Goal: Task Accomplishment & Management: Manage account settings

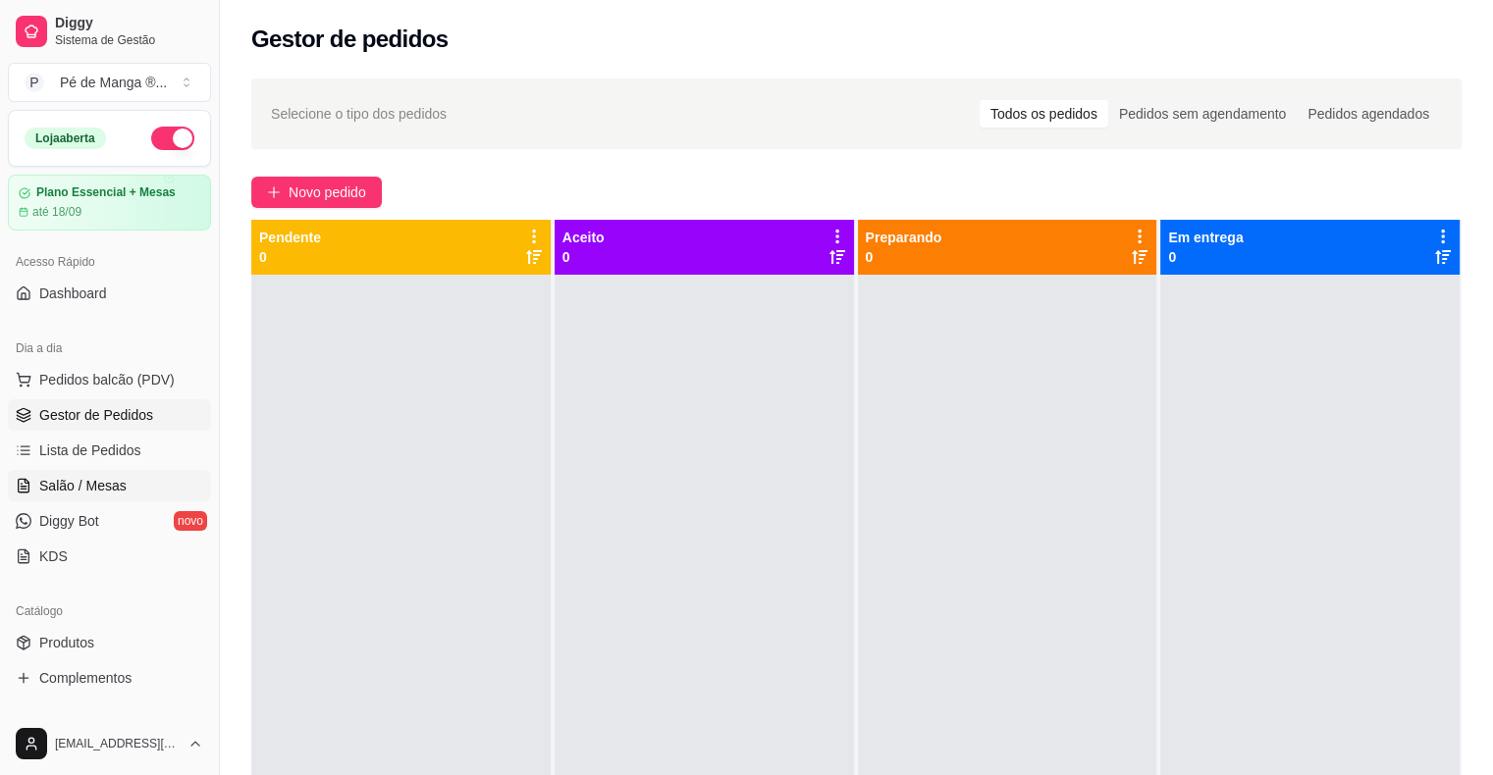
click at [38, 479] on link "Salão / Mesas" at bounding box center [109, 485] width 203 height 31
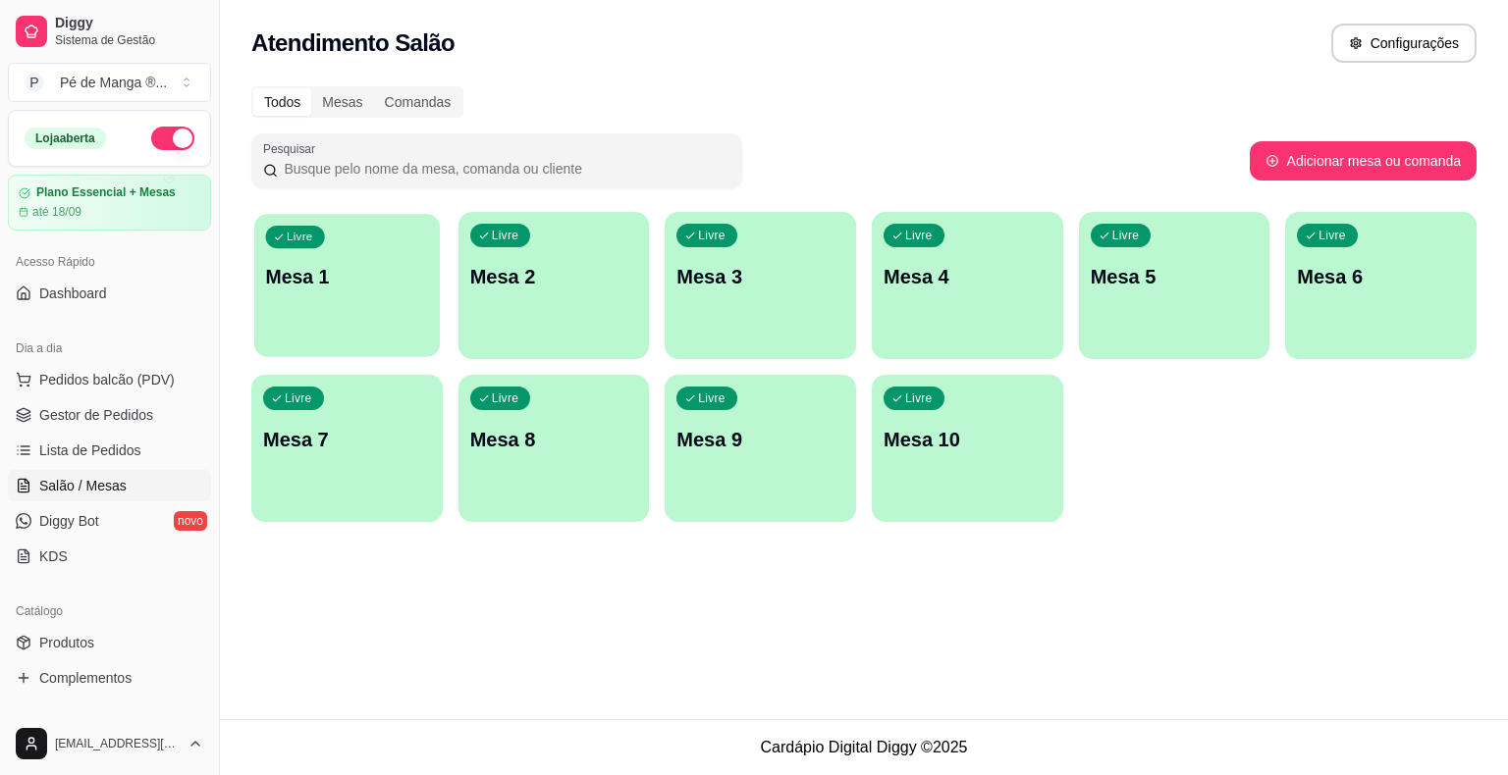
click at [408, 324] on div "Livre Mesa 1" at bounding box center [347, 274] width 186 height 120
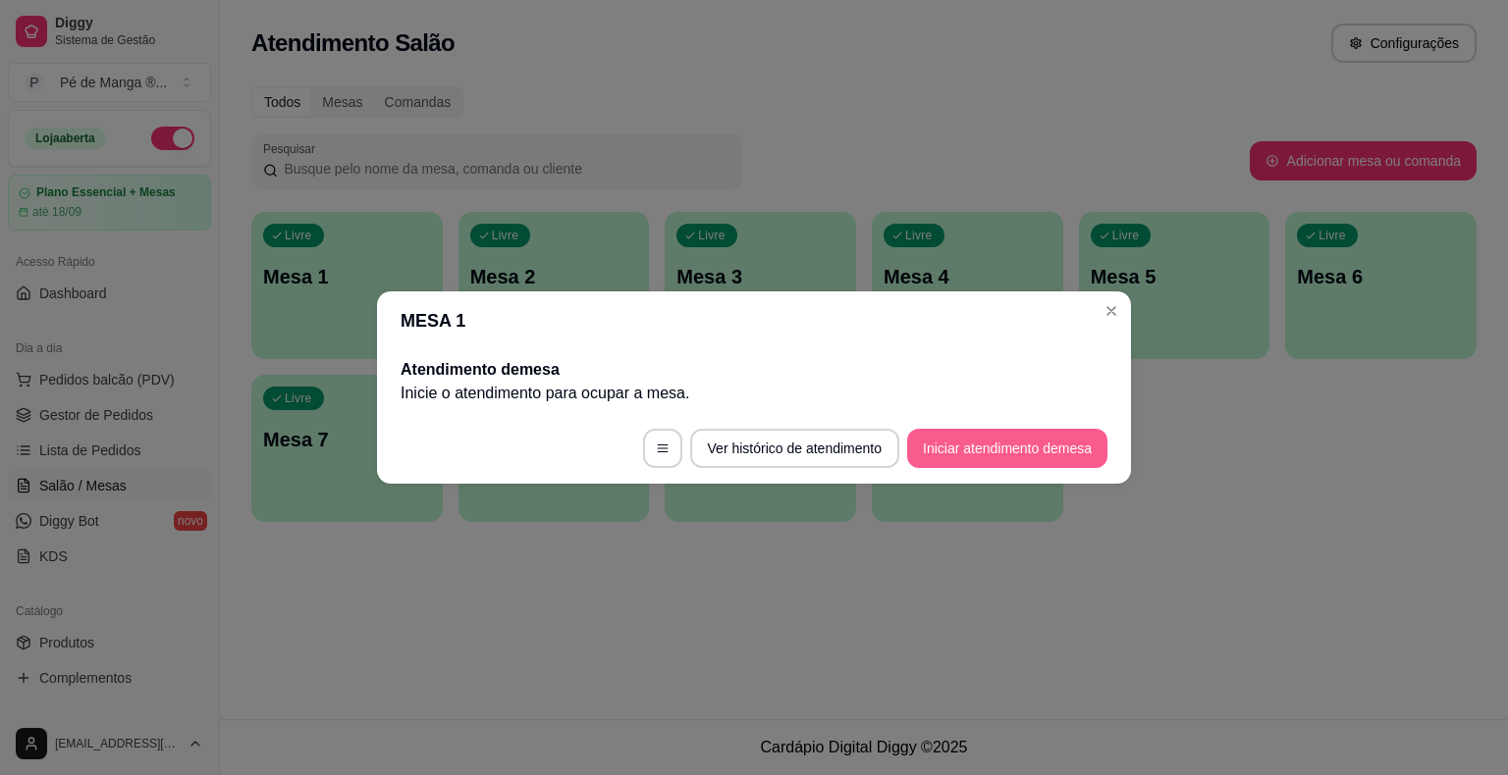
click at [974, 444] on button "Iniciar atendimento de mesa" at bounding box center [1007, 448] width 200 height 39
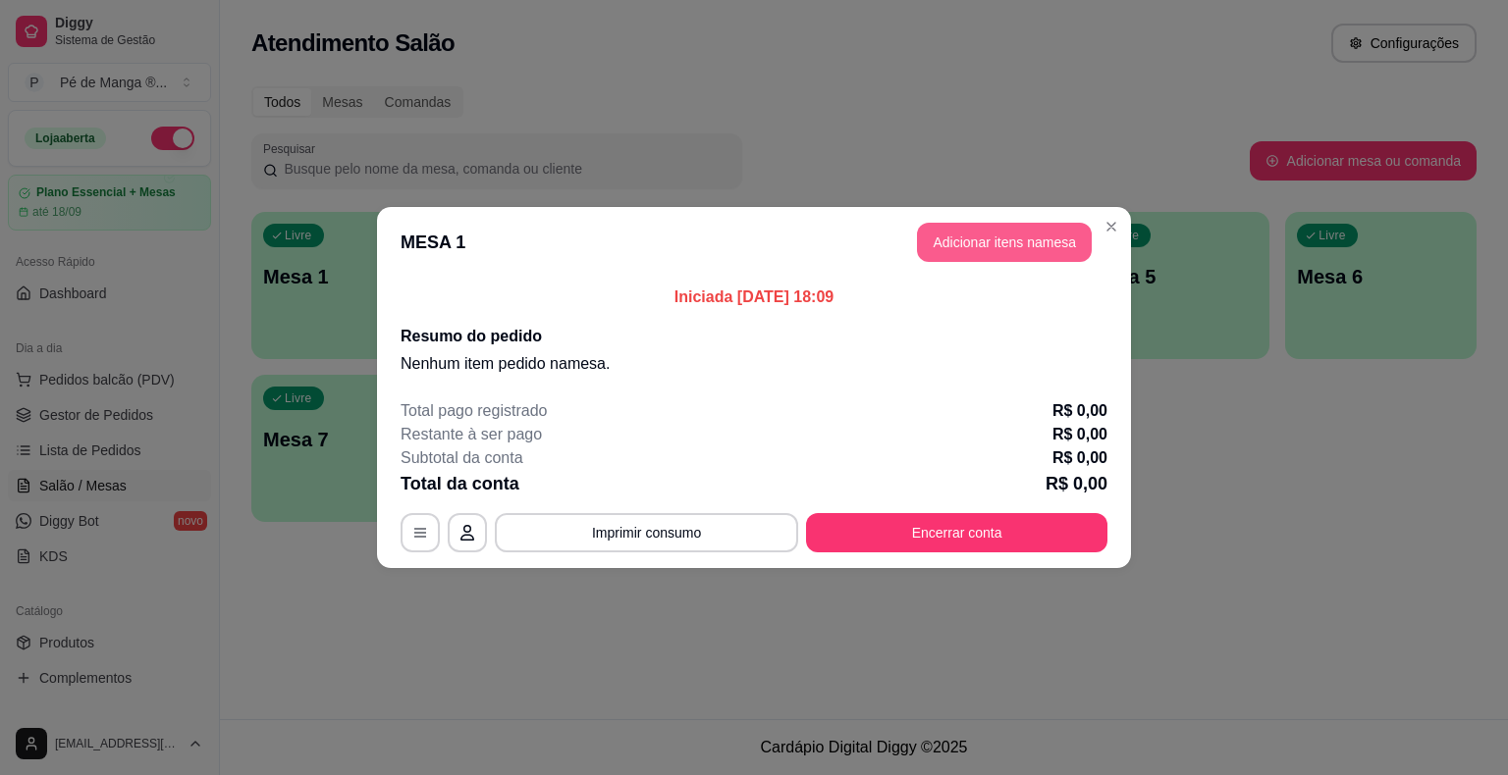
click at [966, 249] on button "Adicionar itens na mesa" at bounding box center [1004, 242] width 175 height 39
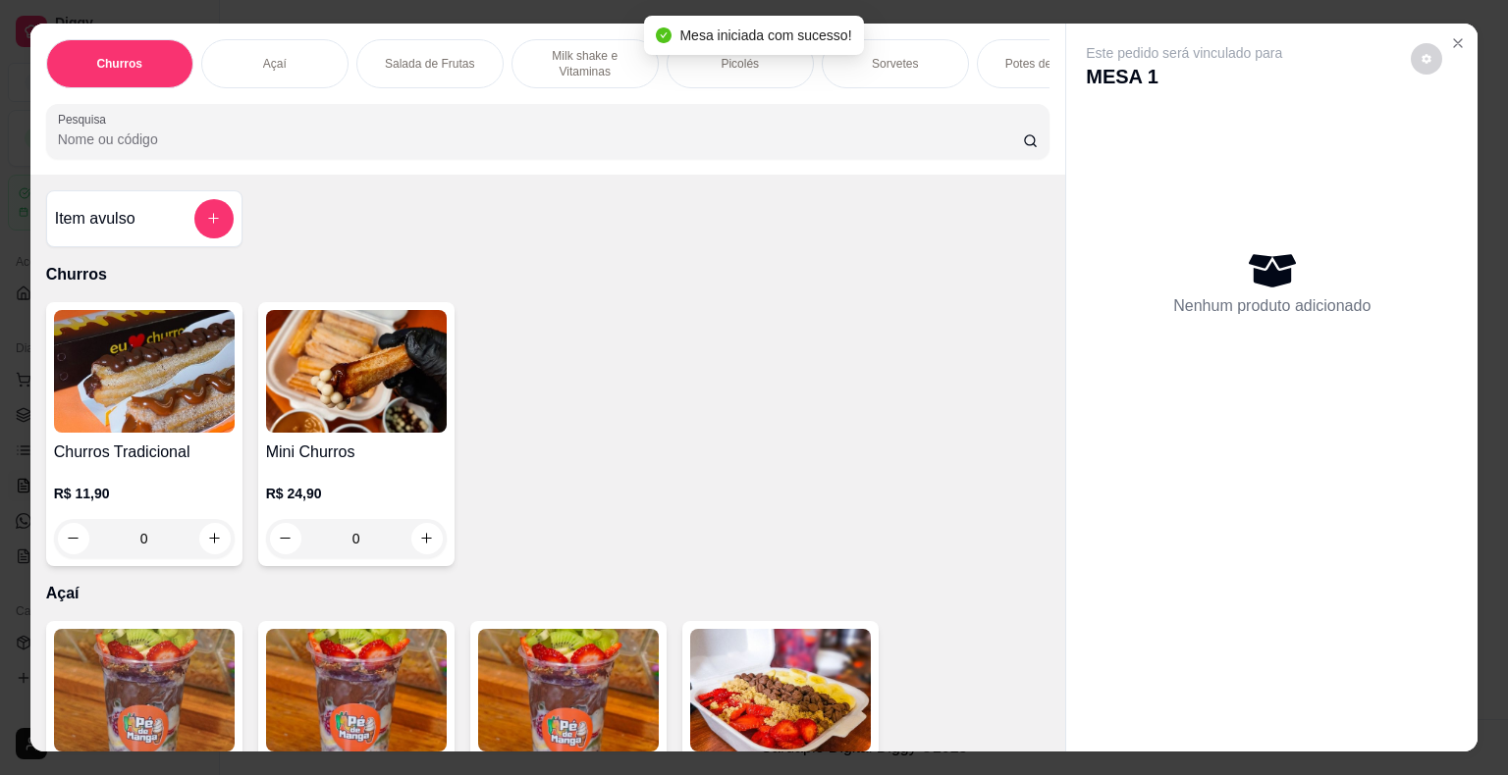
drag, startPoint x: 909, startPoint y: 58, endPoint x: 898, endPoint y: 70, distance: 16.0
click at [909, 58] on p "Sorvetes" at bounding box center [895, 64] width 46 height 16
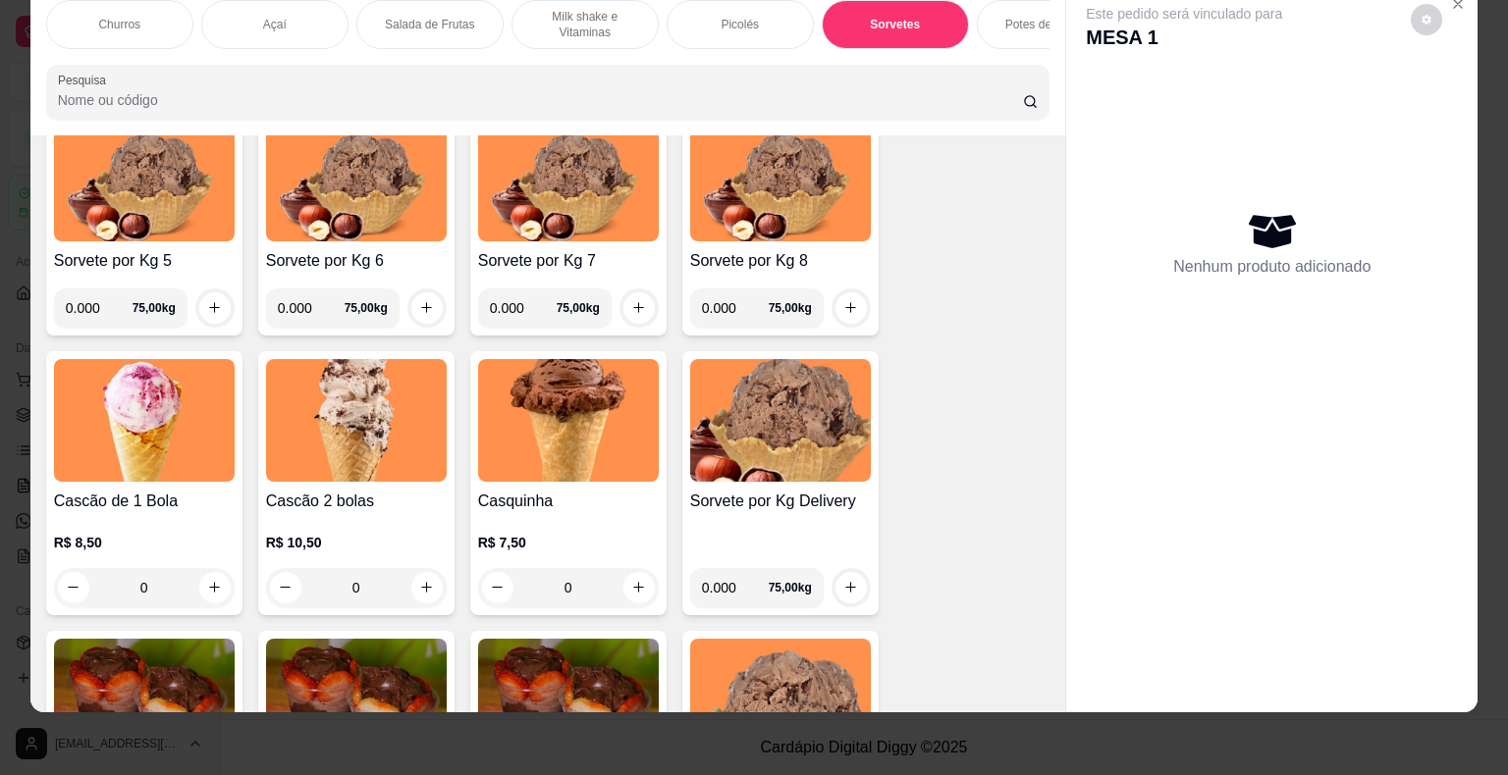
scroll to position [2635, 0]
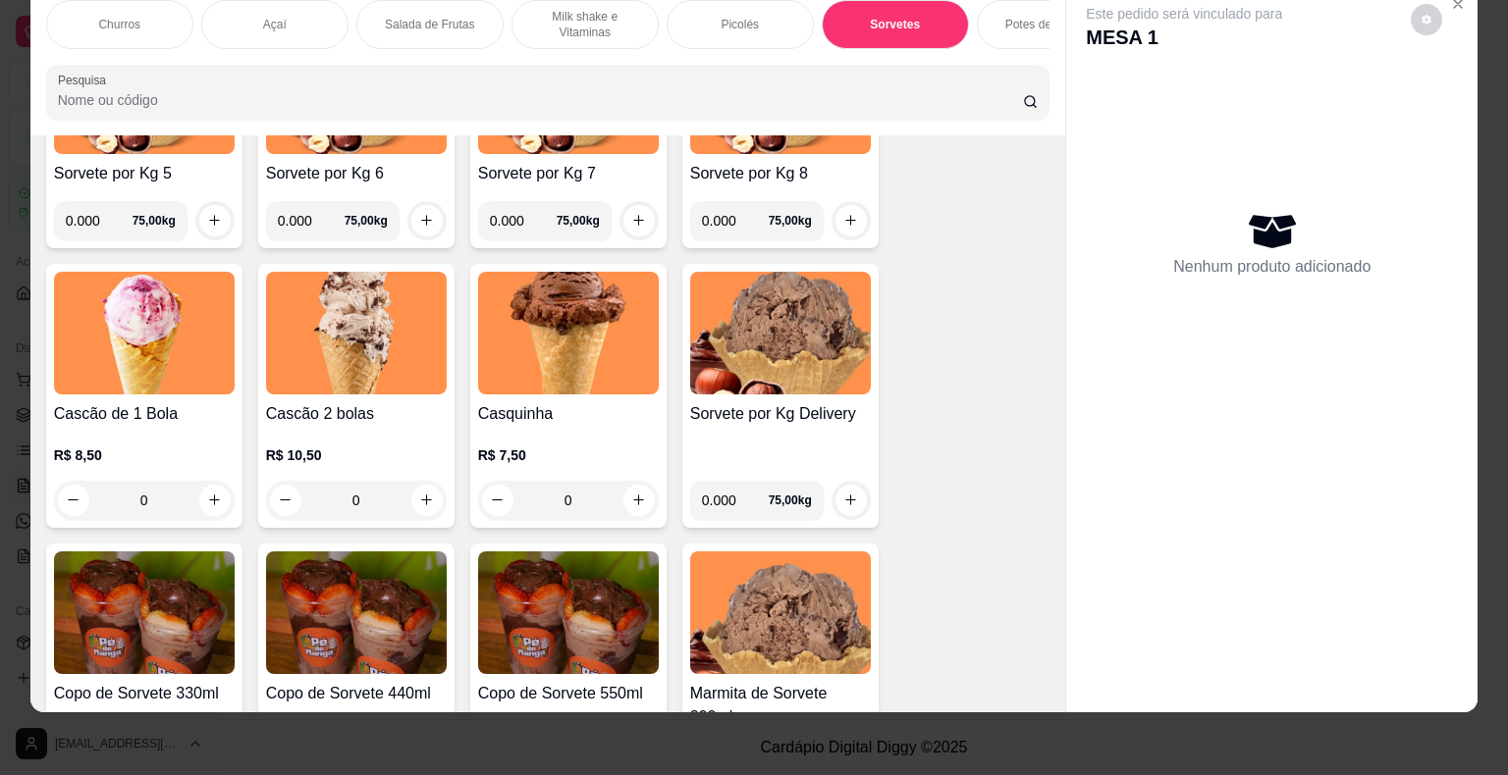
click at [420, 502] on div "0" at bounding box center [356, 500] width 181 height 39
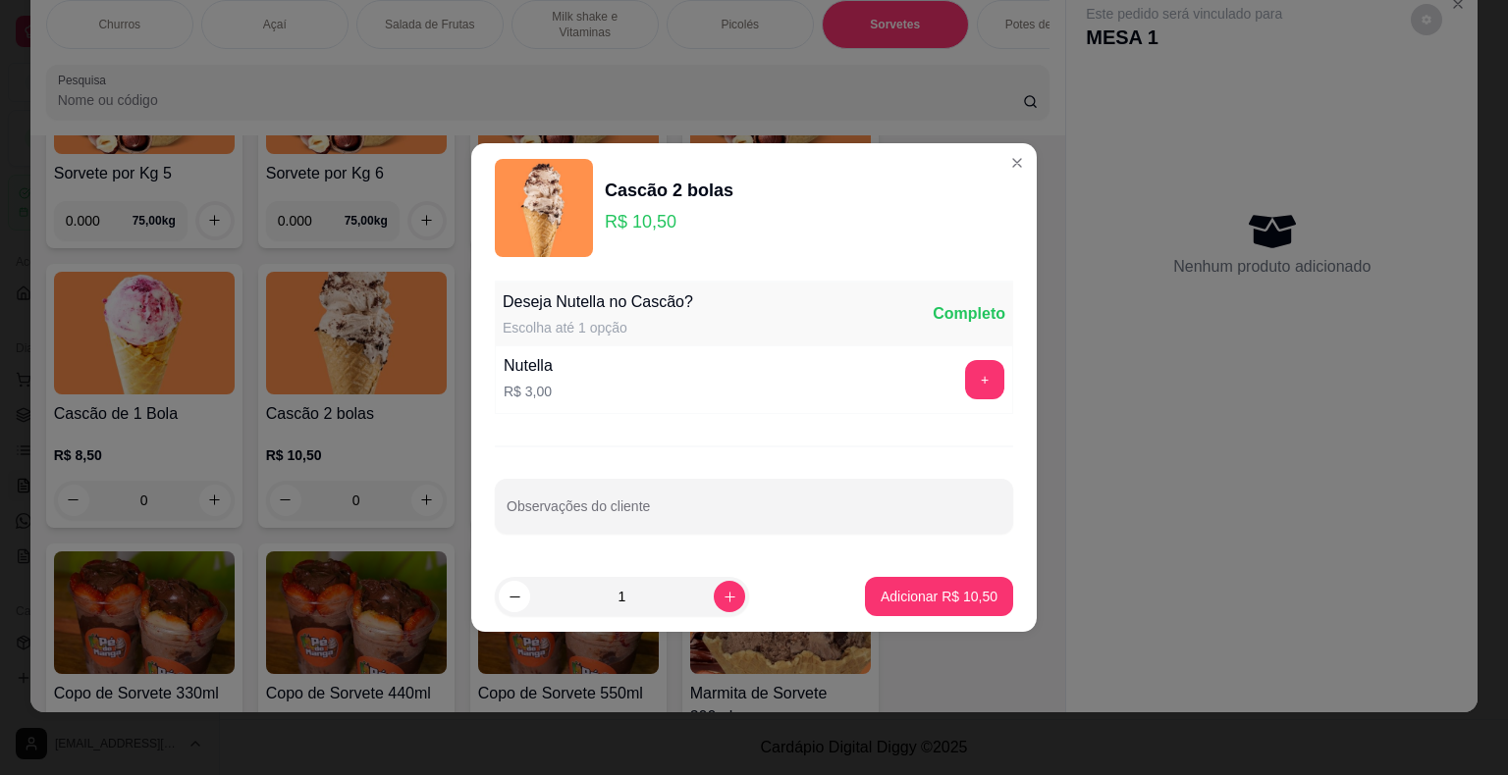
click at [983, 617] on footer "1 Adicionar R$ 10,50" at bounding box center [753, 596] width 565 height 71
click at [886, 587] on p "Adicionar R$ 10,50" at bounding box center [939, 596] width 114 height 19
type input "1"
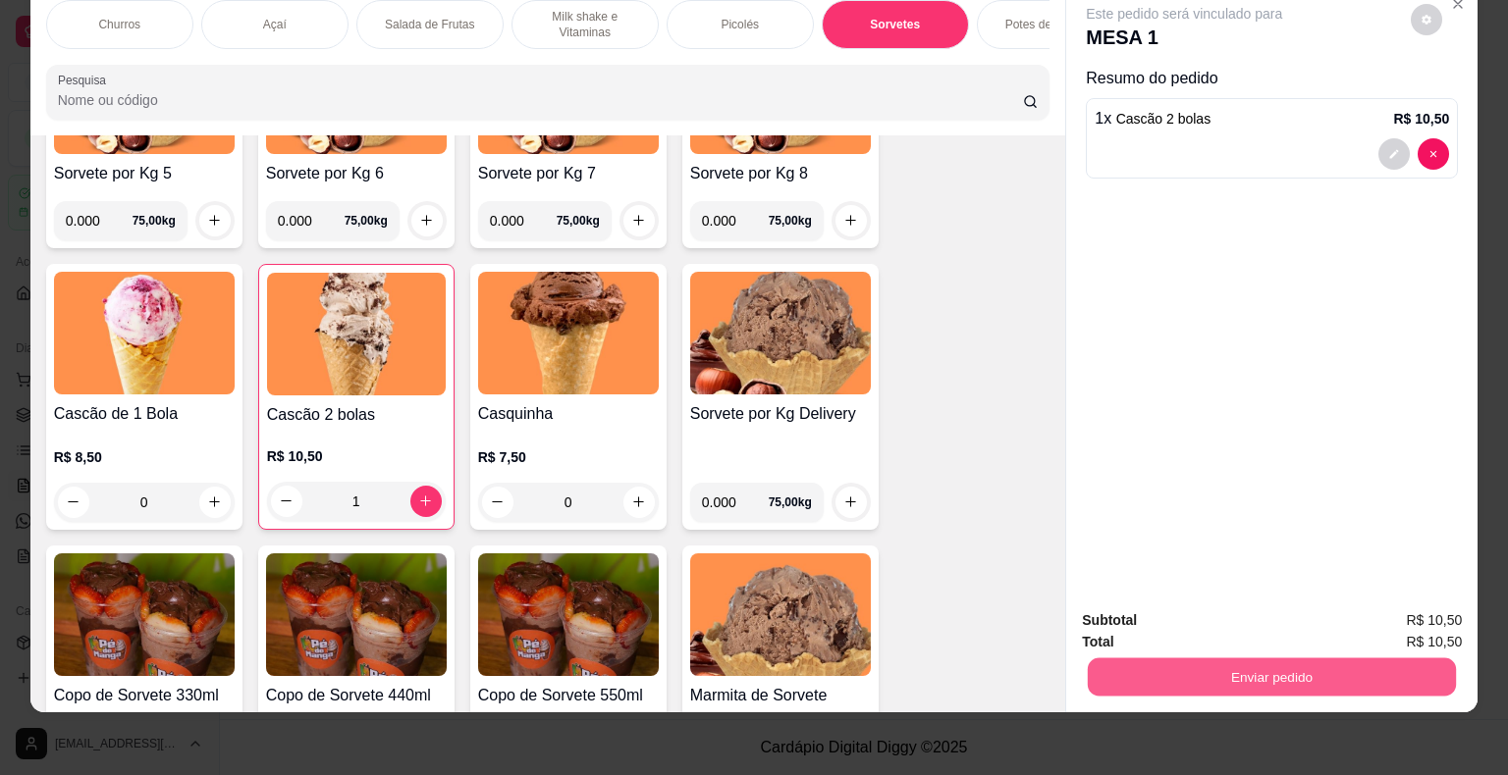
click at [1186, 659] on button "Enviar pedido" at bounding box center [1272, 678] width 368 height 38
click at [1171, 618] on button "Não registrar e enviar pedido" at bounding box center [1206, 614] width 198 height 36
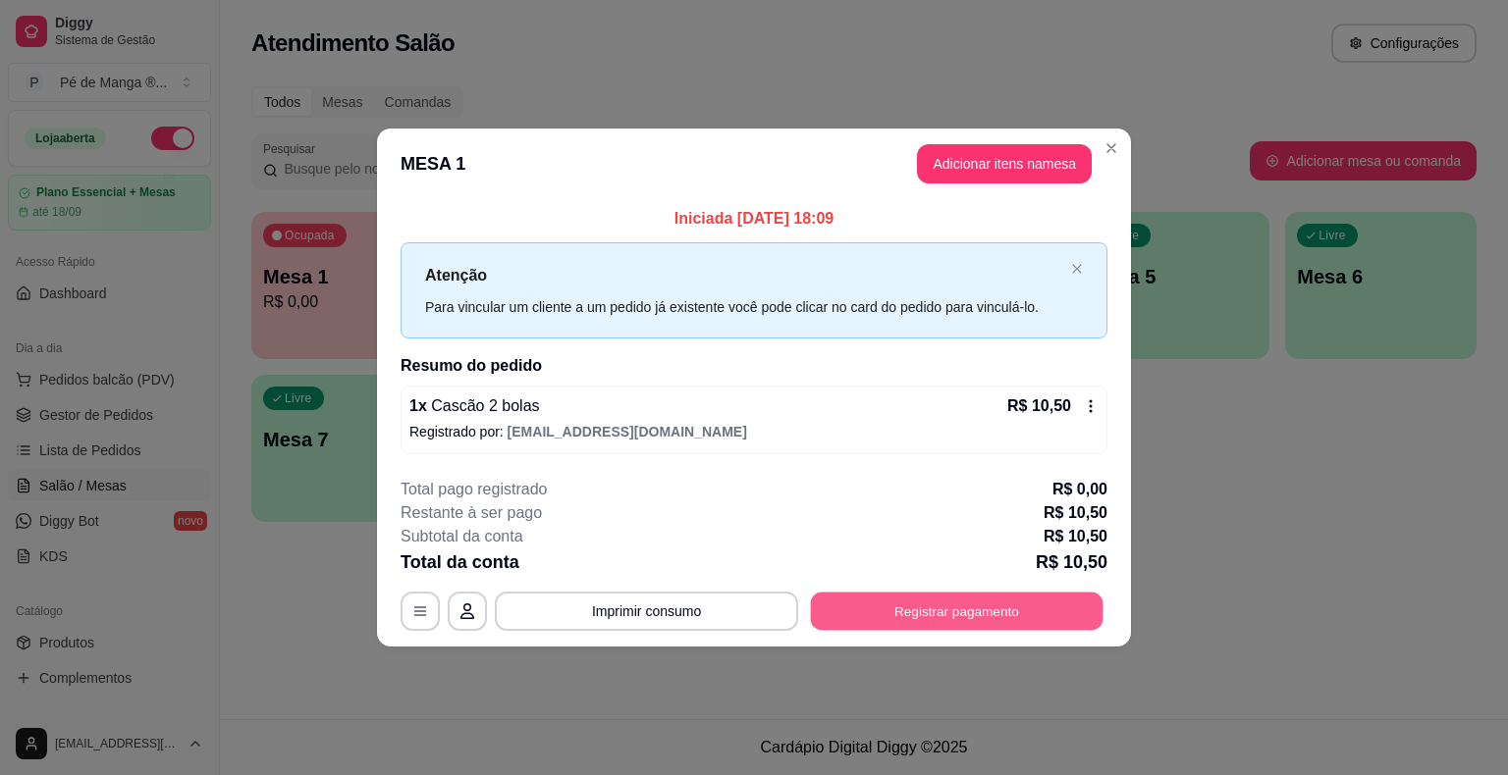
click at [898, 608] on button "Registrar pagamento" at bounding box center [957, 611] width 293 height 38
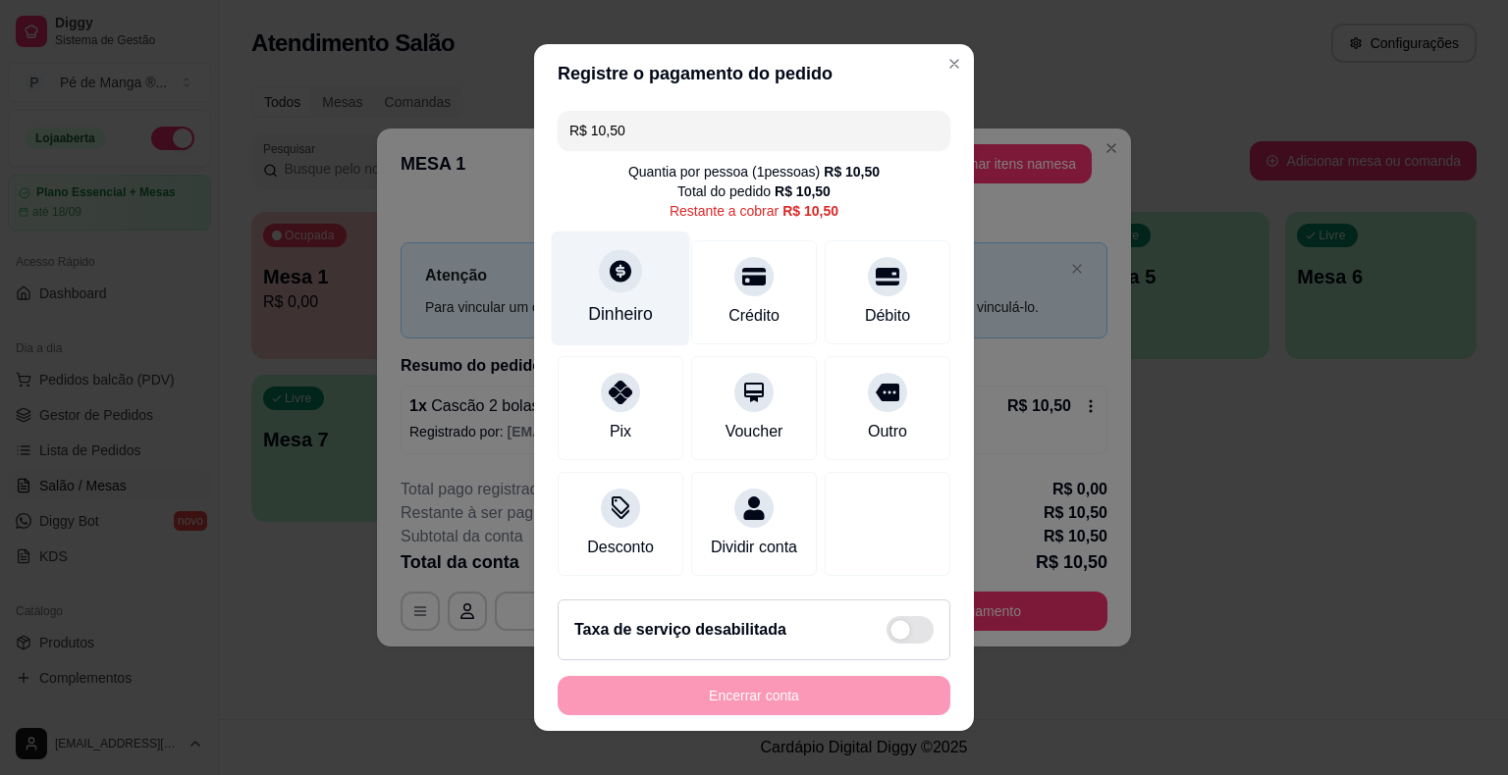
click at [588, 278] on div "Dinheiro" at bounding box center [621, 289] width 138 height 115
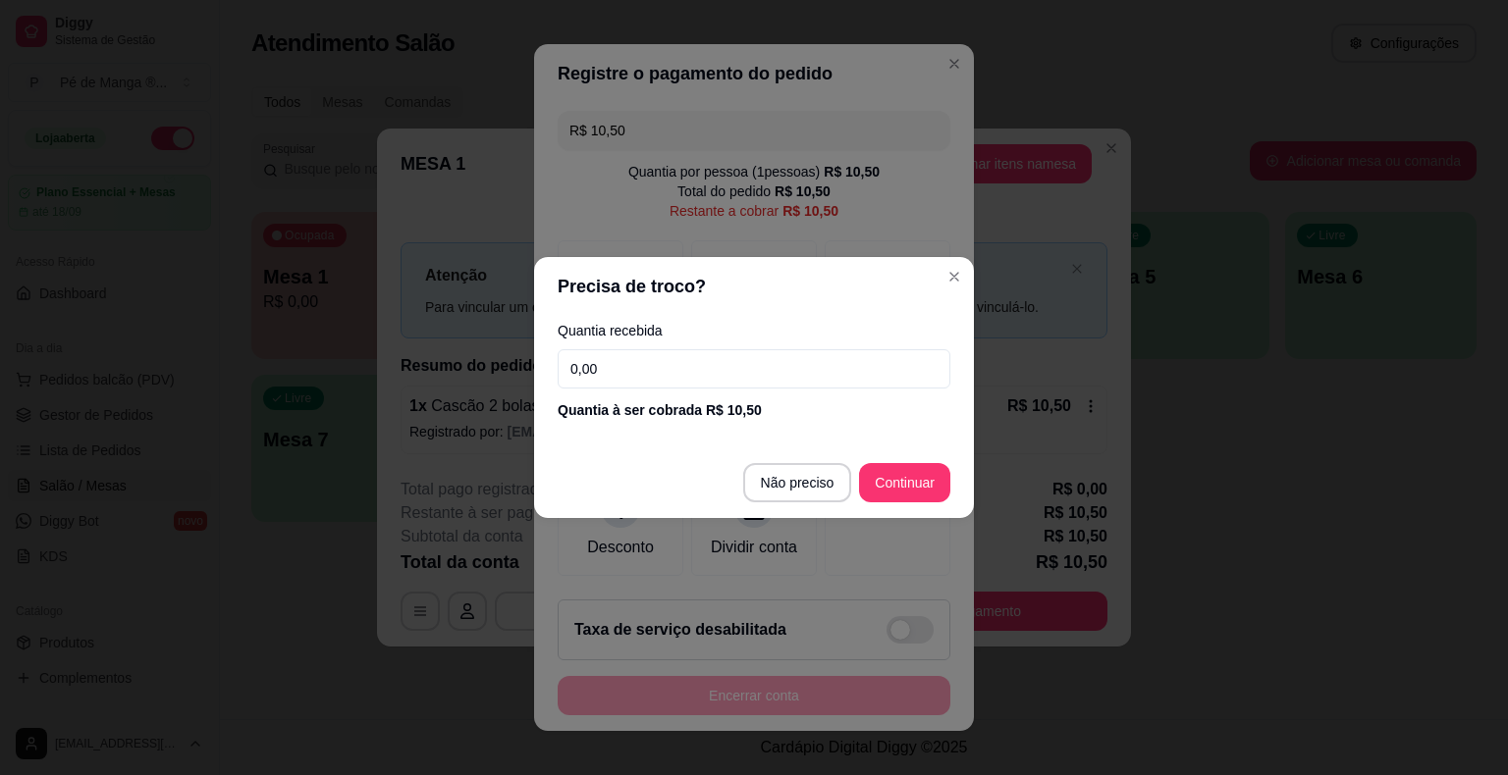
click at [615, 369] on input "0,00" at bounding box center [754, 368] width 393 height 39
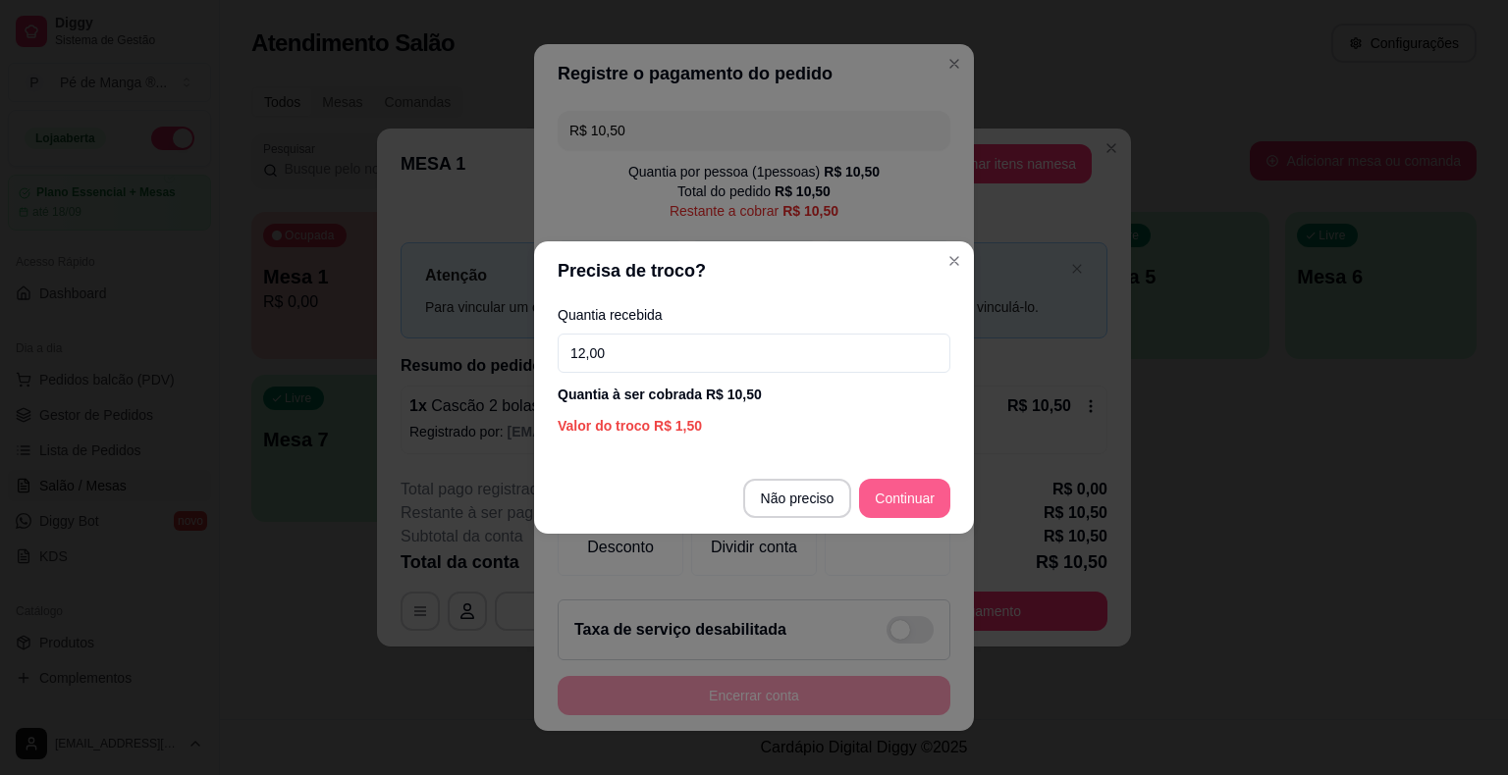
type input "12,00"
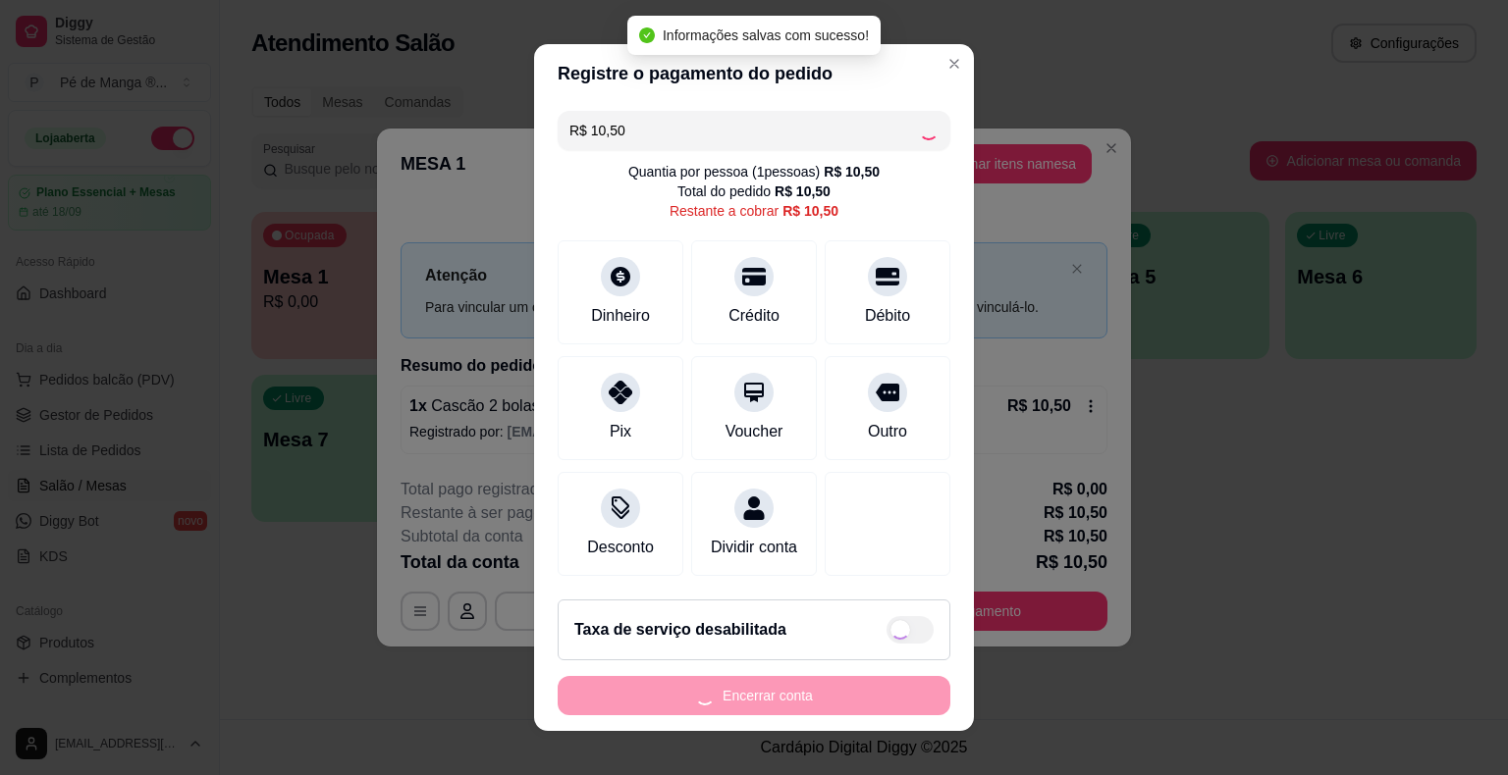
type input "R$ 0,00"
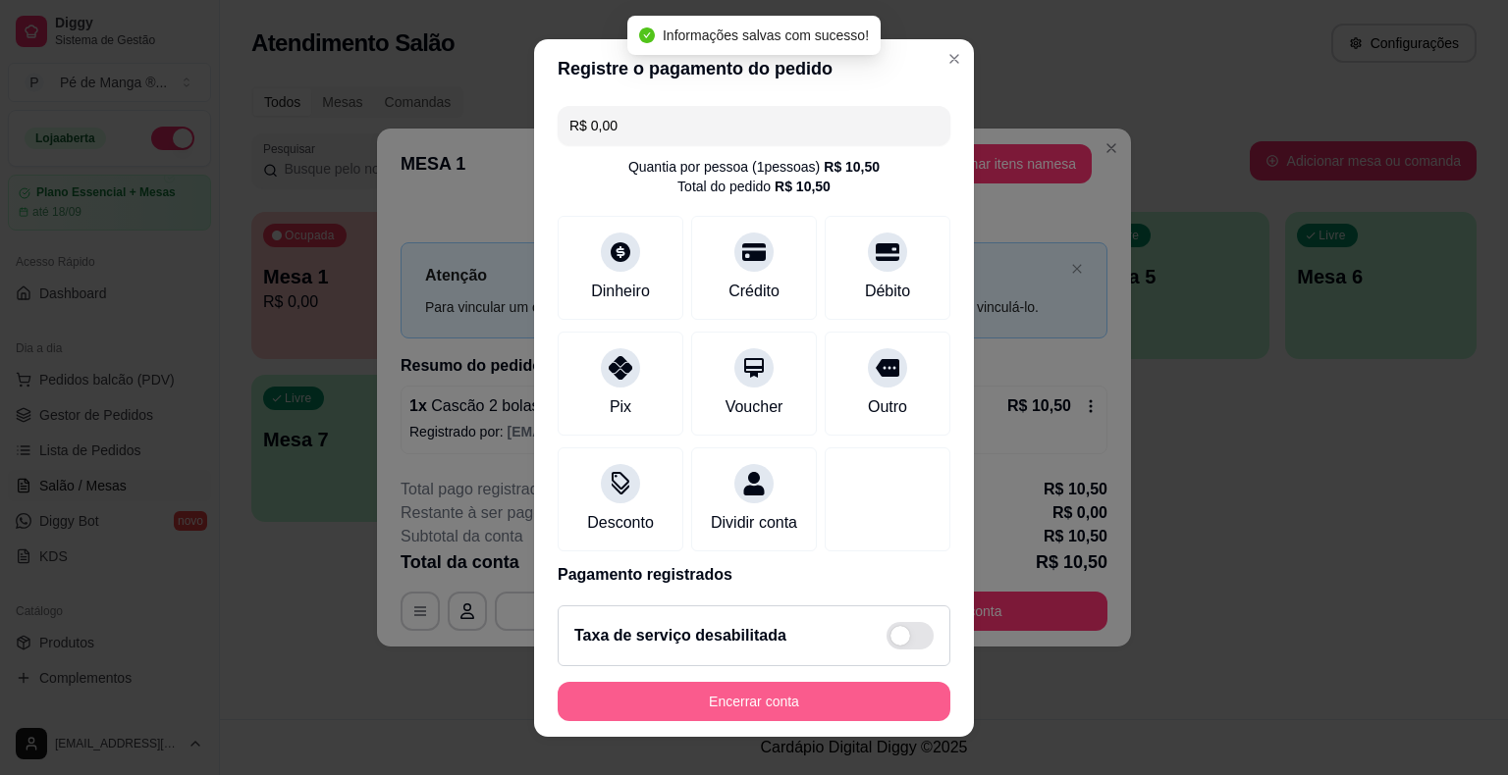
click at [805, 710] on button "Encerrar conta" at bounding box center [754, 701] width 393 height 39
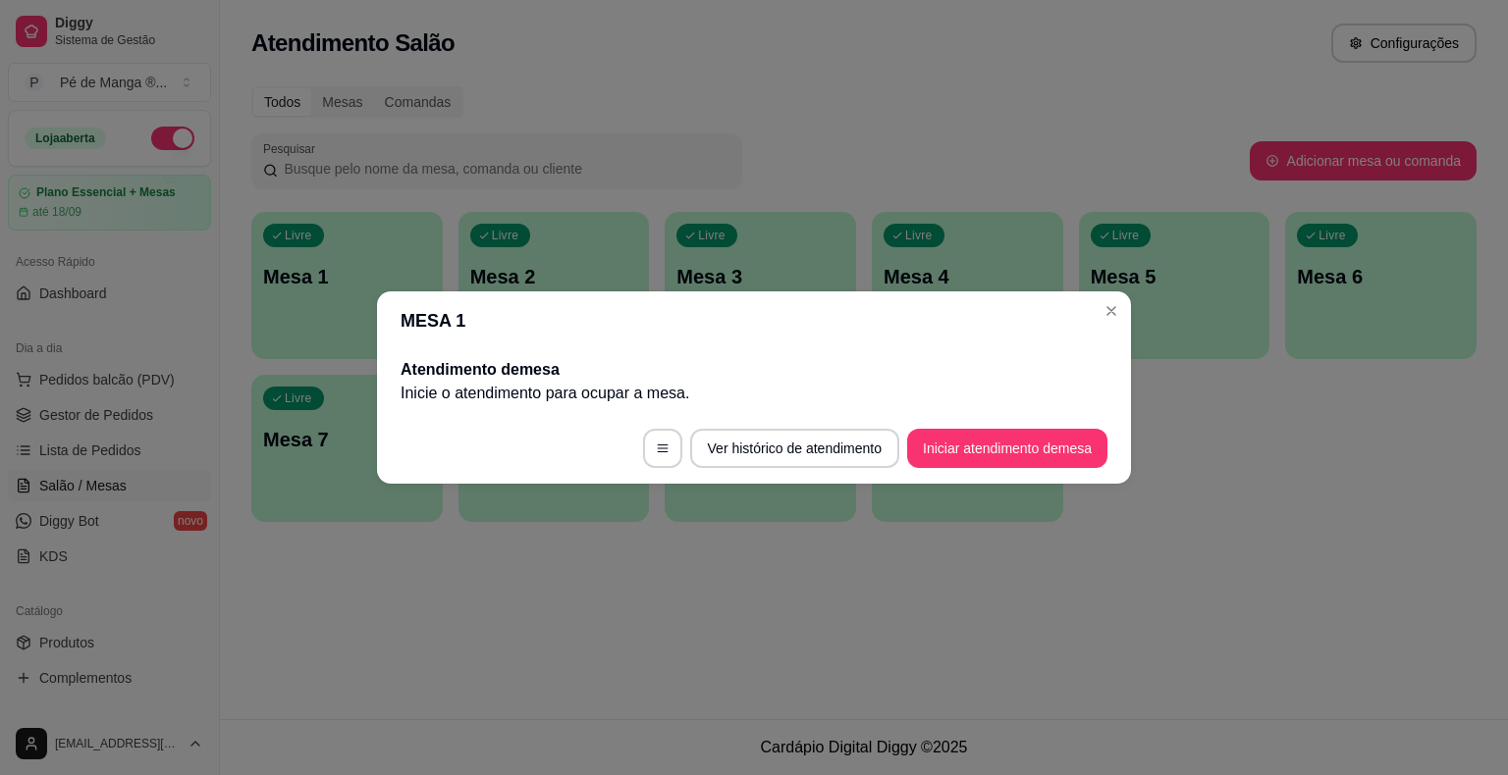
click at [1092, 314] on header "MESA 1" at bounding box center [754, 321] width 754 height 59
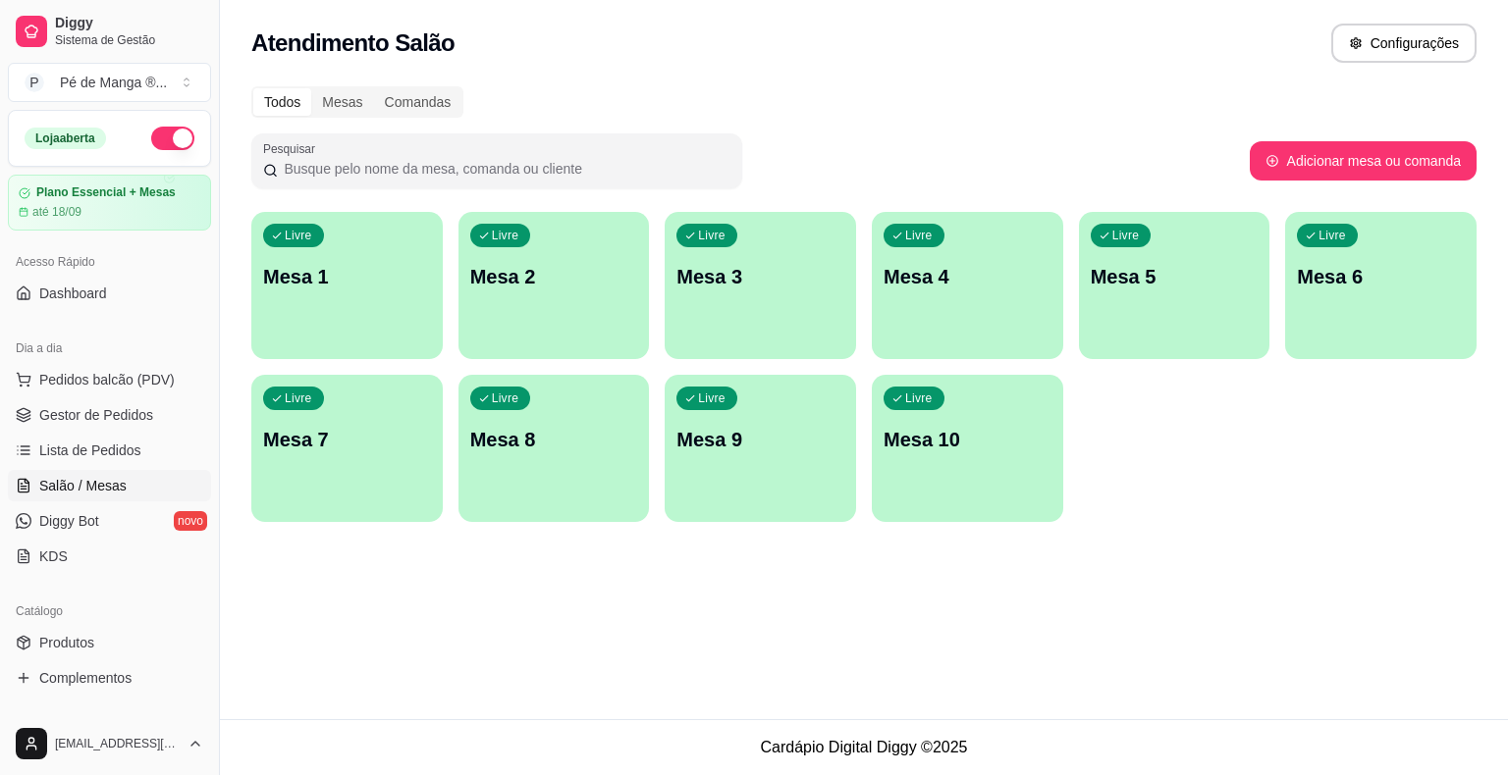
click at [381, 241] on div "Livre Mesa 1" at bounding box center [346, 274] width 191 height 124
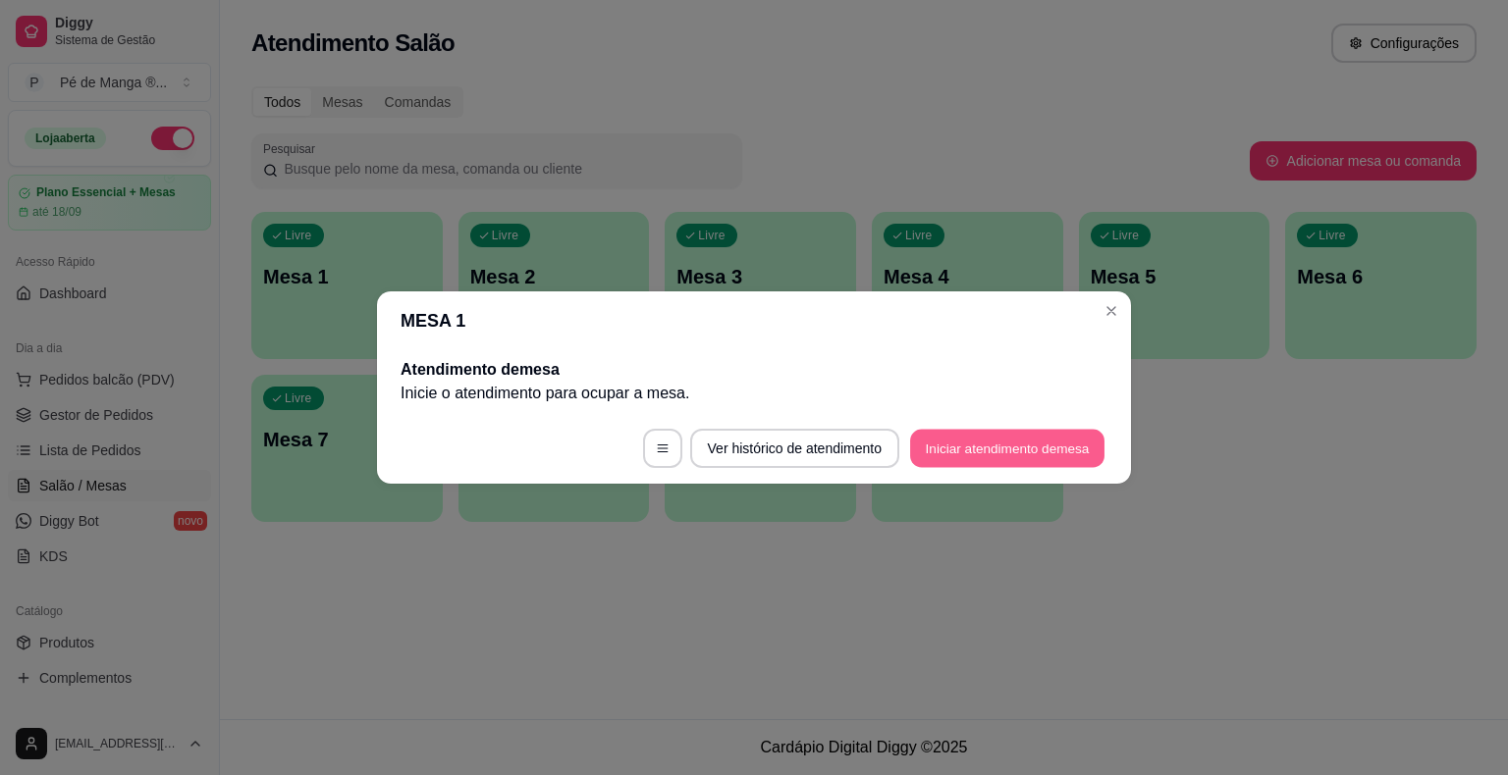
click at [997, 433] on button "Iniciar atendimento de mesa" at bounding box center [1007, 449] width 194 height 38
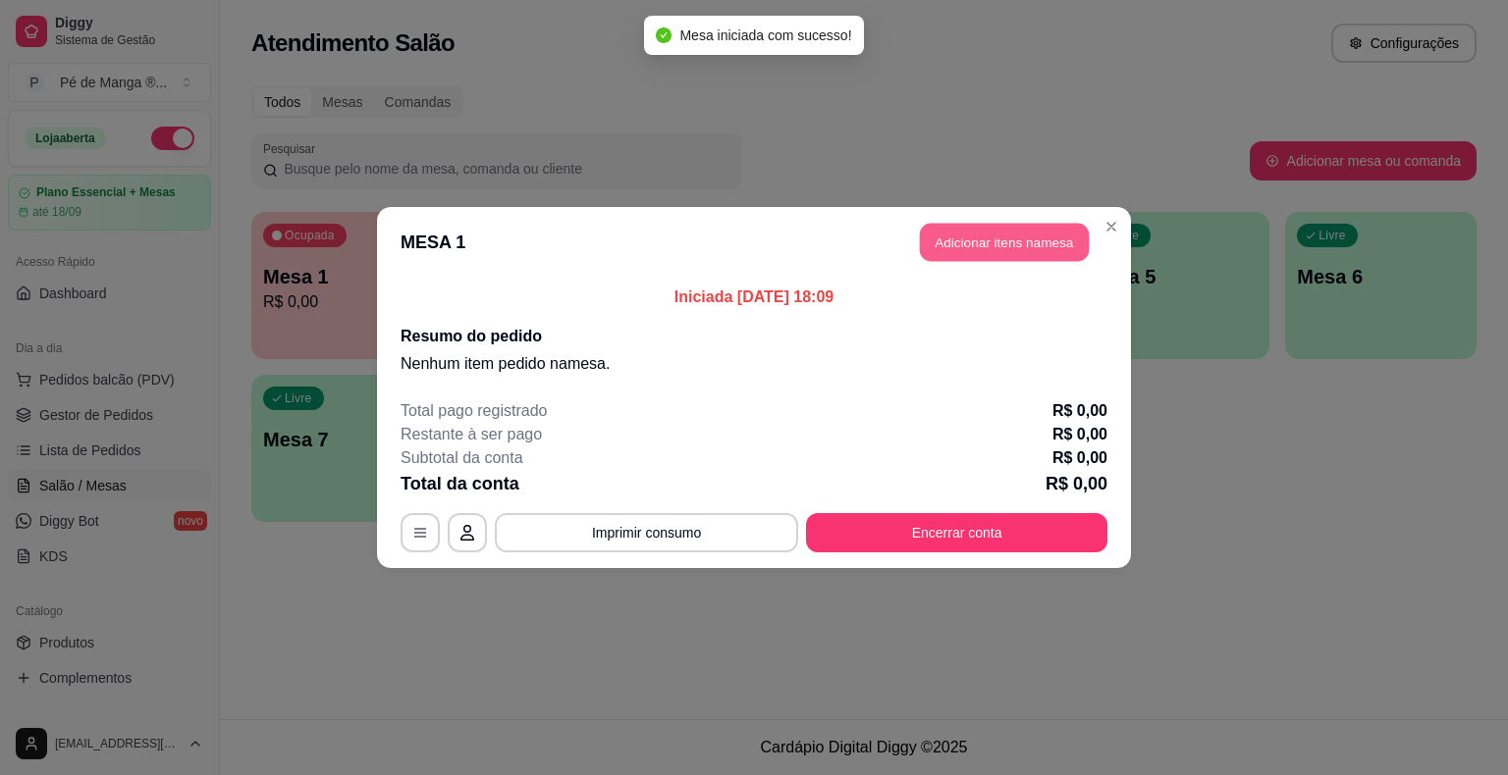
click at [970, 243] on button "Adicionar itens na mesa" at bounding box center [1004, 243] width 169 height 38
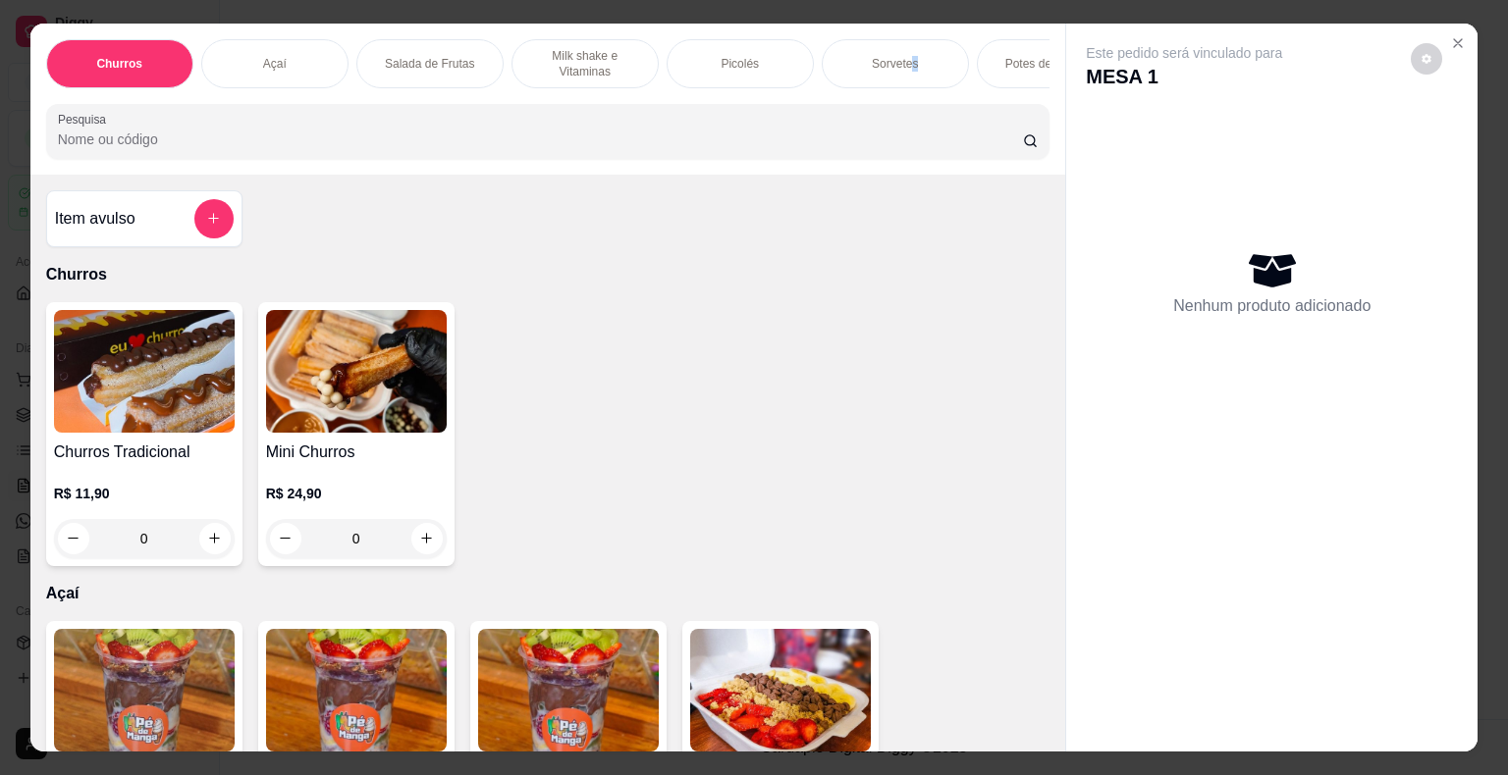
drag, startPoint x: 909, startPoint y: 61, endPoint x: 898, endPoint y: 62, distance: 10.8
click at [905, 61] on p "Sorvetes" at bounding box center [895, 64] width 46 height 16
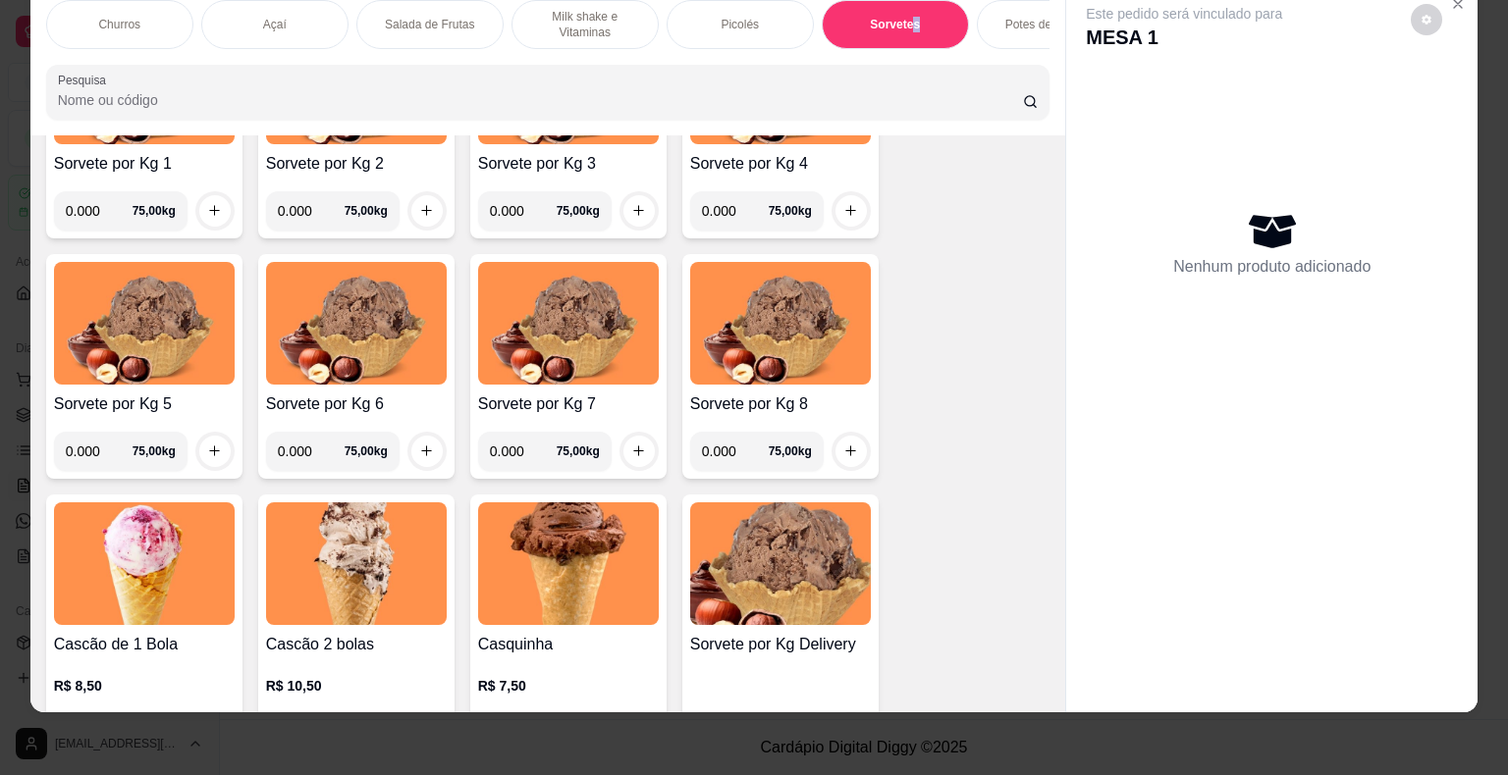
scroll to position [2537, 0]
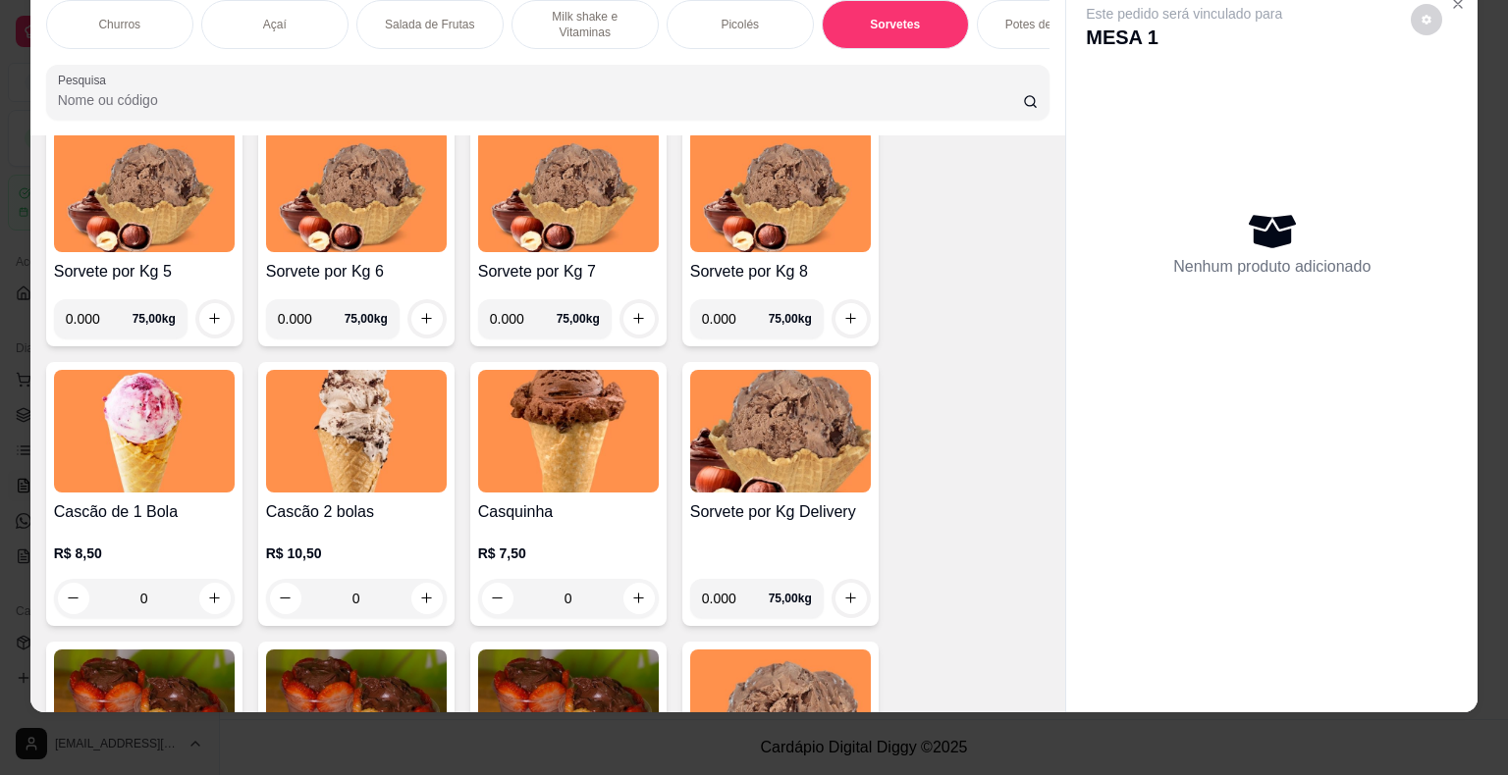
click at [416, 602] on div "0" at bounding box center [356, 598] width 181 height 39
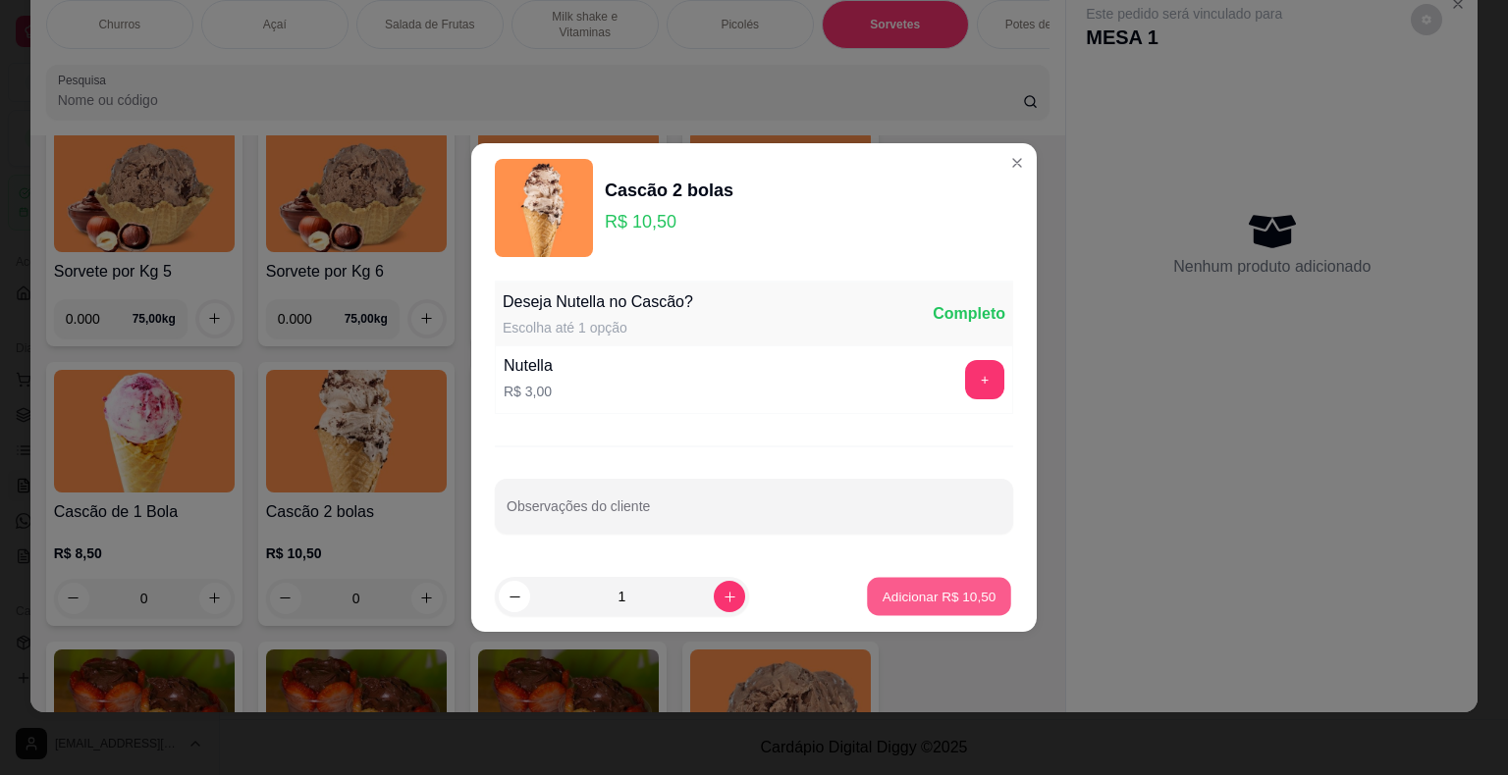
click at [942, 597] on p "Adicionar R$ 10,50" at bounding box center [939, 596] width 114 height 19
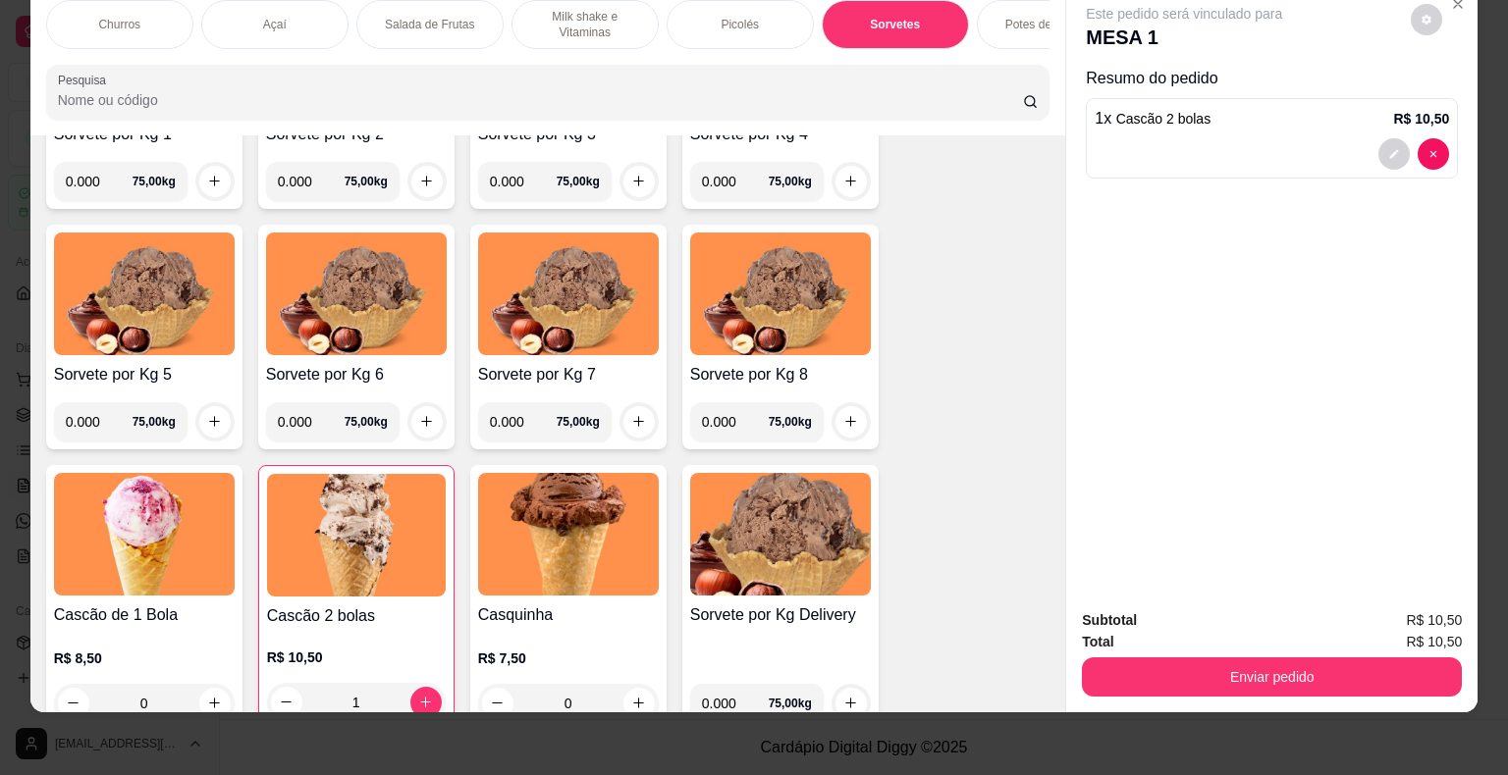
scroll to position [2242, 0]
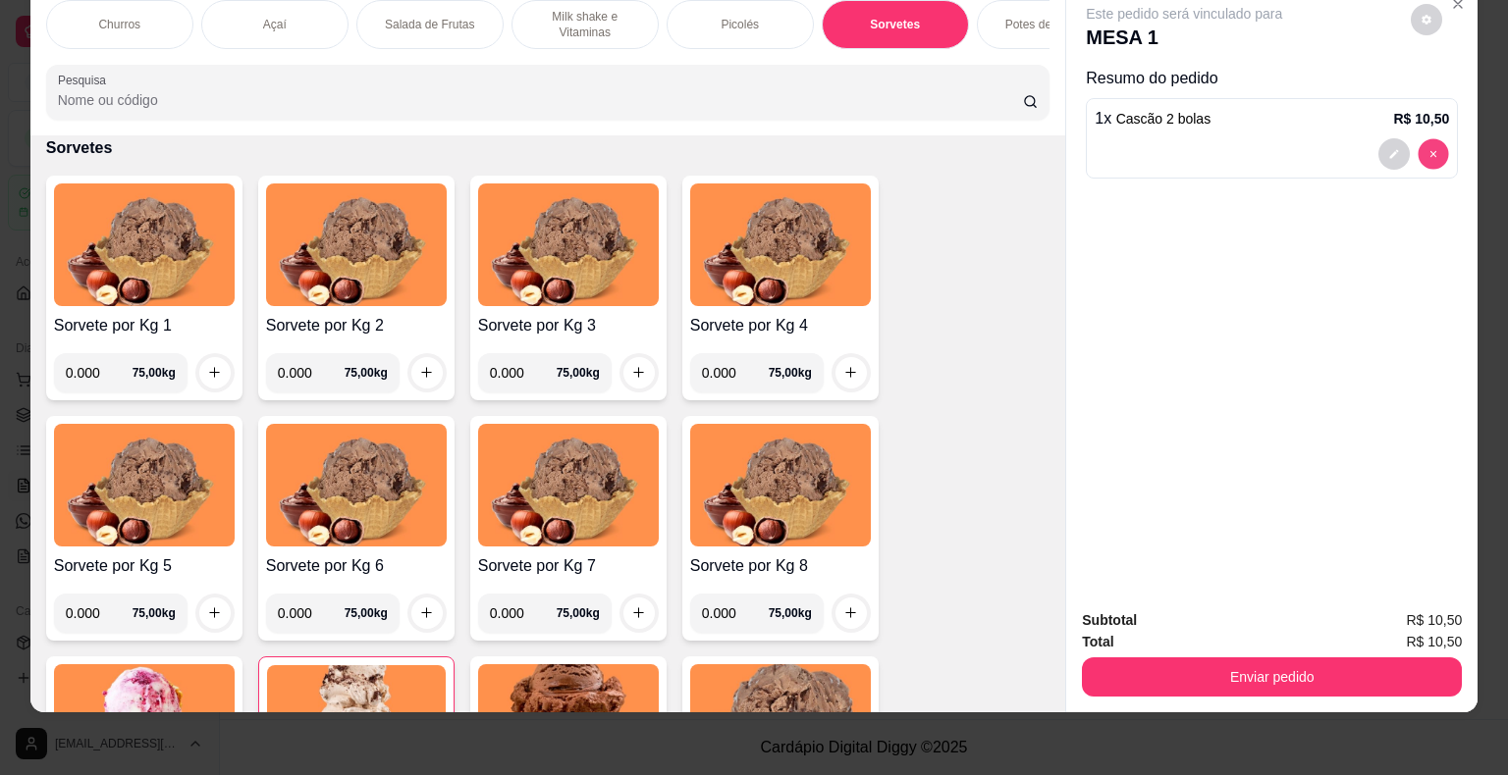
type input "0"
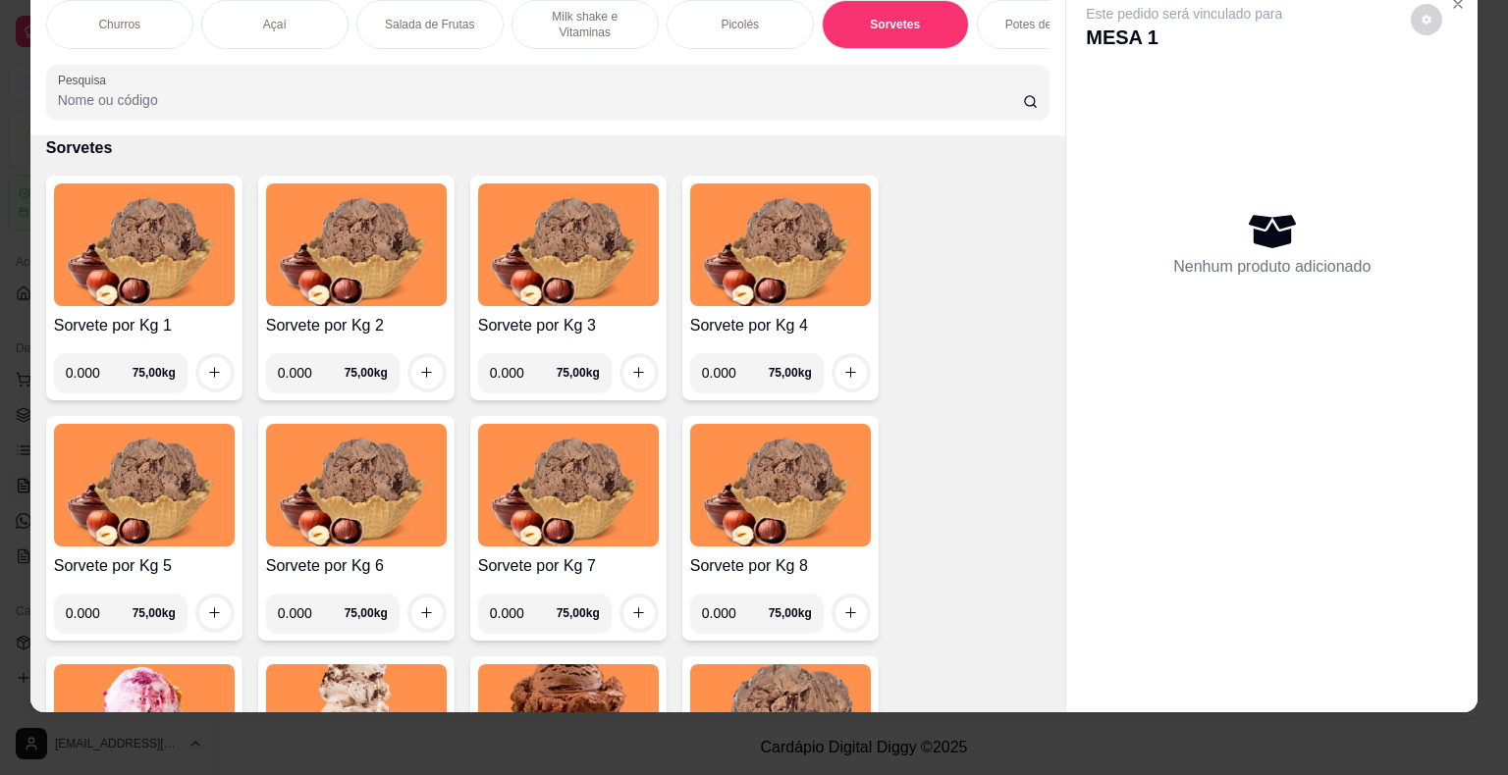
click at [103, 369] on input "0.000" at bounding box center [99, 372] width 67 height 39
type input "0.600"
click at [213, 377] on icon "increase-product-quantity" at bounding box center [214, 372] width 15 height 15
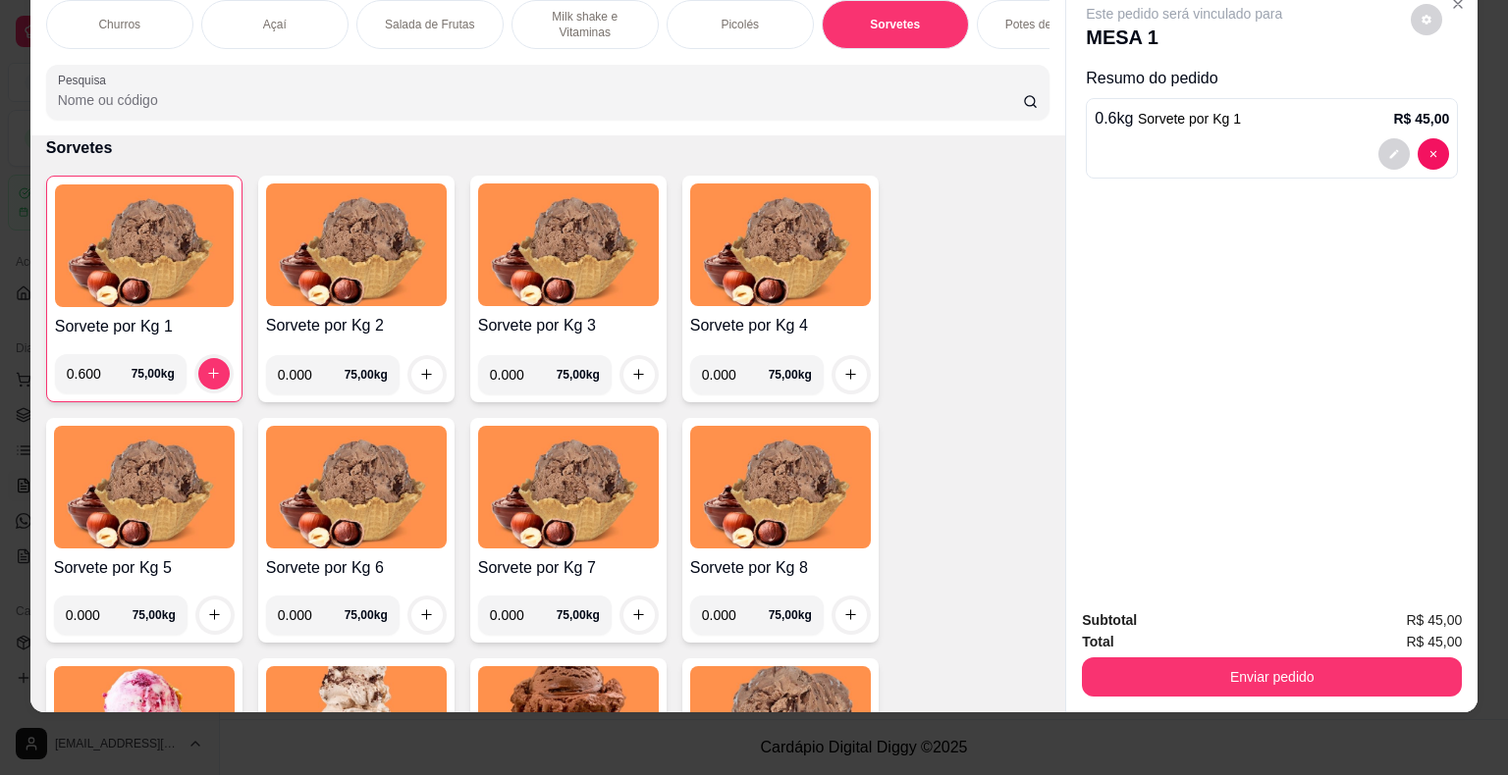
click at [311, 367] on input "0.000" at bounding box center [311, 374] width 67 height 39
type input "0.558"
click at [413, 363] on button "increase-product-quantity" at bounding box center [426, 374] width 30 height 30
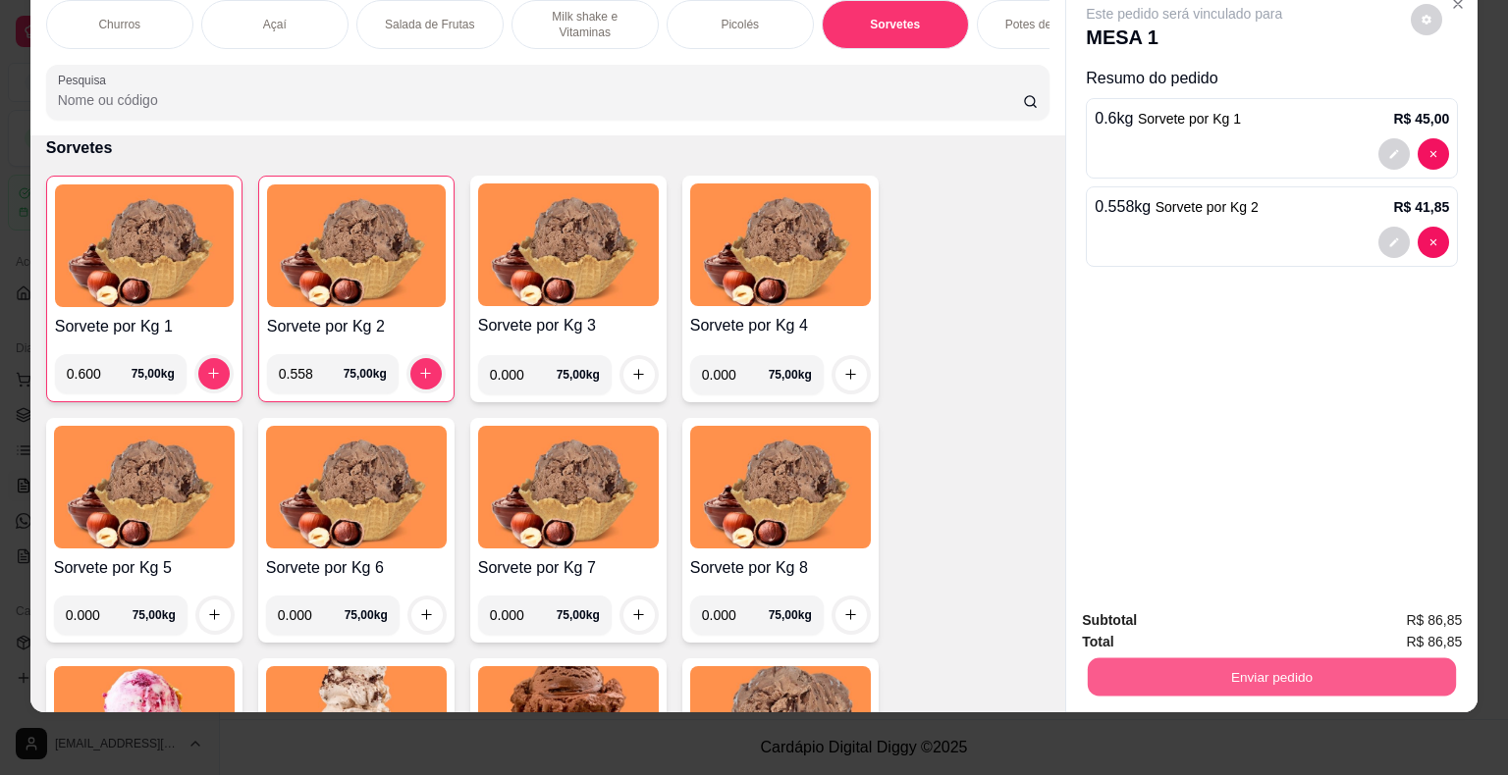
click at [1207, 668] on button "Enviar pedido" at bounding box center [1272, 678] width 368 height 38
click at [1197, 615] on button "Não registrar e enviar pedido" at bounding box center [1206, 614] width 198 height 36
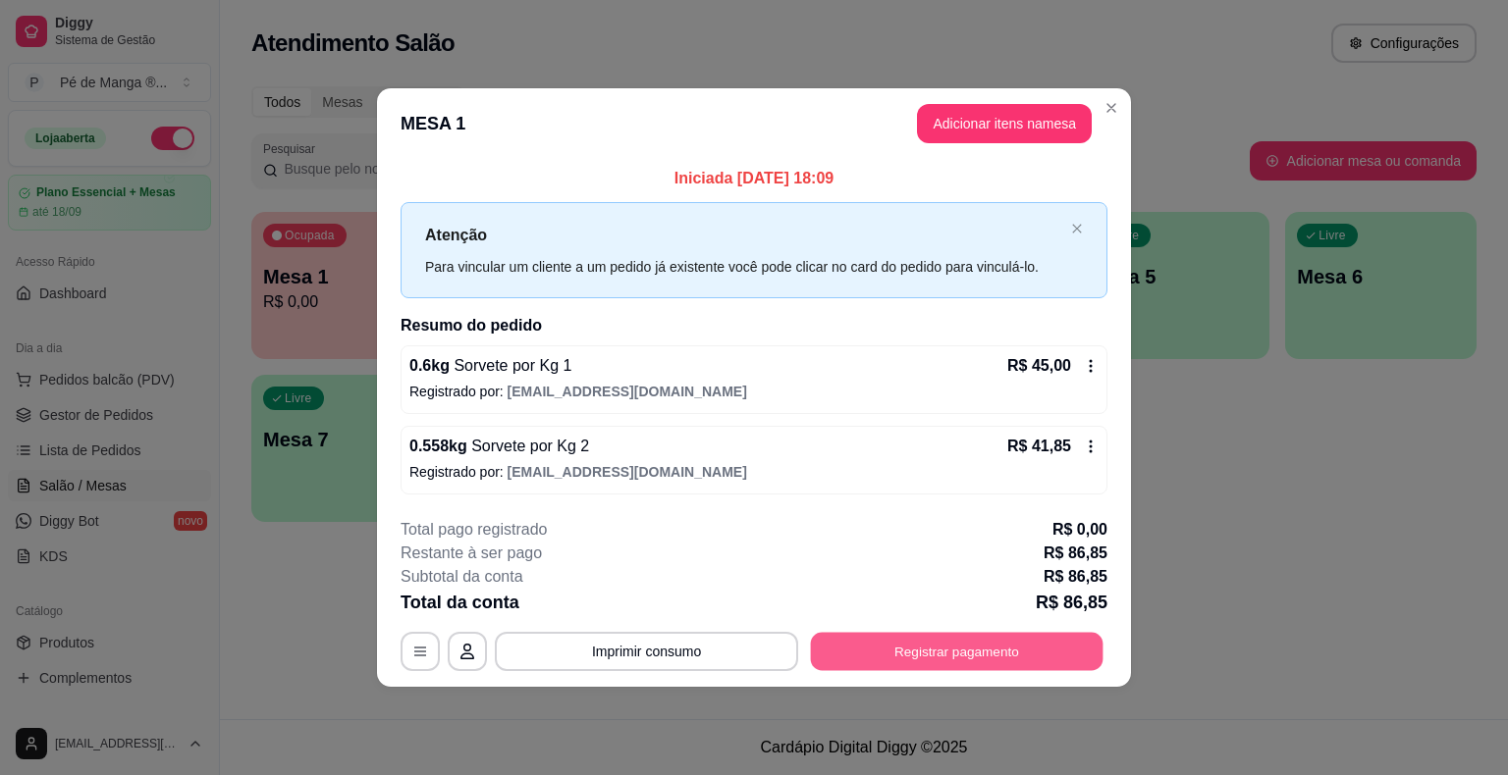
click at [1014, 658] on button "Registrar pagamento" at bounding box center [957, 651] width 293 height 38
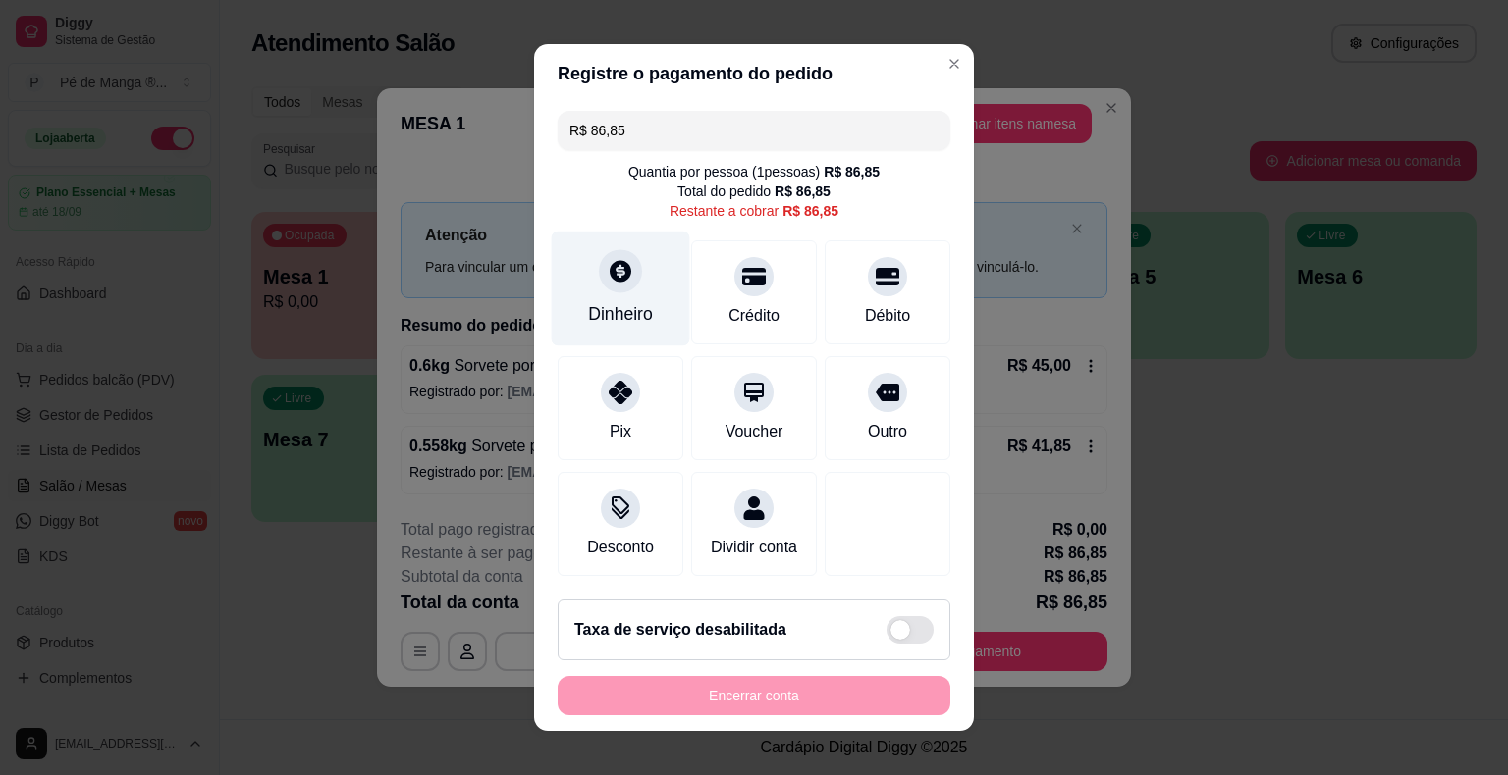
click at [641, 290] on div "Dinheiro" at bounding box center [621, 289] width 138 height 115
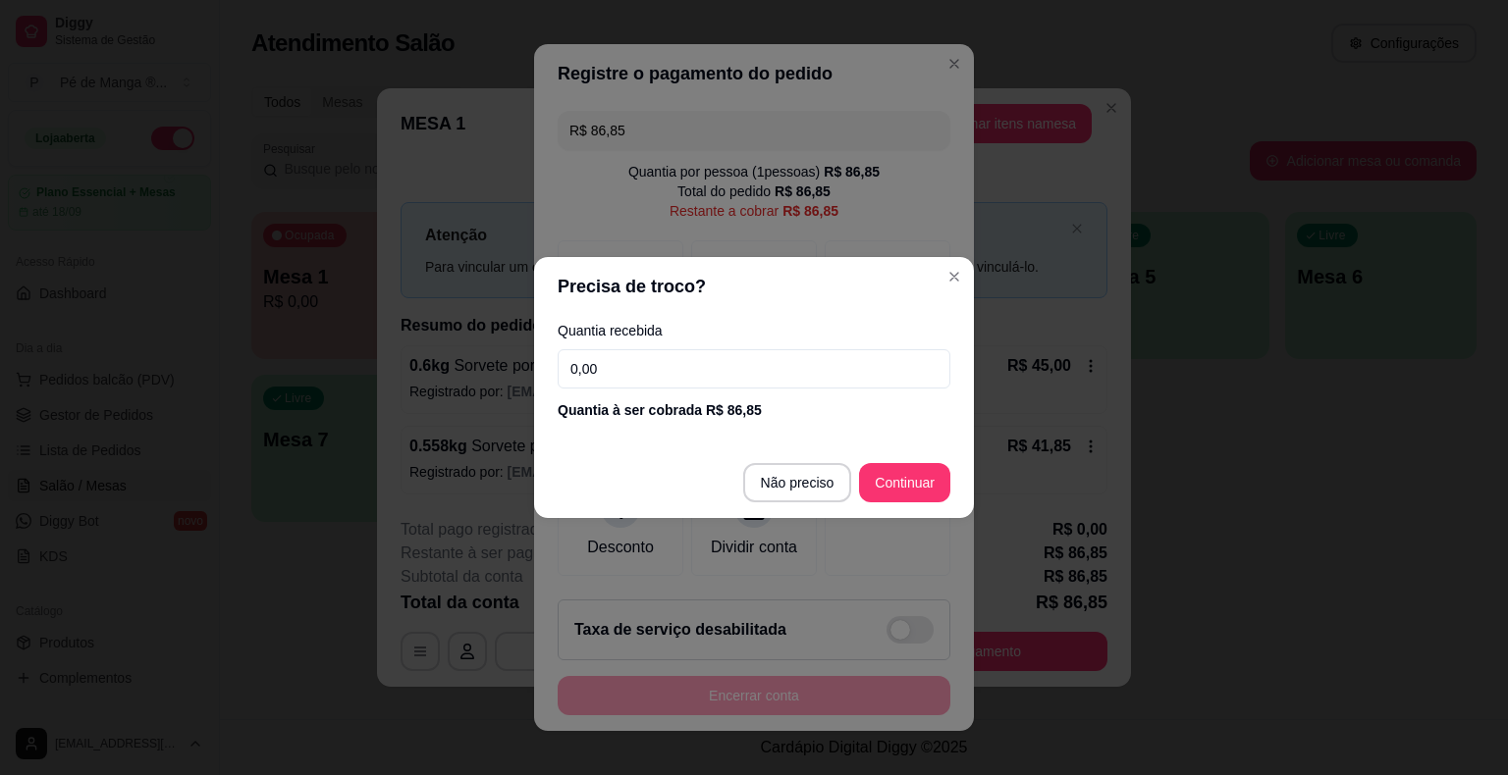
click at [652, 378] on input "0,00" at bounding box center [754, 368] width 393 height 39
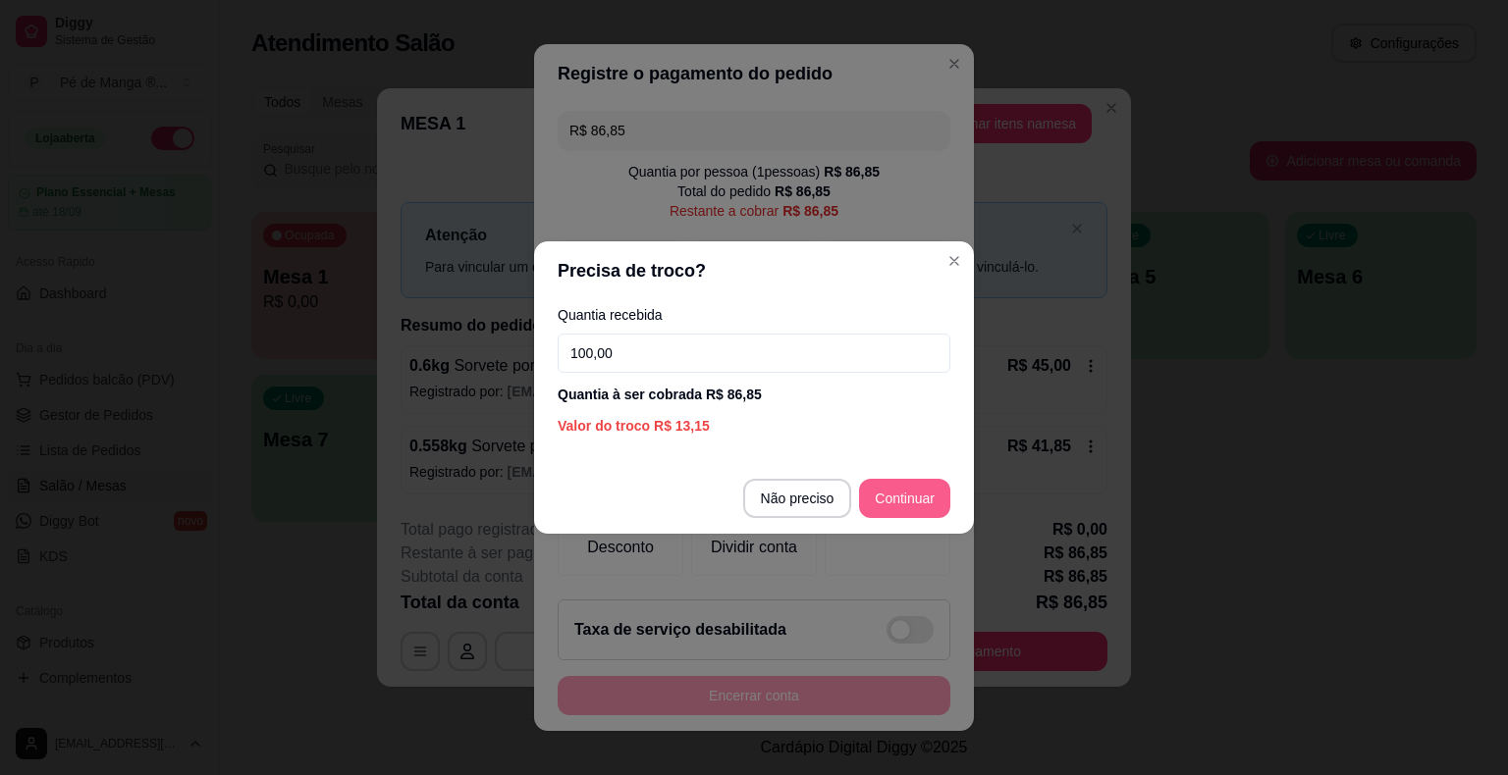
type input "100,00"
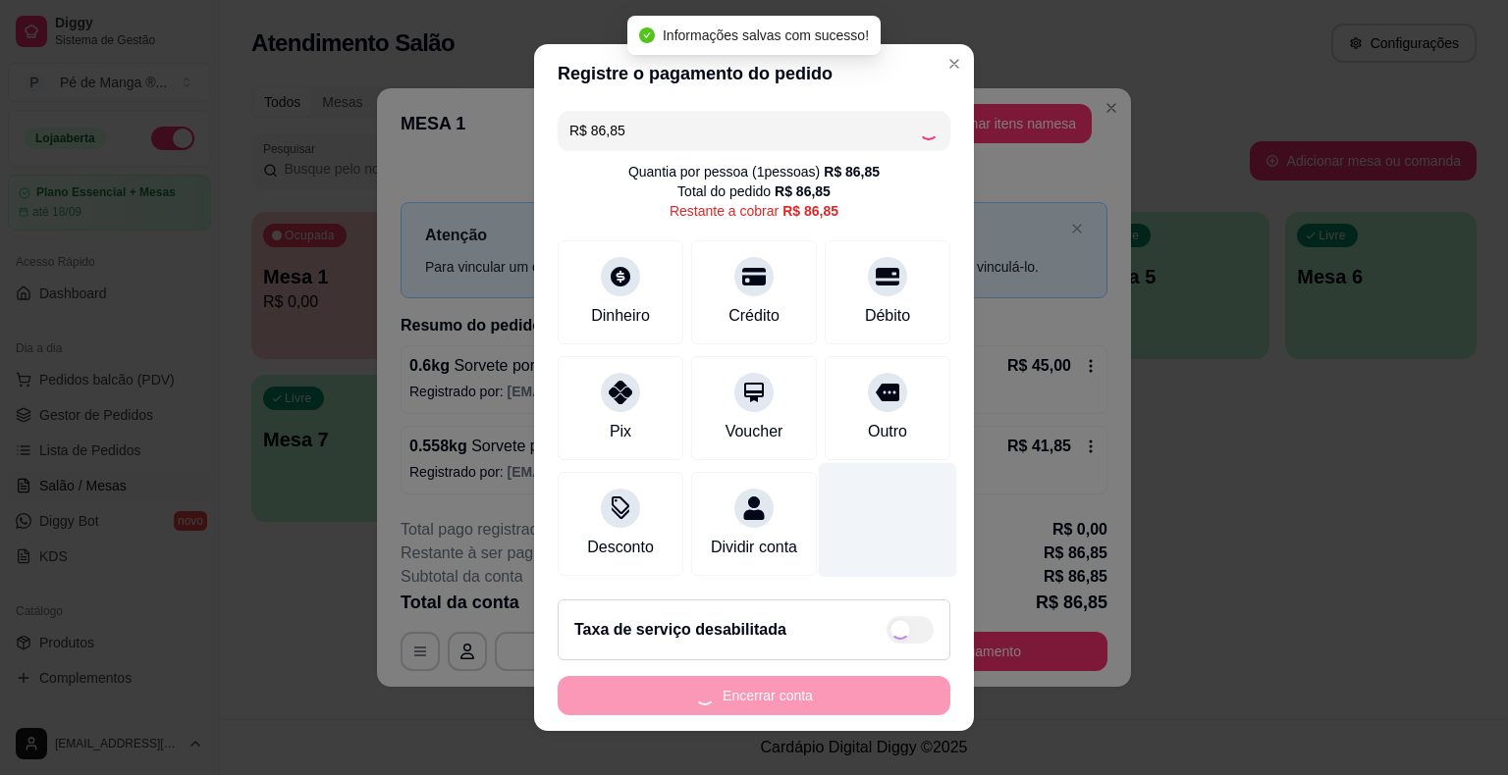
type input "R$ 0,00"
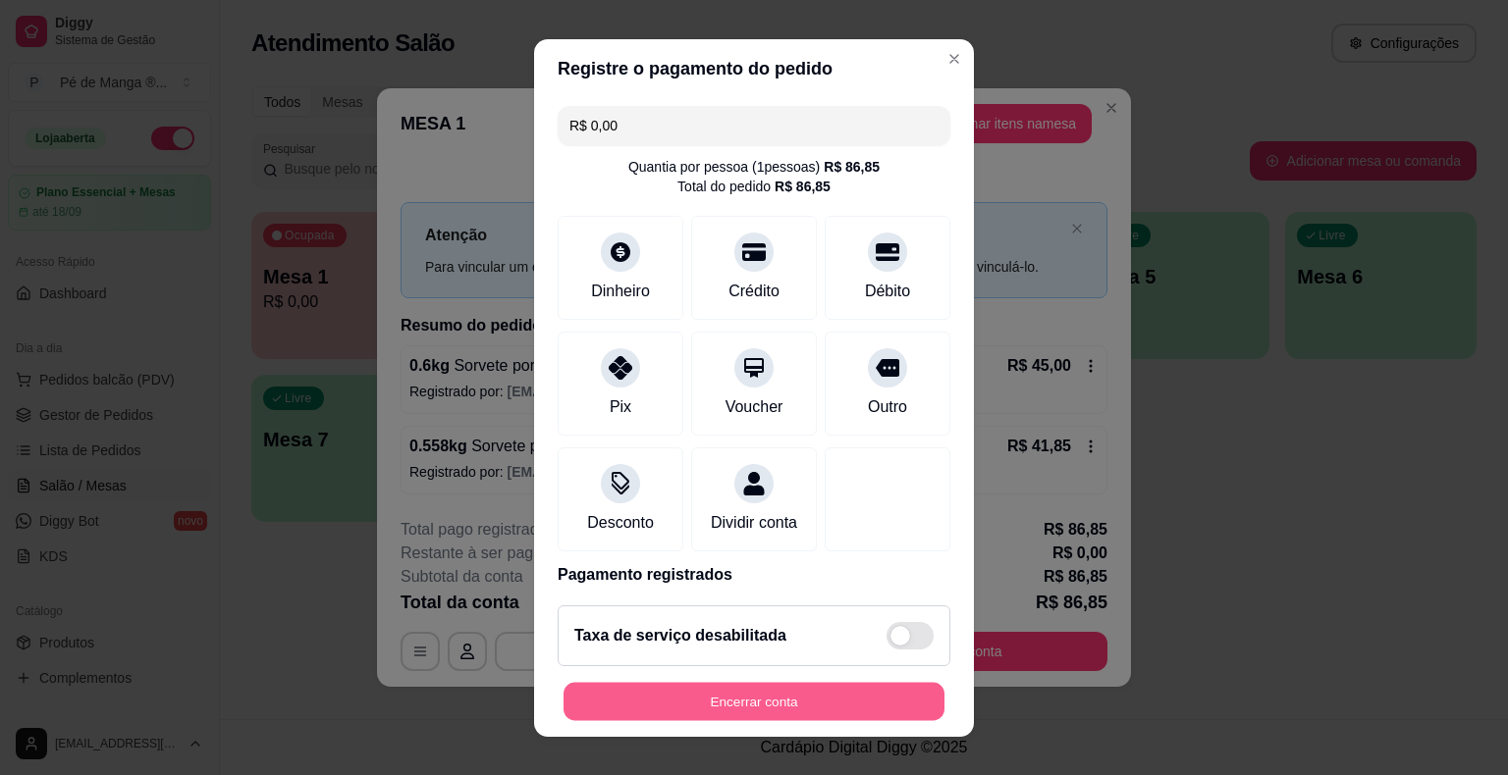
click at [696, 709] on button "Encerrar conta" at bounding box center [753, 701] width 381 height 38
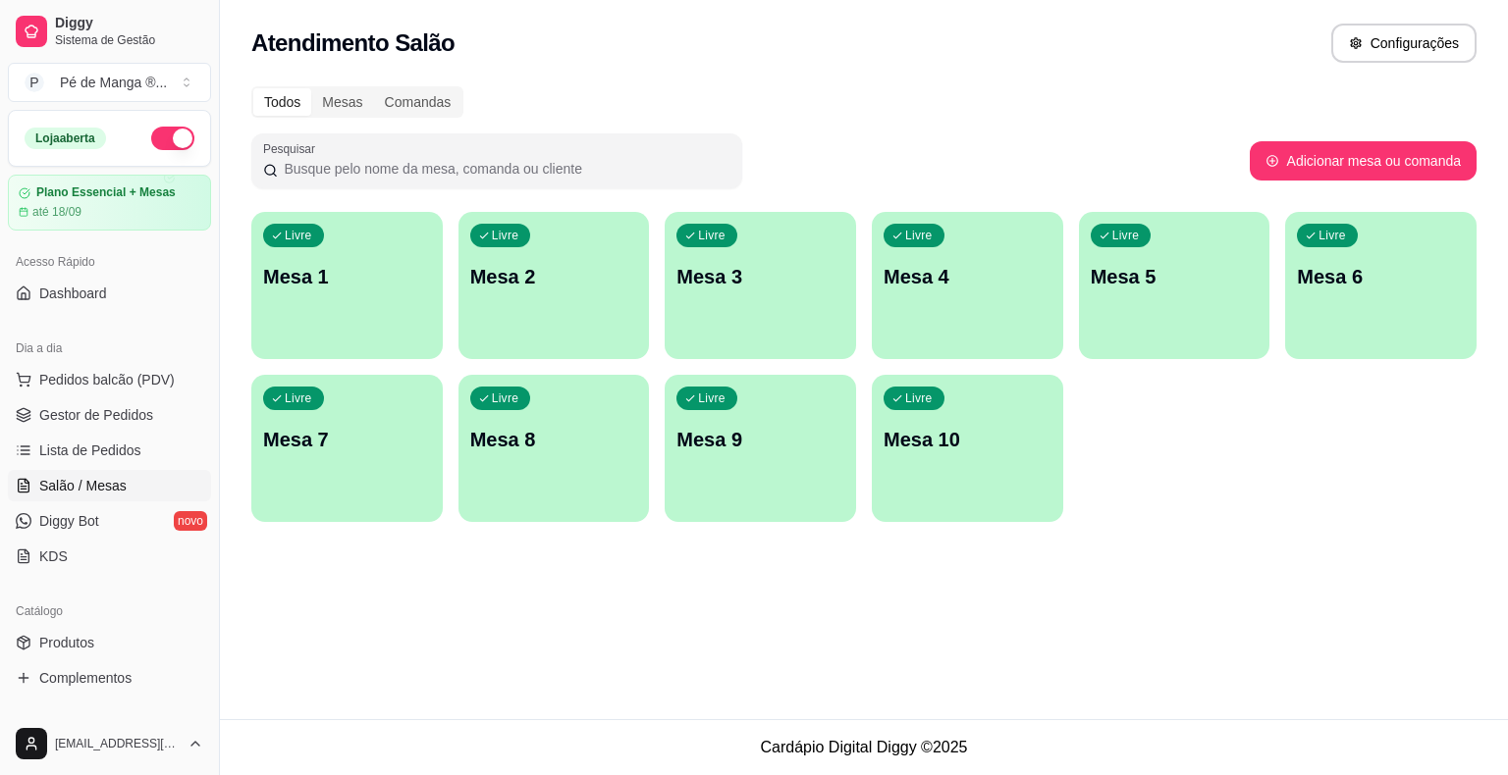
click at [239, 277] on div "Todos Mesas Comandas Pesquisar Adicionar mesa ou comanda Livre Mesa 1 Livre Mes…" at bounding box center [864, 310] width 1288 height 471
click at [283, 276] on p "Mesa 1" at bounding box center [347, 276] width 168 height 27
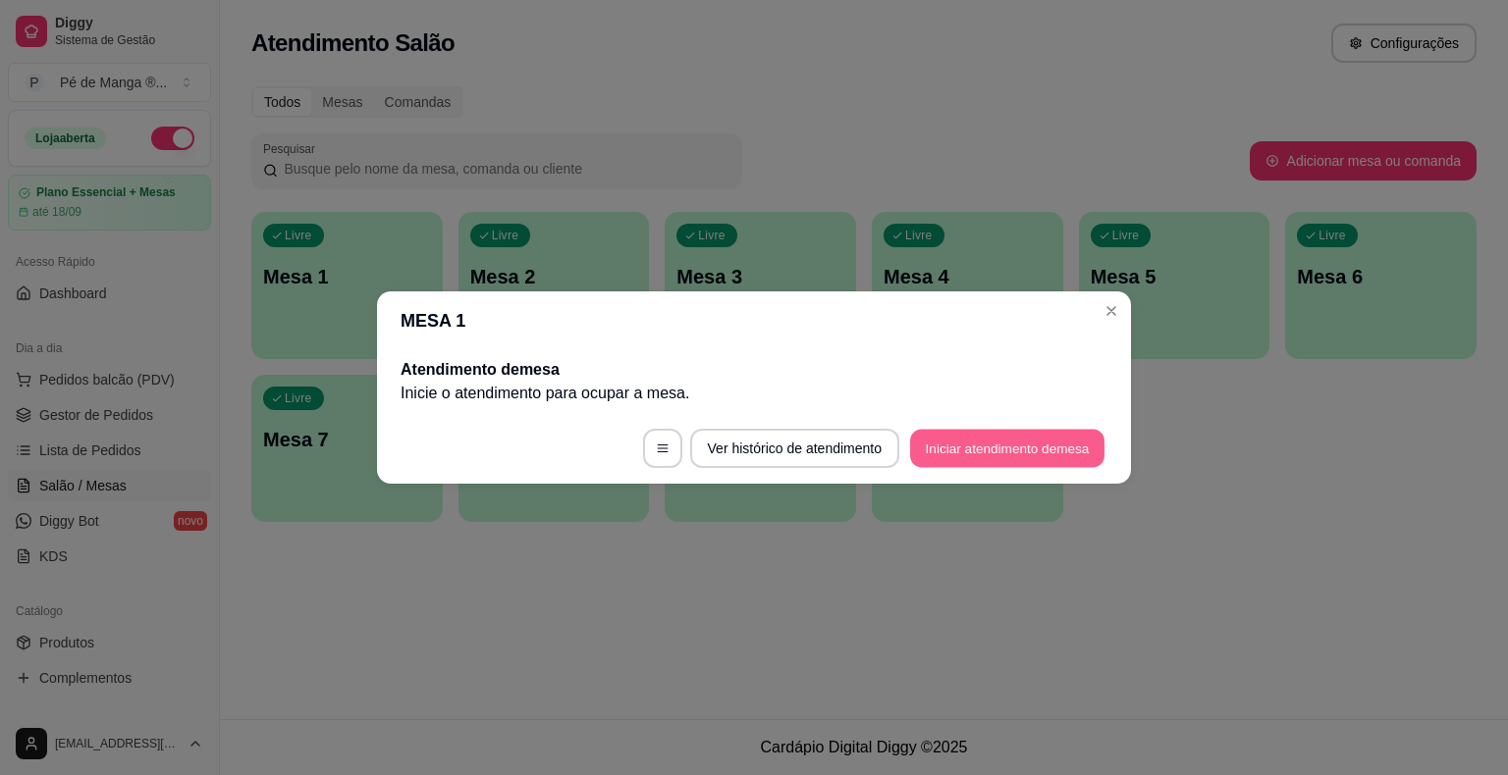
click at [1005, 435] on button "Iniciar atendimento de mesa" at bounding box center [1007, 449] width 194 height 38
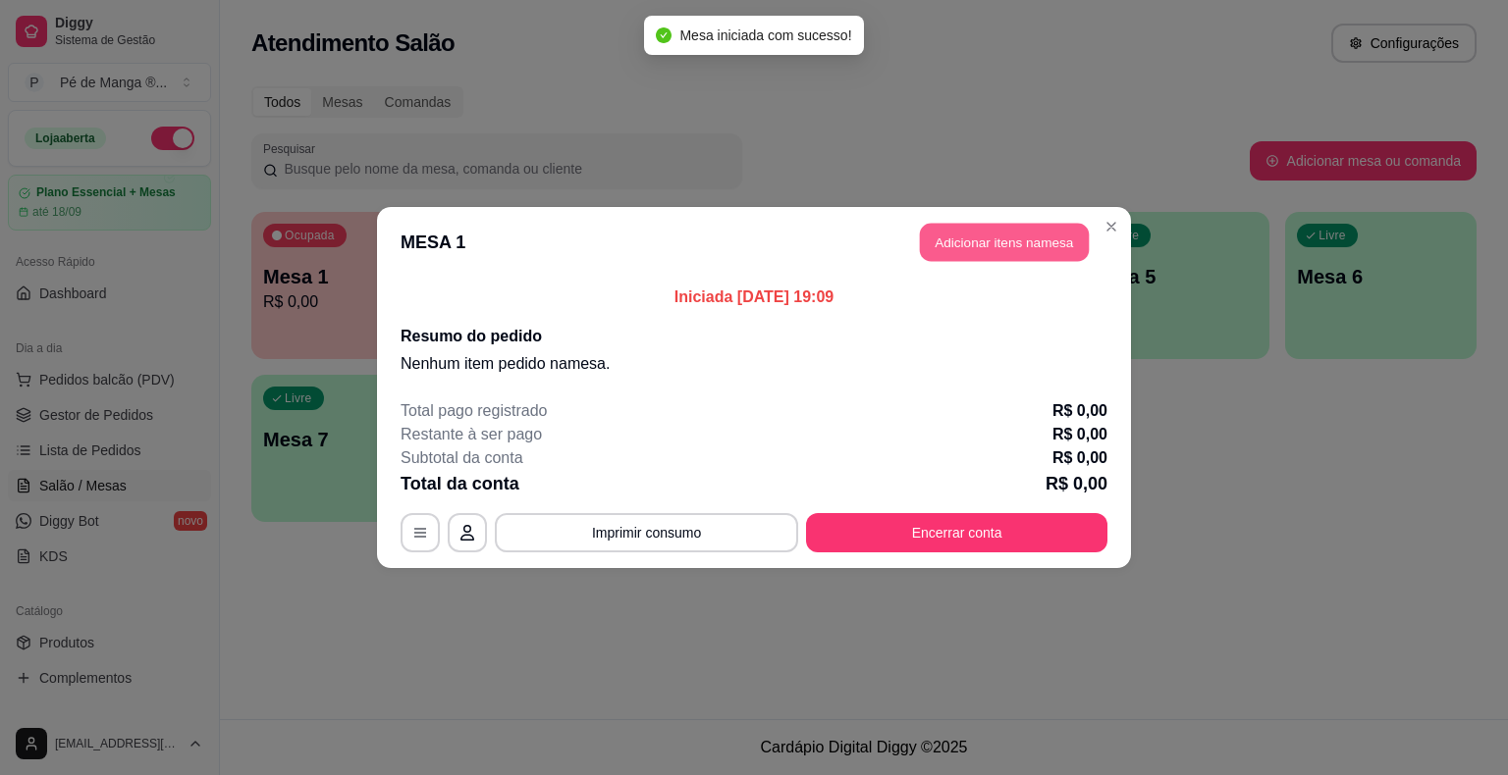
click at [981, 247] on button "Adicionar itens na mesa" at bounding box center [1004, 243] width 169 height 38
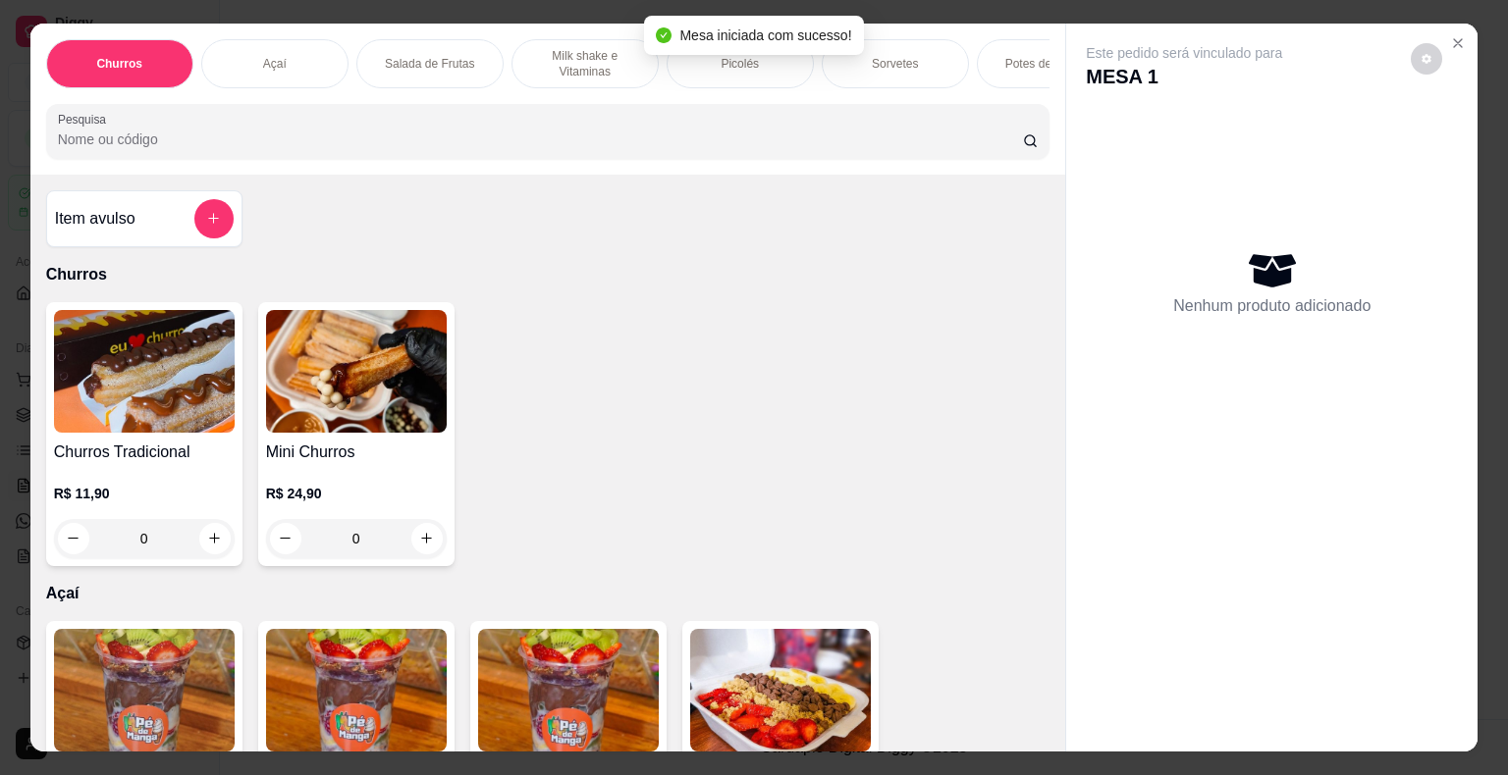
drag, startPoint x: 919, startPoint y: 63, endPoint x: 907, endPoint y: 76, distance: 17.4
click at [919, 64] on div "Sorvetes" at bounding box center [895, 63] width 147 height 49
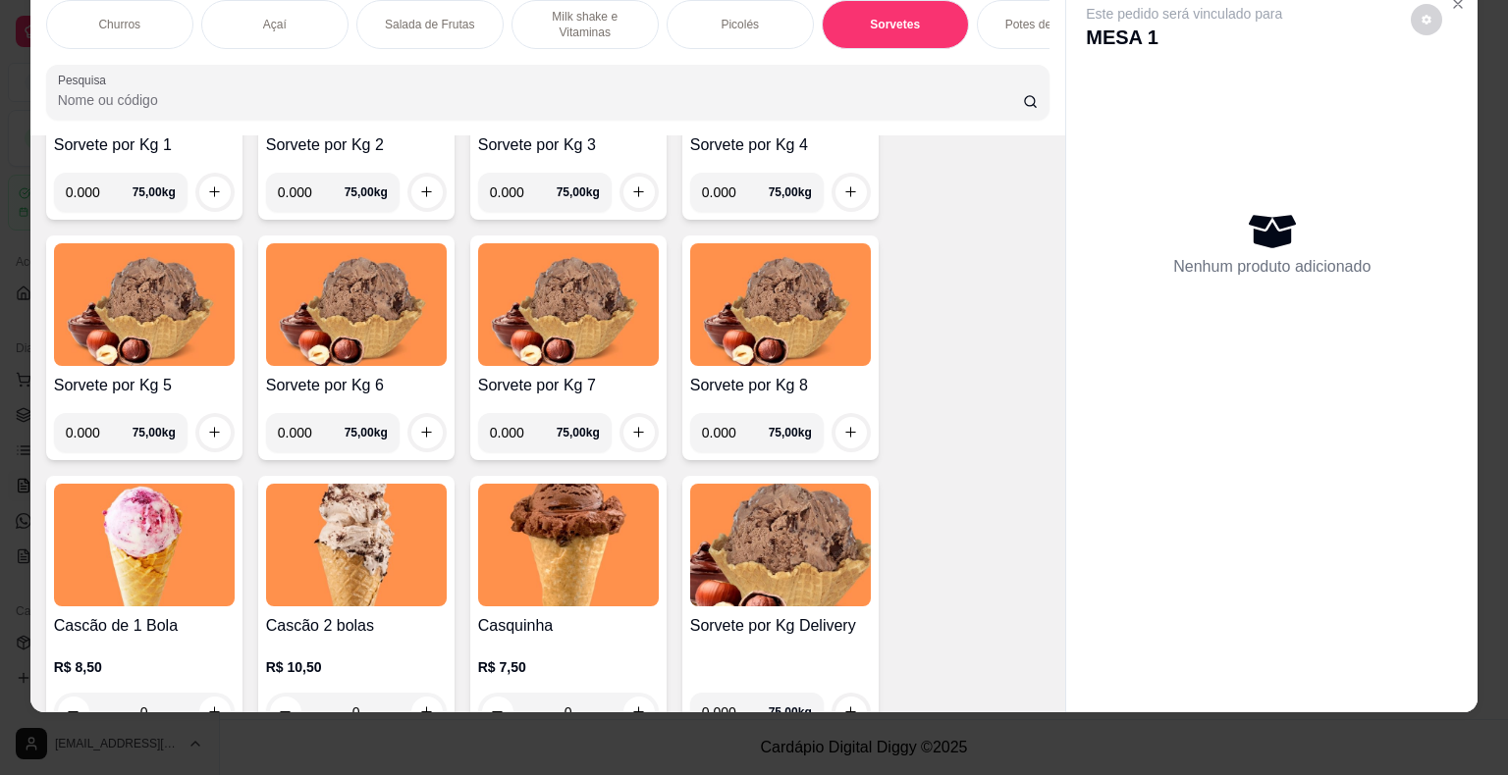
scroll to position [2537, 0]
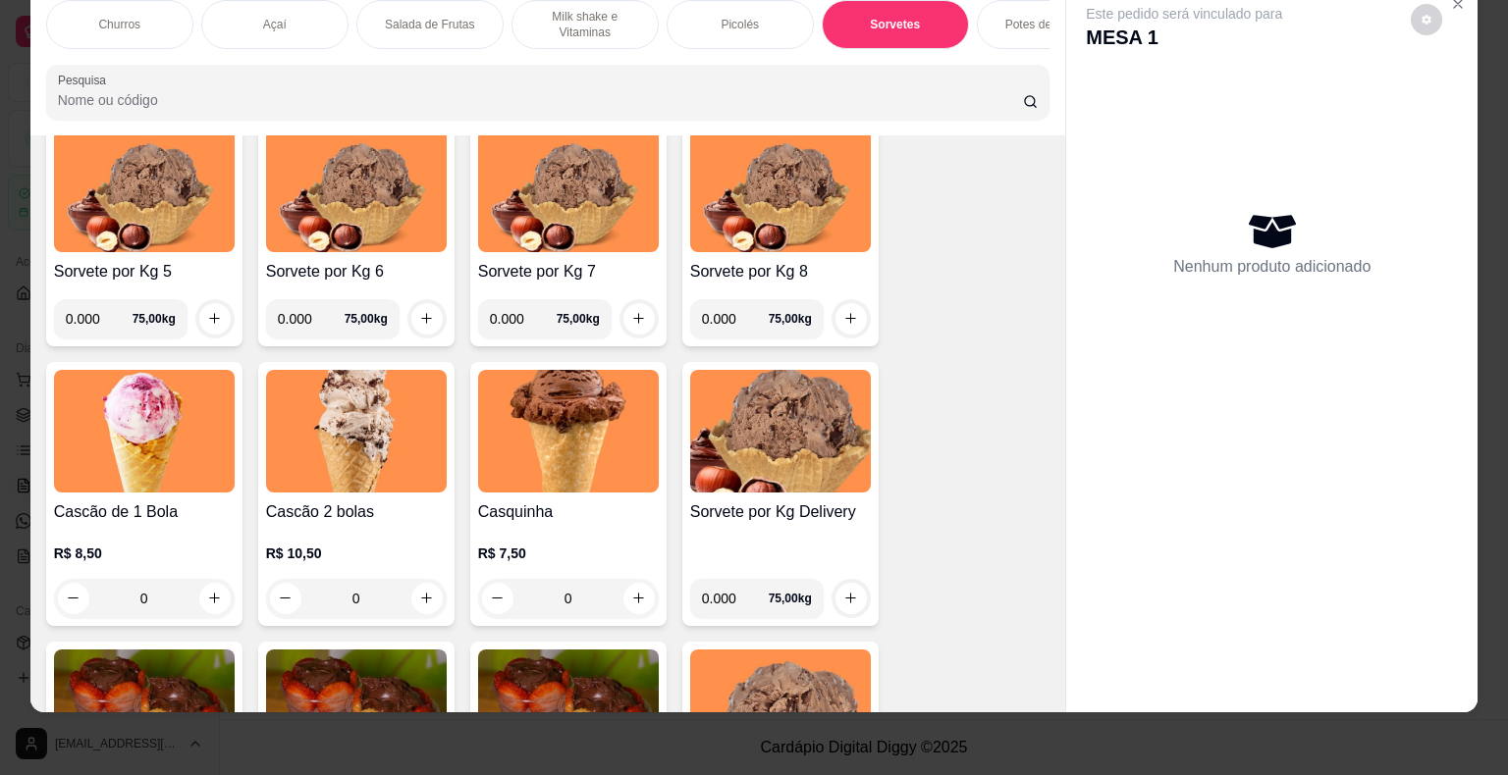
click at [427, 602] on div "0" at bounding box center [356, 598] width 181 height 39
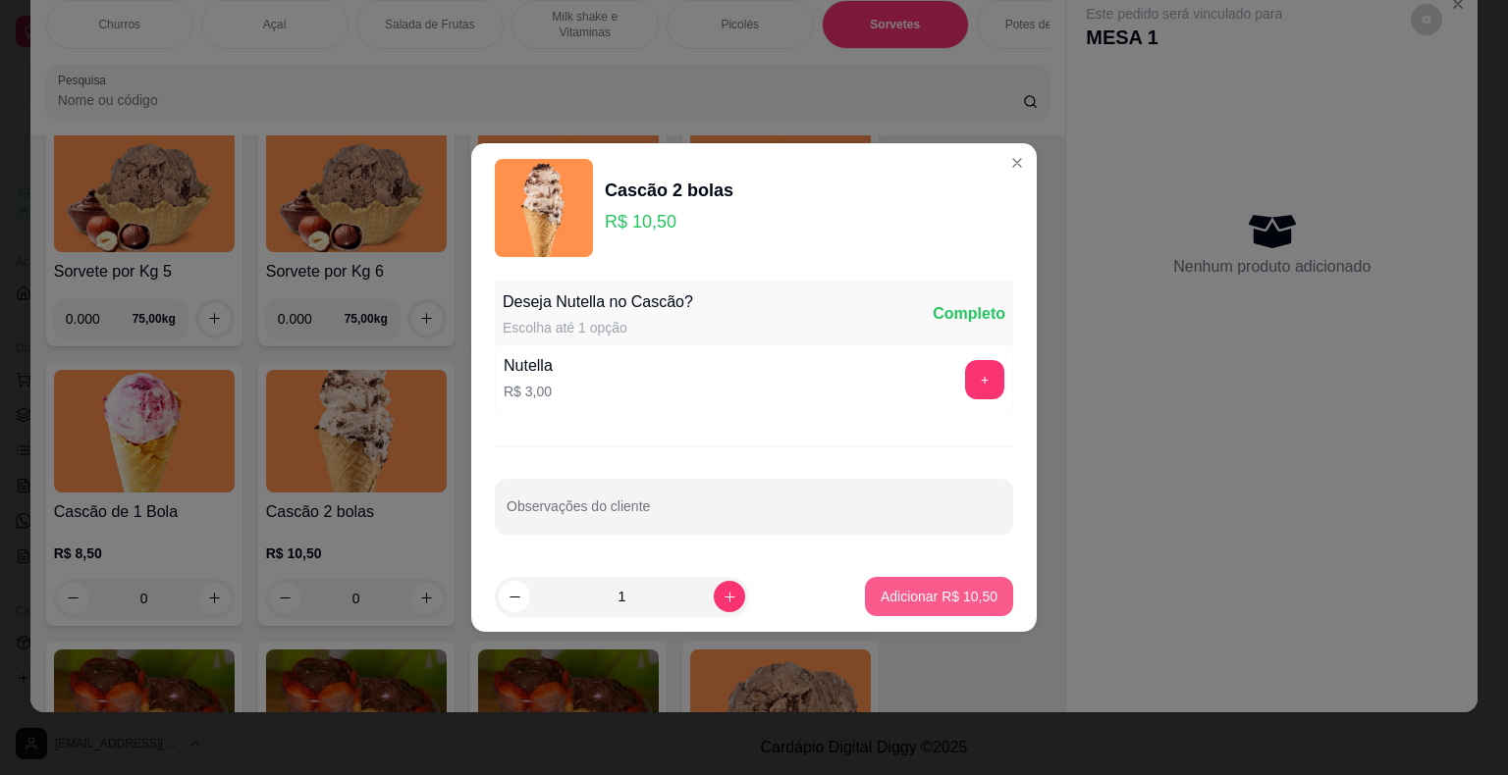
click at [919, 610] on button "Adicionar R$ 10,50" at bounding box center [939, 596] width 148 height 39
type input "1"
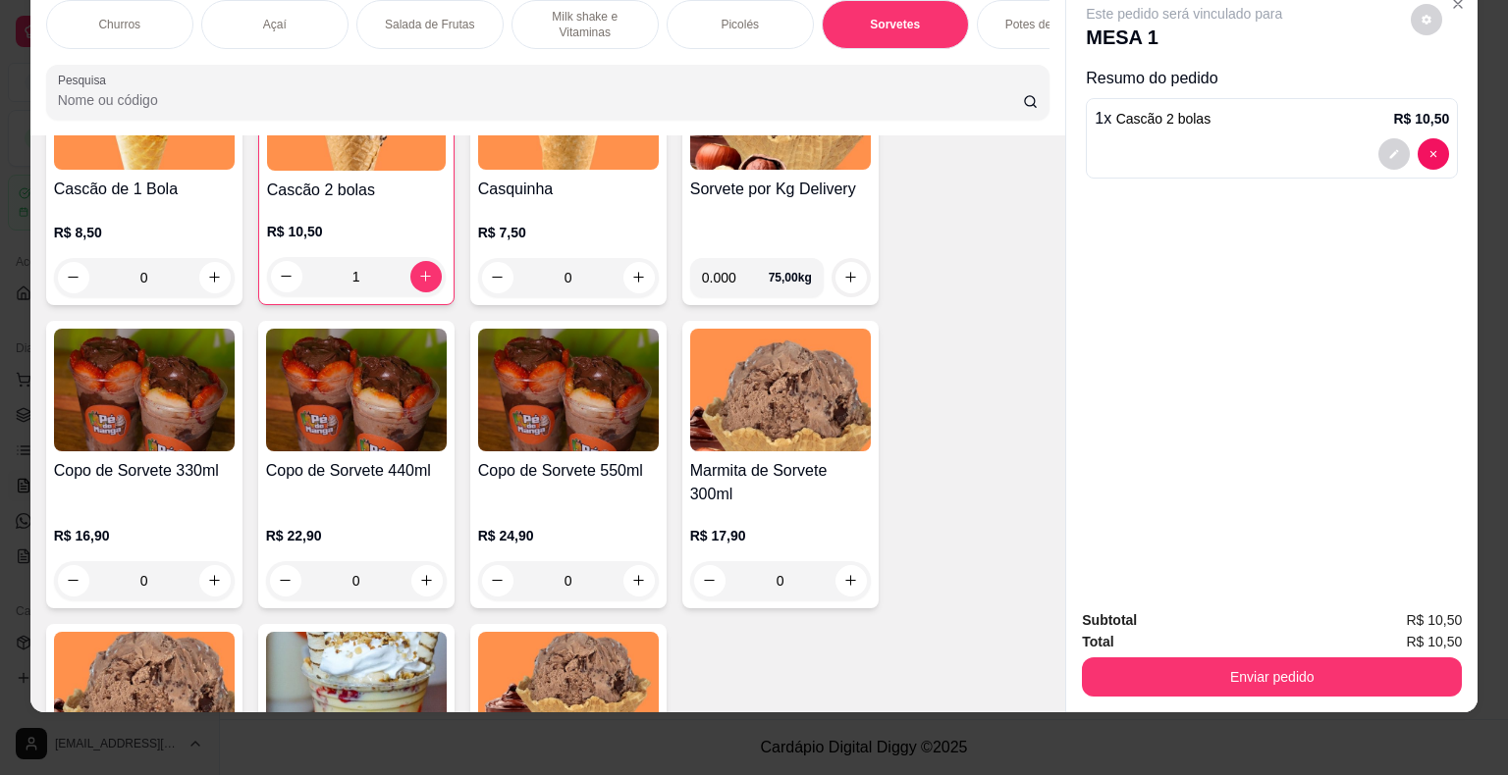
scroll to position [2831, 0]
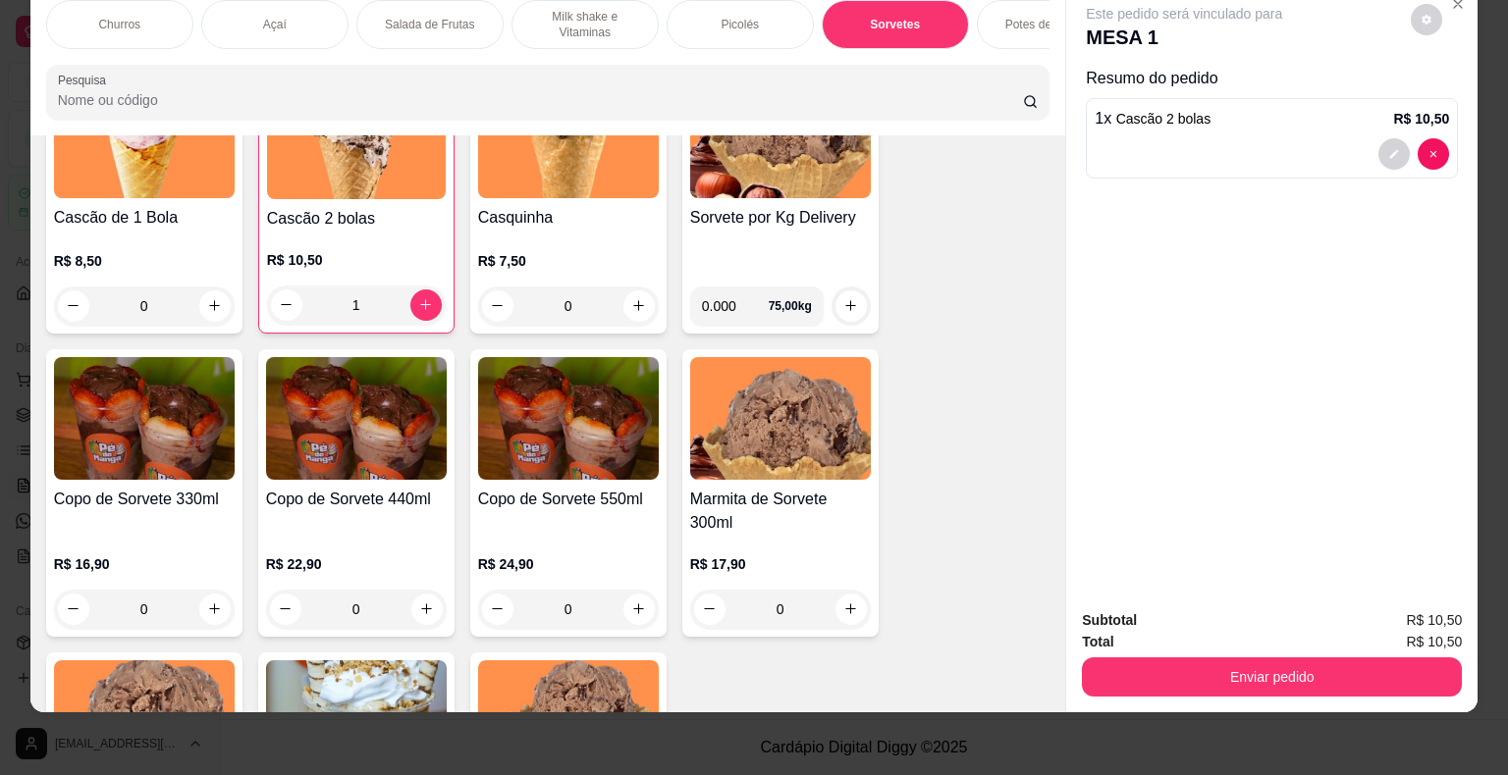
click at [1258, 646] on div "Subtotal R$ 10,50 Total R$ 10,50 Enviar pedido" at bounding box center [1272, 653] width 380 height 87
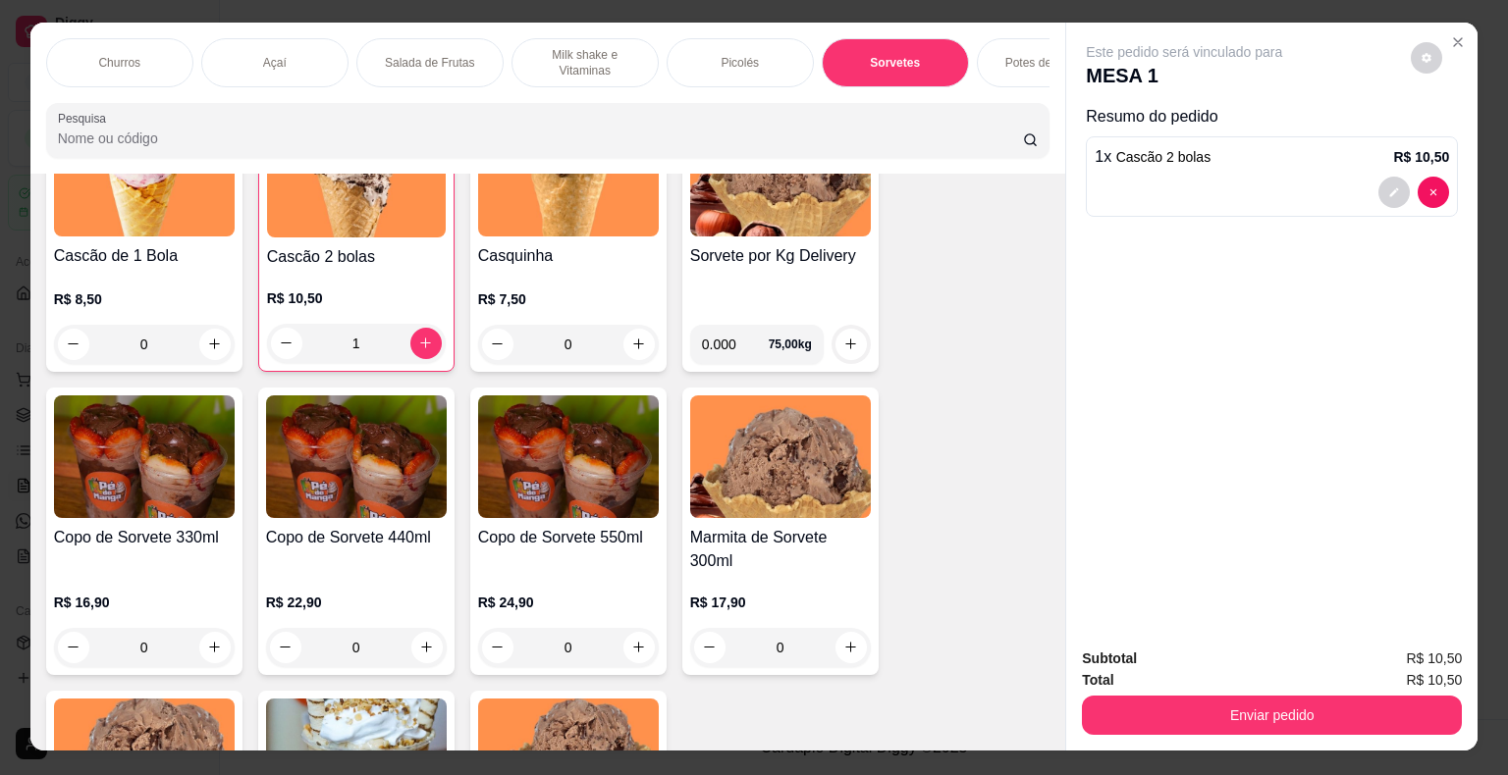
scroll to position [0, 0]
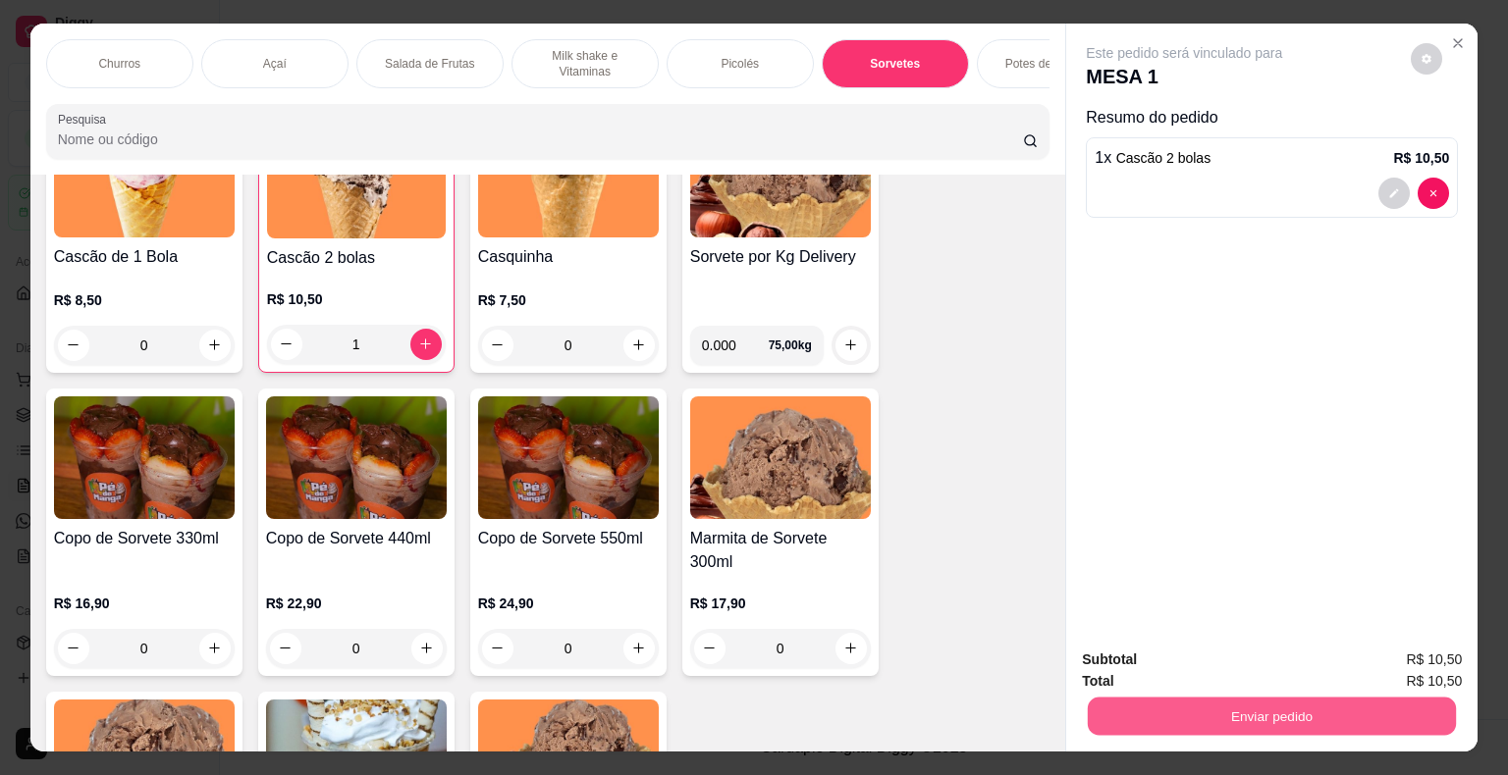
click at [1265, 703] on button "Enviar pedido" at bounding box center [1272, 717] width 368 height 38
click at [1202, 668] on button "Não registrar e enviar pedido" at bounding box center [1206, 661] width 204 height 37
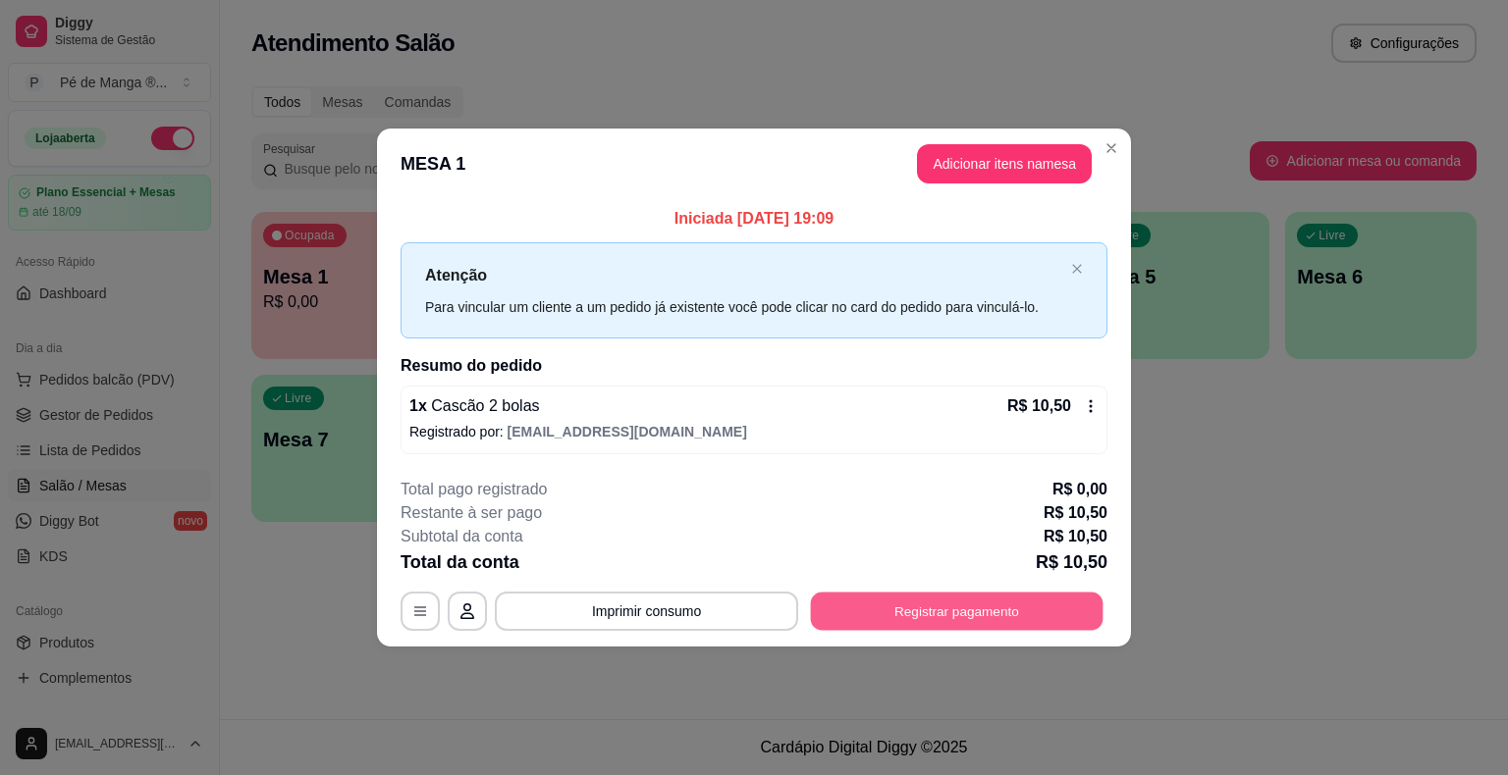
click at [930, 614] on button "Registrar pagamento" at bounding box center [957, 611] width 293 height 38
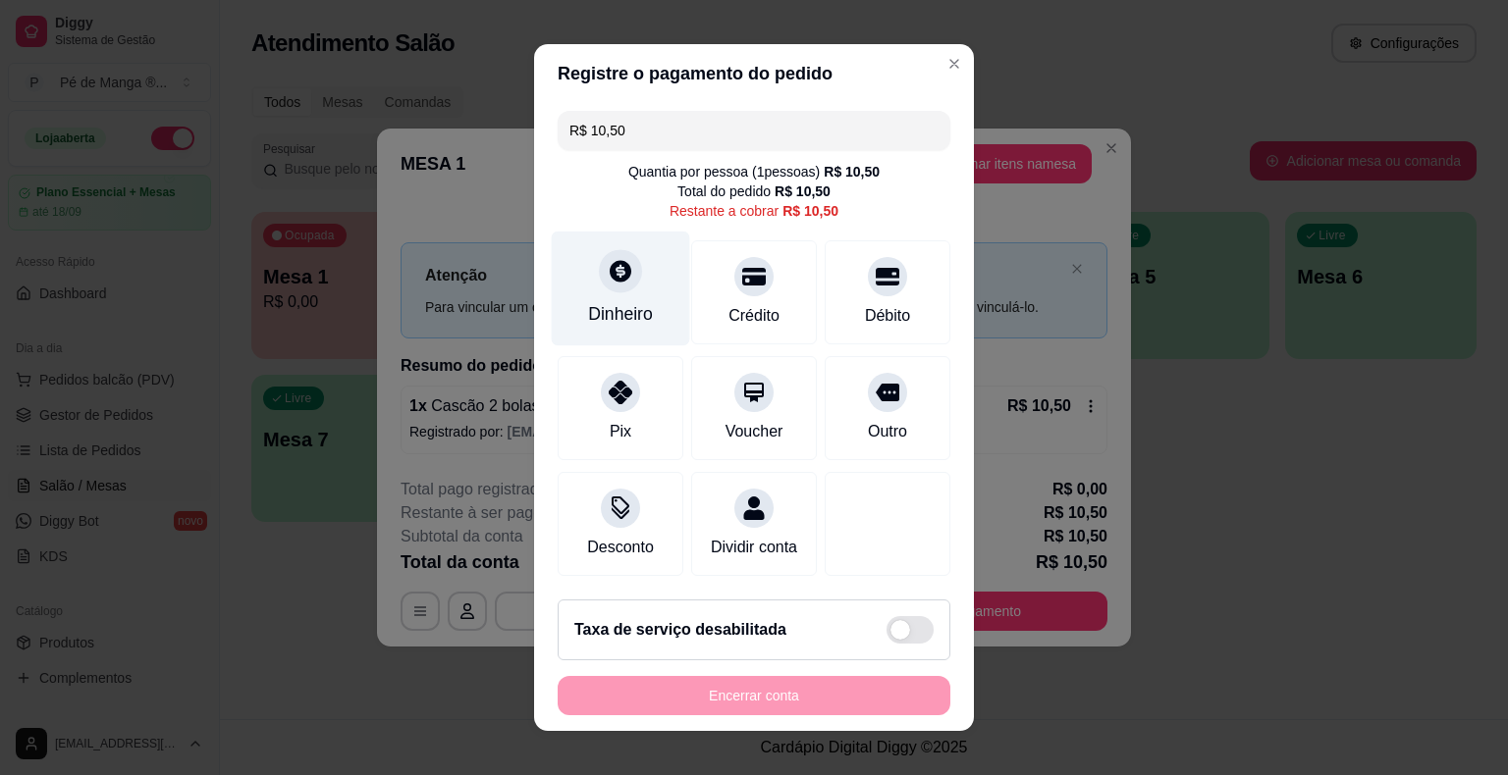
click at [586, 300] on div "Dinheiro" at bounding box center [621, 289] width 138 height 115
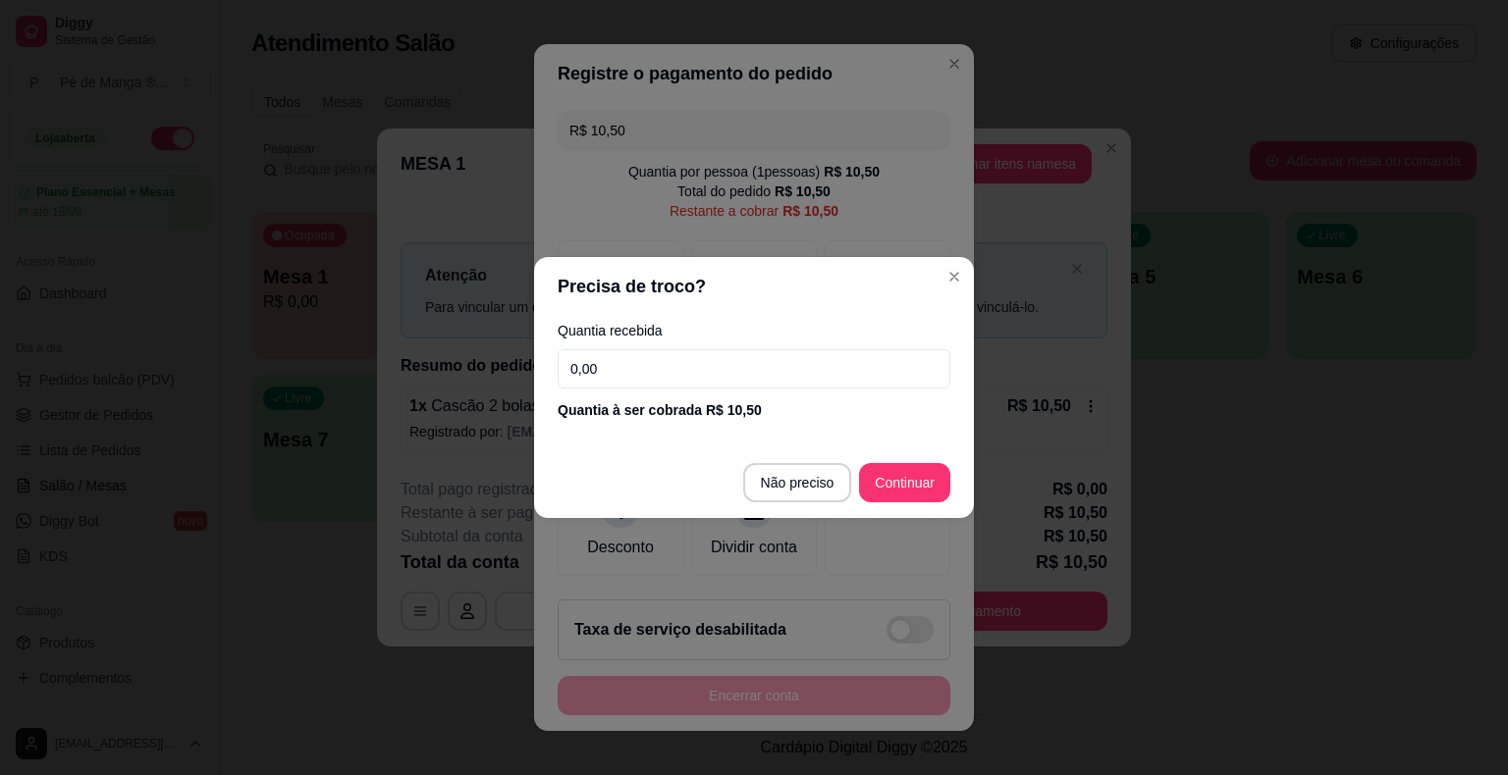
click at [613, 370] on input "0,00" at bounding box center [754, 368] width 393 height 39
type input "10,50"
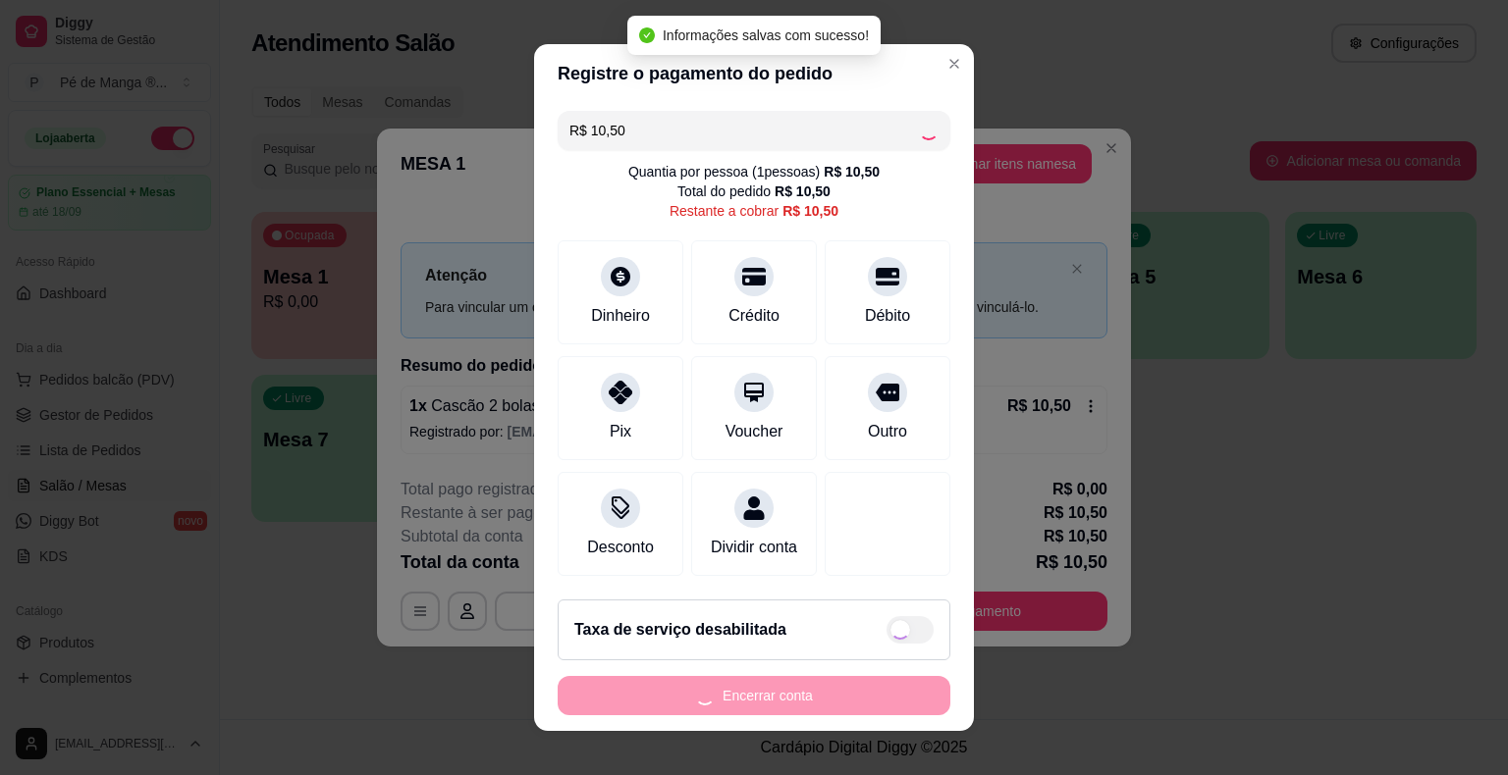
type input "R$ 0,00"
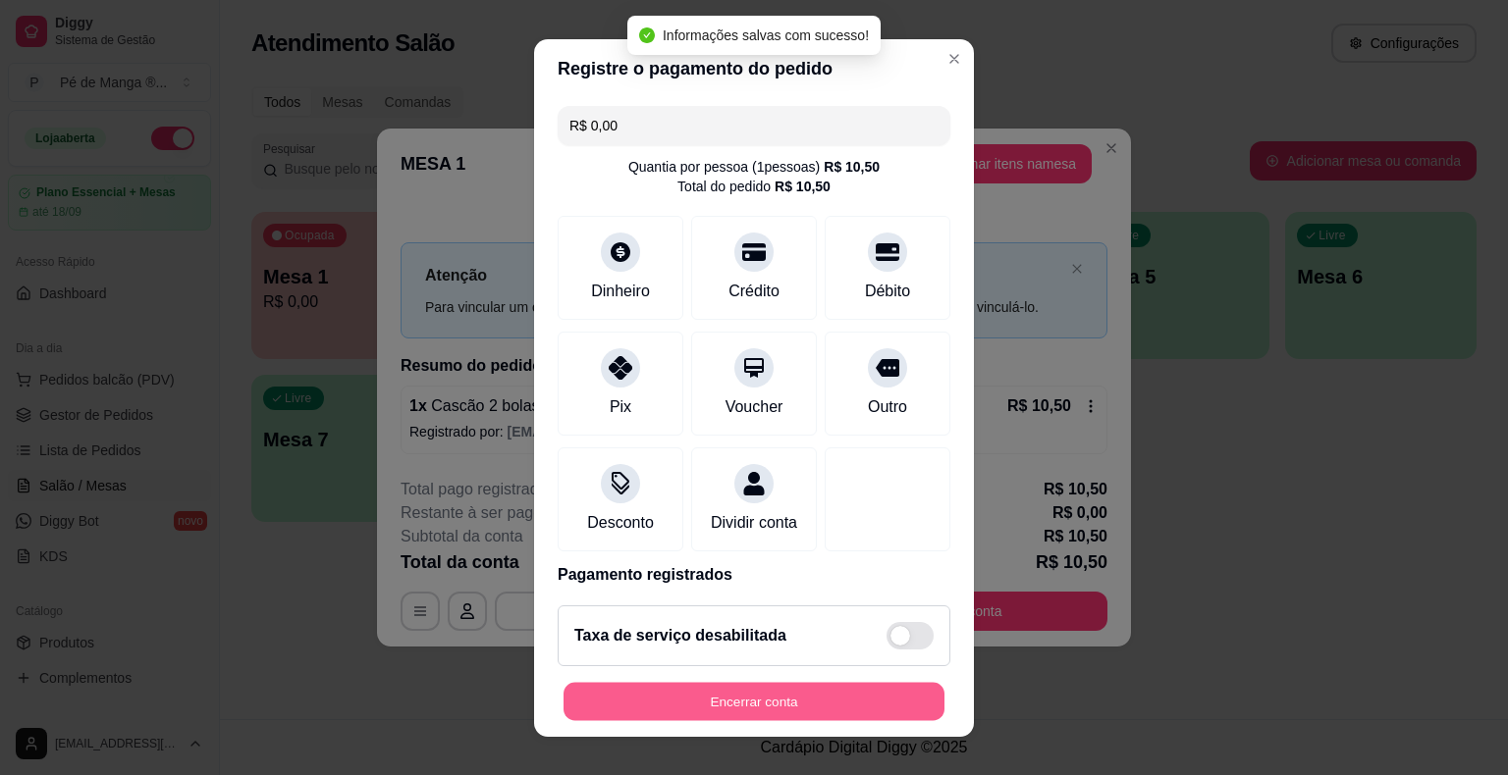
click at [840, 704] on button "Encerrar conta" at bounding box center [753, 701] width 381 height 38
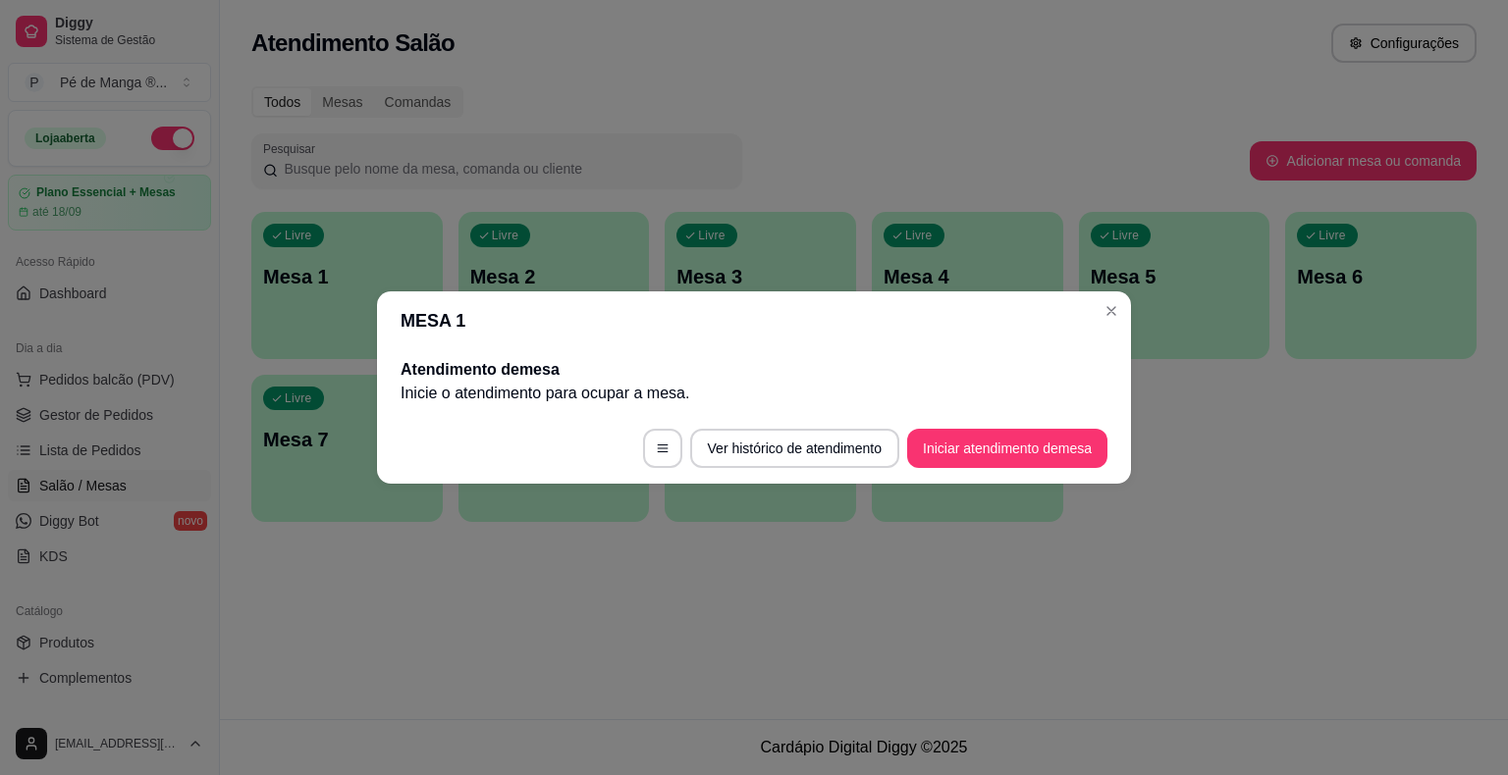
click at [1127, 319] on div "MESA 1 Atendimento de mesa Inicie o atendimento para ocupar a mesa . Ver histór…" at bounding box center [754, 387] width 1508 height 775
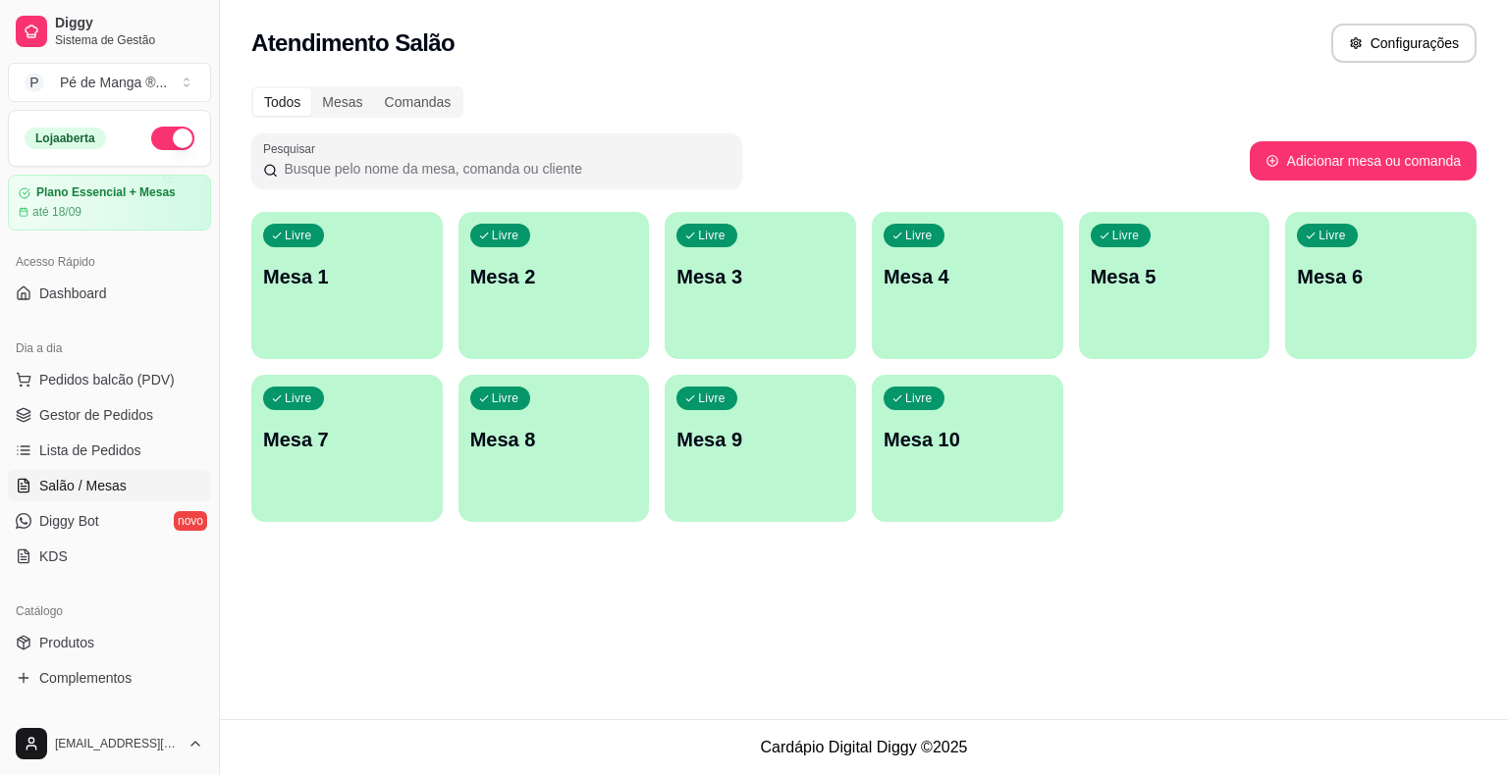
click at [342, 289] on p "Mesa 1" at bounding box center [347, 276] width 168 height 27
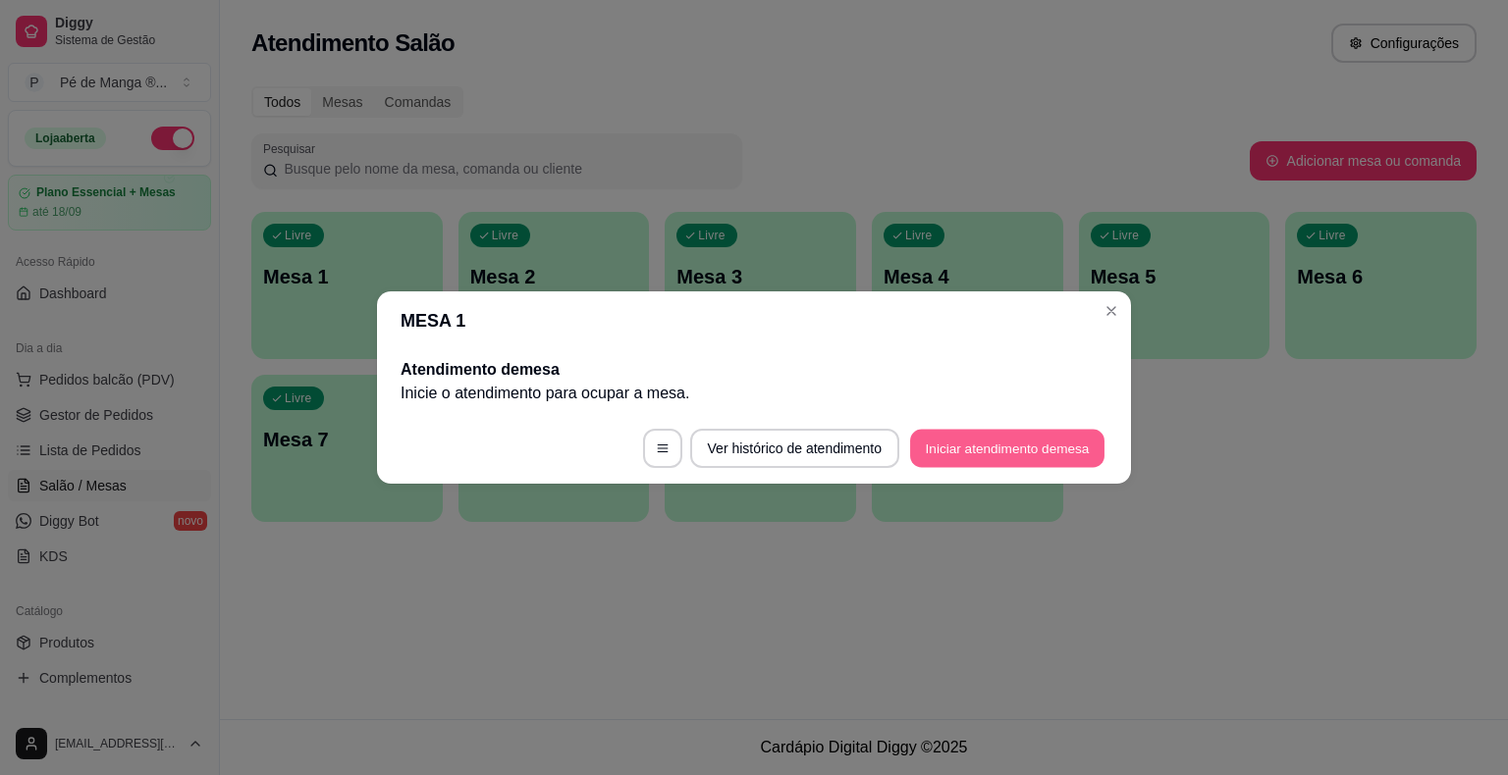
click at [995, 450] on button "Iniciar atendimento de mesa" at bounding box center [1007, 449] width 194 height 38
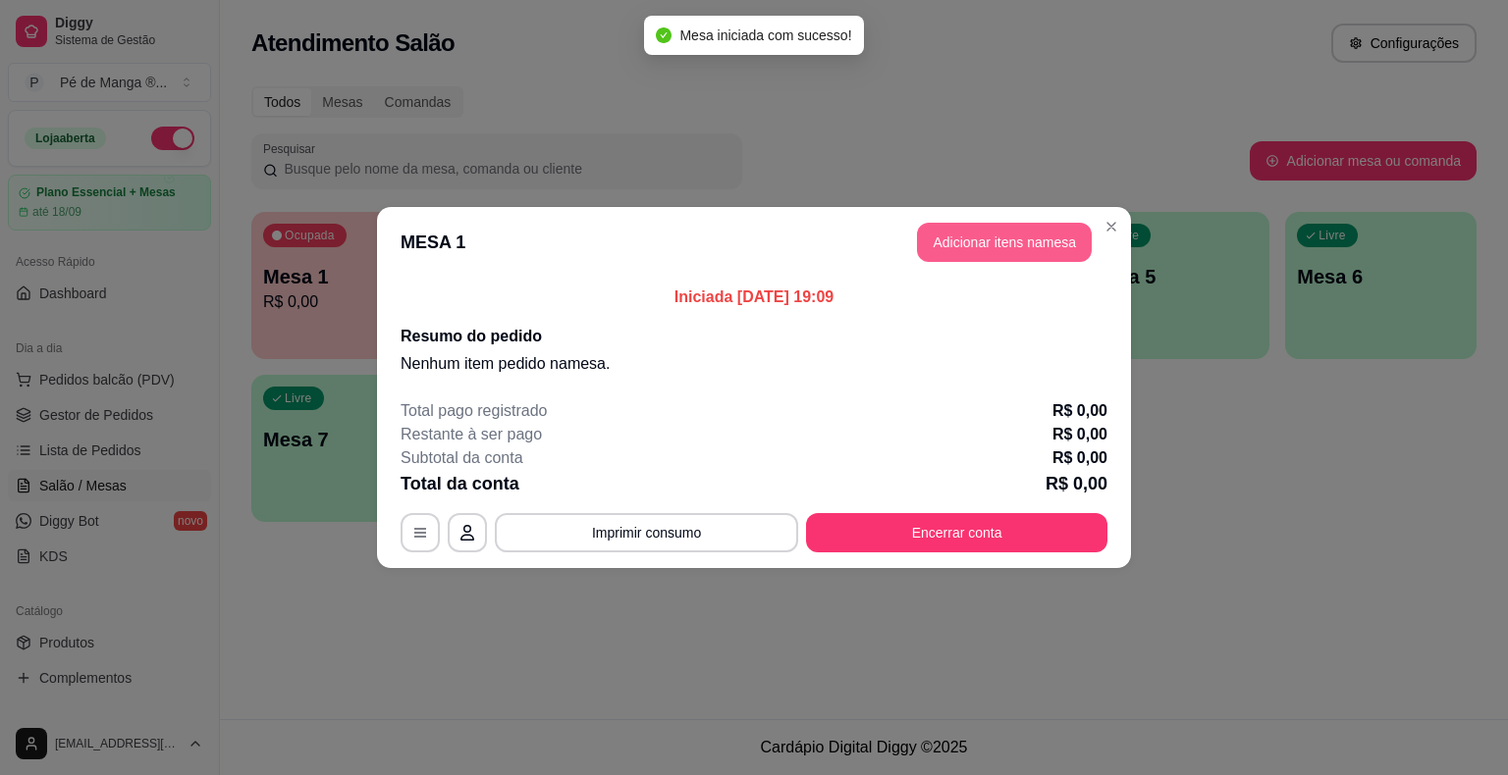
click at [950, 242] on button "Adicionar itens na mesa" at bounding box center [1004, 242] width 175 height 39
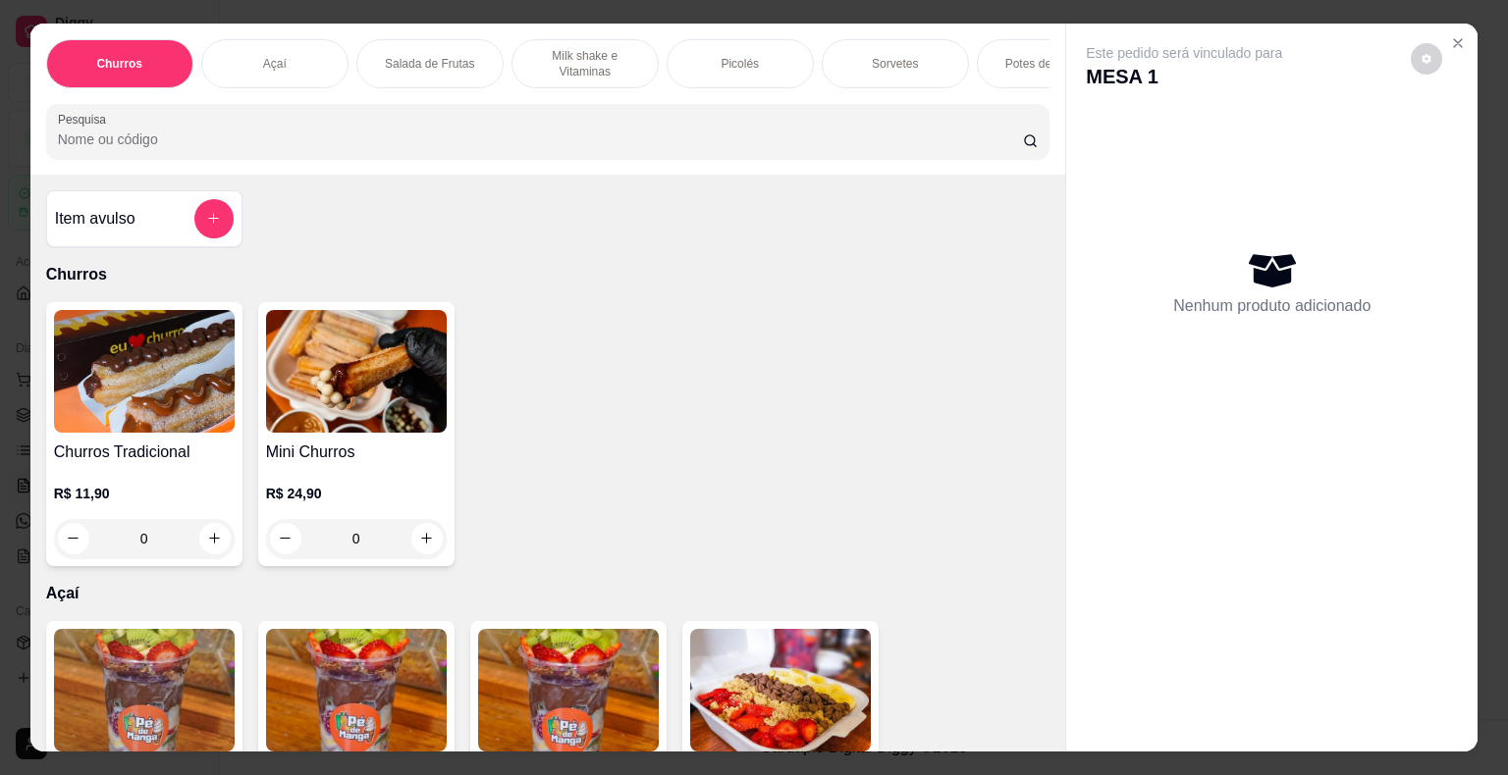
click at [743, 61] on p "Picolés" at bounding box center [740, 64] width 38 height 16
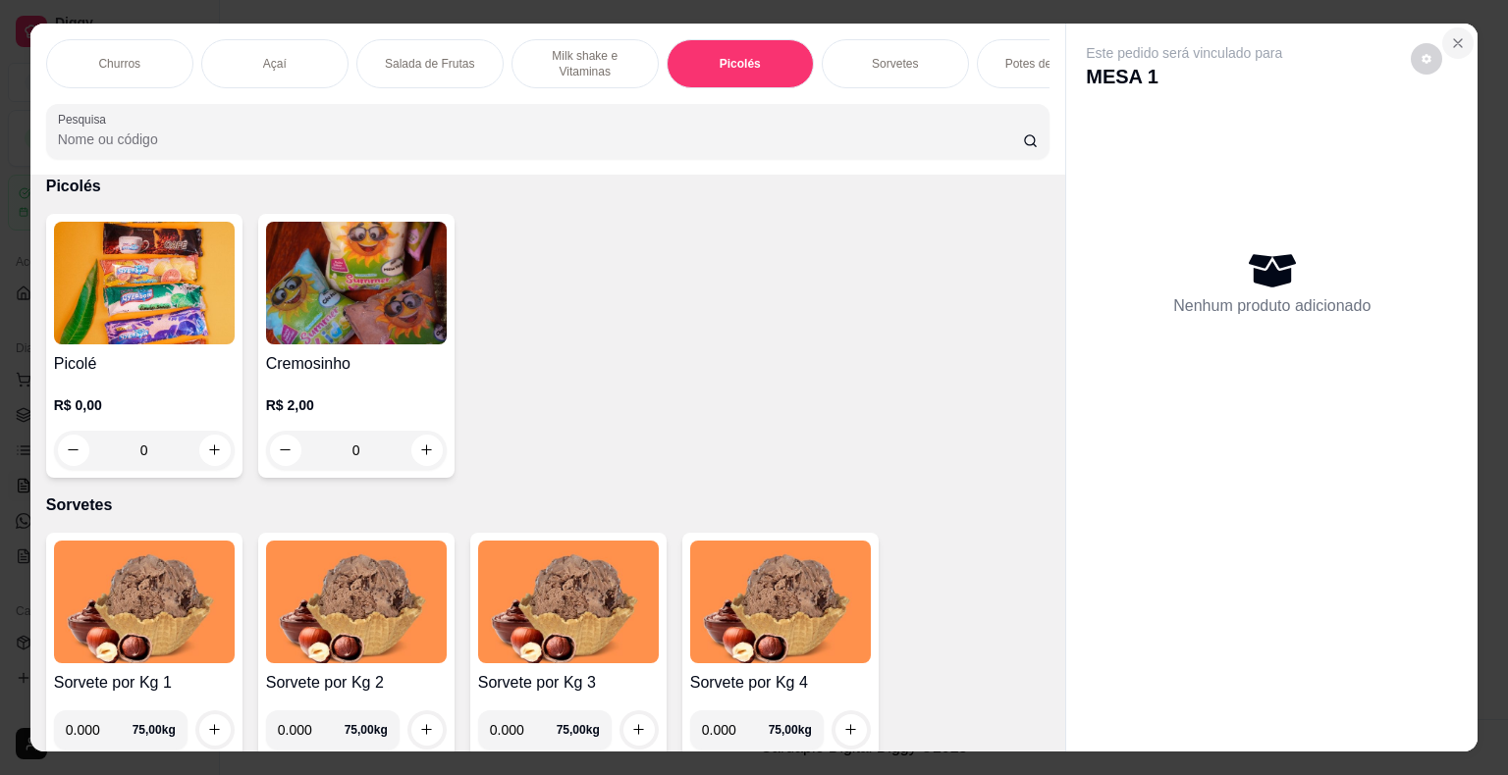
click at [1450, 35] on icon "Close" at bounding box center [1458, 43] width 16 height 16
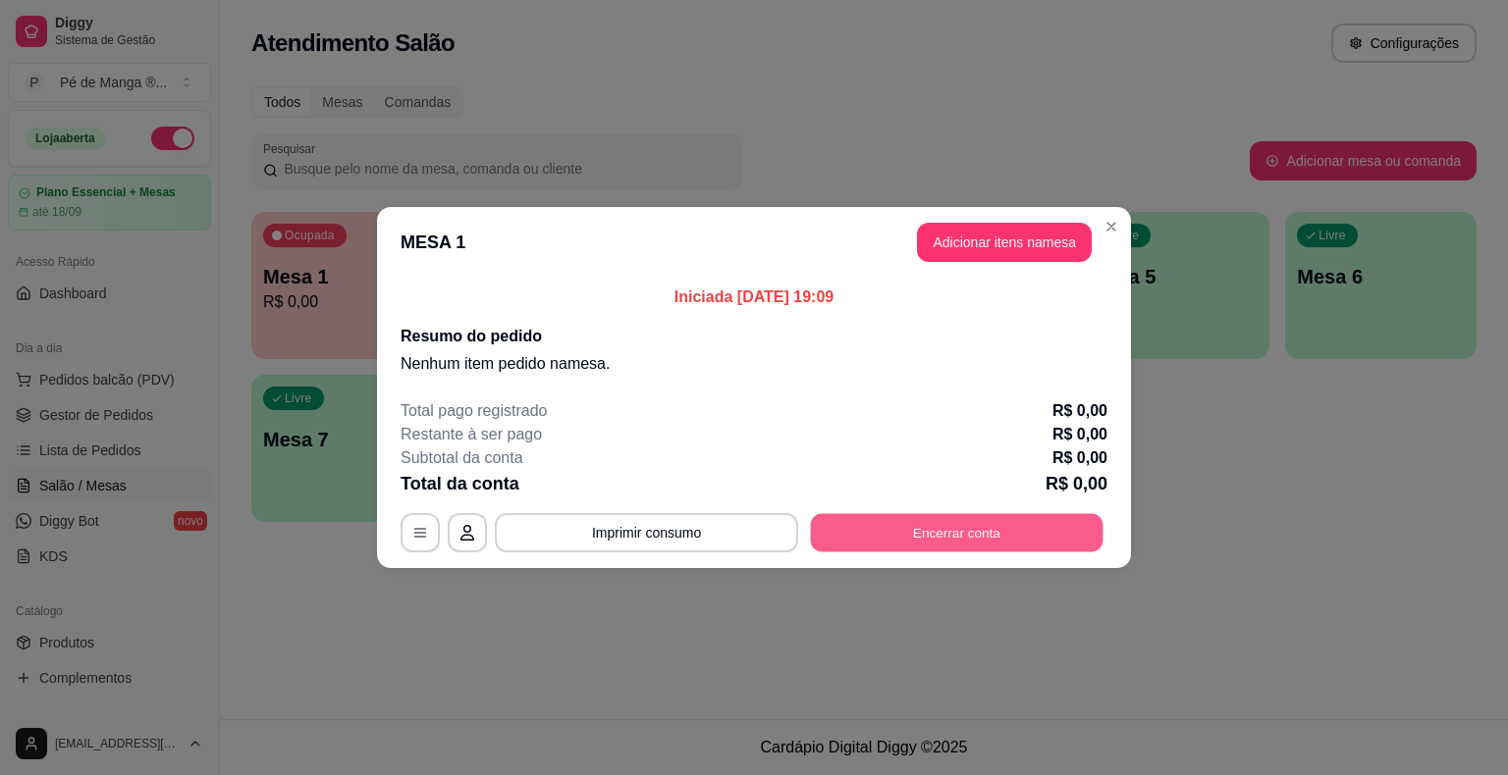
click at [986, 531] on button "Encerrar conta" at bounding box center [957, 533] width 293 height 38
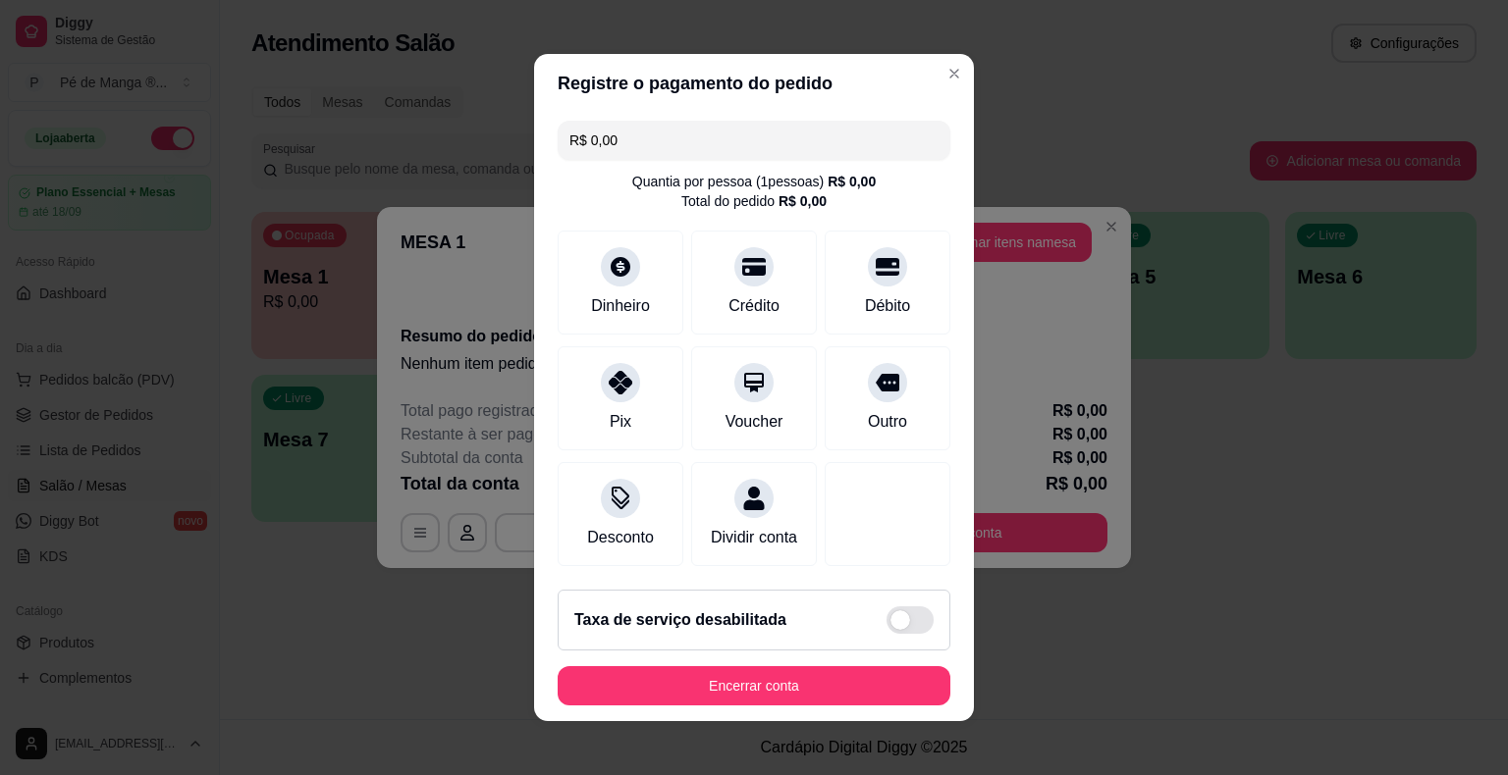
click at [861, 715] on footer "Taxa de serviço desabilitada Encerrar conta" at bounding box center [754, 647] width 440 height 147
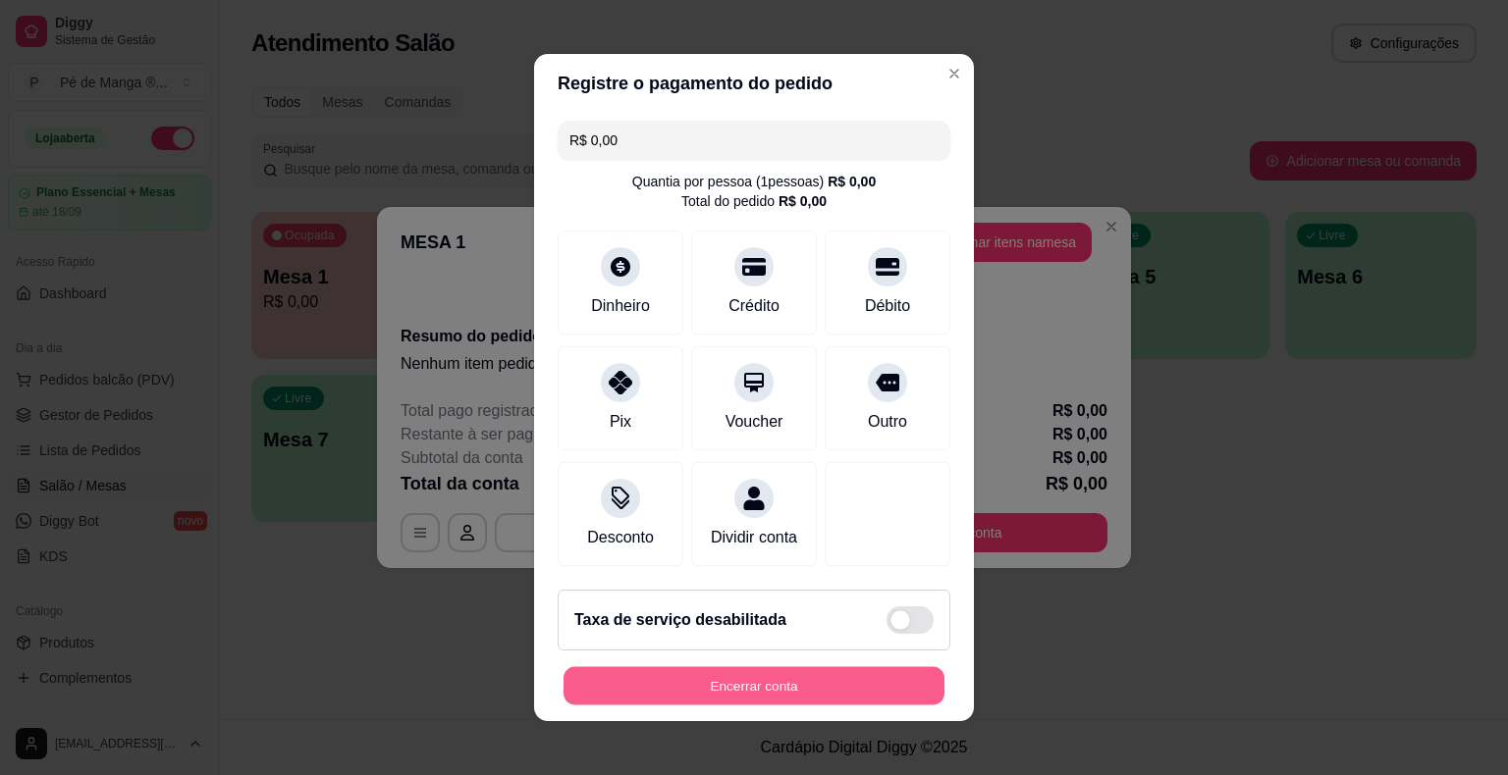
click at [833, 679] on button "Encerrar conta" at bounding box center [753, 687] width 381 height 38
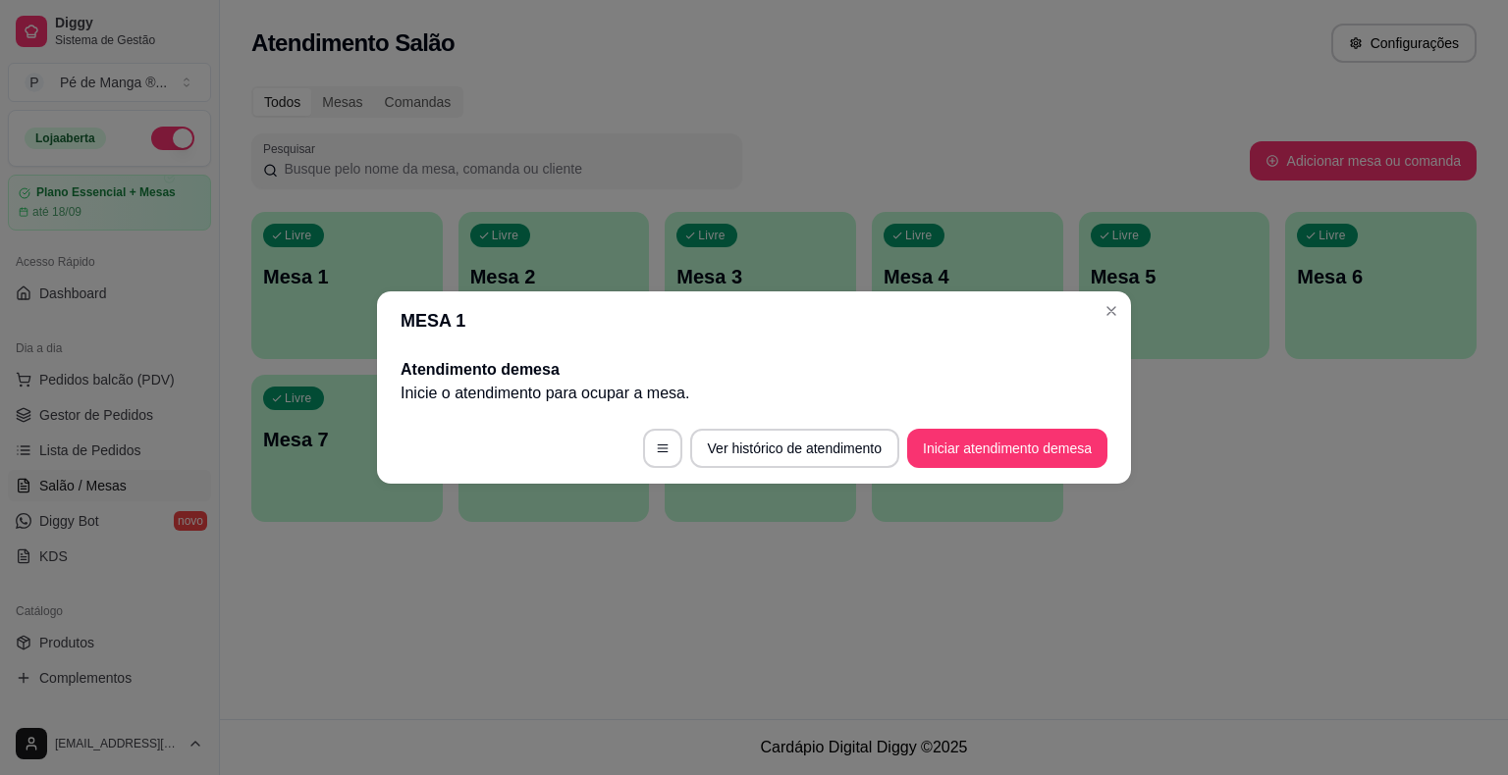
click at [1128, 310] on header "MESA 1" at bounding box center [754, 321] width 754 height 59
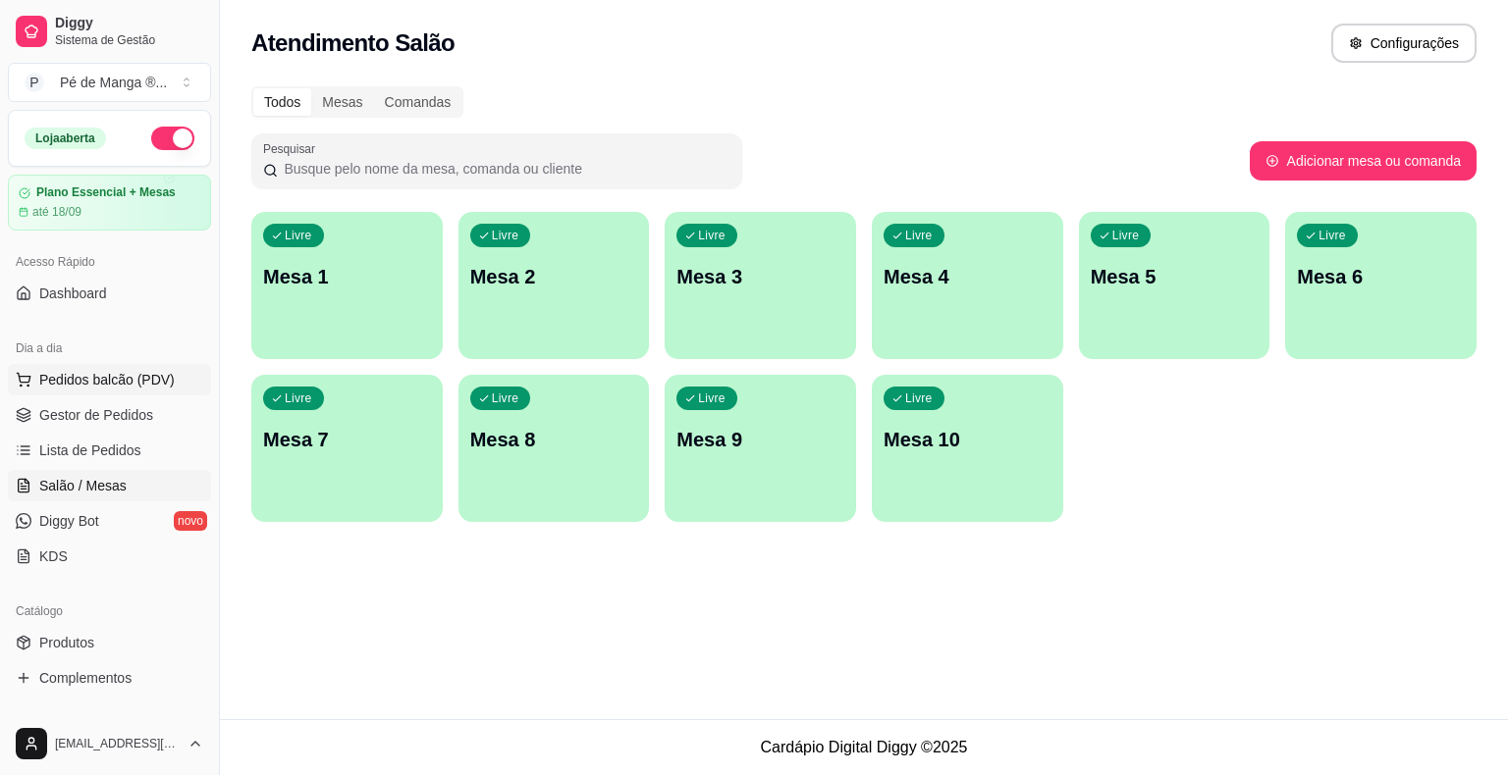
click at [43, 383] on span "Pedidos balcão (PDV)" at bounding box center [106, 380] width 135 height 20
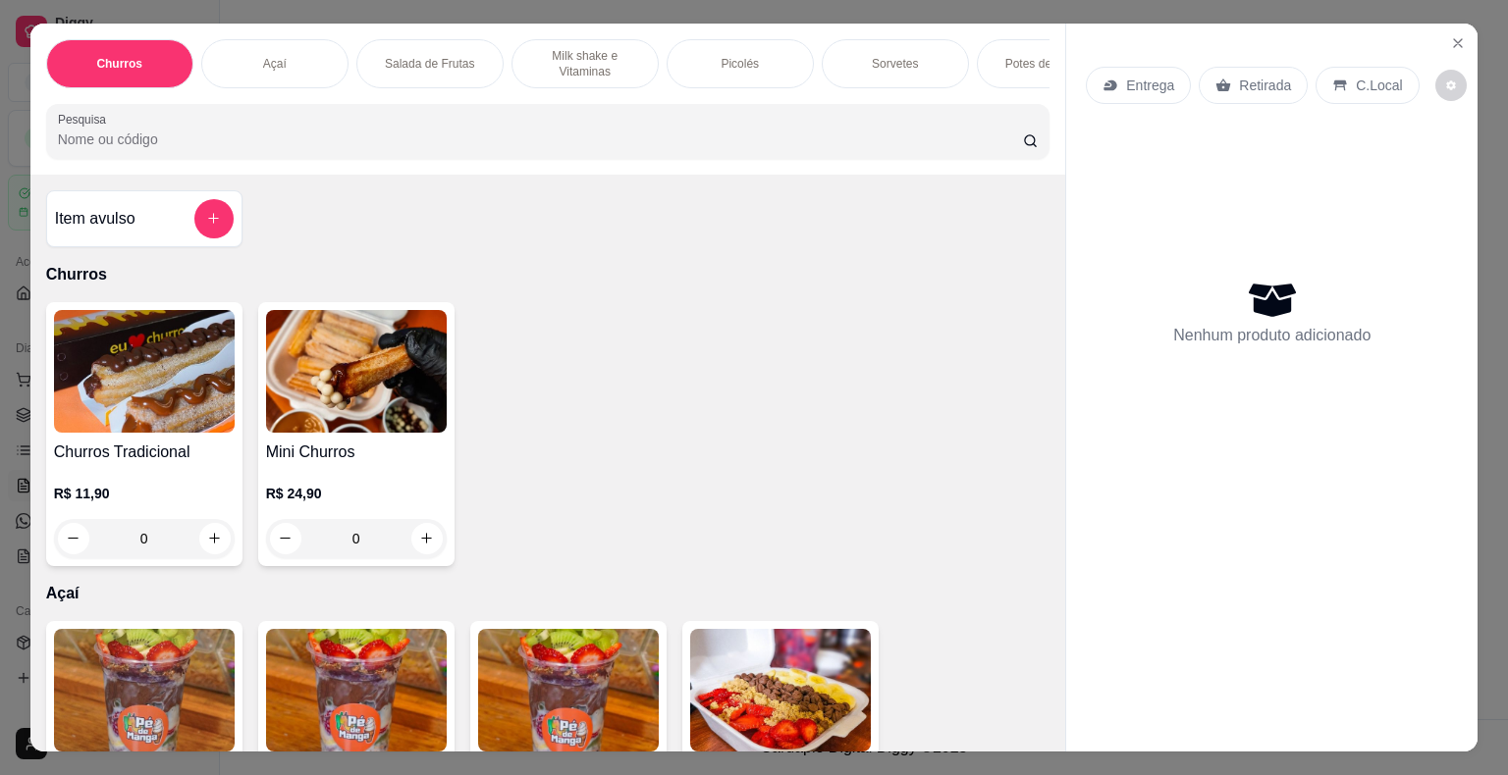
click at [1319, 69] on div "C.Local" at bounding box center [1366, 85] width 103 height 37
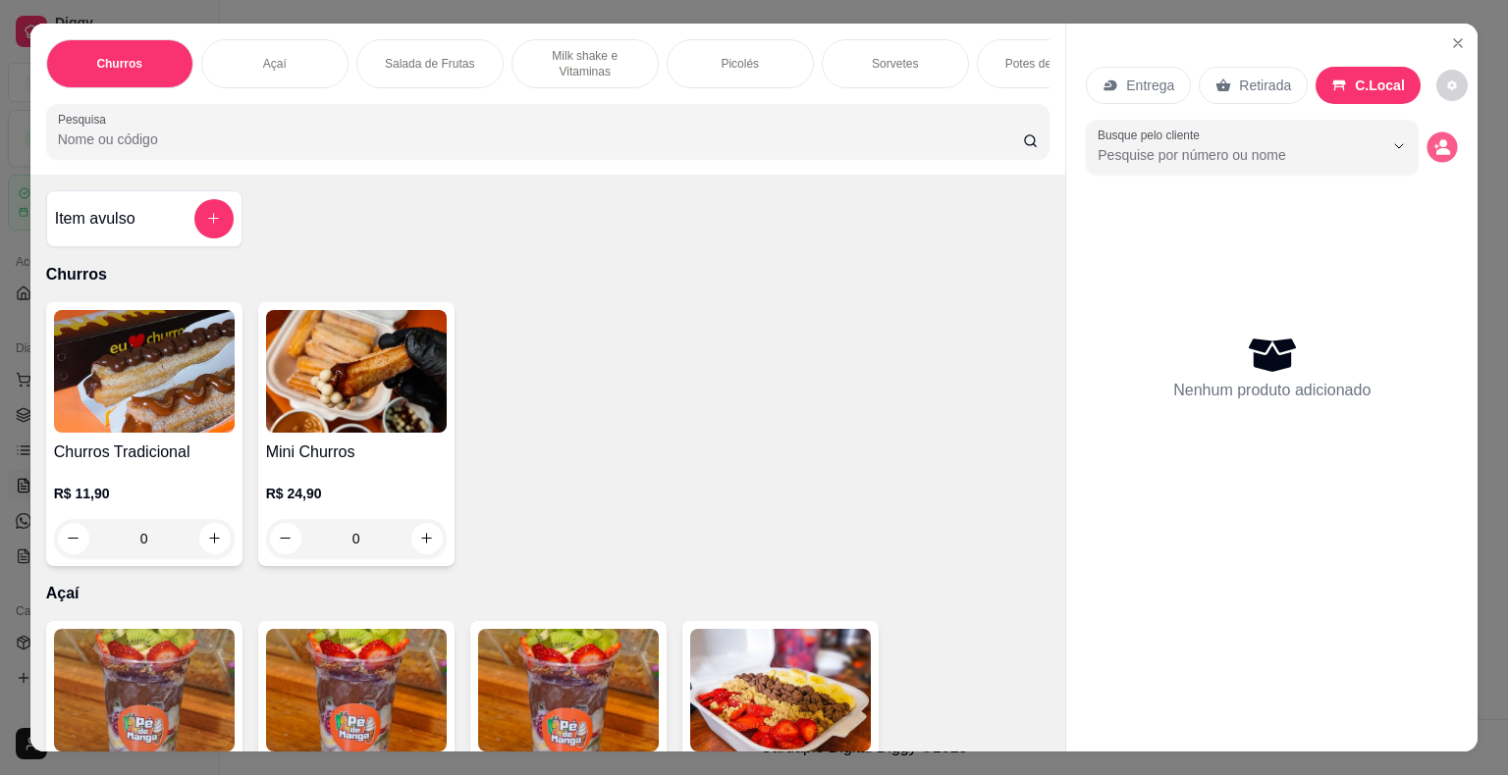
click at [1438, 148] on icon "decrease-product-quantity" at bounding box center [1443, 151] width 14 height 7
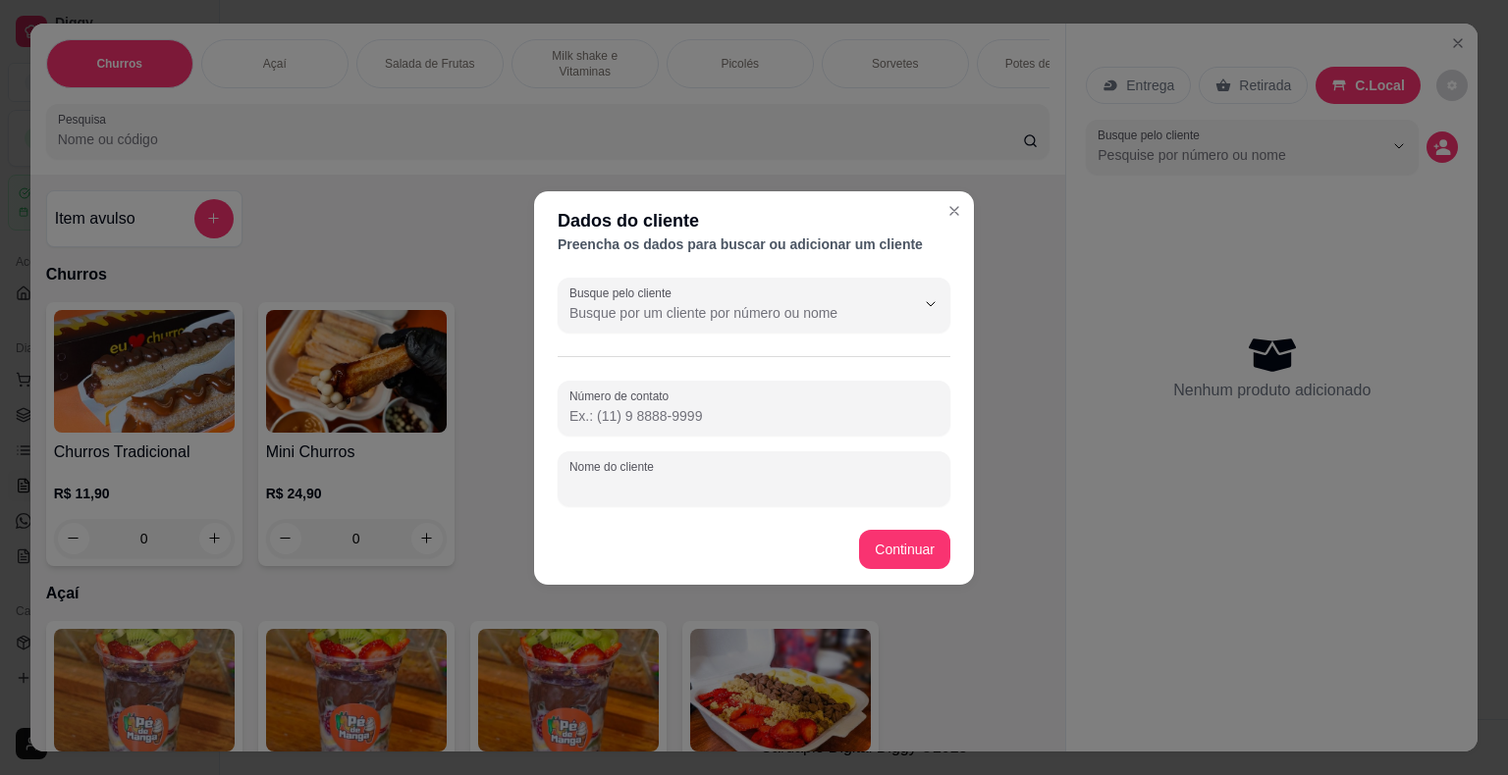
click at [600, 481] on input "Nome do cliente" at bounding box center [753, 487] width 369 height 20
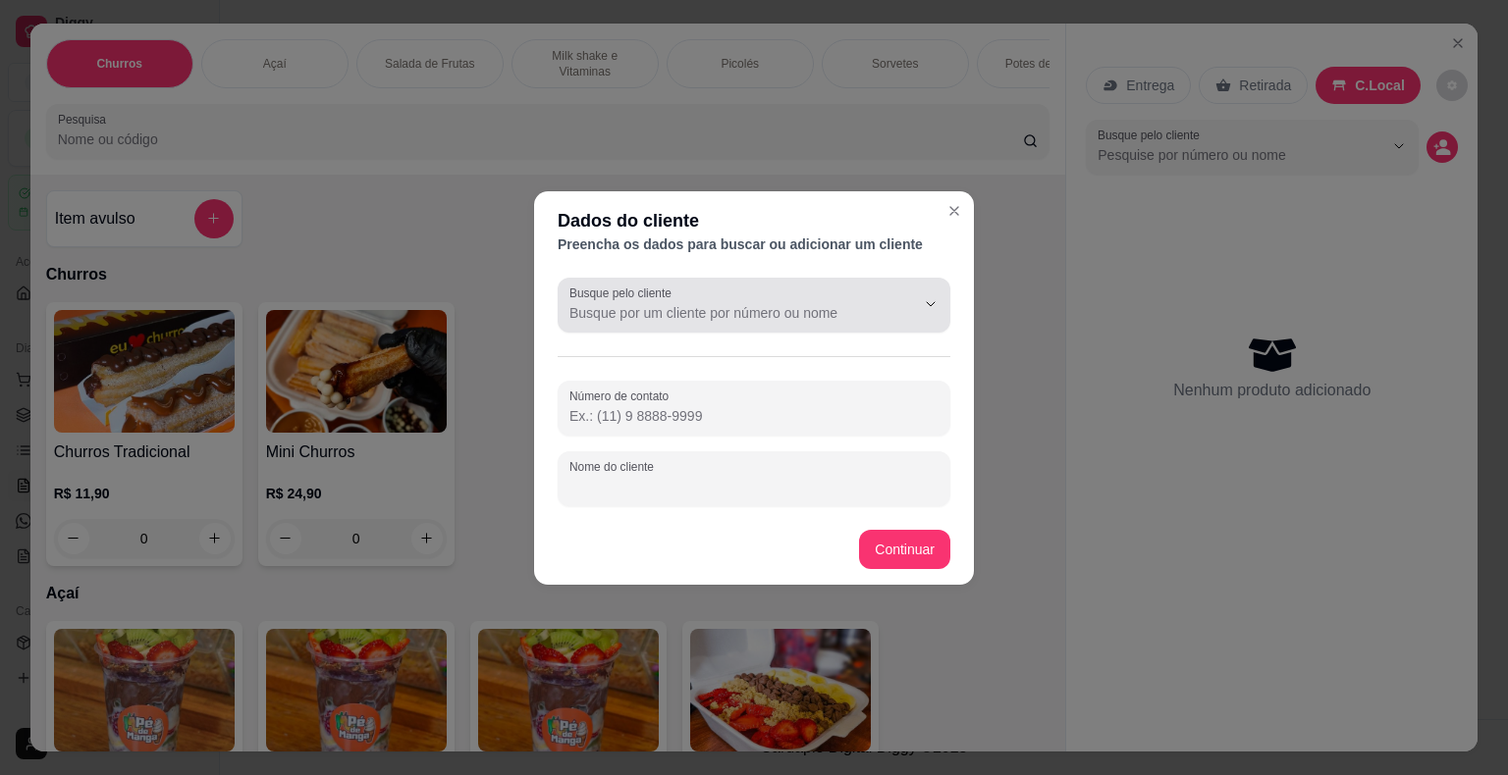
drag, startPoint x: 601, startPoint y: 316, endPoint x: 593, endPoint y: 323, distance: 10.4
click at [593, 322] on input "Busque pelo cliente" at bounding box center [726, 313] width 314 height 20
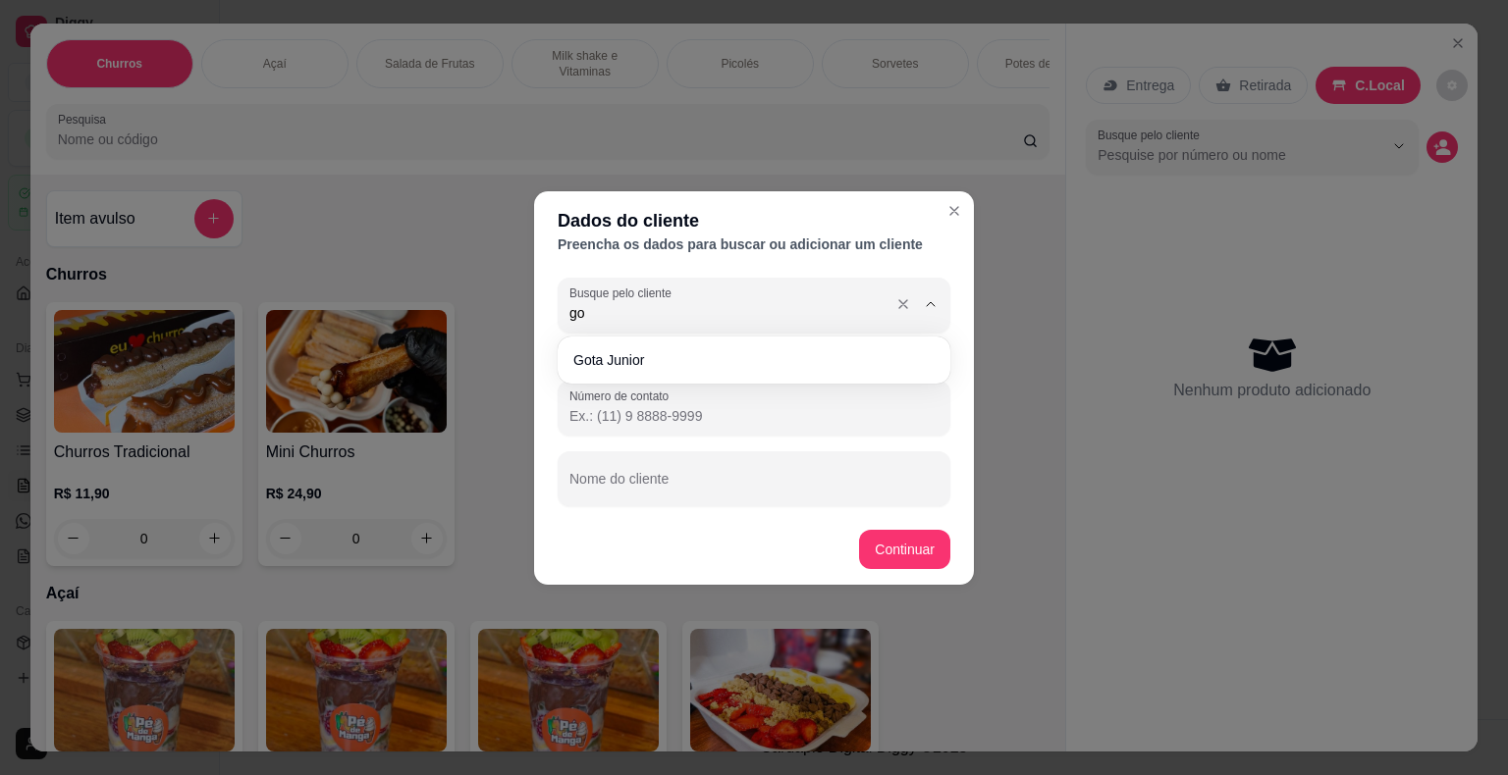
type input "g"
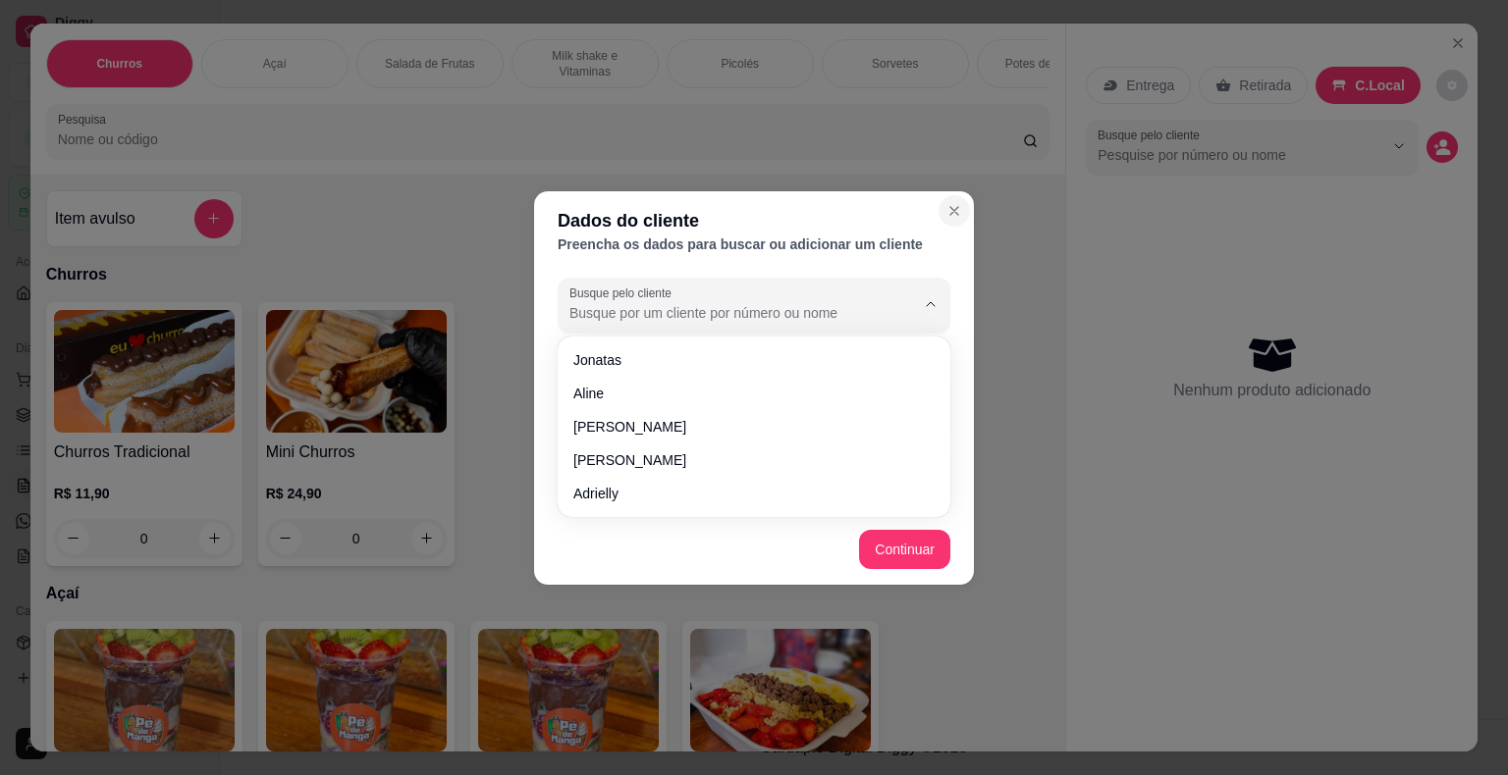
click at [958, 215] on icon "Close" at bounding box center [954, 211] width 16 height 16
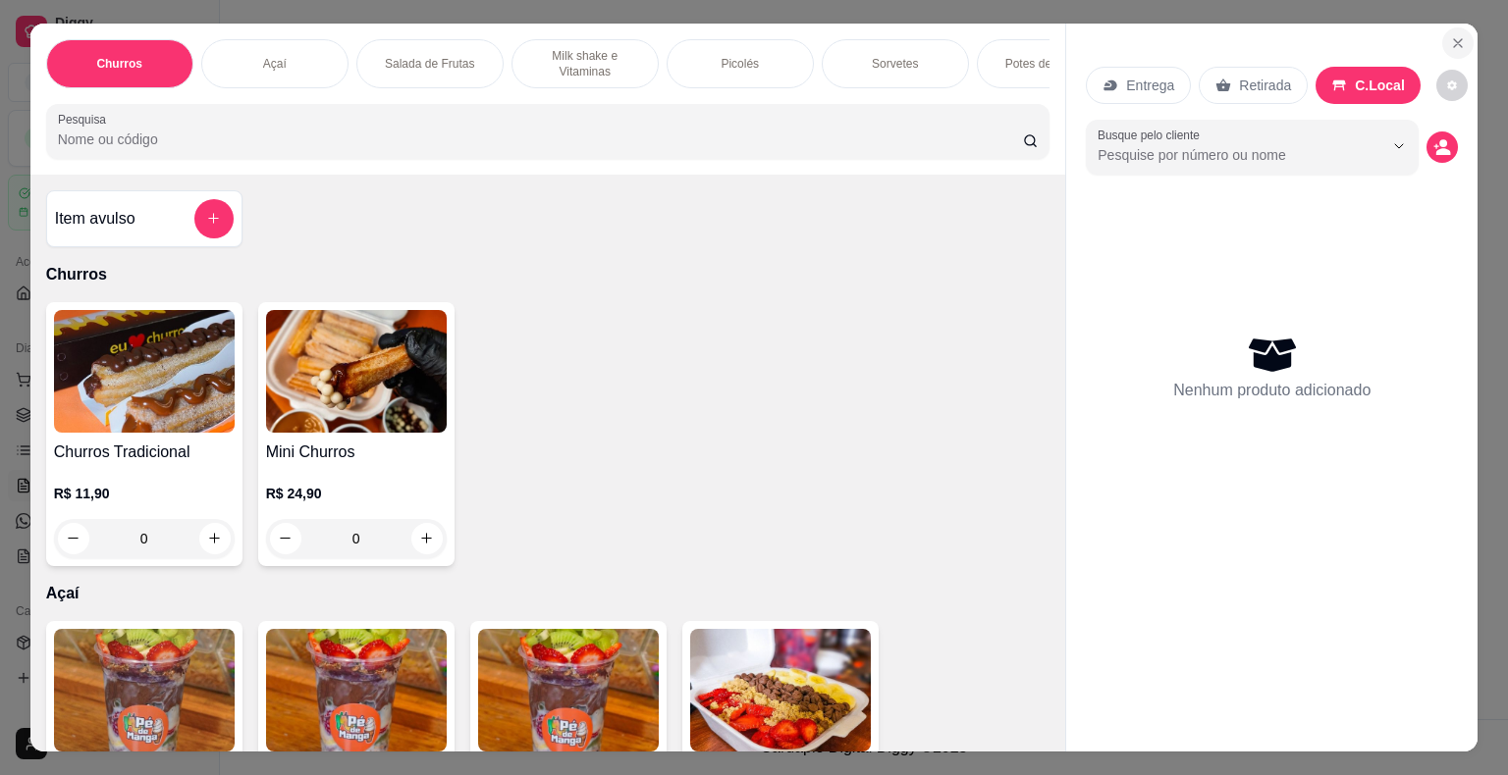
click at [1442, 33] on button "Close" at bounding box center [1457, 42] width 31 height 31
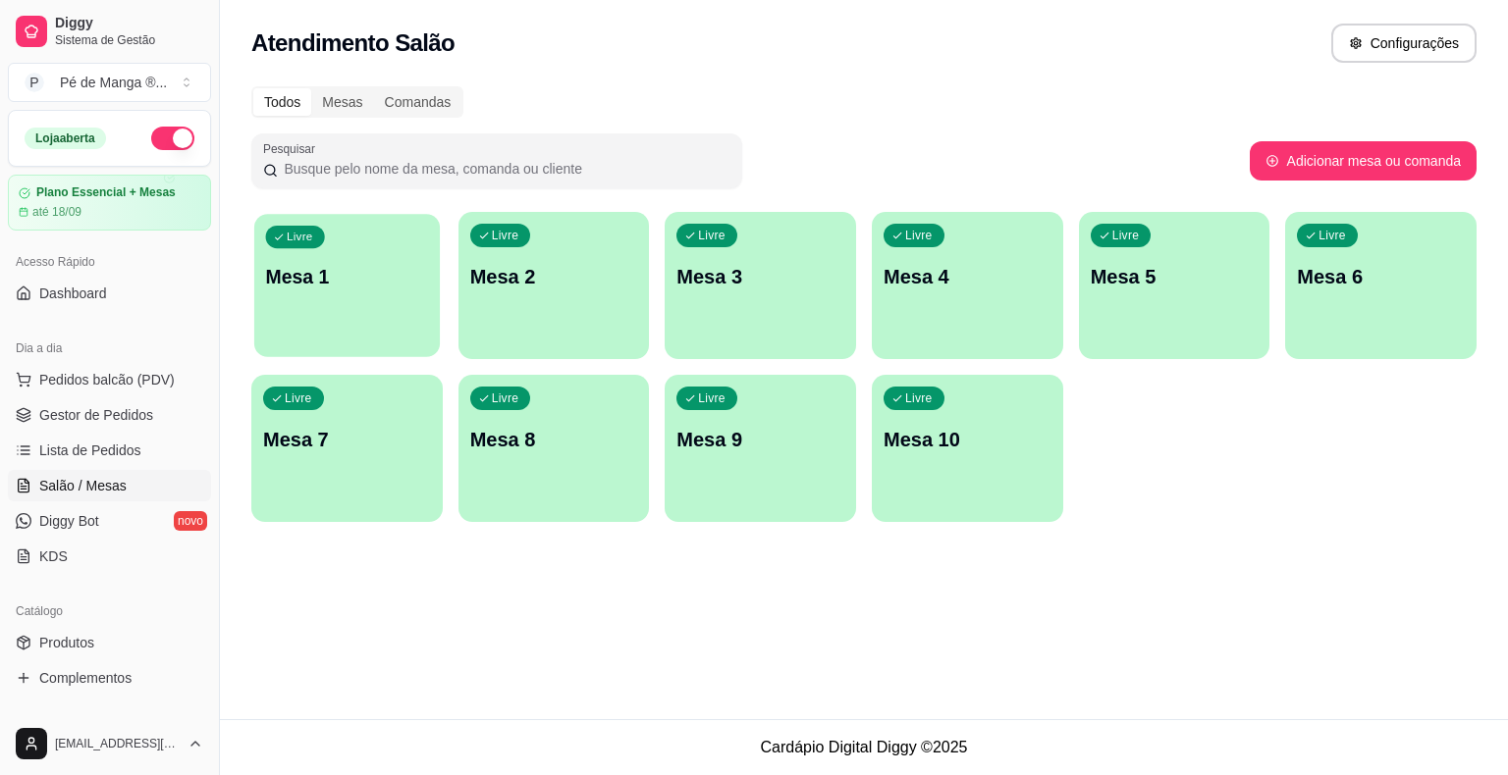
click at [284, 257] on div "Livre Mesa 1" at bounding box center [347, 274] width 186 height 120
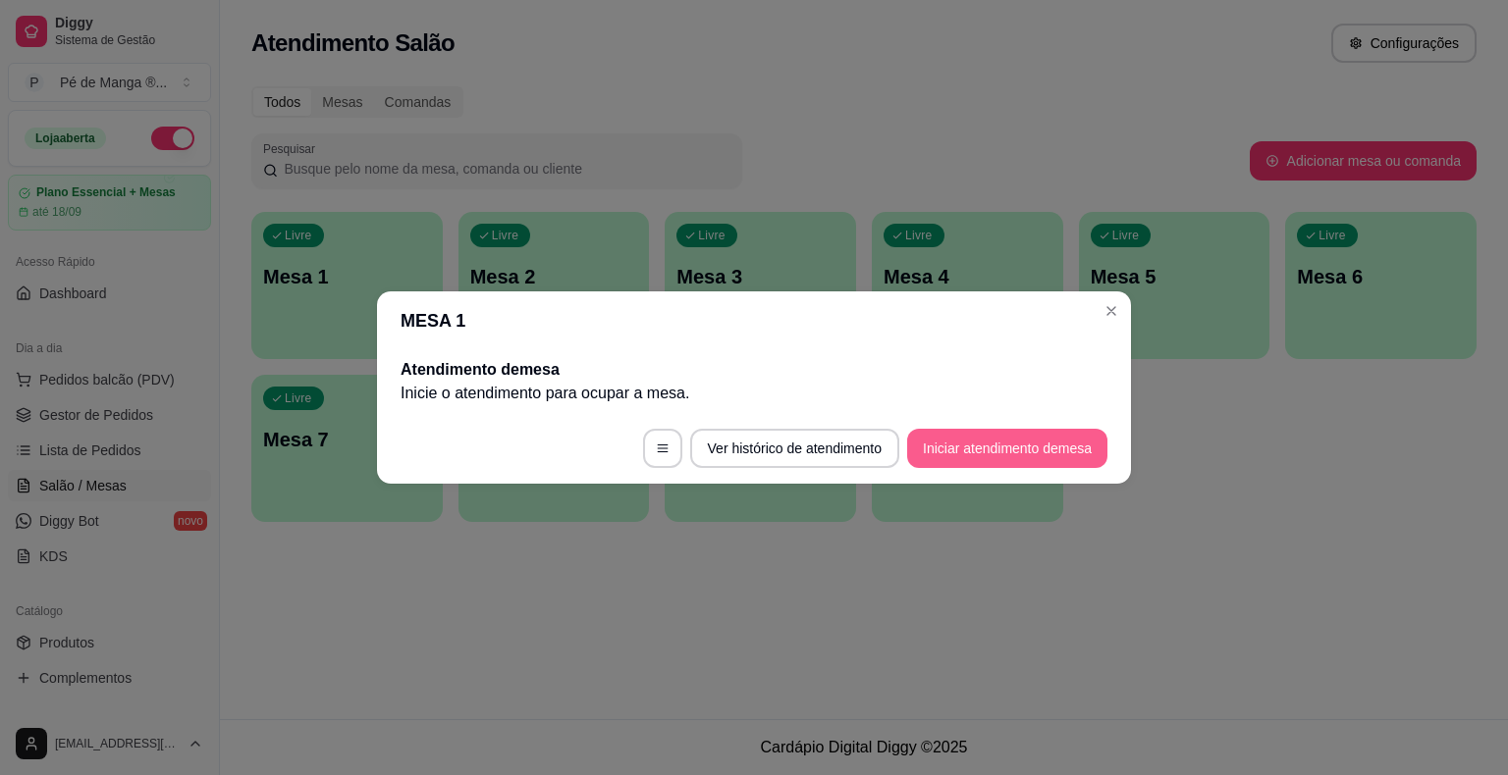
click at [995, 450] on button "Iniciar atendimento de mesa" at bounding box center [1007, 448] width 200 height 39
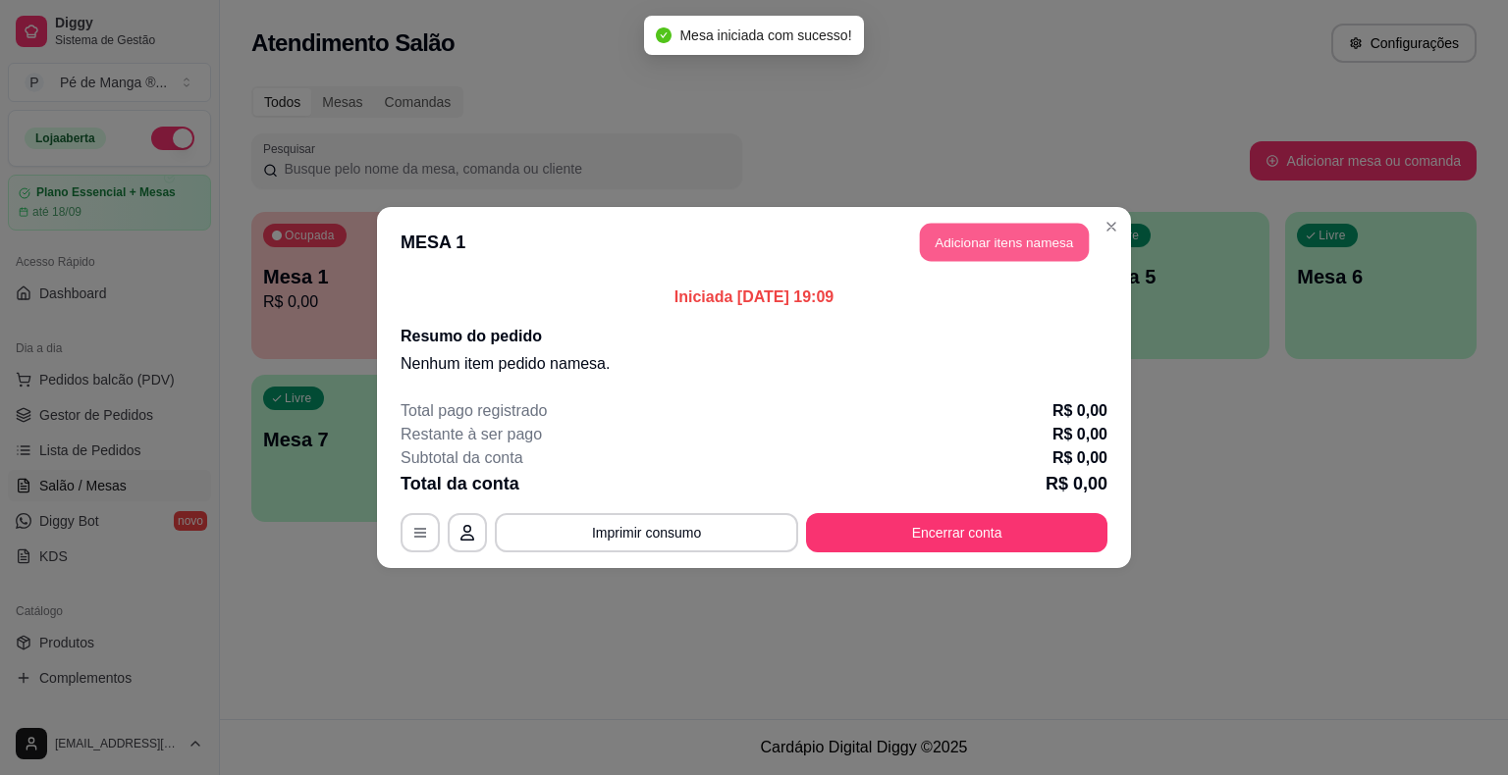
click at [964, 232] on button "Adicionar itens na mesa" at bounding box center [1004, 243] width 169 height 38
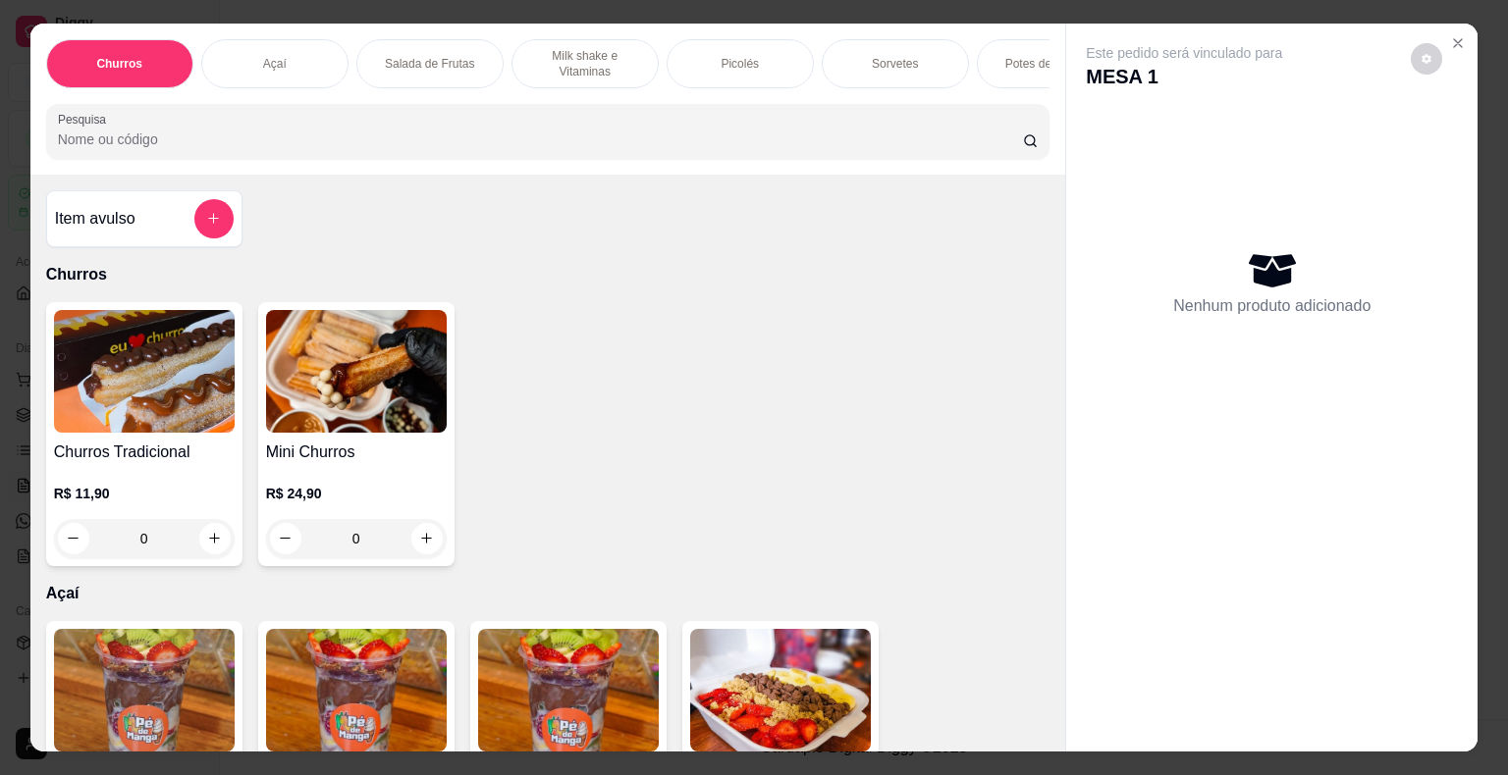
click at [757, 66] on div "Picolés" at bounding box center [740, 63] width 147 height 49
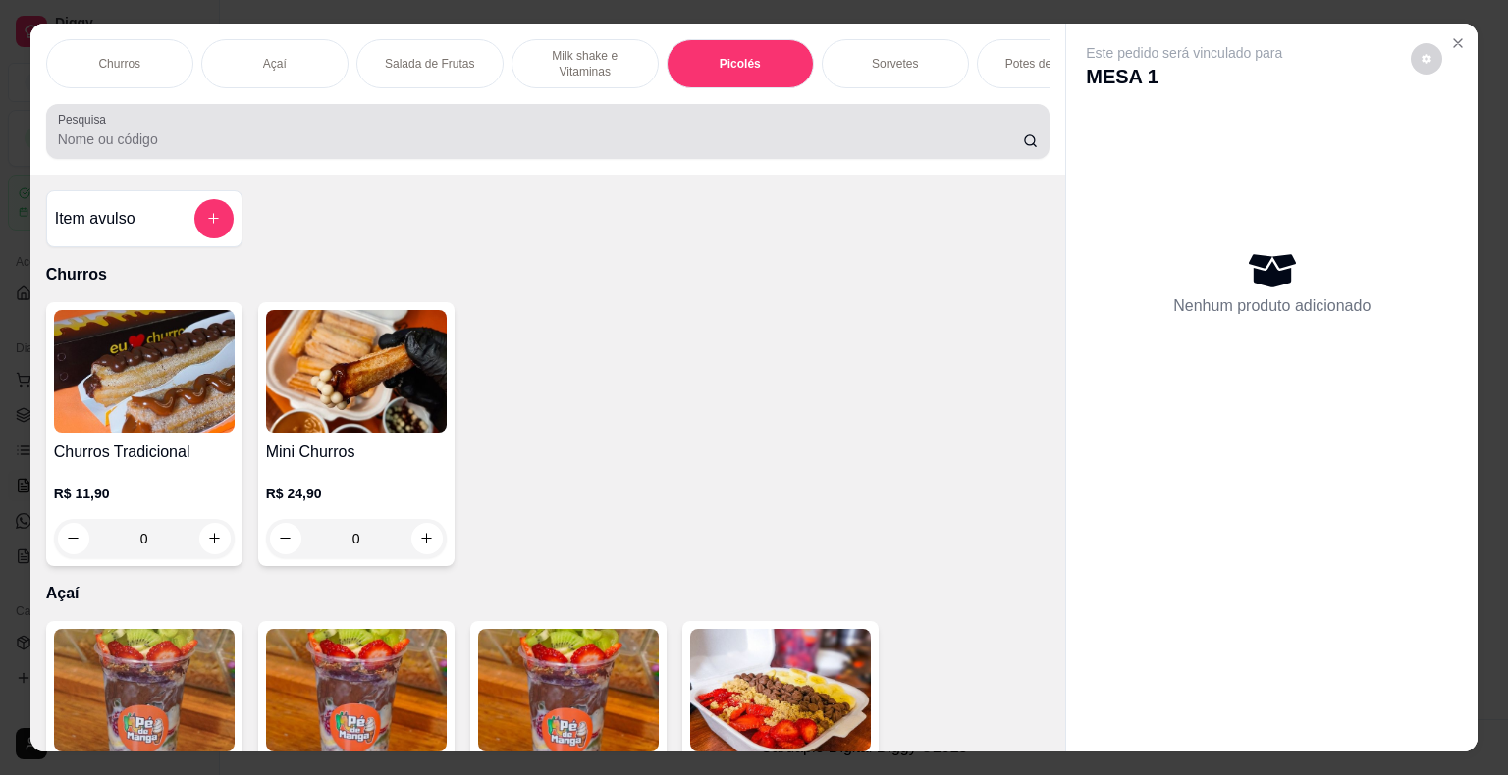
scroll to position [47, 0]
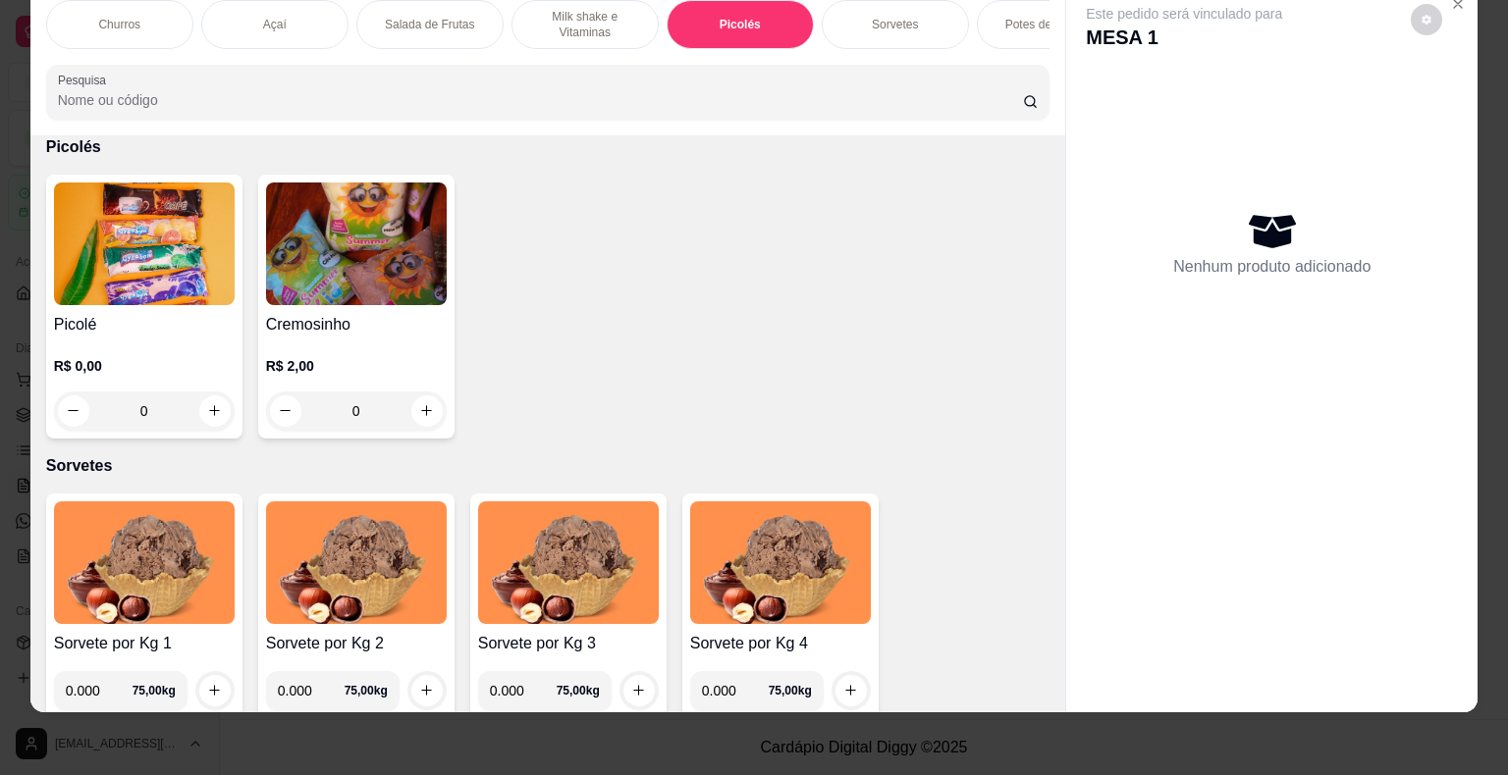
click at [212, 404] on div "0" at bounding box center [144, 411] width 181 height 39
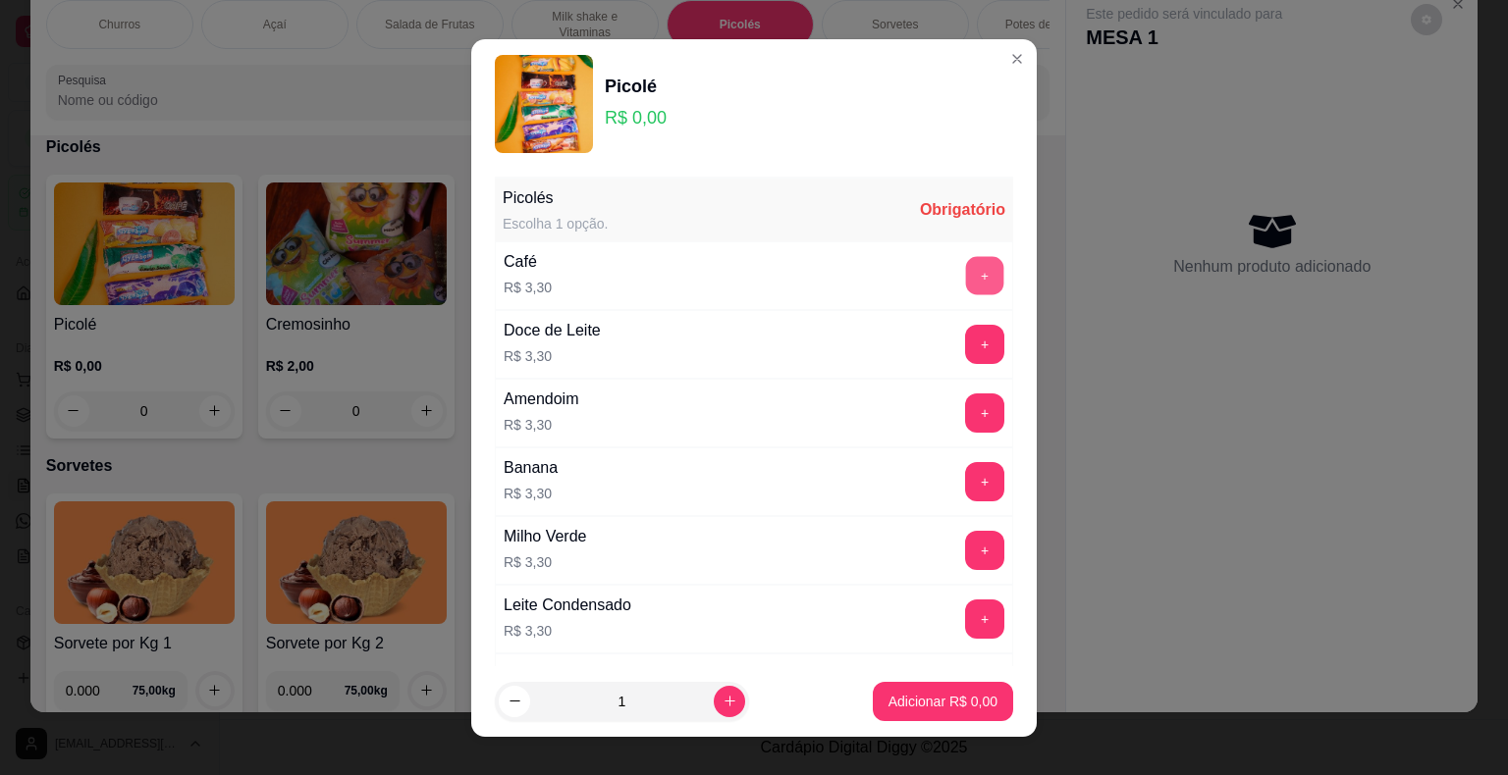
click at [966, 262] on button "+" at bounding box center [985, 275] width 38 height 38
click at [966, 263] on button "+" at bounding box center [985, 275] width 38 height 38
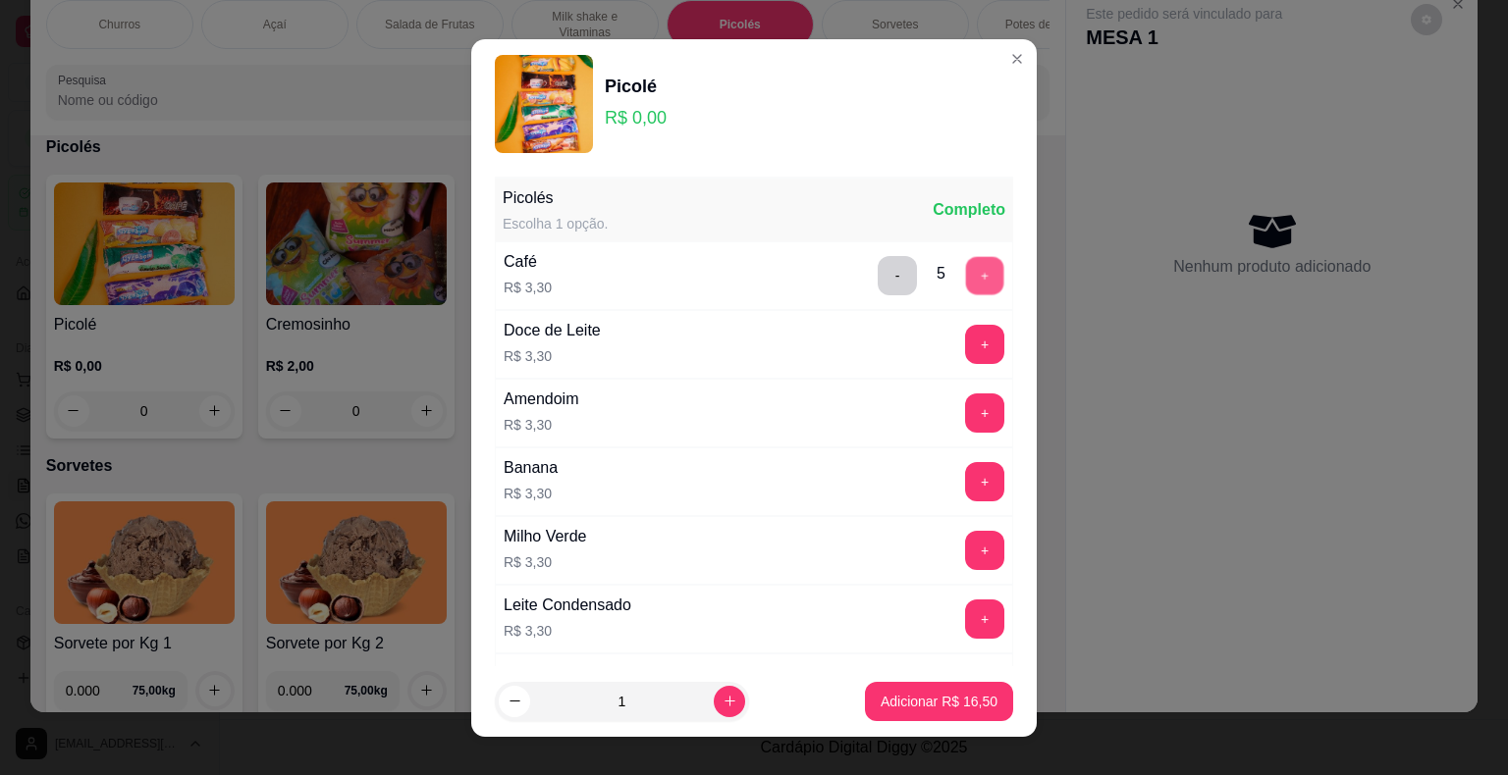
click at [966, 263] on button "+" at bounding box center [985, 275] width 38 height 38
click at [914, 693] on p "Adicionar R$ 19,80" at bounding box center [939, 701] width 114 height 19
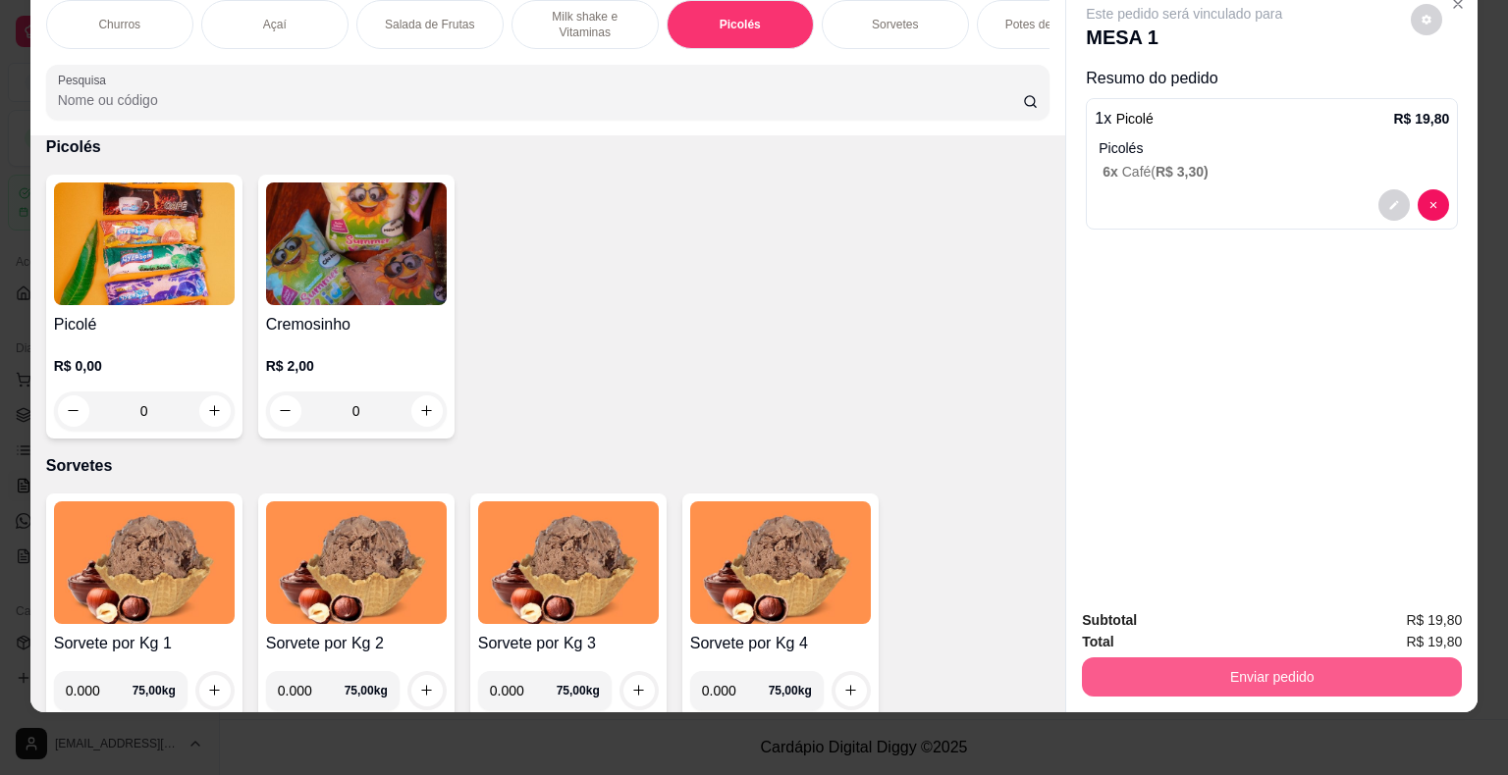
click at [1364, 658] on button "Enviar pedido" at bounding box center [1272, 677] width 380 height 39
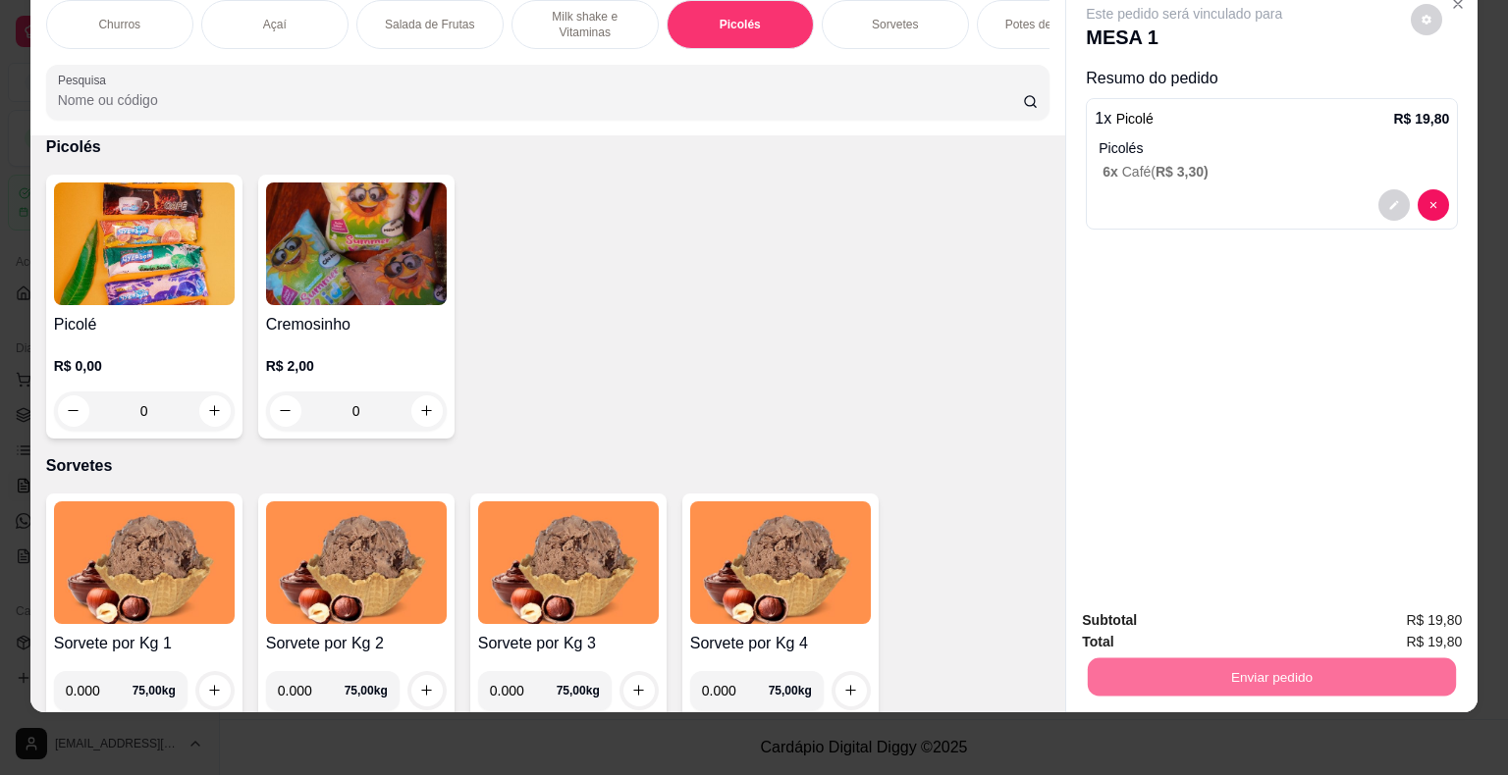
click at [1179, 608] on button "Não registrar e enviar pedido" at bounding box center [1206, 614] width 198 height 36
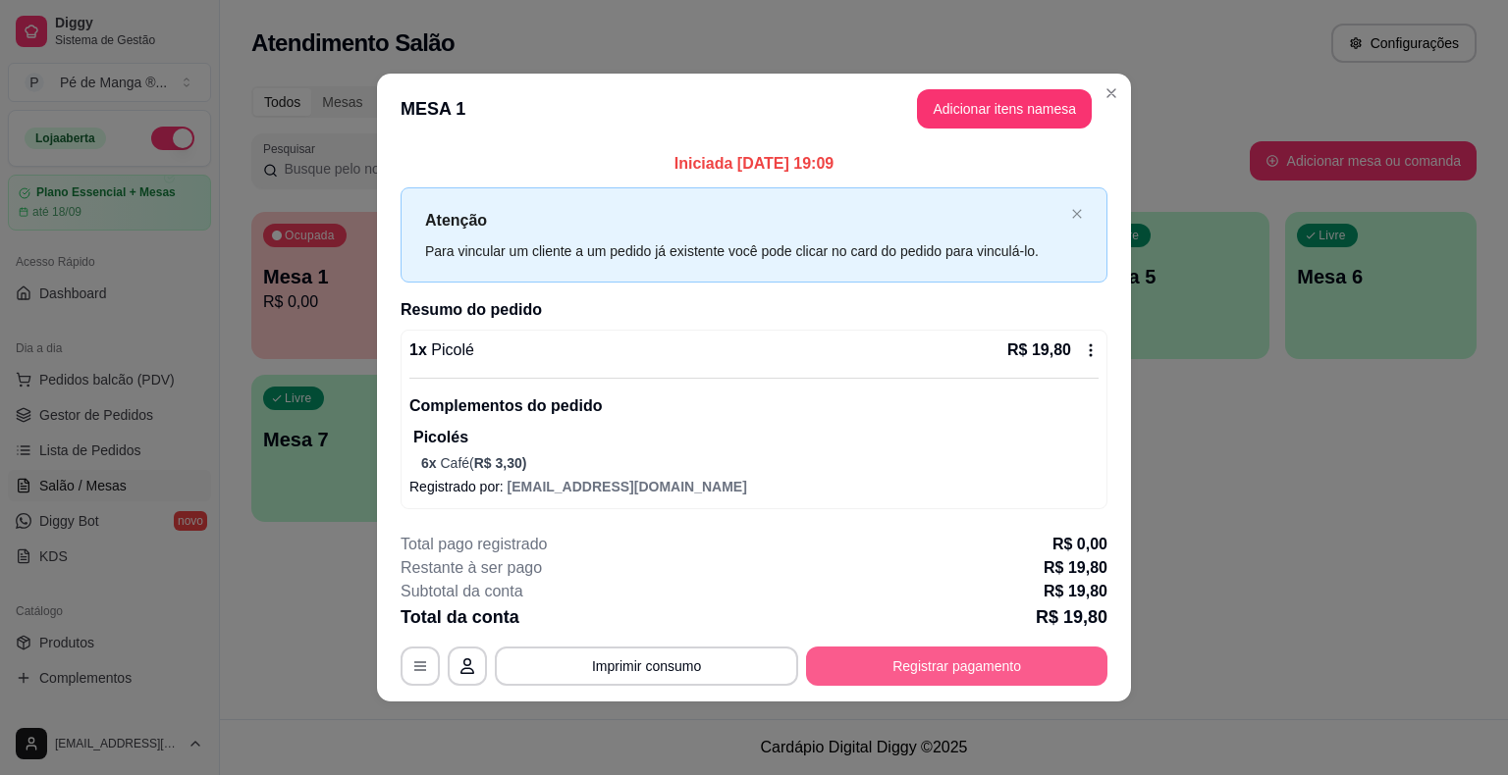
click at [936, 669] on button "Registrar pagamento" at bounding box center [956, 666] width 301 height 39
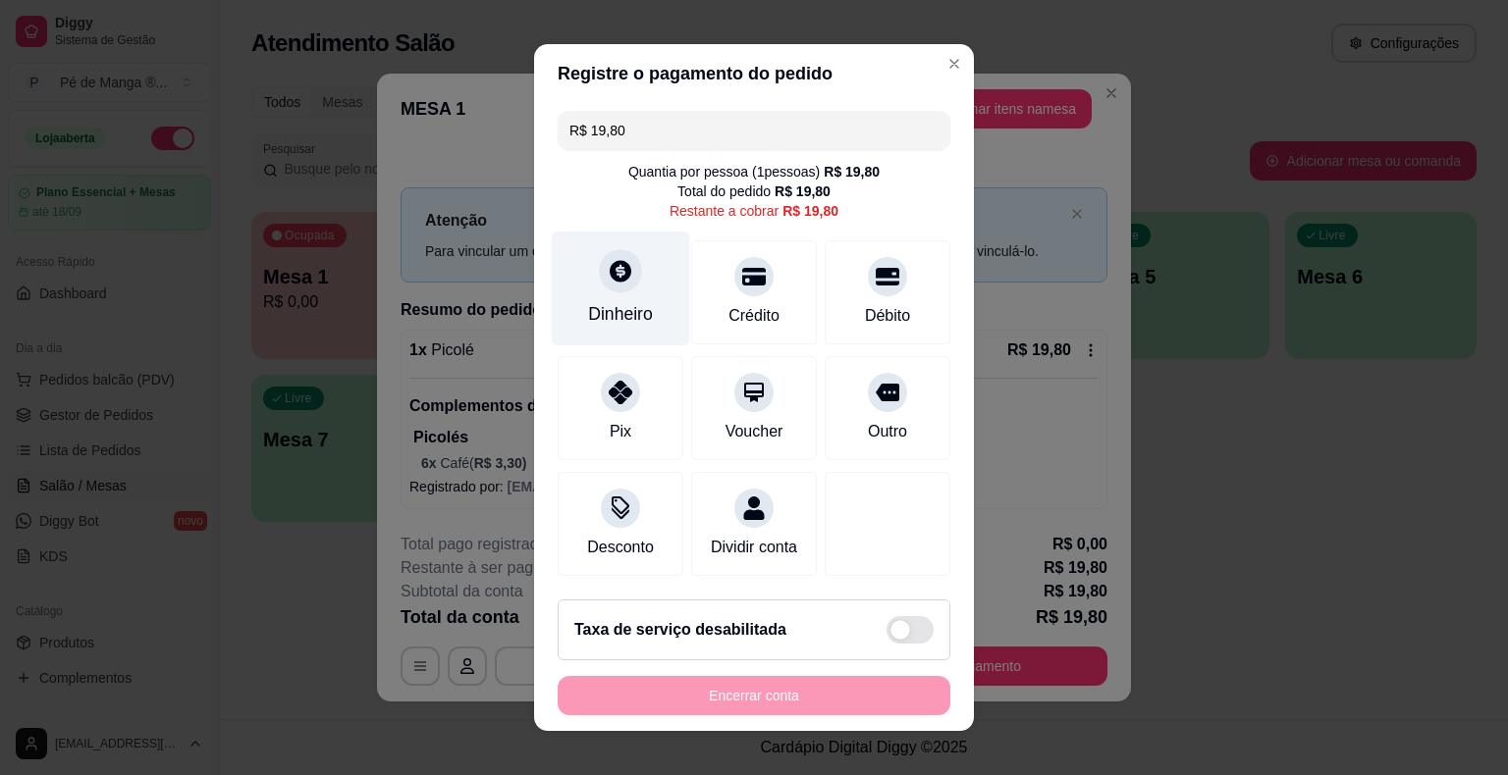
click at [605, 303] on div "Dinheiro" at bounding box center [621, 289] width 138 height 115
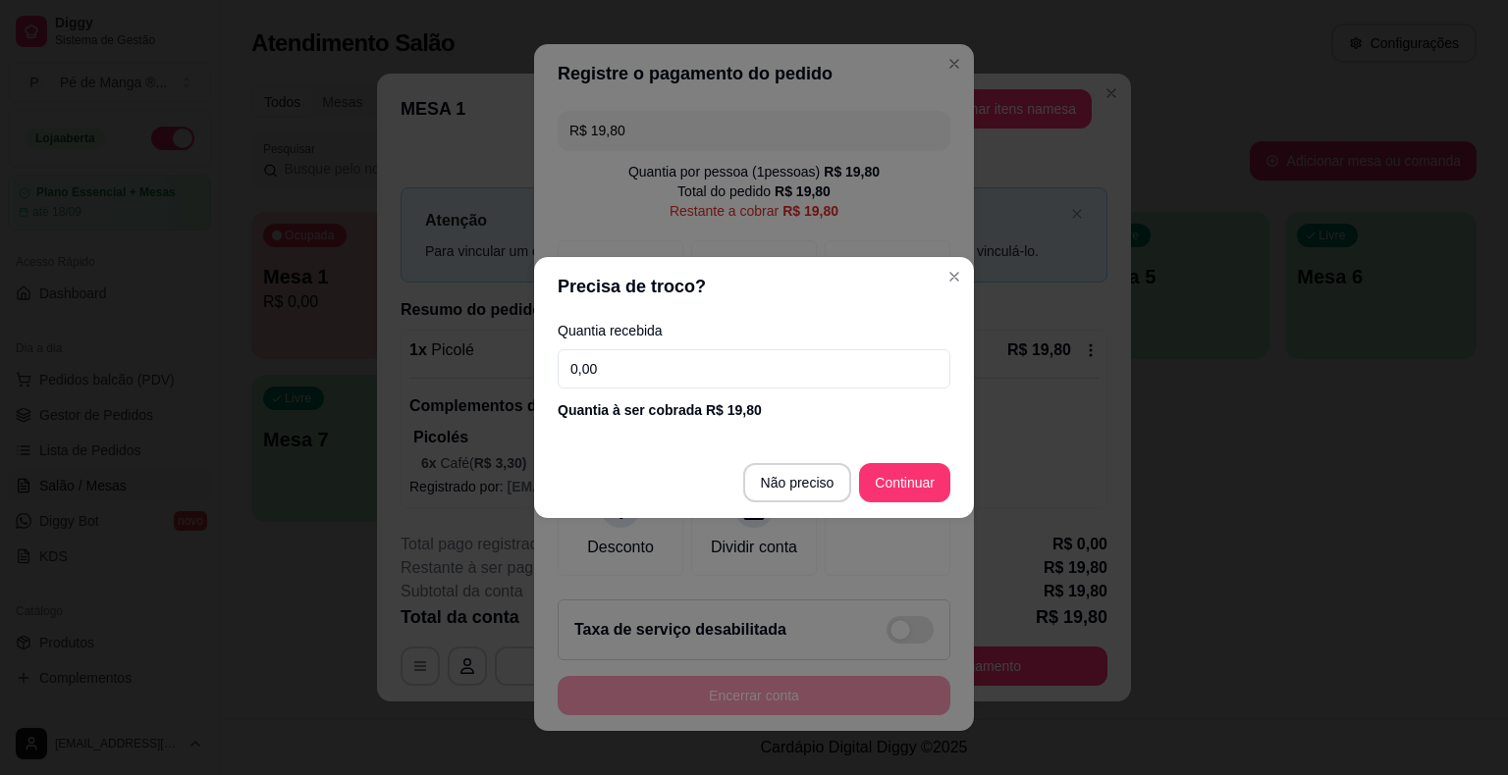
click at [694, 383] on input "0,00" at bounding box center [754, 368] width 393 height 39
type input "19,80"
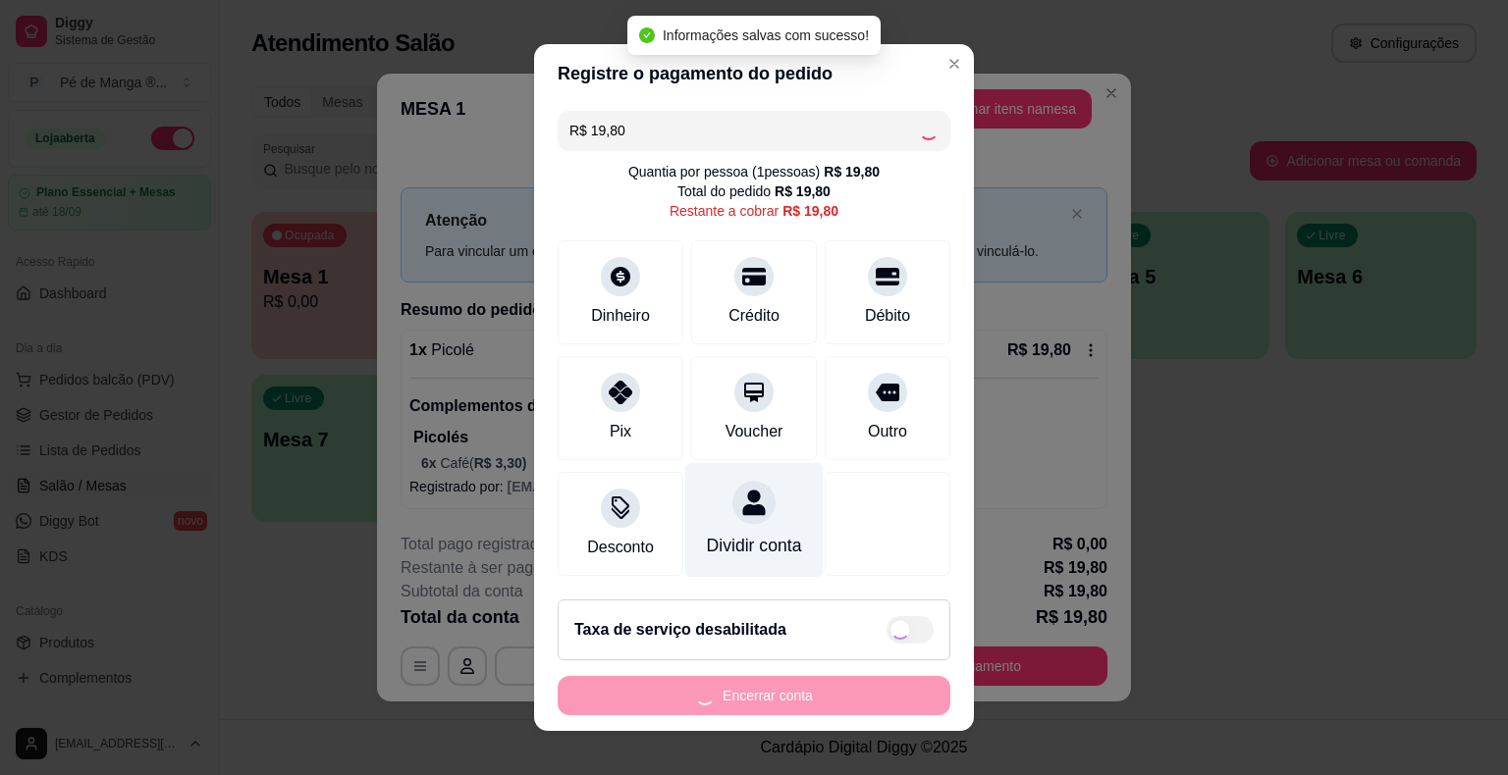
type input "R$ 0,00"
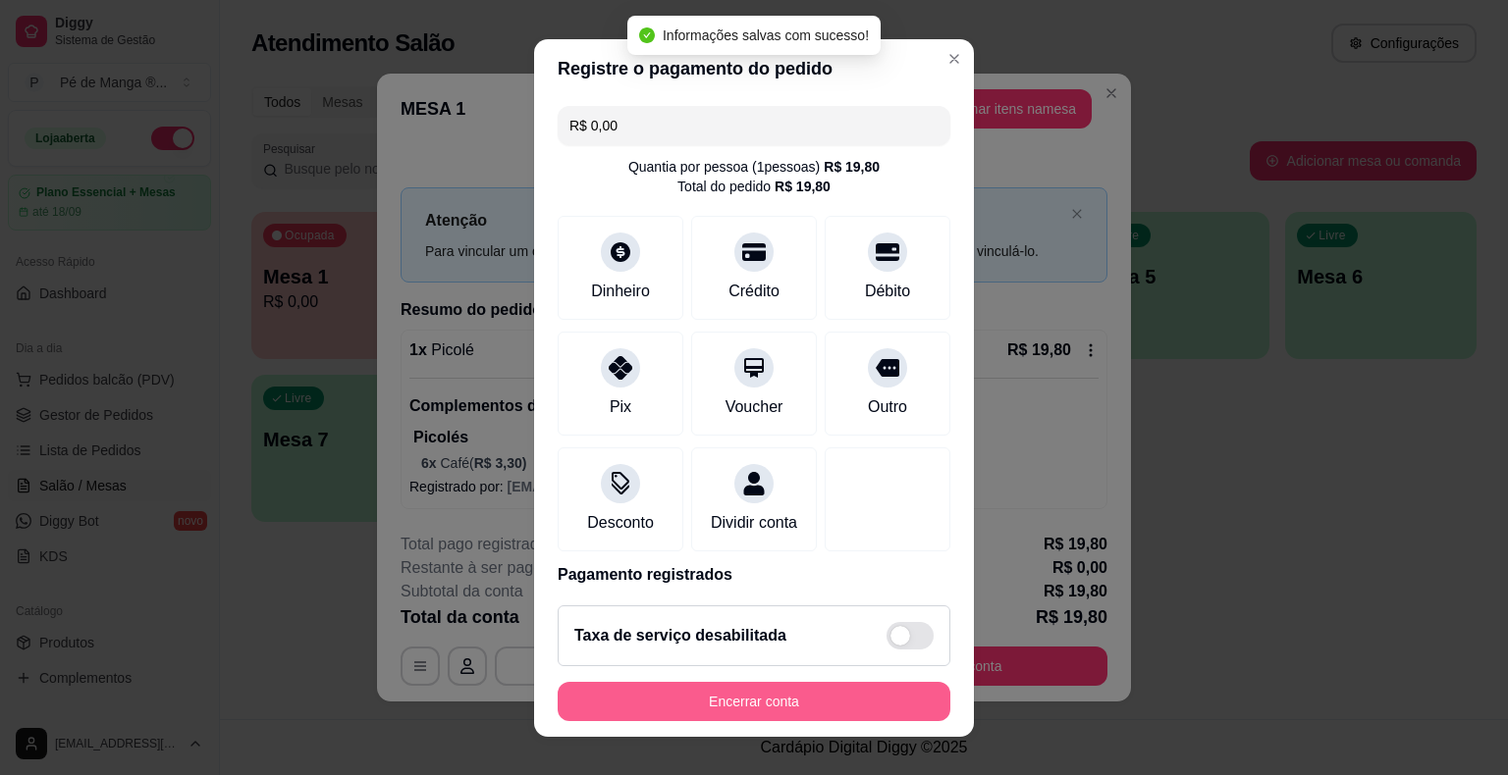
click at [795, 702] on button "Encerrar conta" at bounding box center [754, 701] width 393 height 39
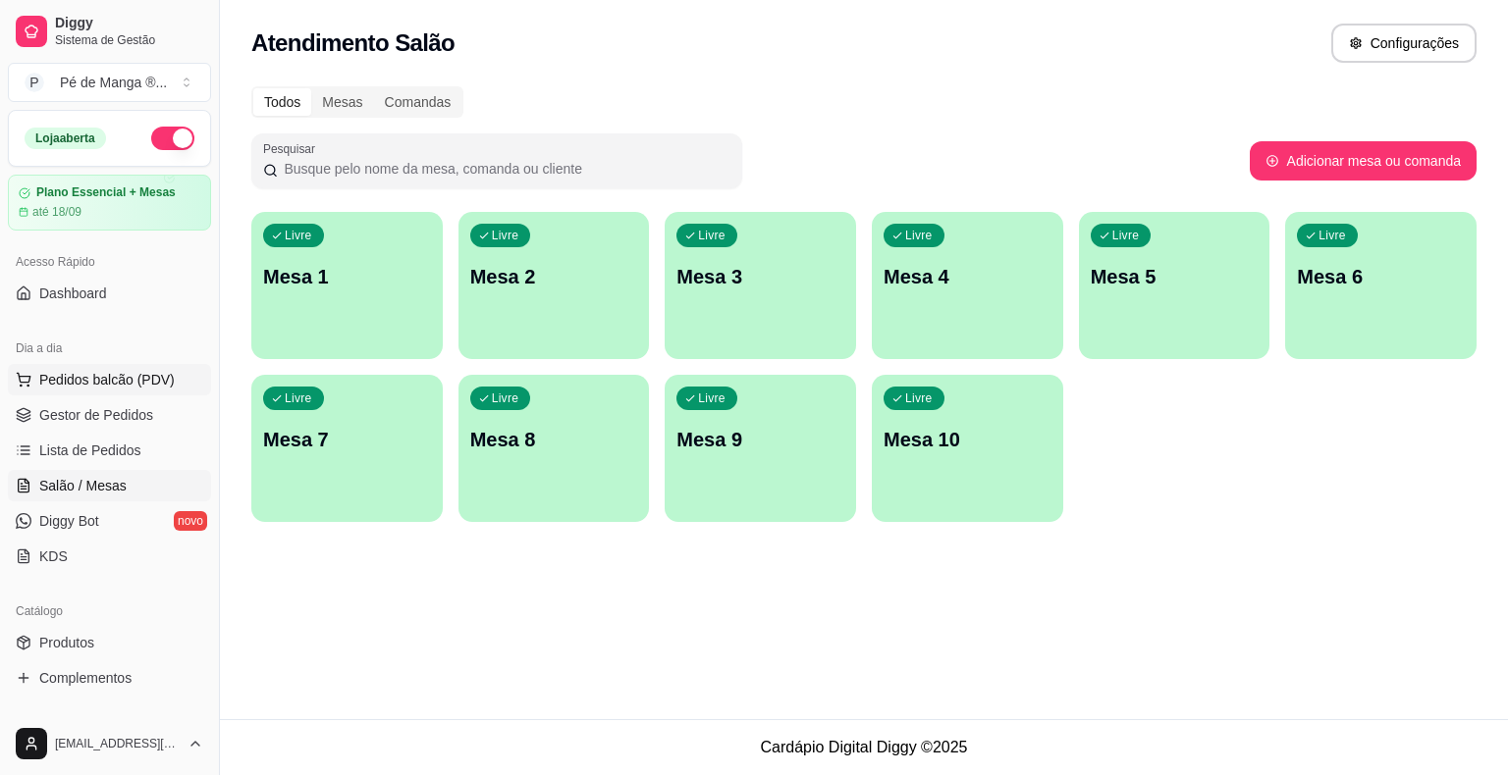
click at [150, 370] on span "Pedidos balcão (PDV)" at bounding box center [106, 380] width 135 height 20
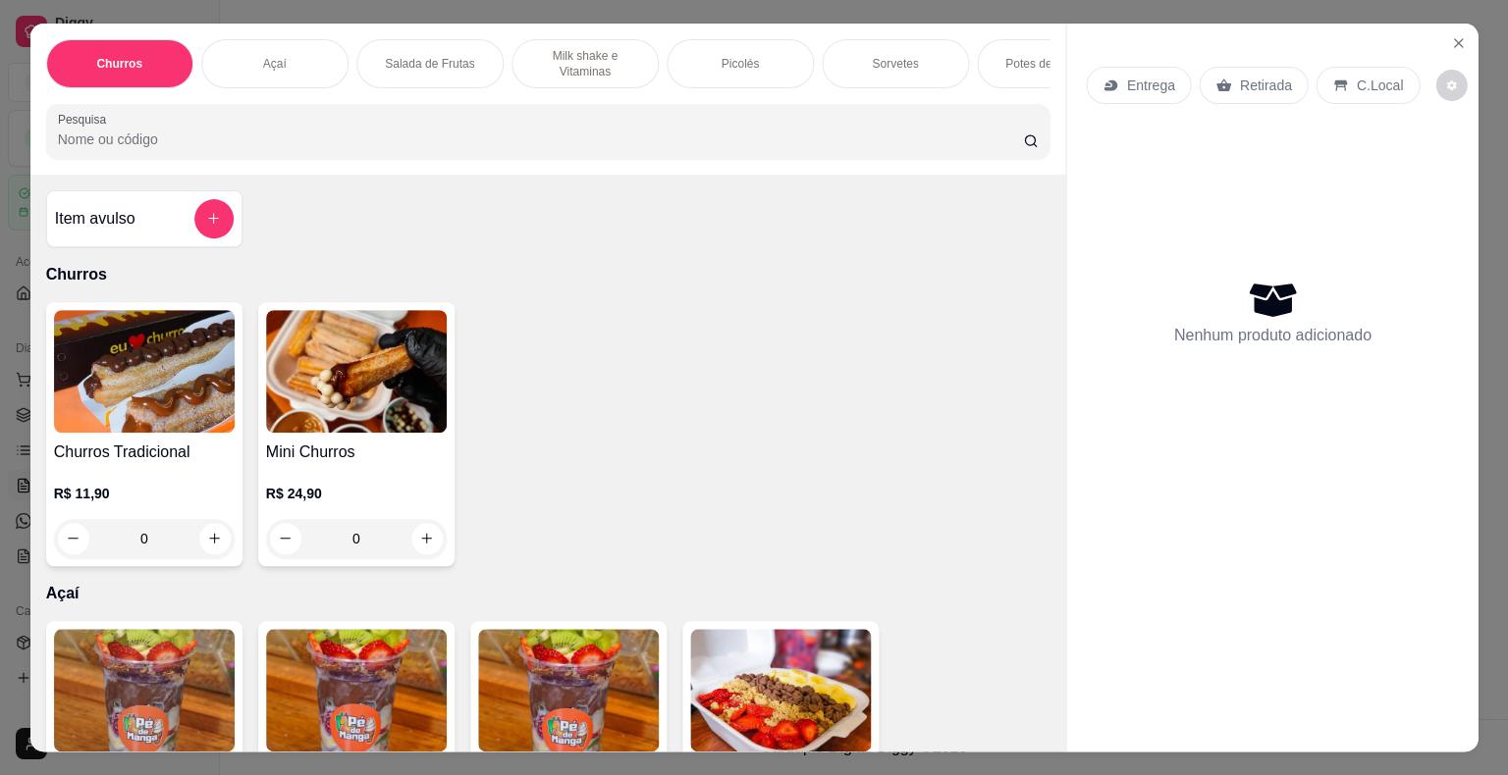
click at [160, 375] on img at bounding box center [143, 371] width 181 height 123
click at [1334, 80] on icon at bounding box center [1340, 85] width 13 height 11
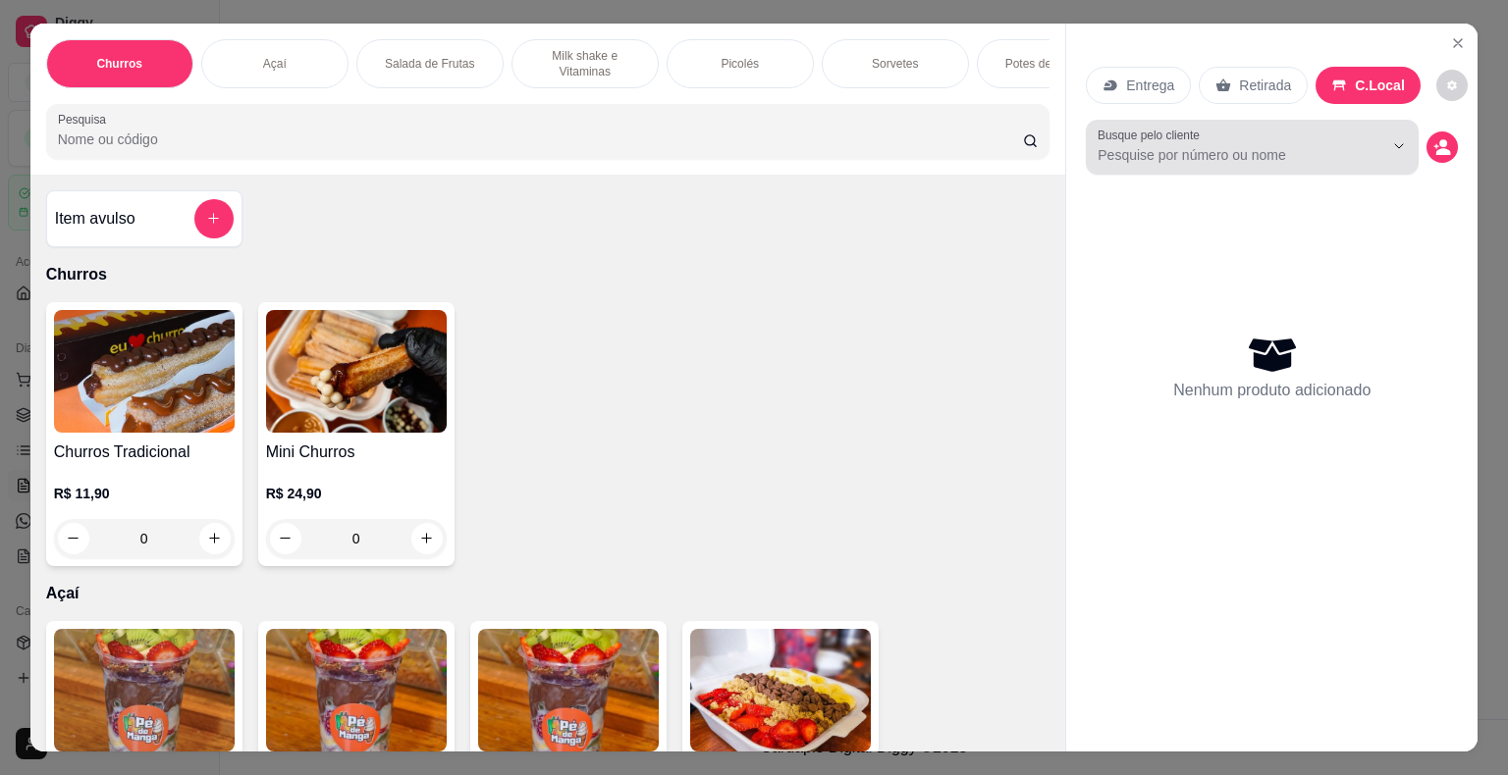
click at [1379, 151] on div at bounding box center [1383, 146] width 63 height 37
type input "g"
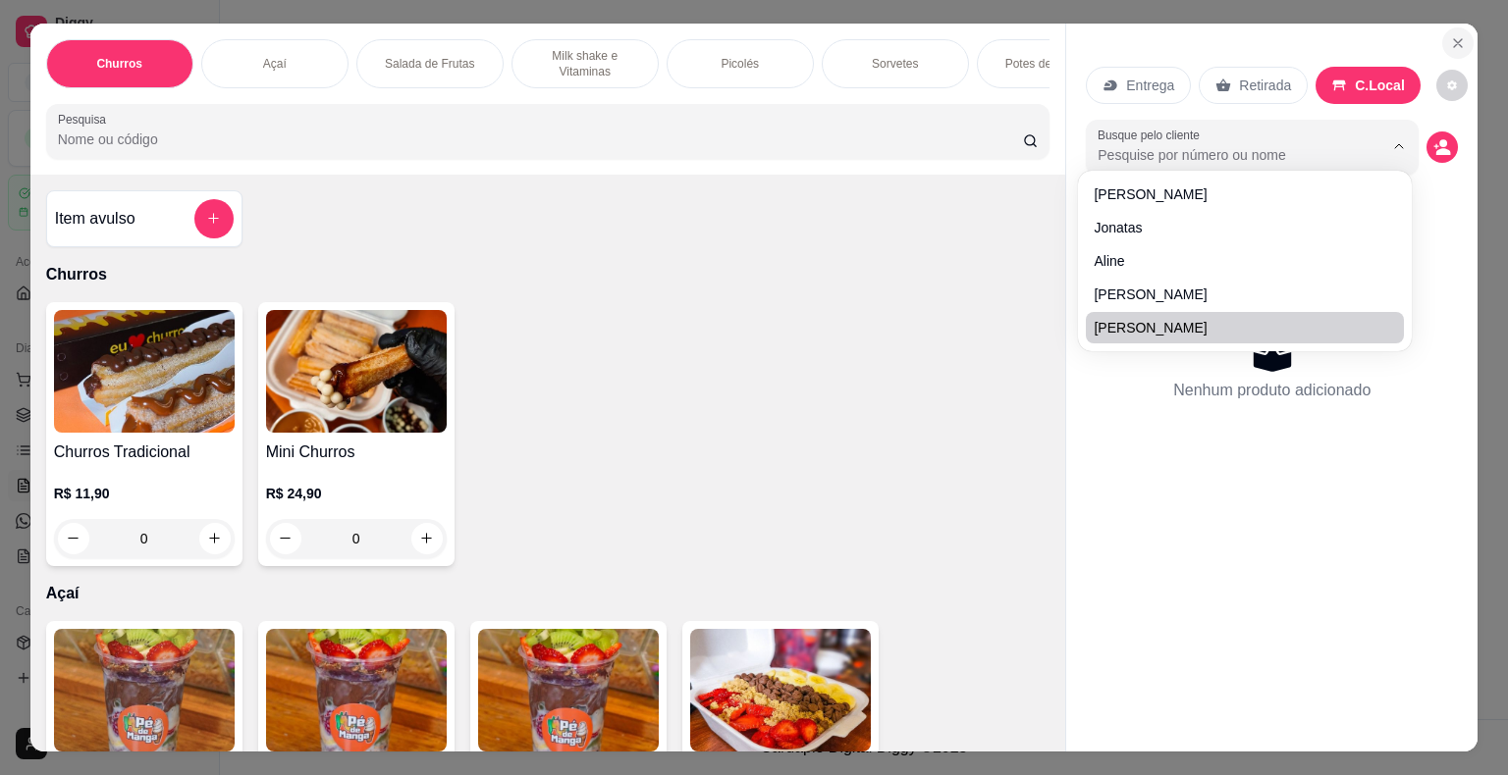
click at [1442, 29] on button "Close" at bounding box center [1457, 42] width 31 height 31
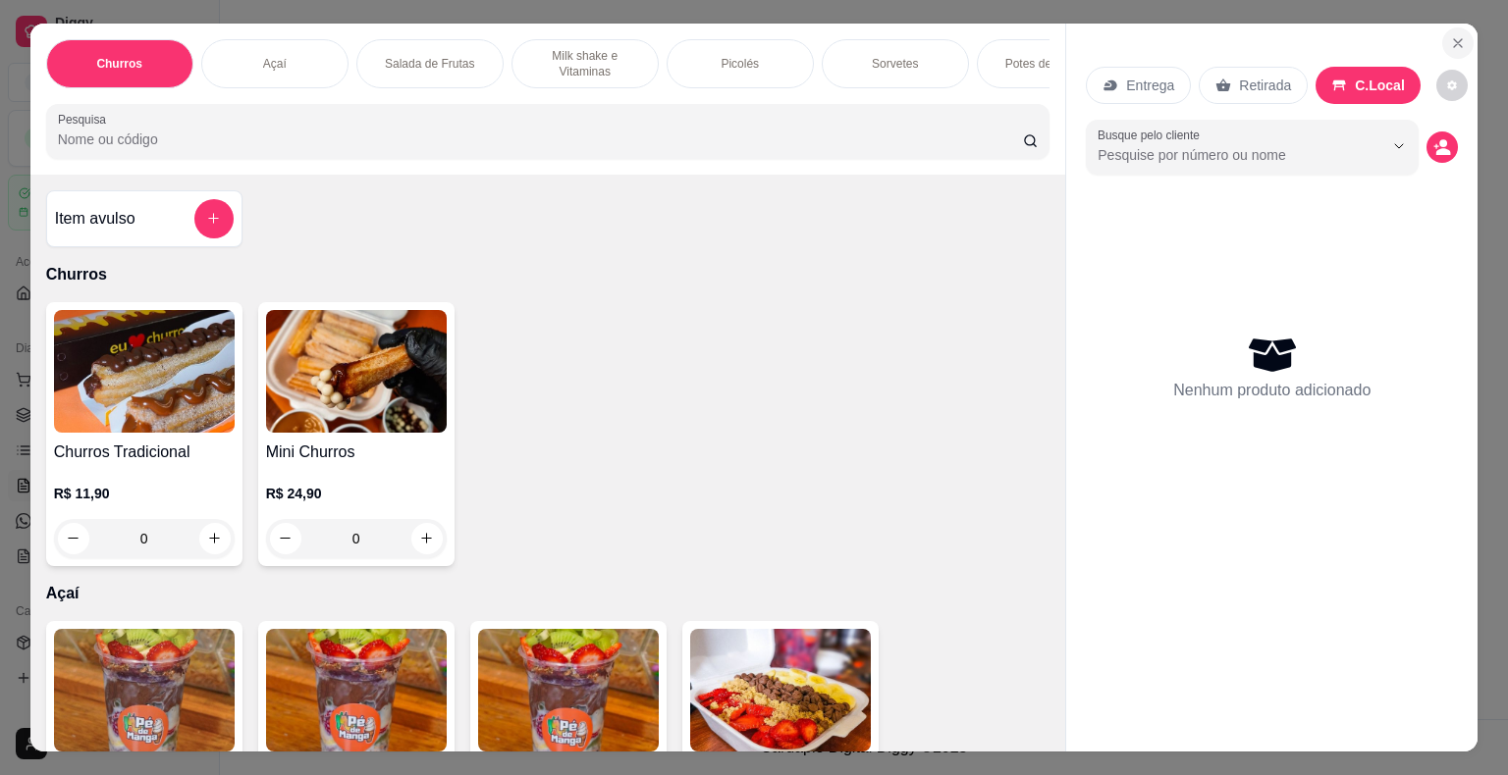
click at [1442, 38] on button "Close" at bounding box center [1457, 42] width 31 height 31
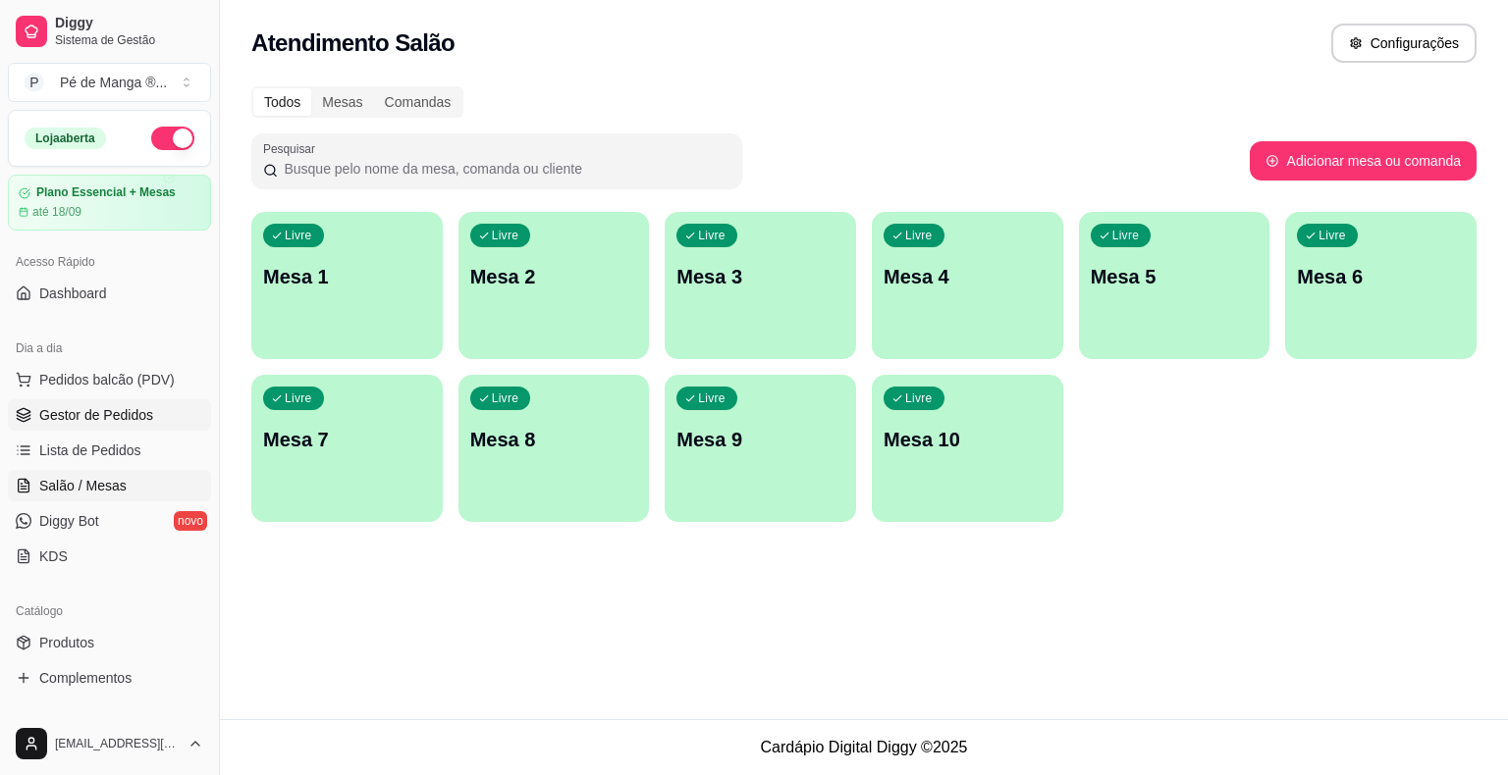
click at [116, 412] on span "Gestor de Pedidos" at bounding box center [96, 415] width 114 height 20
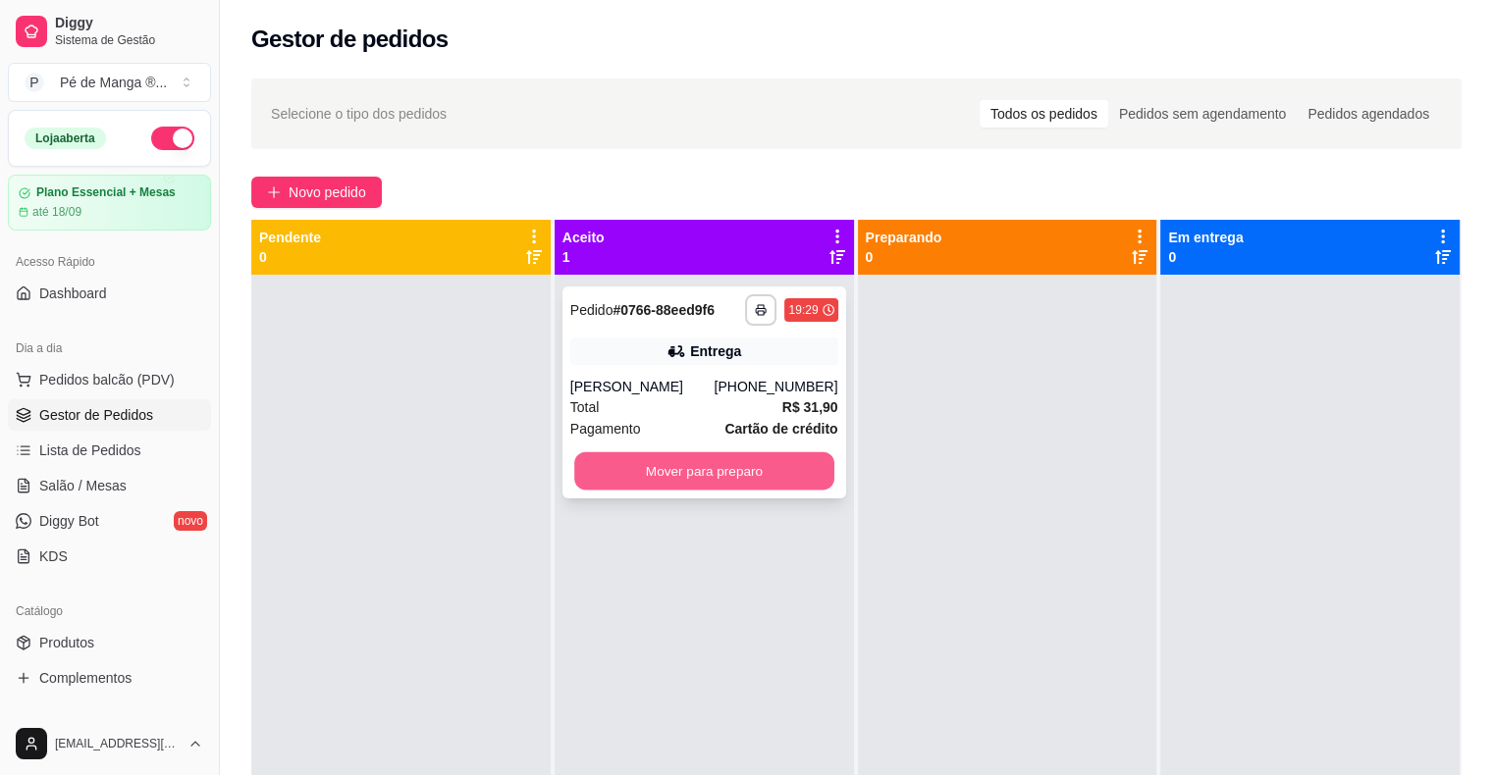
click at [626, 454] on button "Mover para preparo" at bounding box center [704, 472] width 260 height 38
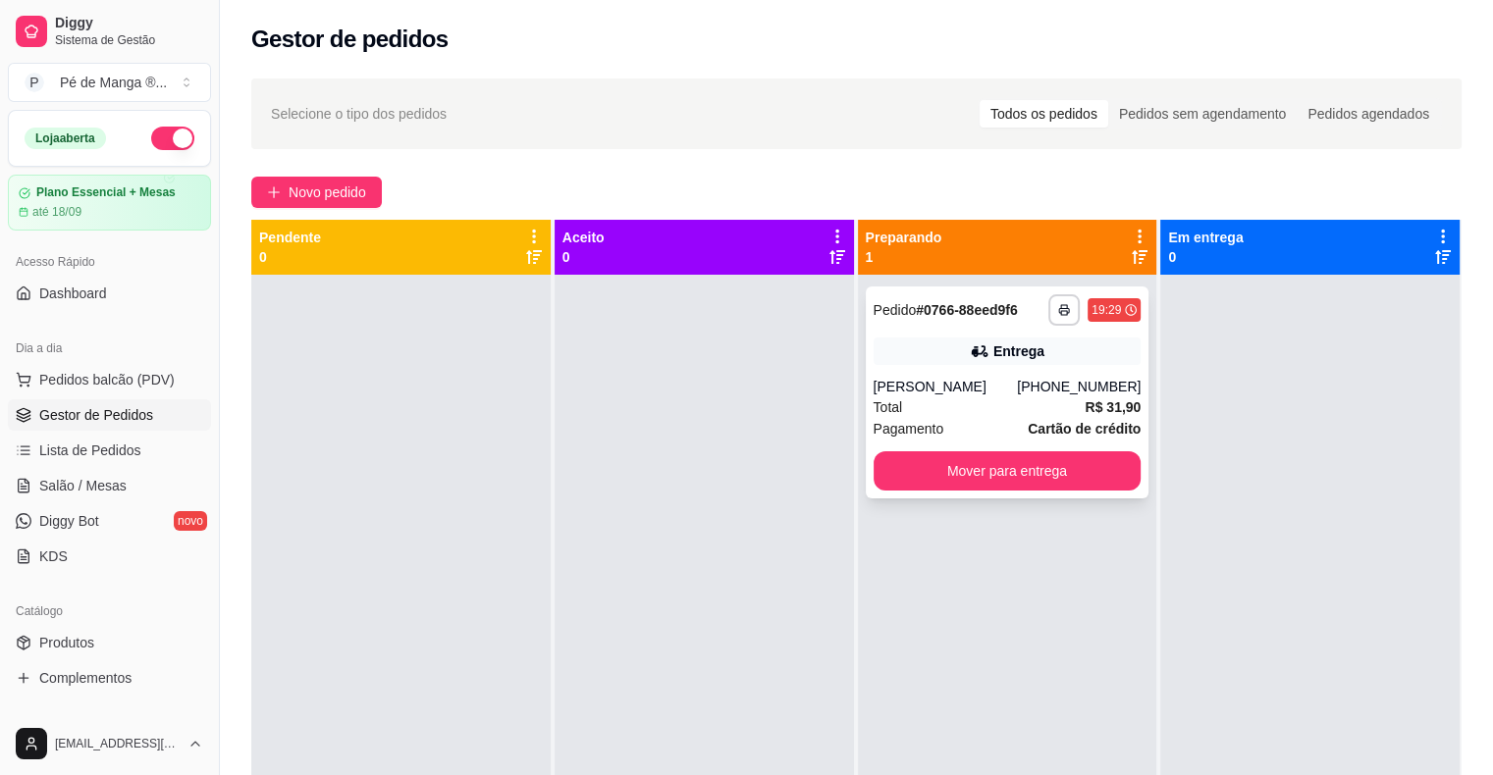
click at [939, 355] on div "Entrega" at bounding box center [1008, 351] width 268 height 27
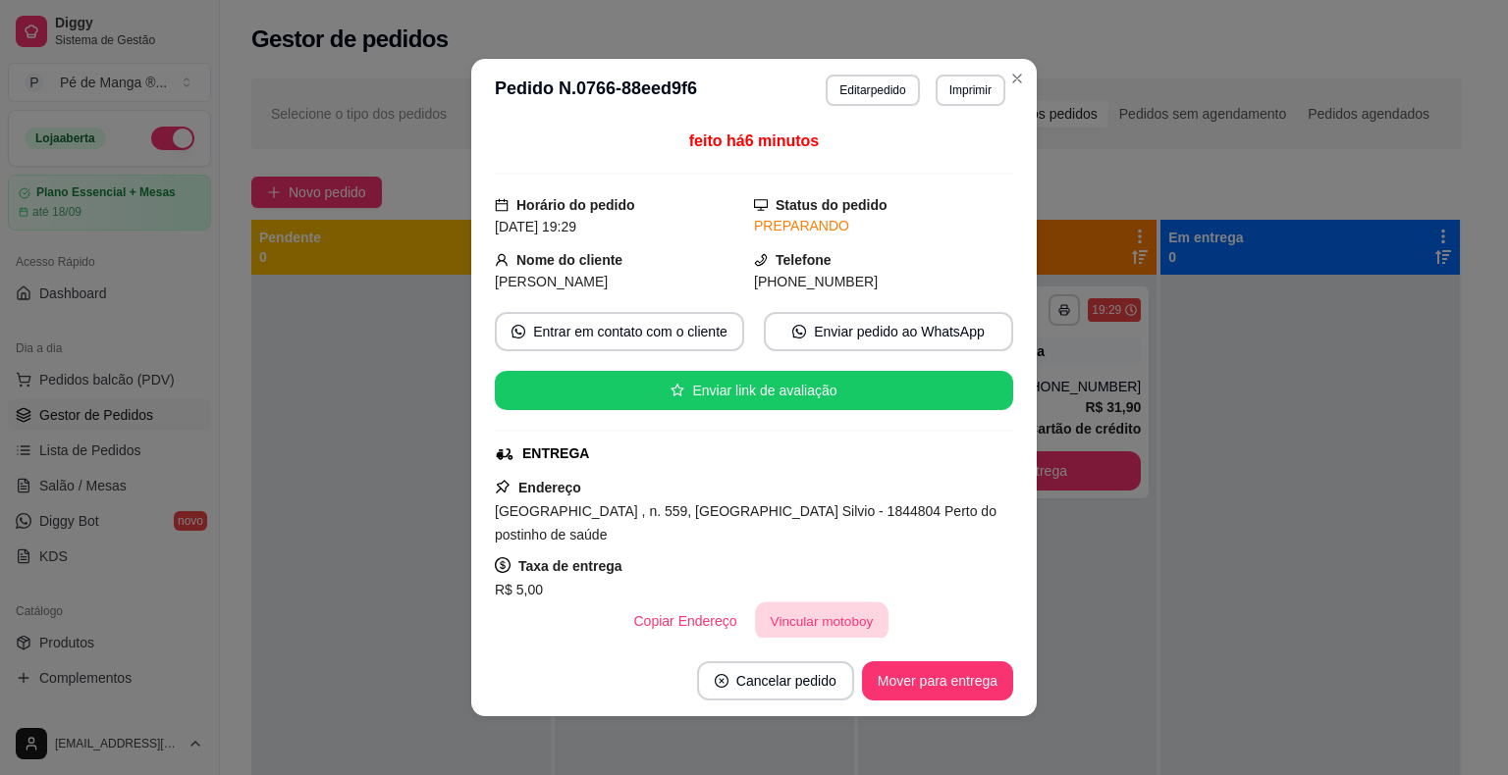
click at [829, 603] on button "Vincular motoboy" at bounding box center [822, 622] width 134 height 38
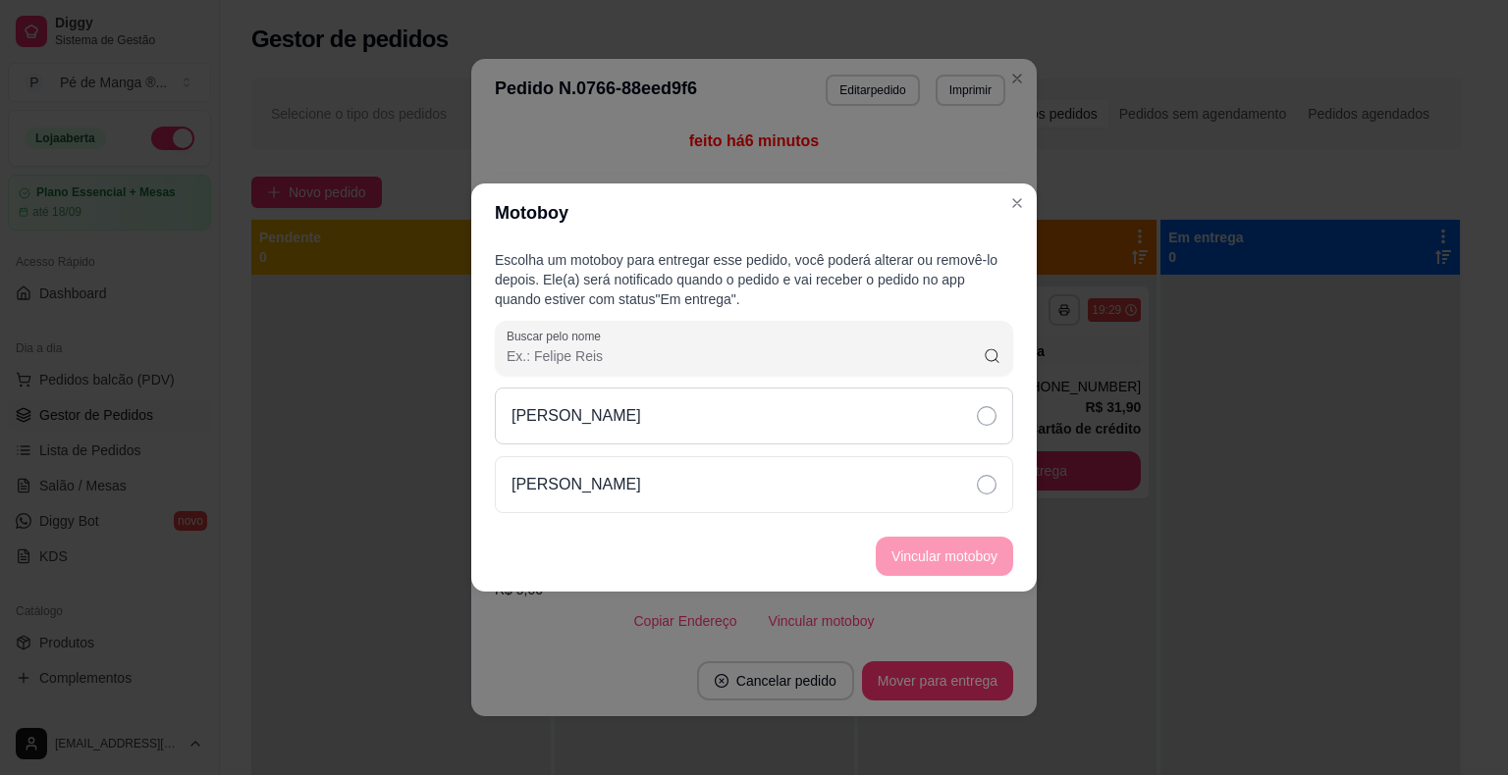
drag, startPoint x: 895, startPoint y: 420, endPoint x: 884, endPoint y: 419, distance: 10.8
click at [887, 419] on div "[PERSON_NAME]" at bounding box center [754, 416] width 518 height 57
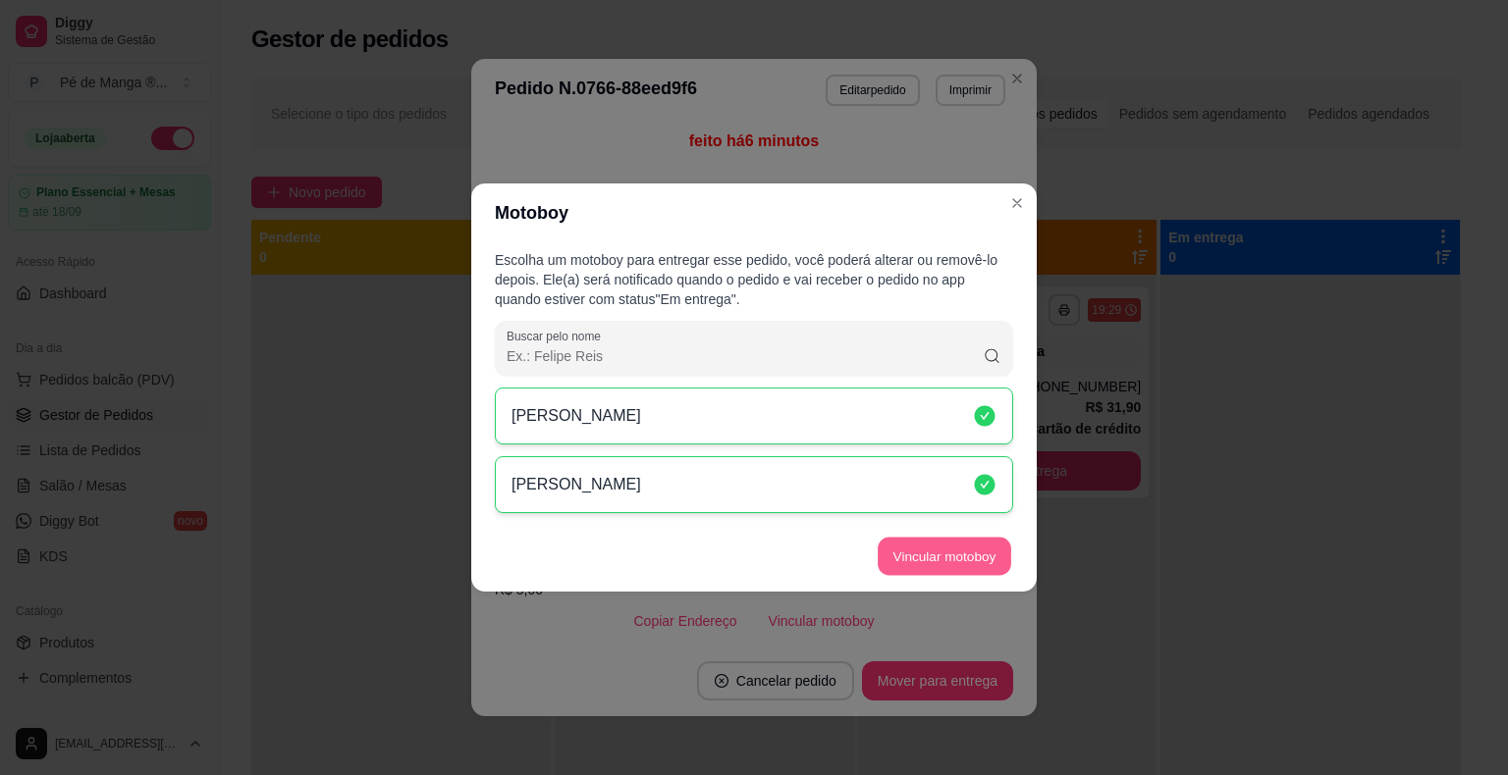
click at [946, 561] on button "Vincular motoboy" at bounding box center [945, 557] width 134 height 38
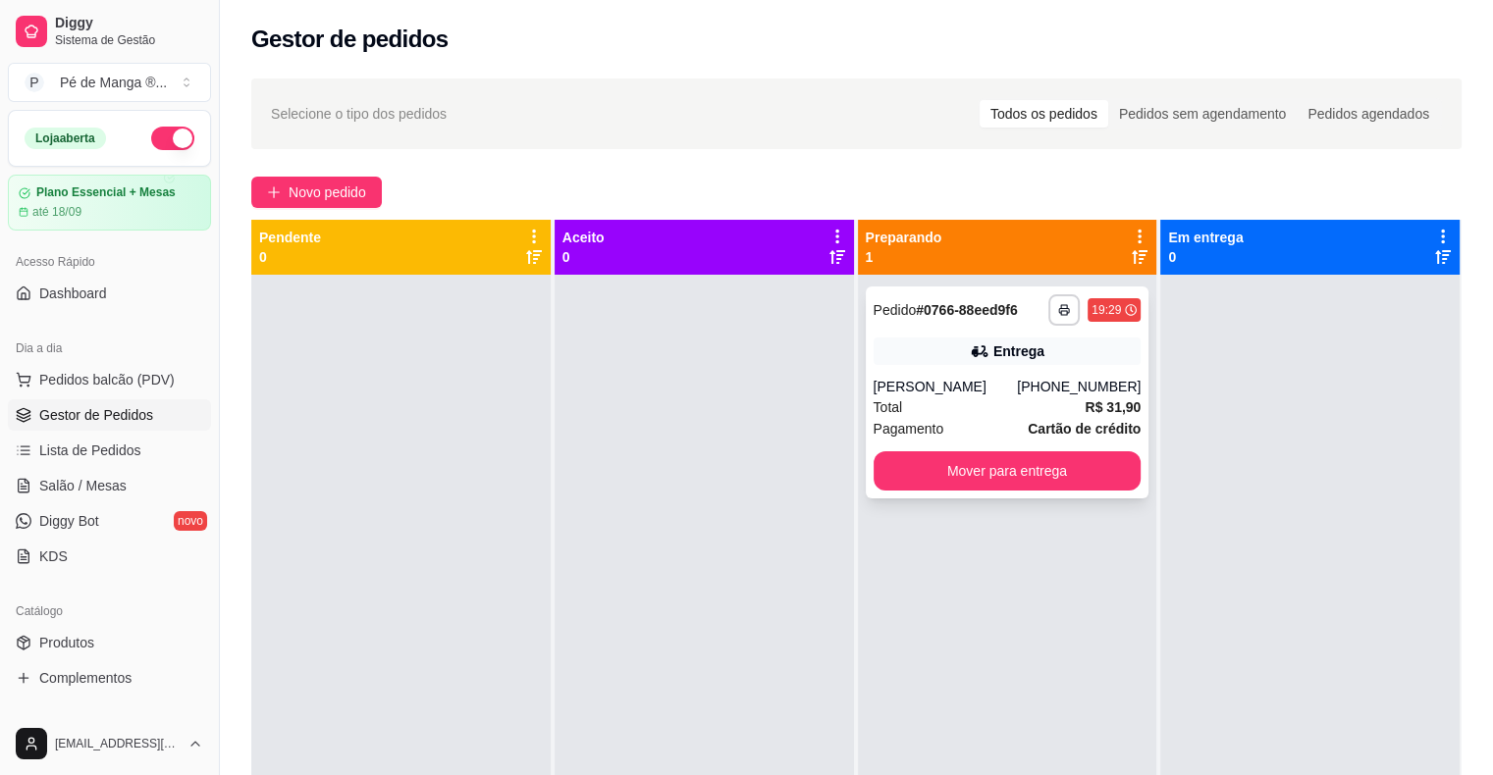
click at [1021, 363] on div "Entrega" at bounding box center [1008, 351] width 268 height 27
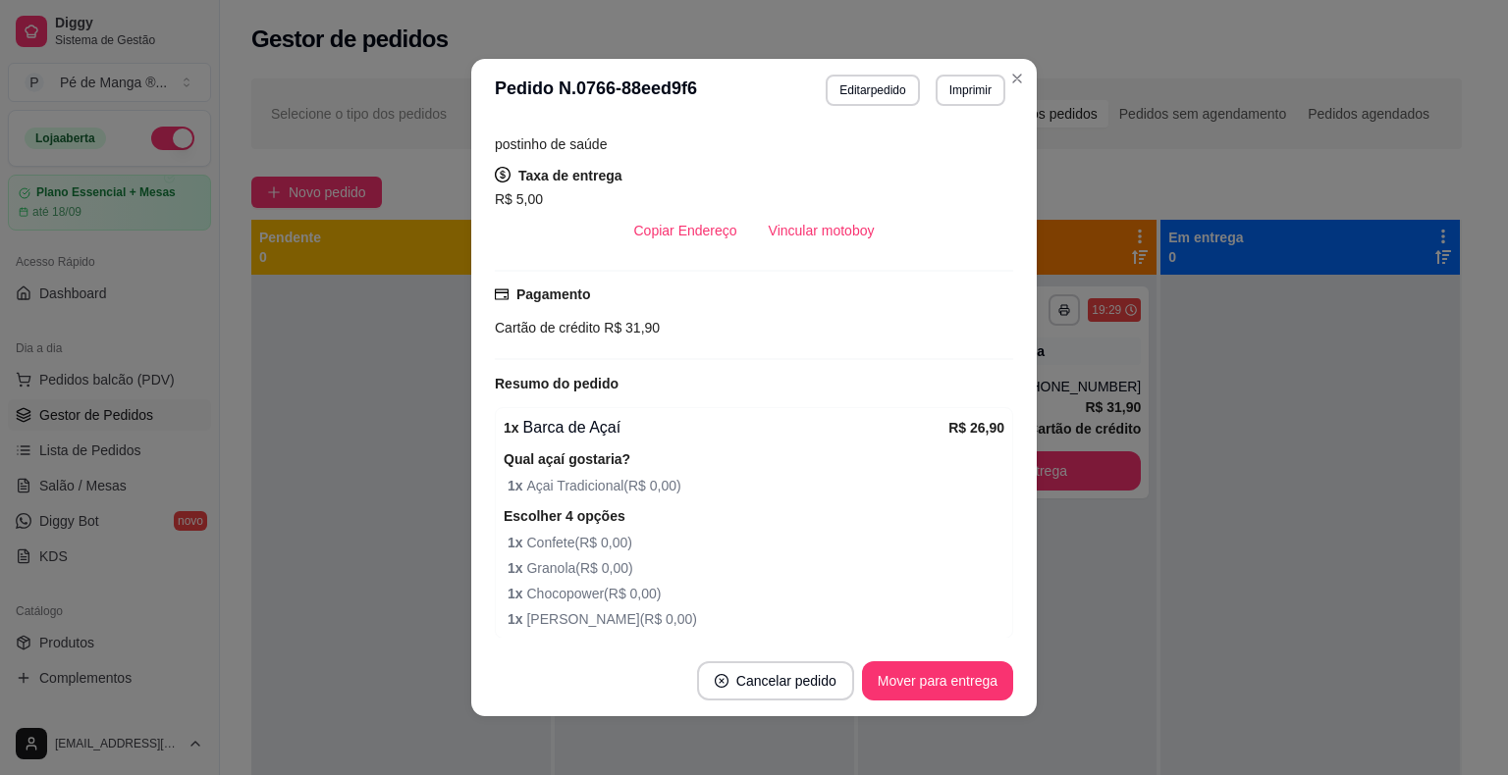
scroll to position [393, 0]
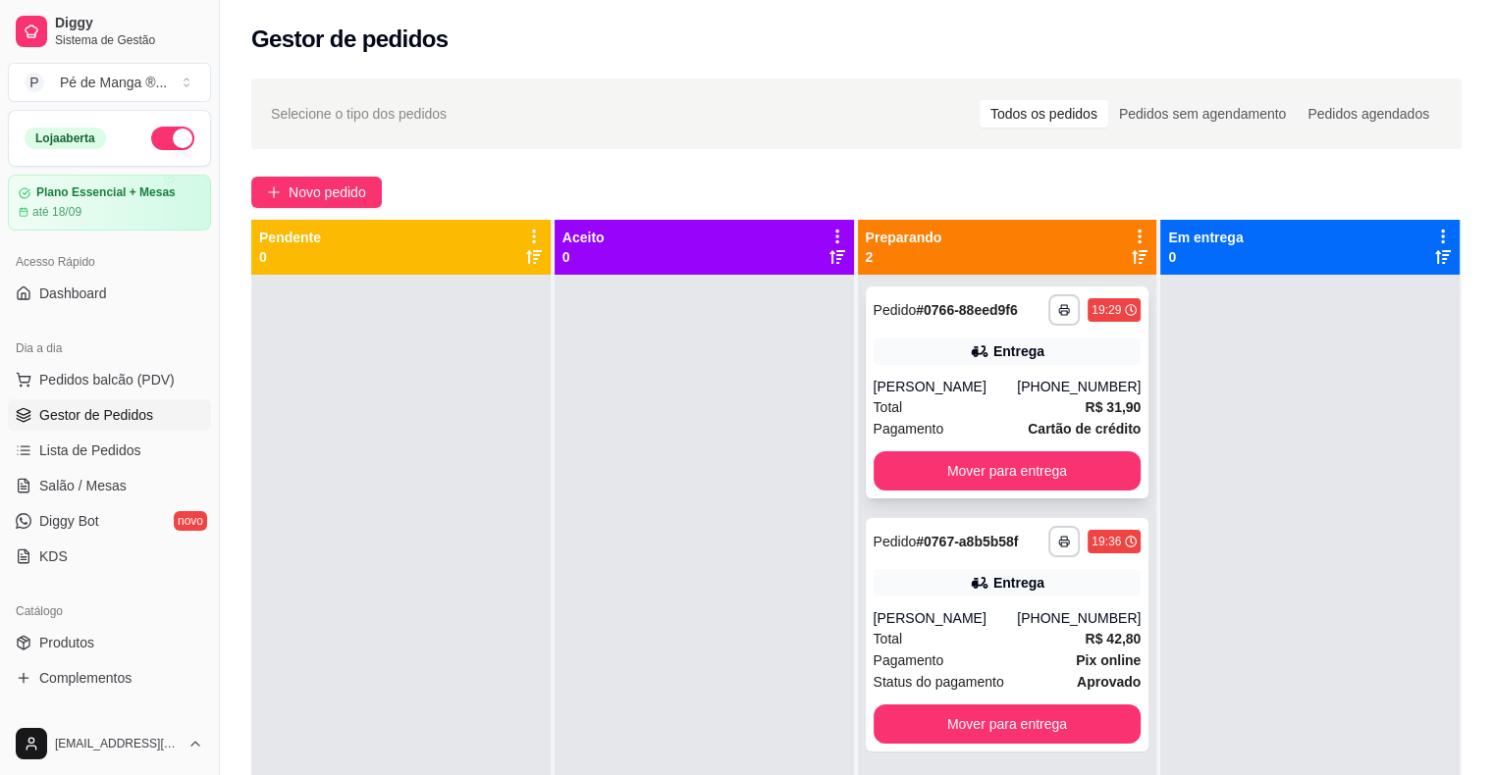
click at [1022, 398] on div "Total R$ 31,90" at bounding box center [1008, 408] width 268 height 22
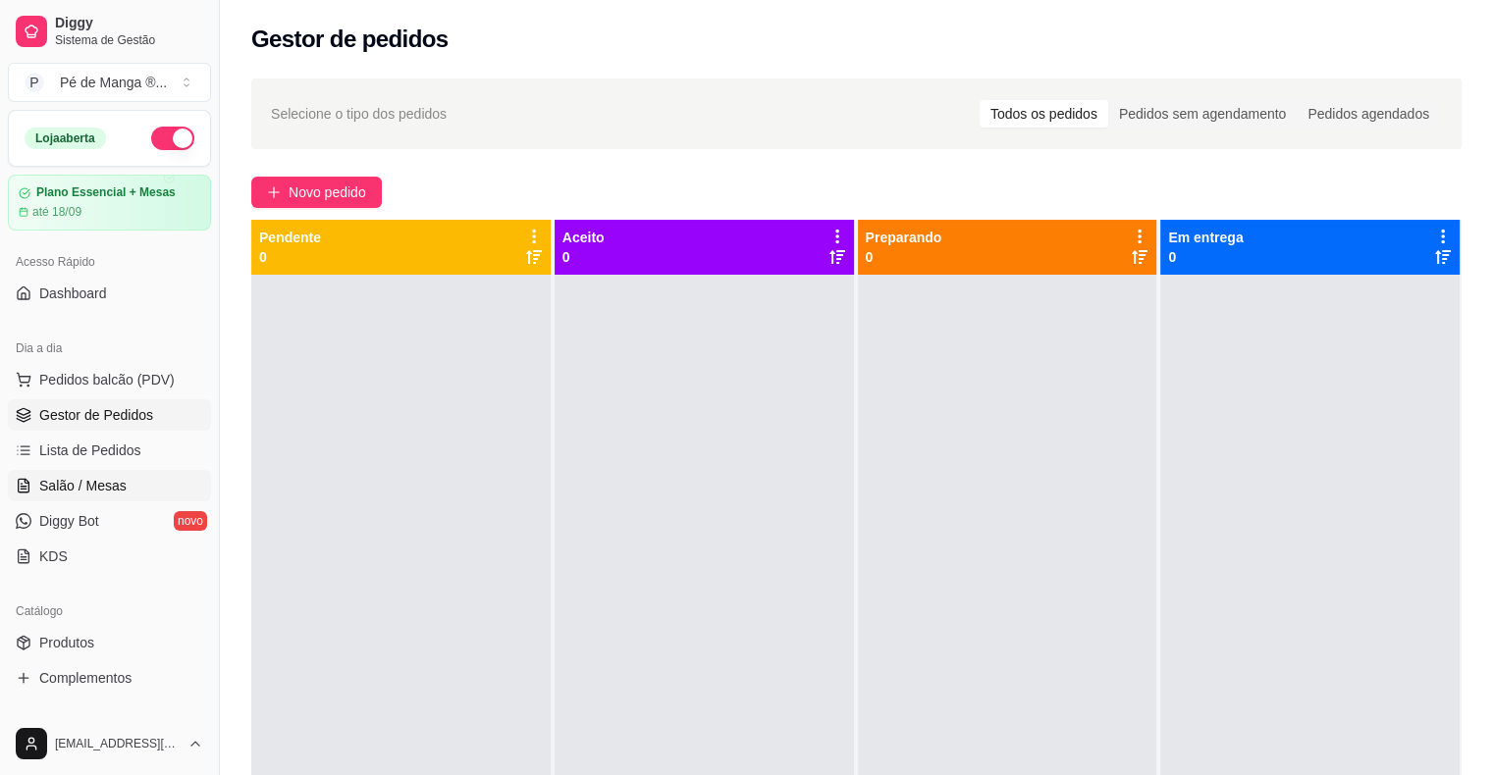
click at [86, 490] on span "Salão / Mesas" at bounding box center [82, 486] width 87 height 20
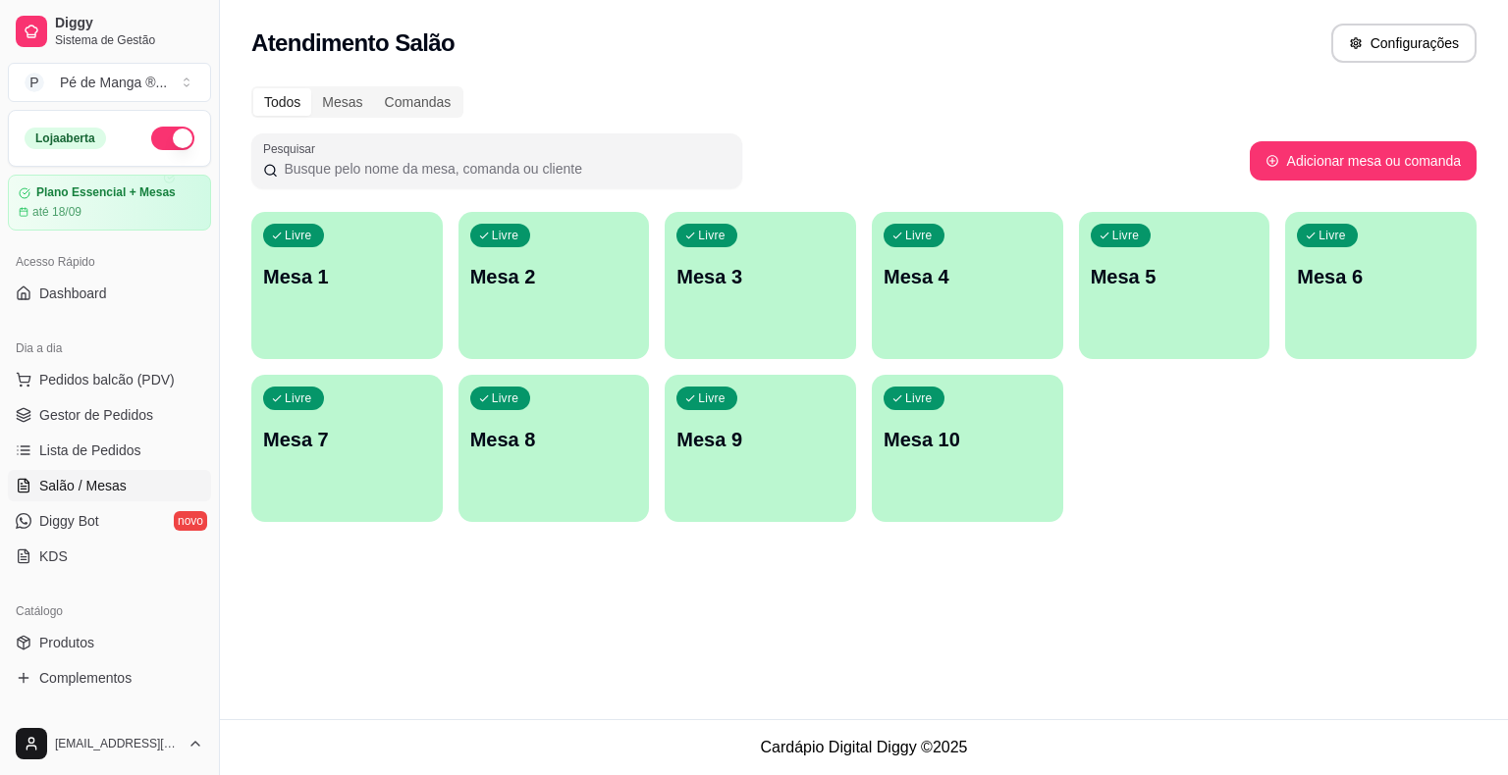
click at [390, 326] on div "Livre Mesa 1" at bounding box center [346, 274] width 191 height 124
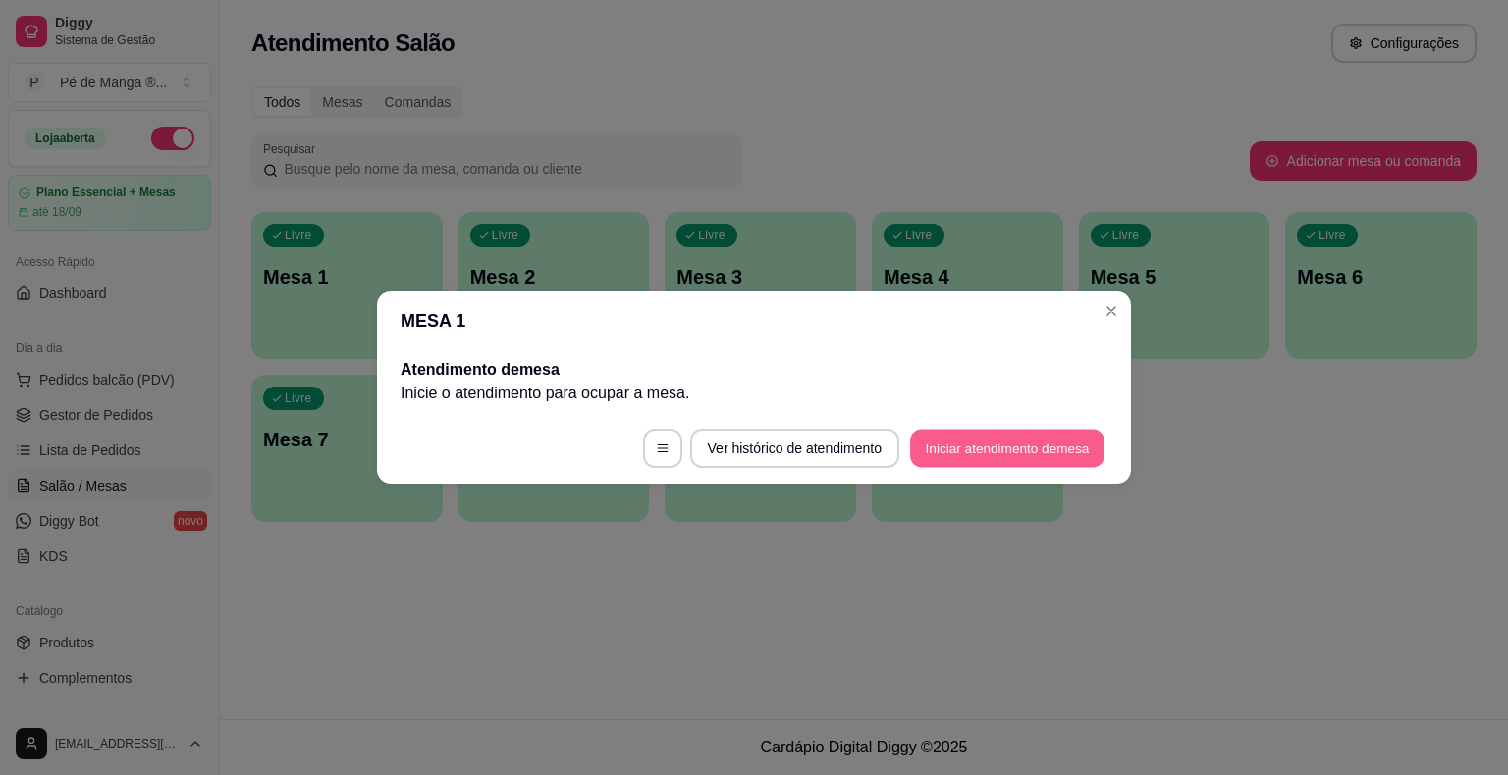
click at [1041, 457] on button "Iniciar atendimento de mesa" at bounding box center [1007, 449] width 194 height 38
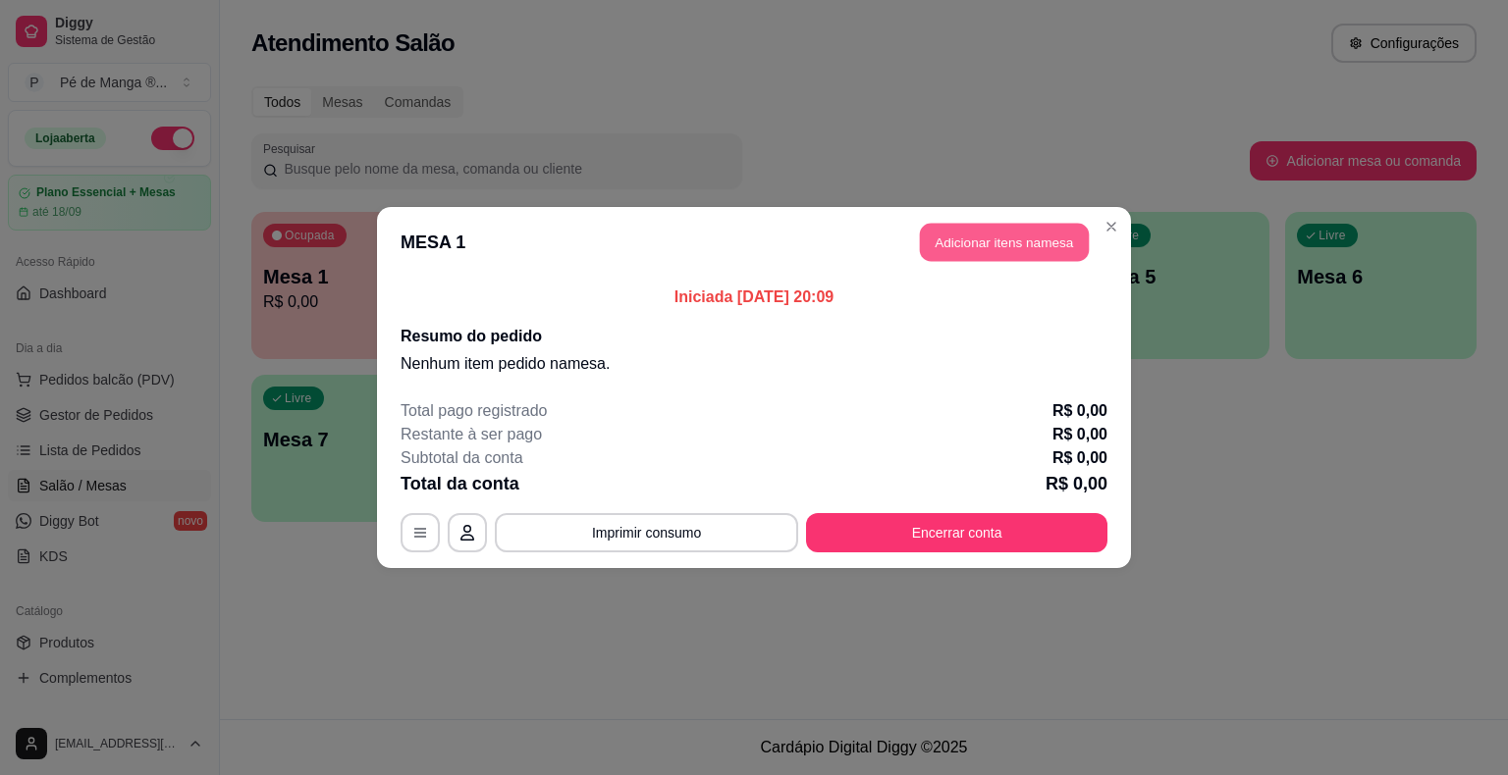
click at [1009, 257] on button "Adicionar itens na mesa" at bounding box center [1004, 243] width 169 height 38
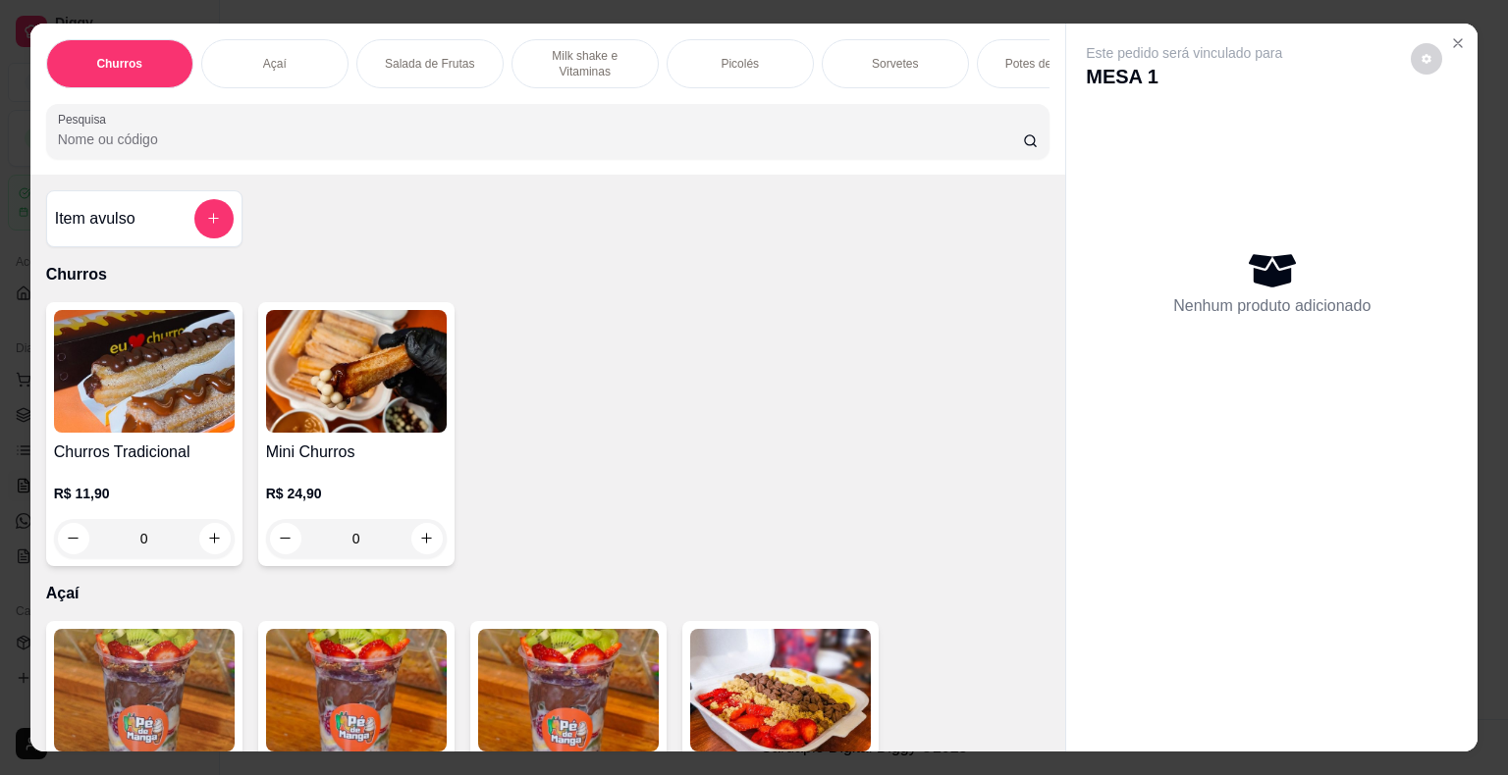
click at [758, 55] on div "Picolés" at bounding box center [740, 63] width 147 height 49
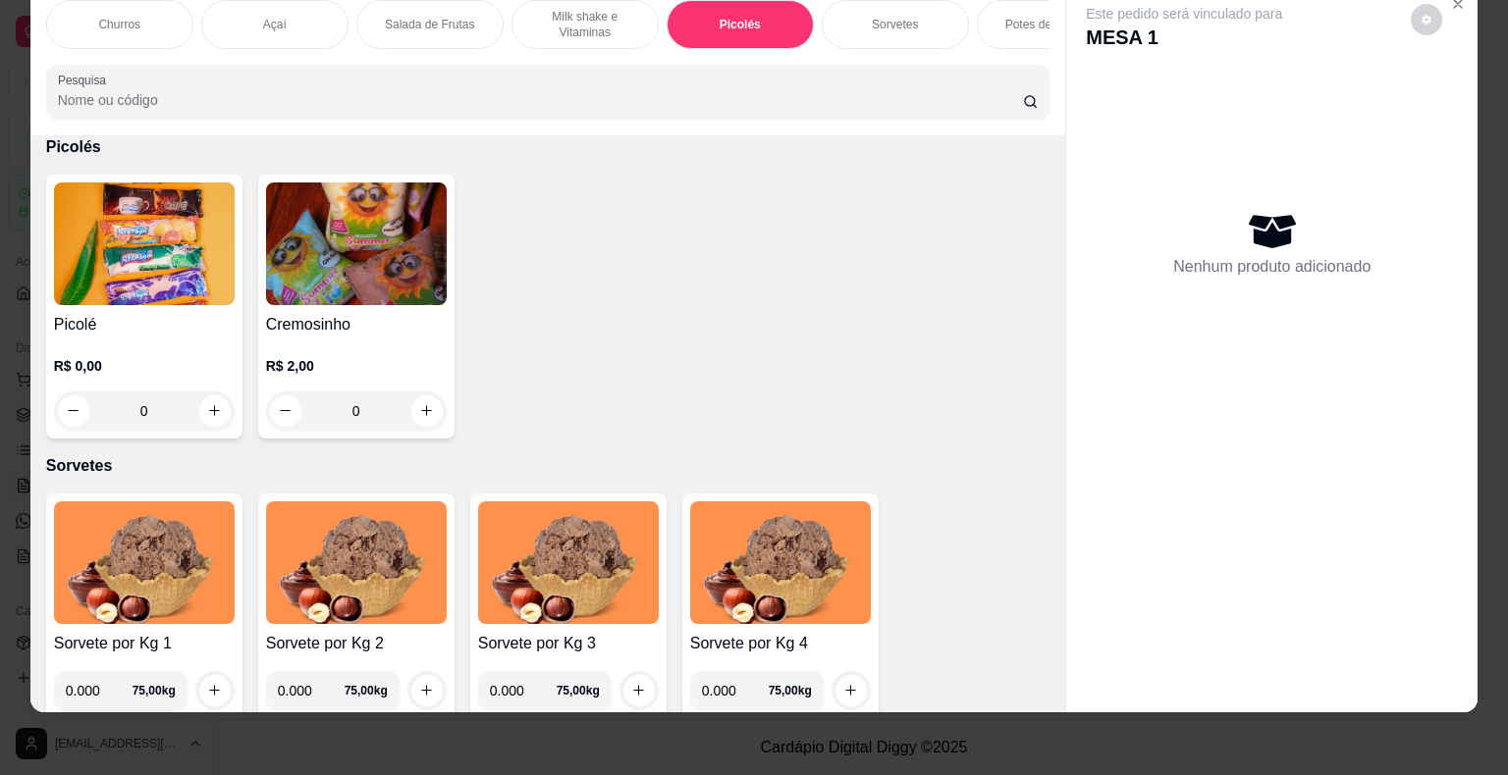
click at [200, 408] on div "0" at bounding box center [144, 411] width 181 height 39
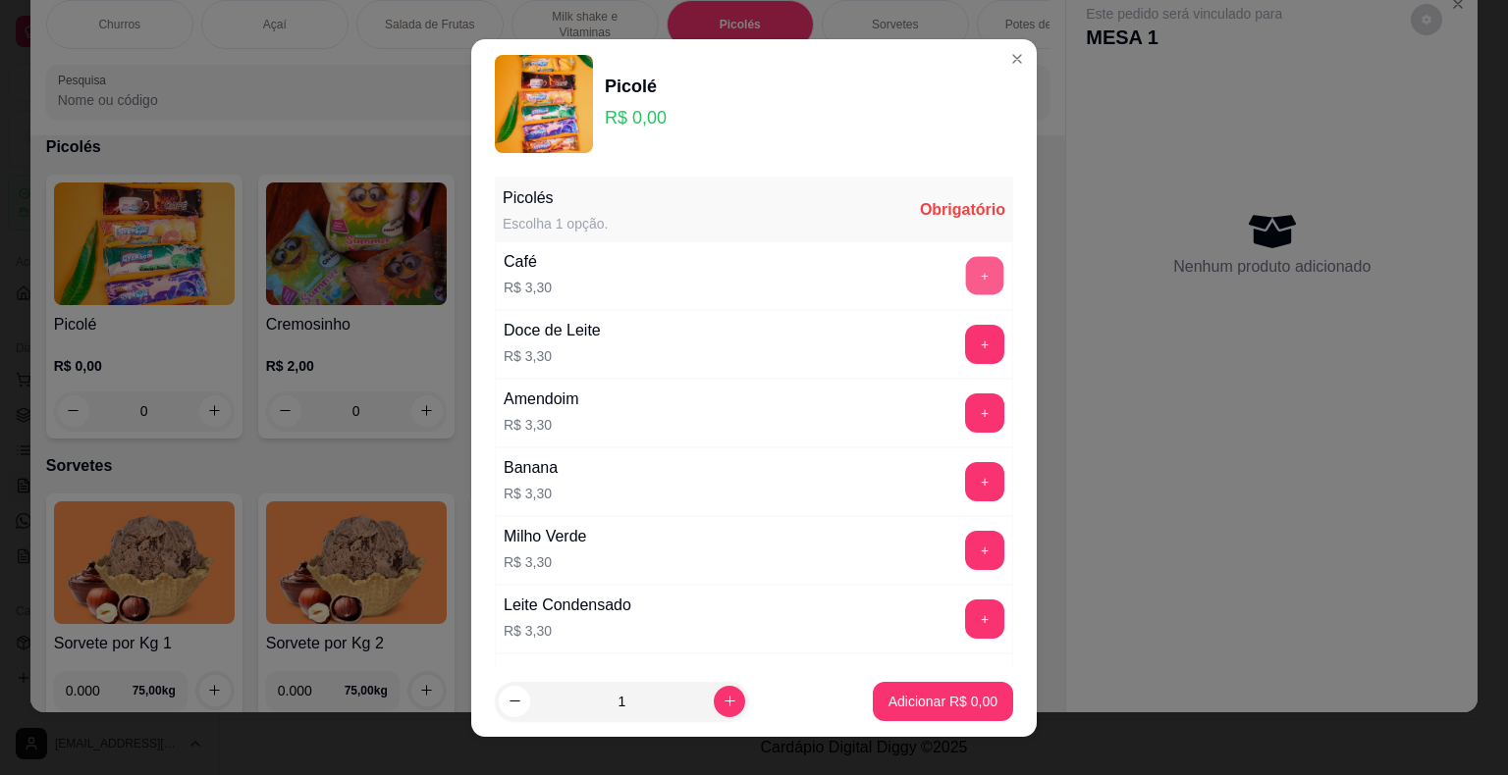
click at [966, 272] on button "+" at bounding box center [985, 275] width 38 height 38
click at [966, 273] on button "+" at bounding box center [985, 275] width 38 height 38
click at [965, 261] on button "+" at bounding box center [984, 275] width 39 height 39
click at [965, 265] on button "+" at bounding box center [984, 275] width 39 height 39
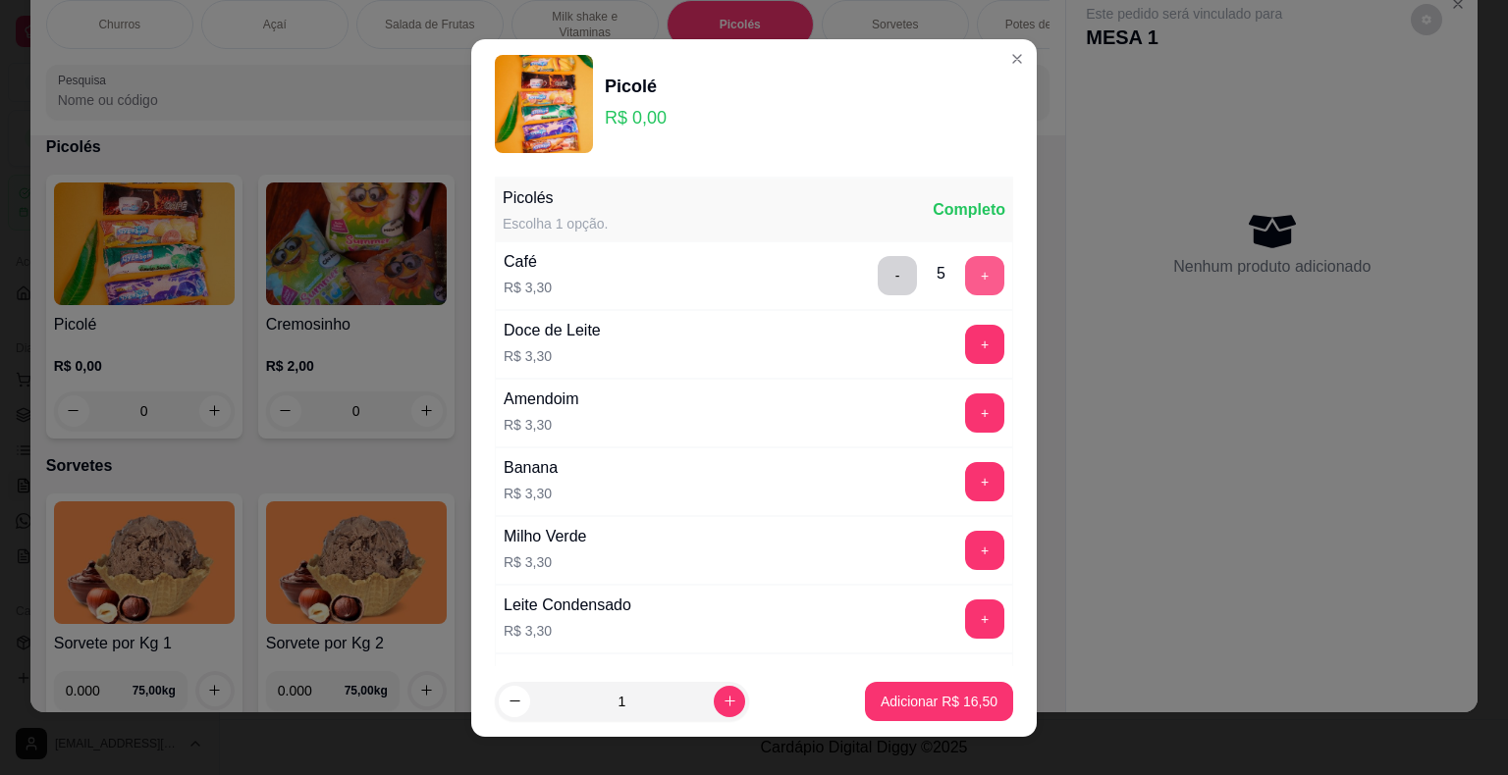
click at [965, 265] on button "+" at bounding box center [984, 275] width 39 height 39
click at [966, 269] on button "+" at bounding box center [985, 275] width 38 height 38
click at [966, 271] on button "+" at bounding box center [985, 275] width 38 height 38
click at [933, 705] on p "Adicionar R$ 29,70" at bounding box center [939, 701] width 114 height 19
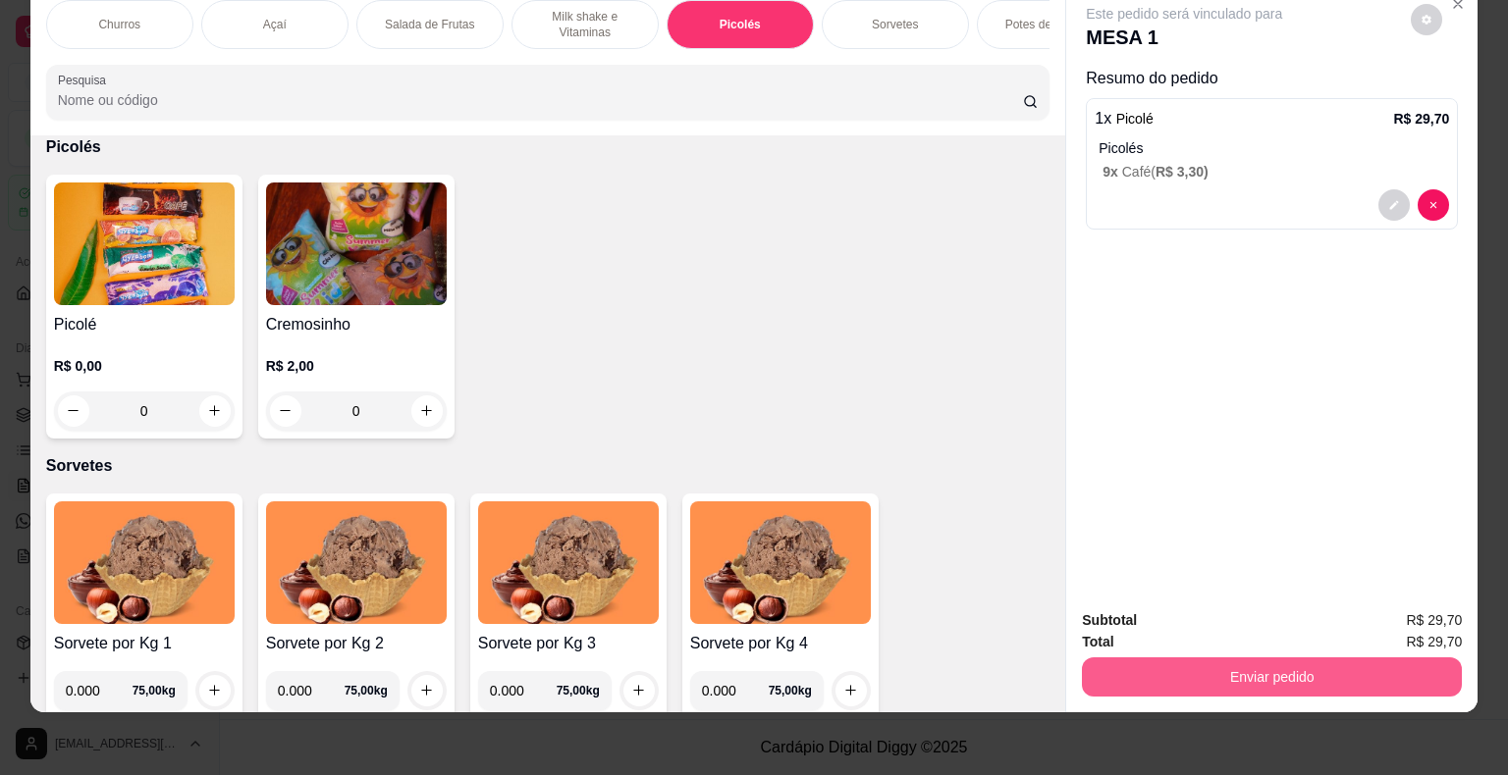
click at [1204, 658] on button "Enviar pedido" at bounding box center [1272, 677] width 380 height 39
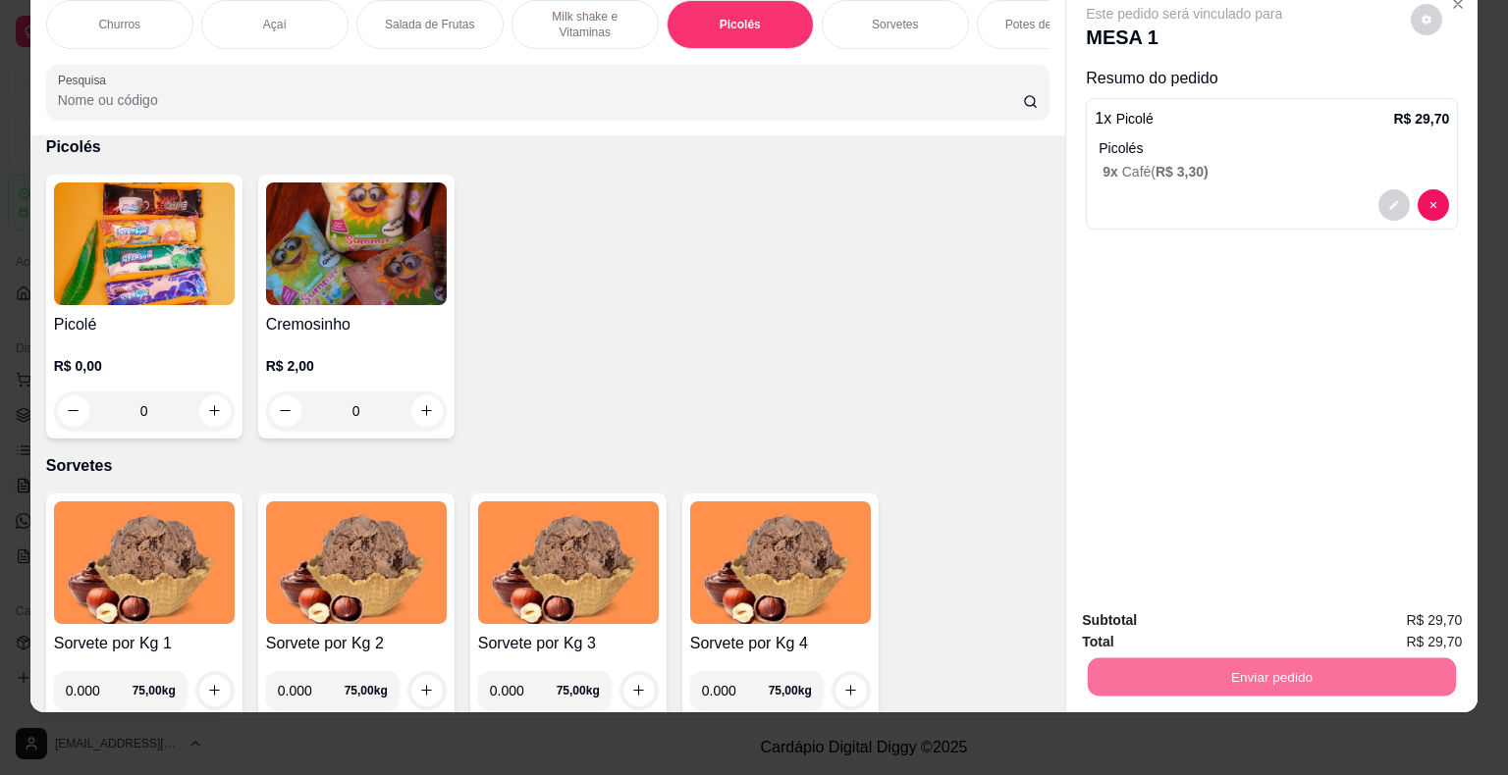
click at [1158, 614] on button "Não registrar e enviar pedido" at bounding box center [1206, 614] width 198 height 36
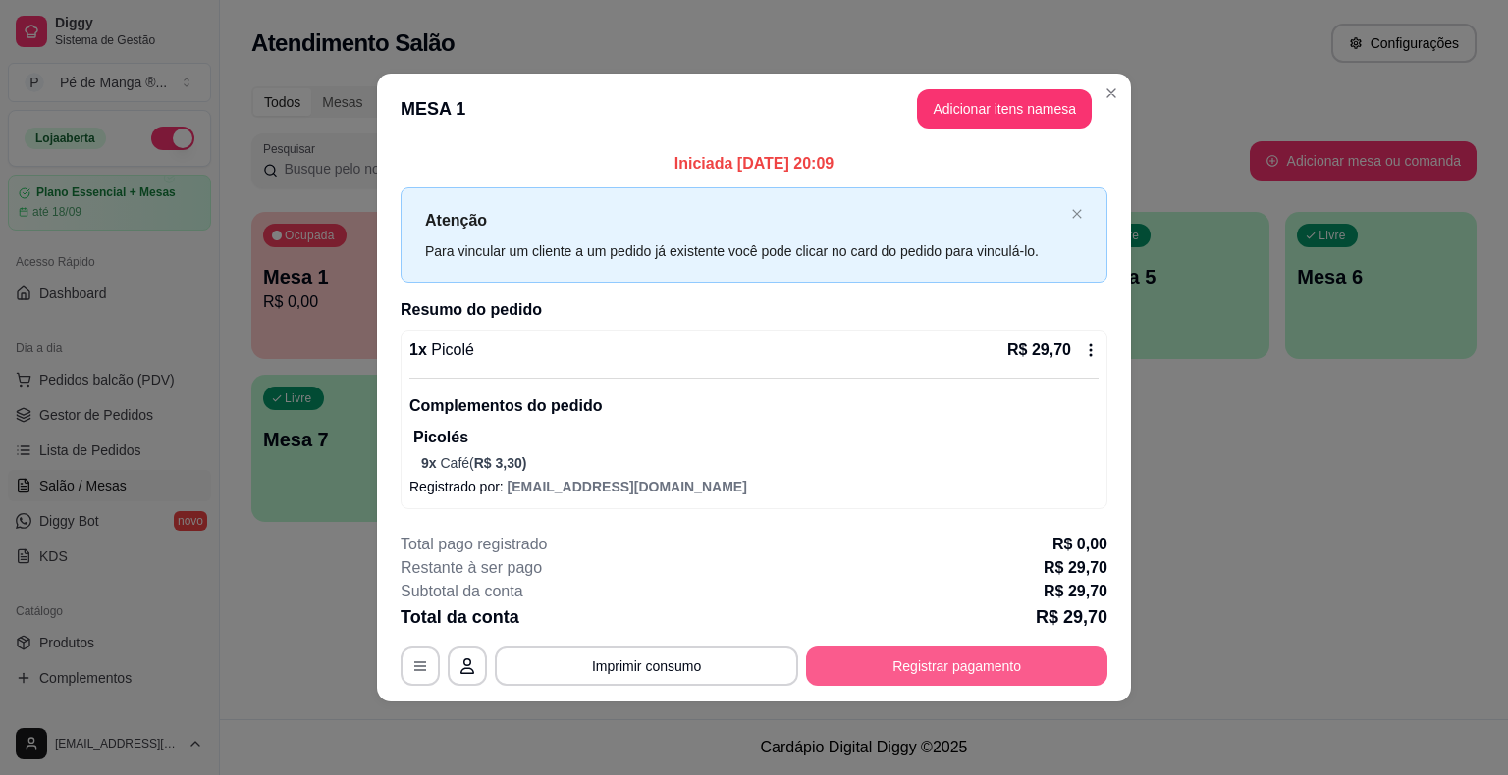
click at [924, 665] on button "Registrar pagamento" at bounding box center [956, 666] width 301 height 39
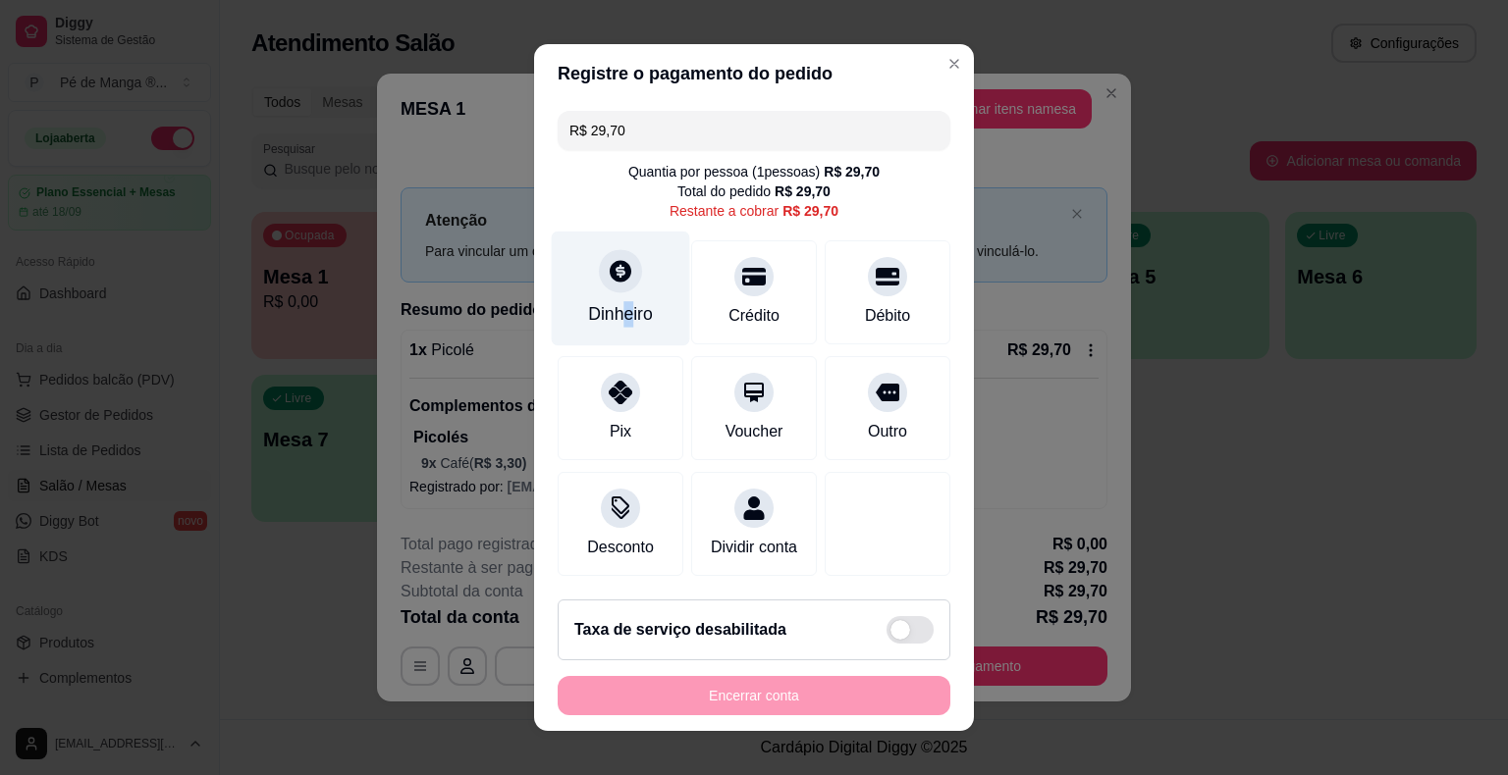
click at [617, 320] on div "Dinheiro" at bounding box center [620, 314] width 65 height 26
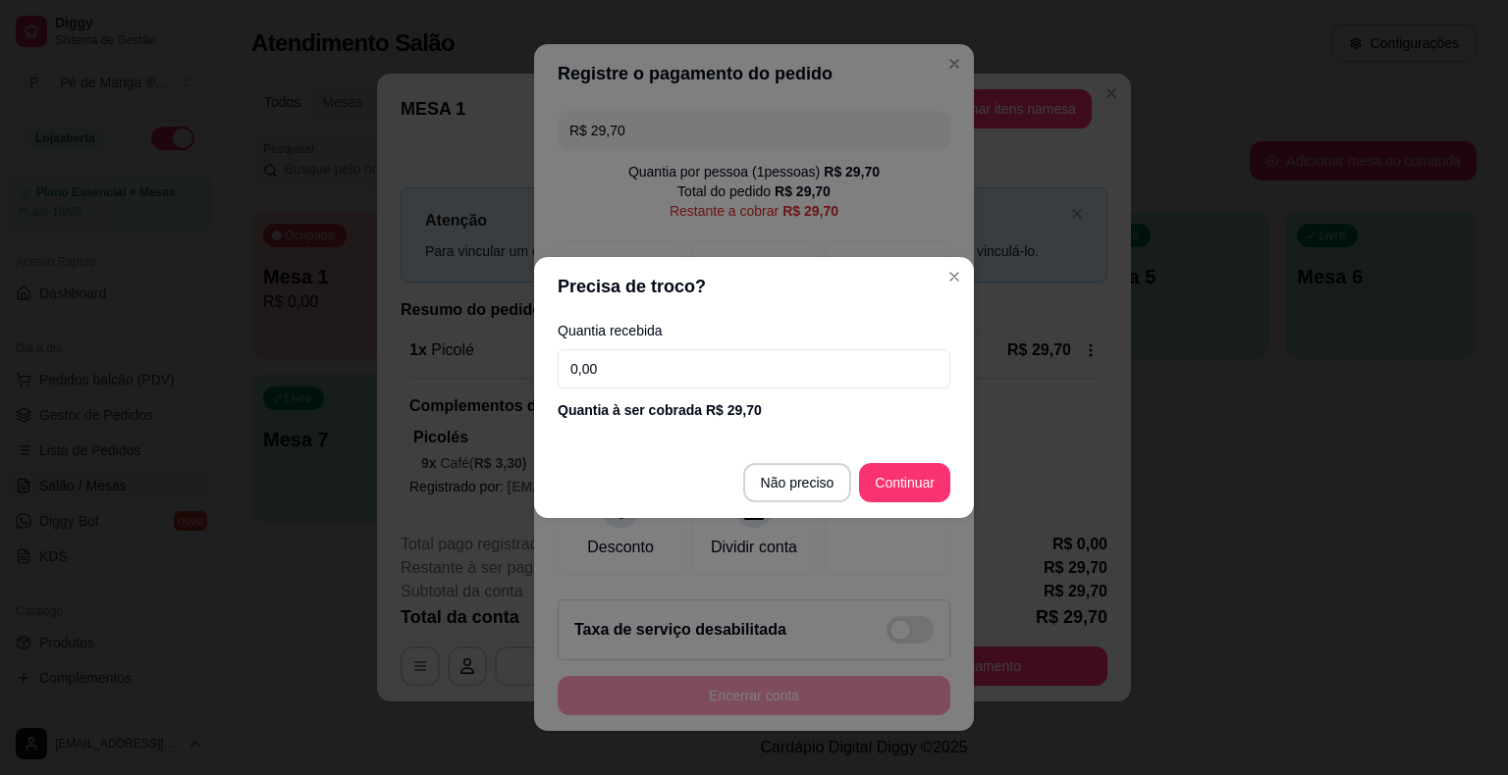
click at [647, 377] on input "0,00" at bounding box center [754, 368] width 393 height 39
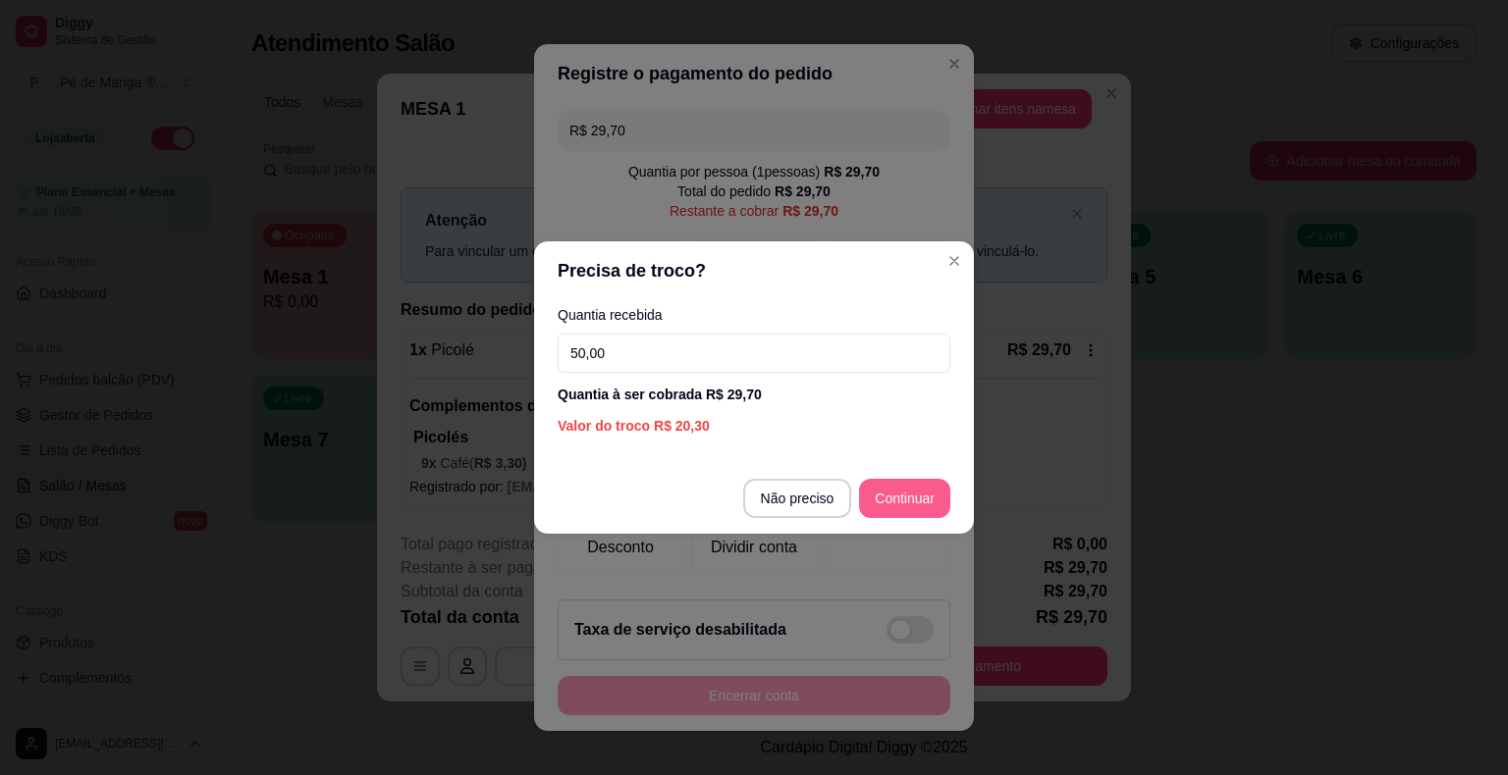
type input "50,00"
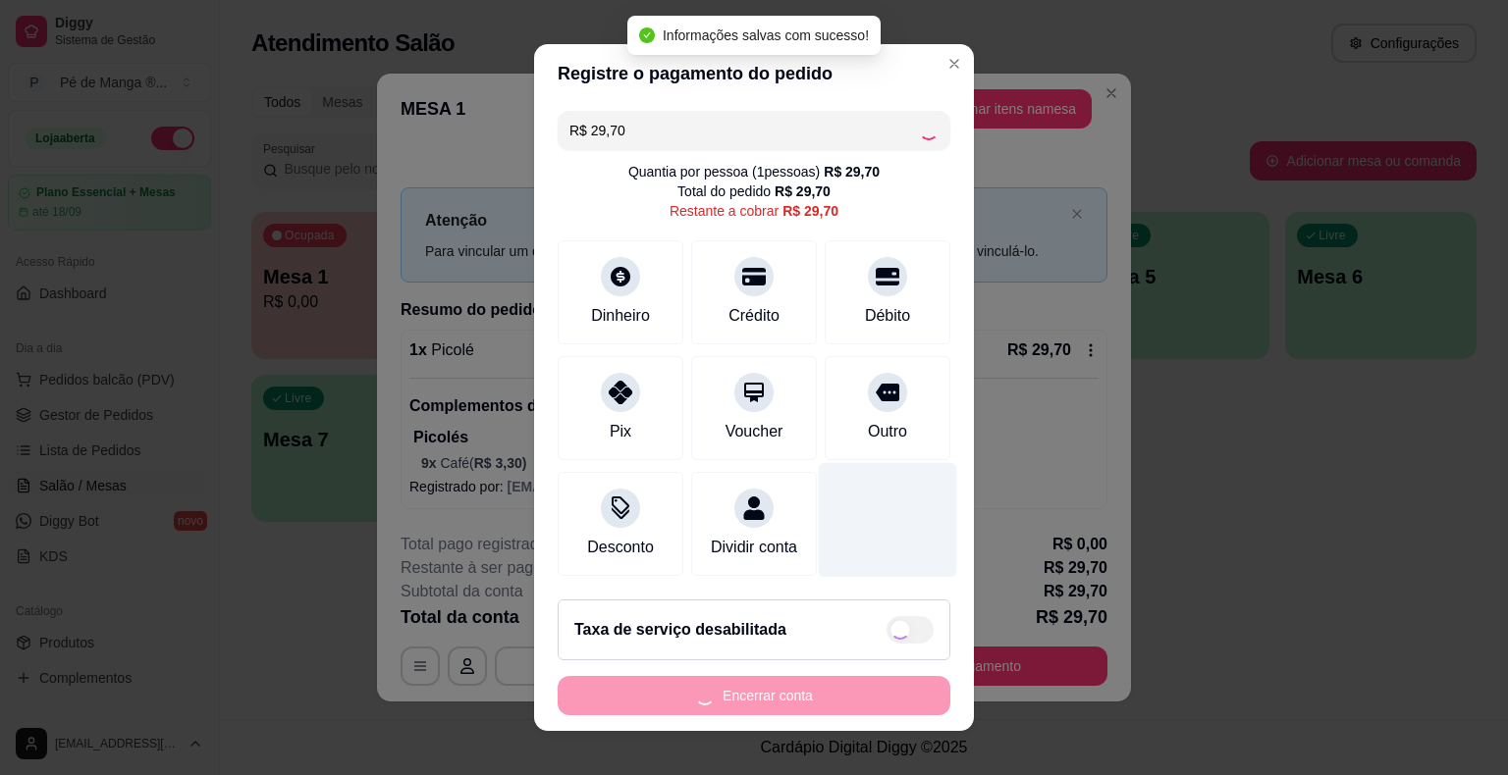
type input "R$ 0,00"
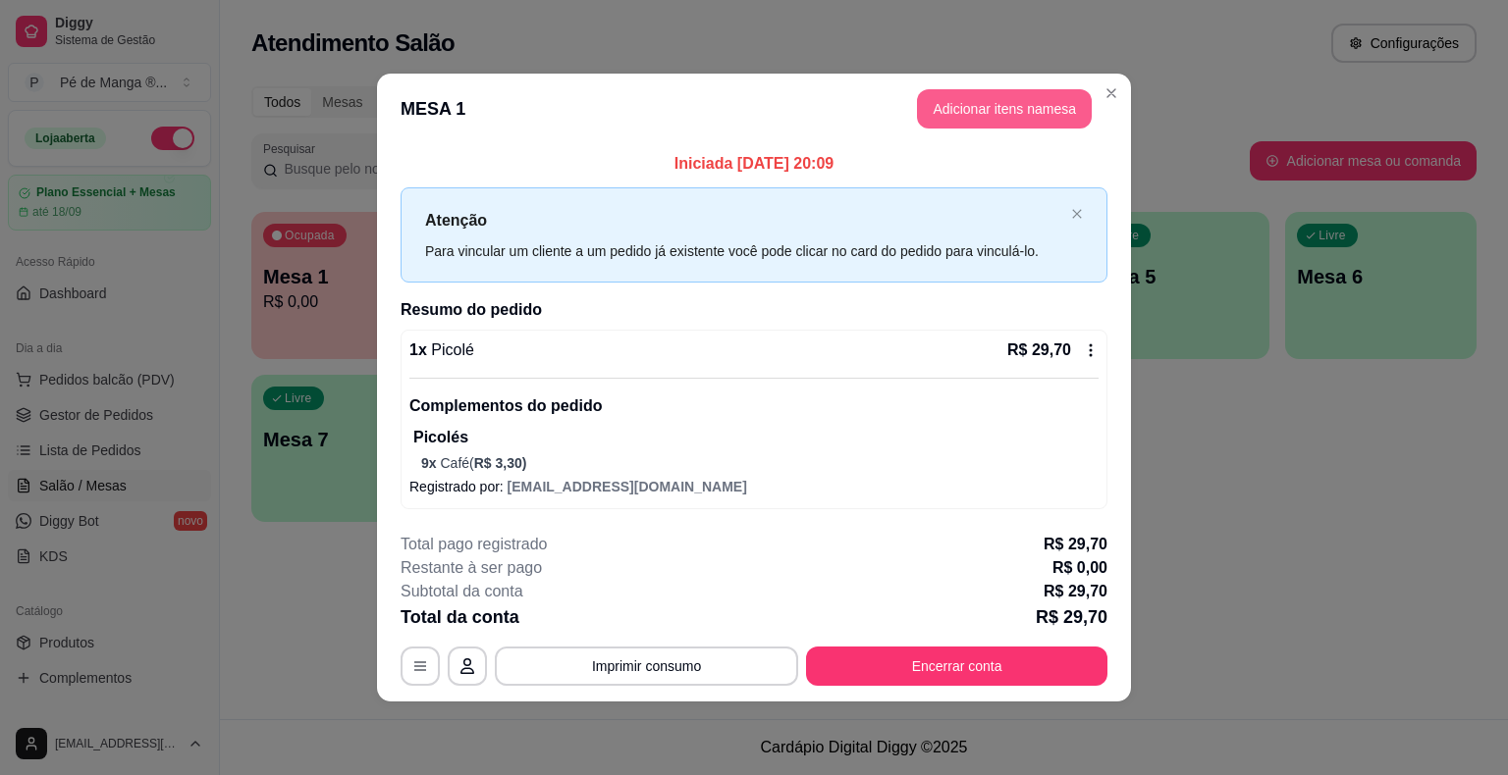
click at [986, 98] on button "Adicionar itens na mesa" at bounding box center [1004, 108] width 175 height 39
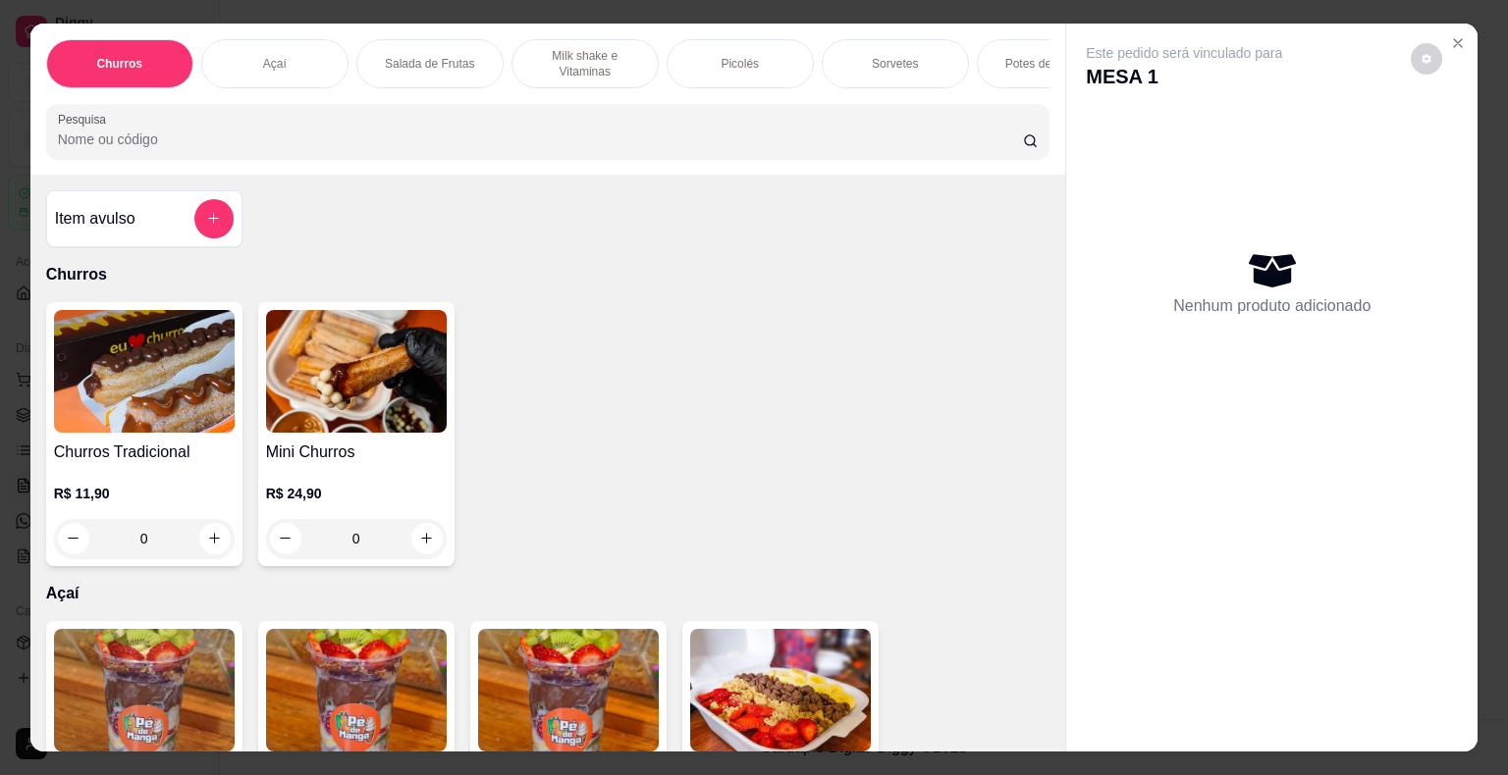
click at [733, 56] on p "Picolés" at bounding box center [740, 64] width 38 height 16
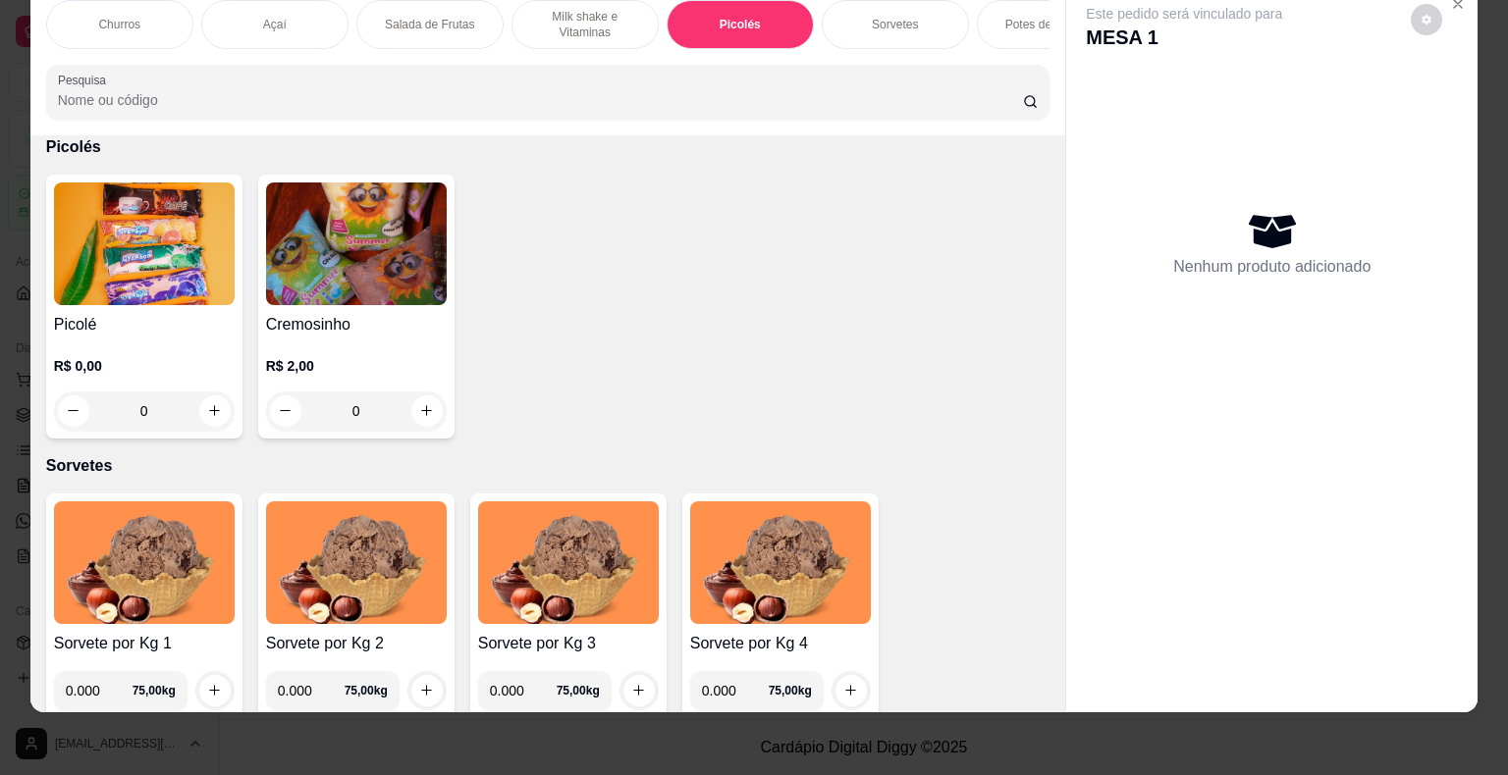
click at [202, 410] on div "0" at bounding box center [144, 411] width 181 height 39
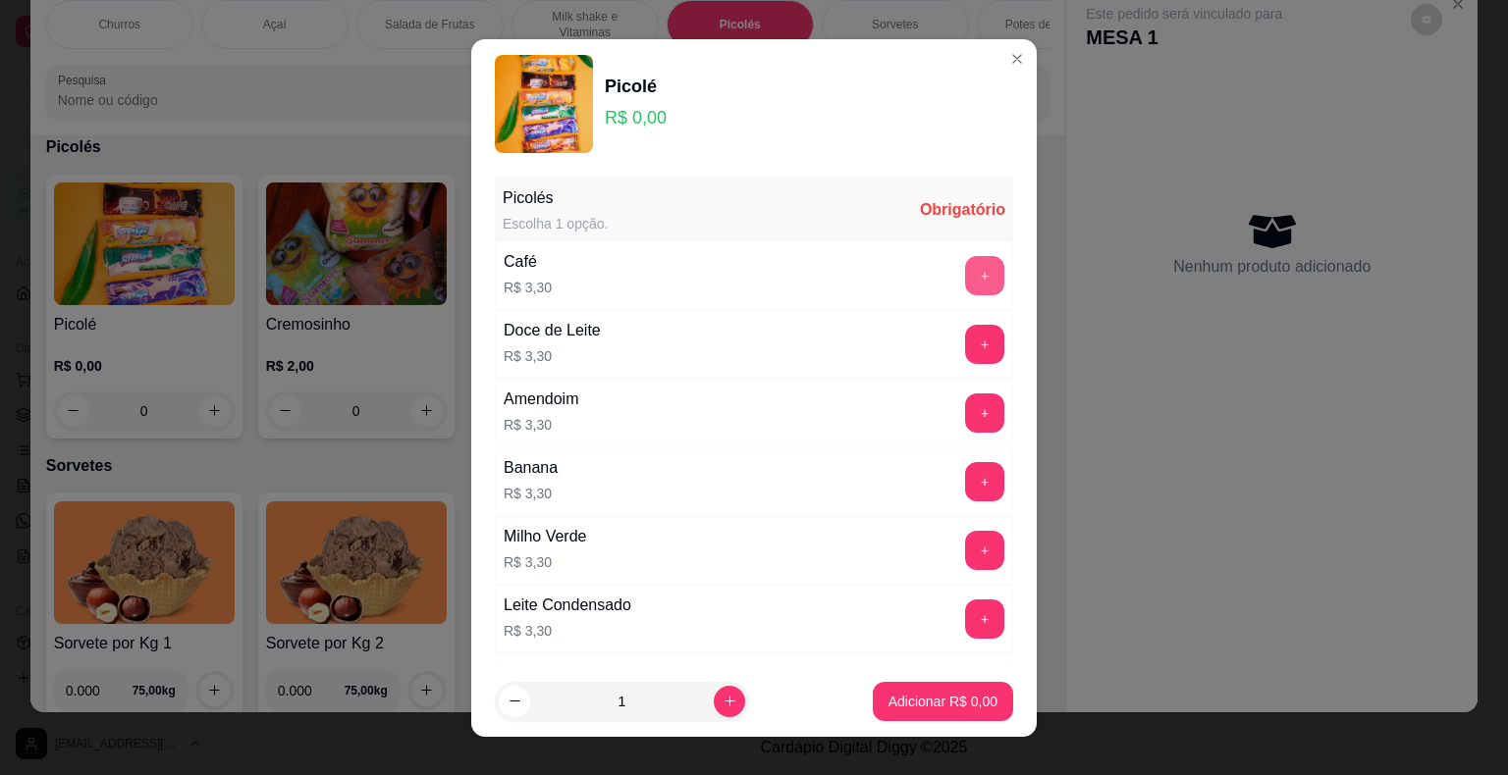
click at [965, 273] on button "+" at bounding box center [984, 275] width 39 height 39
click at [966, 273] on button "+" at bounding box center [985, 275] width 38 height 38
click at [966, 272] on button "+" at bounding box center [985, 275] width 38 height 38
click at [970, 701] on p "Adicionar R$ 9,90" at bounding box center [942, 702] width 109 height 20
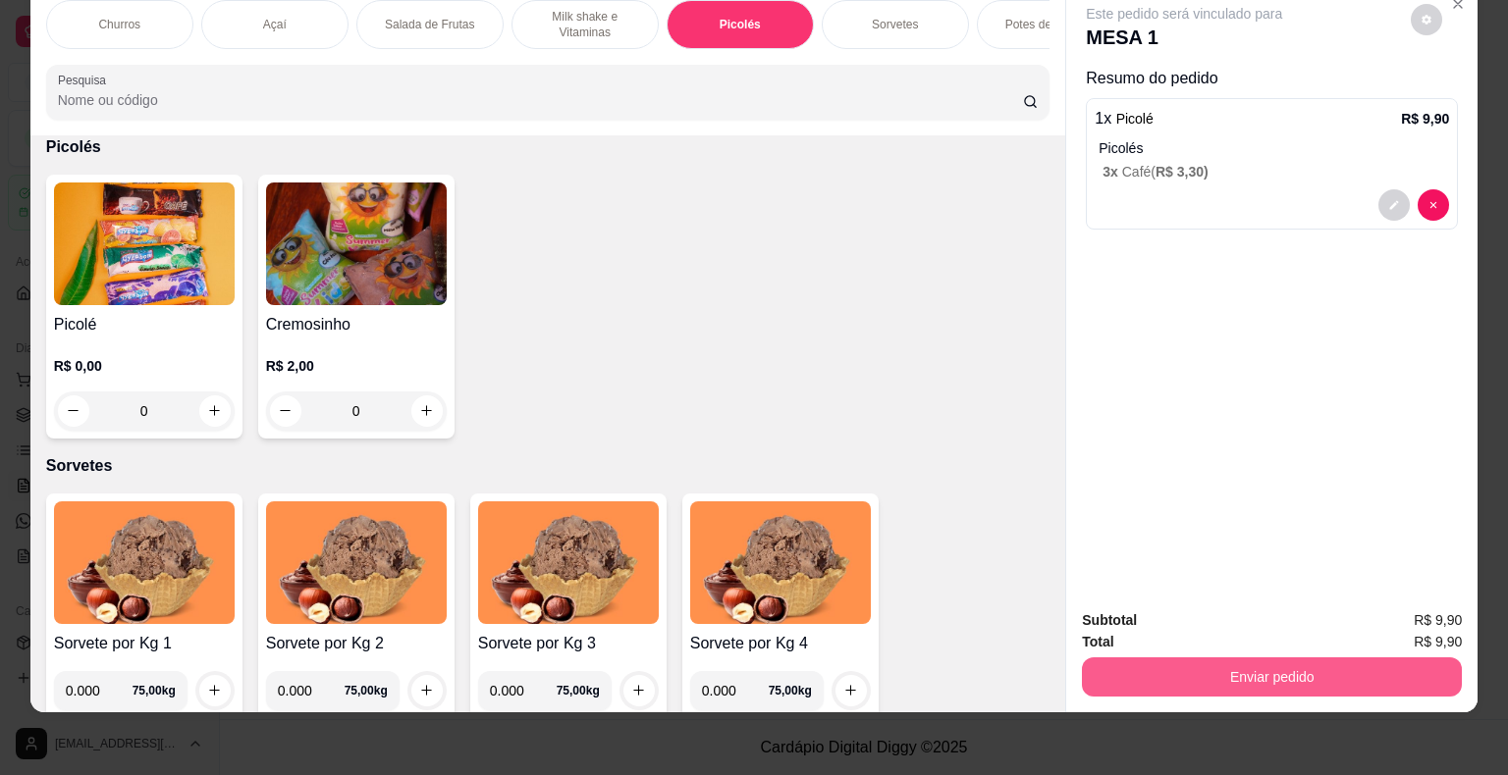
click at [1237, 658] on button "Enviar pedido" at bounding box center [1272, 677] width 380 height 39
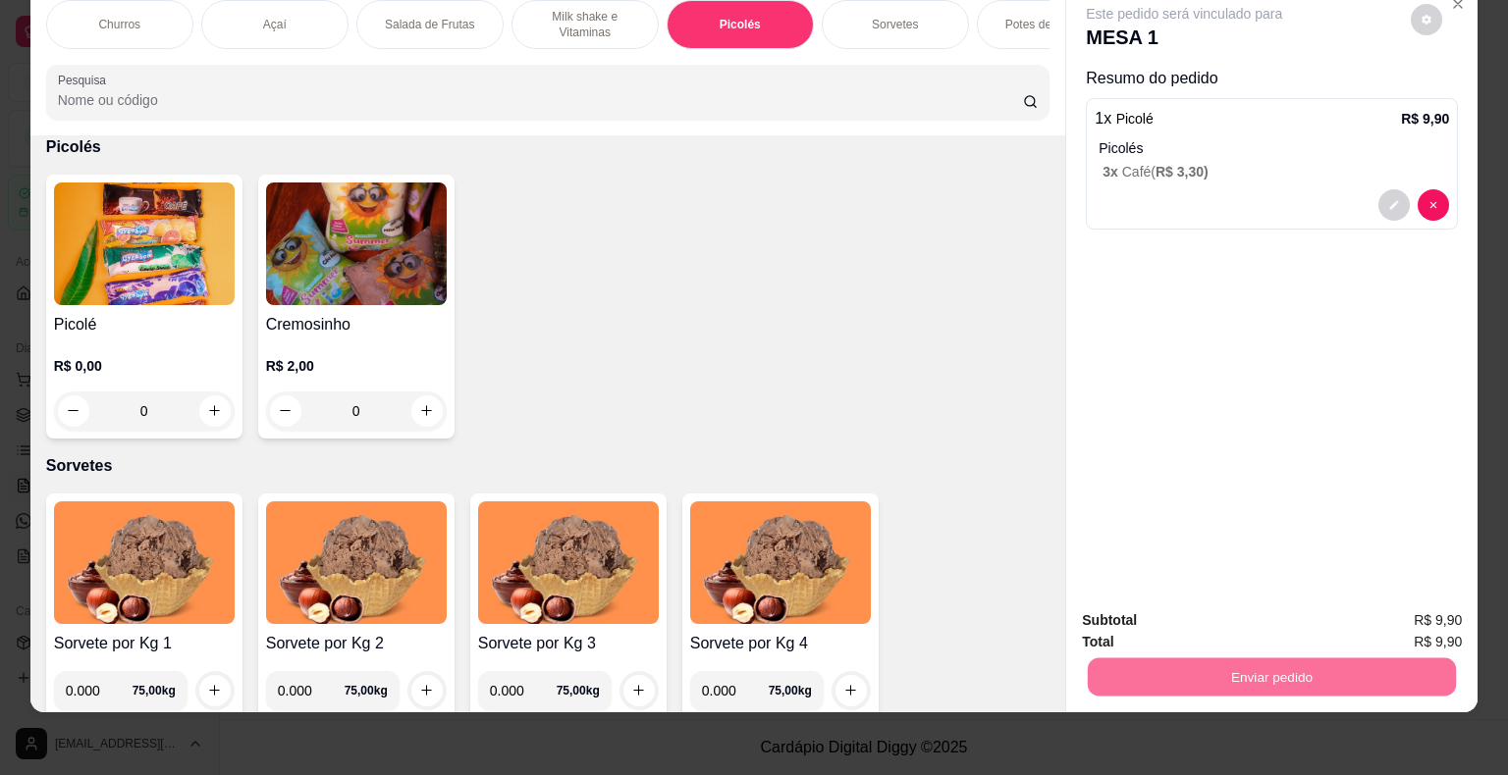
click at [1253, 605] on button "Não registrar e enviar pedido" at bounding box center [1206, 614] width 204 height 37
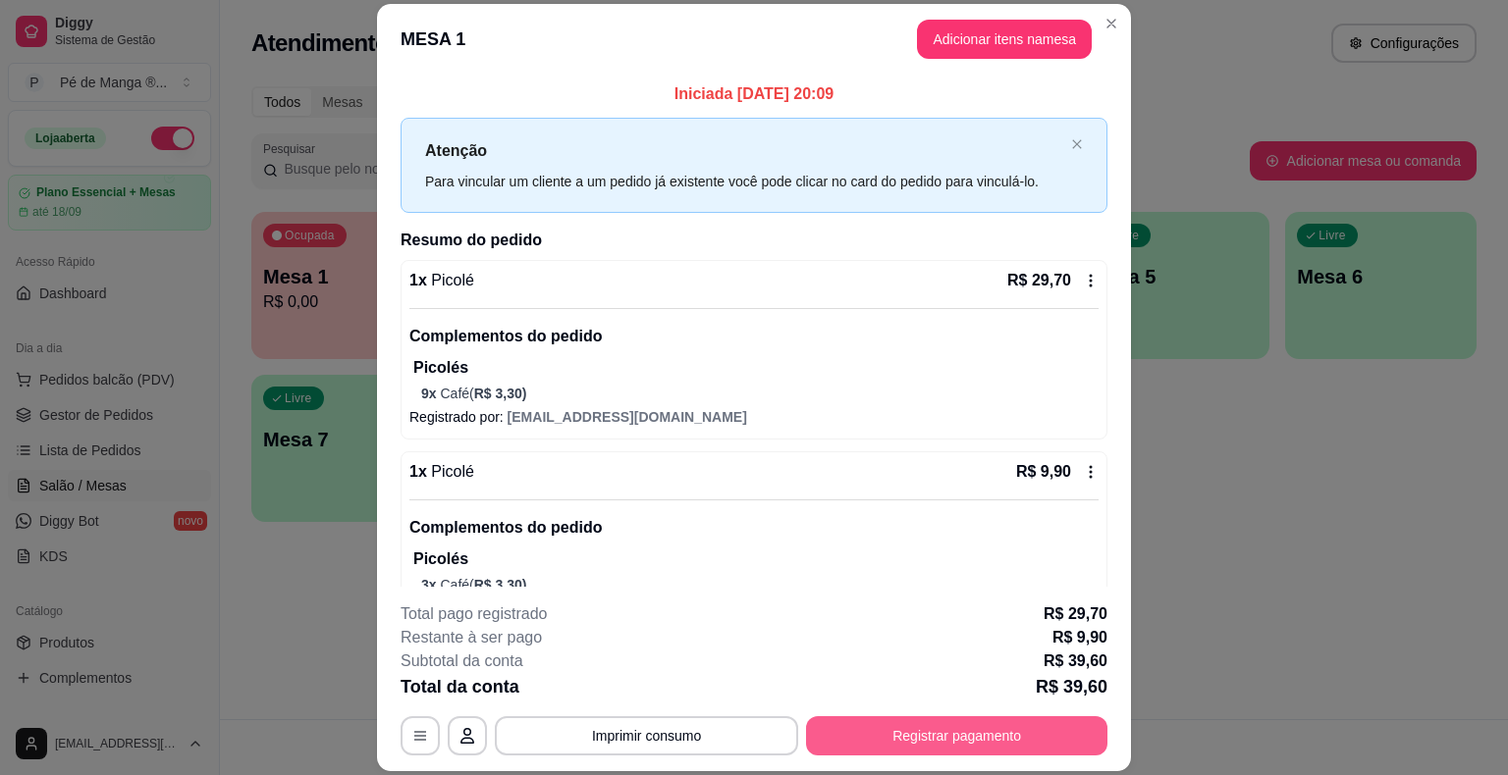
click at [959, 736] on button "Registrar pagamento" at bounding box center [956, 736] width 301 height 39
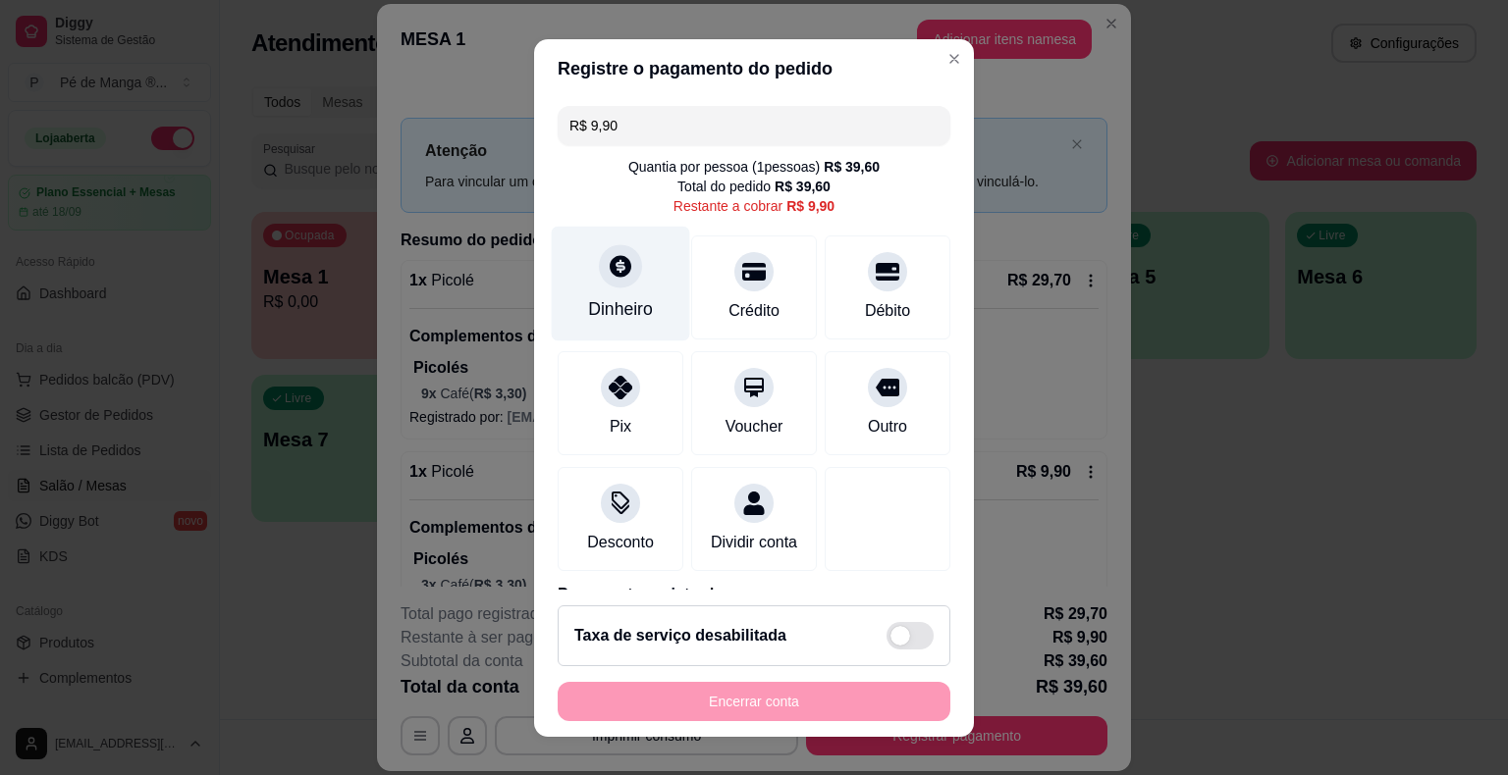
click at [639, 291] on div "Dinheiro" at bounding box center [621, 283] width 138 height 115
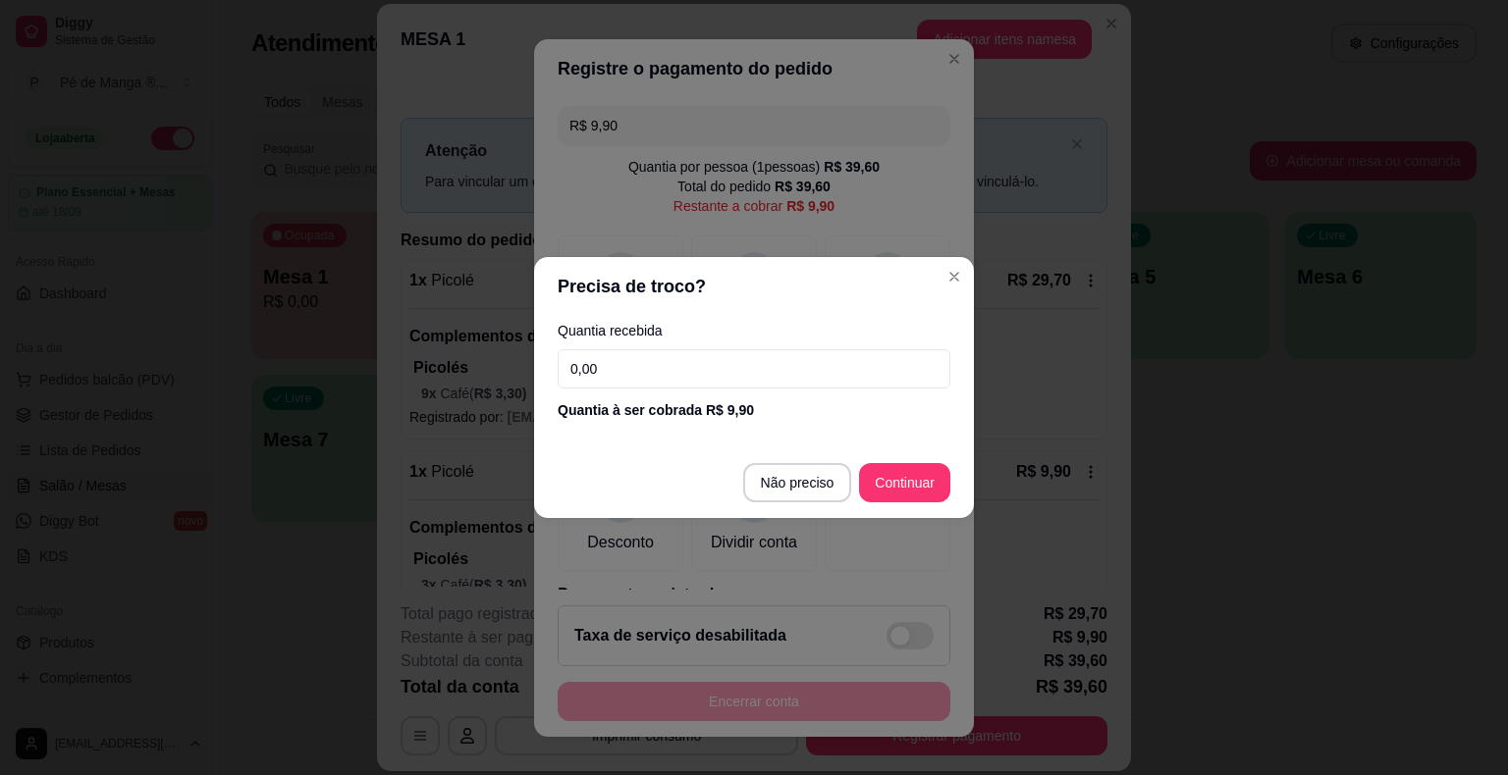
click at [934, 290] on header "Precisa de troco?" at bounding box center [754, 286] width 440 height 59
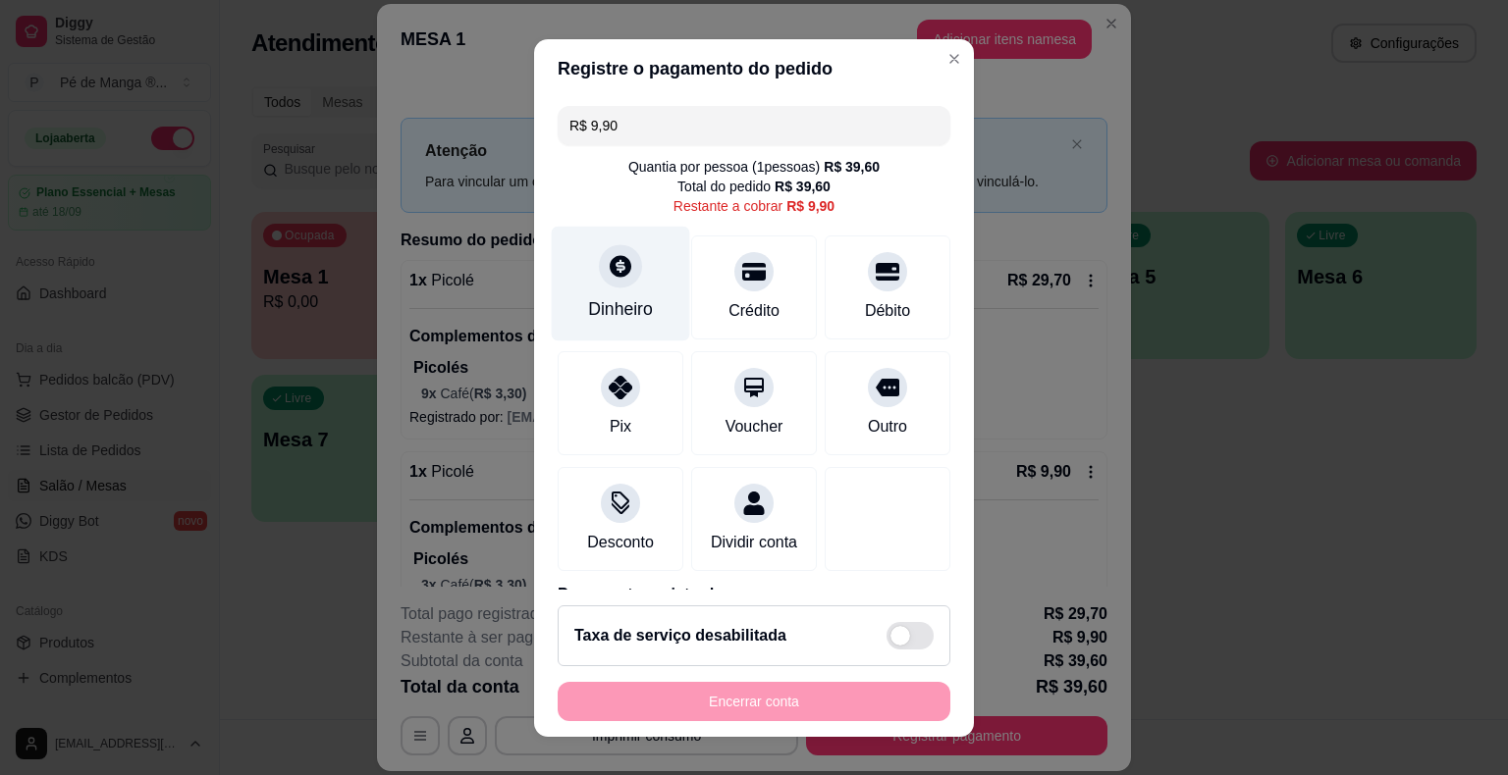
click at [629, 281] on div "Dinheiro" at bounding box center [621, 283] width 138 height 115
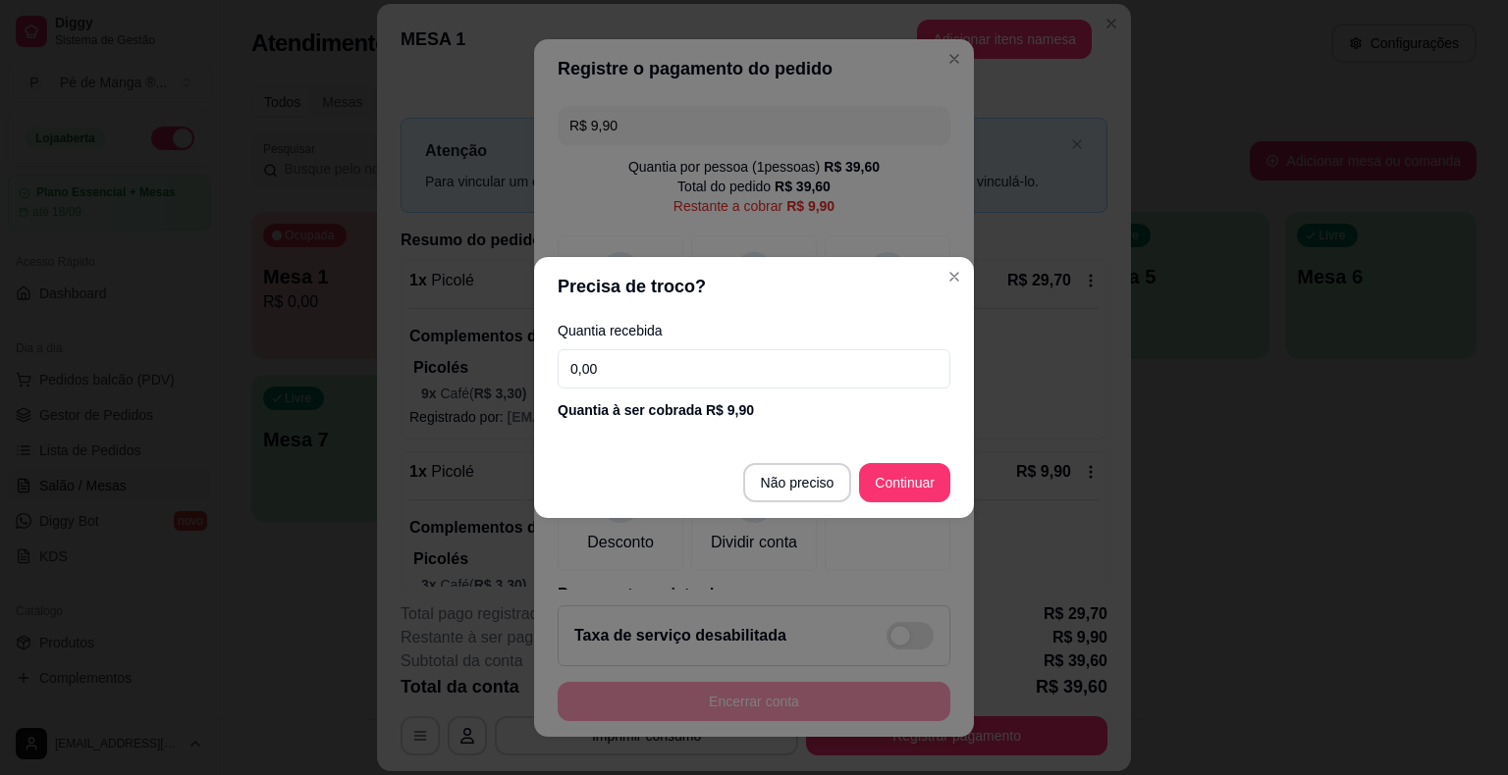
click at [656, 366] on input "0,00" at bounding box center [754, 368] width 393 height 39
click at [958, 267] on section "Precisa de troco? Quantia recebida 0,00 Quantia à ser cobrada R$ 9,90 Não preci…" at bounding box center [754, 387] width 440 height 261
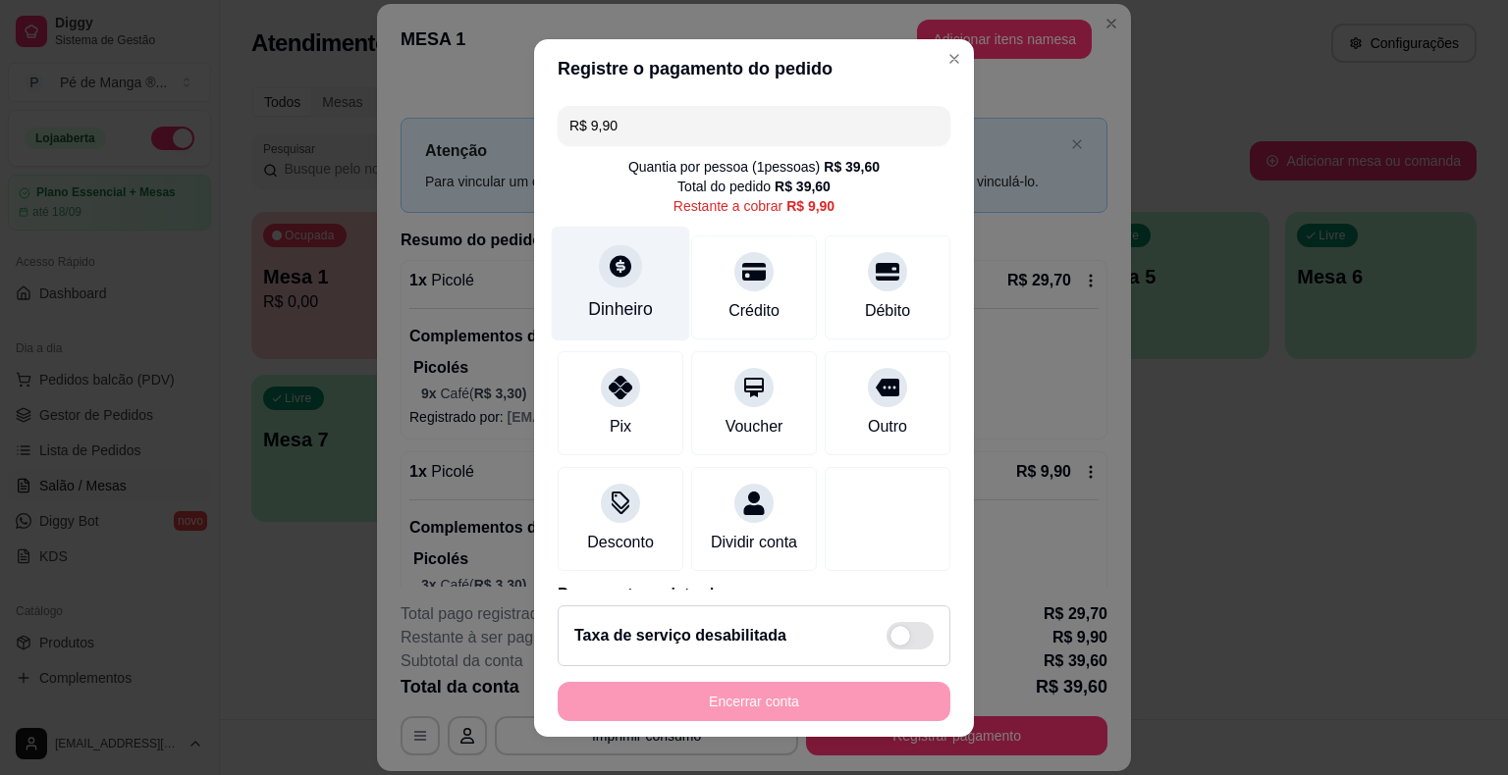
click at [590, 293] on div "Dinheiro" at bounding box center [621, 283] width 138 height 115
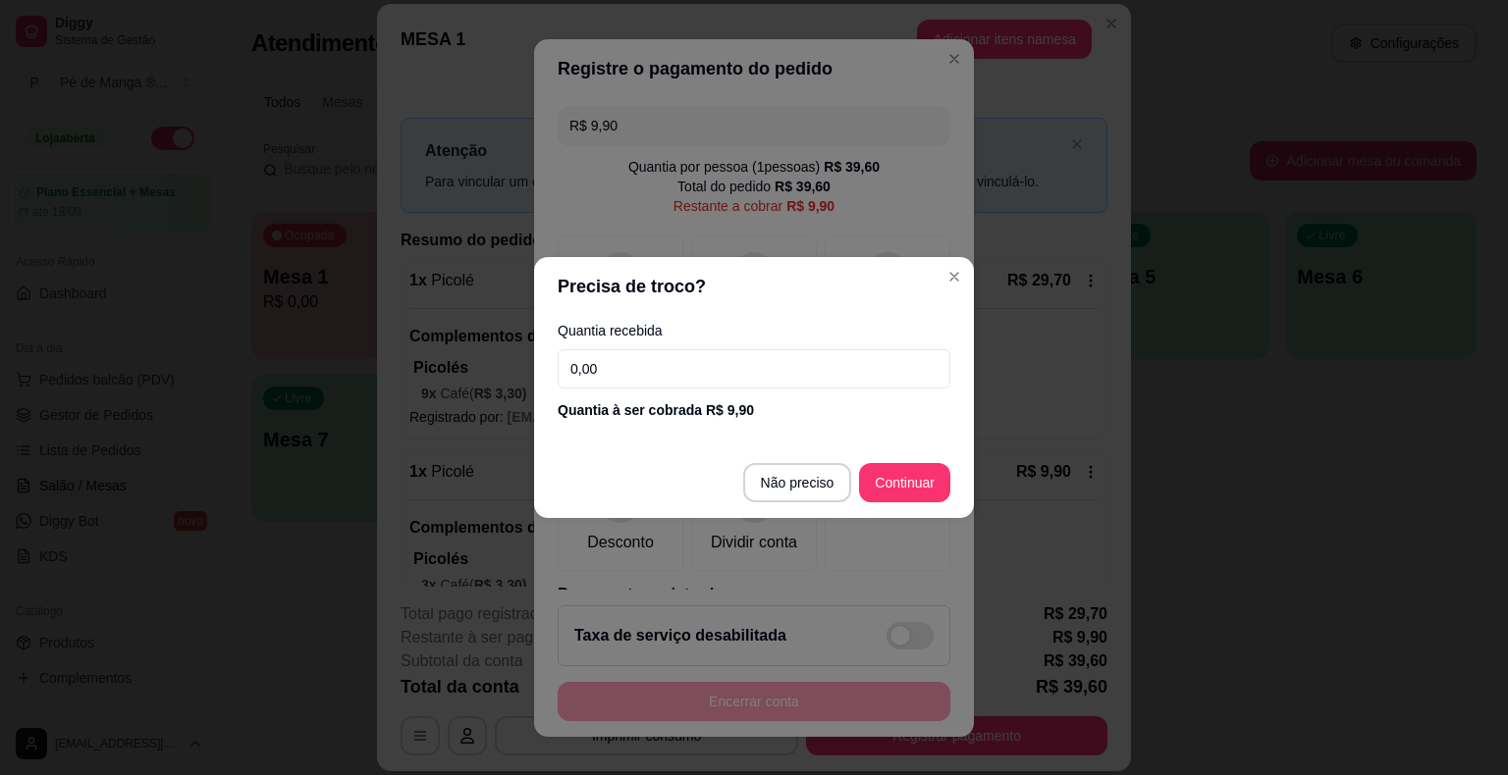
click at [646, 366] on input "0,00" at bounding box center [754, 368] width 393 height 39
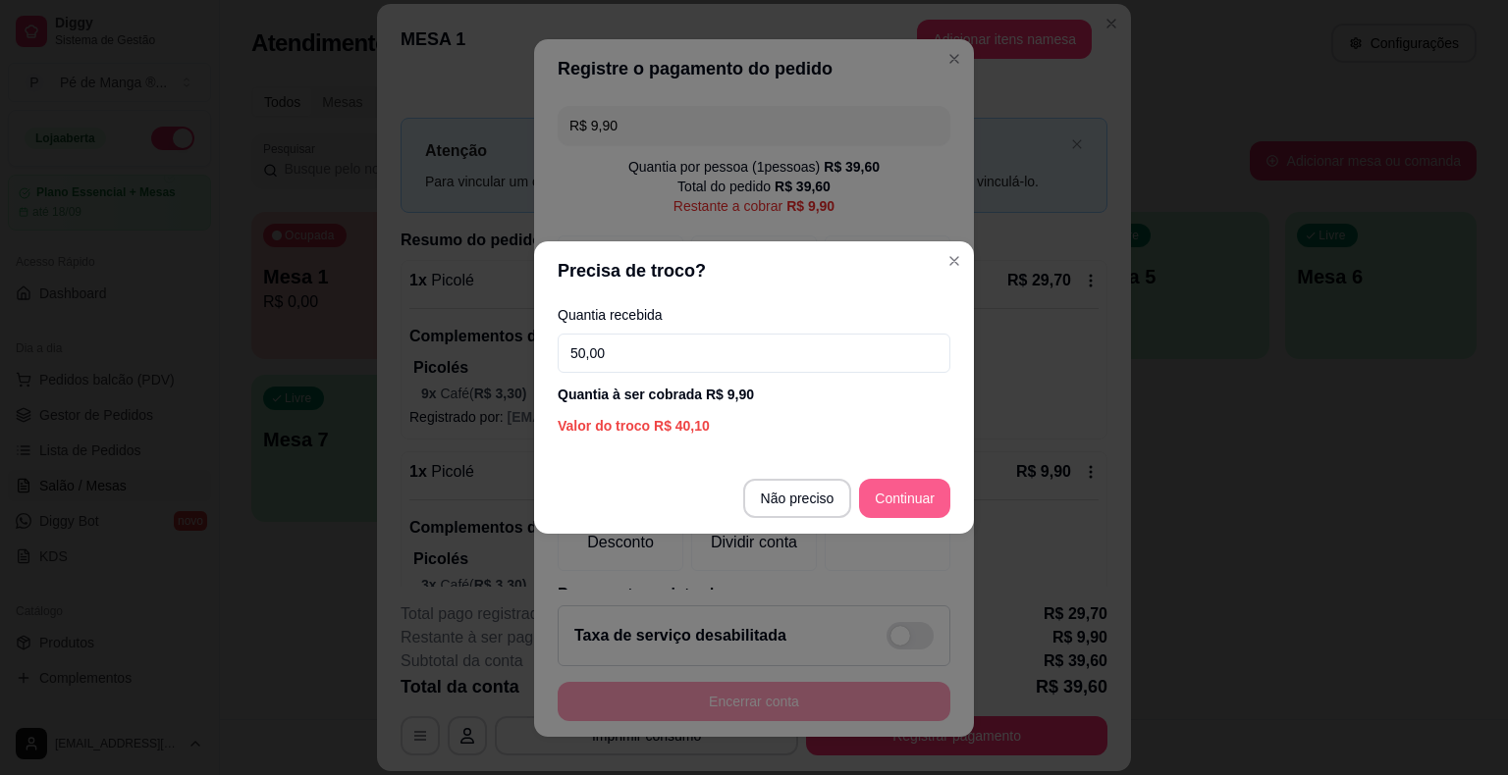
type input "50,00"
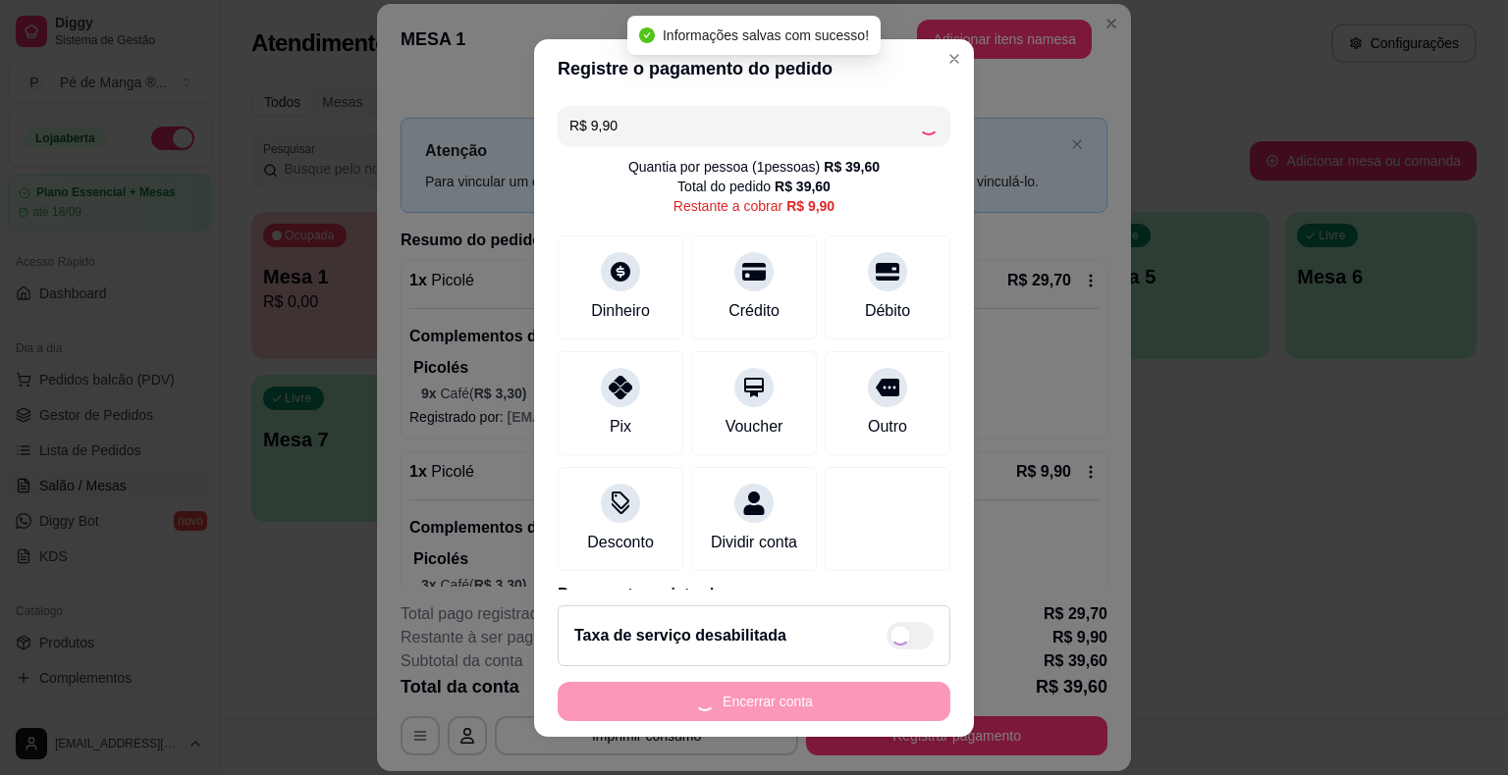
type input "R$ 0,00"
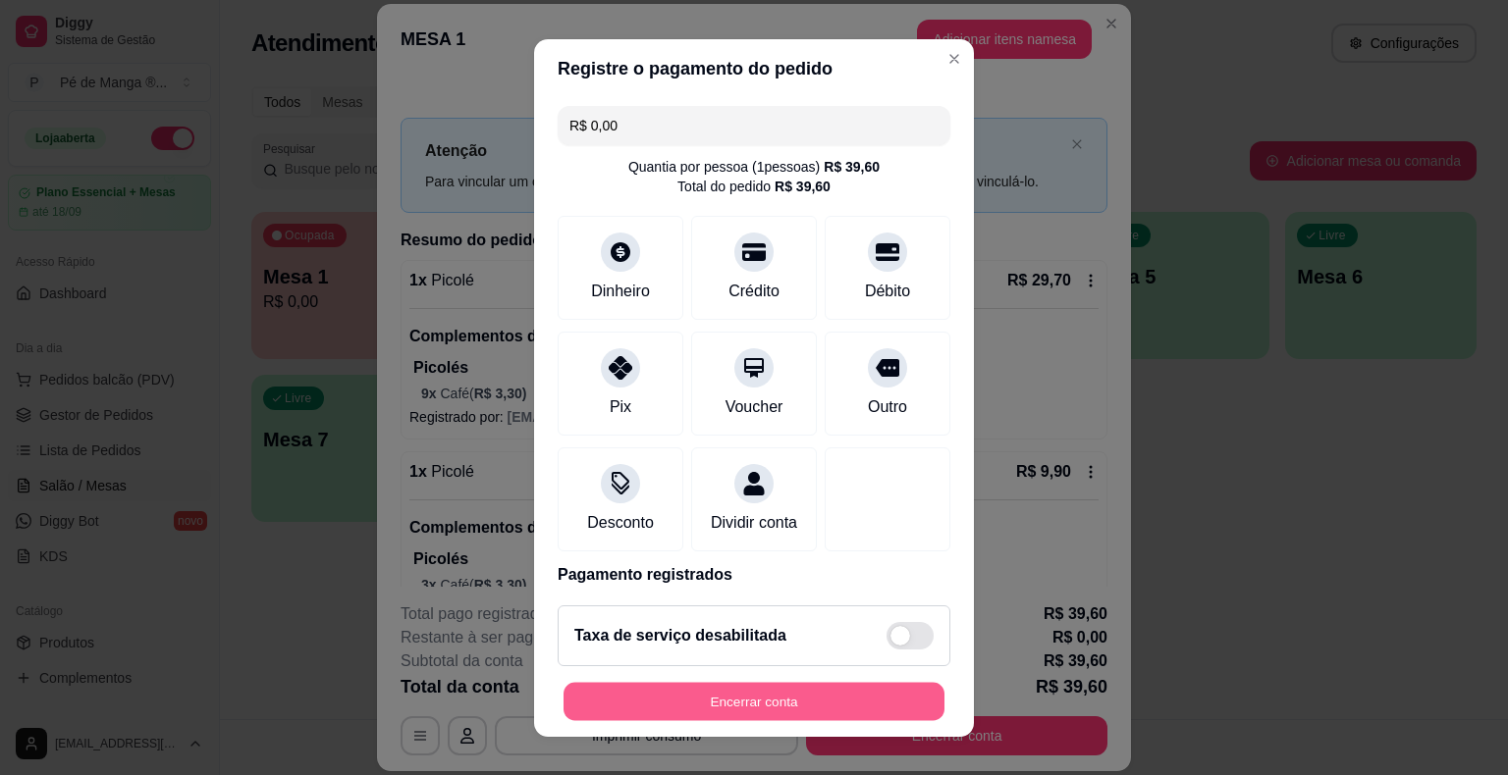
click at [679, 692] on button "Encerrar conta" at bounding box center [753, 701] width 381 height 38
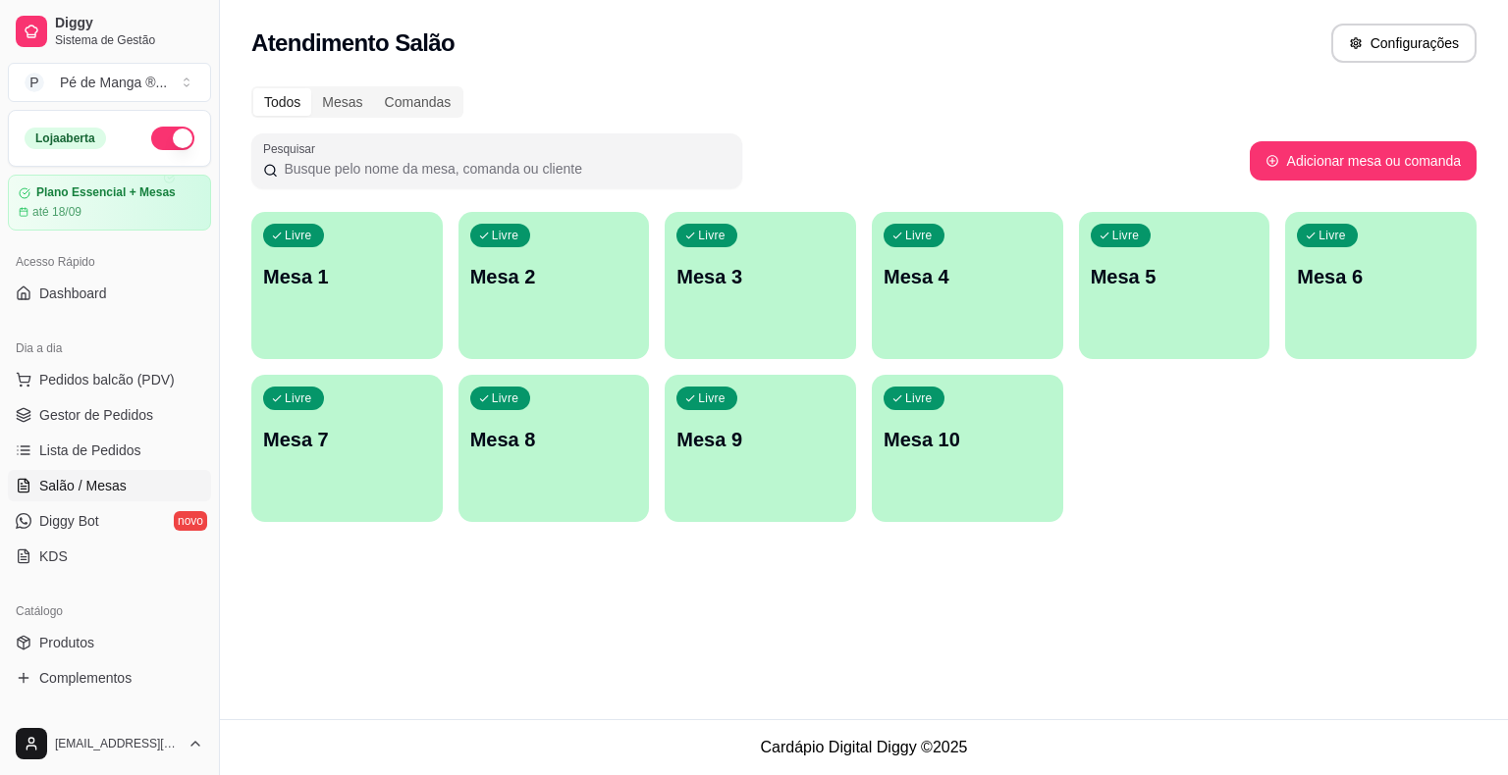
click at [310, 251] on div "Livre Mesa 1" at bounding box center [346, 274] width 191 height 124
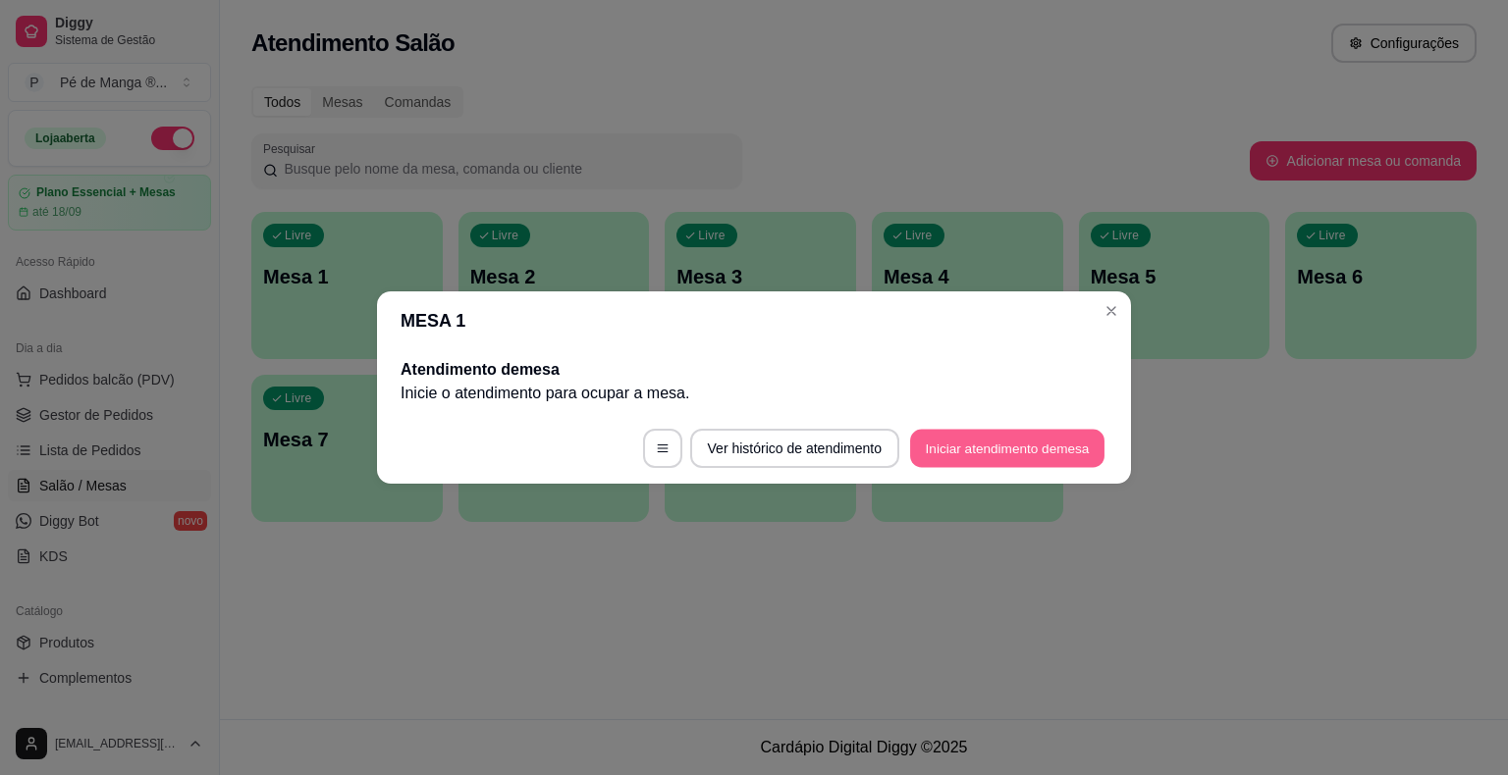
click at [993, 442] on button "Iniciar atendimento de mesa" at bounding box center [1007, 449] width 194 height 38
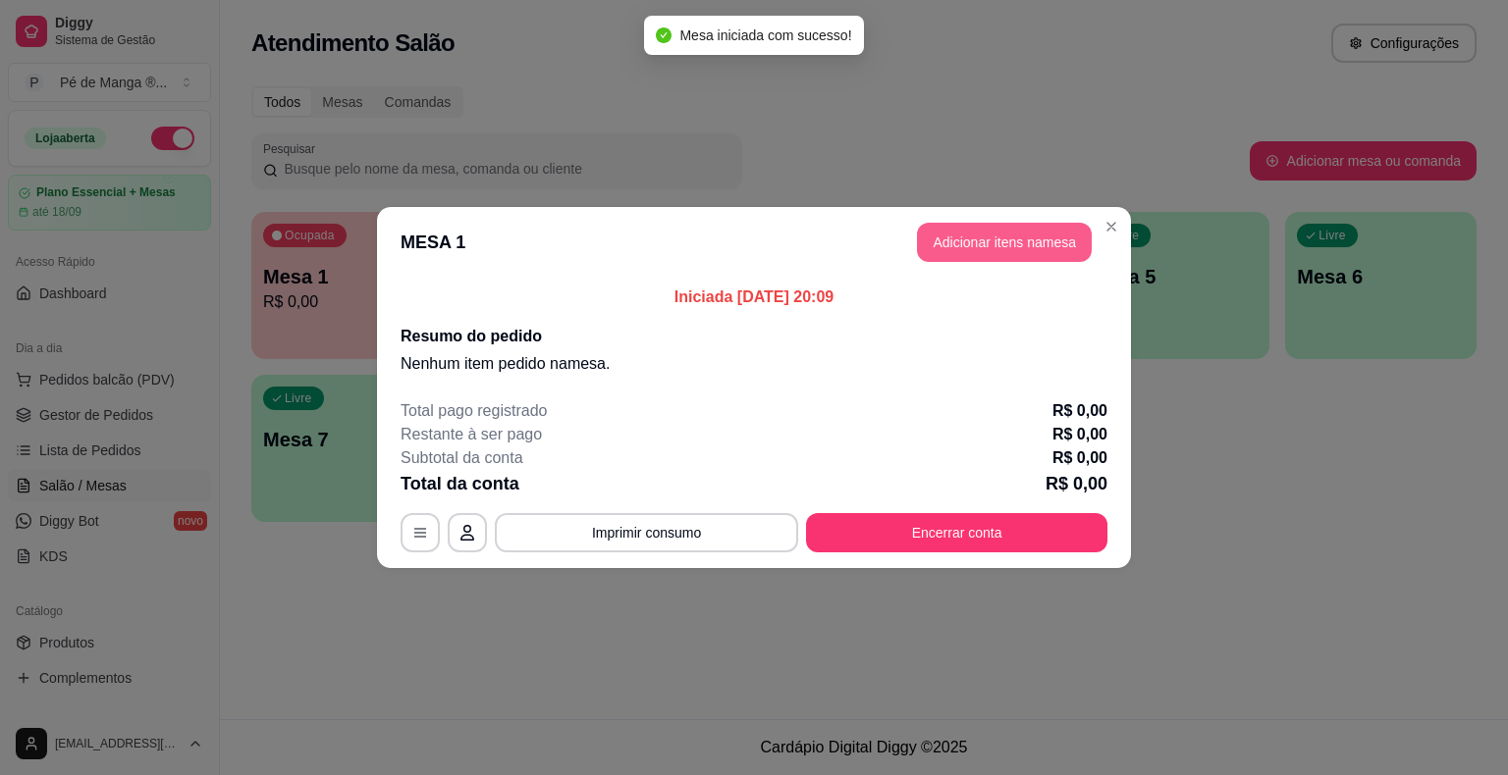
click at [987, 246] on button "Adicionar itens na mesa" at bounding box center [1004, 242] width 175 height 39
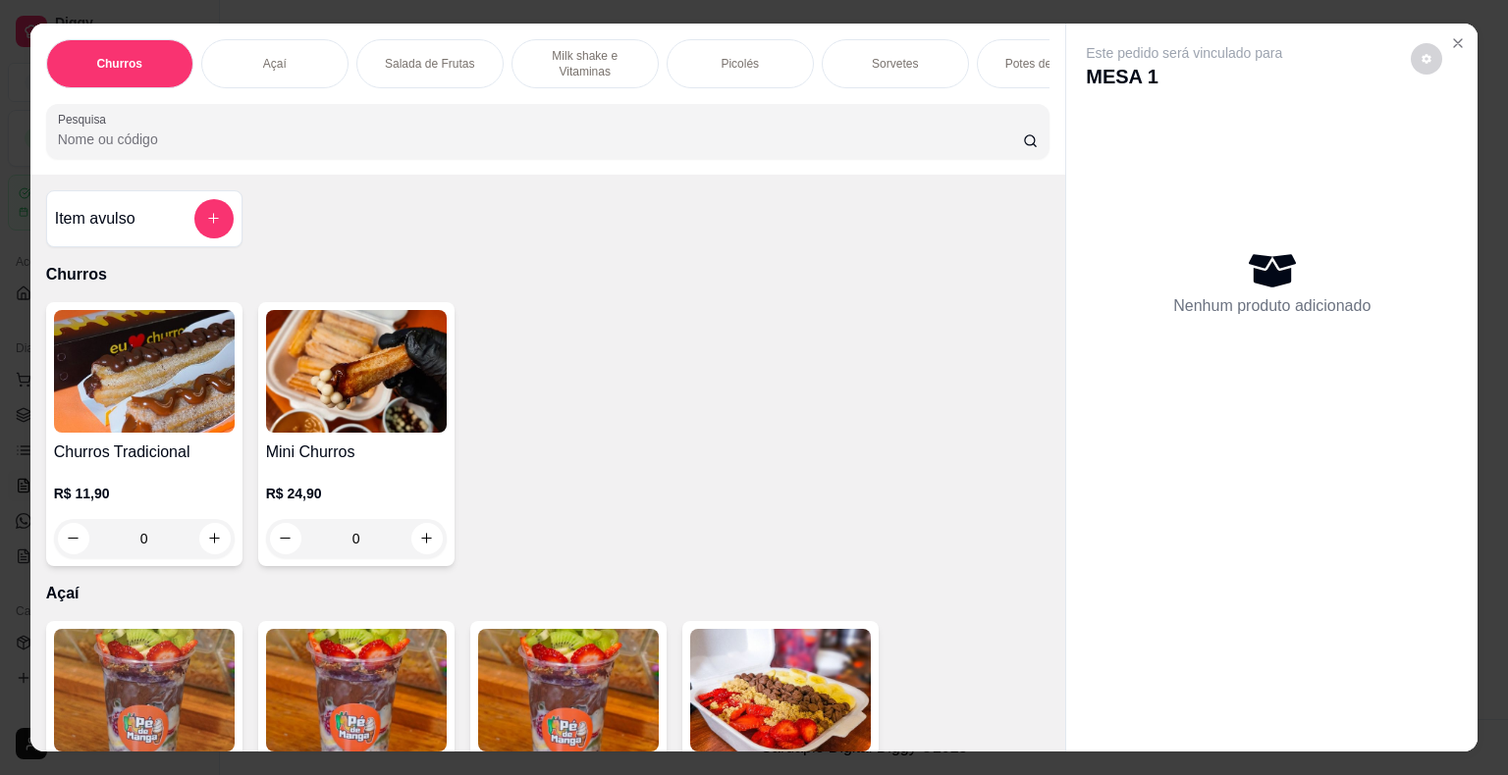
click at [875, 45] on div "Sorvetes" at bounding box center [895, 63] width 147 height 49
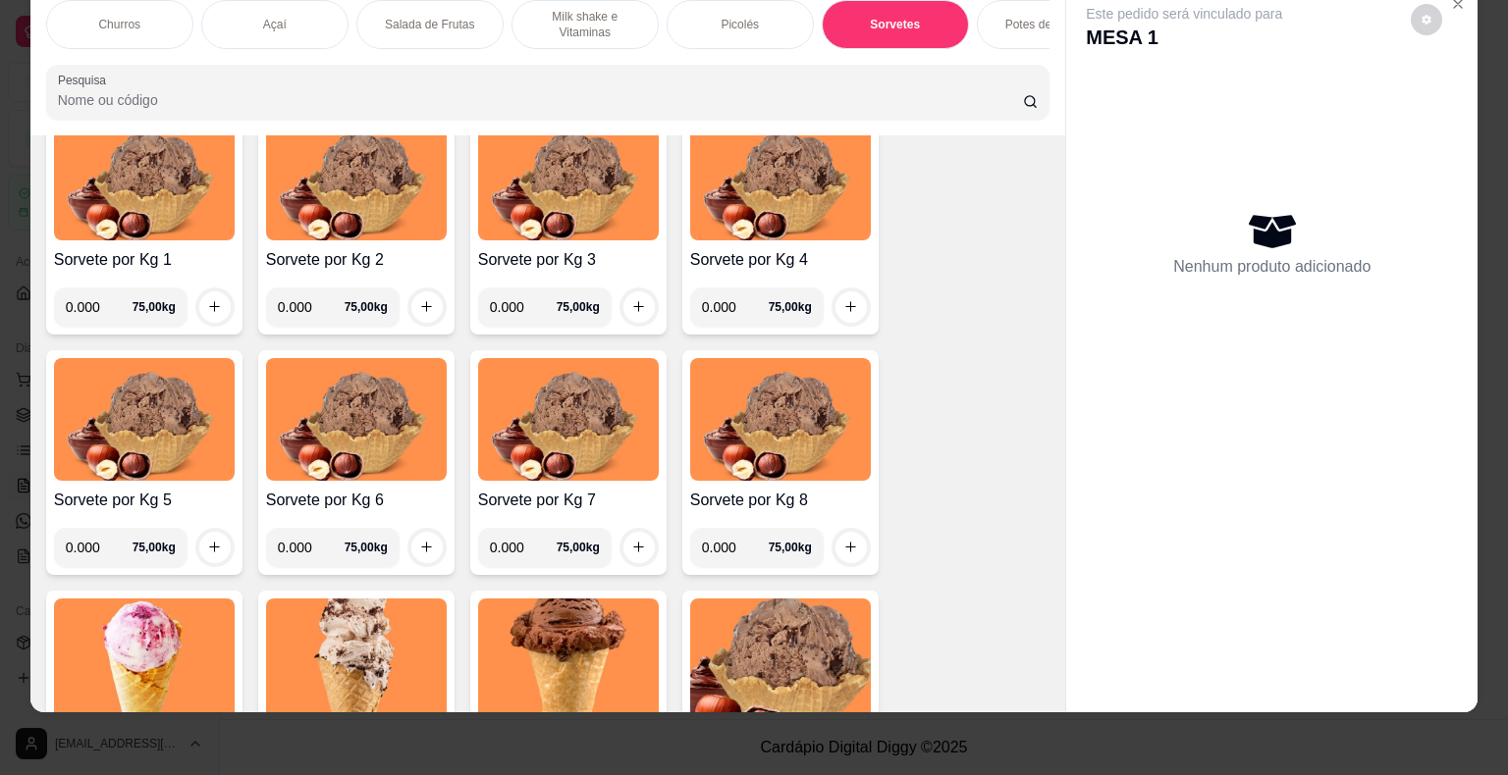
scroll to position [2340, 0]
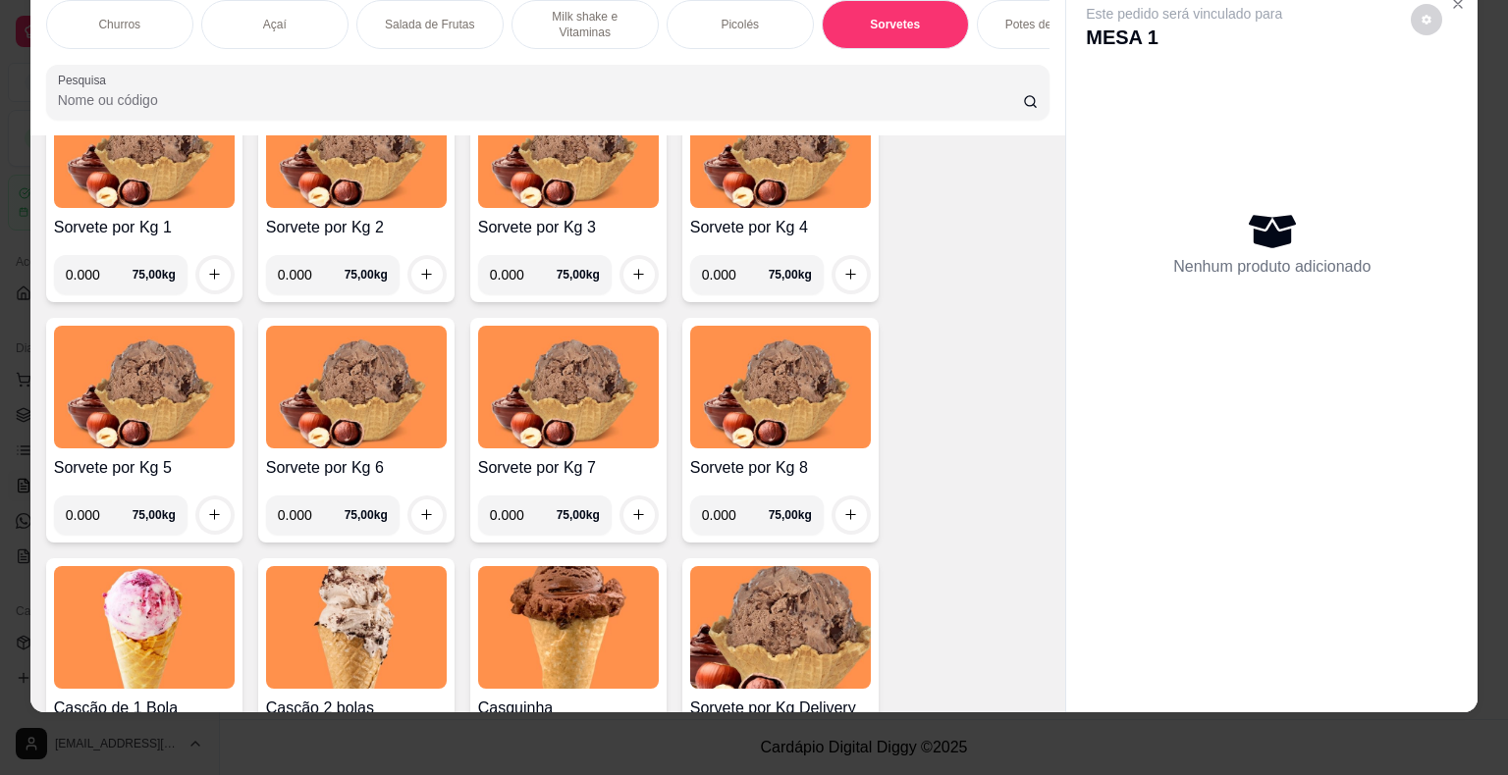
click at [89, 270] on input "0.000" at bounding box center [99, 274] width 67 height 39
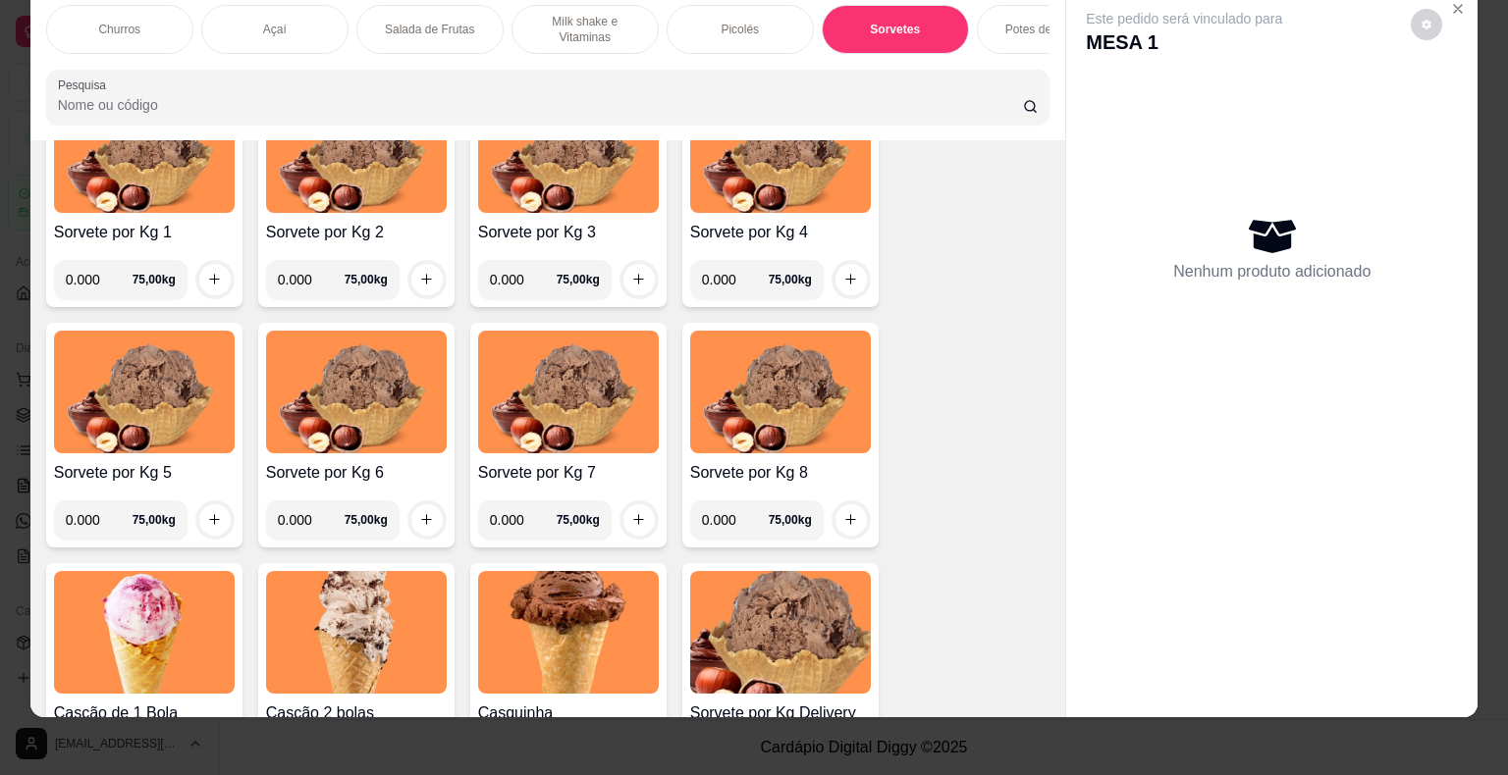
scroll to position [0, 0]
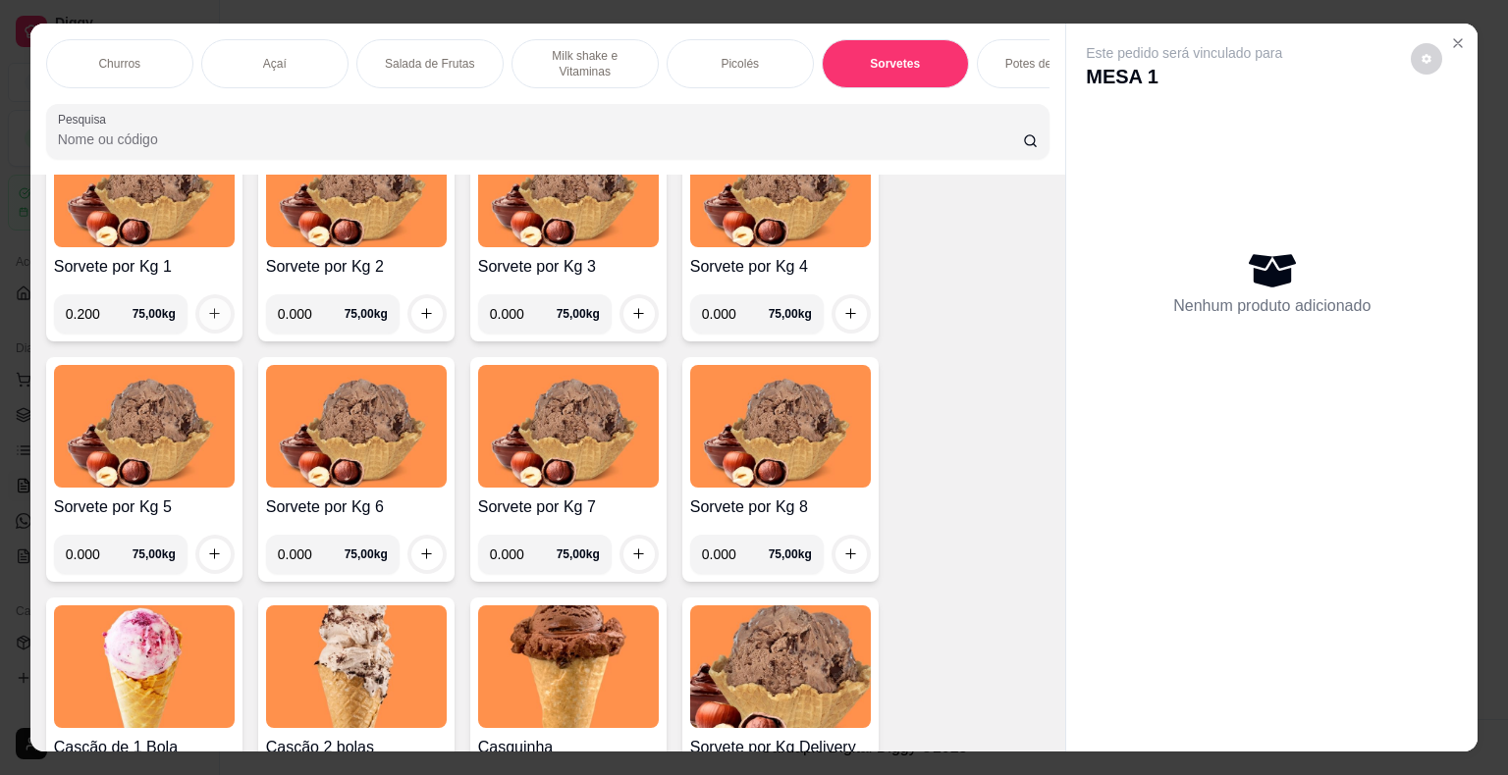
type input "0.200"
click at [207, 314] on icon "increase-product-quantity" at bounding box center [214, 313] width 15 height 15
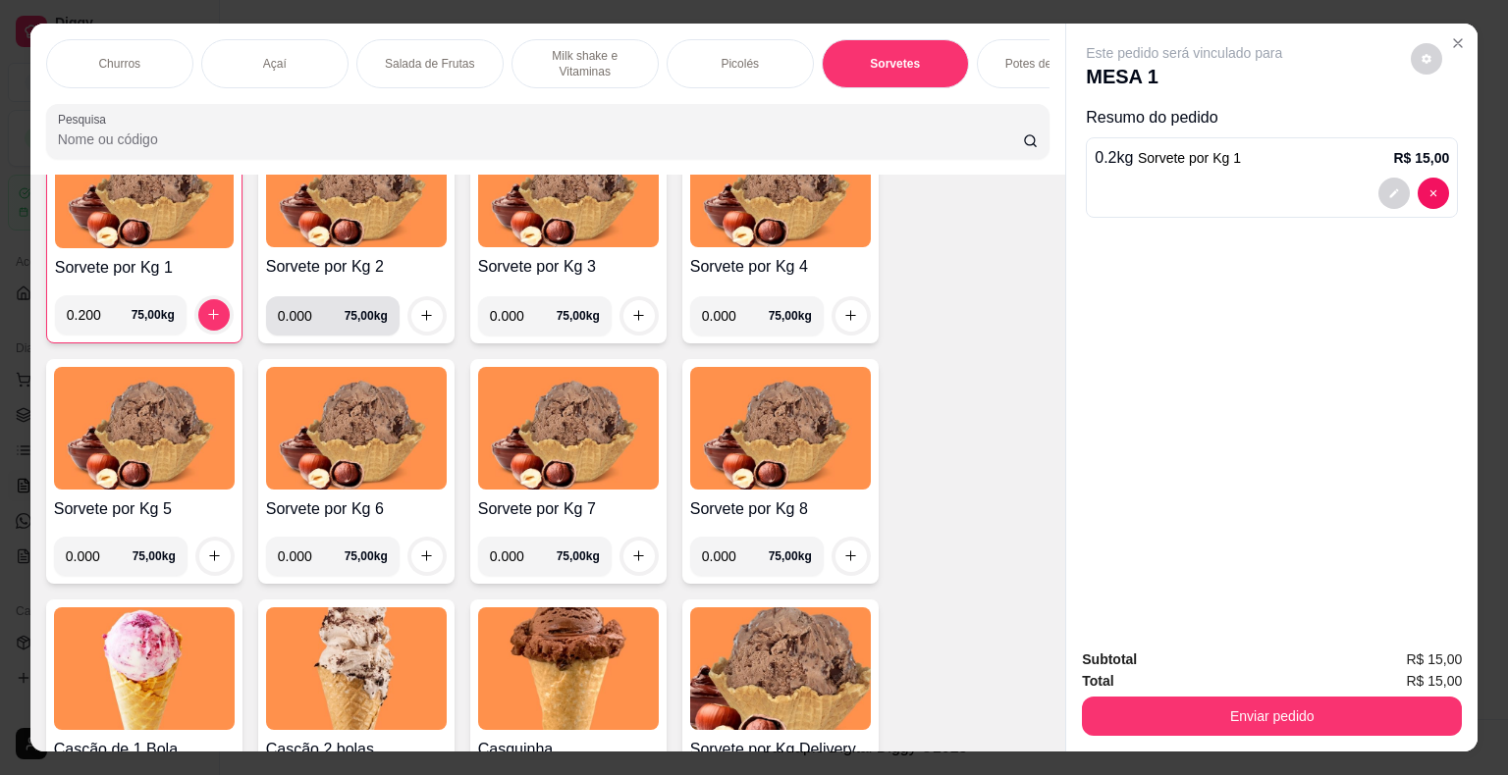
scroll to position [2341, 0]
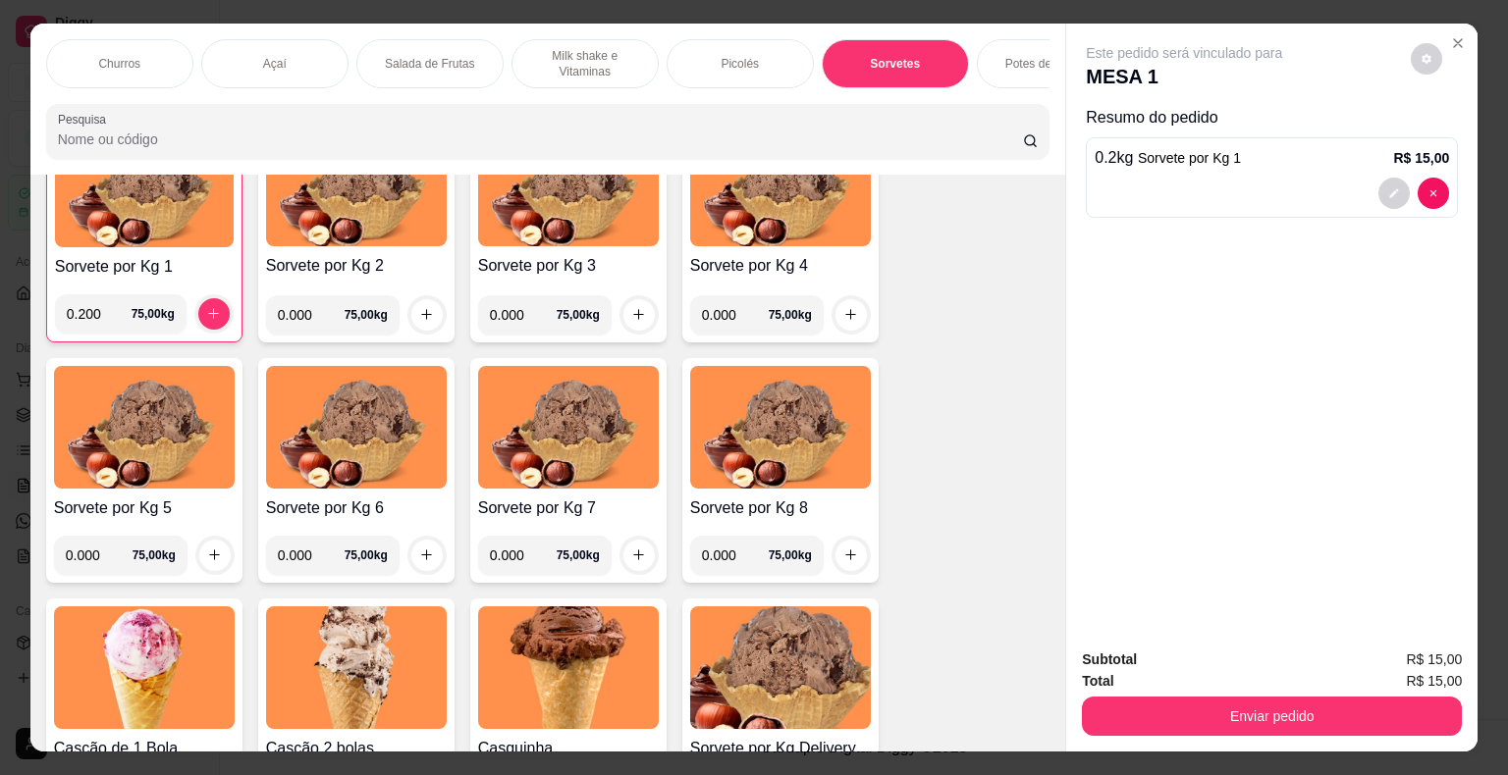
click at [302, 319] on input "0.000" at bounding box center [311, 314] width 67 height 39
type input "0.196"
click at [420, 322] on icon "increase-product-quantity" at bounding box center [426, 314] width 15 height 15
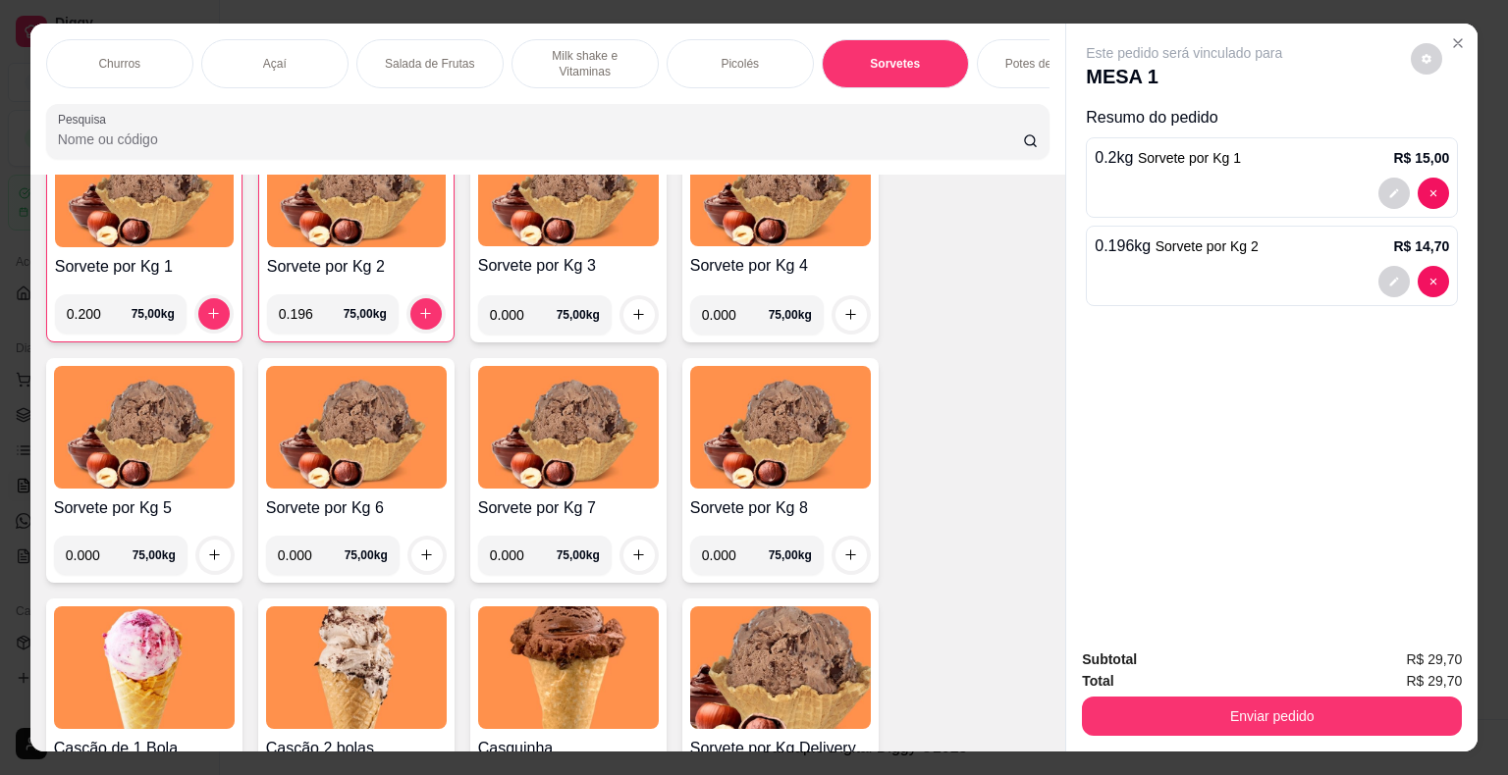
click at [522, 315] on input "0.000" at bounding box center [523, 314] width 67 height 39
type input "0.176"
click at [635, 331] on button "increase-product-quantity" at bounding box center [638, 314] width 31 height 31
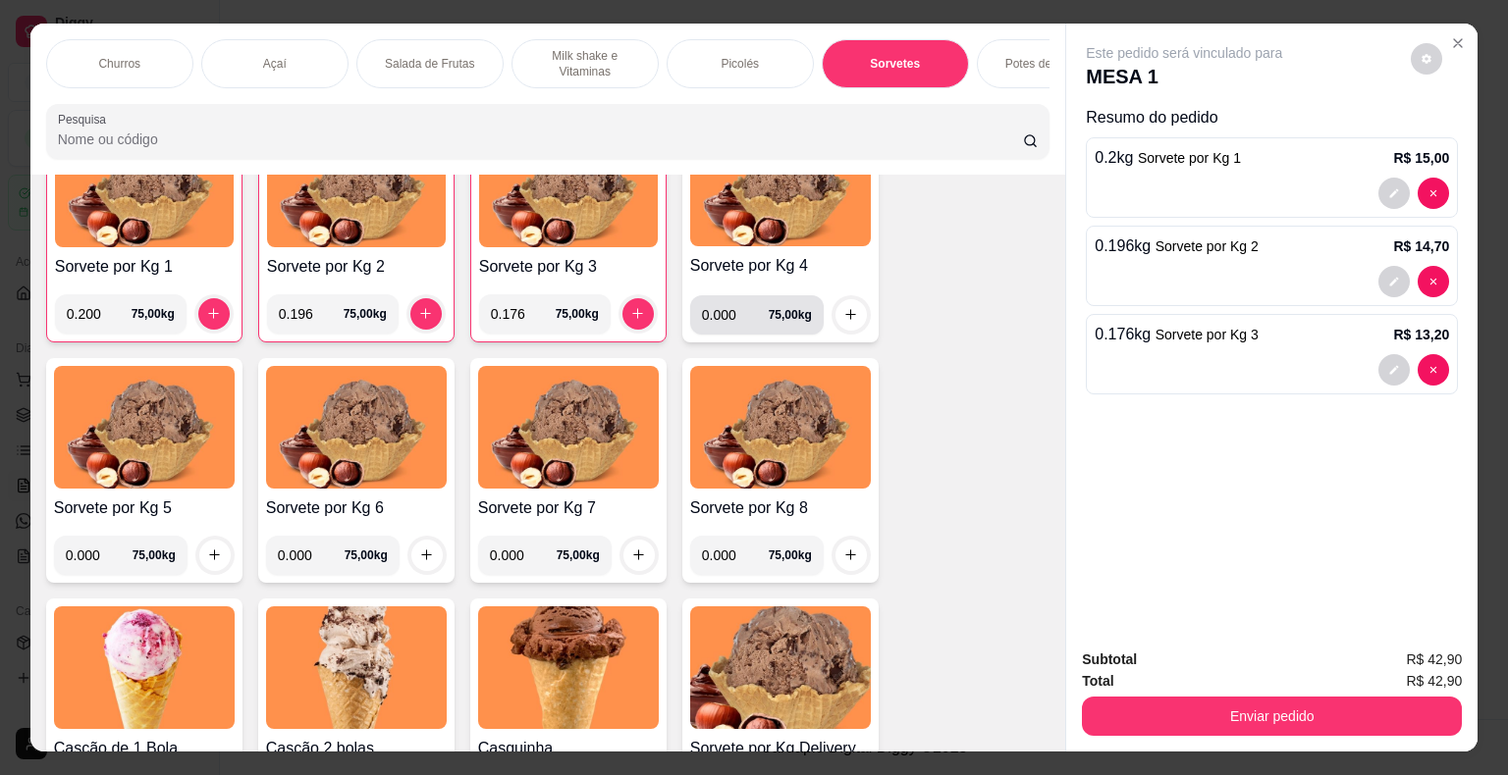
click at [729, 320] on input "0.000" at bounding box center [735, 314] width 67 height 39
type input "0.226"
click at [850, 329] on button "increase-product-quantity" at bounding box center [850, 314] width 31 height 31
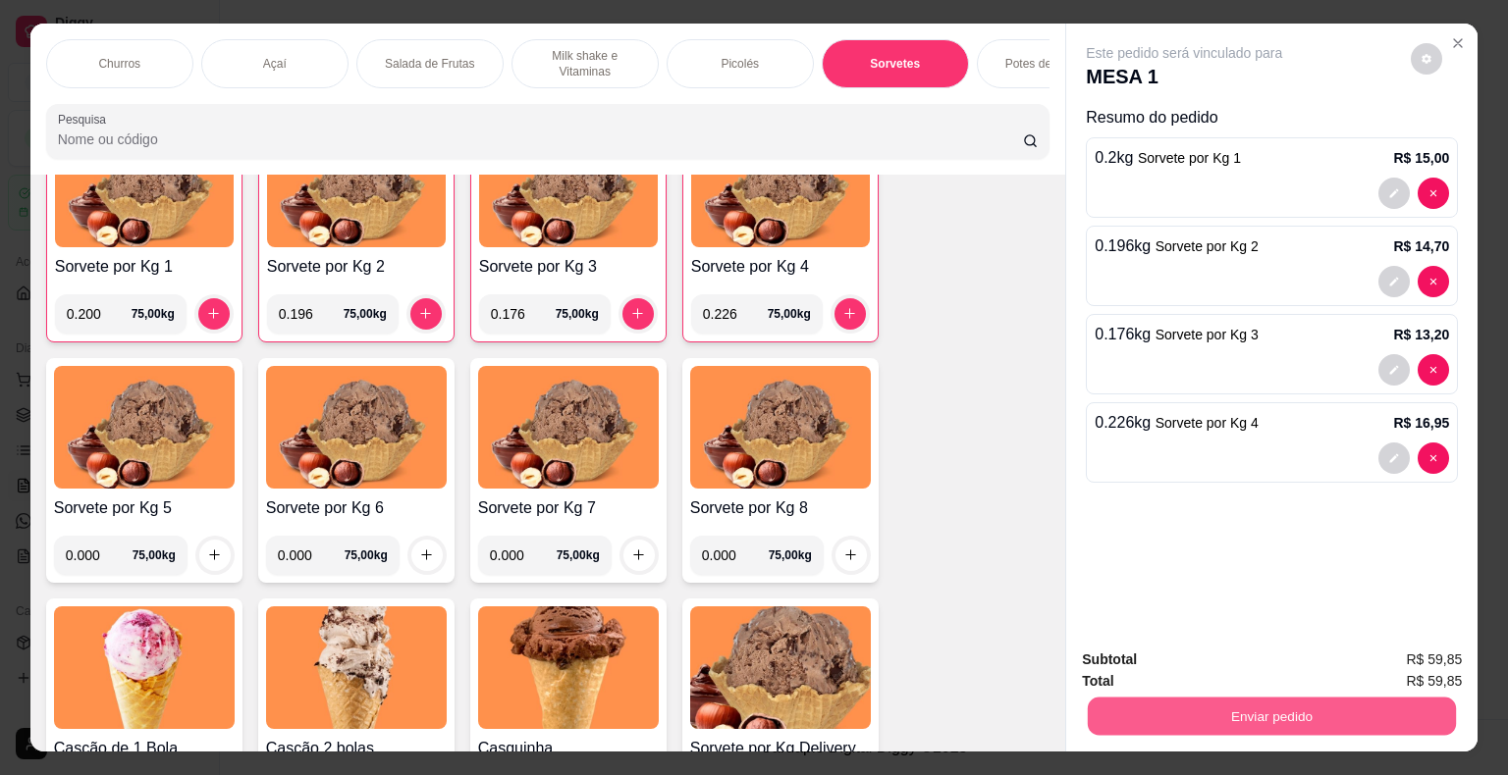
click at [1229, 710] on button "Enviar pedido" at bounding box center [1272, 717] width 368 height 38
click at [1195, 669] on button "Não registrar e enviar pedido" at bounding box center [1206, 661] width 204 height 37
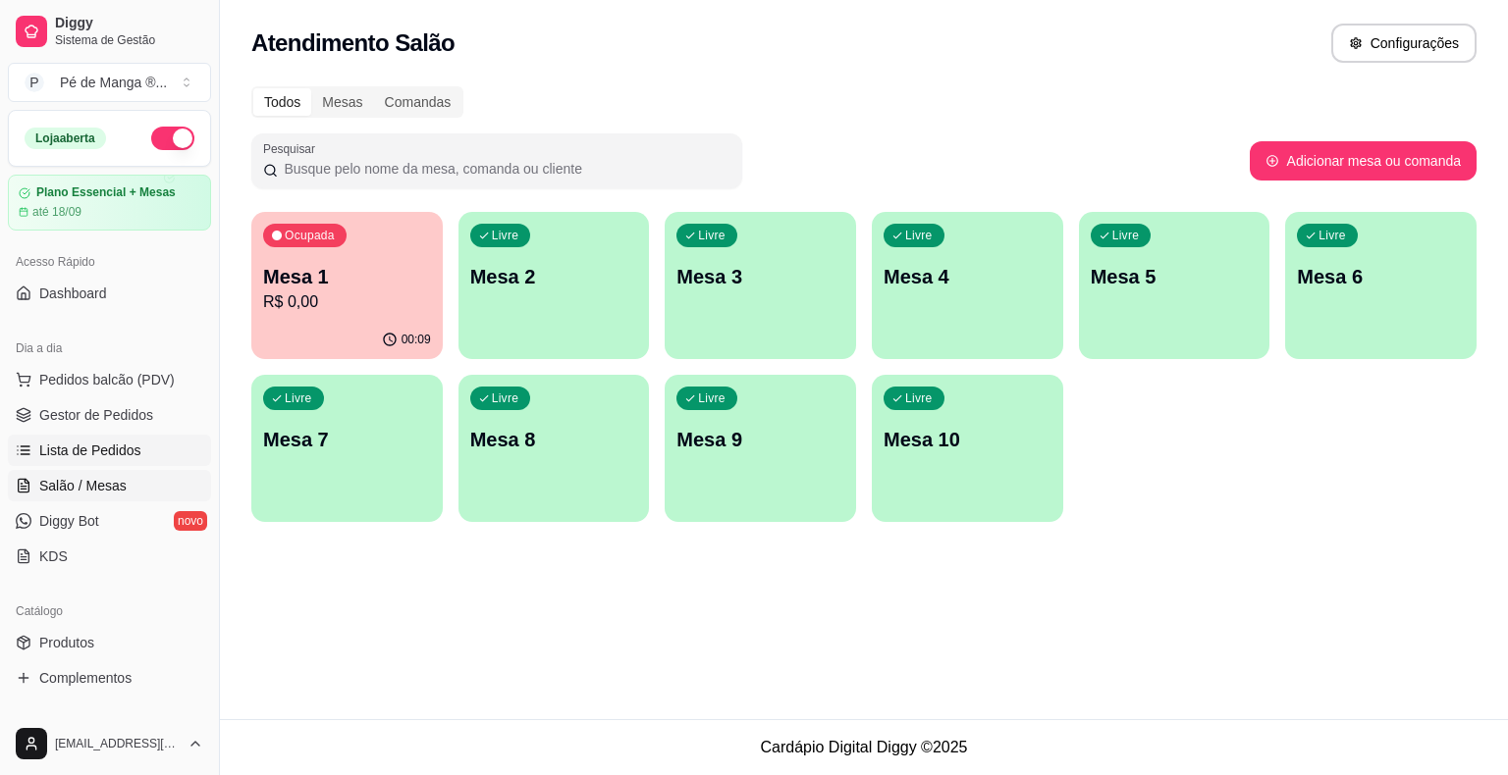
click at [112, 443] on span "Lista de Pedidos" at bounding box center [90, 451] width 102 height 20
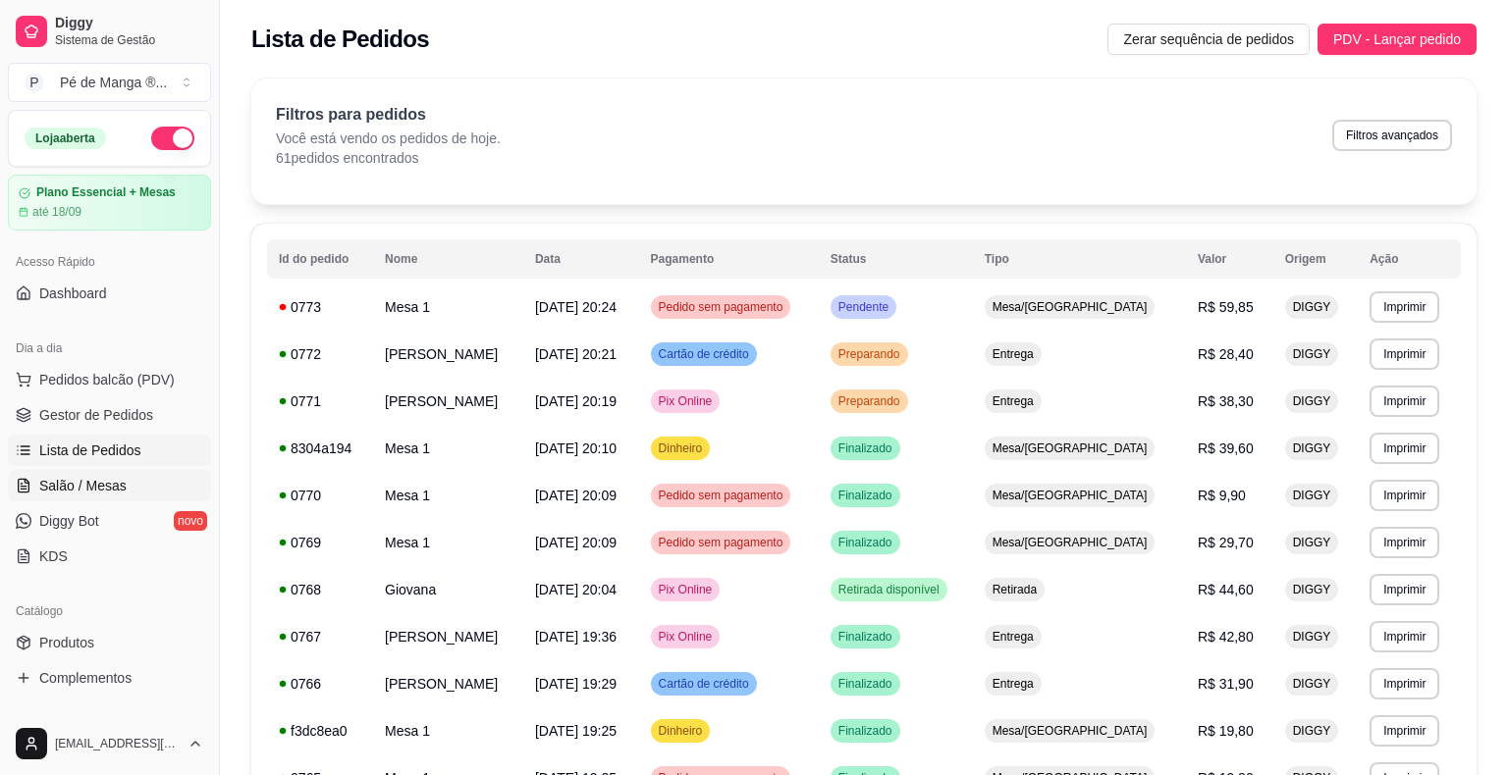
click at [102, 473] on link "Salão / Mesas" at bounding box center [109, 485] width 203 height 31
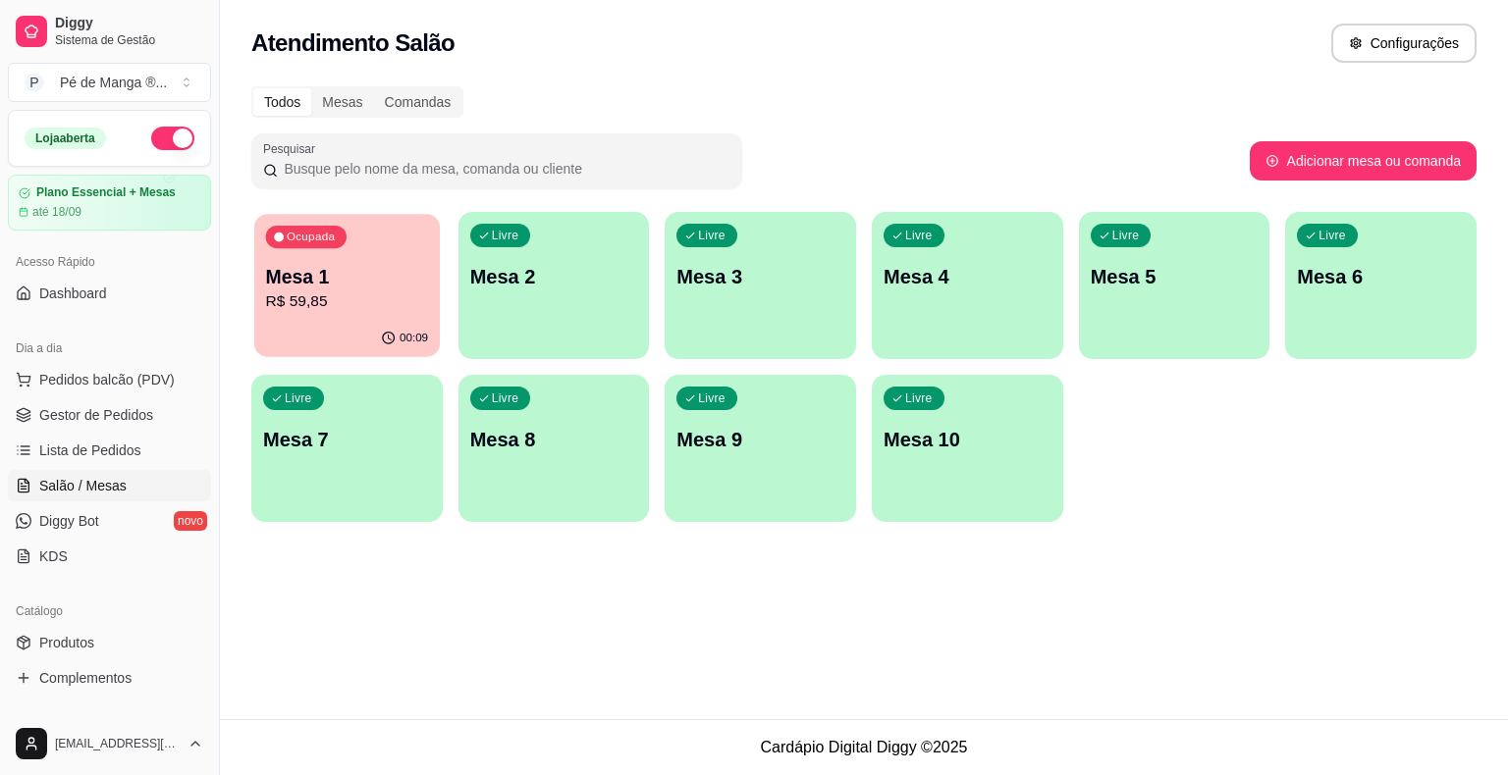
click at [385, 304] on p "R$ 59,85" at bounding box center [347, 302] width 163 height 23
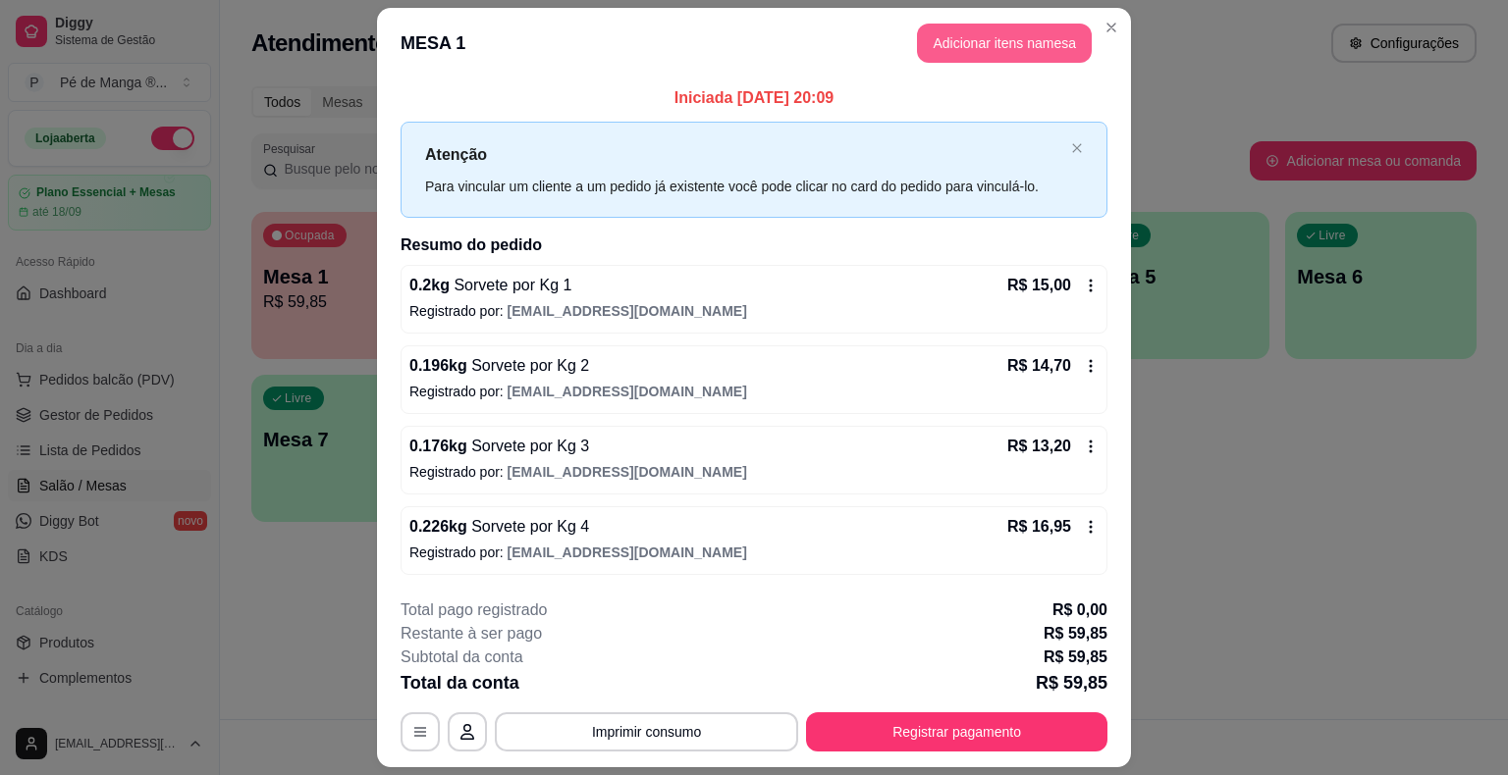
click at [972, 49] on button "Adicionar itens na mesa" at bounding box center [1004, 43] width 175 height 39
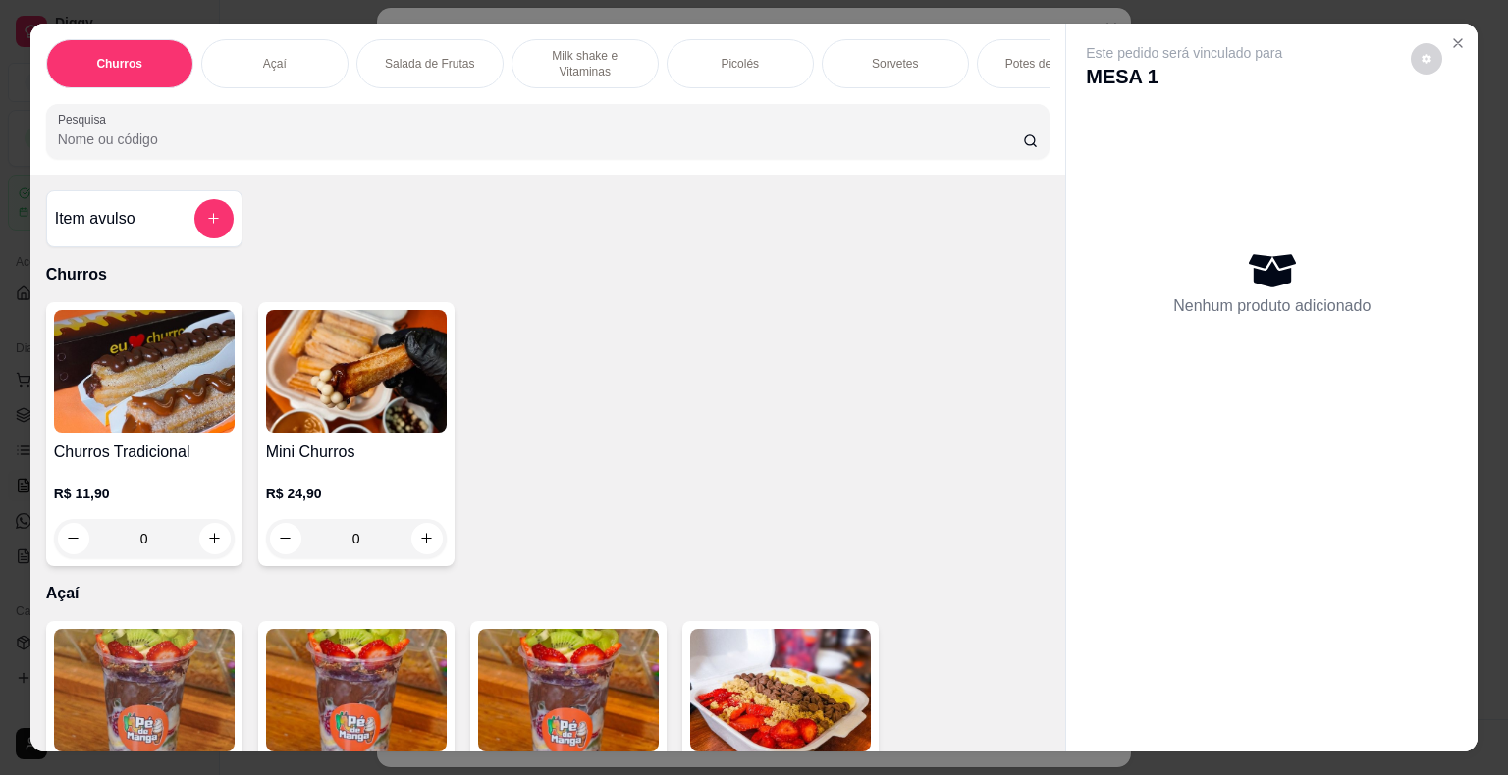
scroll to position [0, 229]
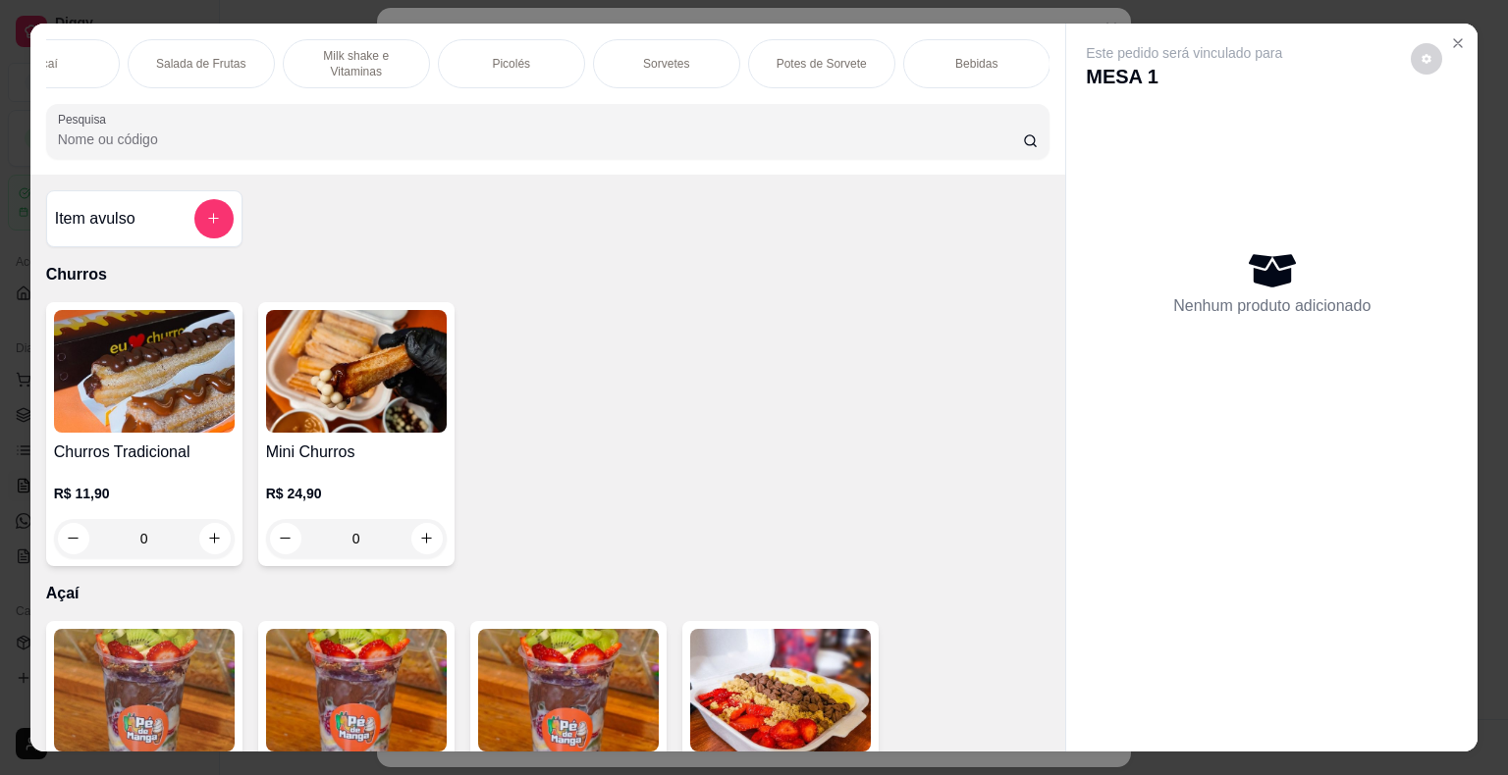
click at [979, 56] on p "Bebidas" at bounding box center [976, 64] width 42 height 16
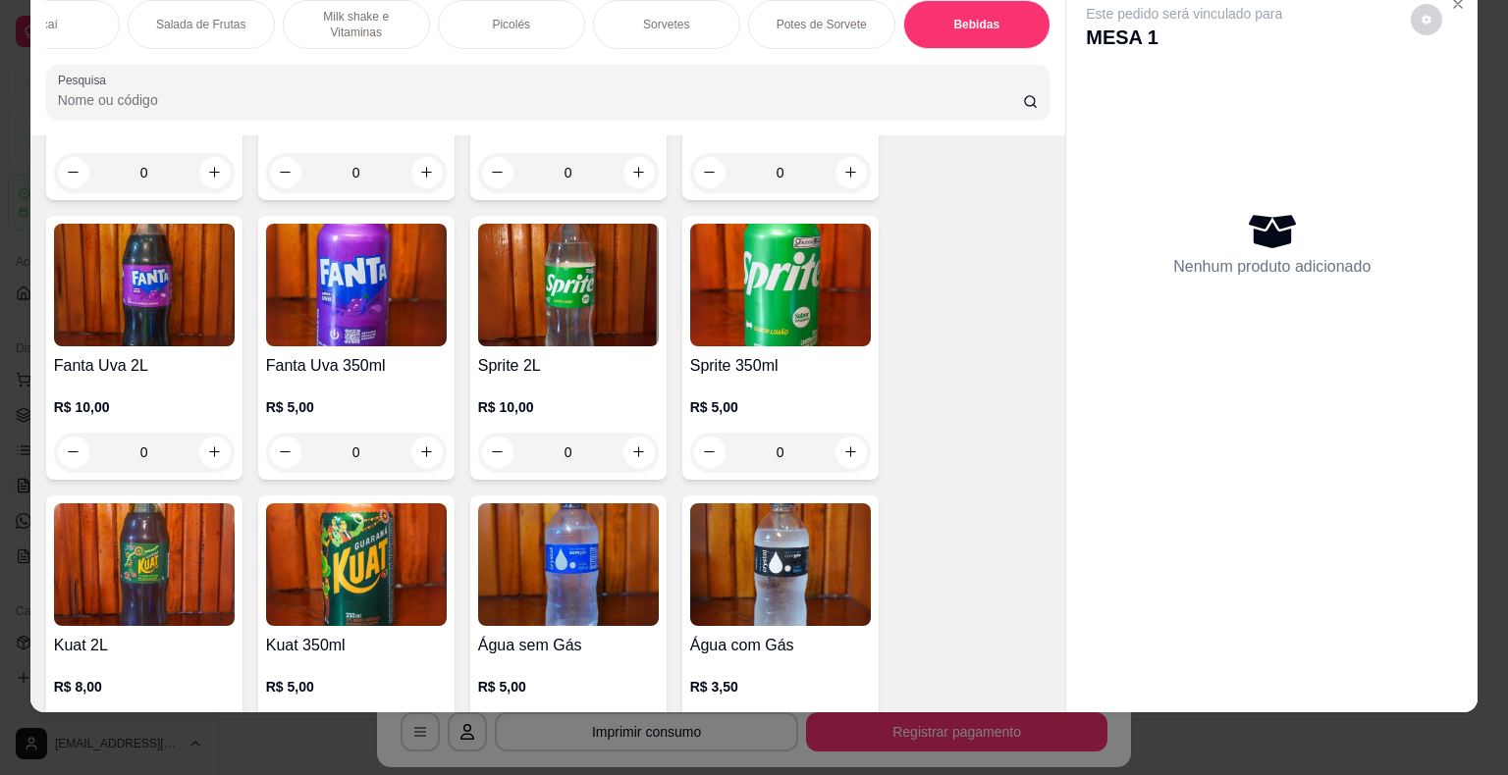
scroll to position [5831, 0]
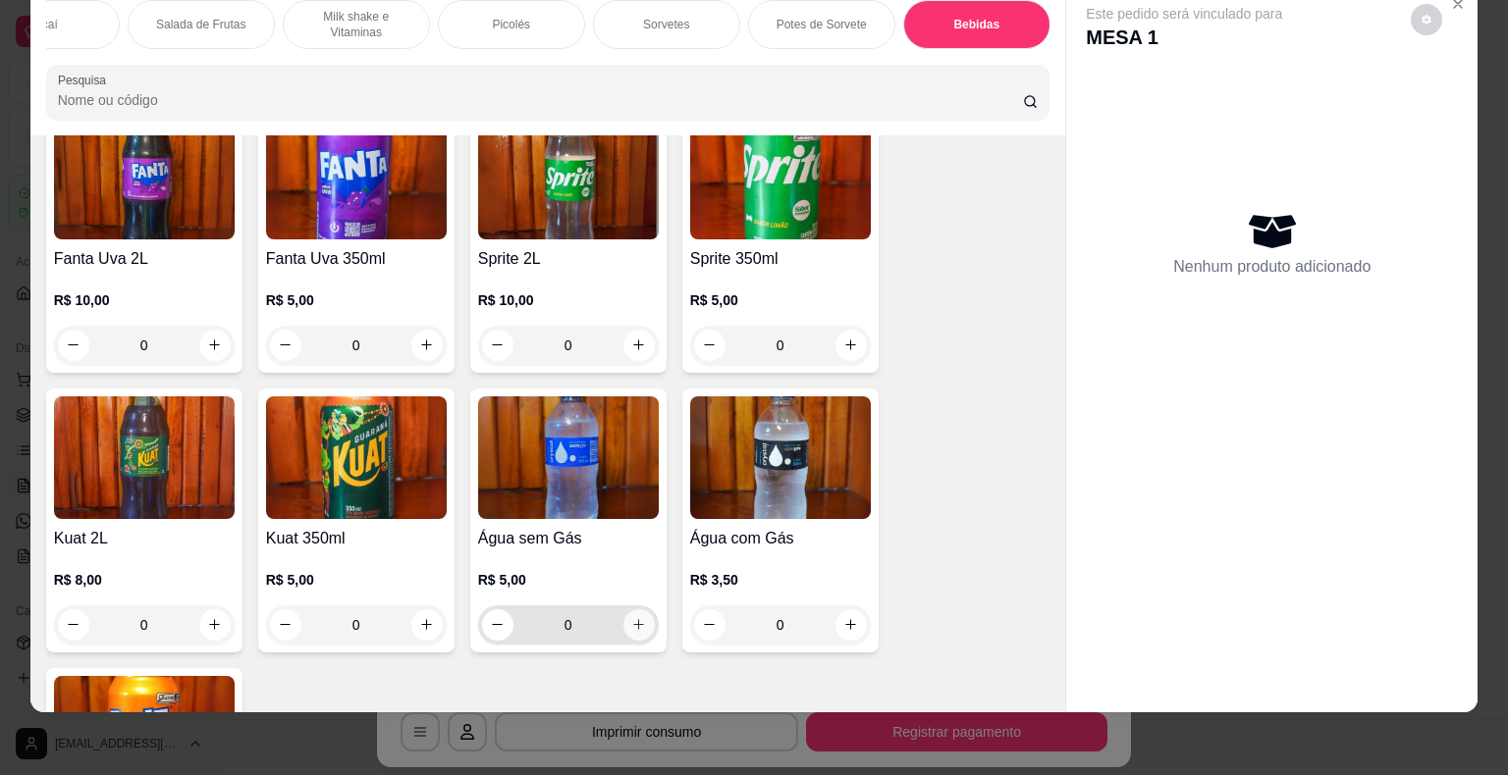
click at [633, 617] on icon "increase-product-quantity" at bounding box center [638, 624] width 15 height 15
type input "1"
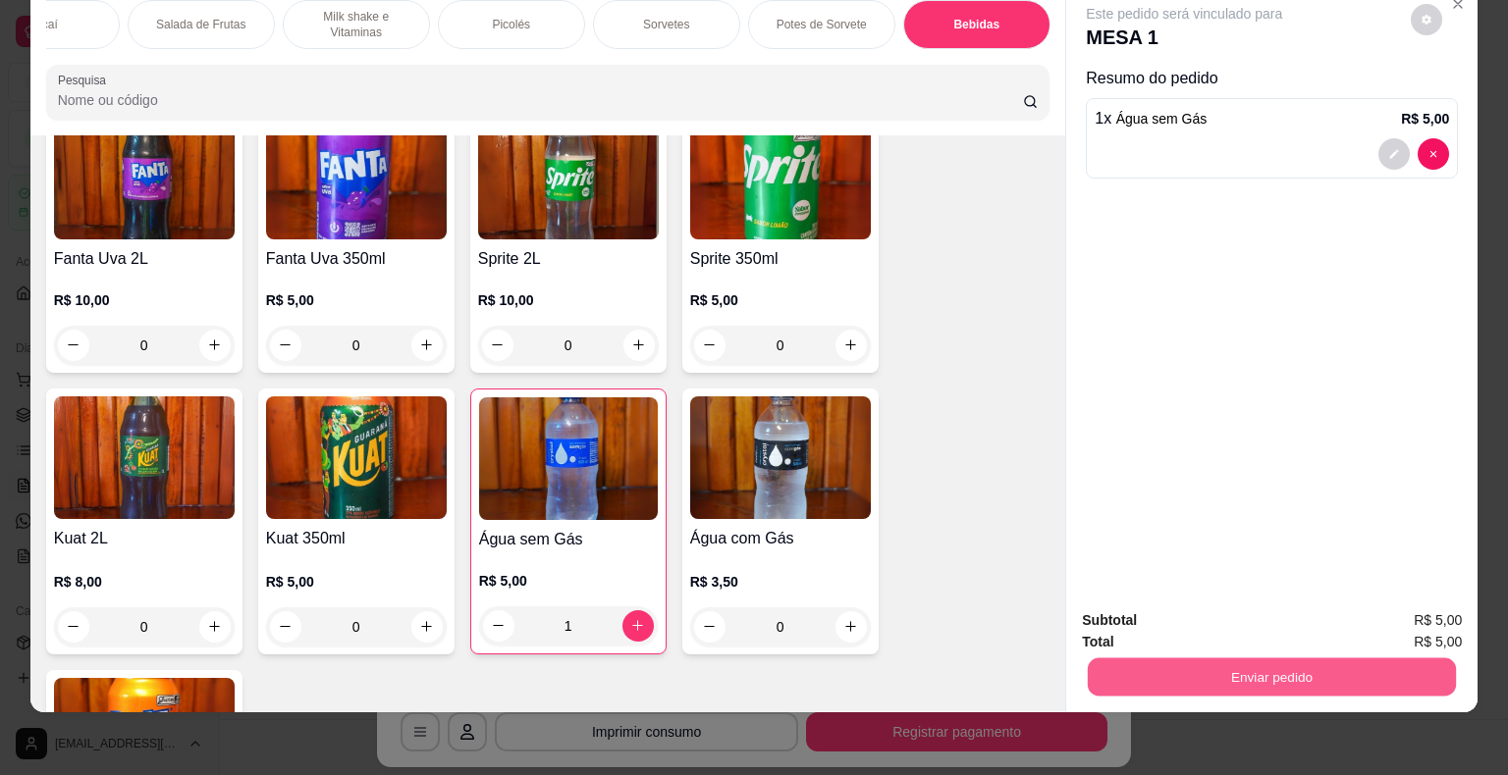
click at [1213, 659] on button "Enviar pedido" at bounding box center [1272, 678] width 368 height 38
click at [1218, 607] on button "Não registrar e enviar pedido" at bounding box center [1206, 614] width 204 height 37
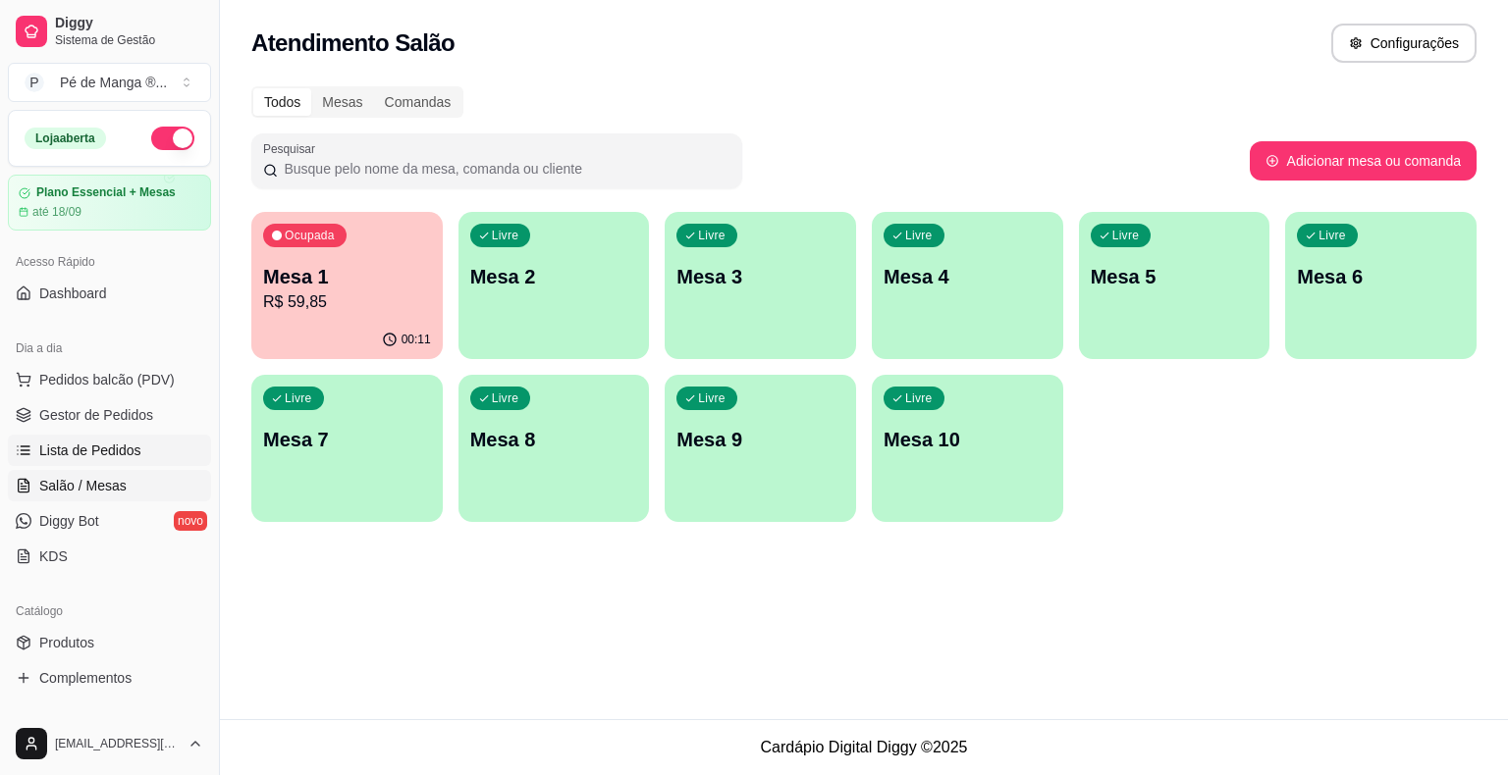
click at [86, 434] on ul "Pedidos balcão (PDV) Gestor de Pedidos Lista de Pedidos Salão / Mesas Diggy Bot…" at bounding box center [109, 468] width 203 height 208
click at [86, 444] on span "Lista de Pedidos" at bounding box center [90, 451] width 102 height 20
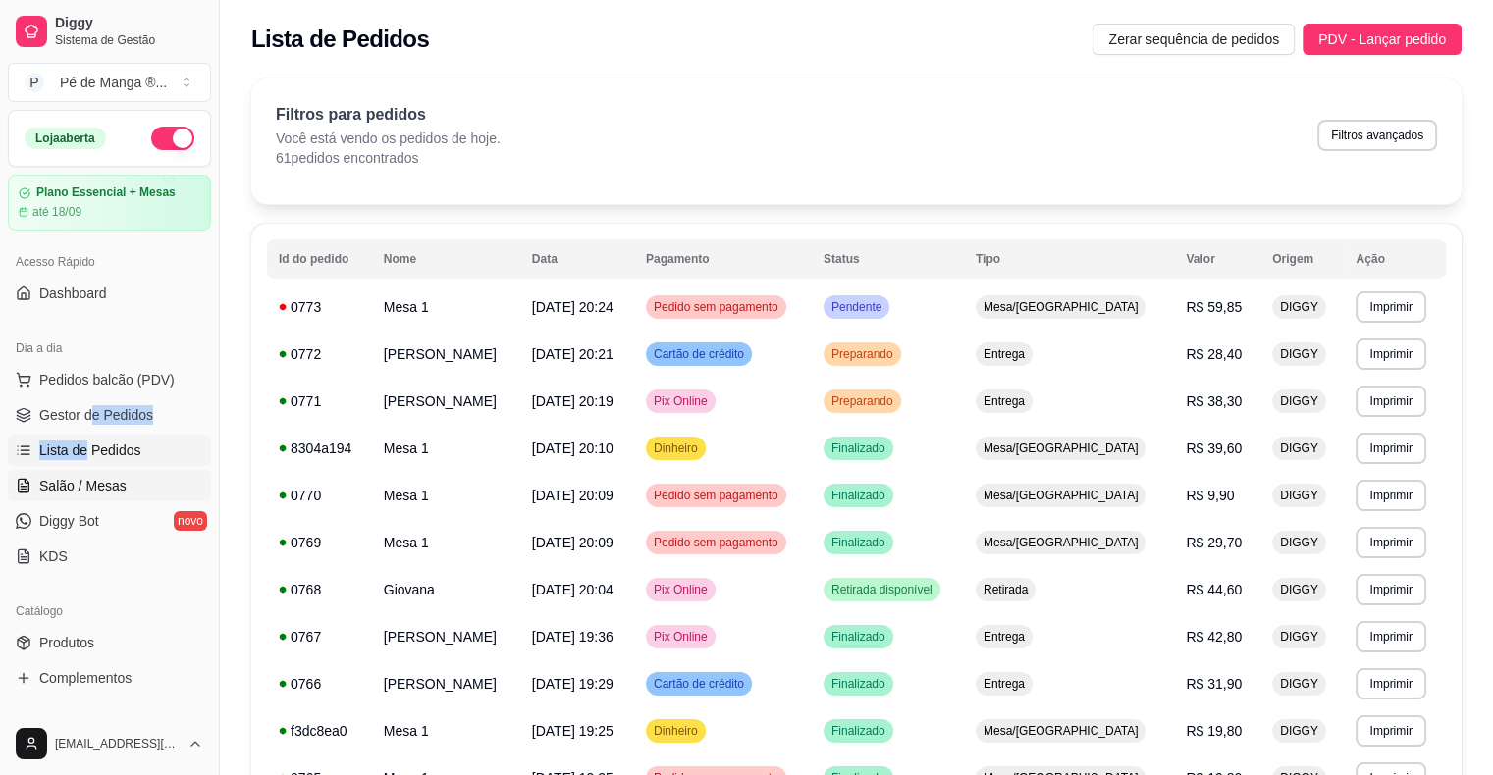
click at [136, 448] on span "Lista de Pedidos" at bounding box center [90, 451] width 102 height 20
click at [111, 476] on span "Salão / Mesas" at bounding box center [82, 486] width 87 height 20
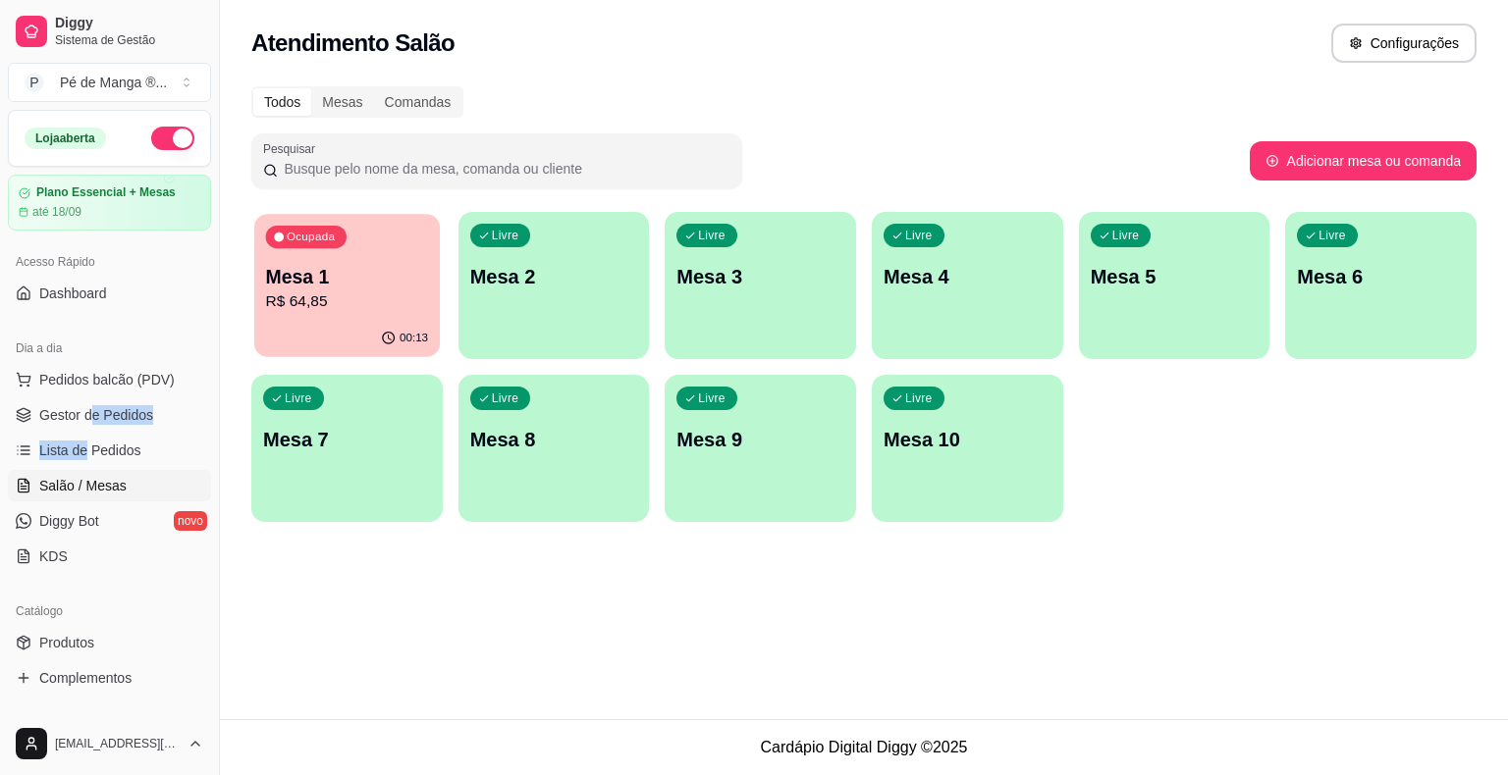
click at [314, 279] on p "Mesa 1" at bounding box center [347, 277] width 163 height 27
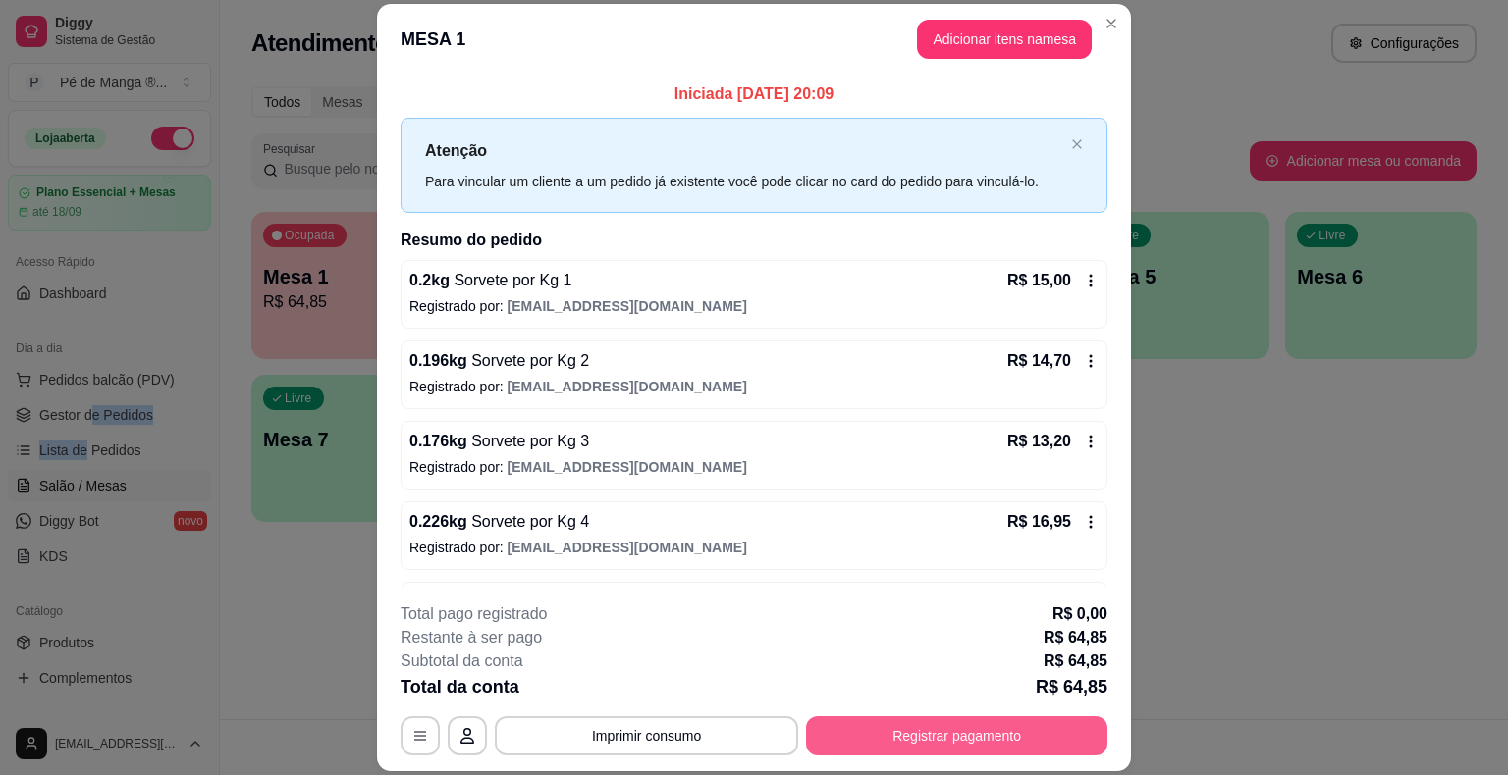
click at [989, 738] on button "Registrar pagamento" at bounding box center [956, 736] width 301 height 39
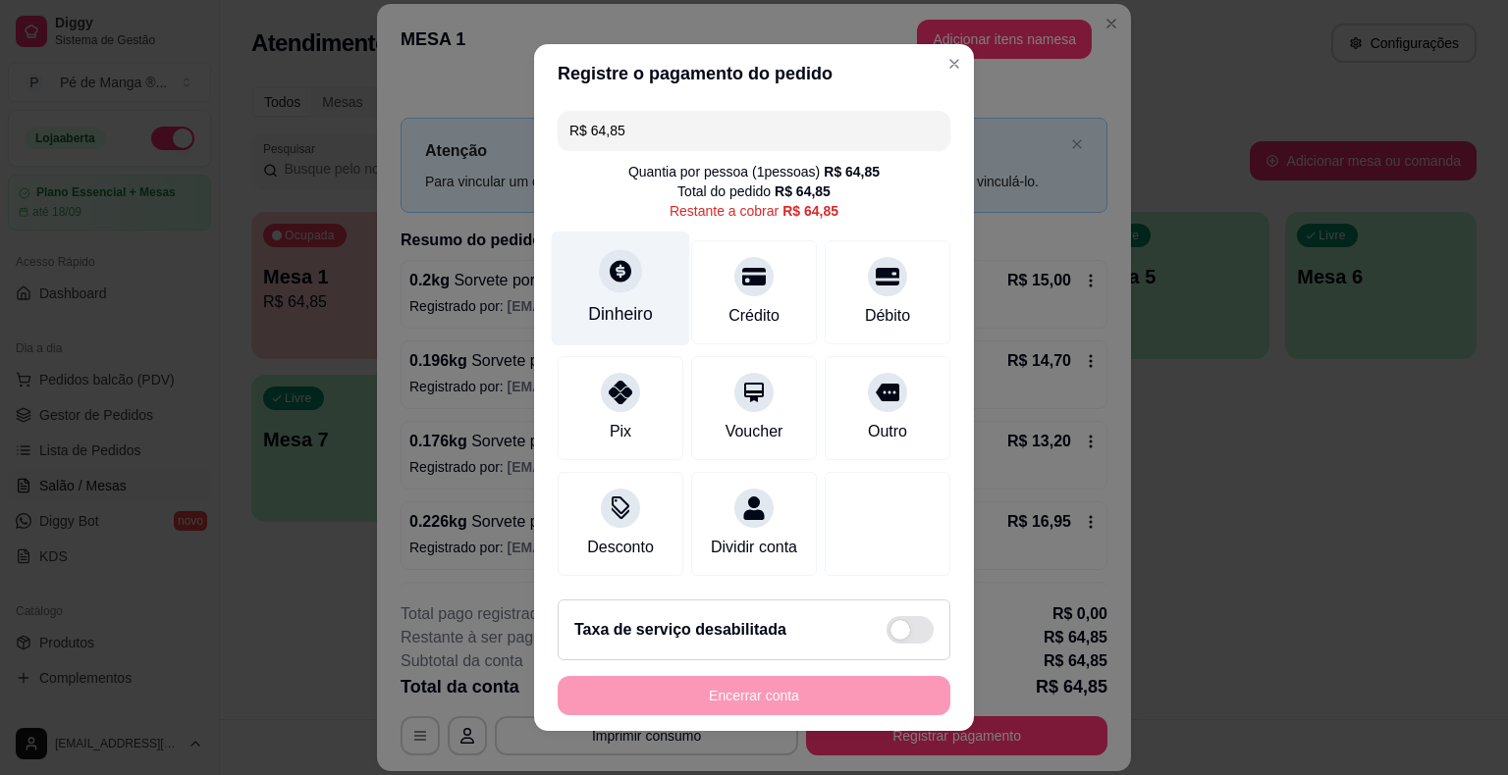
click at [608, 280] on icon at bounding box center [621, 271] width 26 height 26
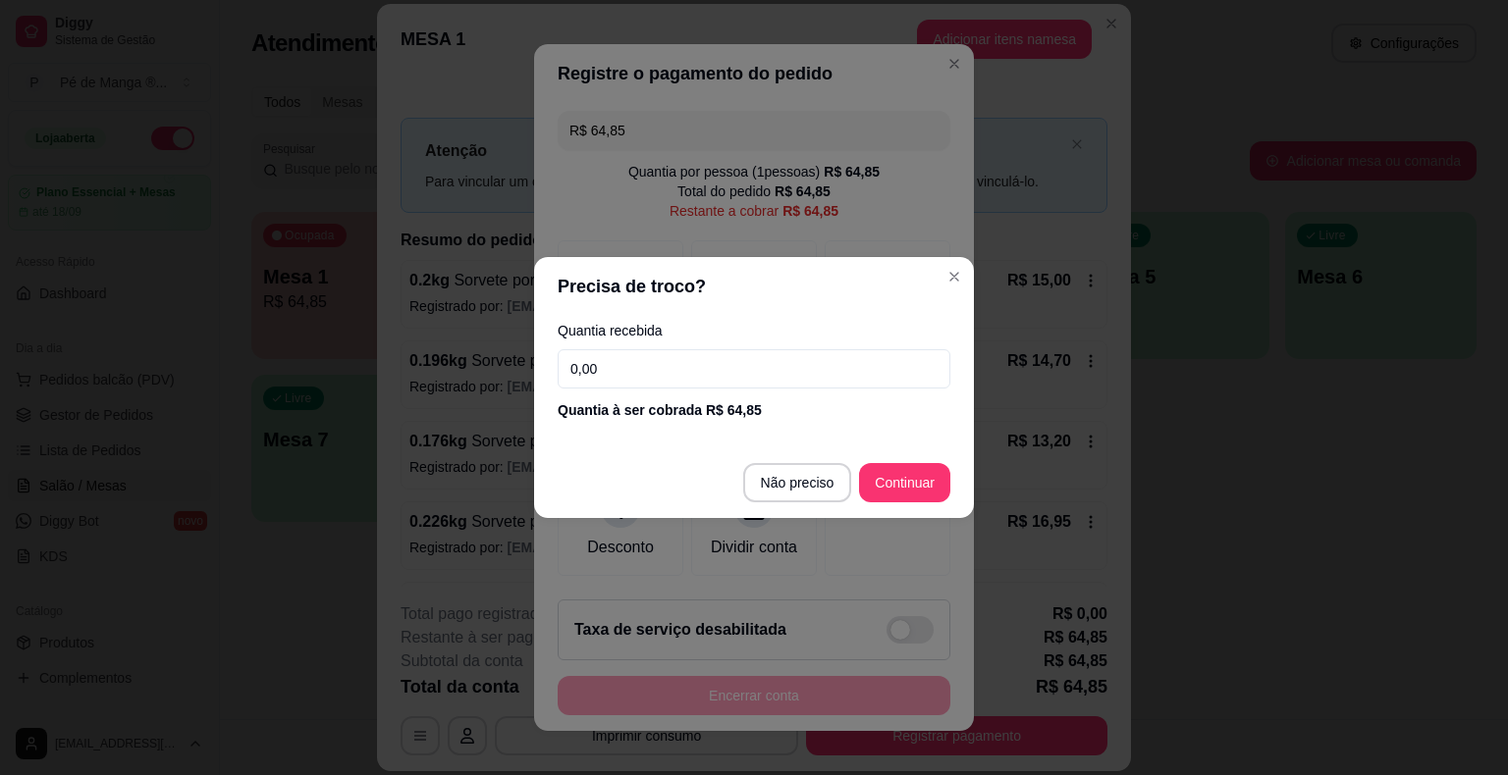
click at [635, 370] on input "0,00" at bounding box center [754, 368] width 393 height 39
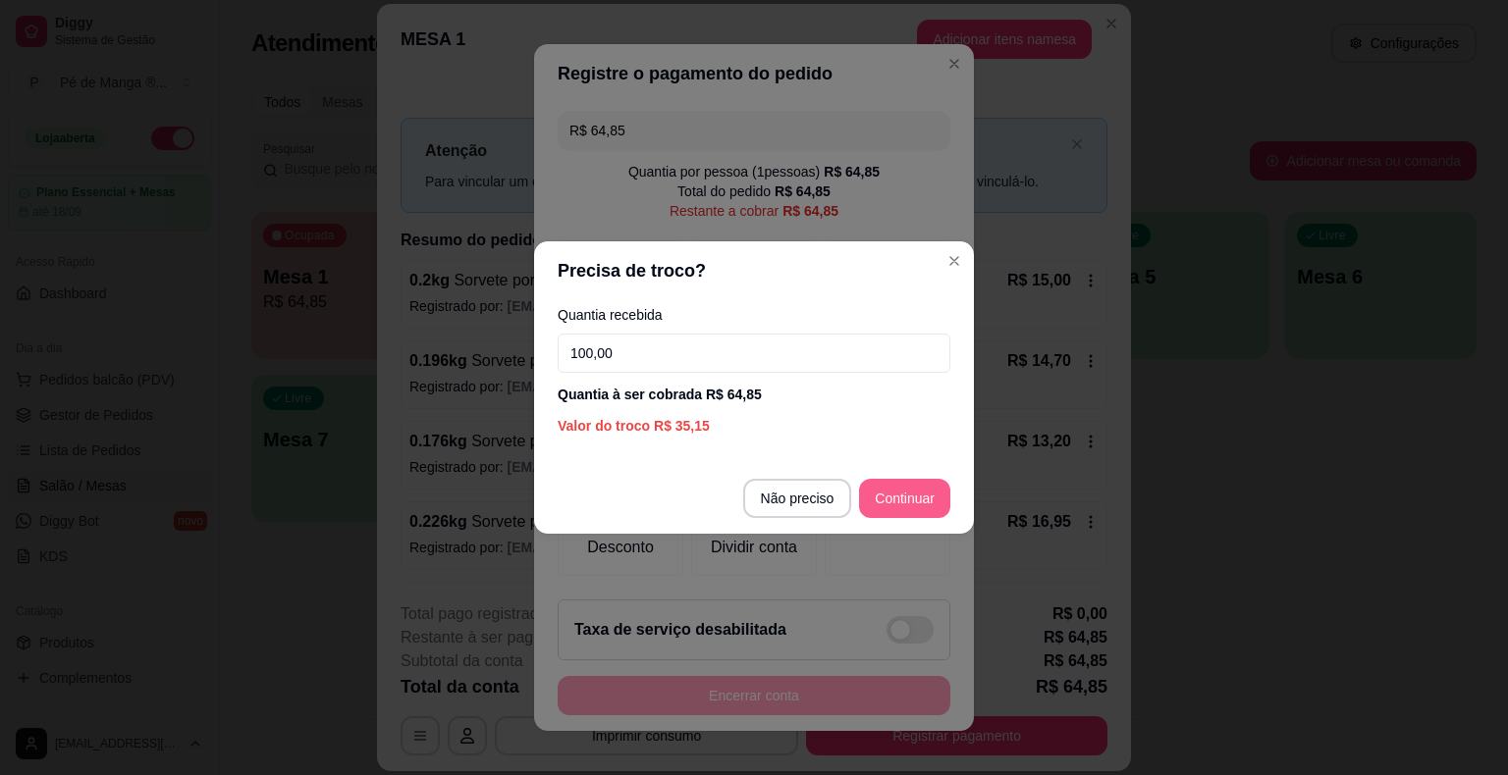
type input "100,00"
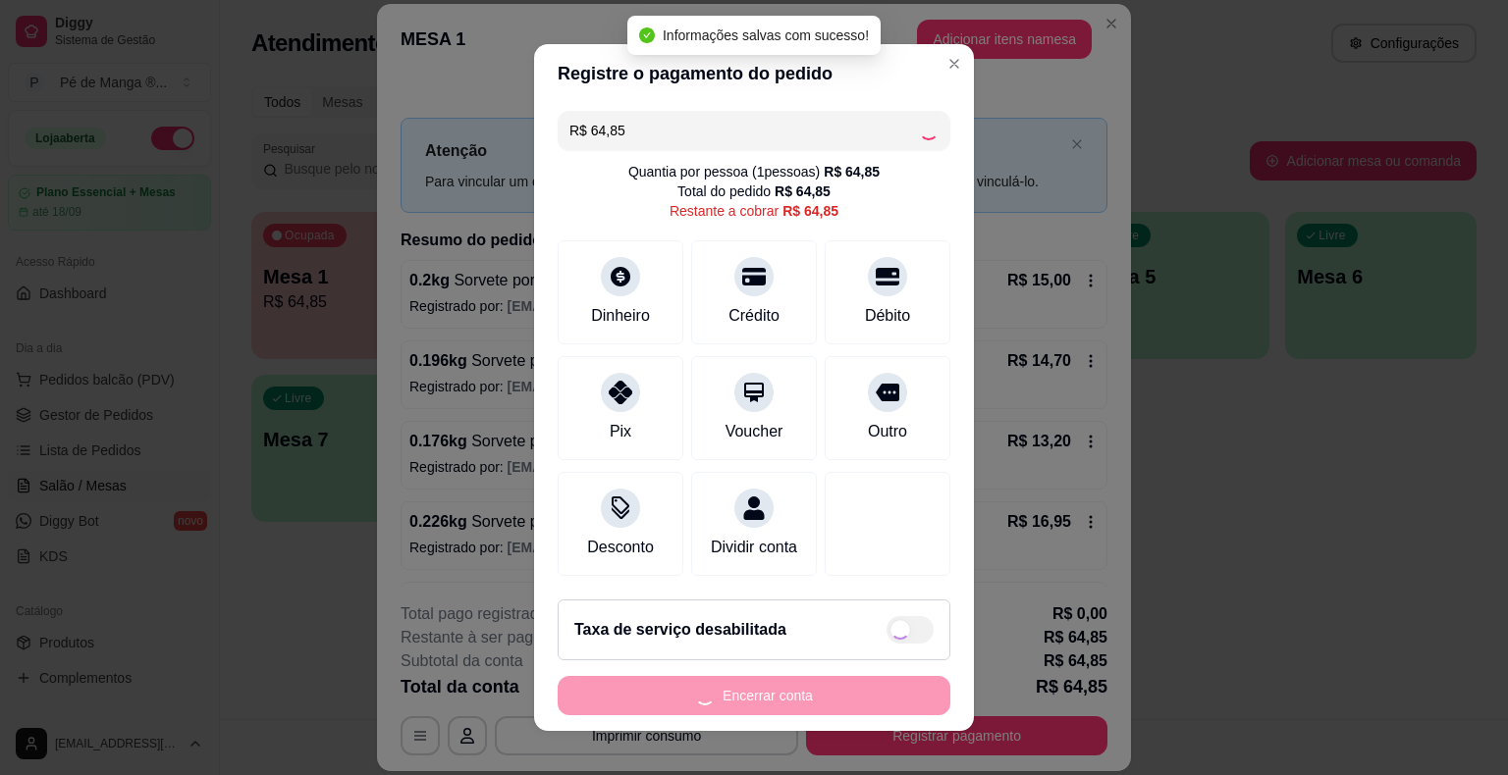
type input "R$ 0,00"
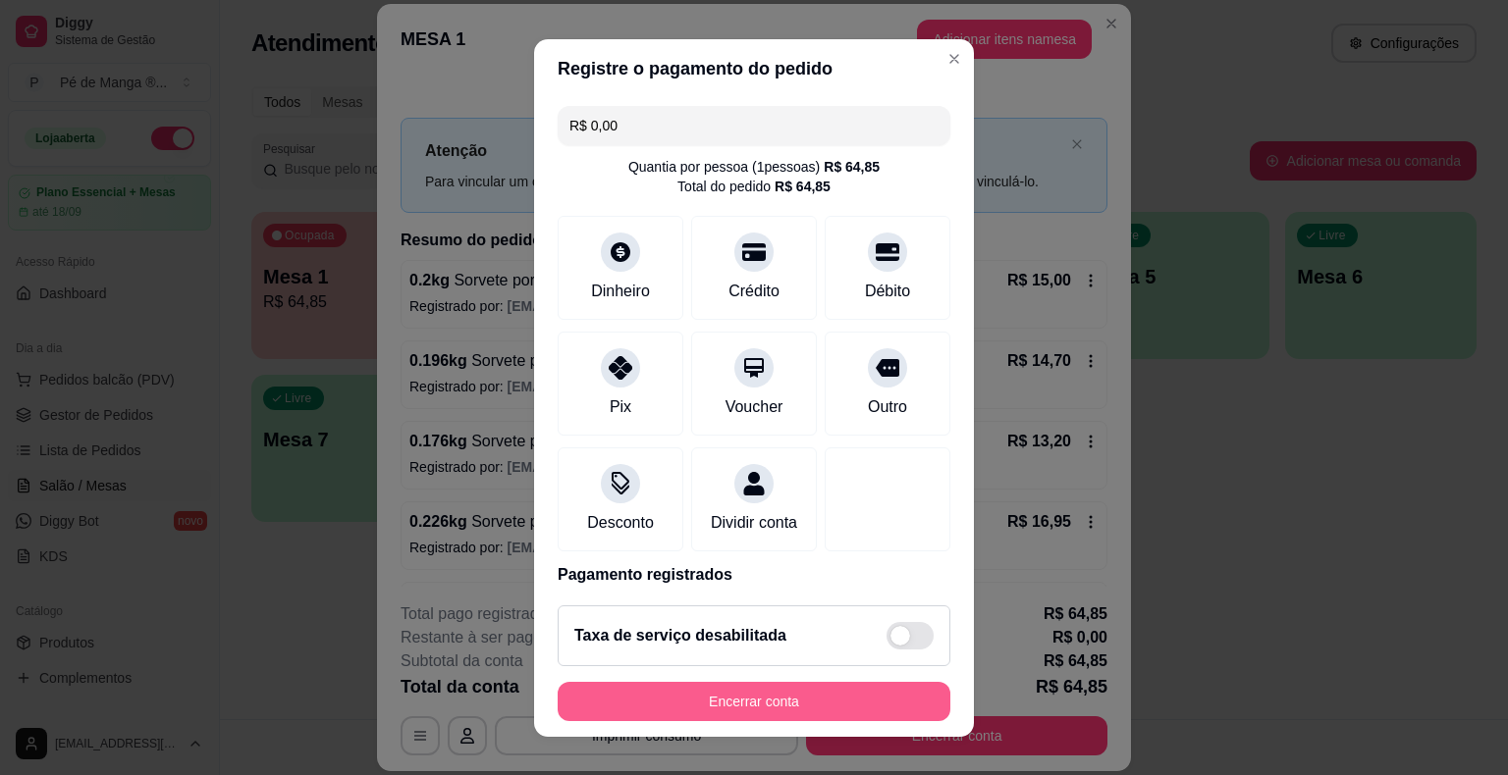
click at [661, 707] on button "Encerrar conta" at bounding box center [754, 701] width 393 height 39
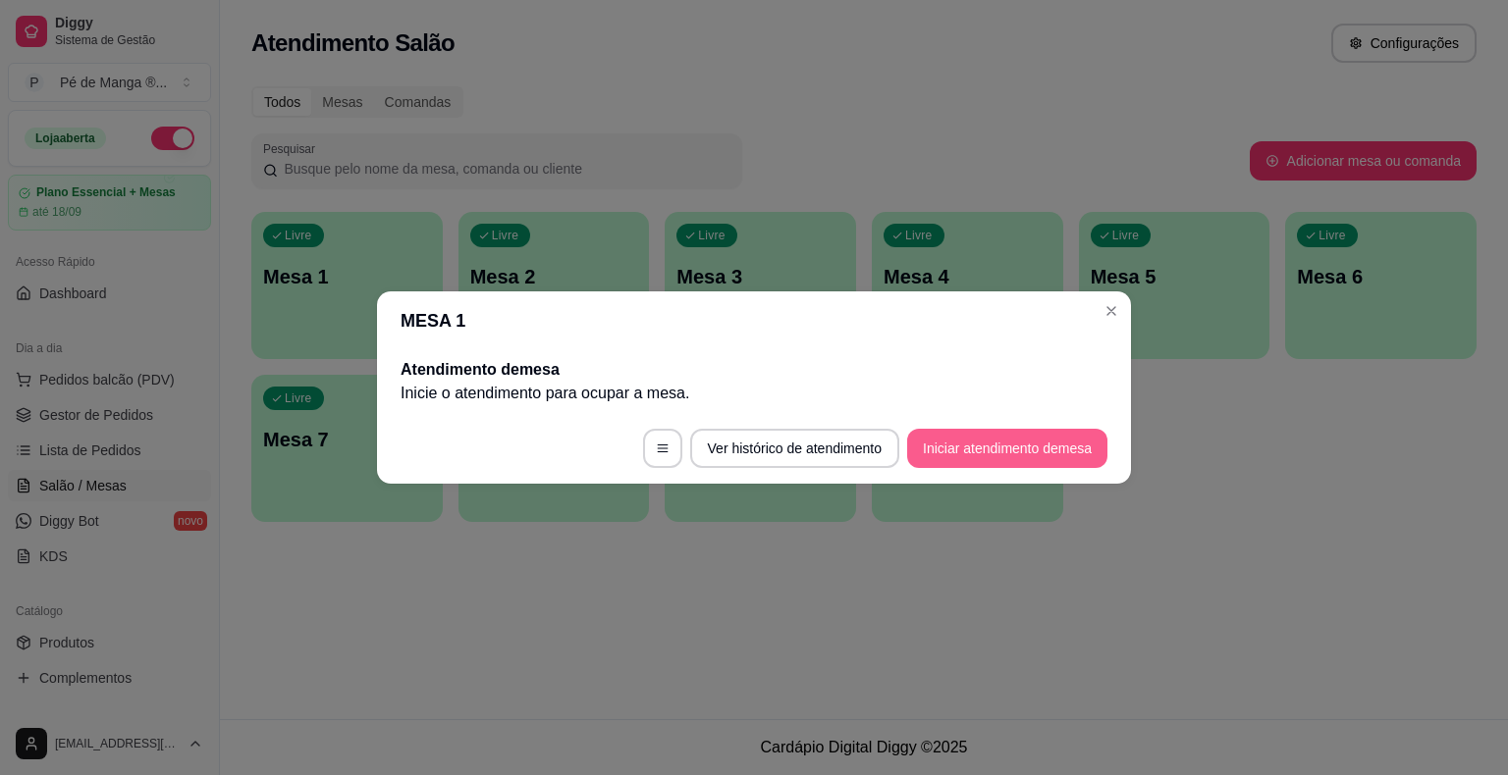
click at [1036, 454] on button "Iniciar atendimento de mesa" at bounding box center [1007, 448] width 200 height 39
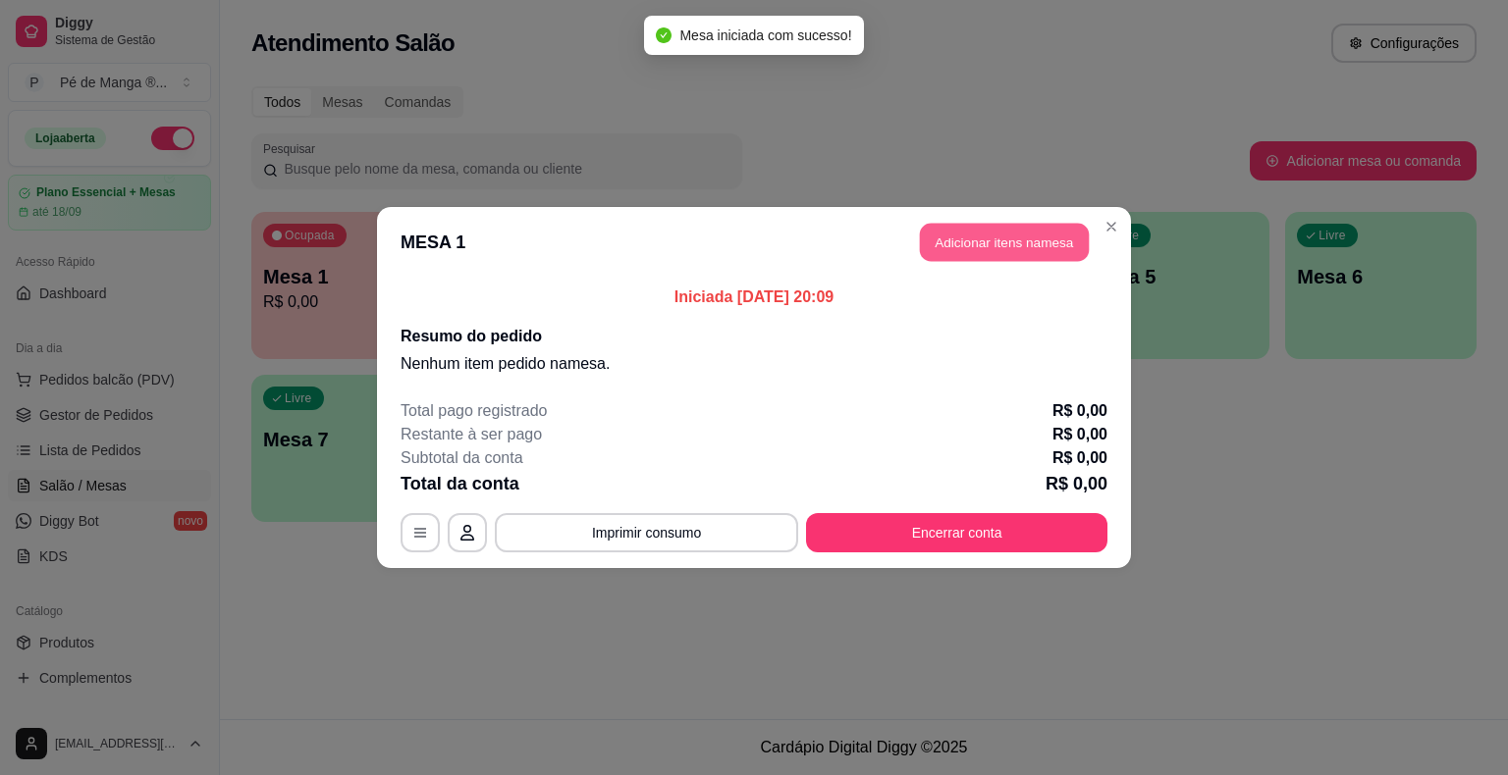
click at [1021, 246] on button "Adicionar itens na mesa" at bounding box center [1004, 243] width 169 height 38
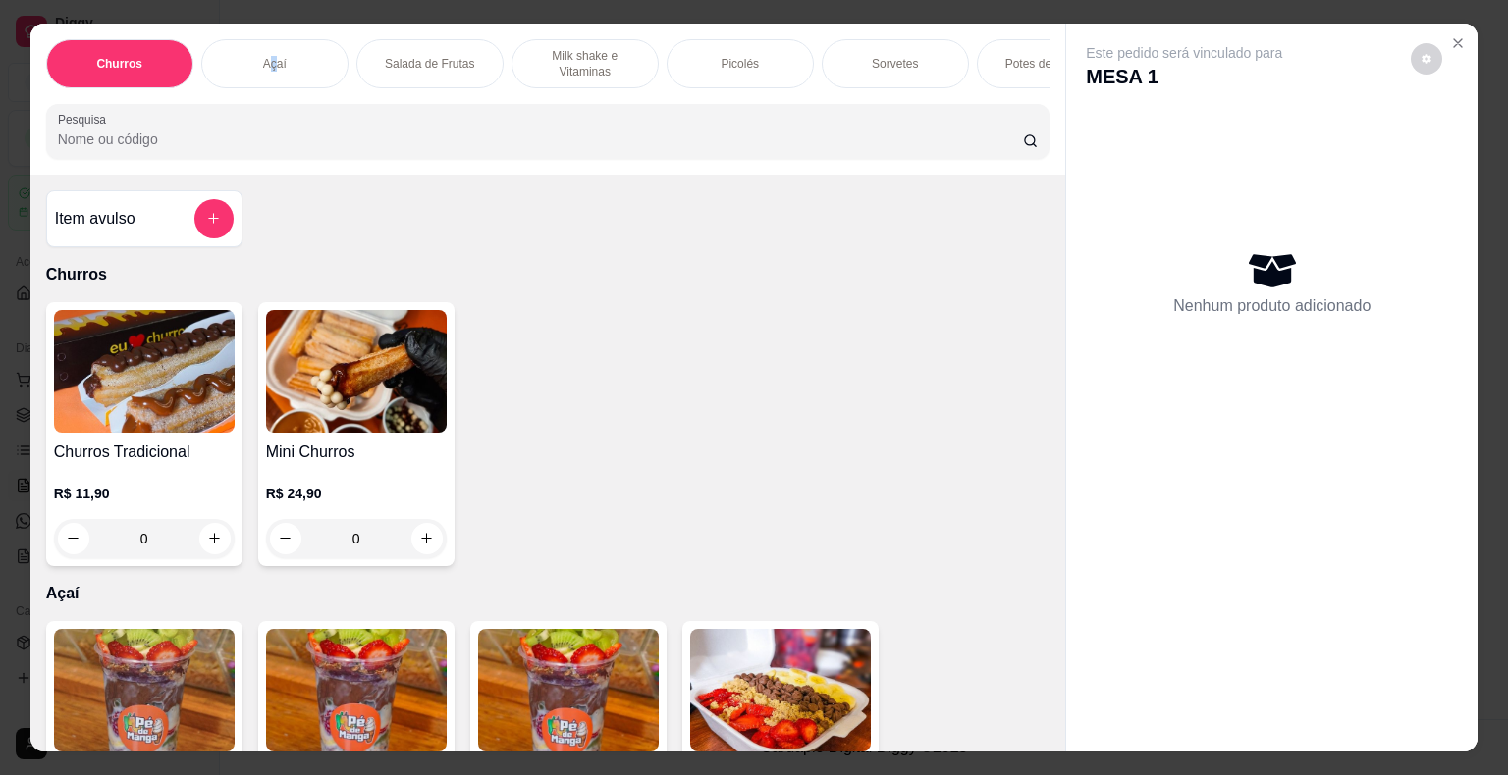
drag, startPoint x: 267, startPoint y: 54, endPoint x: 281, endPoint y: 69, distance: 20.1
click at [269, 56] on p "Açaí" at bounding box center [275, 64] width 24 height 16
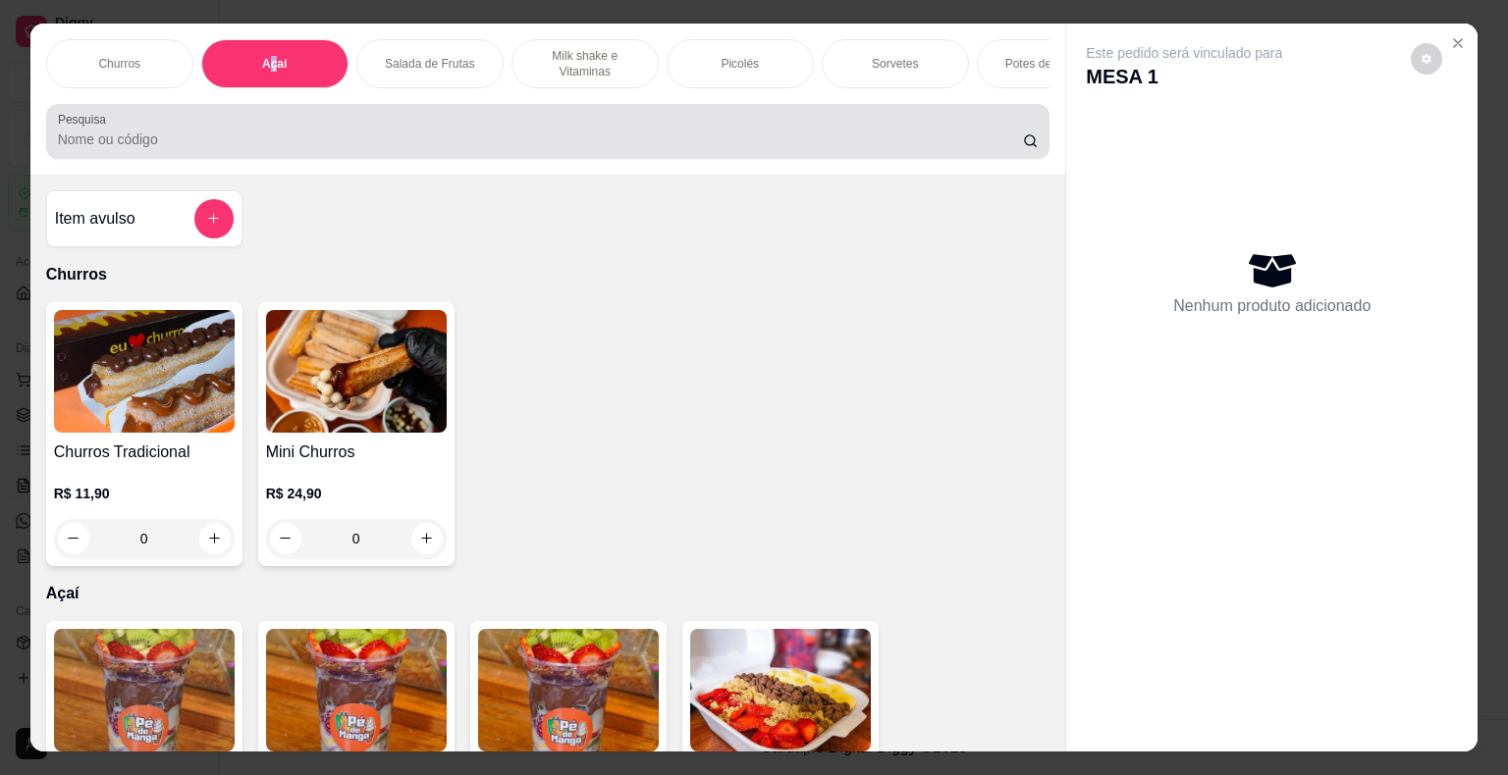
scroll to position [47, 0]
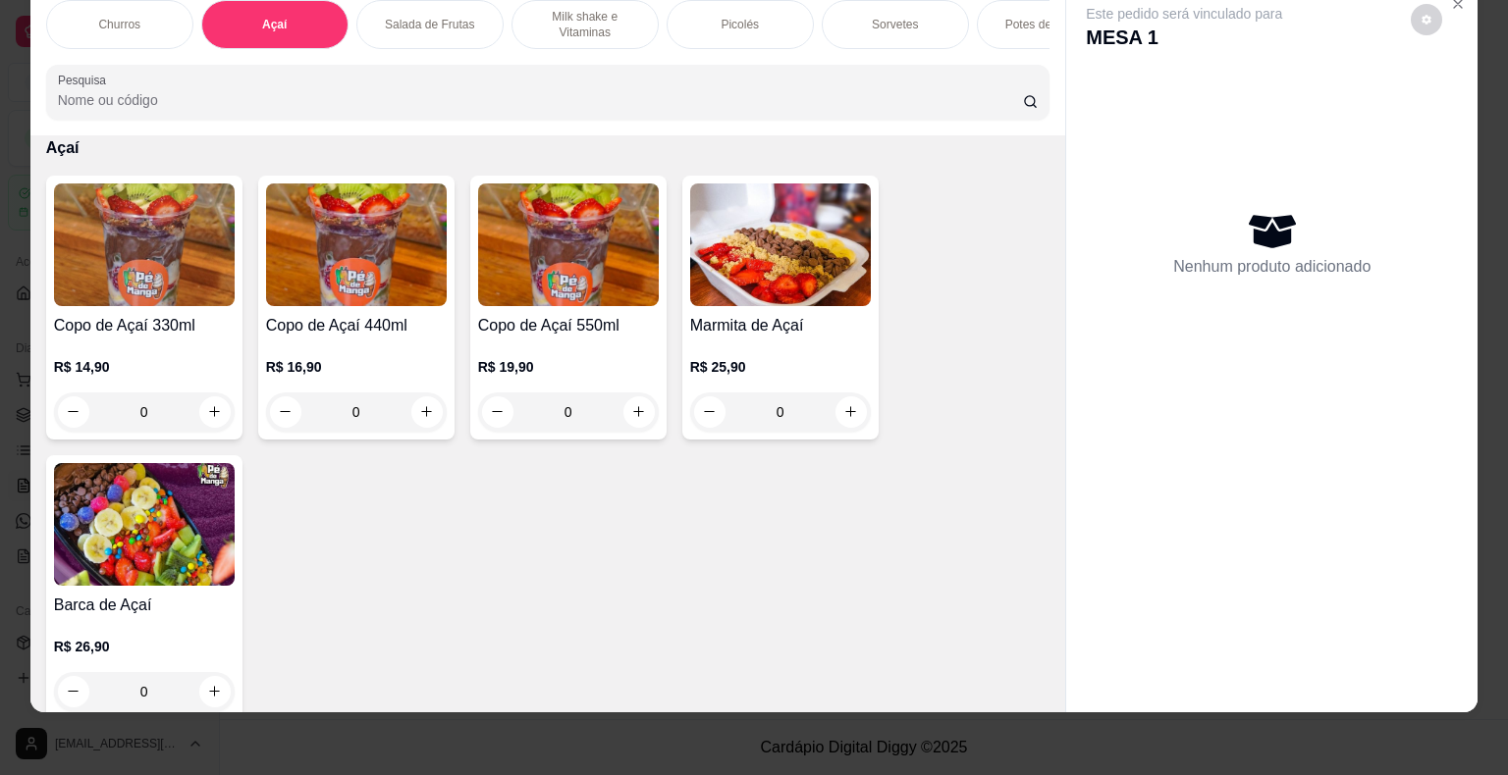
click at [636, 412] on div "0" at bounding box center [568, 412] width 181 height 39
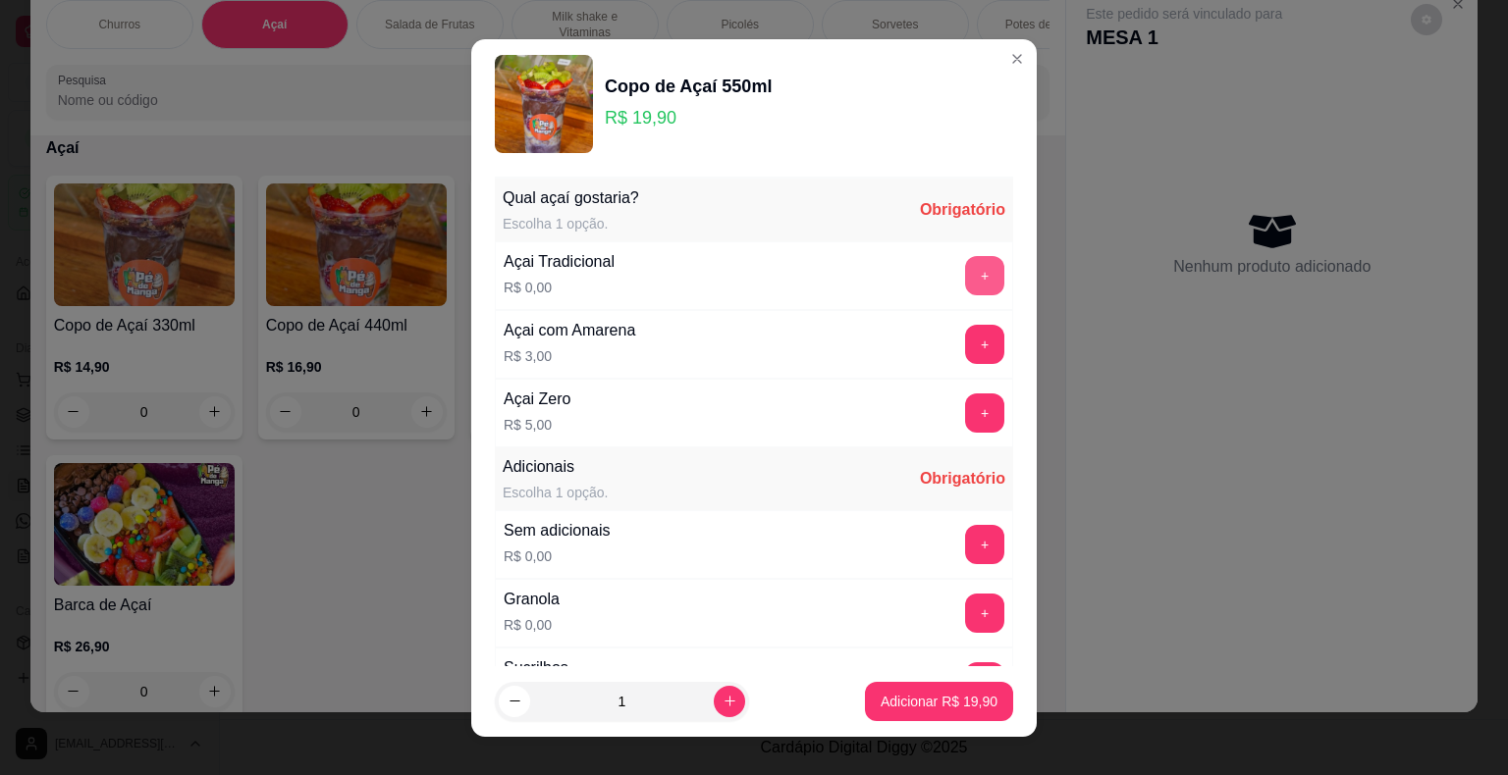
click at [965, 271] on button "+" at bounding box center [984, 275] width 39 height 39
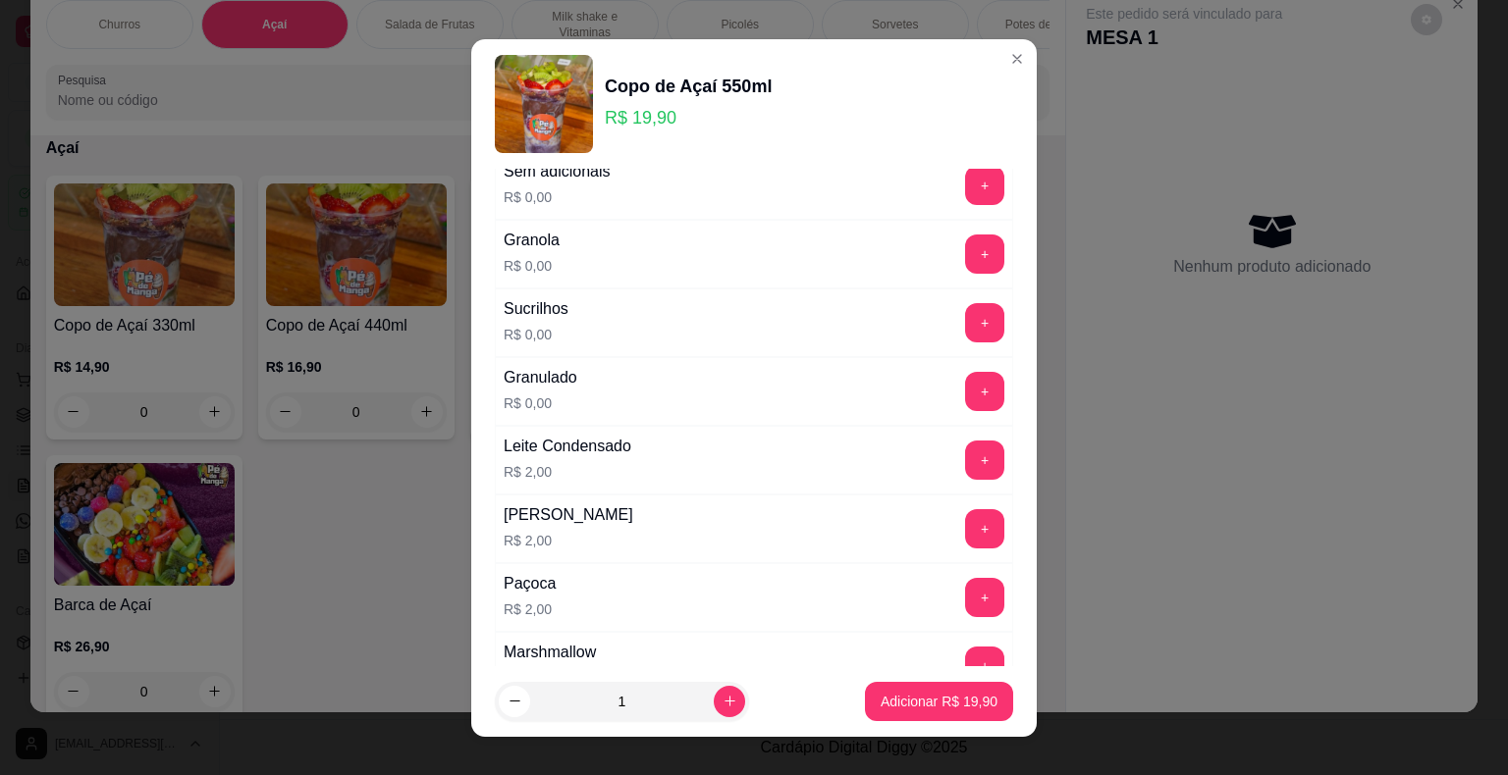
scroll to position [393, 0]
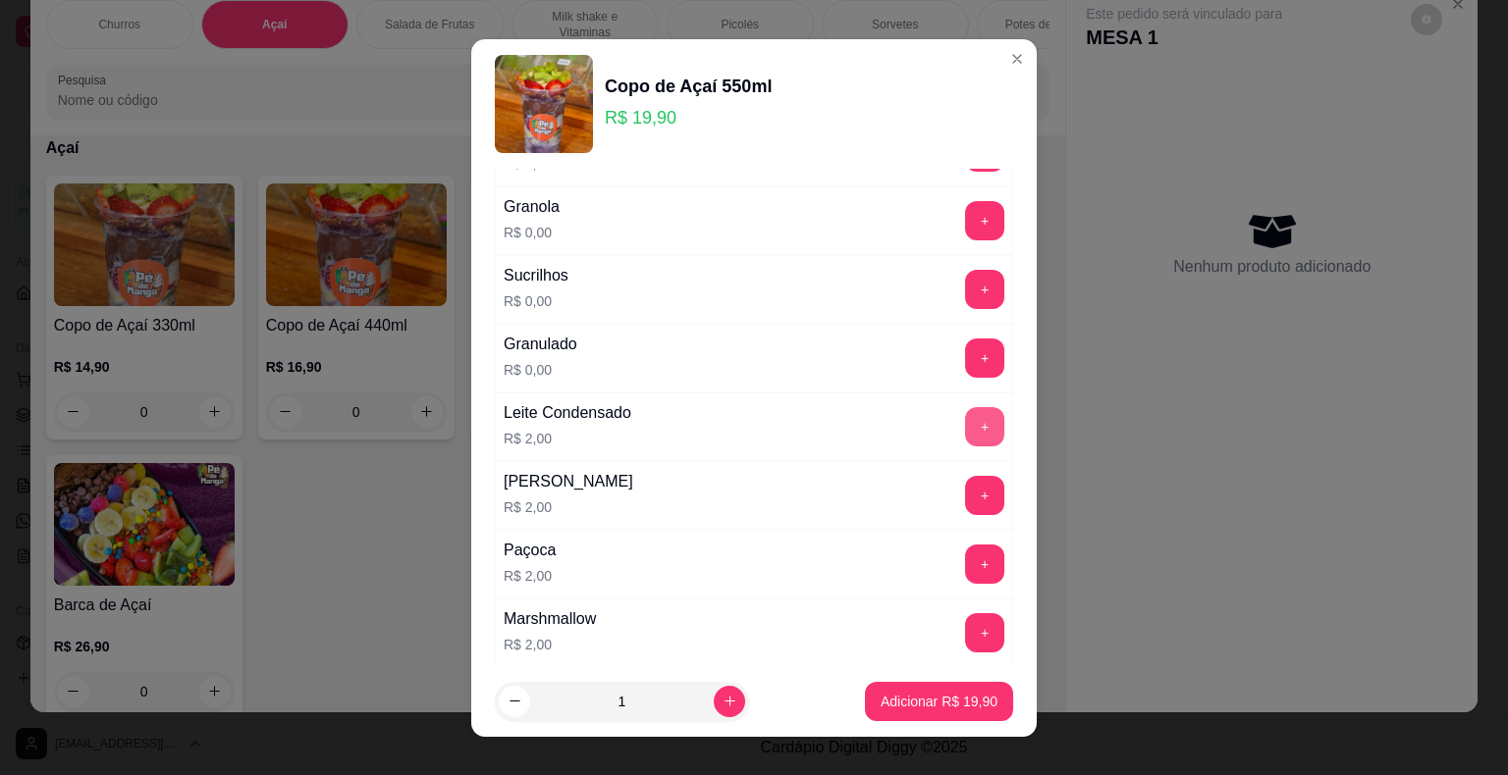
click at [965, 414] on button "+" at bounding box center [984, 426] width 39 height 39
click at [966, 497] on button "+" at bounding box center [985, 495] width 38 height 38
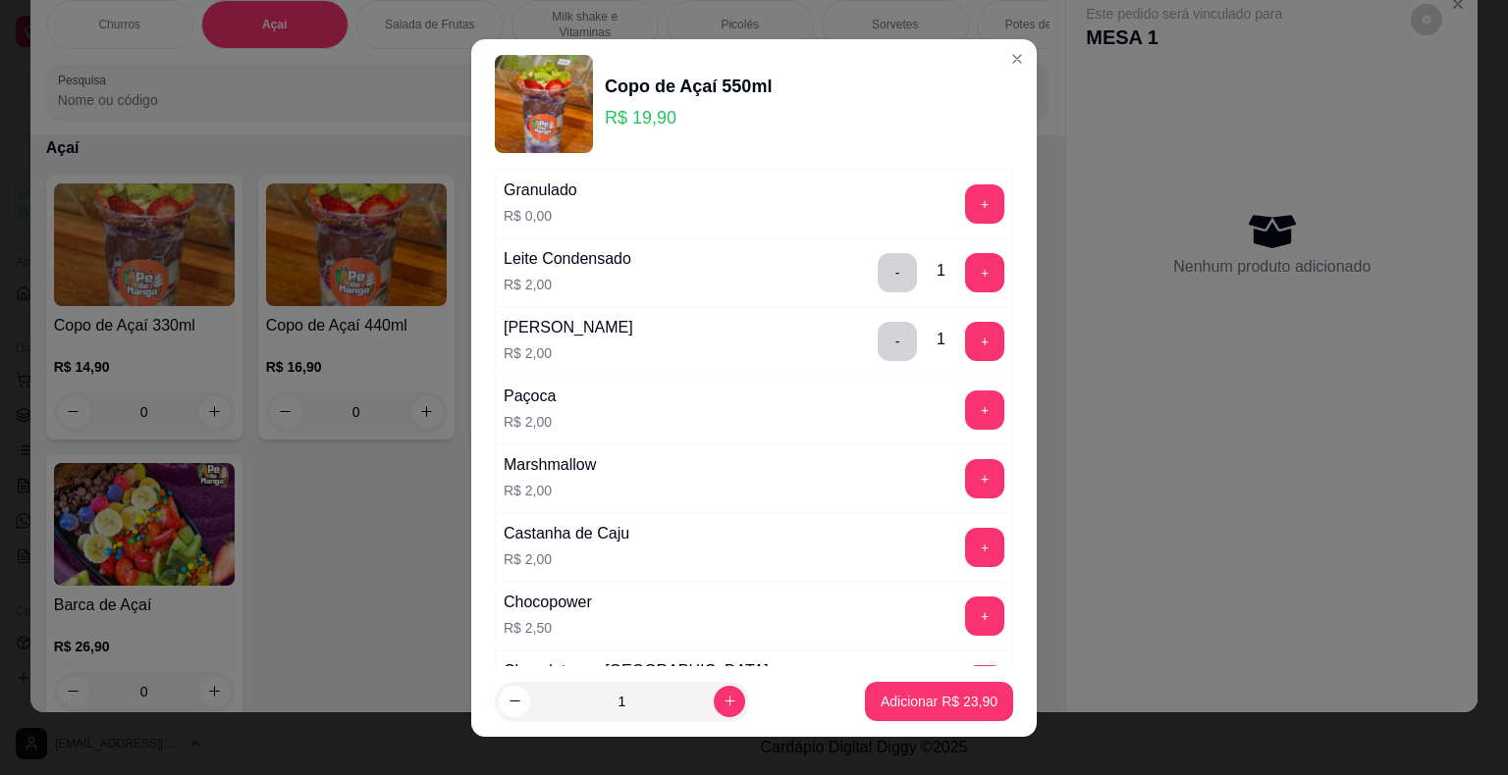
scroll to position [589, 0]
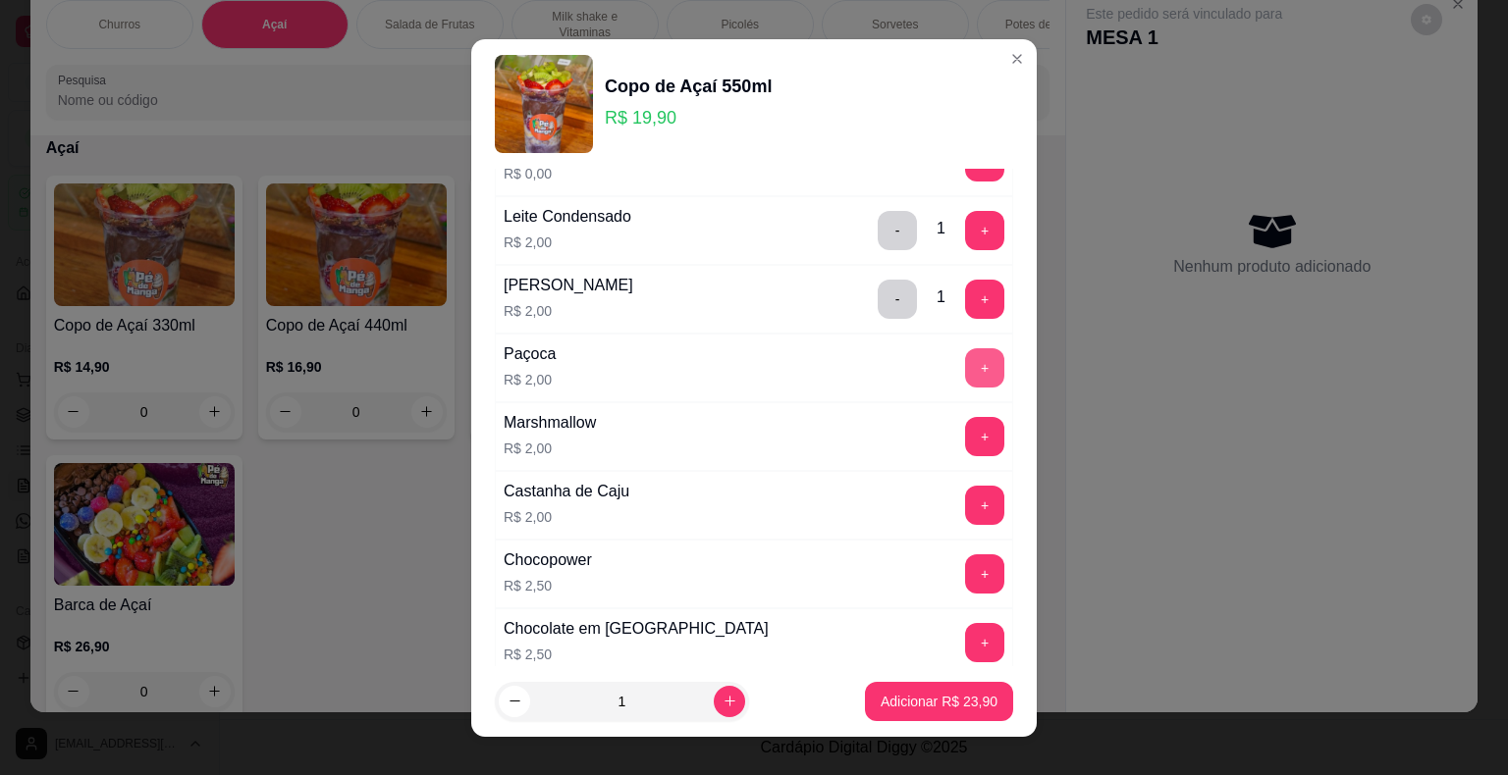
click at [965, 358] on button "+" at bounding box center [984, 367] width 39 height 39
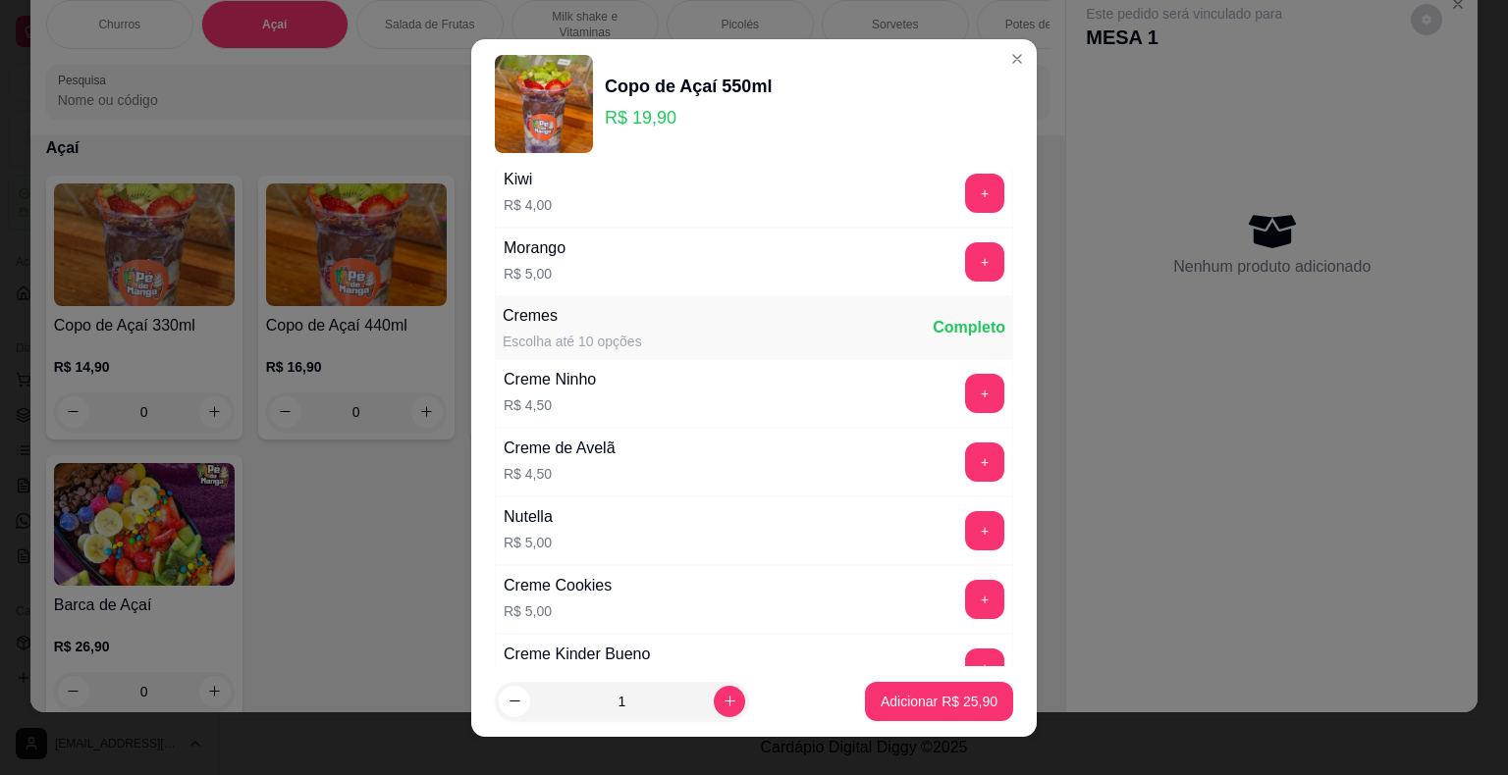
scroll to position [1767, 0]
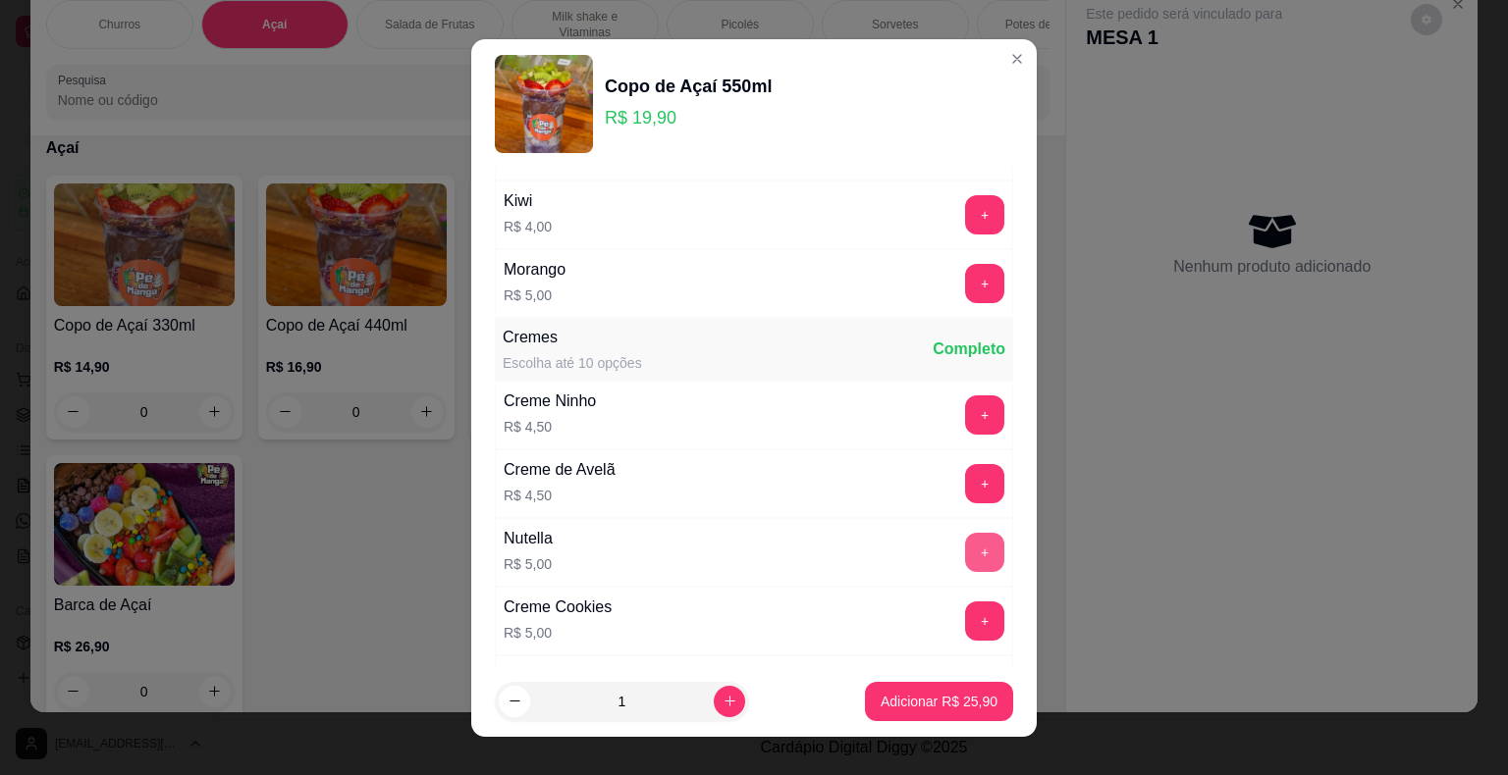
click at [965, 536] on button "+" at bounding box center [984, 552] width 39 height 39
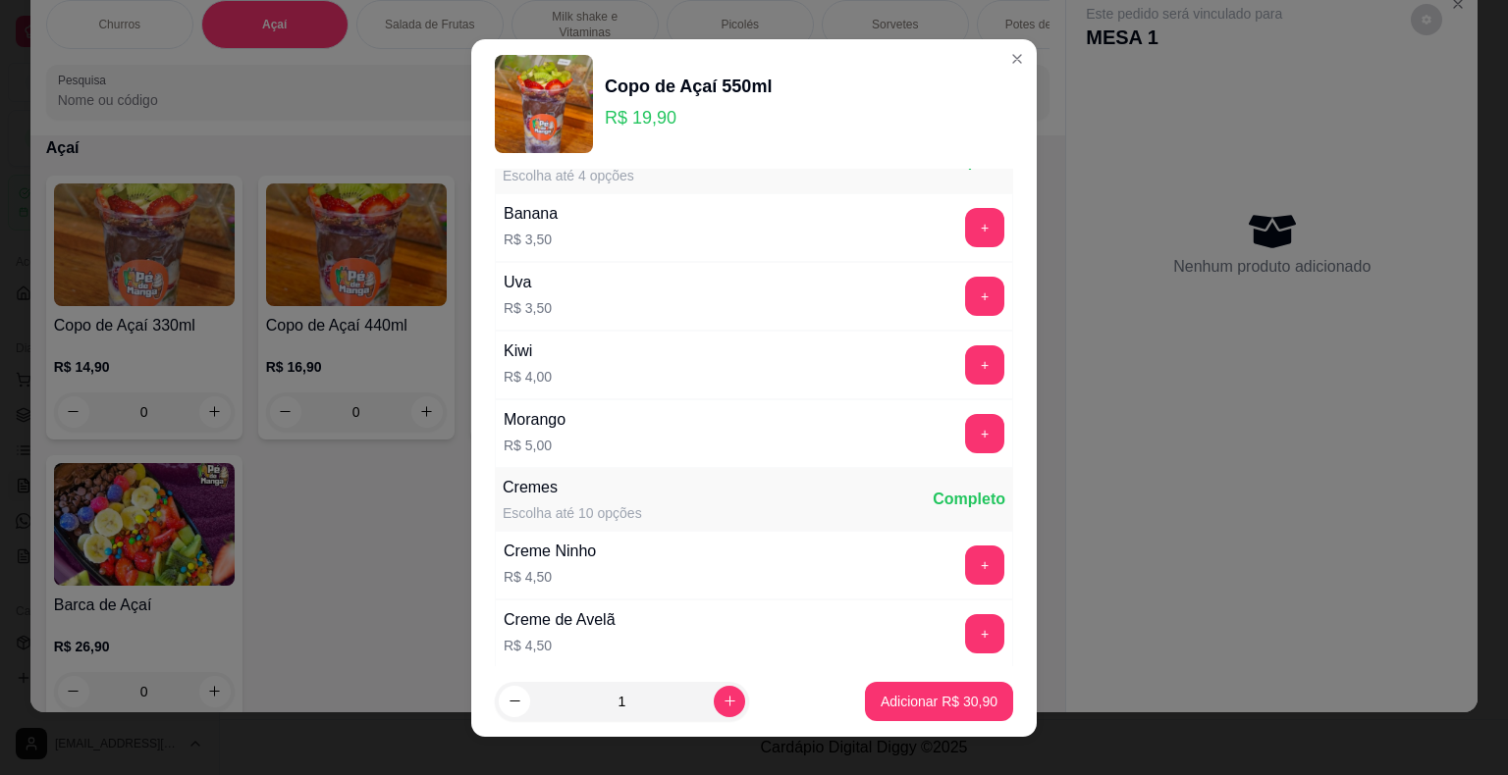
scroll to position [1571, 0]
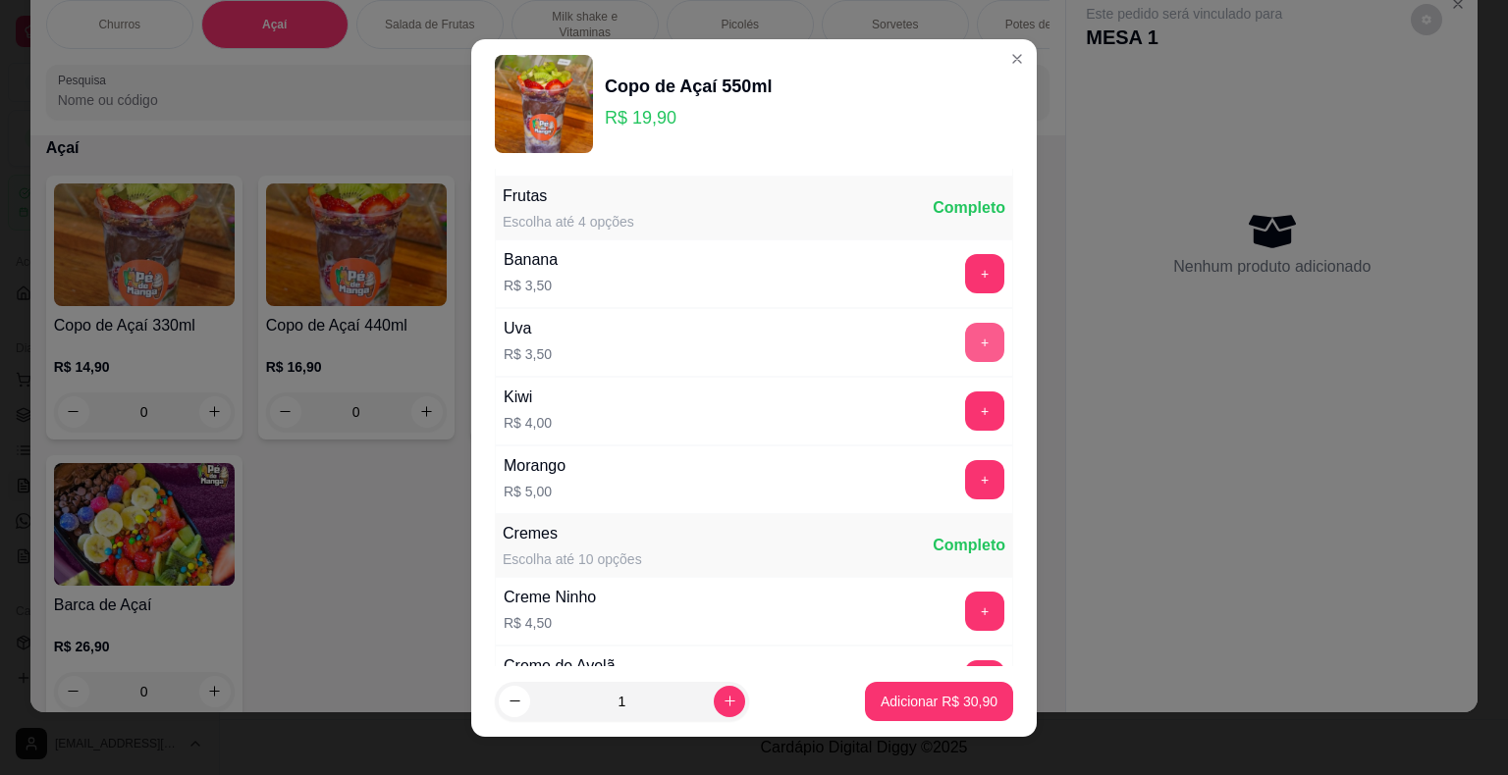
click at [965, 333] on button "+" at bounding box center [984, 342] width 39 height 39
click at [965, 461] on button "+" at bounding box center [984, 479] width 39 height 39
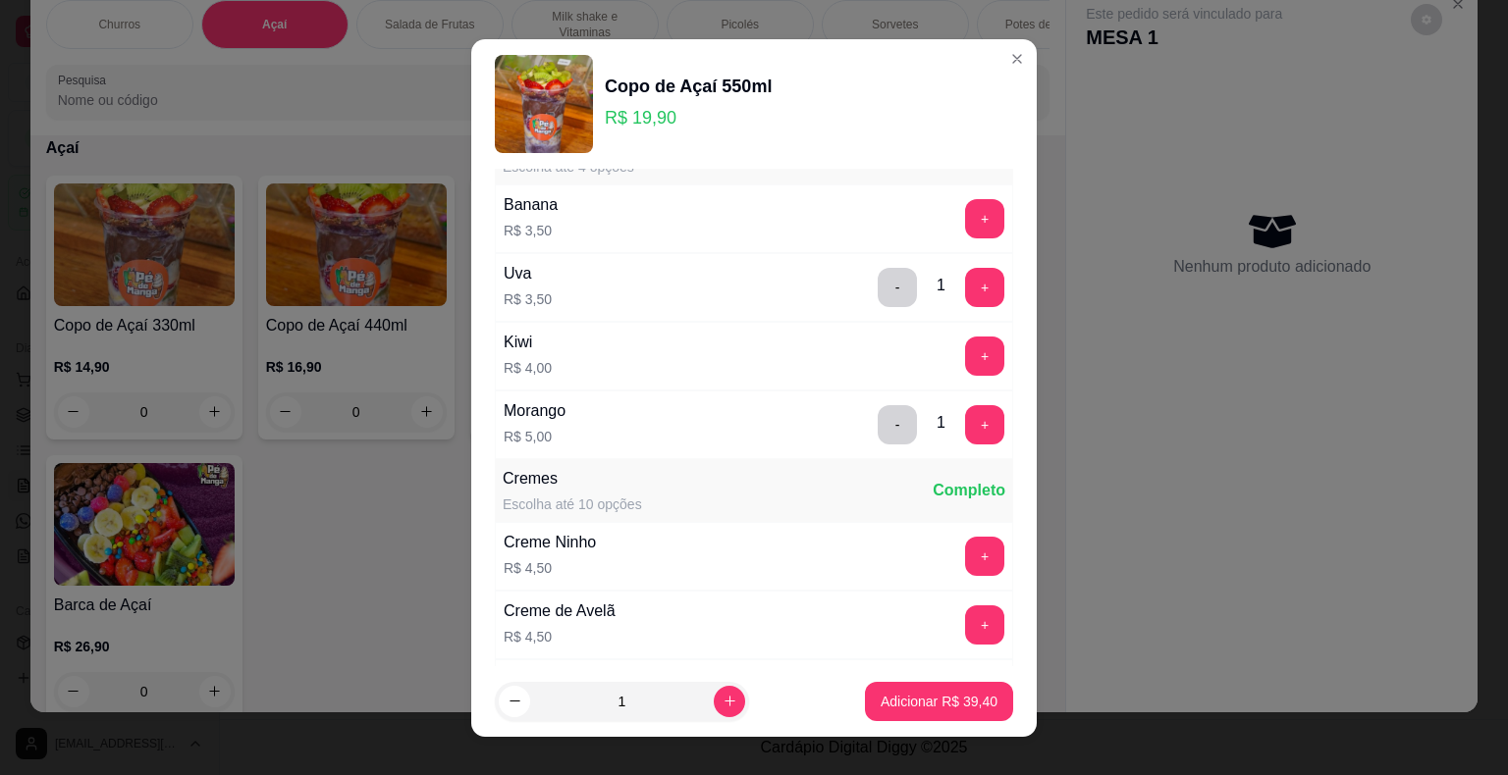
scroll to position [1669, 0]
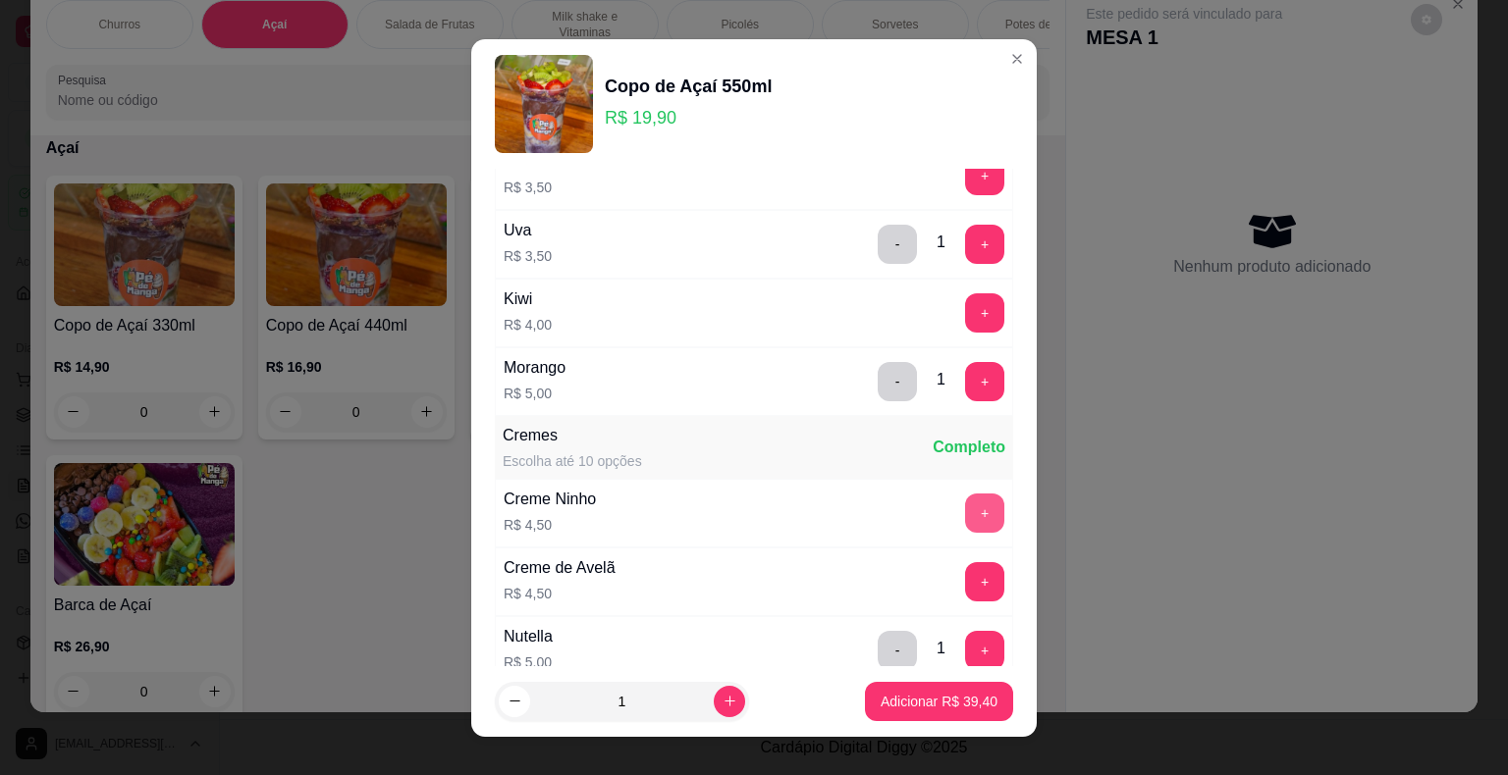
click at [965, 497] on button "+" at bounding box center [984, 513] width 39 height 39
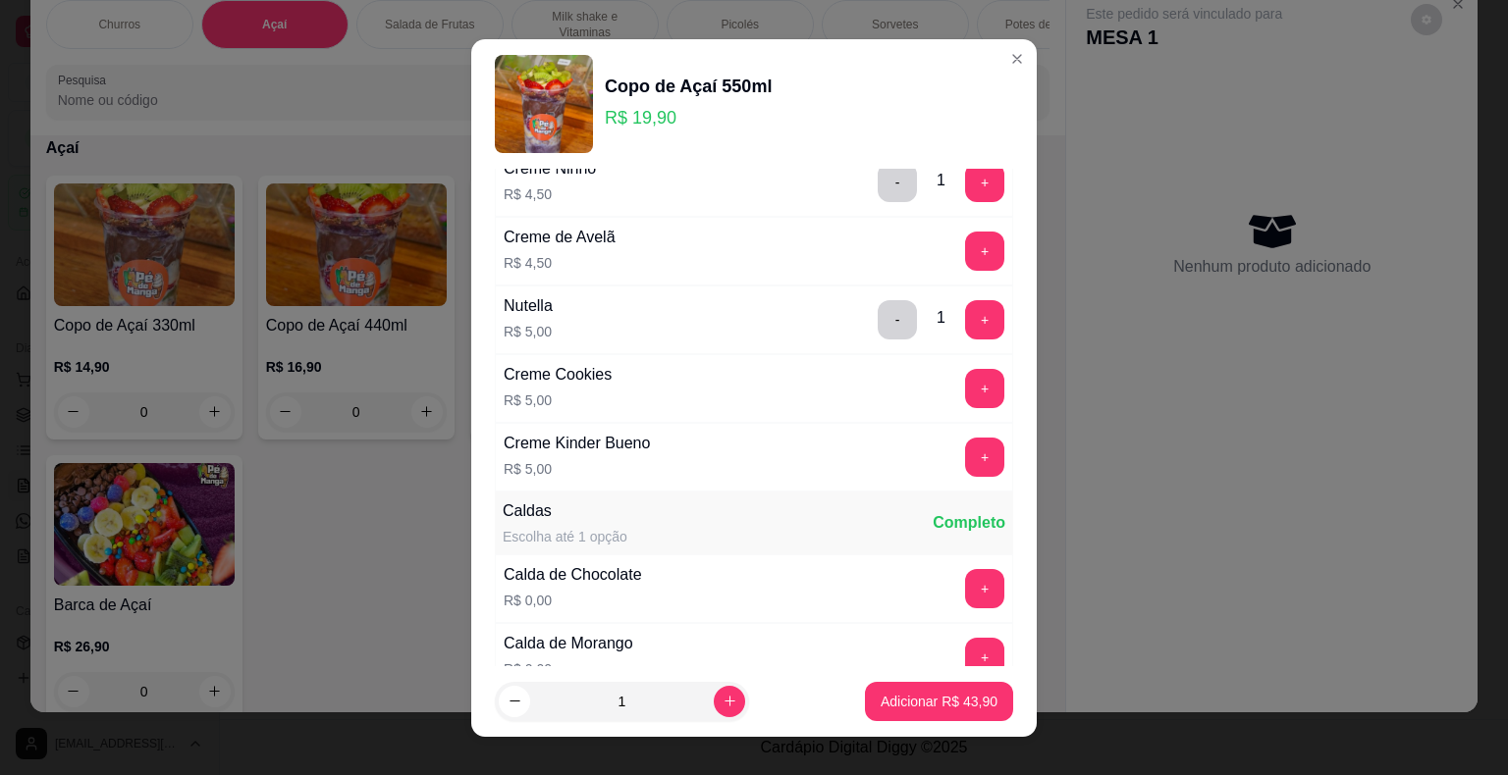
scroll to position [2061, 0]
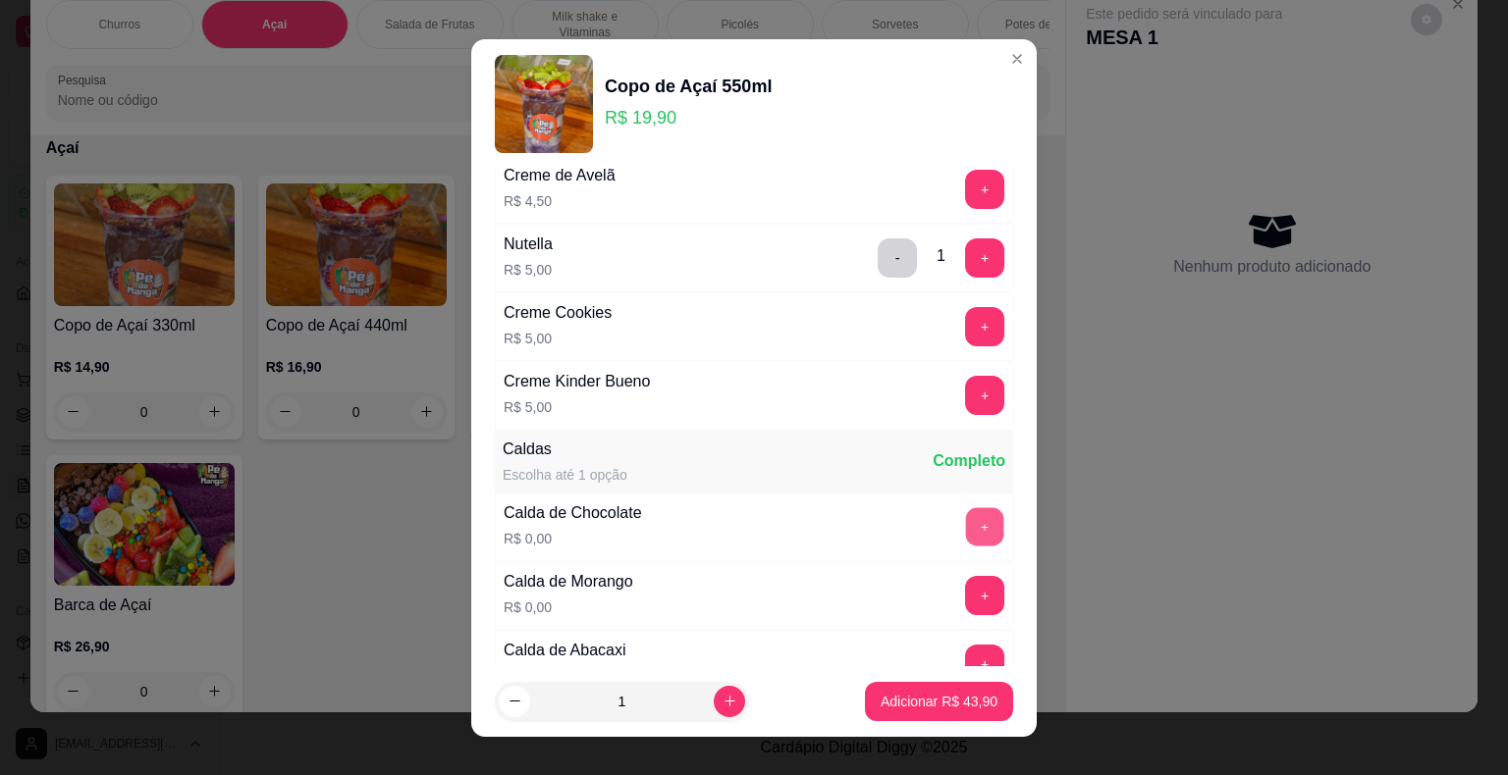
click at [966, 516] on button "+" at bounding box center [985, 527] width 38 height 38
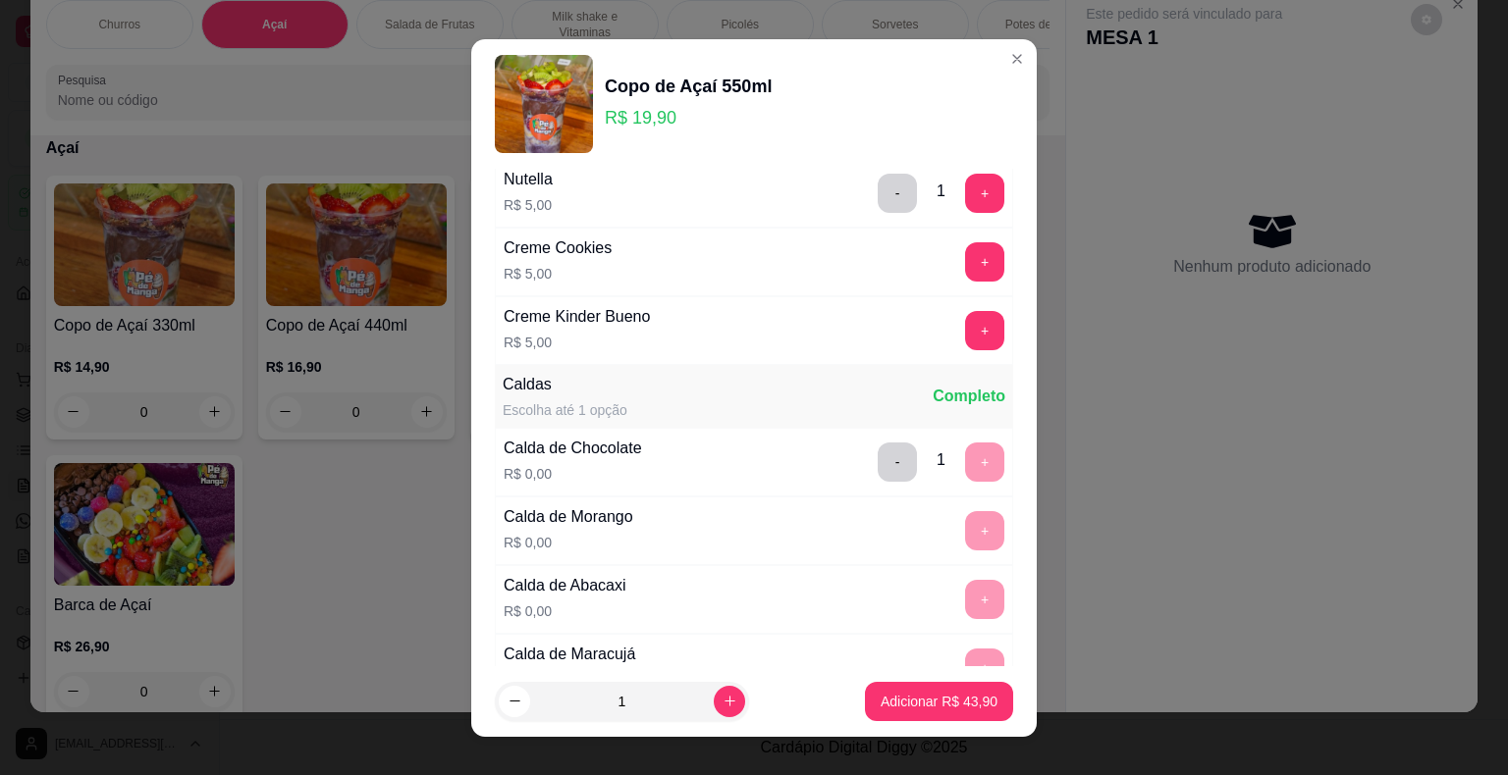
scroll to position [2160, 0]
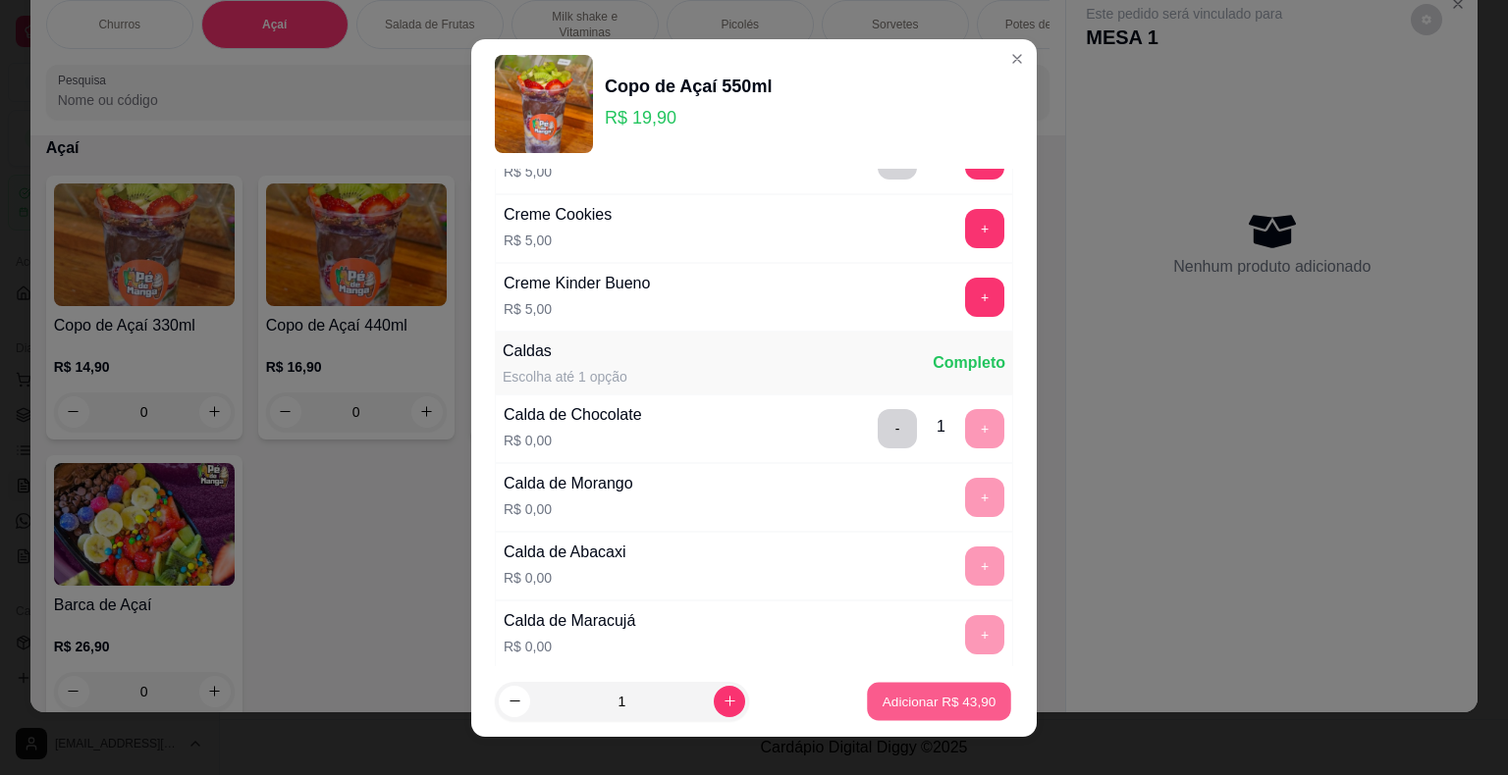
click at [931, 696] on p "Adicionar R$ 43,90" at bounding box center [939, 701] width 114 height 19
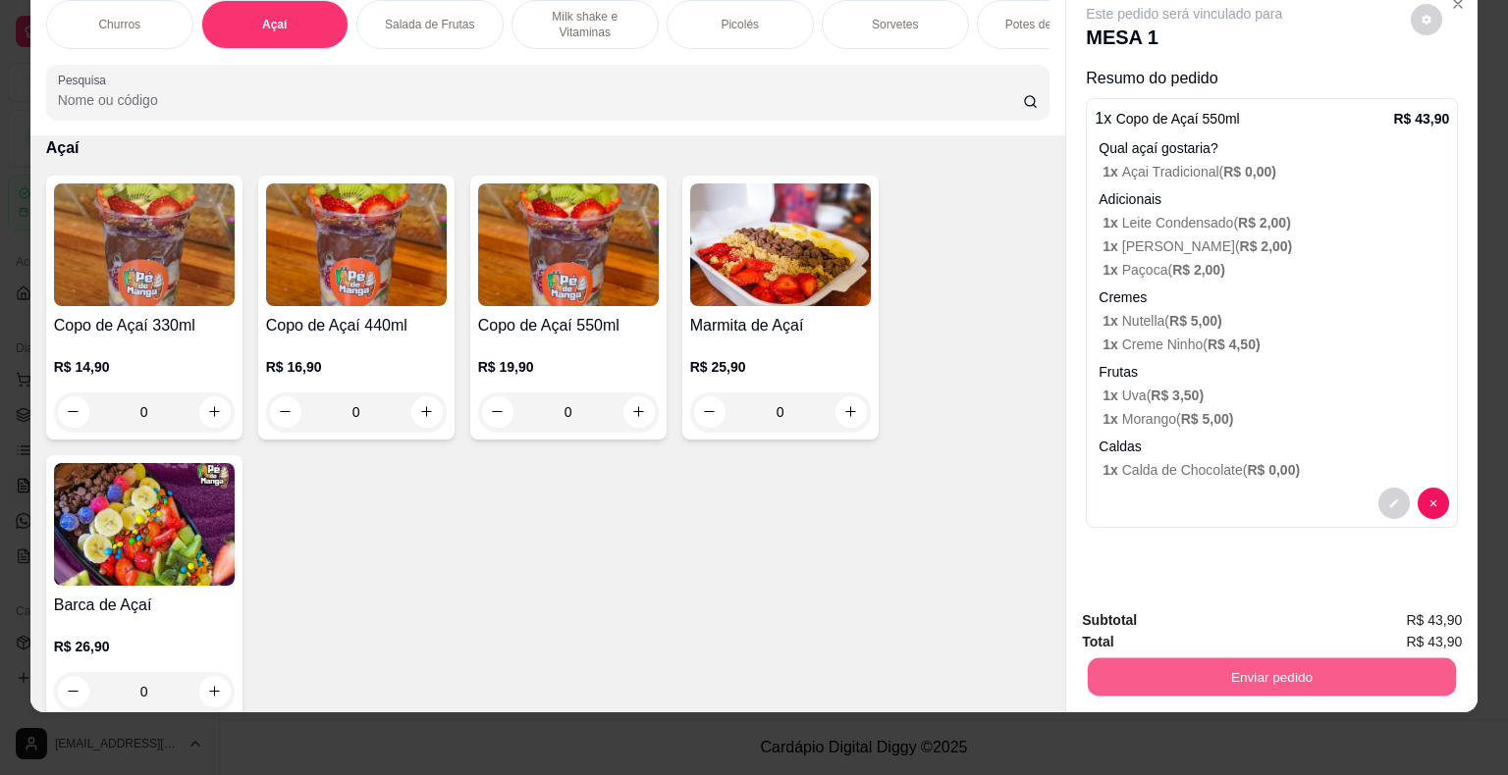
click at [1145, 667] on button "Enviar pedido" at bounding box center [1272, 678] width 368 height 38
click at [1142, 615] on button "Não registrar e enviar pedido" at bounding box center [1206, 614] width 198 height 36
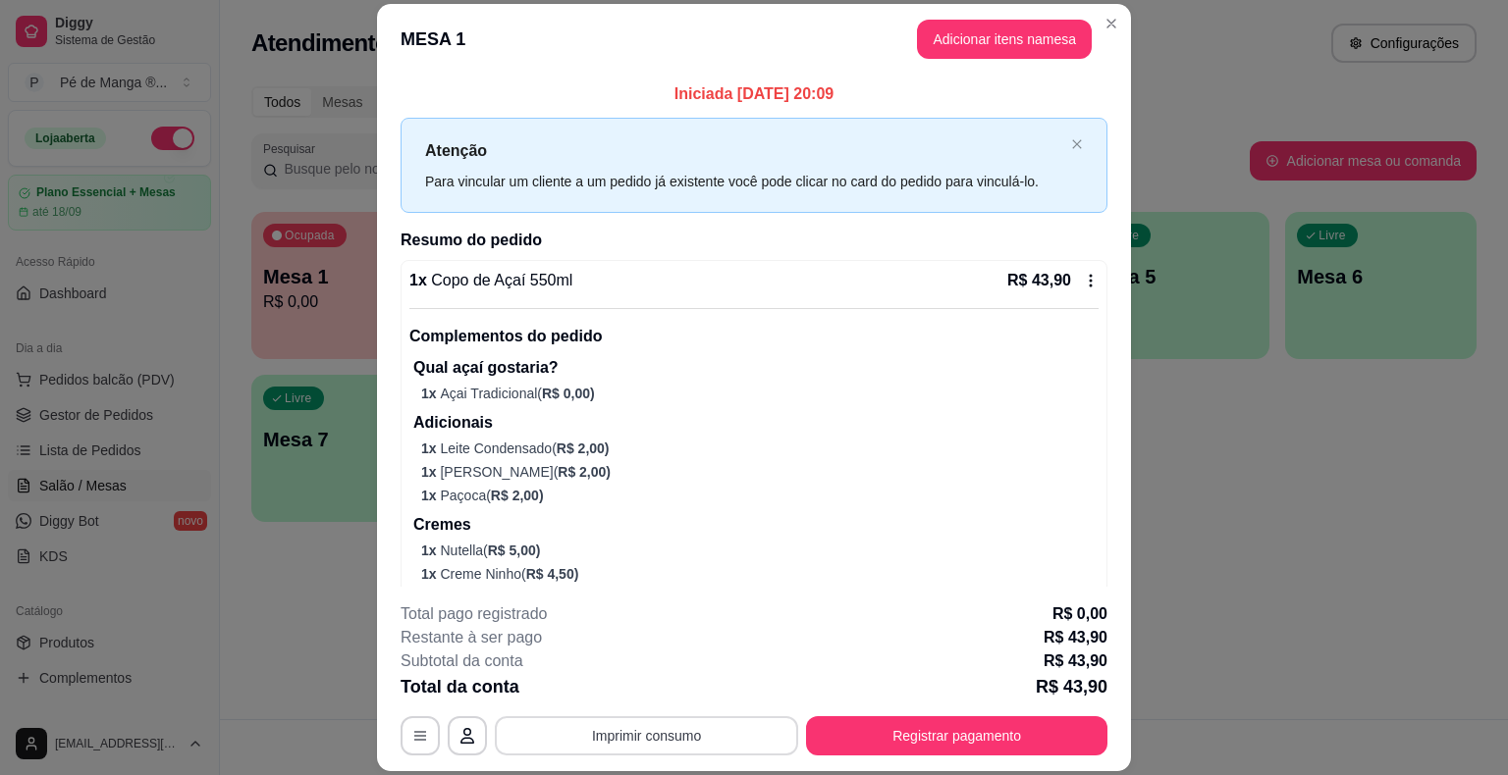
click at [636, 732] on button "Imprimir consumo" at bounding box center [646, 736] width 303 height 39
click at [634, 688] on button "IMPRESSORA" at bounding box center [644, 691] width 137 height 30
click at [990, 45] on button "Adicionar itens na mesa" at bounding box center [1004, 40] width 169 height 38
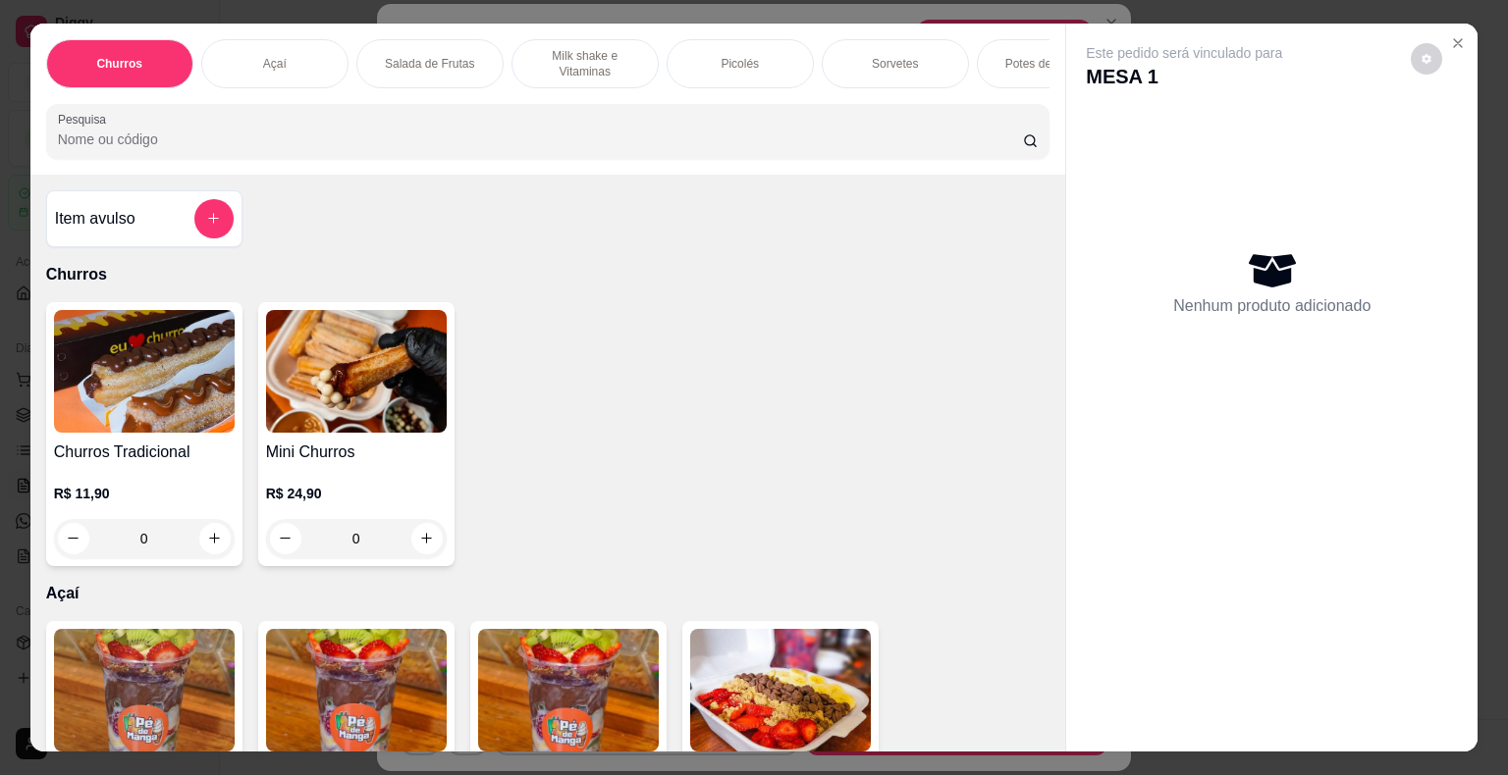
click at [944, 51] on div "Sorvetes" at bounding box center [895, 63] width 147 height 49
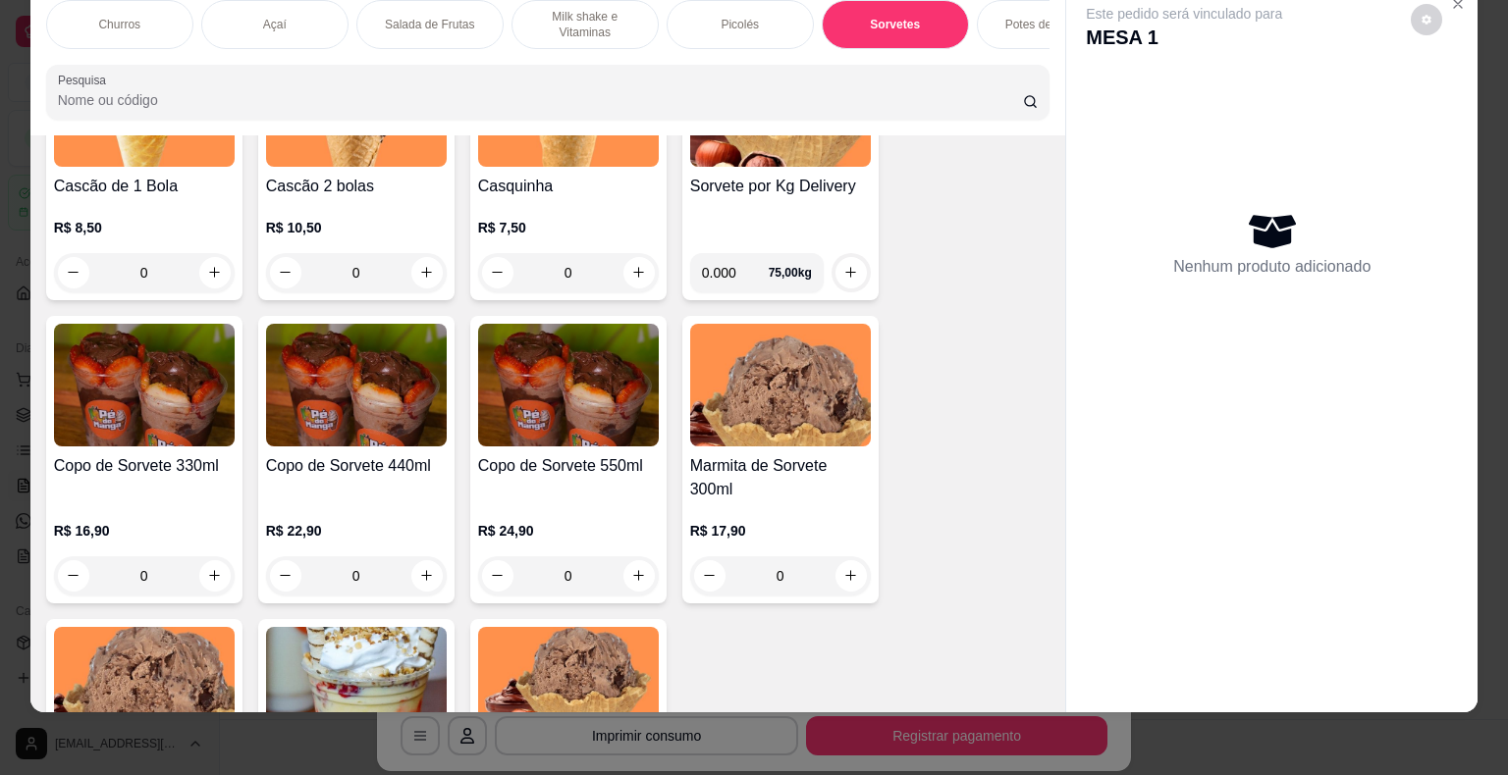
scroll to position [2929, 0]
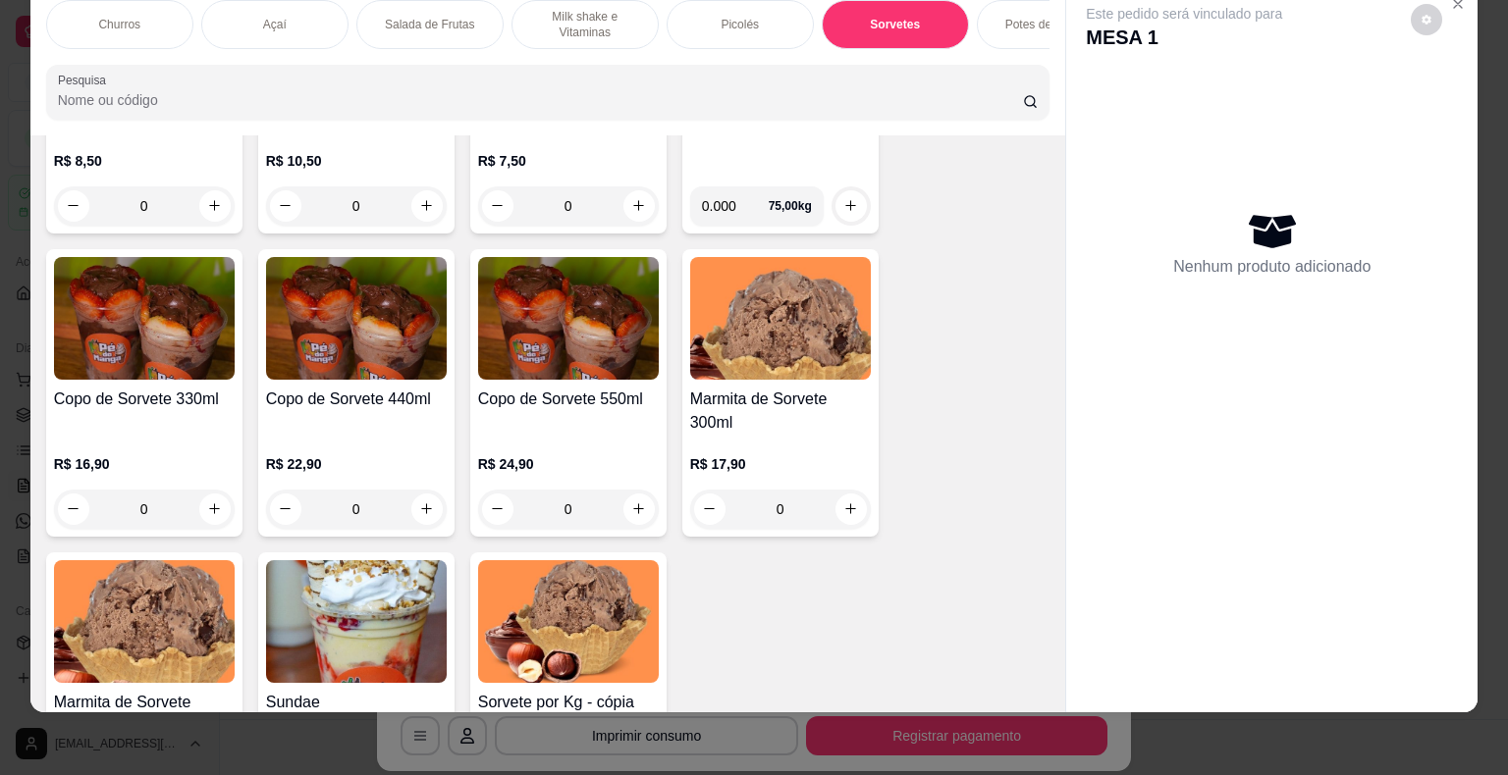
click at [628, 503] on div "0" at bounding box center [568, 509] width 181 height 39
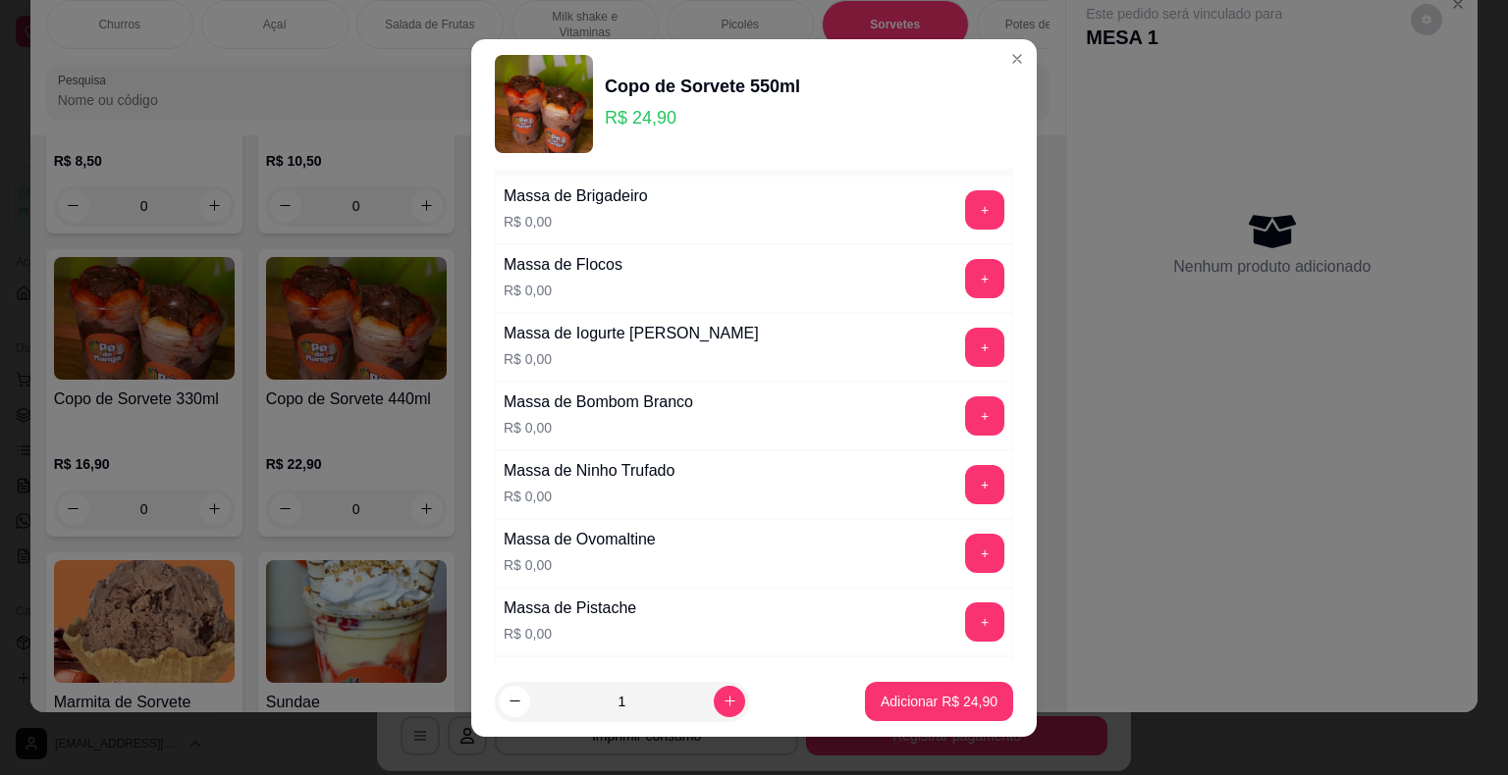
scroll to position [98, 0]
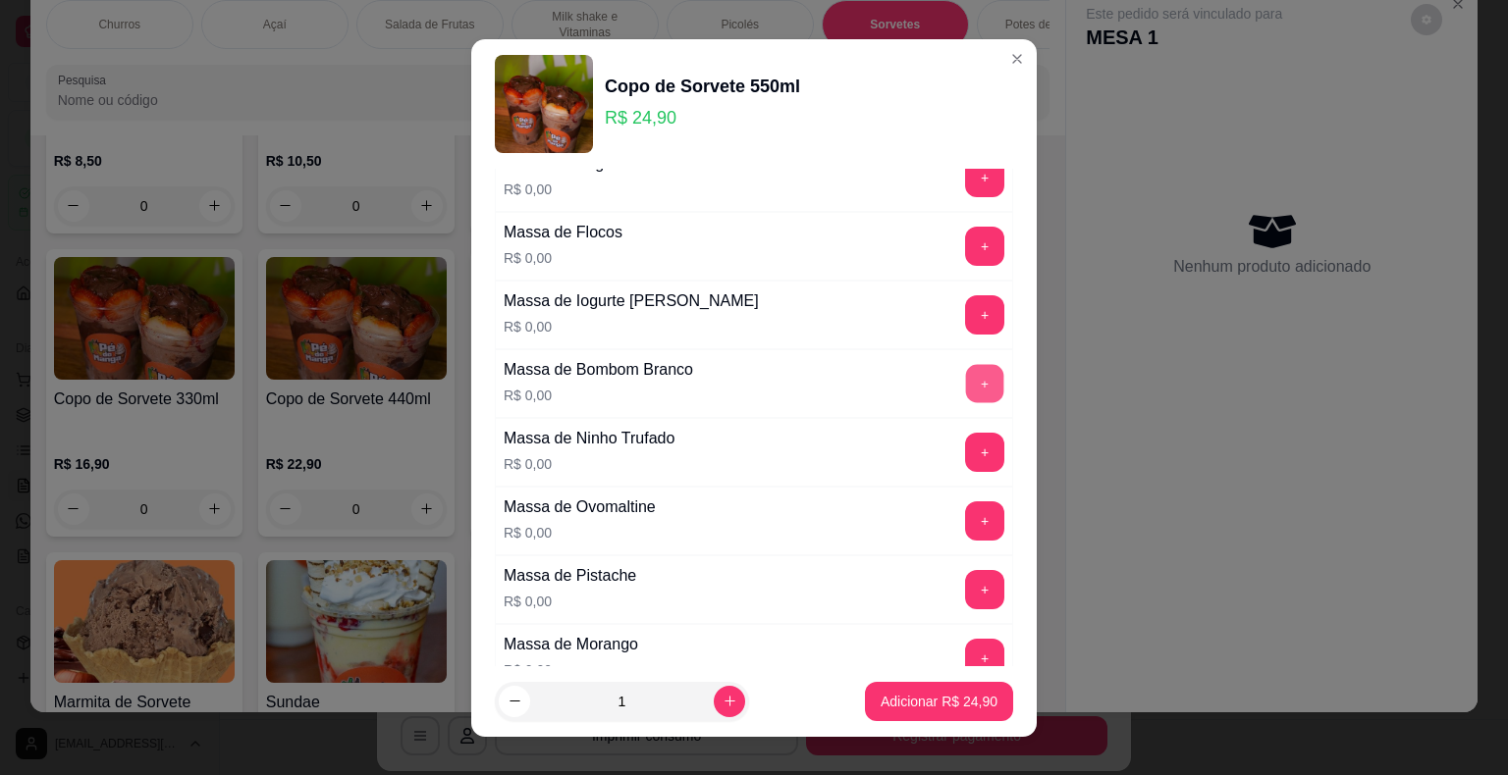
click at [966, 375] on button "+" at bounding box center [985, 383] width 38 height 38
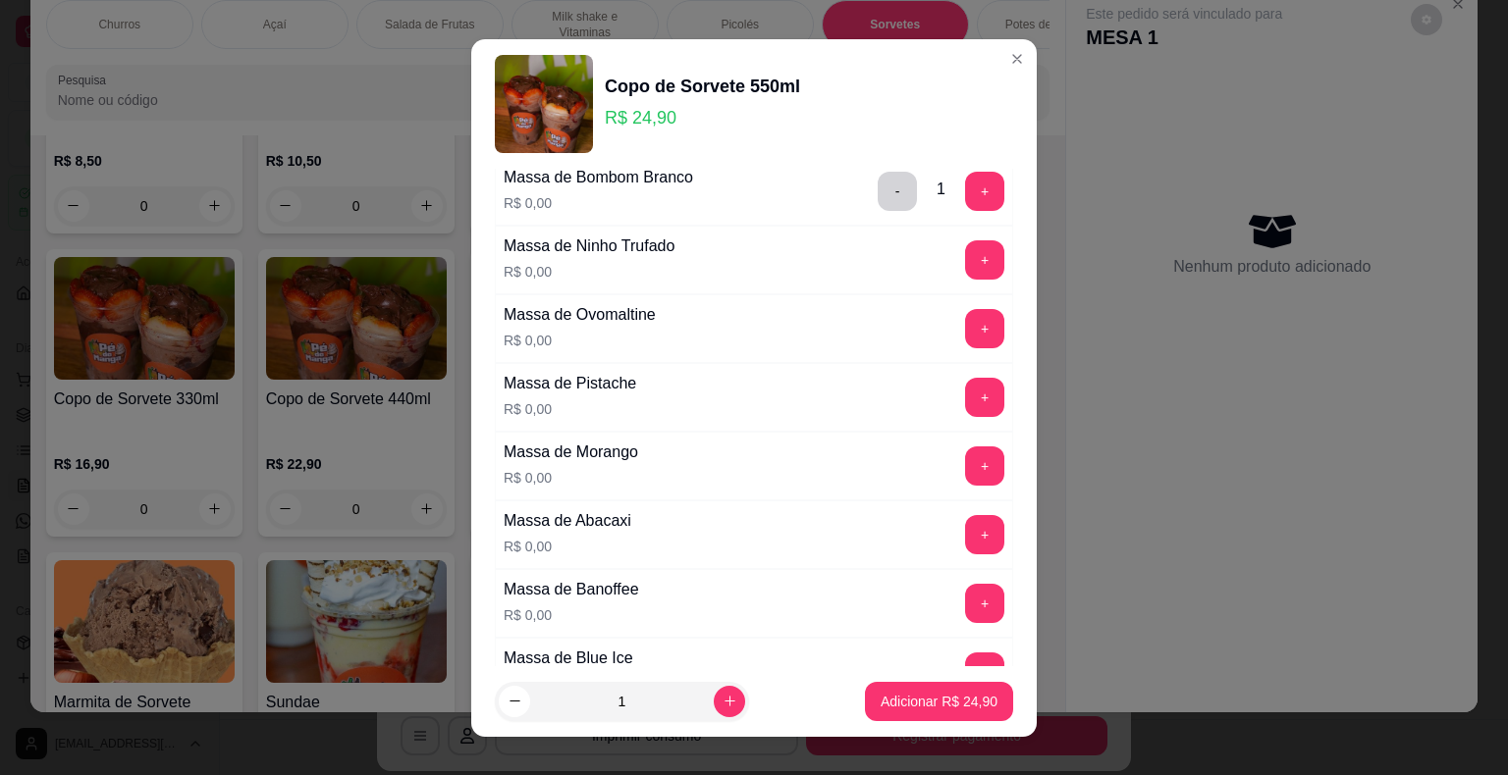
scroll to position [294, 0]
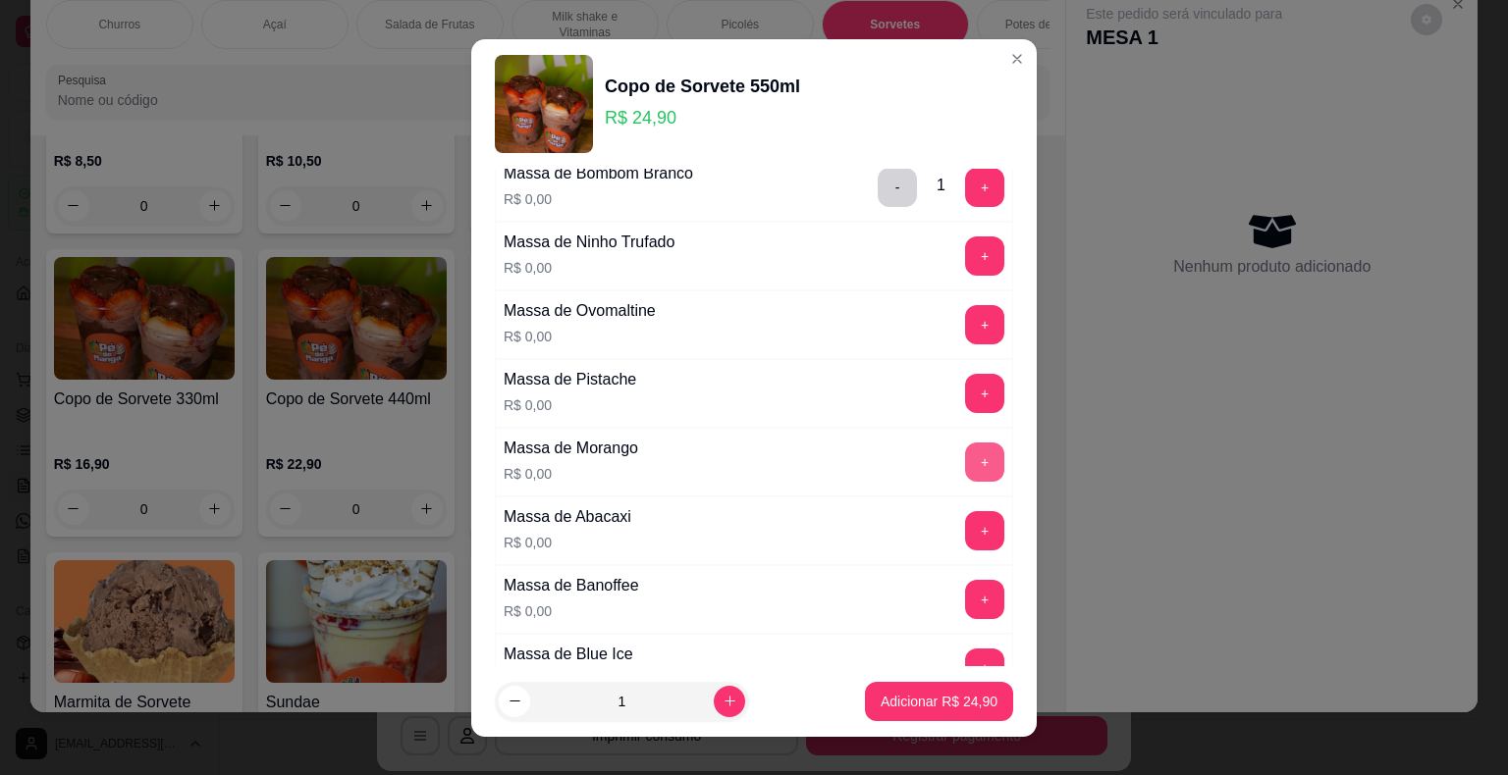
click at [965, 461] on button "+" at bounding box center [984, 462] width 39 height 39
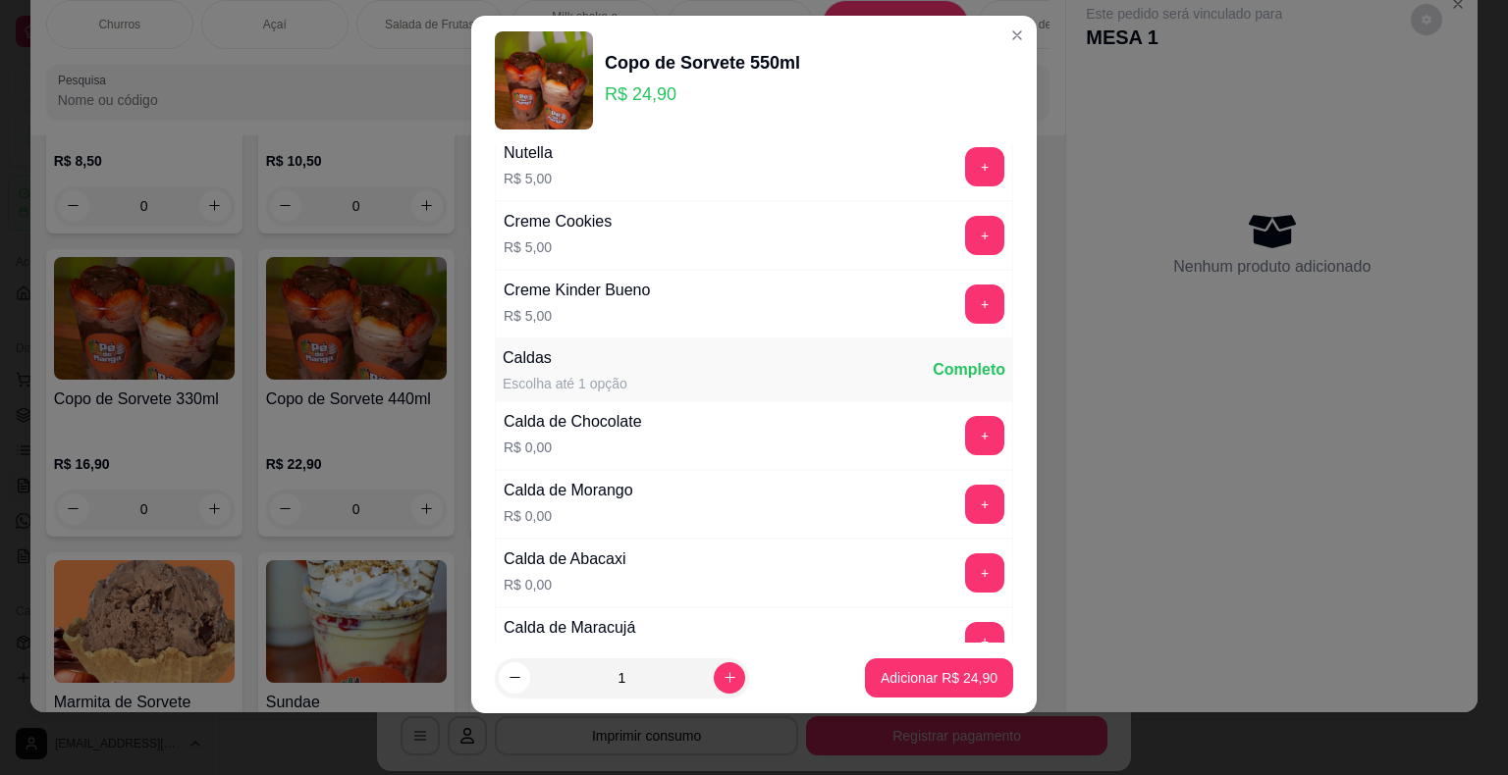
scroll to position [3243, 0]
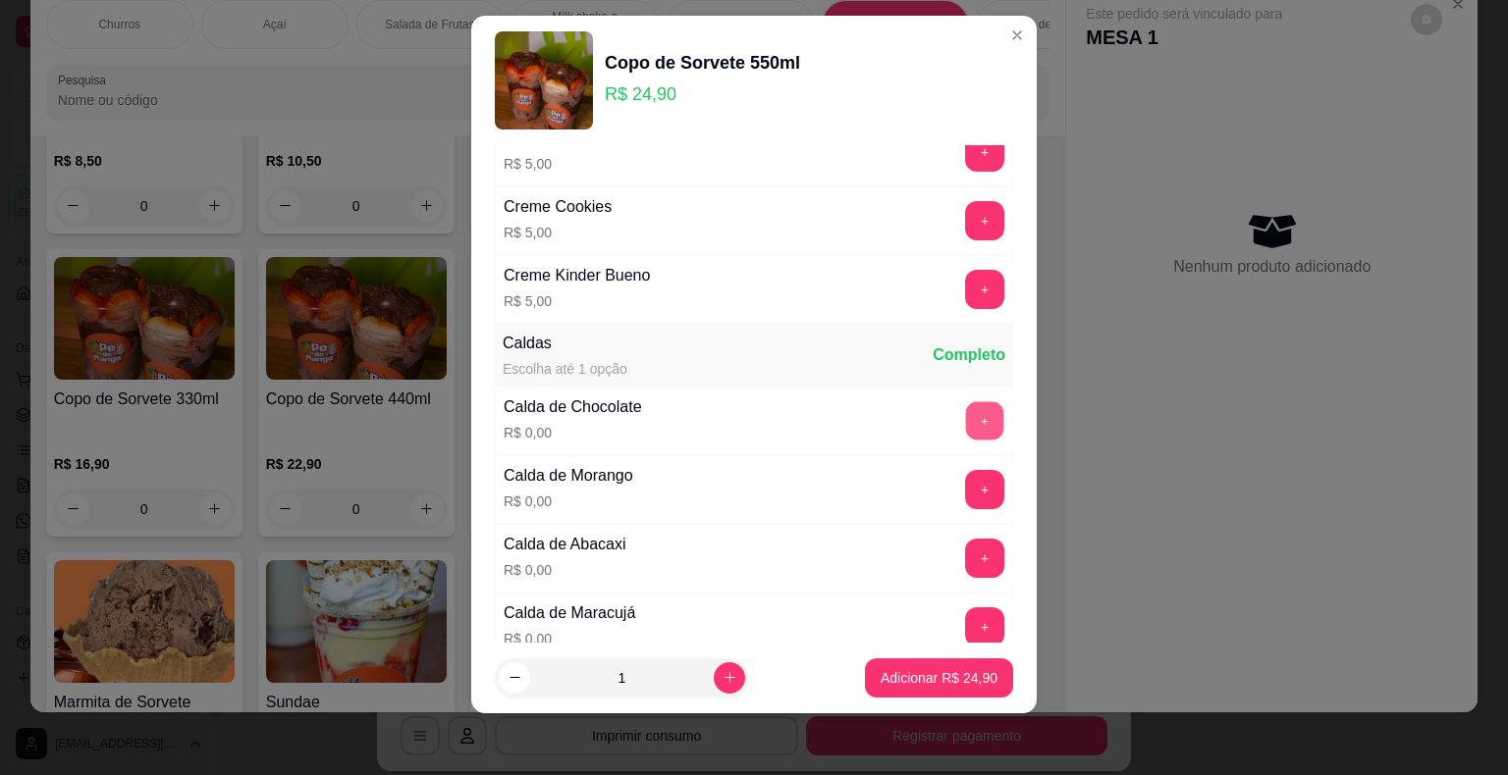
click at [966, 409] on button "+" at bounding box center [985, 420] width 38 height 38
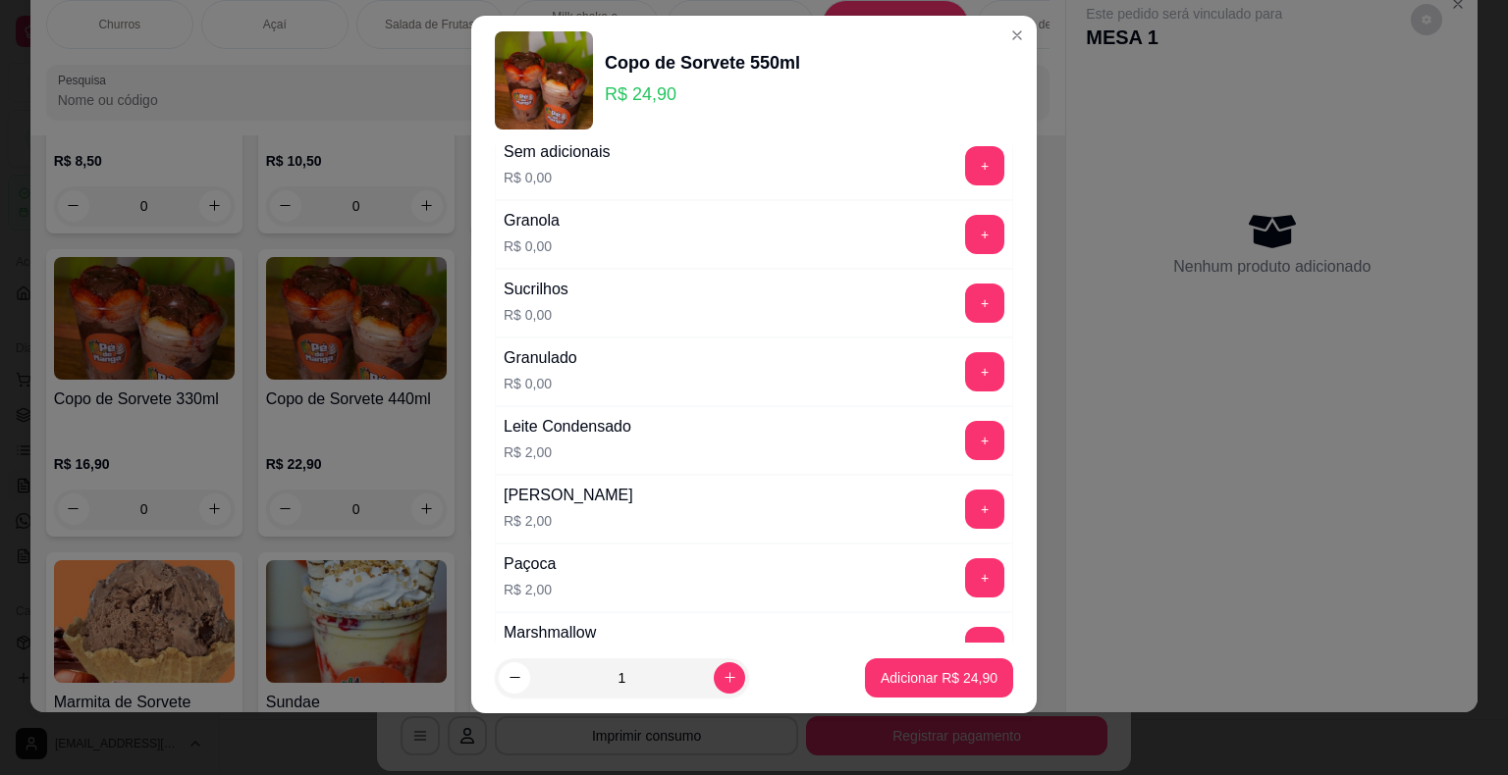
scroll to position [1182, 0]
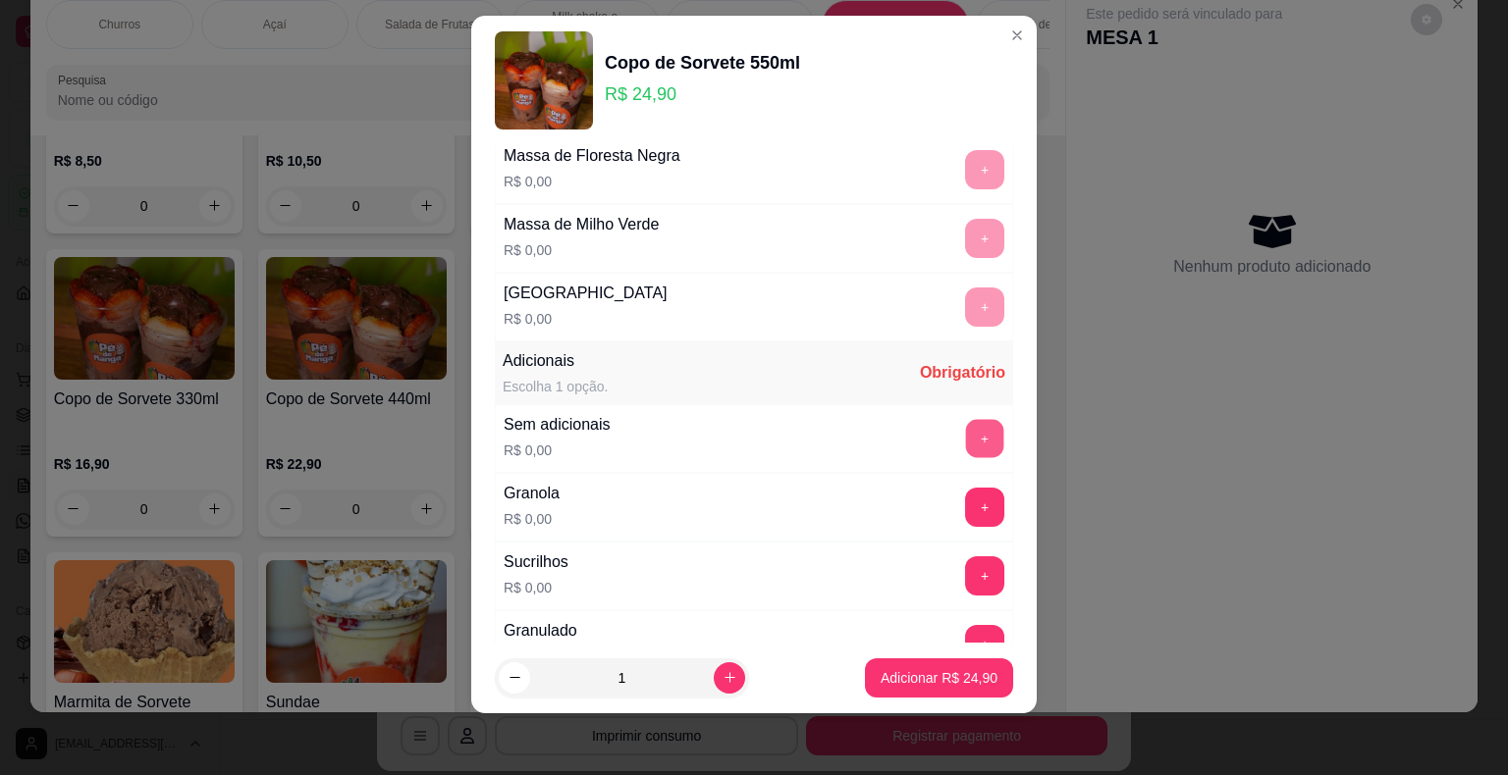
click at [966, 436] on button "+" at bounding box center [985, 438] width 38 height 38
click at [927, 676] on p "Adicionar R$ 24,90" at bounding box center [939, 677] width 114 height 19
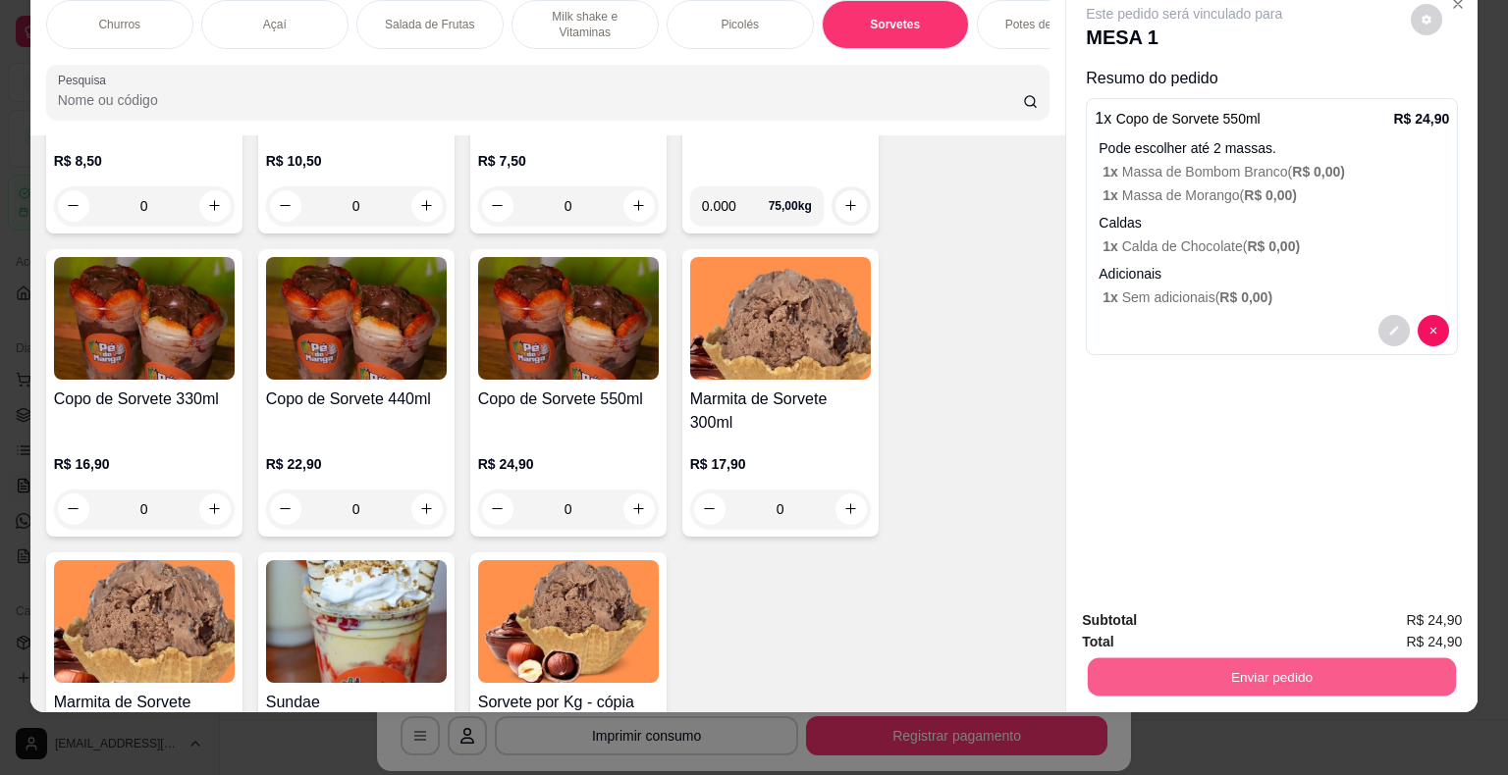
click at [1172, 659] on button "Enviar pedido" at bounding box center [1272, 678] width 368 height 38
click at [1146, 615] on button "Não registrar e enviar pedido" at bounding box center [1206, 614] width 204 height 37
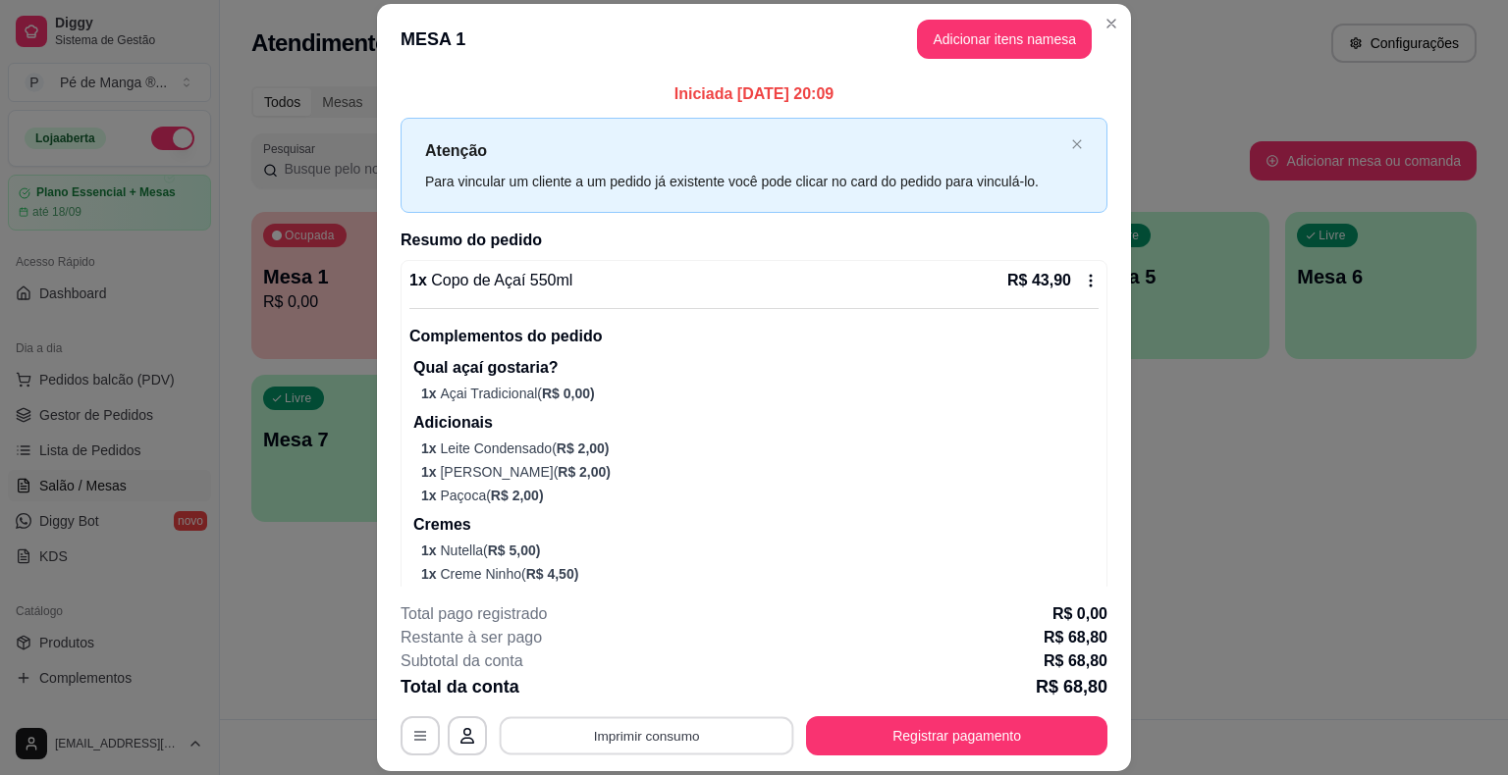
click at [758, 731] on button "Imprimir consumo" at bounding box center [647, 737] width 294 height 38
click at [666, 684] on button "IMPRESSORA" at bounding box center [645, 690] width 142 height 31
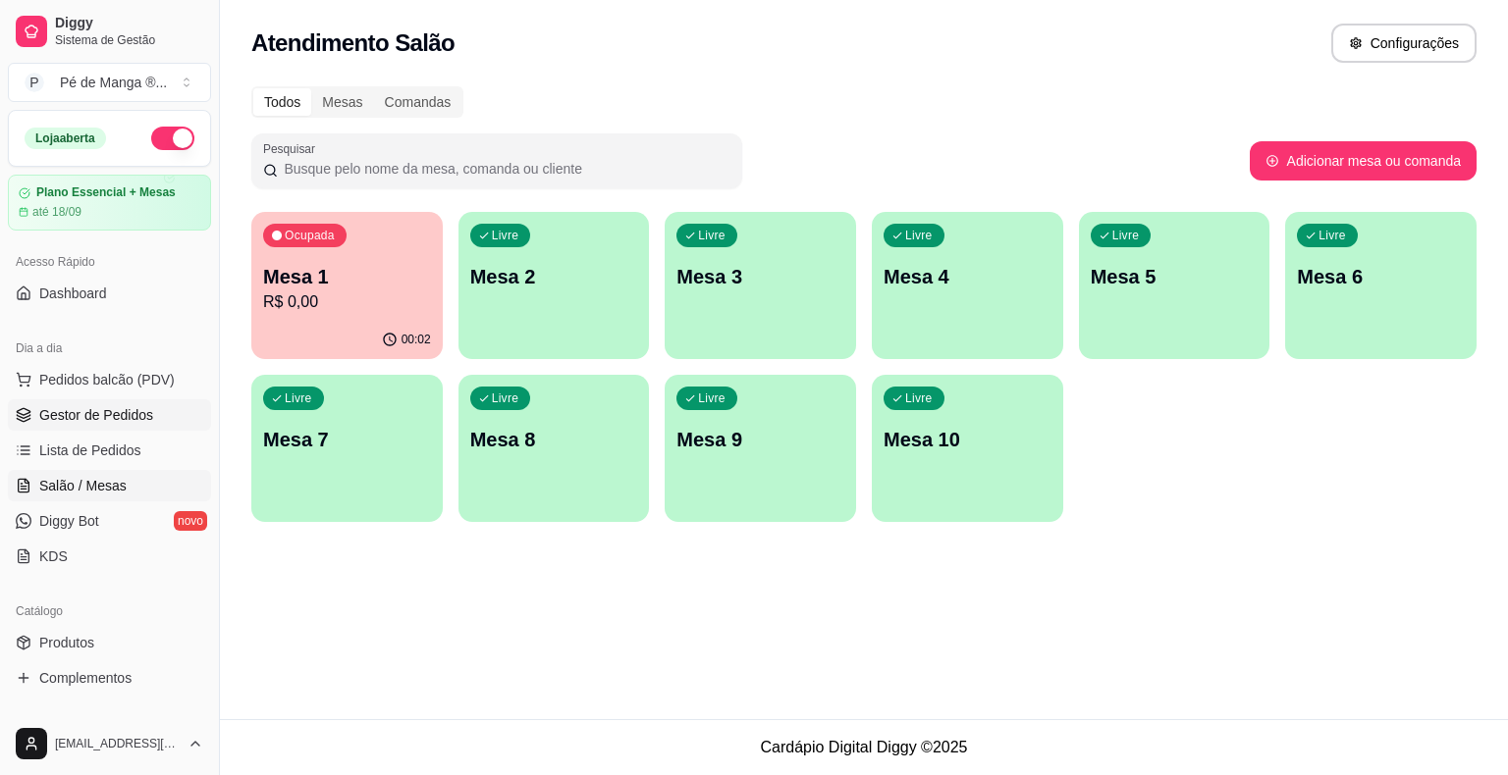
click at [114, 415] on span "Gestor de Pedidos" at bounding box center [96, 415] width 114 height 20
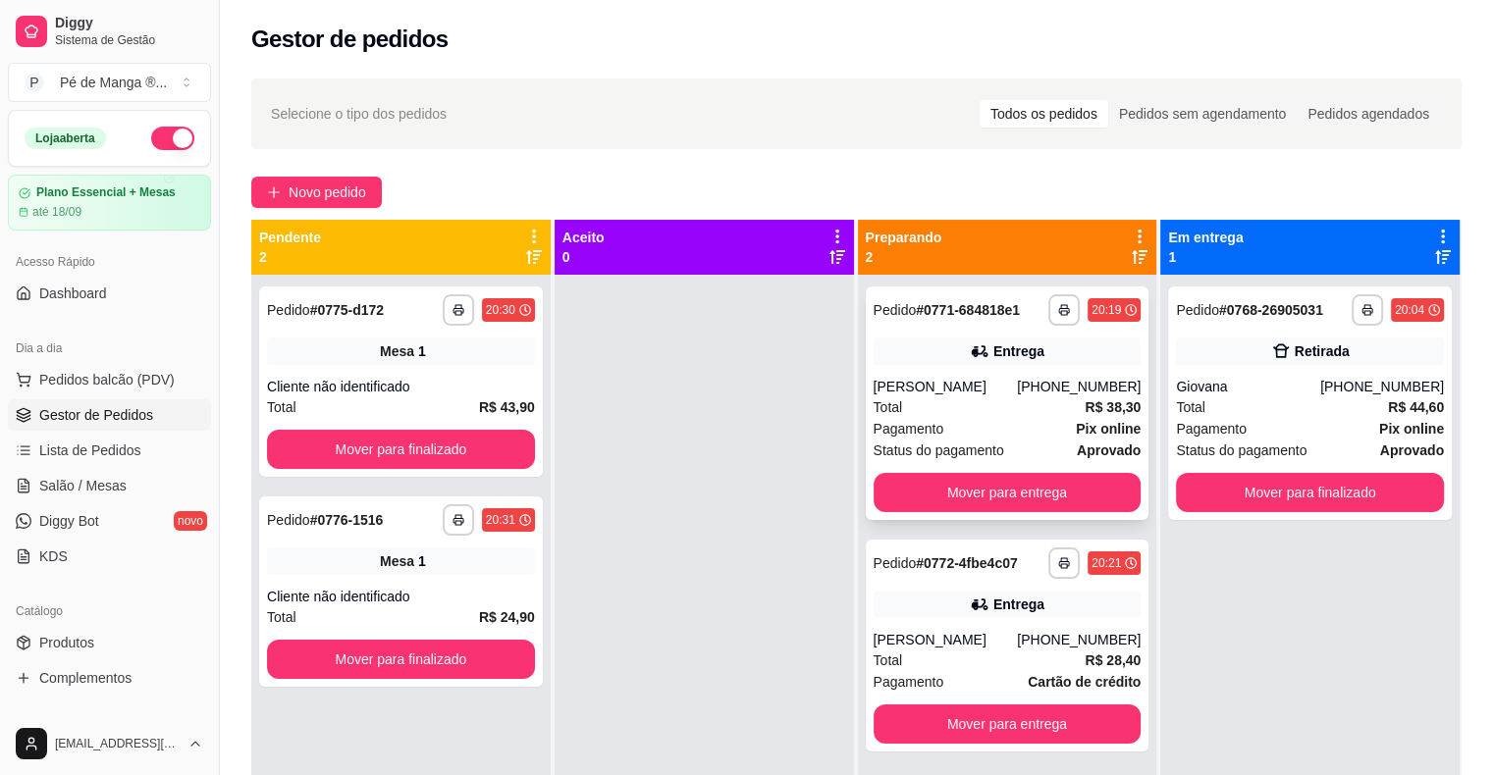
click at [961, 403] on div "Total R$ 38,30" at bounding box center [1008, 408] width 268 height 22
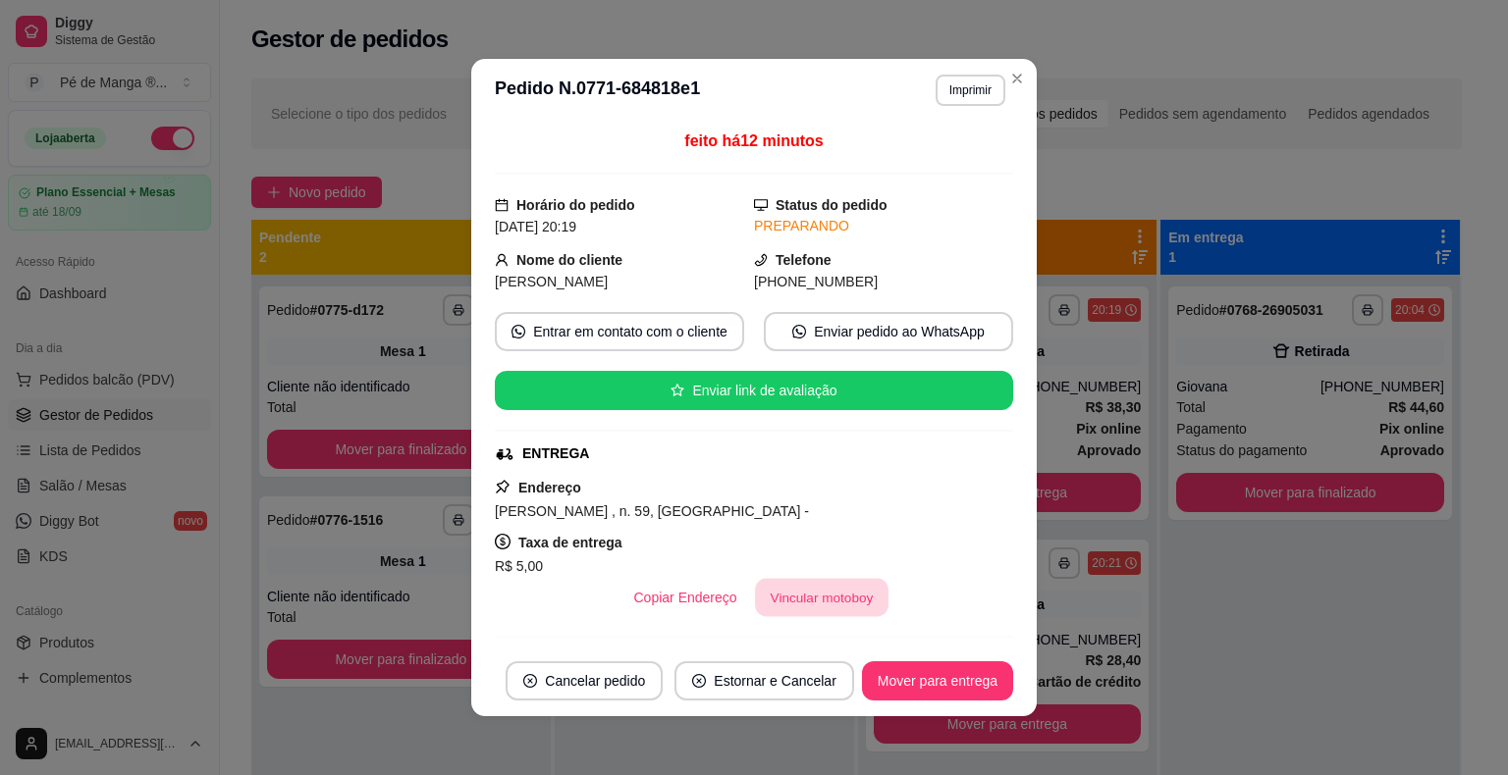
click at [844, 601] on button "Vincular motoboy" at bounding box center [822, 598] width 134 height 38
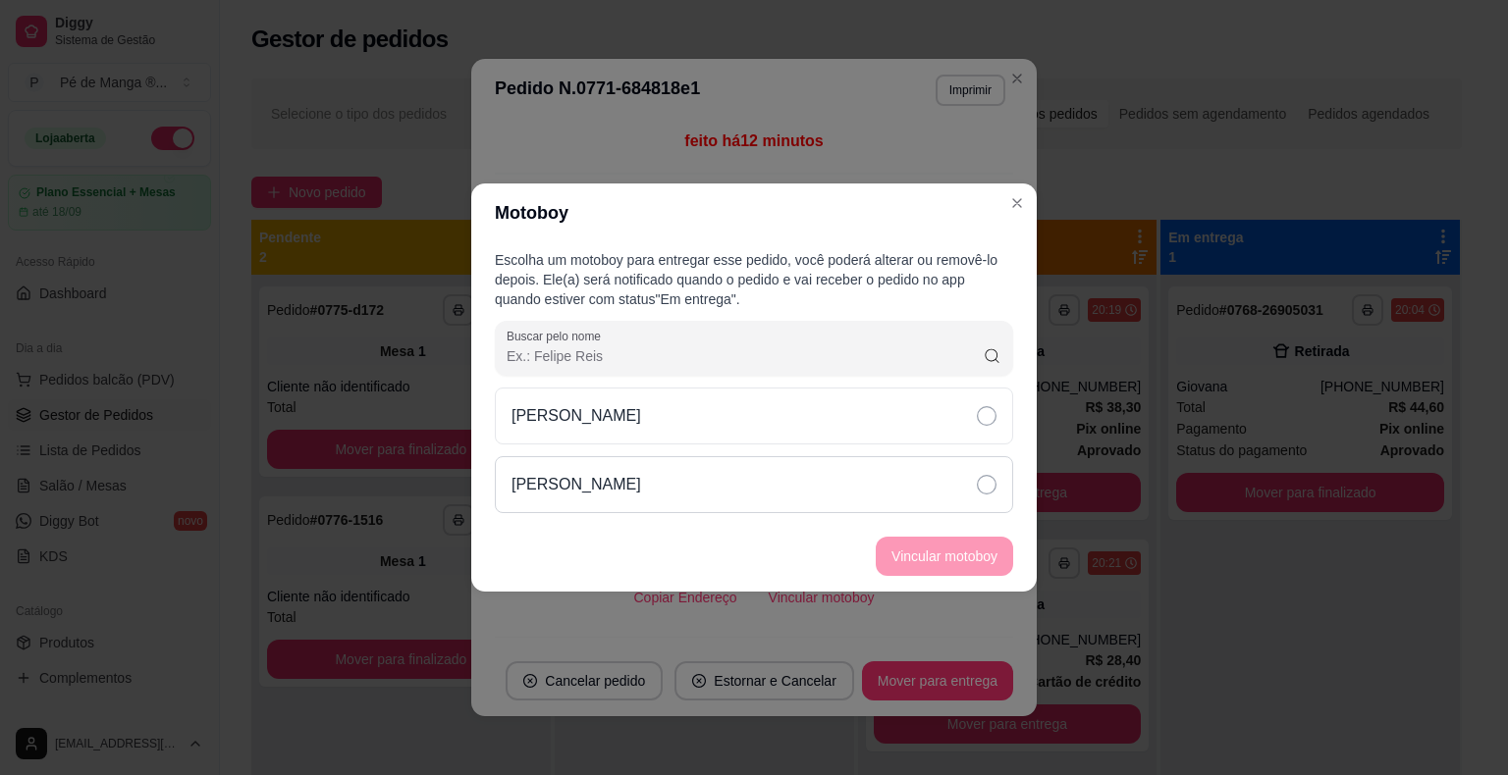
click at [920, 471] on div "[PERSON_NAME]" at bounding box center [754, 484] width 518 height 57
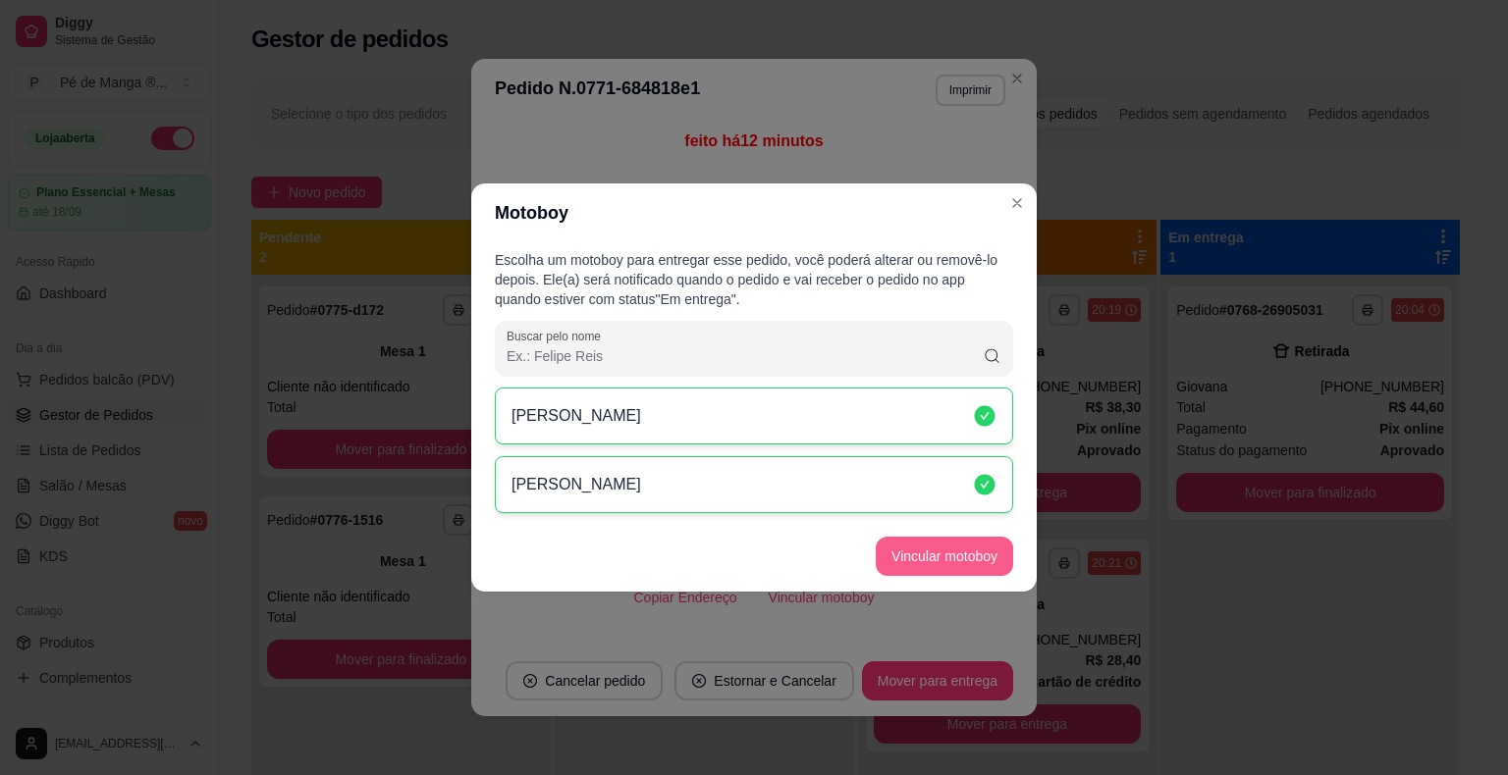
click at [966, 553] on button "Vincular motoboy" at bounding box center [944, 556] width 137 height 39
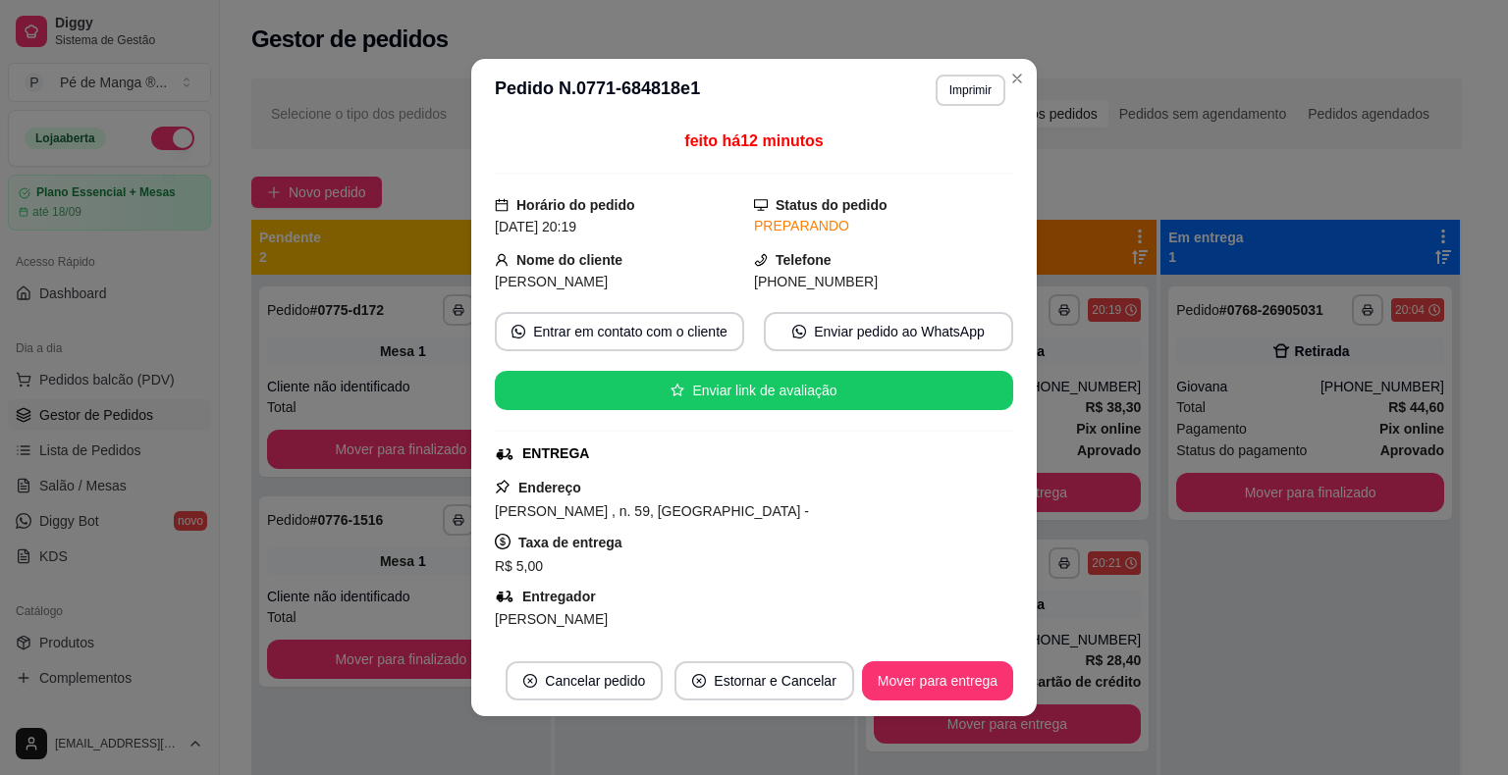
click at [1016, 209] on div "feito há 12 minutos Horário do pedido [DATE] 20:19 Status do pedido PREPARANDO …" at bounding box center [753, 384] width 565 height 524
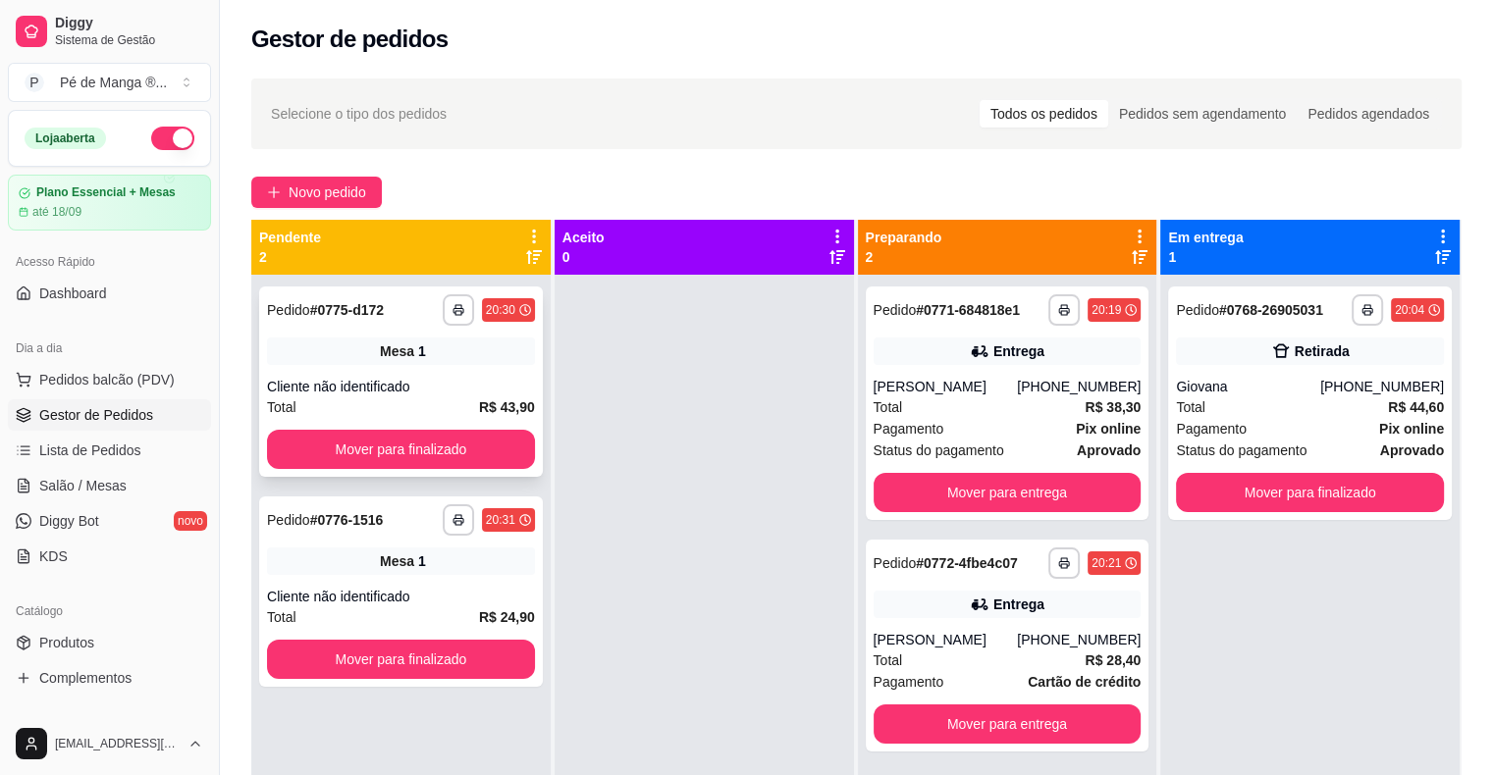
click at [354, 345] on div "Mesa 1" at bounding box center [401, 351] width 268 height 27
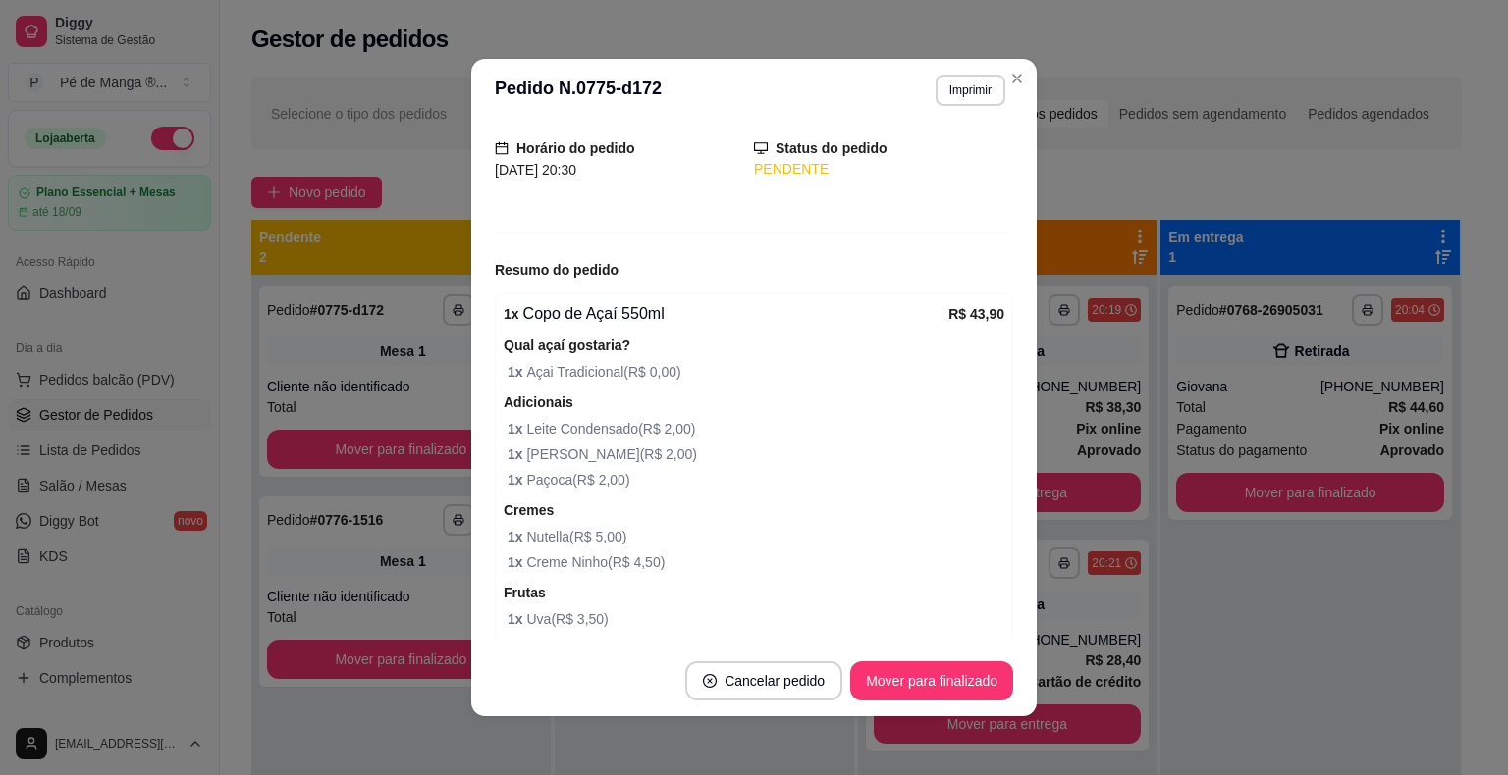
scroll to position [278, 0]
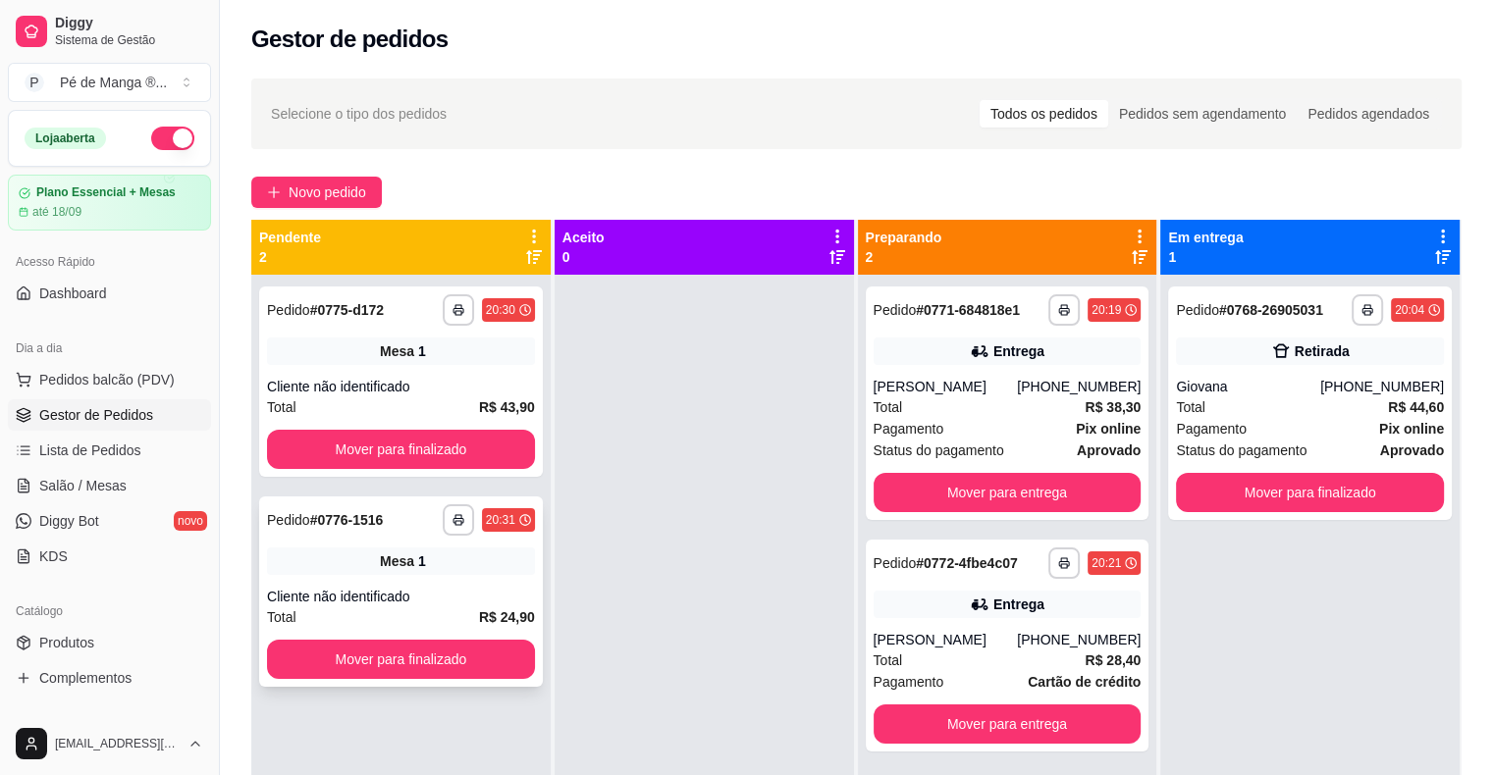
click at [432, 571] on div "Mesa 1" at bounding box center [401, 561] width 268 height 27
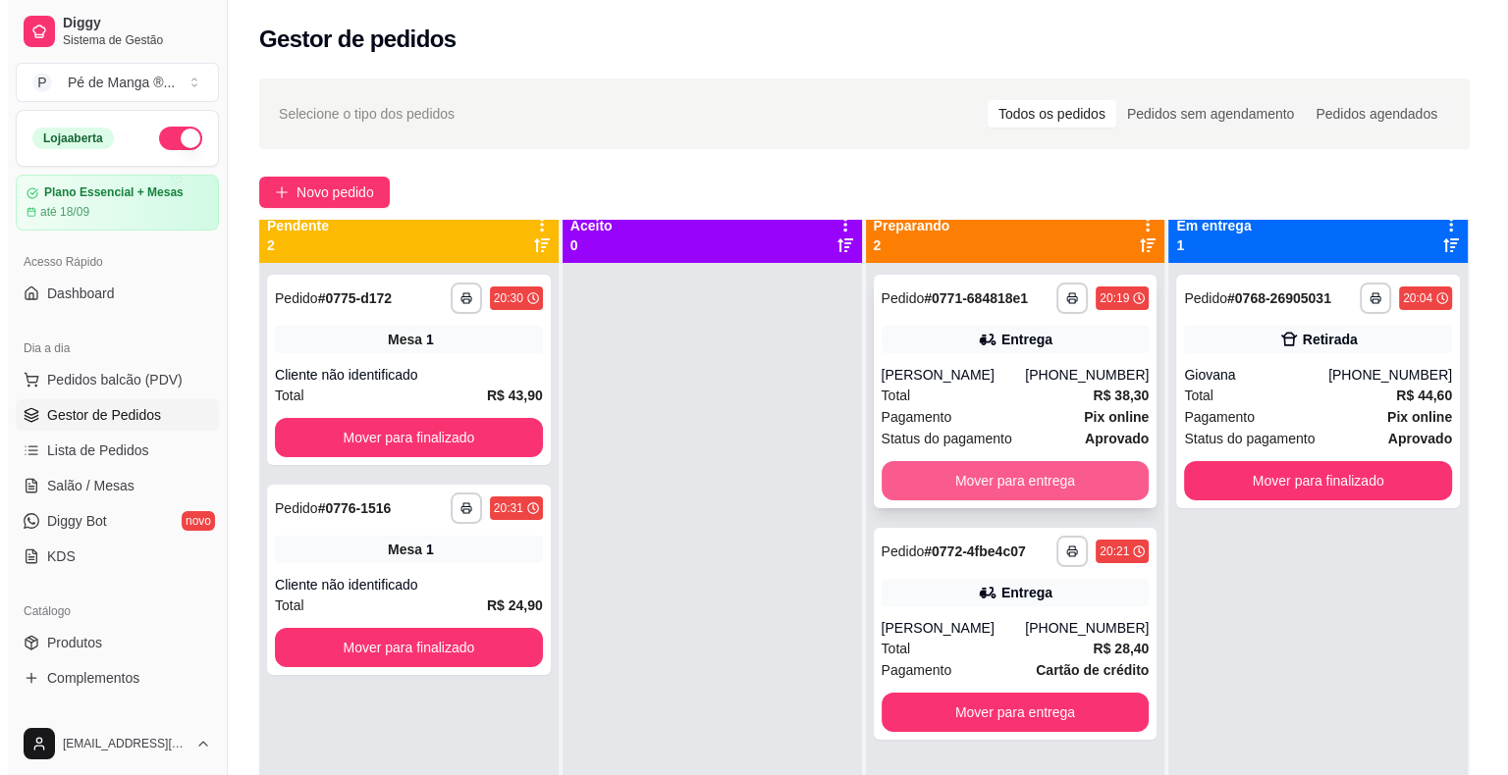
scroll to position [0, 0]
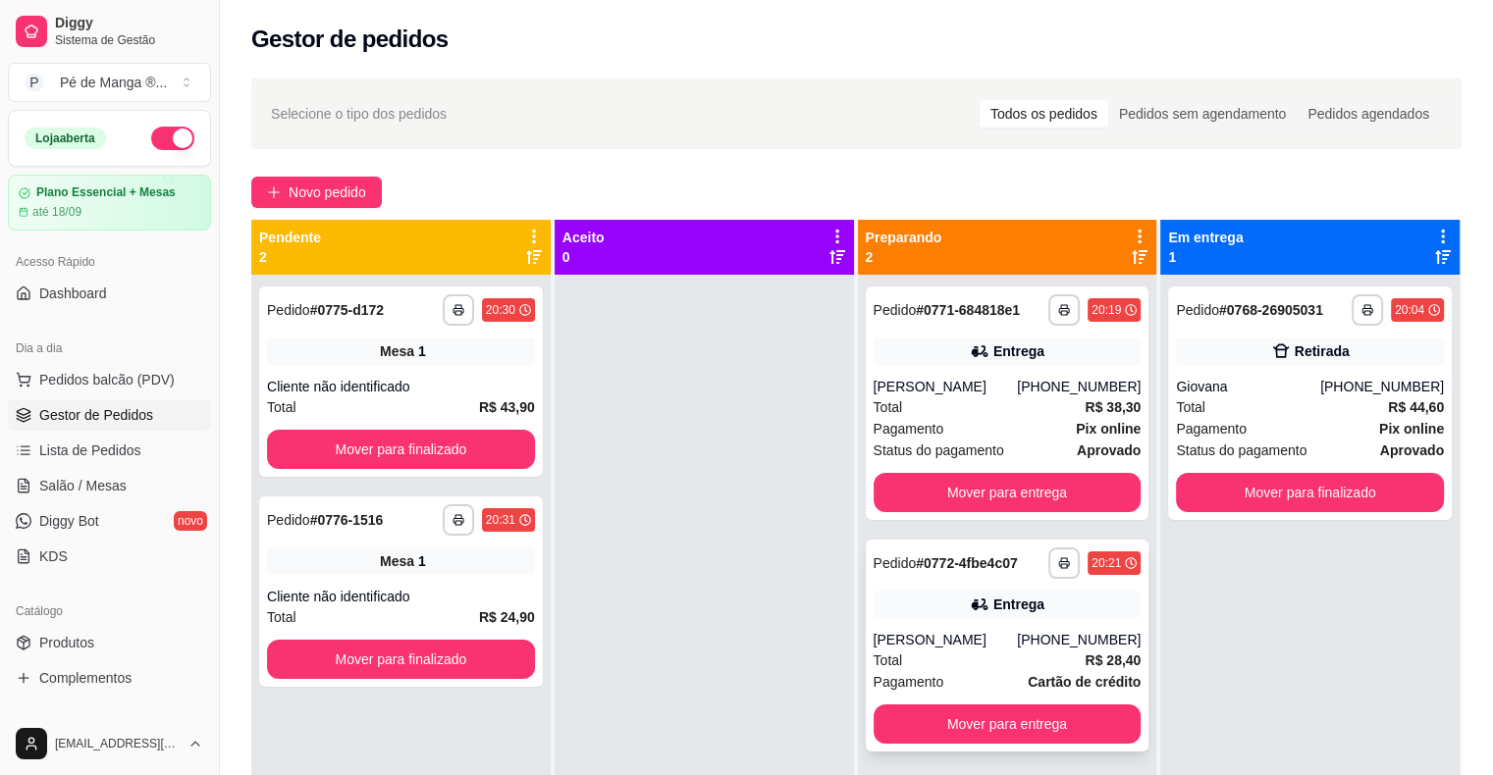
click at [997, 621] on div "**********" at bounding box center [1008, 646] width 284 height 212
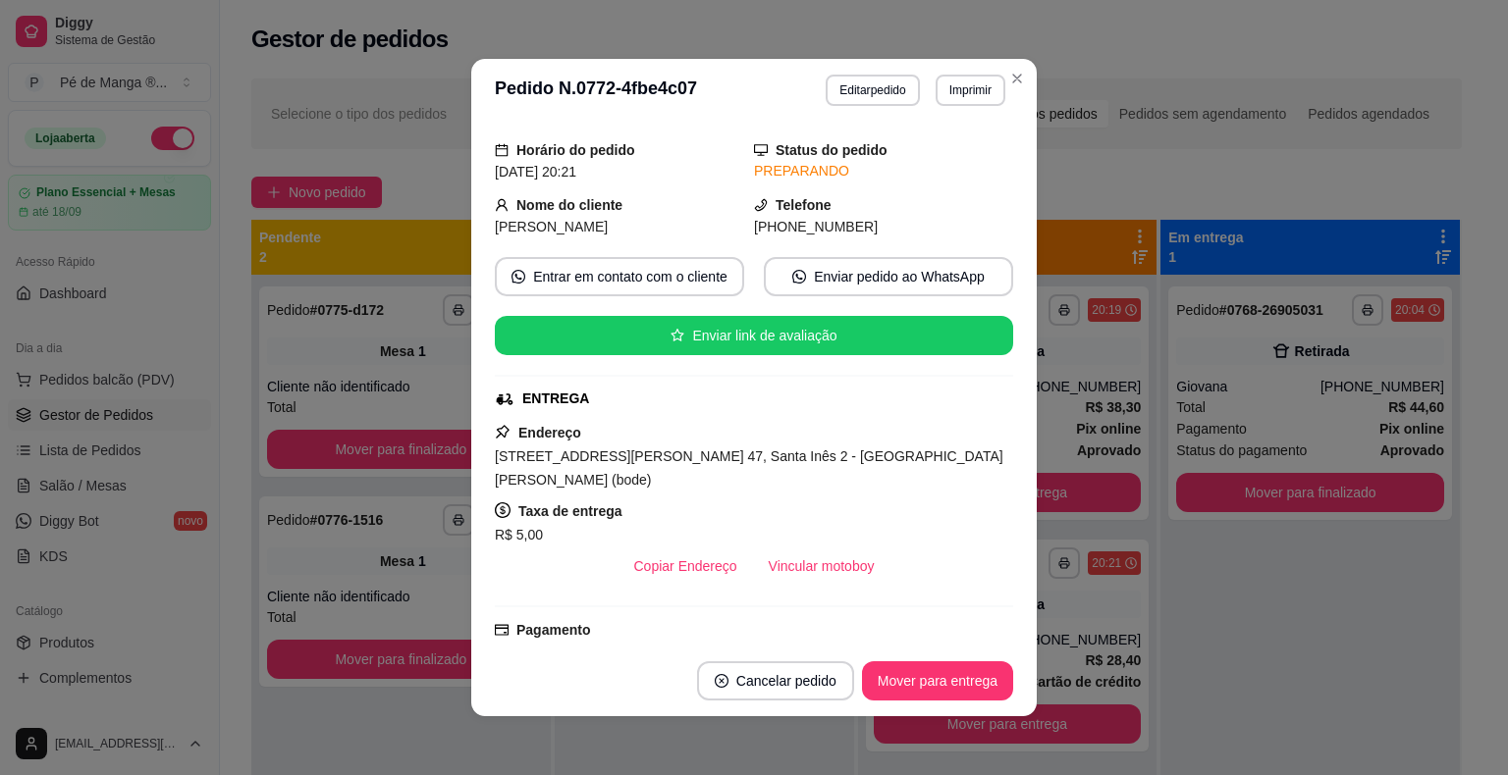
scroll to position [294, 0]
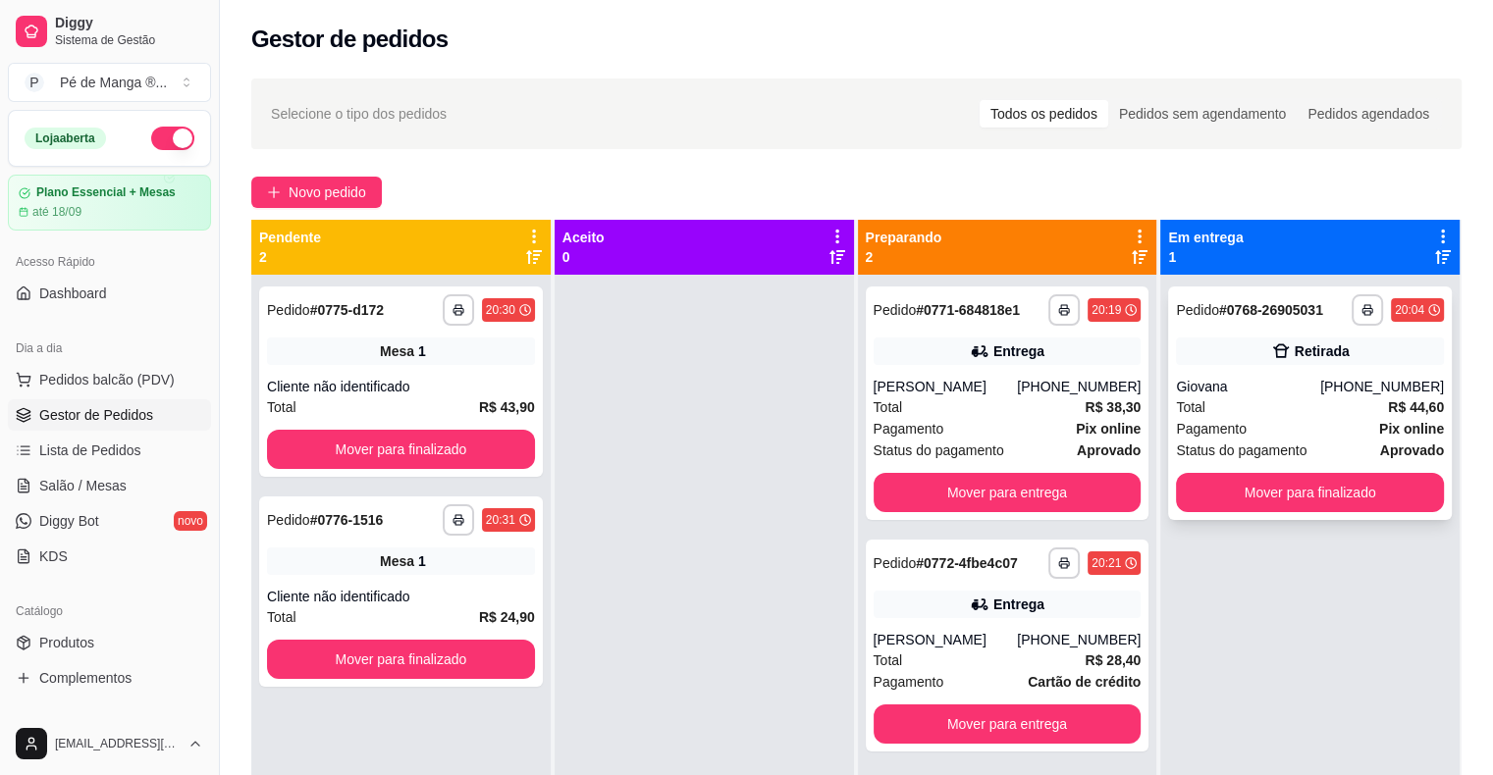
click at [1304, 377] on div "Giovana" at bounding box center [1248, 387] width 144 height 20
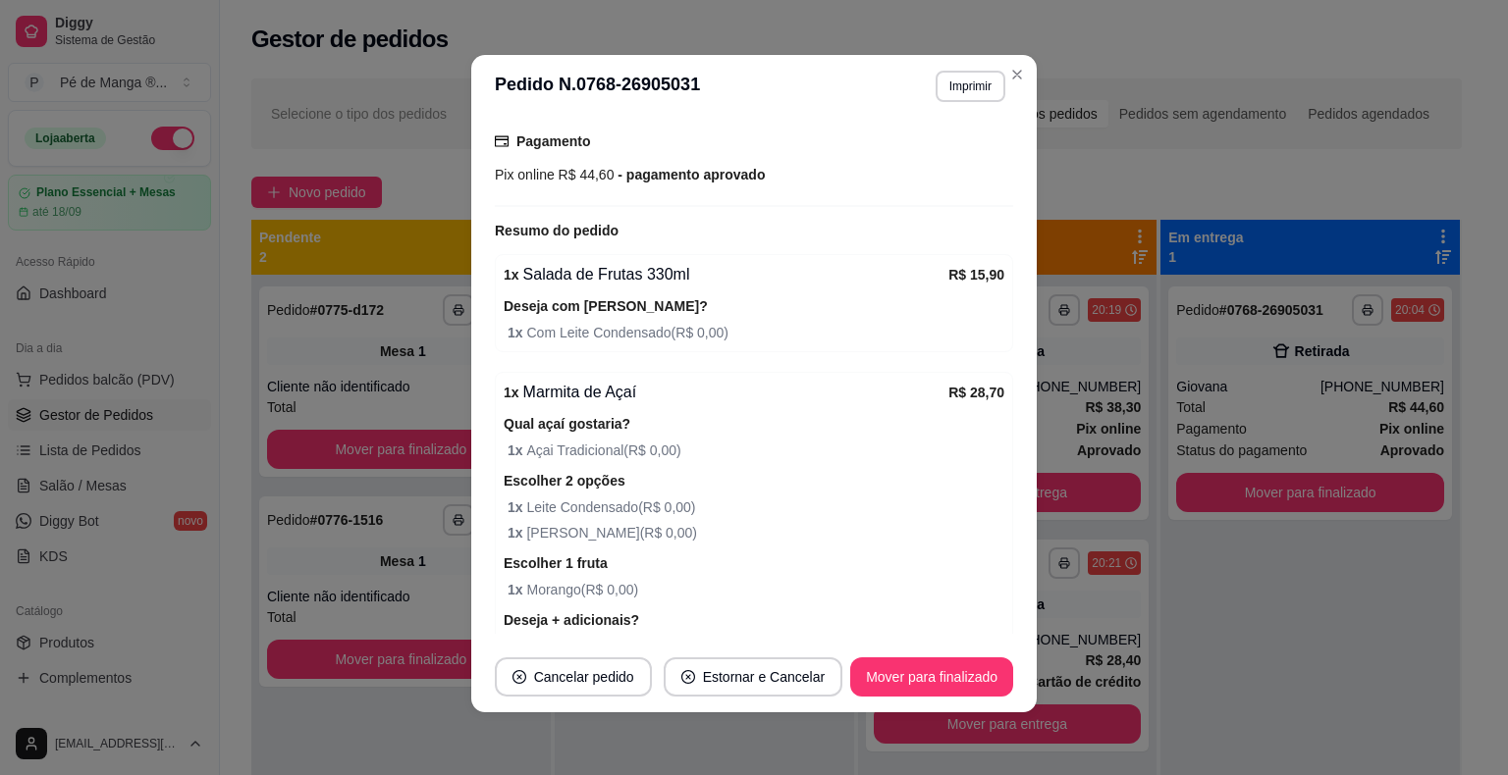
scroll to position [393, 0]
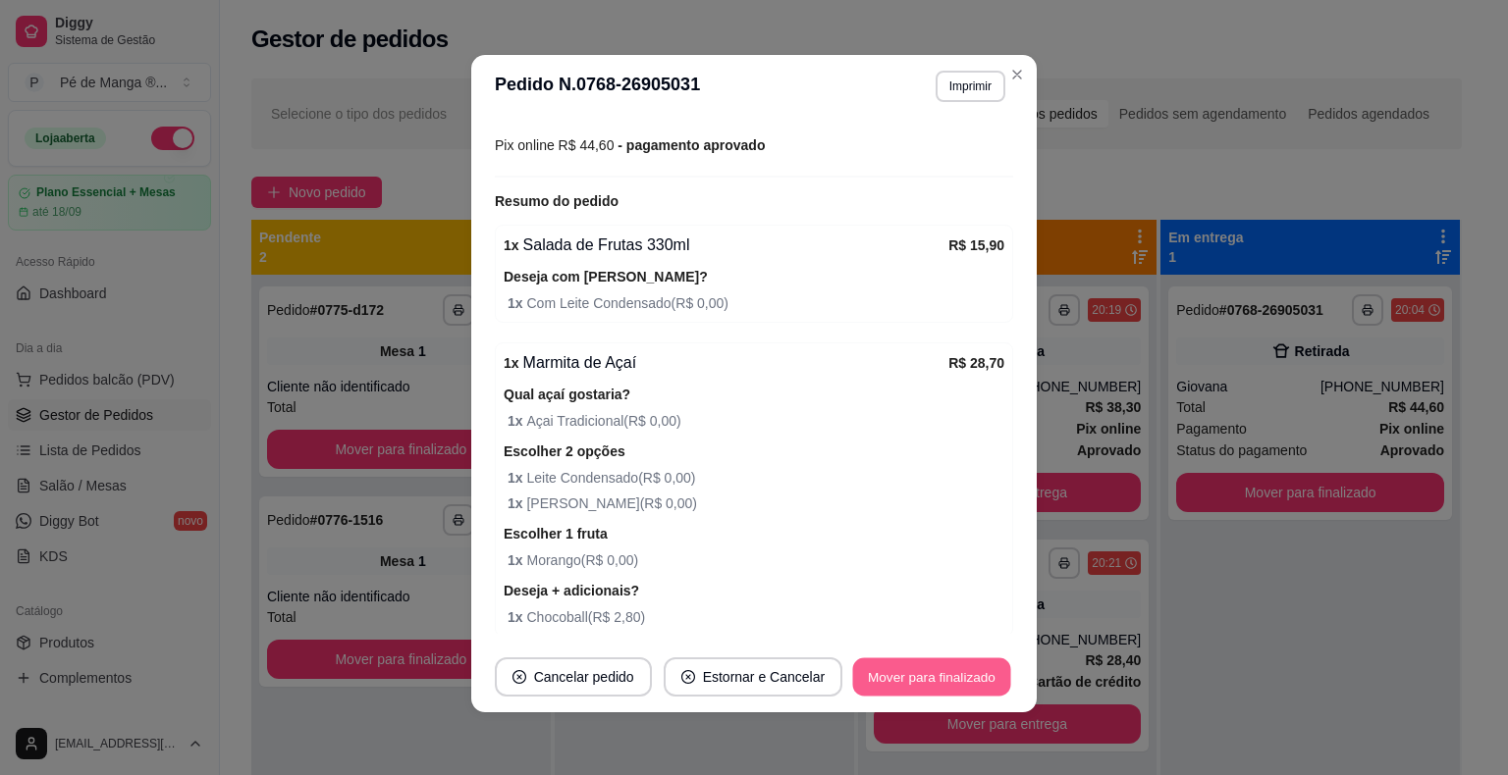
click at [881, 679] on button "Mover para finalizado" at bounding box center [932, 678] width 158 height 38
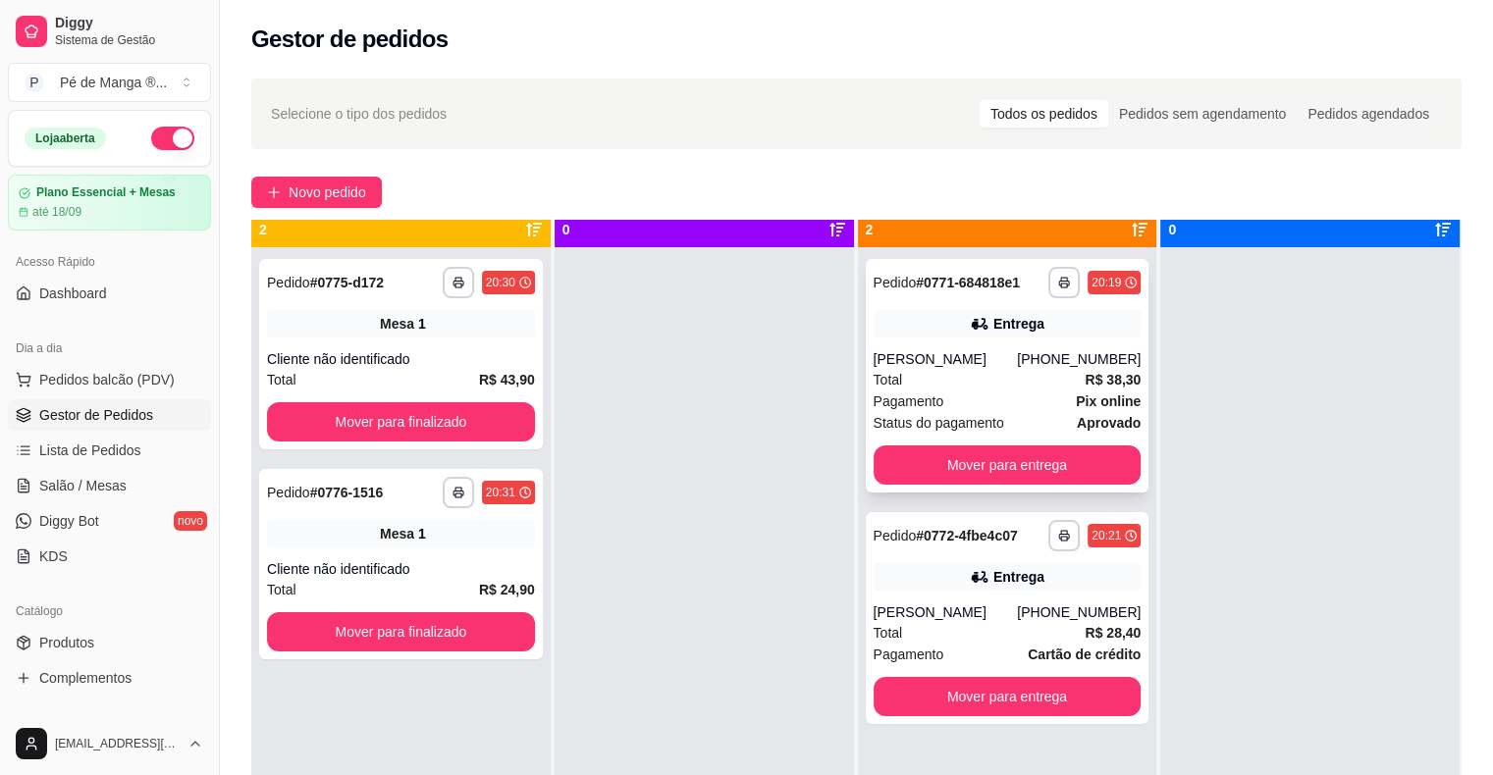
scroll to position [55, 0]
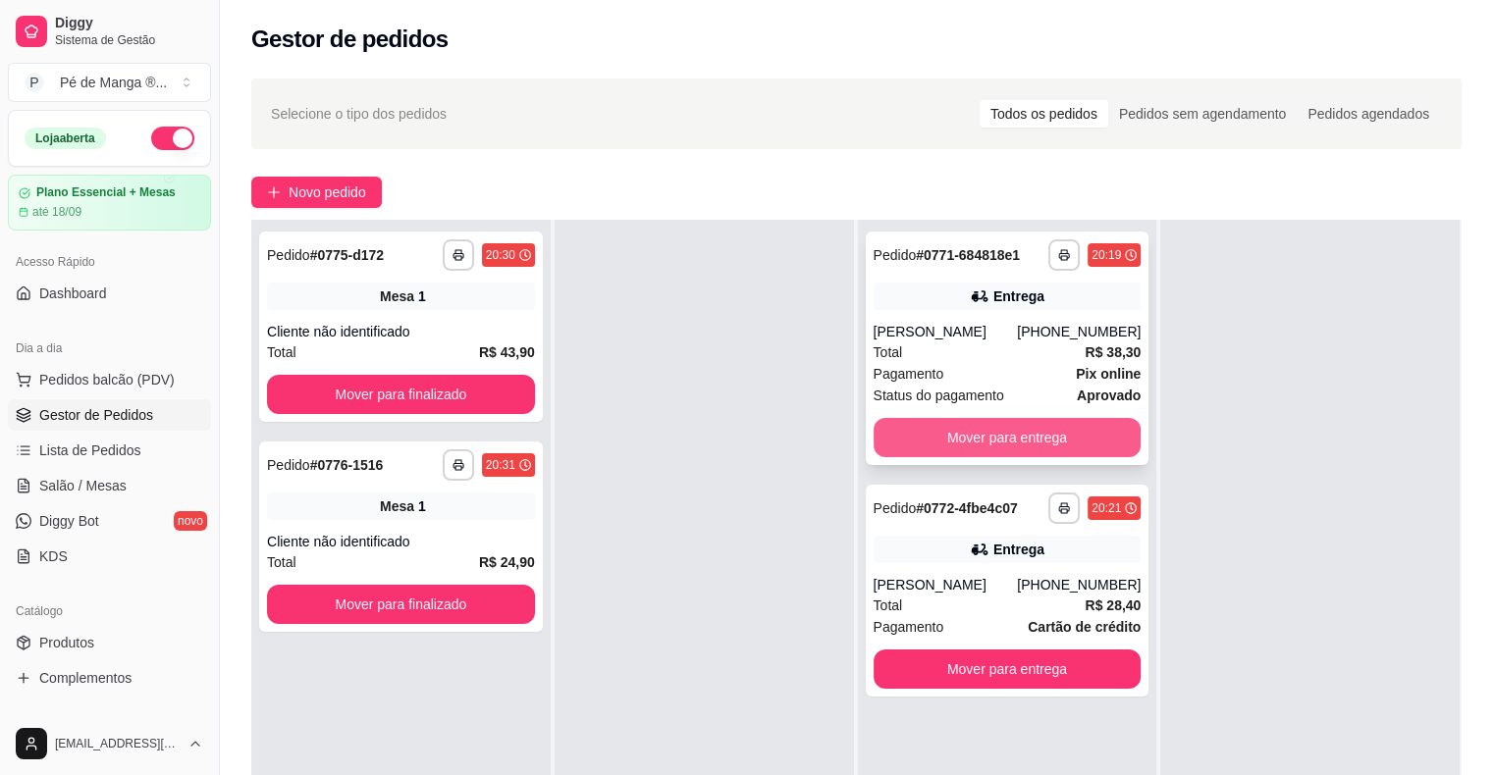
click at [981, 442] on button "Mover para entrega" at bounding box center [1008, 437] width 268 height 39
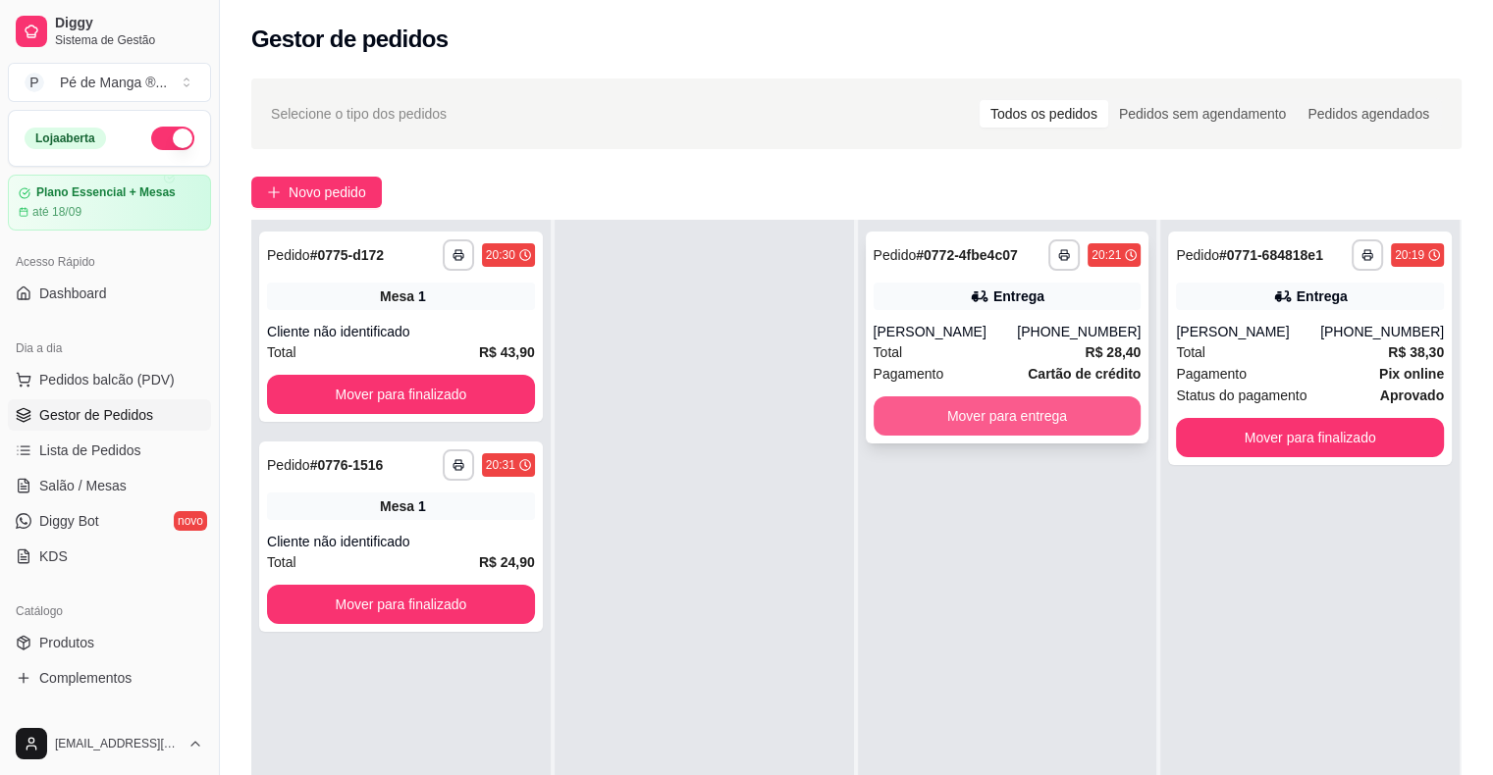
click at [989, 421] on button "Mover para entrega" at bounding box center [1008, 416] width 268 height 39
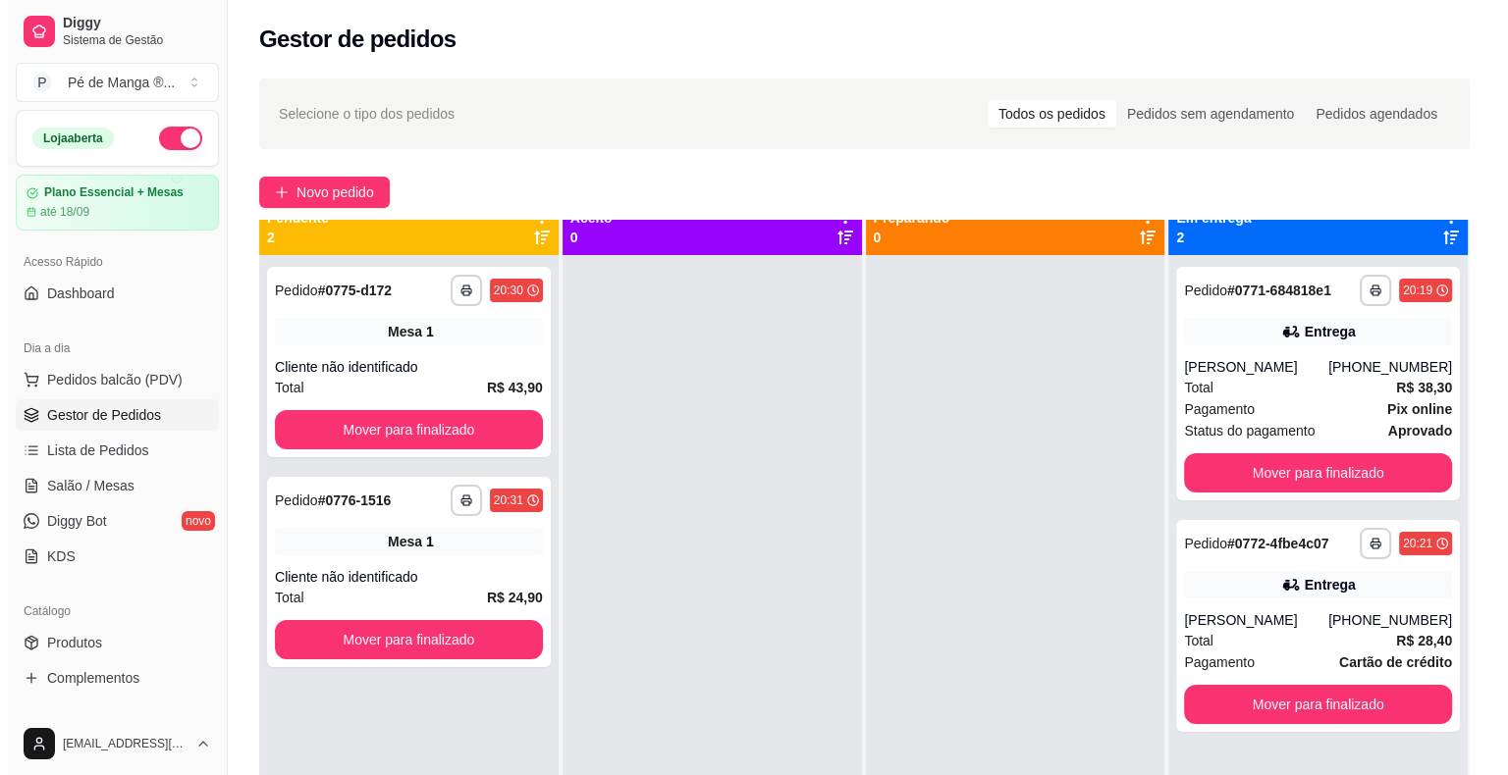
scroll to position [0, 0]
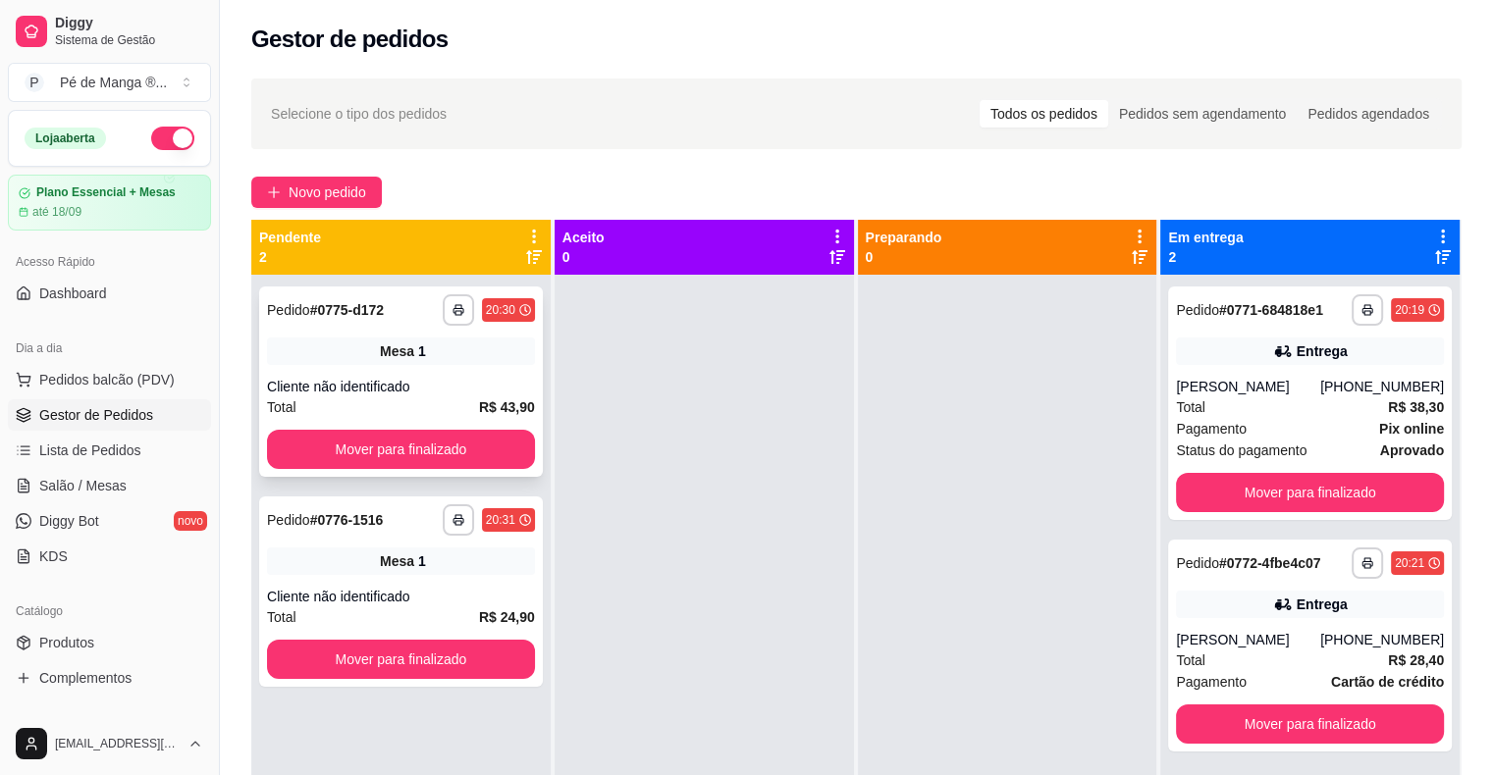
click at [429, 370] on div "**********" at bounding box center [401, 382] width 284 height 190
click at [141, 489] on link "Salão / Mesas" at bounding box center [109, 485] width 203 height 31
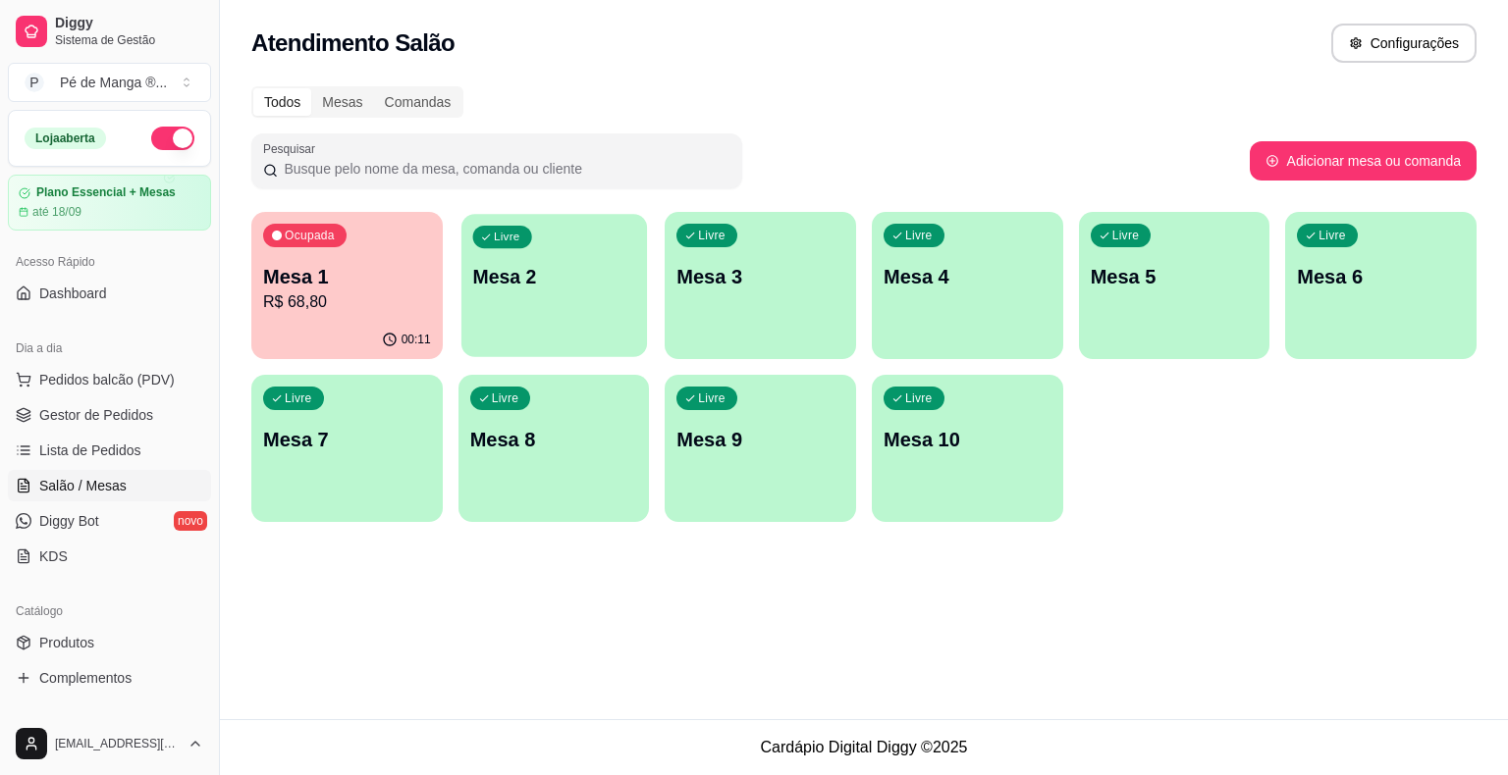
click at [538, 324] on div "Livre Mesa 2" at bounding box center [554, 274] width 186 height 120
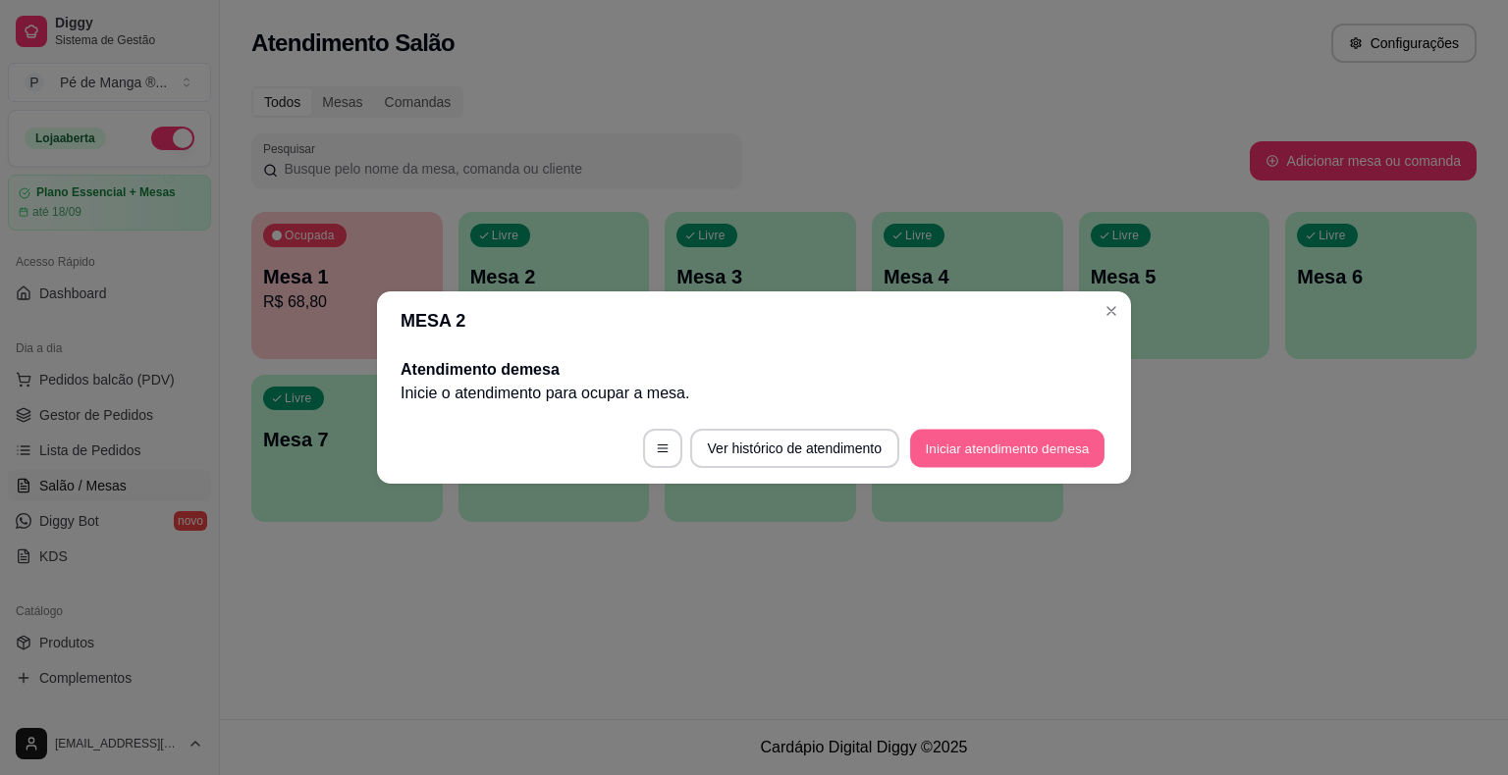
click at [985, 436] on button "Iniciar atendimento de mesa" at bounding box center [1007, 449] width 194 height 38
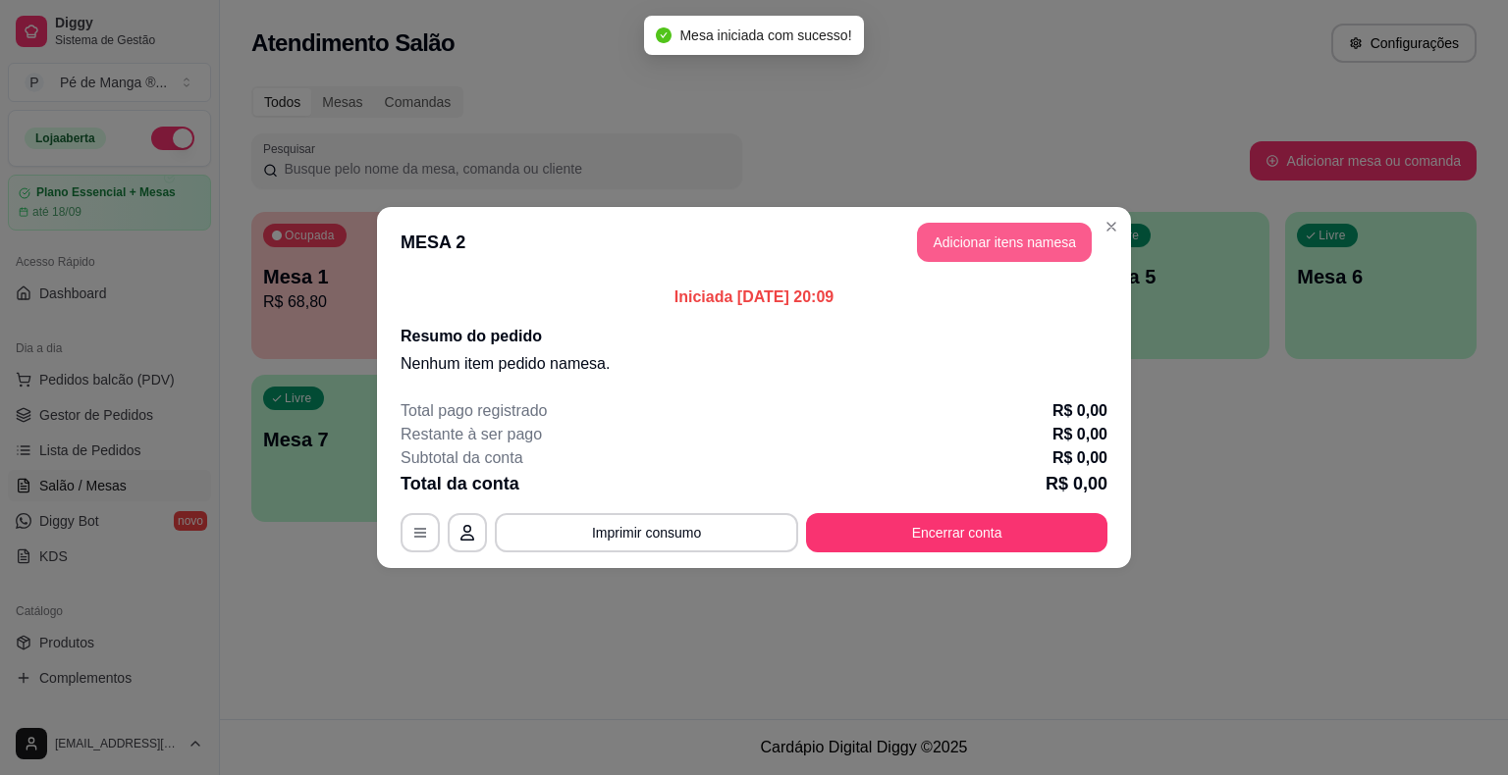
click at [970, 249] on button "Adicionar itens na mesa" at bounding box center [1004, 242] width 175 height 39
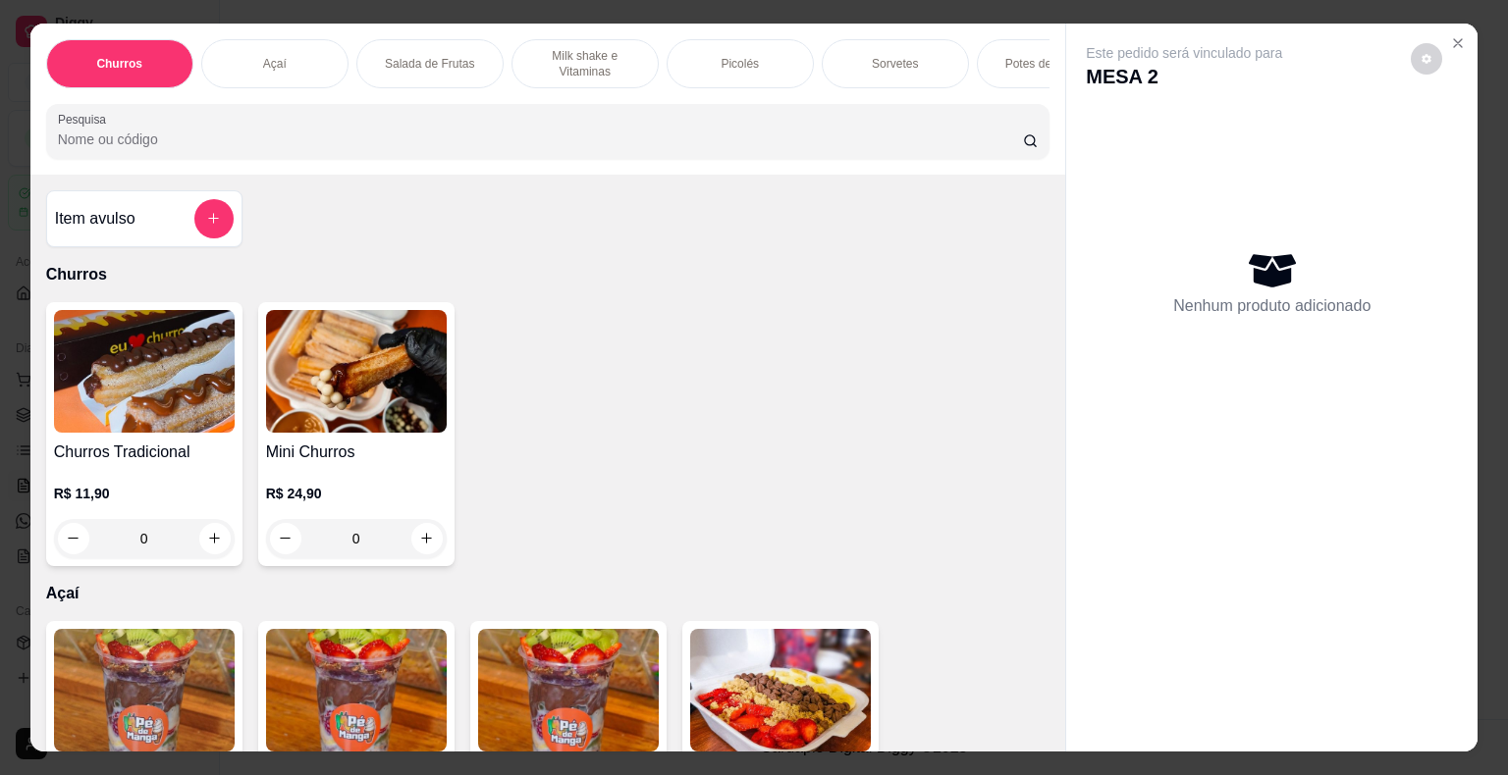
click at [281, 57] on div "Açaí" at bounding box center [274, 63] width 147 height 49
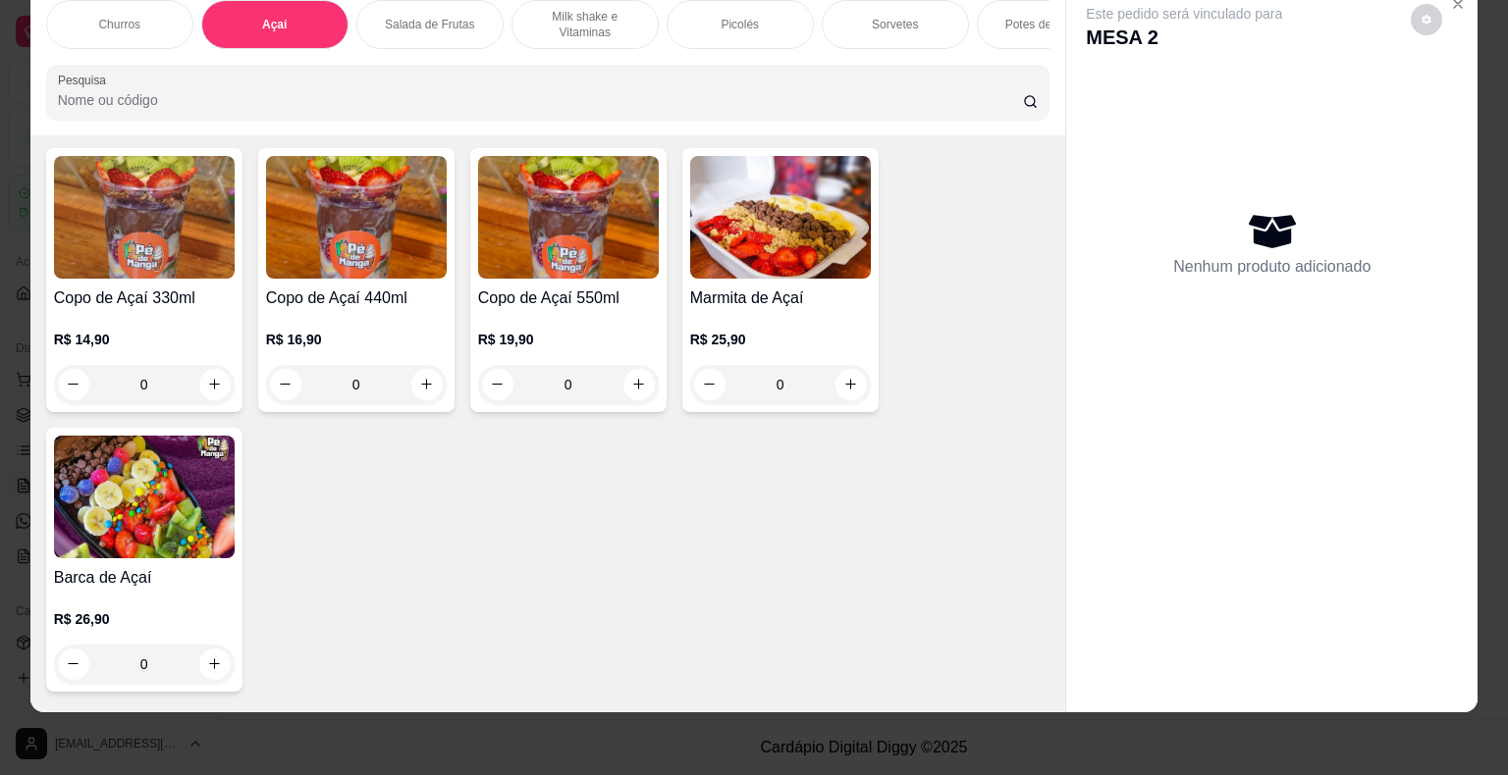
scroll to position [406, 0]
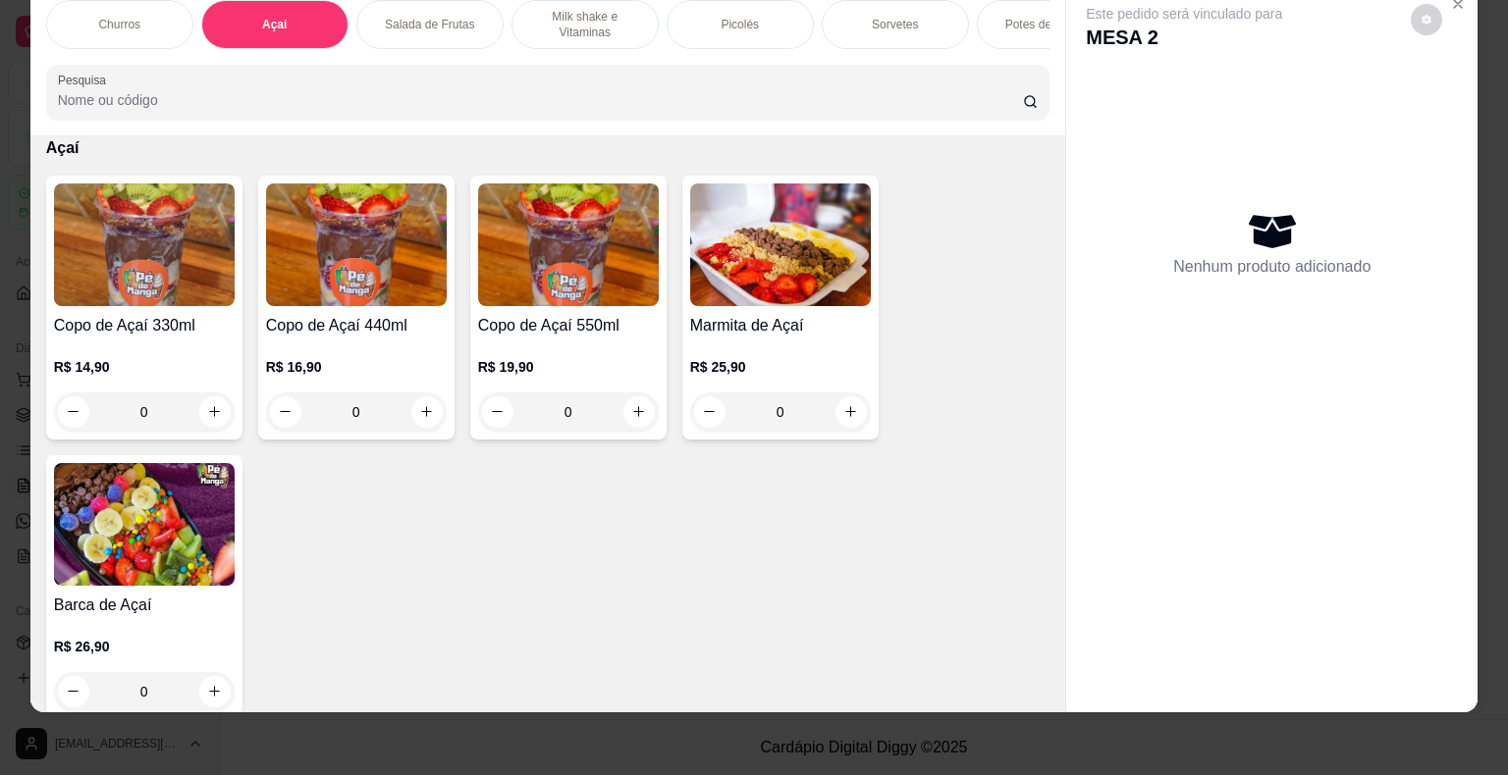
click at [851, 419] on div "0" at bounding box center [780, 412] width 181 height 39
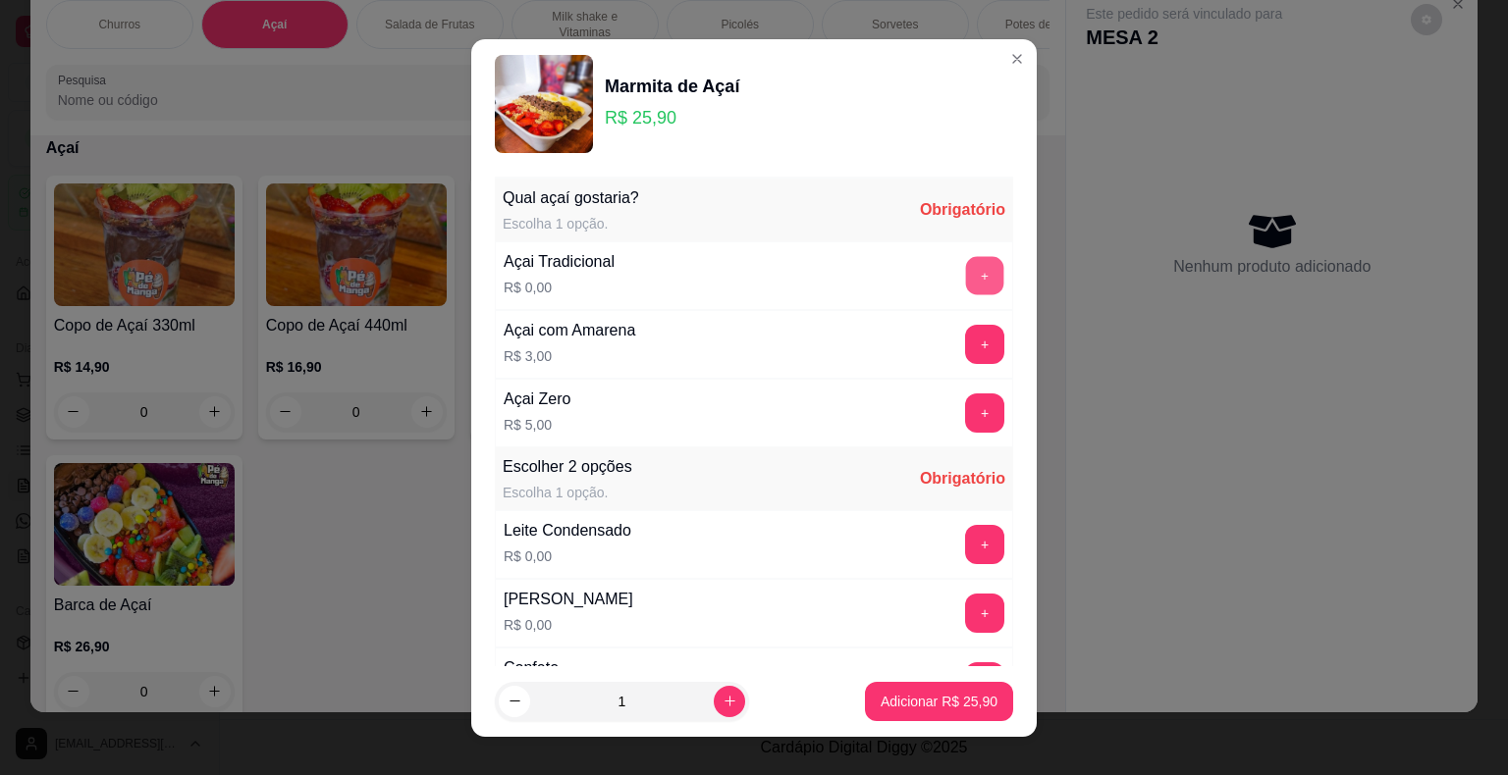
click at [966, 277] on button "+" at bounding box center [985, 275] width 38 height 38
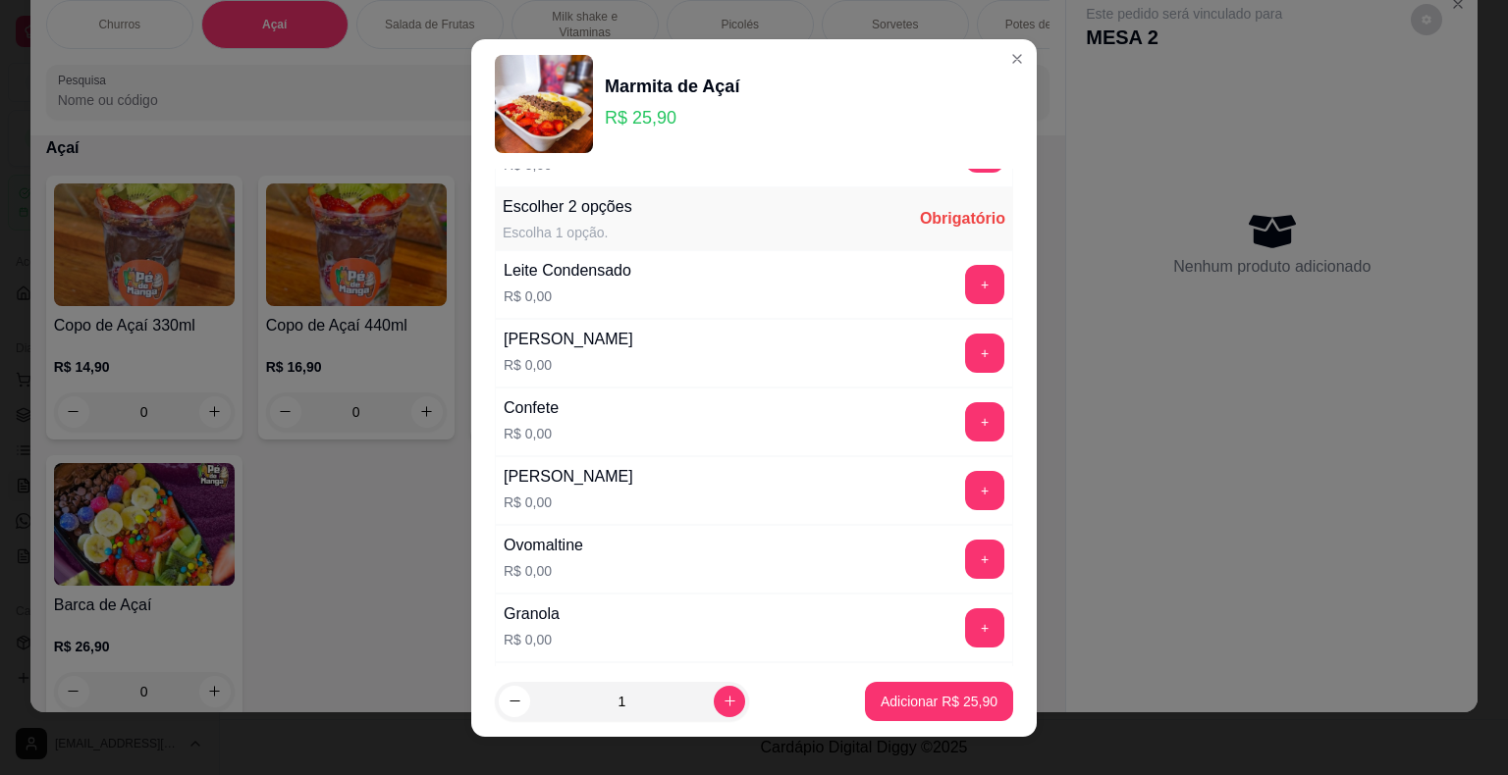
scroll to position [294, 0]
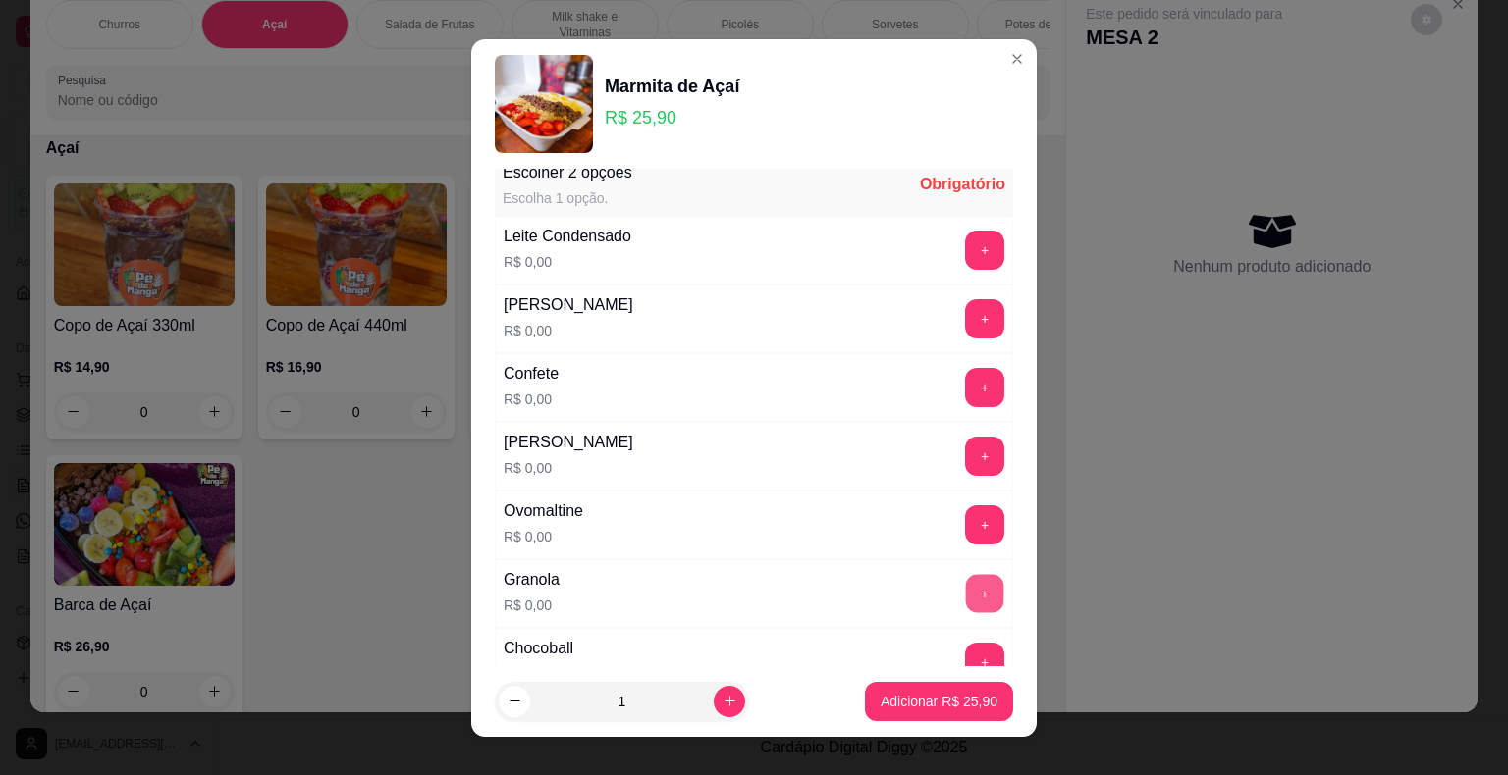
click at [966, 587] on button "+" at bounding box center [985, 593] width 38 height 38
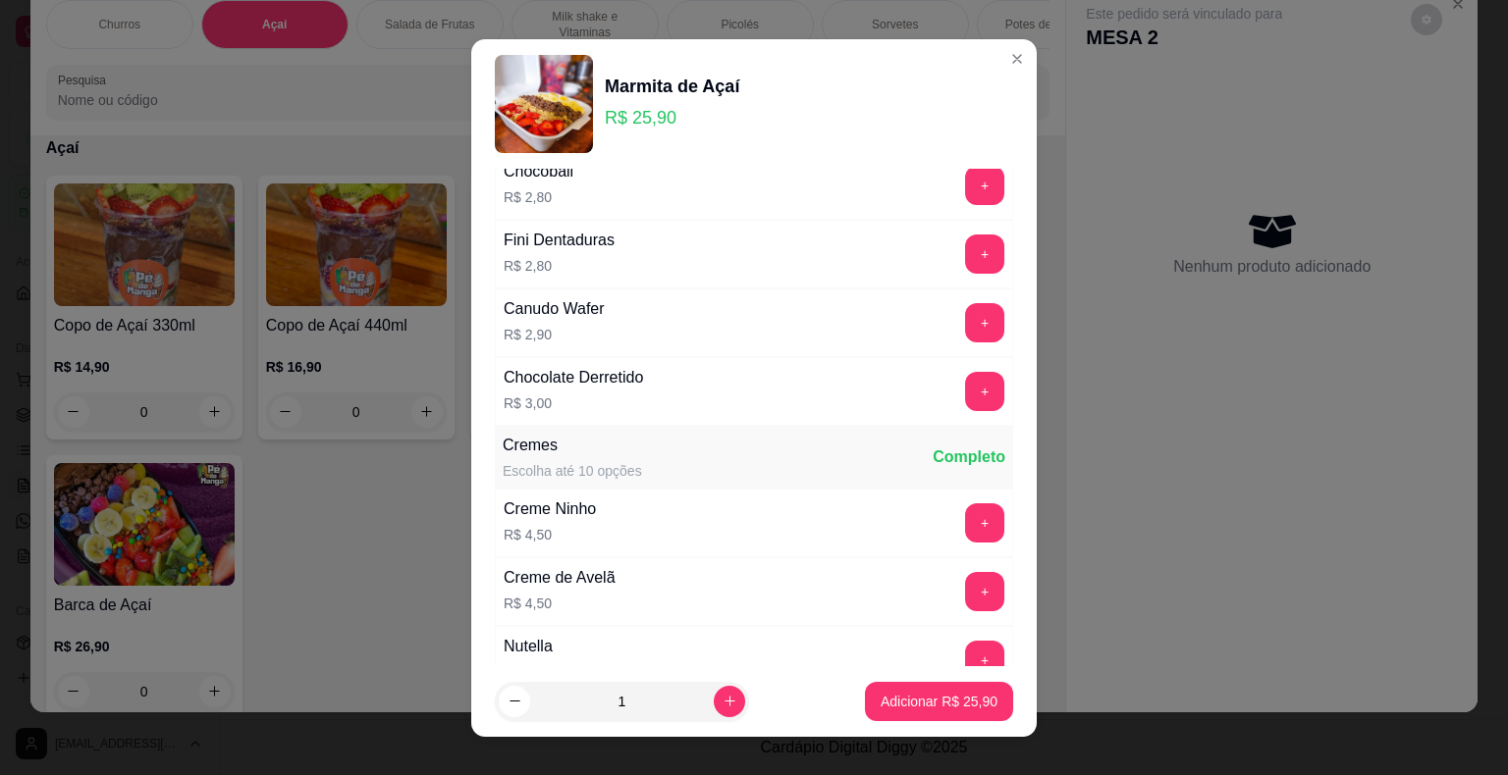
scroll to position [2945, 0]
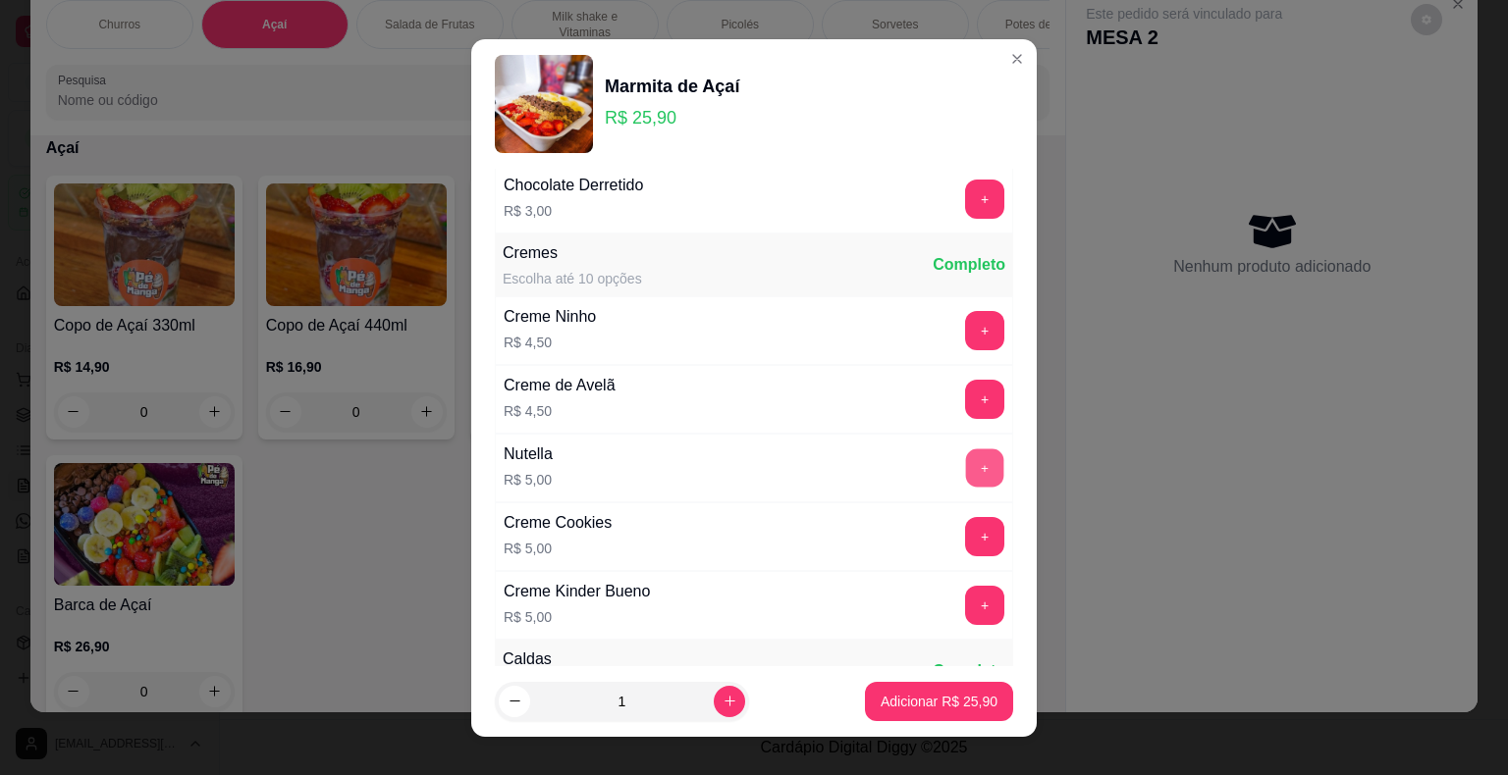
click at [966, 454] on button "+" at bounding box center [985, 468] width 38 height 38
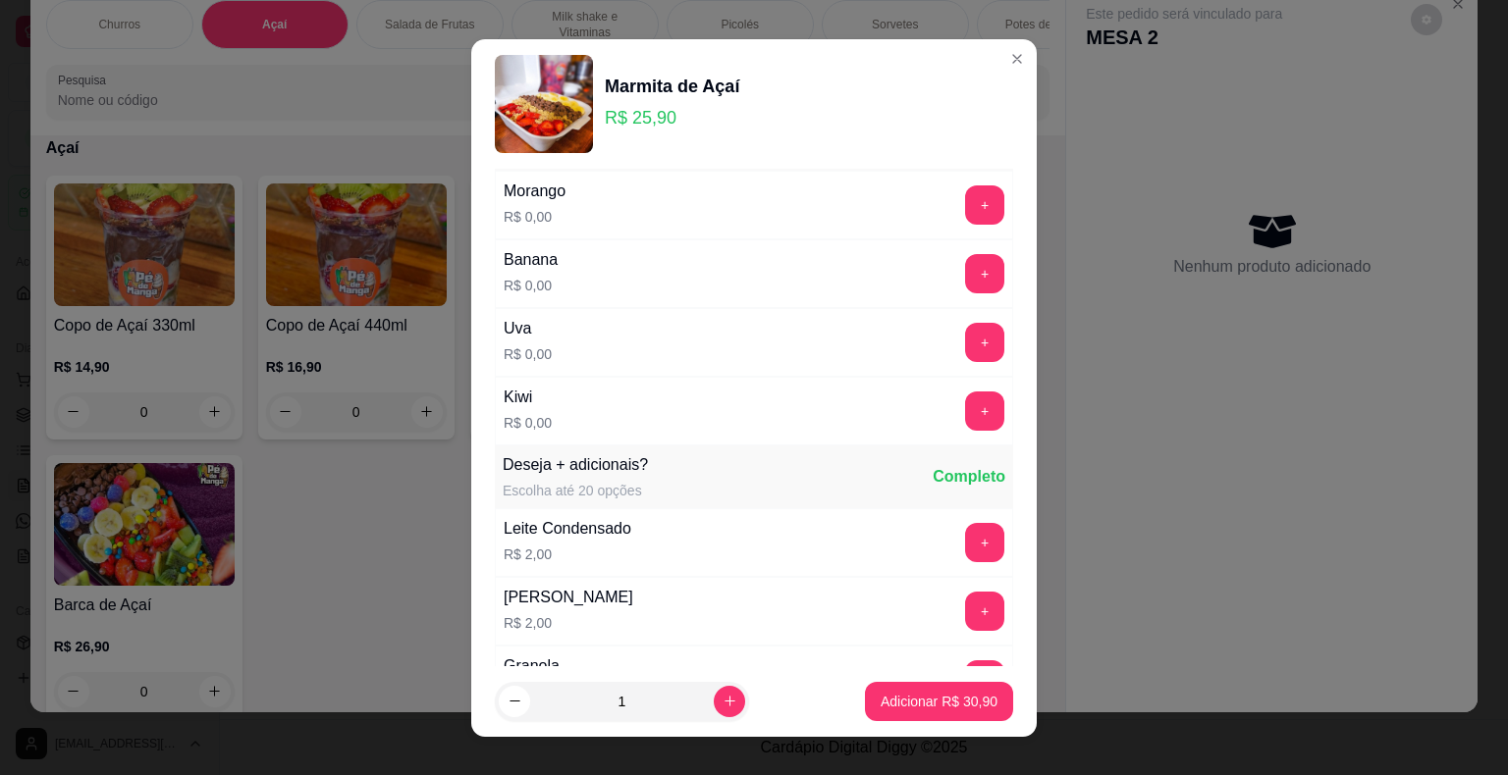
scroll to position [1374, 0]
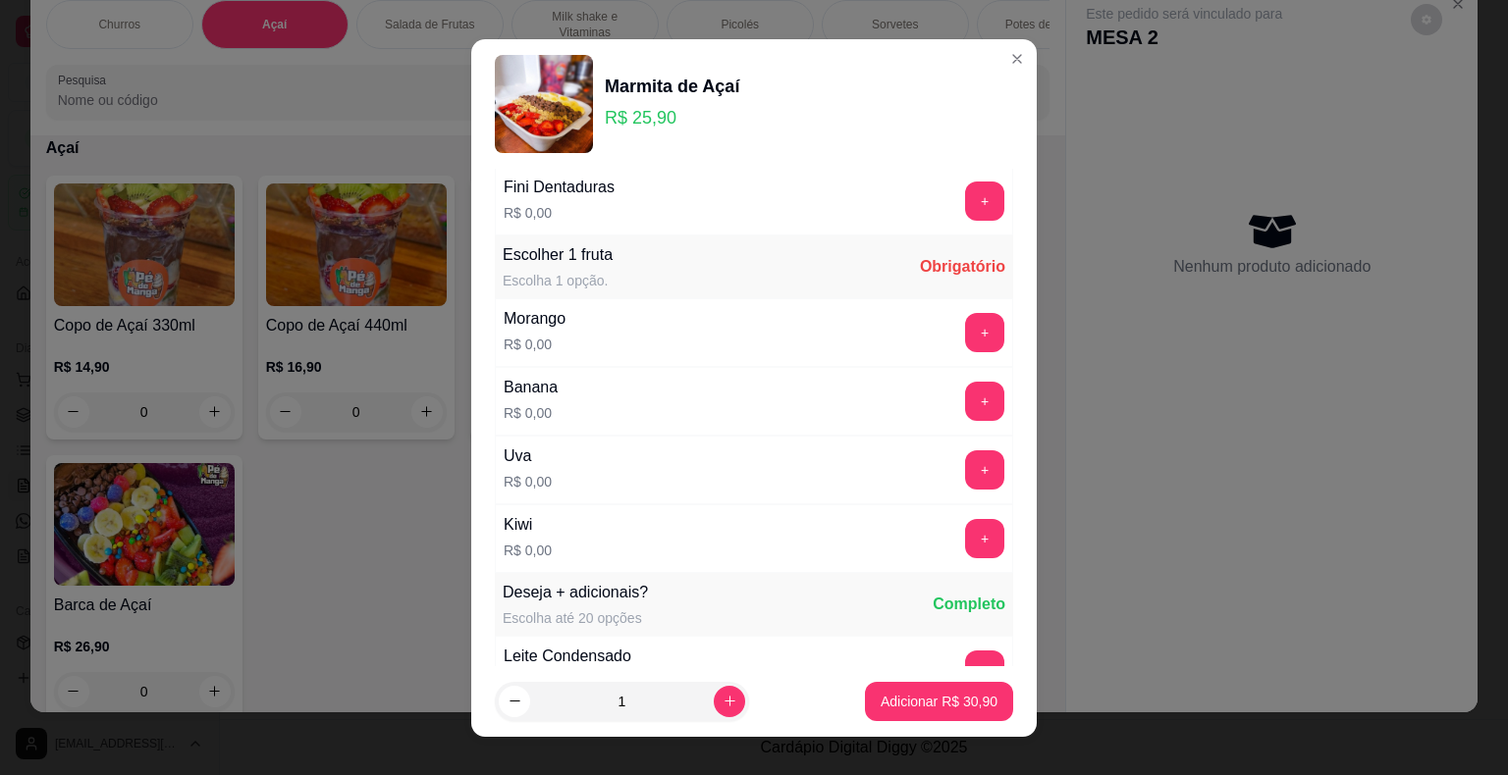
click at [958, 302] on div "Morango R$ 0,00 +" at bounding box center [754, 332] width 518 height 69
click at [966, 324] on button "+" at bounding box center [985, 332] width 38 height 38
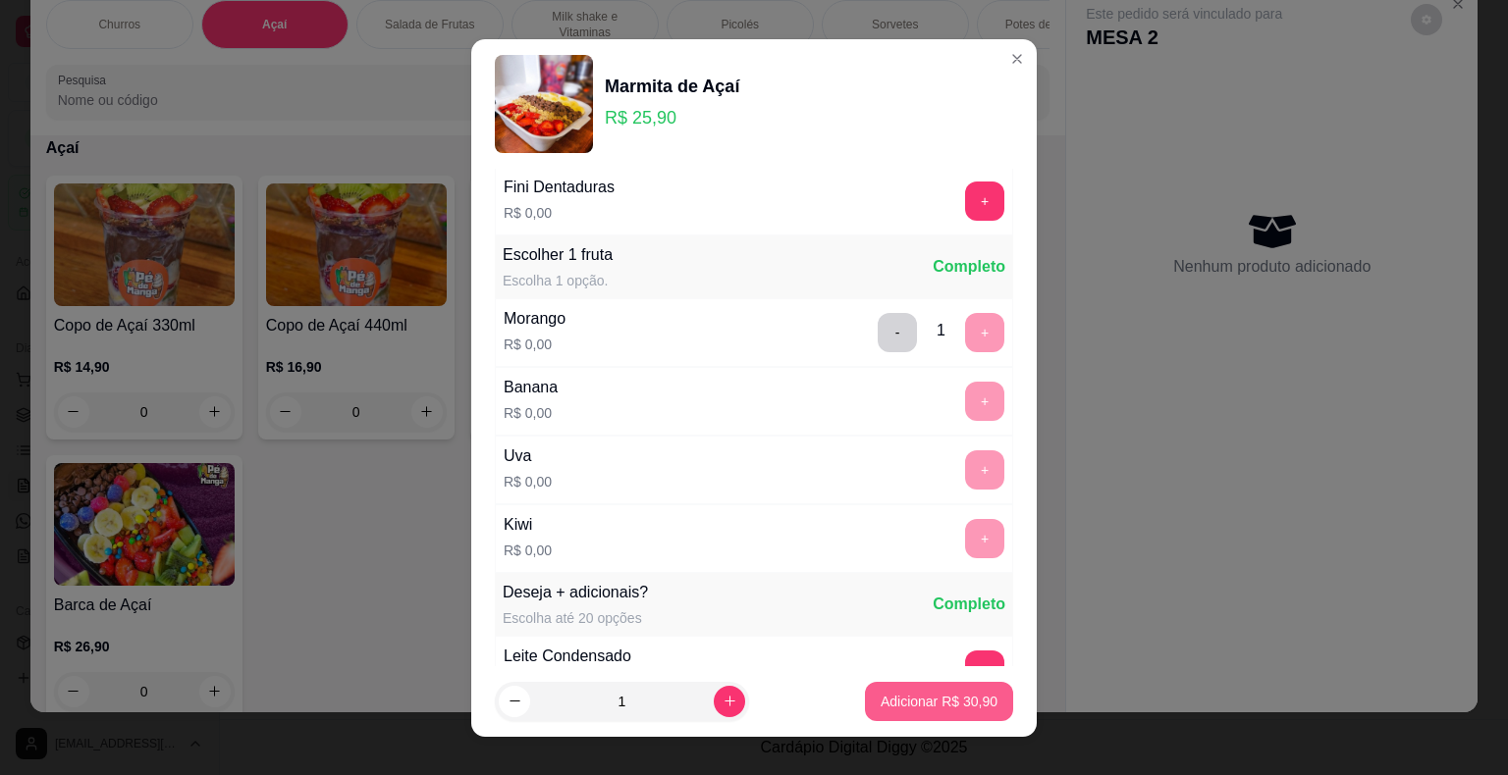
click at [919, 700] on p "Adicionar R$ 30,90" at bounding box center [939, 702] width 117 height 20
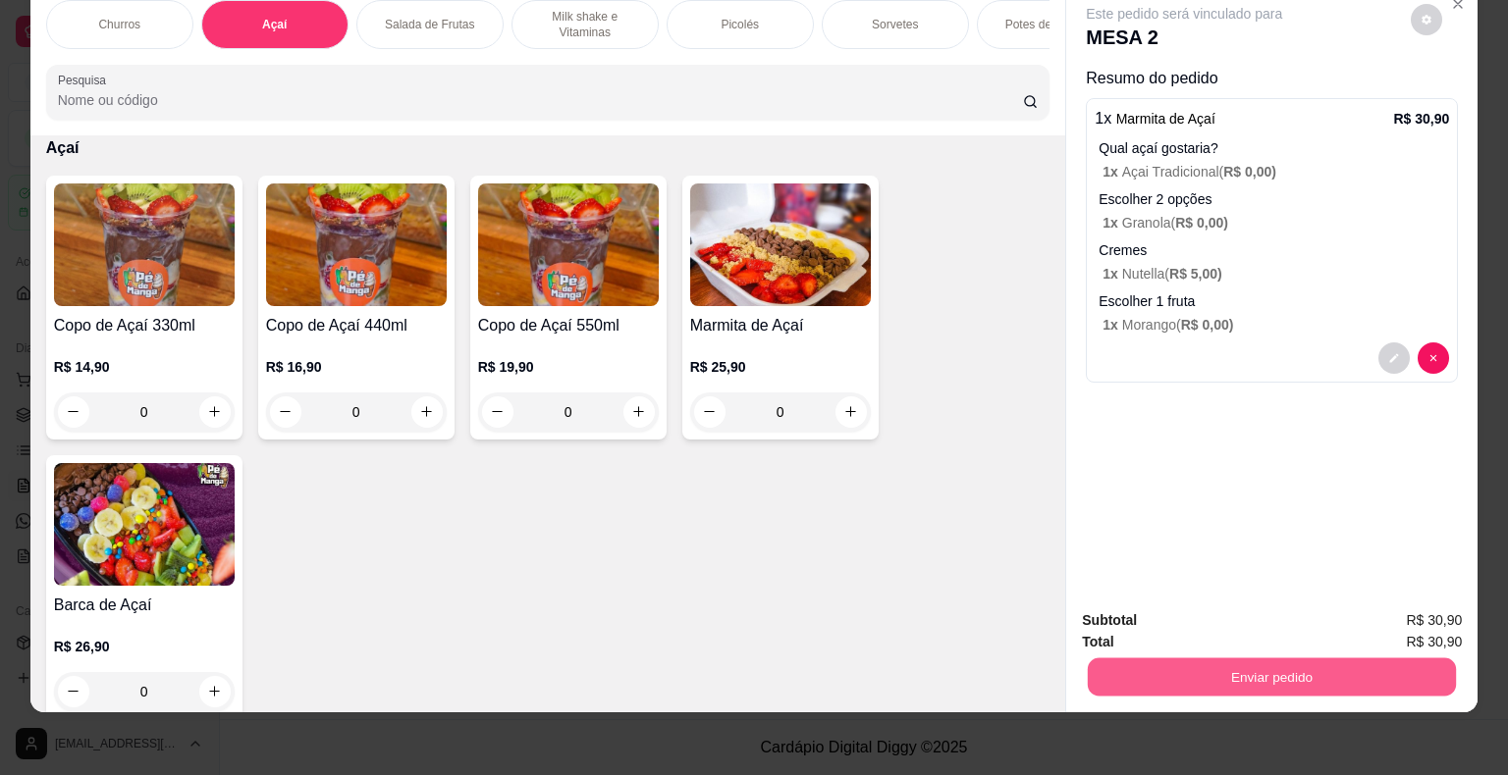
click at [1092, 659] on button "Enviar pedido" at bounding box center [1272, 678] width 368 height 38
click at [1112, 603] on button "Não registrar e enviar pedido" at bounding box center [1206, 614] width 198 height 36
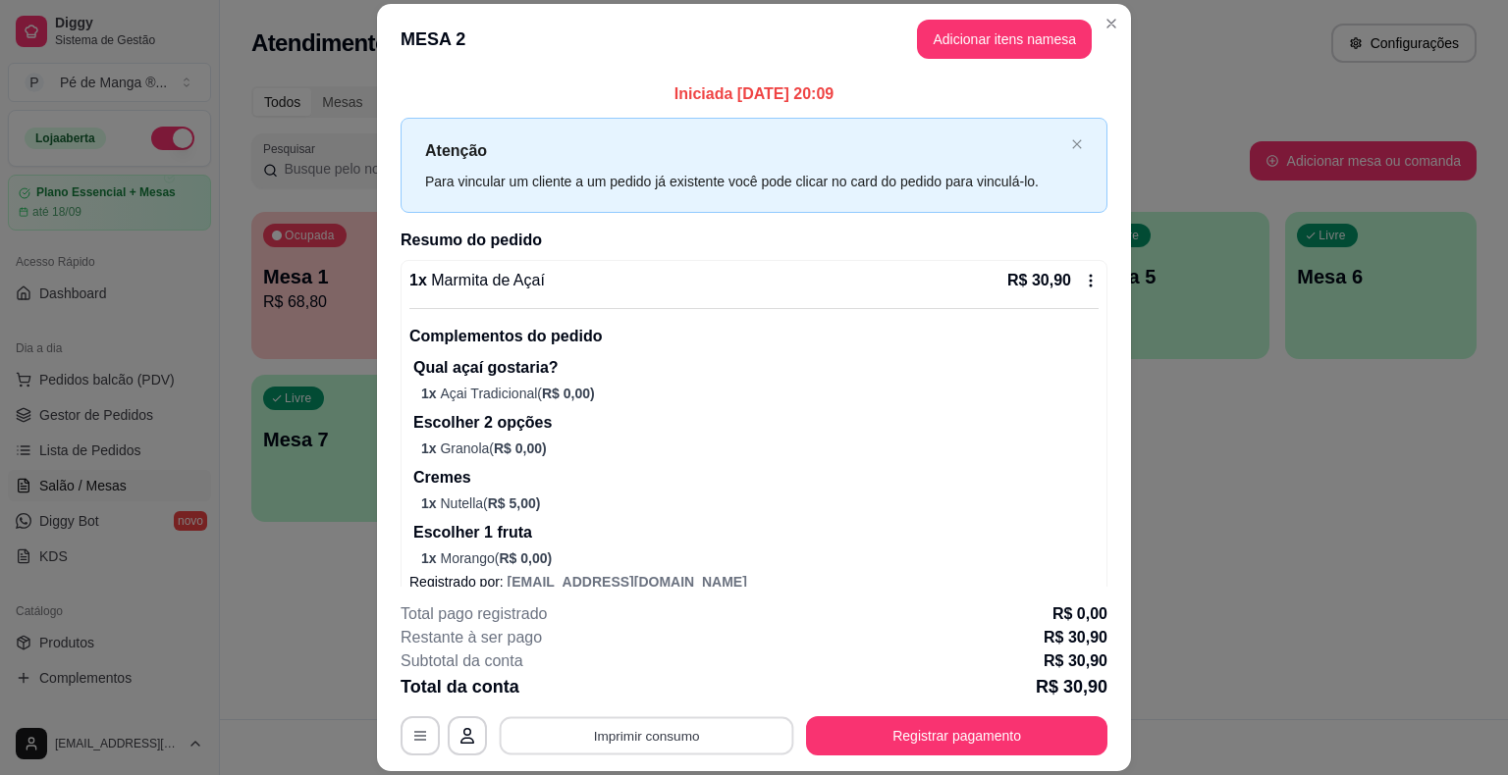
click at [702, 746] on button "Imprimir consumo" at bounding box center [647, 737] width 294 height 38
click at [676, 692] on button "IMPRESSORA" at bounding box center [645, 690] width 142 height 31
click at [938, 734] on button "Registrar pagamento" at bounding box center [957, 737] width 293 height 38
click at [926, 736] on button "Registrar pagamento" at bounding box center [957, 737] width 293 height 38
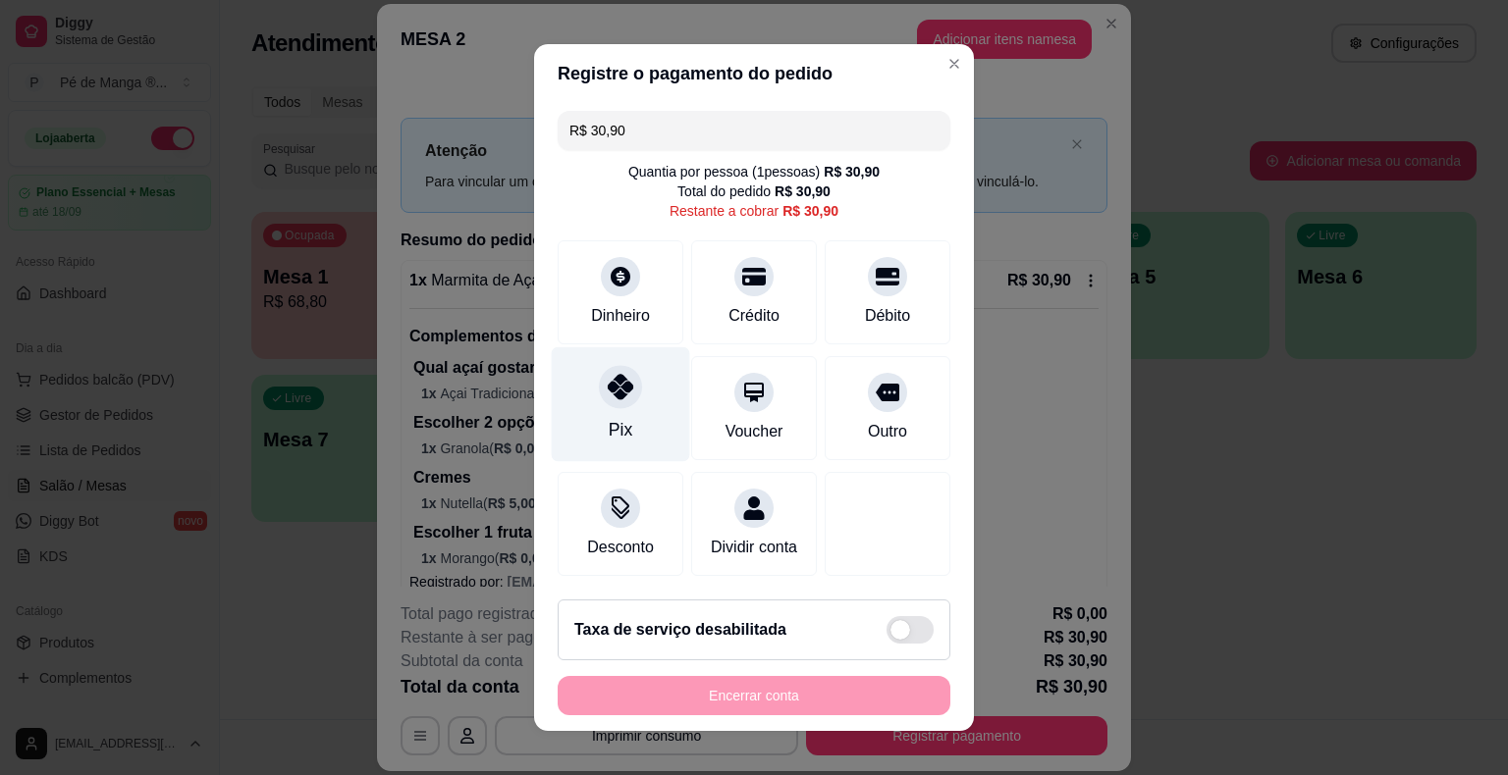
drag, startPoint x: 617, startPoint y: 391, endPoint x: 610, endPoint y: 399, distance: 11.1
click at [616, 391] on icon at bounding box center [621, 387] width 26 height 26
type input "R$ 0,00"
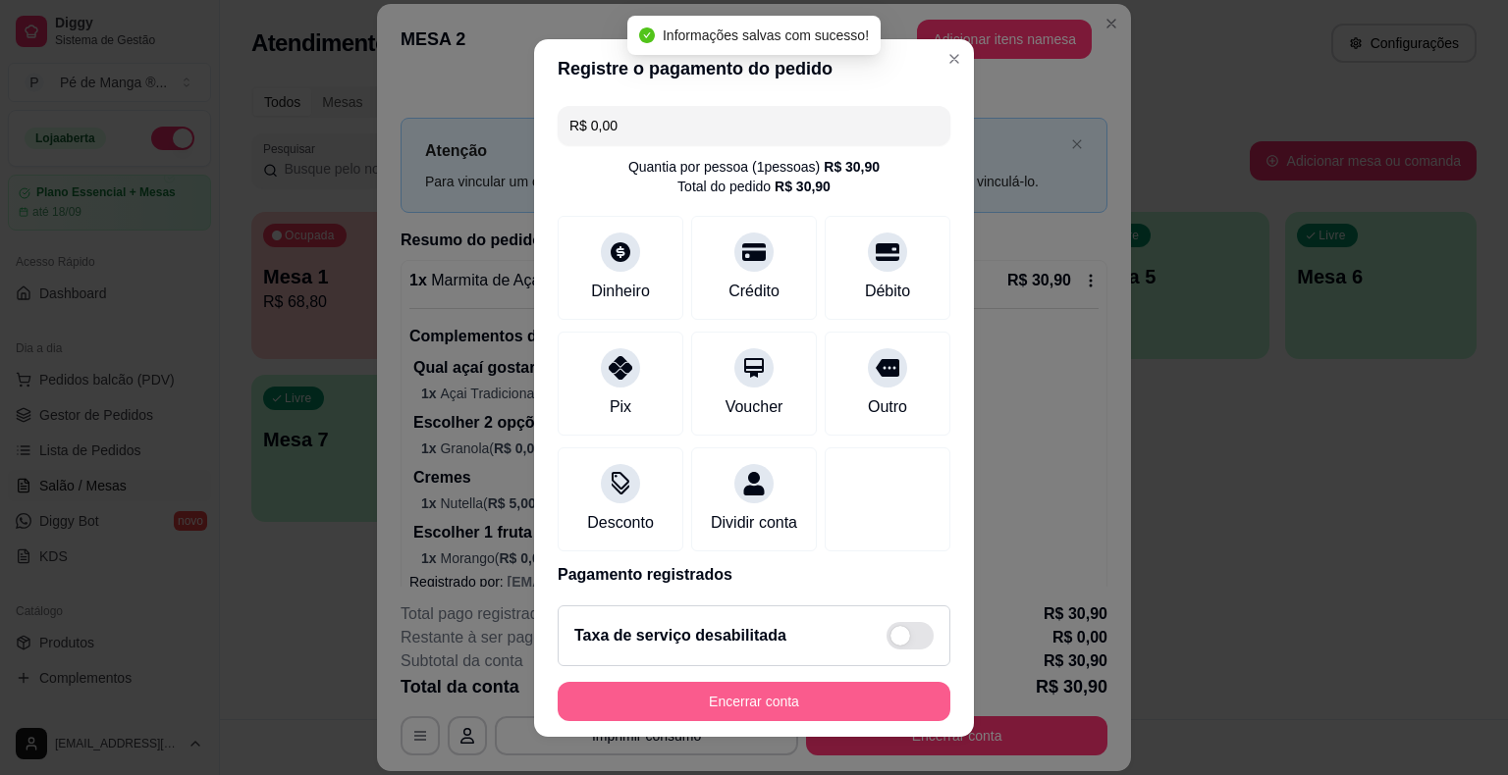
click at [696, 685] on button "Encerrar conta" at bounding box center [754, 701] width 393 height 39
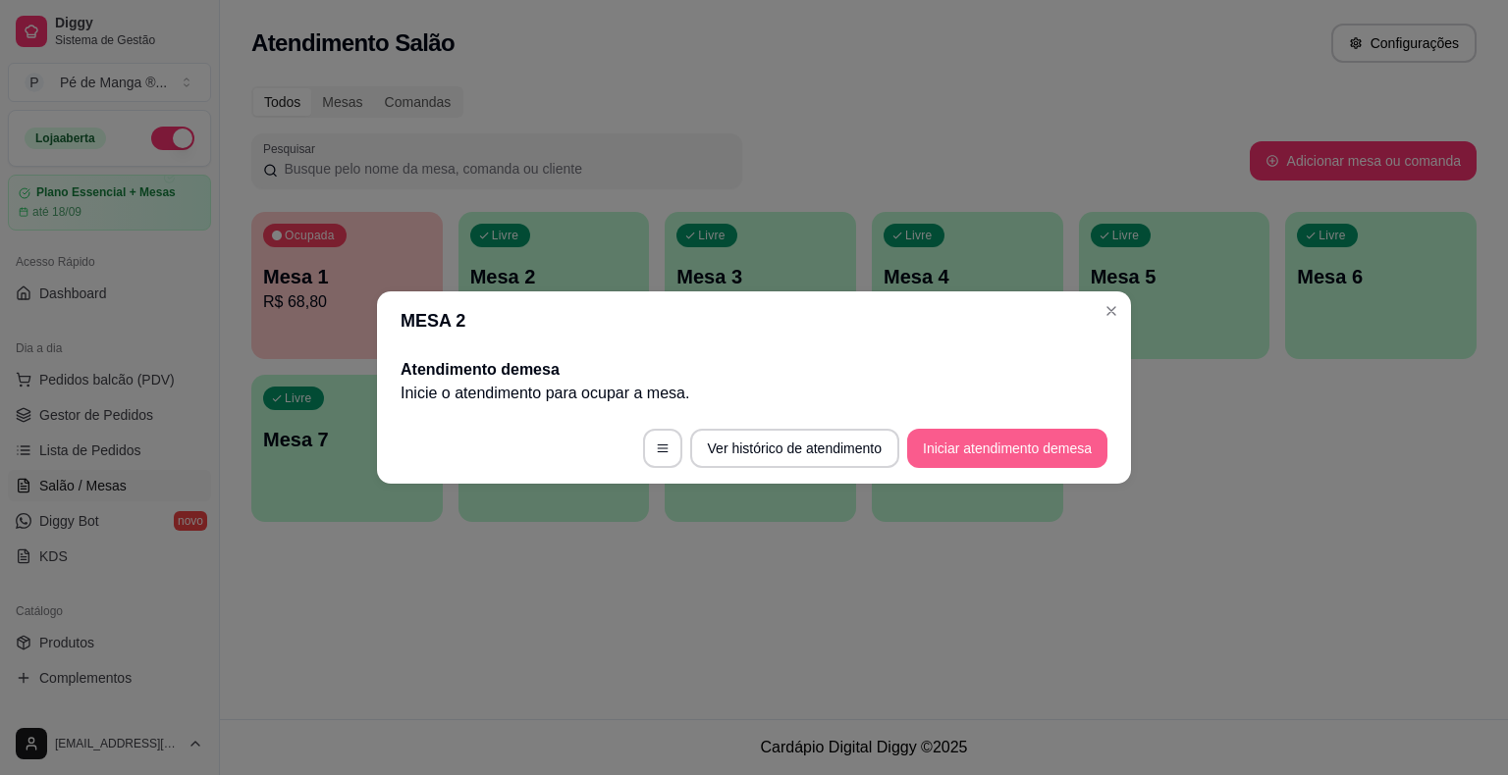
click at [1022, 446] on button "Iniciar atendimento de mesa" at bounding box center [1007, 448] width 200 height 39
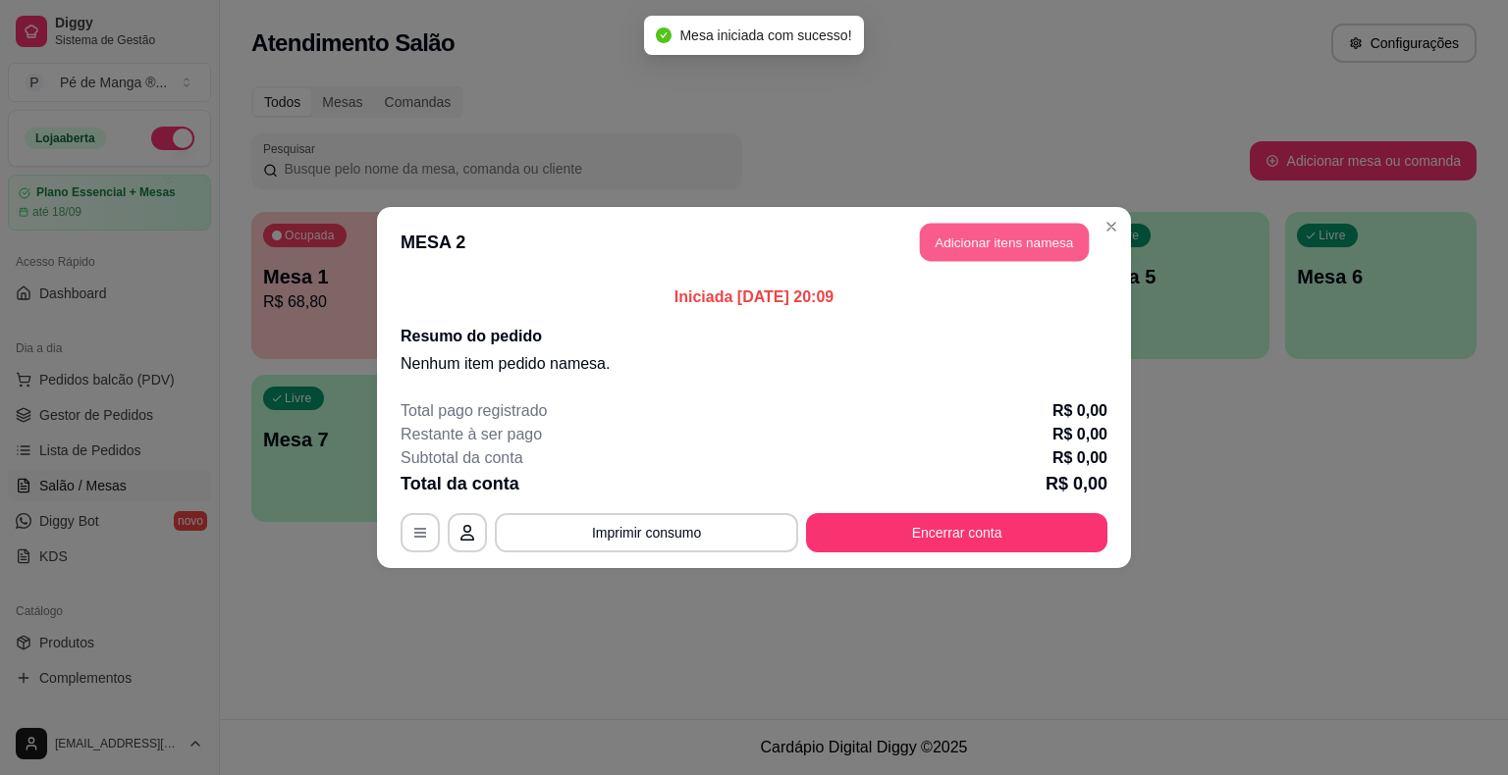
click at [1003, 241] on button "Adicionar itens na mesa" at bounding box center [1004, 243] width 169 height 38
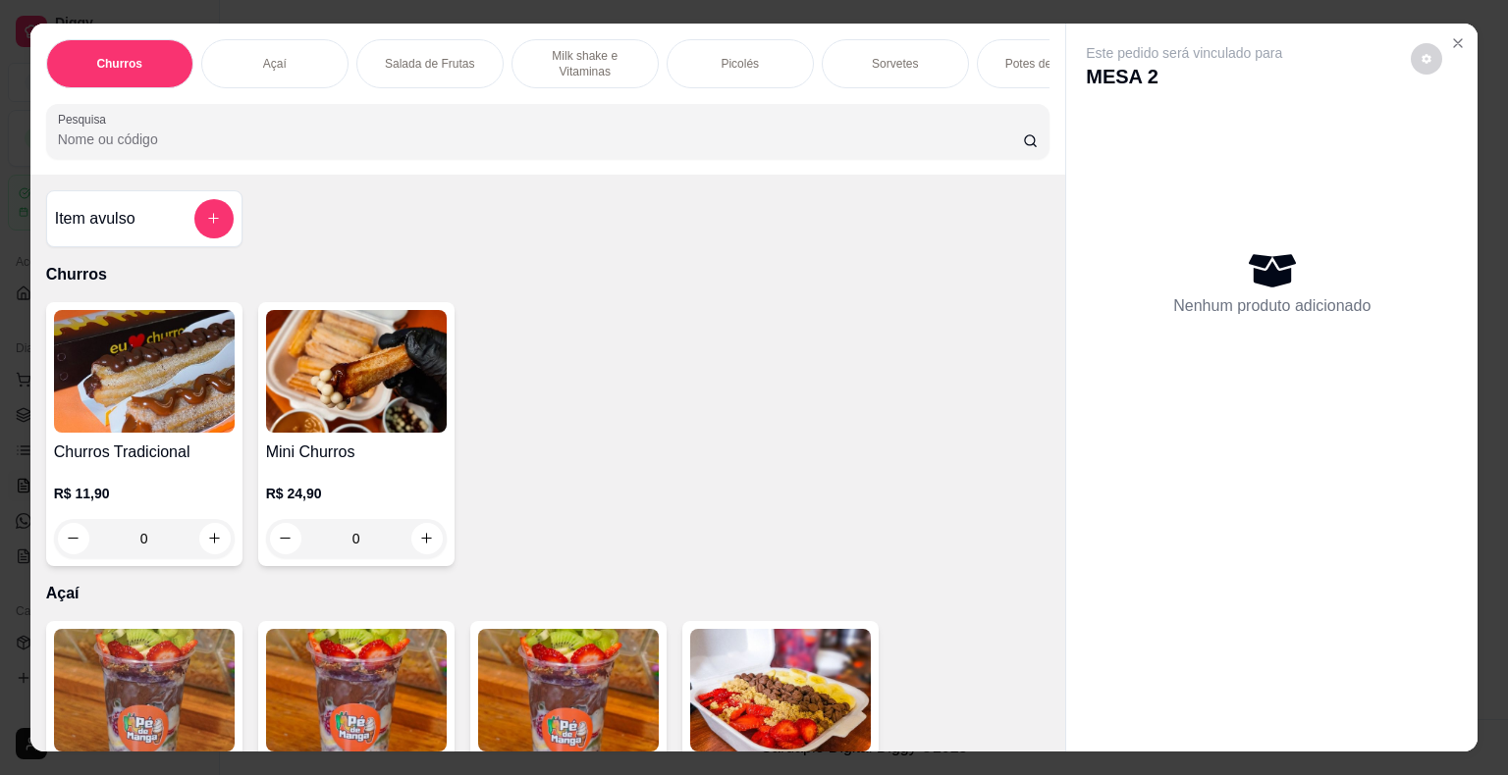
click at [724, 56] on p "Picolés" at bounding box center [740, 64] width 38 height 16
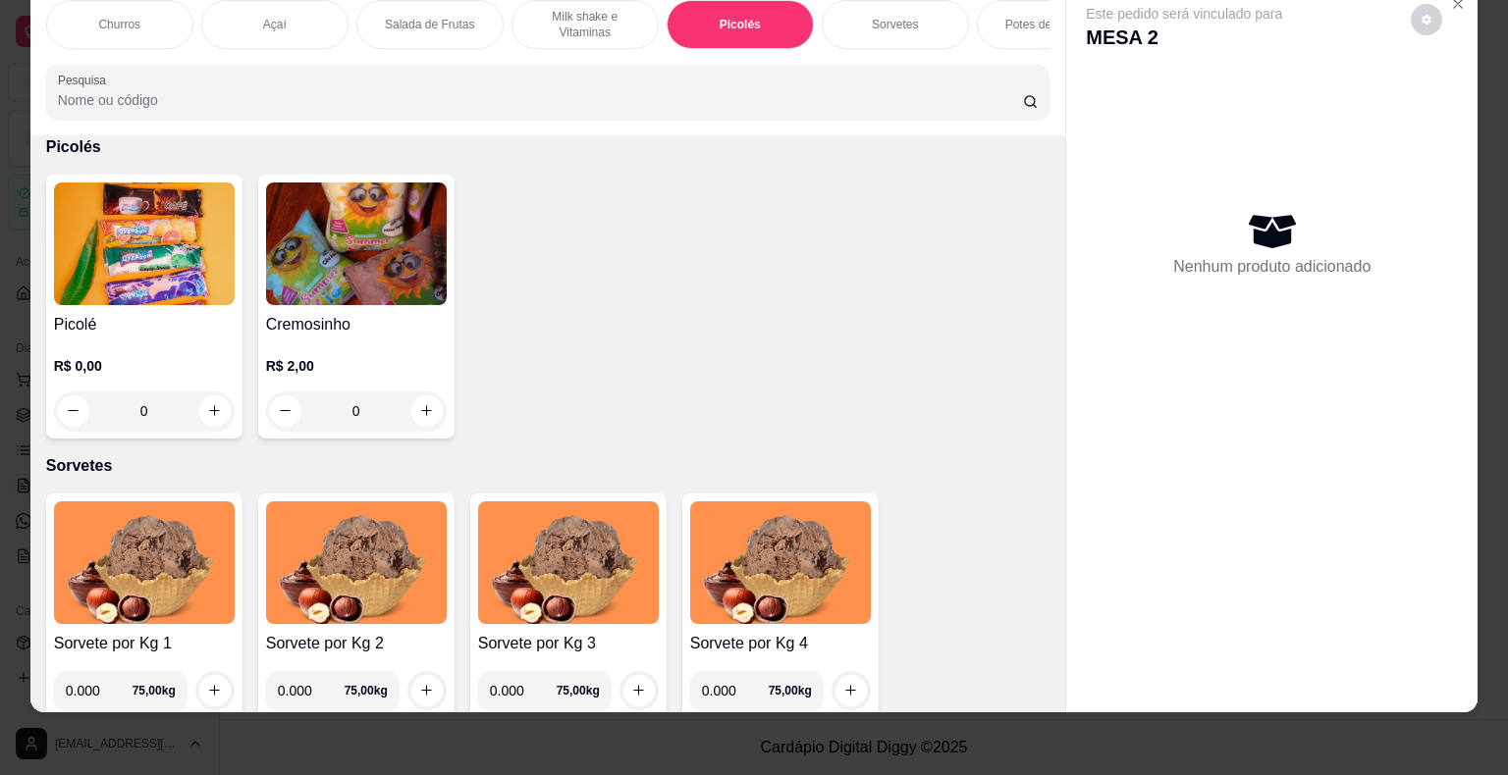
click at [210, 402] on div "0" at bounding box center [144, 411] width 181 height 39
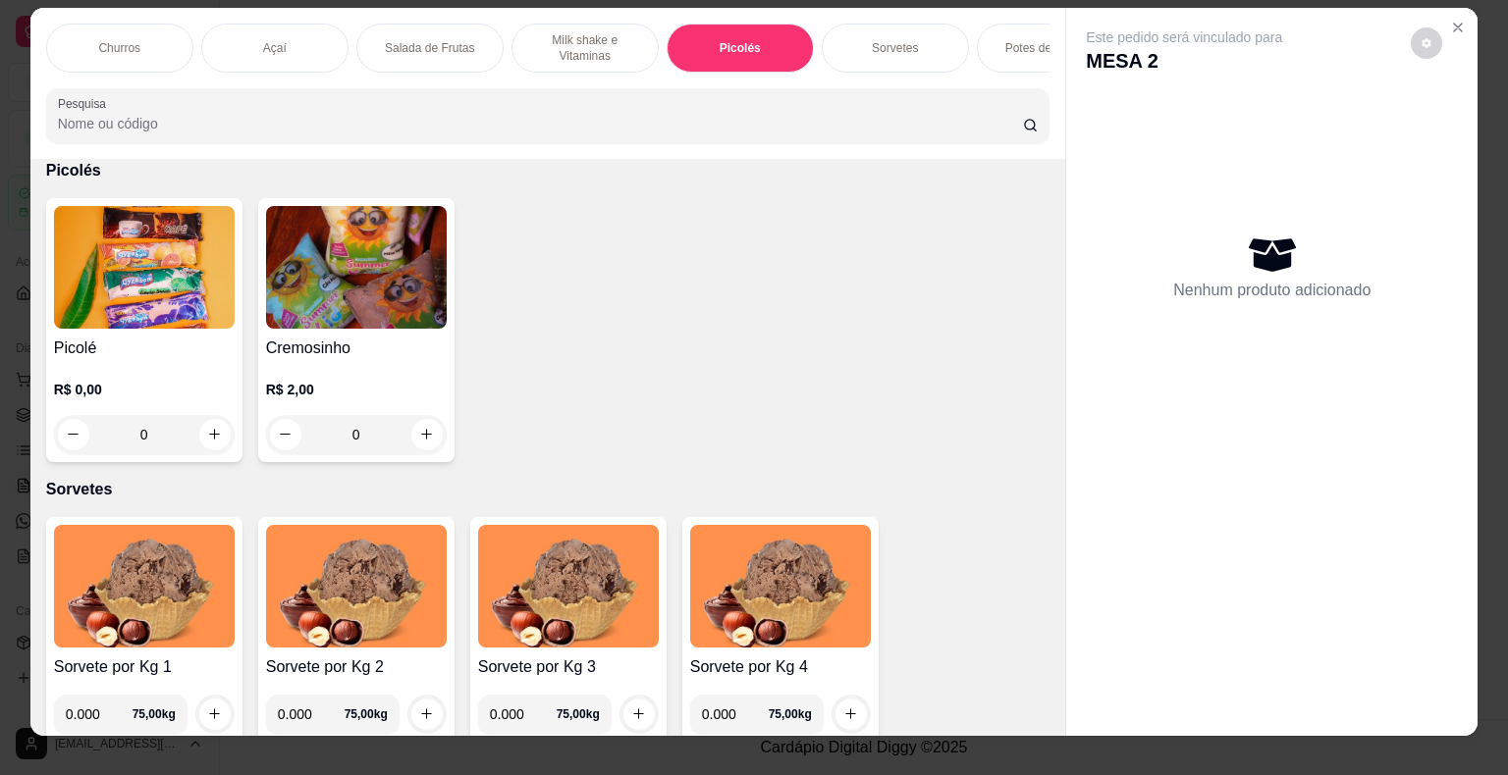
scroll to position [0, 0]
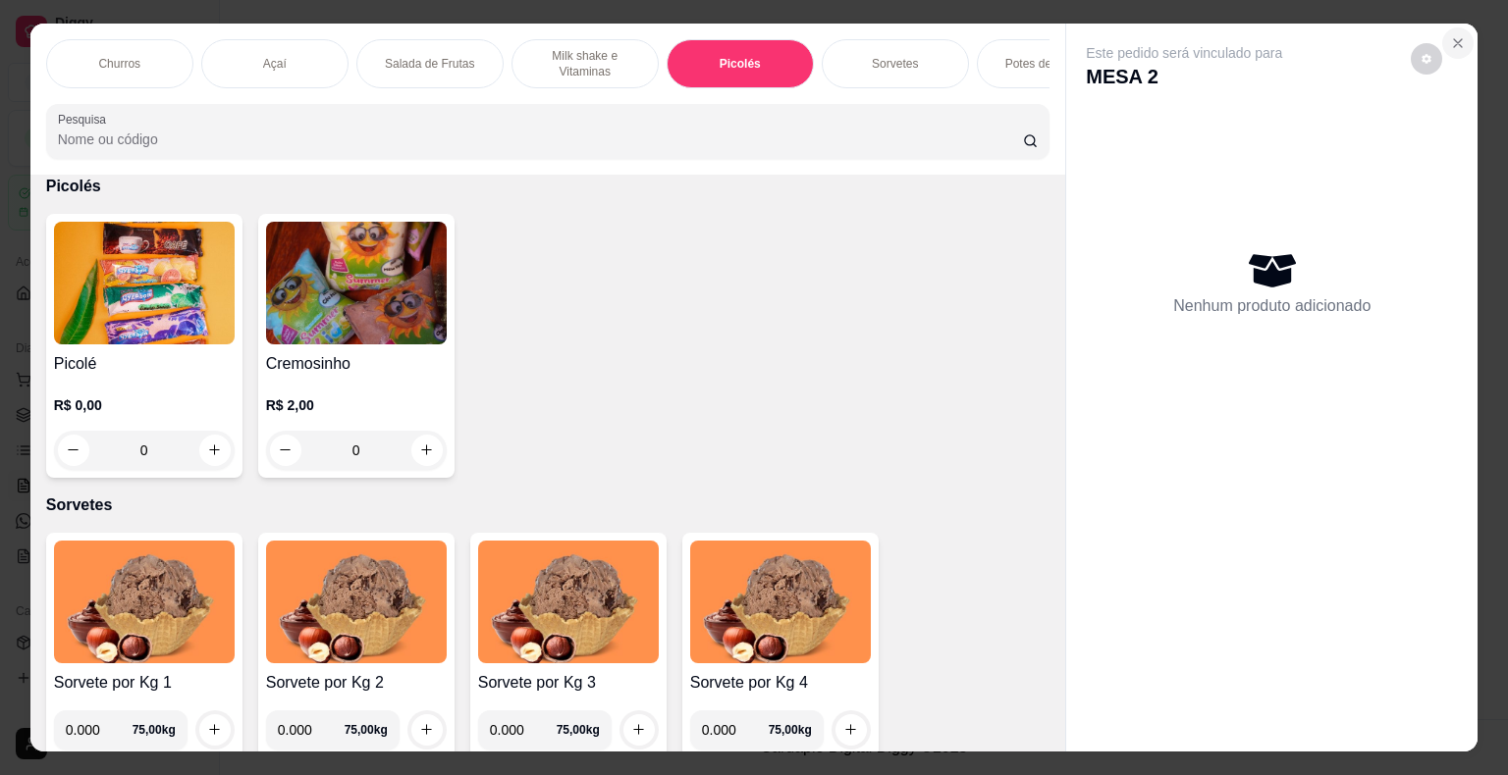
click at [1462, 30] on button "Close" at bounding box center [1457, 42] width 31 height 31
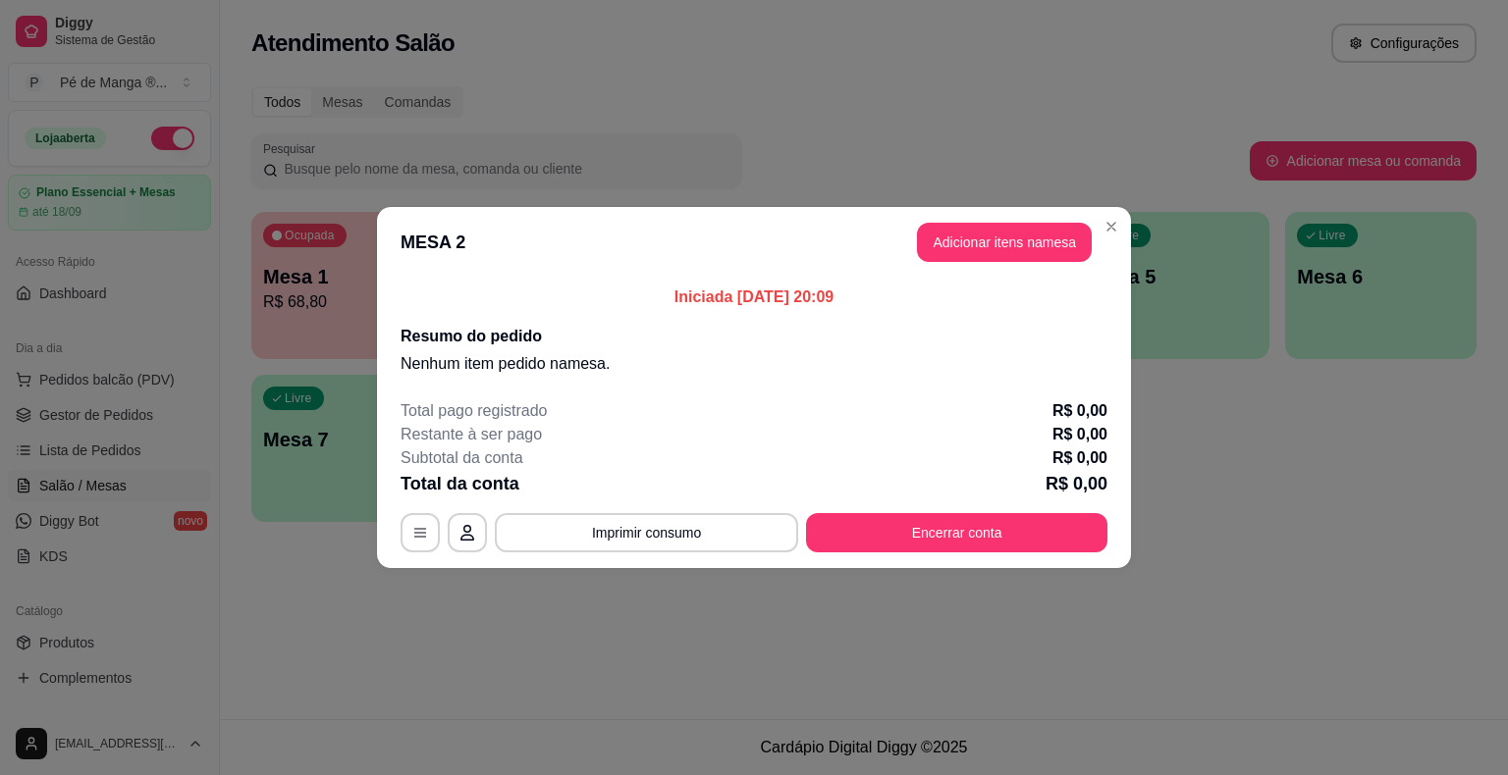
click at [1127, 234] on header "MESA 2 Adicionar itens na mesa" at bounding box center [754, 242] width 754 height 71
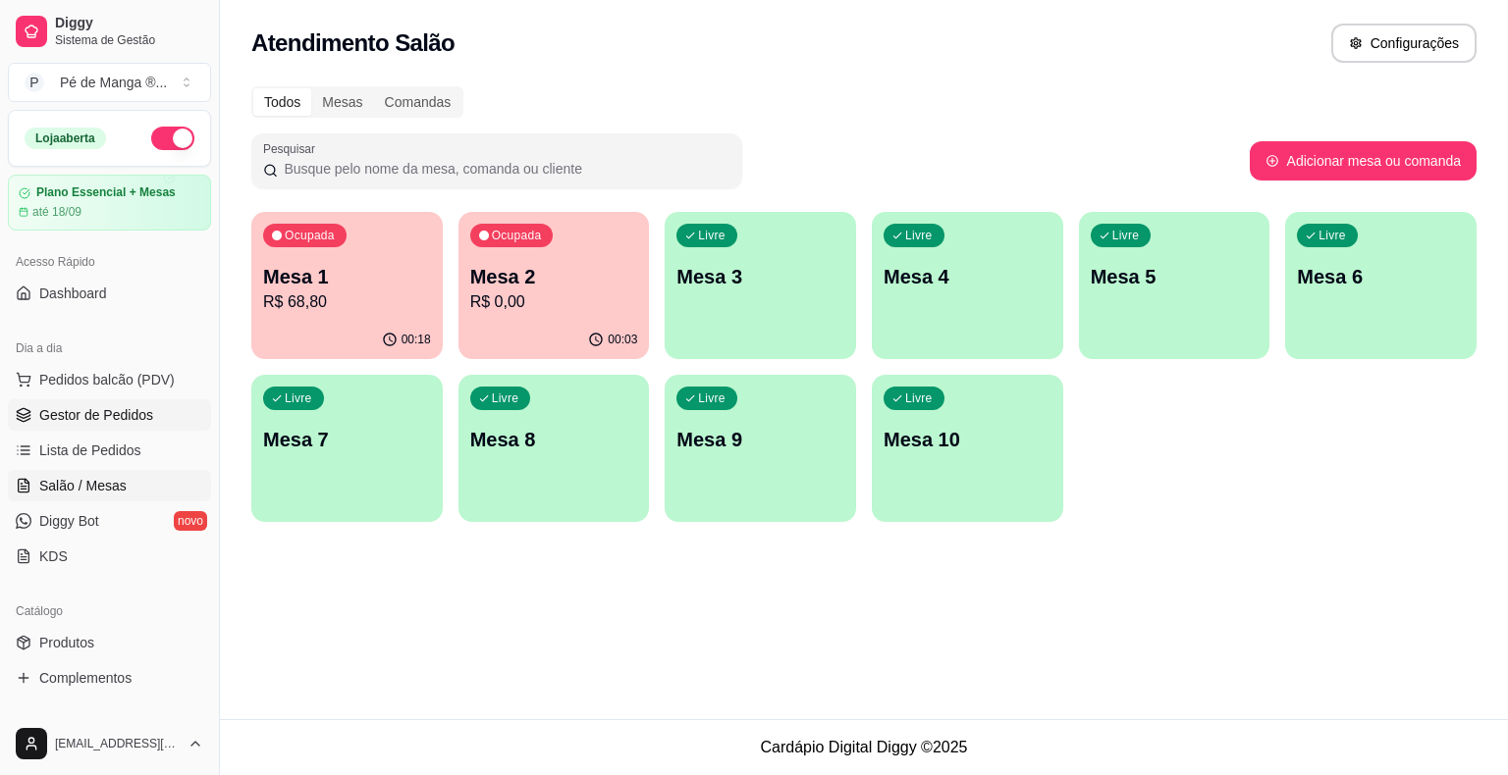
click at [68, 422] on span "Gestor de Pedidos" at bounding box center [96, 415] width 114 height 20
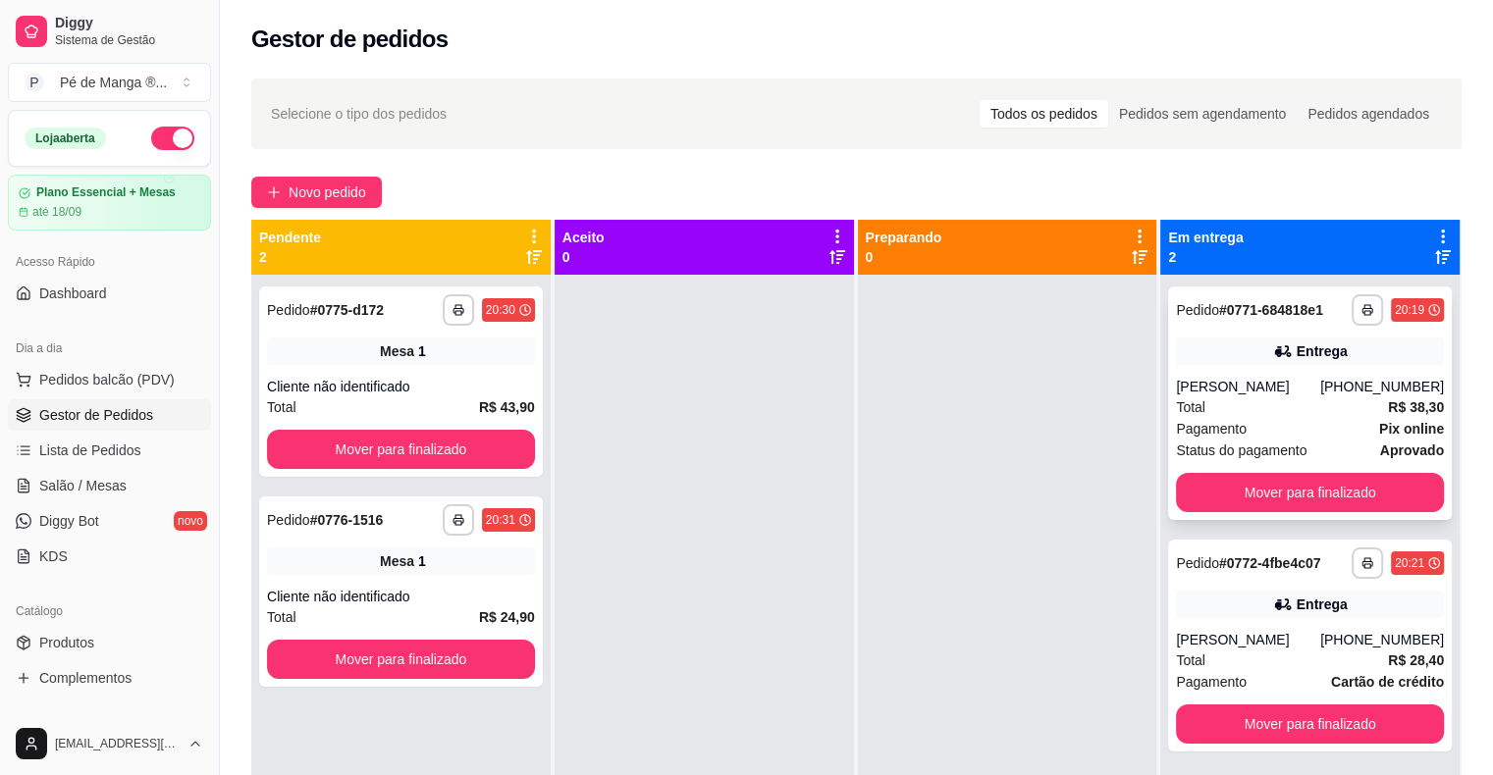
click at [1180, 465] on div "**********" at bounding box center [1310, 404] width 284 height 234
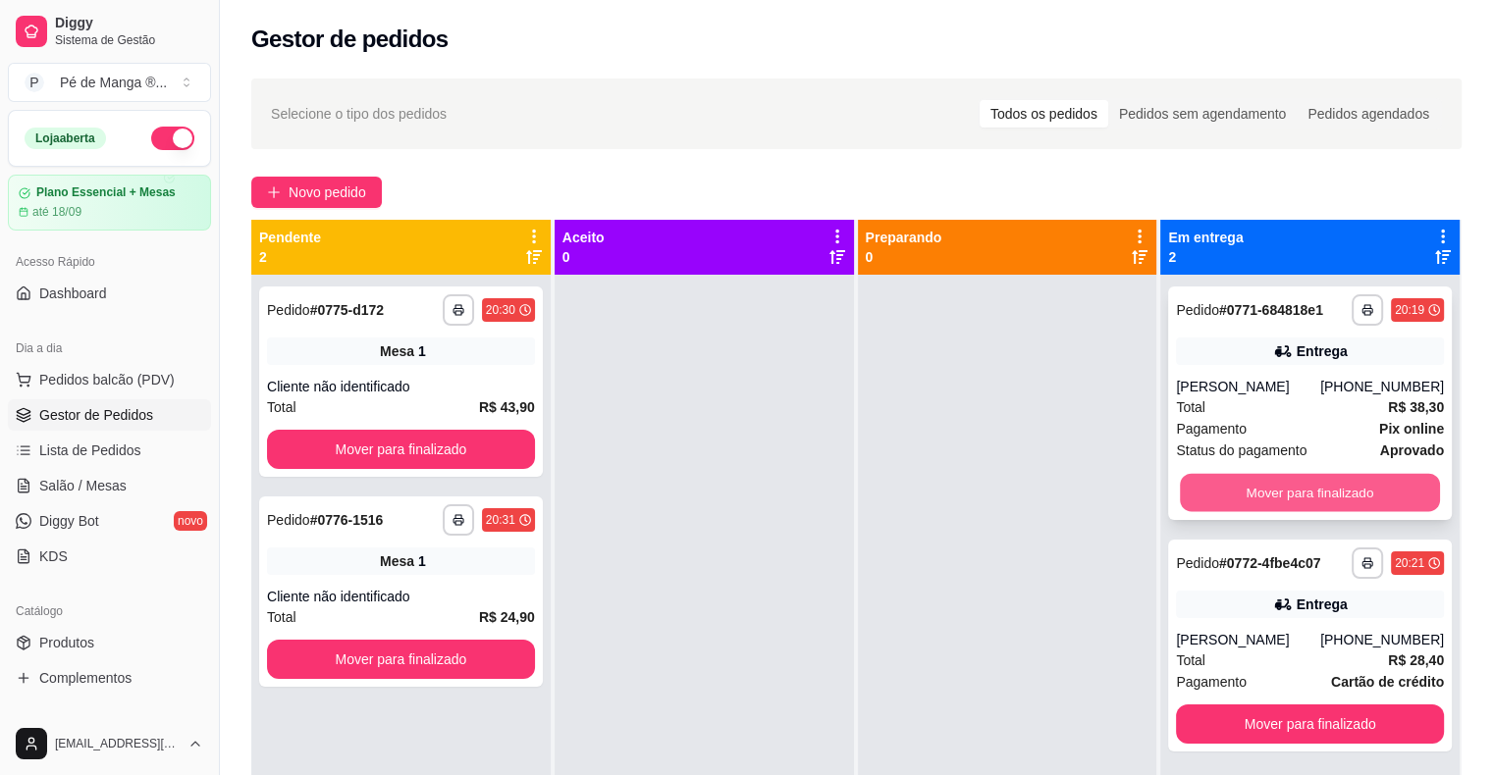
click at [1282, 505] on button "Mover para finalizado" at bounding box center [1310, 493] width 260 height 38
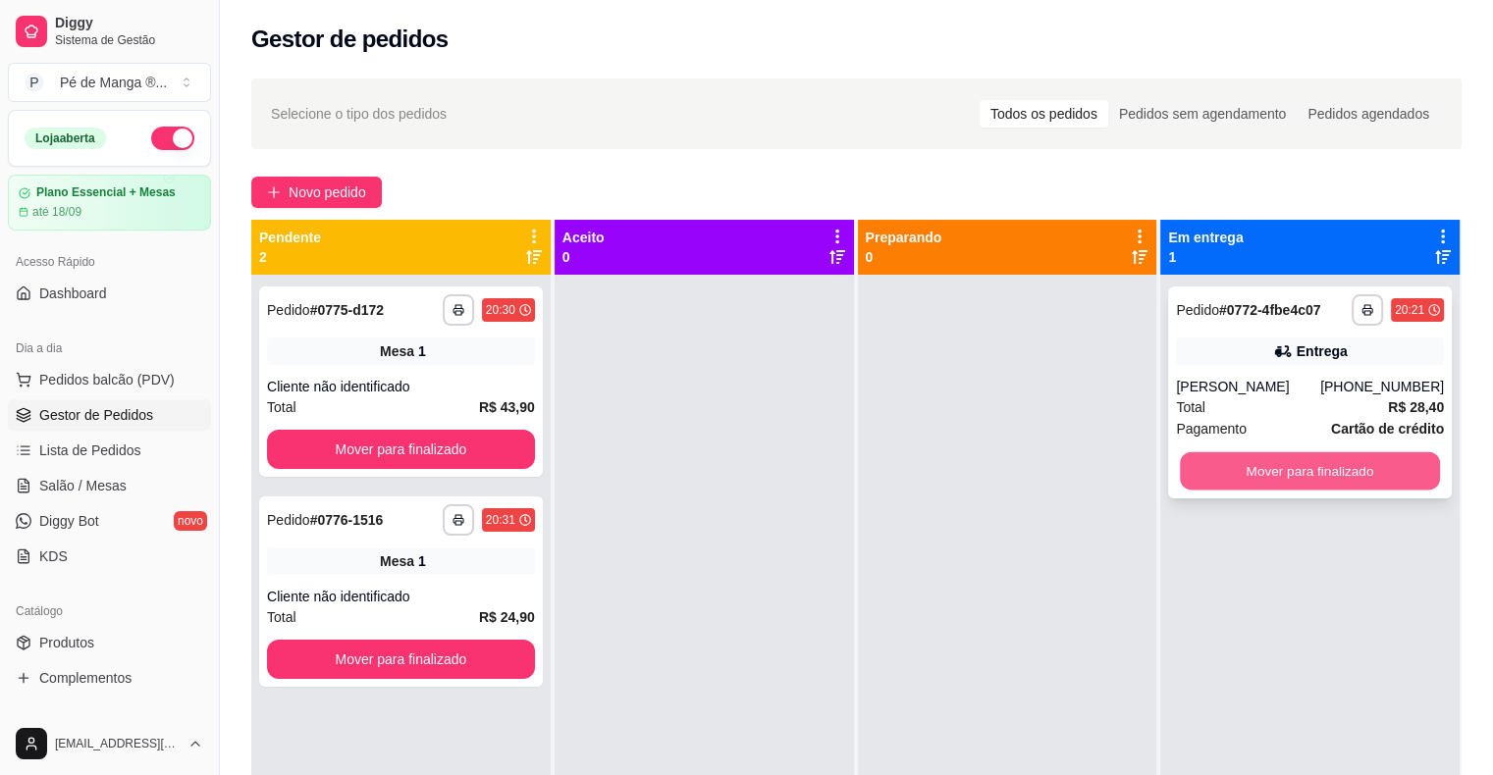
click at [1288, 483] on button "Mover para finalizado" at bounding box center [1310, 472] width 260 height 38
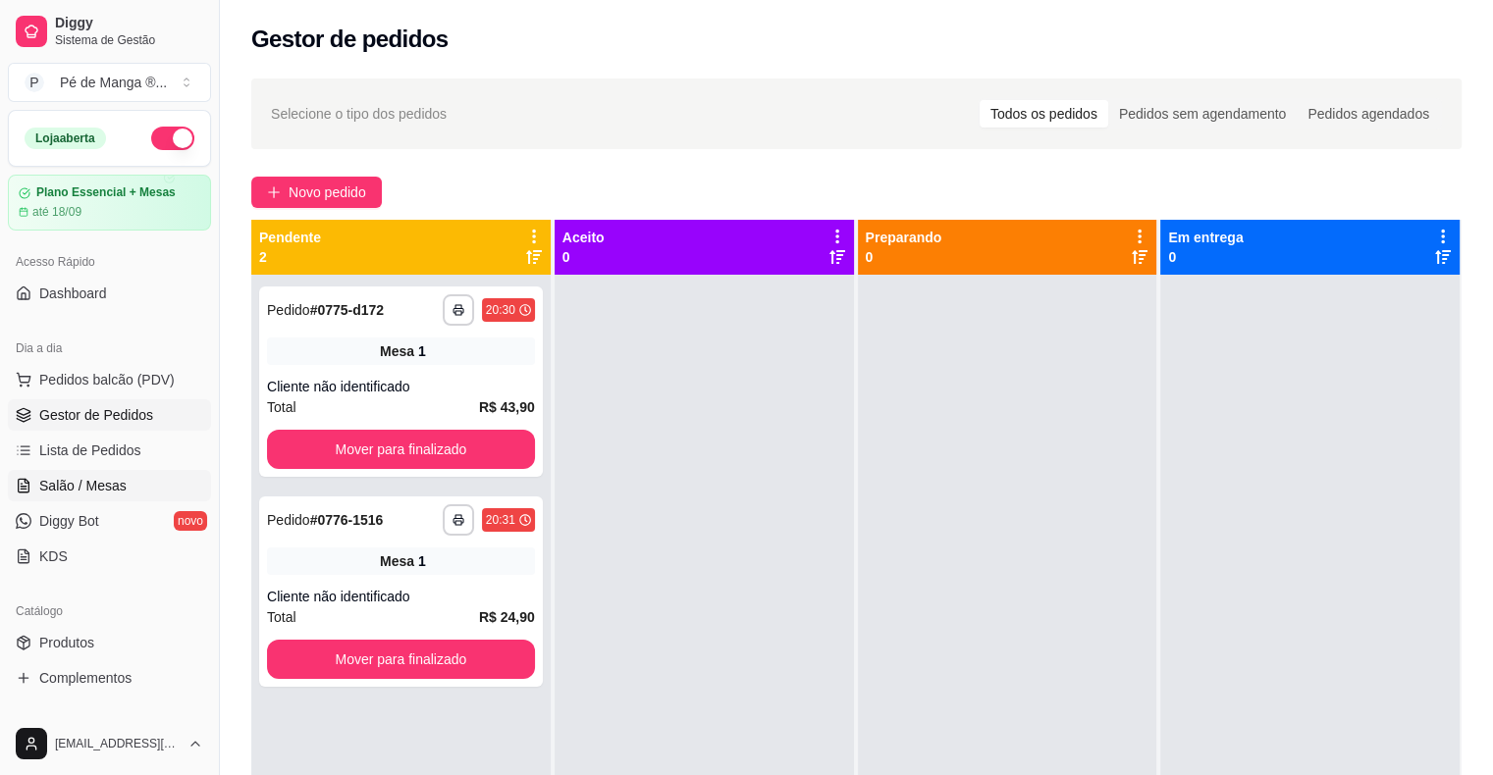
click at [41, 486] on span "Salão / Mesas" at bounding box center [82, 486] width 87 height 20
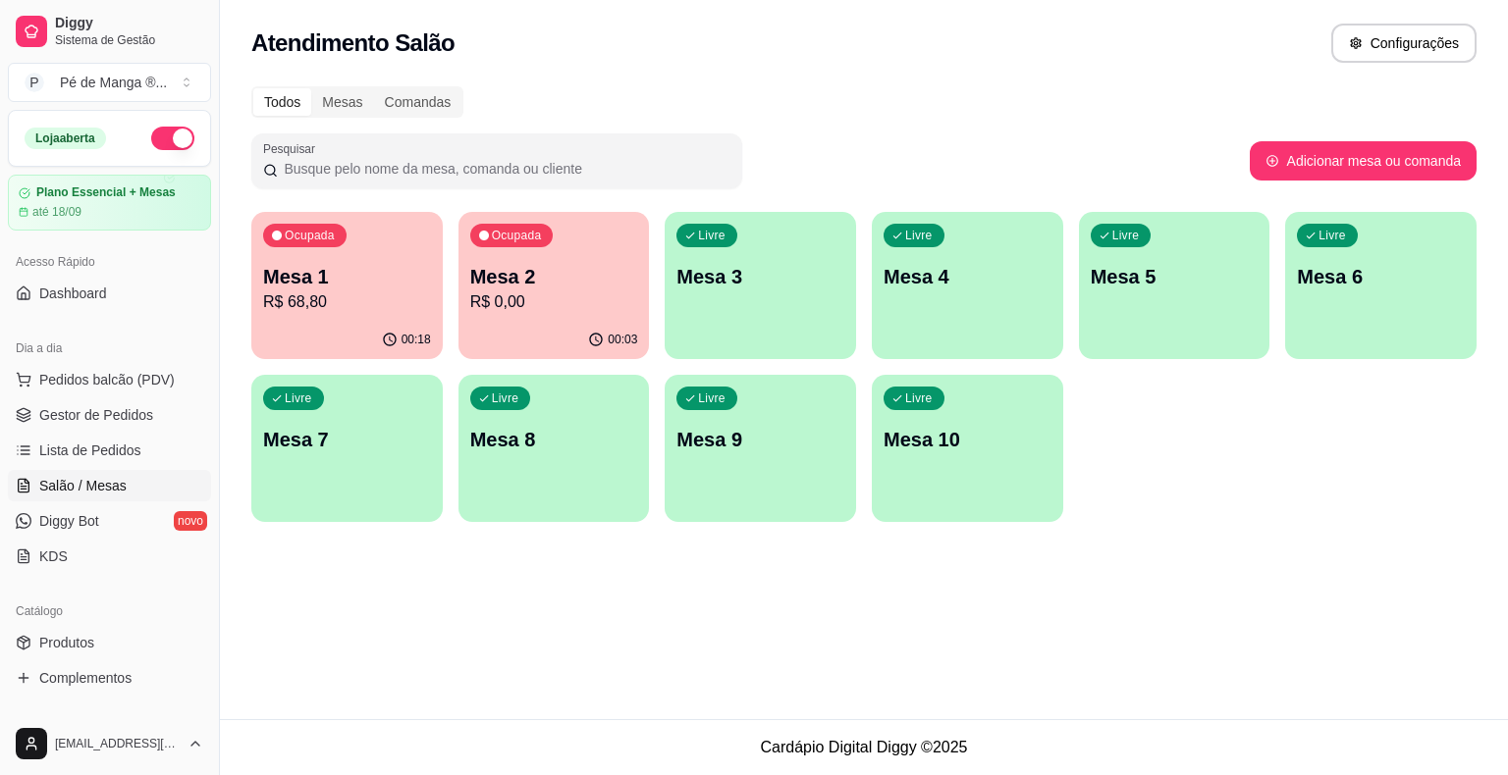
click at [548, 287] on p "Mesa 2" at bounding box center [554, 276] width 168 height 27
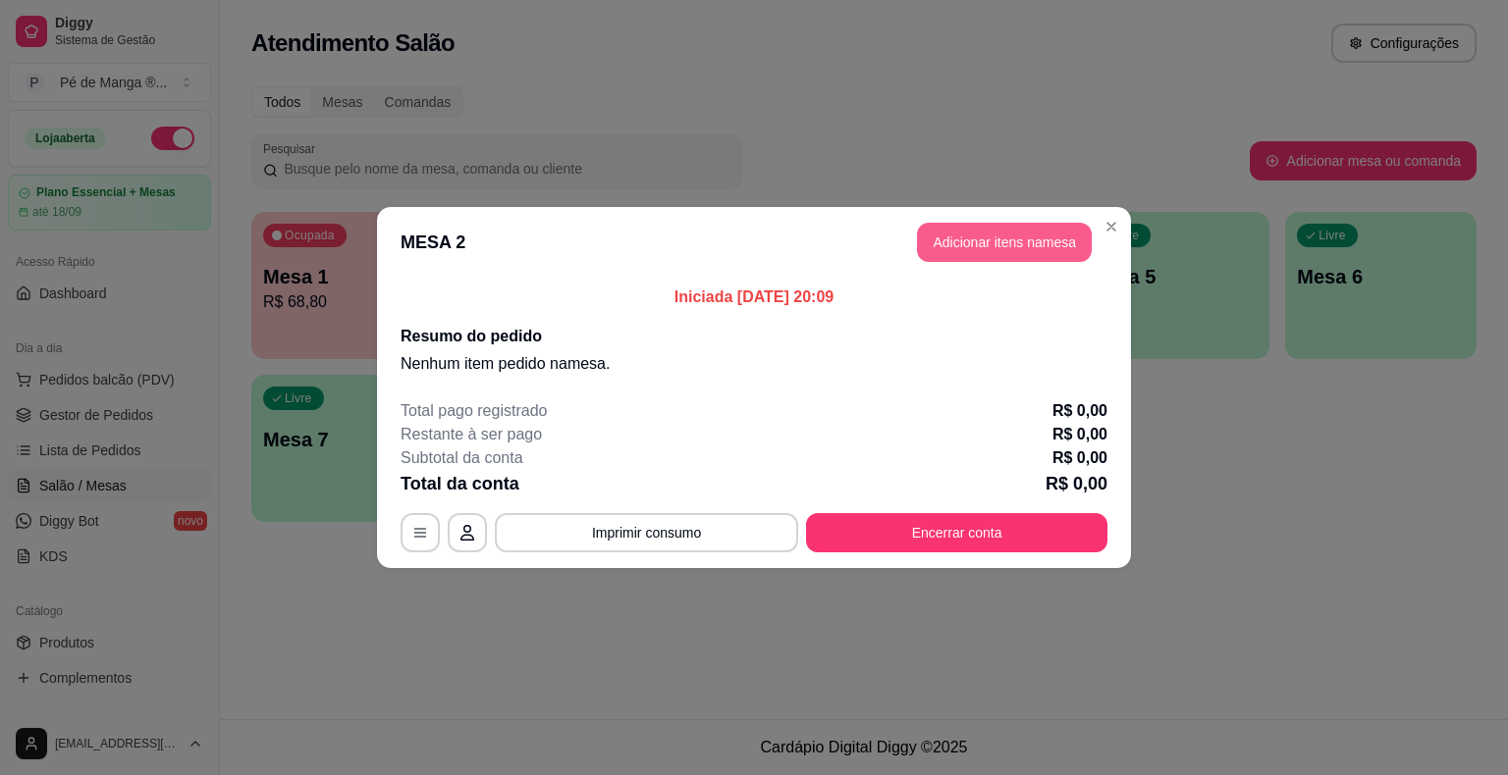
click at [989, 246] on button "Adicionar itens na mesa" at bounding box center [1004, 242] width 175 height 39
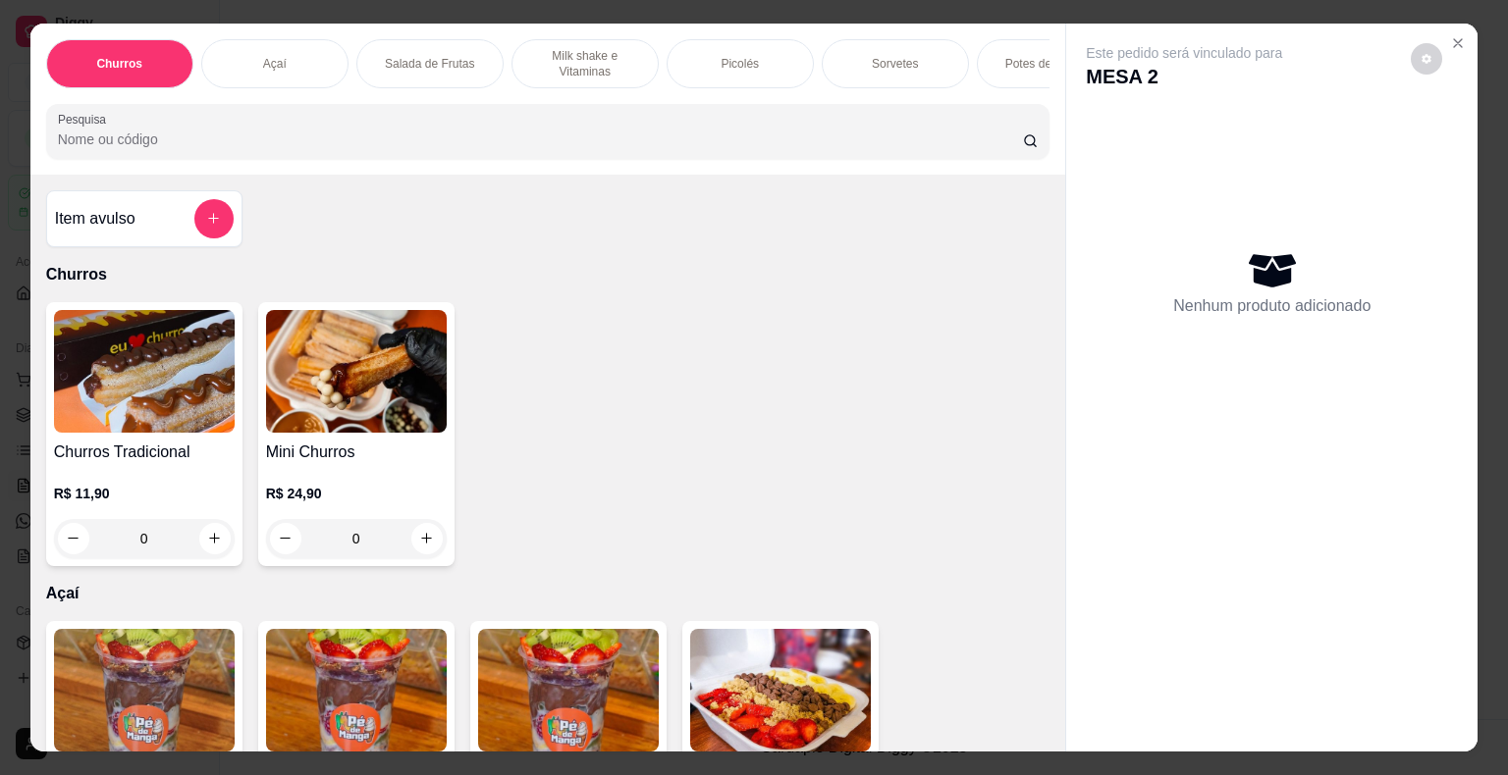
drag, startPoint x: 750, startPoint y: 65, endPoint x: 735, endPoint y: 88, distance: 27.8
click at [750, 69] on div "Picolés" at bounding box center [740, 63] width 147 height 49
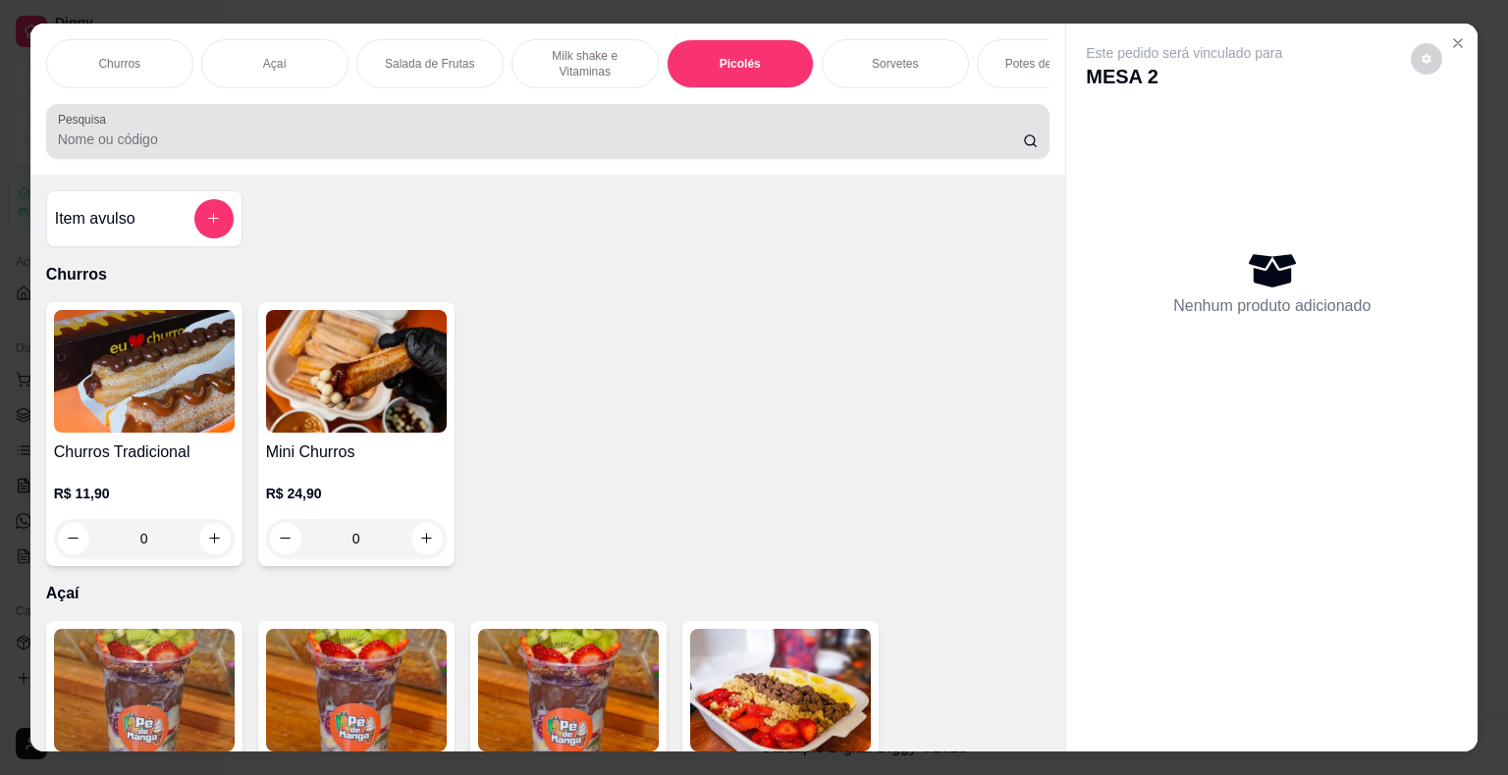
scroll to position [47, 0]
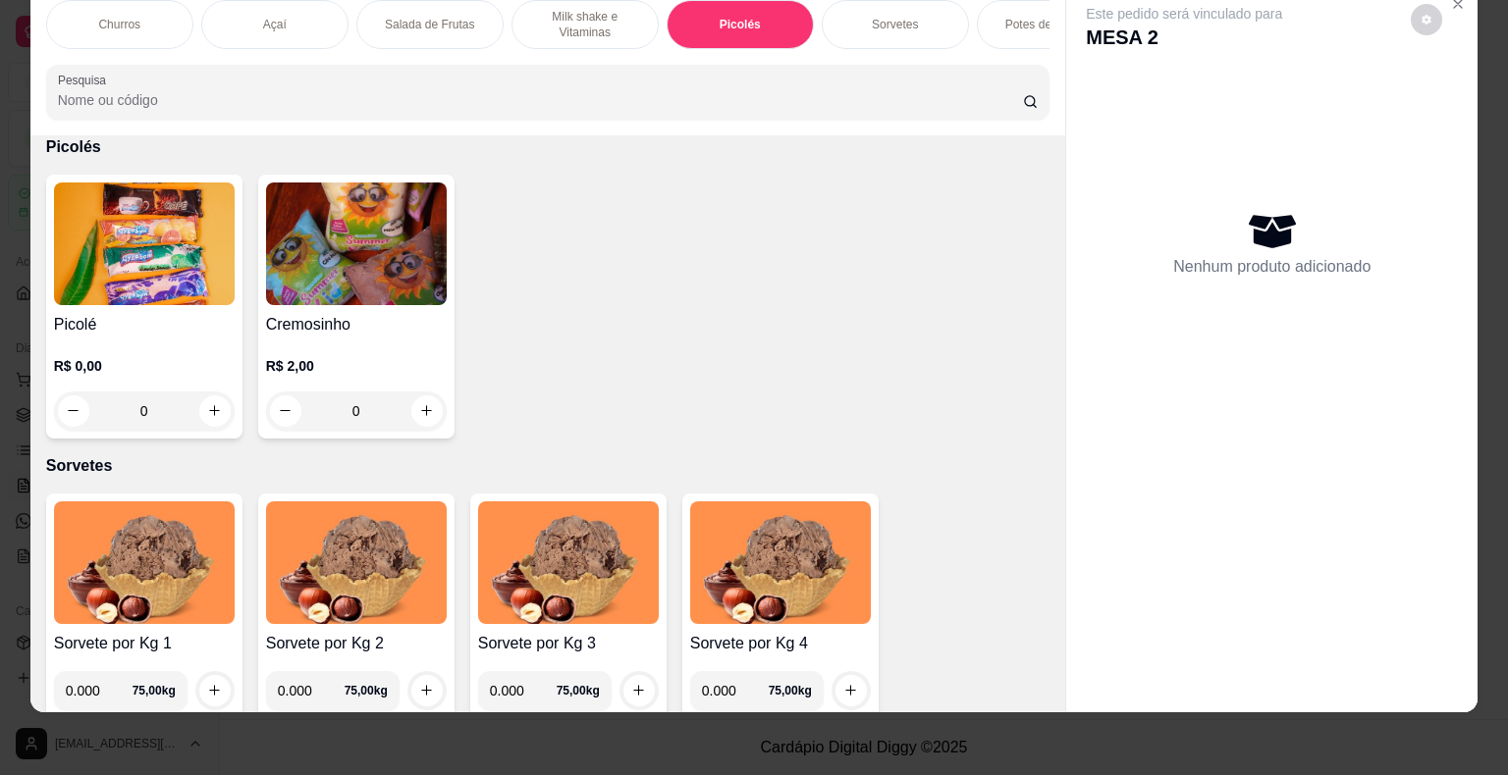
click at [201, 406] on div "0" at bounding box center [144, 411] width 181 height 39
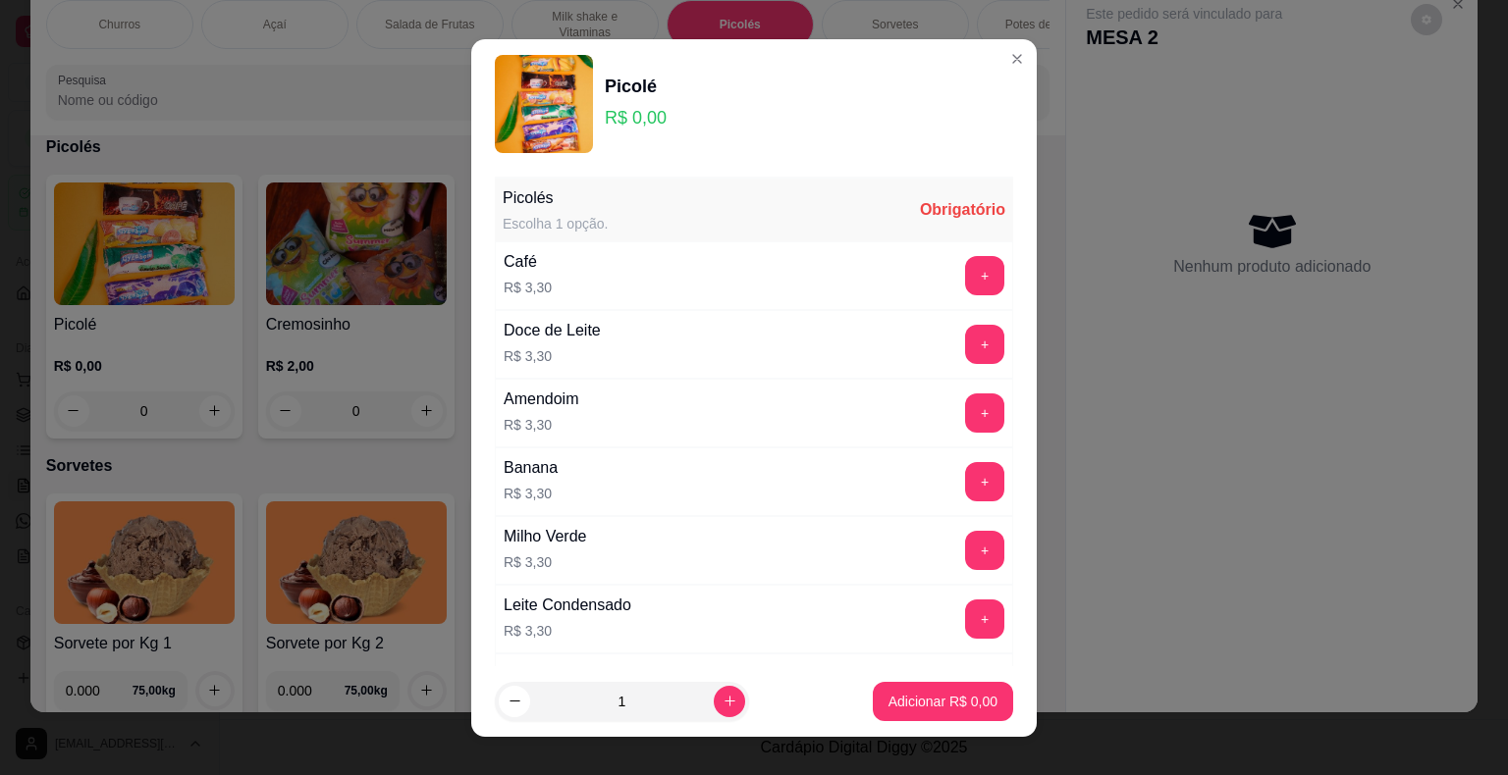
click at [957, 273] on div "+" at bounding box center [984, 275] width 55 height 39
click at [966, 276] on button "+" at bounding box center [985, 275] width 38 height 38
click at [965, 289] on button "+" at bounding box center [984, 275] width 39 height 39
drag, startPoint x: 944, startPoint y: 669, endPoint x: 947, endPoint y: 679, distance: 10.2
click at [945, 670] on footer "1 Adicionar R$ 6,60" at bounding box center [753, 702] width 565 height 71
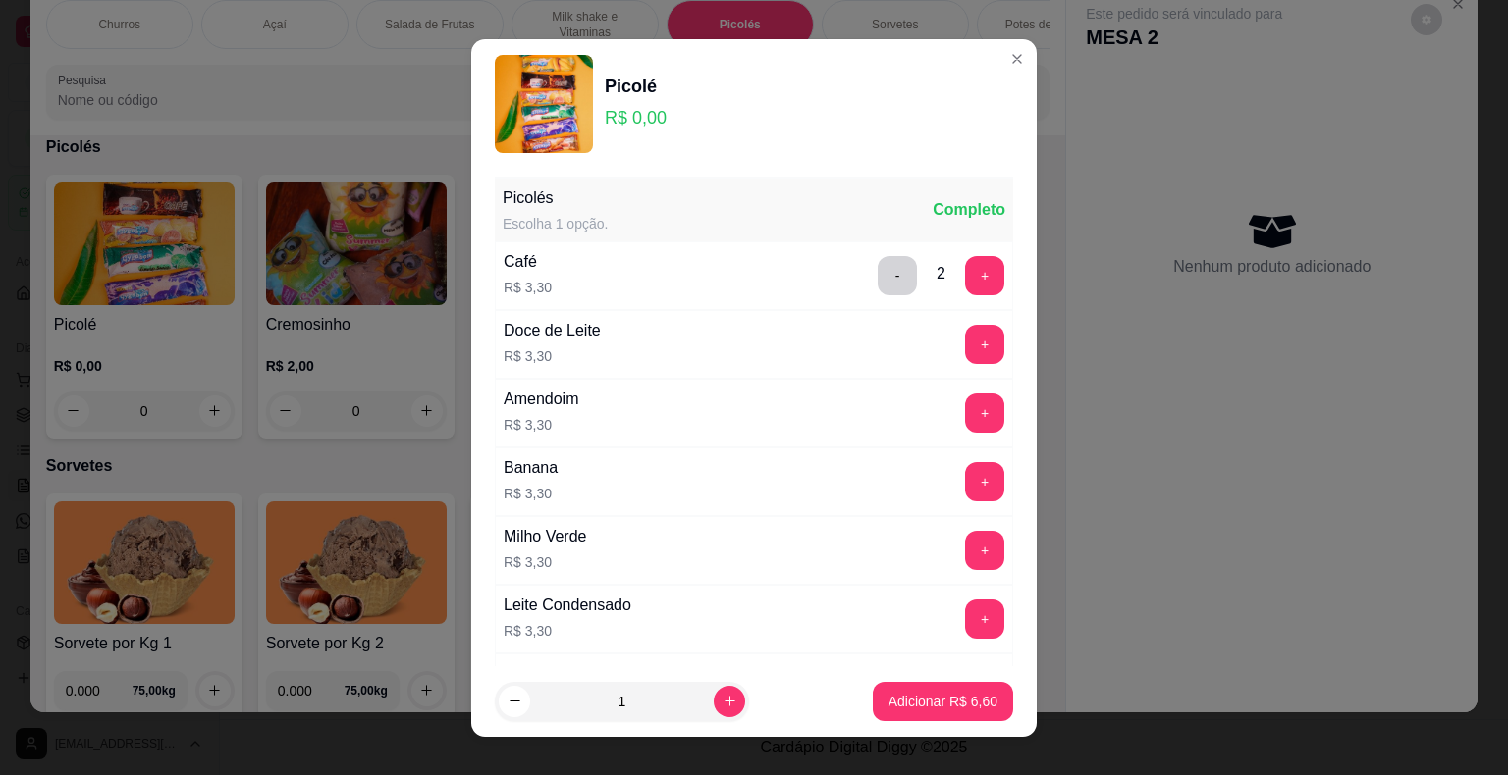
click at [938, 680] on footer "1 Adicionar R$ 6,60" at bounding box center [753, 702] width 565 height 71
click at [925, 695] on p "Adicionar R$ 6,60" at bounding box center [942, 701] width 106 height 19
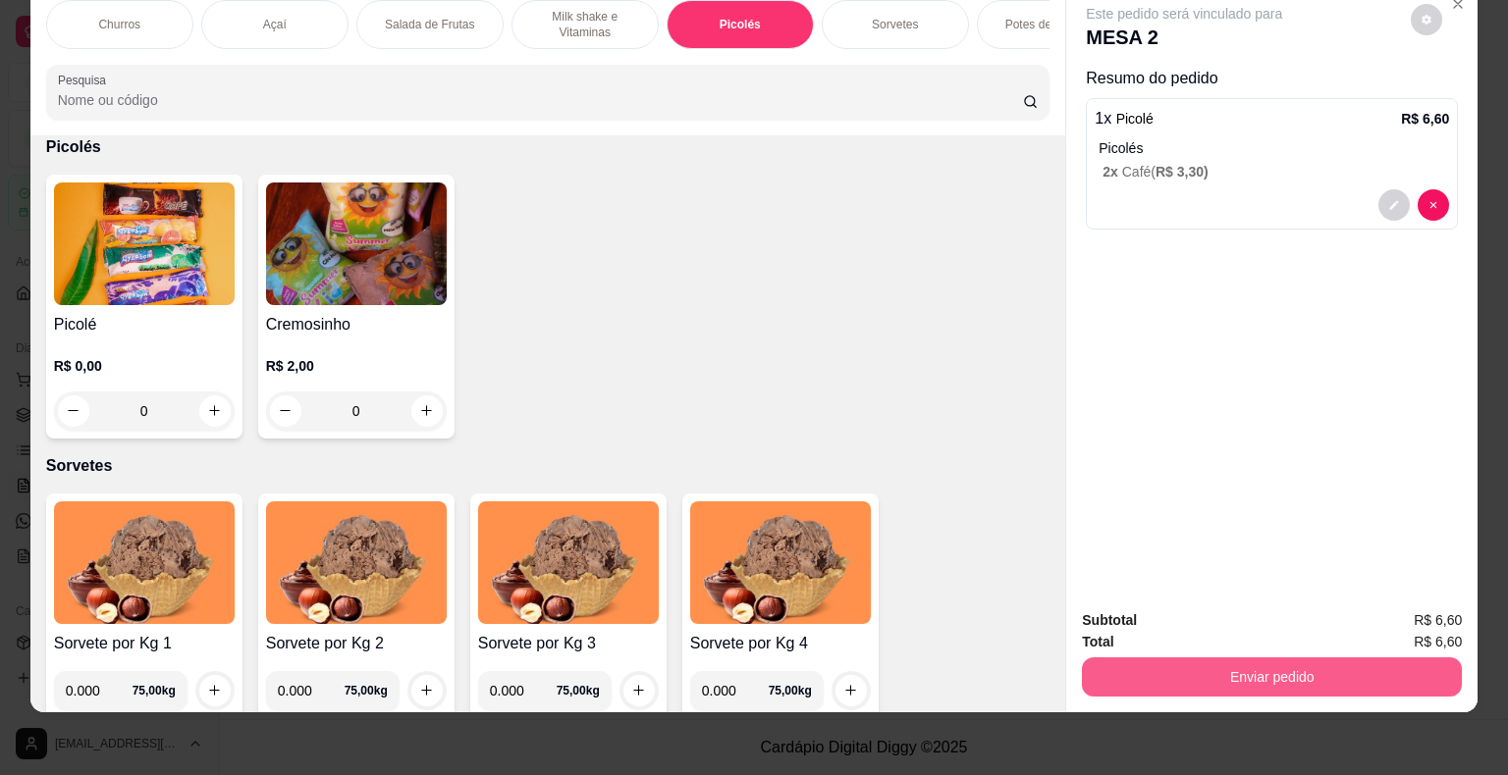
click at [1106, 658] on button "Enviar pedido" at bounding box center [1272, 677] width 380 height 39
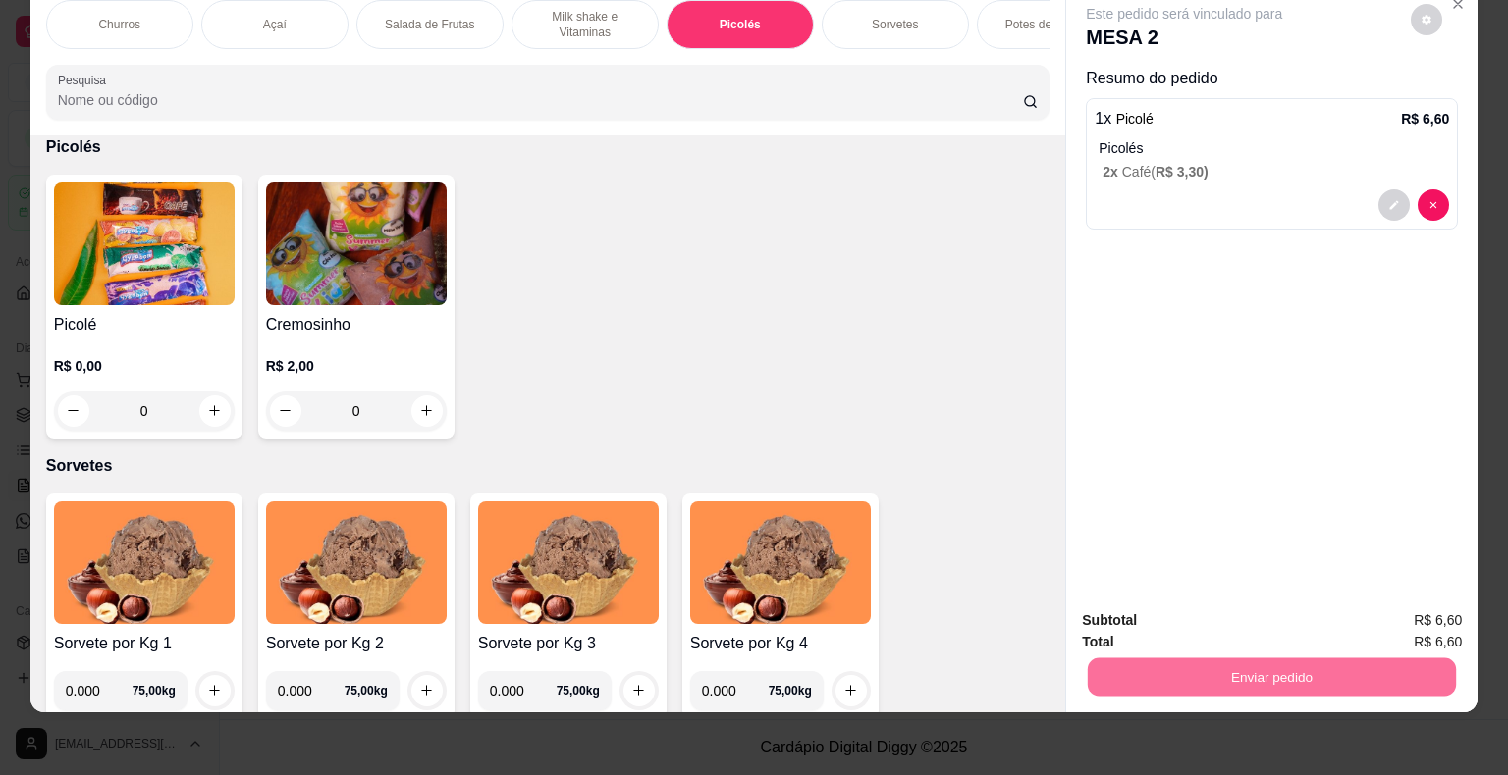
click at [1154, 608] on button "Não registrar e enviar pedido" at bounding box center [1206, 614] width 204 height 37
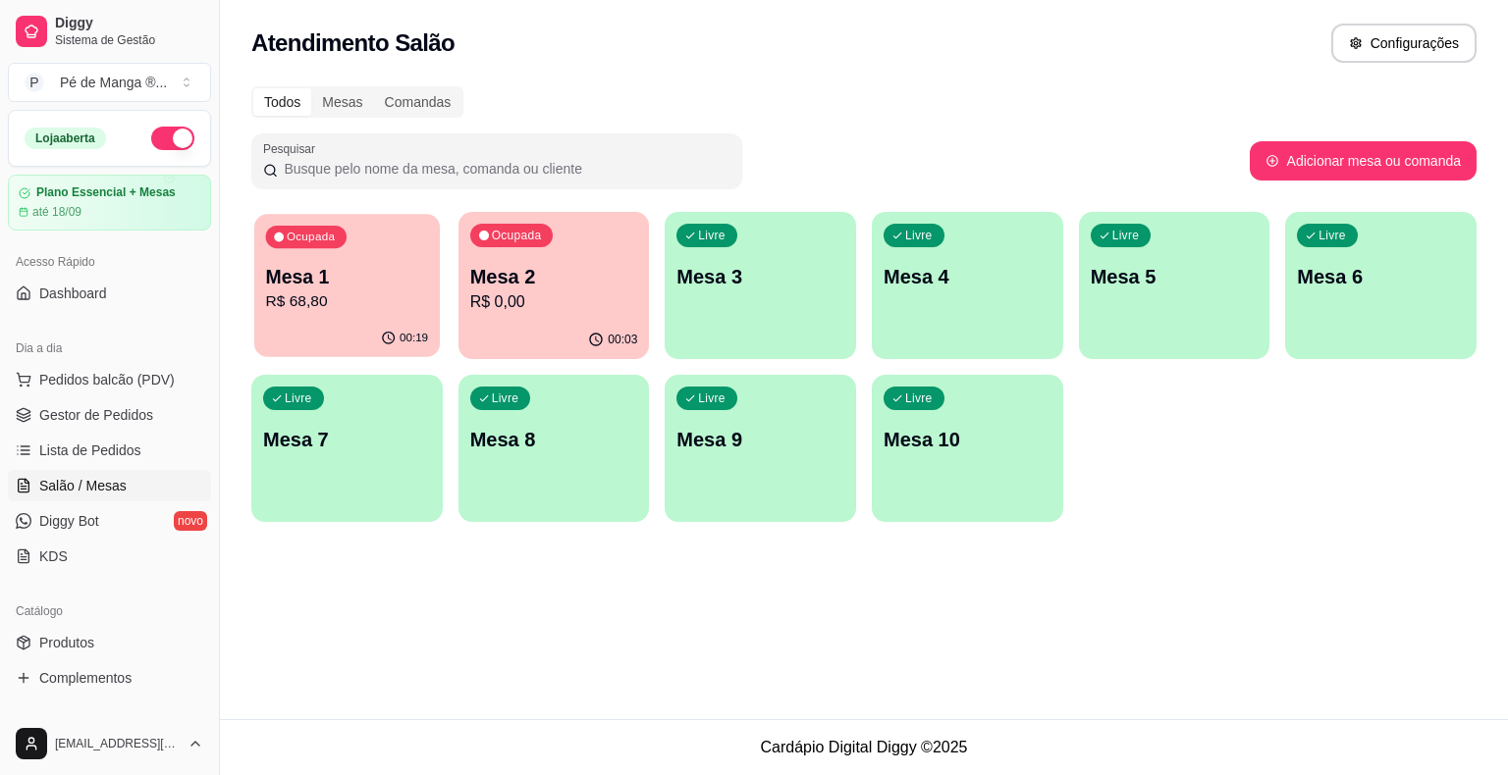
click at [324, 290] on div "Mesa 1 R$ 68,80" at bounding box center [347, 288] width 163 height 49
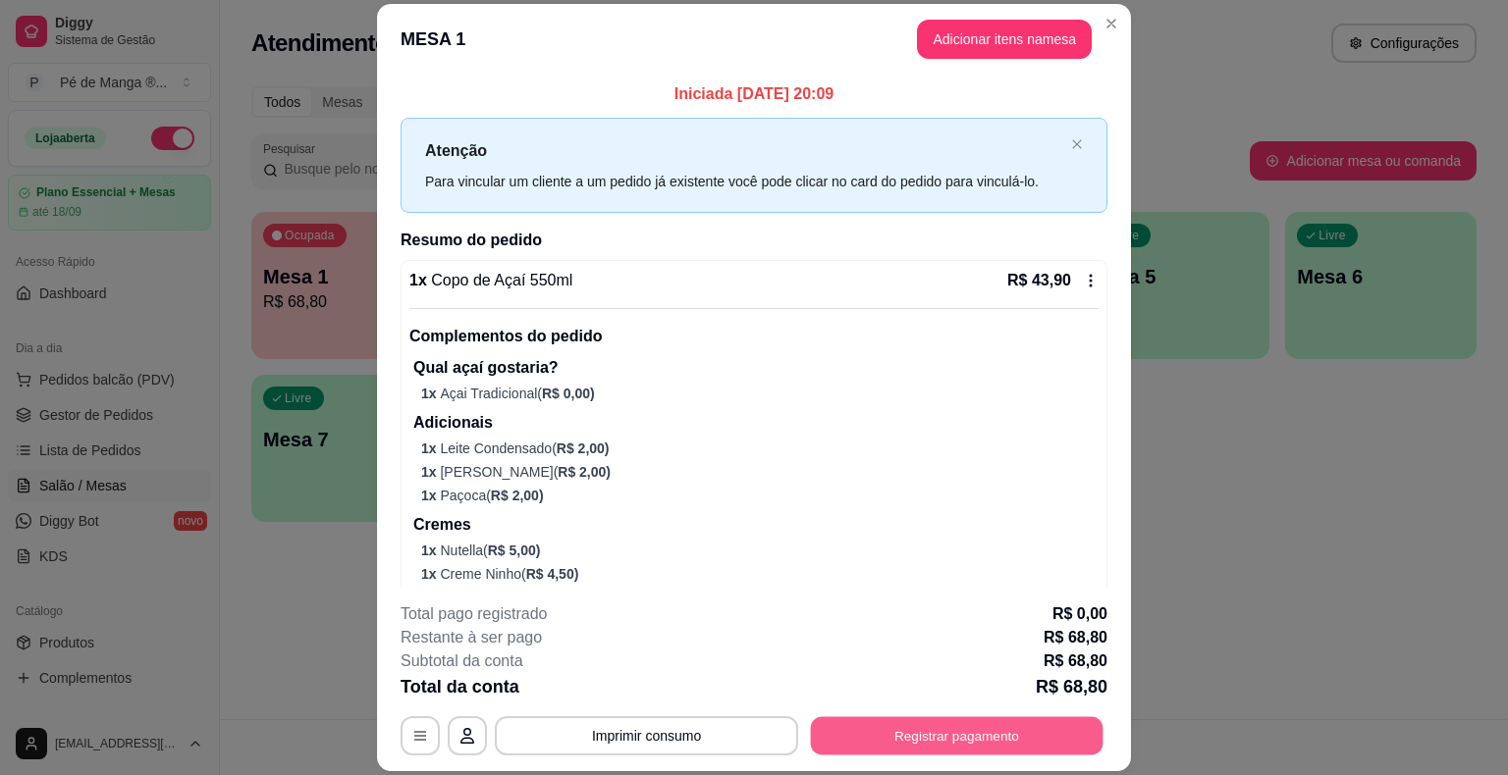
click at [954, 736] on button "Registrar pagamento" at bounding box center [957, 737] width 293 height 38
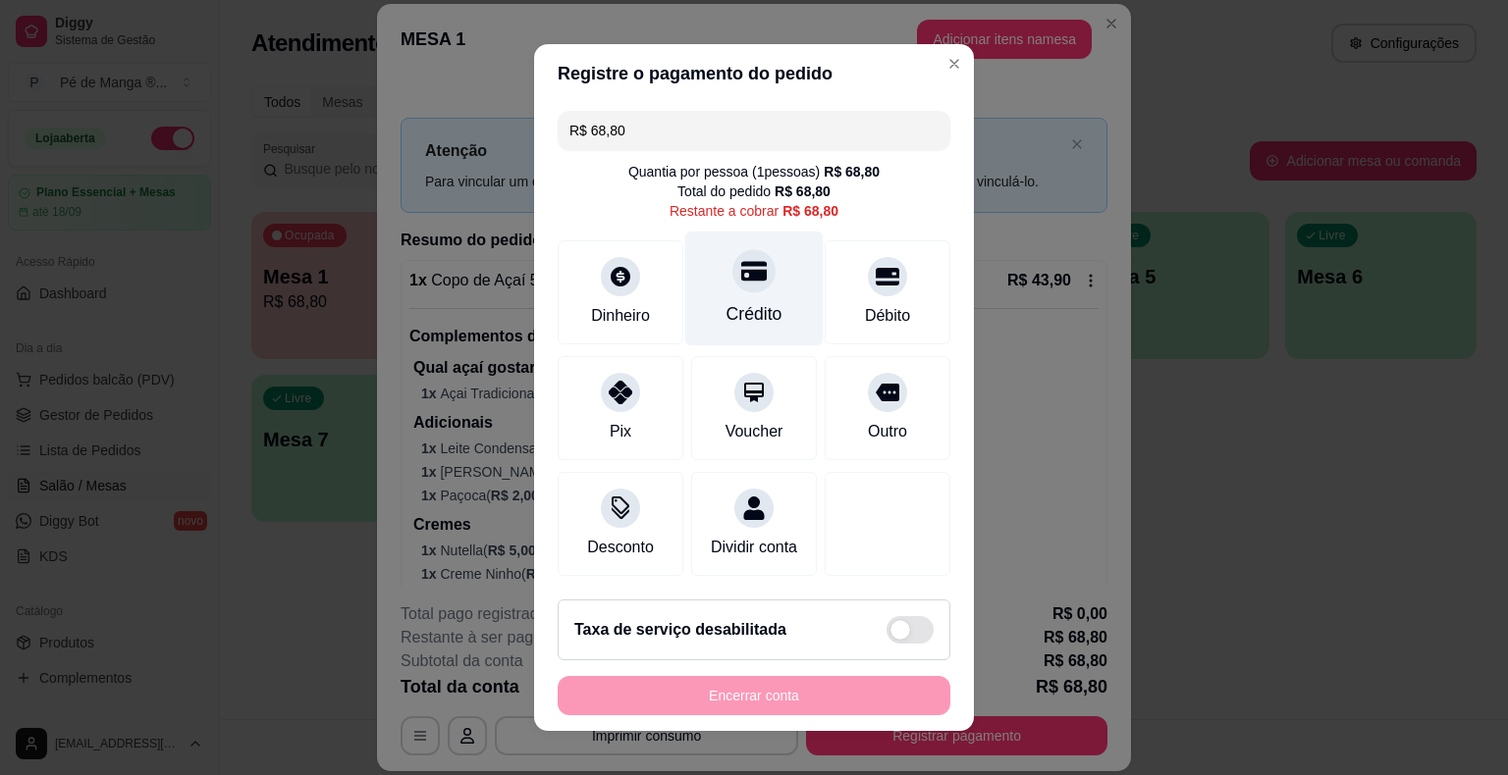
drag, startPoint x: 732, startPoint y: 305, endPoint x: 729, endPoint y: 345, distance: 39.4
click at [732, 307] on div "Crédito" at bounding box center [754, 314] width 56 height 26
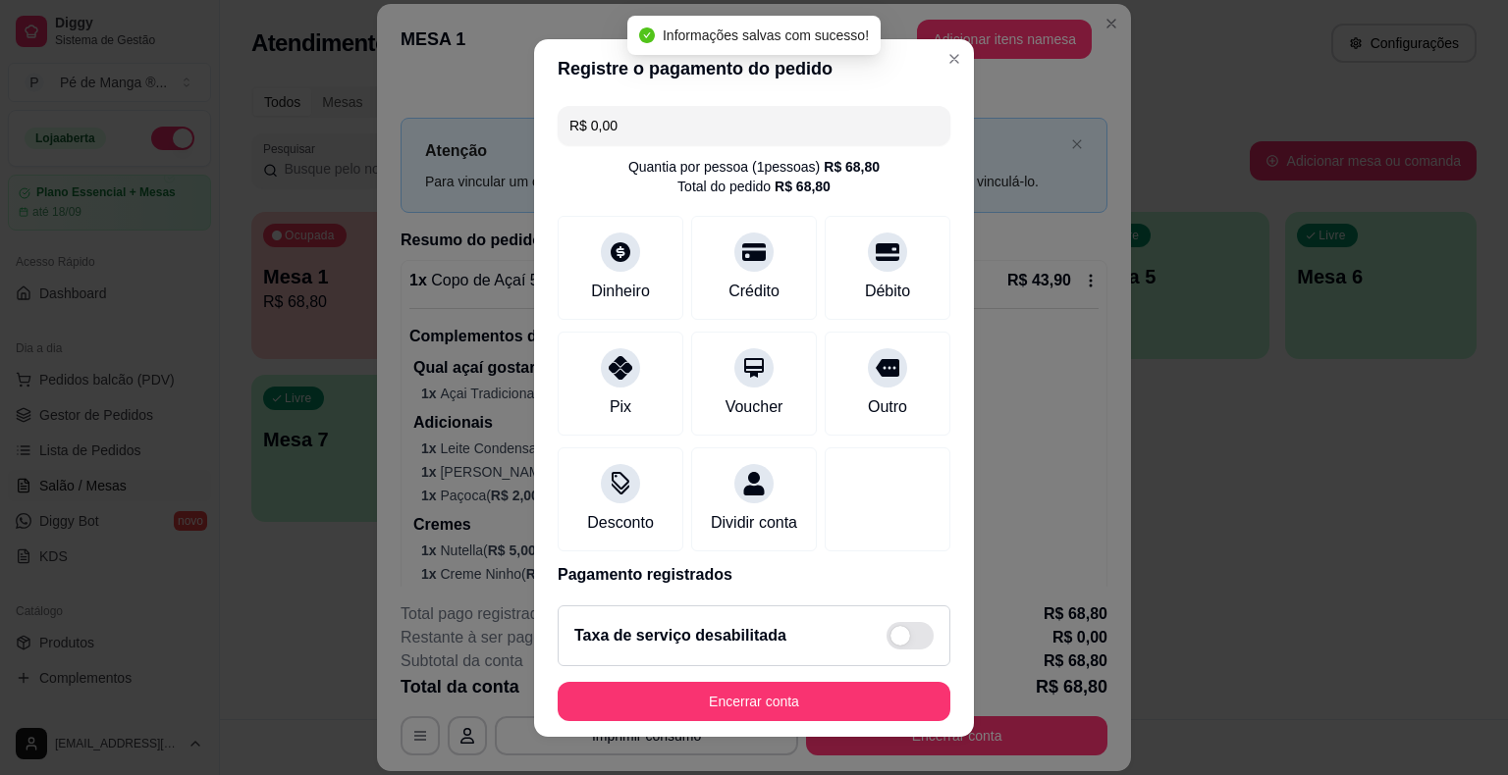
type input "R$ 0,00"
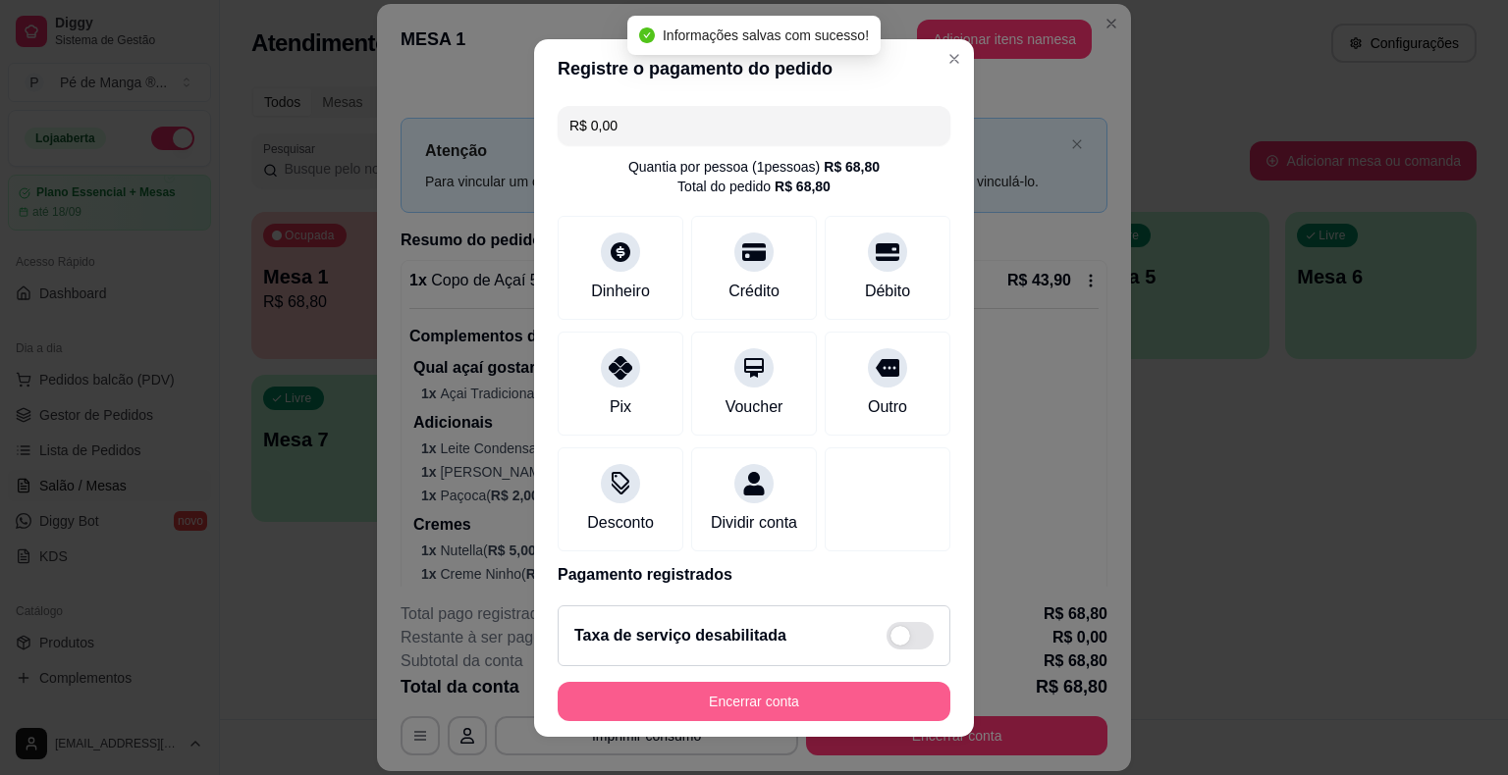
click at [801, 681] on footer "Taxa de serviço desabilitada Encerrar conta" at bounding box center [754, 663] width 440 height 147
click at [798, 693] on button "Encerrar conta" at bounding box center [754, 701] width 393 height 39
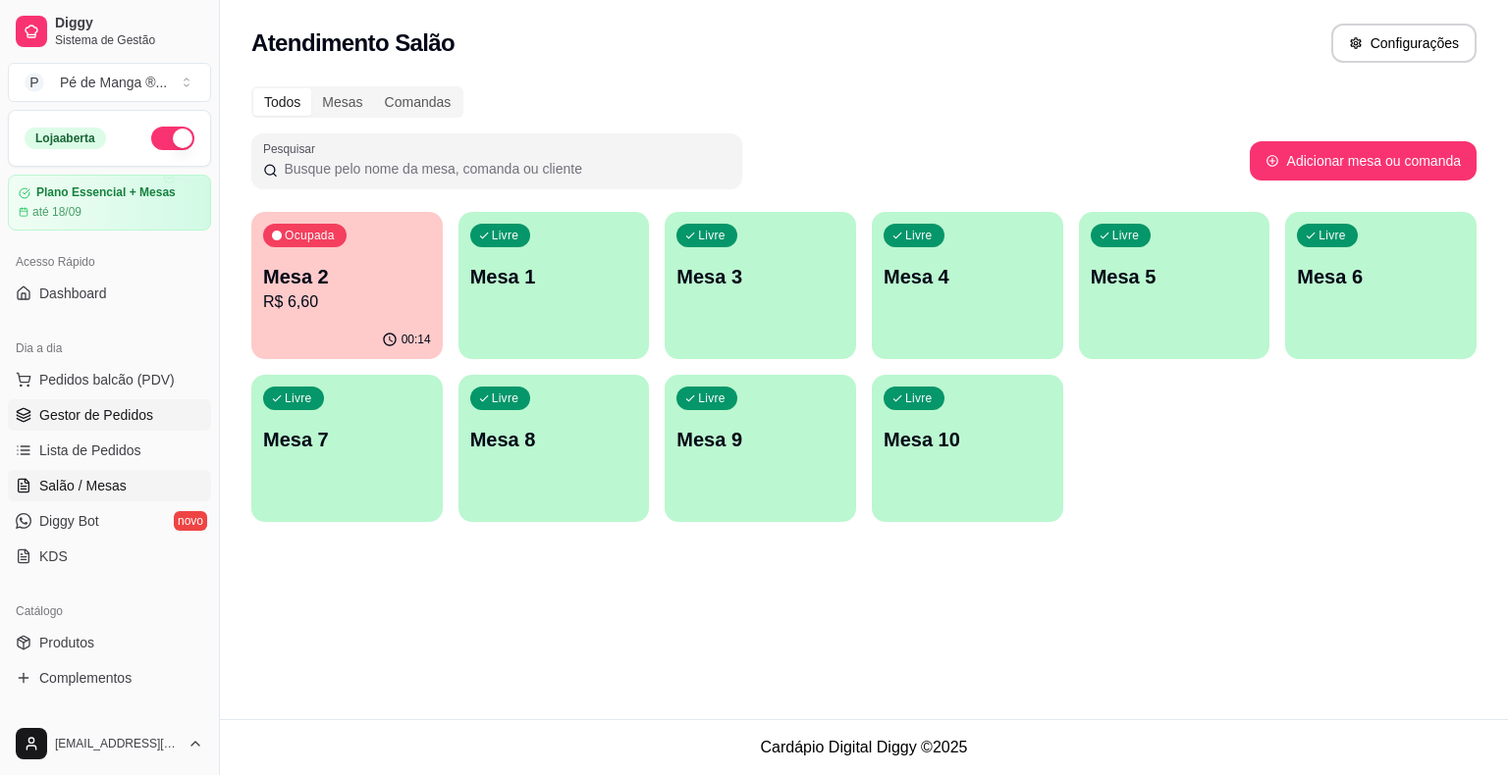
click at [120, 422] on span "Gestor de Pedidos" at bounding box center [96, 415] width 114 height 20
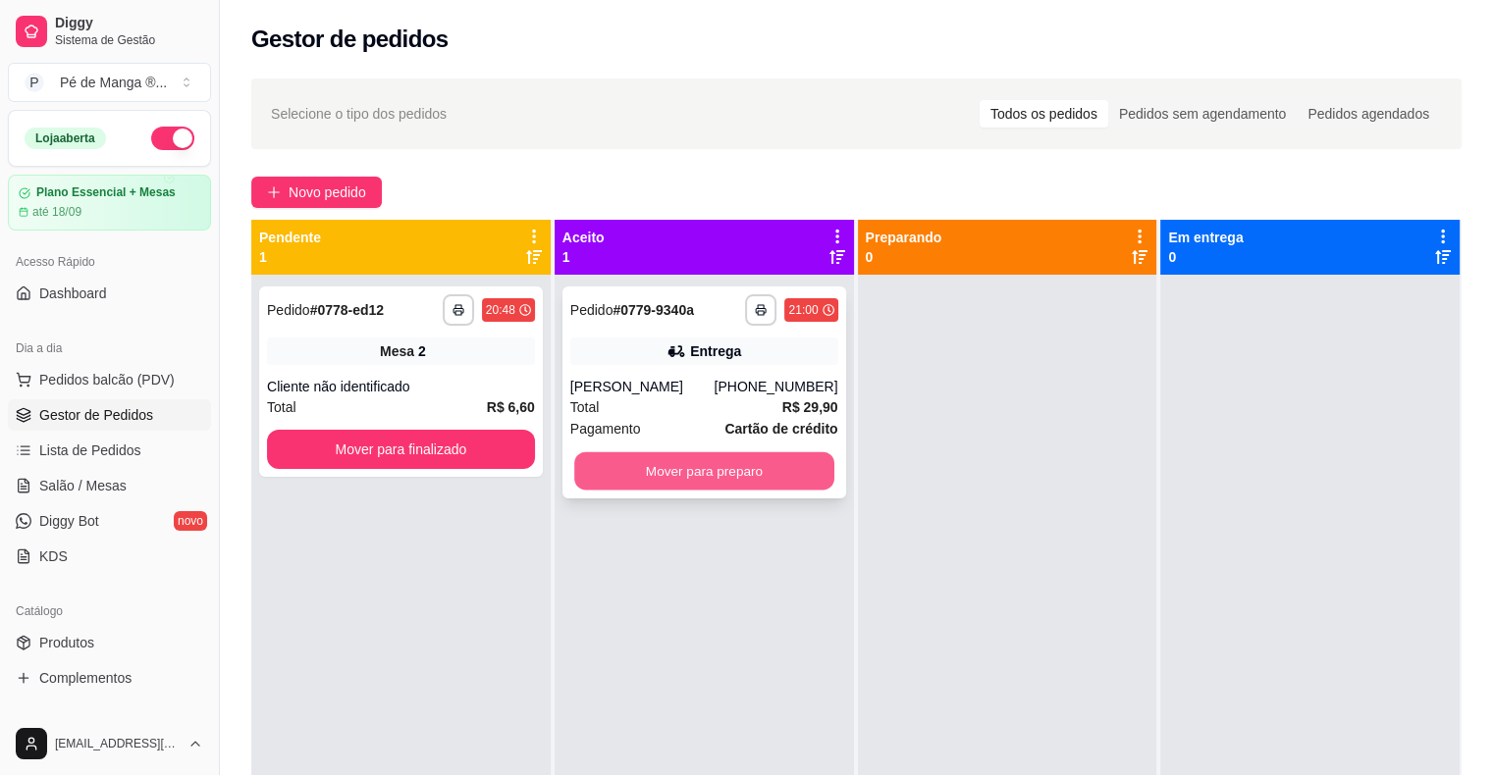
click at [713, 455] on button "Mover para preparo" at bounding box center [704, 472] width 260 height 38
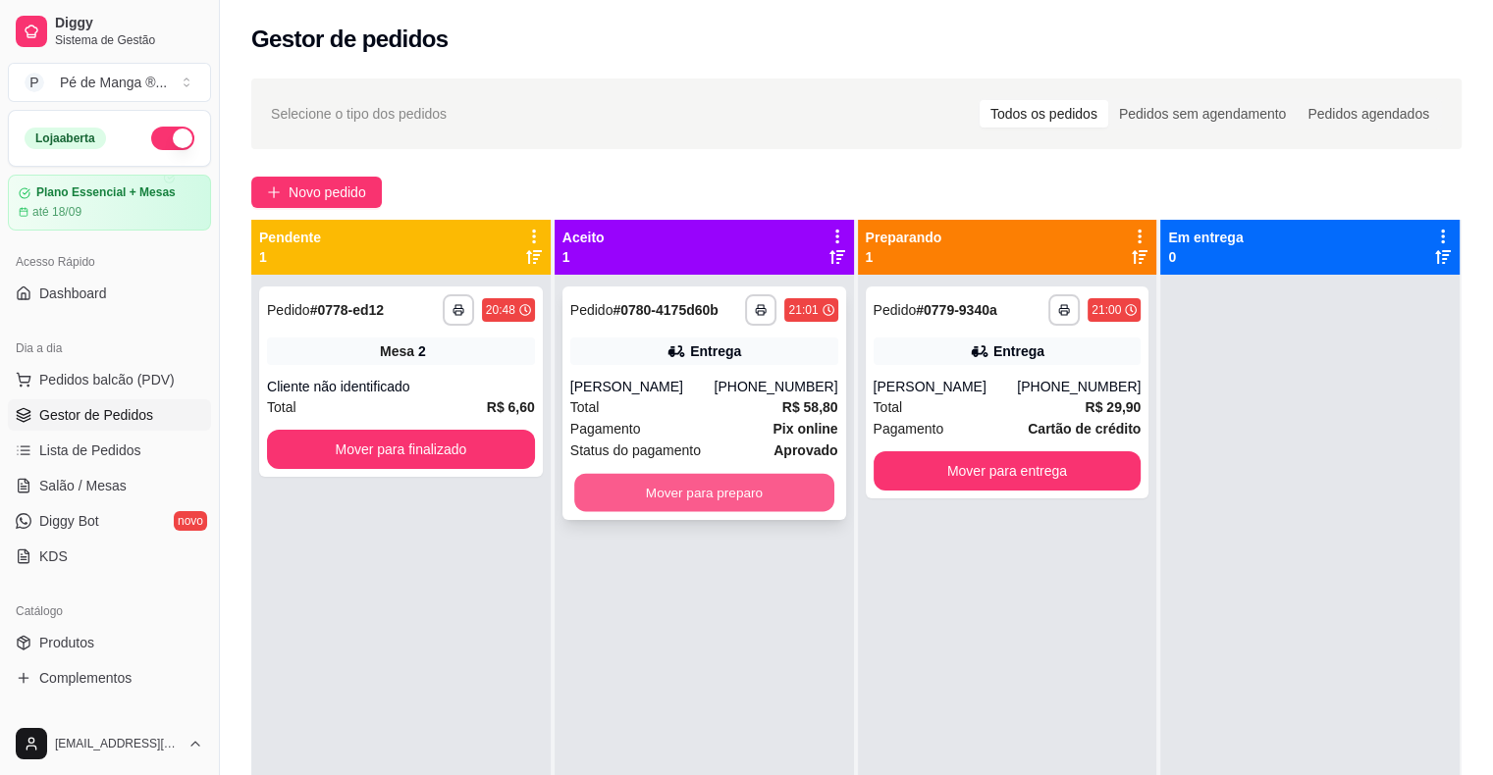
click at [687, 484] on button "Mover para preparo" at bounding box center [704, 493] width 260 height 38
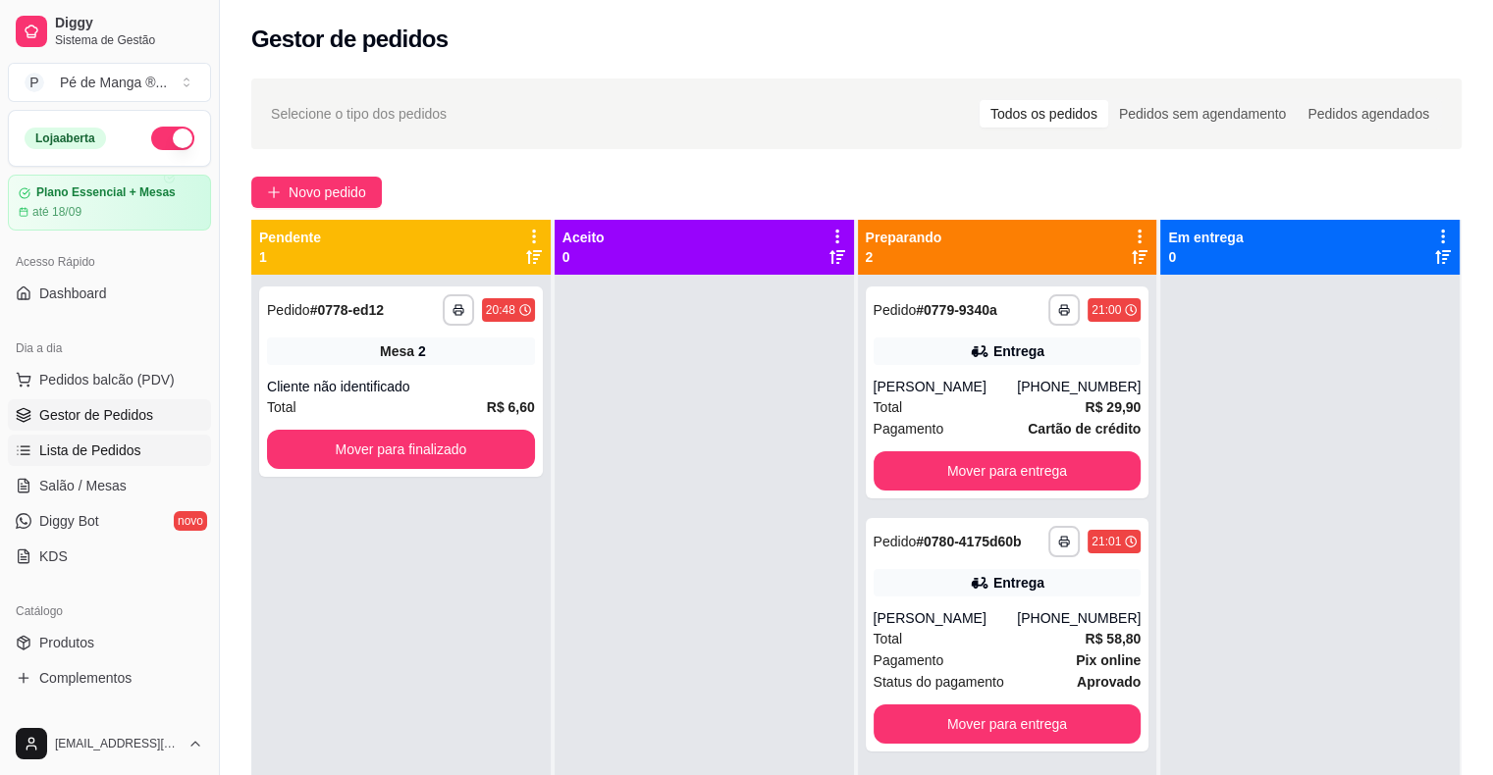
click at [63, 454] on span "Lista de Pedidos" at bounding box center [90, 451] width 102 height 20
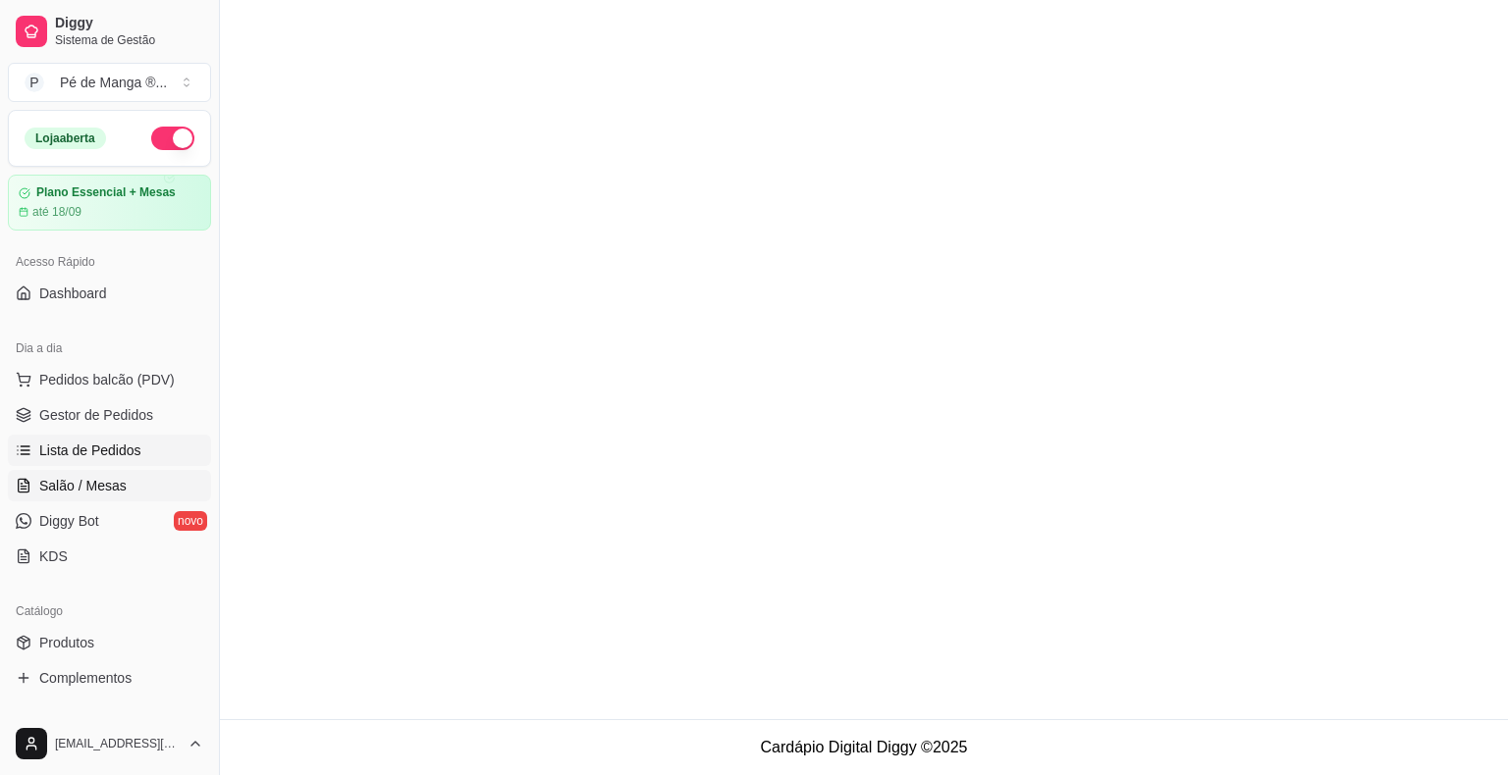
click at [71, 476] on span "Salão / Mesas" at bounding box center [82, 486] width 87 height 20
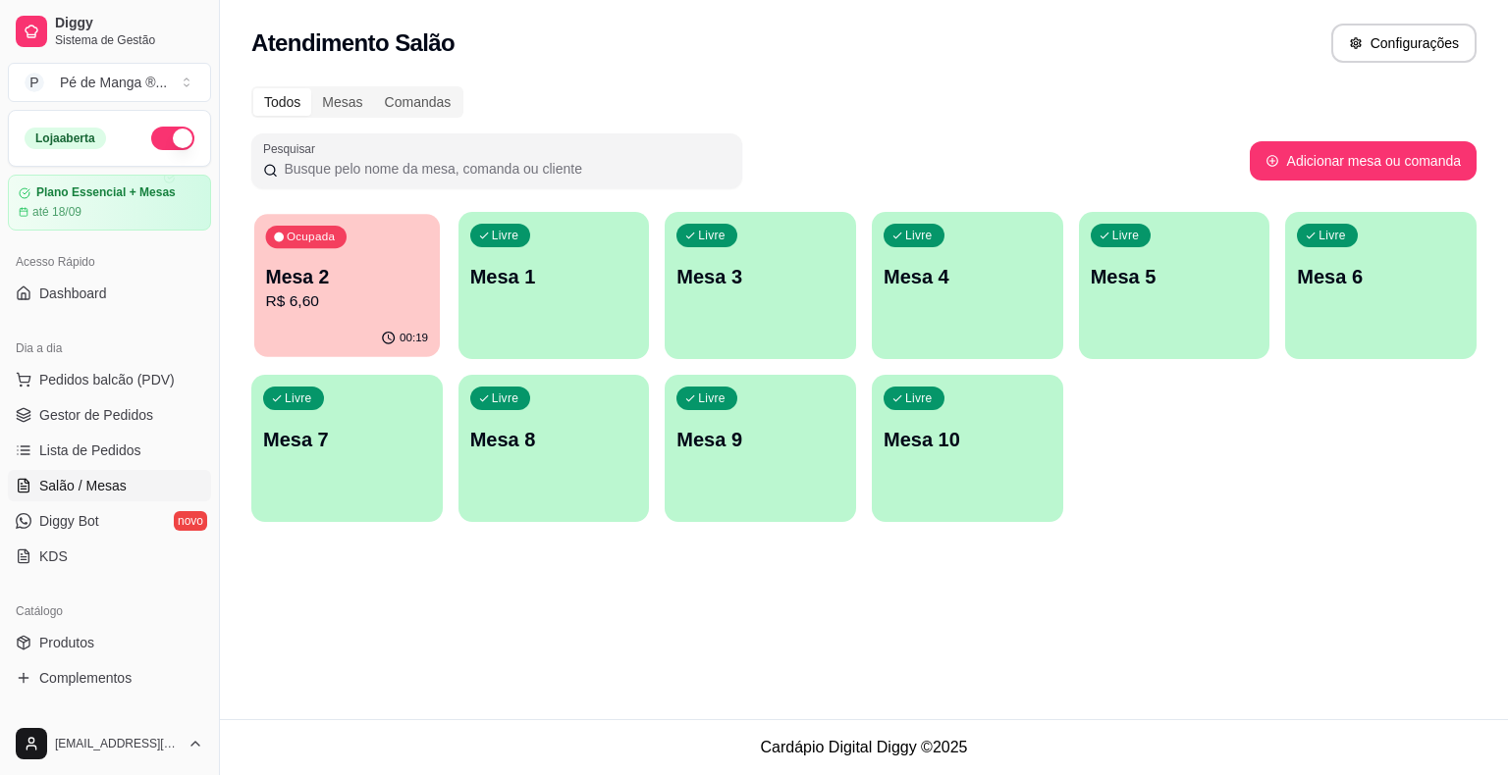
click at [296, 341] on div "00:19" at bounding box center [347, 338] width 186 height 37
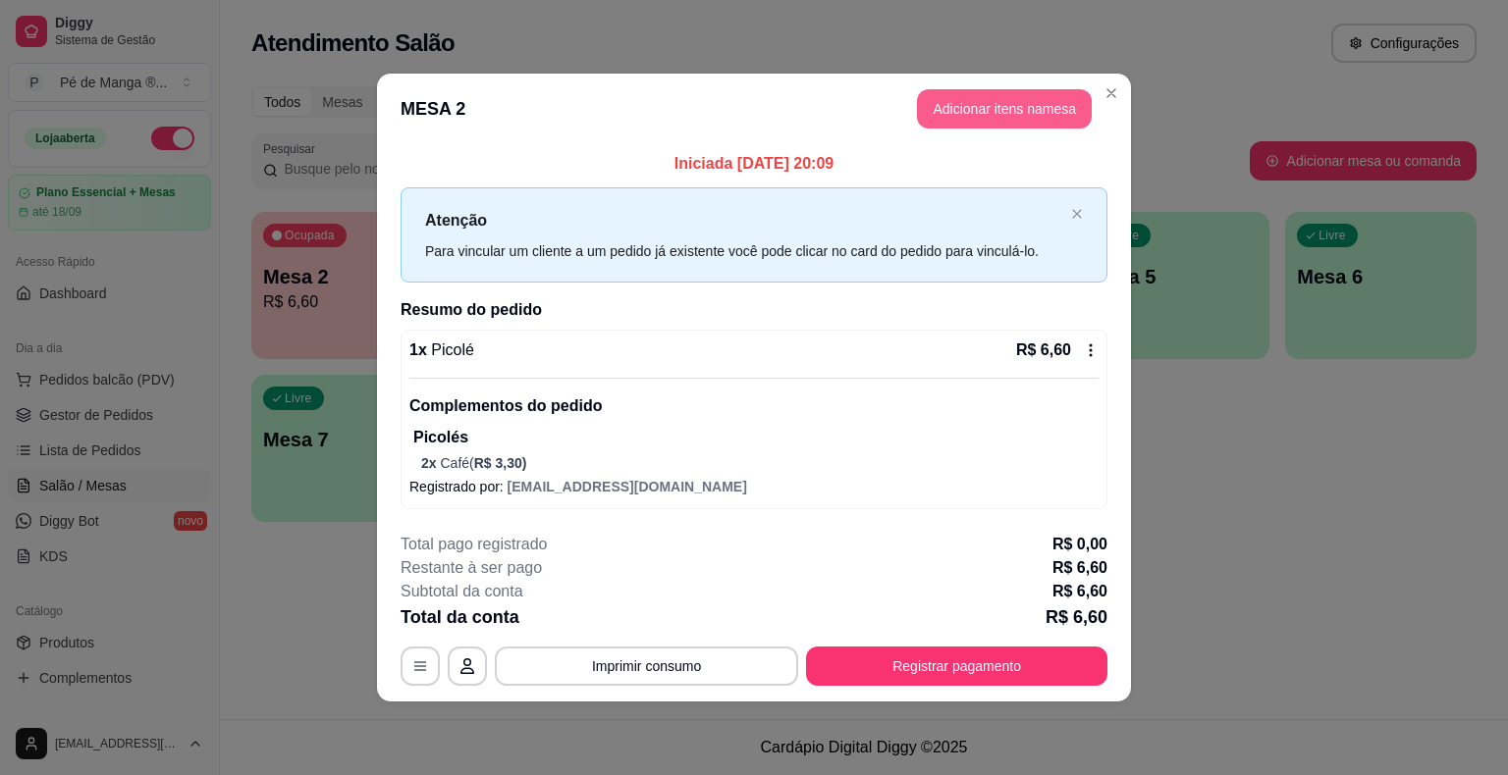
click at [974, 106] on button "Adicionar itens na mesa" at bounding box center [1004, 108] width 175 height 39
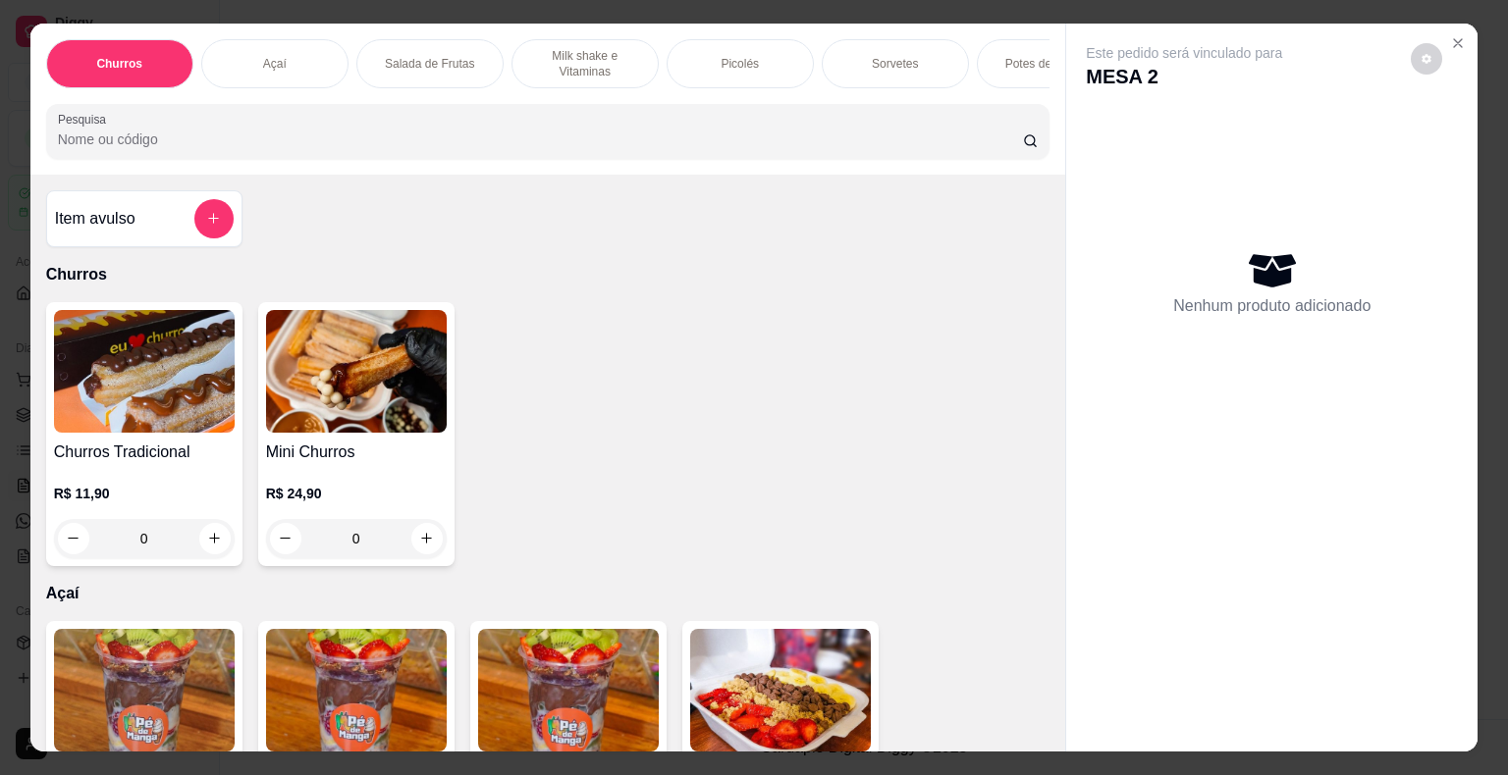
click at [758, 58] on div "Picolés" at bounding box center [740, 63] width 147 height 49
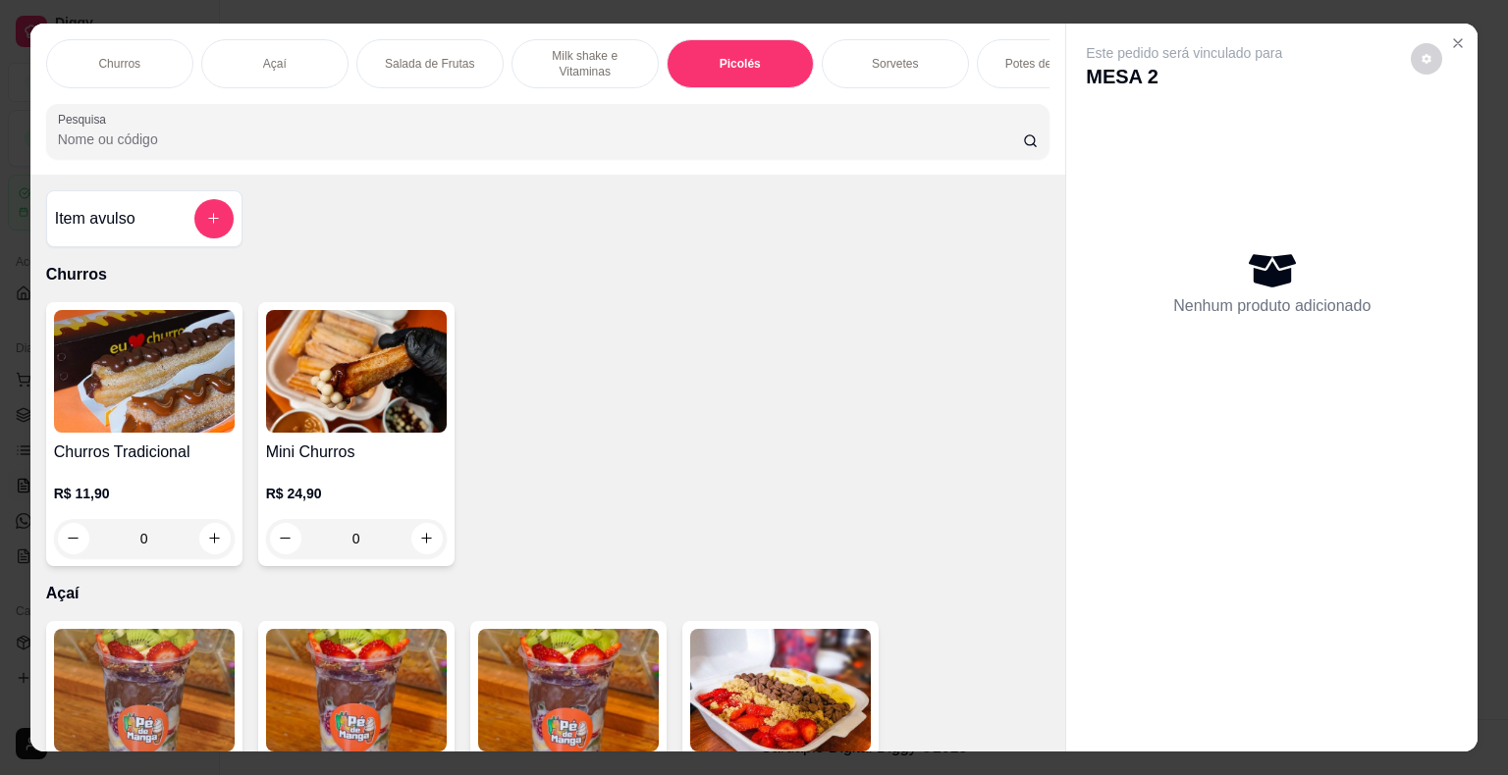
scroll to position [47, 0]
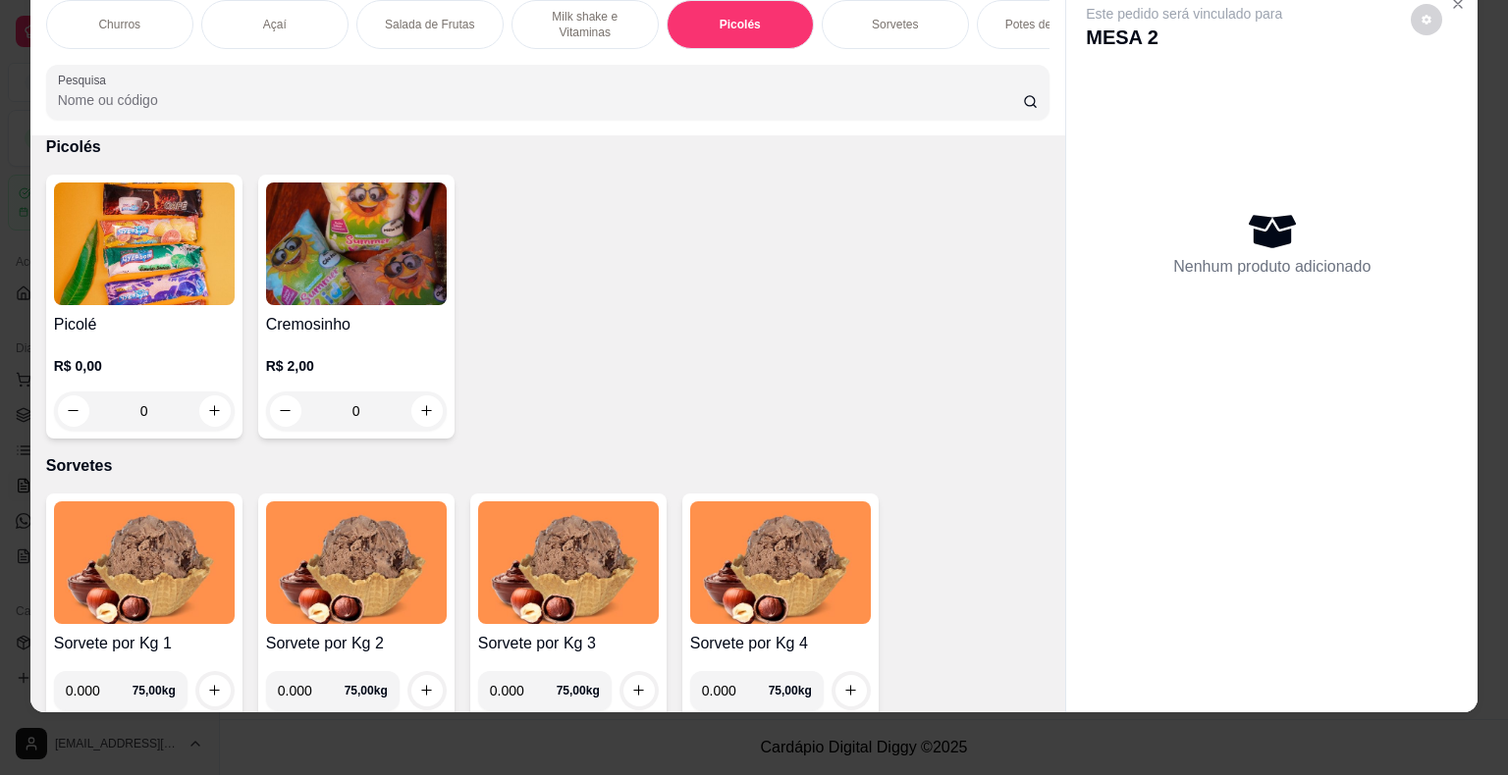
click at [200, 403] on div "0" at bounding box center [144, 411] width 181 height 39
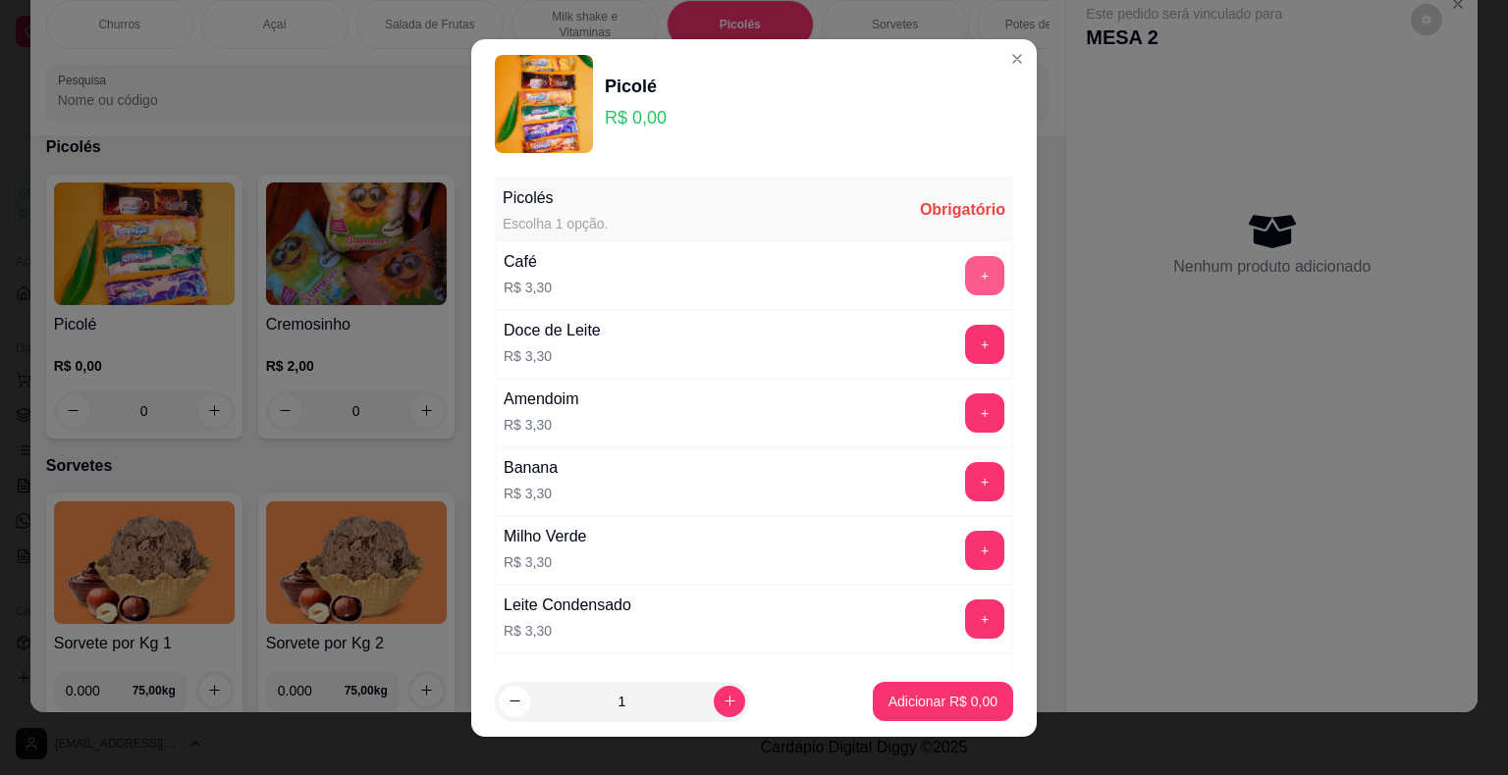
click at [965, 277] on button "+" at bounding box center [984, 275] width 39 height 39
click at [906, 697] on p "Adicionar R$ 3,30" at bounding box center [942, 702] width 109 height 20
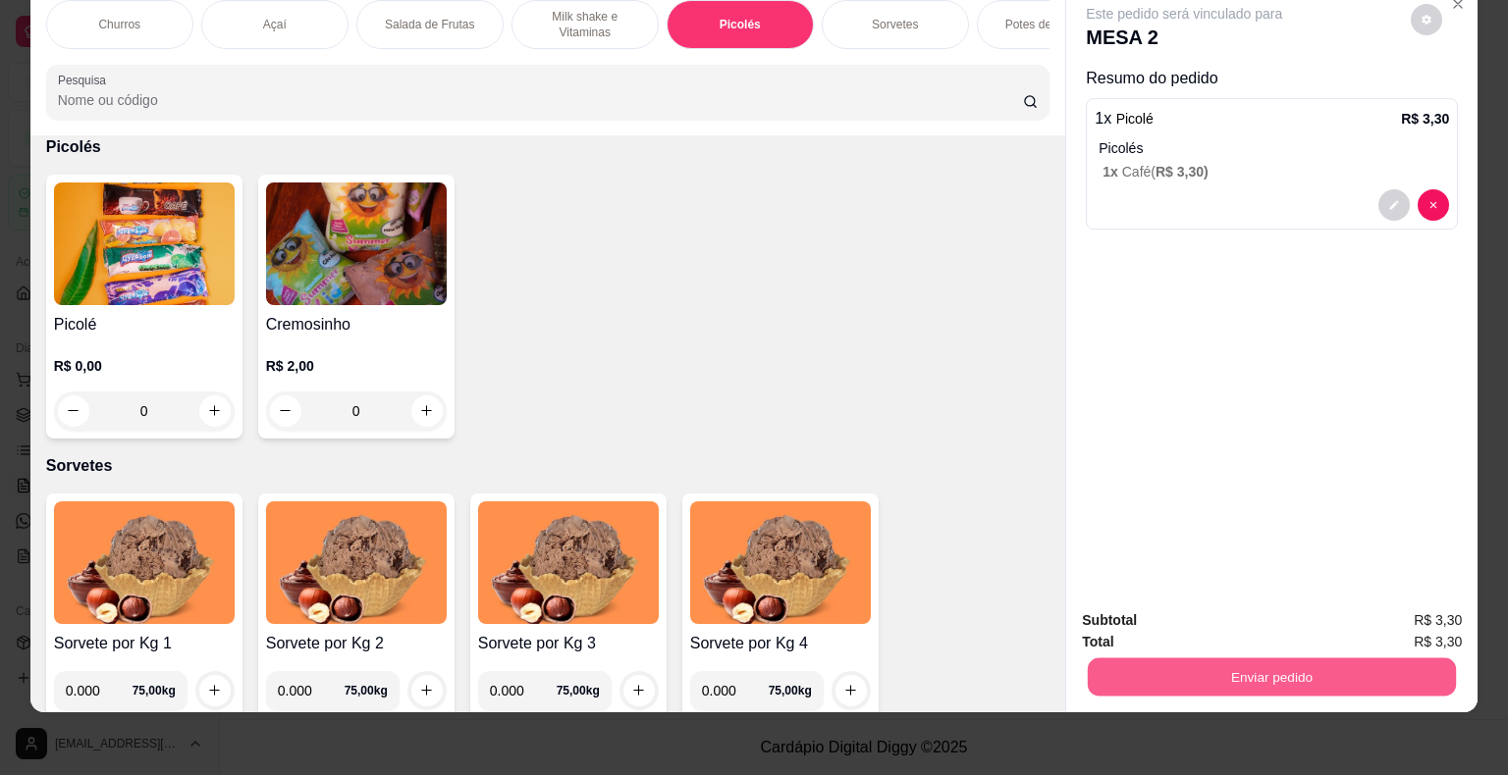
click at [1287, 665] on button "Enviar pedido" at bounding box center [1272, 678] width 368 height 38
click at [1261, 622] on button "Não registrar e enviar pedido" at bounding box center [1206, 614] width 198 height 36
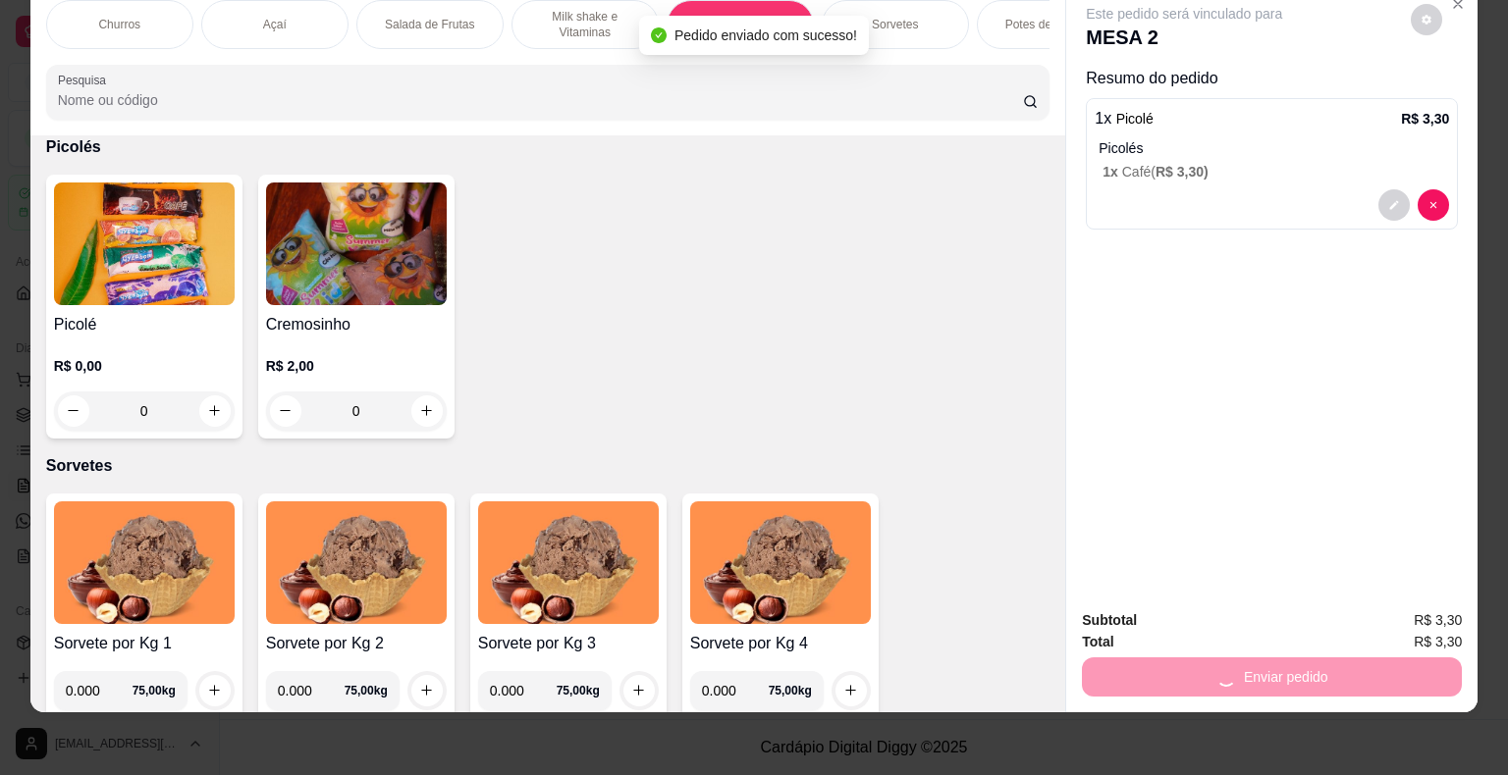
scroll to position [2, 0]
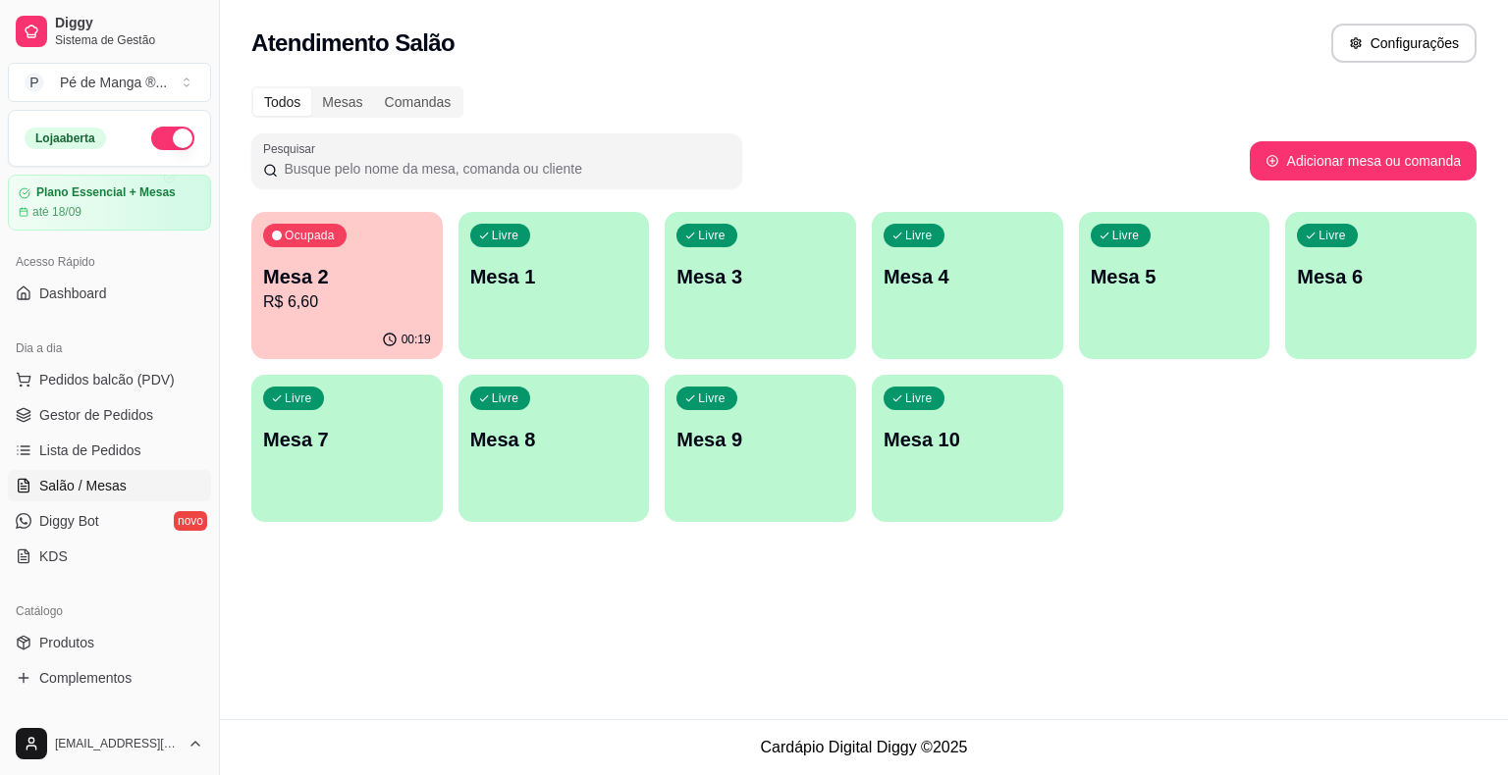
click at [105, 484] on span "Salão / Mesas" at bounding box center [82, 486] width 87 height 20
click at [84, 454] on span "Lista de Pedidos" at bounding box center [90, 451] width 102 height 20
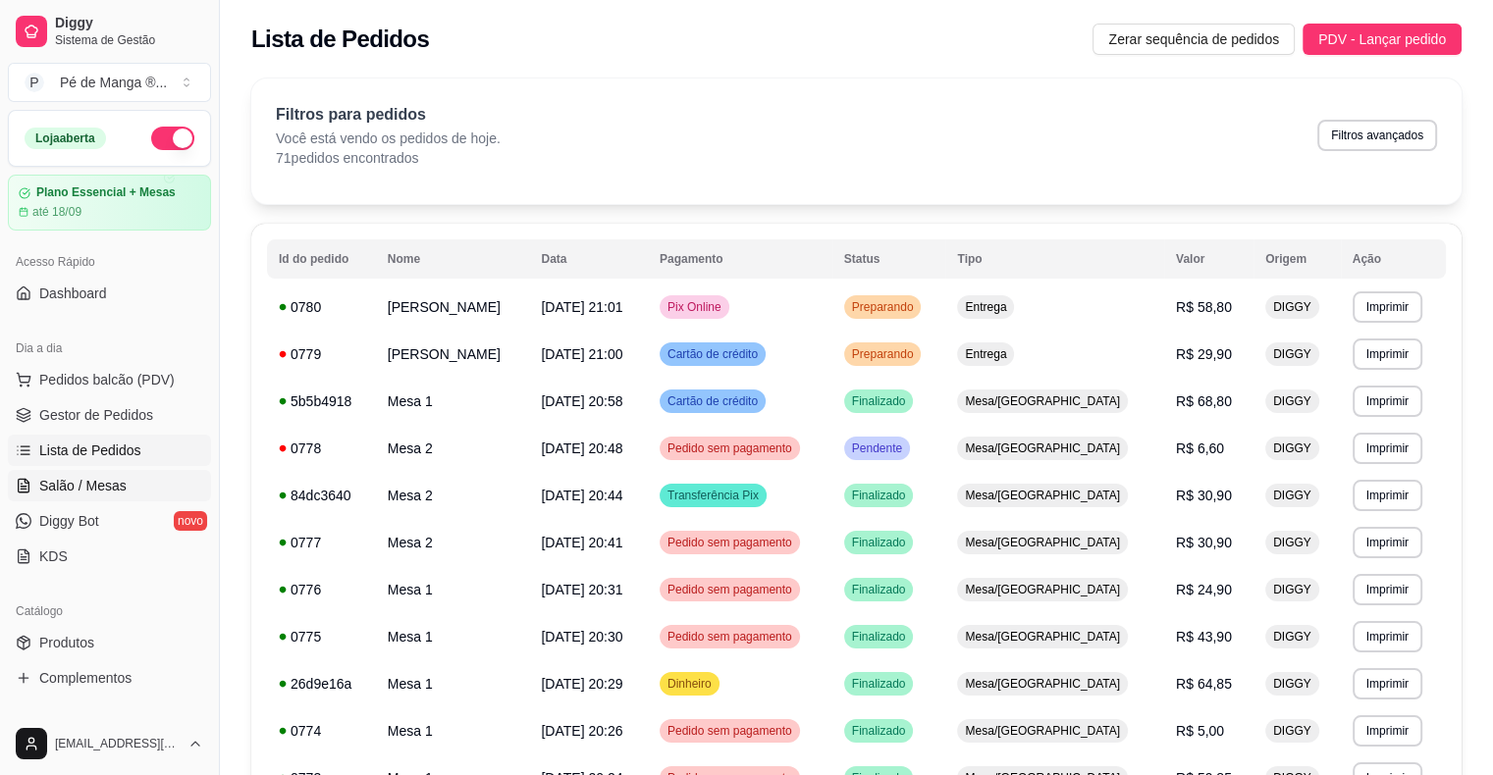
click at [106, 487] on span "Salão / Mesas" at bounding box center [82, 486] width 87 height 20
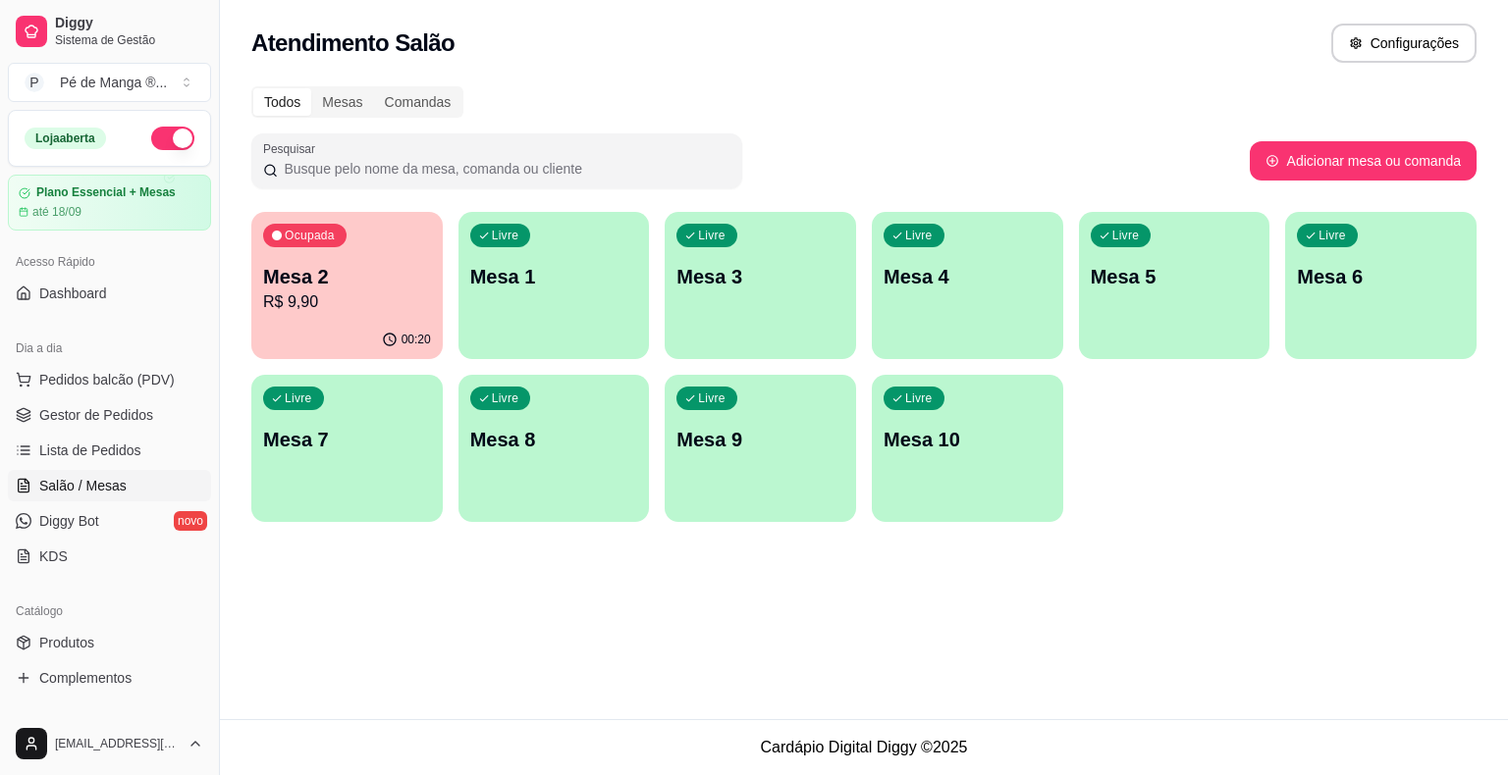
click at [564, 271] on p "Mesa 1" at bounding box center [554, 276] width 168 height 27
click at [575, 289] on p "Mesa 1" at bounding box center [553, 277] width 163 height 27
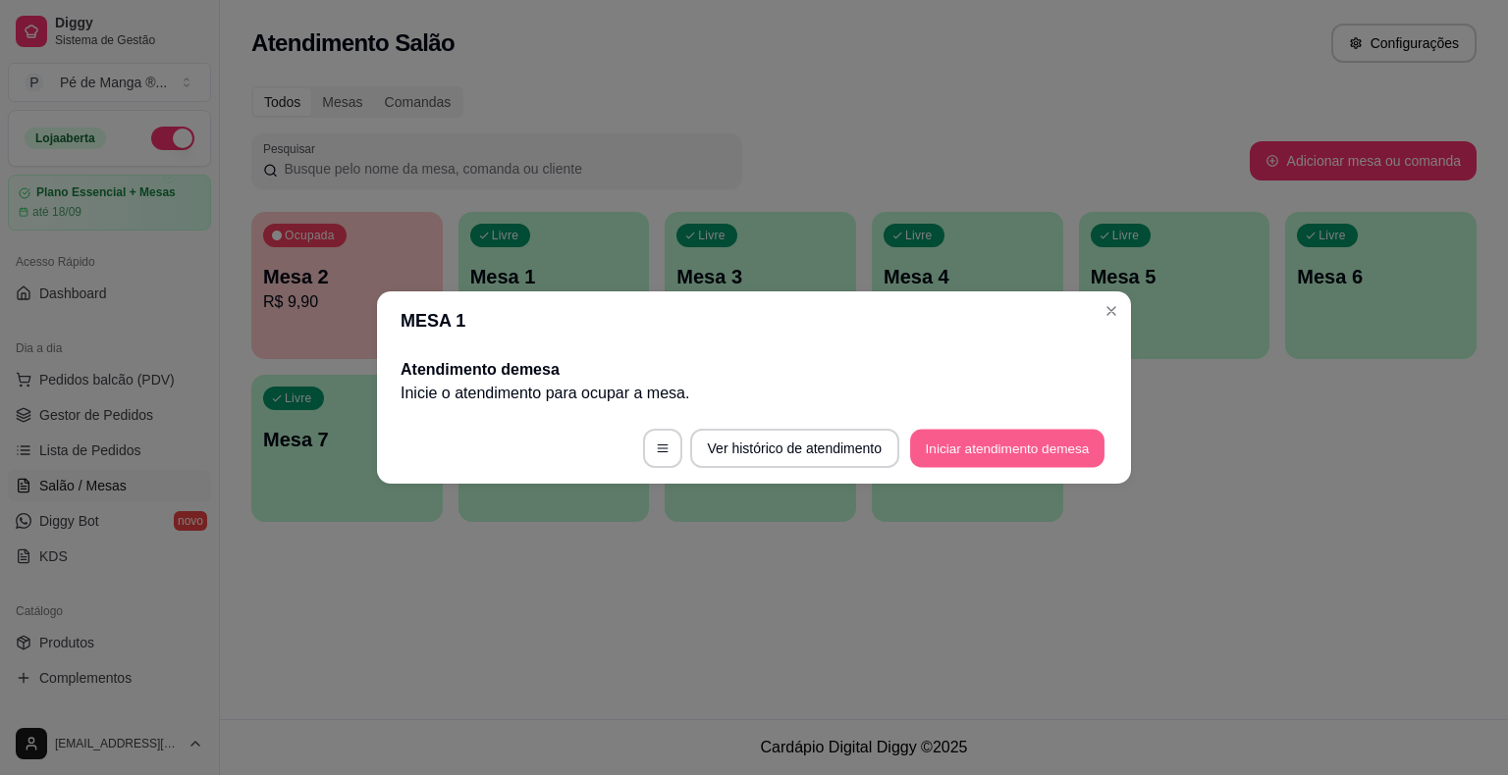
click at [1051, 456] on button "Iniciar atendimento de mesa" at bounding box center [1007, 449] width 194 height 38
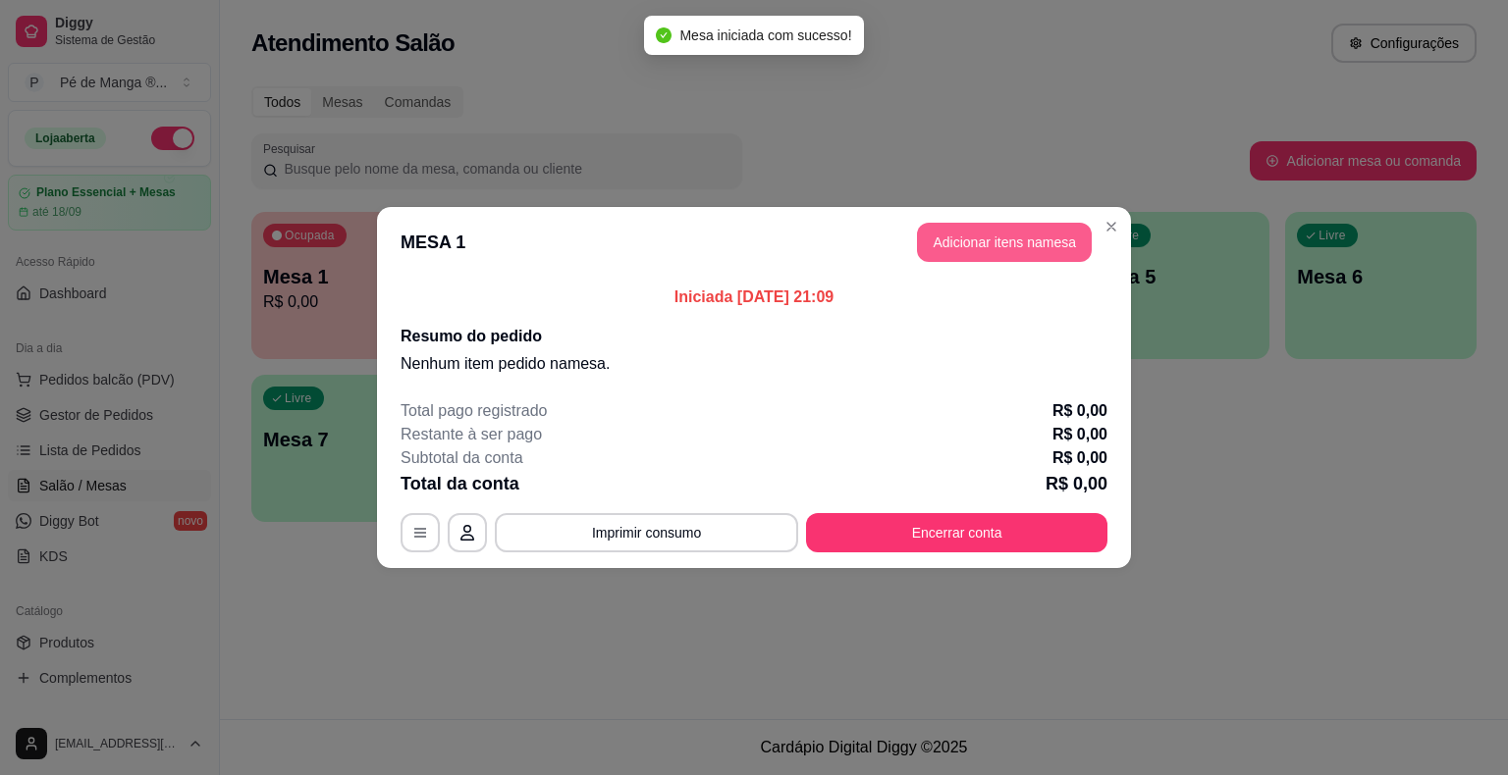
click at [978, 246] on button "Adicionar itens na mesa" at bounding box center [1004, 242] width 175 height 39
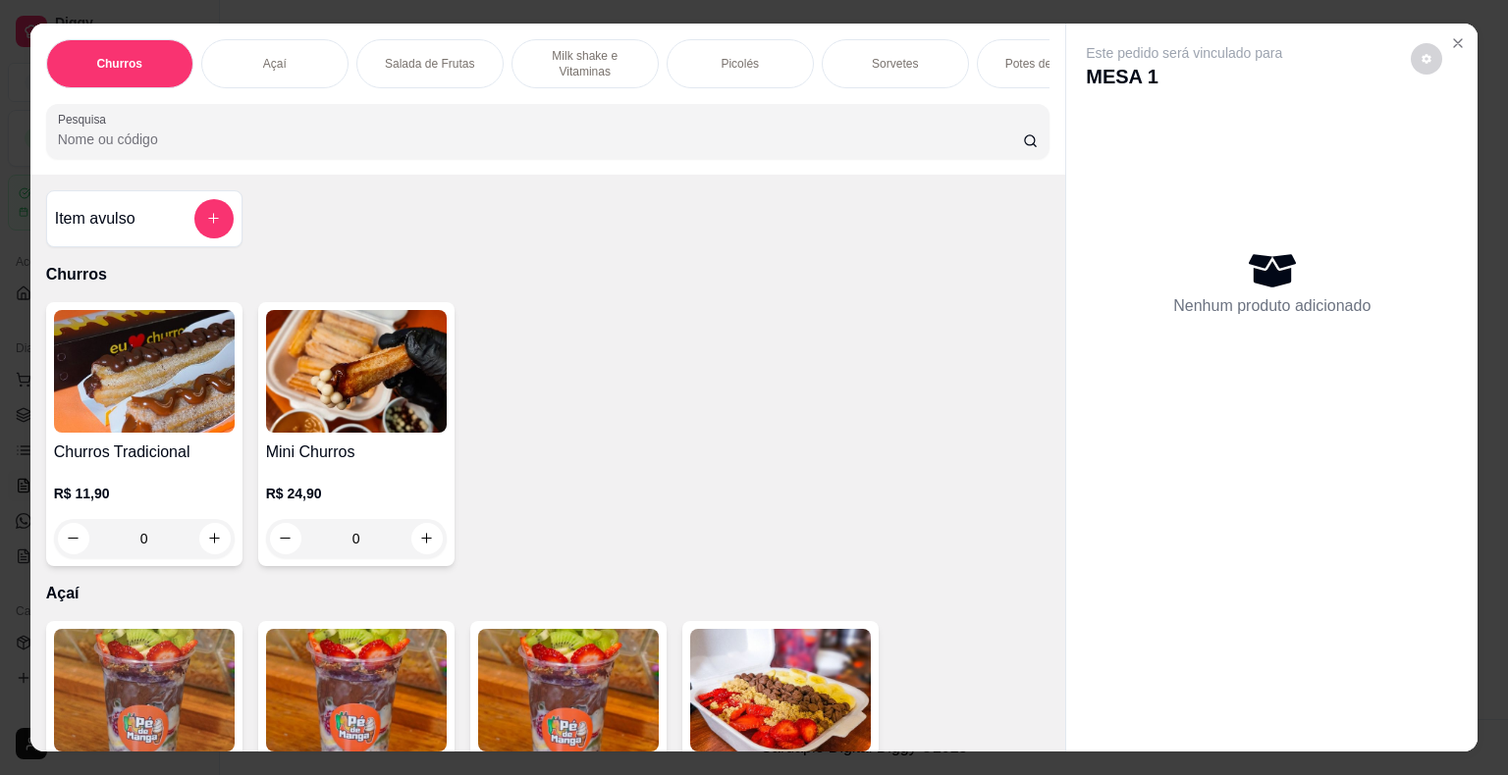
scroll to position [0, 229]
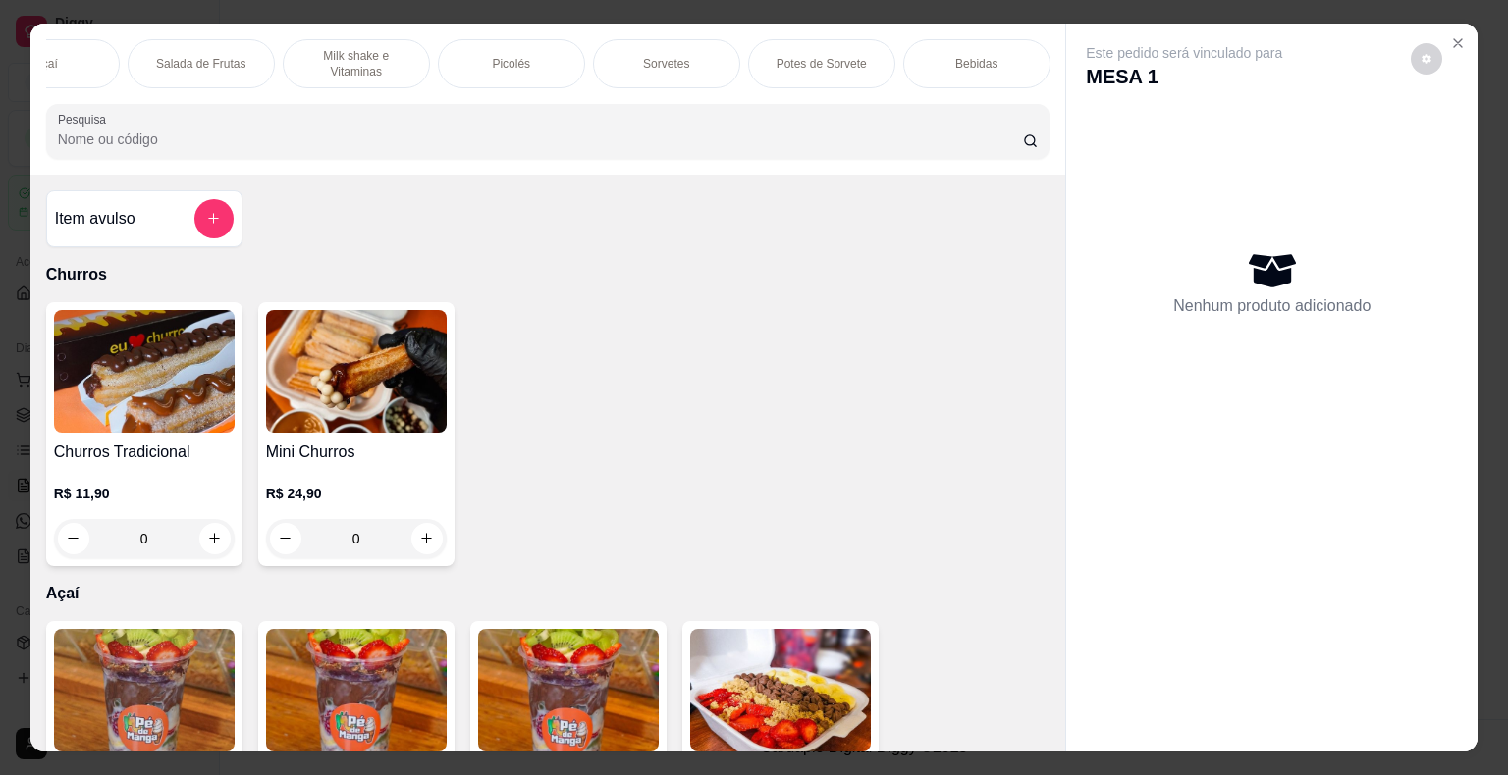
drag, startPoint x: 956, startPoint y: 64, endPoint x: 944, endPoint y: 76, distance: 16.7
click at [956, 64] on div "Bebidas" at bounding box center [976, 63] width 147 height 49
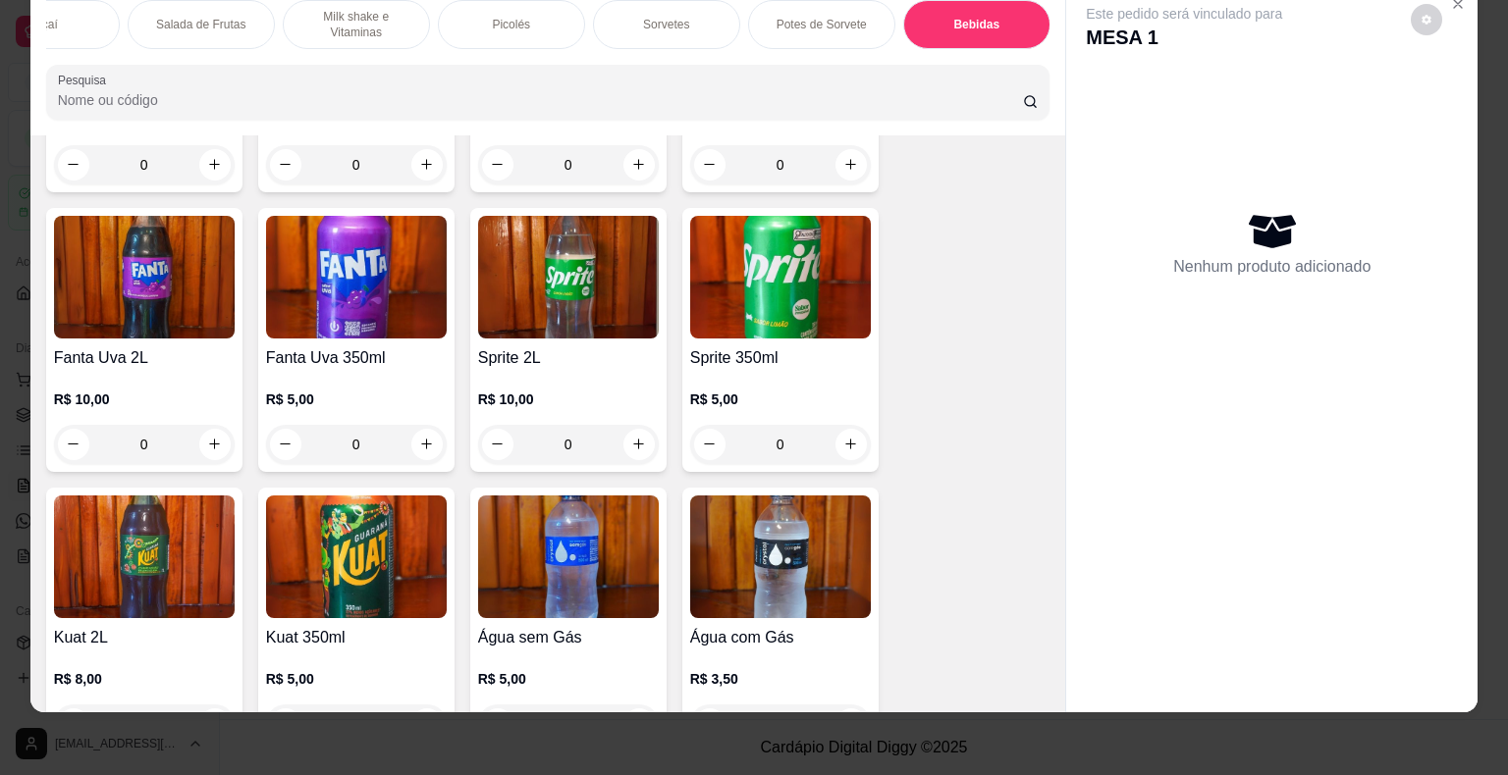
scroll to position [5733, 0]
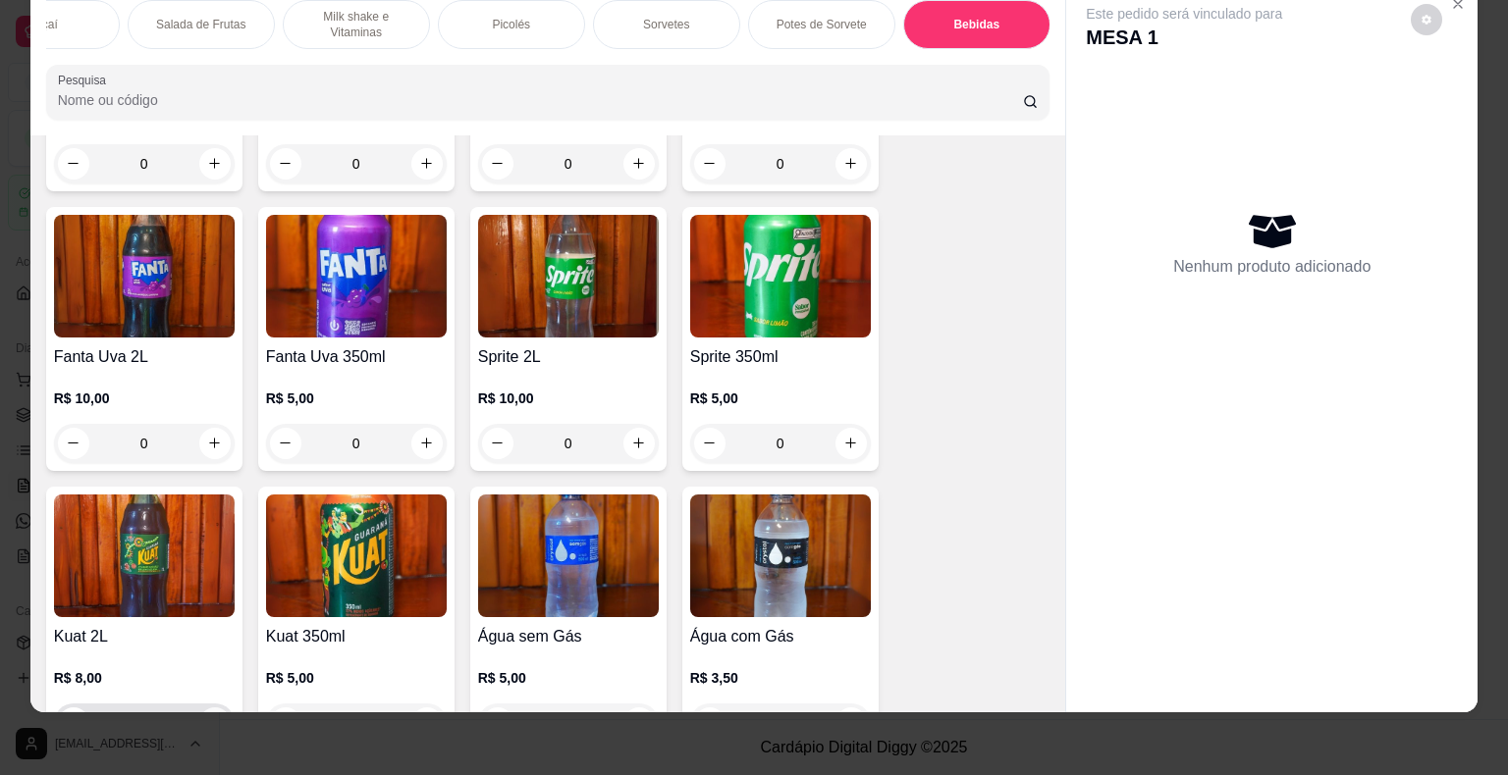
click at [207, 716] on icon "increase-product-quantity" at bounding box center [214, 723] width 15 height 15
type input "1"
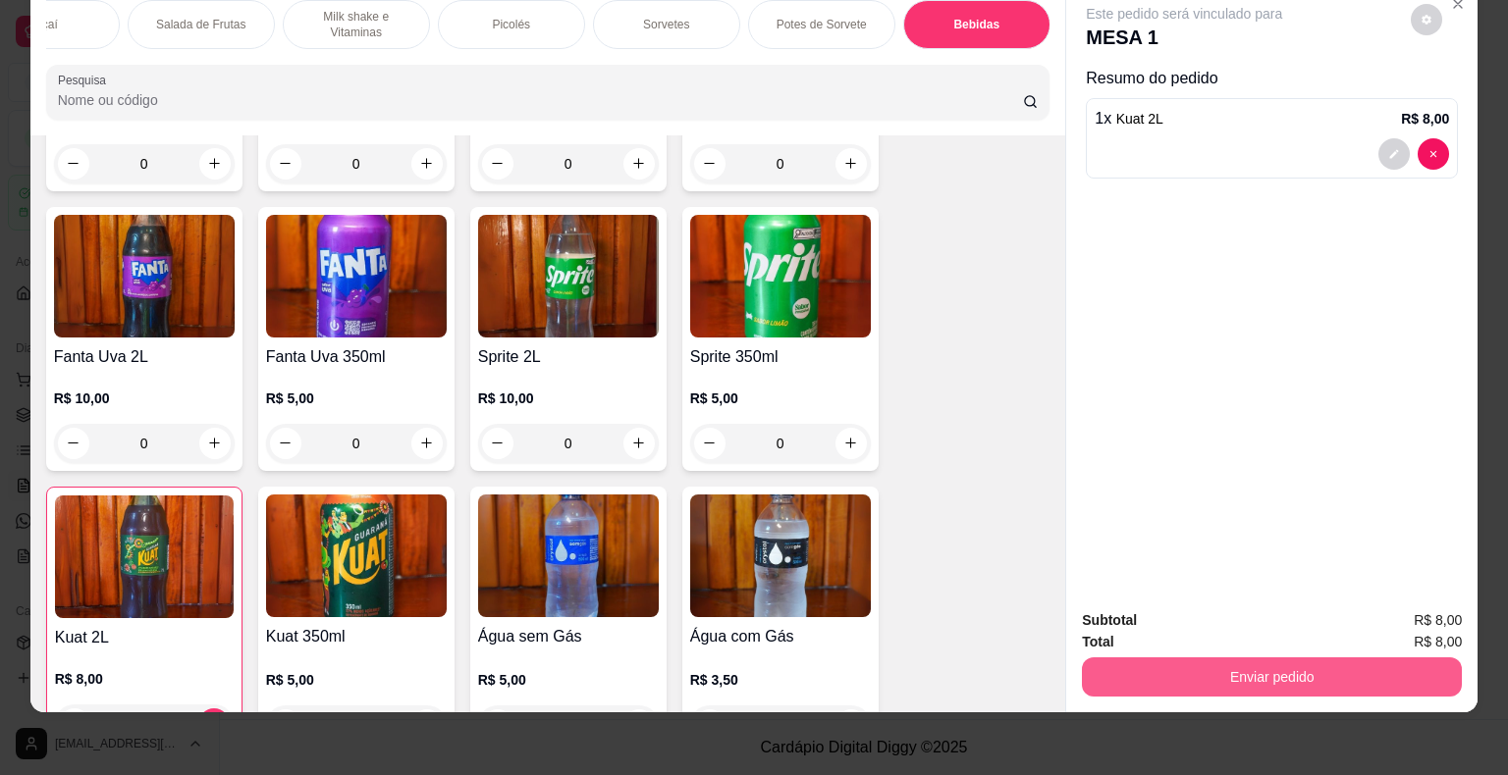
click at [1216, 668] on button "Enviar pedido" at bounding box center [1272, 677] width 380 height 39
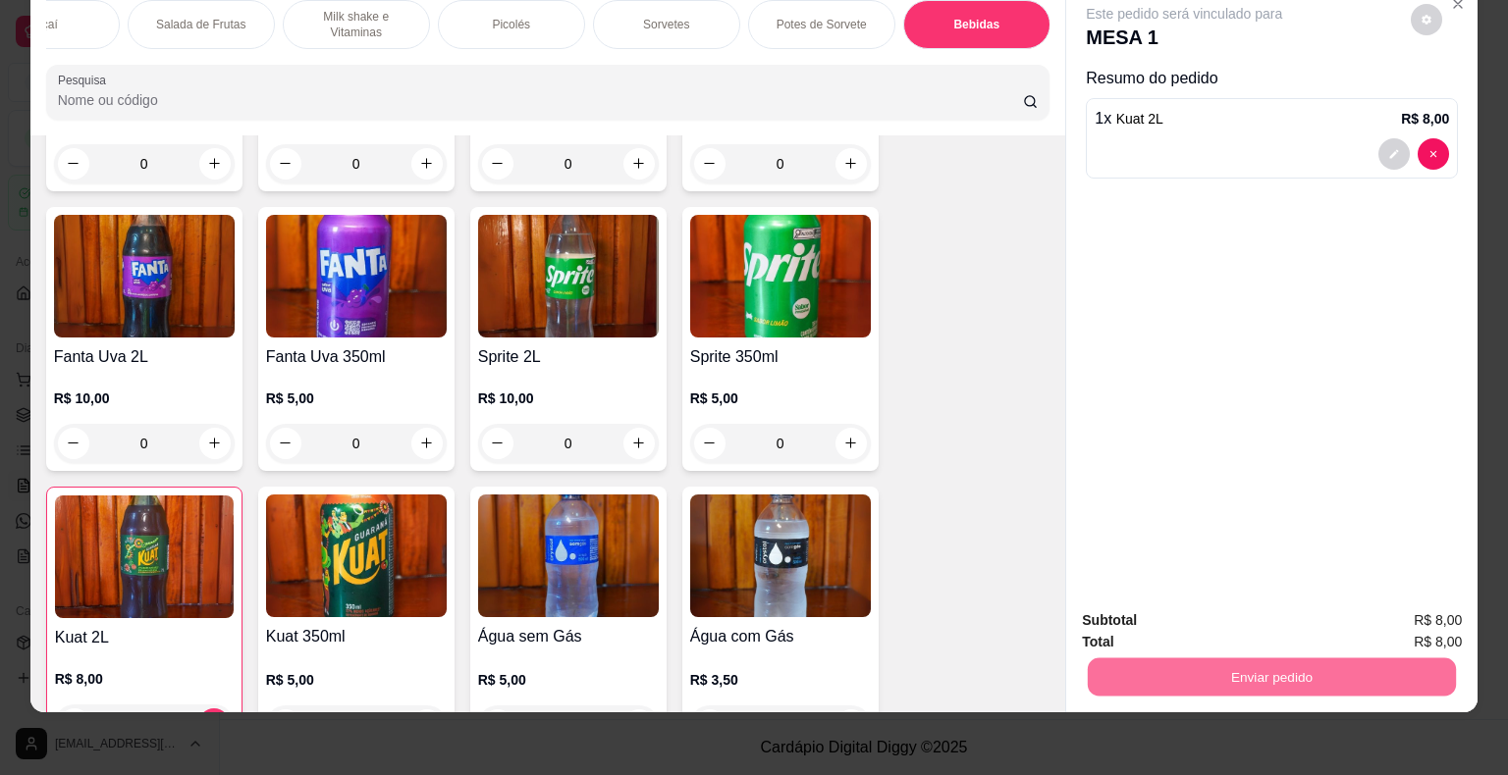
click at [1158, 617] on button "Não registrar e enviar pedido" at bounding box center [1206, 614] width 198 height 36
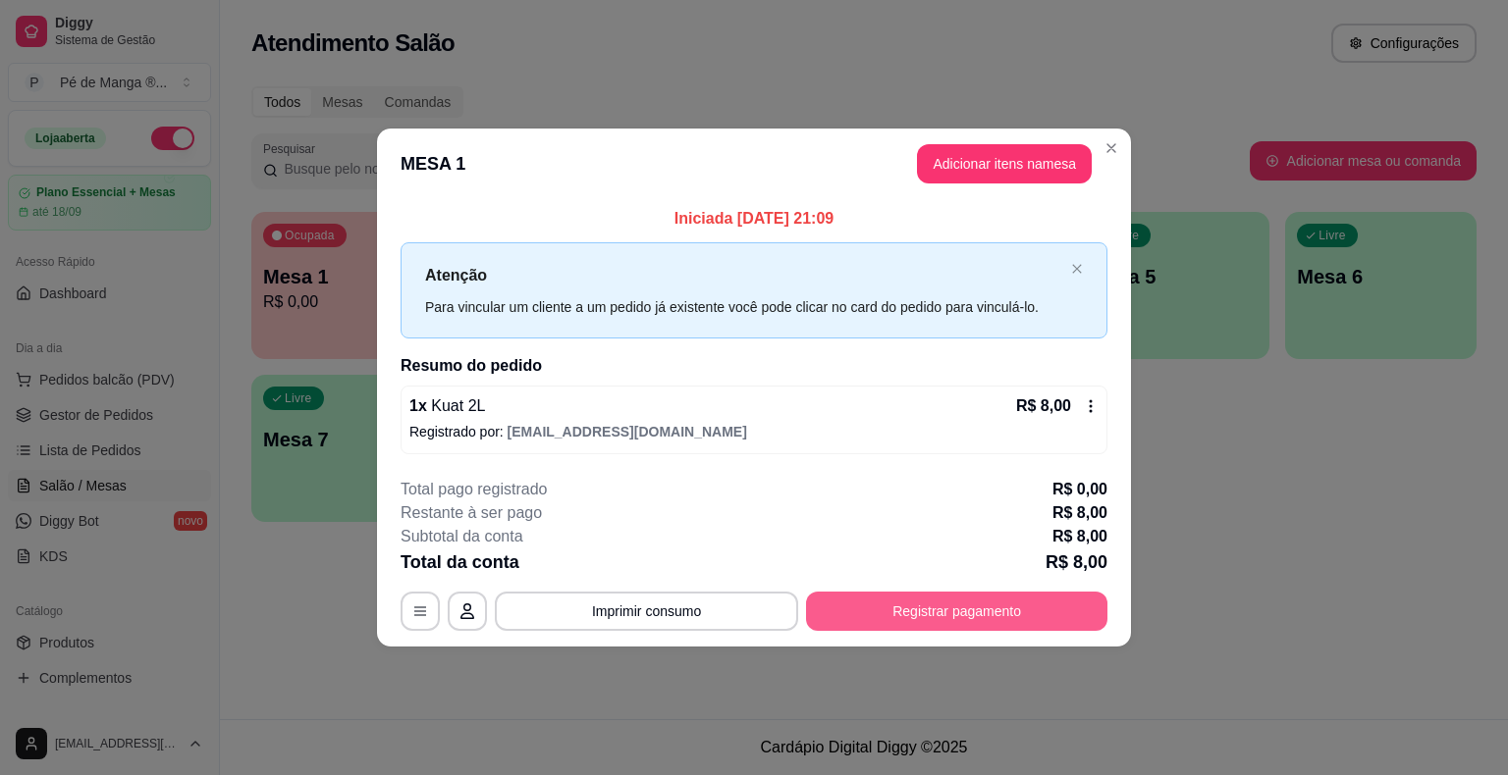
click at [993, 607] on button "Registrar pagamento" at bounding box center [956, 611] width 301 height 39
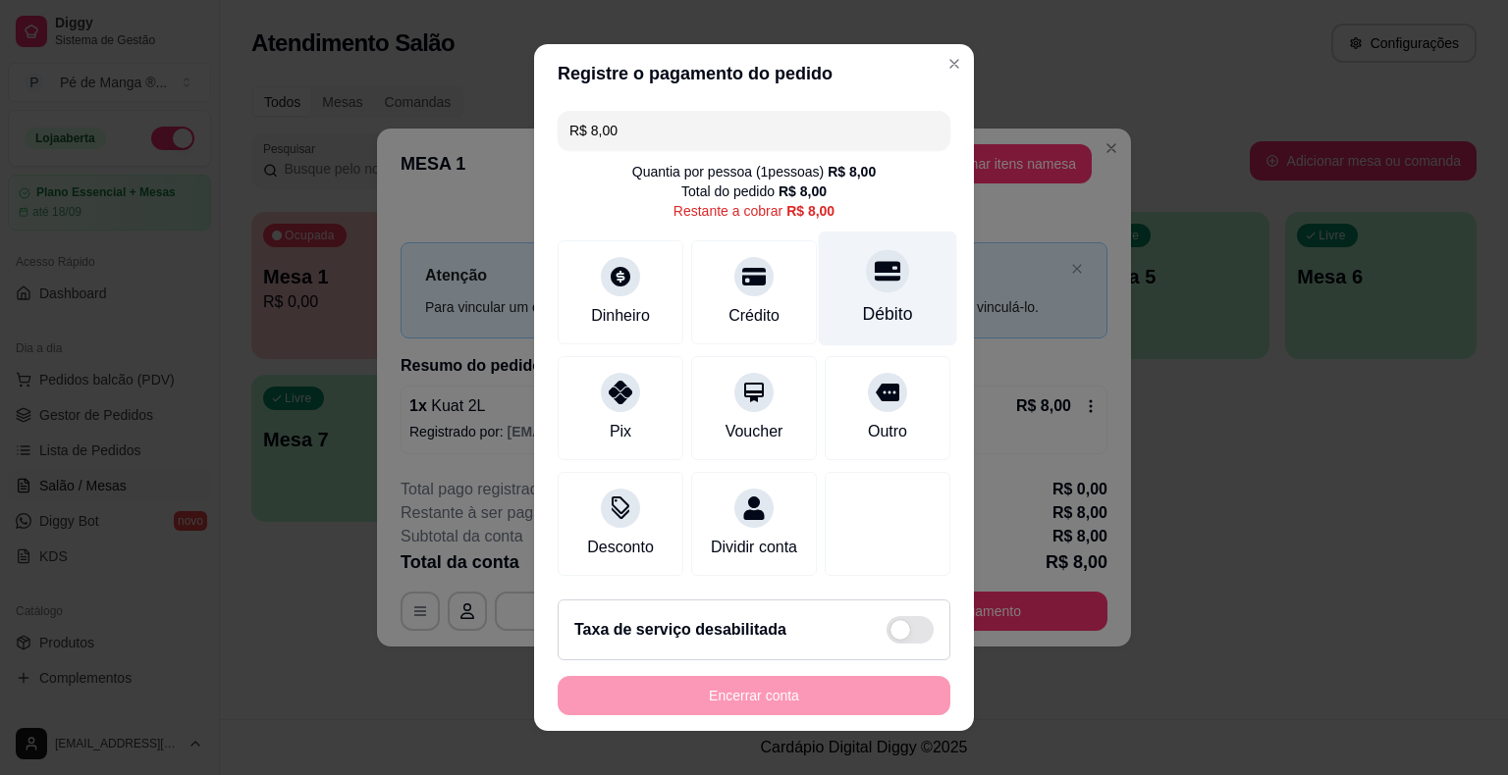
click at [831, 286] on div "Débito" at bounding box center [888, 289] width 138 height 115
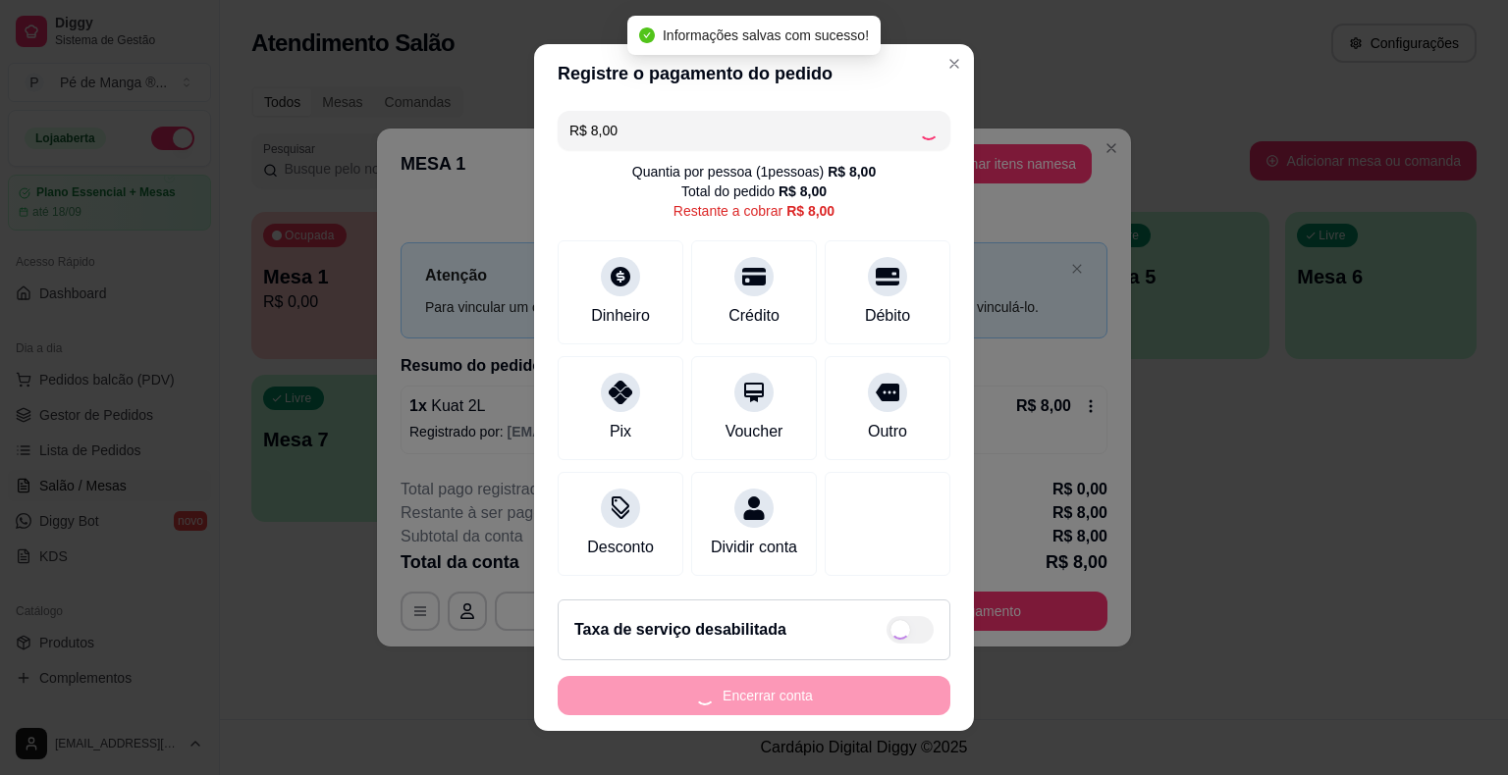
type input "R$ 0,00"
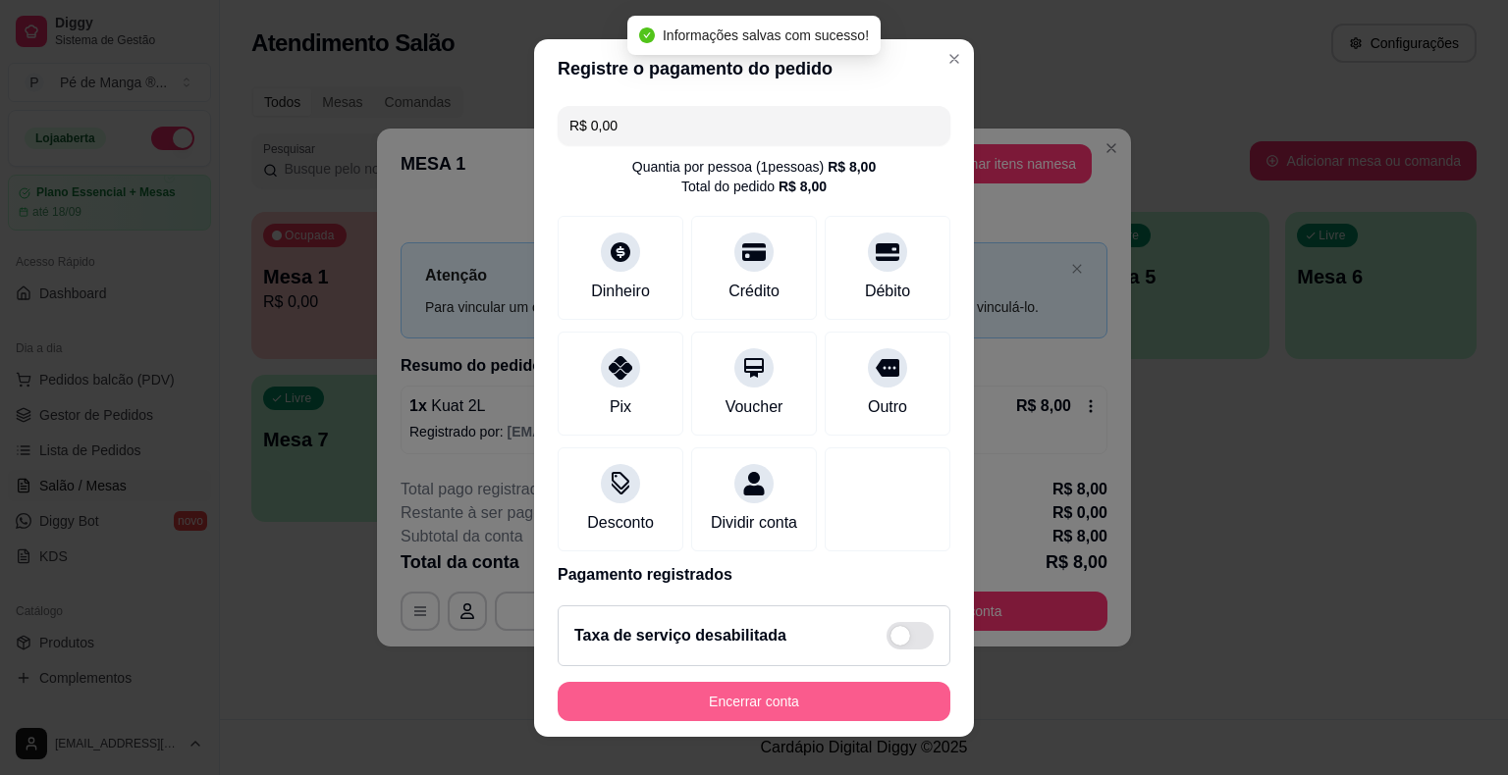
click at [762, 696] on button "Encerrar conta" at bounding box center [754, 701] width 393 height 39
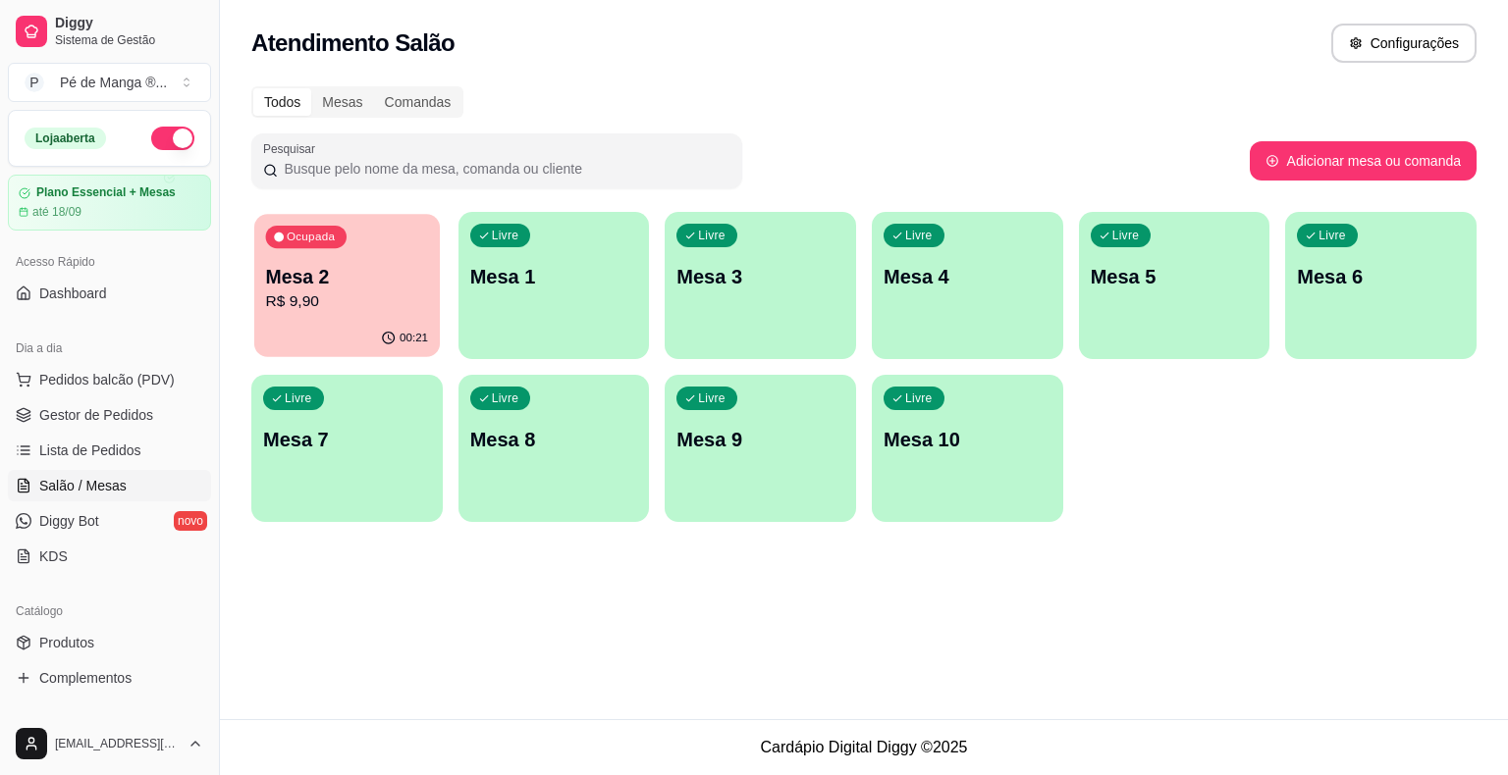
click at [318, 313] on div "Ocupada Mesa 2 R$ 9,90" at bounding box center [347, 267] width 186 height 106
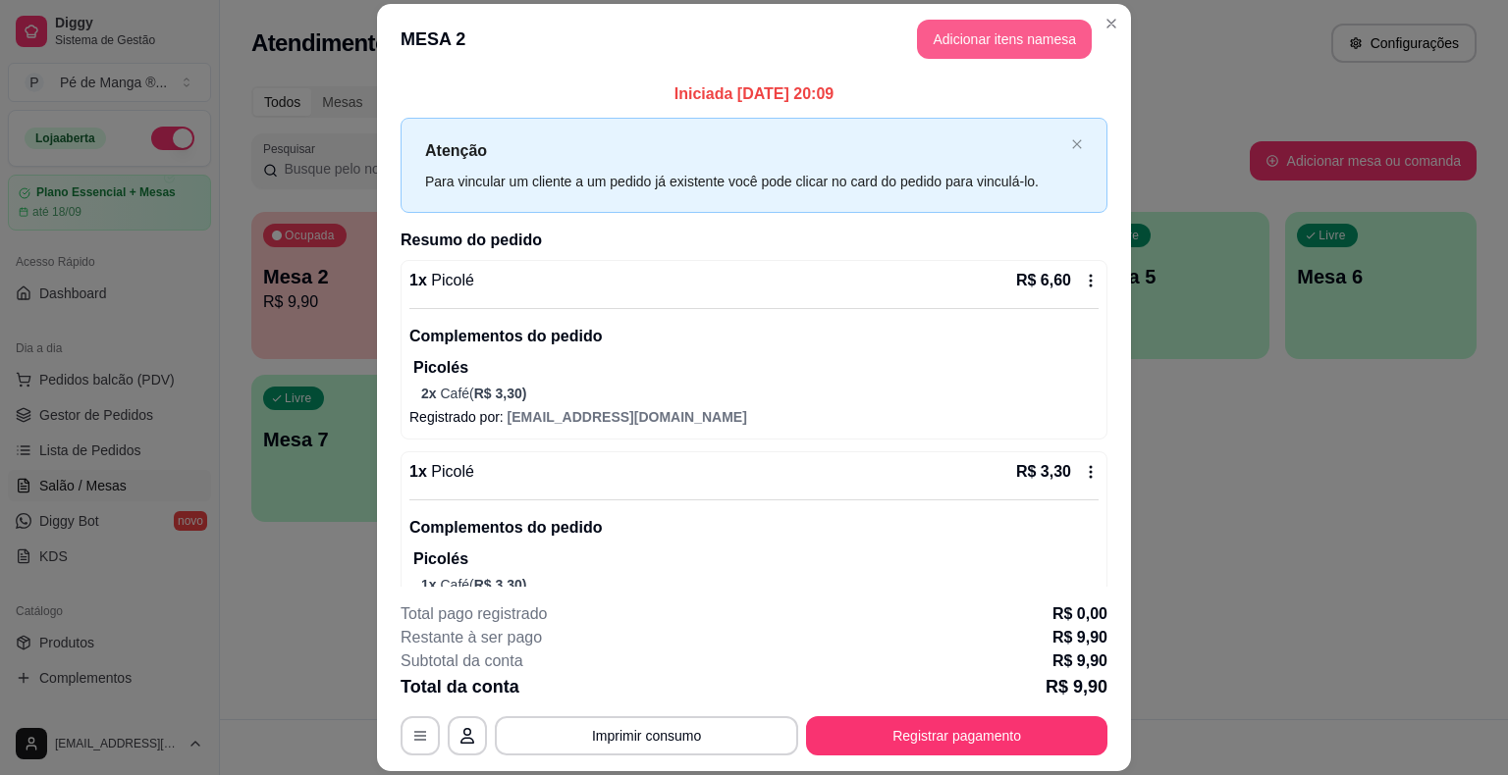
click at [979, 39] on button "Adicionar itens na mesa" at bounding box center [1004, 39] width 175 height 39
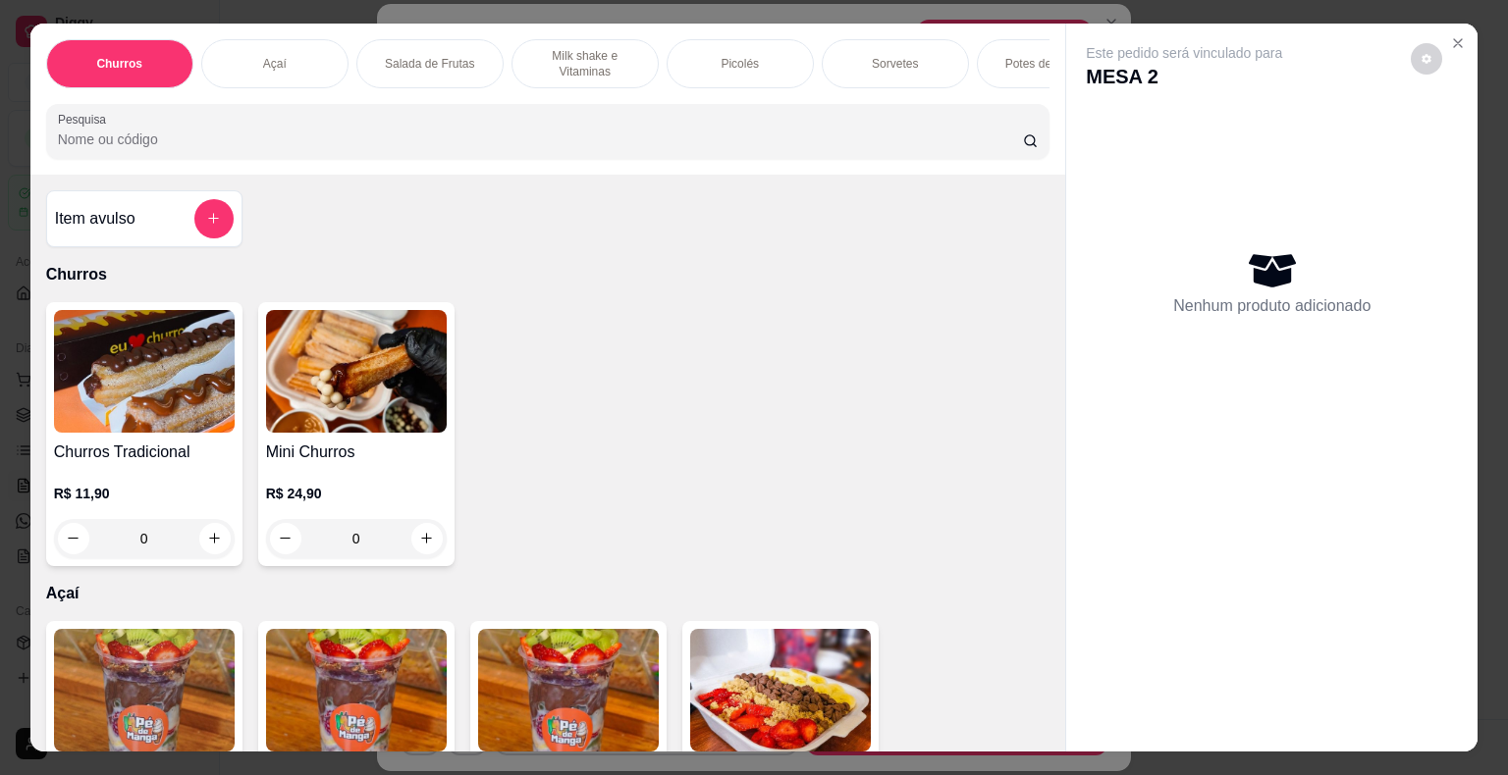
drag, startPoint x: 681, startPoint y: 42, endPoint x: 676, endPoint y: 54, distance: 12.8
click at [683, 42] on div "Picolés" at bounding box center [740, 63] width 147 height 49
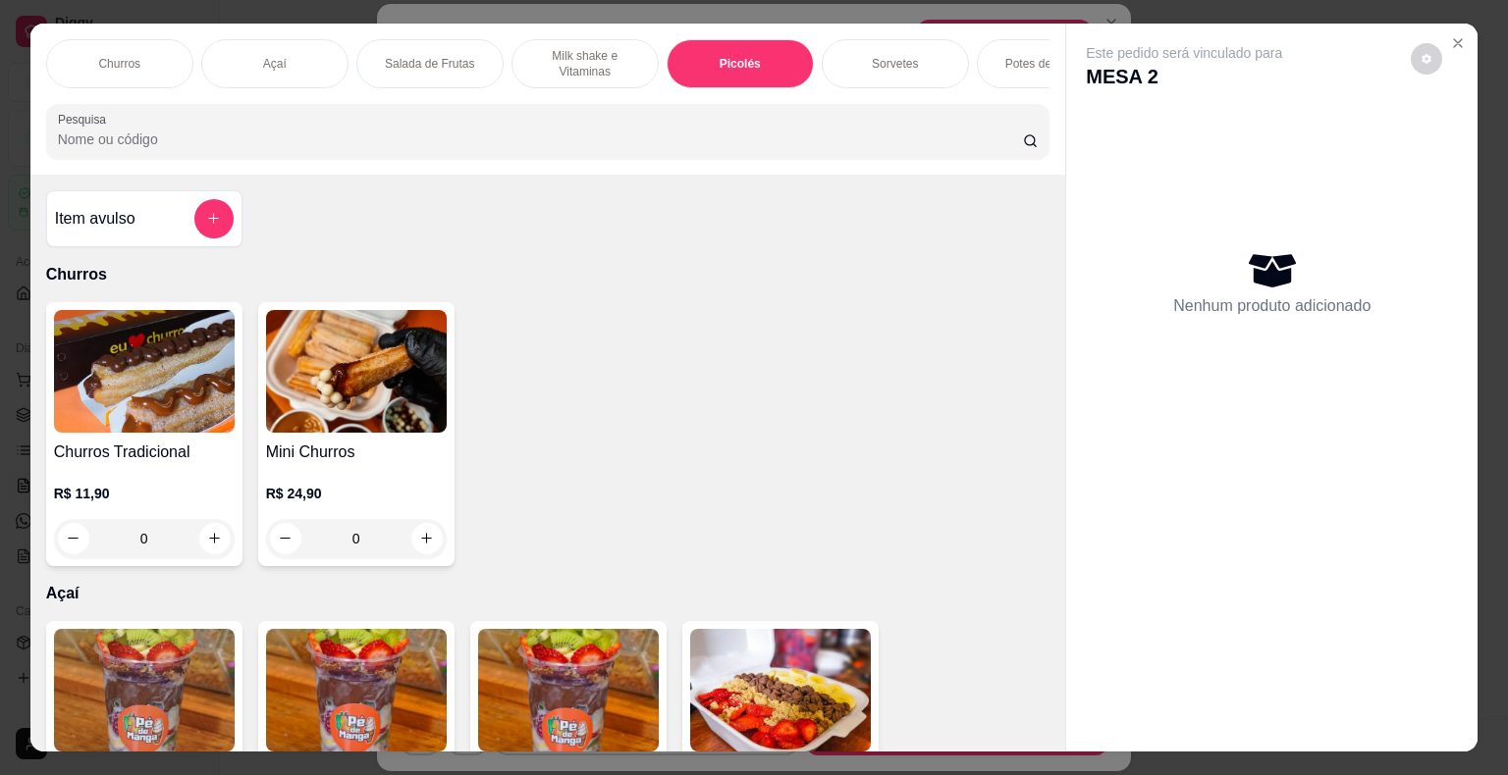
scroll to position [47, 0]
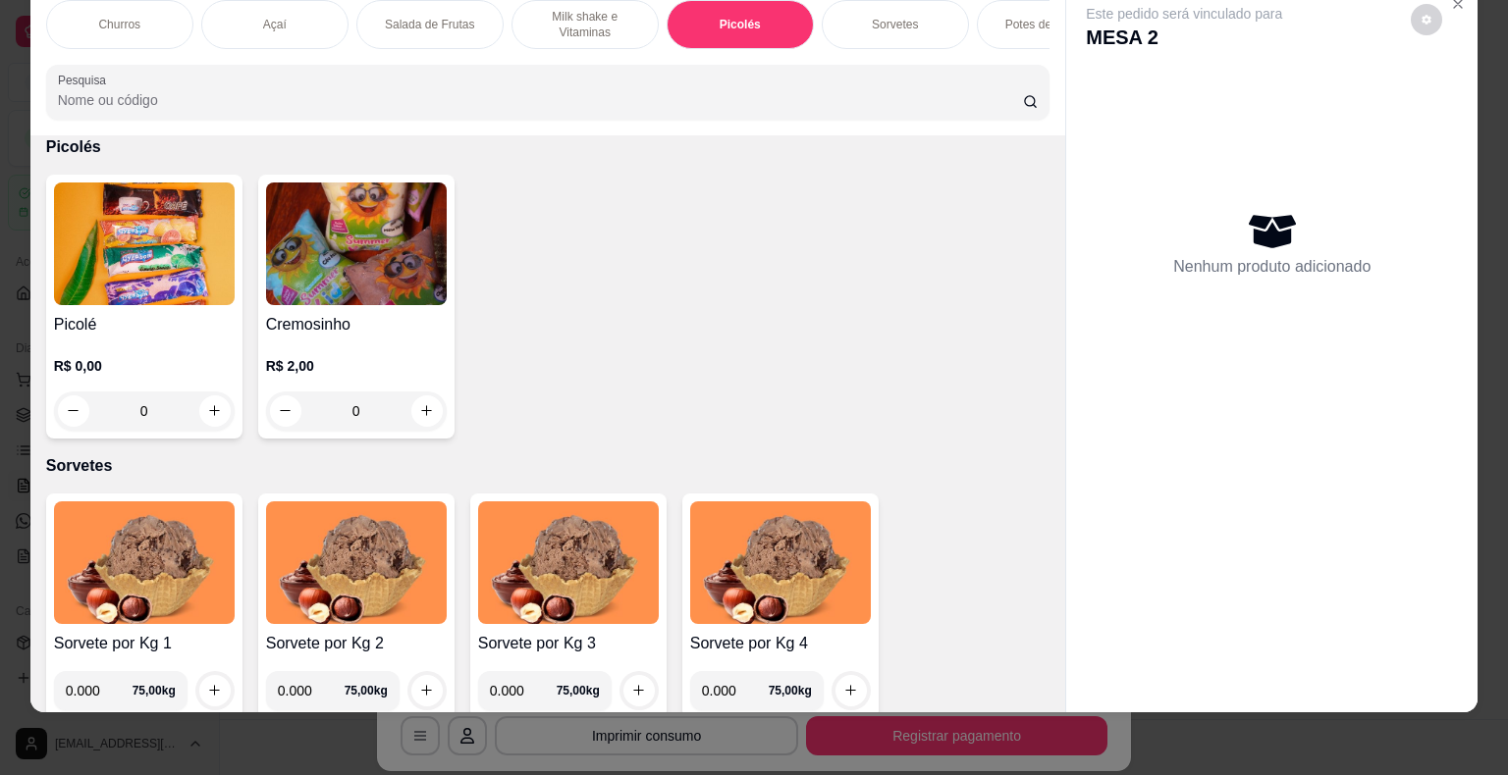
click at [222, 419] on div "0" at bounding box center [144, 411] width 181 height 39
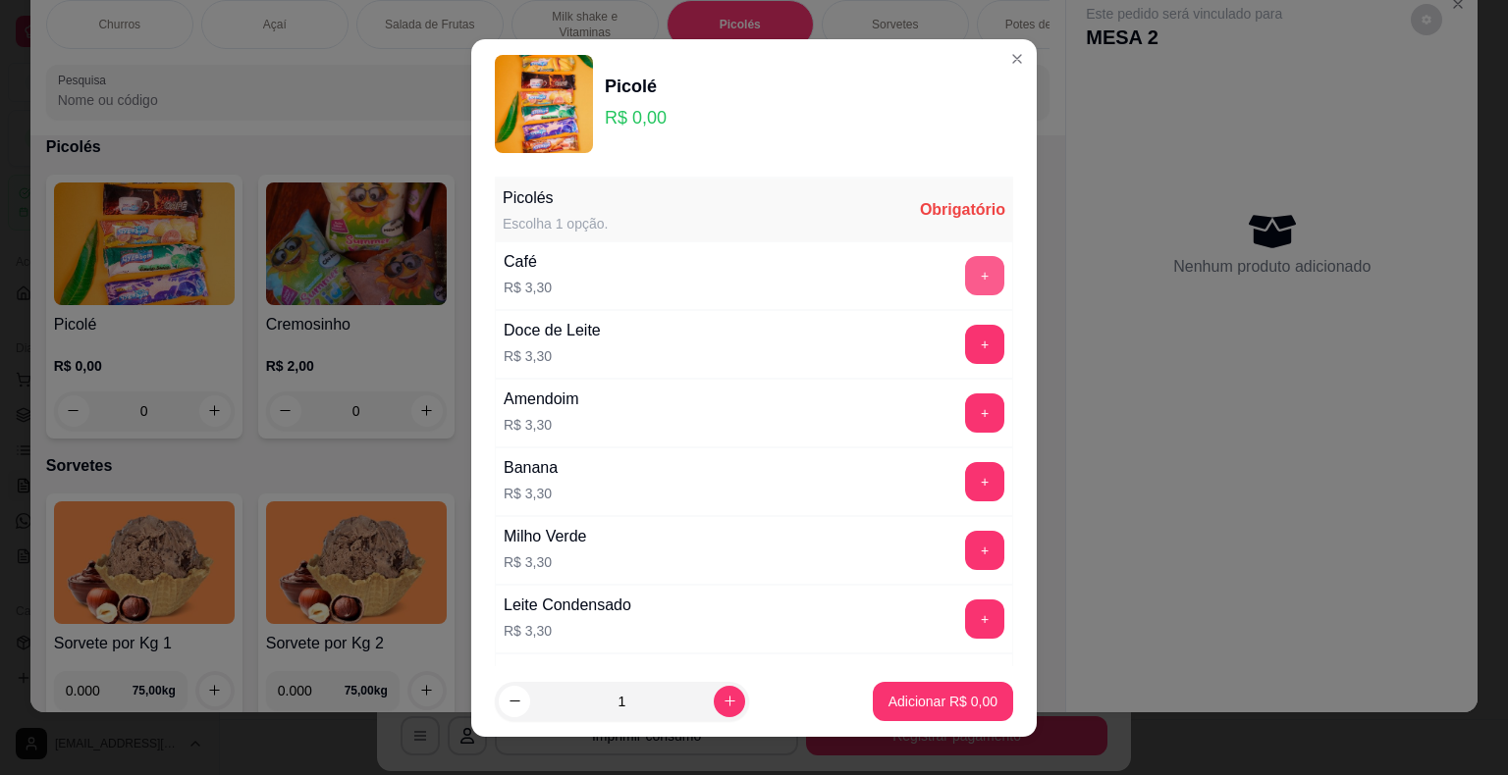
click at [965, 258] on button "+" at bounding box center [984, 275] width 39 height 39
click at [967, 707] on p "Adicionar R$ 3,30" at bounding box center [942, 701] width 106 height 19
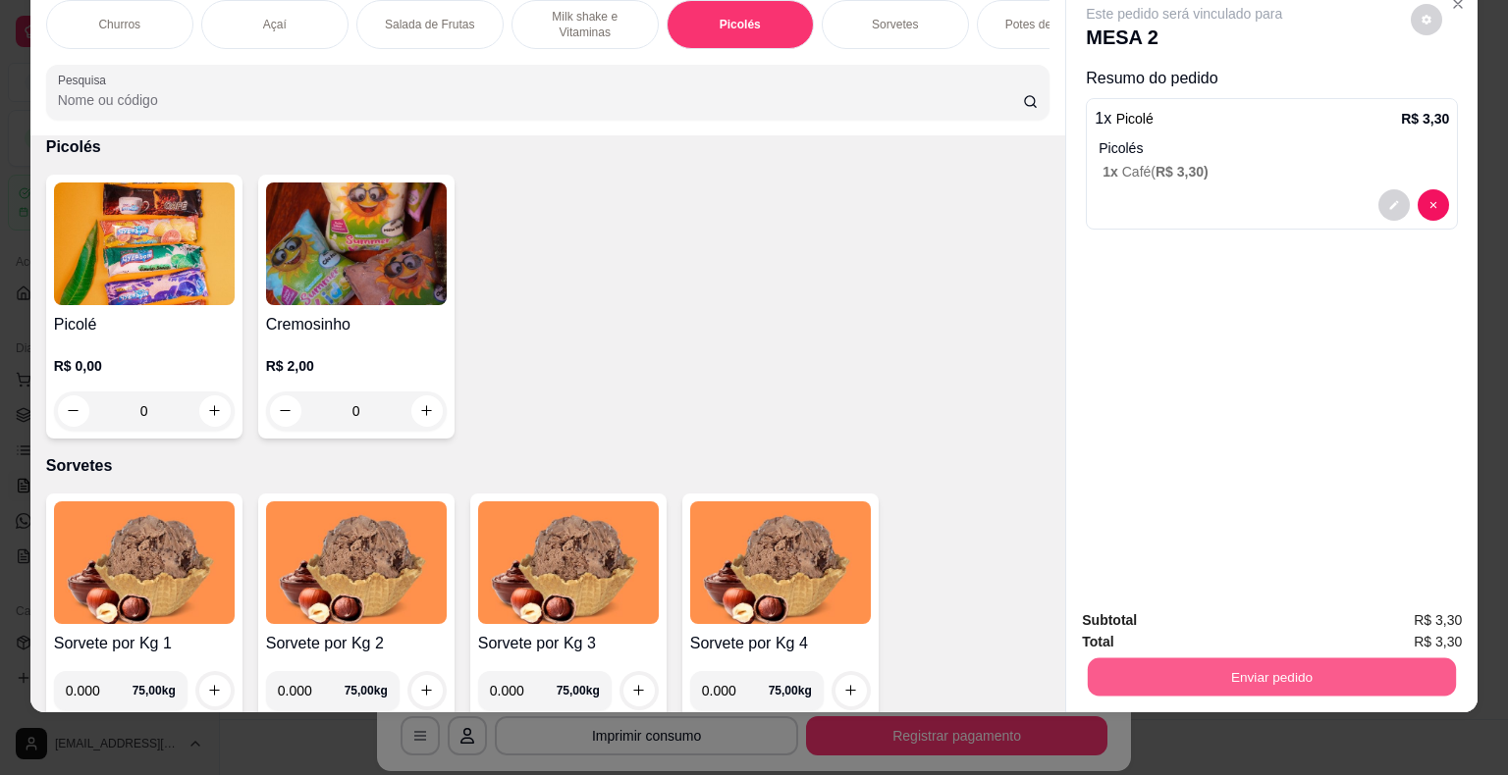
click at [1143, 659] on button "Enviar pedido" at bounding box center [1272, 678] width 368 height 38
click at [1162, 611] on button "Não registrar e enviar pedido" at bounding box center [1206, 614] width 204 height 37
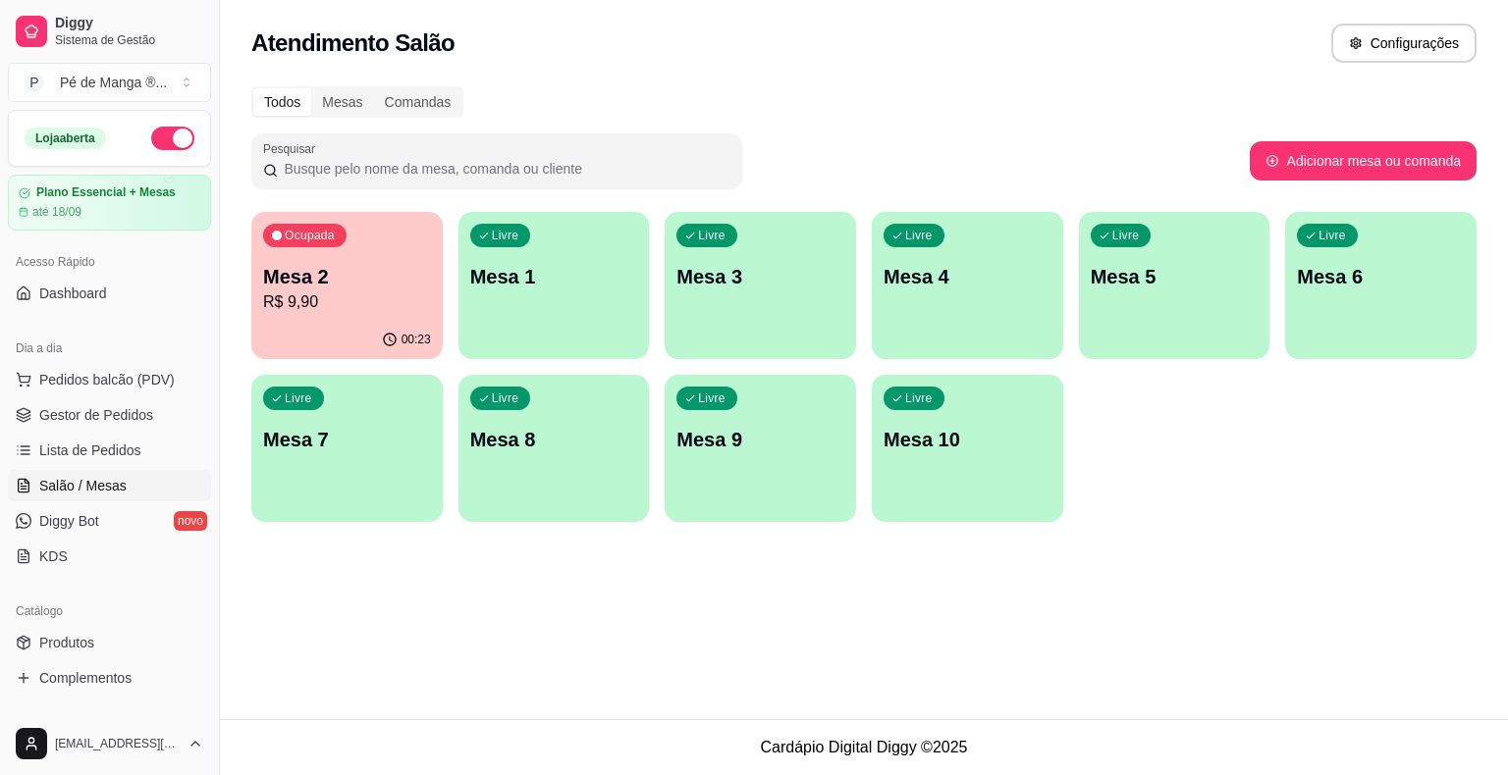
click at [583, 300] on div "Livre Mesa 1" at bounding box center [553, 274] width 191 height 124
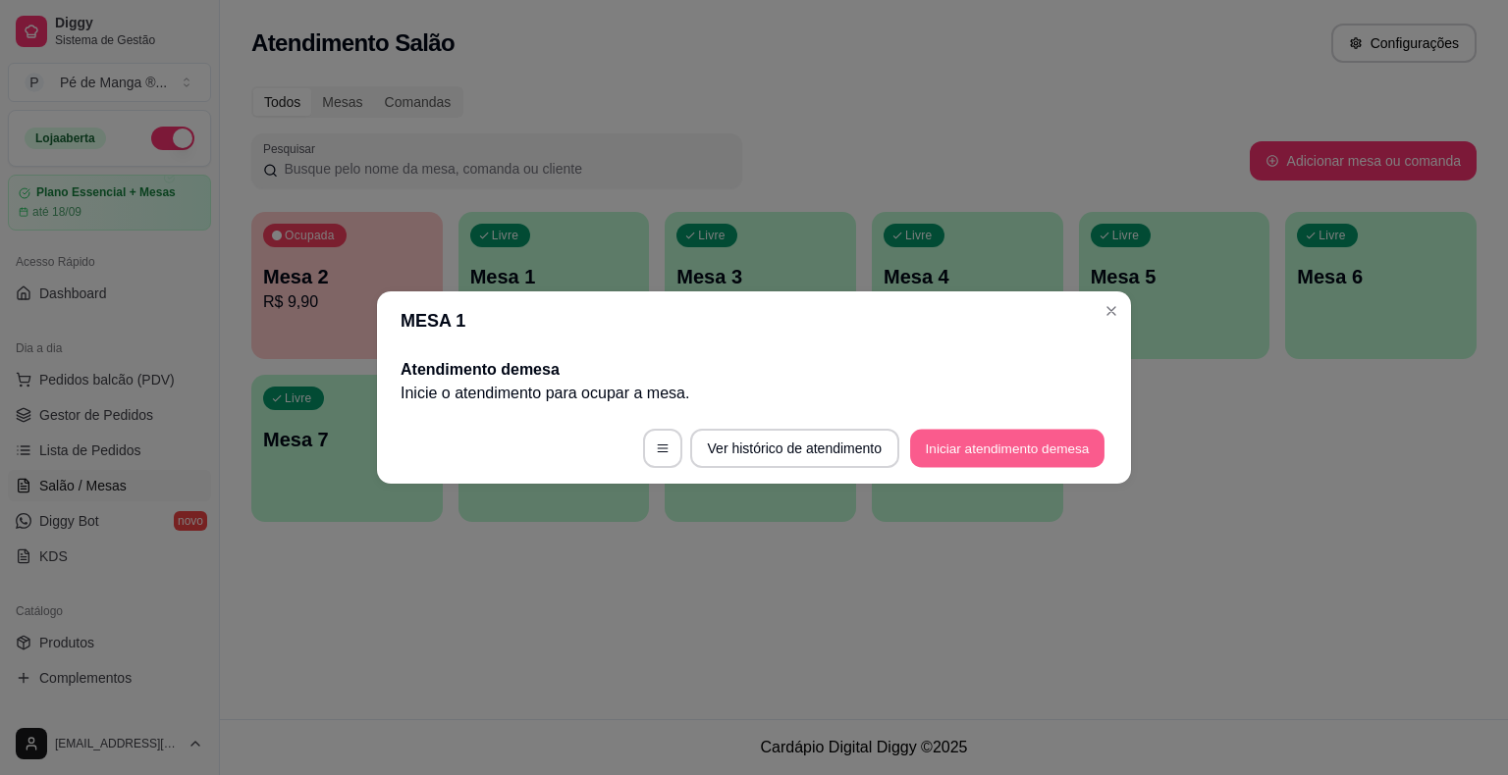
click at [981, 445] on button "Iniciar atendimento de mesa" at bounding box center [1007, 449] width 194 height 38
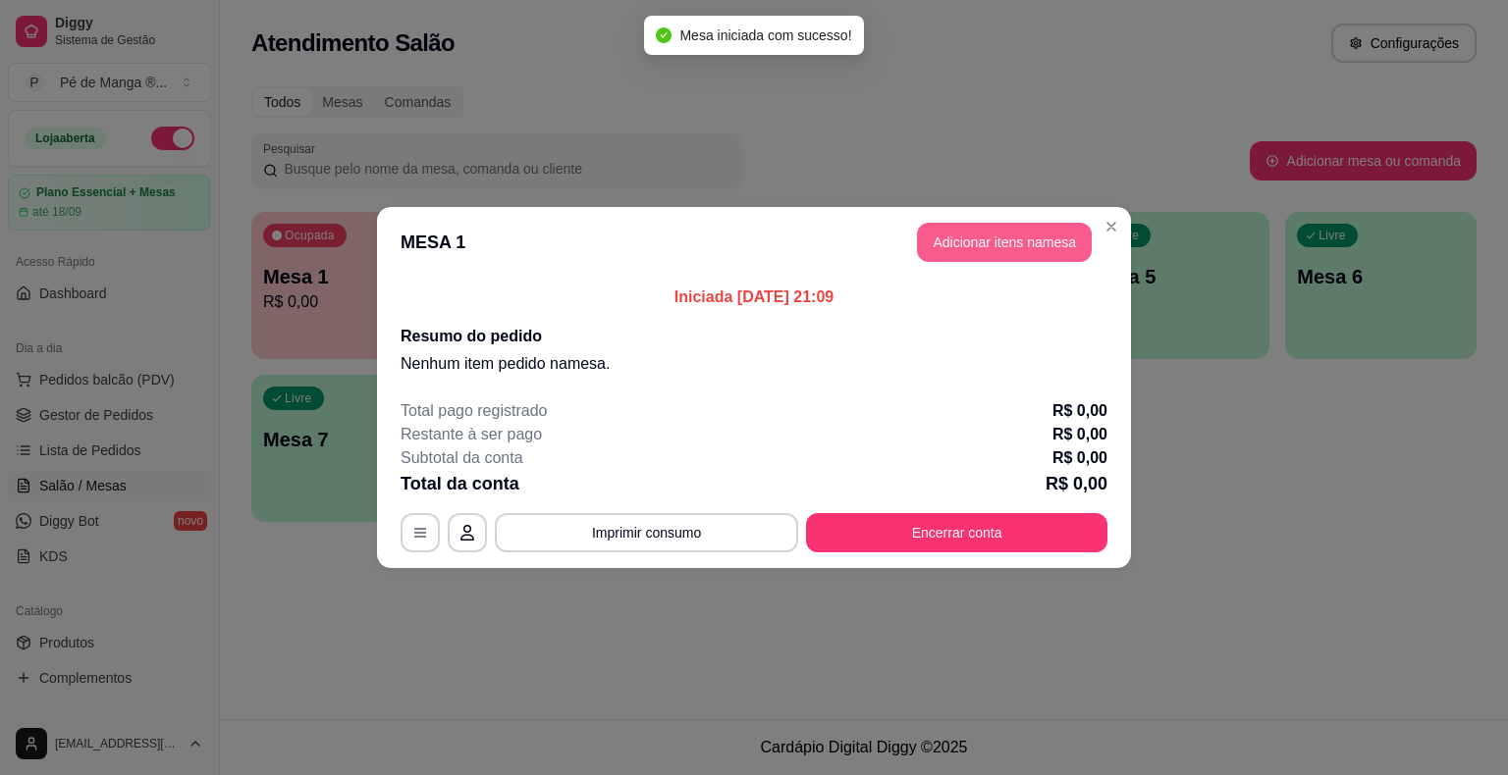
click at [996, 251] on button "Adicionar itens na mesa" at bounding box center [1004, 242] width 175 height 39
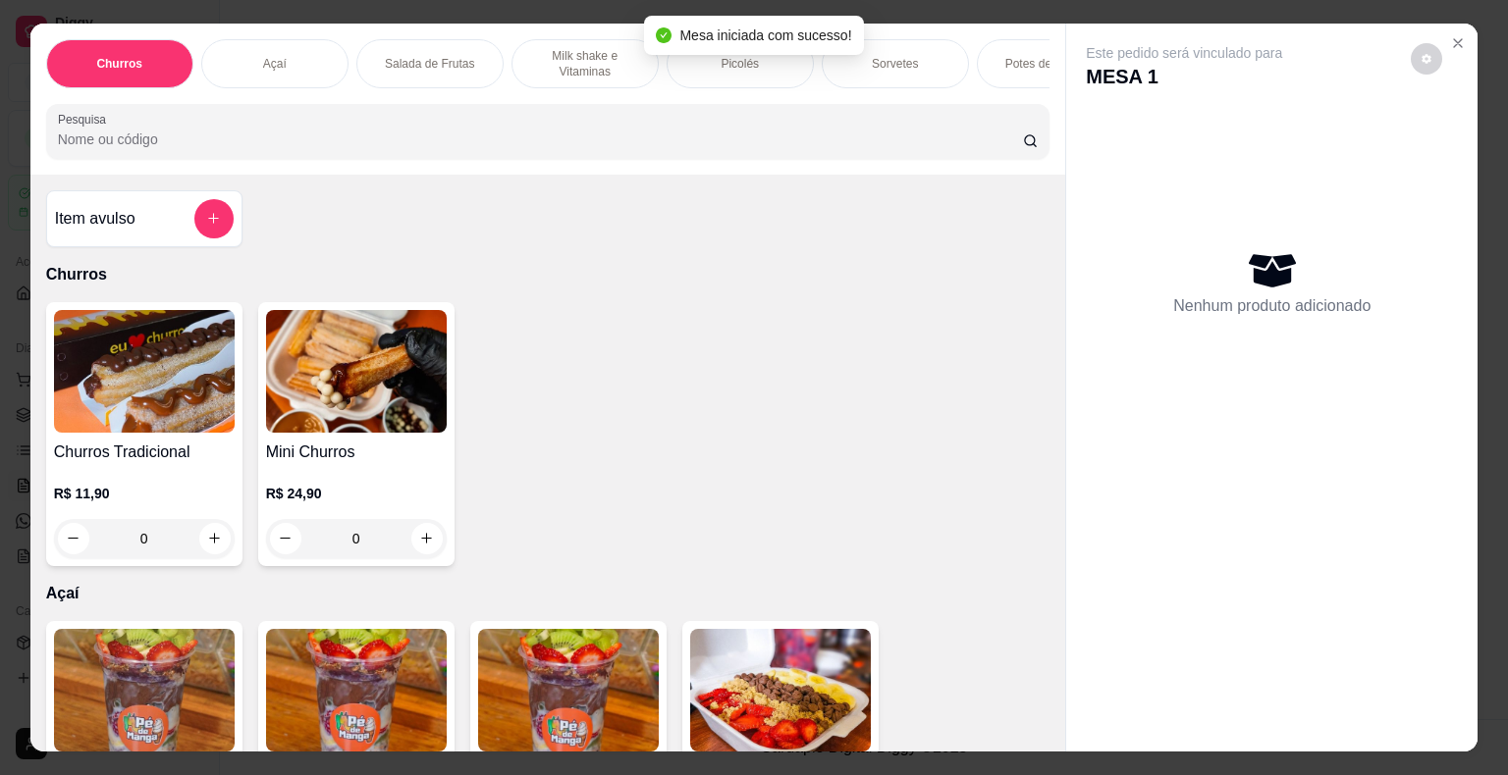
click at [746, 68] on div "Picolés" at bounding box center [740, 63] width 147 height 49
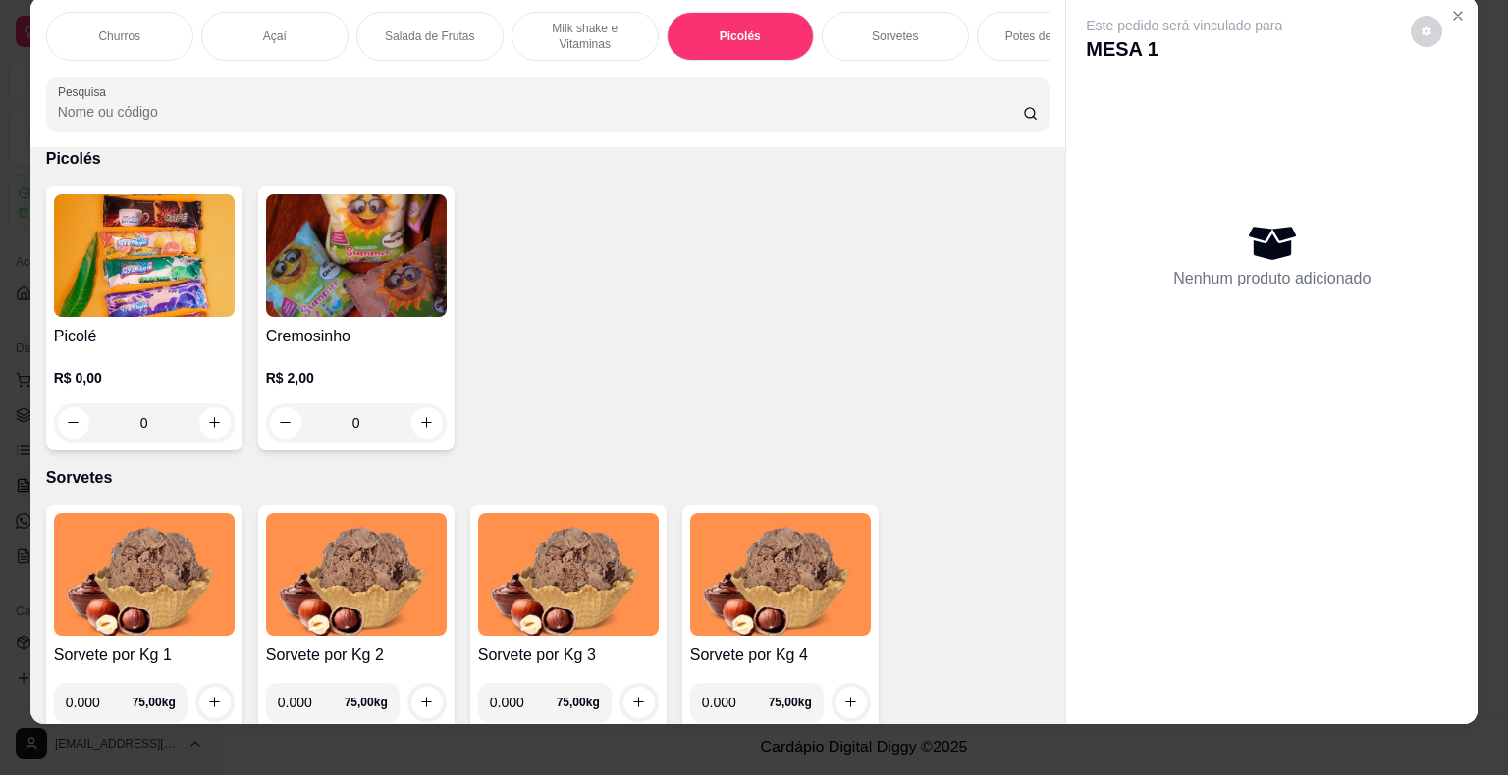
scroll to position [0, 0]
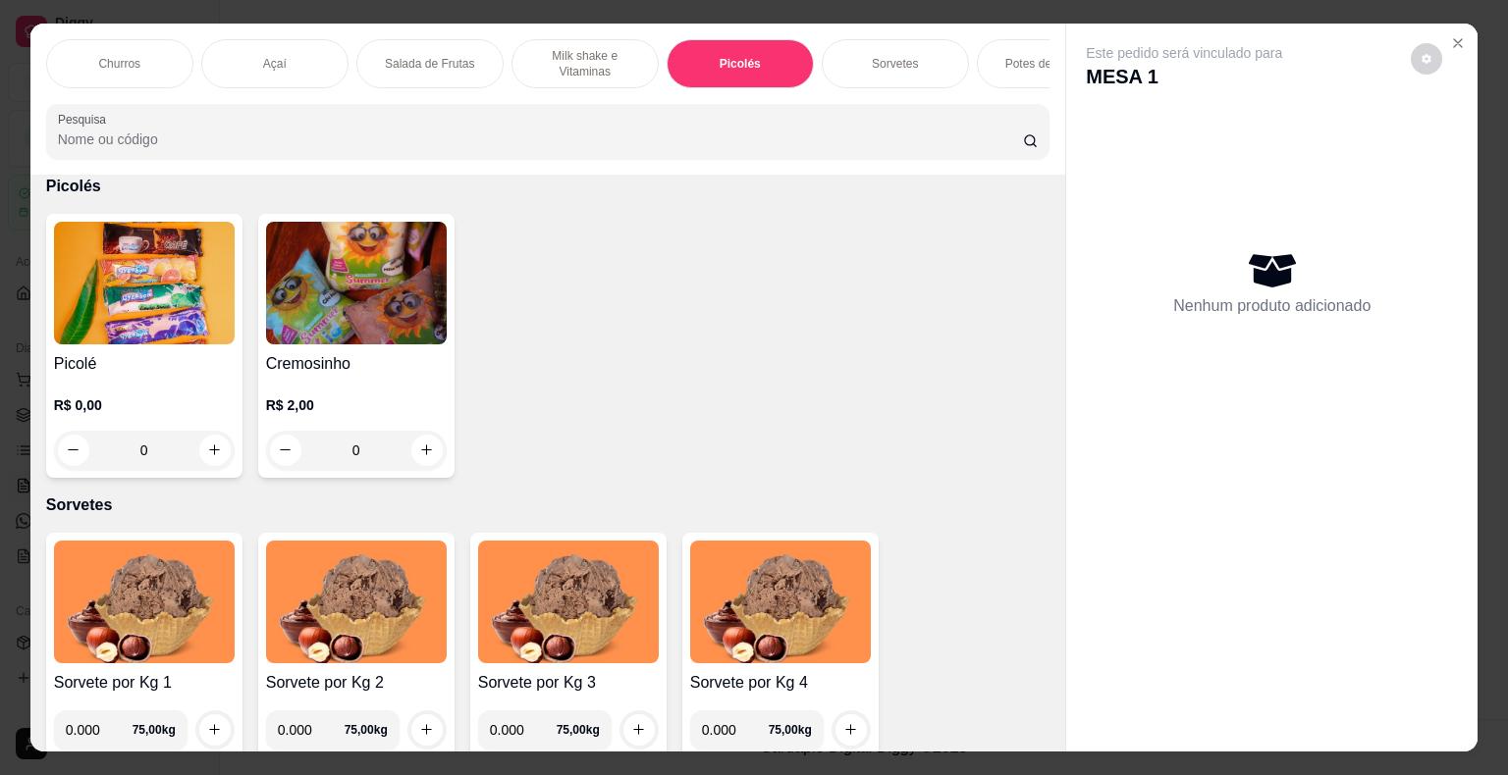
click at [990, 56] on div "Potes de Sorvete" at bounding box center [1050, 63] width 147 height 49
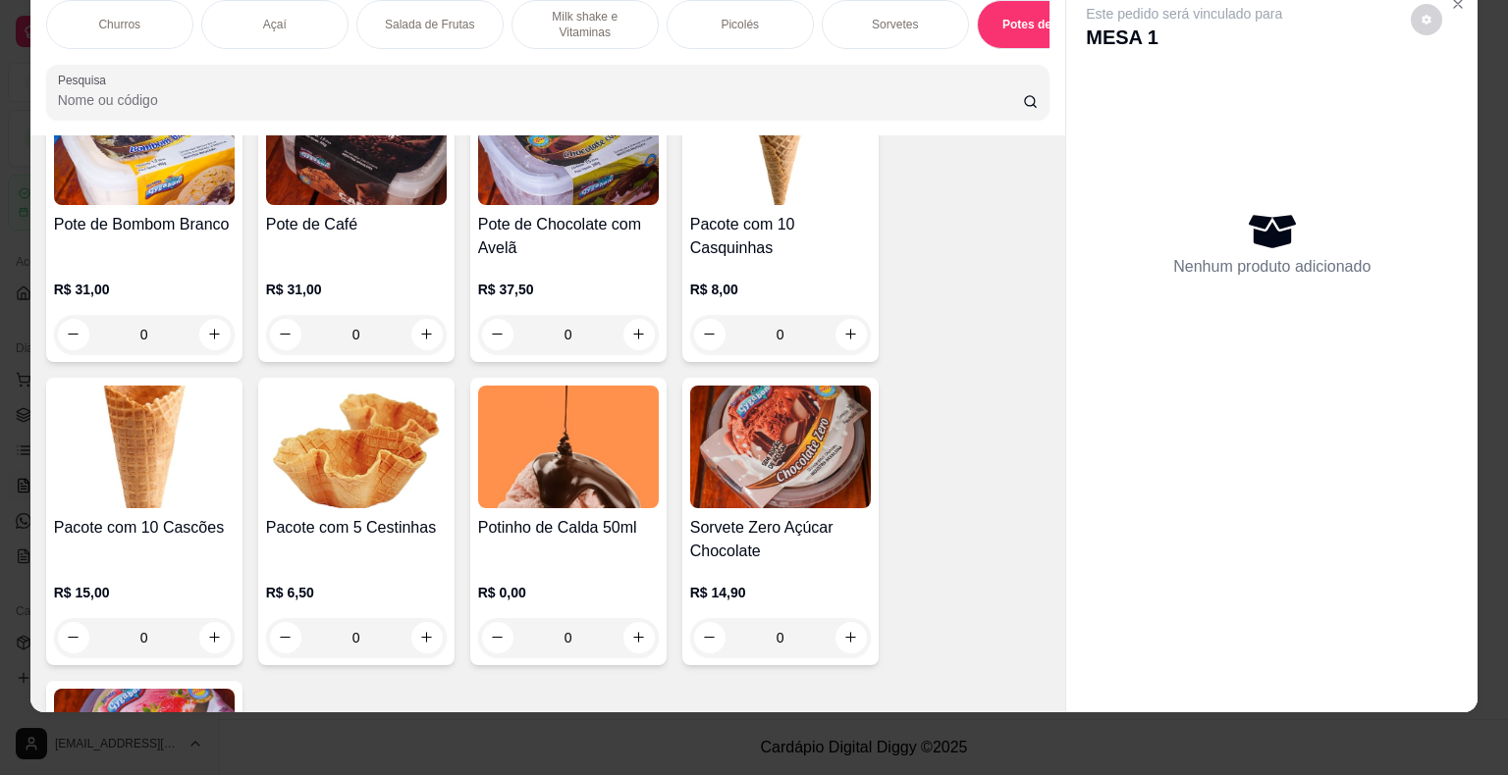
scroll to position [4729, 0]
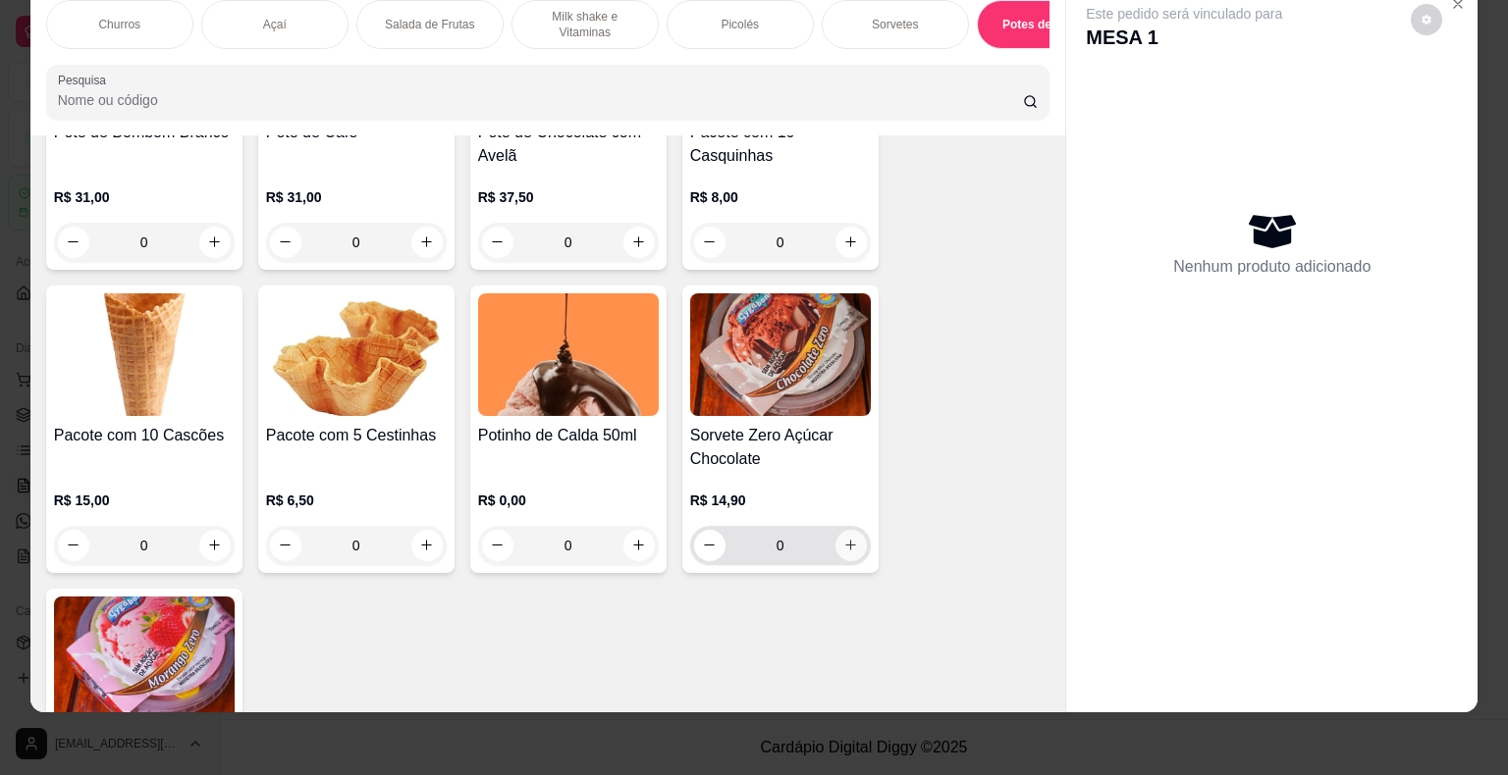
click at [843, 538] on icon "increase-product-quantity" at bounding box center [850, 545] width 15 height 15
type input "1"
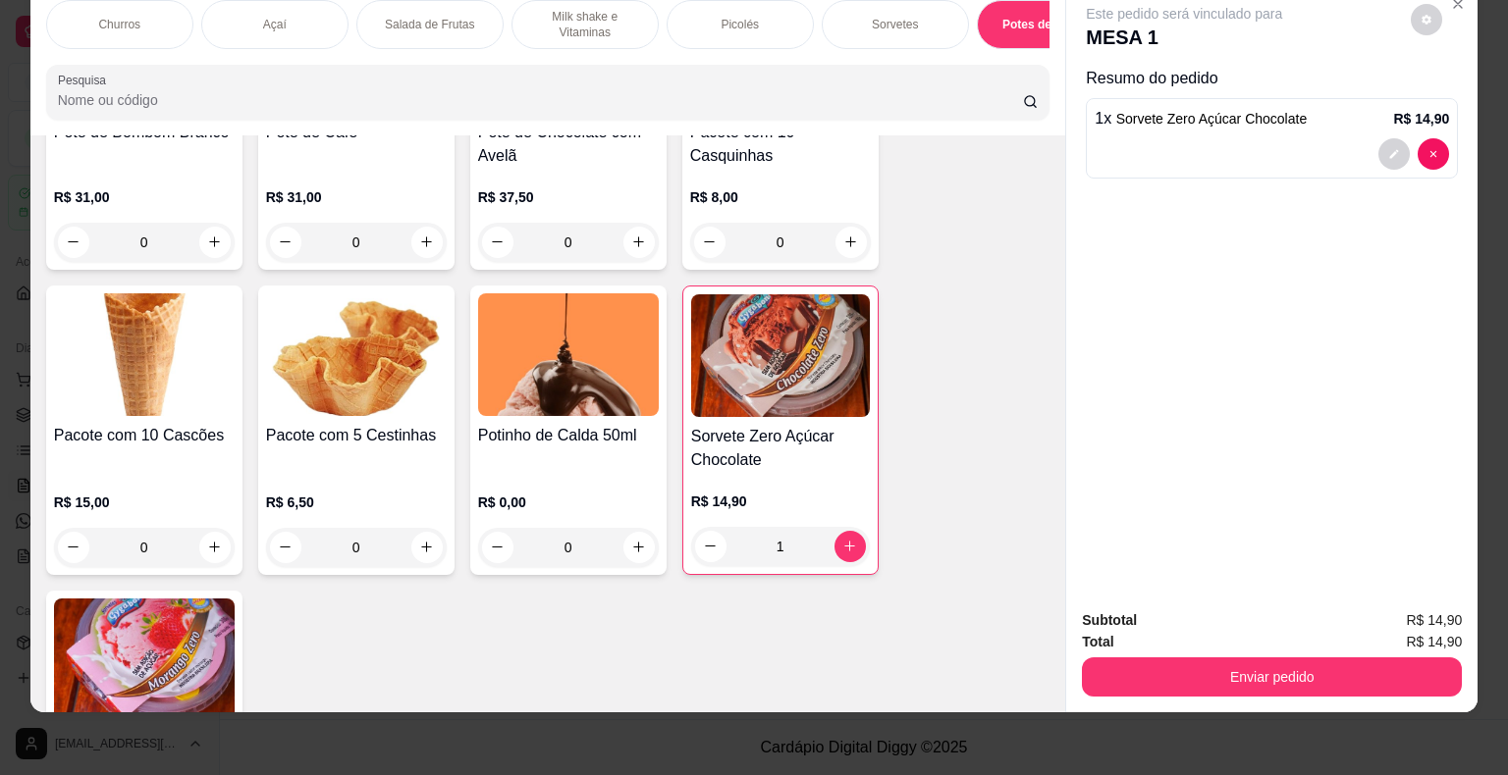
drag, startPoint x: 700, startPoint y: 11, endPoint x: 674, endPoint y: 48, distance: 45.2
click at [699, 11] on div "Picolés" at bounding box center [740, 24] width 147 height 49
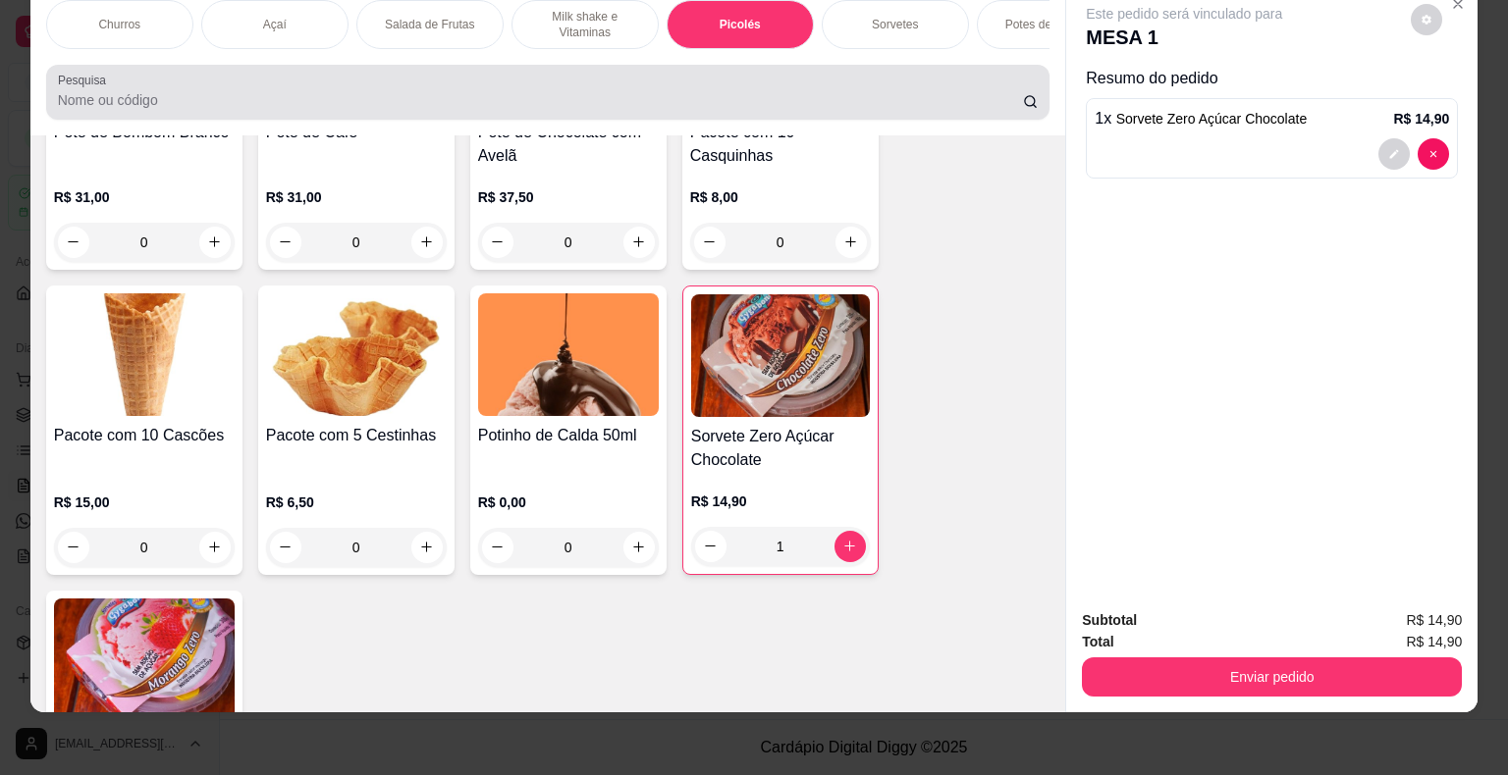
scroll to position [1924, 0]
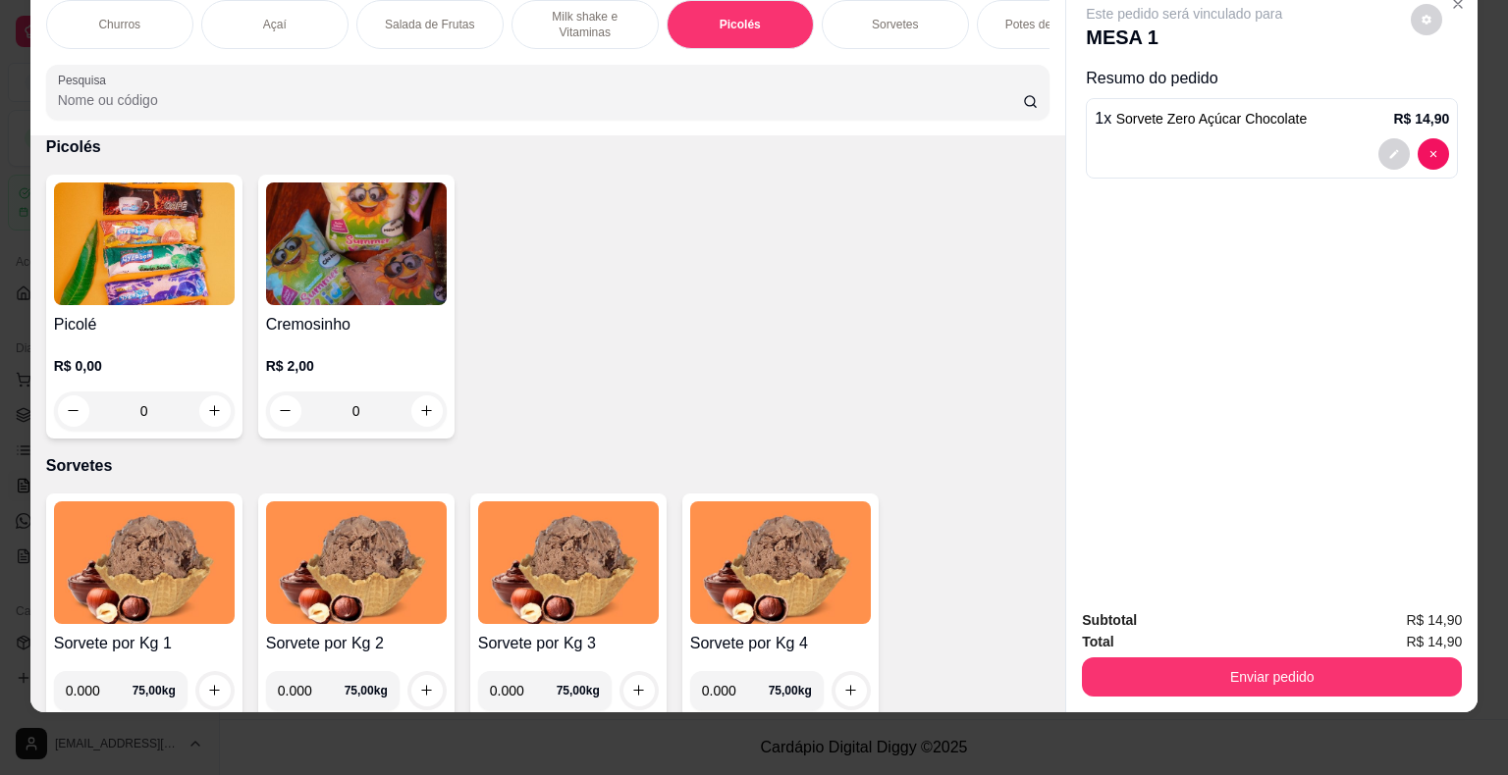
click at [205, 410] on div "0" at bounding box center [144, 411] width 181 height 39
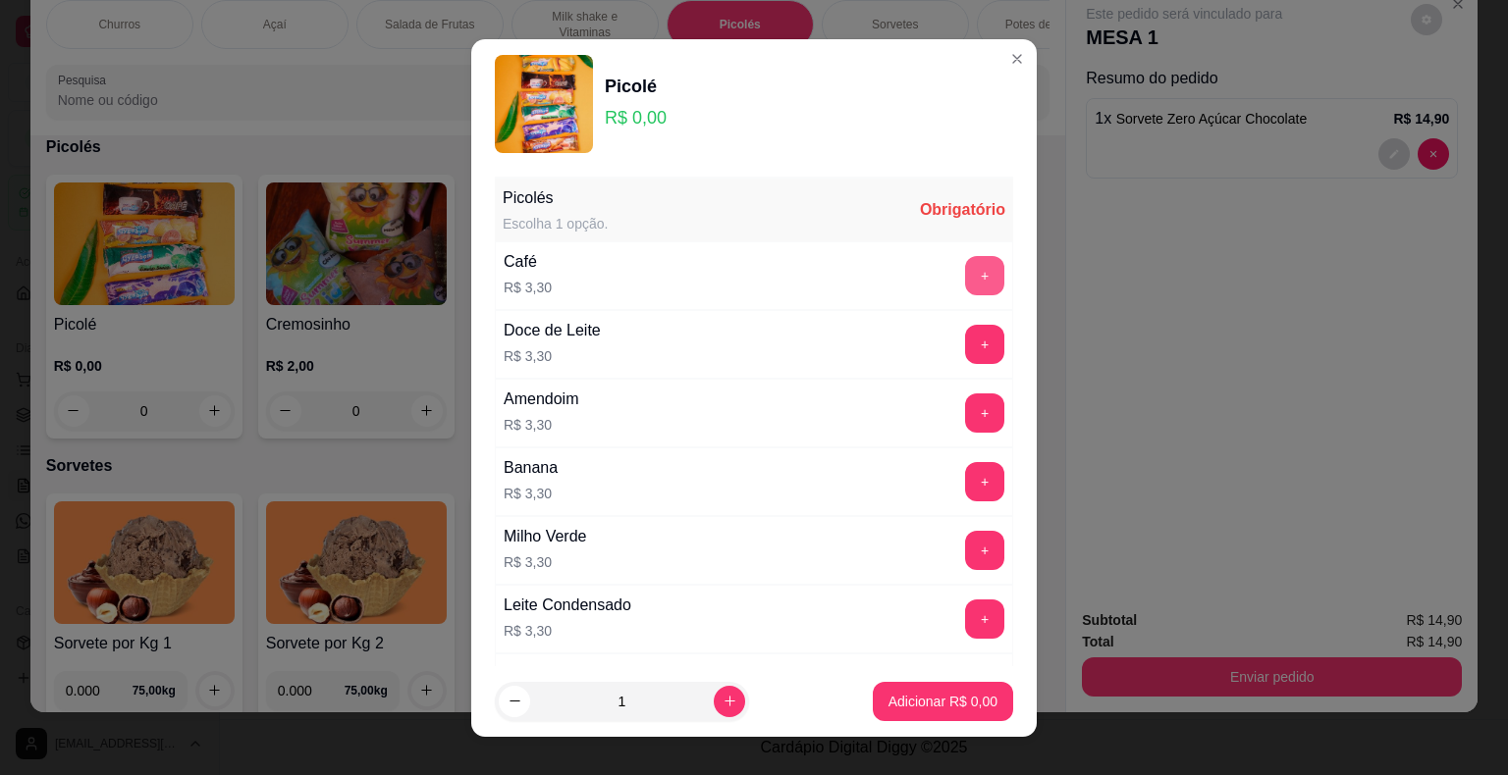
click at [965, 261] on button "+" at bounding box center [984, 275] width 39 height 39
click at [974, 689] on button "Adicionar R$ 3,30" at bounding box center [943, 701] width 140 height 39
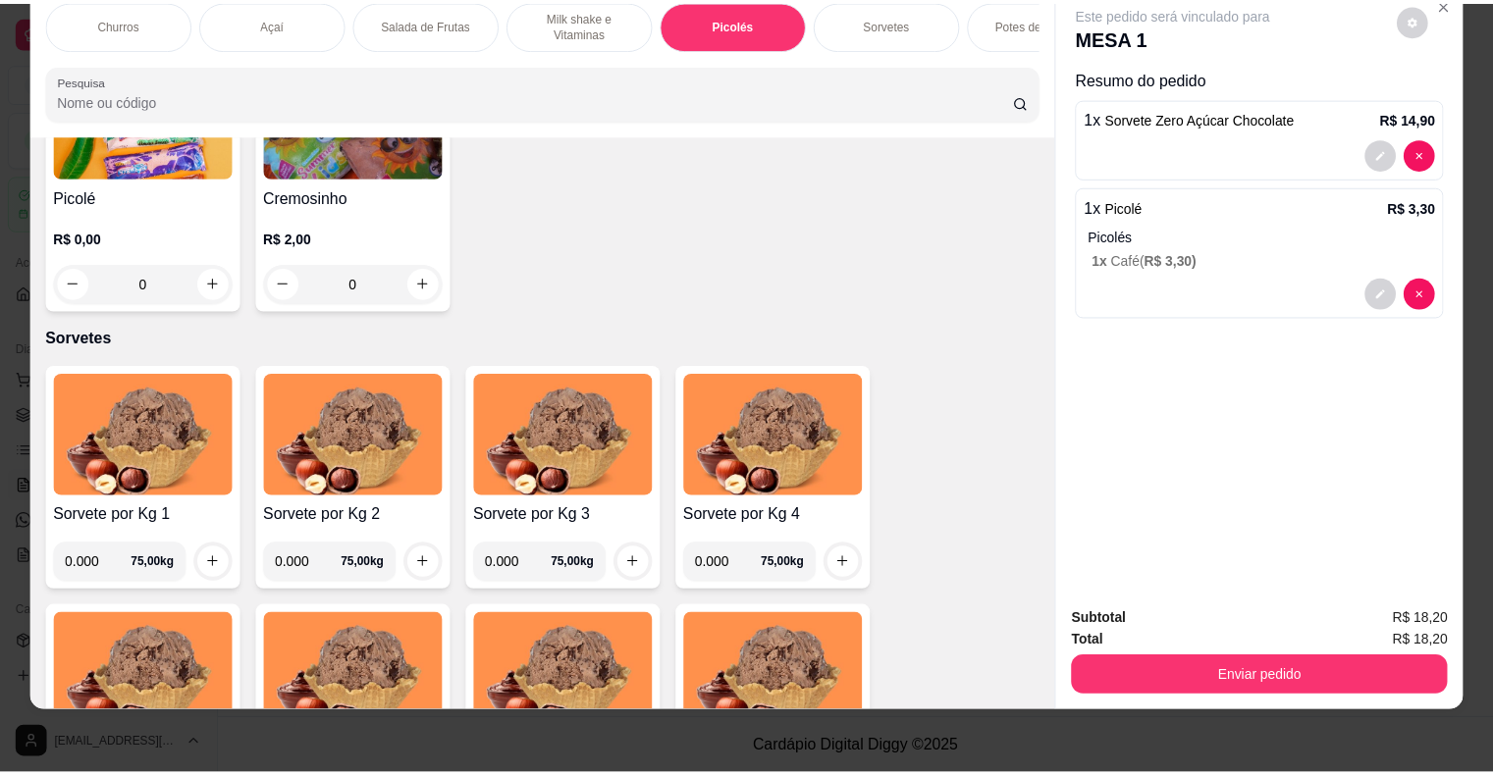
scroll to position [2120, 0]
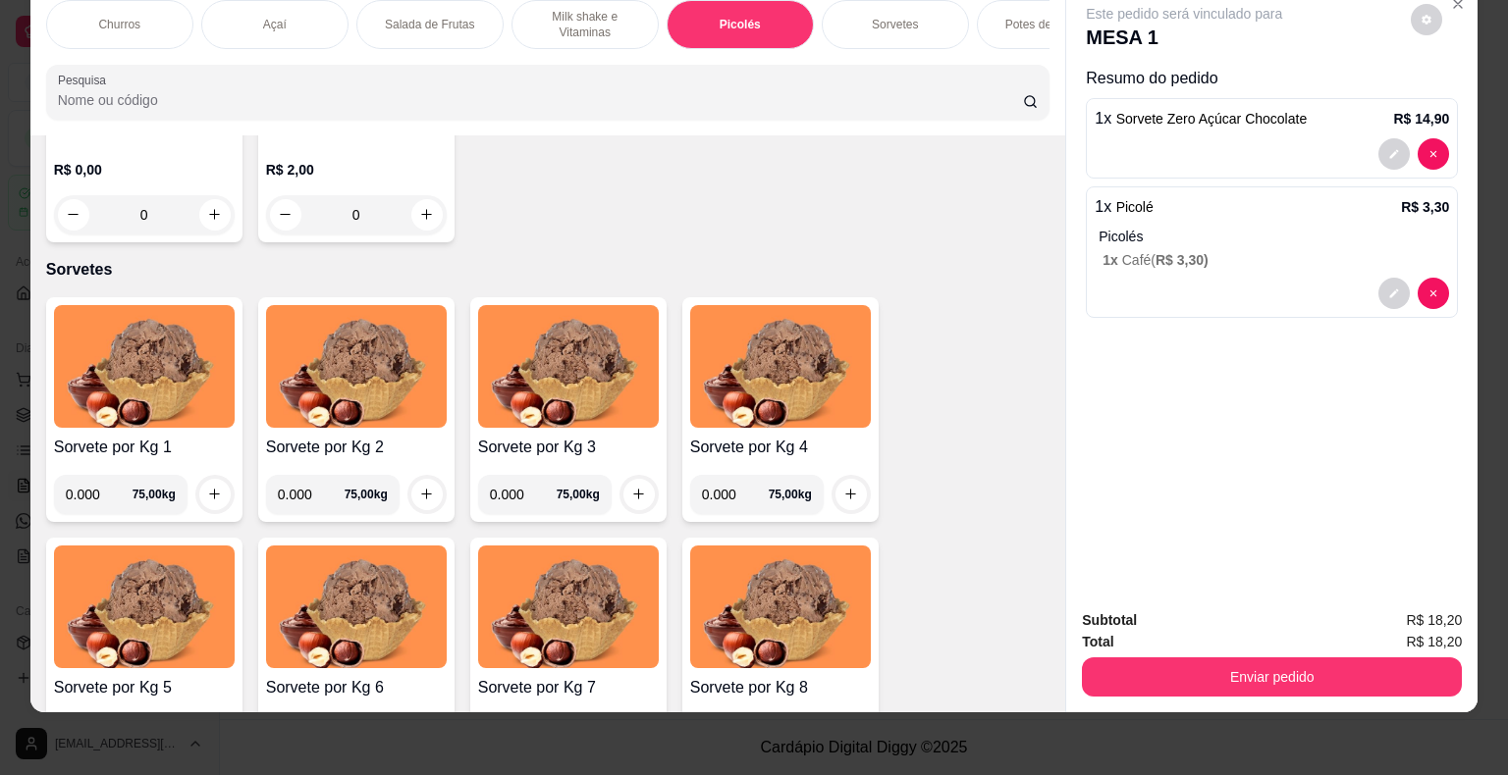
click at [95, 496] on input "0.000" at bounding box center [99, 494] width 67 height 39
type input "0.190"
click at [206, 482] on button "increase-product-quantity" at bounding box center [214, 494] width 30 height 30
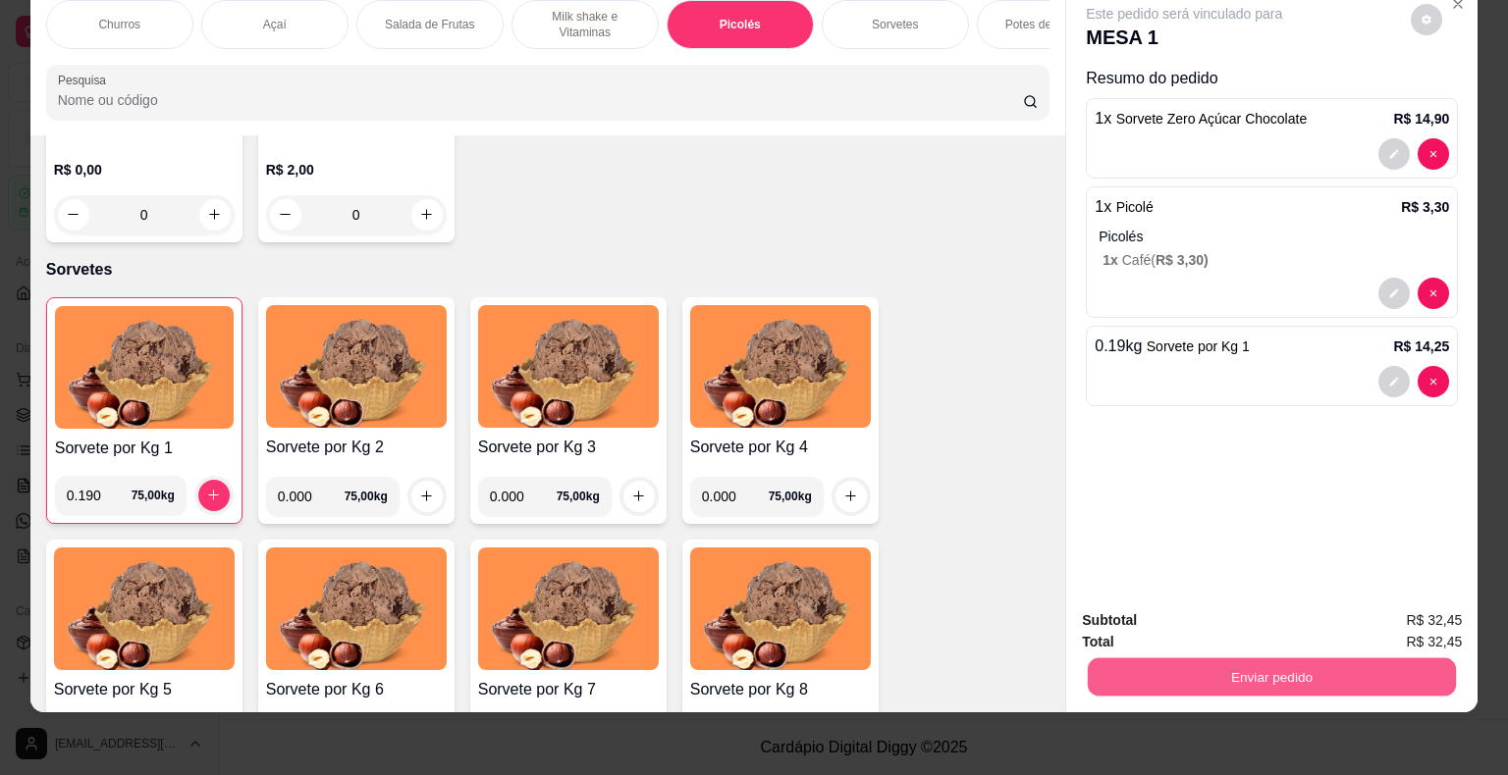
click at [1279, 662] on button "Enviar pedido" at bounding box center [1272, 678] width 368 height 38
click at [1138, 612] on button "Não registrar e enviar pedido" at bounding box center [1206, 614] width 204 height 37
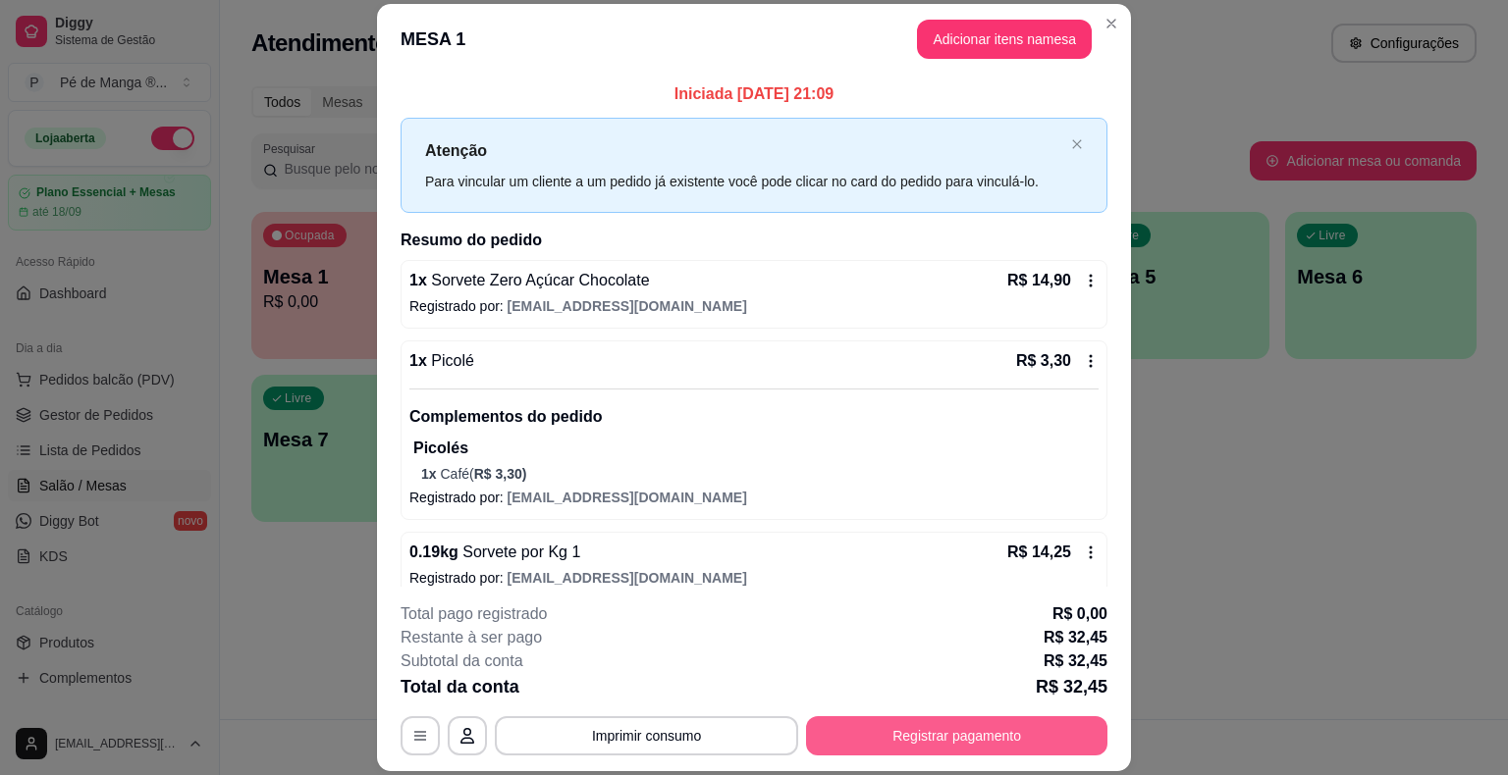
click at [958, 744] on button "Registrar pagamento" at bounding box center [956, 736] width 301 height 39
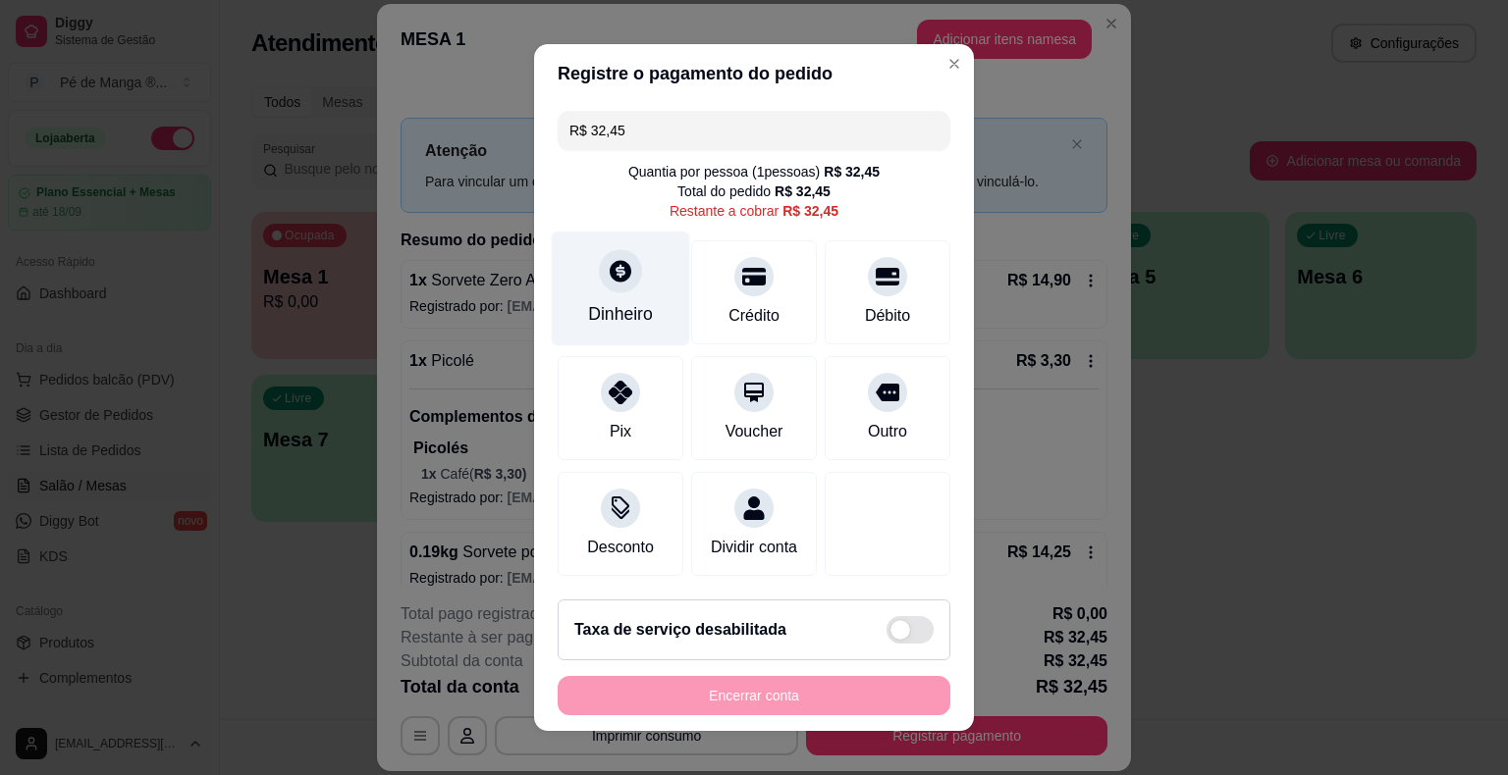
click at [614, 289] on div at bounding box center [620, 270] width 43 height 43
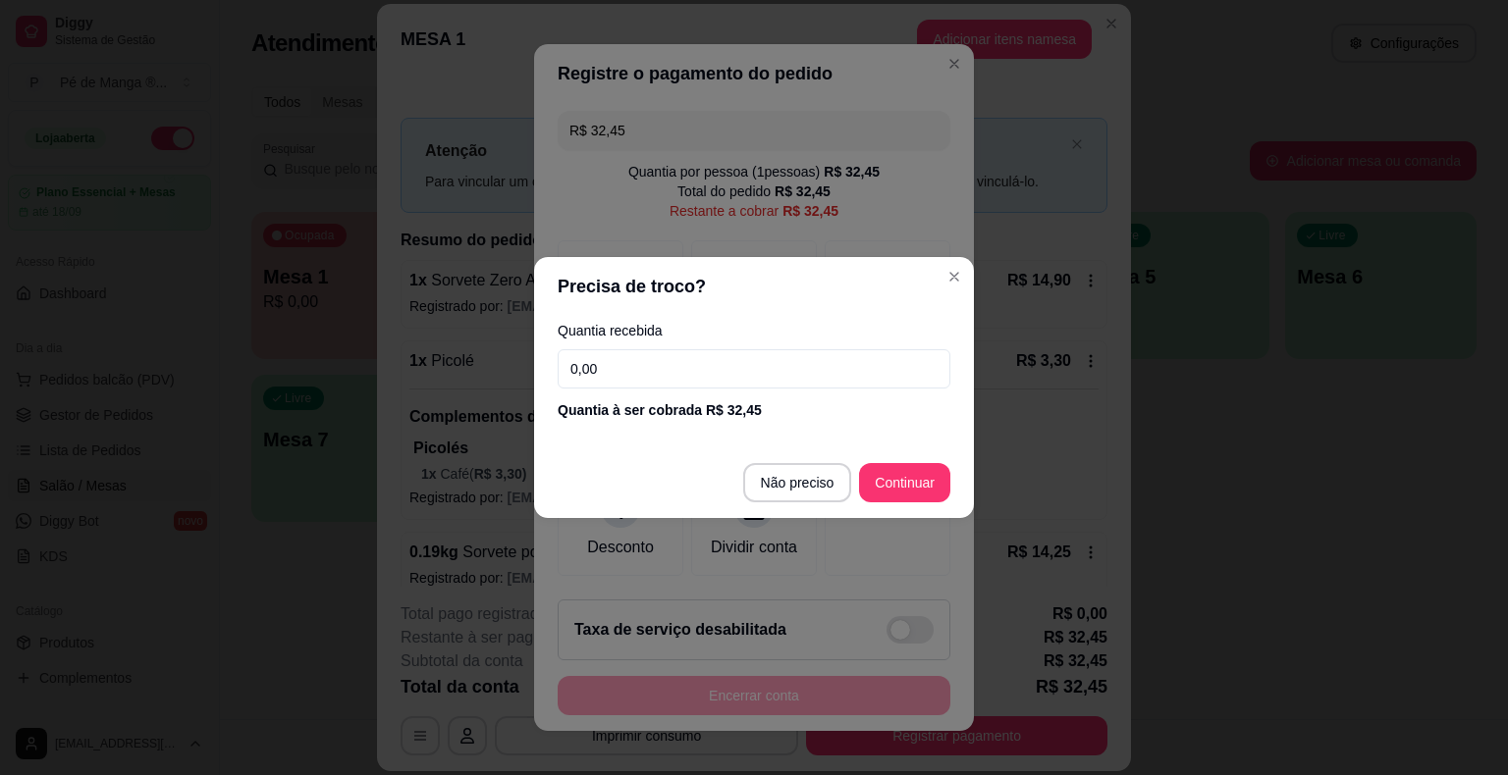
drag, startPoint x: 652, startPoint y: 364, endPoint x: 640, endPoint y: 371, distance: 13.6
click at [651, 364] on input "0,00" at bounding box center [754, 368] width 393 height 39
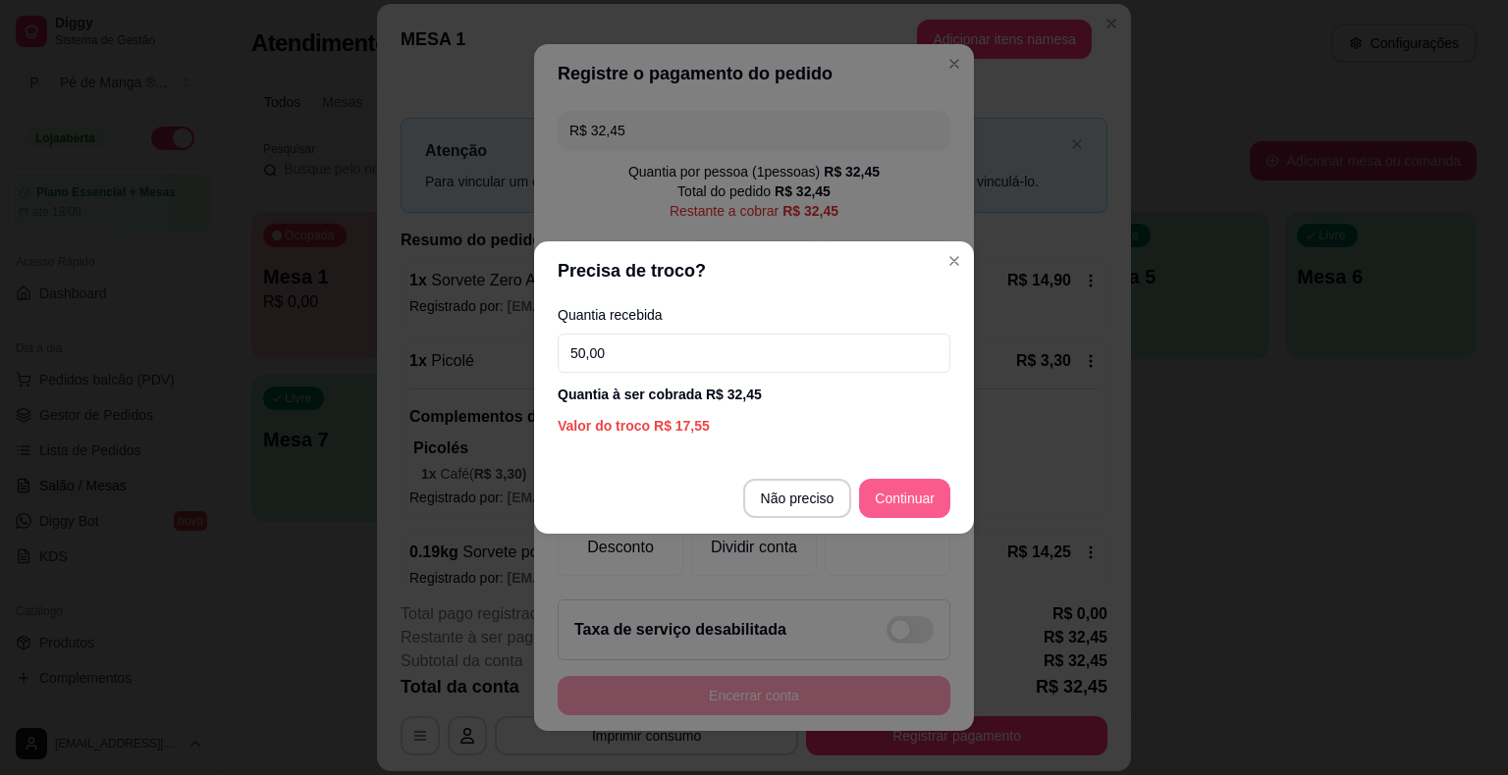
type input "50,00"
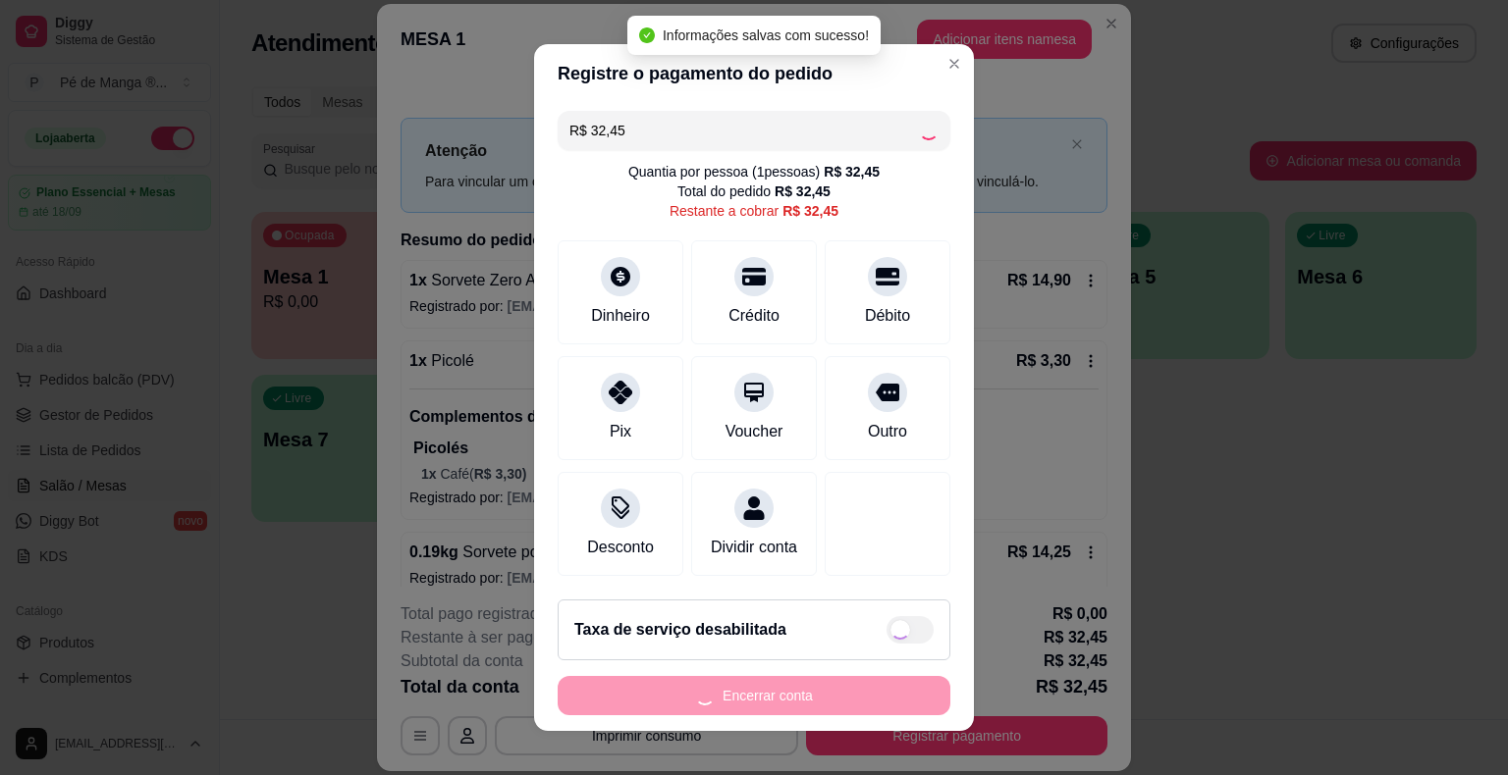
type input "R$ 0,00"
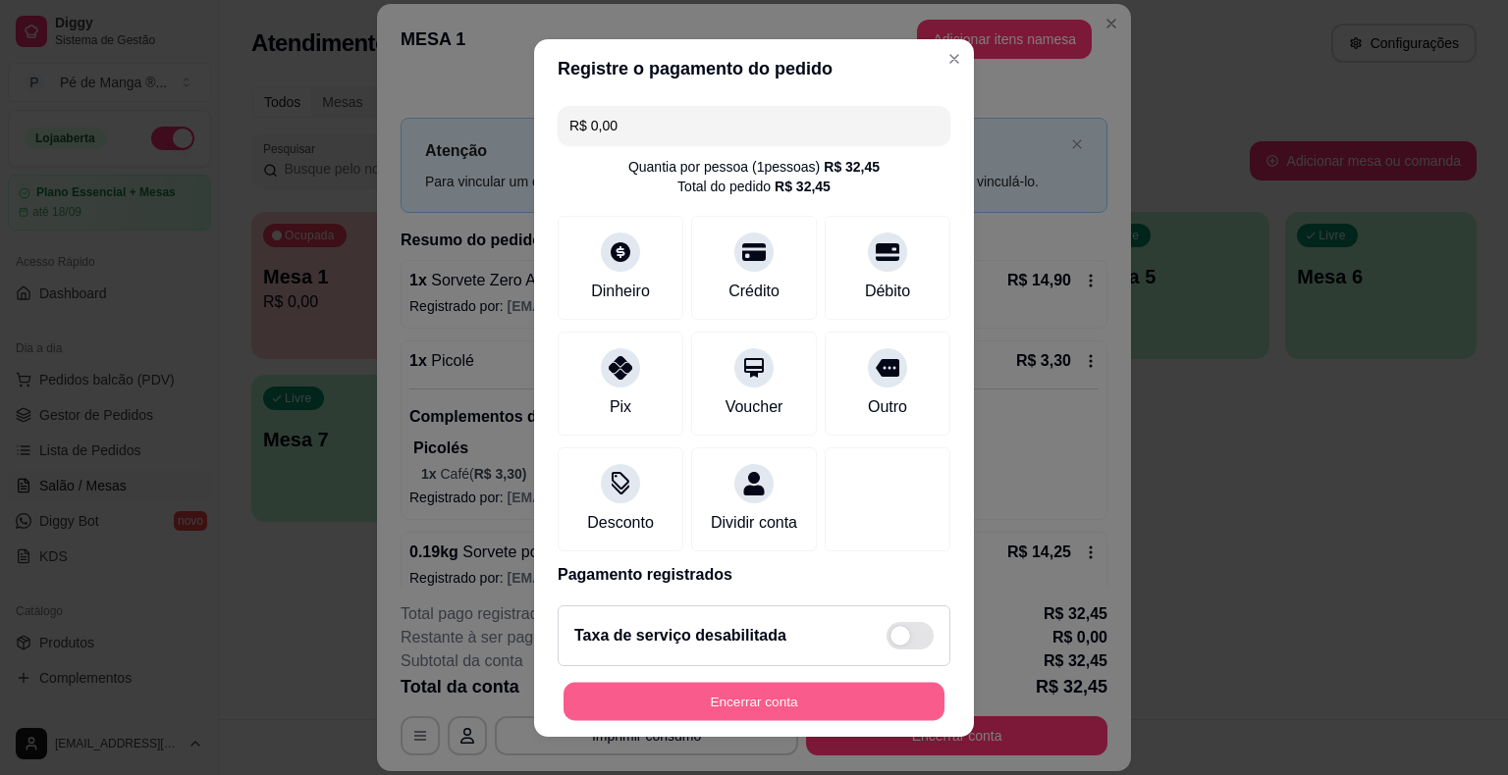
click at [769, 706] on button "Encerrar conta" at bounding box center [753, 701] width 381 height 38
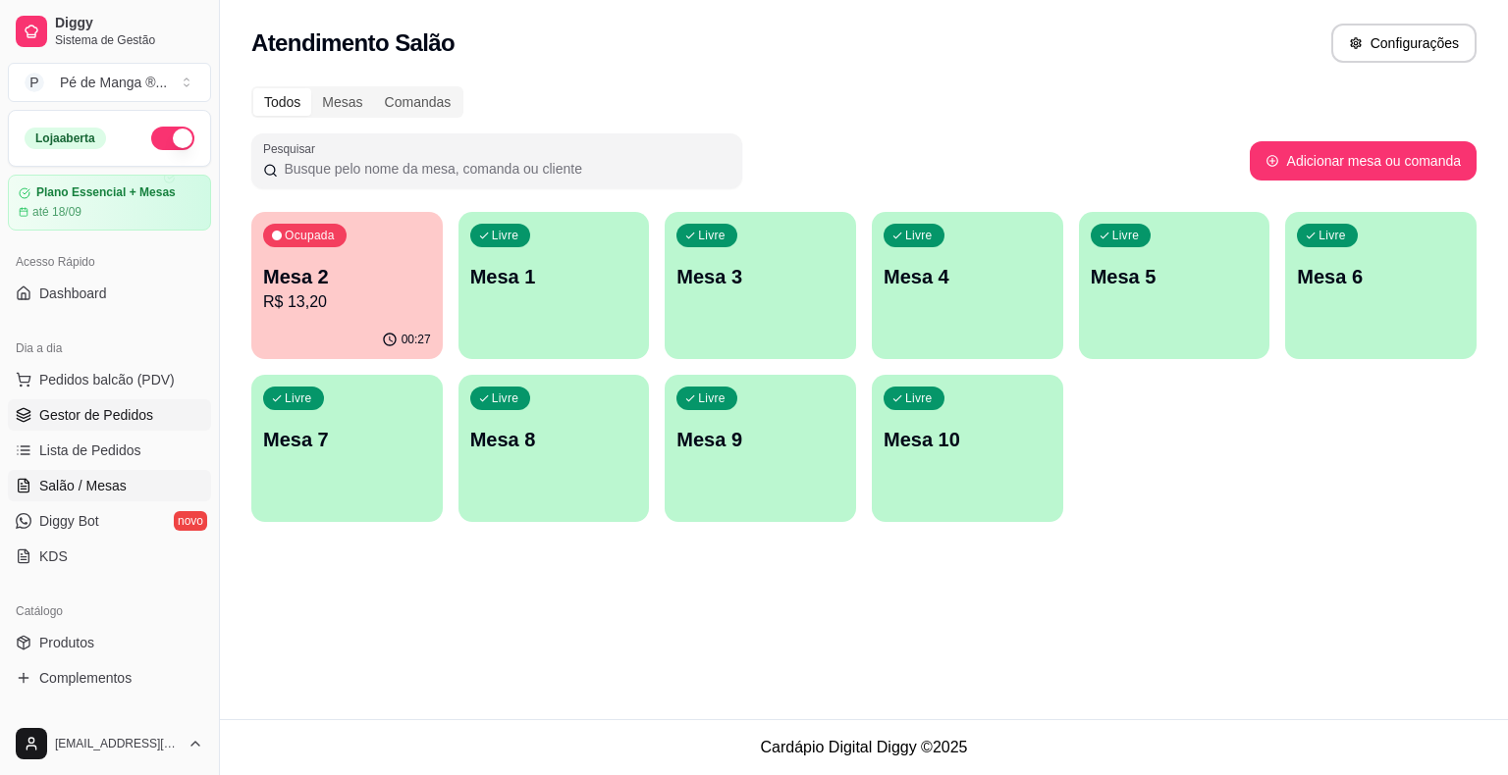
click at [101, 422] on span "Gestor de Pedidos" at bounding box center [96, 415] width 114 height 20
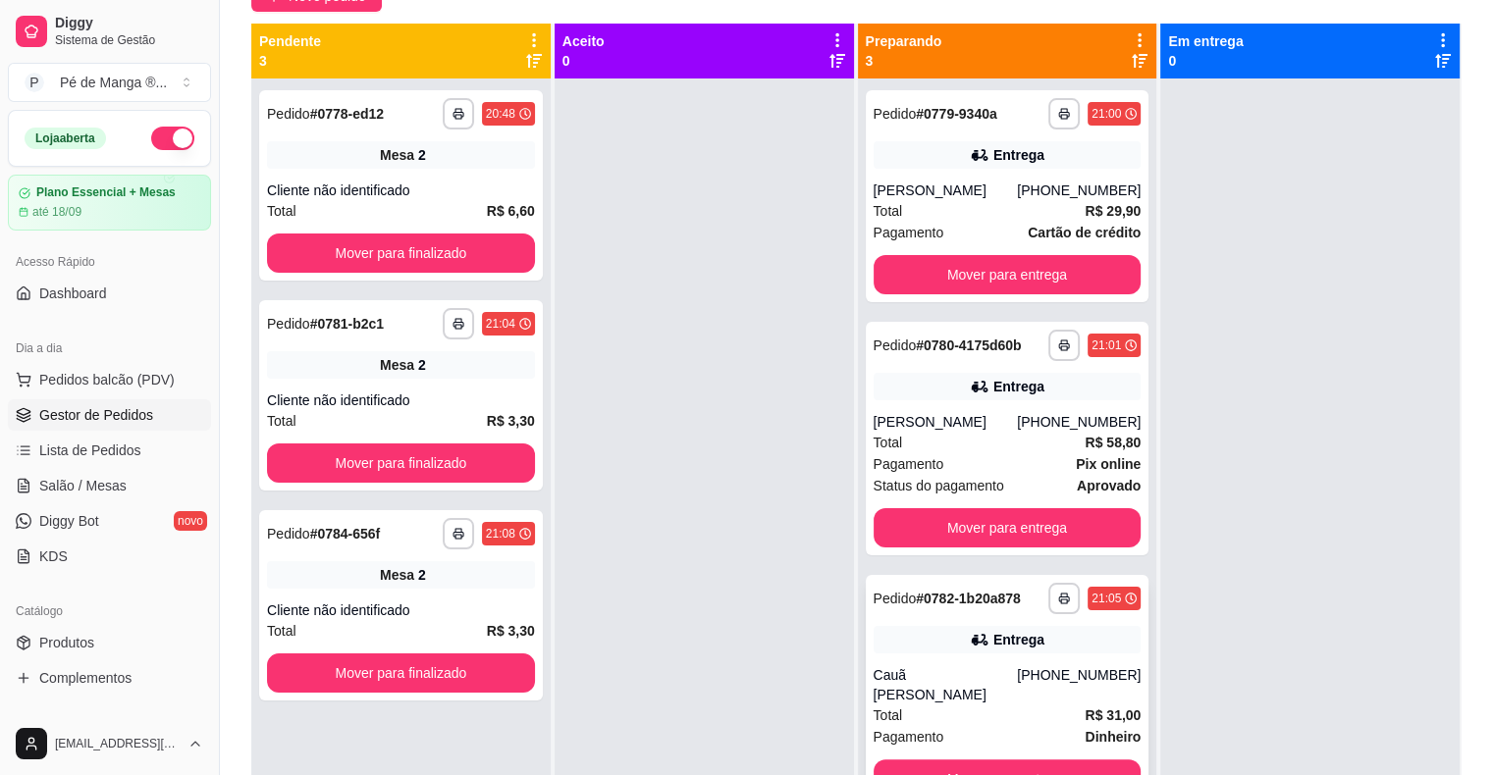
click at [1029, 664] on div "**********" at bounding box center [1008, 691] width 284 height 232
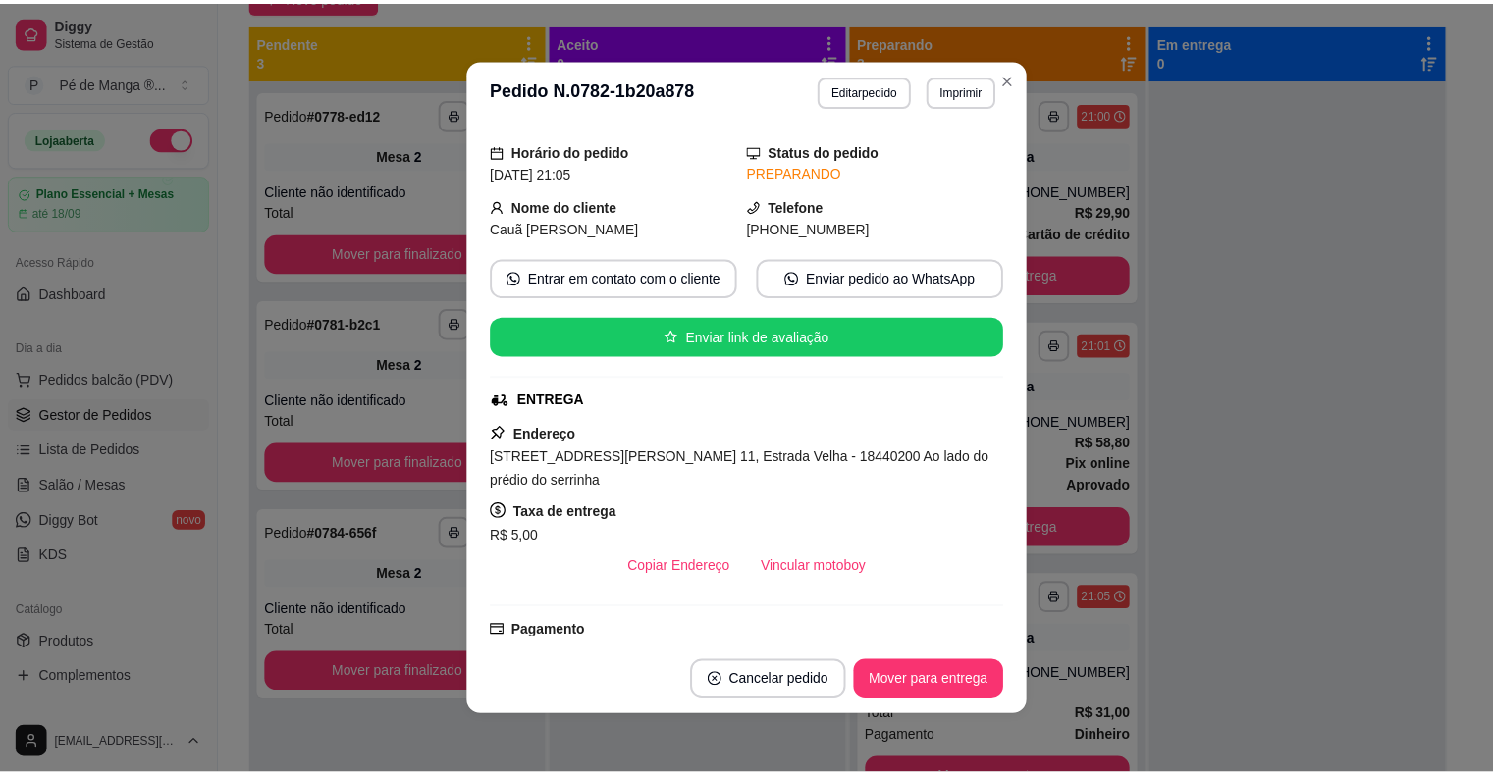
scroll to position [196, 0]
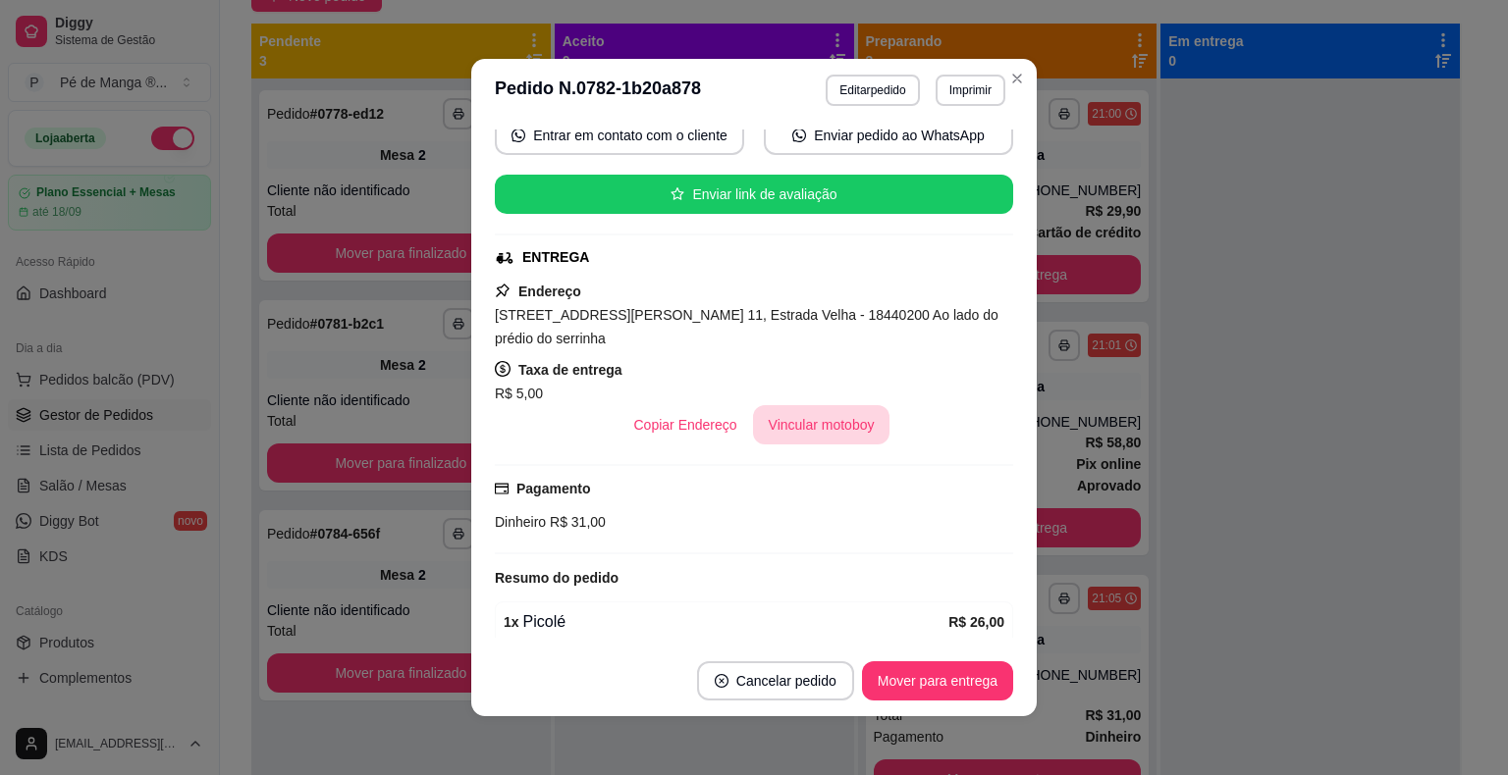
click at [825, 431] on button "Vincular motoboy" at bounding box center [821, 424] width 137 height 39
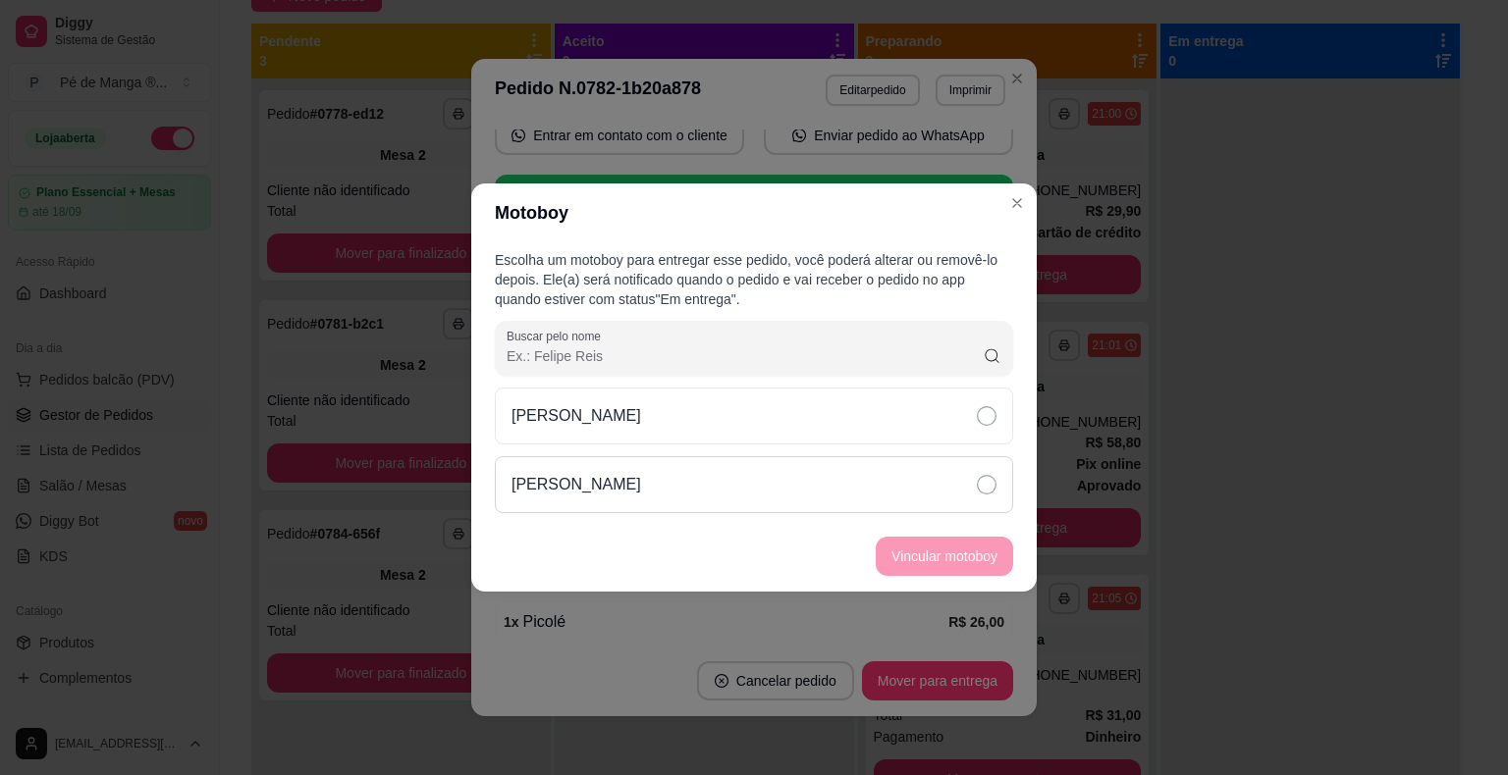
drag, startPoint x: 779, startPoint y: 440, endPoint x: 825, endPoint y: 479, distance: 59.8
click at [779, 442] on div "[PERSON_NAME]" at bounding box center [754, 416] width 518 height 57
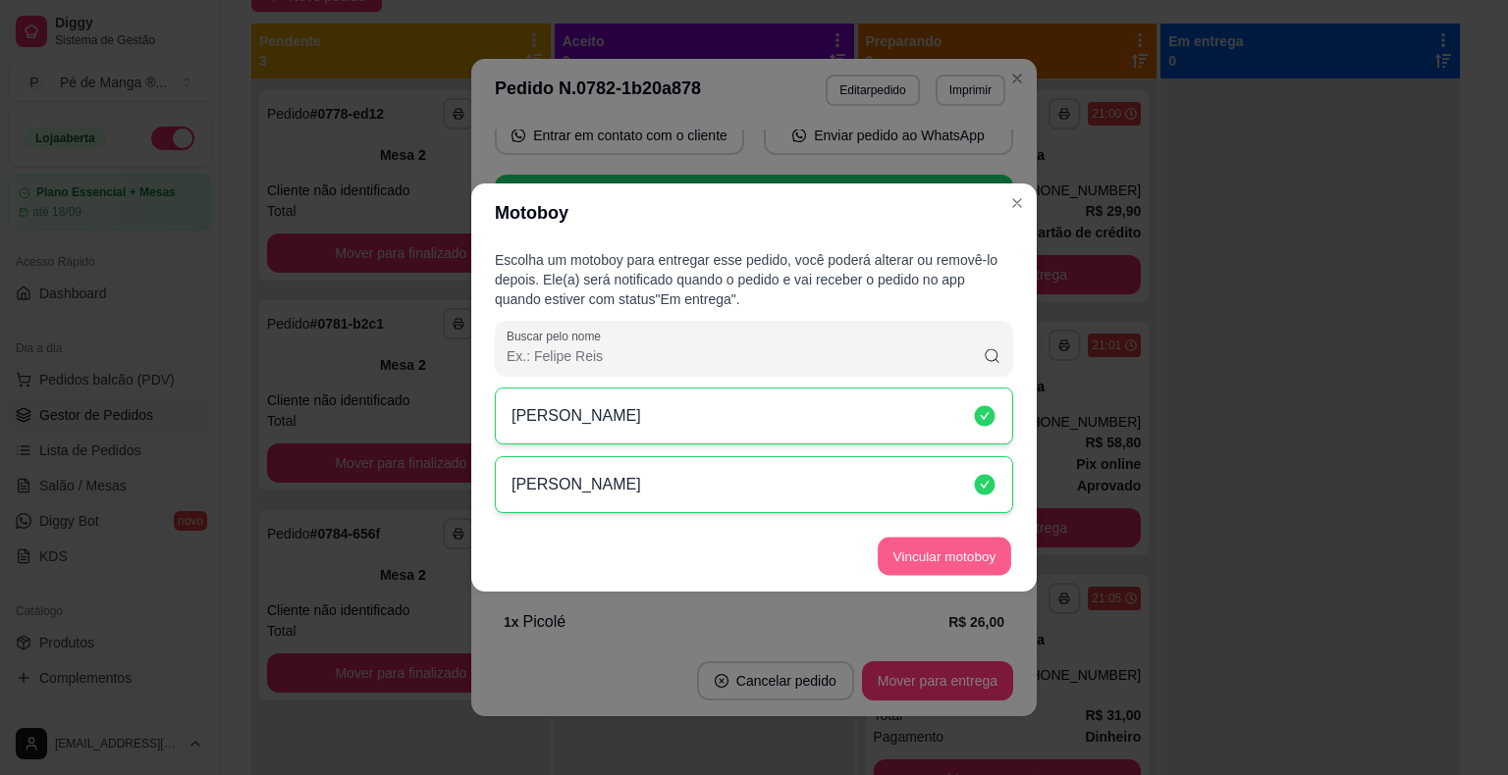
click at [911, 571] on button "Vincular motoboy" at bounding box center [945, 557] width 134 height 38
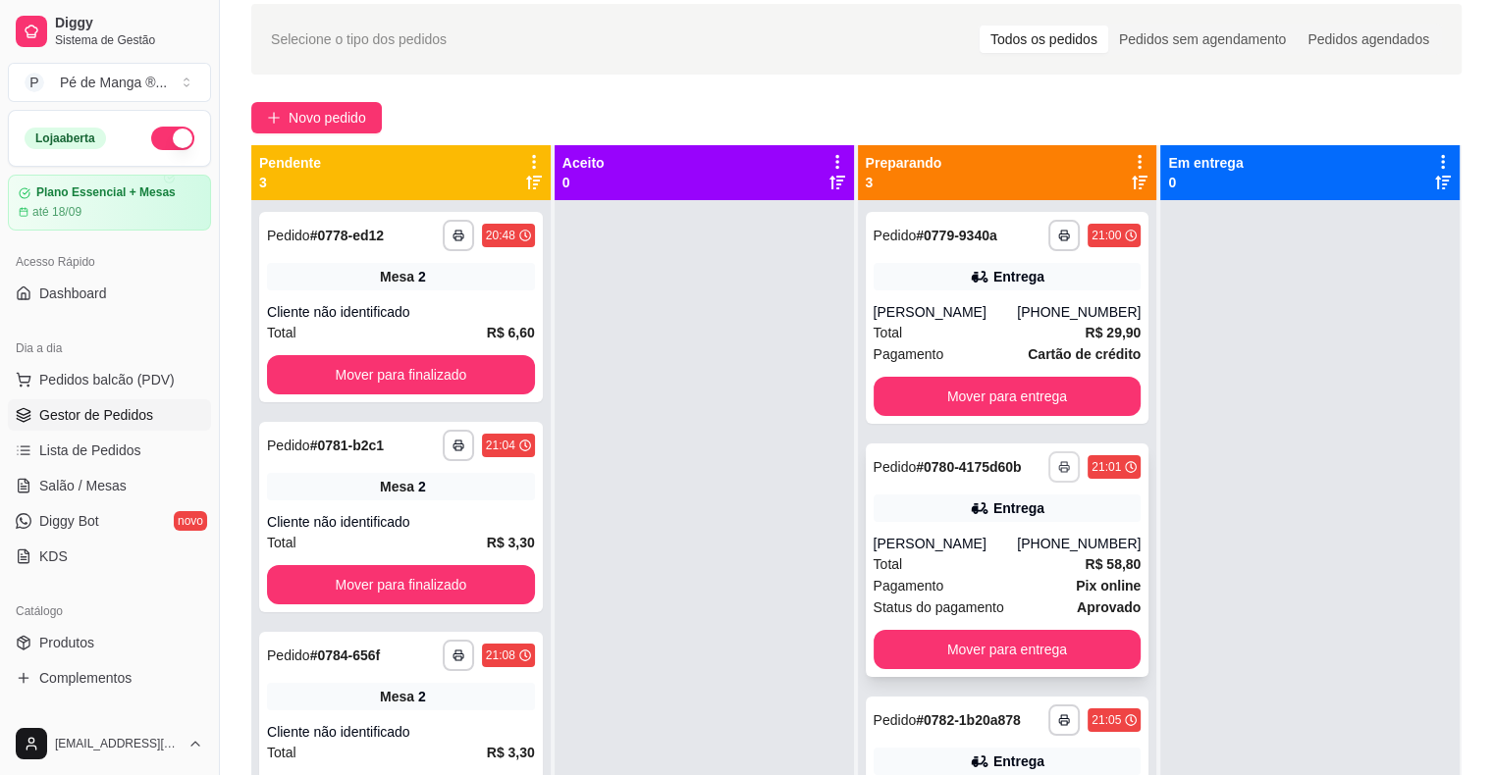
scroll to position [0, 0]
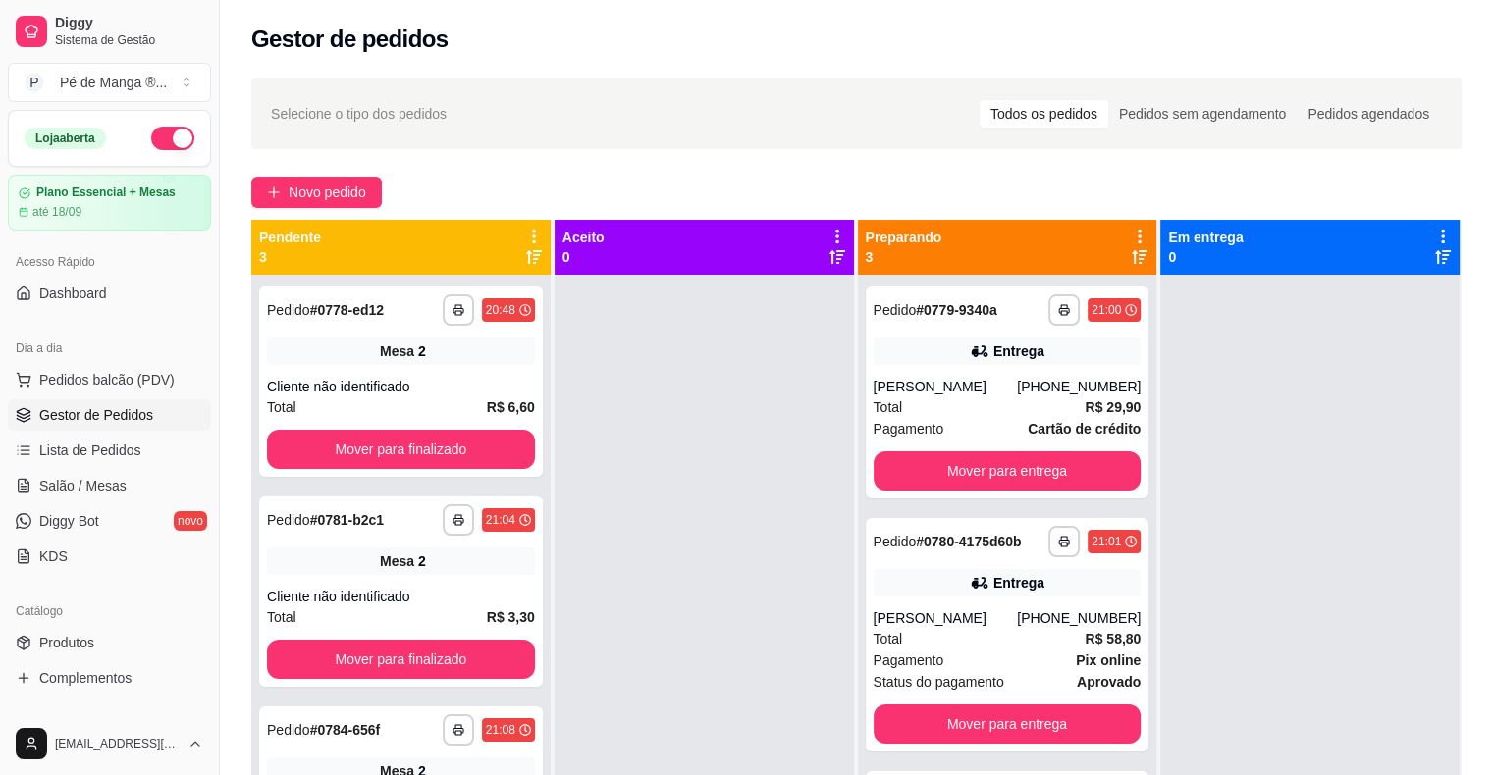
drag, startPoint x: 138, startPoint y: 497, endPoint x: 189, endPoint y: 468, distance: 58.4
click at [141, 497] on link "Salão / Mesas" at bounding box center [109, 485] width 203 height 31
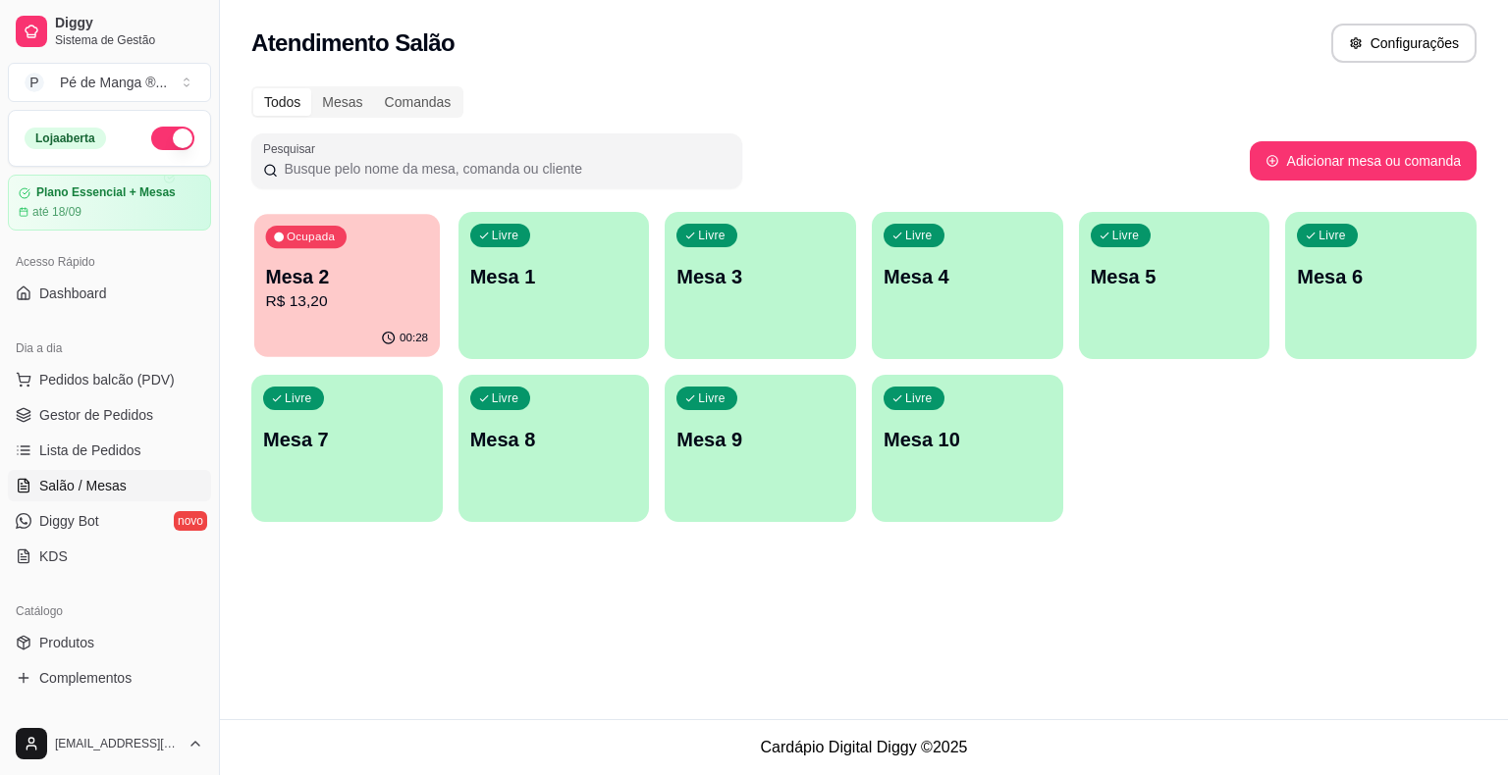
click at [313, 310] on p "R$ 13,20" at bounding box center [347, 302] width 163 height 23
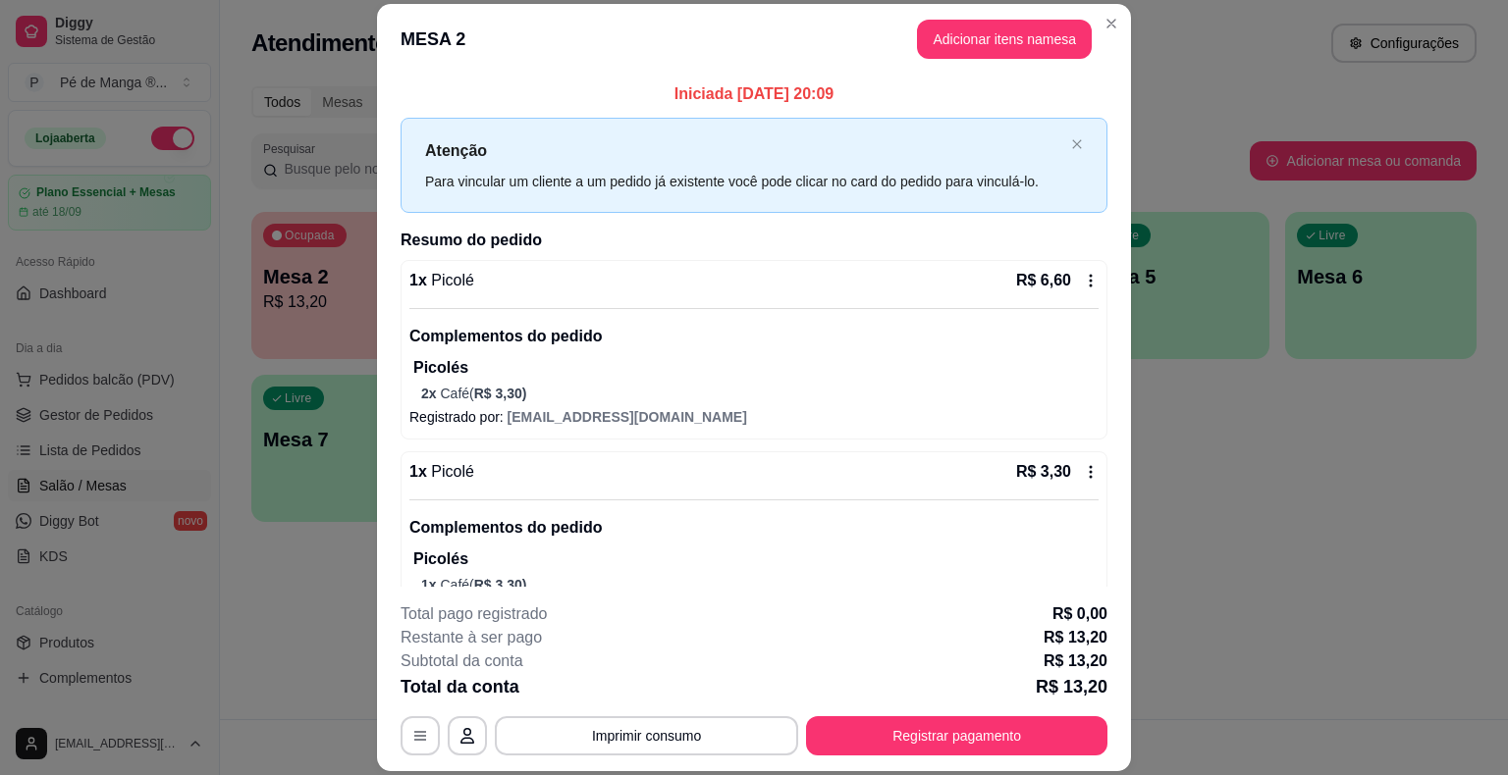
click at [901, 706] on div "**********" at bounding box center [754, 679] width 707 height 153
click at [936, 735] on button "Registrar pagamento" at bounding box center [956, 736] width 301 height 39
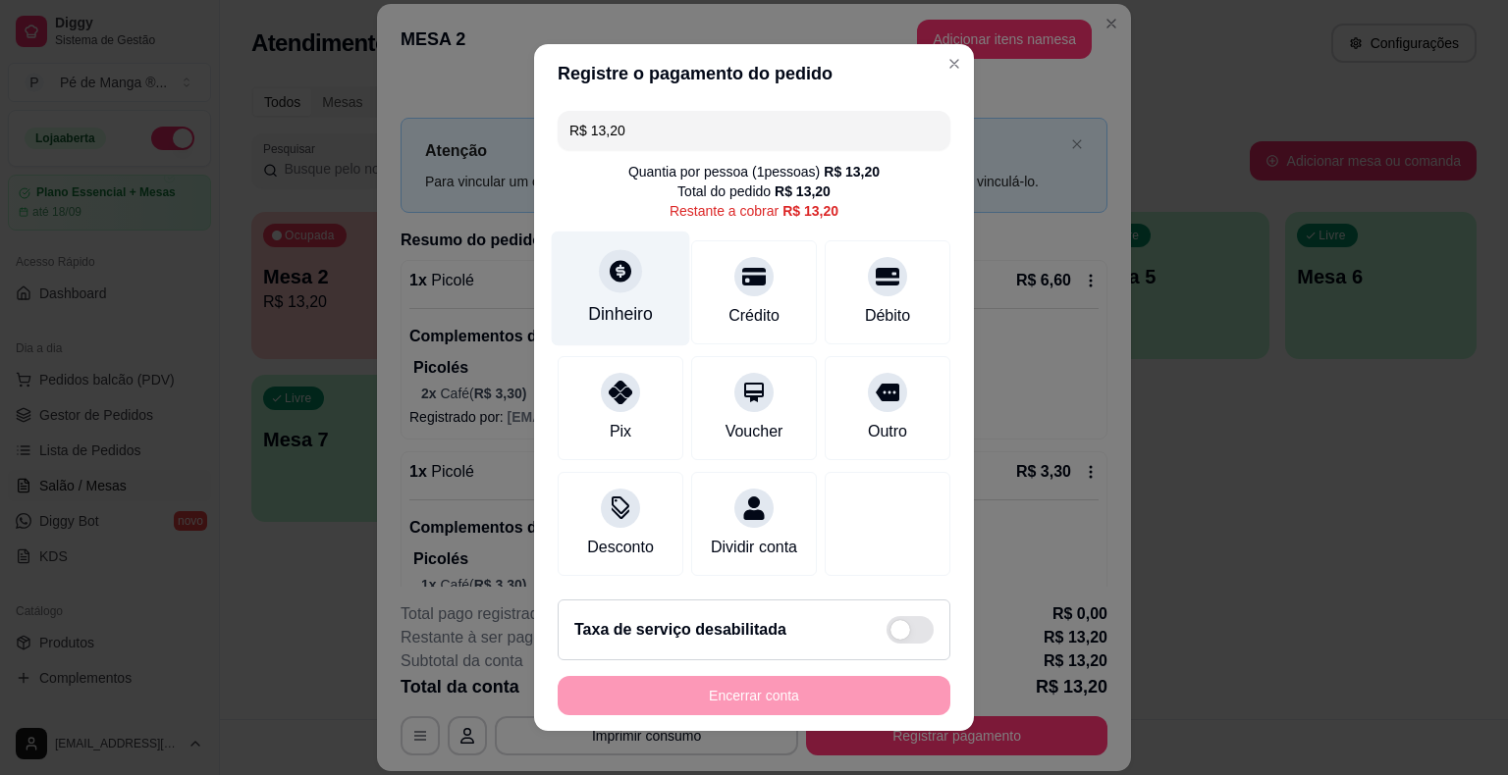
click at [631, 303] on div "Dinheiro" at bounding box center [620, 314] width 65 height 26
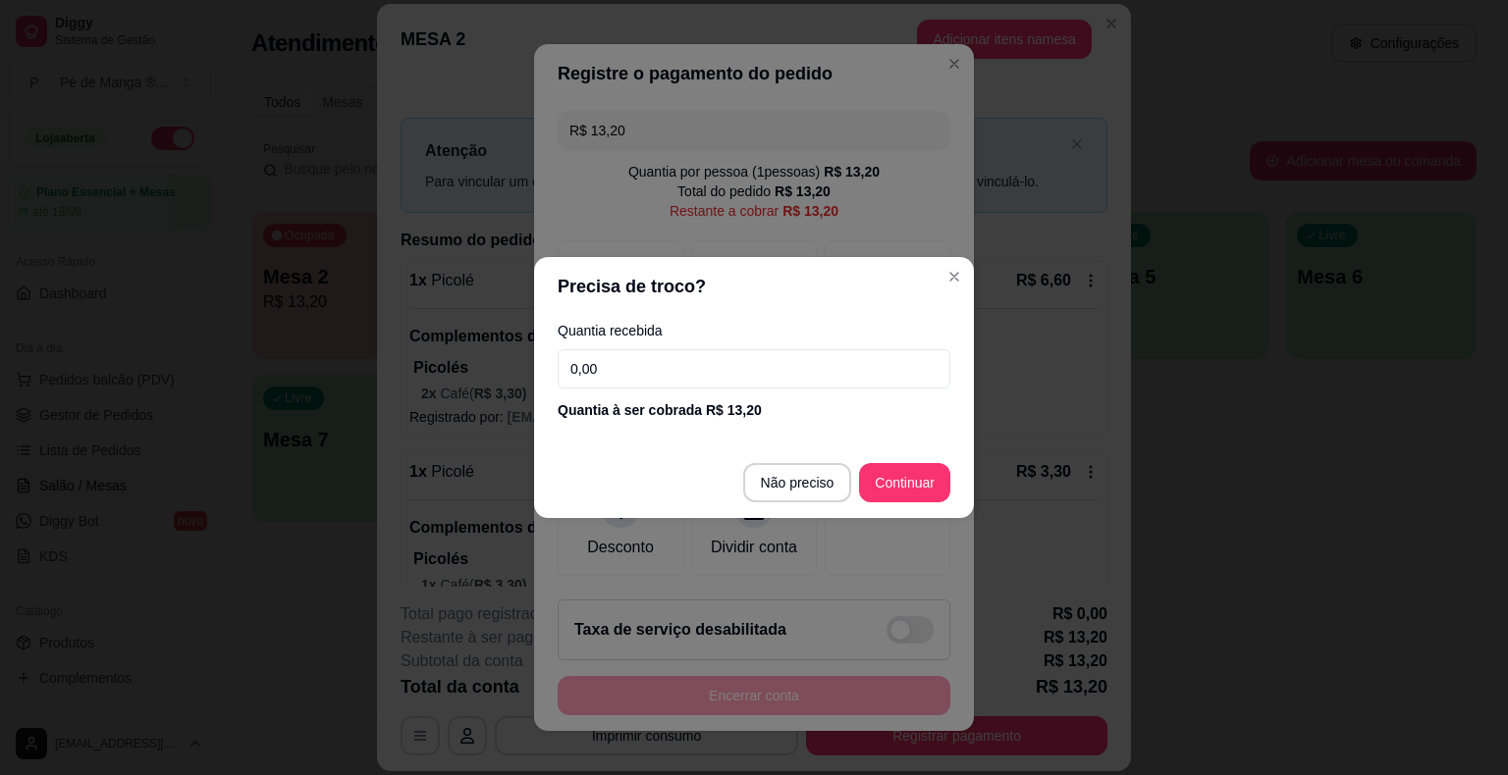
click at [668, 360] on input "0,00" at bounding box center [754, 368] width 393 height 39
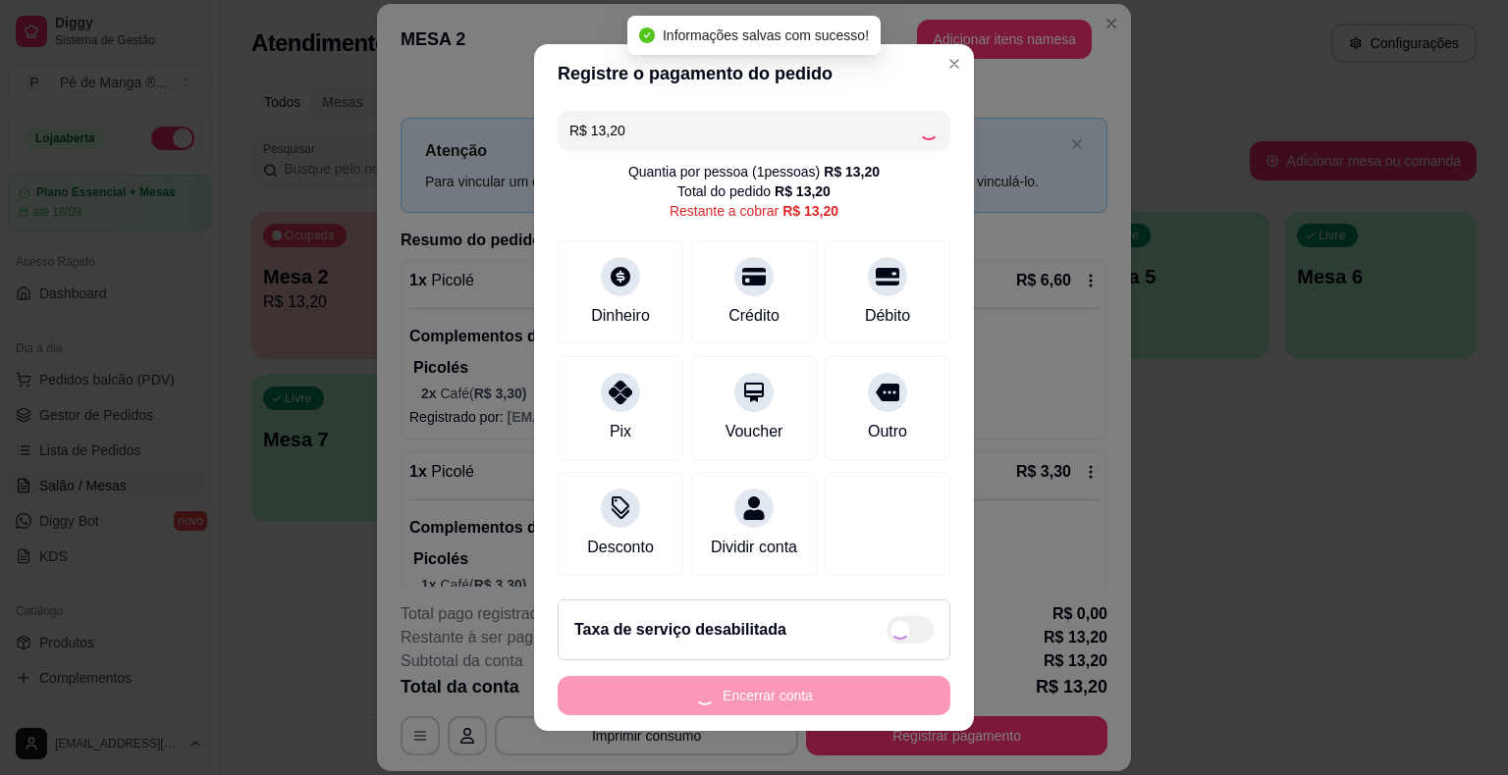
type input "R$ 0,00"
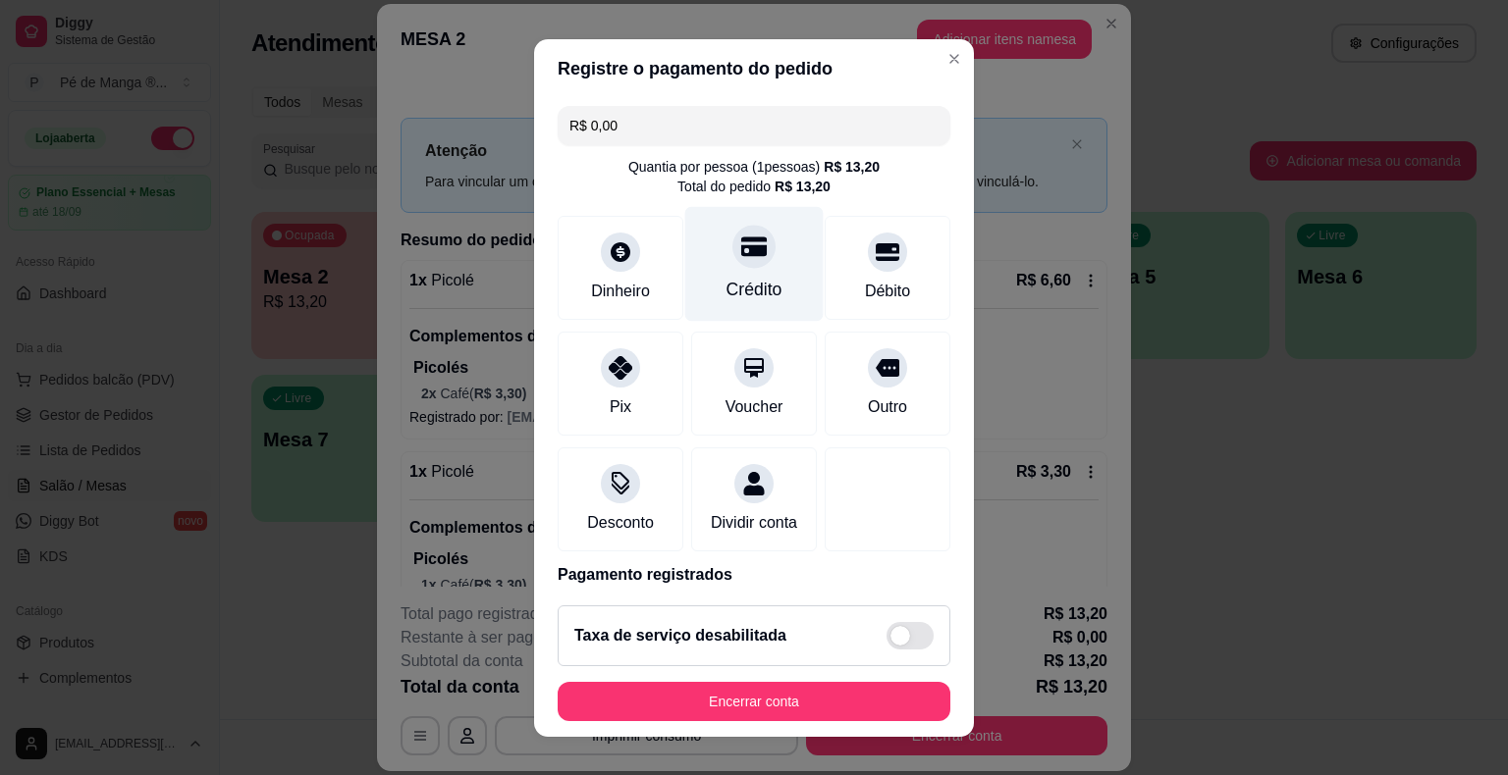
click at [754, 261] on div "Crédito" at bounding box center [754, 263] width 138 height 115
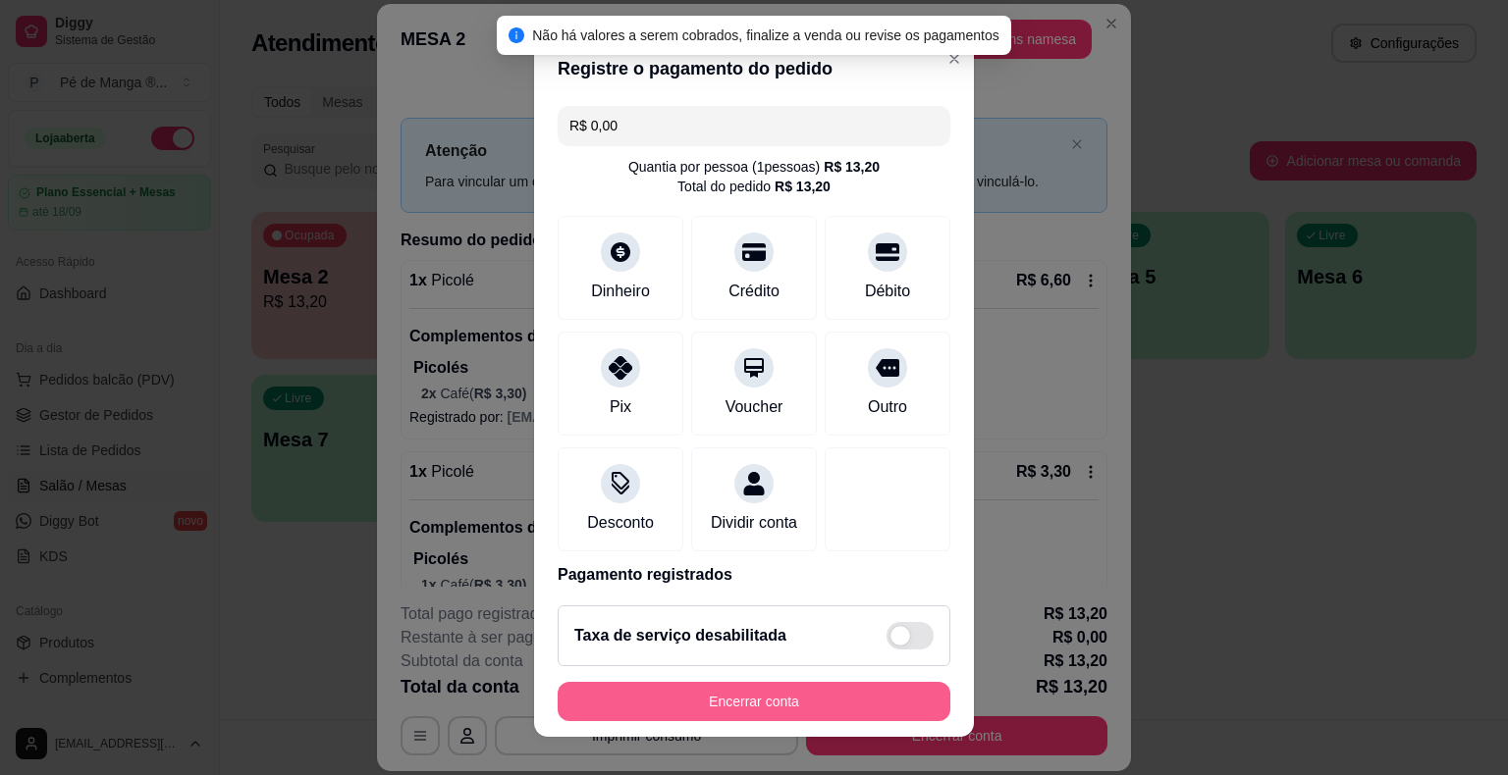
click at [726, 701] on button "Encerrar conta" at bounding box center [754, 701] width 393 height 39
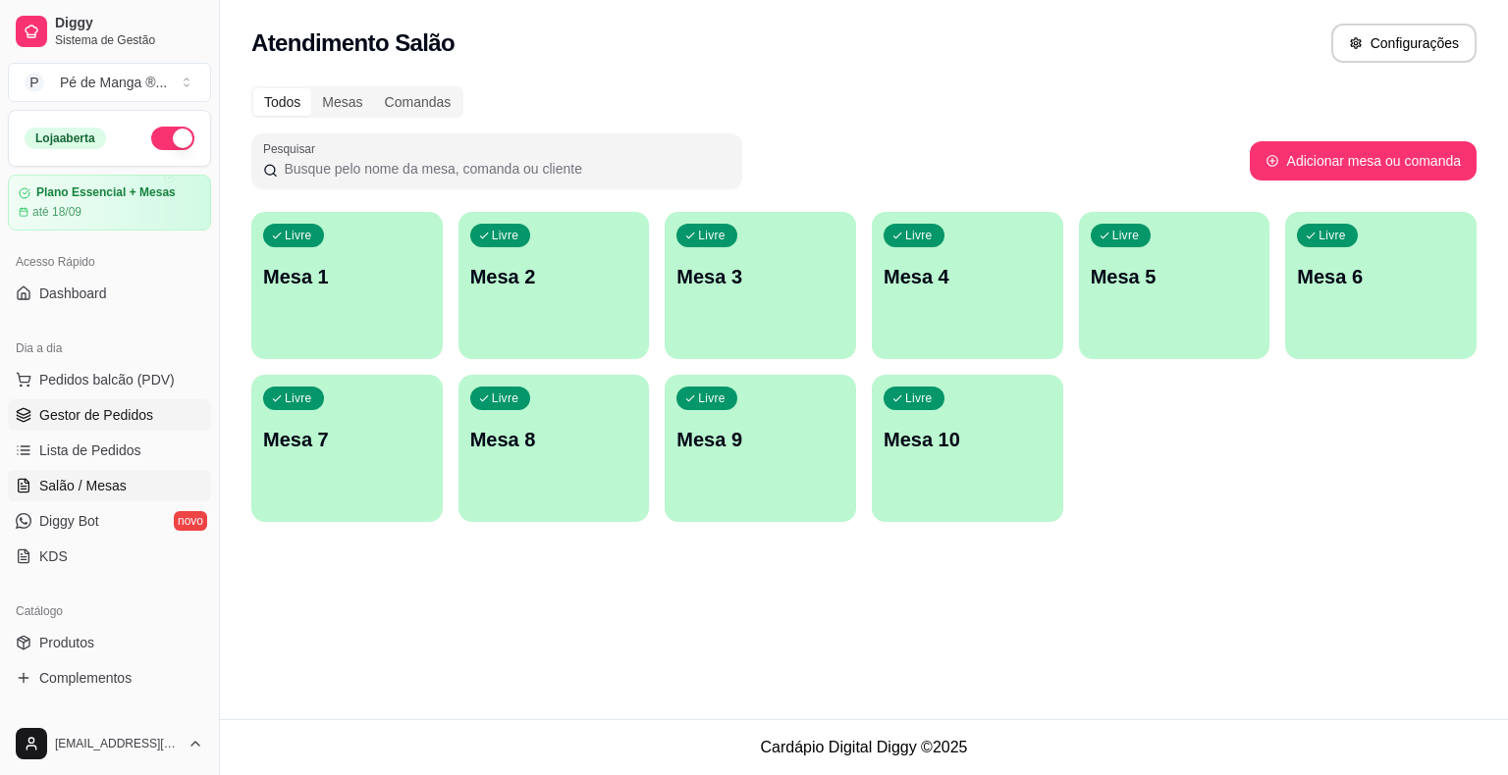
click at [55, 406] on span "Gestor de Pedidos" at bounding box center [96, 415] width 114 height 20
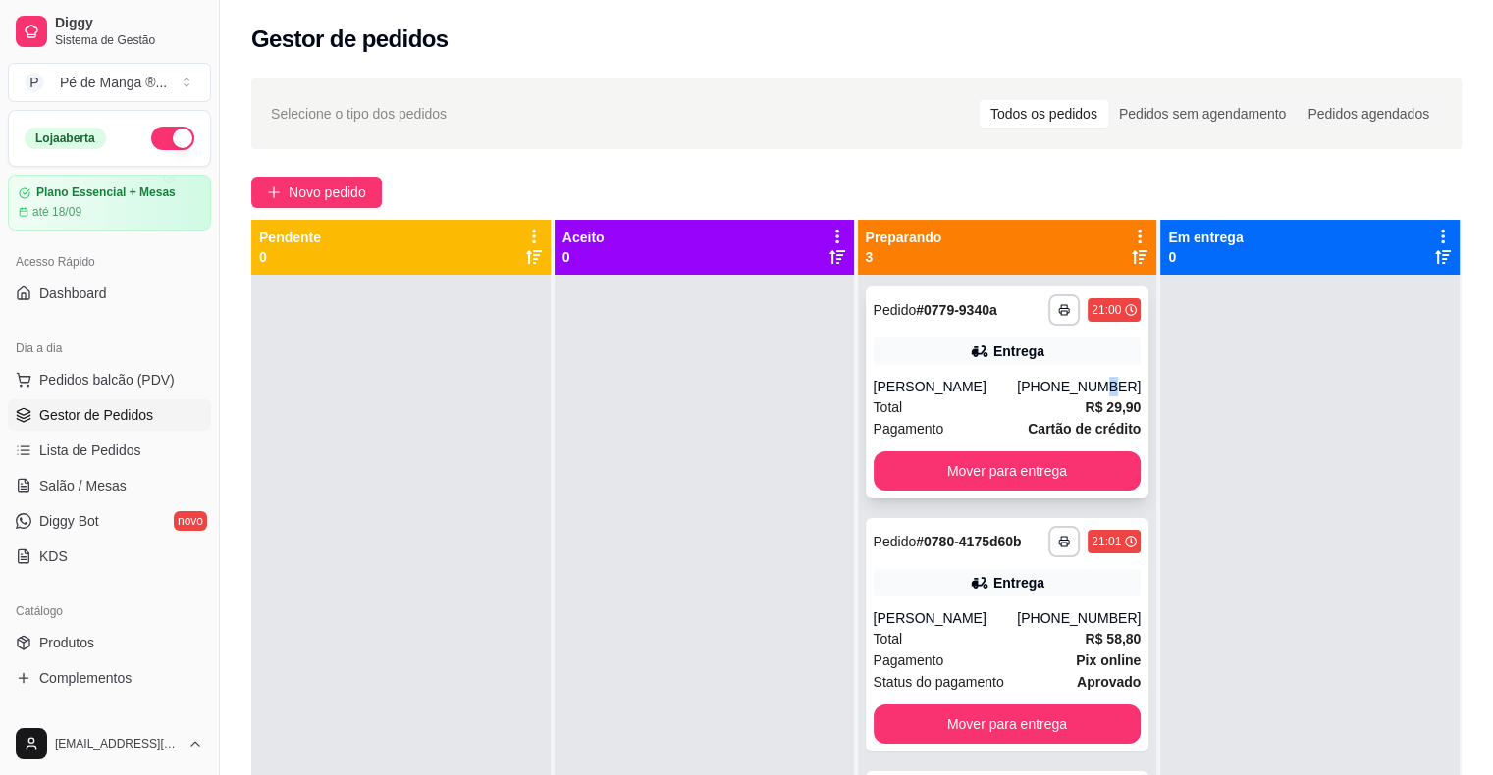
click at [1096, 388] on div "[PHONE_NUMBER]" at bounding box center [1079, 387] width 124 height 20
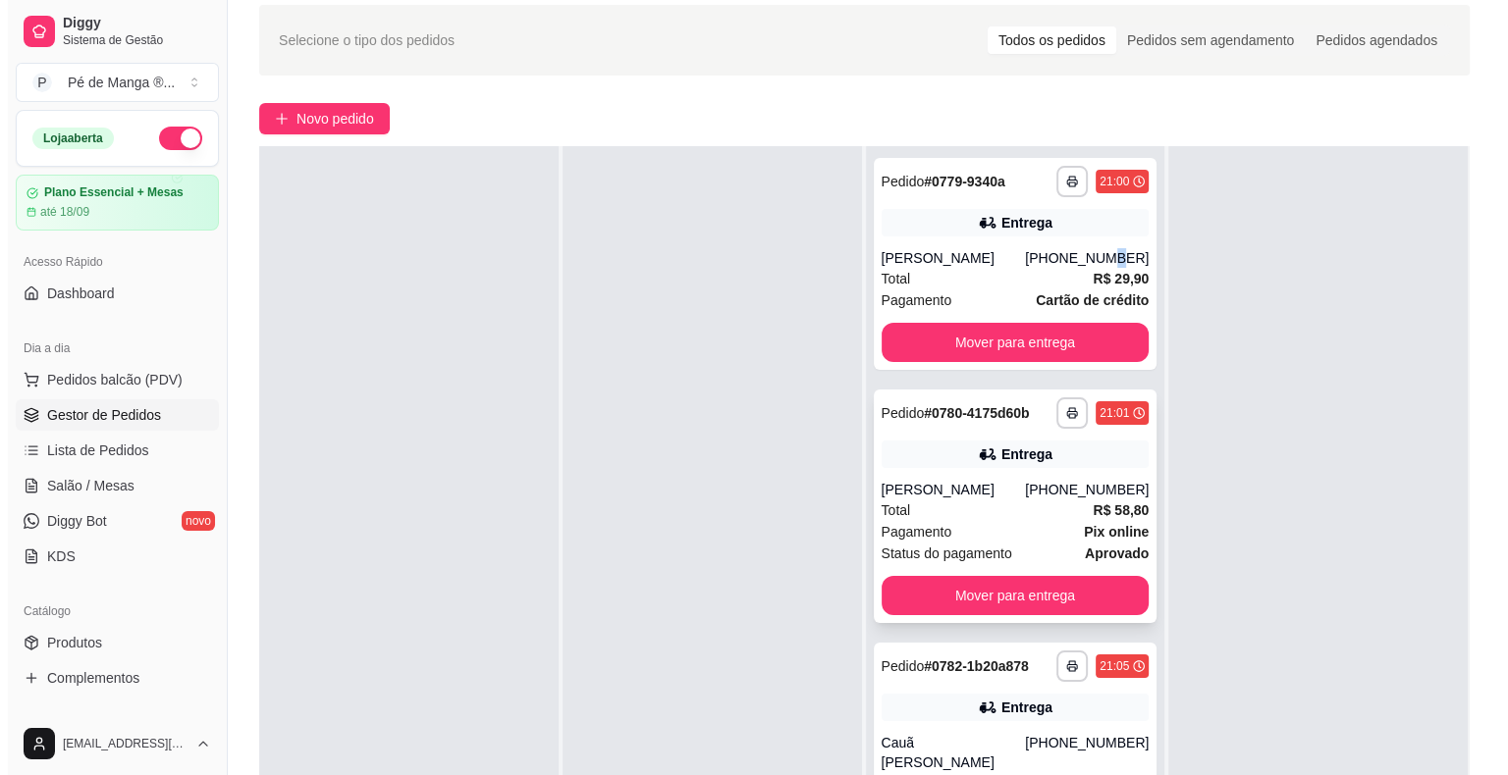
scroll to position [196, 0]
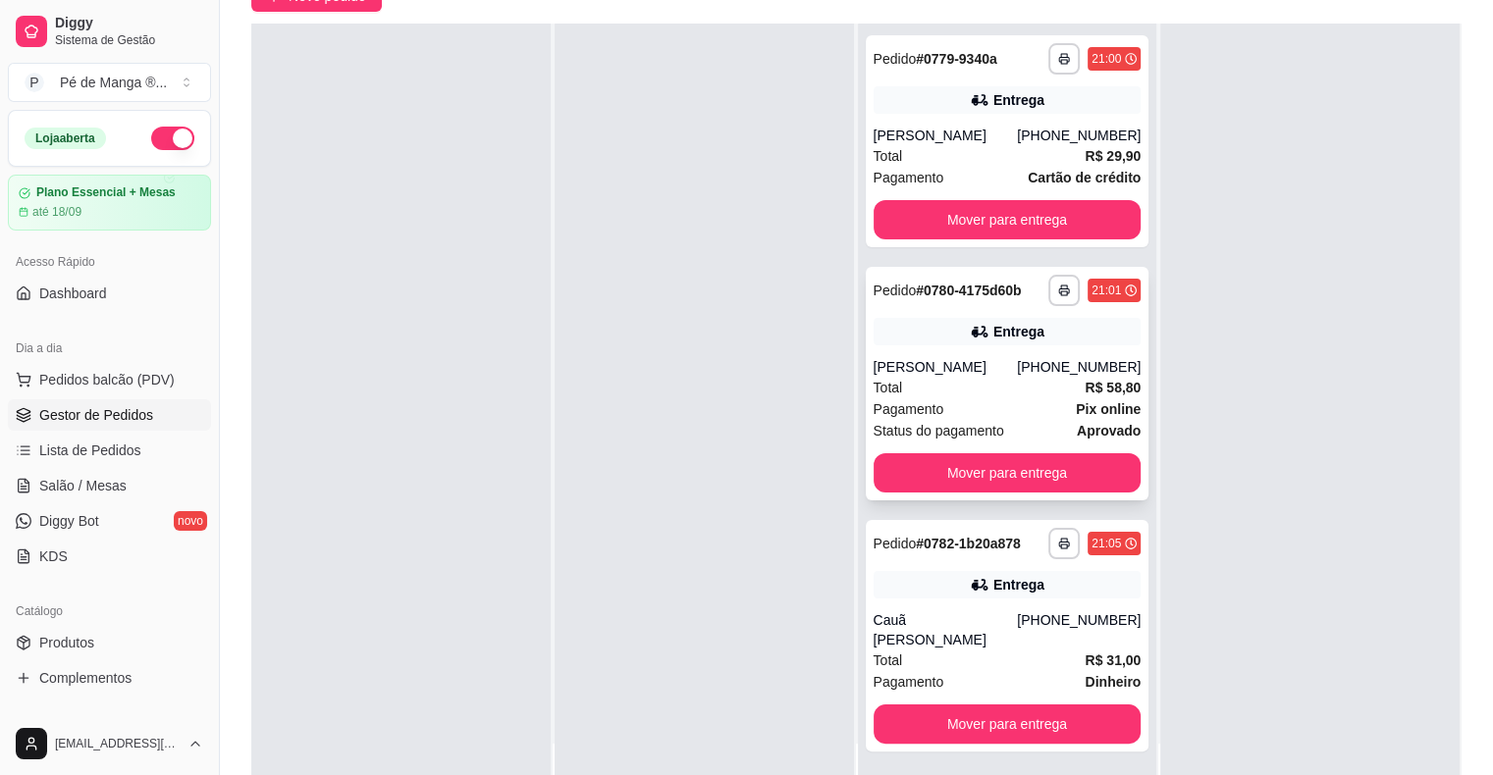
click at [1023, 401] on div "Pagamento Pix online" at bounding box center [1008, 410] width 268 height 22
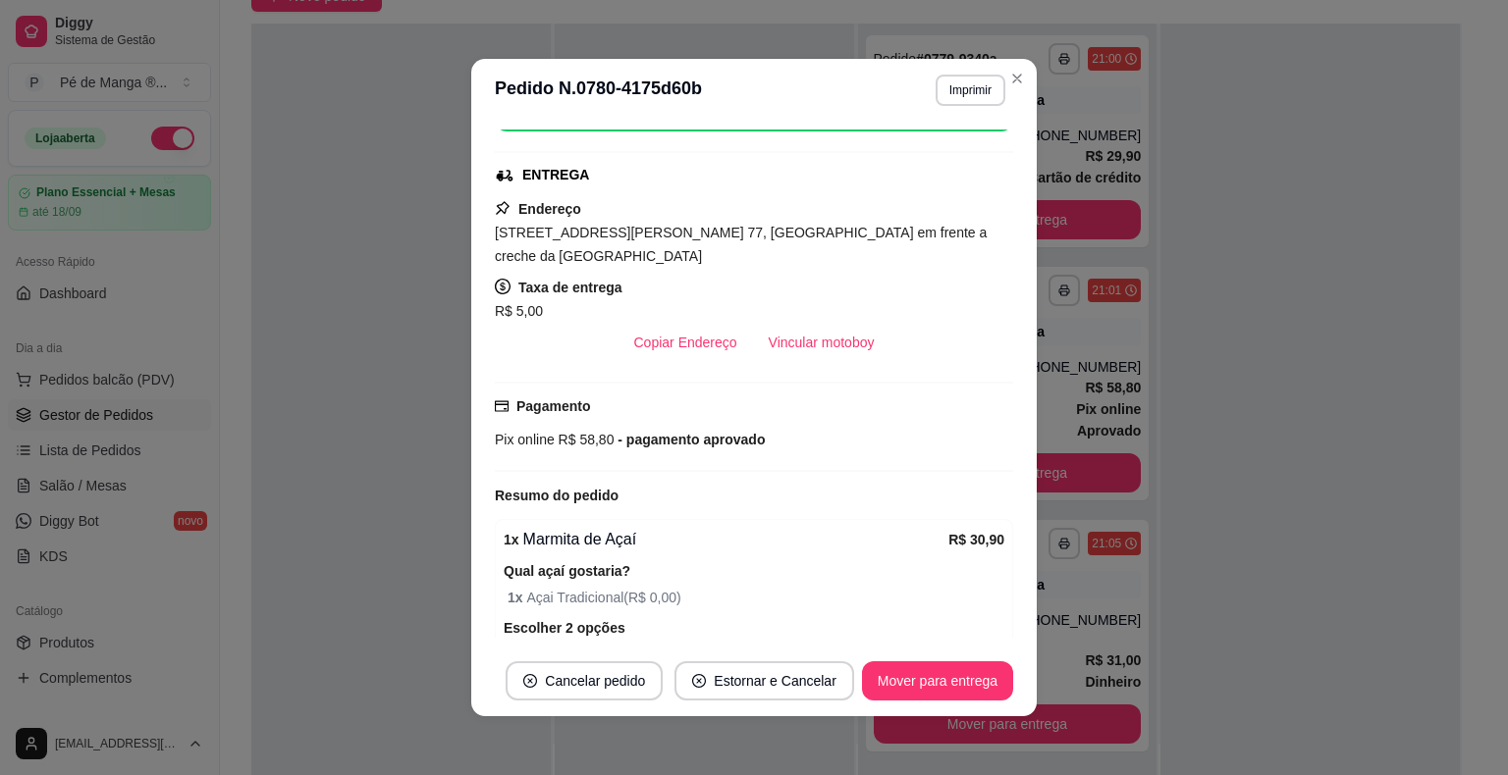
scroll to position [294, 0]
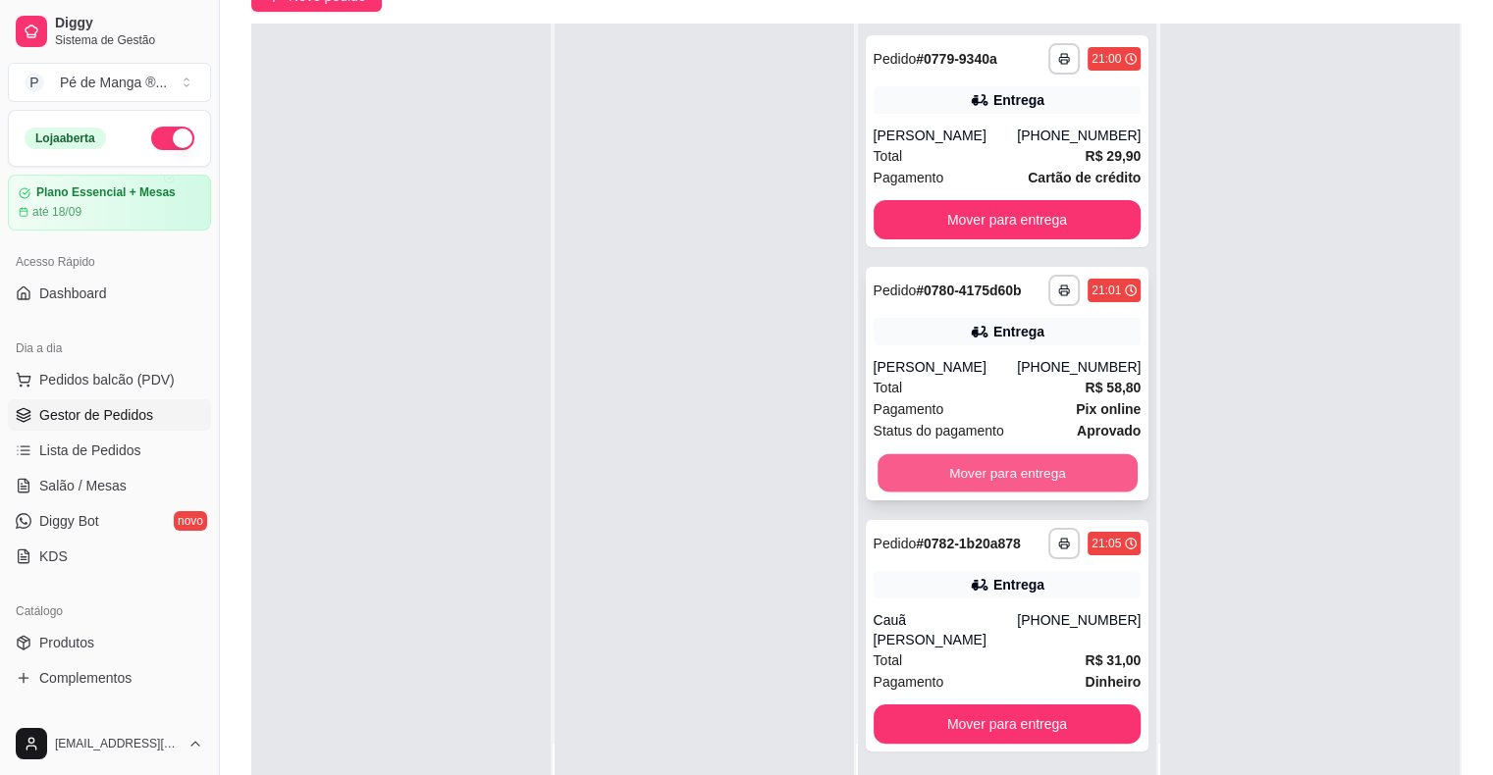
click at [1021, 478] on button "Mover para entrega" at bounding box center [1008, 473] width 260 height 38
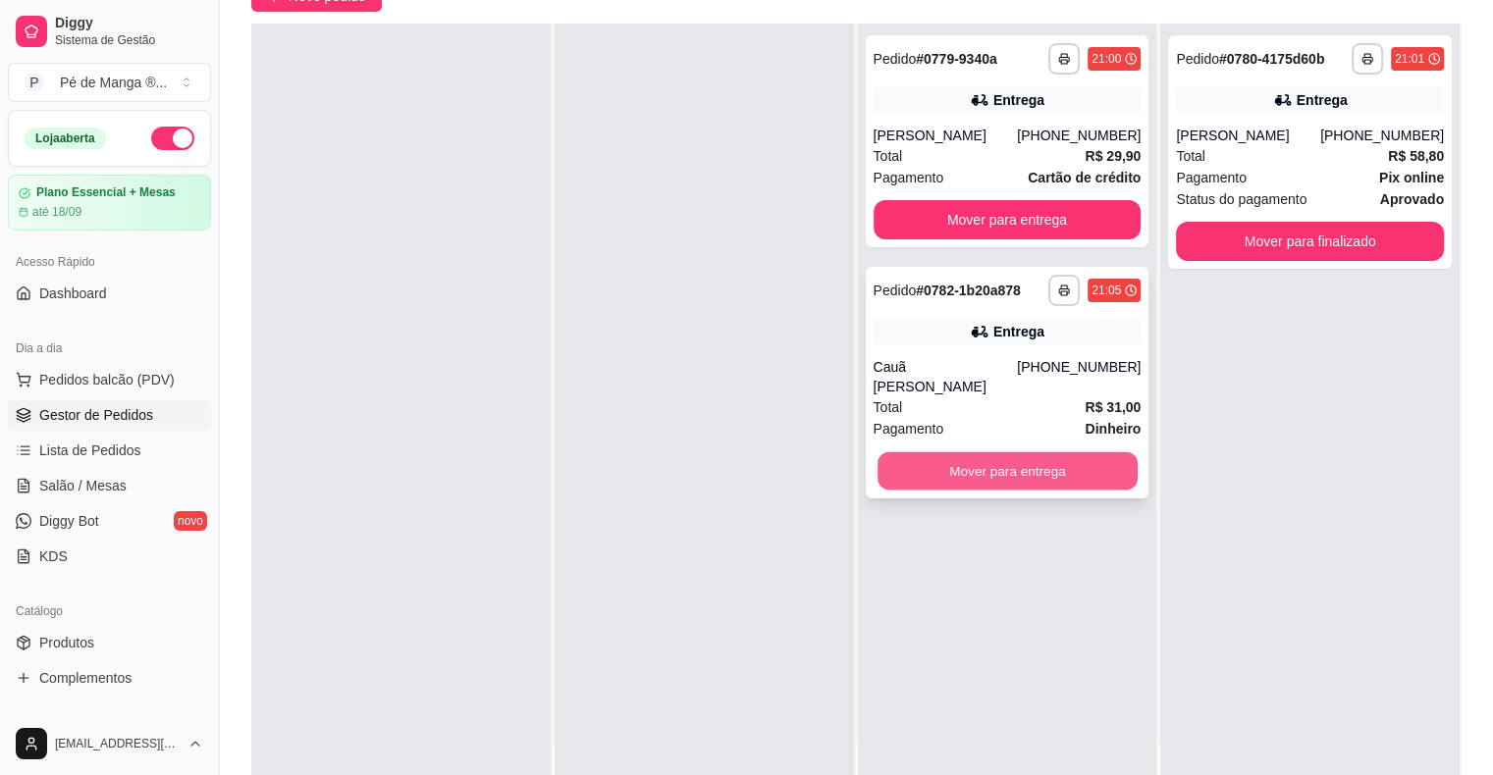
click at [1016, 456] on button "Mover para entrega" at bounding box center [1008, 472] width 260 height 38
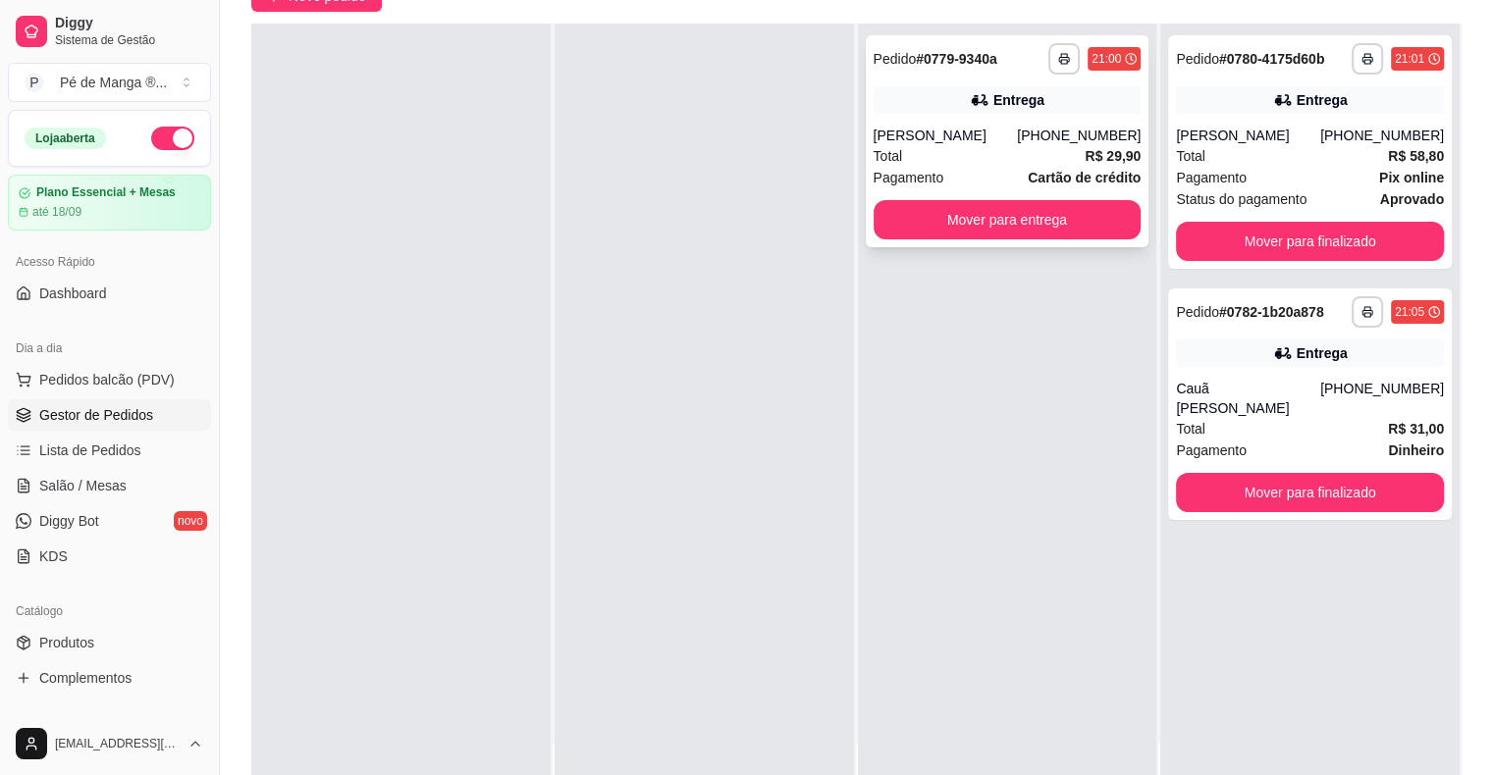
click at [989, 154] on div "Total R$ 29,90" at bounding box center [1008, 156] width 268 height 22
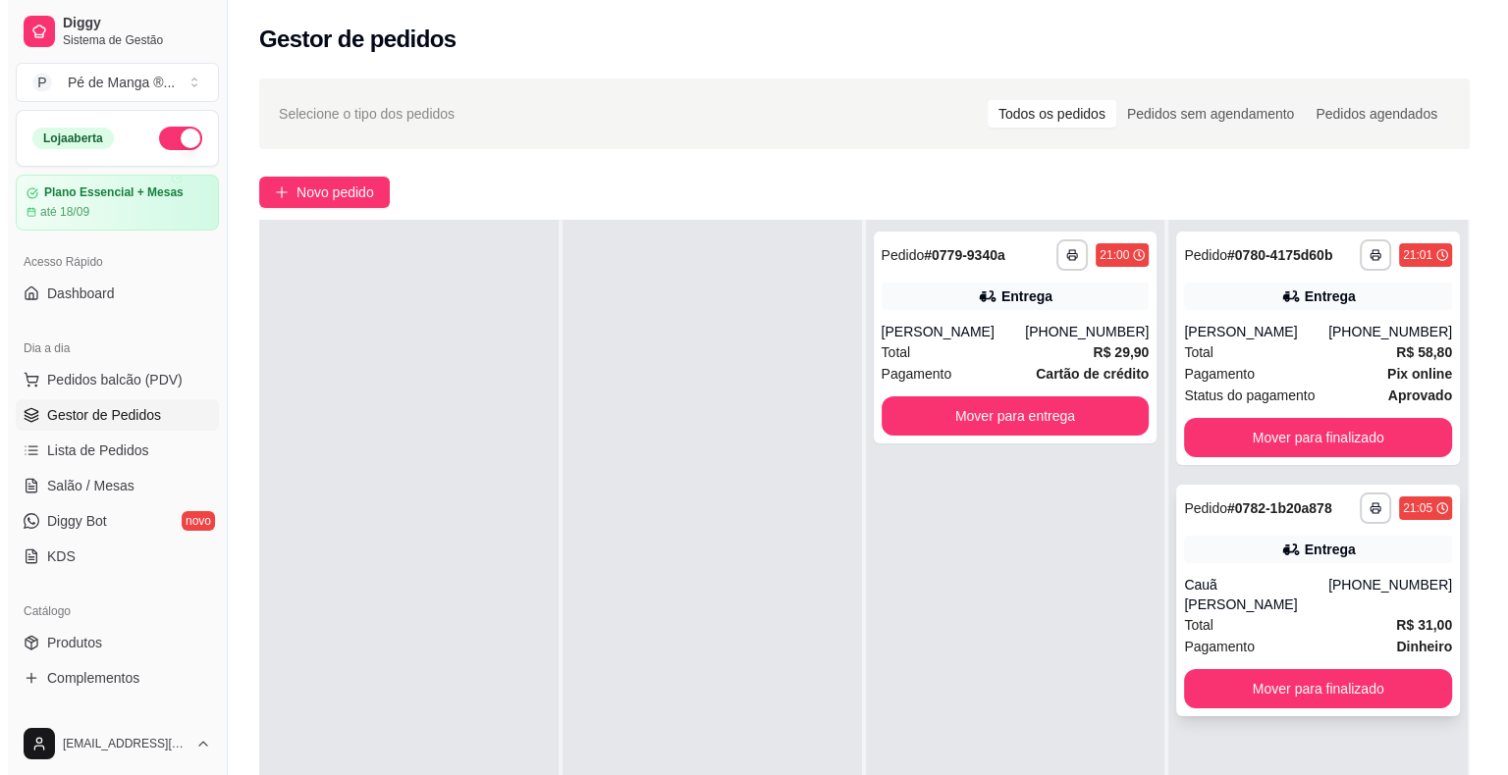
scroll to position [0, 0]
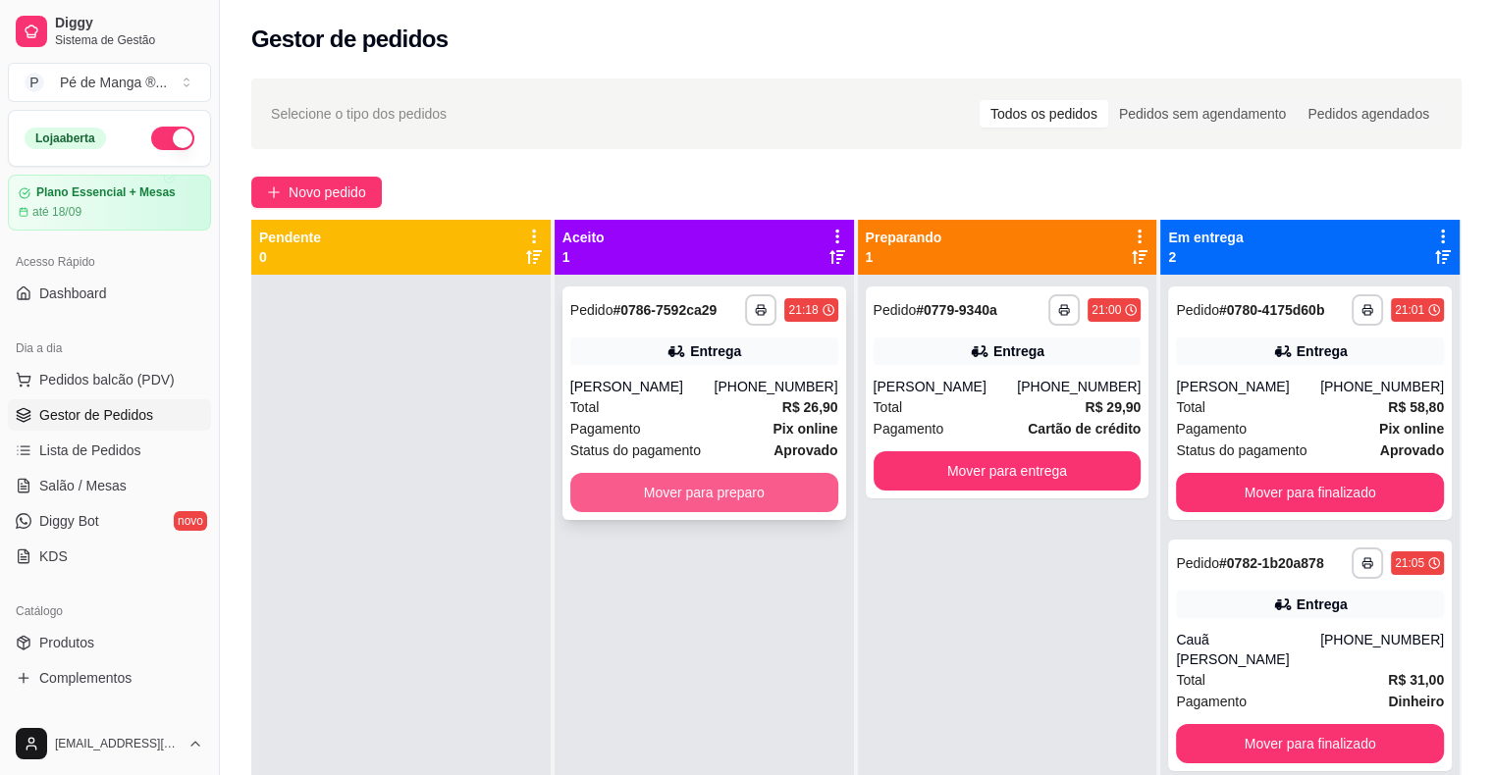
click at [747, 496] on button "Mover para preparo" at bounding box center [704, 492] width 268 height 39
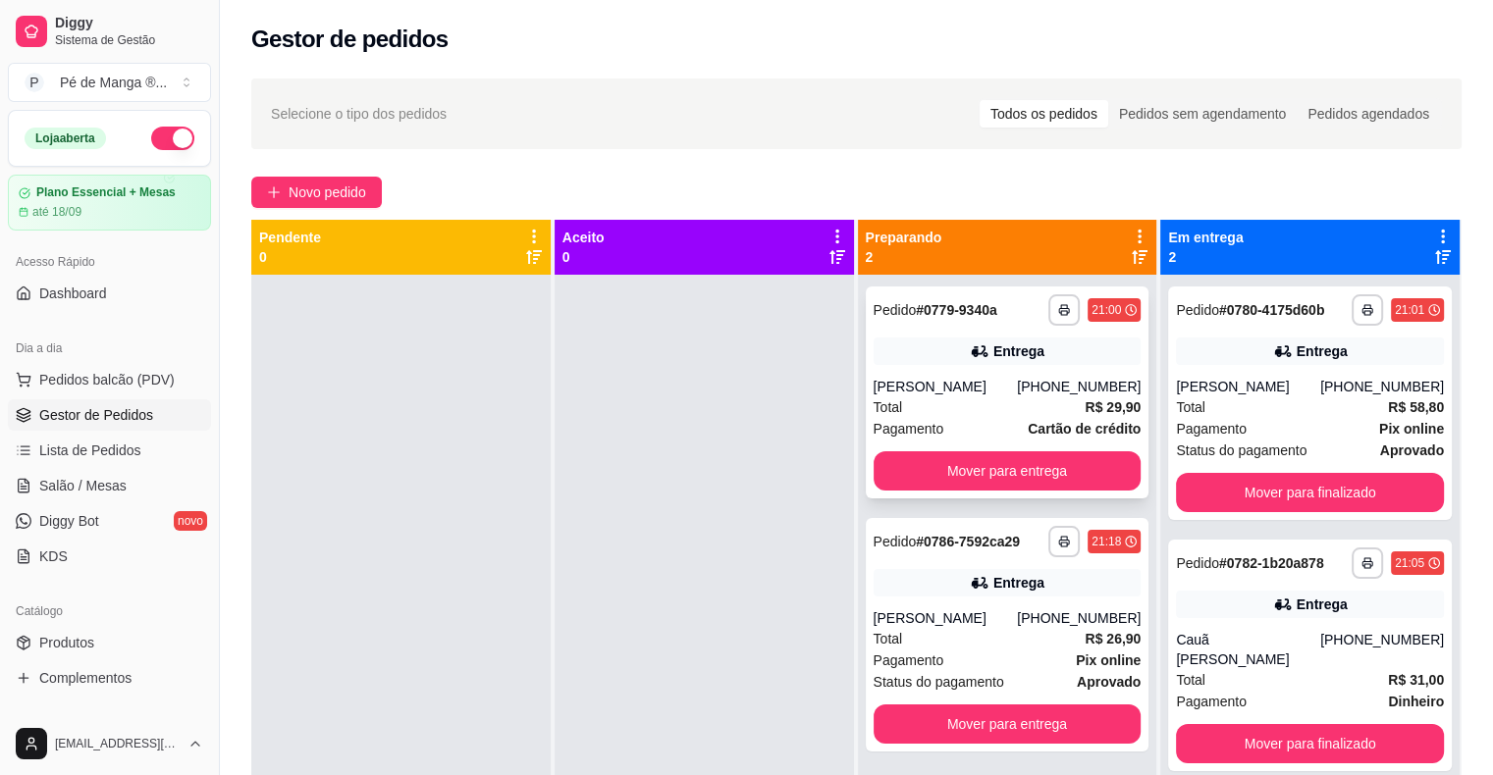
click at [1085, 411] on strong "R$ 29,90" at bounding box center [1113, 408] width 56 height 16
click at [997, 728] on button "Mover para entrega" at bounding box center [1008, 724] width 268 height 39
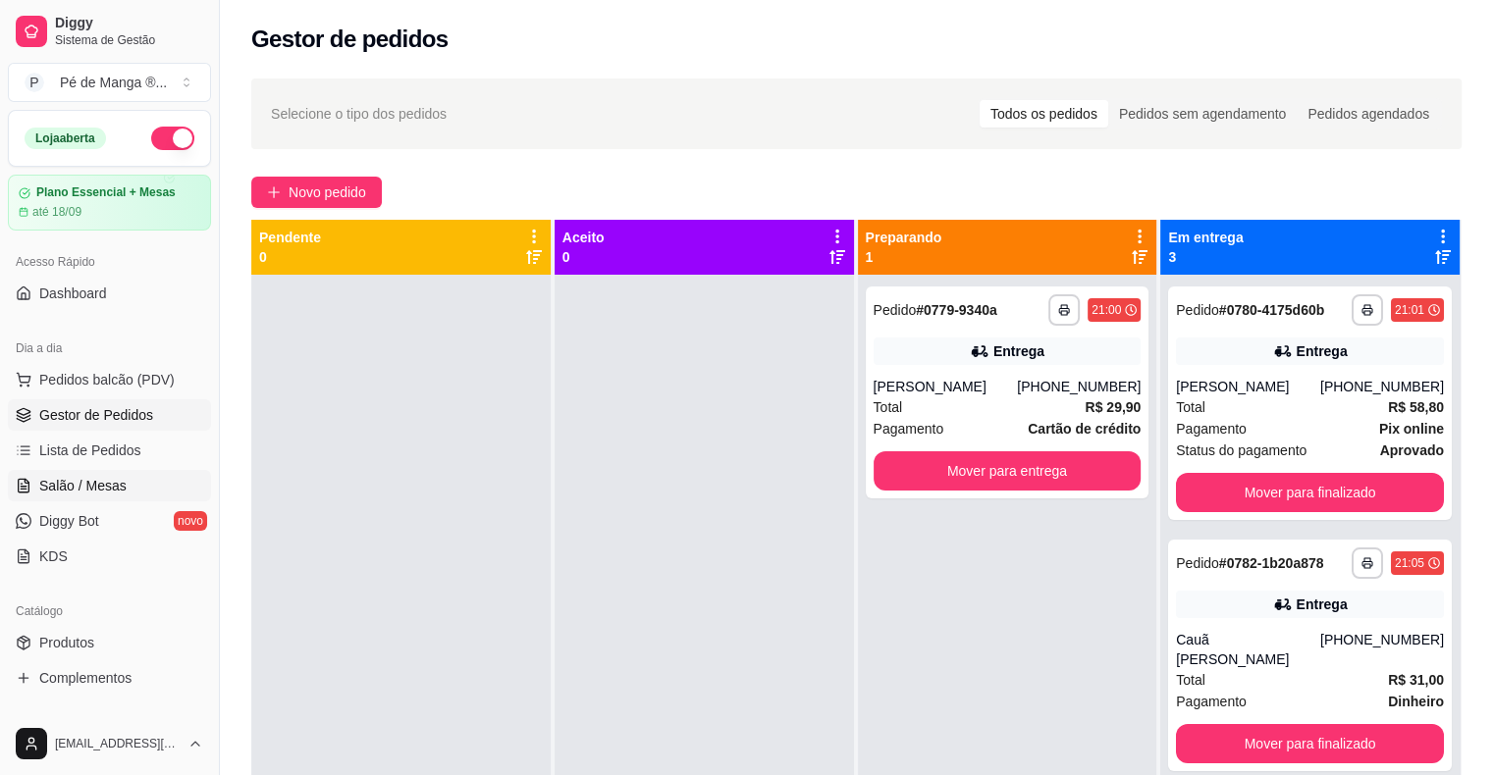
click at [102, 483] on span "Salão / Mesas" at bounding box center [82, 486] width 87 height 20
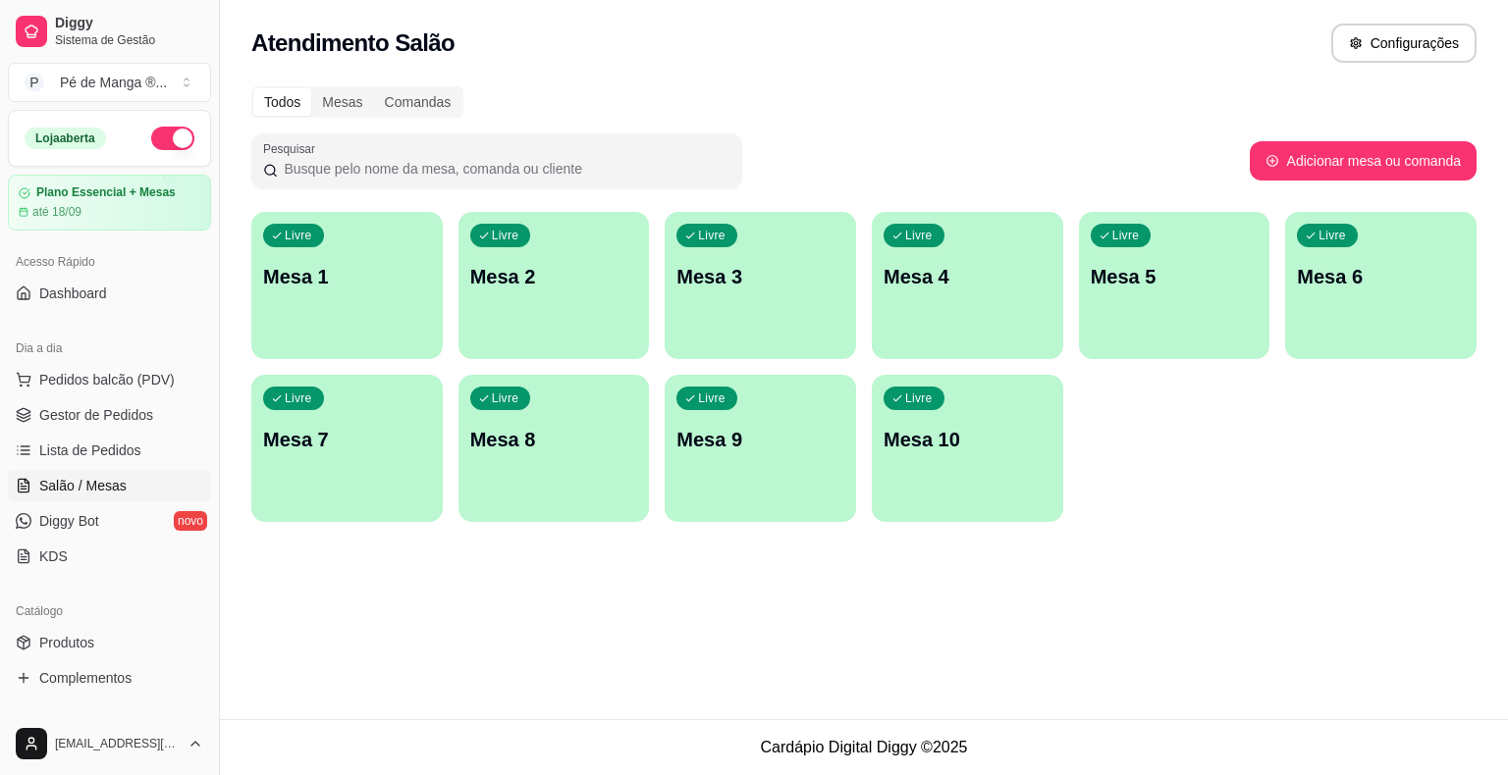
click at [379, 316] on div "Livre Mesa 1" at bounding box center [346, 274] width 191 height 124
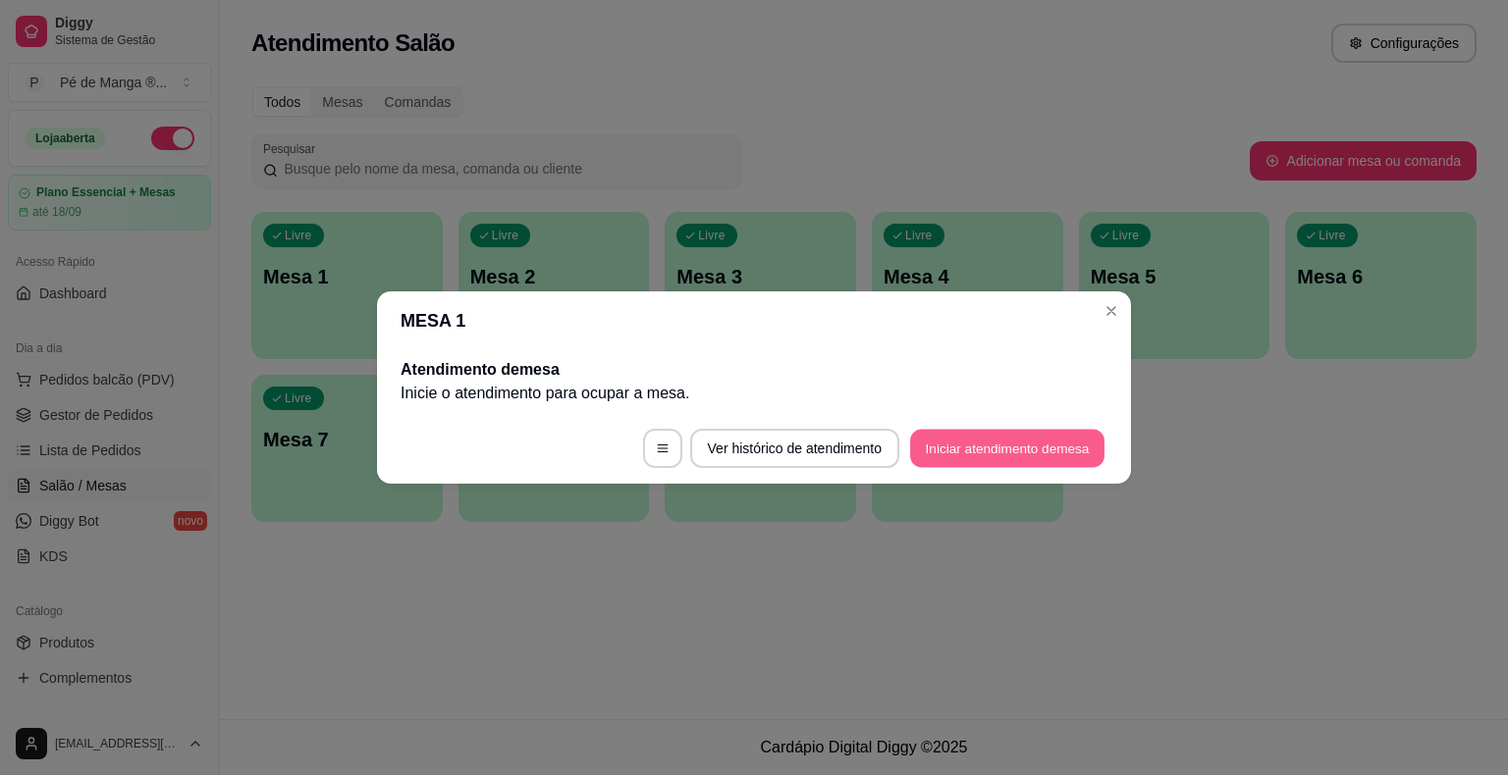
click at [1002, 457] on button "Iniciar atendimento de mesa" at bounding box center [1007, 449] width 194 height 38
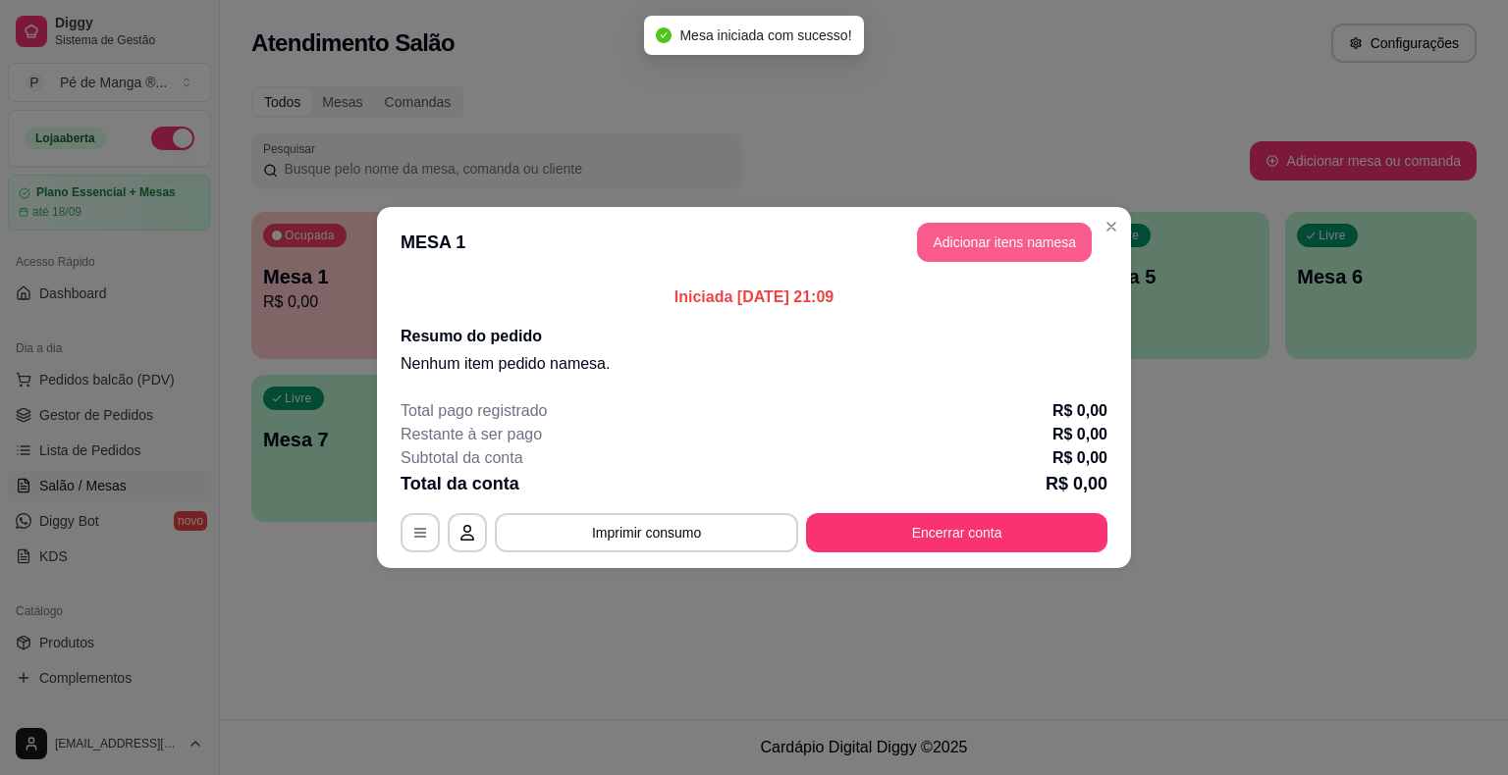
click at [1017, 231] on button "Adicionar itens na mesa" at bounding box center [1004, 242] width 175 height 39
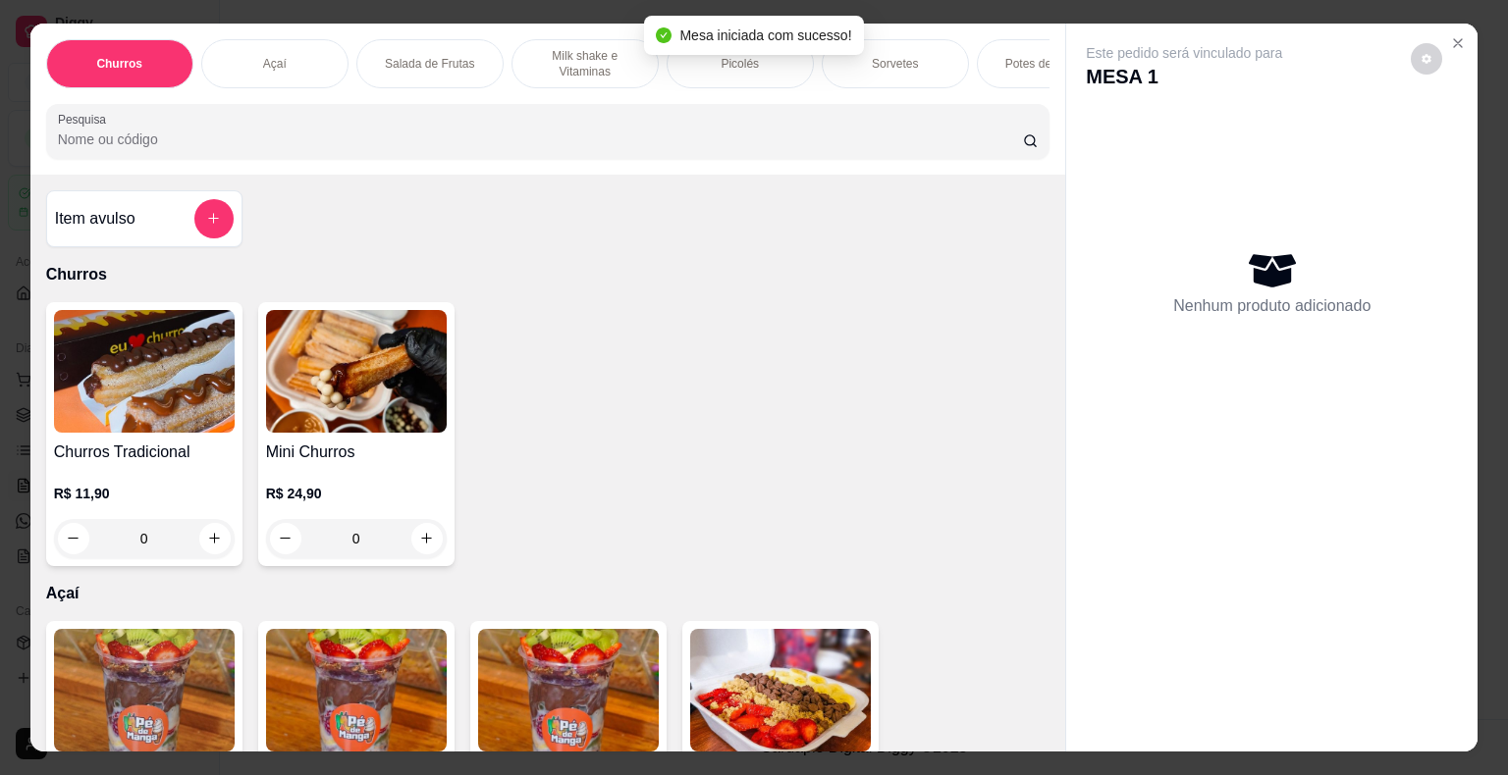
click at [227, 48] on div "Açaí" at bounding box center [274, 63] width 147 height 49
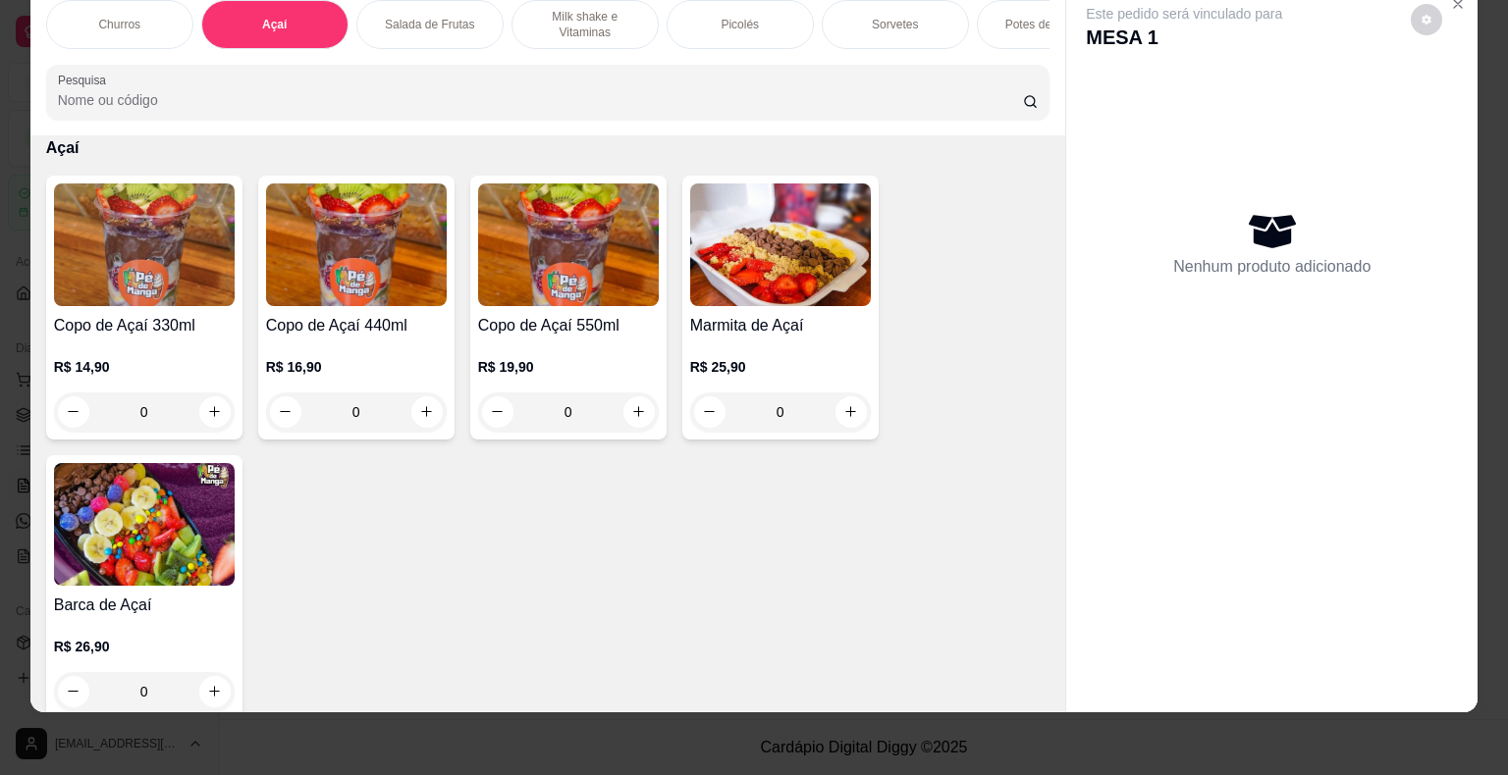
click at [424, 401] on div "0" at bounding box center [356, 412] width 181 height 39
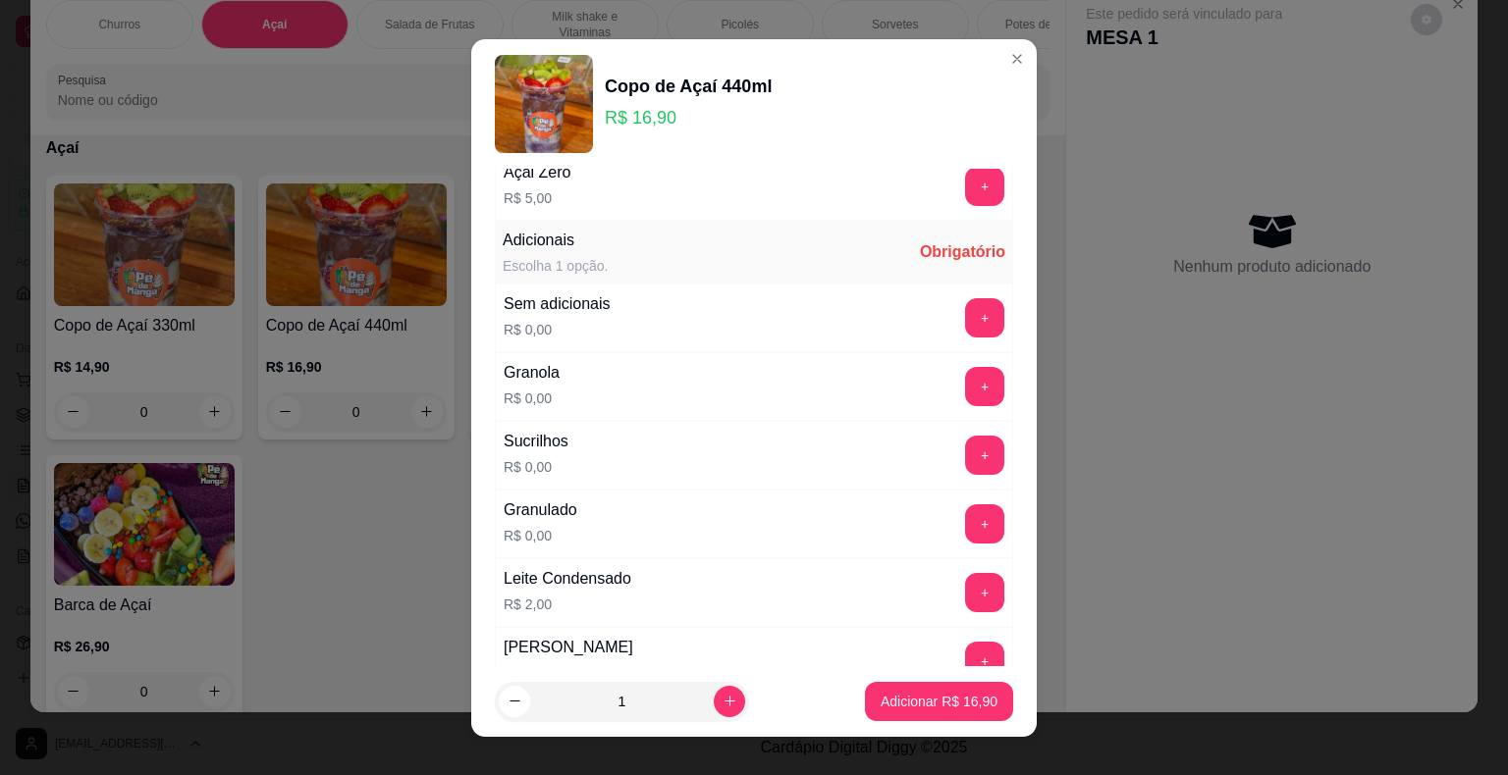
scroll to position [196, 0]
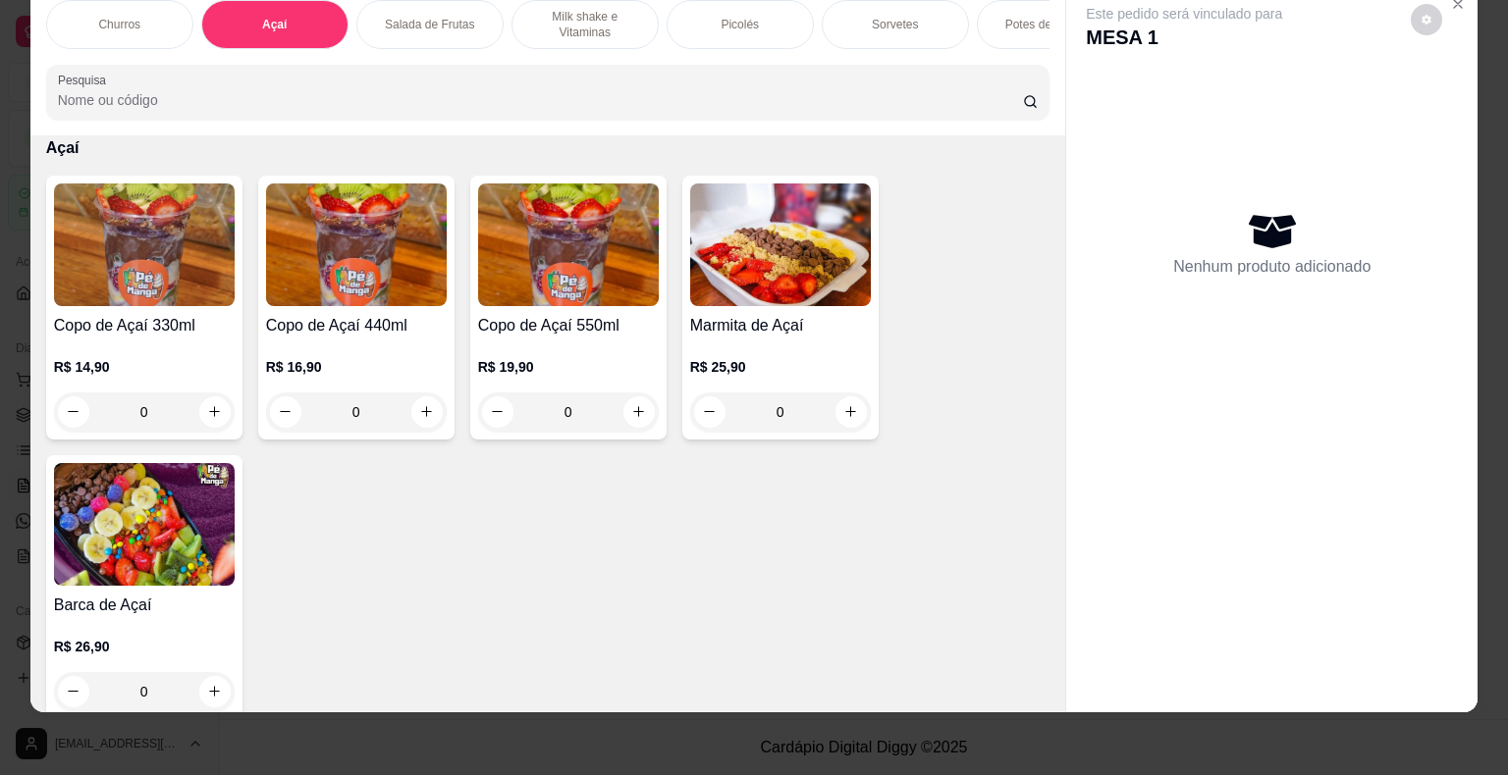
click at [438, 22] on div "Salada de Frutas" at bounding box center [429, 24] width 147 height 49
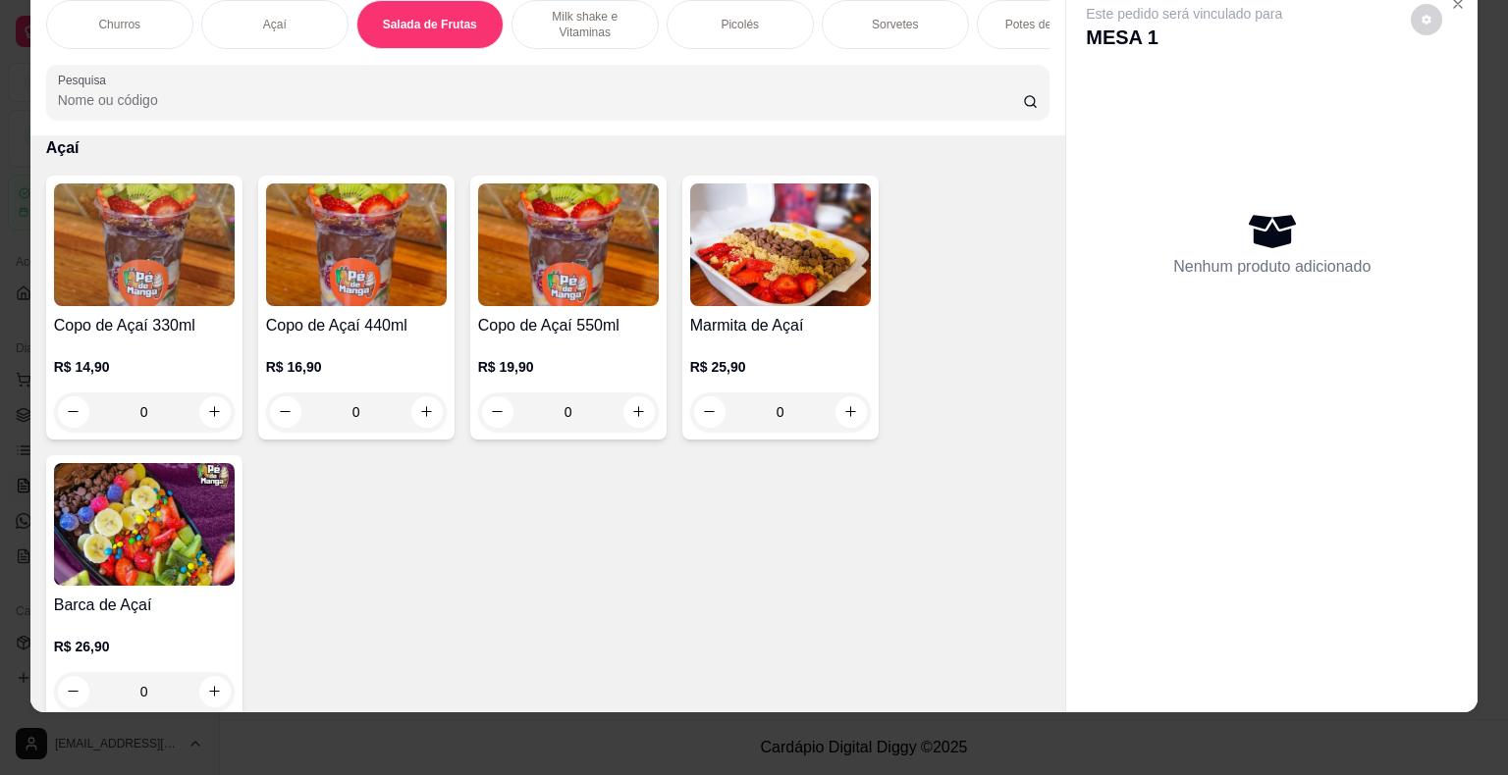
scroll to position [1005, 0]
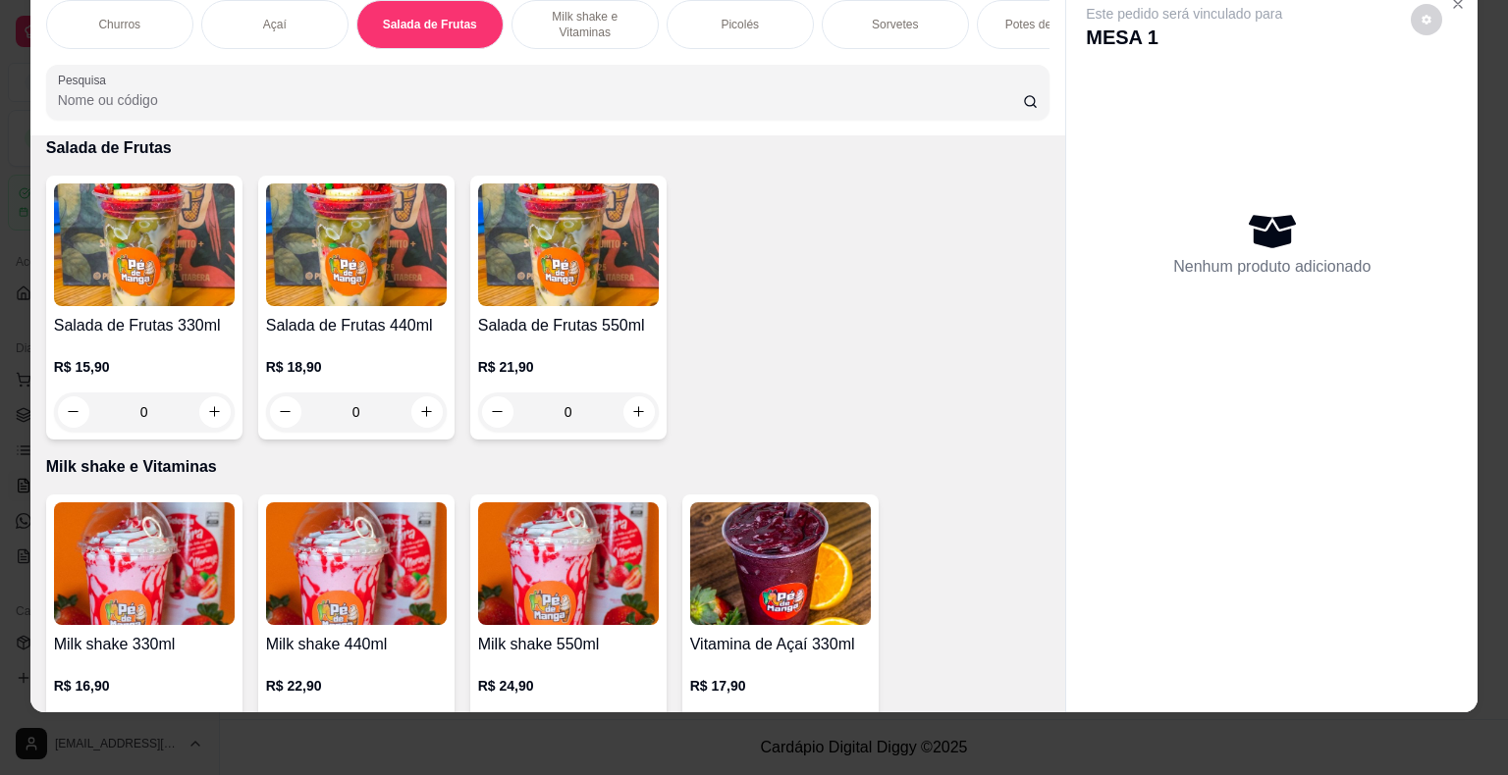
click at [209, 408] on div "0" at bounding box center [144, 412] width 181 height 39
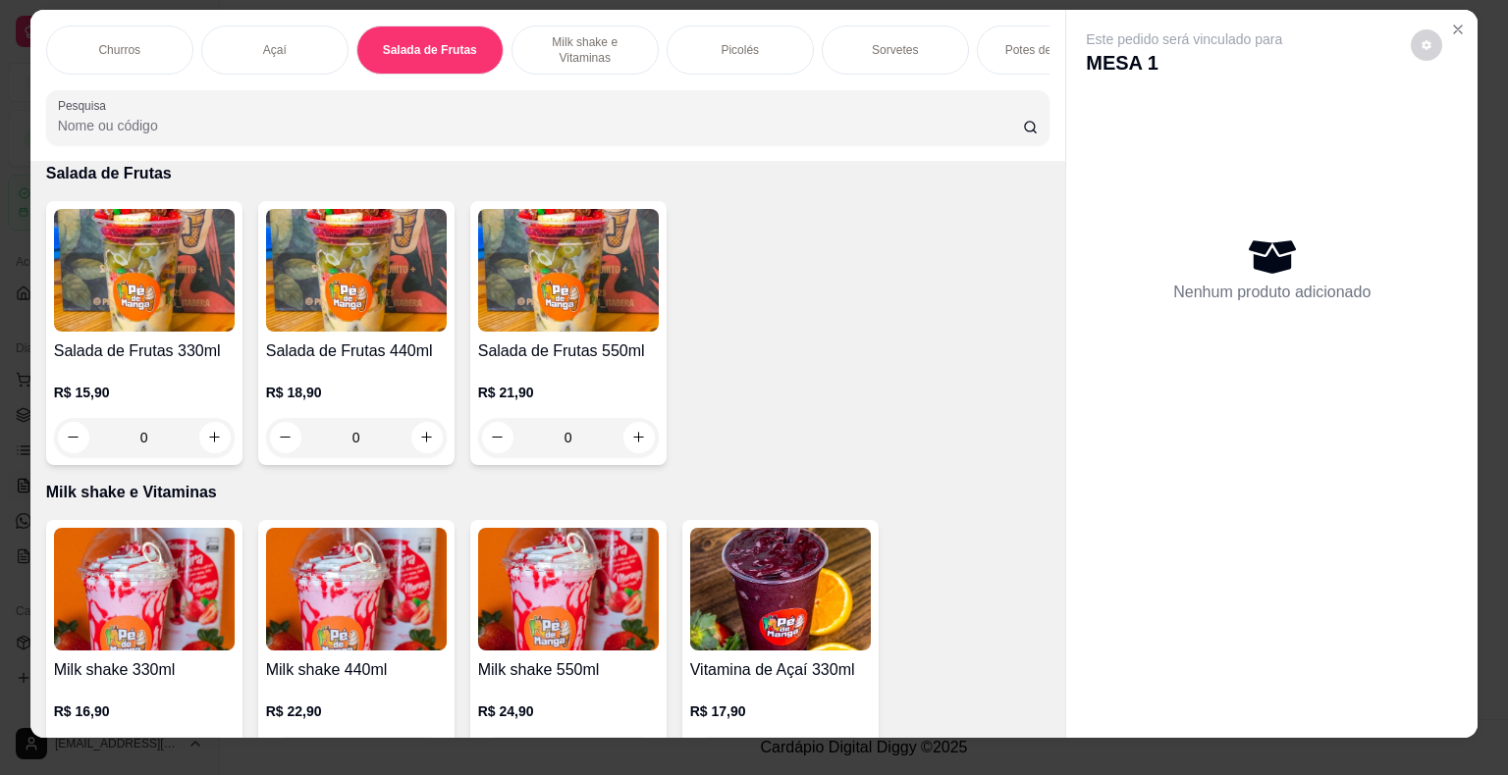
scroll to position [0, 0]
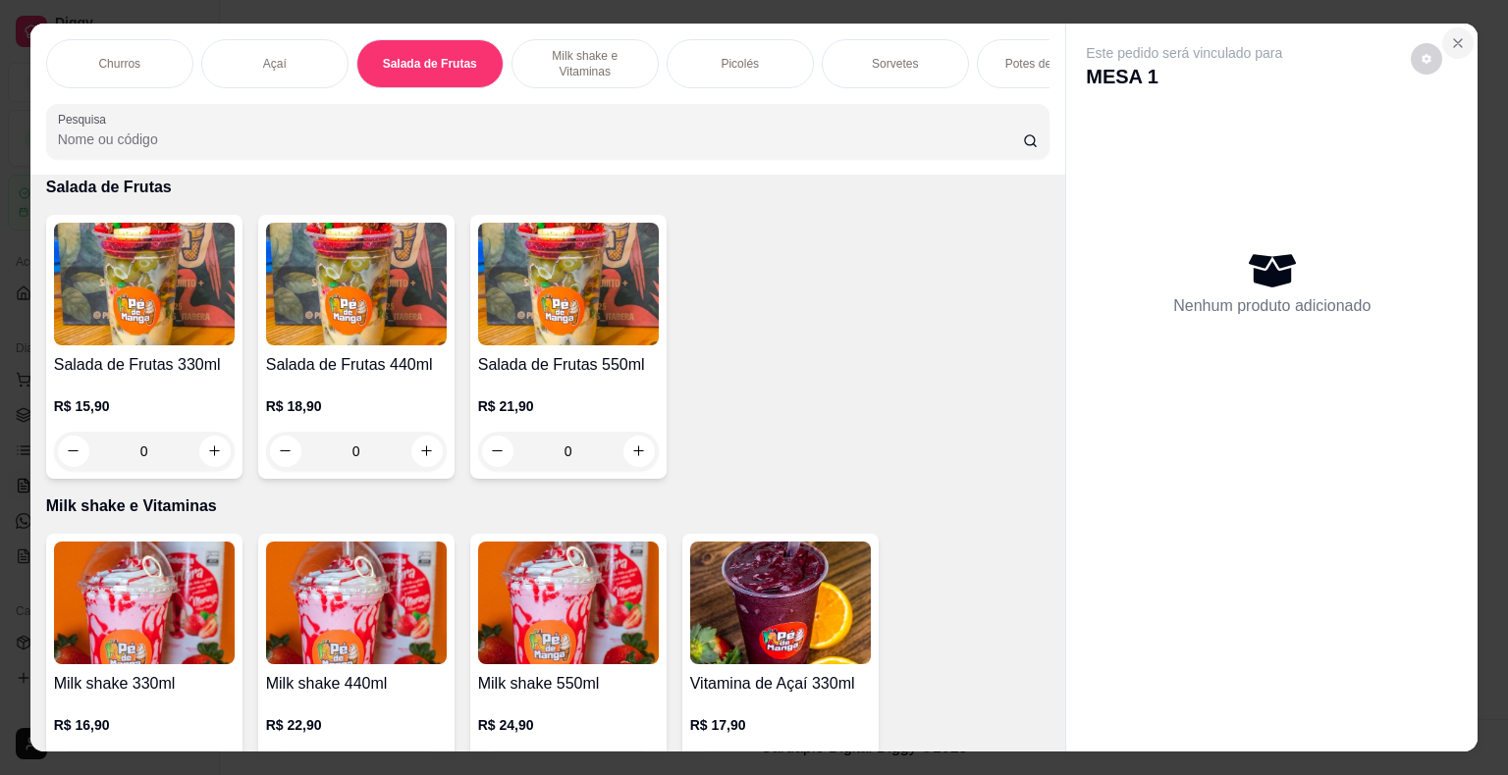
click at [1444, 32] on button "Close" at bounding box center [1457, 42] width 31 height 31
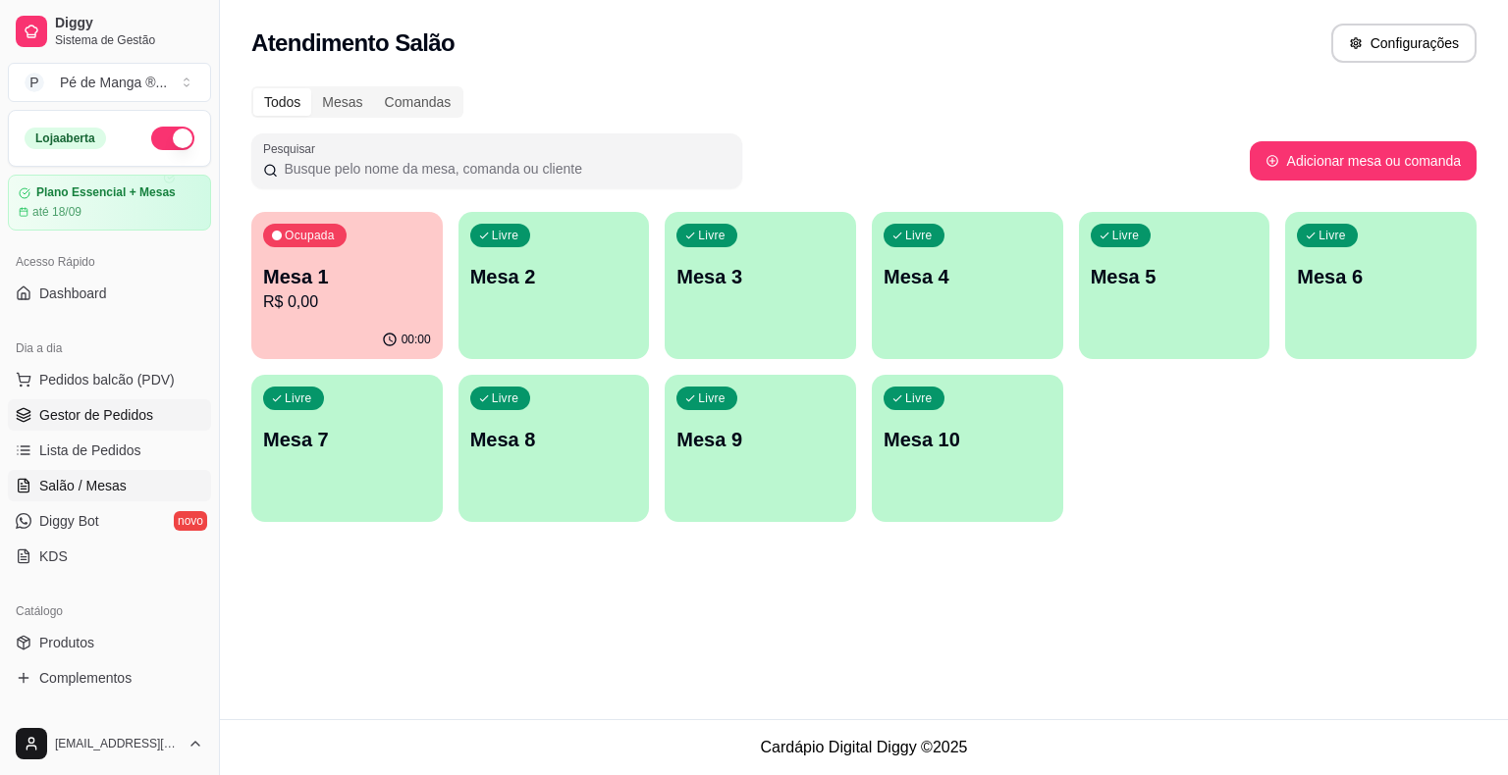
click at [126, 422] on span "Gestor de Pedidos" at bounding box center [96, 415] width 114 height 20
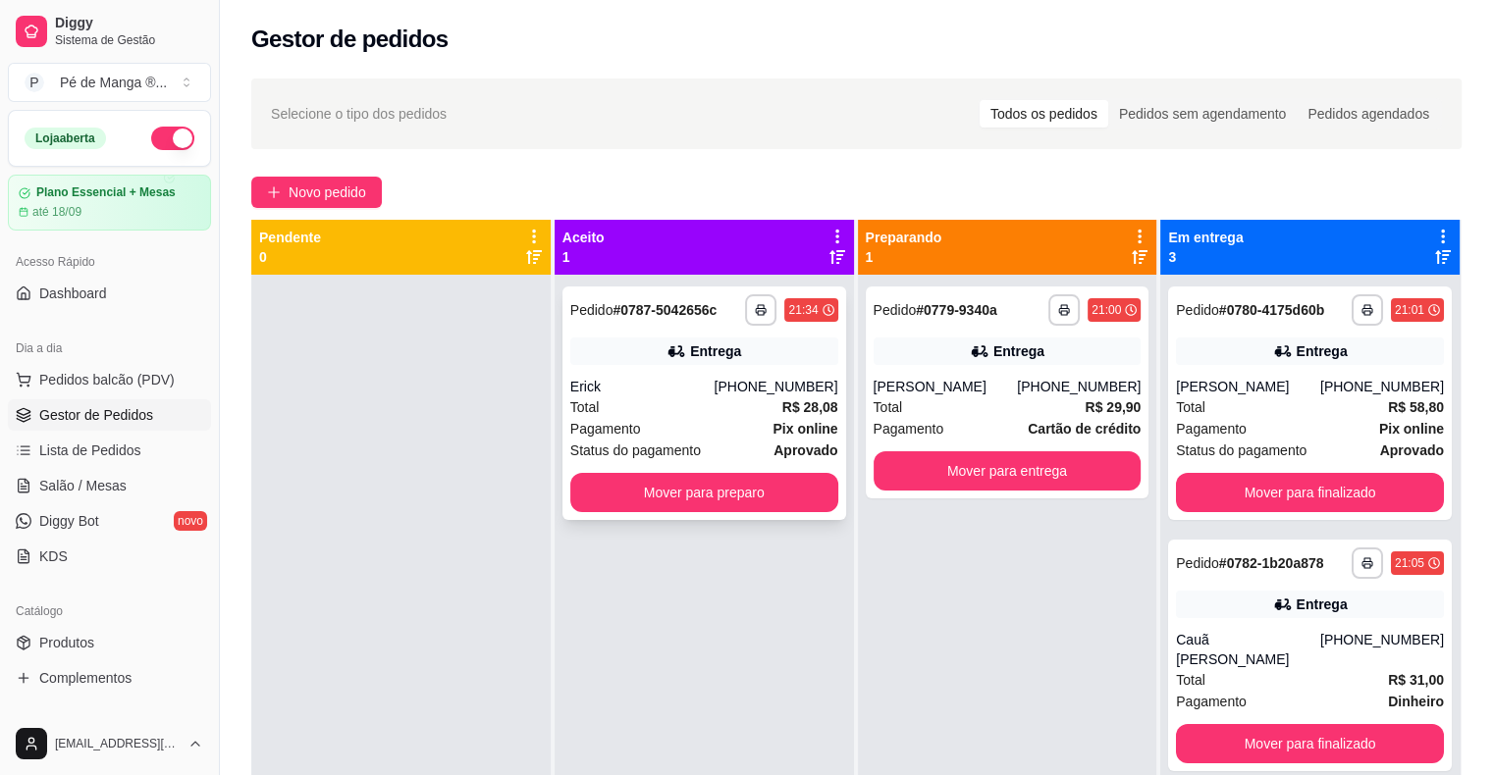
click at [762, 472] on div "**********" at bounding box center [704, 404] width 284 height 234
click at [1051, 471] on button "Mover para entrega" at bounding box center [1008, 471] width 268 height 39
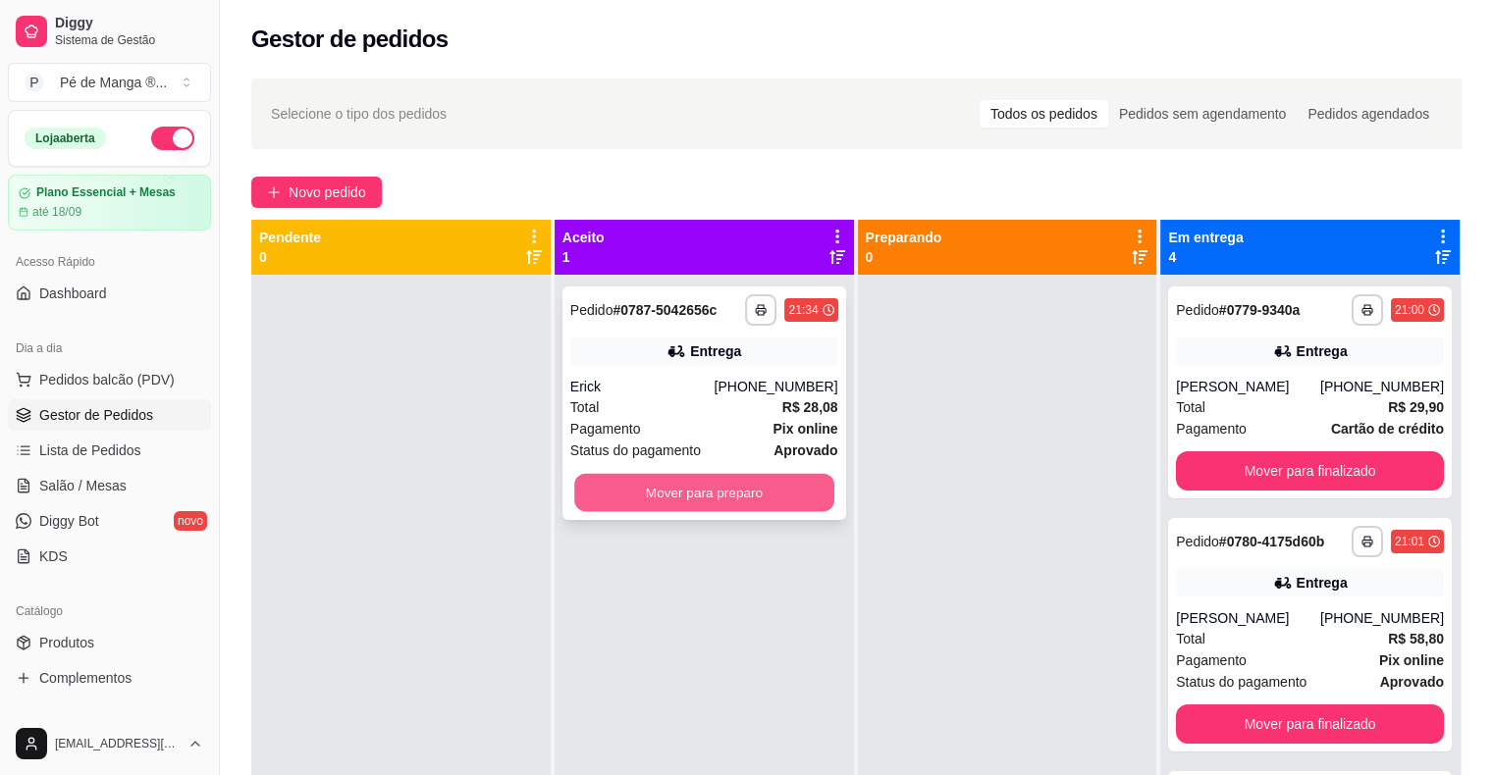
click at [782, 505] on button "Mover para preparo" at bounding box center [704, 493] width 260 height 38
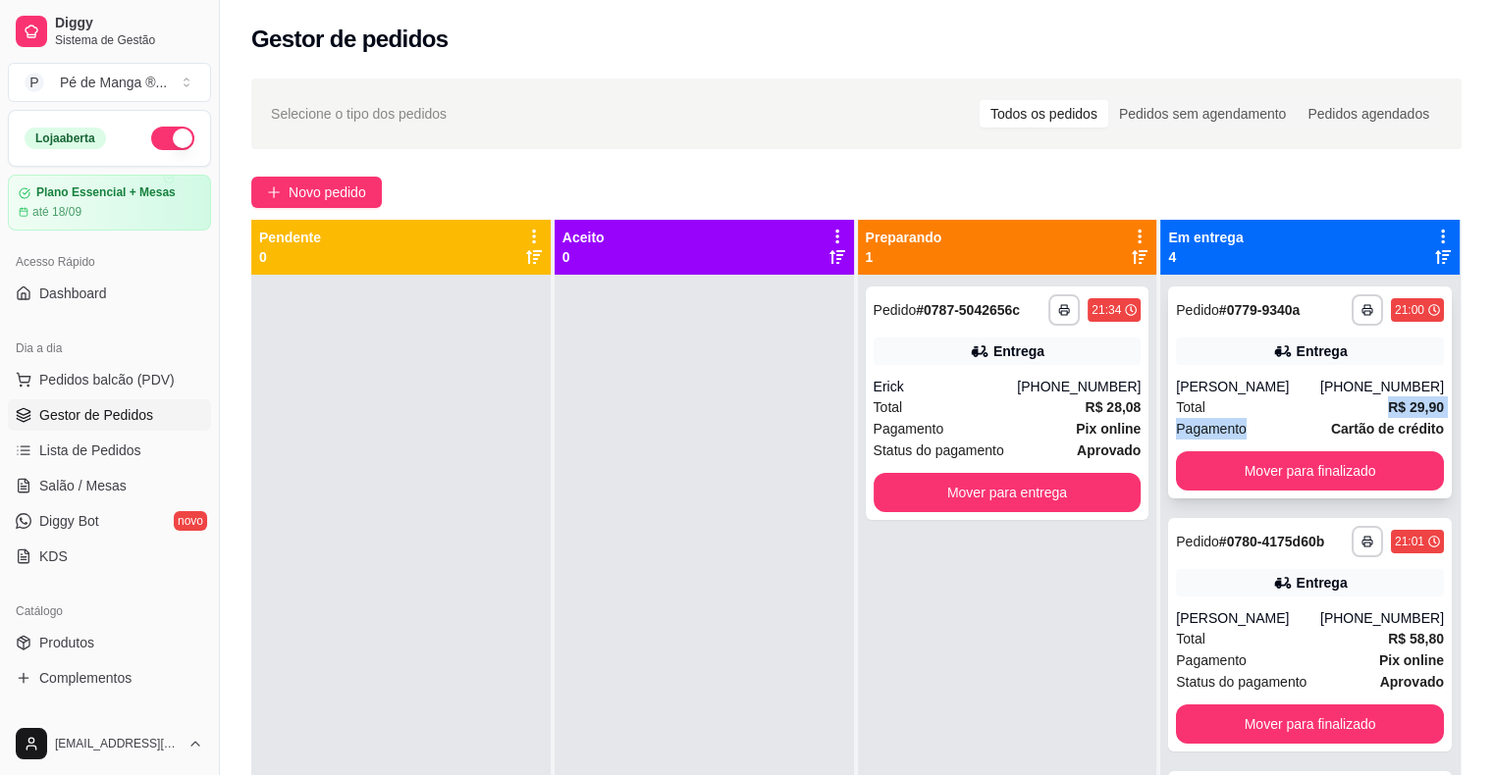
click at [1232, 417] on div "**********" at bounding box center [1310, 393] width 284 height 212
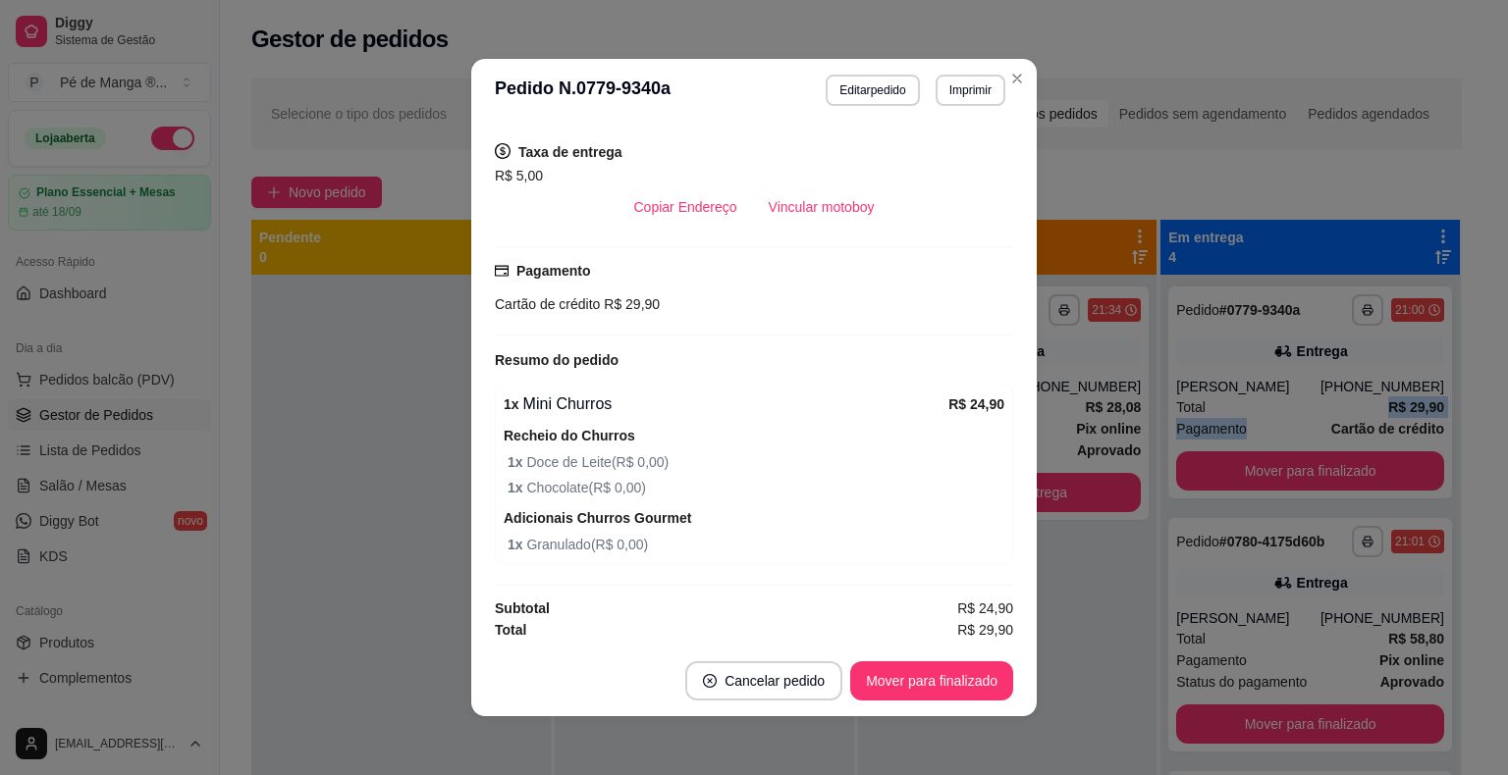
scroll to position [4, 0]
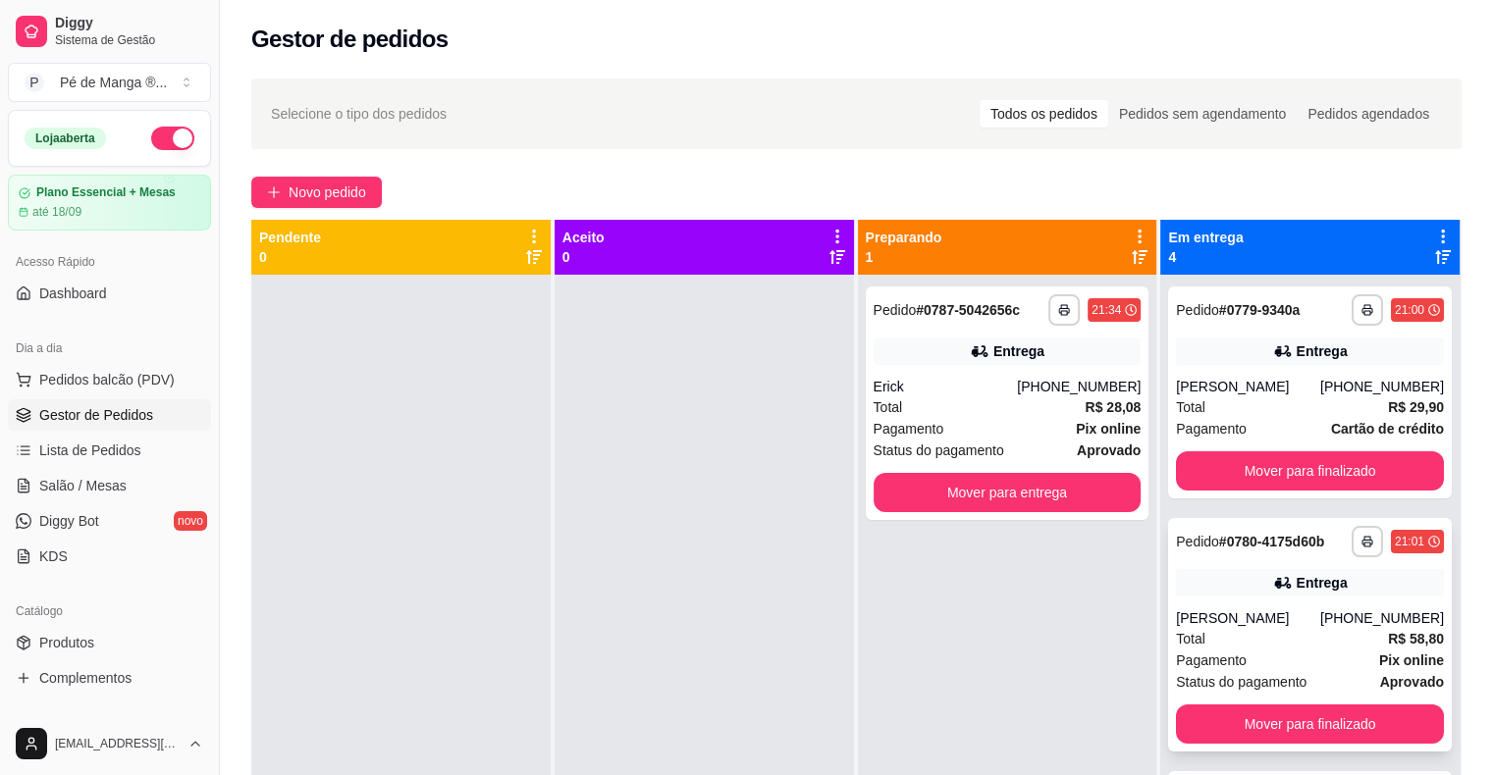
click at [1234, 583] on div "Entrega" at bounding box center [1310, 582] width 268 height 27
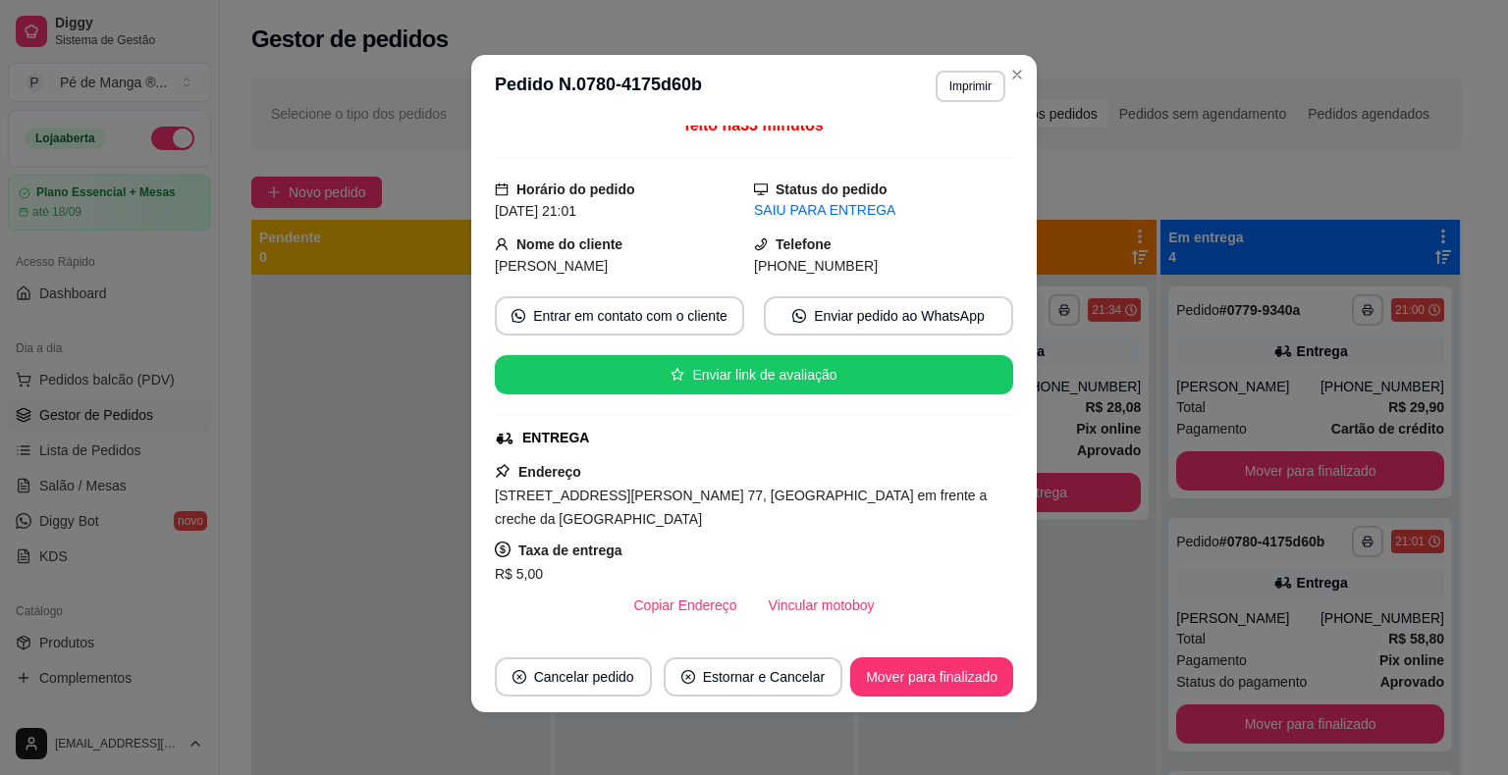
scroll to position [0, 0]
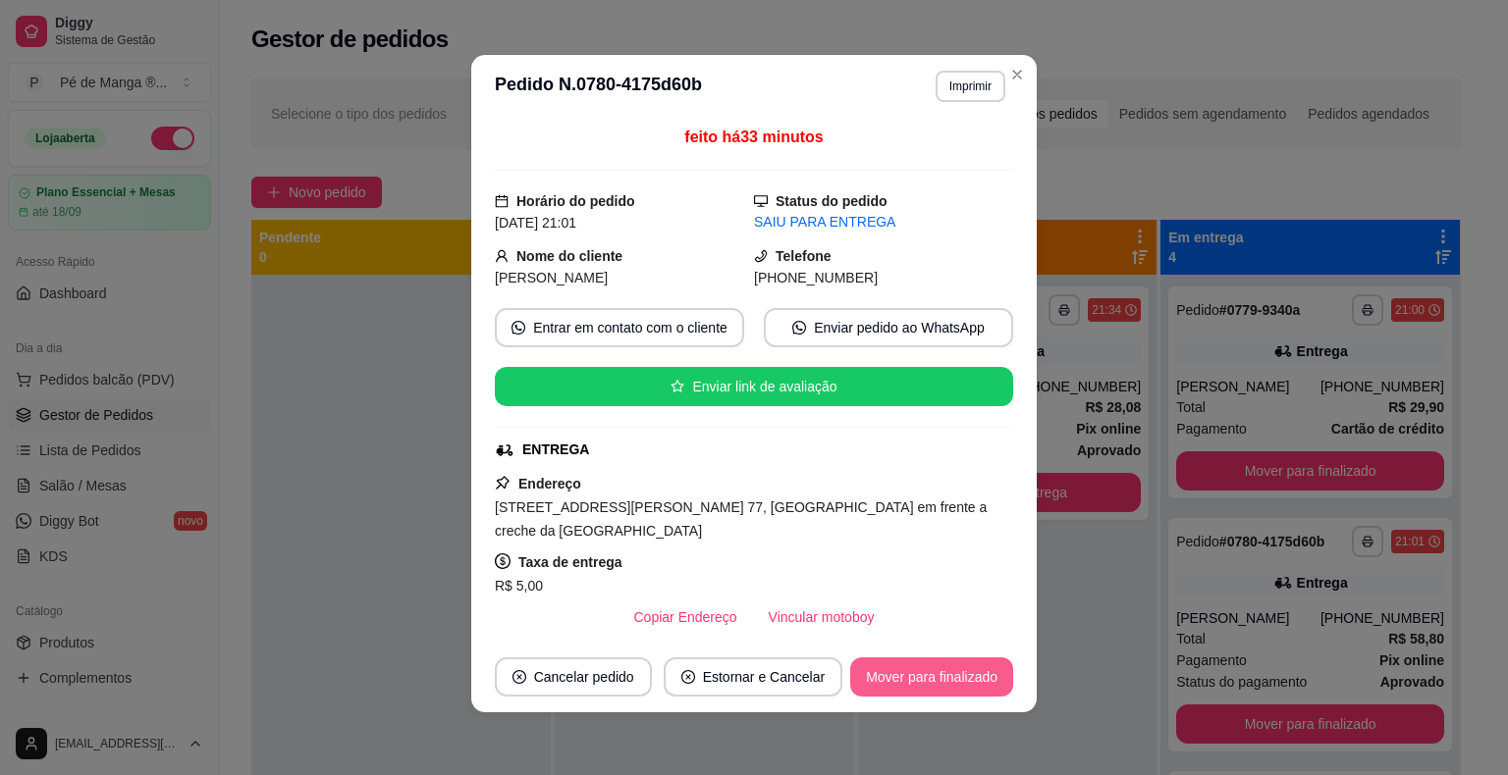
click at [918, 674] on button "Mover para finalizado" at bounding box center [931, 677] width 163 height 39
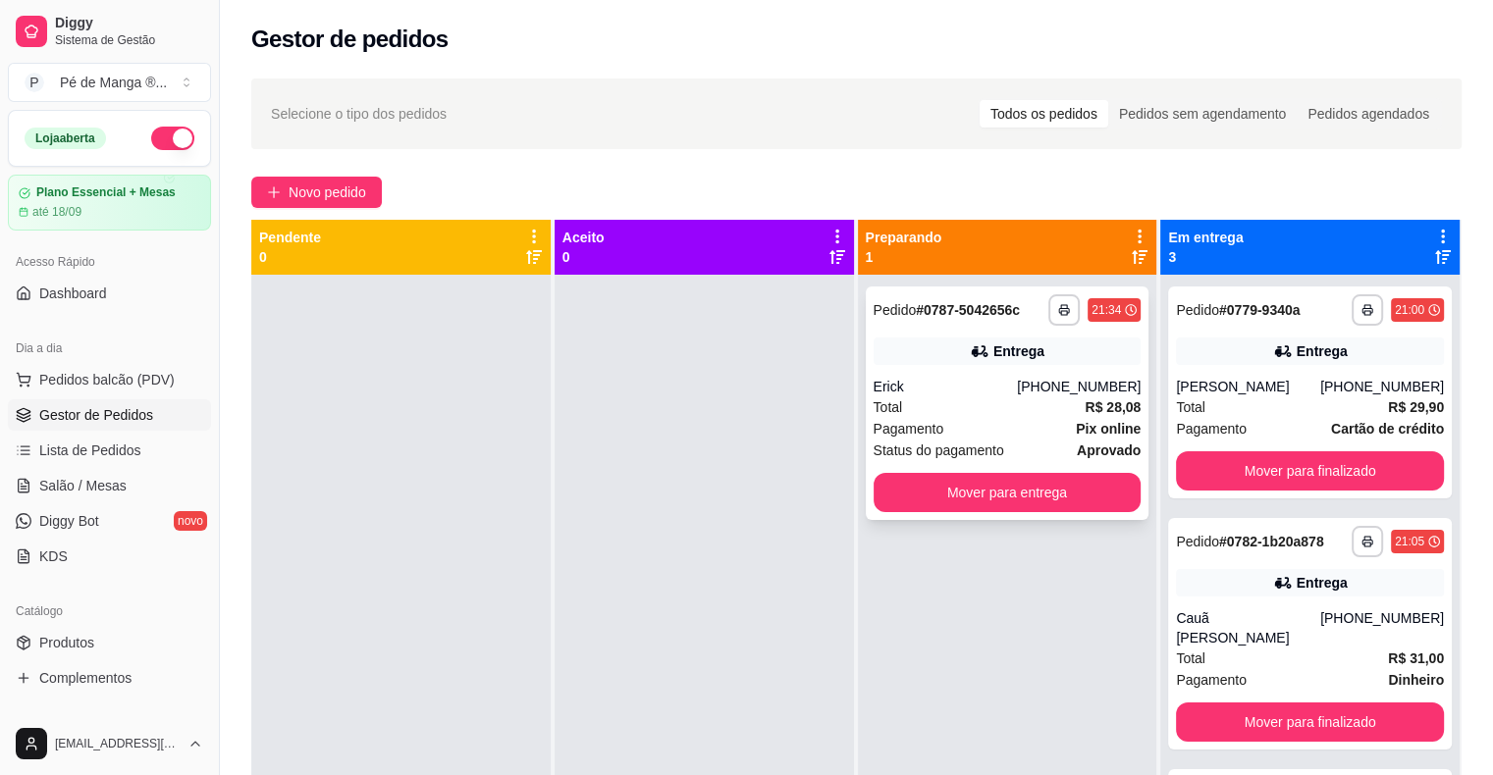
click at [1059, 391] on div "[PHONE_NUMBER]" at bounding box center [1079, 387] width 124 height 20
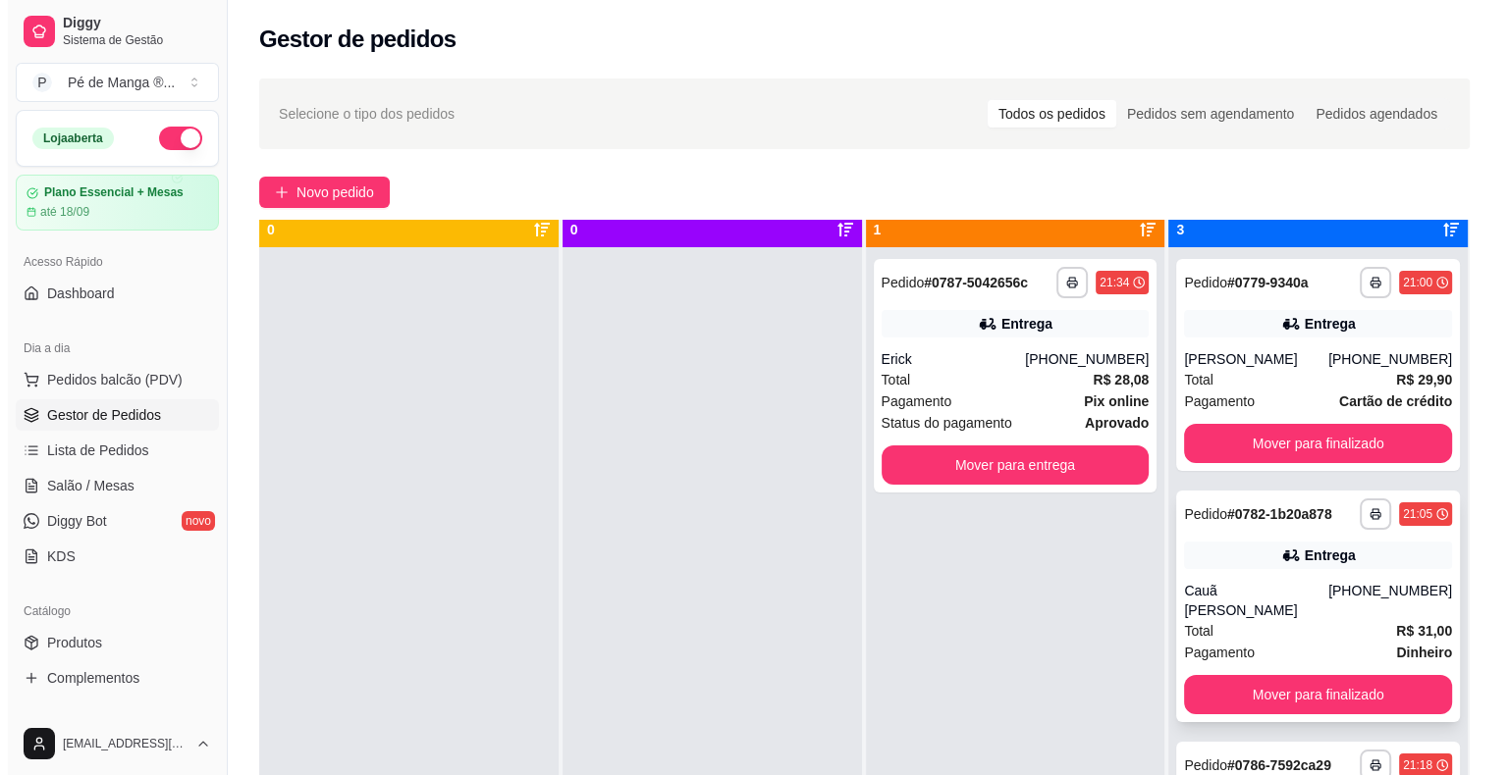
scroll to position [55, 0]
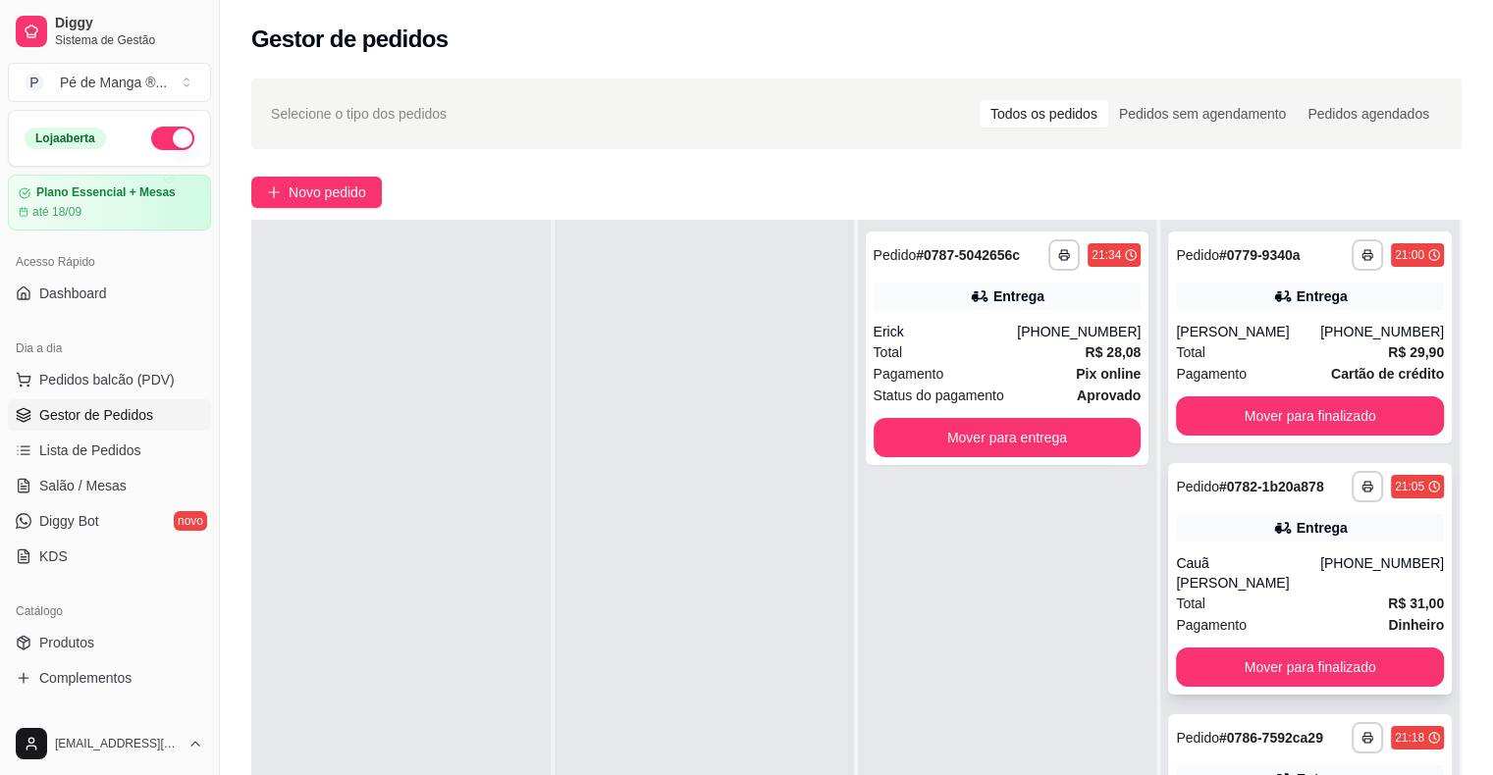
click at [1297, 527] on div "Entrega" at bounding box center [1322, 528] width 51 height 20
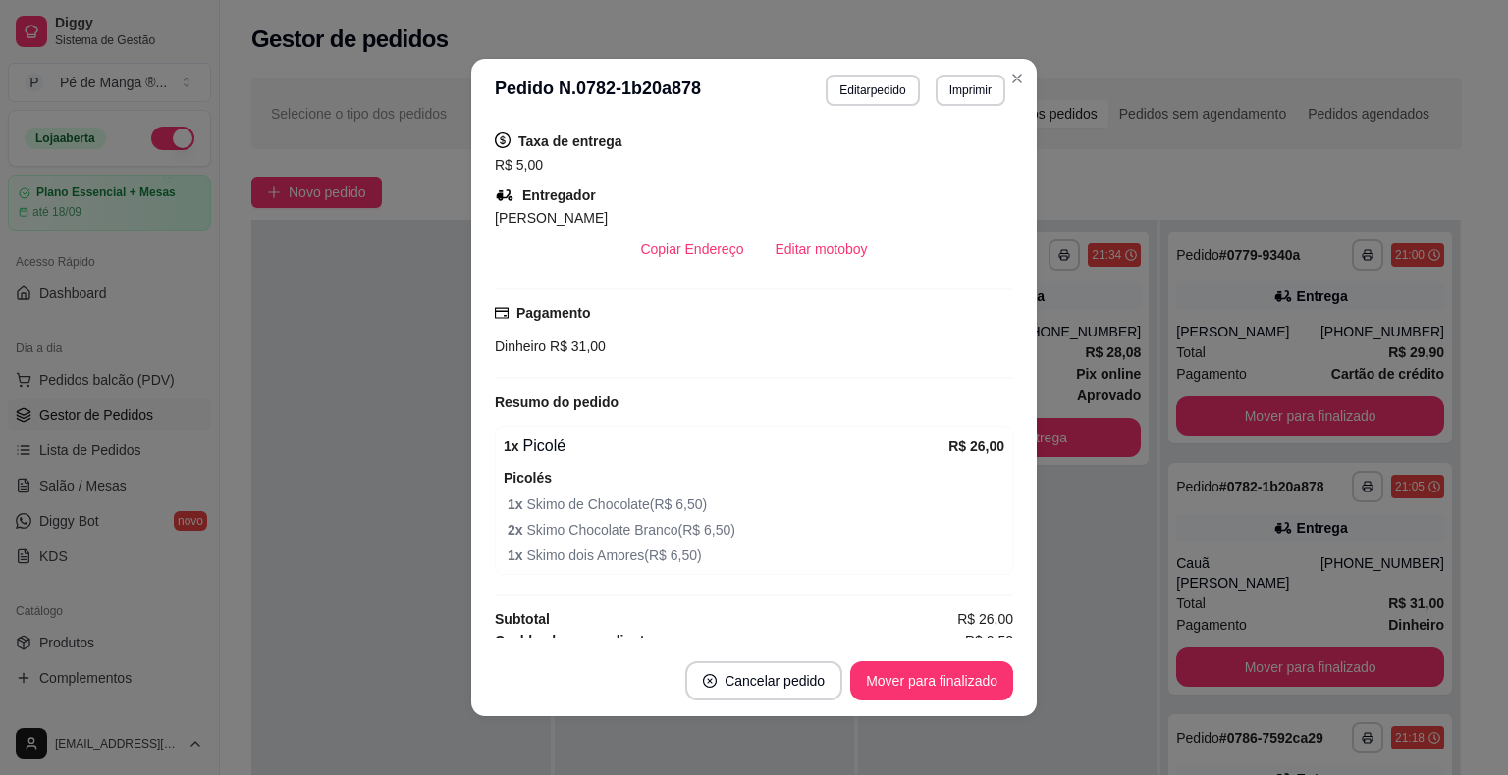
scroll to position [457, 0]
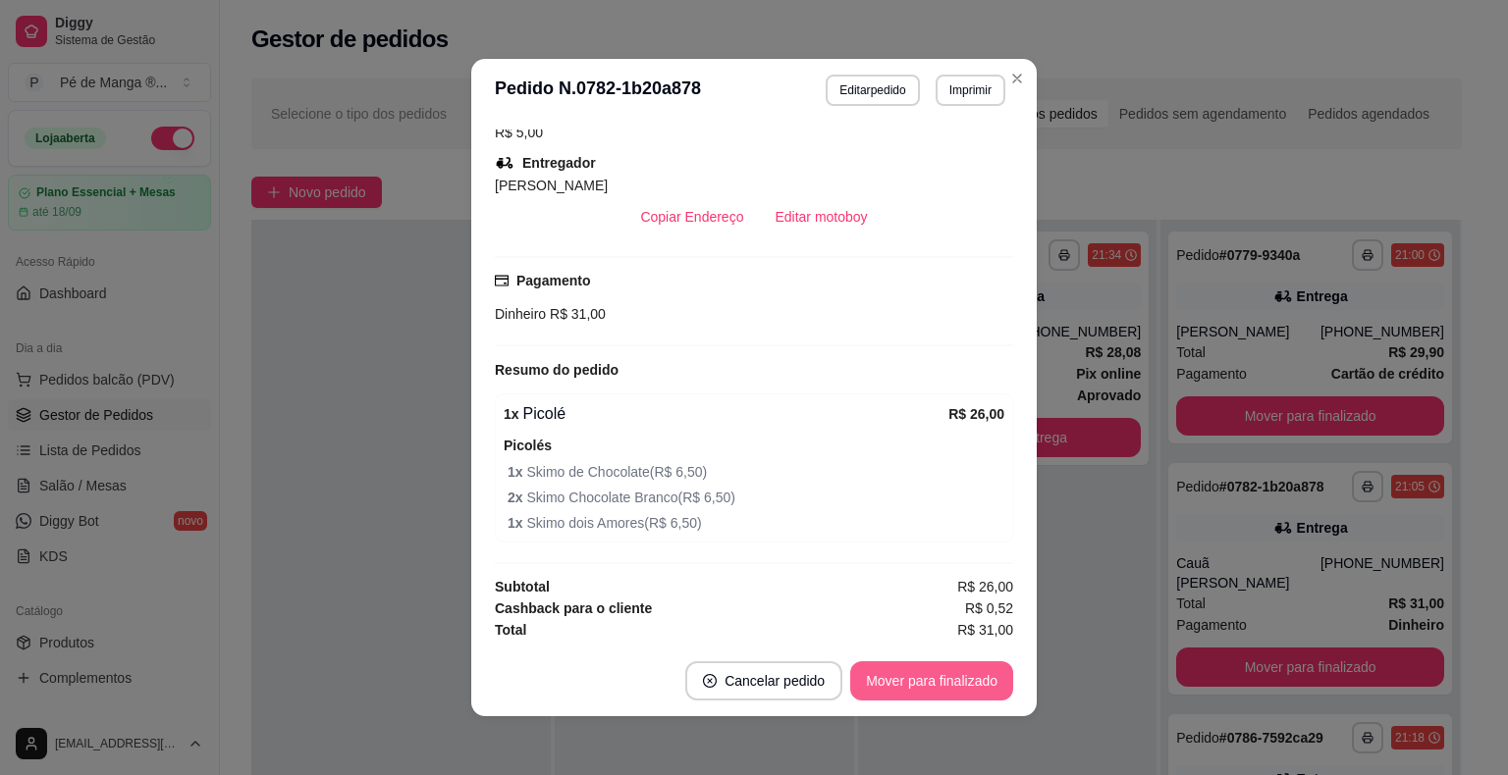
click at [917, 673] on button "Mover para finalizado" at bounding box center [931, 681] width 163 height 39
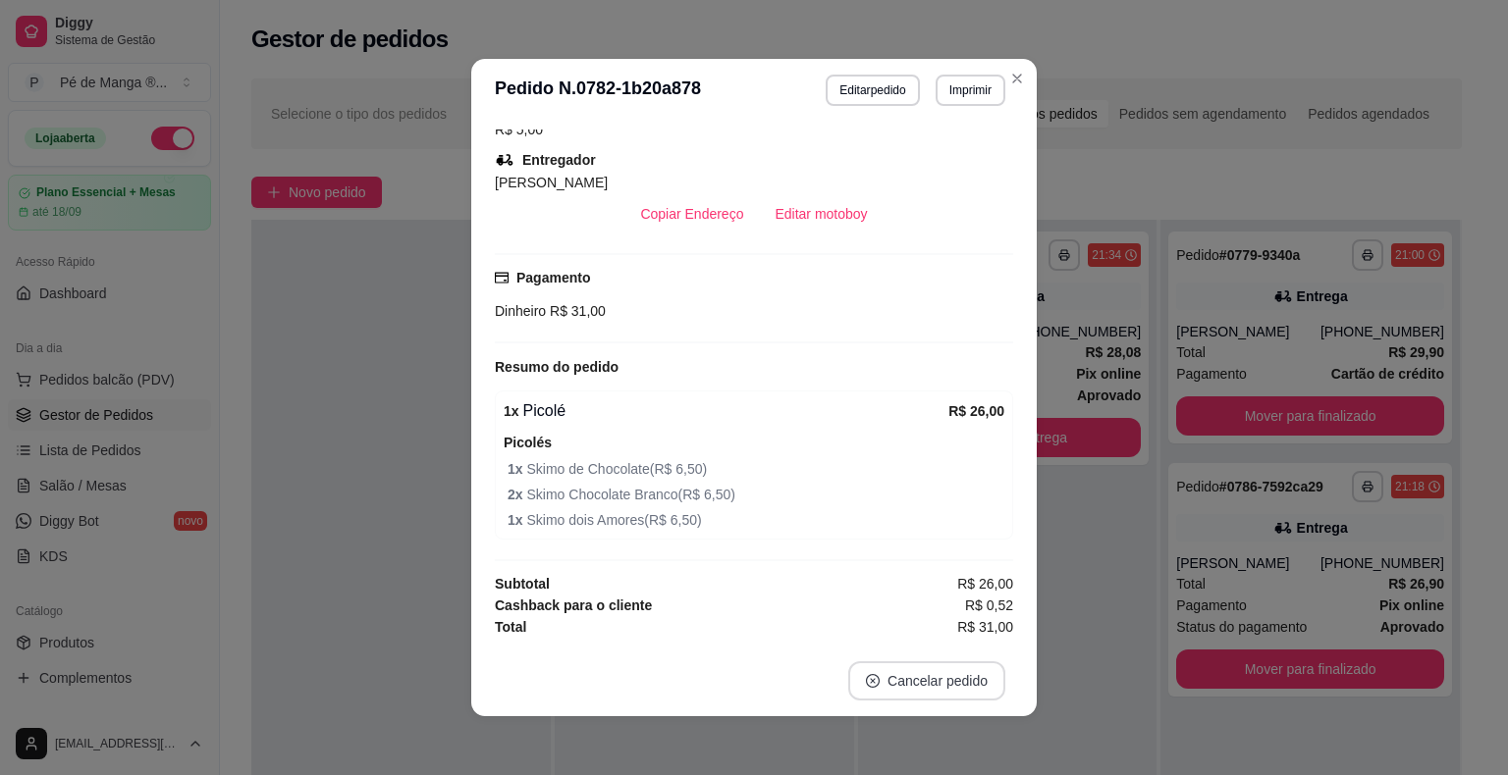
scroll to position [412, 0]
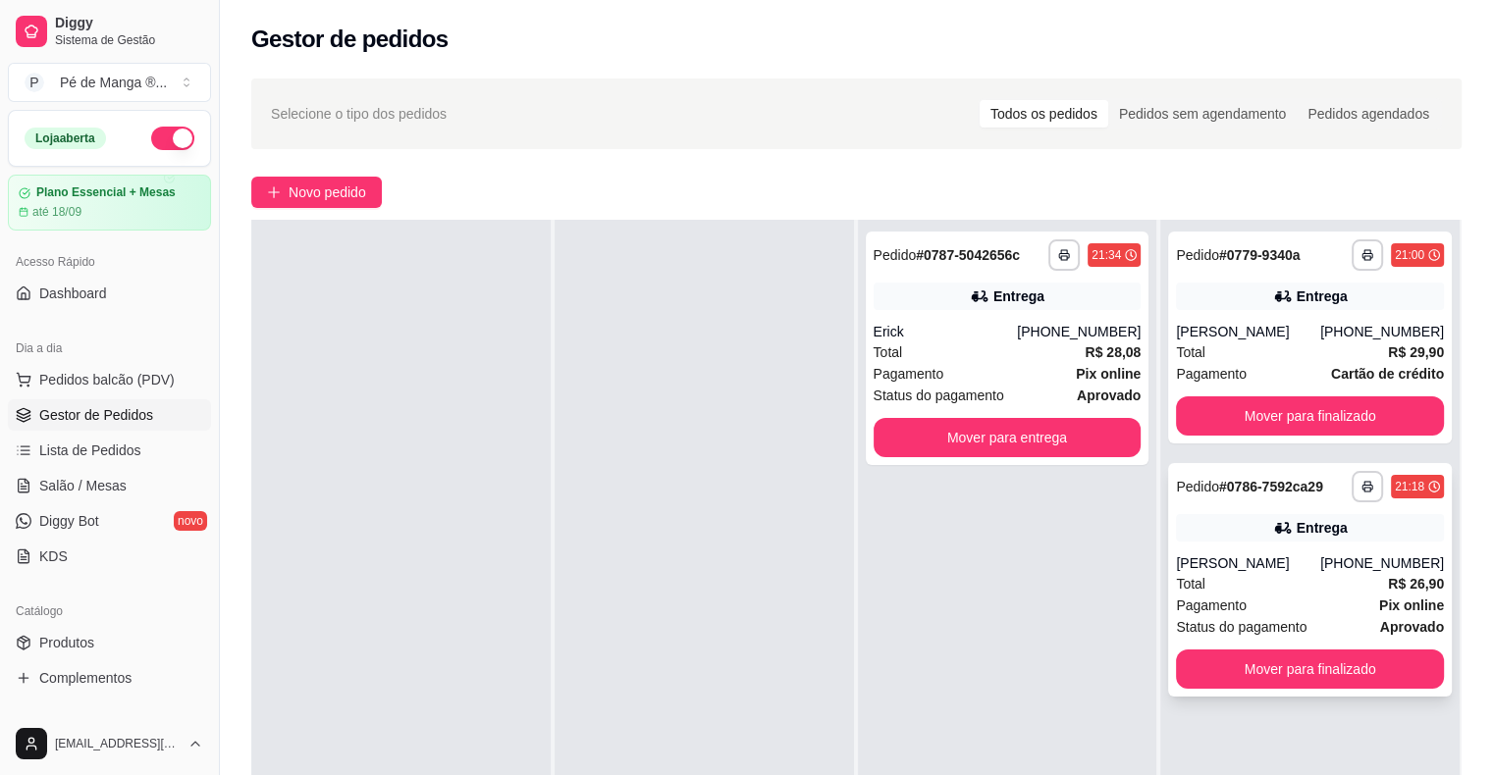
click at [1265, 579] on div "Total R$ 26,90" at bounding box center [1310, 584] width 268 height 22
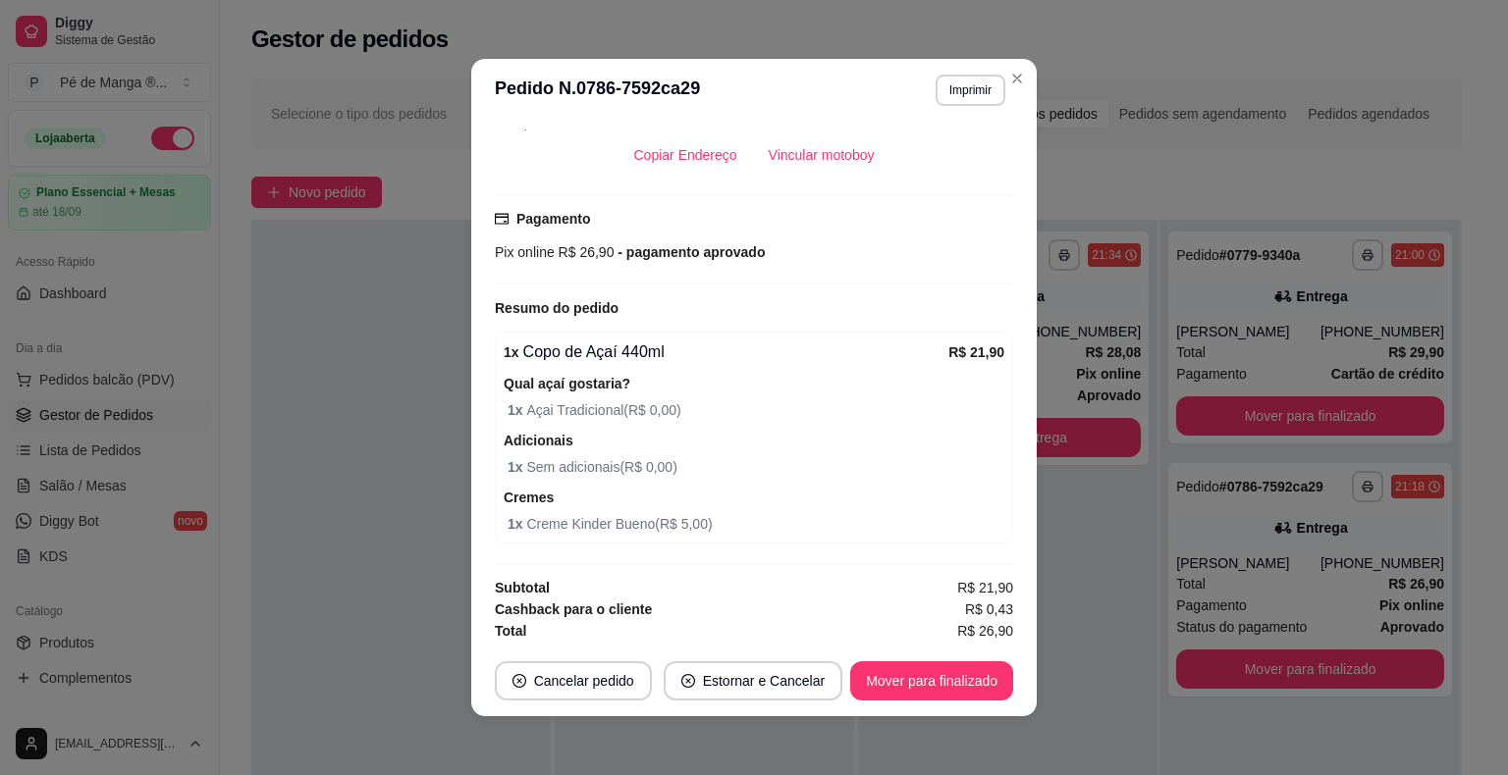
scroll to position [444, 0]
click at [895, 676] on button "Mover para finalizado" at bounding box center [932, 682] width 158 height 38
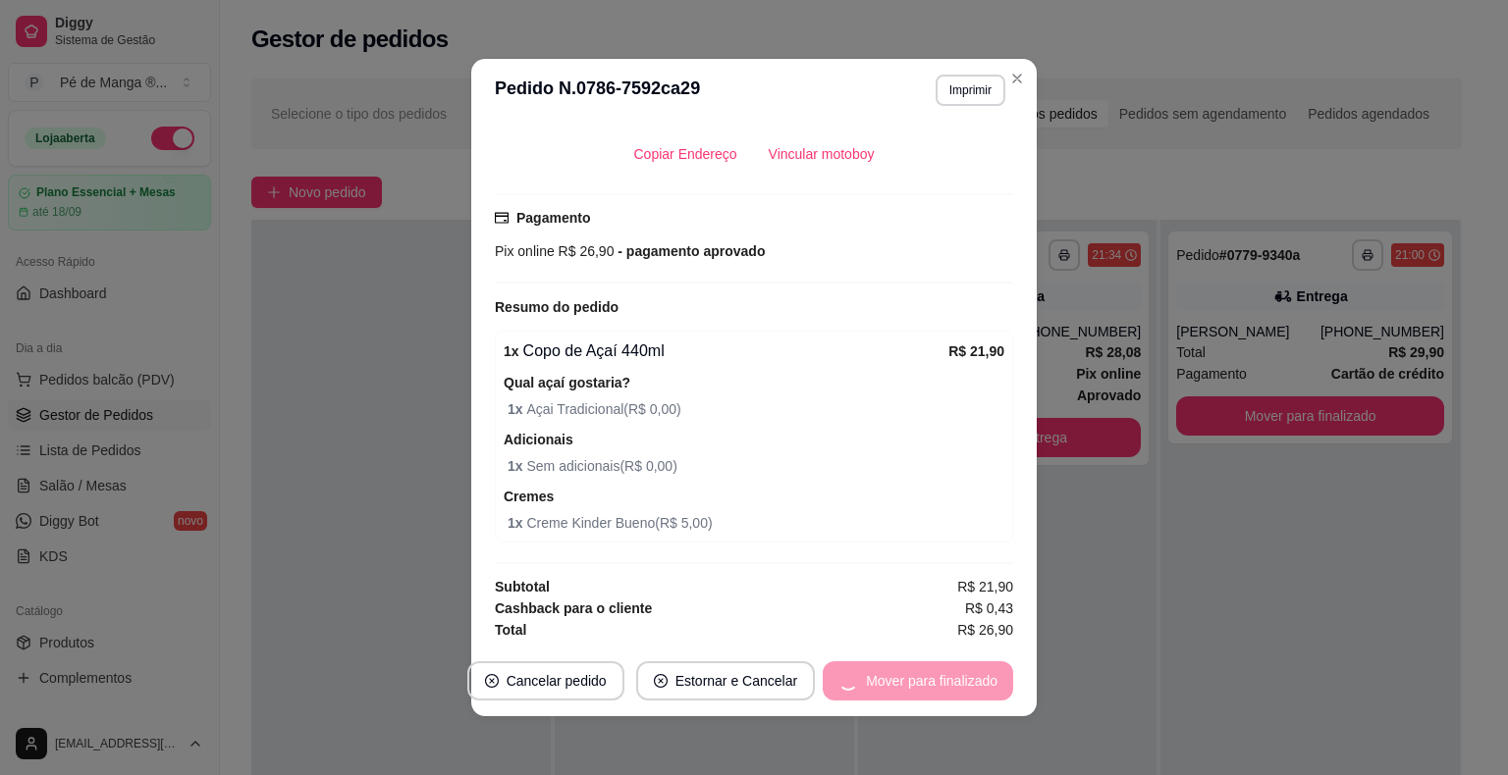
scroll to position [399, 0]
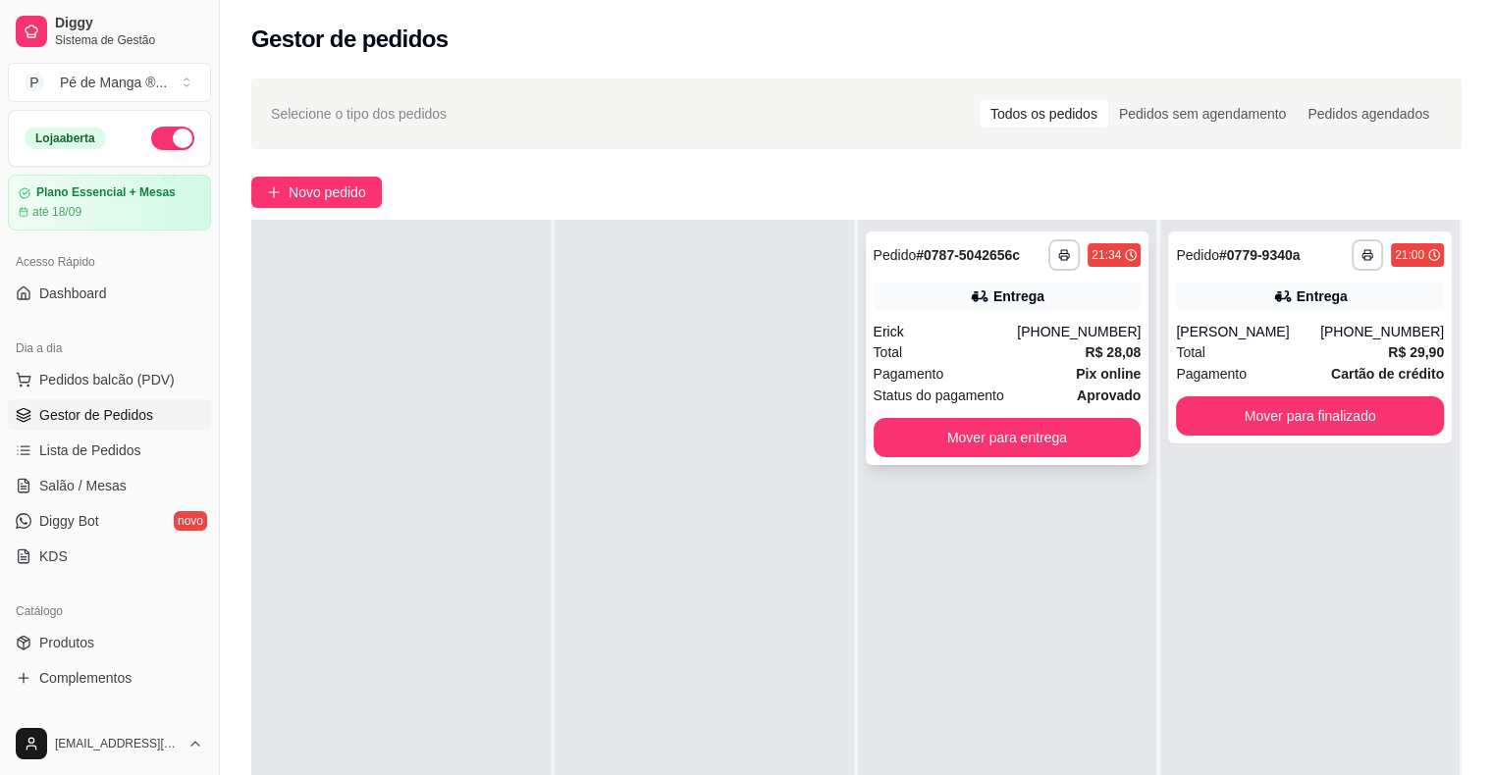
click at [1041, 363] on div "Pagamento Pix online" at bounding box center [1008, 374] width 268 height 22
drag, startPoint x: 126, startPoint y: 477, endPoint x: 135, endPoint y: 485, distance: 12.6
click at [126, 478] on link "Salão / Mesas" at bounding box center [109, 485] width 203 height 31
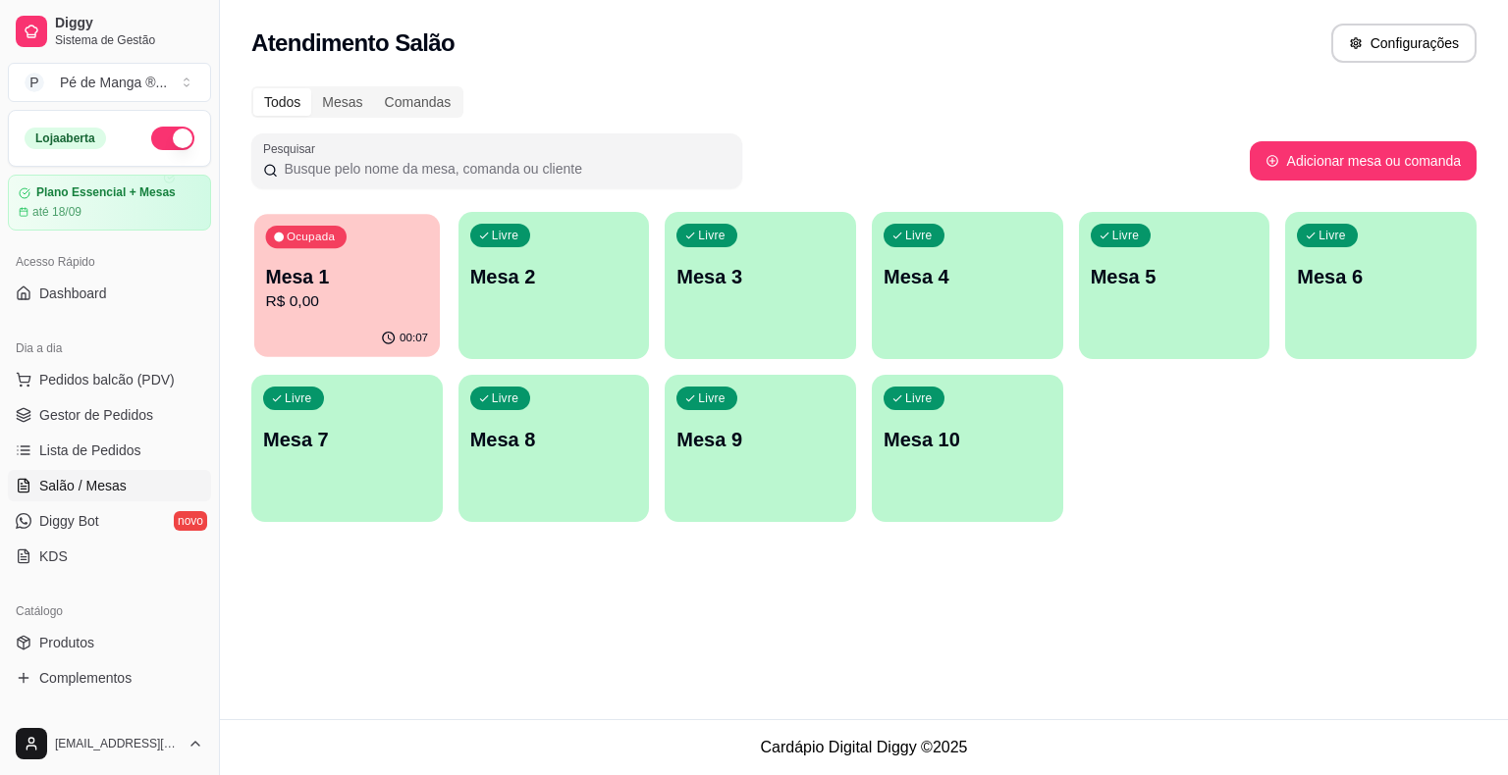
click at [364, 298] on p "R$ 0,00" at bounding box center [347, 302] width 163 height 23
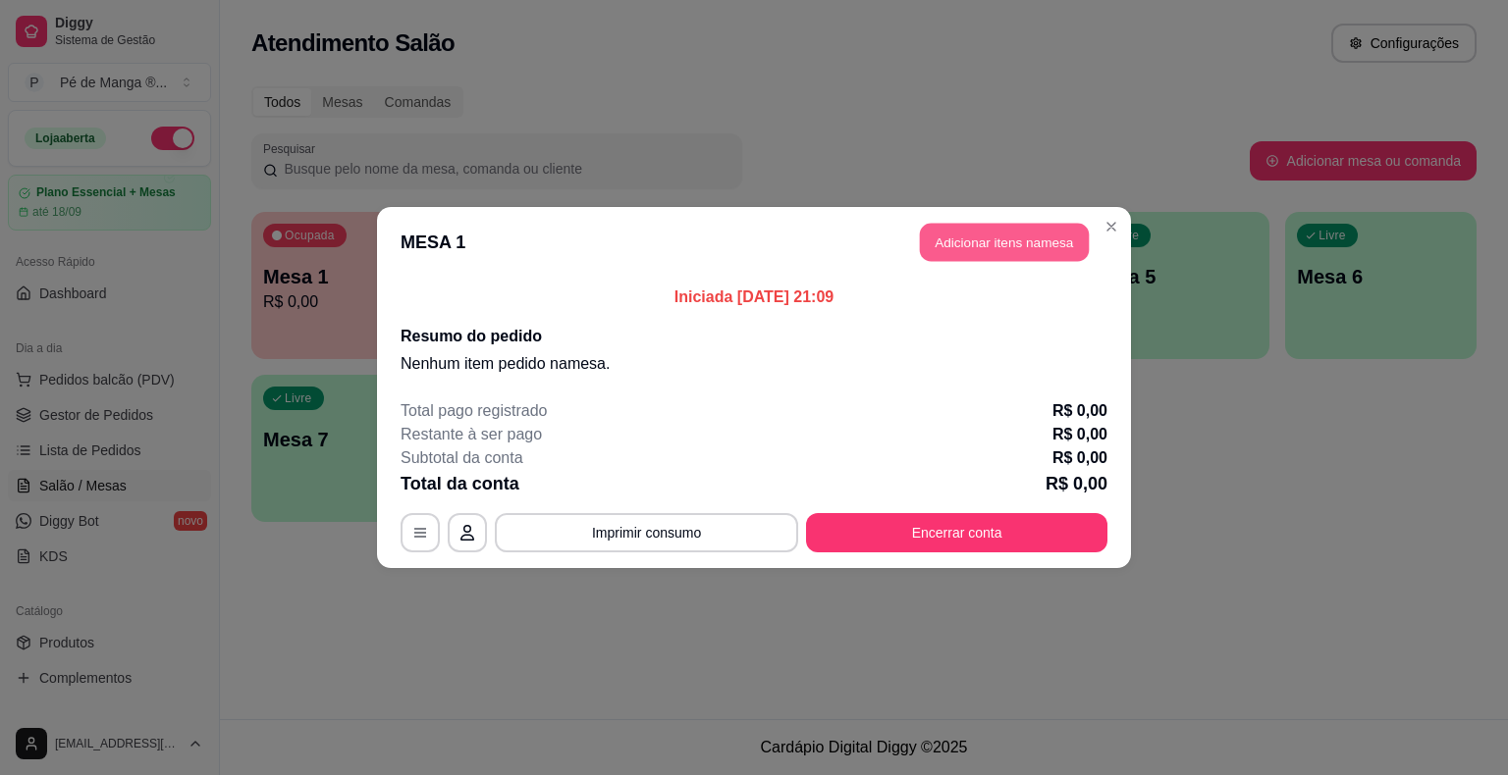
click at [993, 249] on button "Adicionar itens na mesa" at bounding box center [1004, 243] width 169 height 38
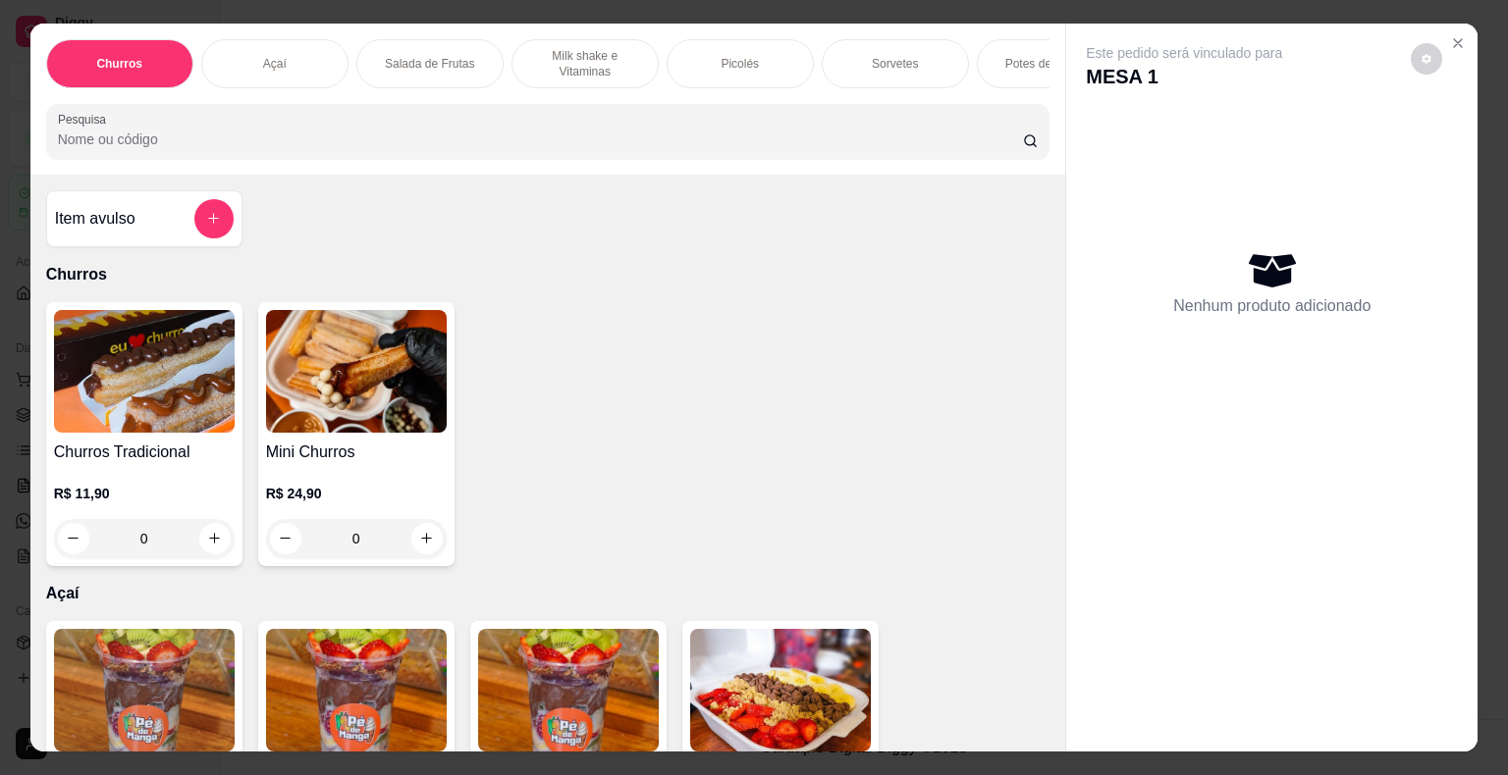
click at [734, 65] on div "Picolés" at bounding box center [740, 63] width 147 height 49
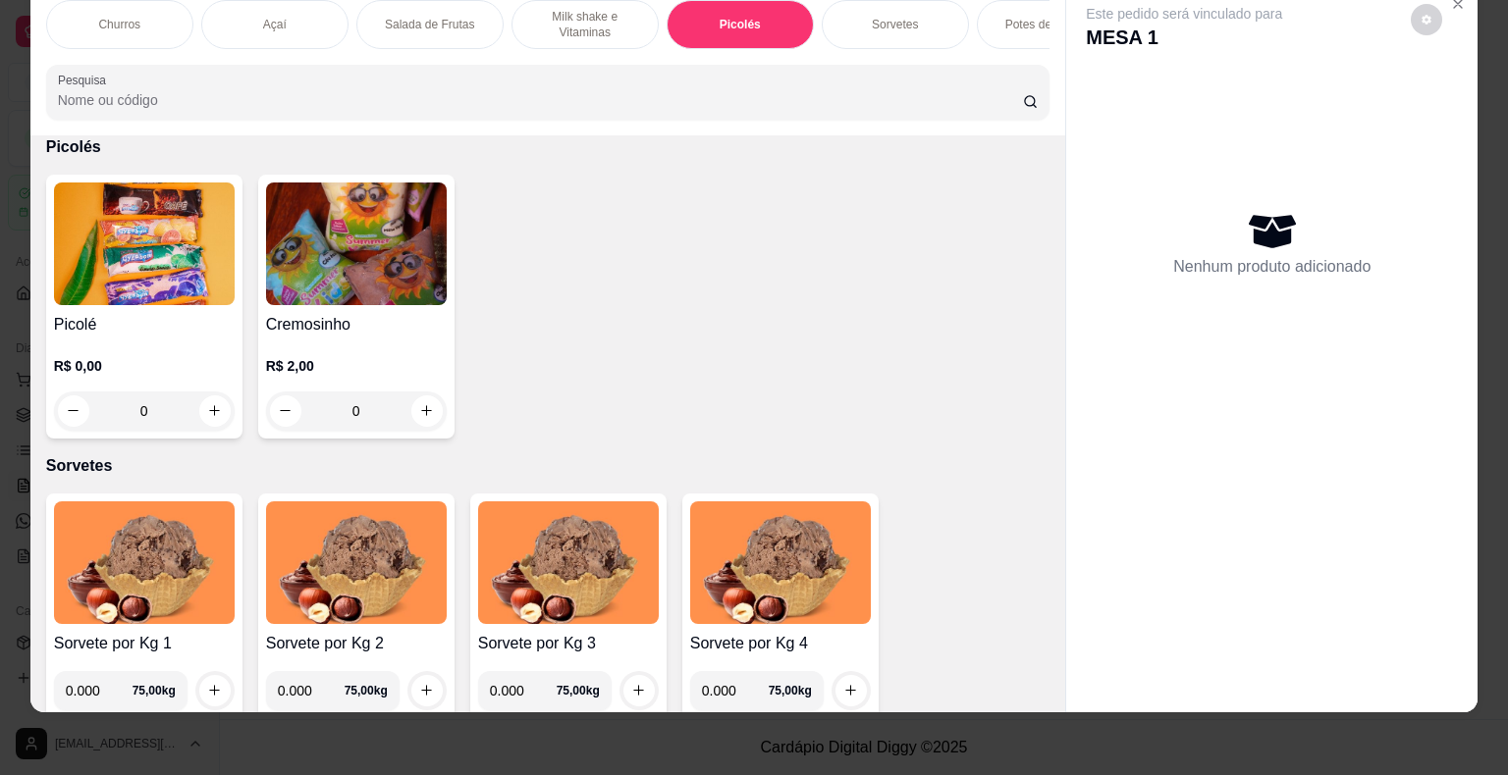
click at [197, 410] on div "0" at bounding box center [144, 411] width 181 height 39
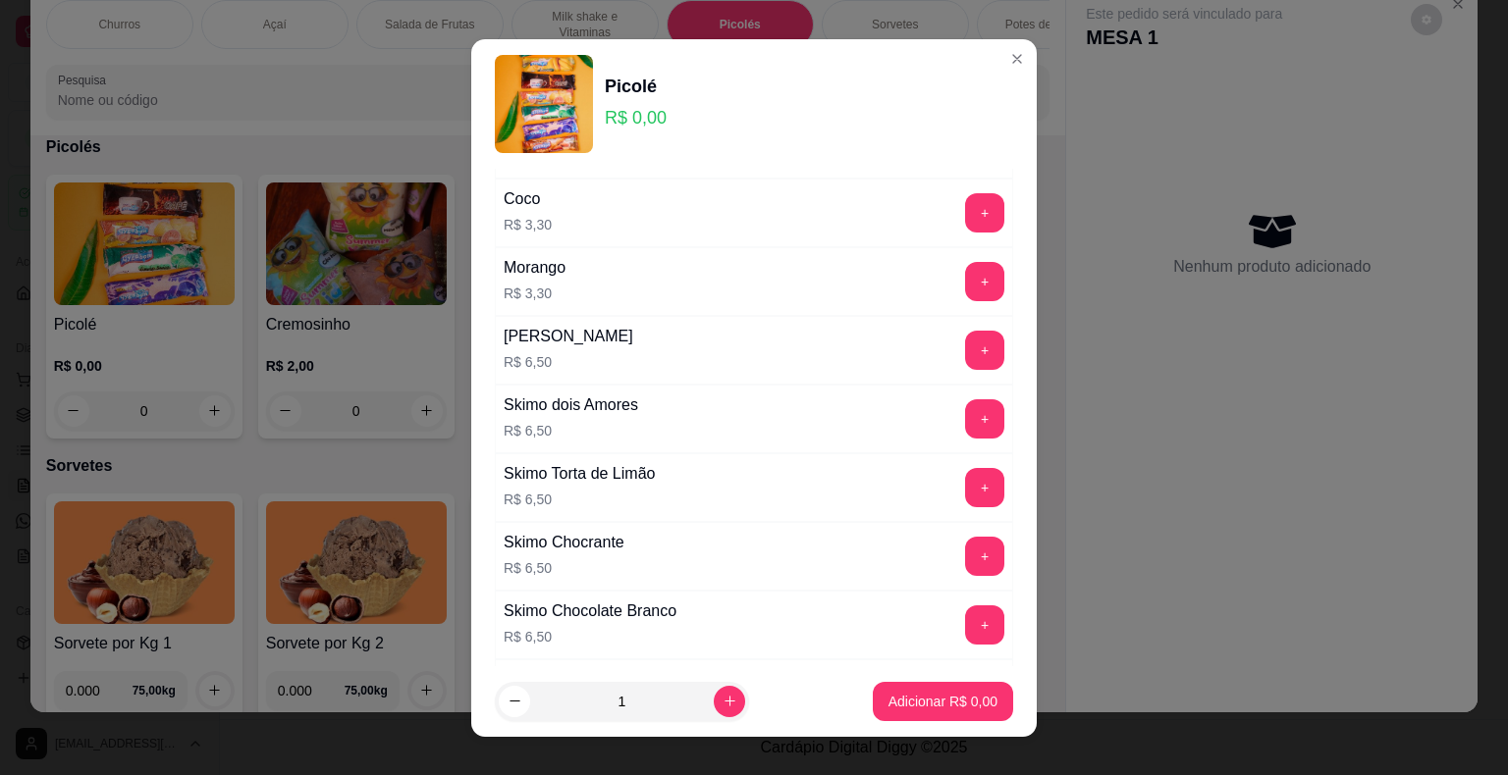
scroll to position [1276, 0]
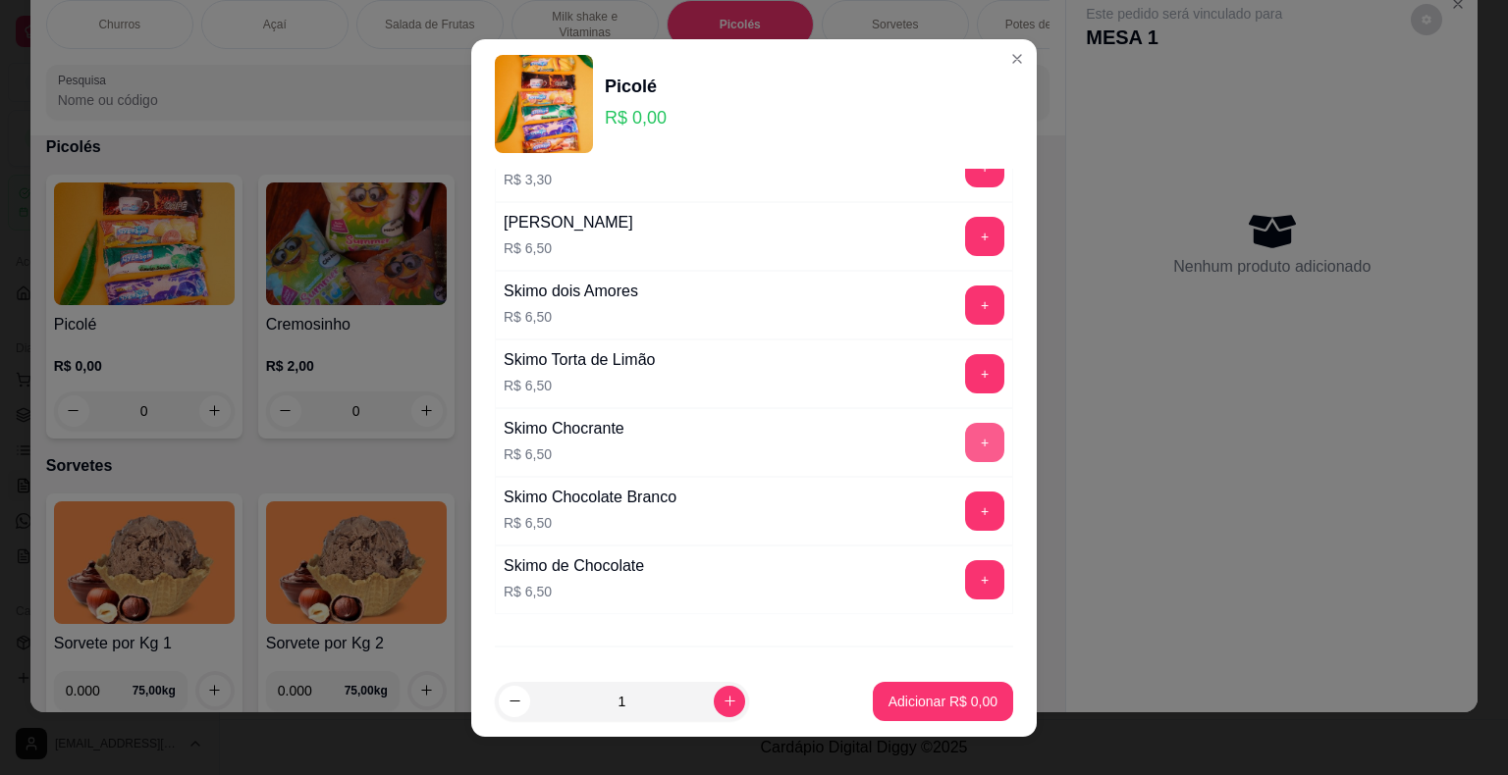
click at [965, 432] on button "+" at bounding box center [984, 442] width 39 height 39
click at [930, 694] on p "Adicionar R$ 6,50" at bounding box center [942, 701] width 106 height 19
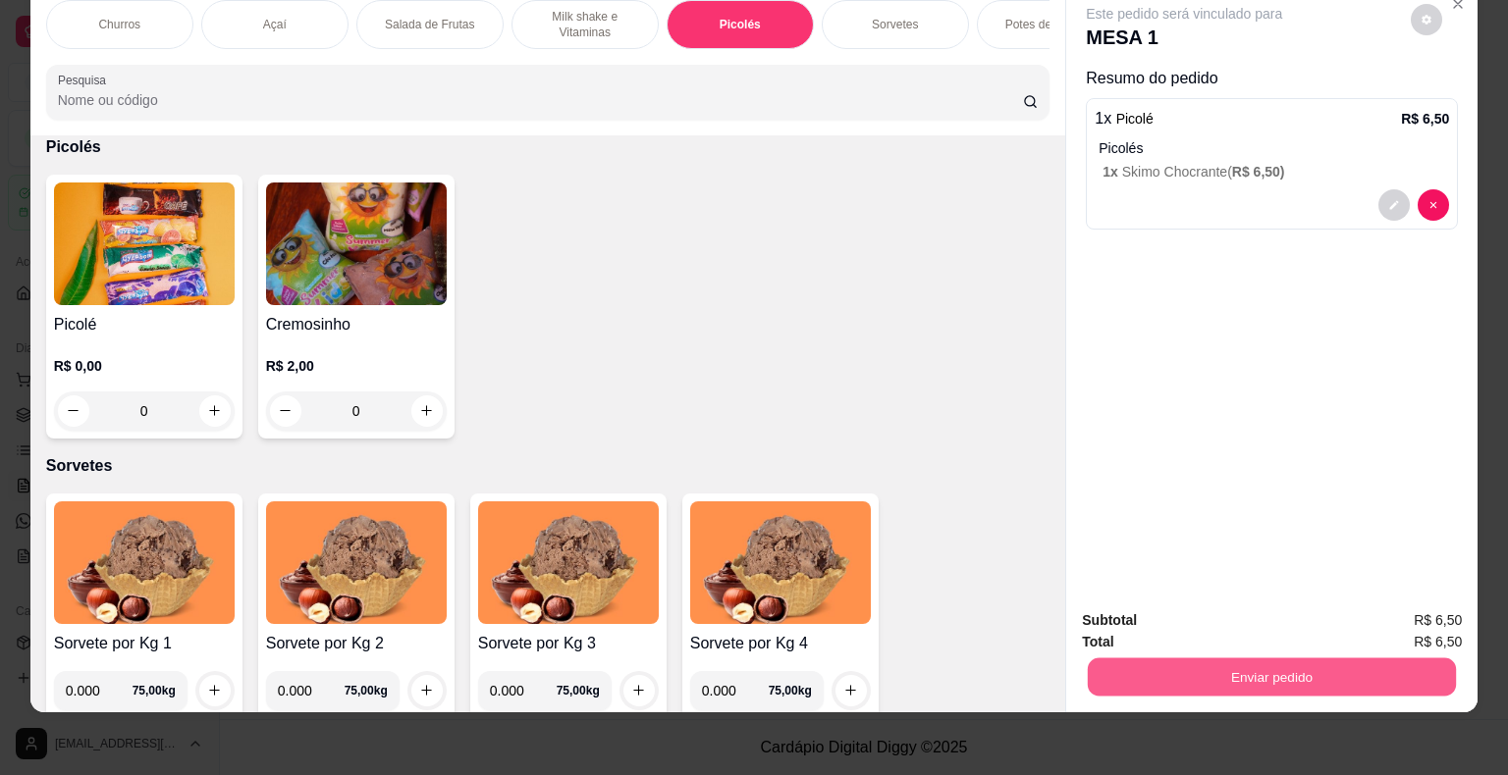
click at [1123, 672] on button "Enviar pedido" at bounding box center [1272, 678] width 368 height 38
click at [1146, 610] on button "Não registrar e enviar pedido" at bounding box center [1206, 614] width 204 height 37
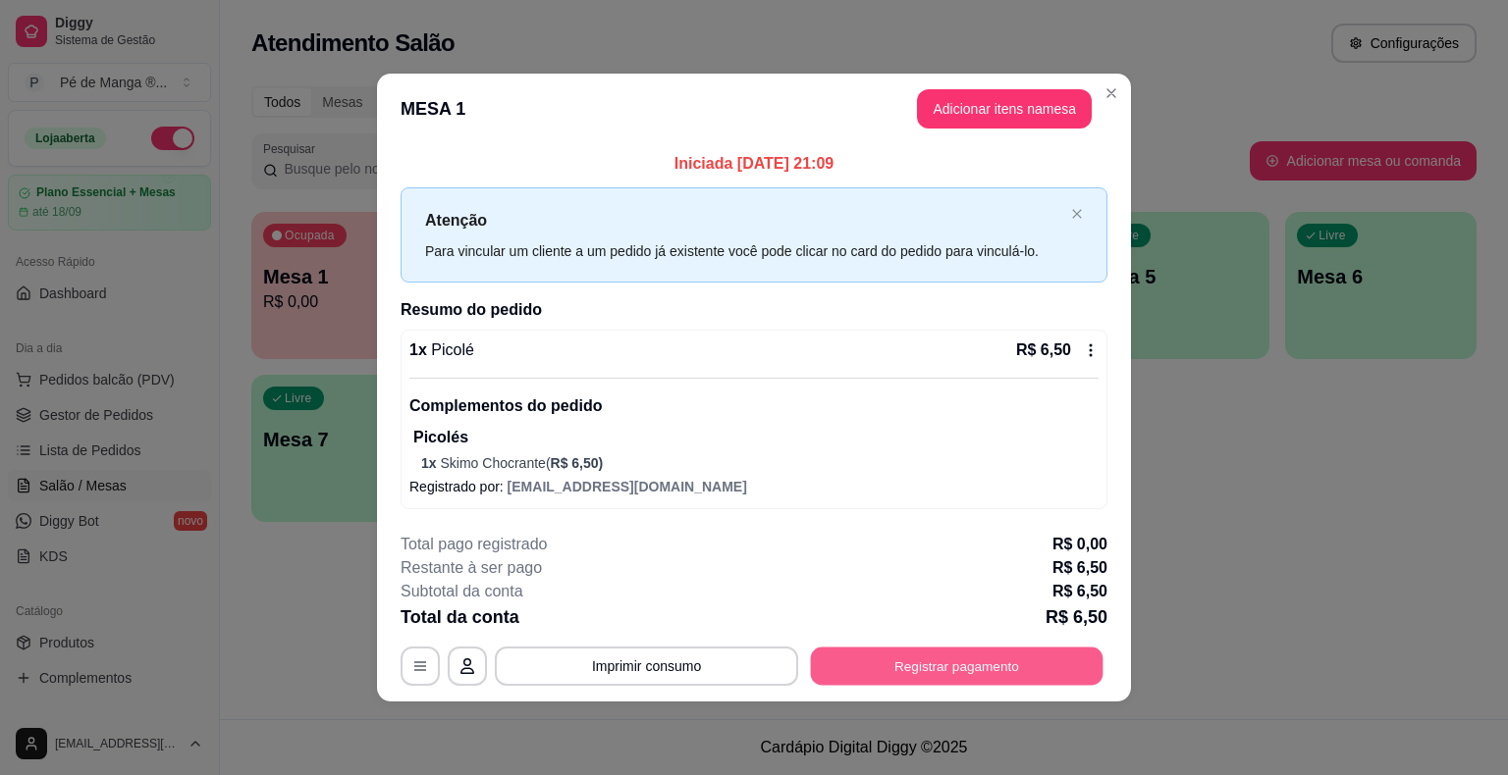
click at [982, 677] on button "Registrar pagamento" at bounding box center [957, 667] width 293 height 38
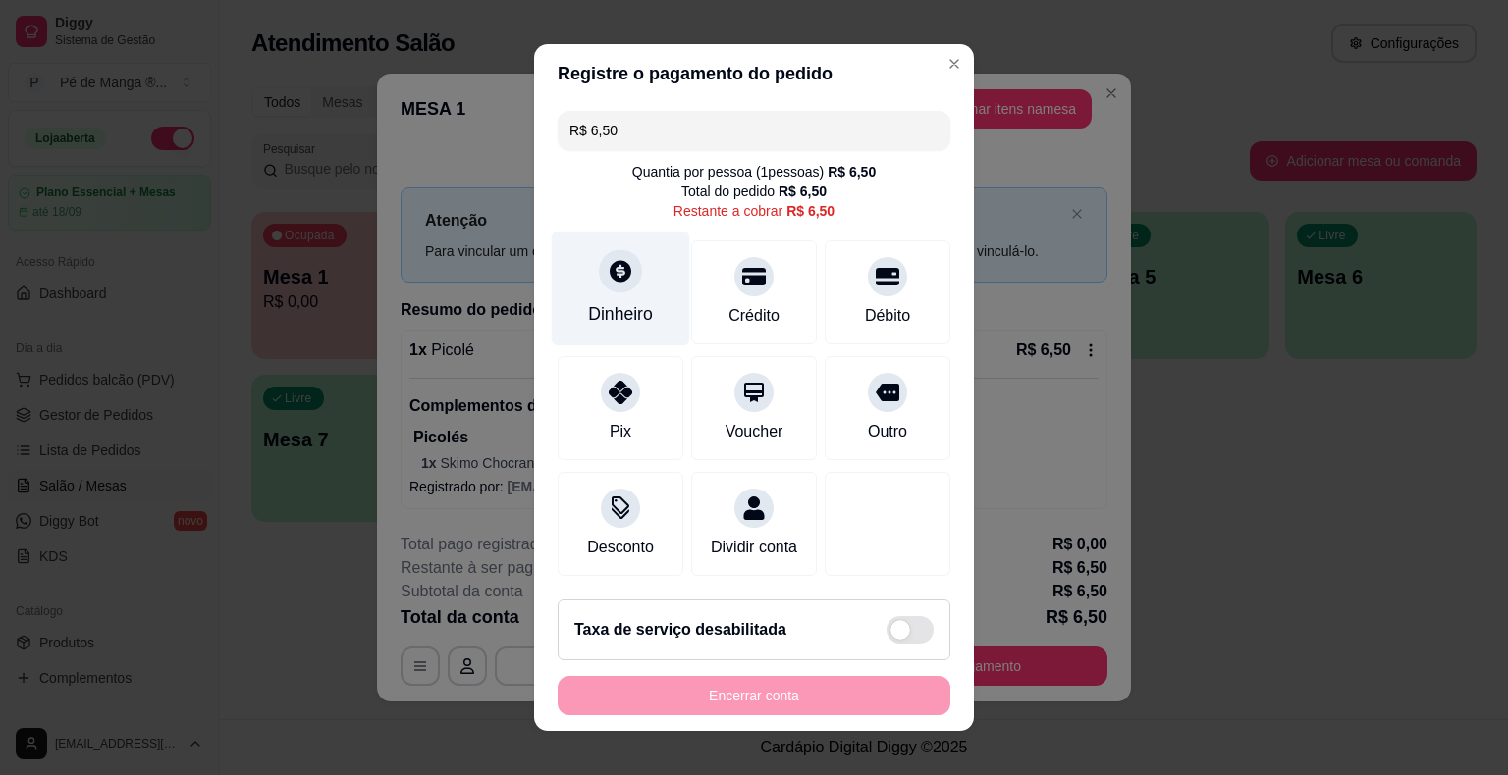
click at [636, 292] on div "Dinheiro" at bounding box center [621, 289] width 138 height 115
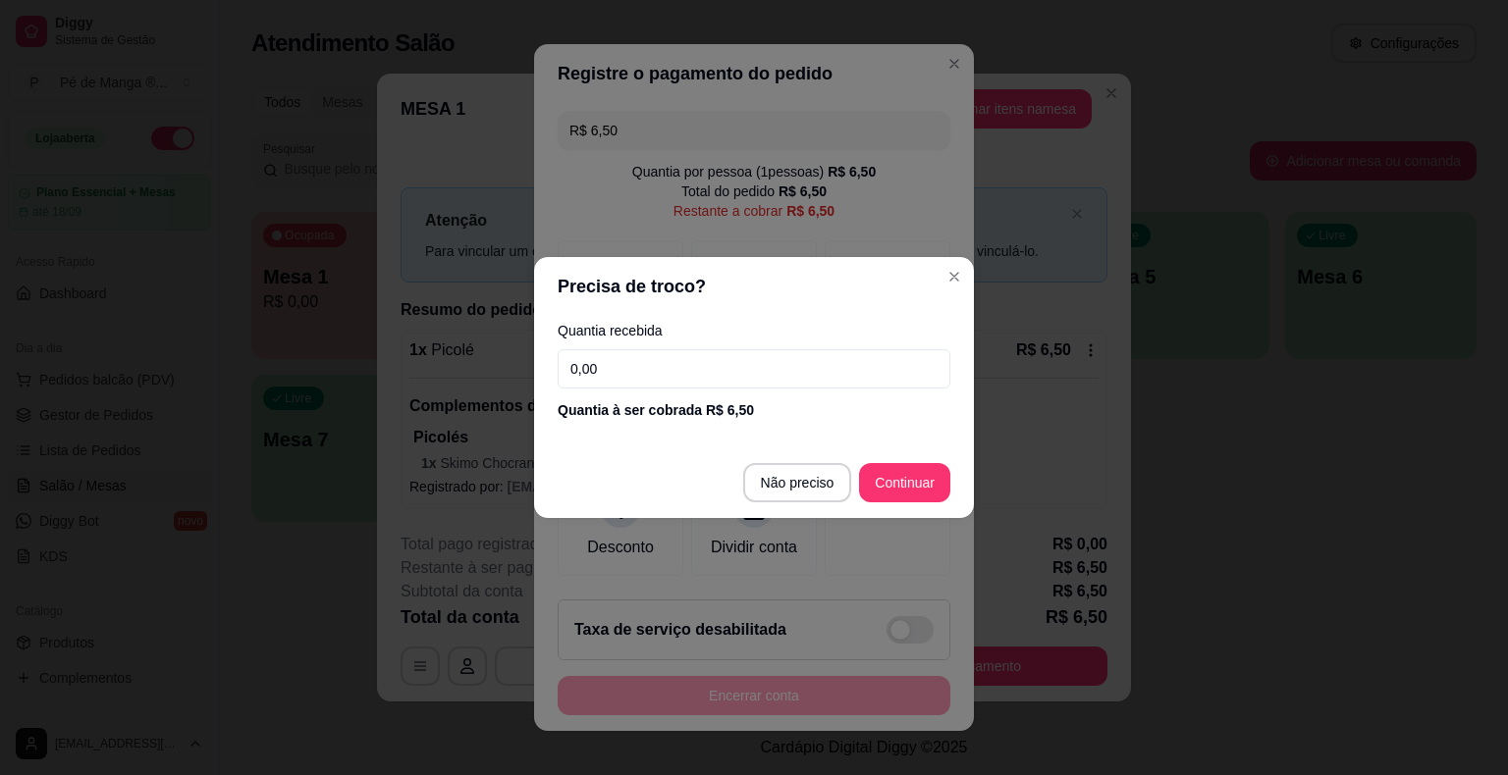
click at [635, 365] on input "0,00" at bounding box center [754, 368] width 393 height 39
type input "6,50"
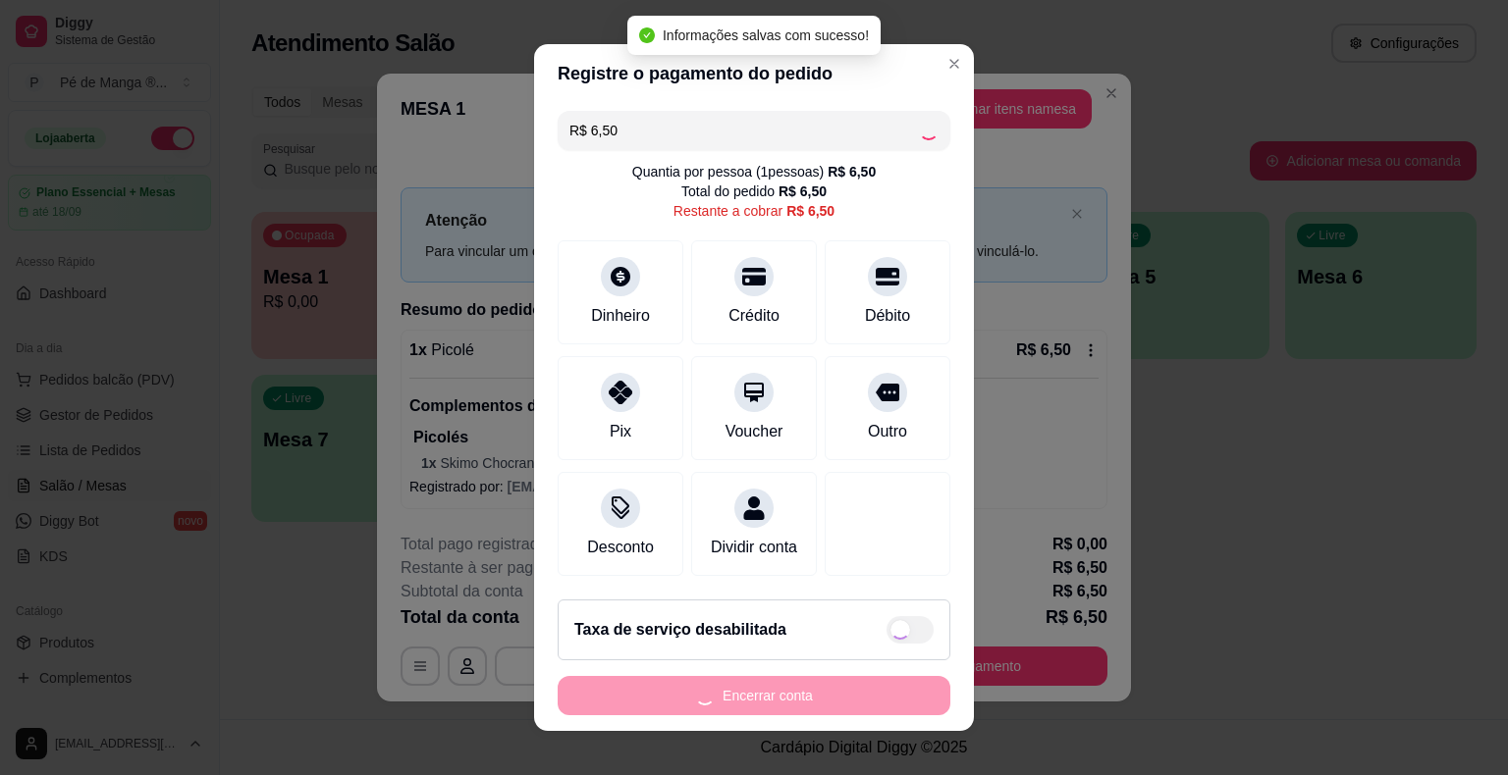
type input "R$ 0,00"
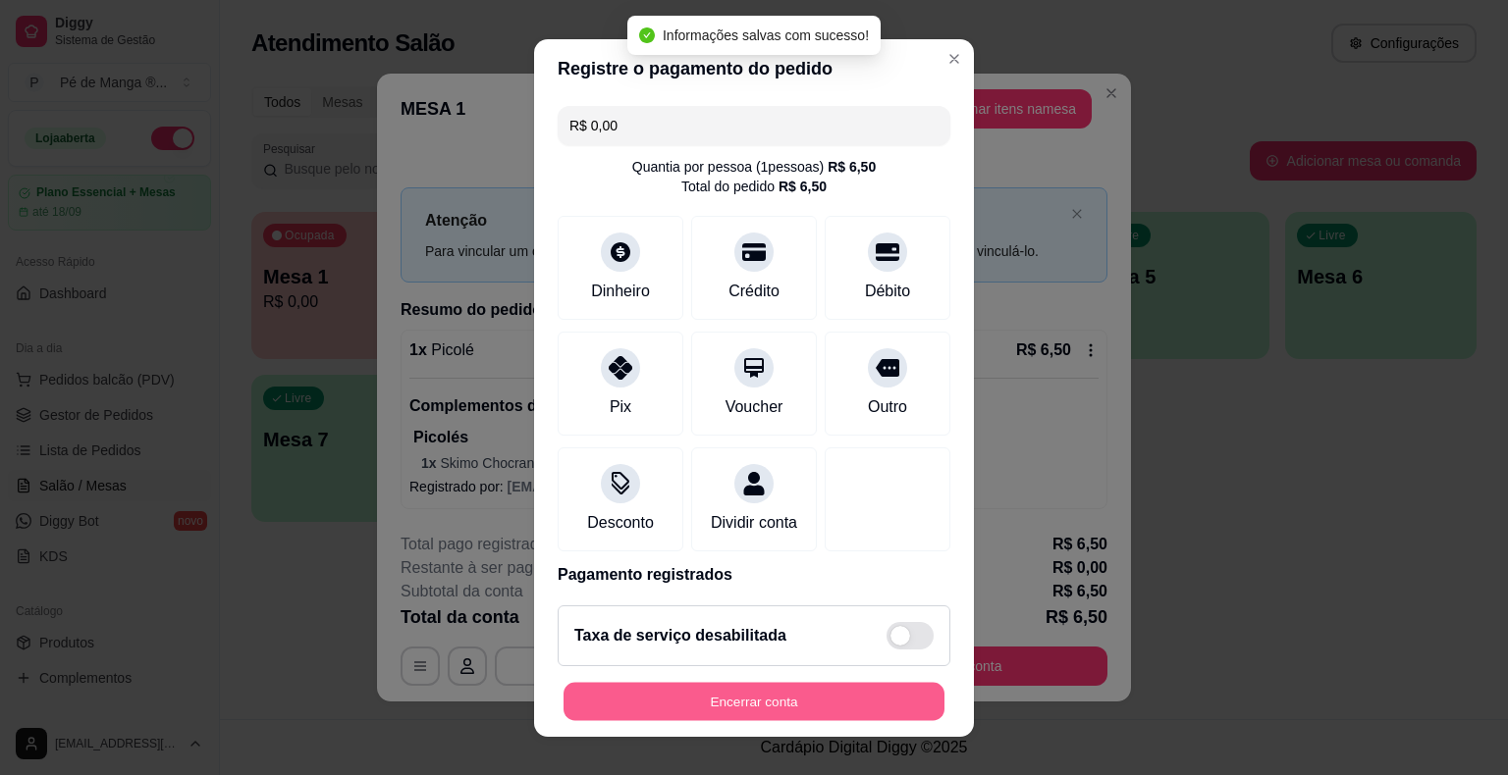
click at [837, 697] on button "Encerrar conta" at bounding box center [753, 701] width 381 height 38
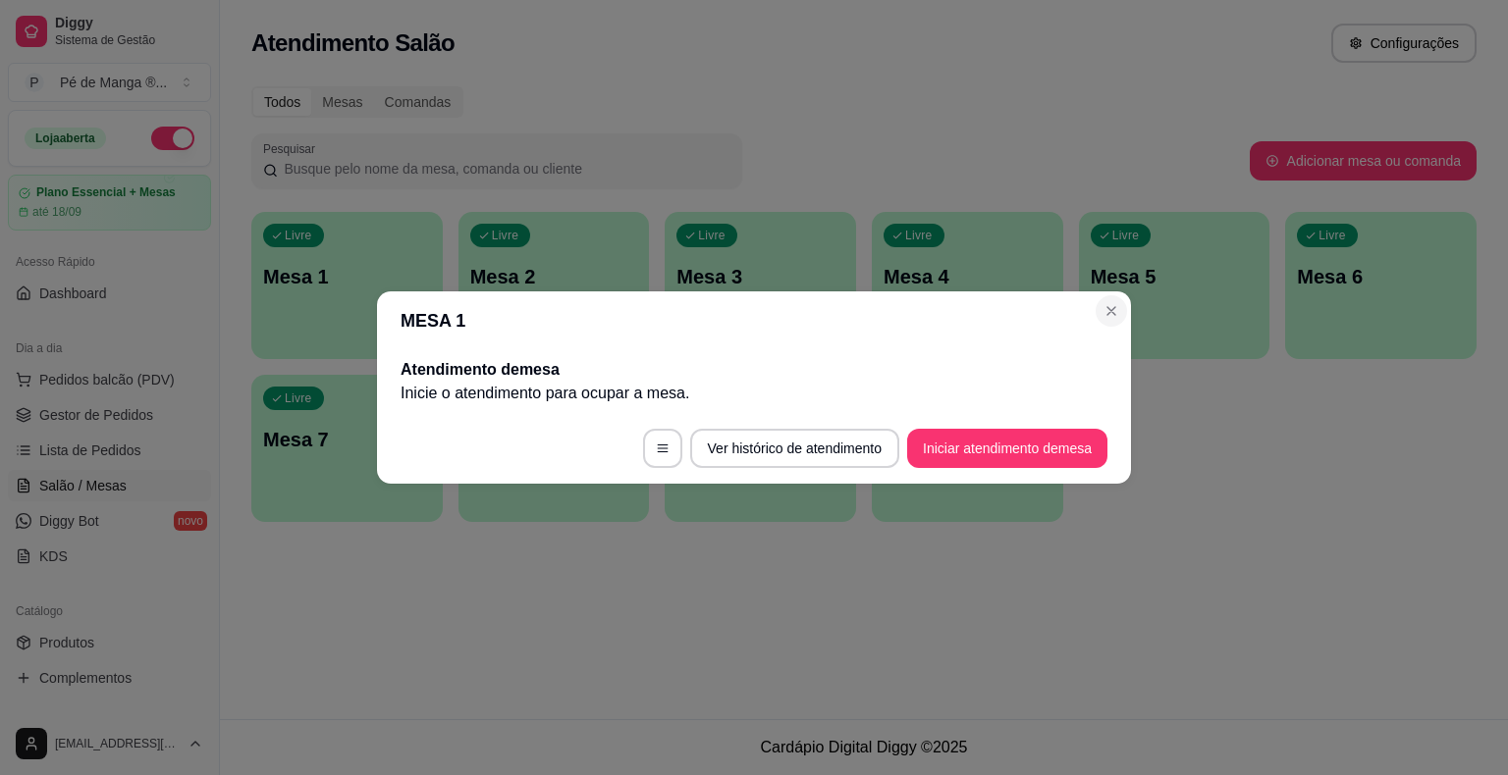
click at [1111, 320] on section "MESA 1 Atendimento de mesa Inicie o atendimento para ocupar a mesa . Ver histór…" at bounding box center [754, 388] width 754 height 192
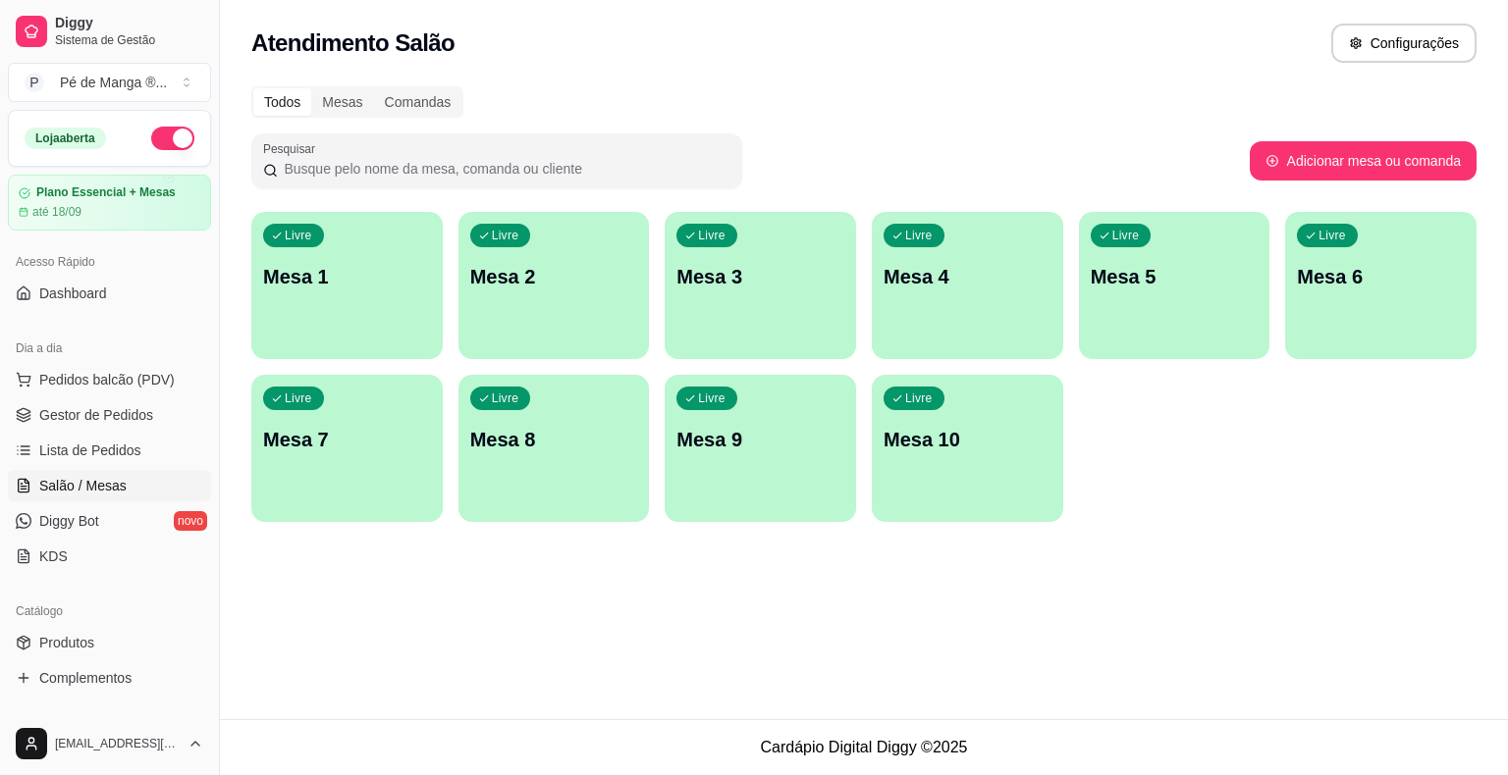
click at [303, 283] on p "Mesa 1" at bounding box center [347, 276] width 168 height 27
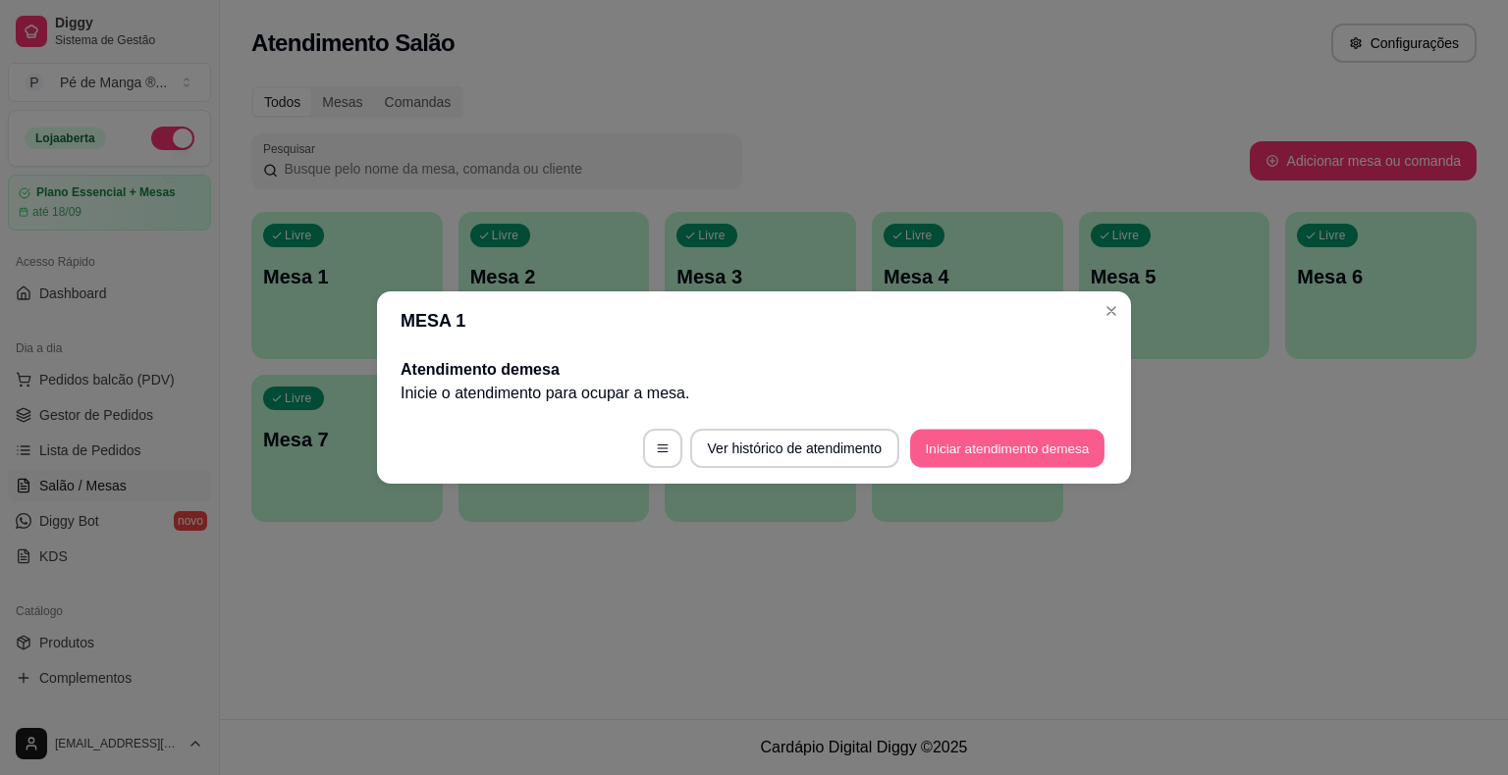
click at [980, 459] on button "Iniciar atendimento de mesa" at bounding box center [1007, 449] width 194 height 38
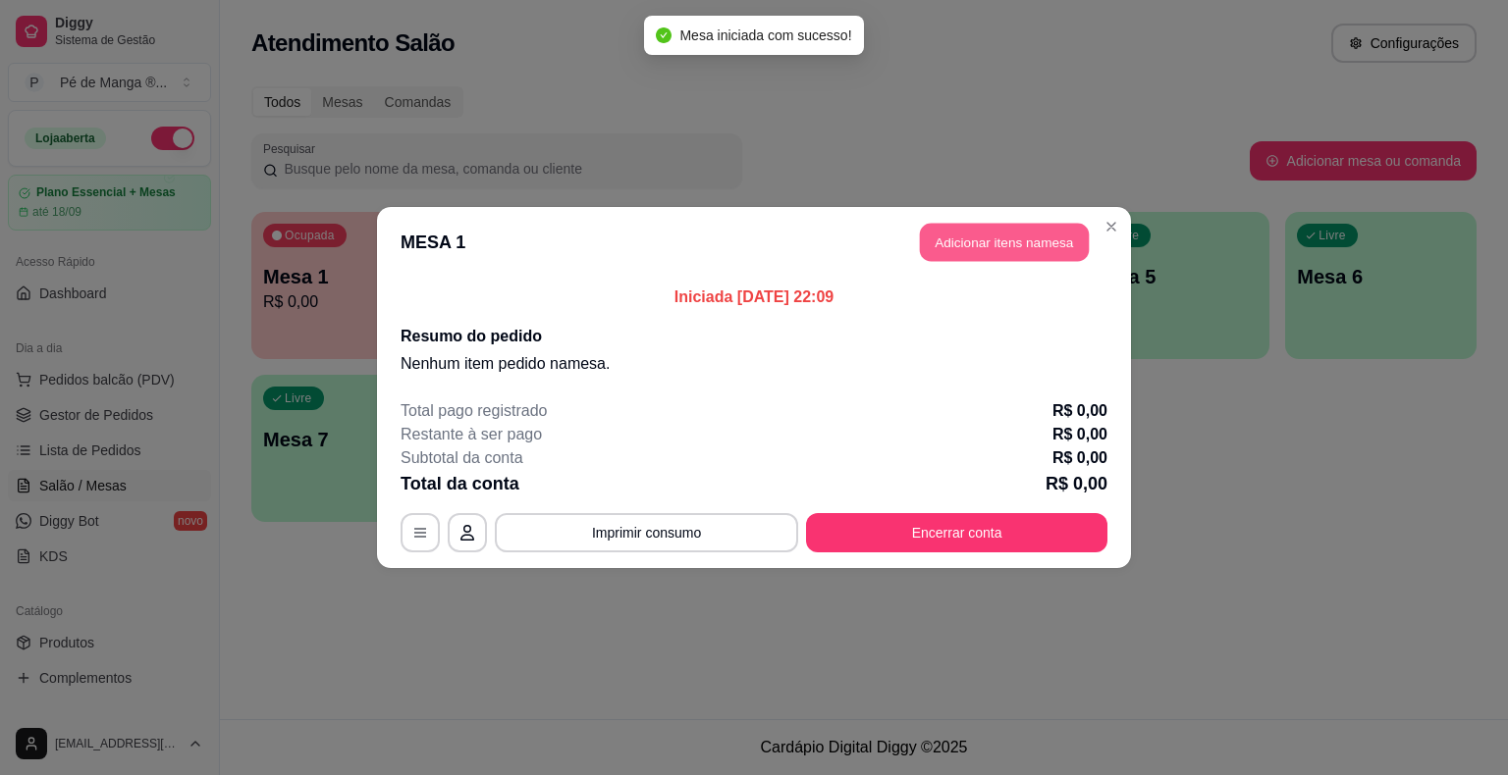
click at [967, 238] on button "Adicionar itens na mesa" at bounding box center [1004, 243] width 169 height 38
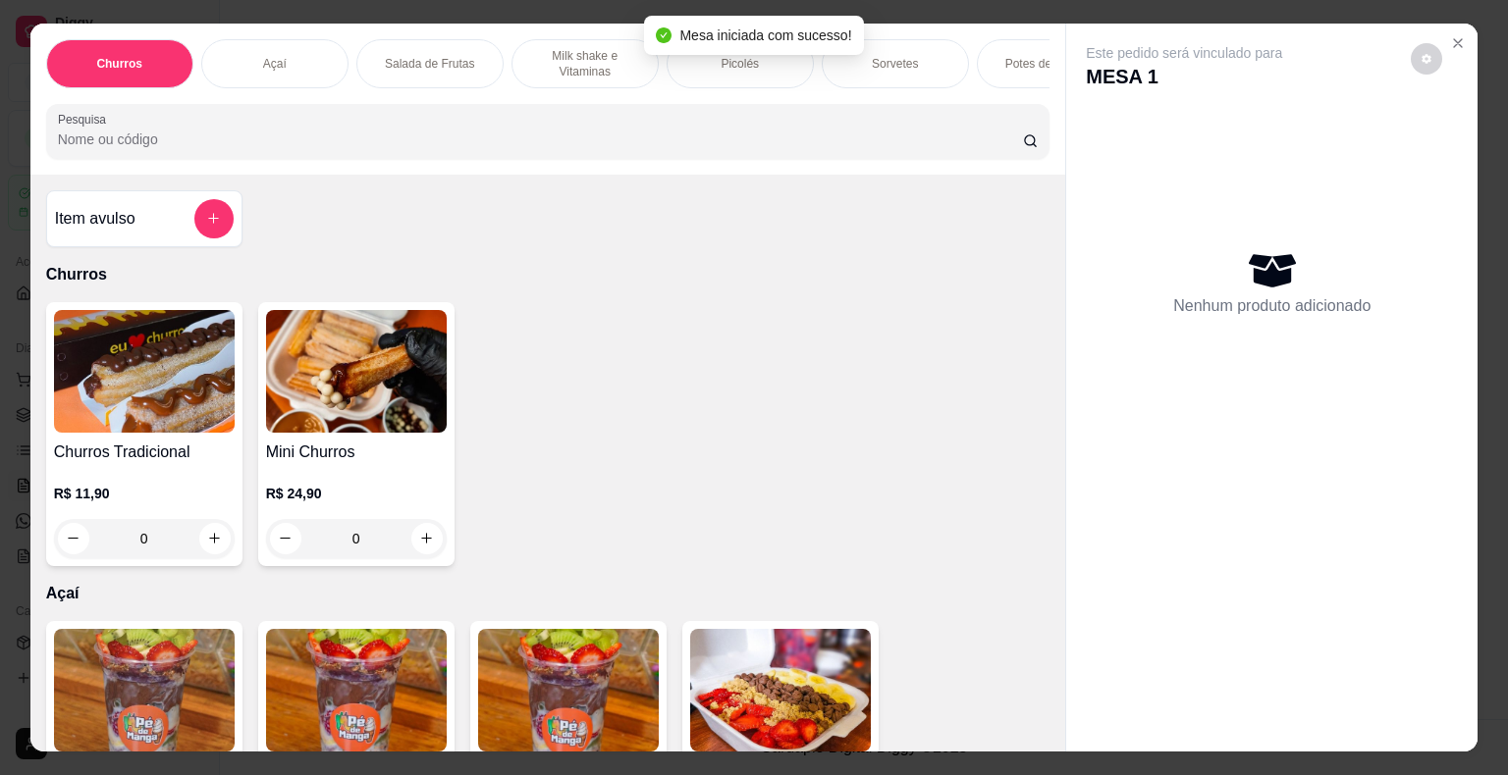
click at [930, 67] on div "Sorvetes" at bounding box center [895, 63] width 147 height 49
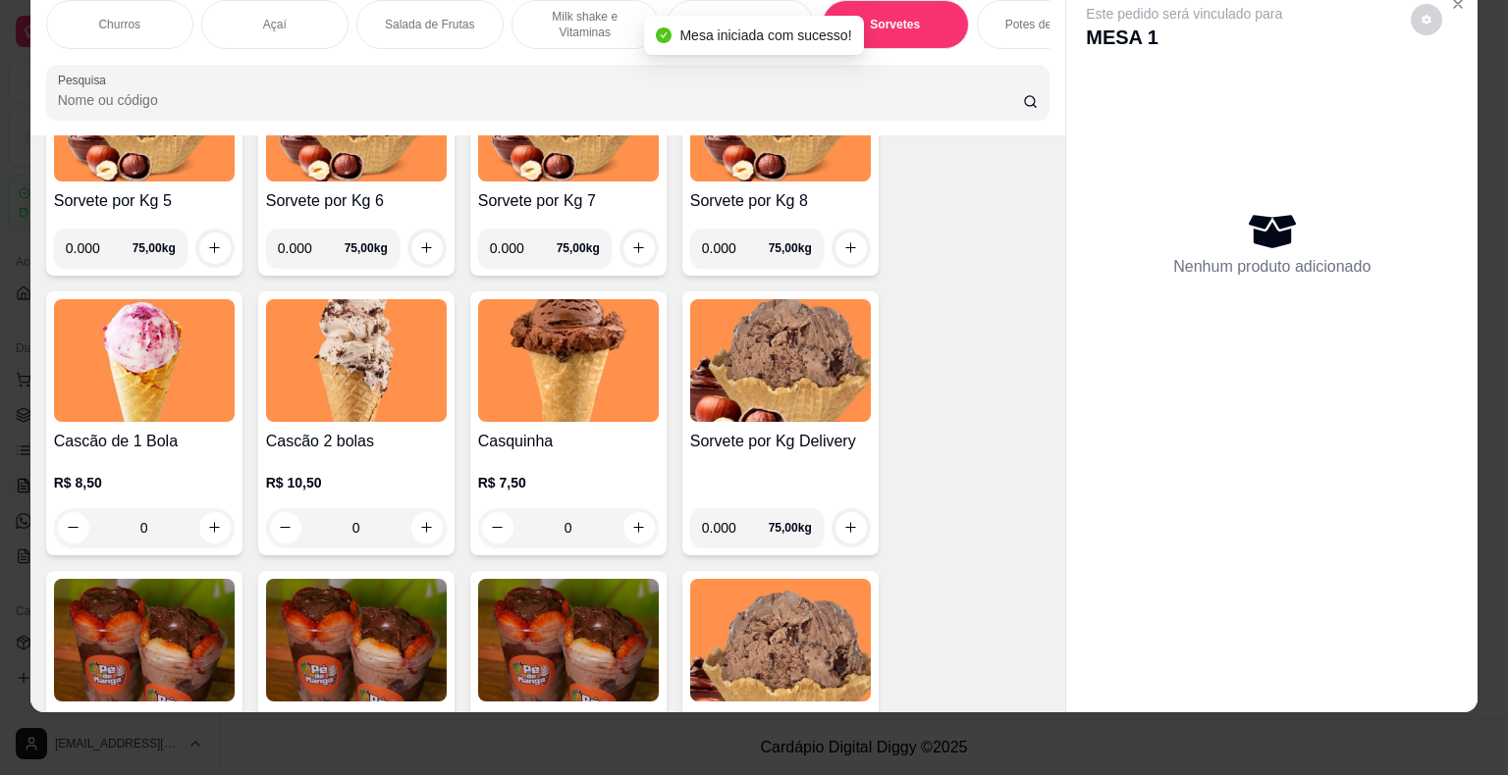
scroll to position [2635, 0]
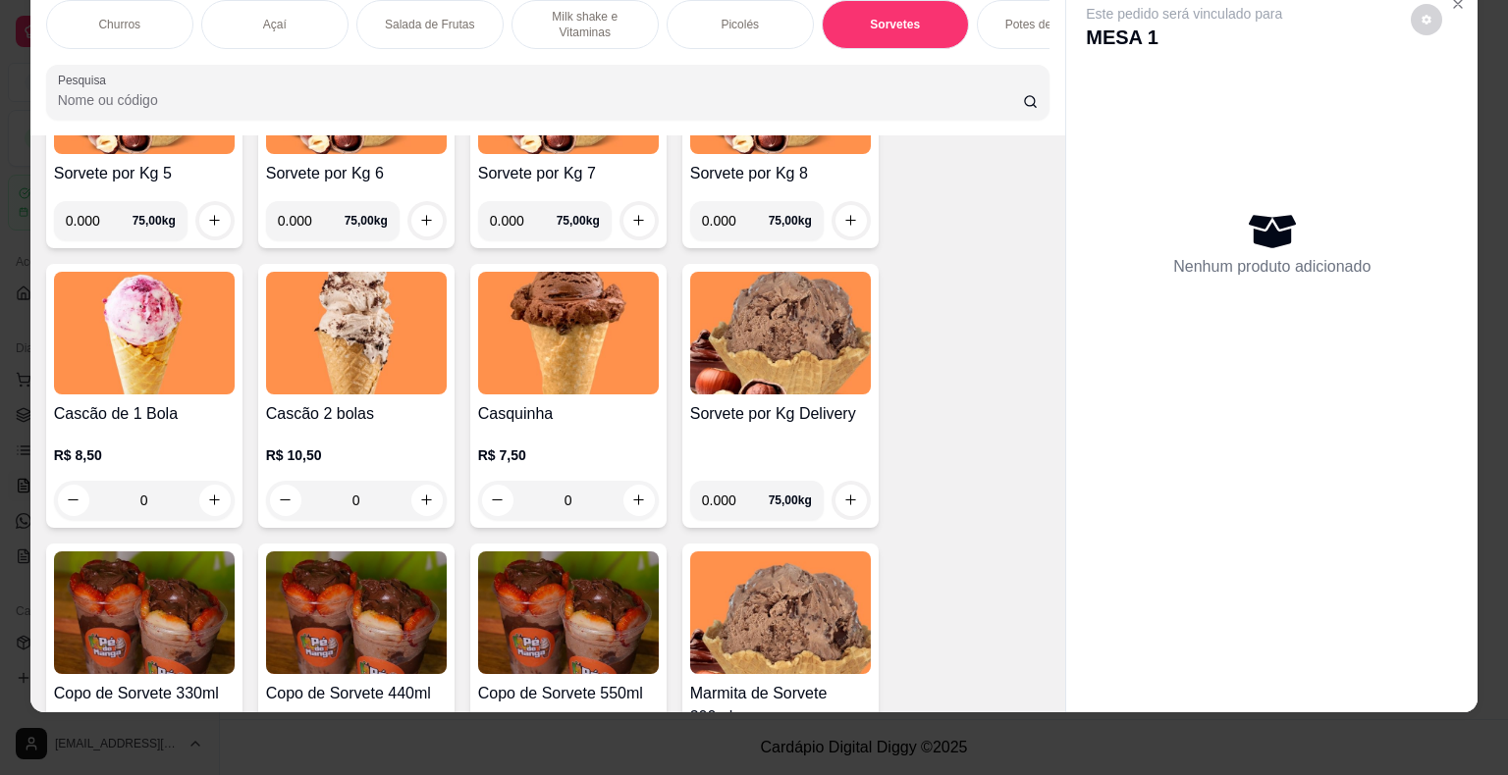
click at [420, 495] on div "0" at bounding box center [356, 500] width 181 height 39
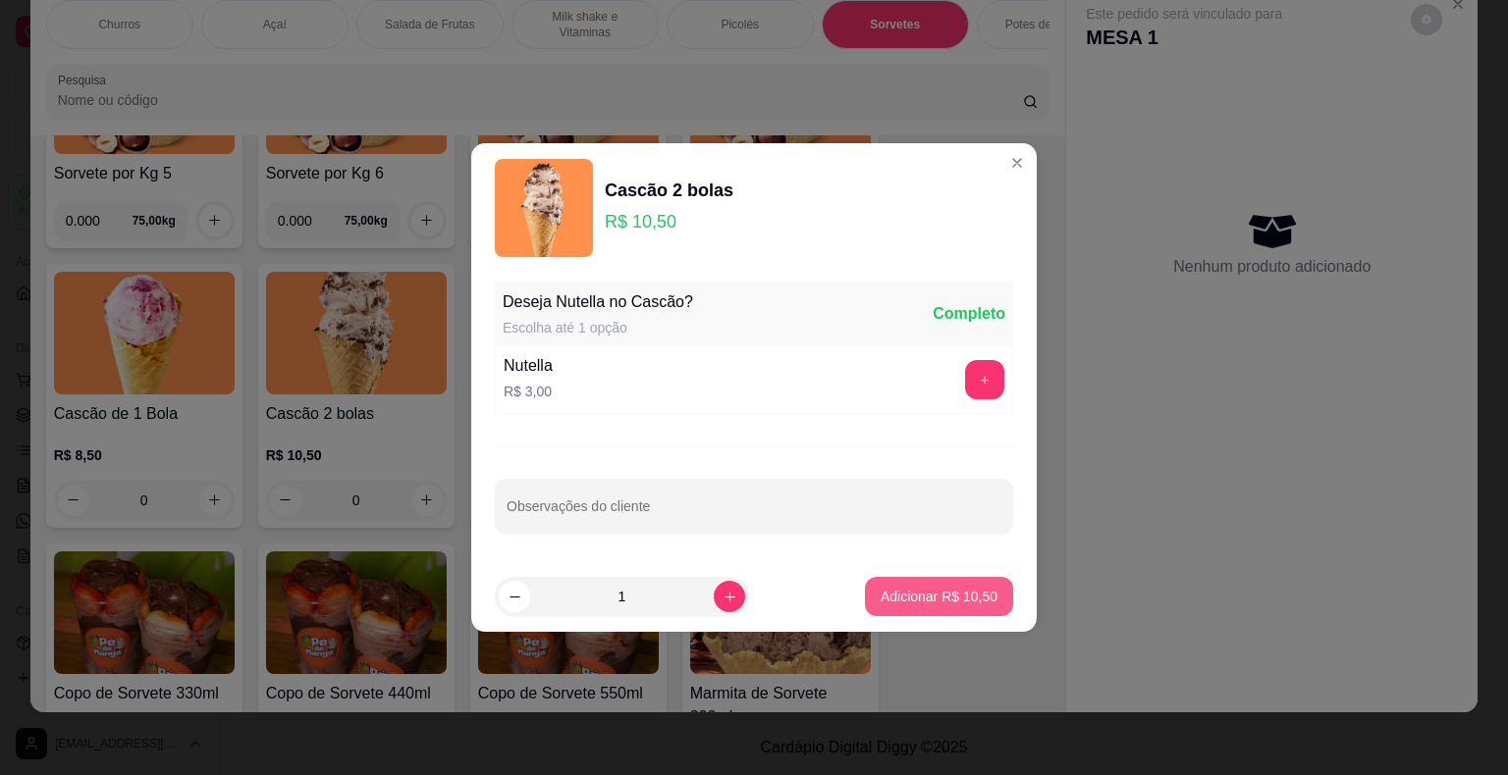
click at [946, 599] on p "Adicionar R$ 10,50" at bounding box center [939, 597] width 117 height 20
type input "1"
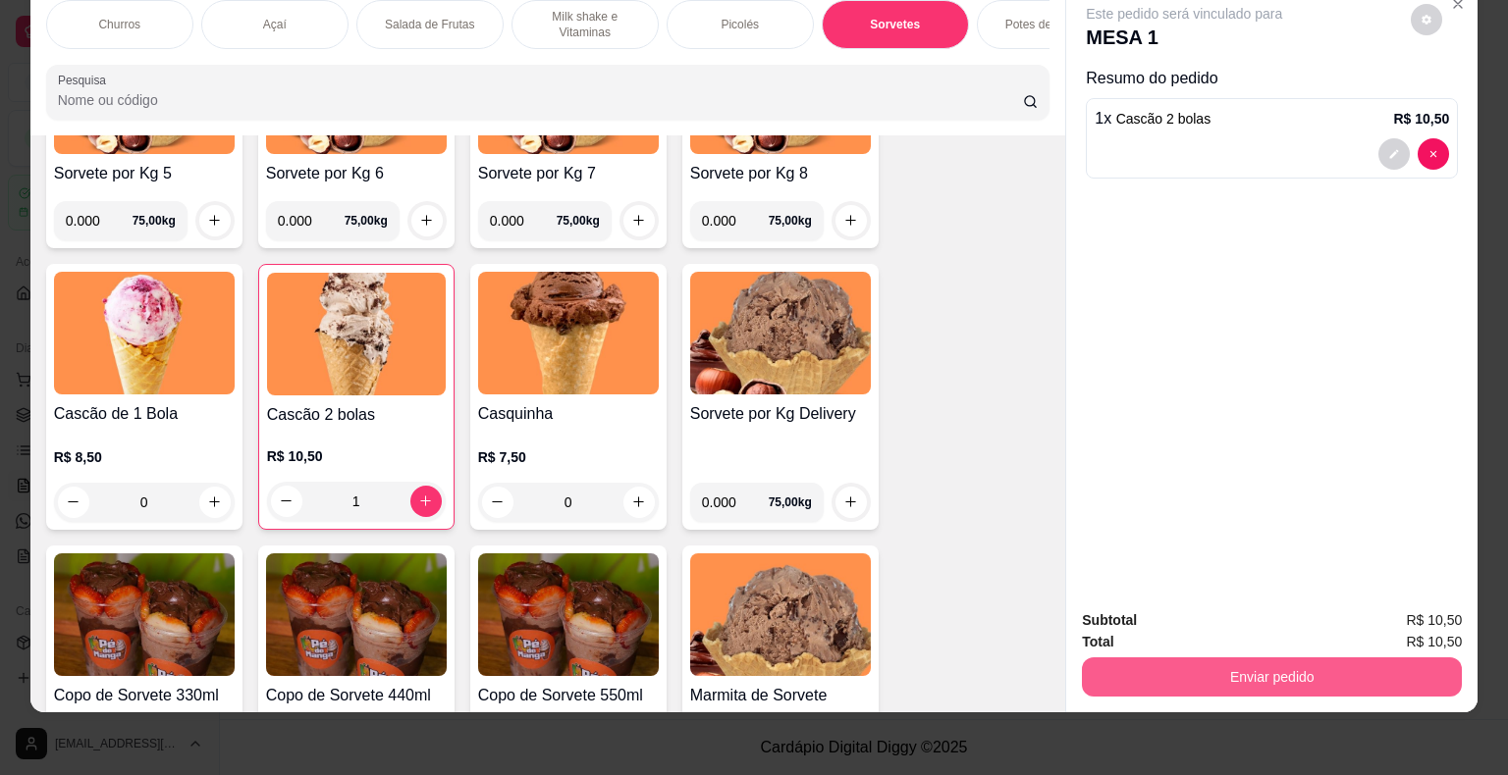
click at [1202, 668] on button "Enviar pedido" at bounding box center [1272, 677] width 380 height 39
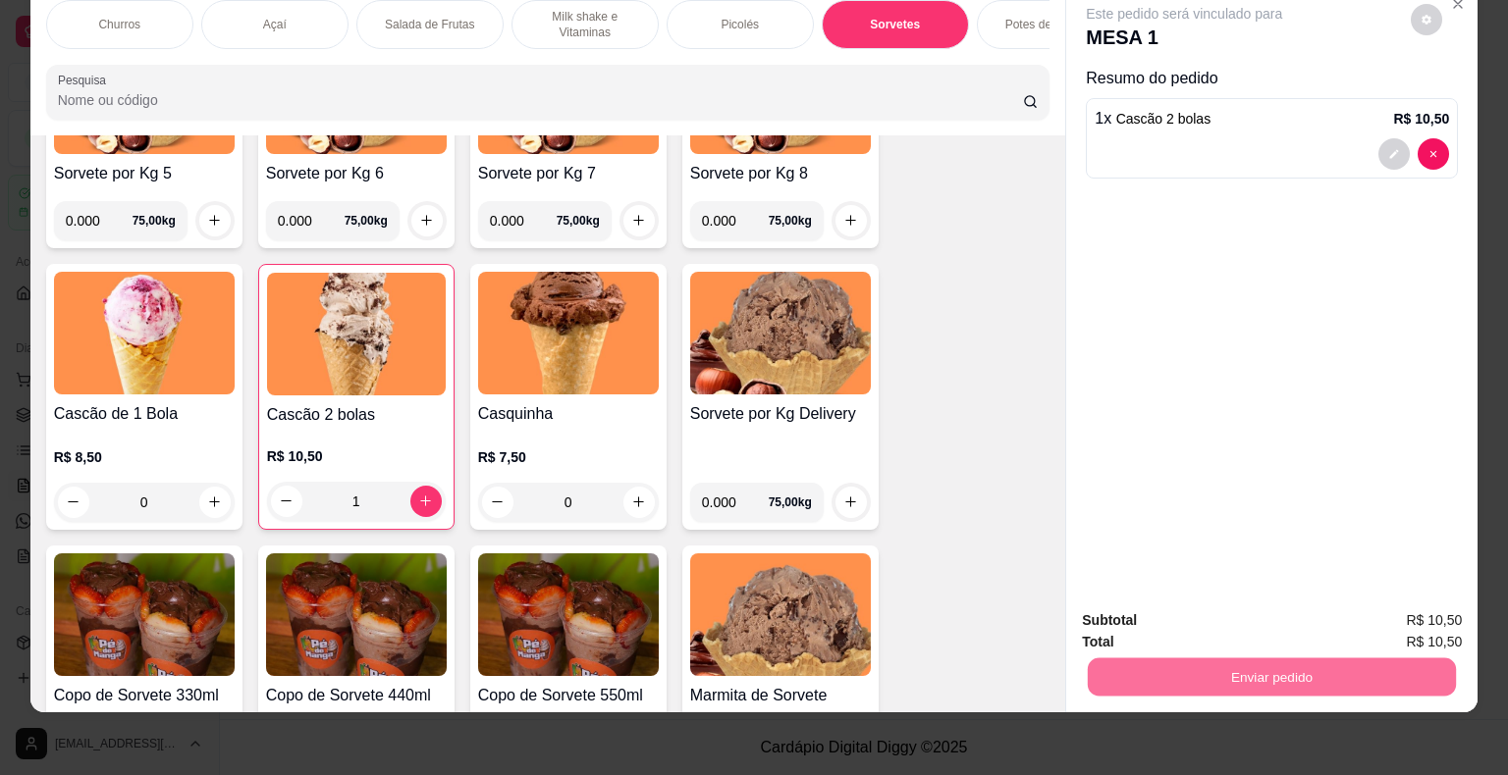
click at [1135, 610] on button "Não registrar e enviar pedido" at bounding box center [1206, 614] width 198 height 36
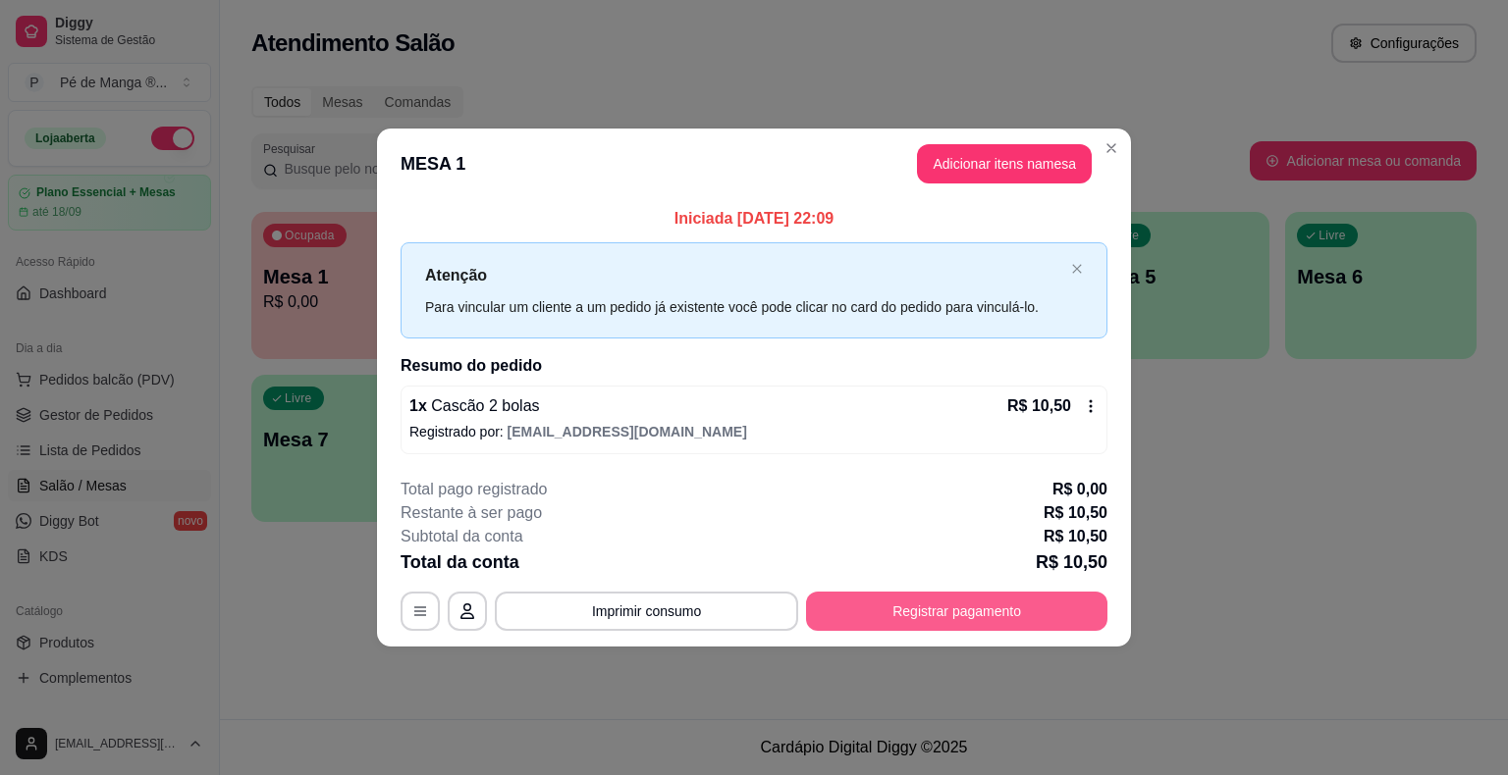
click at [1001, 618] on button "Registrar pagamento" at bounding box center [956, 611] width 301 height 39
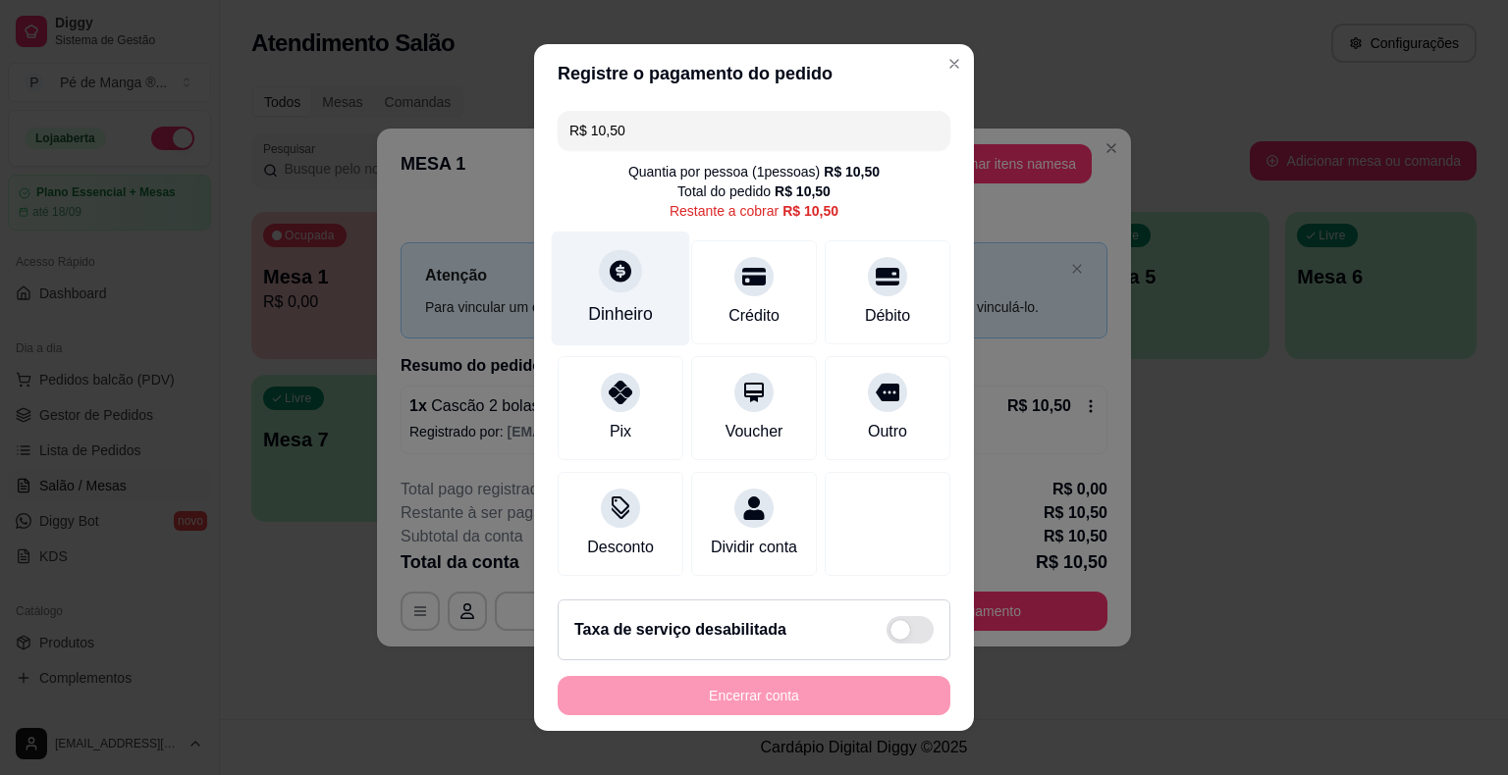
click at [610, 282] on icon at bounding box center [621, 271] width 22 height 22
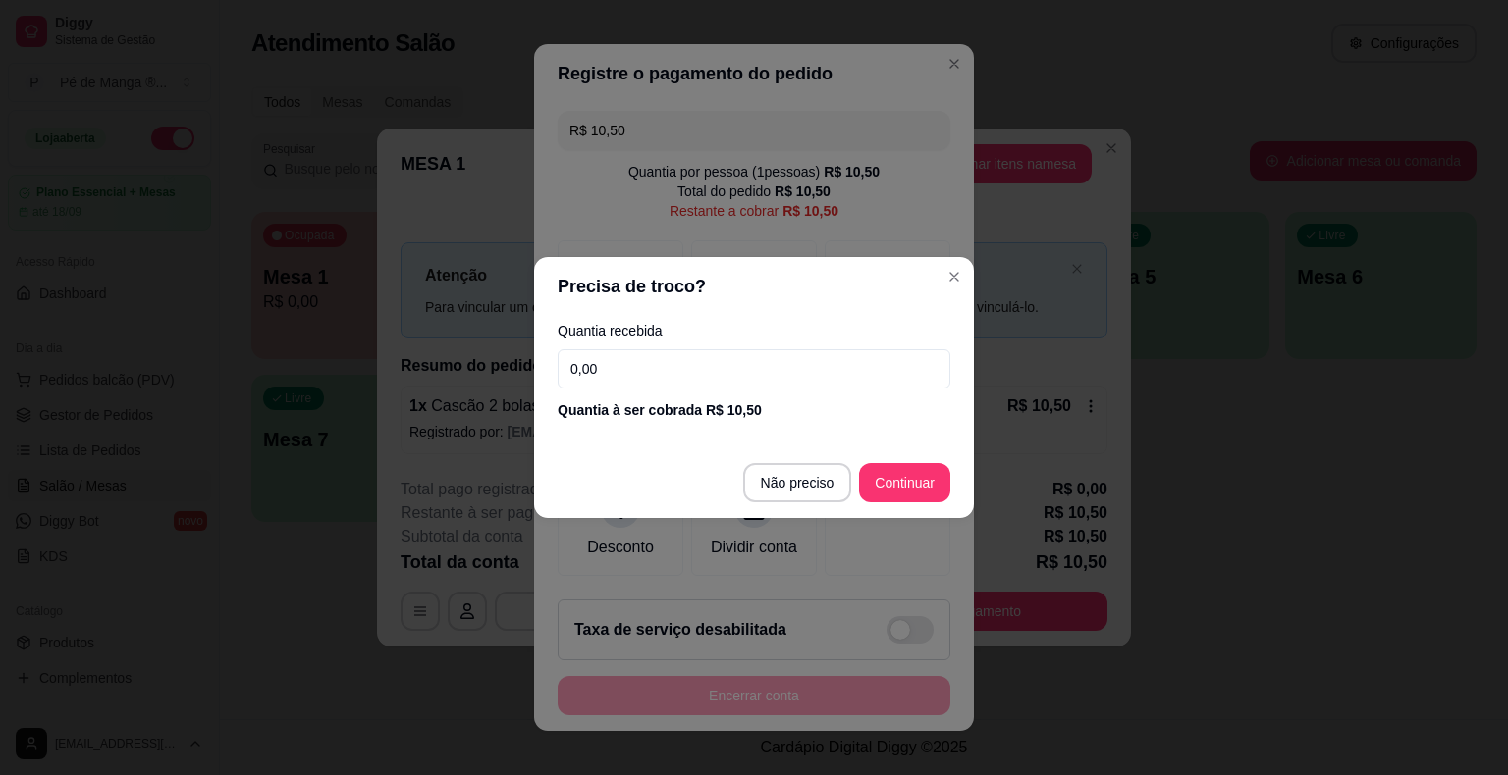
click at [643, 377] on input "0,00" at bounding box center [754, 368] width 393 height 39
type input "10,50"
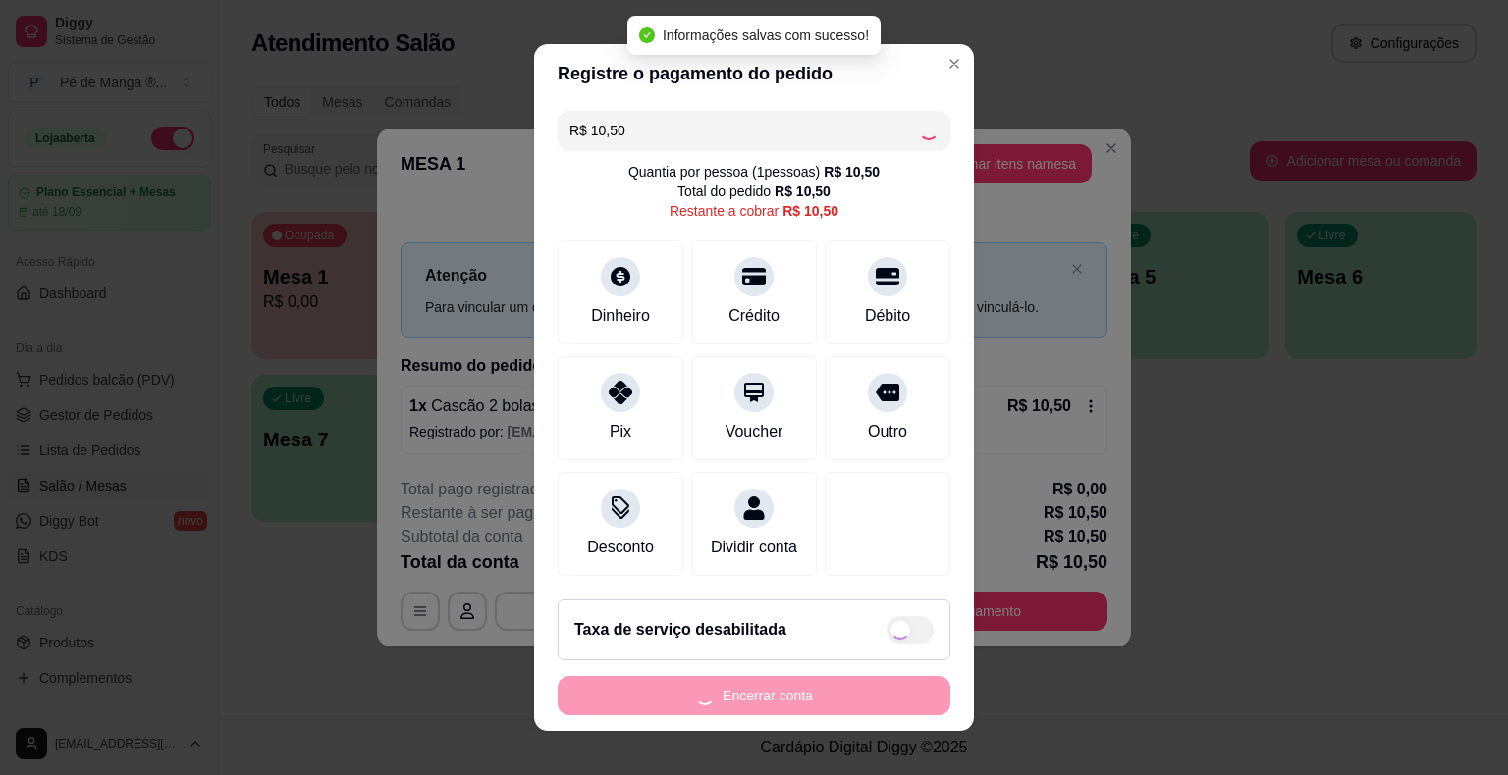
type input "R$ 0,00"
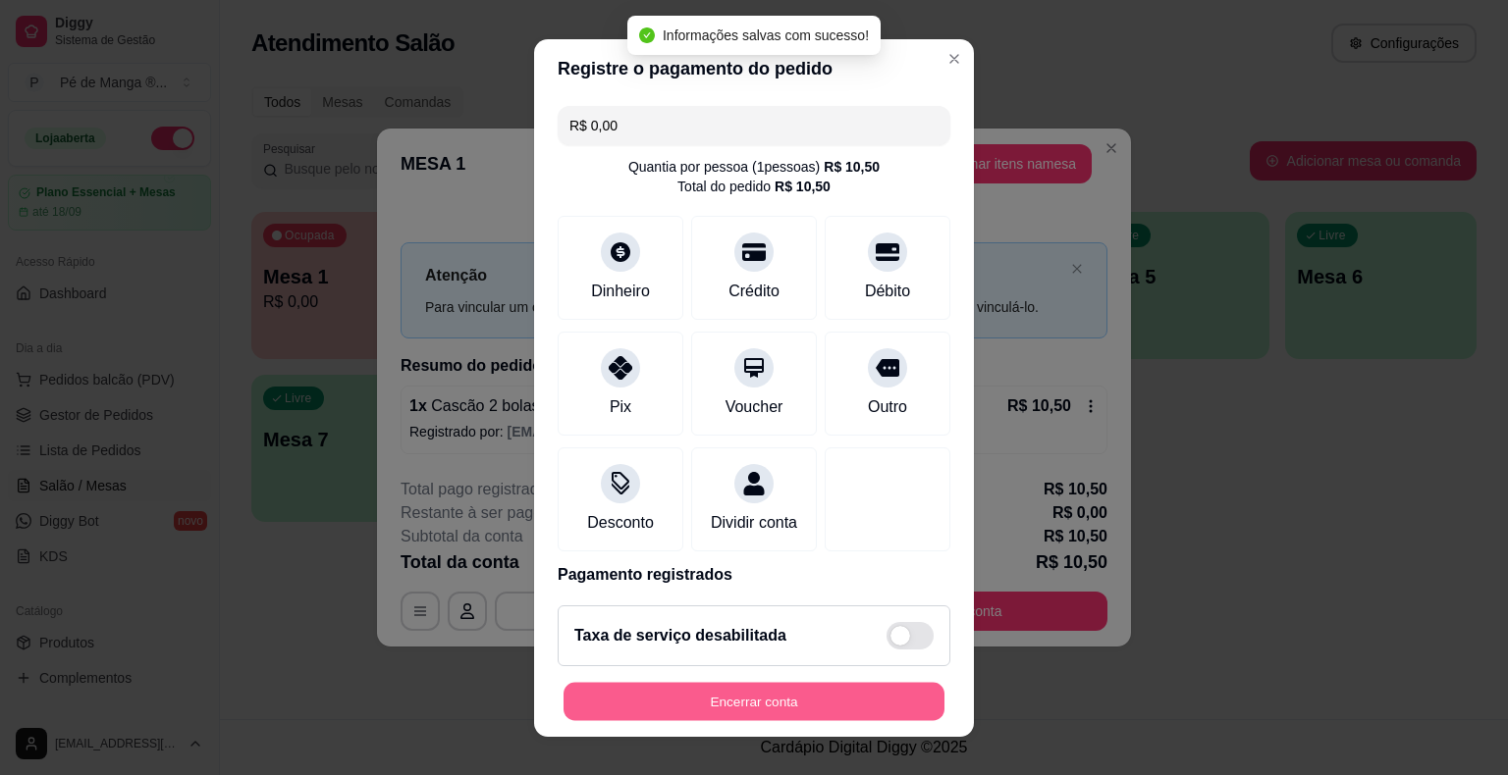
click at [741, 697] on button "Encerrar conta" at bounding box center [753, 701] width 381 height 38
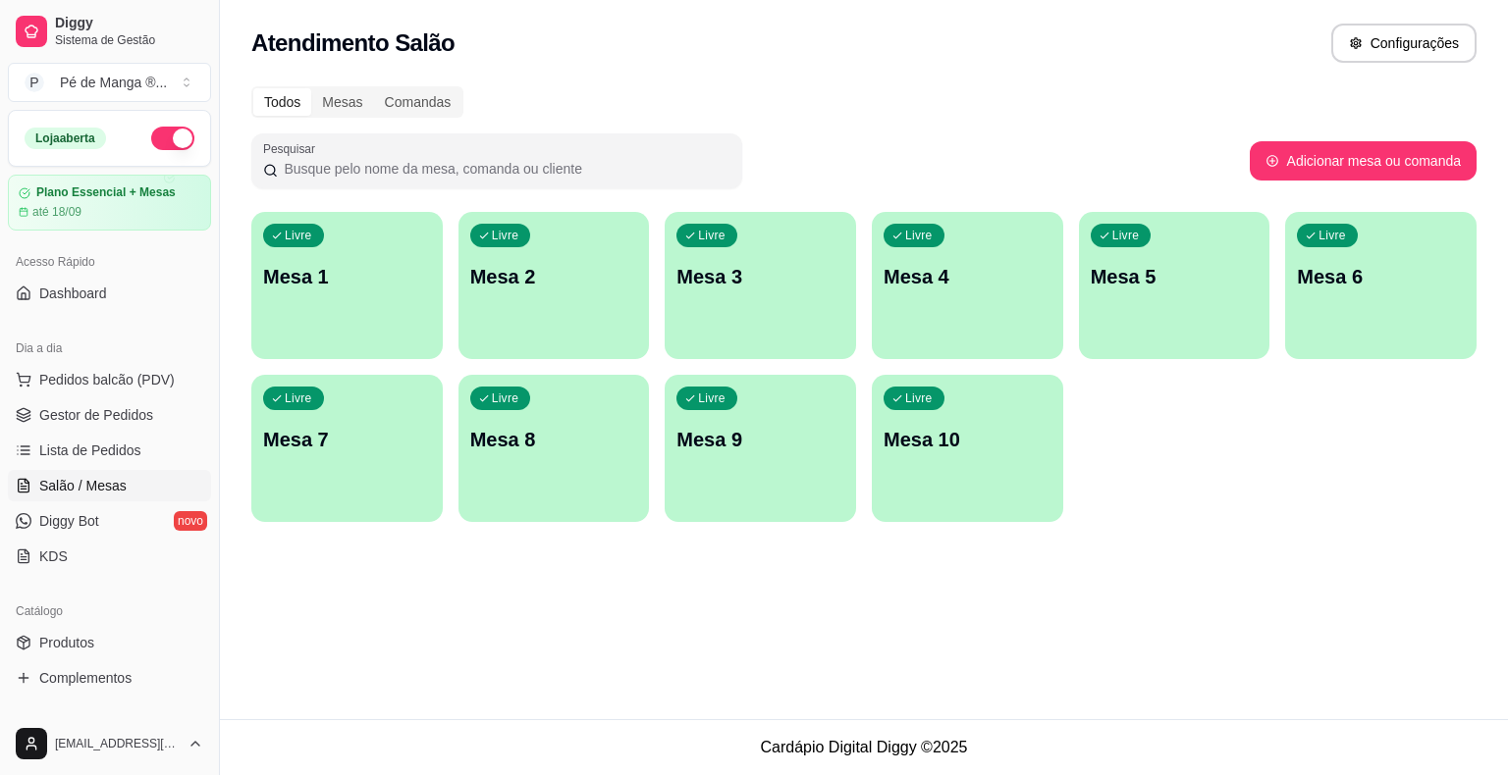
click at [302, 294] on div "Livre Mesa 1" at bounding box center [346, 274] width 191 height 124
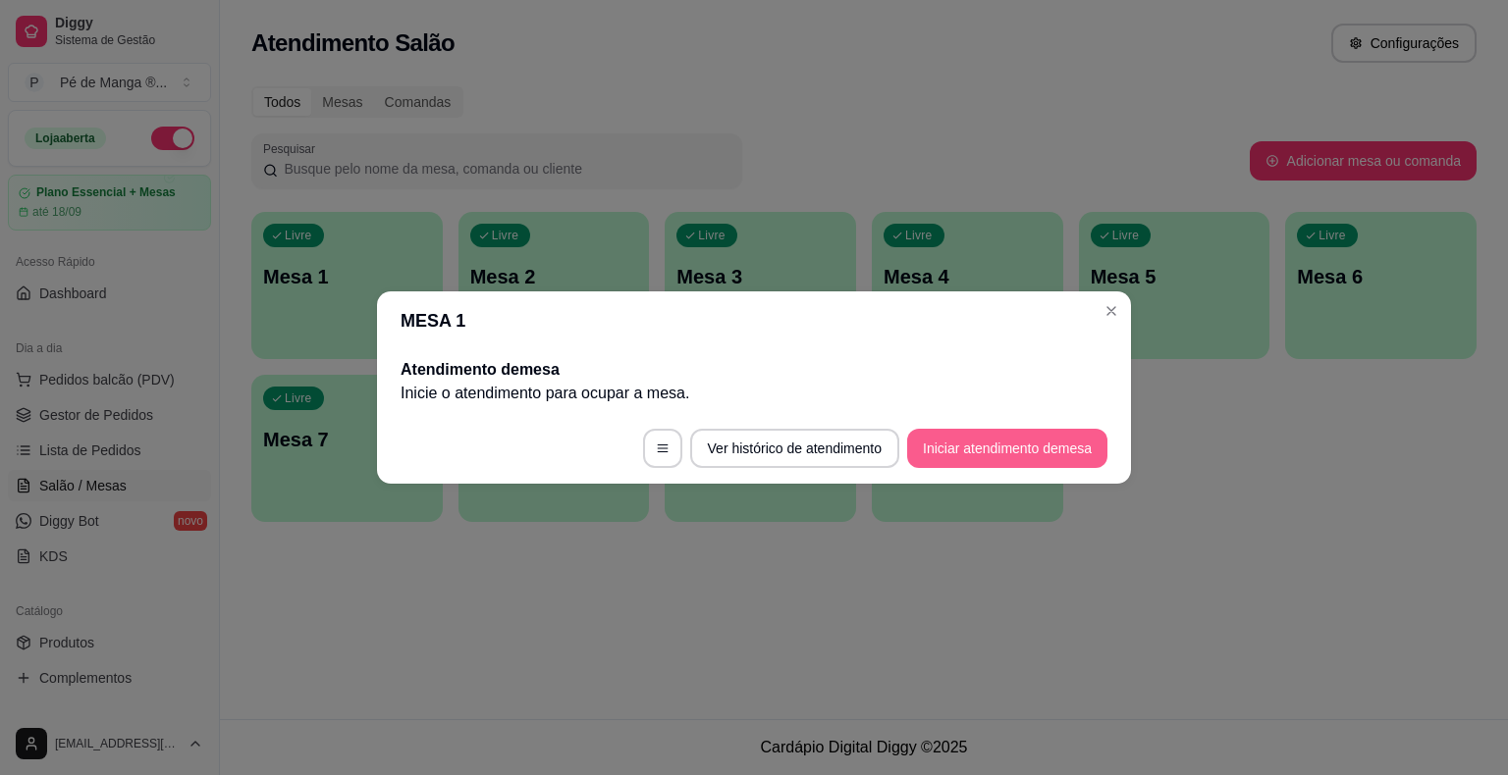
click at [1009, 463] on button "Iniciar atendimento de mesa" at bounding box center [1007, 448] width 200 height 39
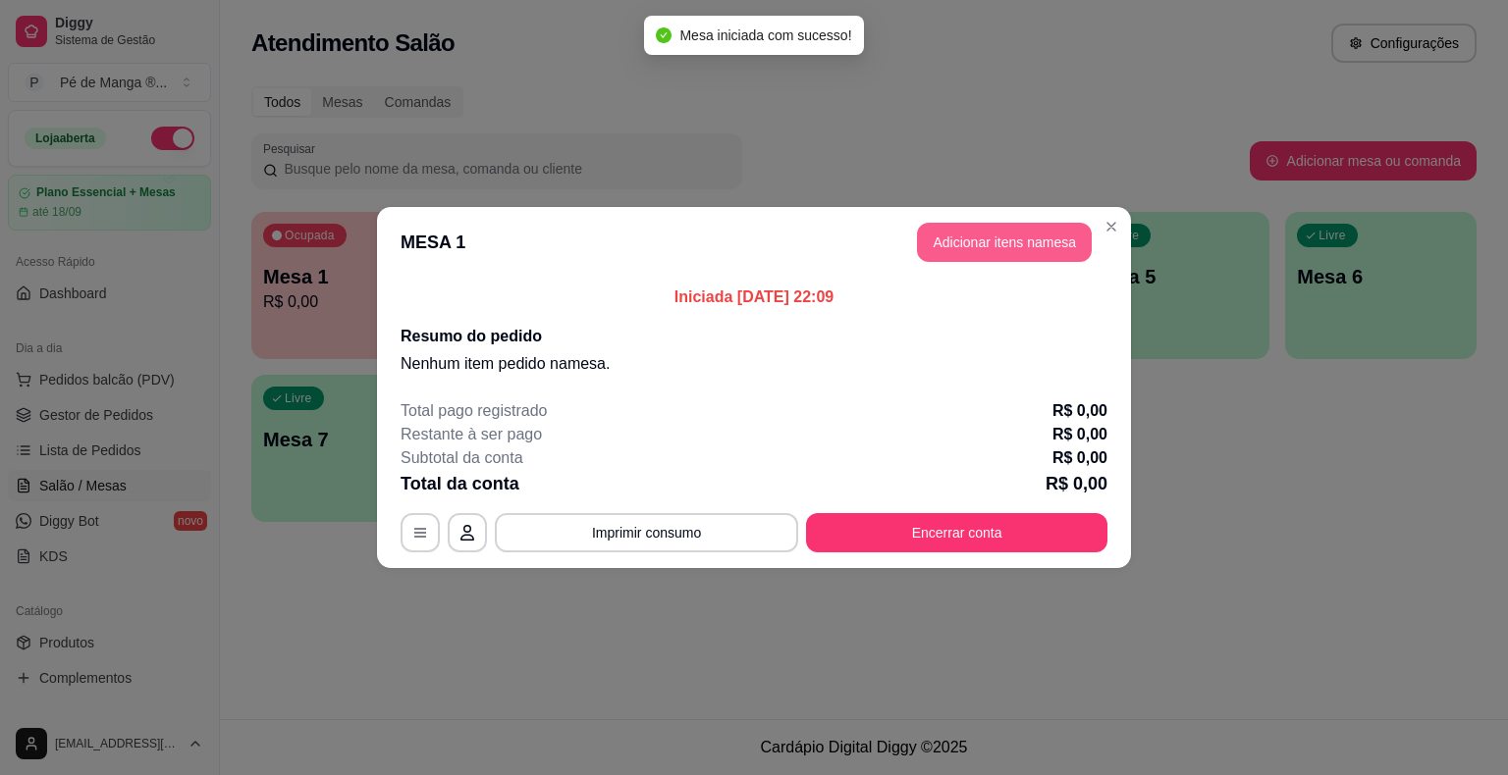
click at [962, 241] on button "Adicionar itens na mesa" at bounding box center [1004, 242] width 175 height 39
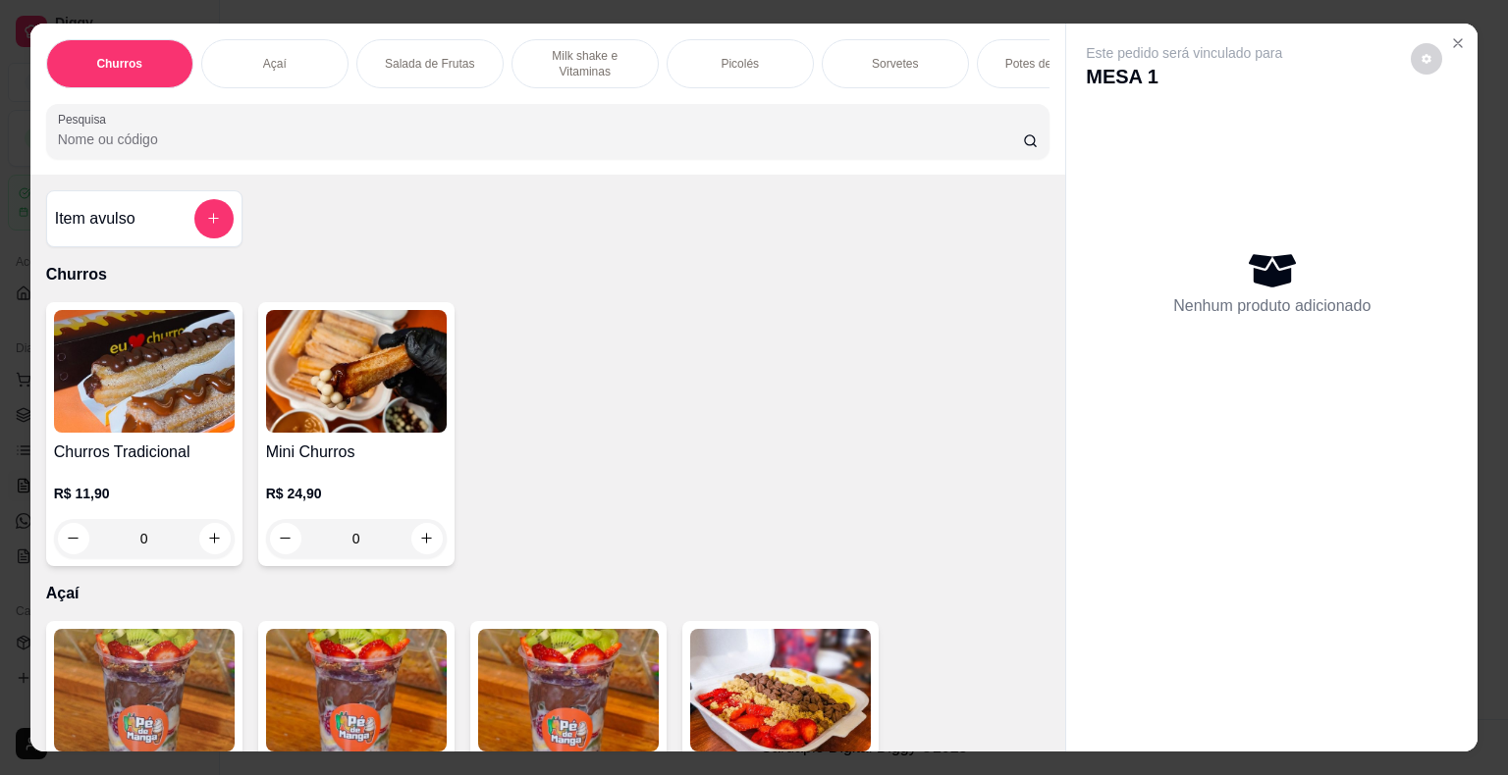
click at [877, 45] on div "Sorvetes" at bounding box center [895, 63] width 147 height 49
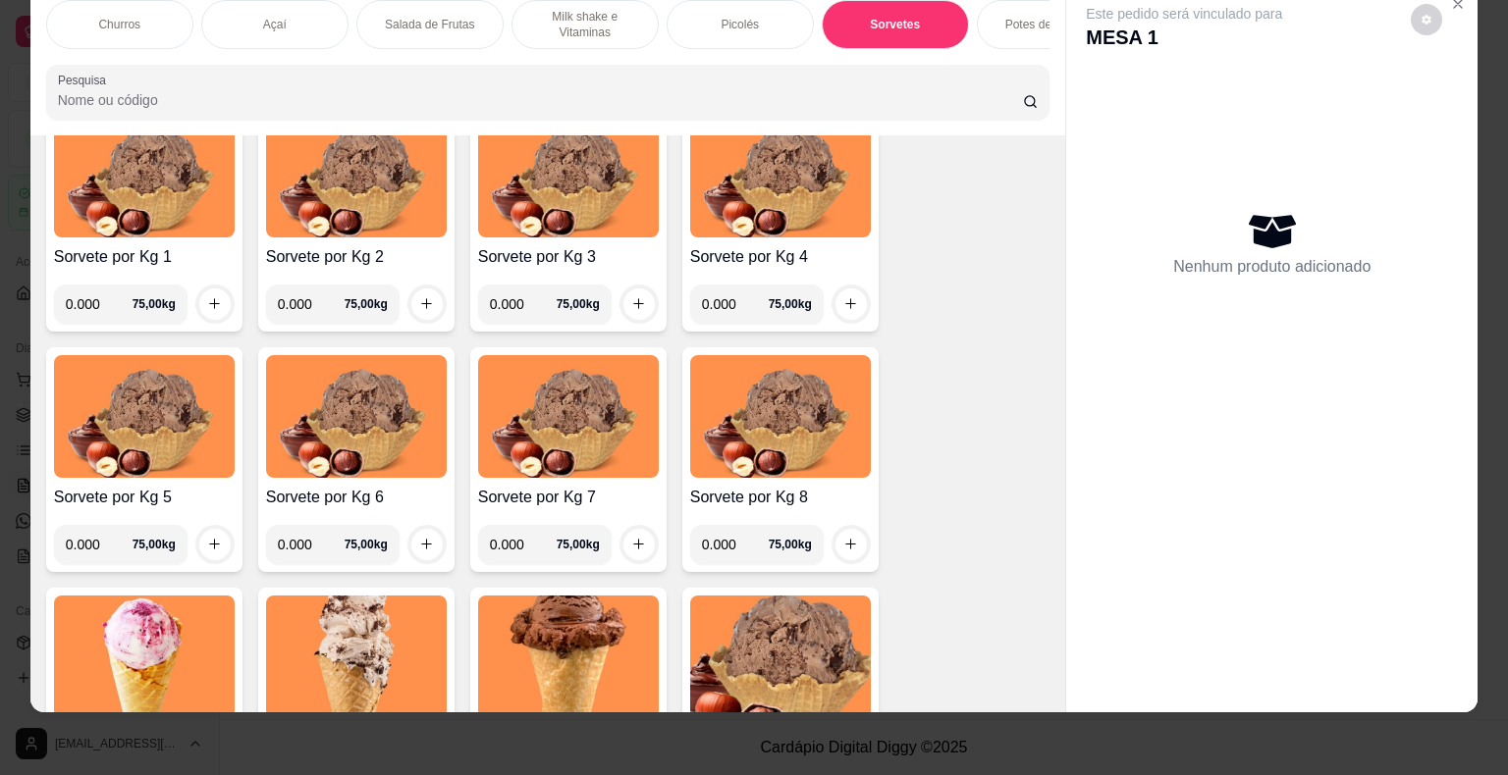
scroll to position [2537, 0]
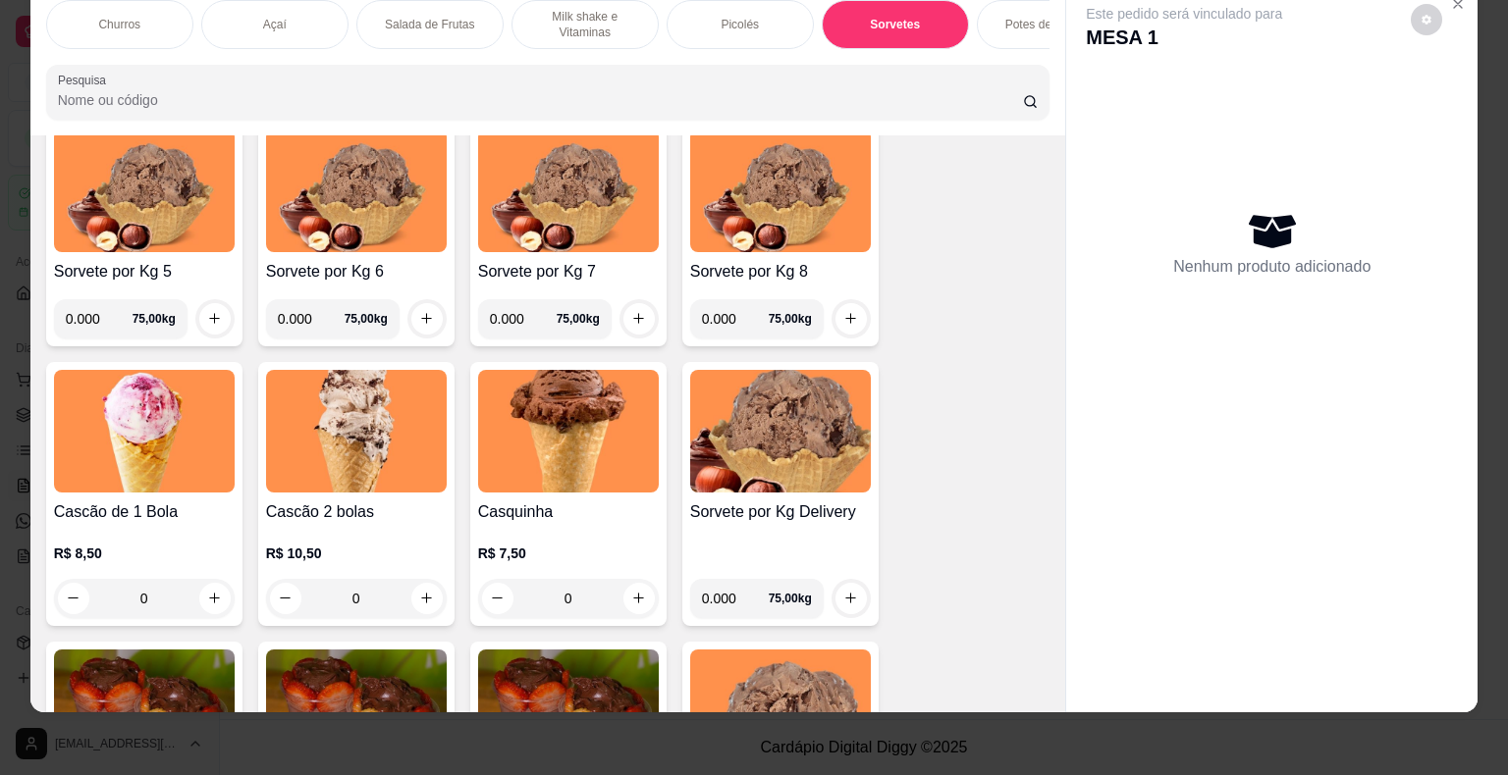
click at [206, 585] on div "0" at bounding box center [144, 598] width 181 height 39
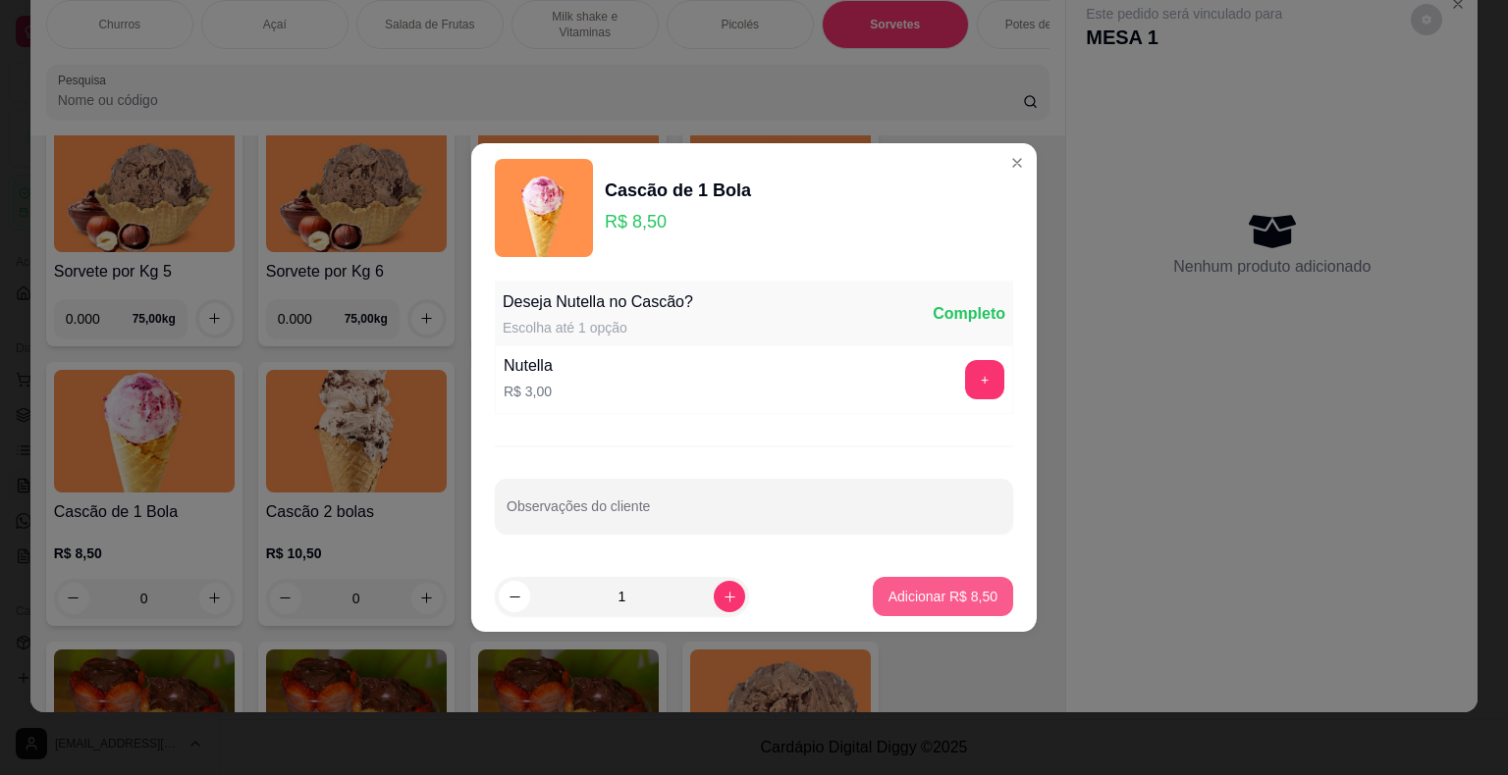
click at [895, 608] on button "Adicionar R$ 8,50" at bounding box center [943, 596] width 140 height 39
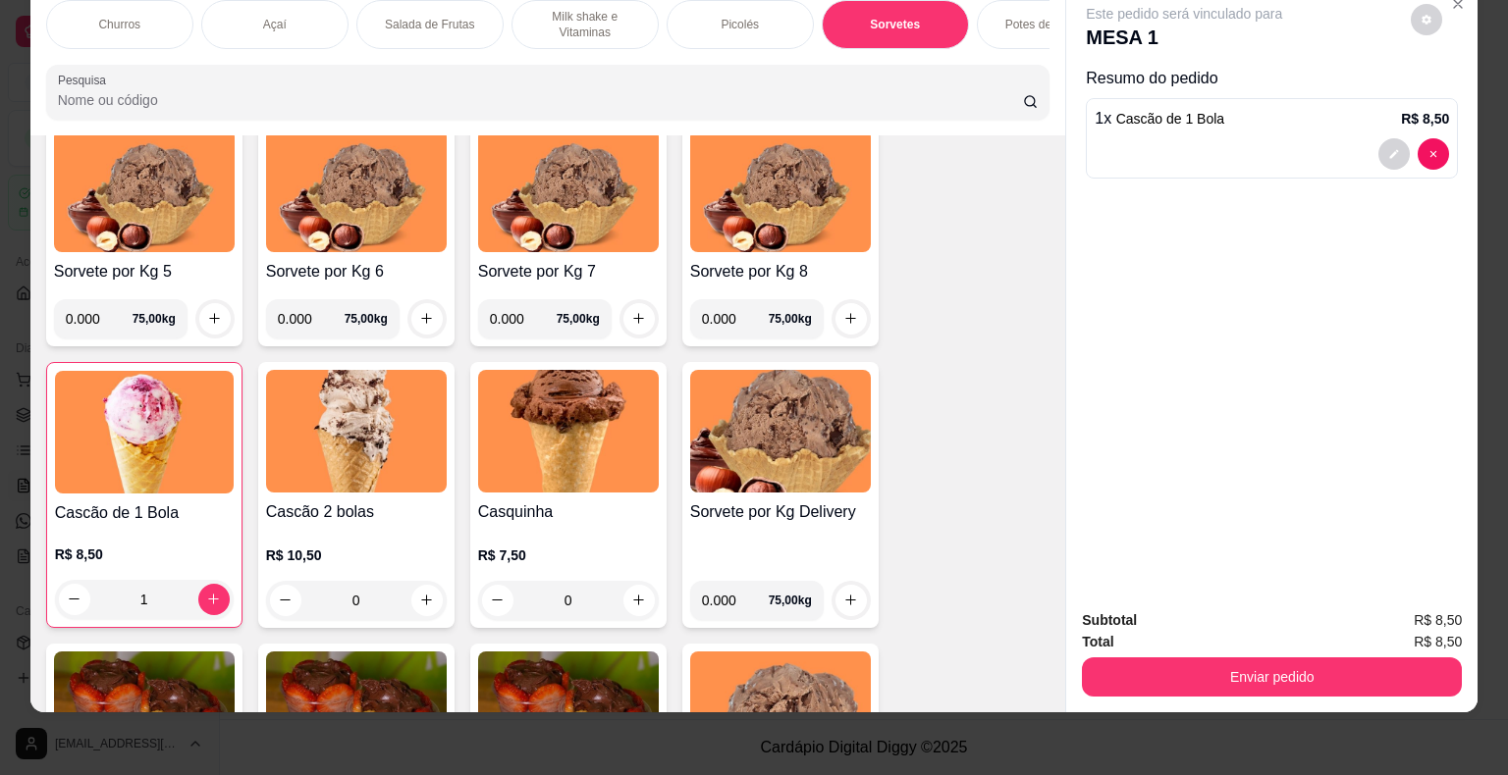
click at [196, 592] on div "1" at bounding box center [144, 599] width 179 height 39
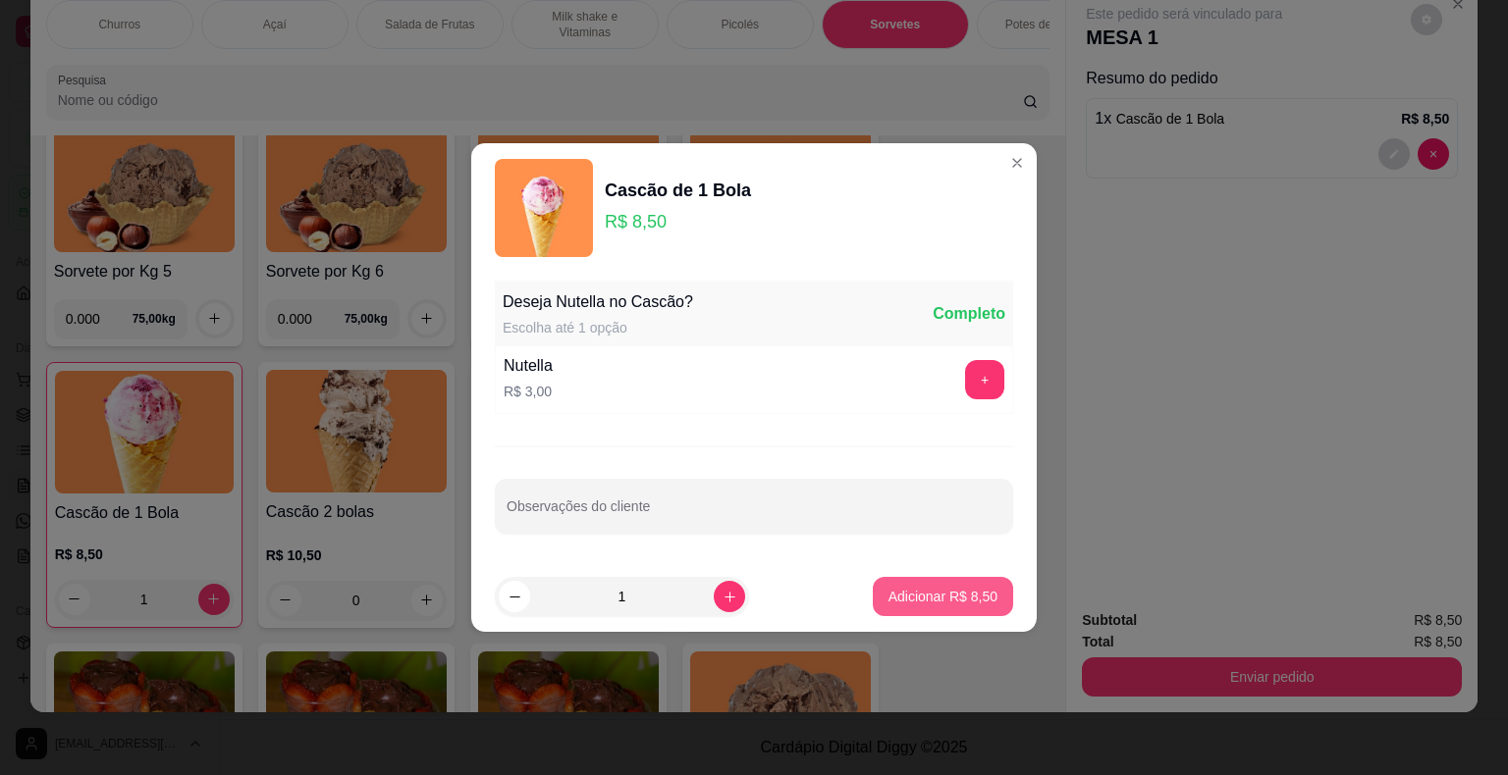
click at [915, 601] on p "Adicionar R$ 8,50" at bounding box center [942, 597] width 109 height 20
type input "2"
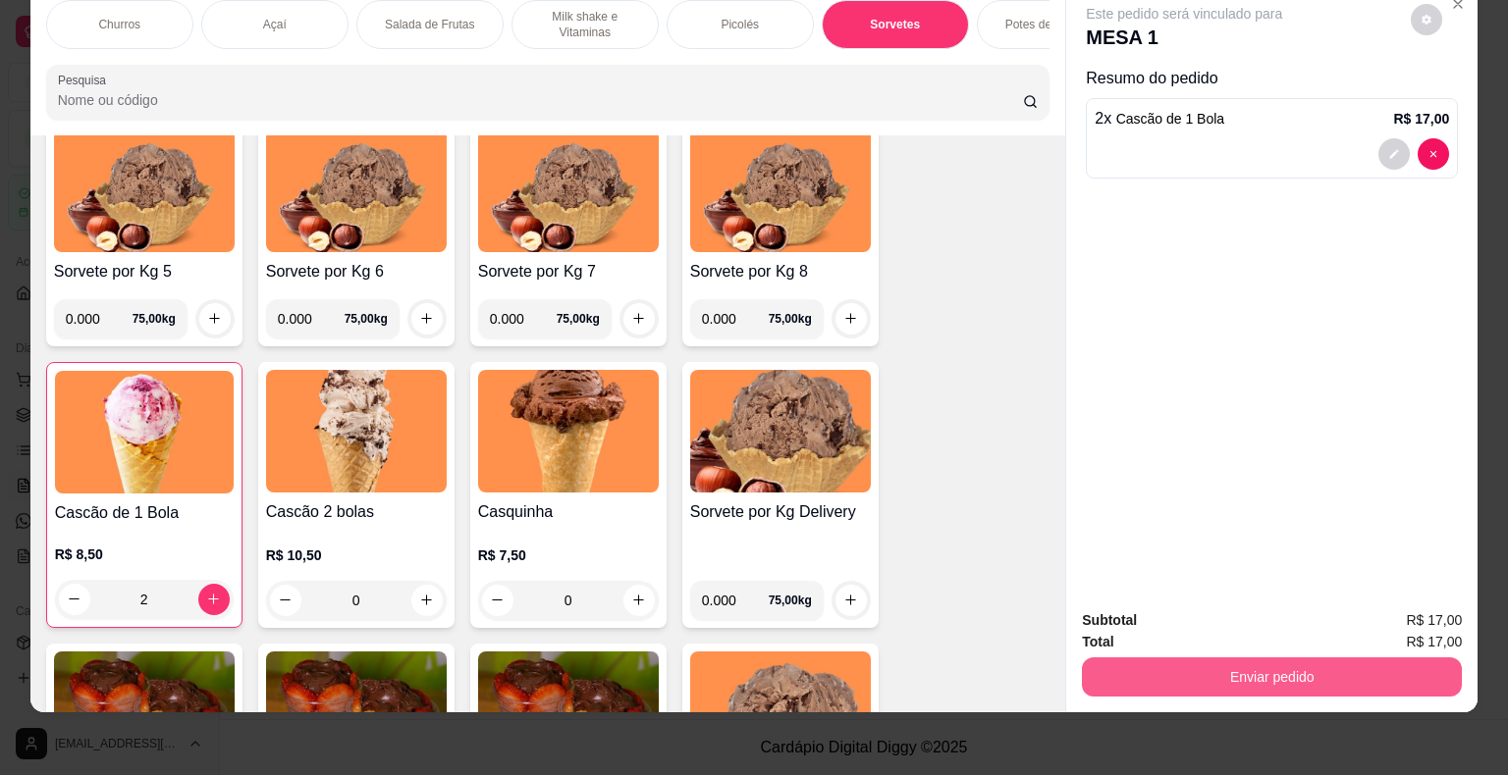
click at [1206, 658] on button "Enviar pedido" at bounding box center [1272, 677] width 380 height 39
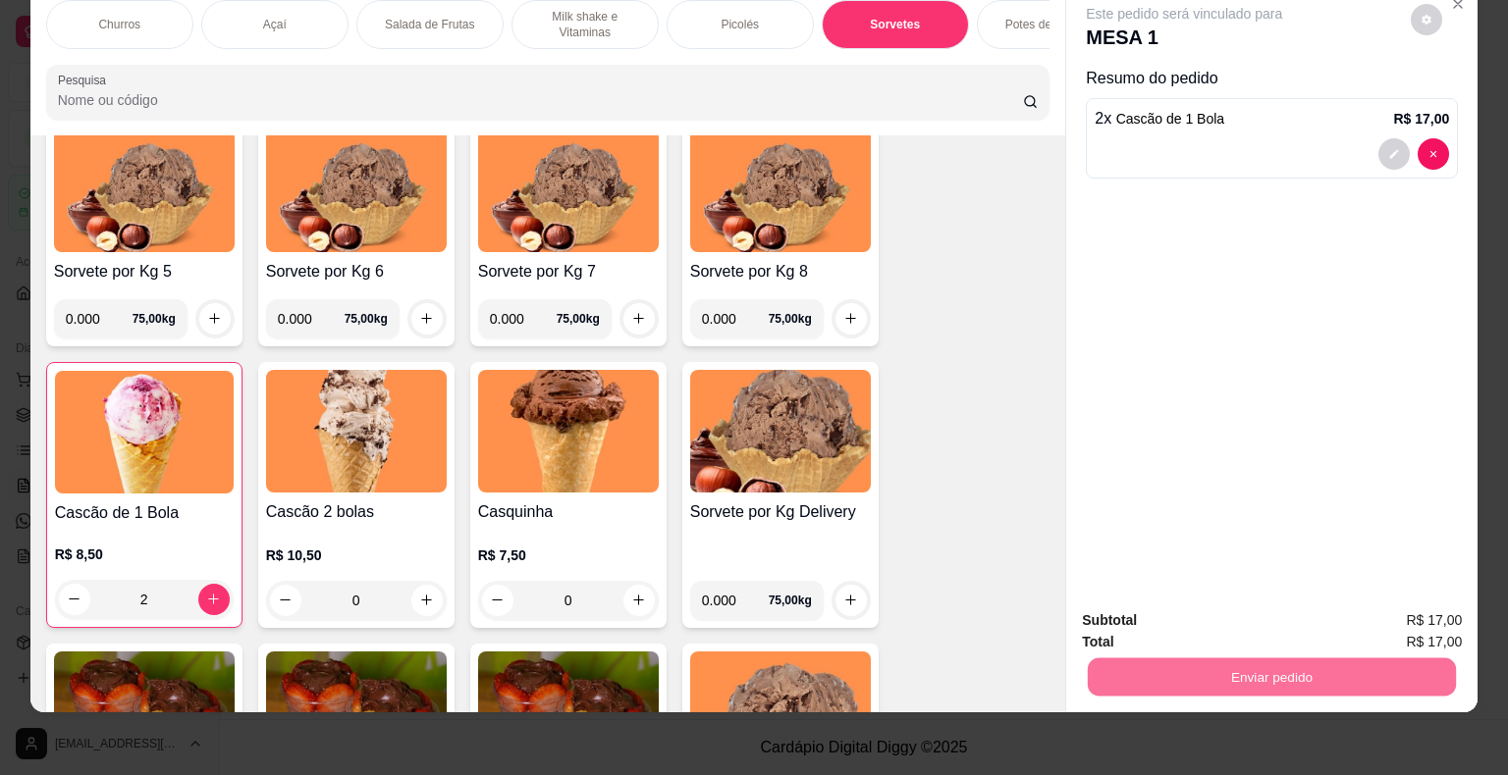
click at [1153, 608] on button "Não registrar e enviar pedido" at bounding box center [1206, 614] width 198 height 36
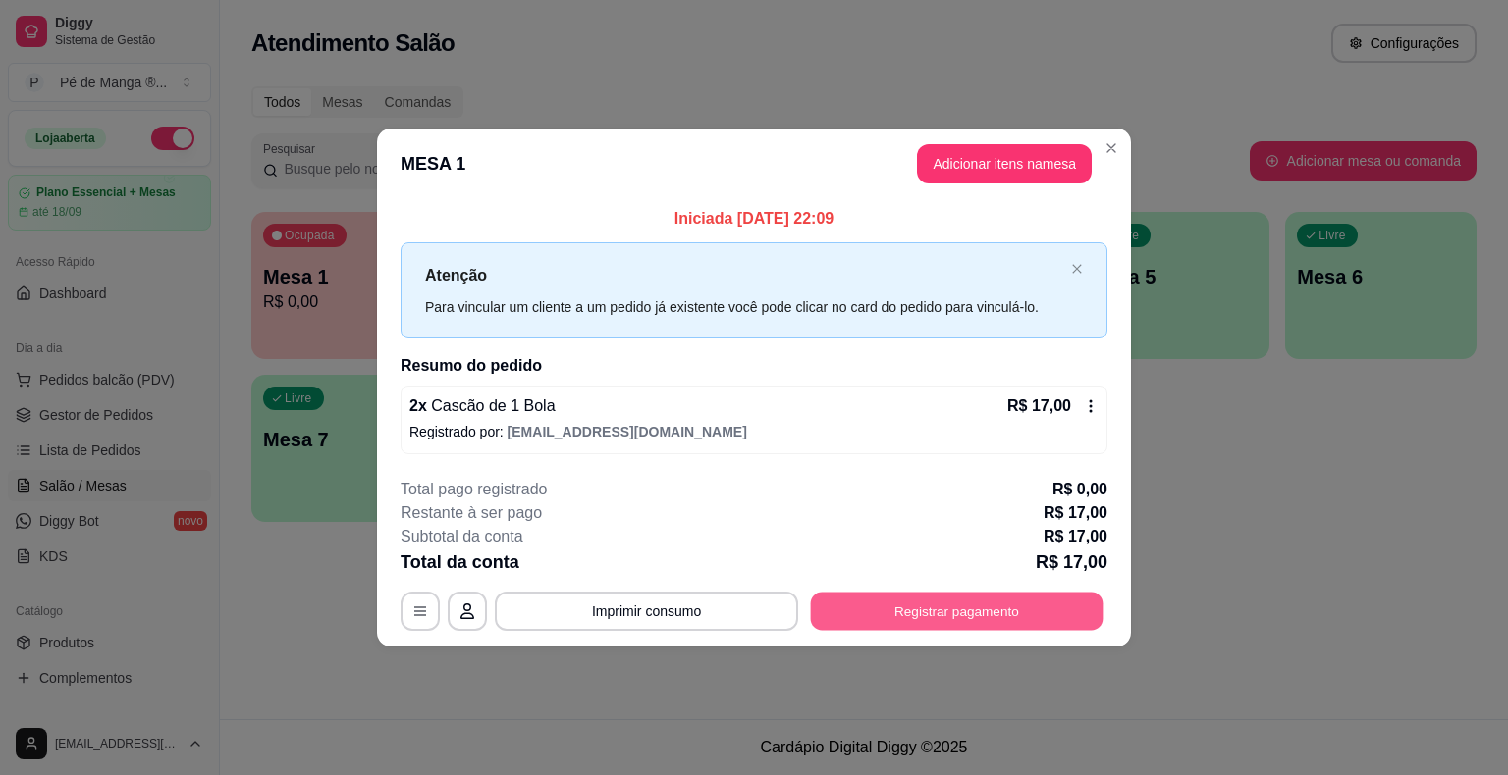
click at [910, 610] on button "Registrar pagamento" at bounding box center [957, 611] width 293 height 38
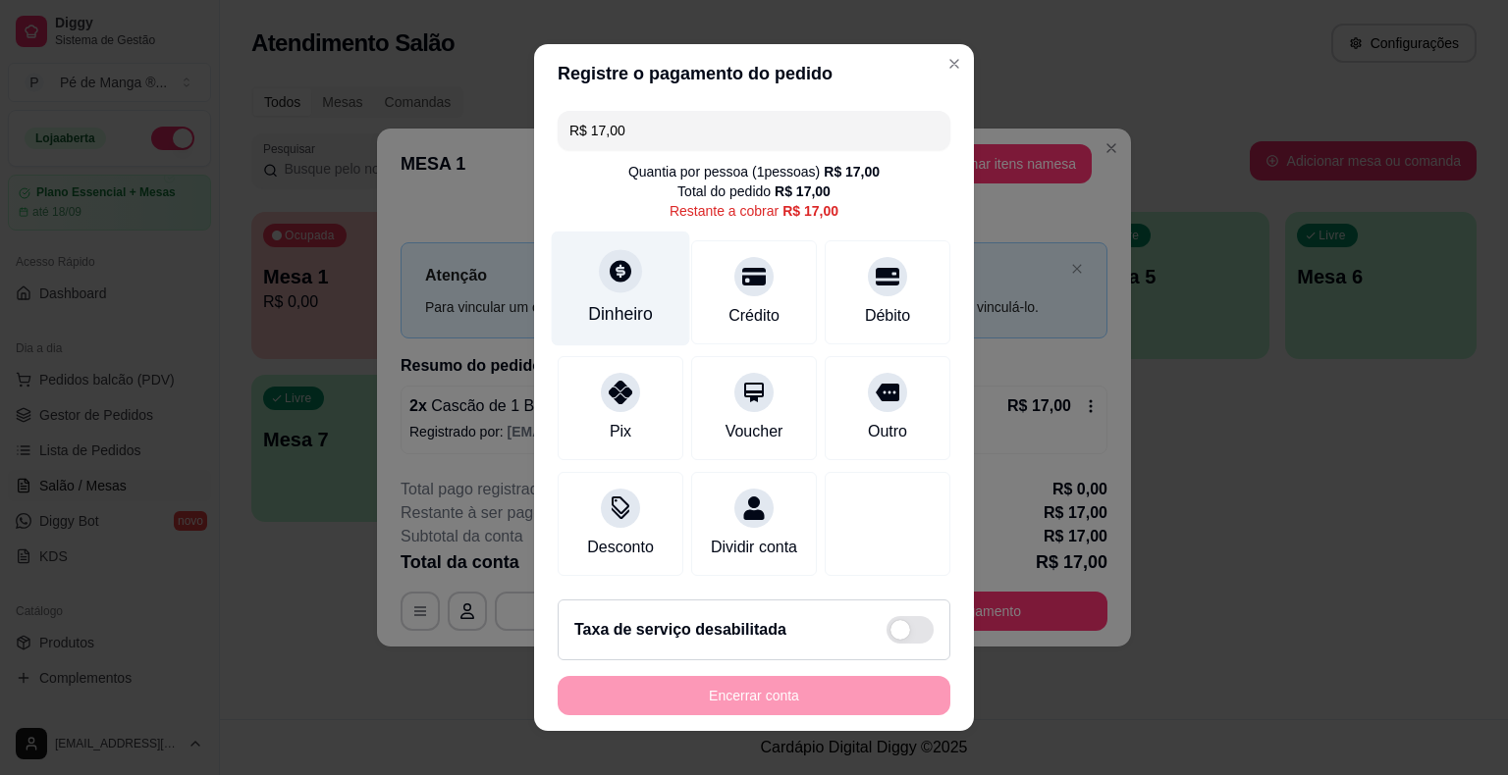
click at [636, 289] on div "Dinheiro" at bounding box center [621, 289] width 138 height 115
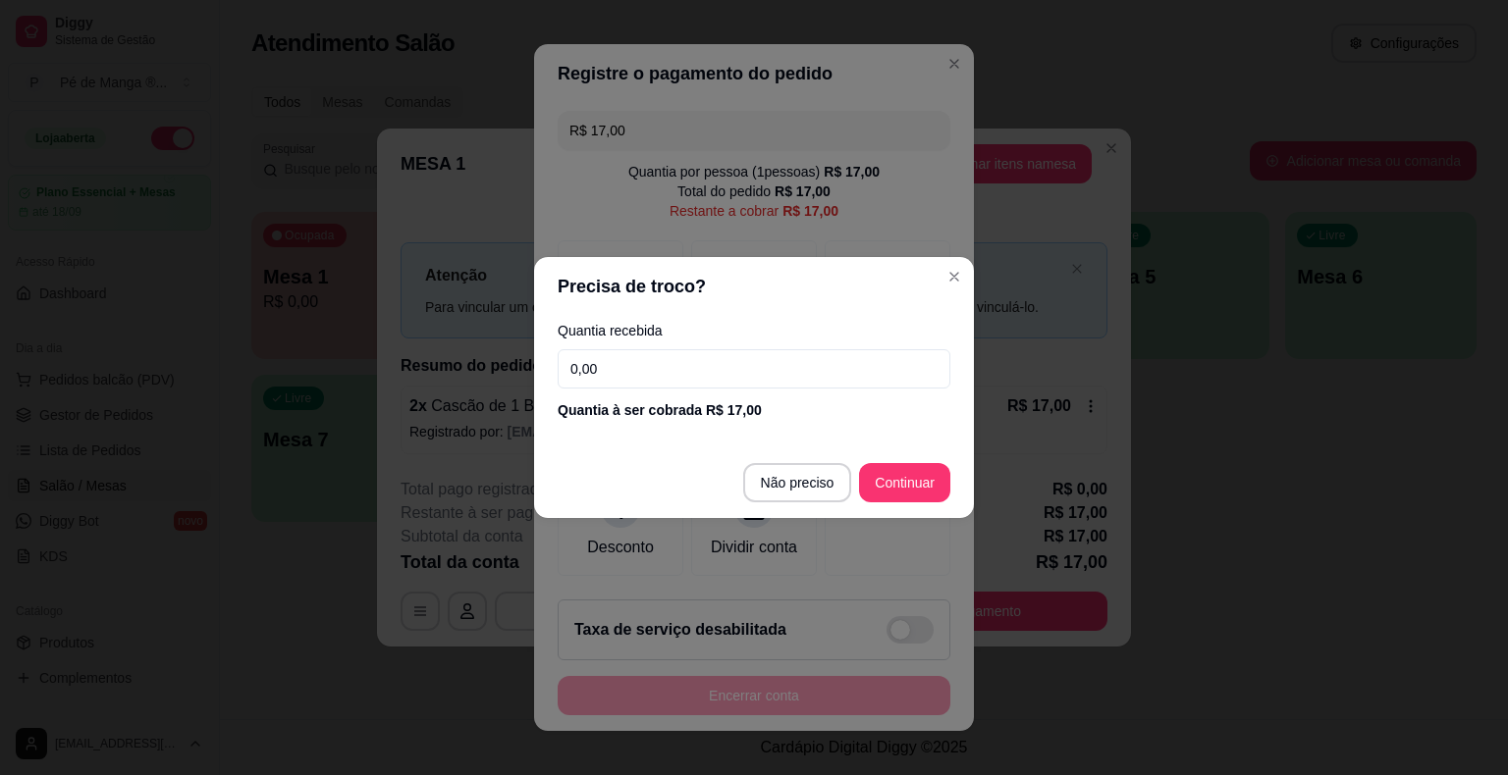
click at [648, 382] on input "0,00" at bounding box center [754, 368] width 393 height 39
type input "17,00"
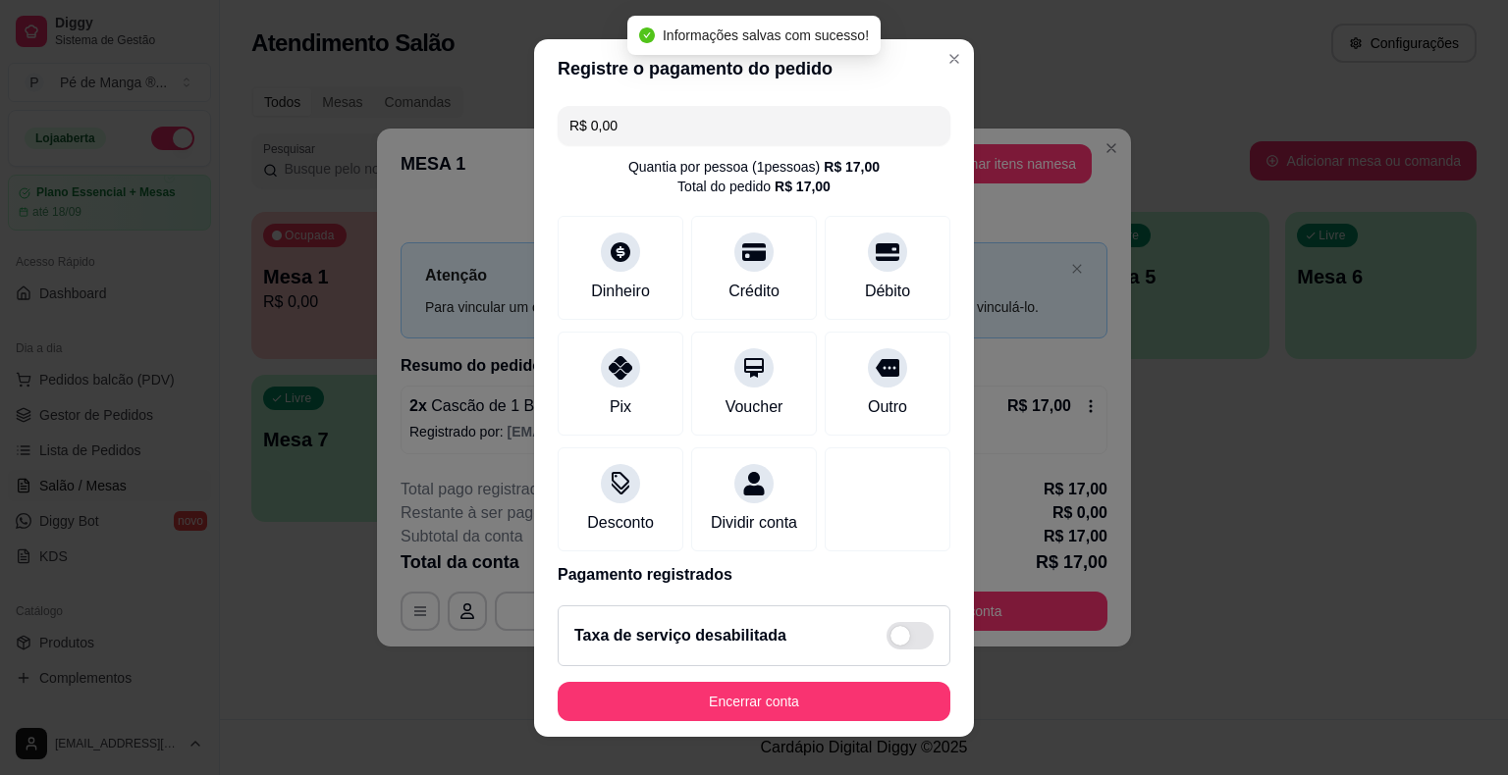
type input "R$ 0,00"
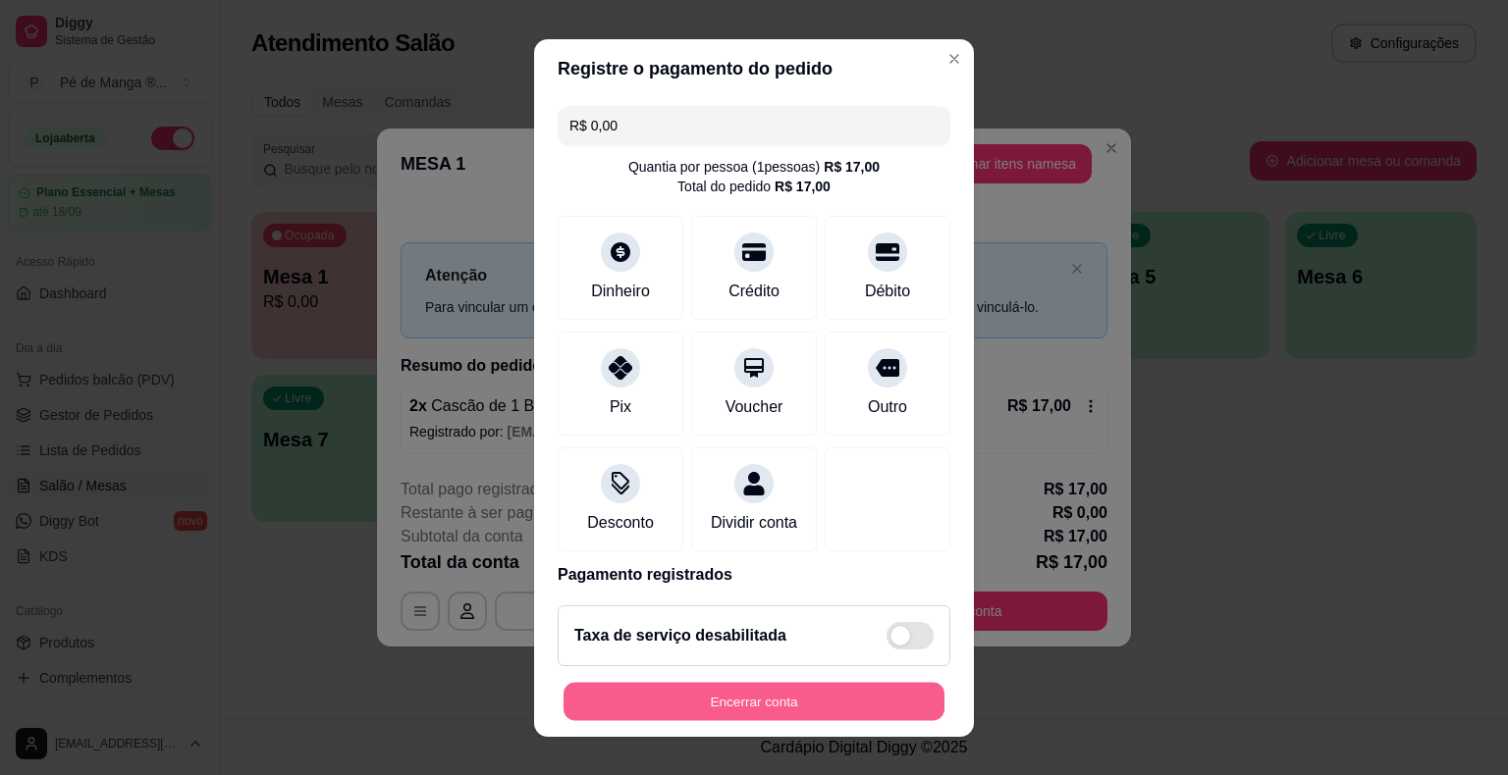
click at [743, 708] on button "Encerrar conta" at bounding box center [753, 701] width 381 height 38
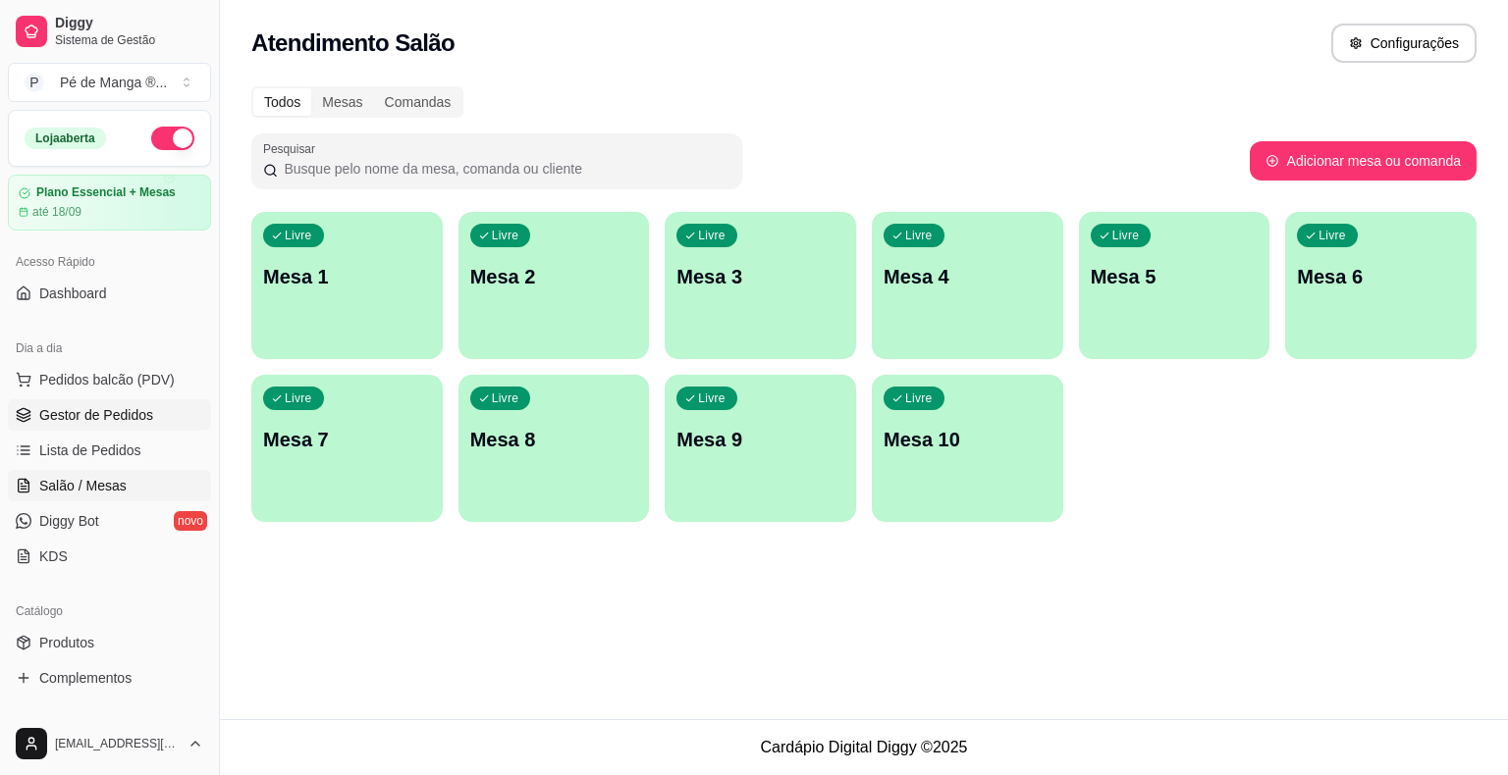
click at [67, 425] on link "Gestor de Pedidos" at bounding box center [109, 415] width 203 height 31
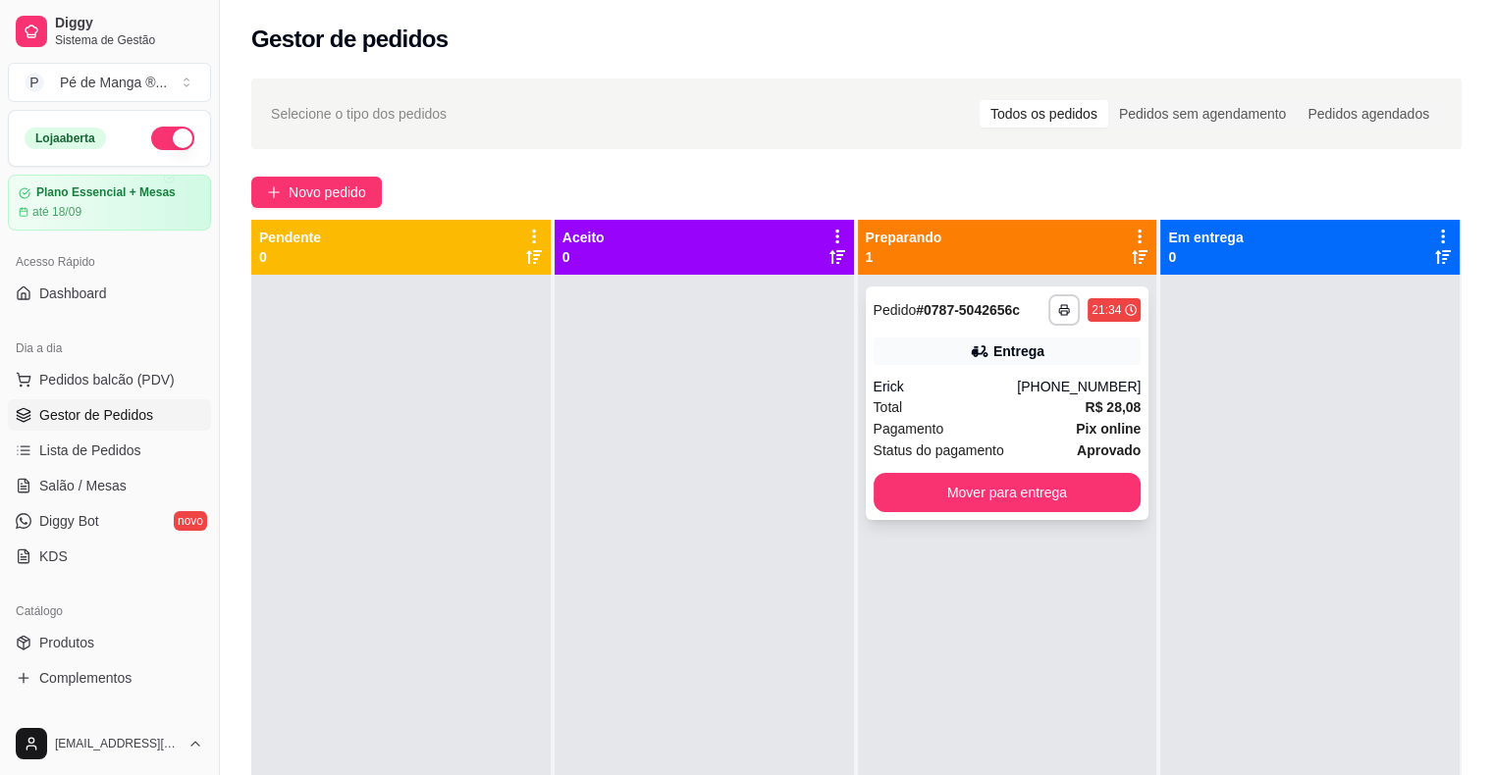
click at [1036, 394] on div "[PHONE_NUMBER]" at bounding box center [1079, 387] width 124 height 20
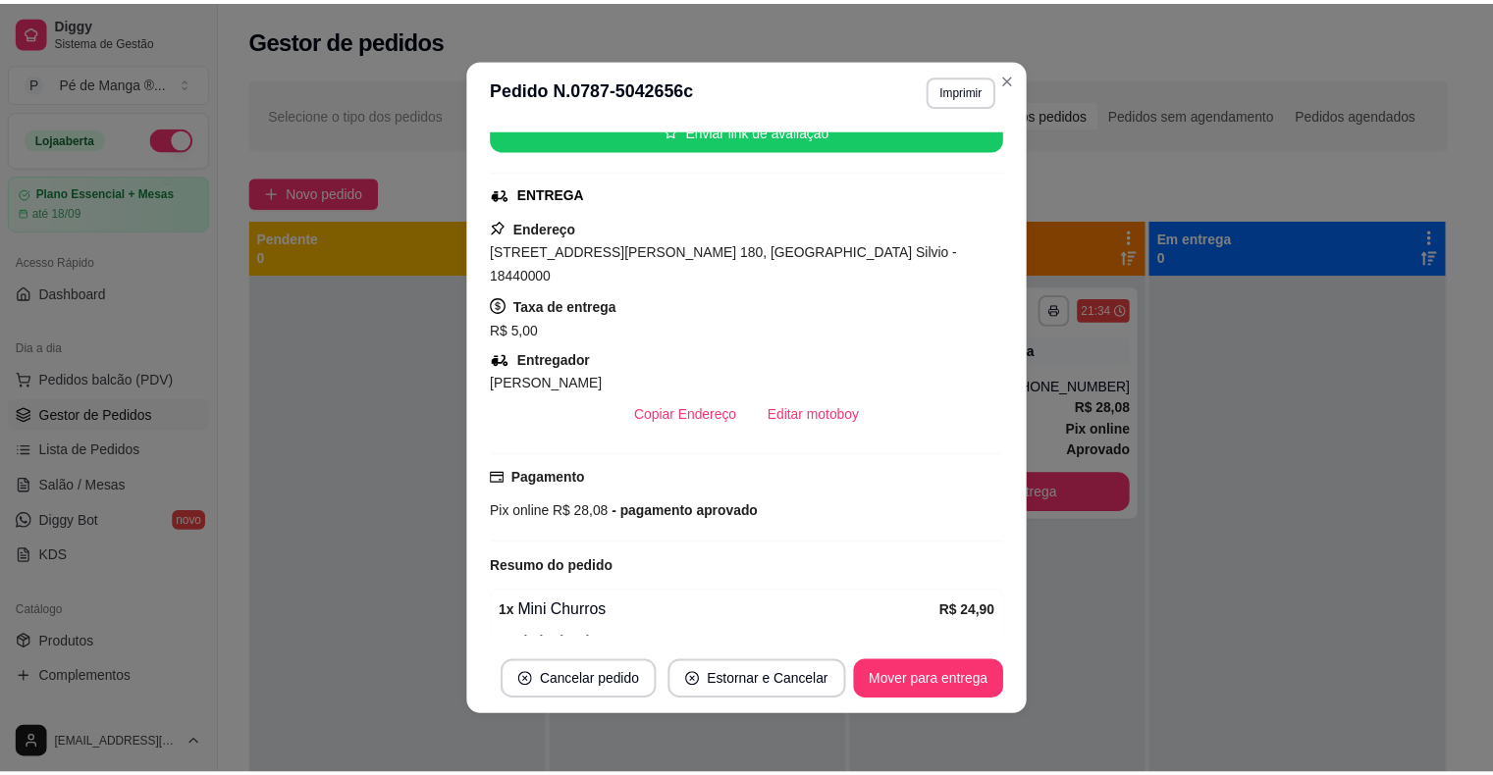
scroll to position [294, 0]
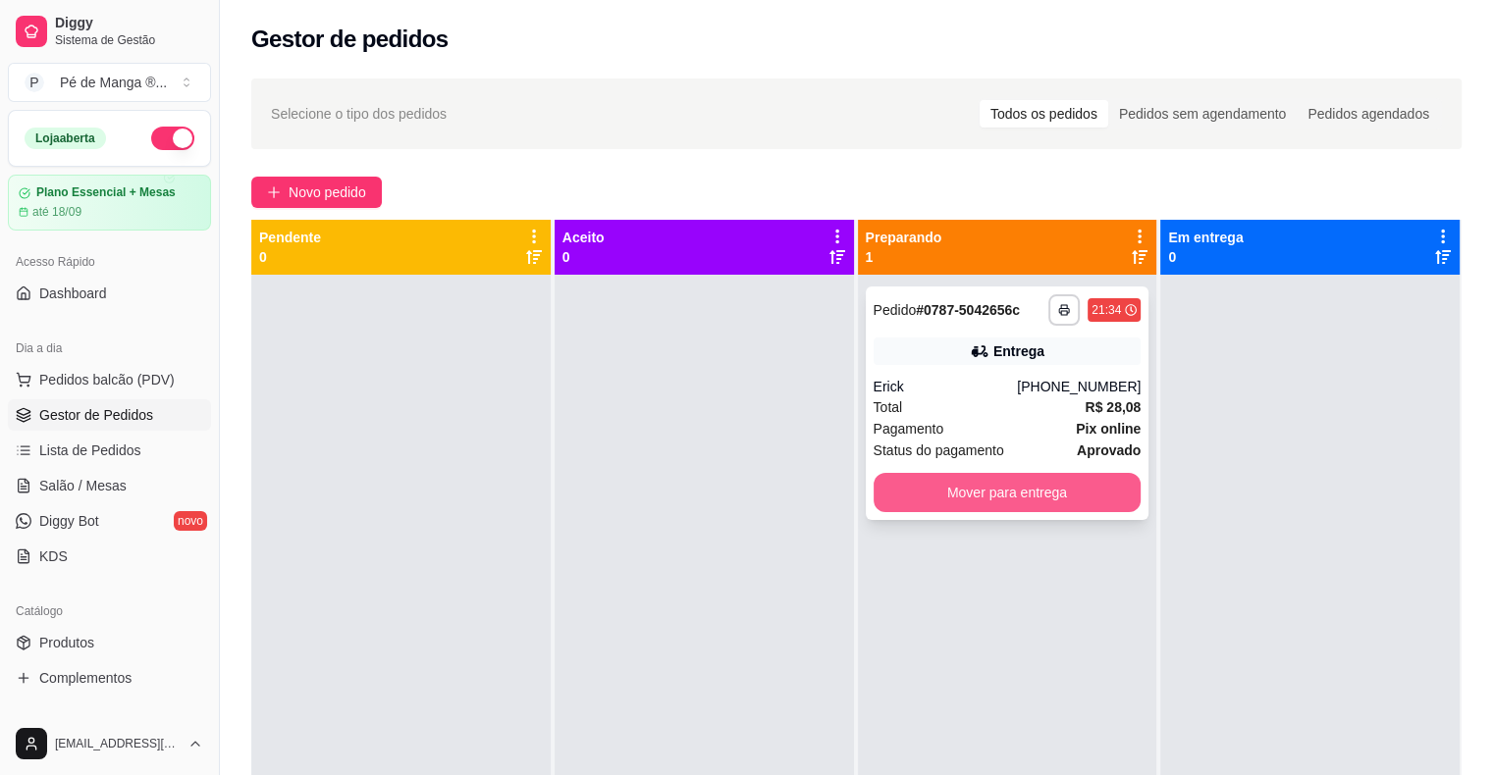
click at [1042, 505] on button "Mover para entrega" at bounding box center [1008, 492] width 268 height 39
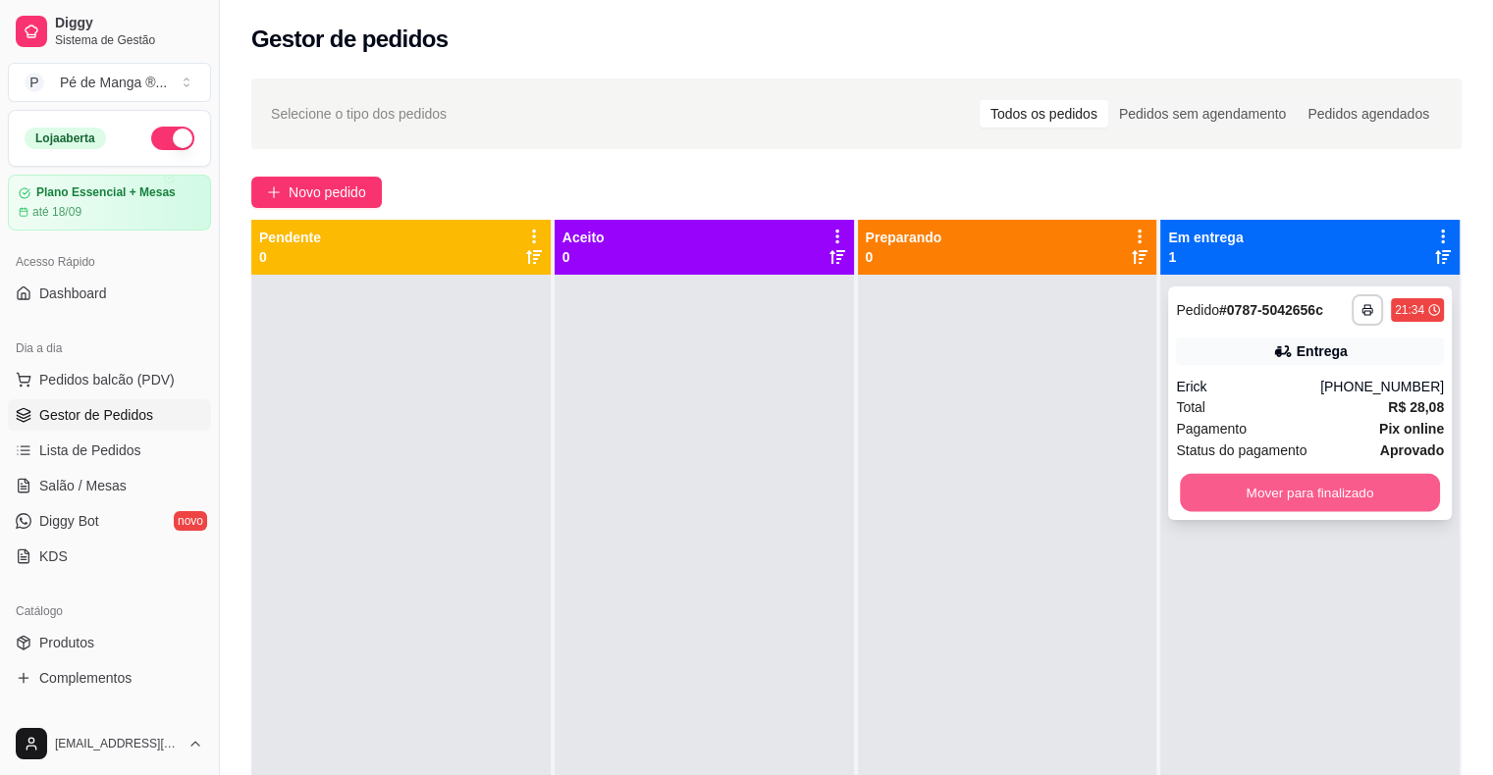
click at [1253, 513] on div "**********" at bounding box center [1310, 404] width 284 height 234
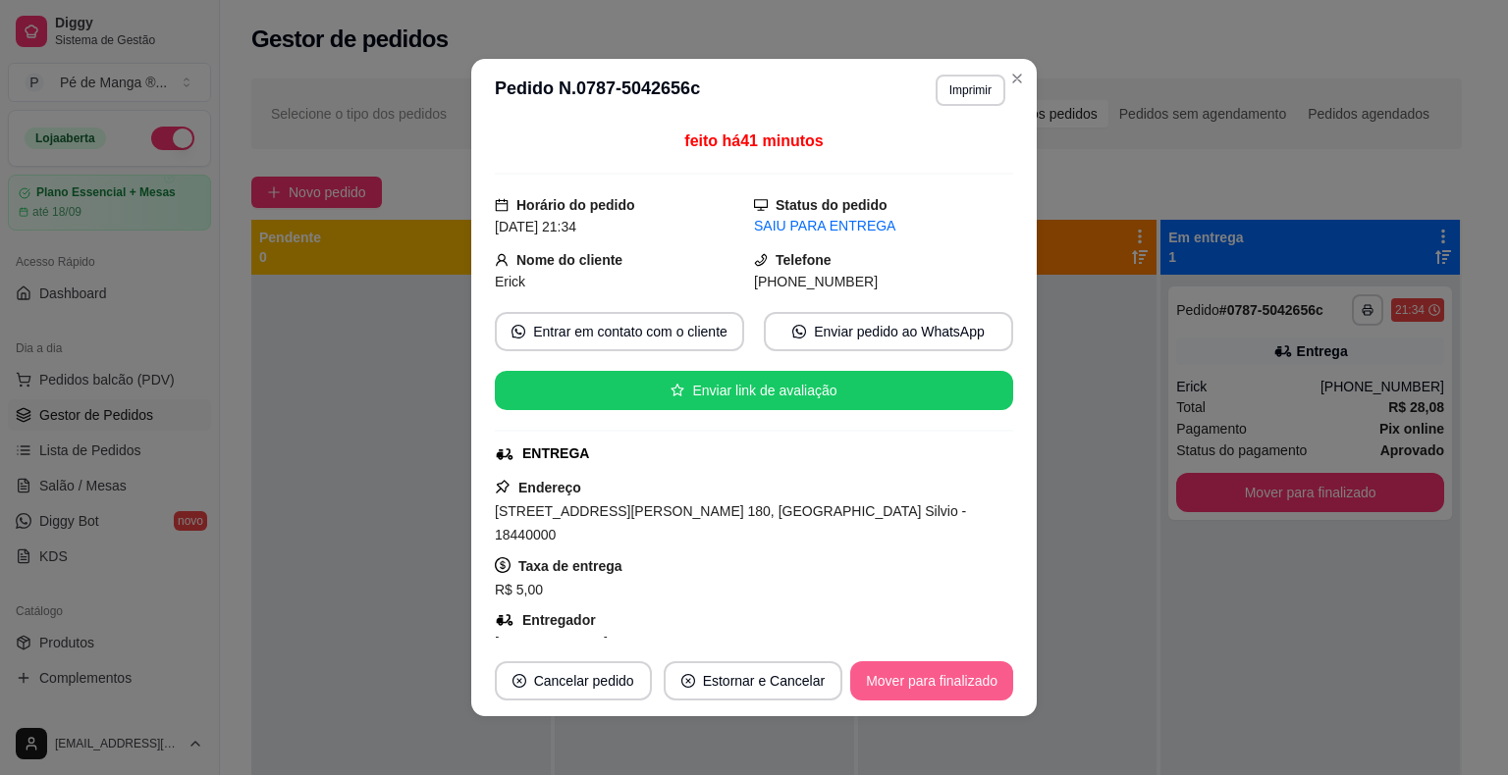
click at [950, 681] on button "Mover para finalizado" at bounding box center [931, 681] width 163 height 39
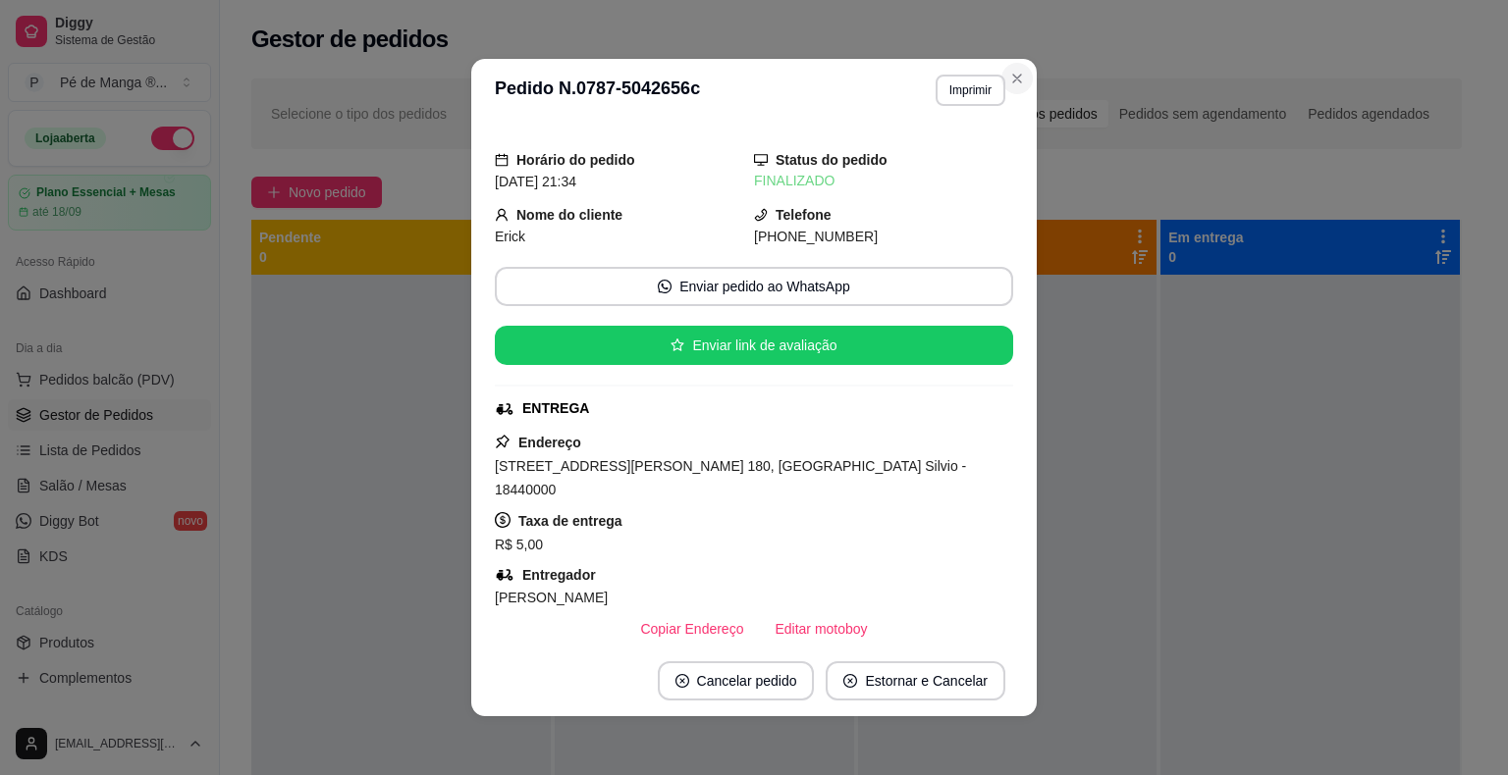
click at [1013, 96] on header "**********" at bounding box center [753, 90] width 565 height 63
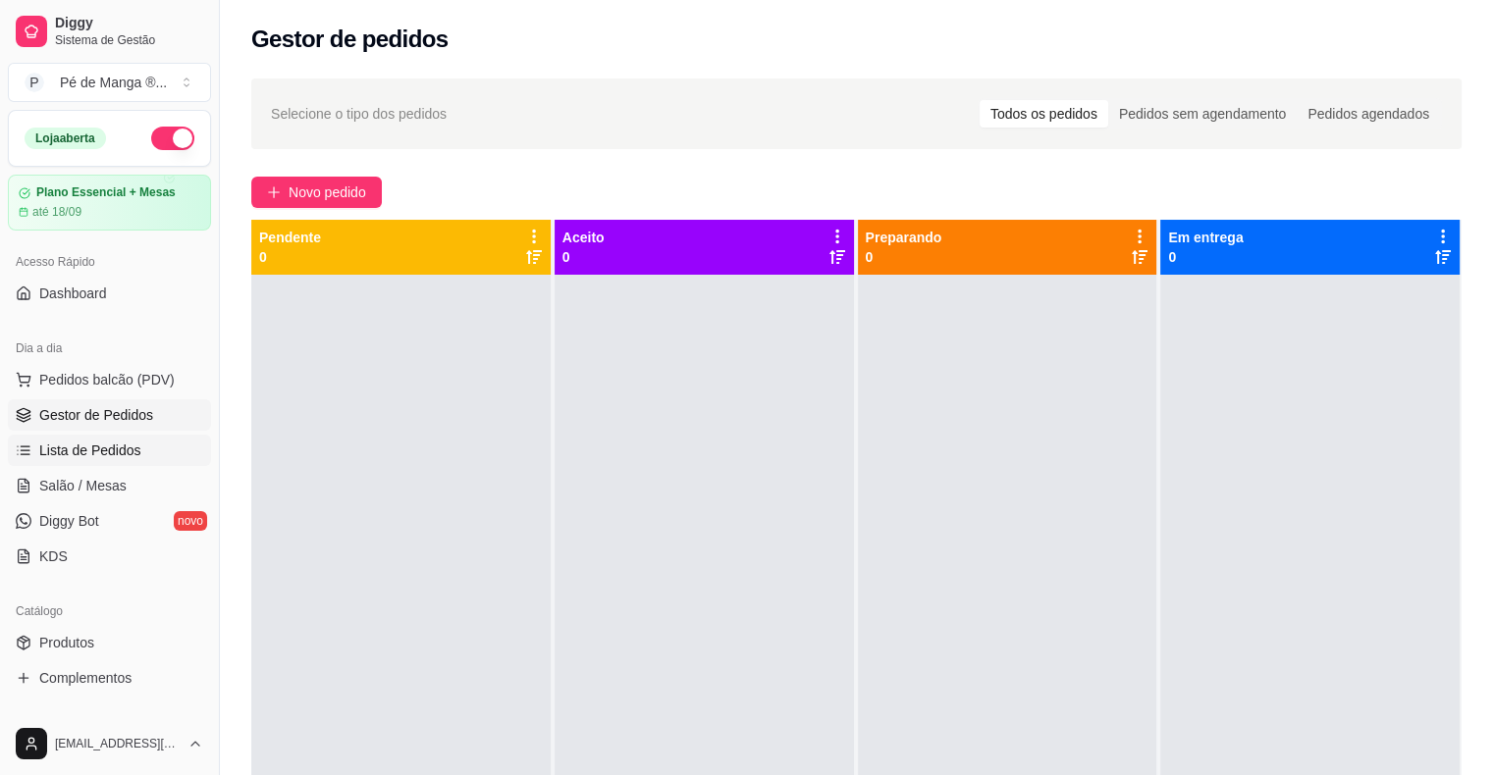
click at [49, 454] on span "Lista de Pedidos" at bounding box center [90, 451] width 102 height 20
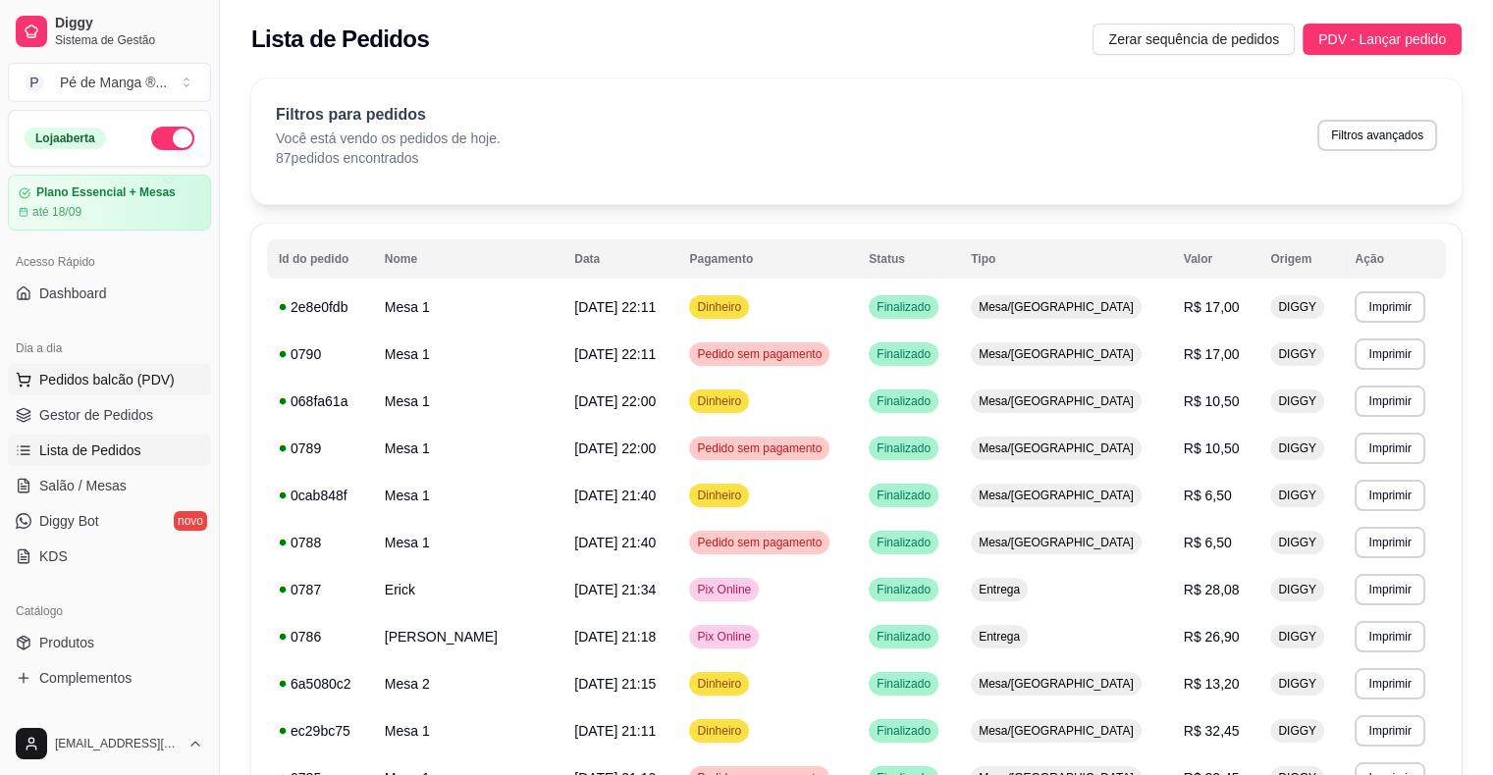
click at [140, 385] on span "Pedidos balcão (PDV)" at bounding box center [106, 380] width 135 height 20
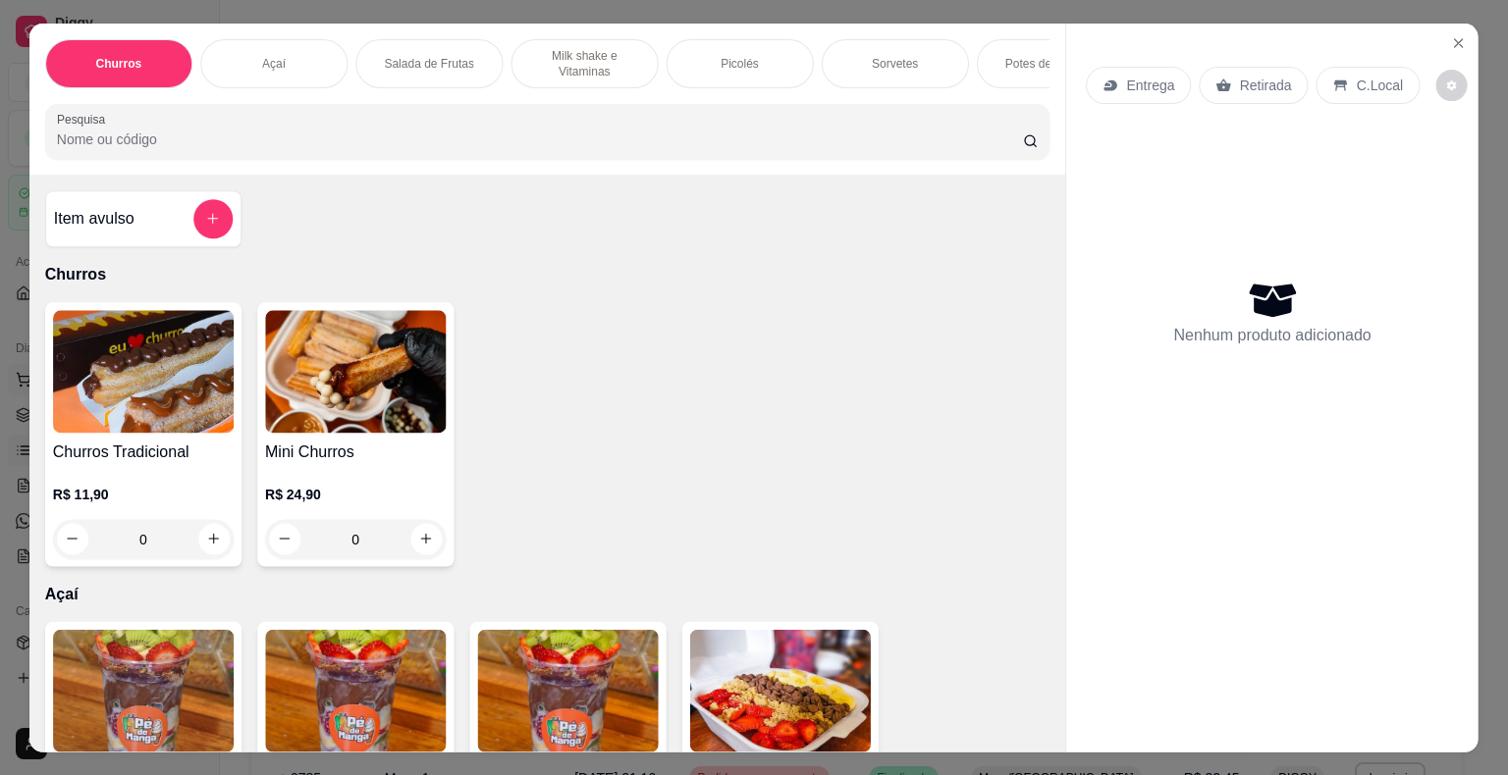
click at [140, 386] on img at bounding box center [143, 371] width 181 height 123
click at [739, 69] on div "Picolés" at bounding box center [740, 63] width 147 height 49
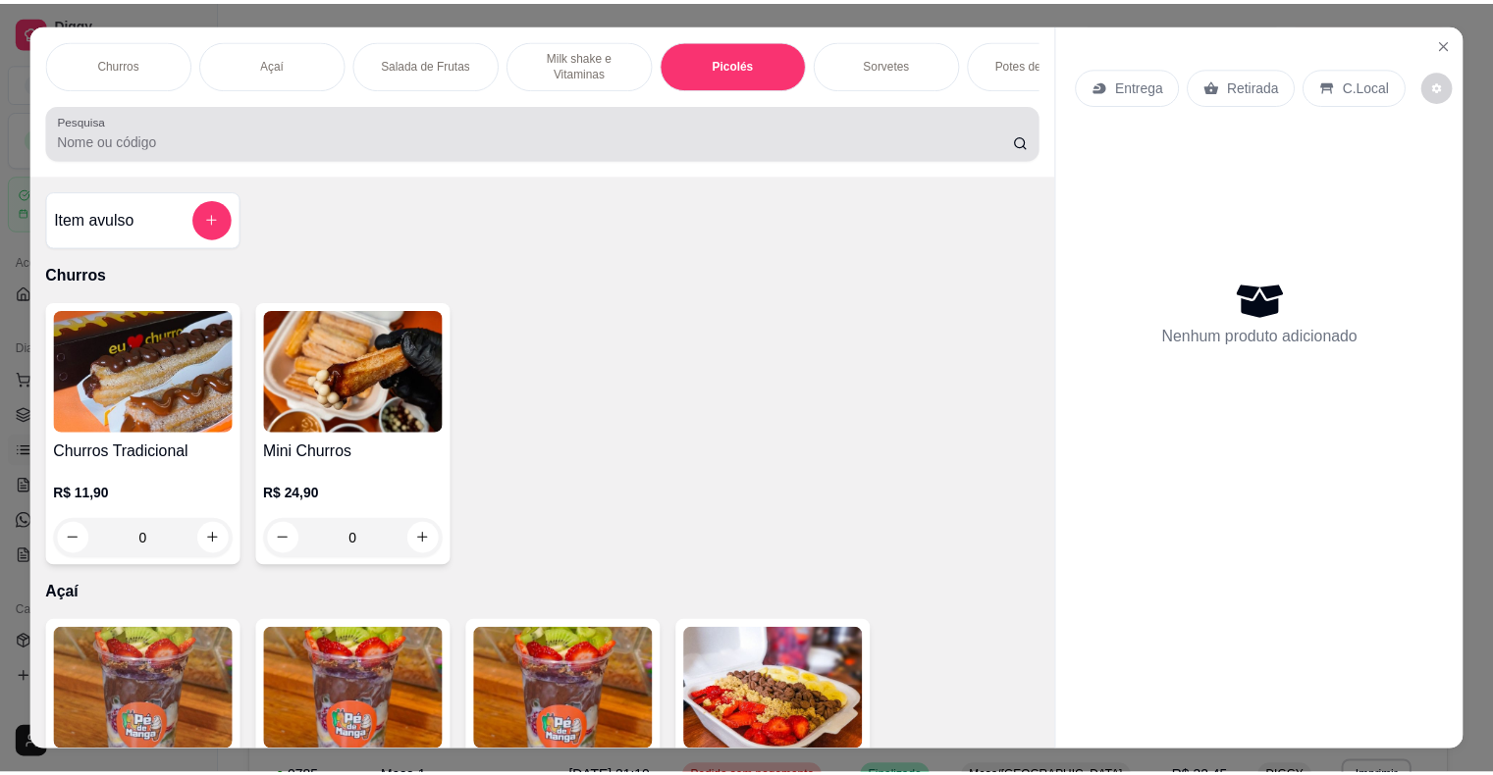
scroll to position [47, 0]
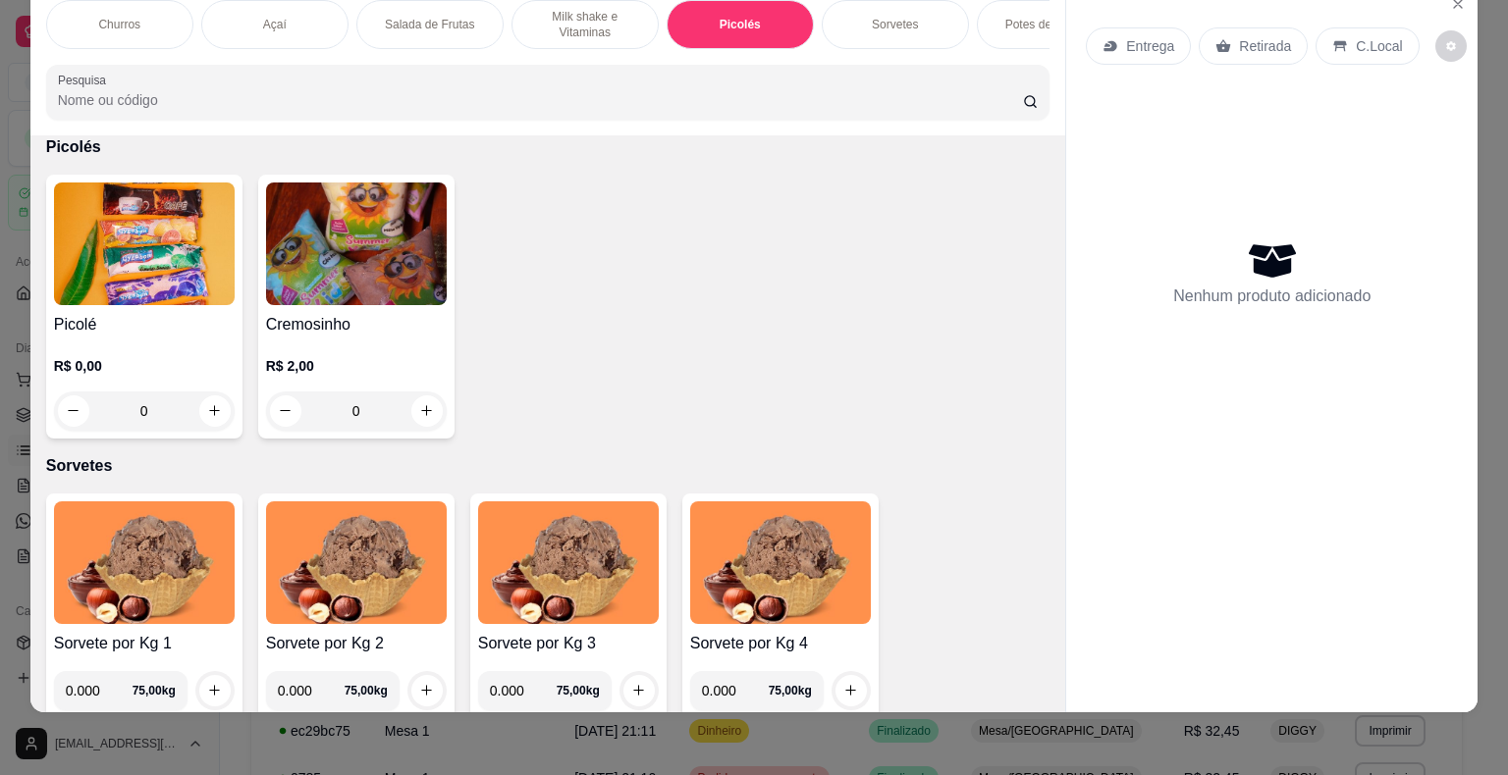
click at [185, 304] on div "Picolé R$ 0,00 0" at bounding box center [144, 307] width 196 height 264
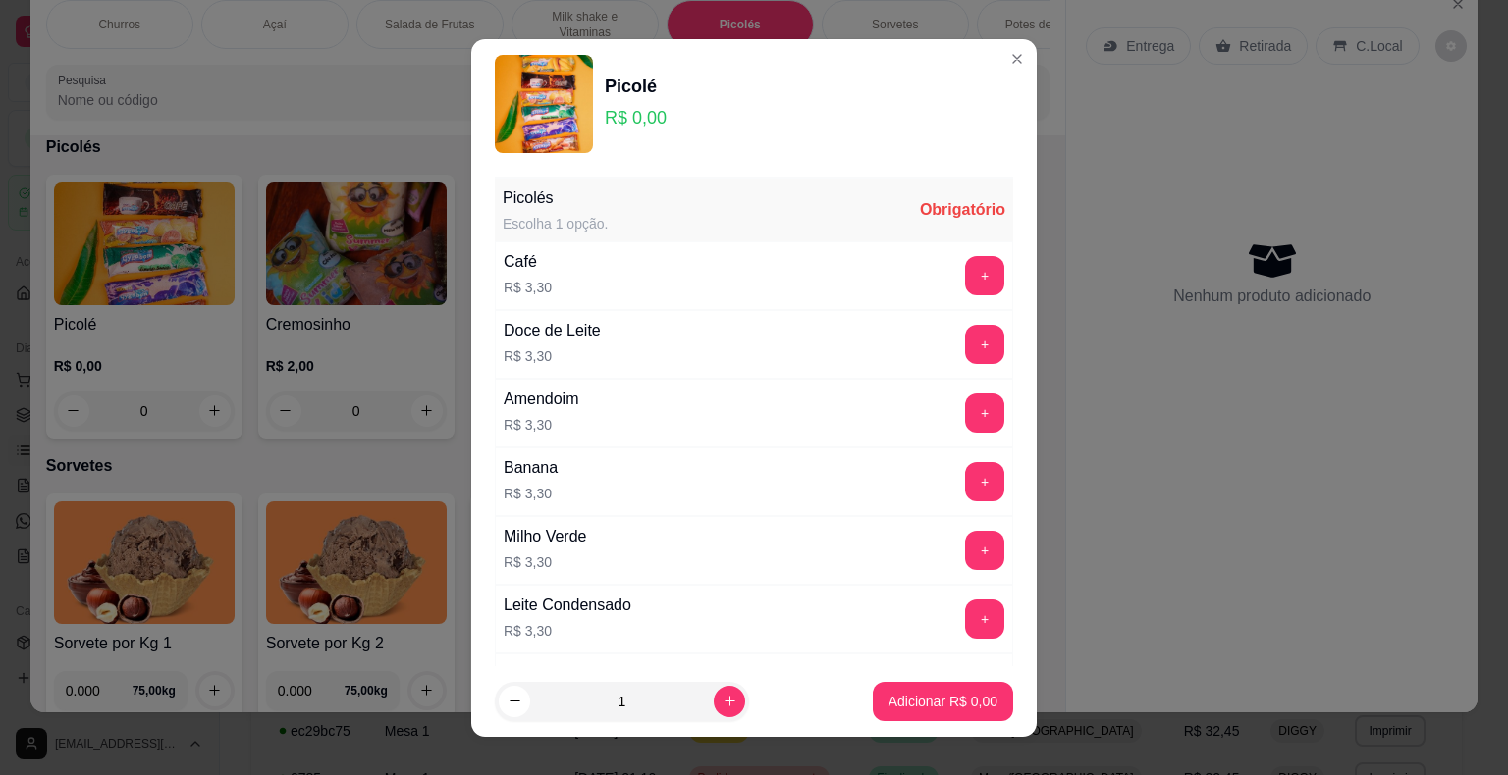
click at [966, 416] on button "+" at bounding box center [984, 413] width 39 height 39
click at [929, 689] on button "Adicionar R$ 6,60" at bounding box center [943, 701] width 140 height 39
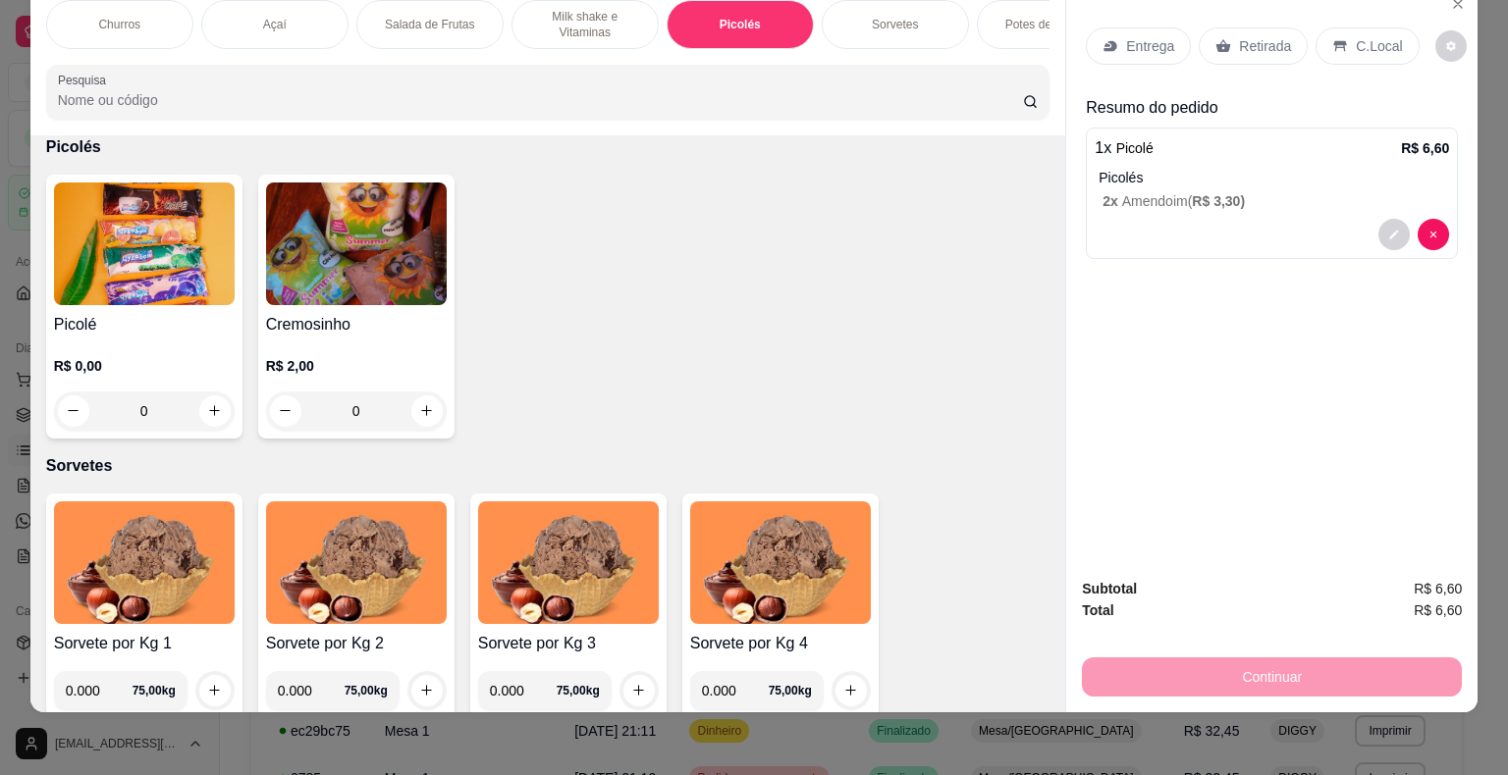
click at [1260, 41] on div "Retirada" at bounding box center [1253, 45] width 109 height 37
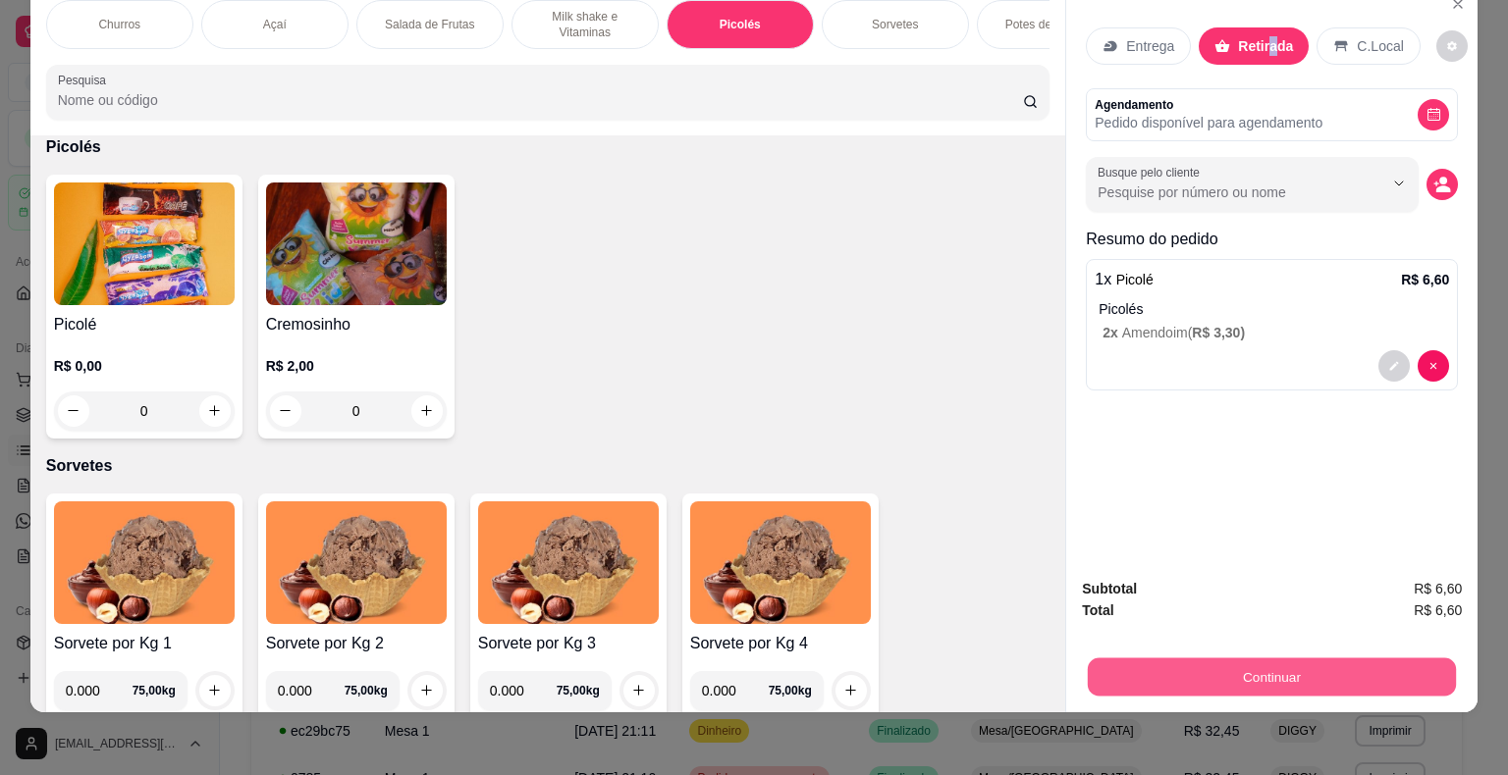
click at [1214, 659] on button "Continuar" at bounding box center [1272, 678] width 368 height 38
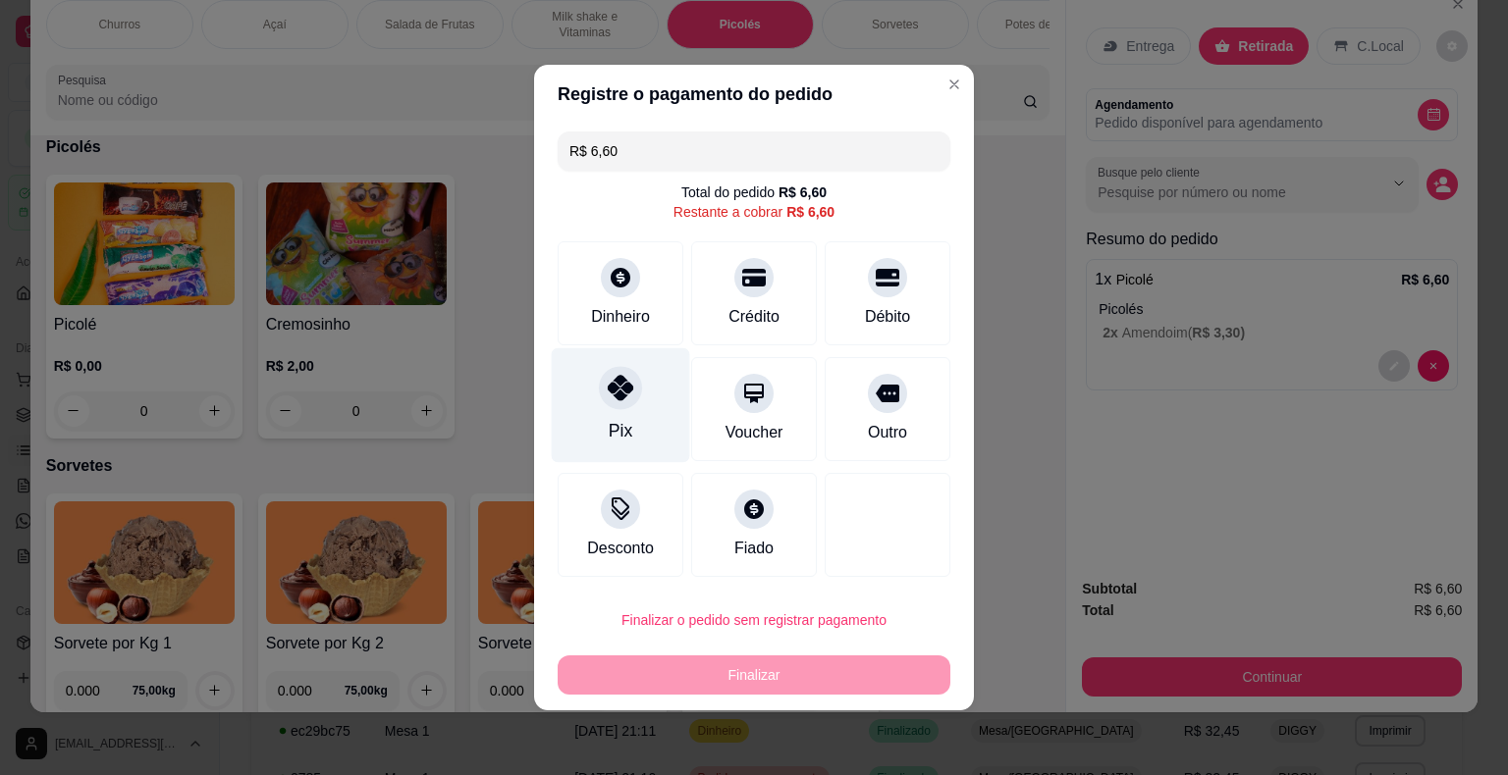
click at [636, 417] on div "Pix" at bounding box center [621, 405] width 138 height 115
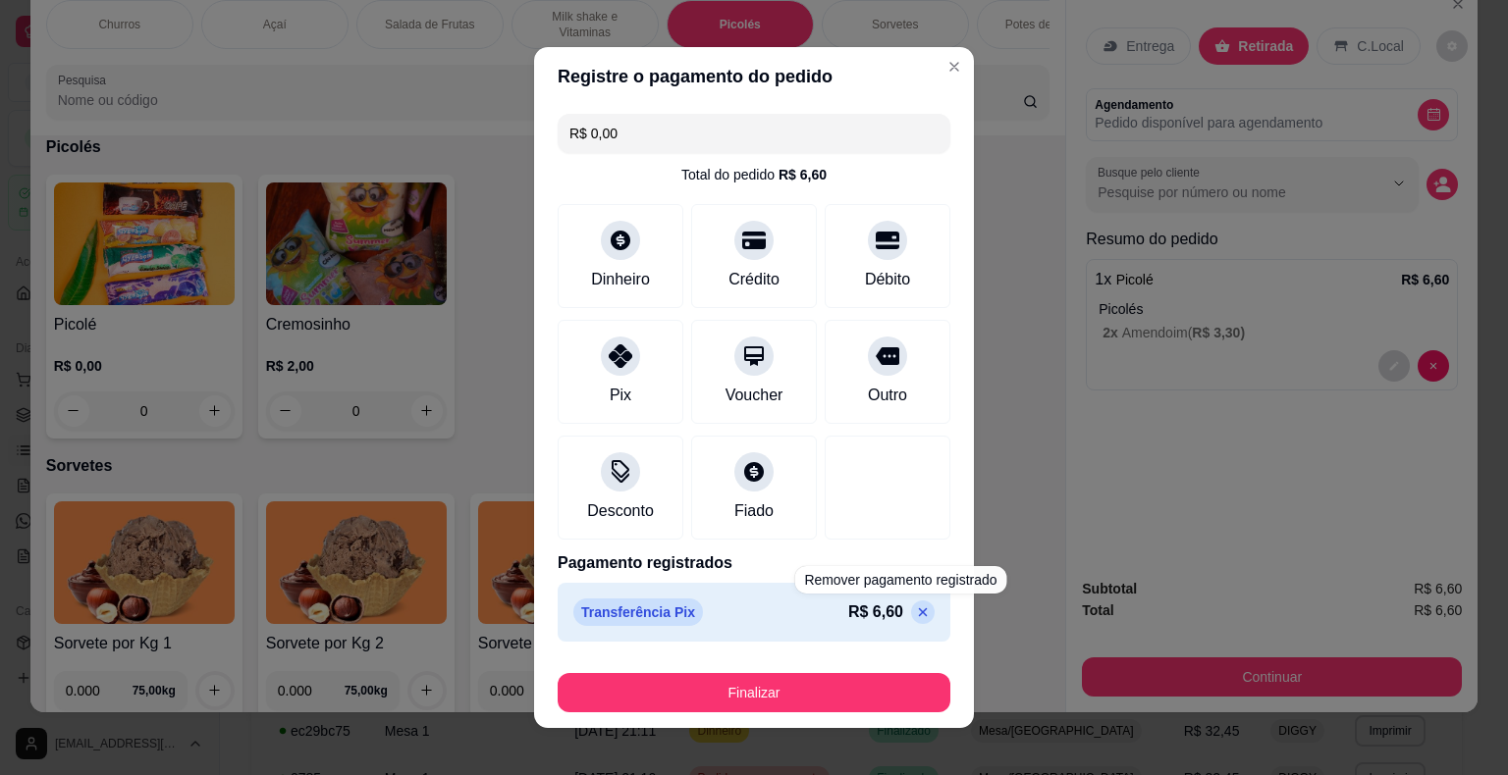
click at [915, 611] on icon at bounding box center [923, 613] width 16 height 16
type input "R$ 6,60"
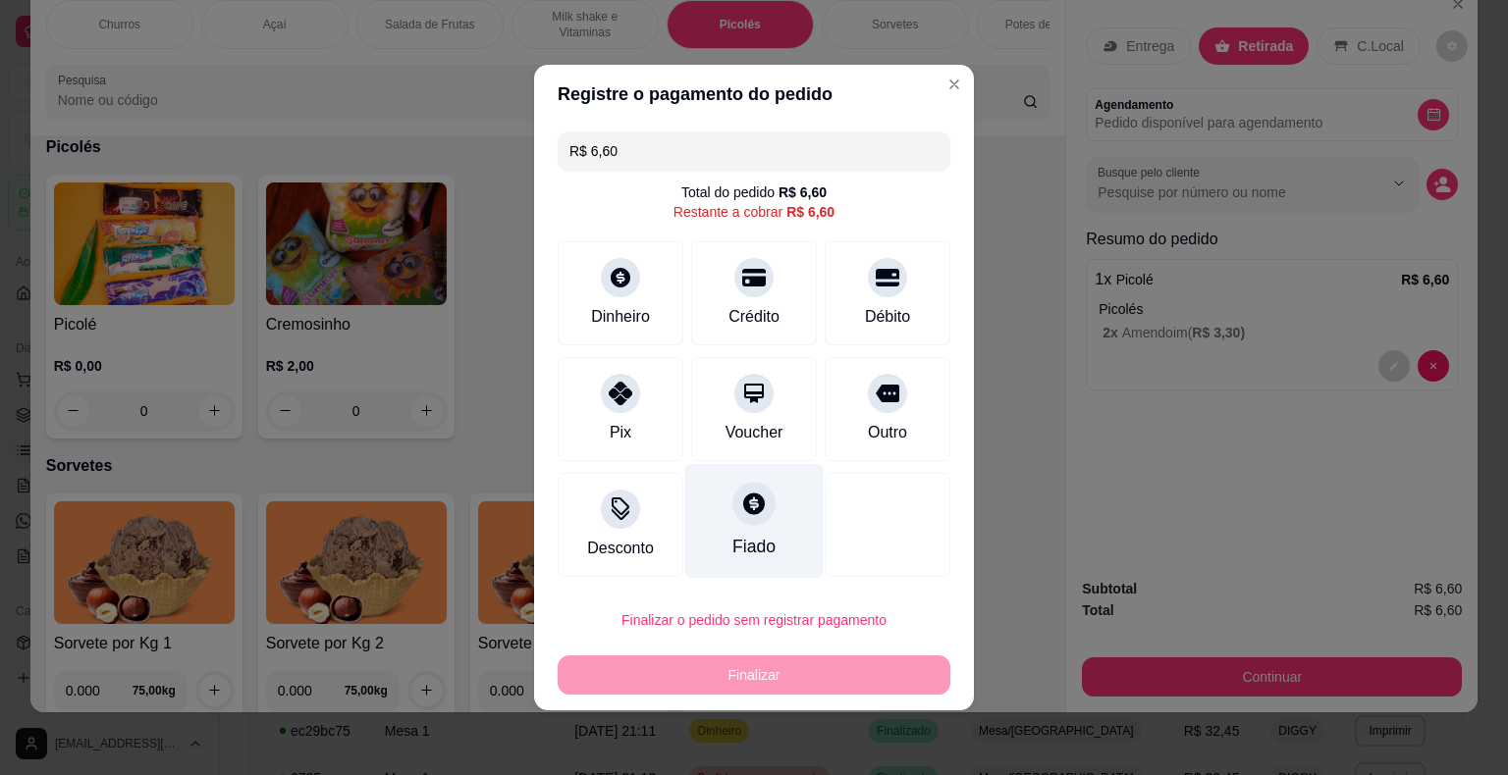
click at [759, 509] on icon at bounding box center [754, 504] width 26 height 26
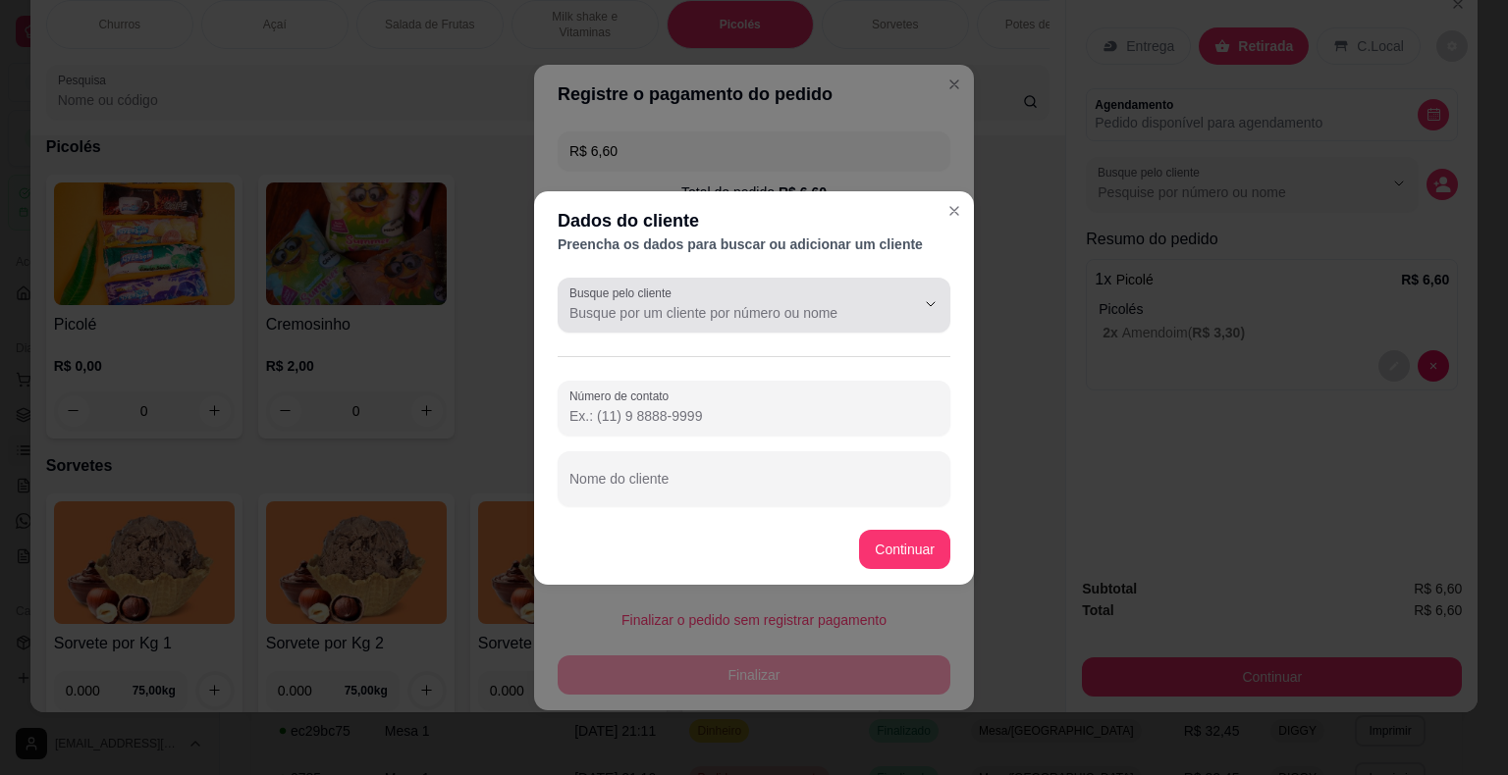
click at [766, 322] on input "Busque pelo cliente" at bounding box center [726, 313] width 314 height 20
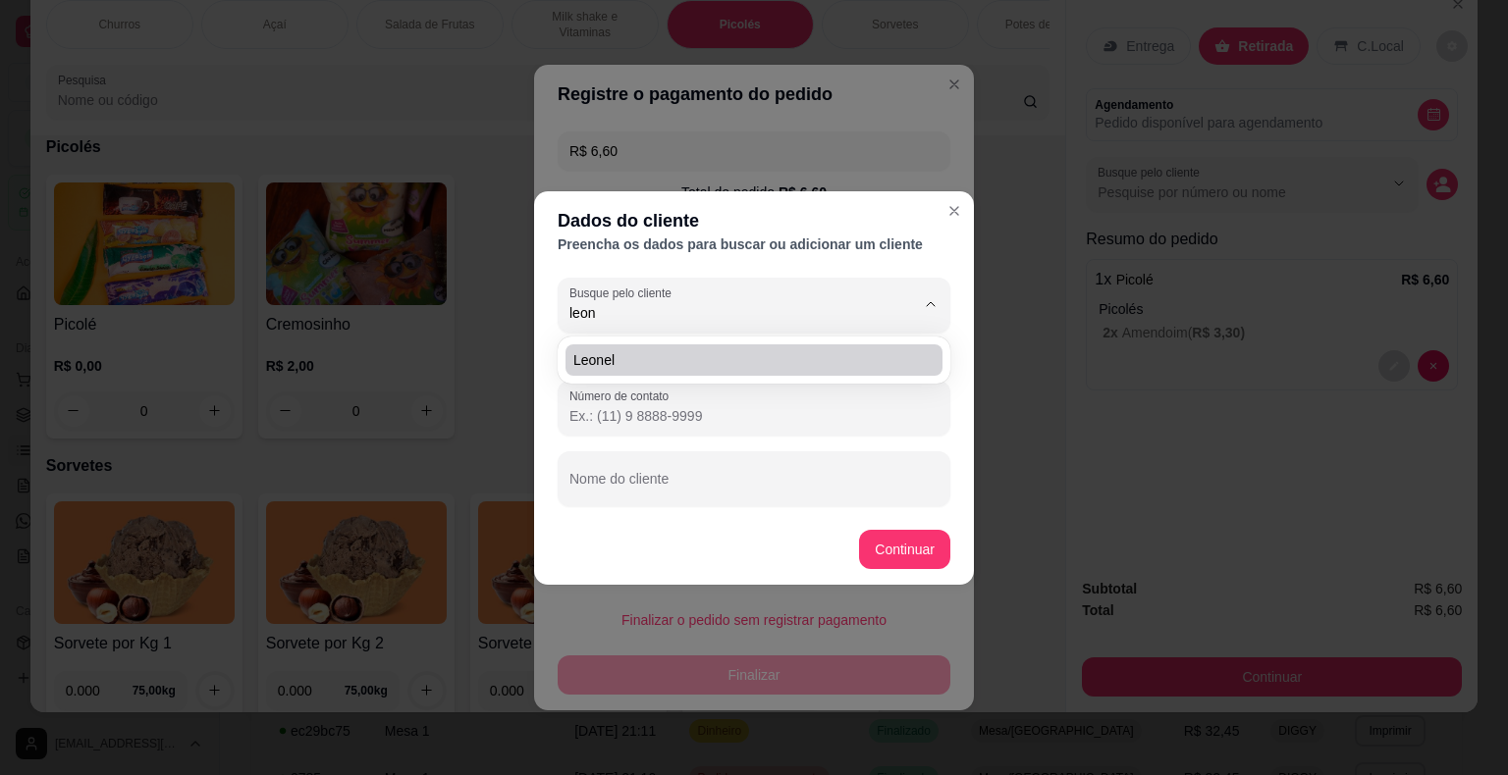
click at [680, 357] on span "Leonel" at bounding box center [744, 360] width 342 height 20
type input "Leonel"
type input "[PHONE_NUMBER]"
type input "Leonel"
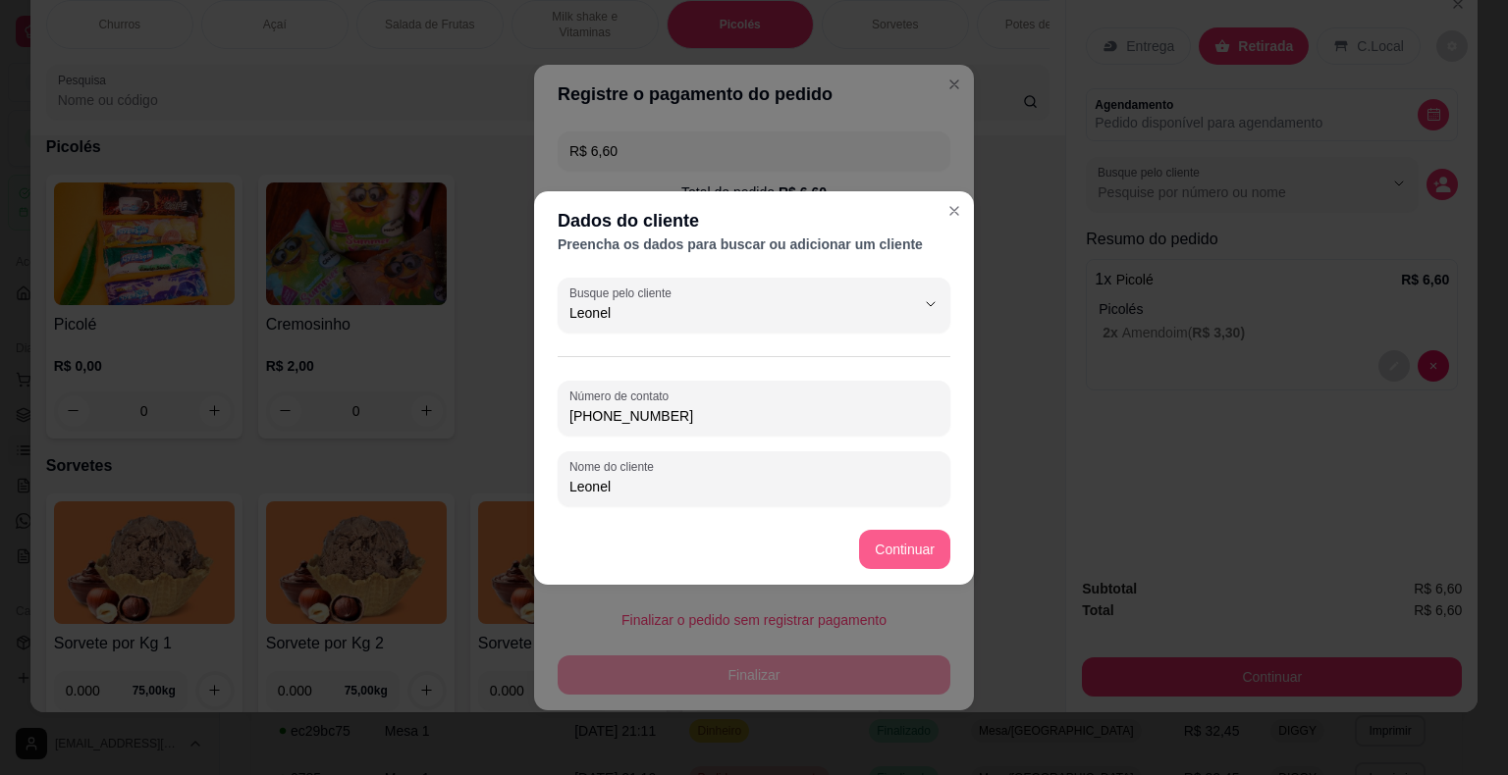
type input "Leonel"
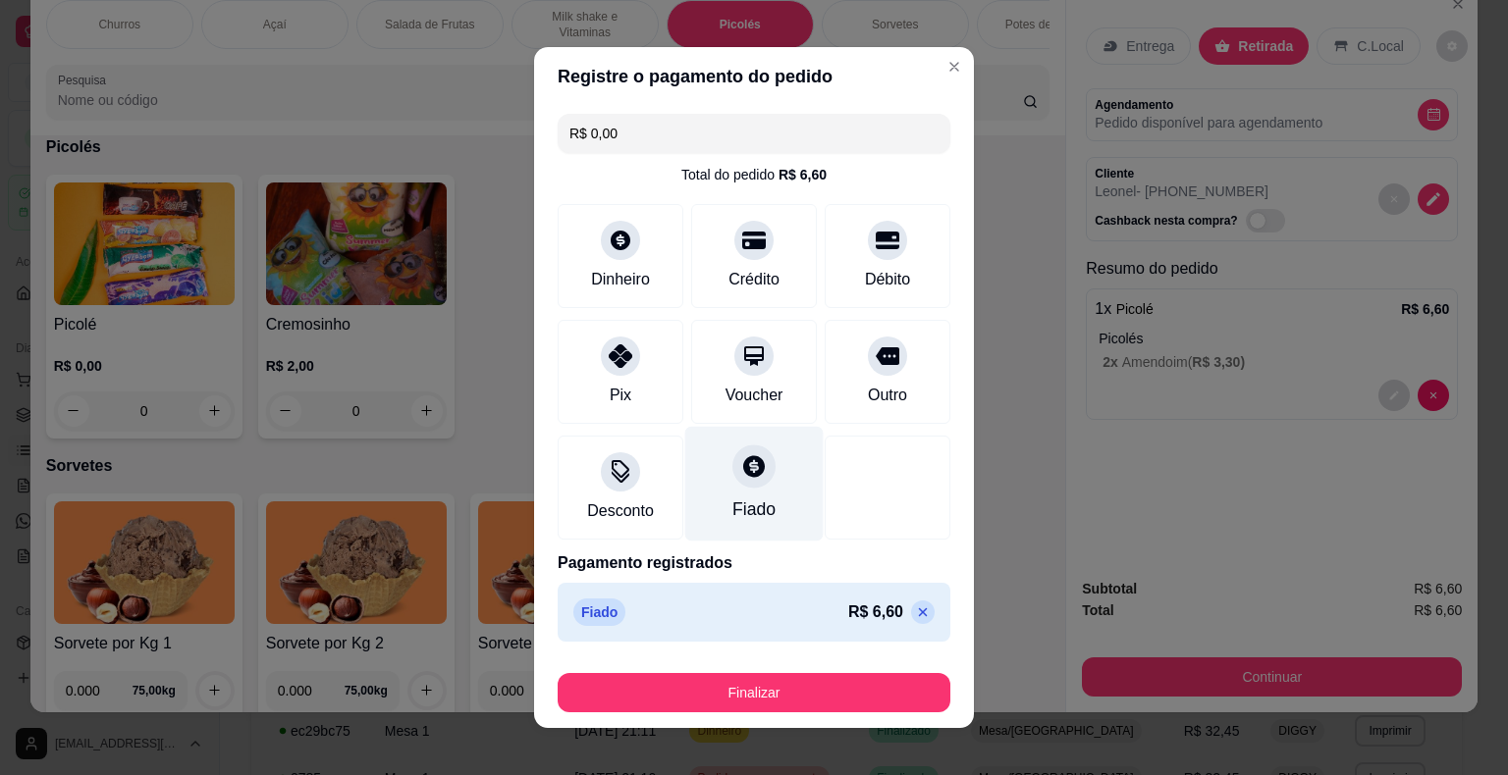
click at [762, 506] on div "Fiado" at bounding box center [754, 484] width 138 height 115
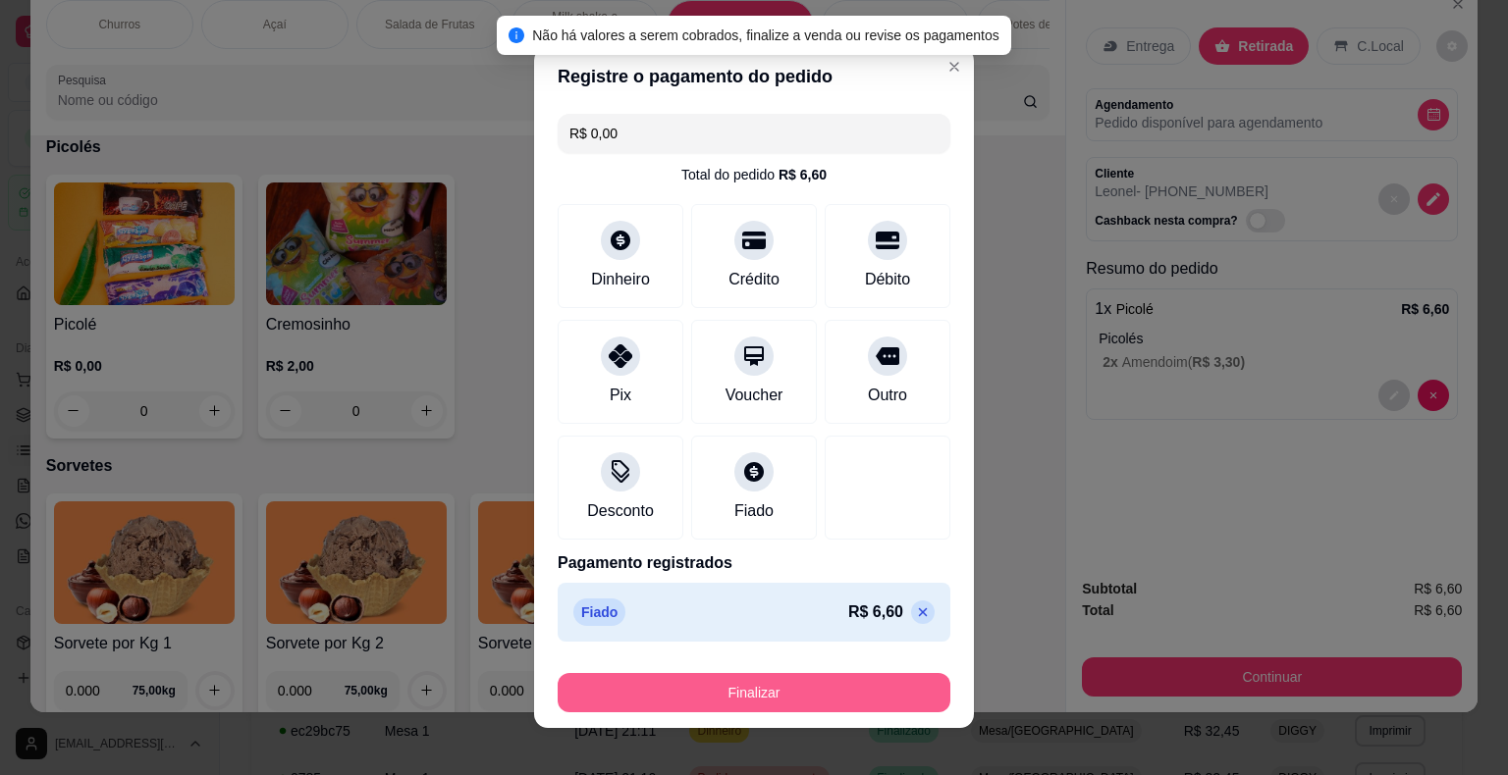
click at [867, 681] on button "Finalizar" at bounding box center [754, 692] width 393 height 39
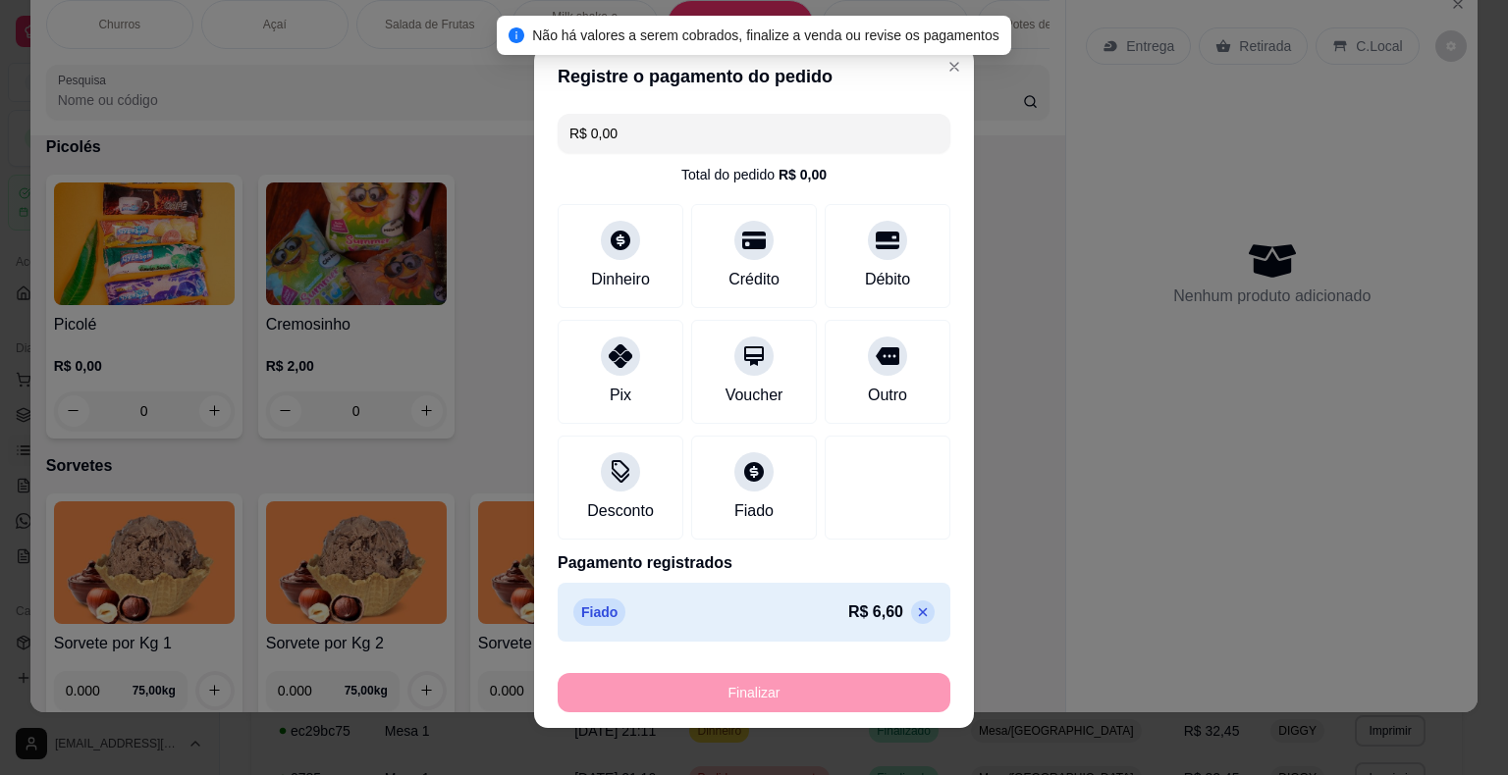
type input "-R$ 6,60"
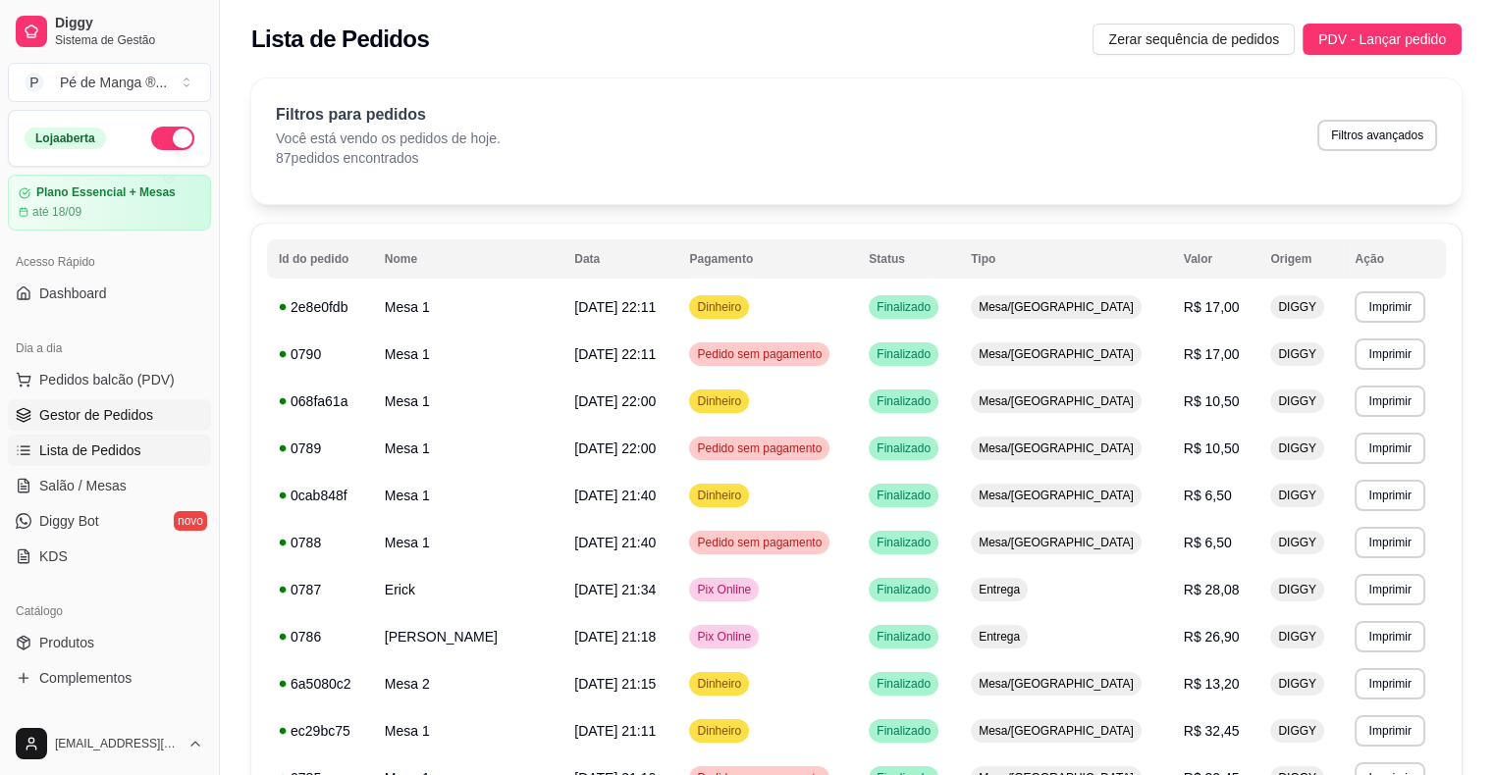
click at [161, 422] on link "Gestor de Pedidos" at bounding box center [109, 415] width 203 height 31
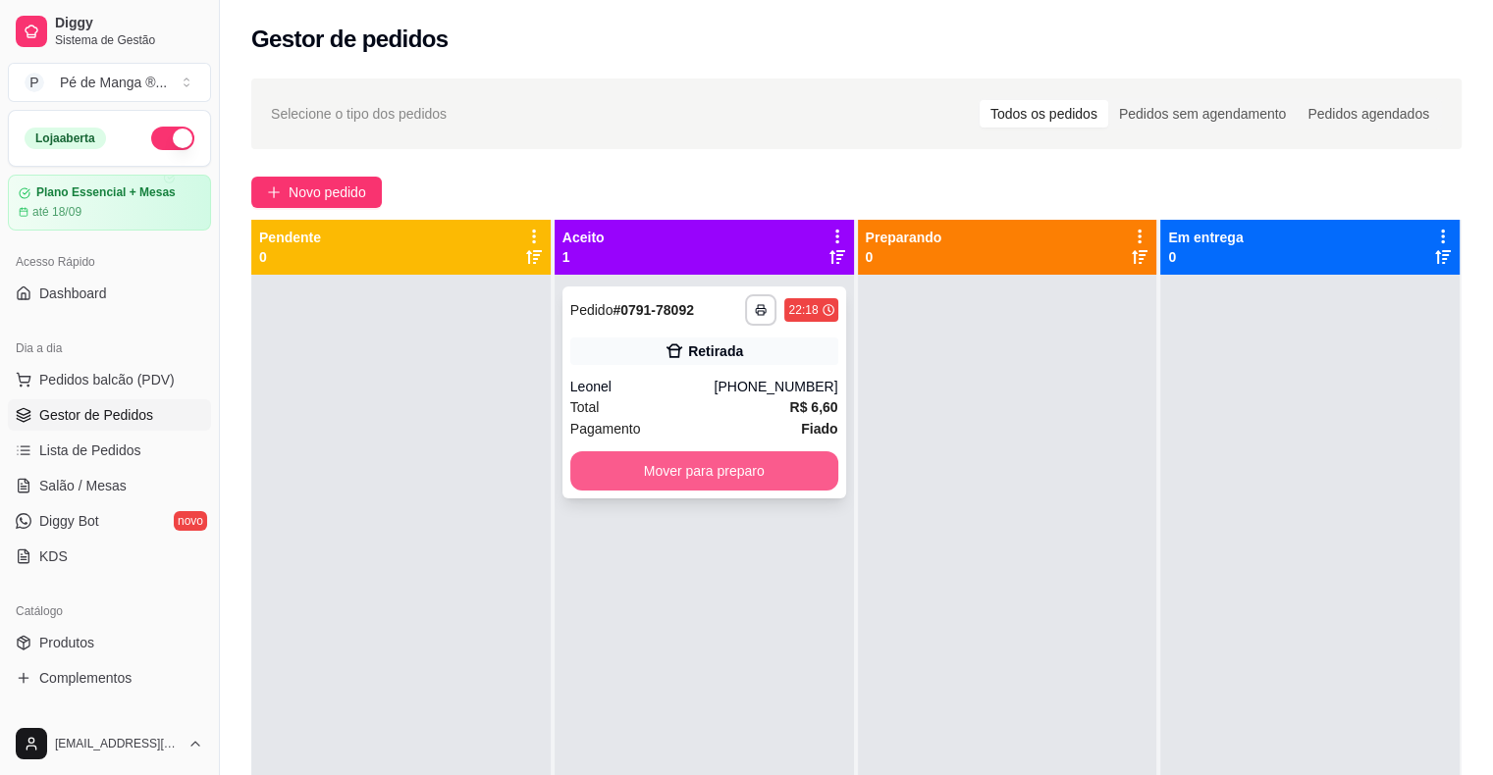
click at [772, 472] on button "Mover para preparo" at bounding box center [704, 471] width 268 height 39
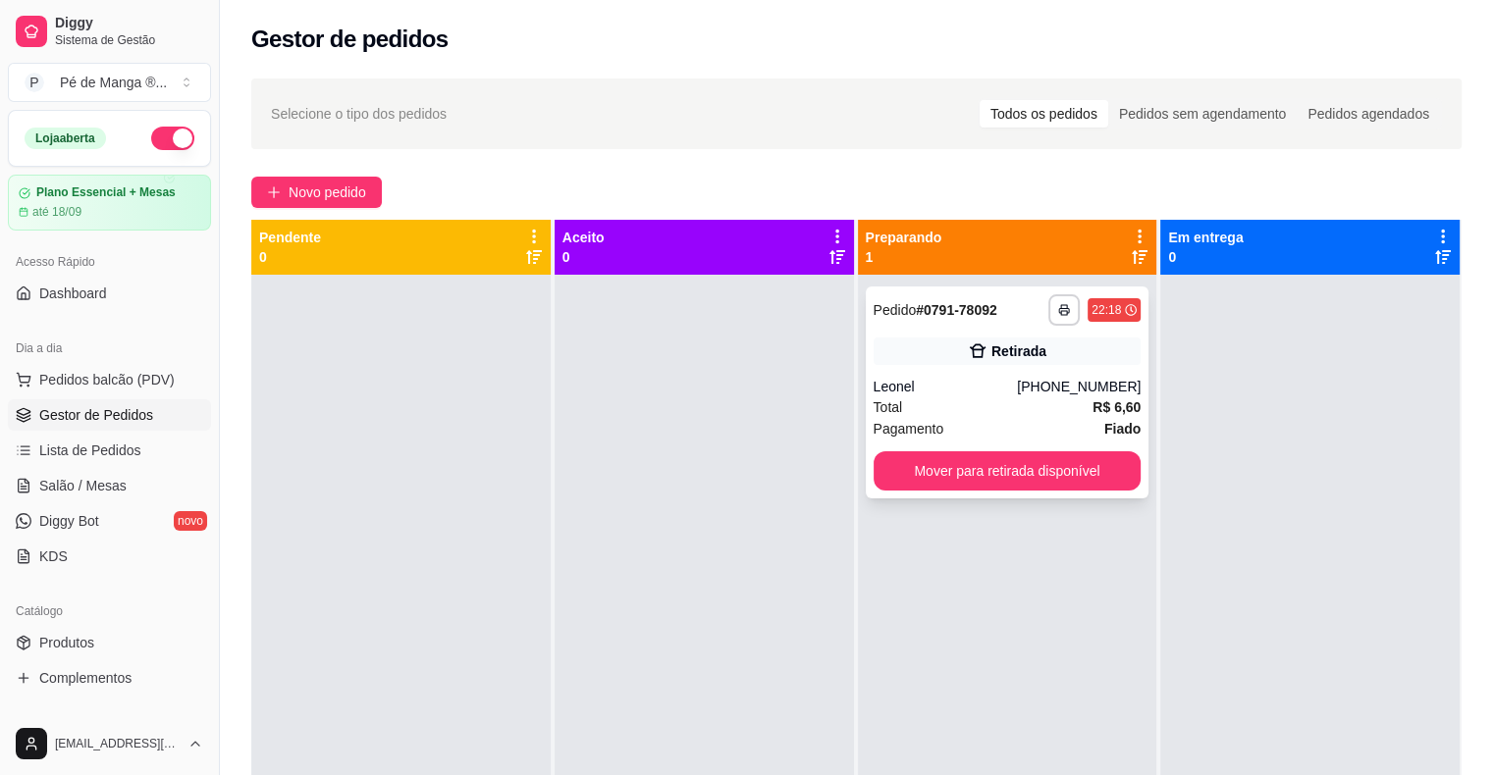
click at [991, 473] on button "Mover para retirada disponível" at bounding box center [1008, 471] width 268 height 39
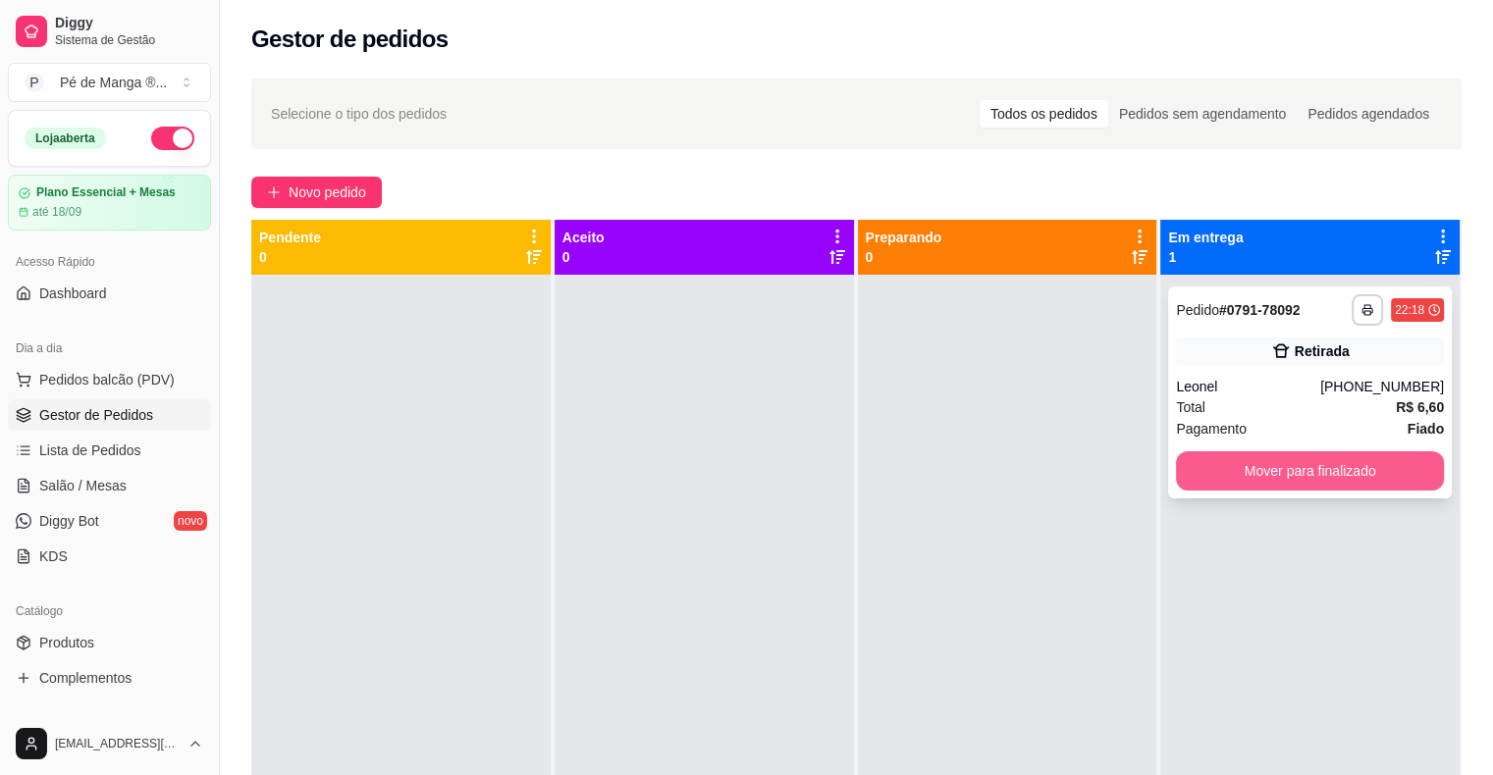
click at [1238, 472] on button "Mover para finalizado" at bounding box center [1310, 471] width 268 height 39
click at [1237, 473] on button "Mover para finalizado" at bounding box center [1310, 472] width 260 height 38
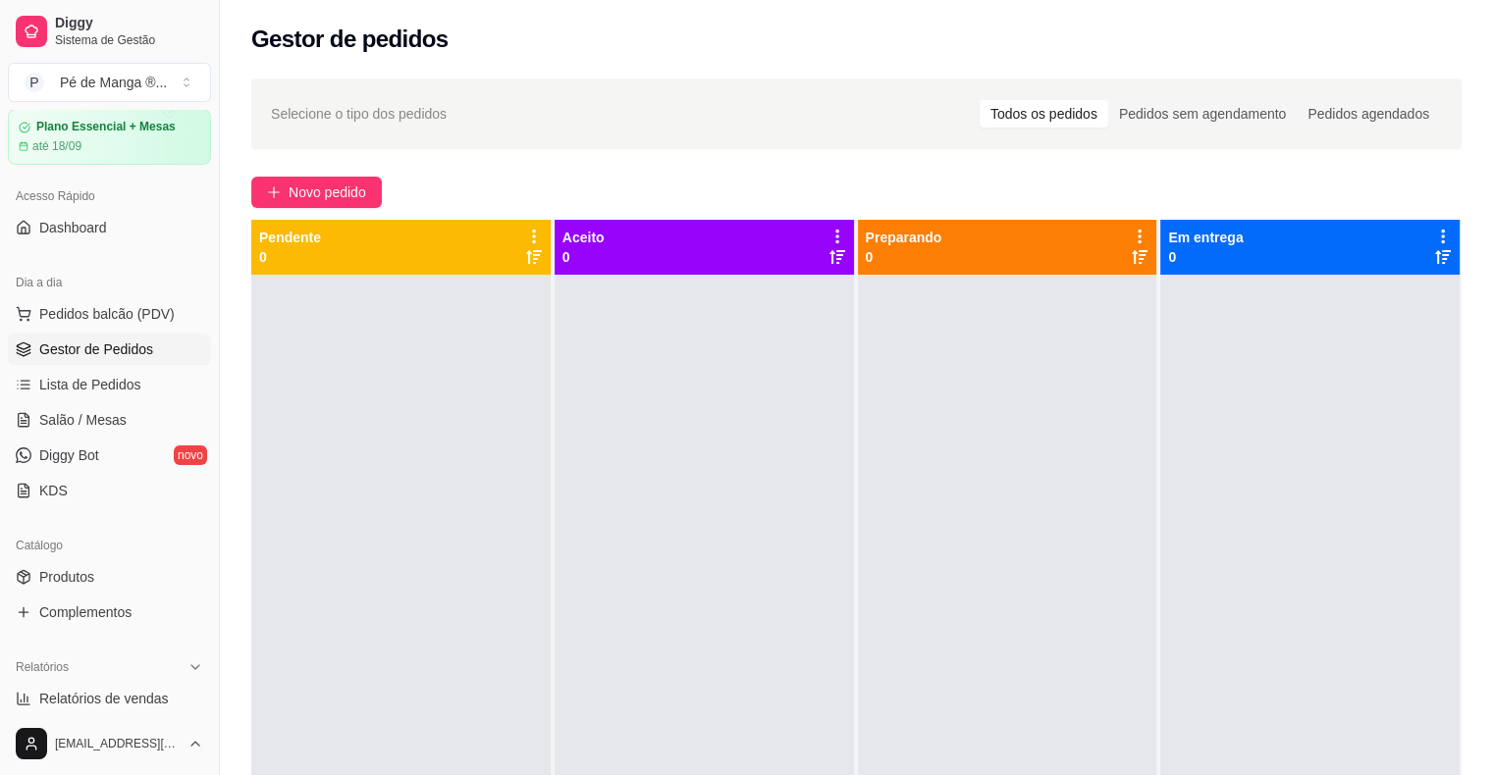
scroll to position [294, 0]
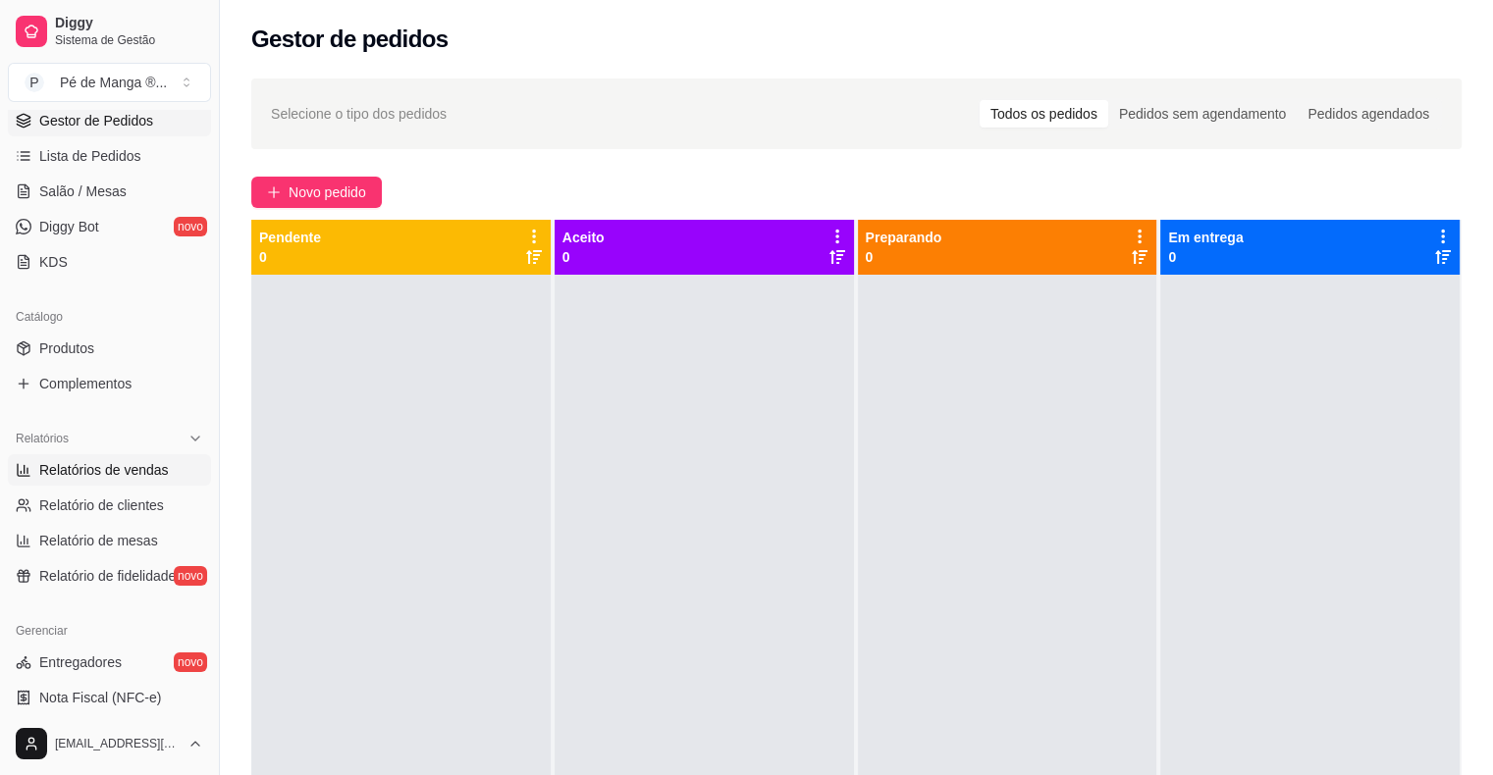
click at [136, 468] on span "Relatórios de vendas" at bounding box center [104, 470] width 130 height 20
select select "ALL"
select select "0"
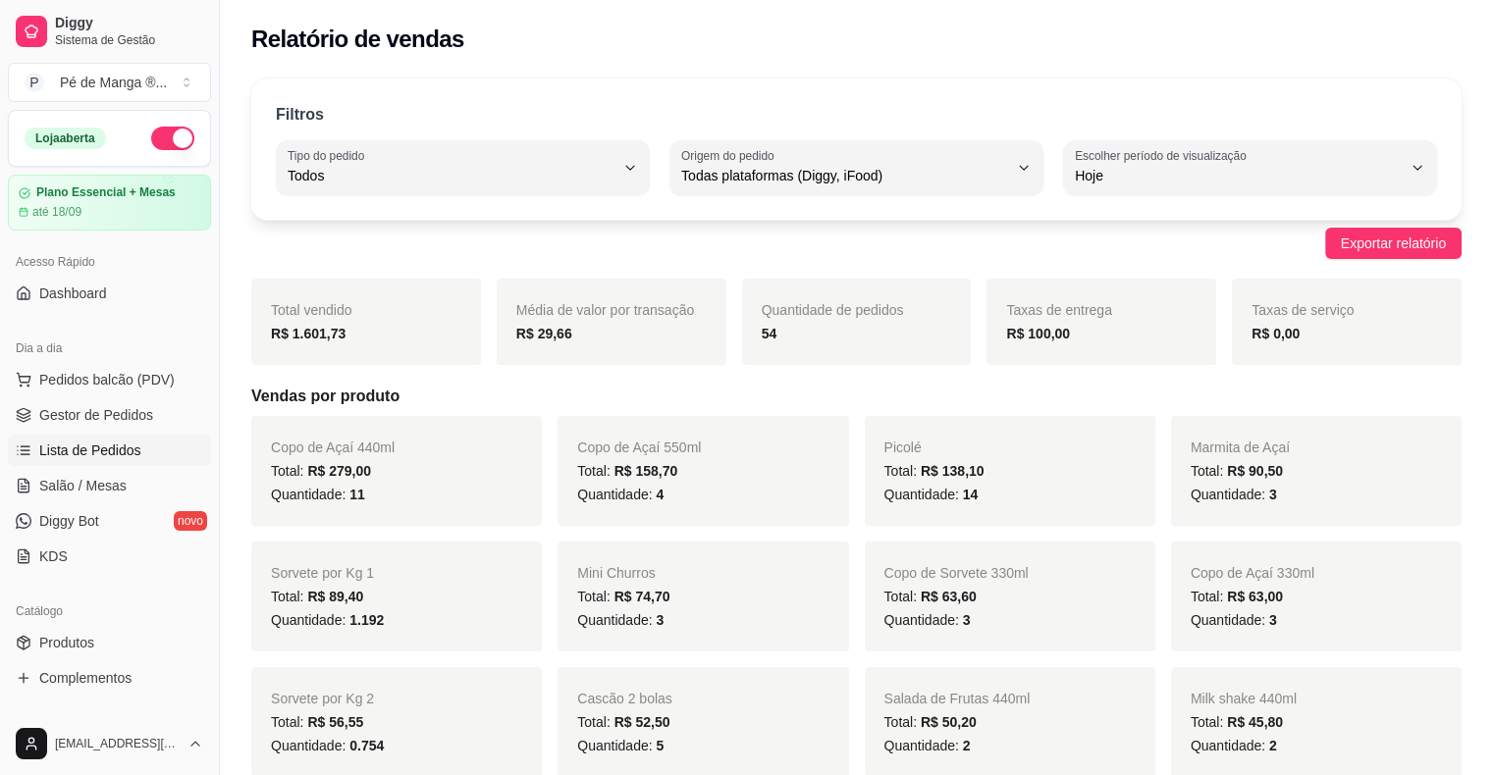
click at [138, 439] on link "Lista de Pedidos" at bounding box center [109, 450] width 203 height 31
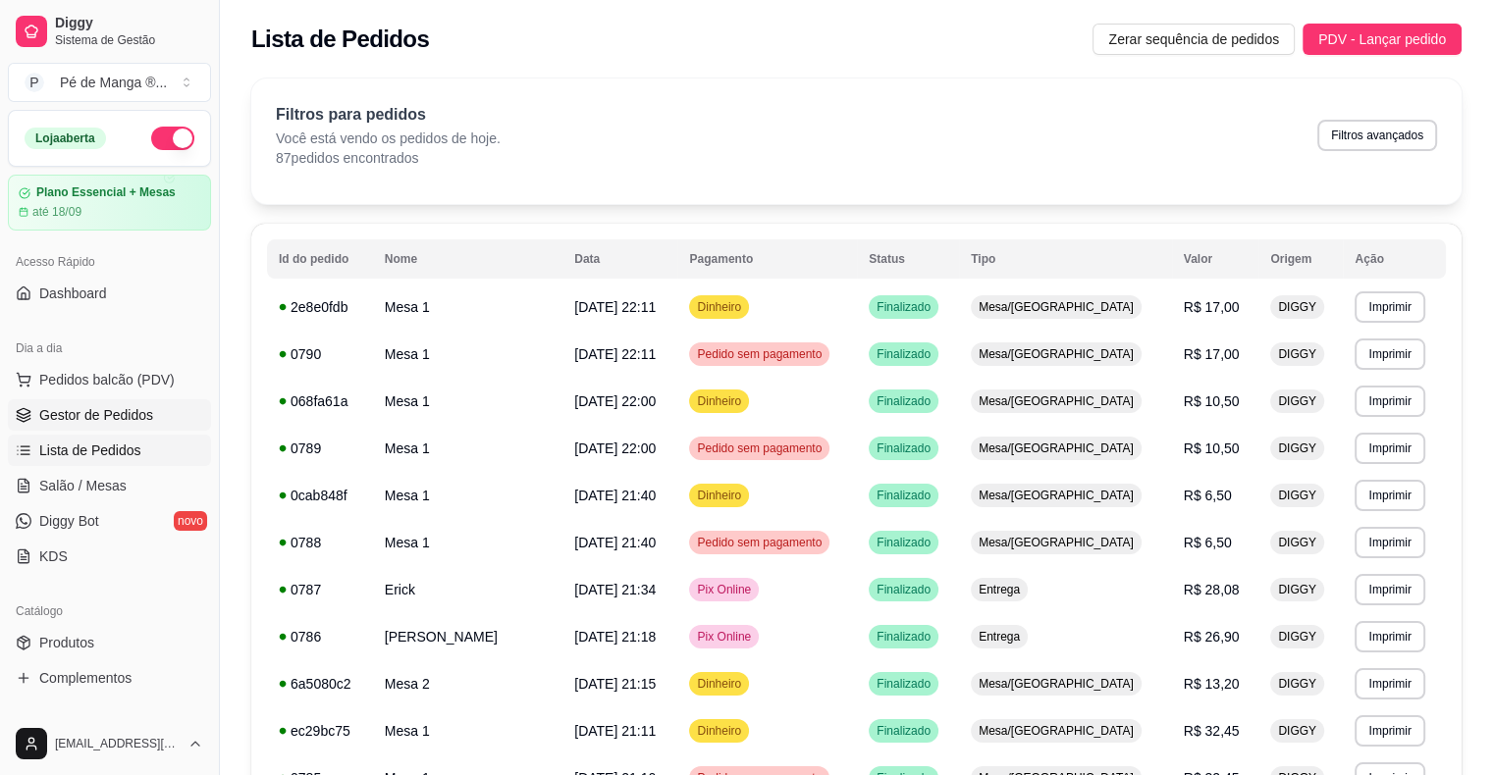
click at [141, 413] on span "Gestor de Pedidos" at bounding box center [96, 415] width 114 height 20
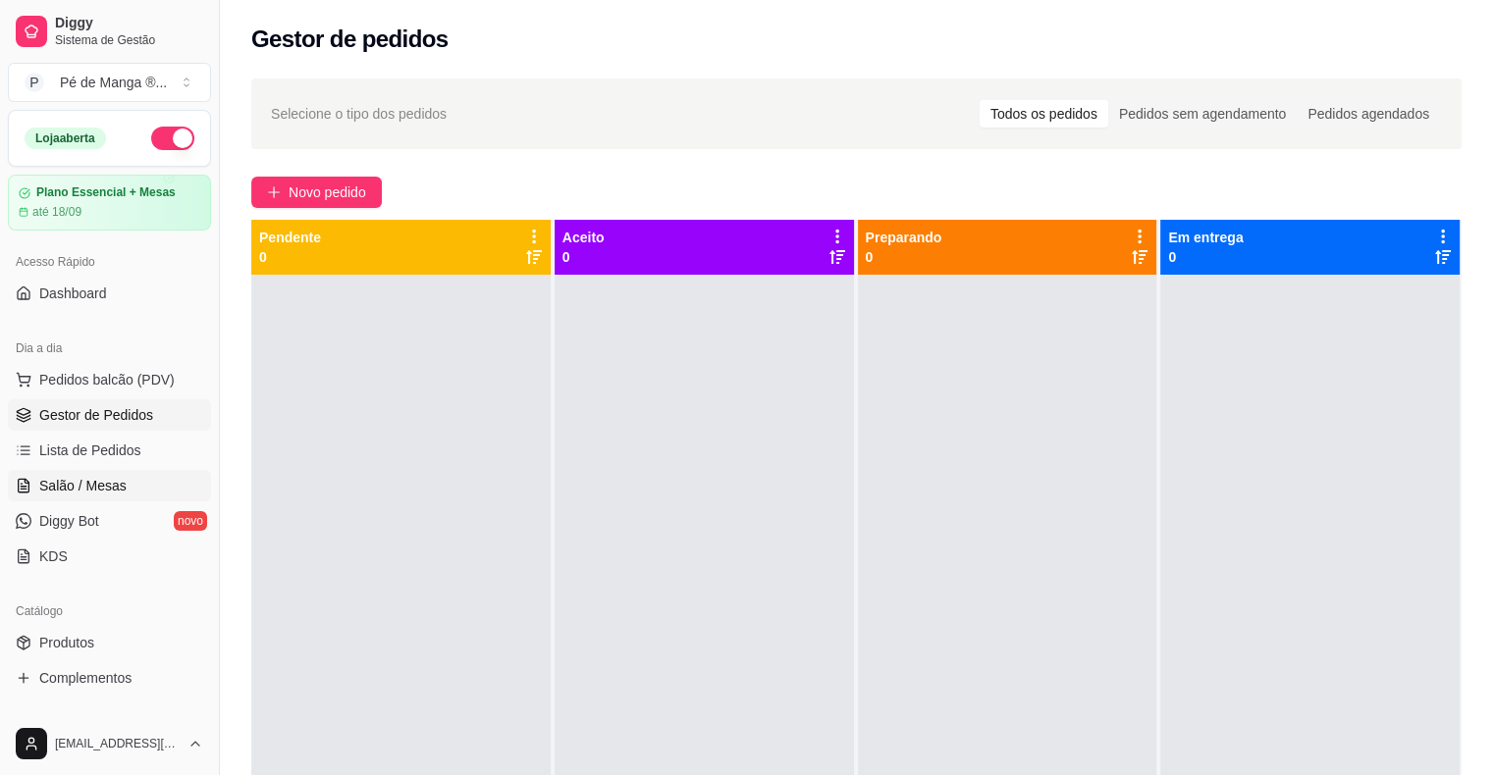
click at [130, 477] on link "Salão / Mesas" at bounding box center [109, 485] width 203 height 31
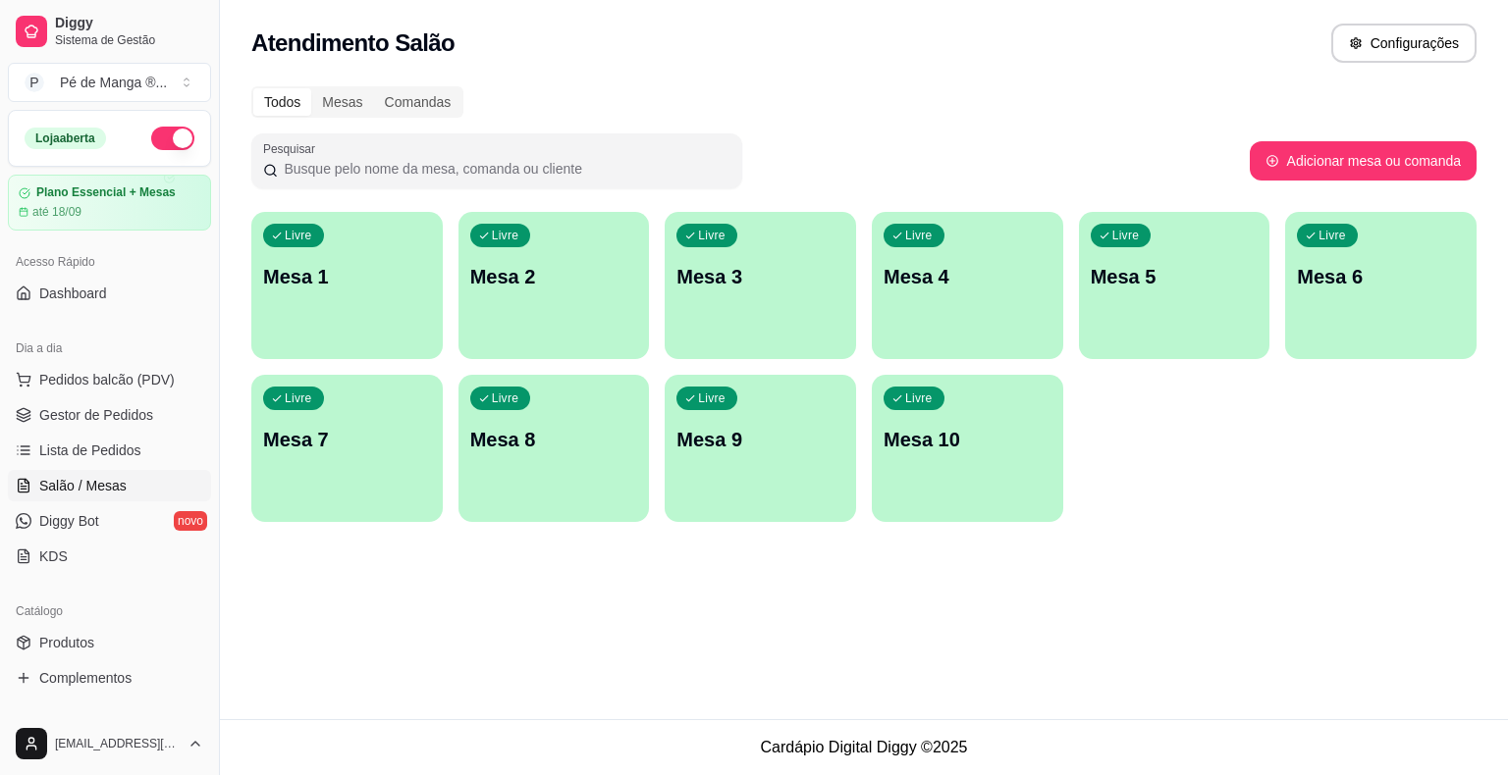
click at [373, 317] on div "Livre Mesa 1" at bounding box center [346, 274] width 191 height 124
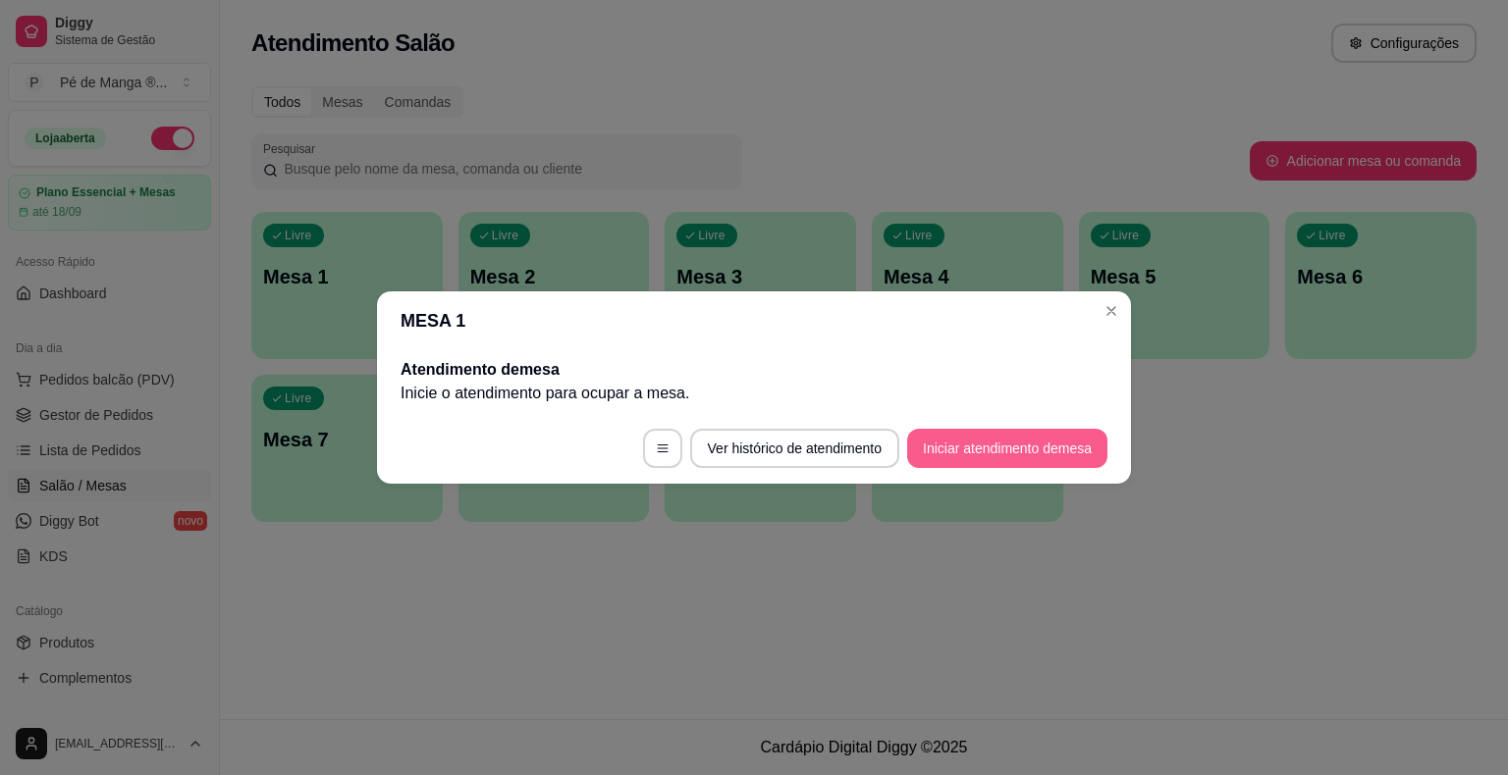
click at [1013, 456] on button "Iniciar atendimento de mesa" at bounding box center [1007, 448] width 200 height 39
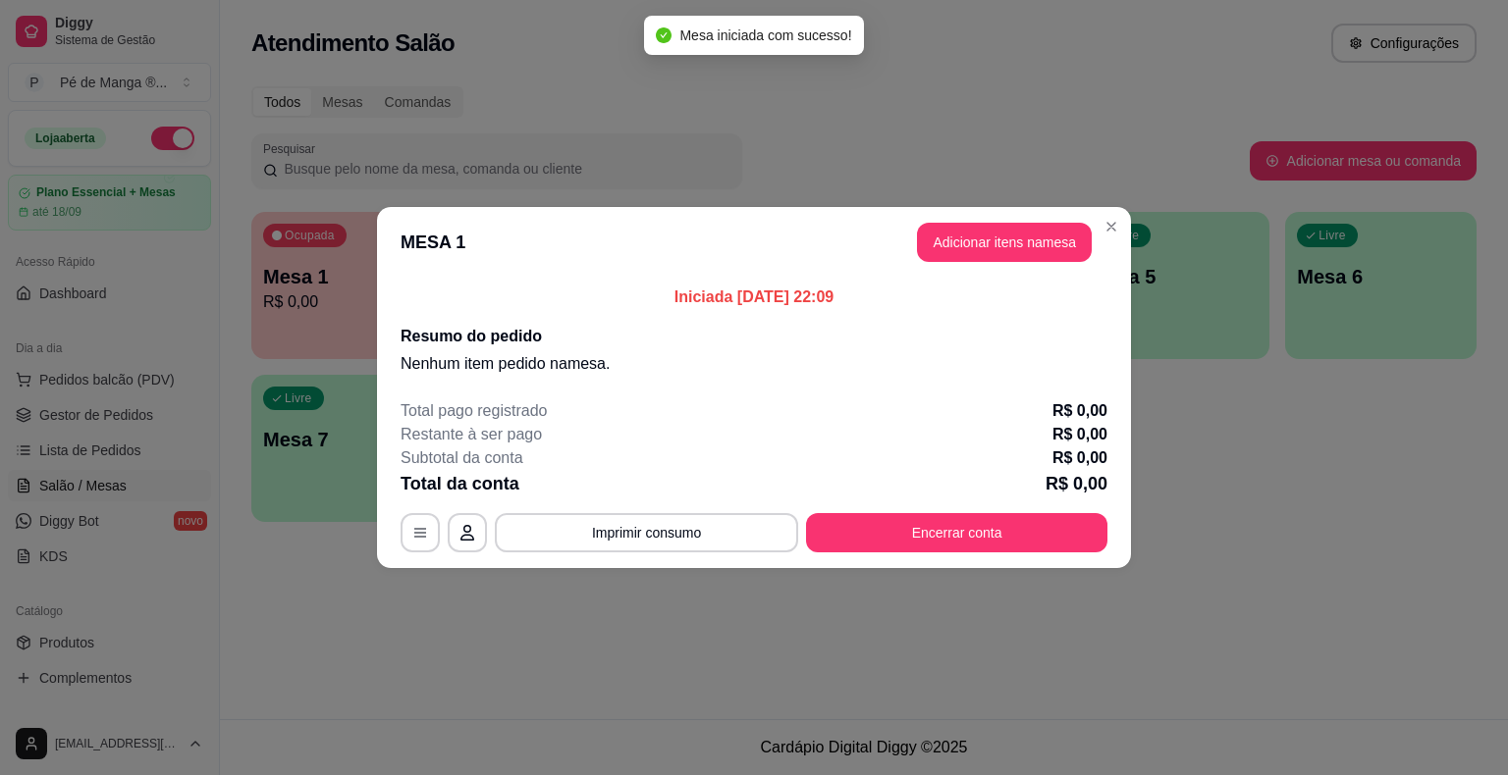
click at [1022, 251] on button "Adicionar itens na mesa" at bounding box center [1004, 242] width 175 height 39
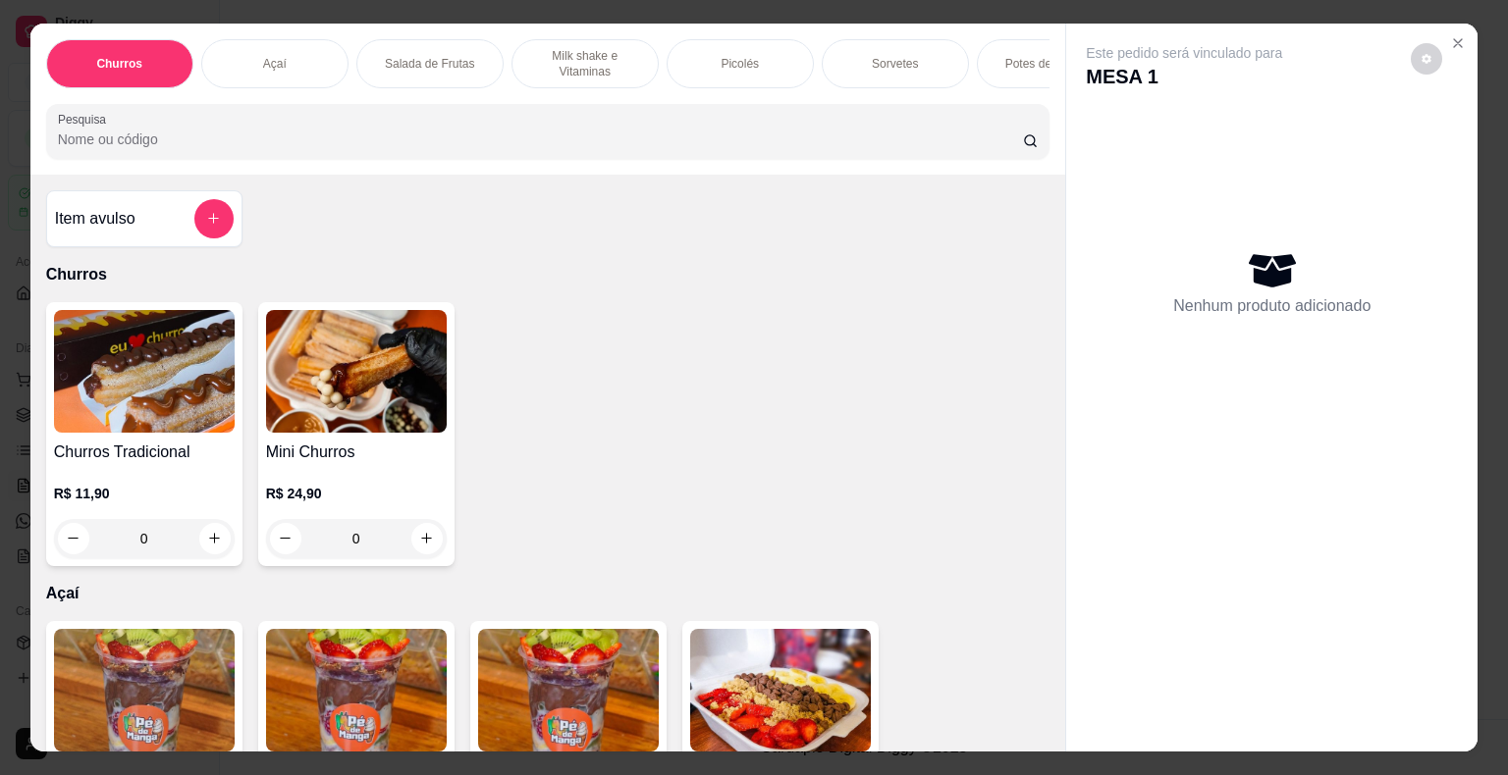
click at [894, 66] on div "Sorvetes" at bounding box center [895, 63] width 147 height 49
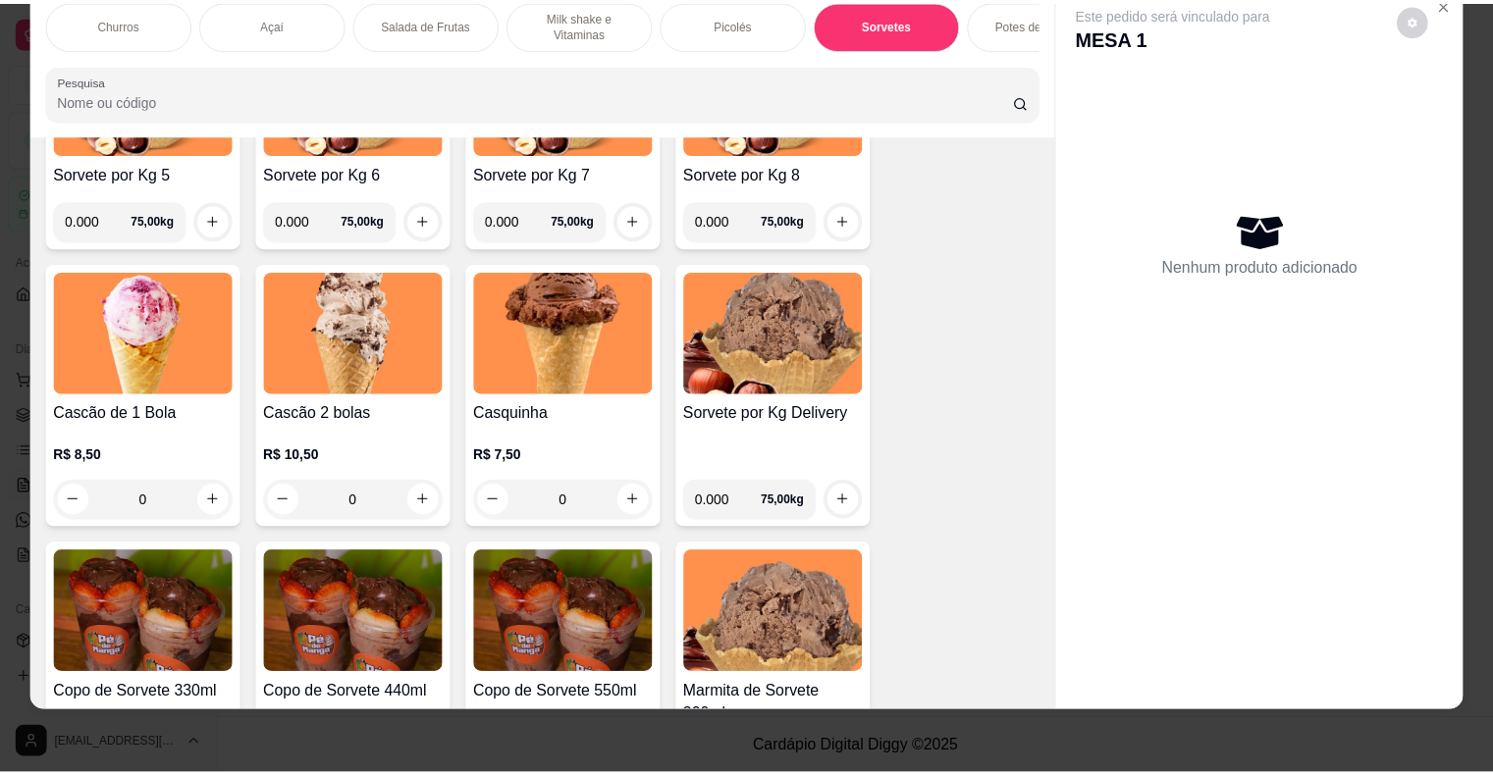
scroll to position [2635, 0]
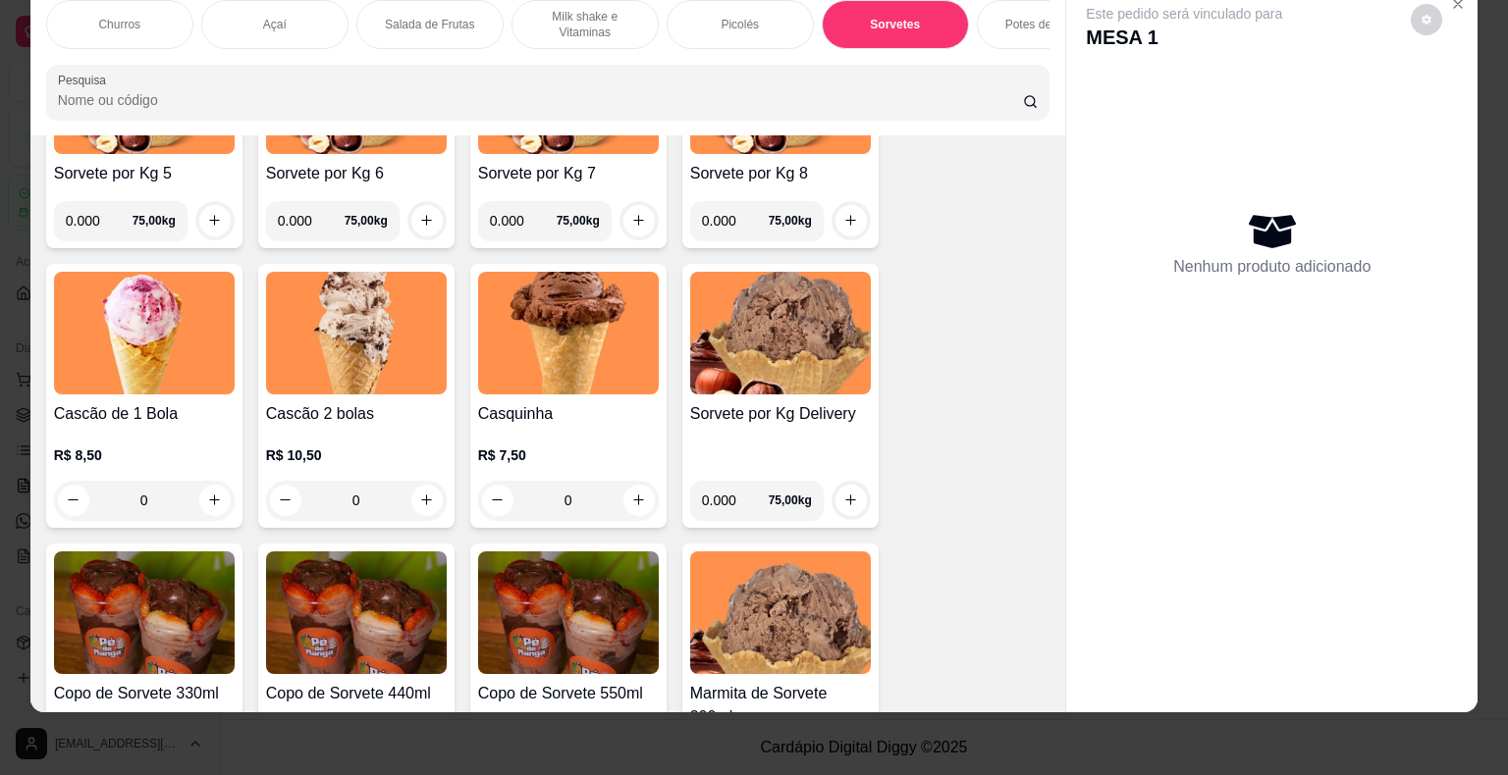
click at [219, 512] on div "0" at bounding box center [144, 500] width 181 height 39
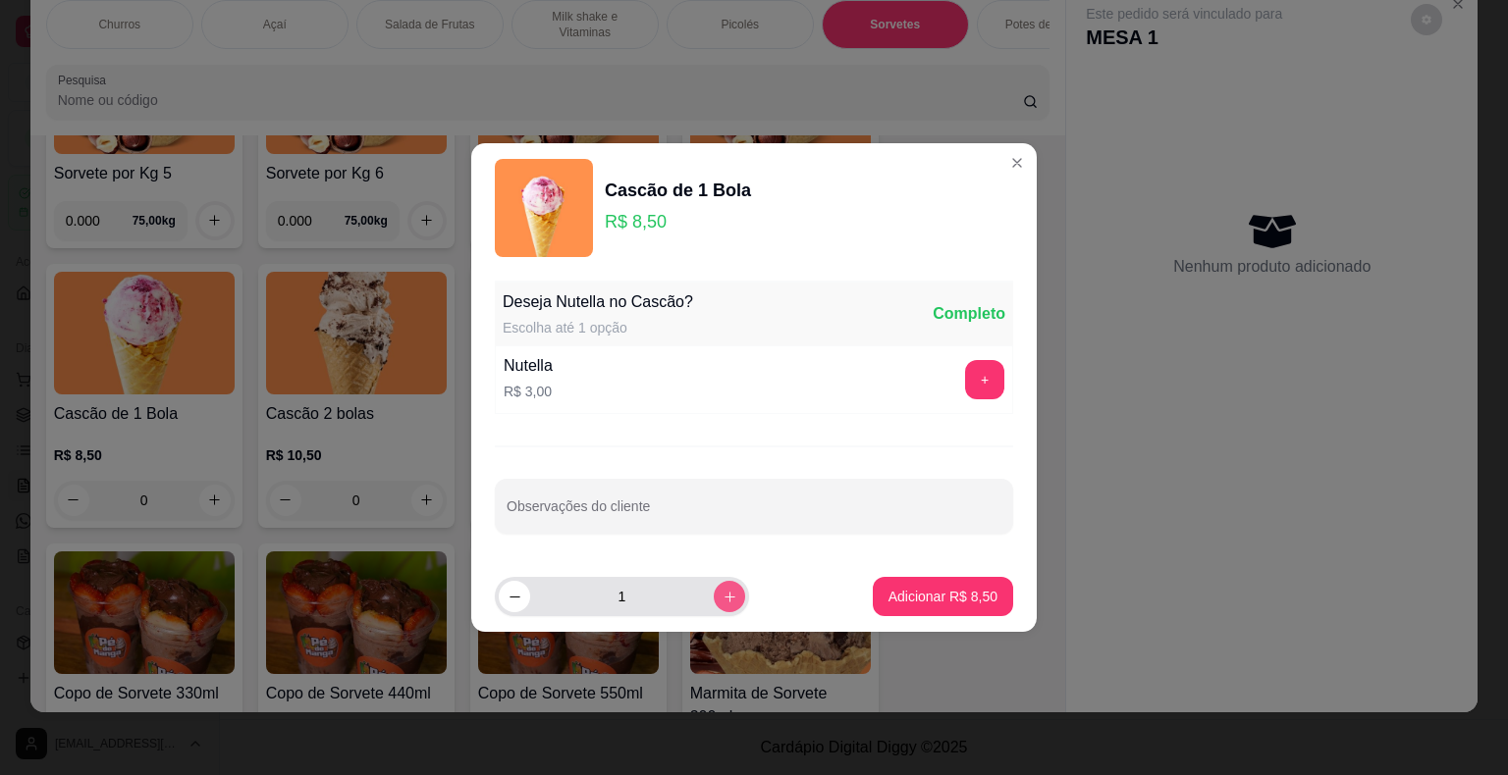
click at [722, 595] on icon "increase-product-quantity" at bounding box center [729, 597] width 15 height 15
type input "2"
click at [899, 601] on p "Adicionar R$ 17,00" at bounding box center [939, 596] width 114 height 19
type input "2"
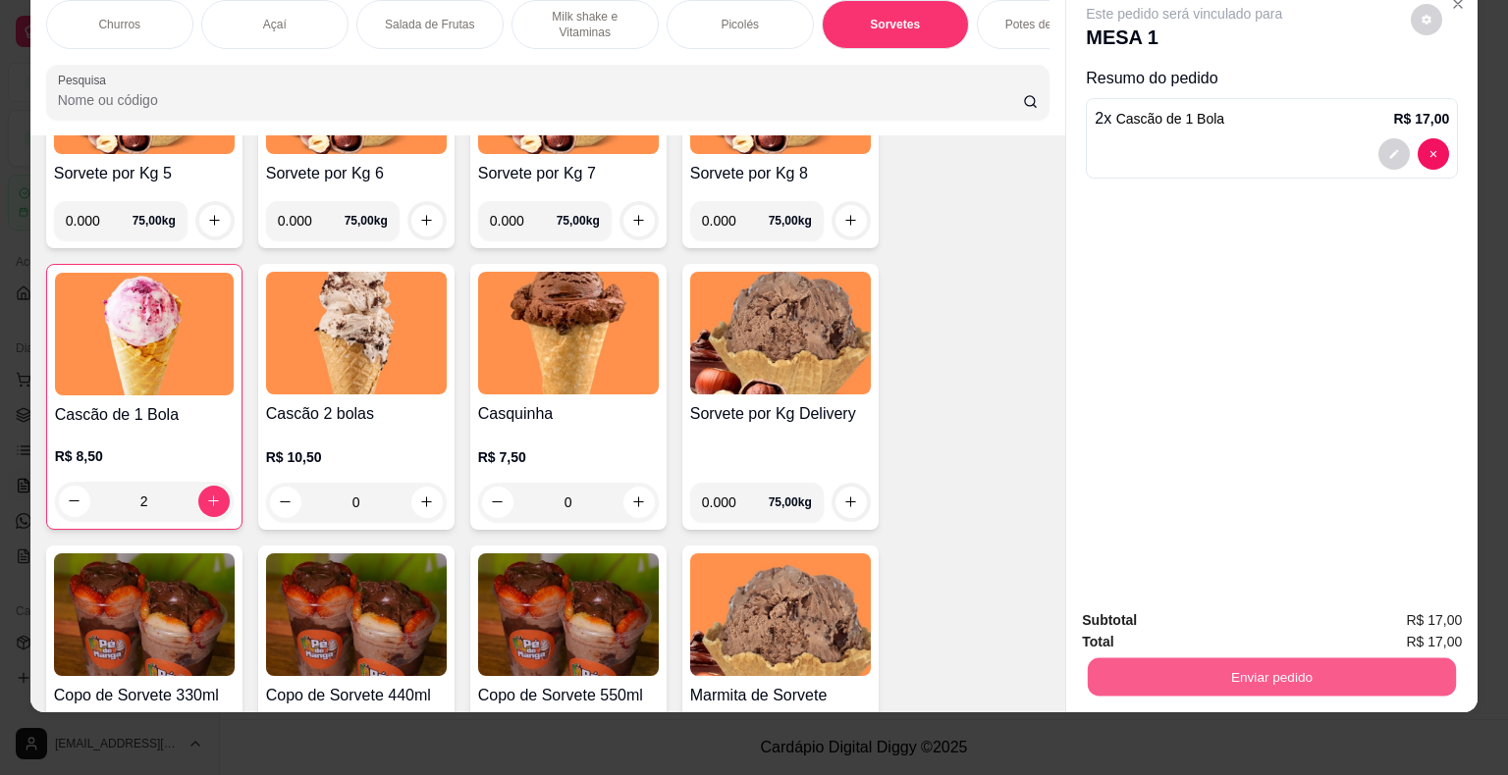
click at [1339, 663] on button "Enviar pedido" at bounding box center [1272, 678] width 368 height 38
click at [1248, 611] on button "Não registrar e enviar pedido" at bounding box center [1206, 614] width 198 height 36
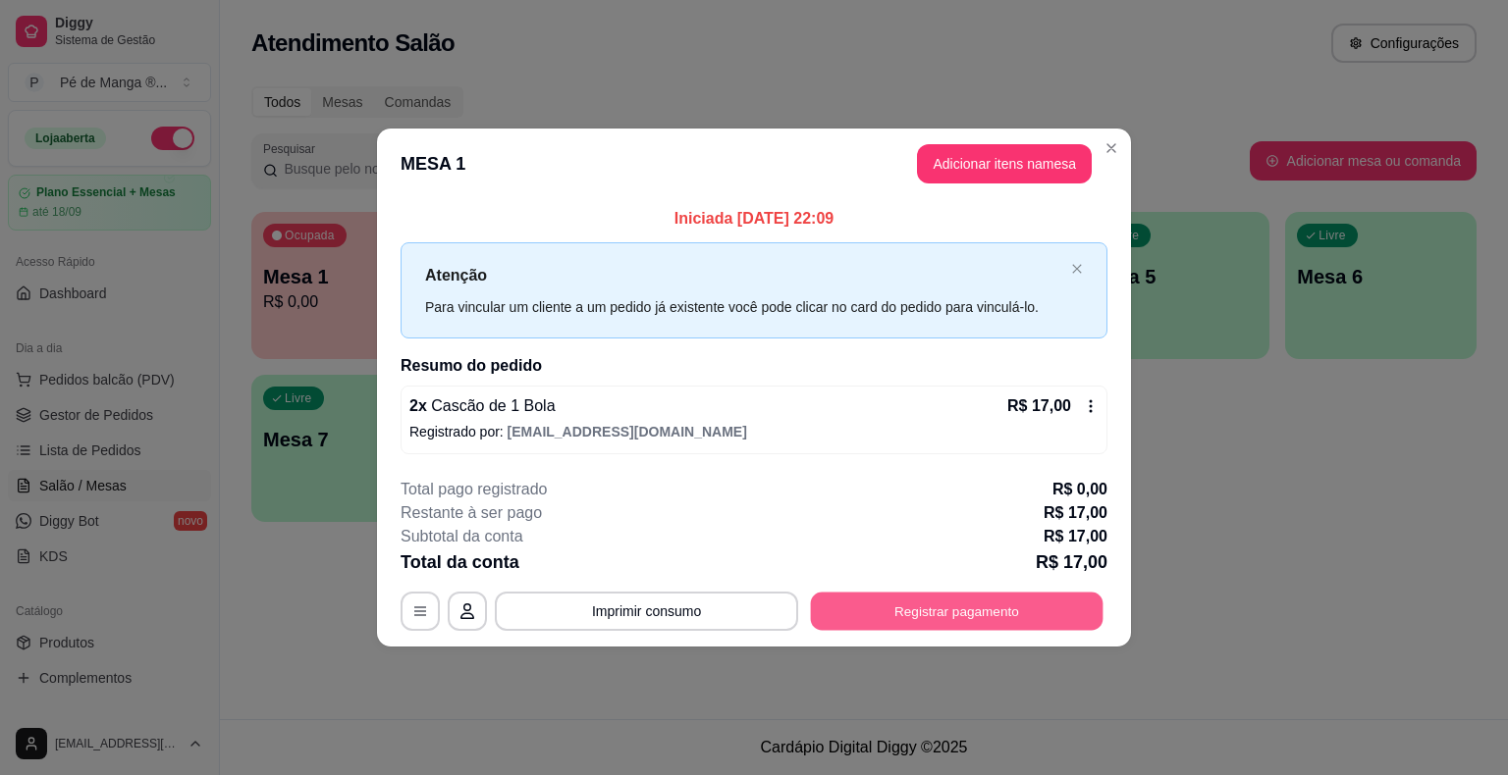
click at [988, 608] on button "Registrar pagamento" at bounding box center [957, 611] width 293 height 38
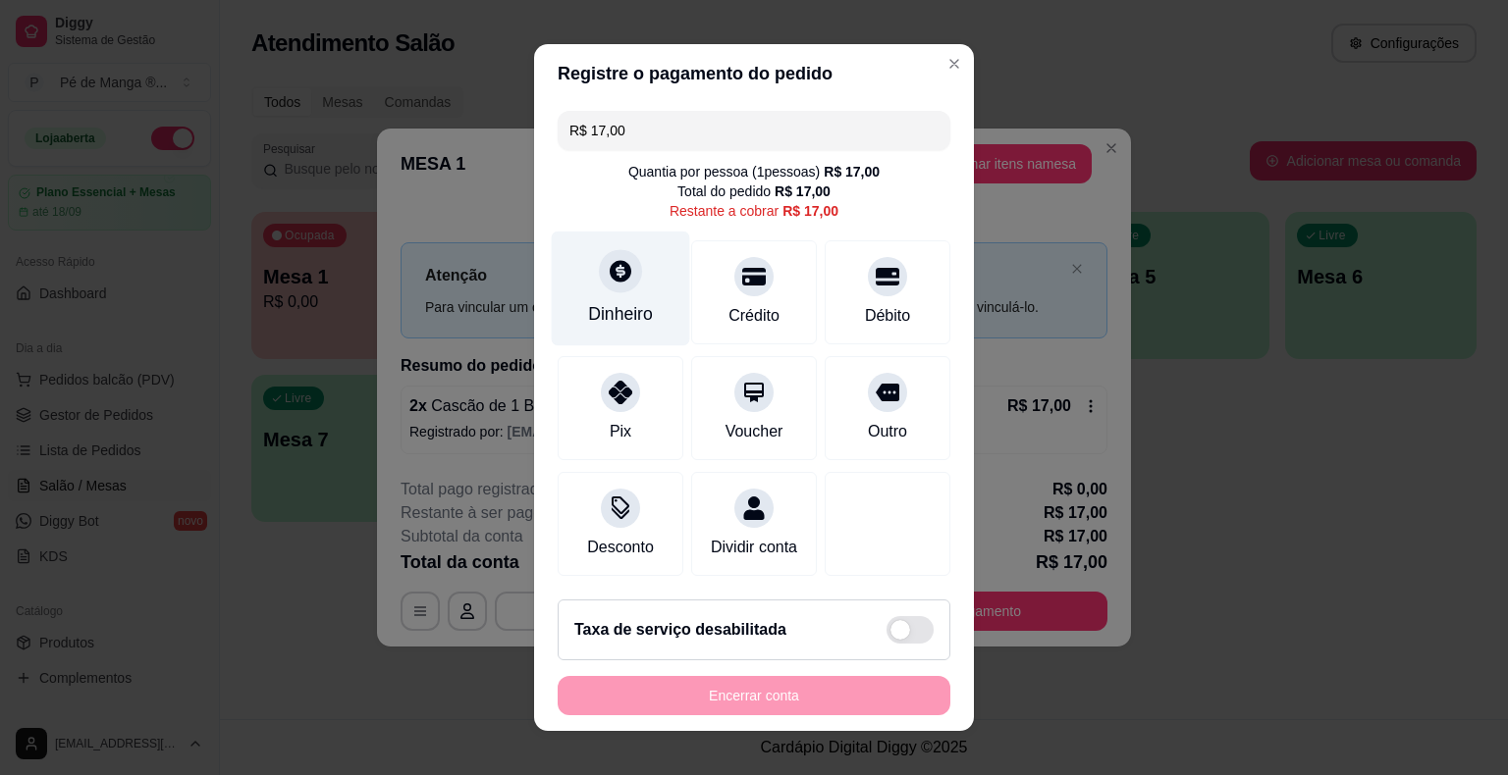
click at [627, 313] on div "Dinheiro" at bounding box center [620, 314] width 65 height 26
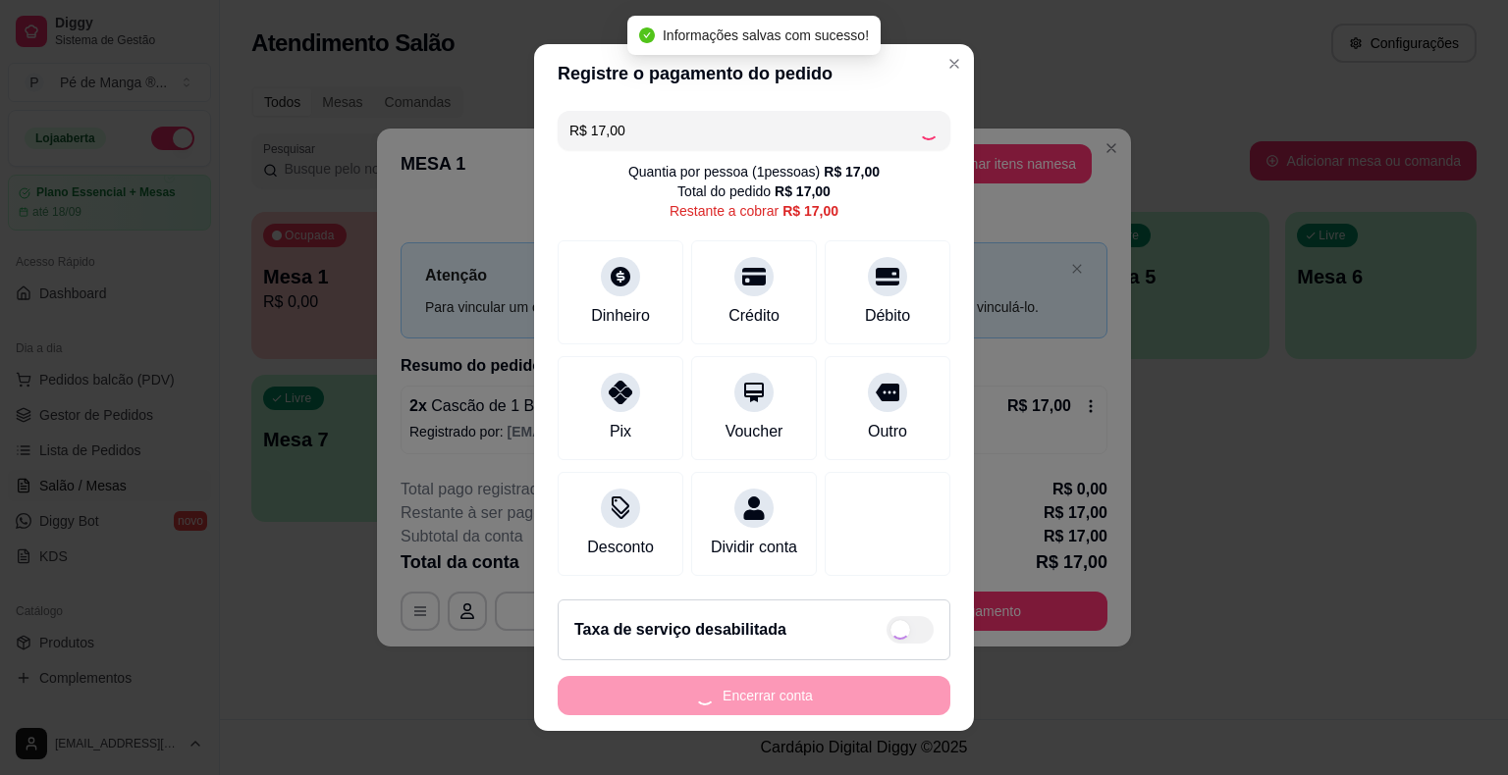
type input "R$ 0,00"
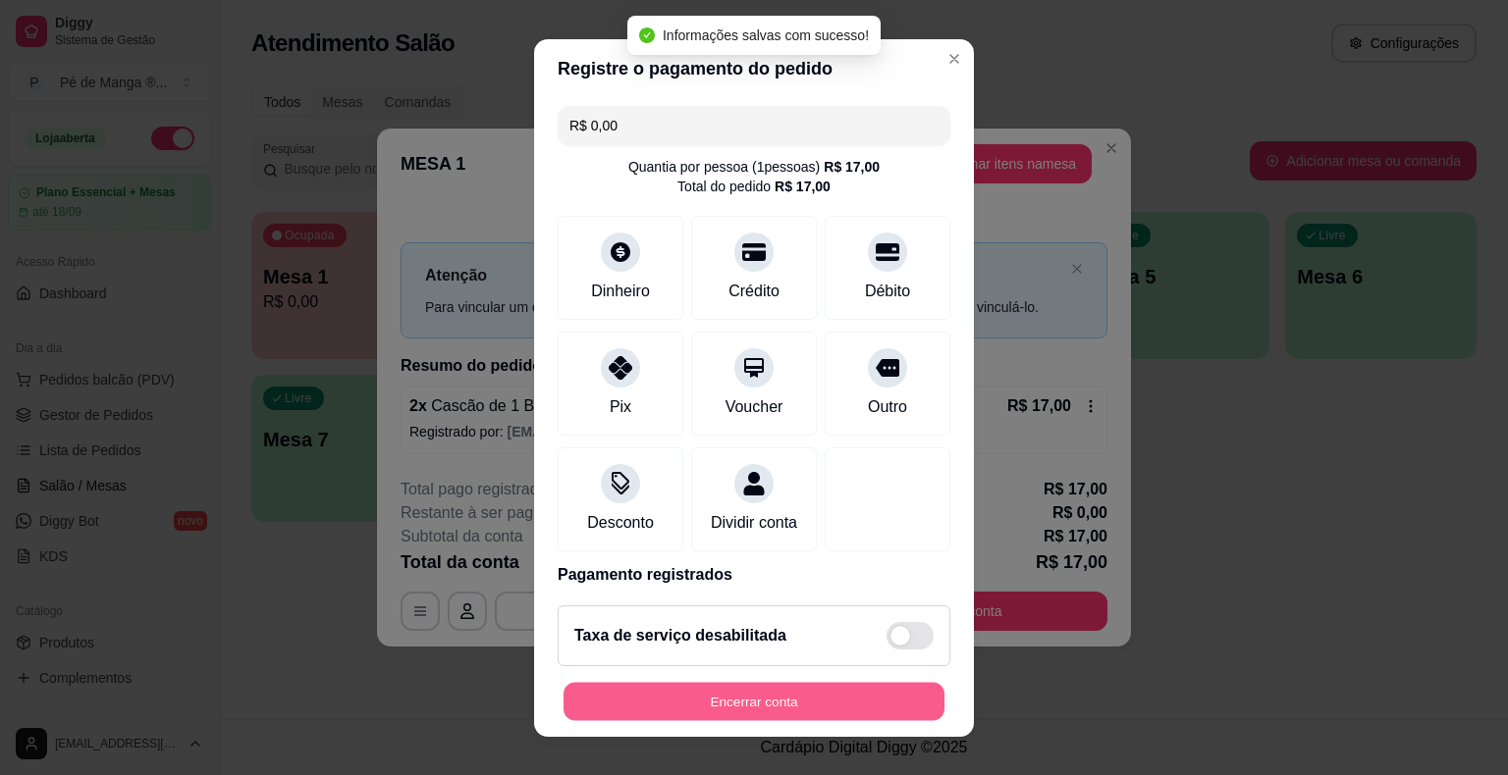
click at [790, 713] on button "Encerrar conta" at bounding box center [753, 701] width 381 height 38
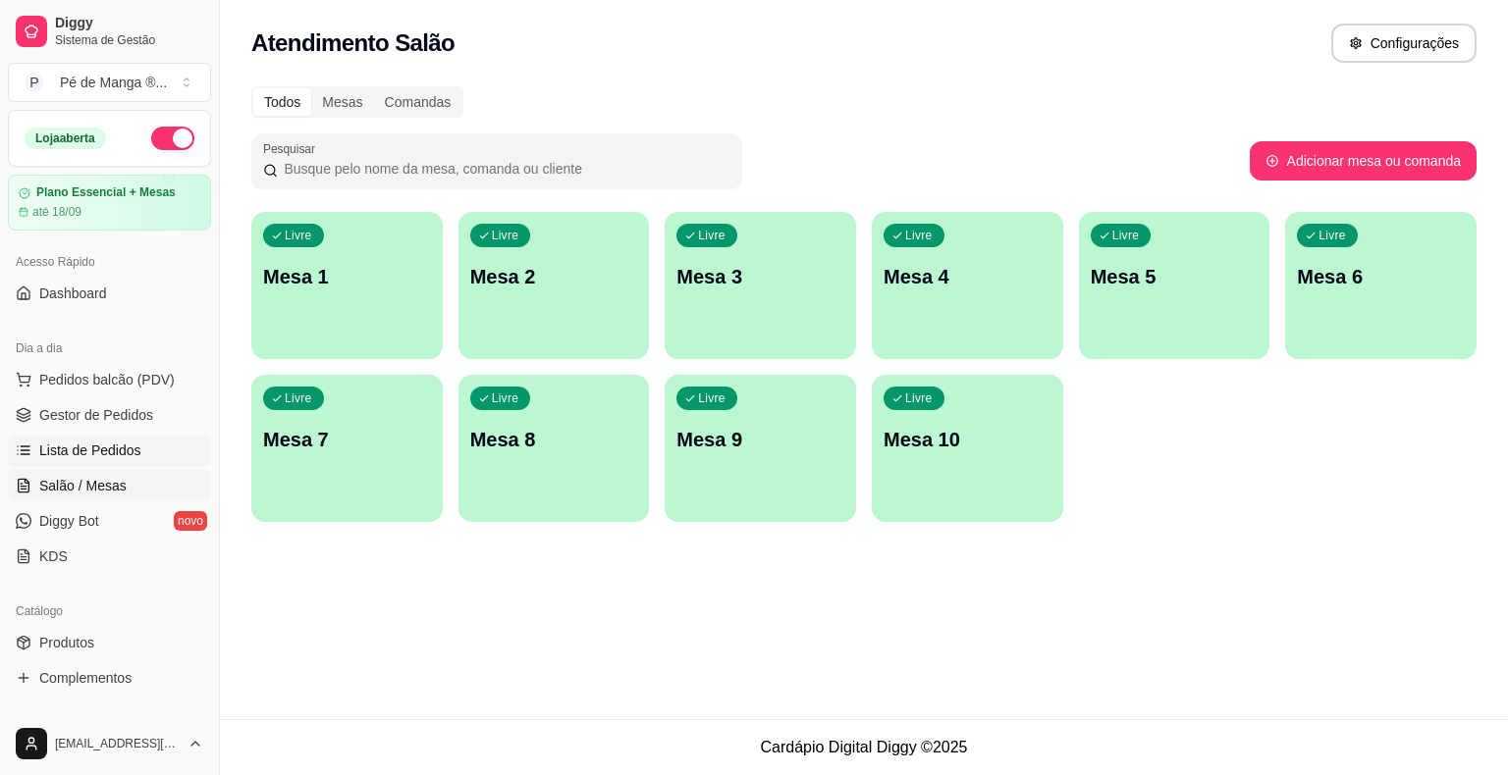
click at [137, 446] on link "Lista de Pedidos" at bounding box center [109, 450] width 203 height 31
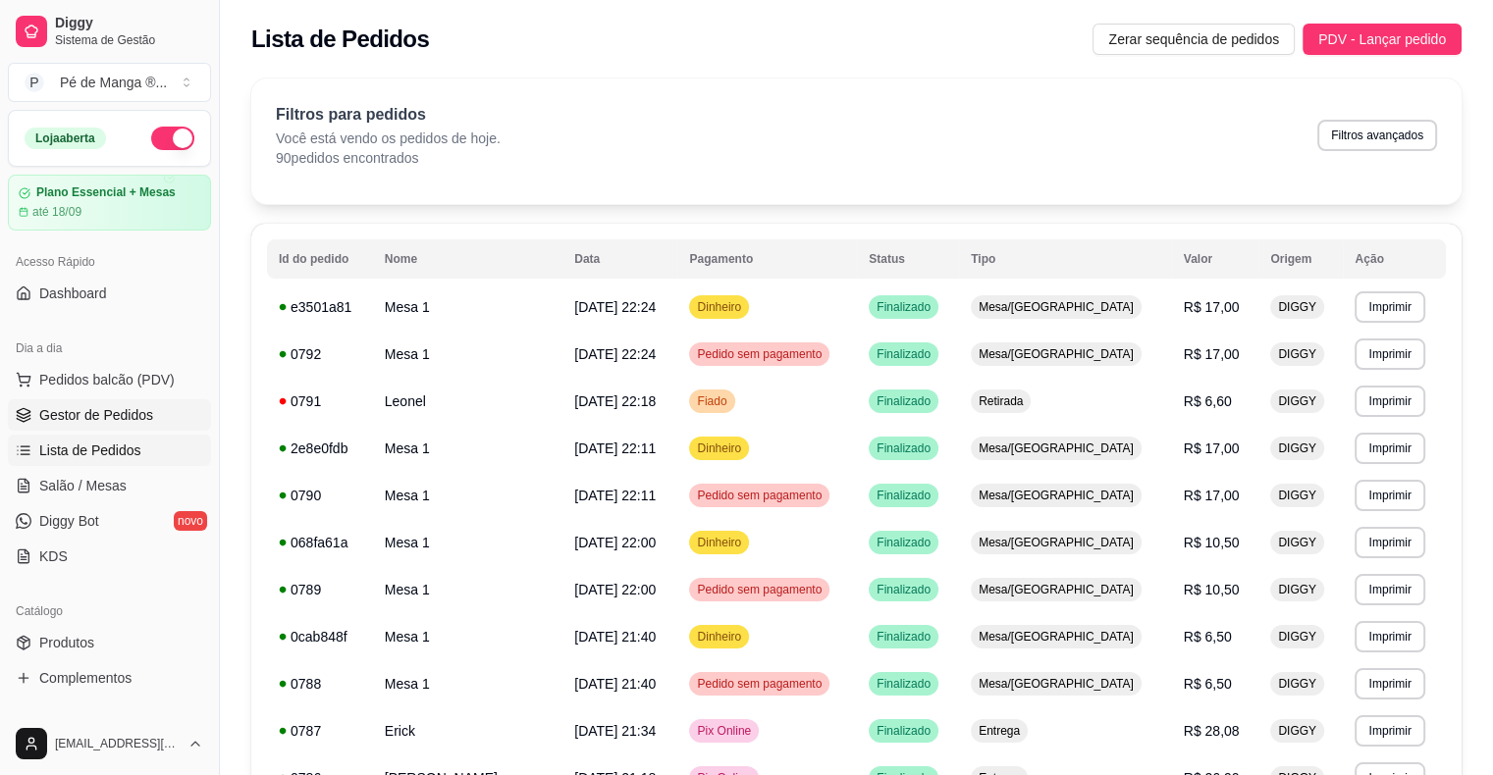
click at [145, 410] on span "Gestor de Pedidos" at bounding box center [96, 415] width 114 height 20
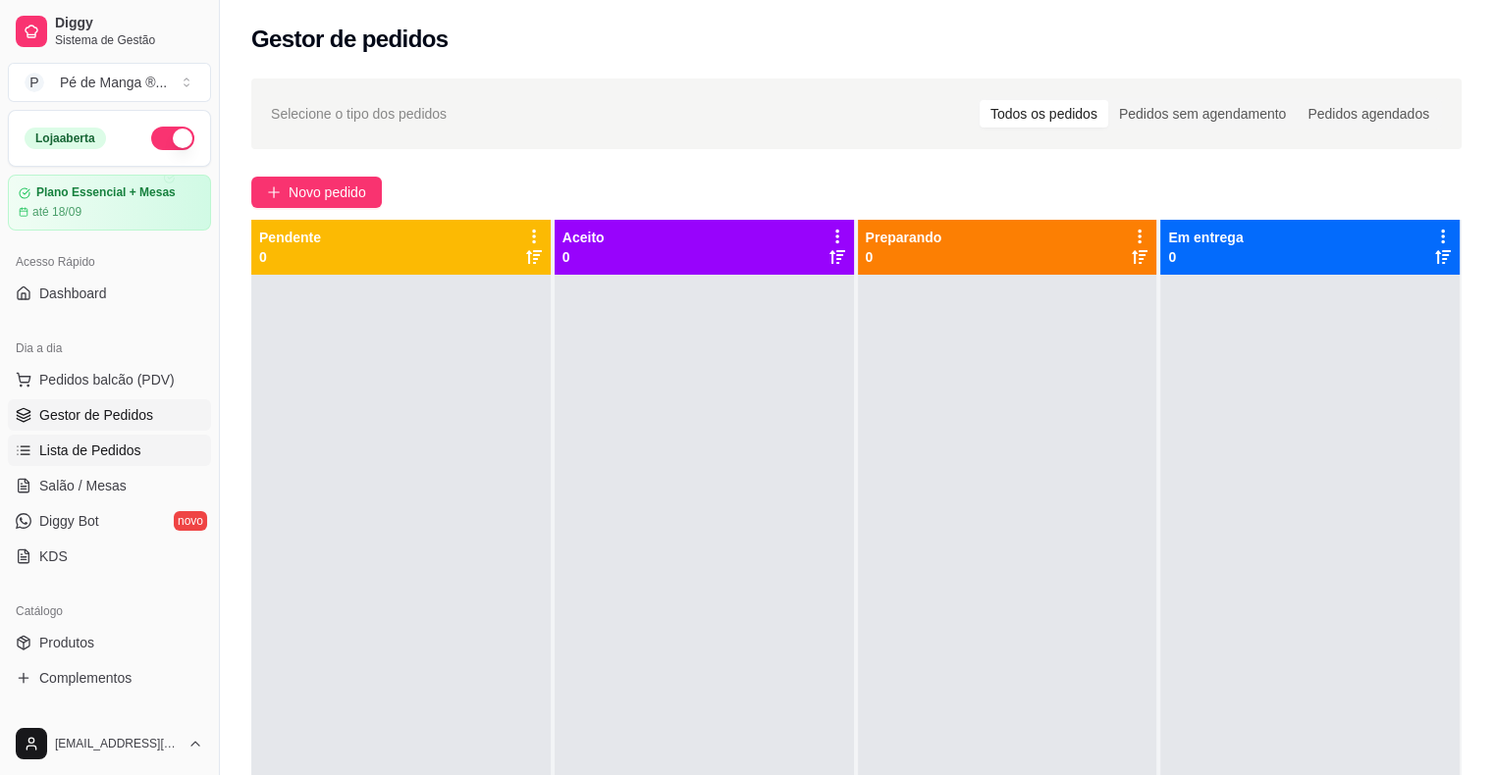
click at [167, 442] on link "Lista de Pedidos" at bounding box center [109, 450] width 203 height 31
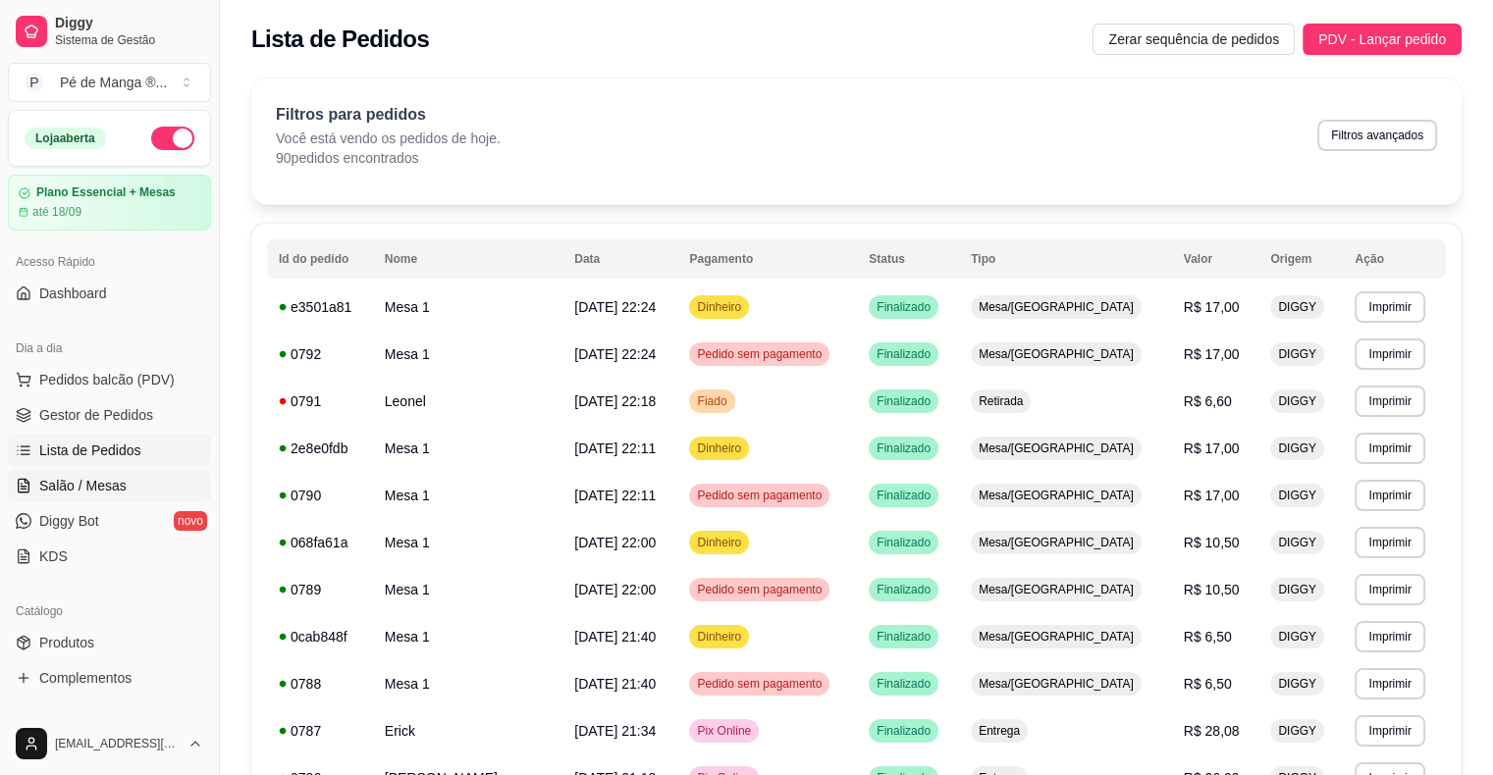
click at [144, 472] on link "Salão / Mesas" at bounding box center [109, 485] width 203 height 31
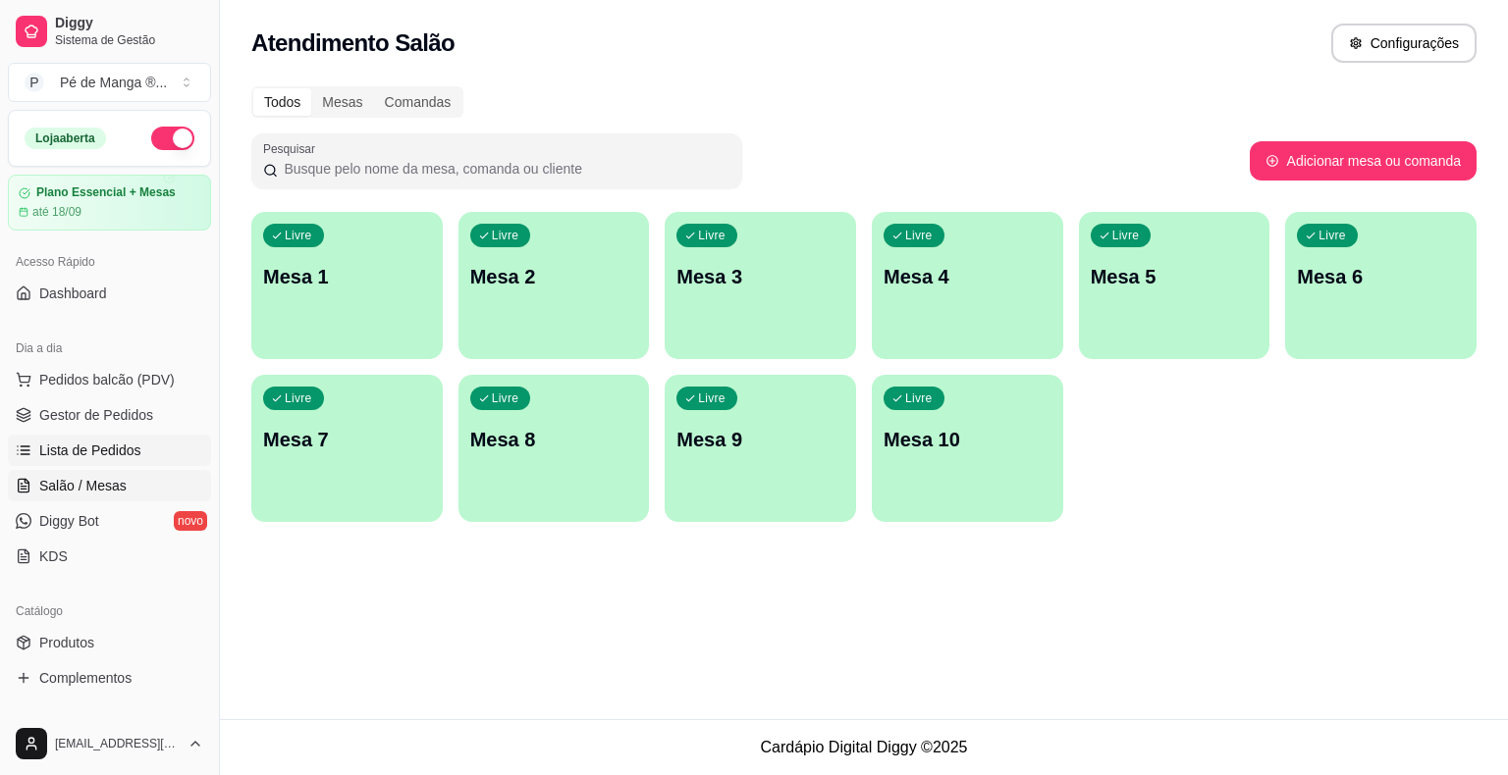
click at [136, 452] on span "Lista de Pedidos" at bounding box center [90, 451] width 102 height 20
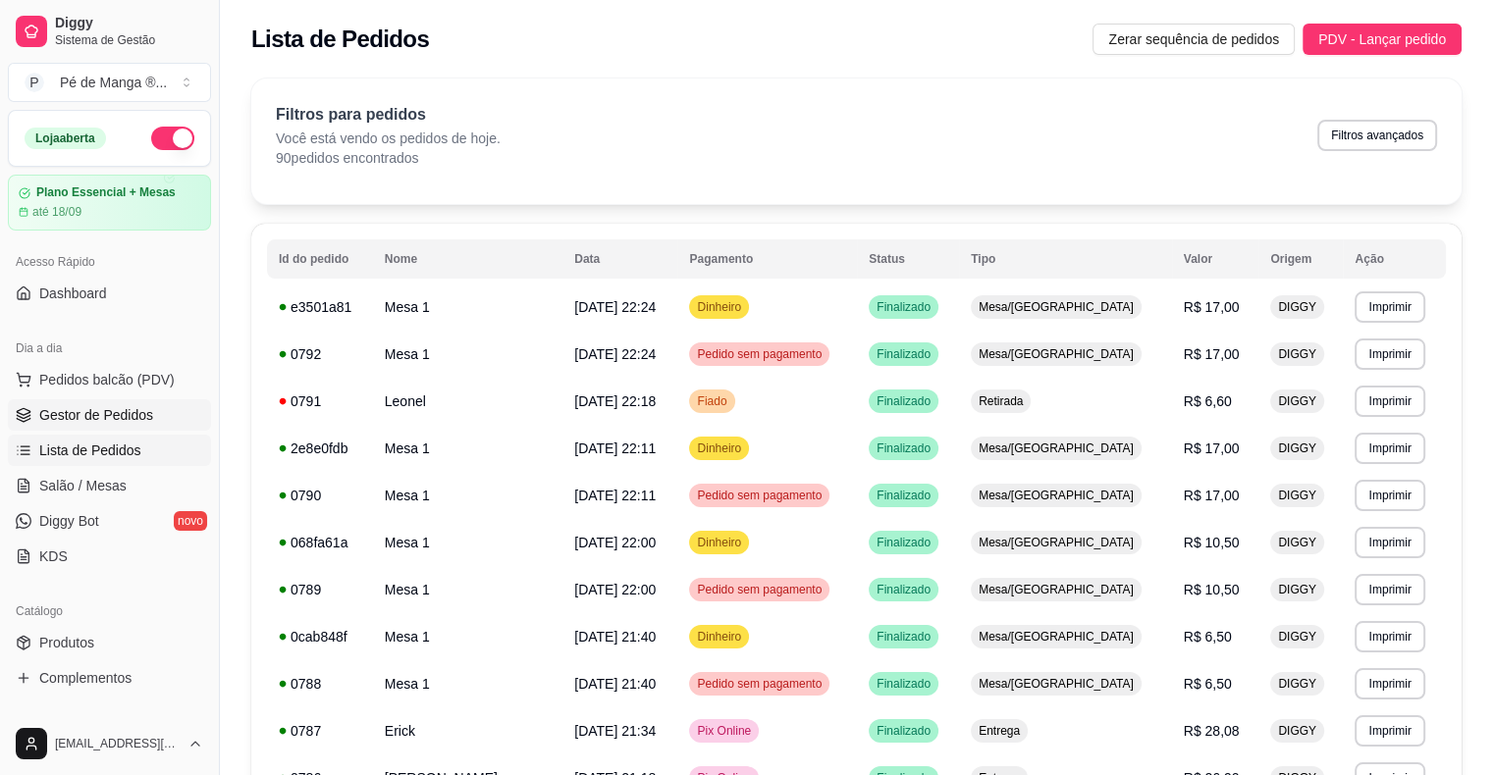
click at [138, 420] on span "Gestor de Pedidos" at bounding box center [96, 415] width 114 height 20
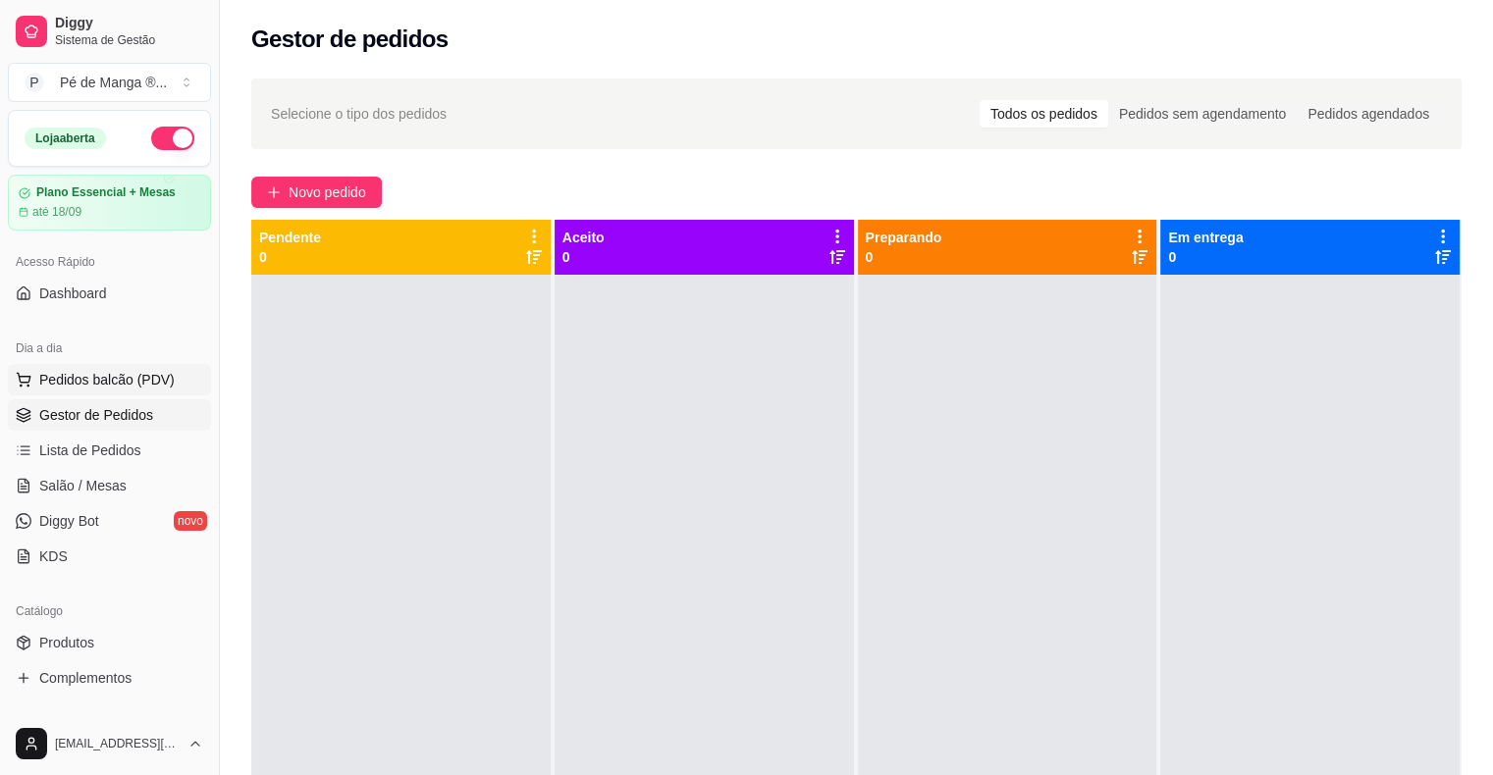
click at [141, 383] on span "Pedidos balcão (PDV)" at bounding box center [106, 380] width 135 height 20
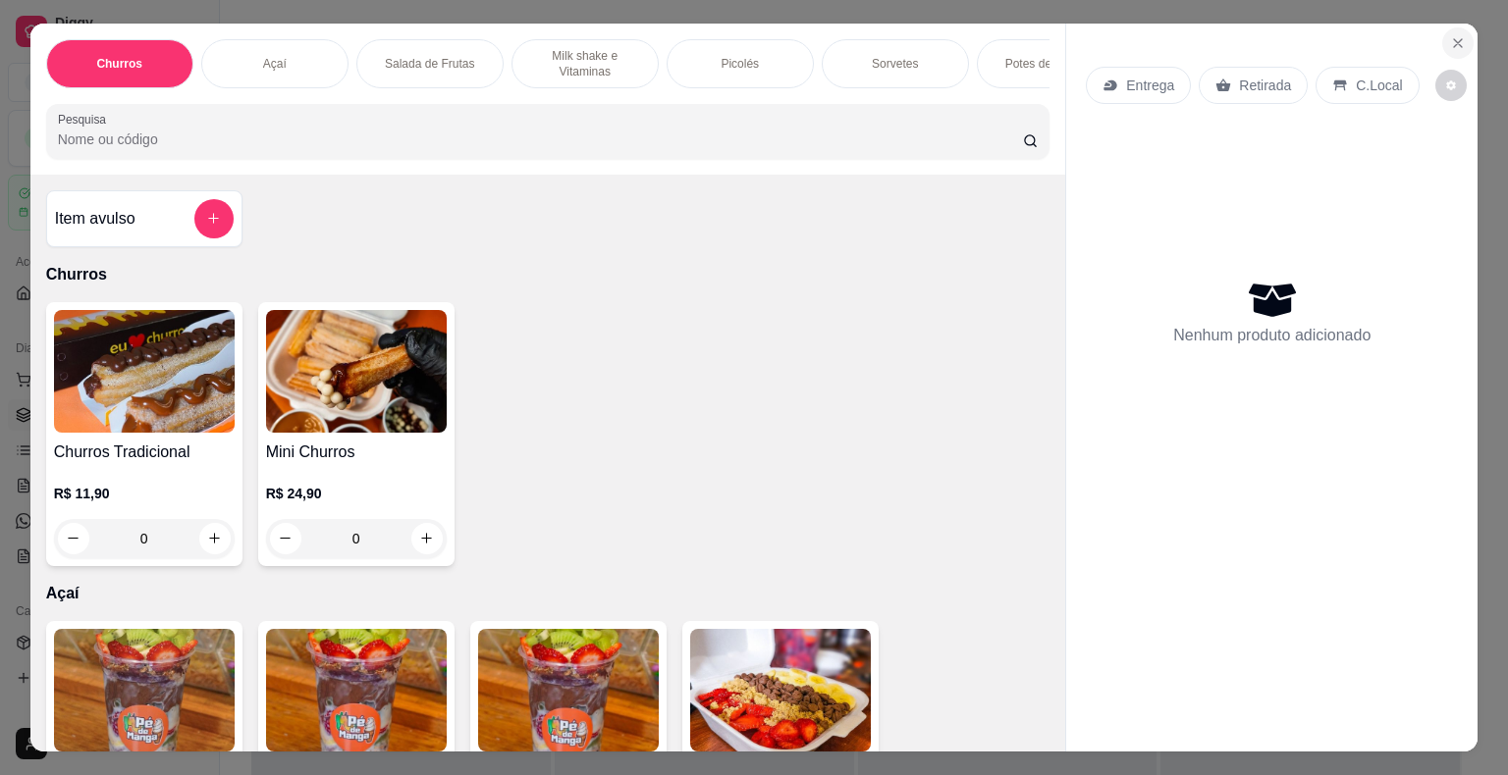
click at [1454, 39] on icon "Close" at bounding box center [1458, 43] width 8 height 8
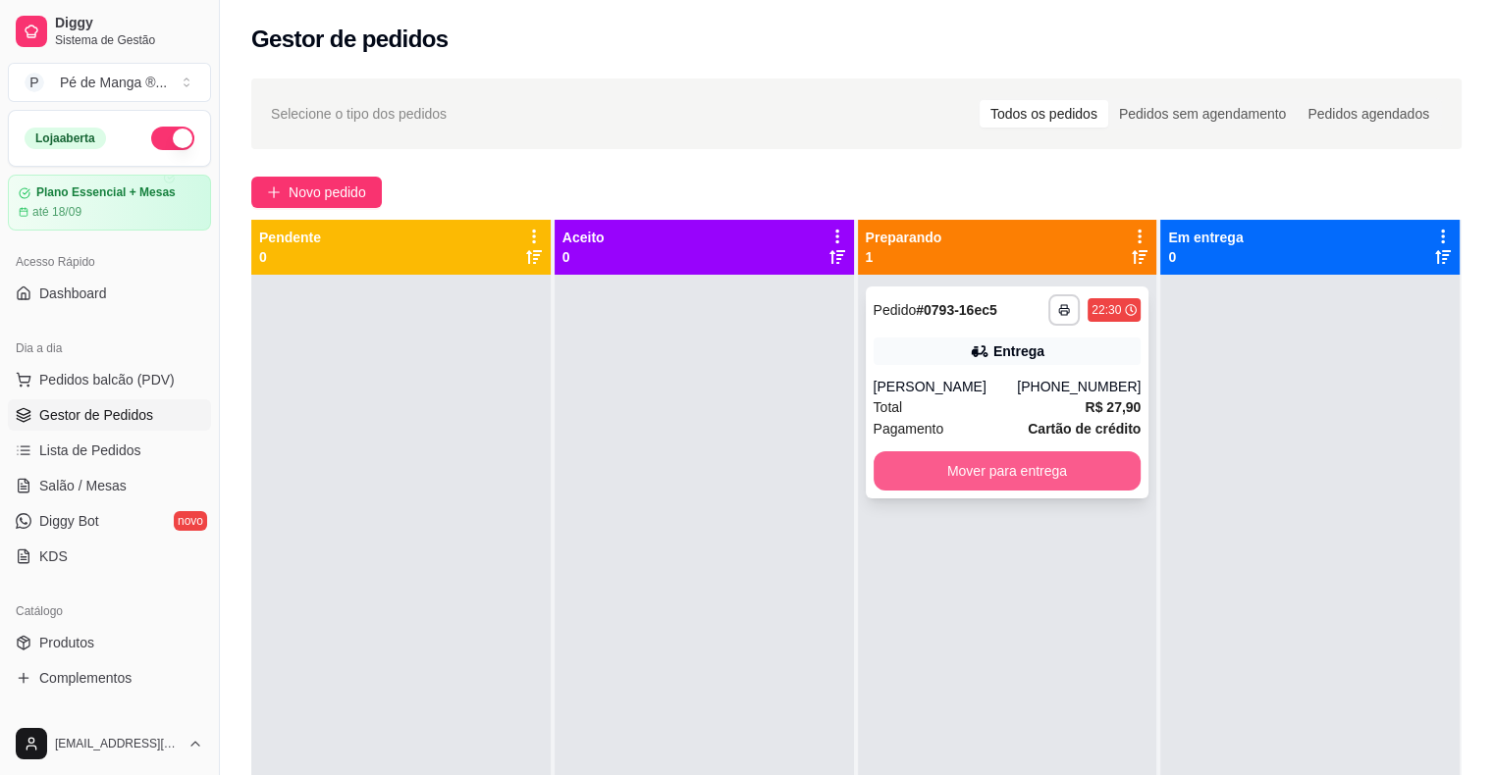
click at [901, 464] on button "Mover para entrega" at bounding box center [1008, 471] width 268 height 39
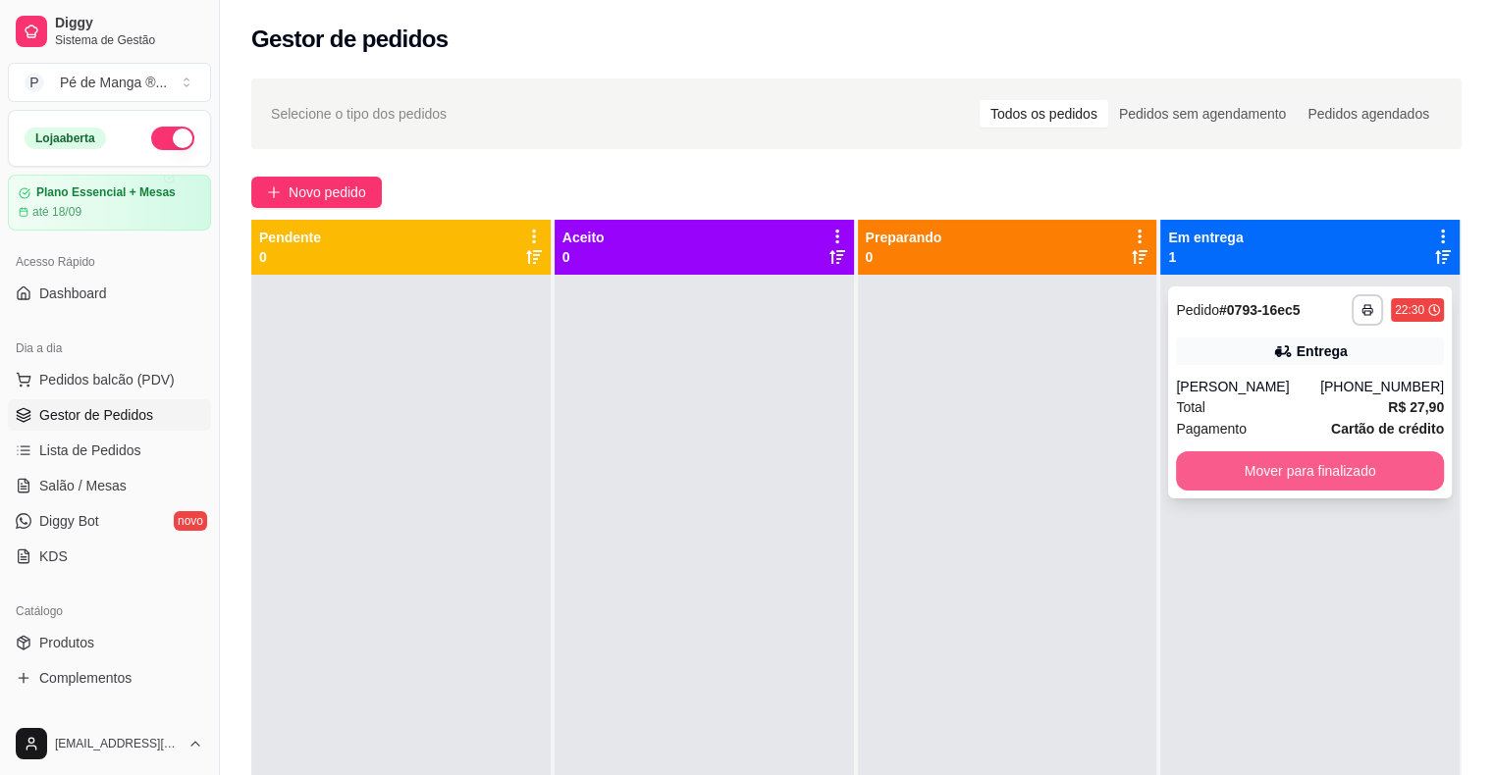
click at [1276, 475] on button "Mover para finalizado" at bounding box center [1310, 471] width 268 height 39
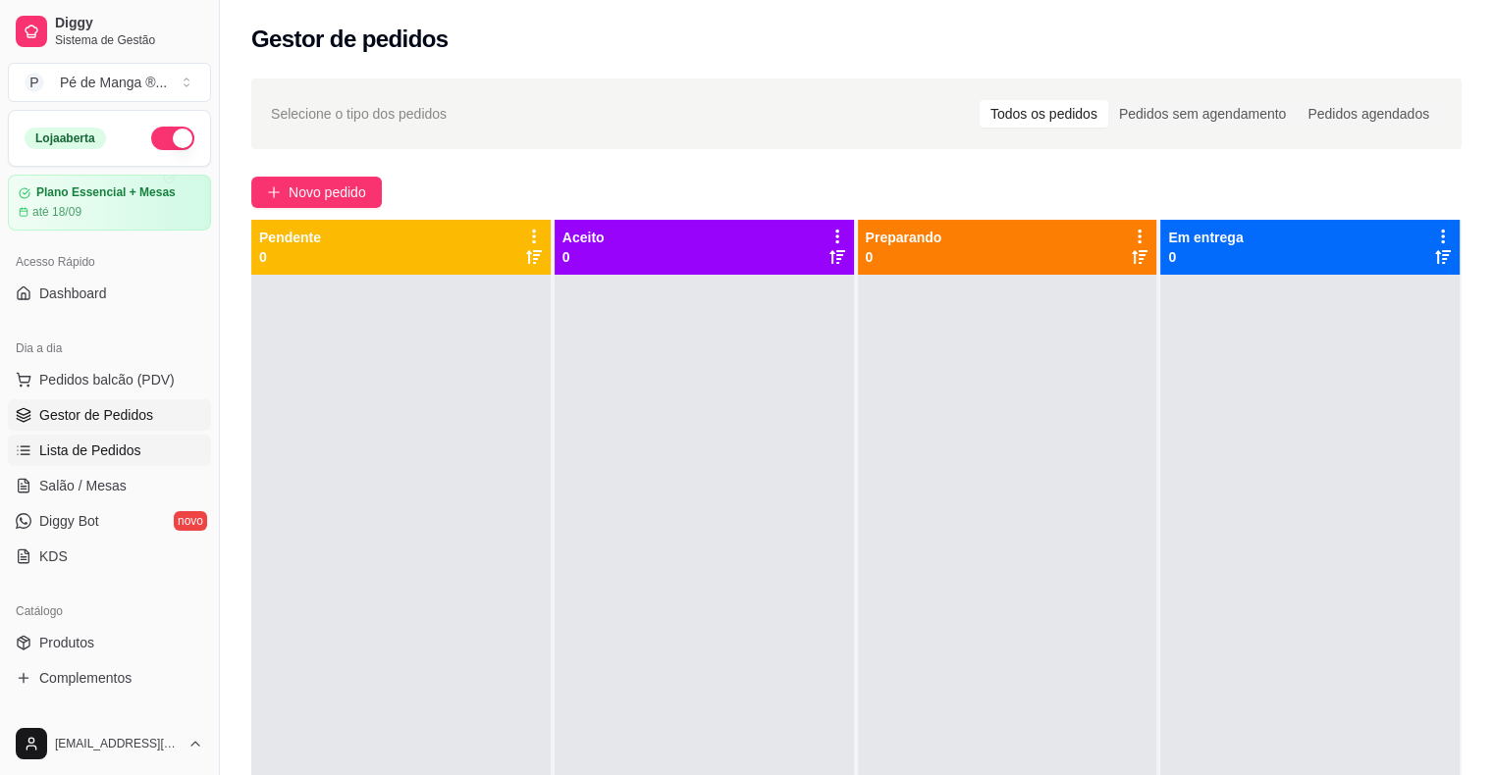
click at [166, 447] on link "Lista de Pedidos" at bounding box center [109, 450] width 203 height 31
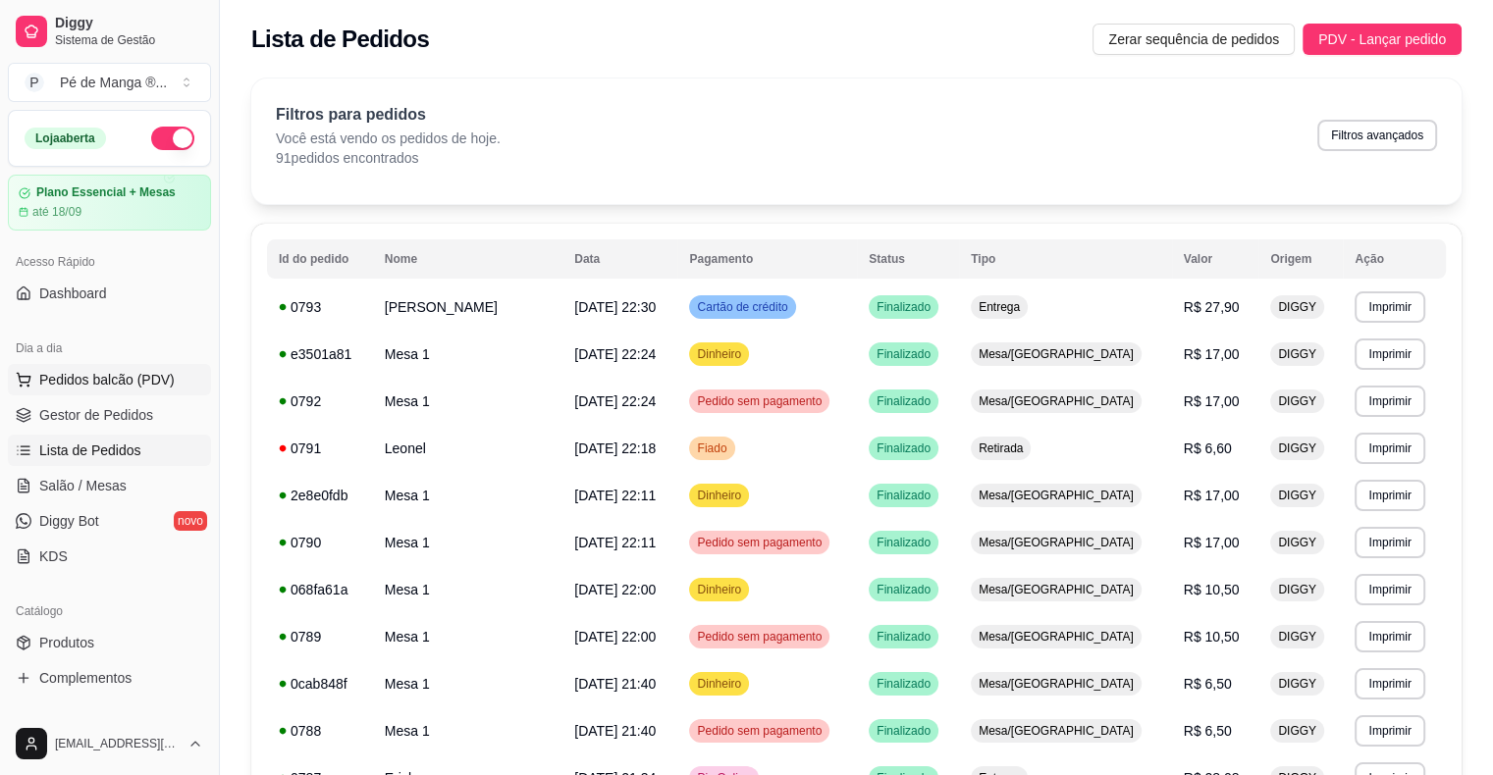
click at [94, 383] on span "Pedidos balcão (PDV)" at bounding box center [106, 380] width 135 height 20
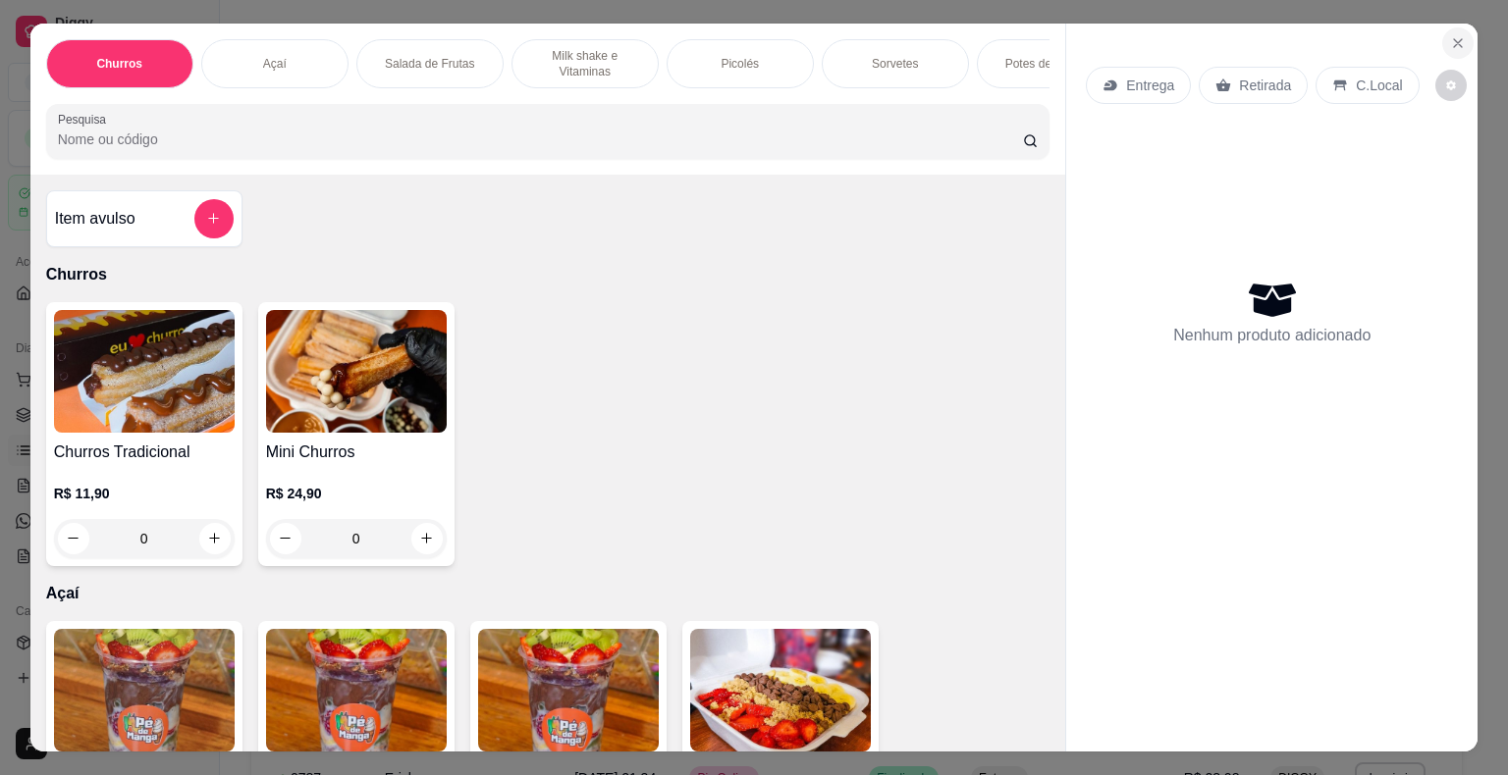
click at [1450, 37] on icon "Close" at bounding box center [1458, 43] width 16 height 16
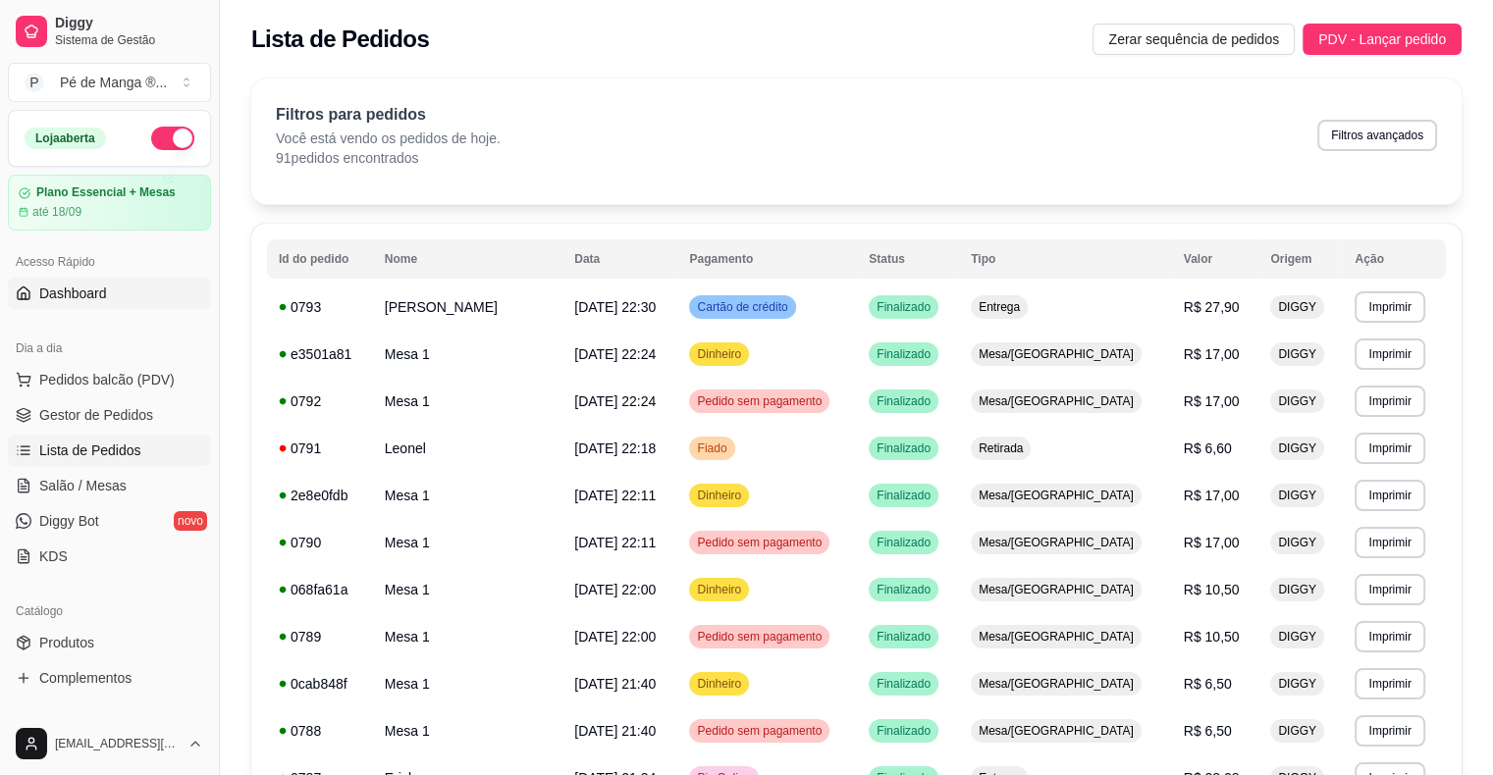
click at [33, 279] on link "Dashboard" at bounding box center [109, 293] width 203 height 31
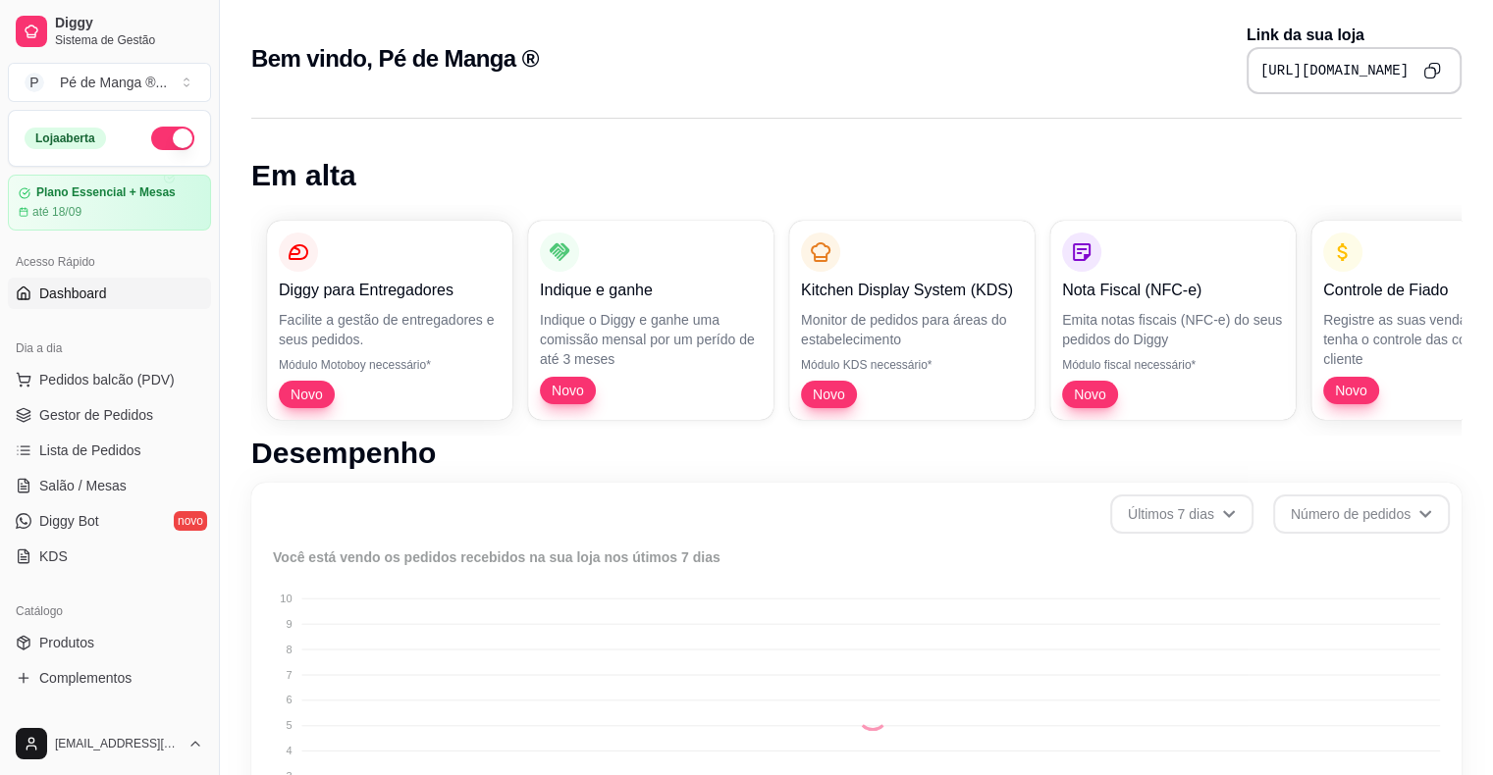
click at [25, 284] on link "Dashboard" at bounding box center [109, 293] width 203 height 31
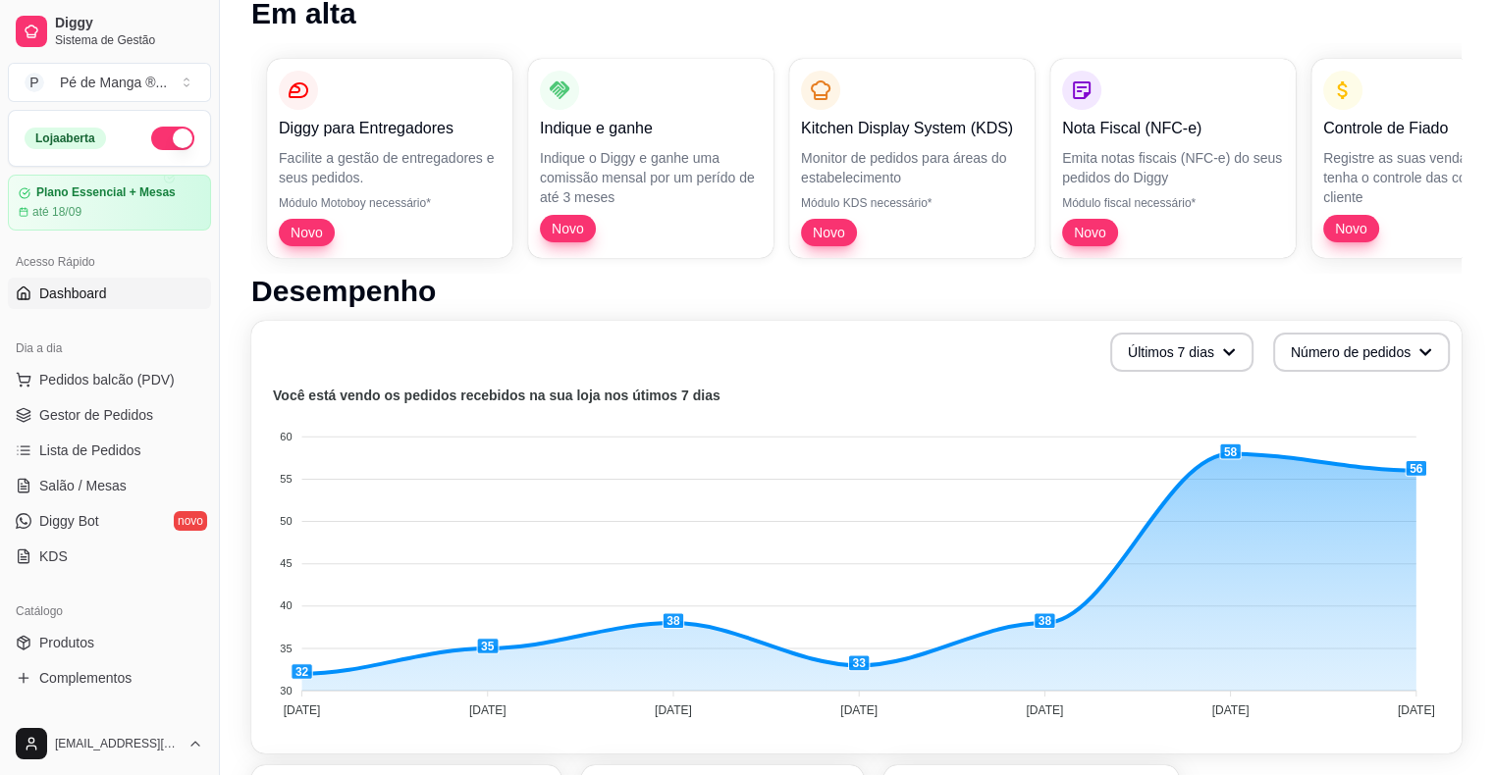
scroll to position [196, 0]
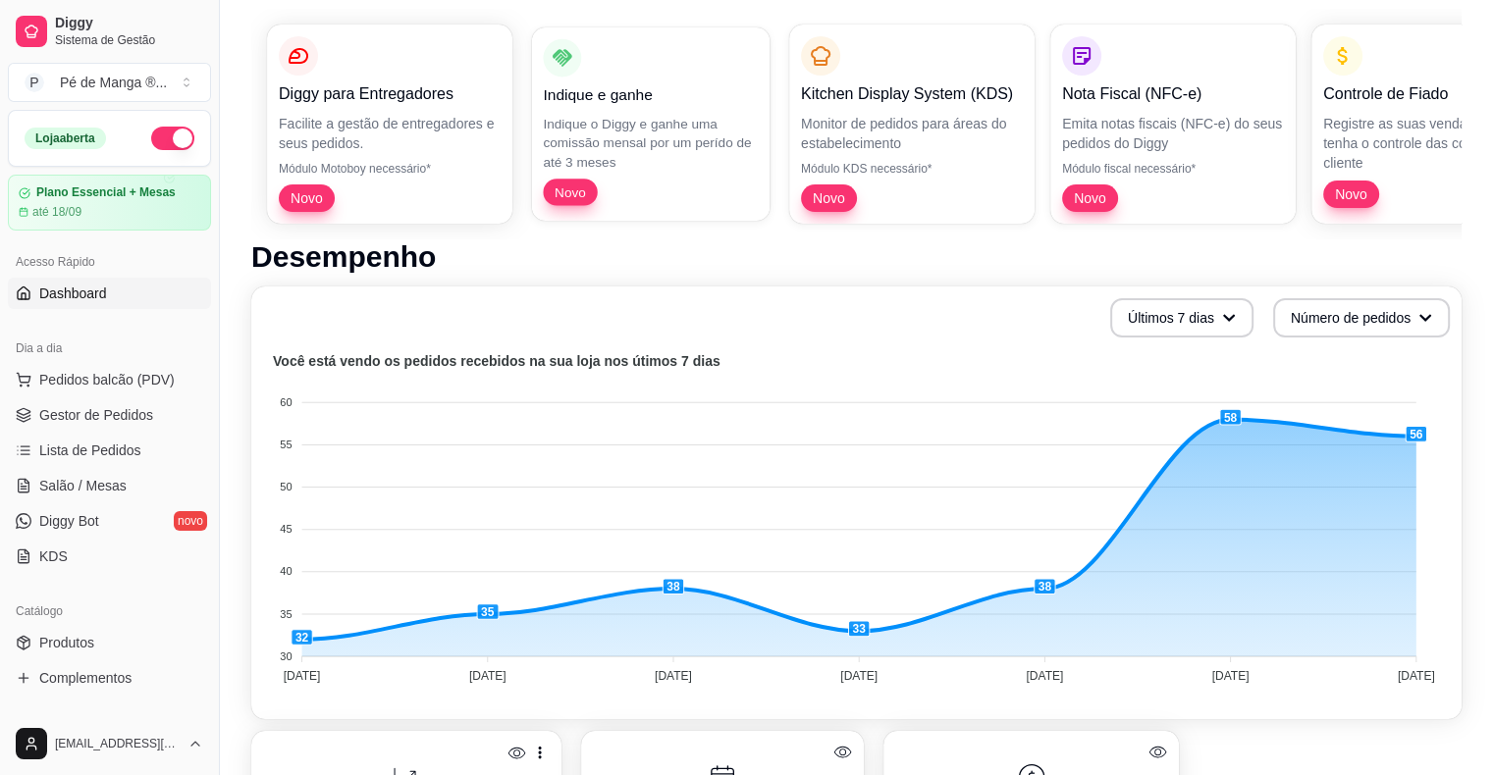
click at [578, 186] on span "Novo" at bounding box center [570, 192] width 46 height 19
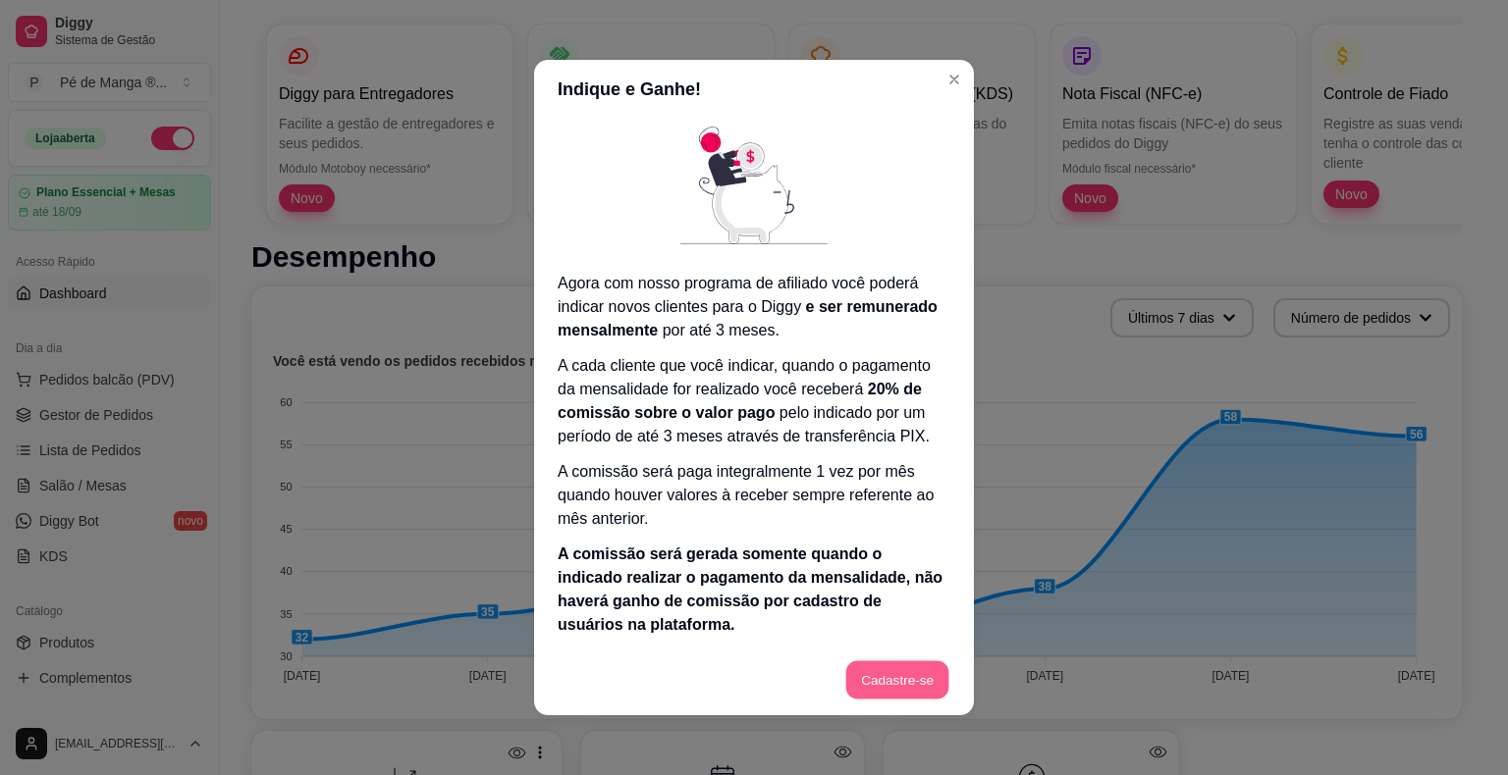
click at [914, 686] on button "Cadastre-se" at bounding box center [896, 681] width 103 height 38
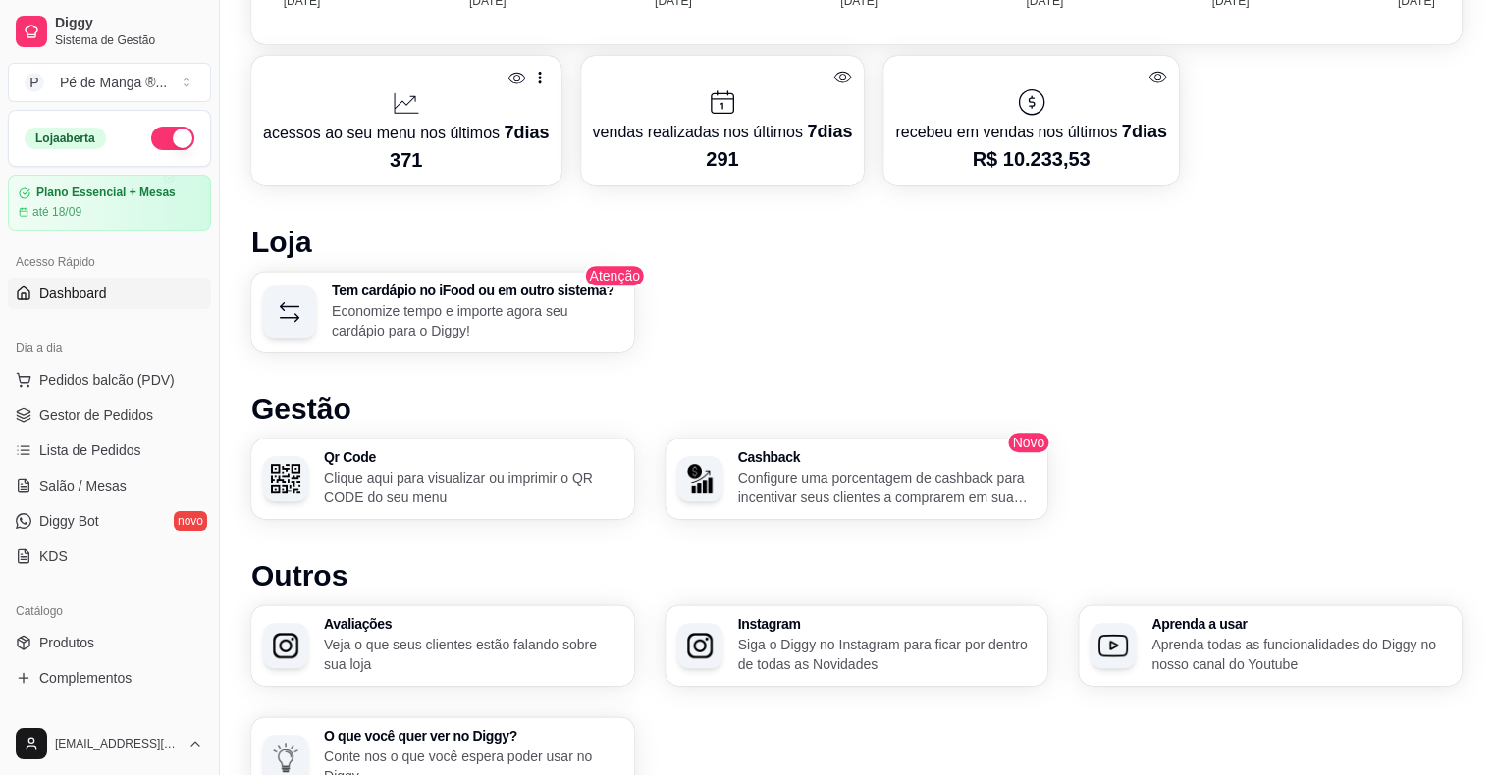
scroll to position [971, 0]
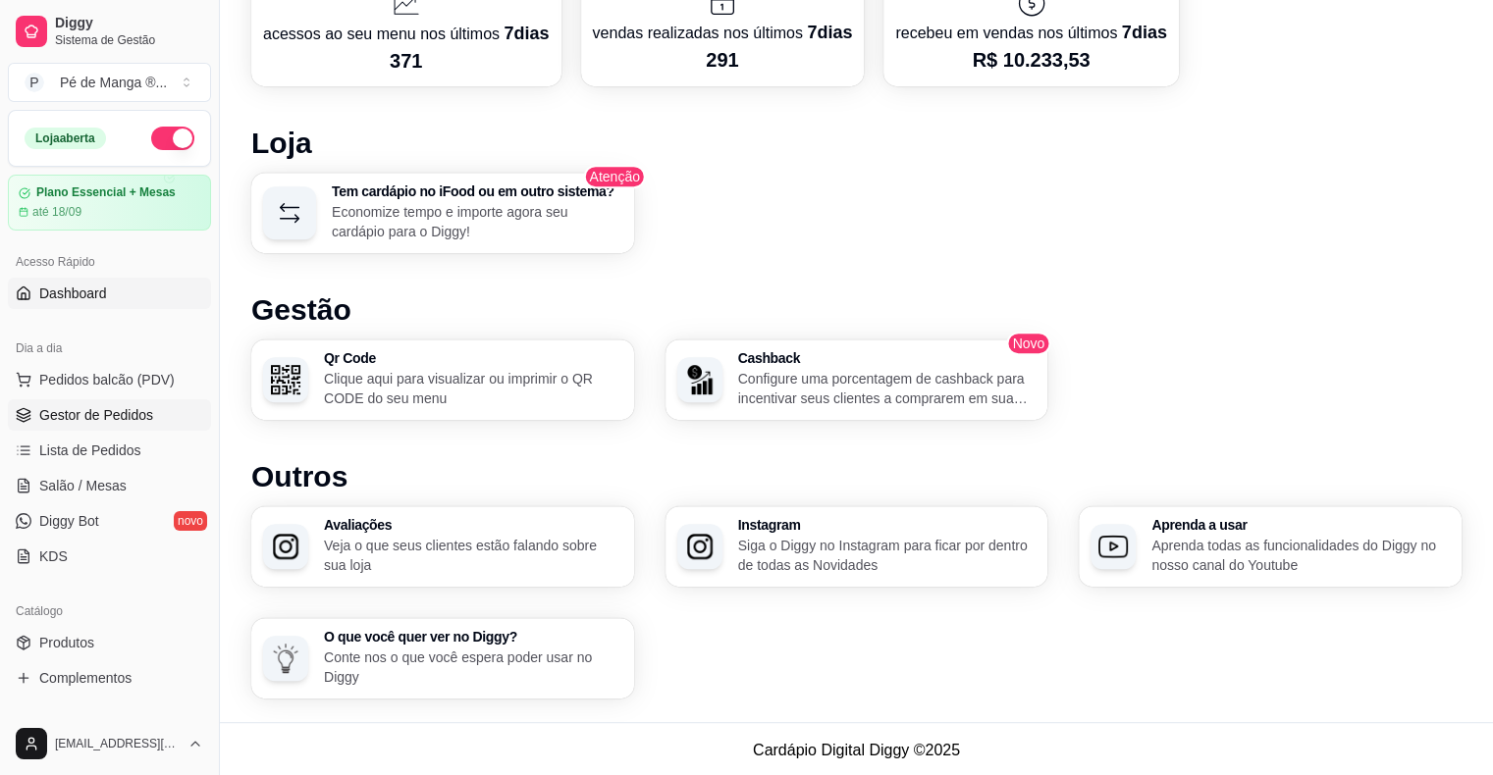
click at [154, 419] on link "Gestor de Pedidos" at bounding box center [109, 415] width 203 height 31
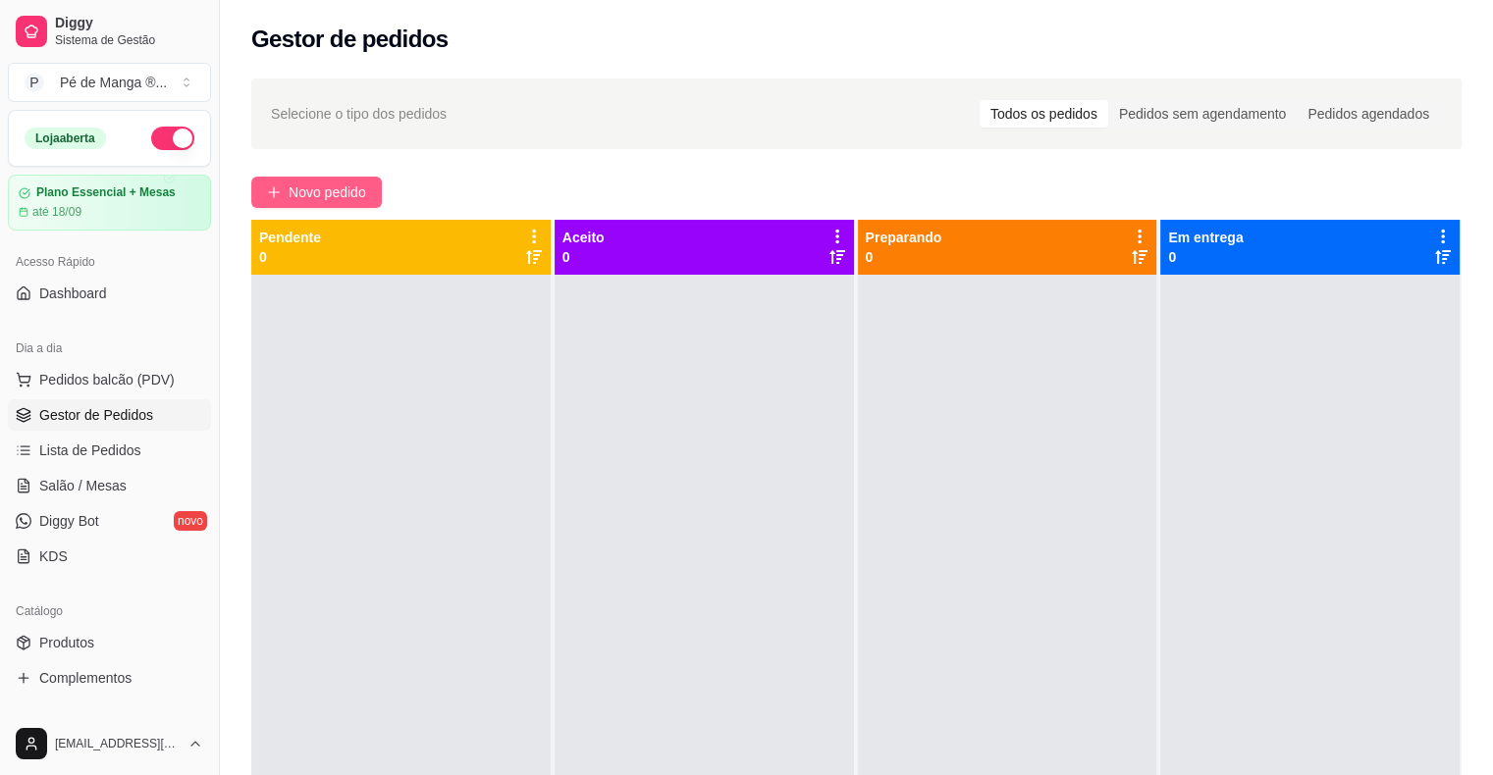
click at [327, 183] on span "Novo pedido" at bounding box center [328, 193] width 78 height 22
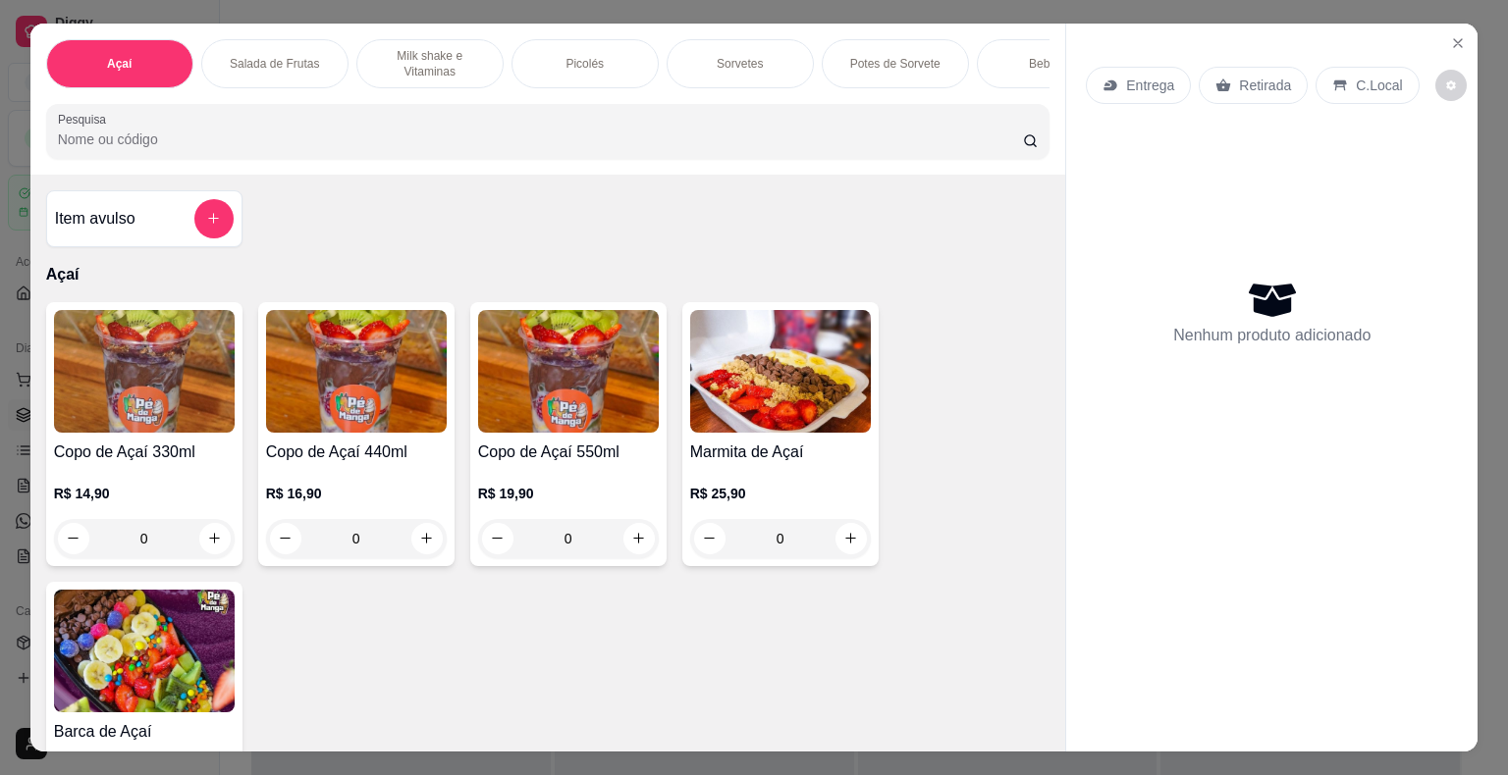
click at [381, 433] on img at bounding box center [356, 371] width 181 height 123
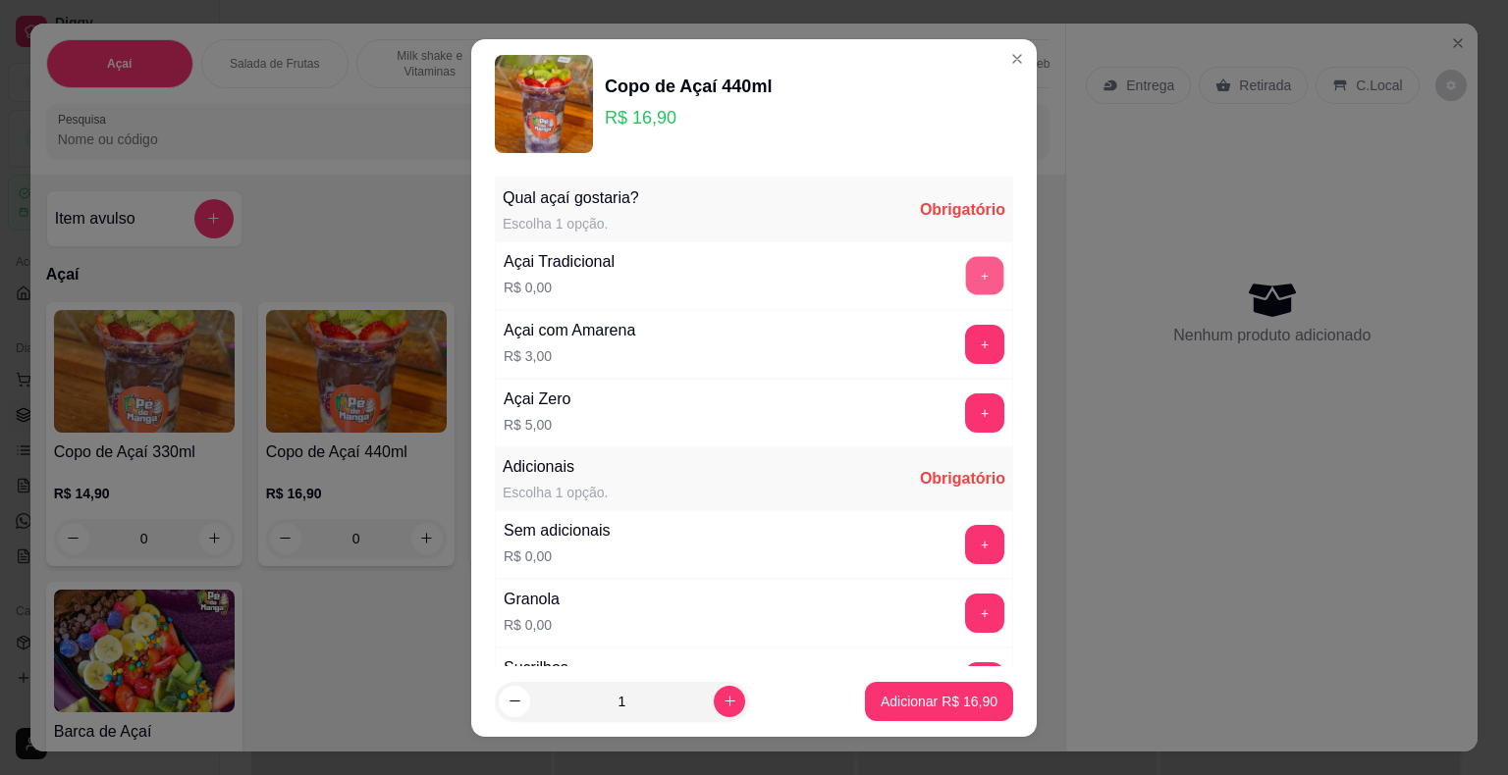
click at [966, 273] on button "+" at bounding box center [985, 275] width 38 height 38
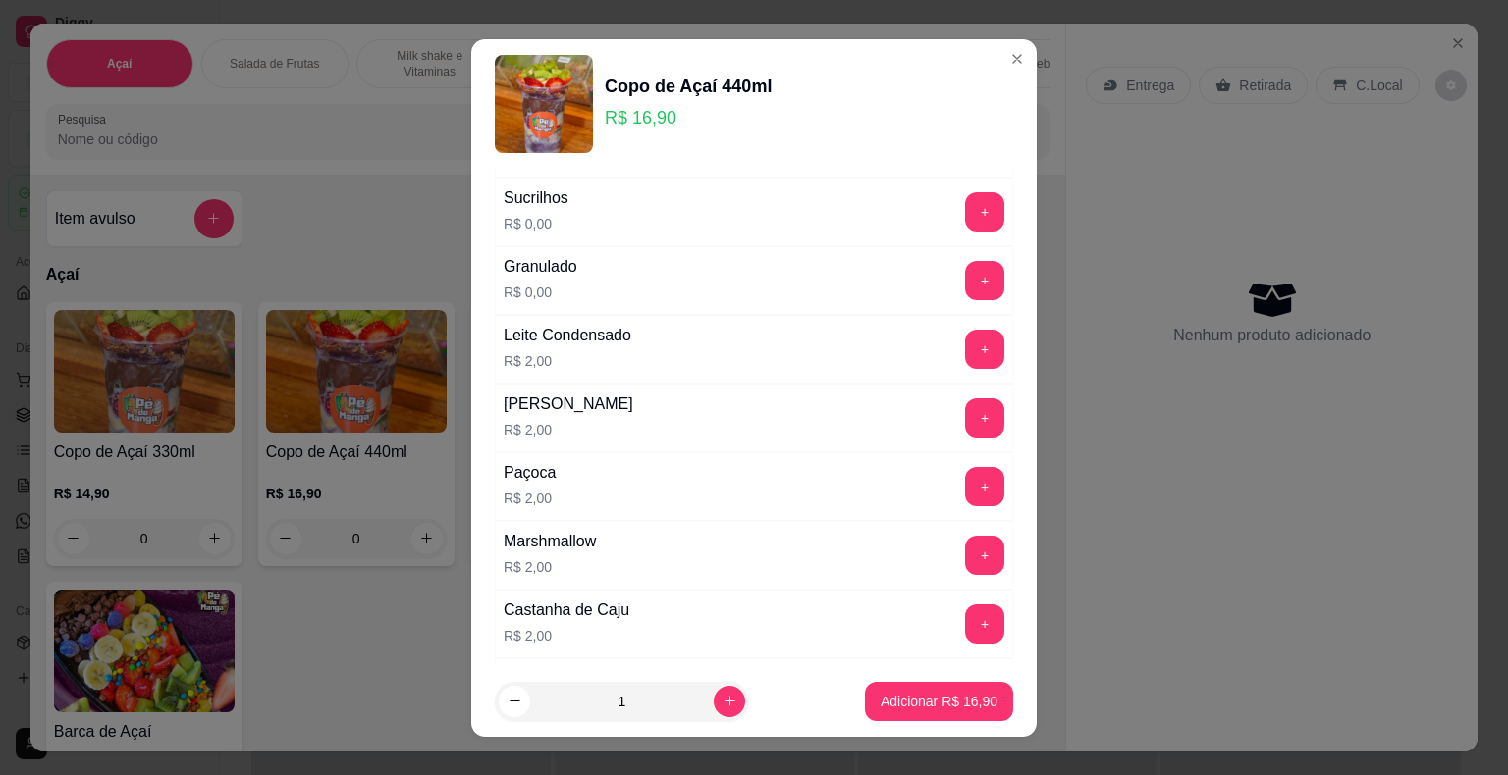
scroll to position [491, 0]
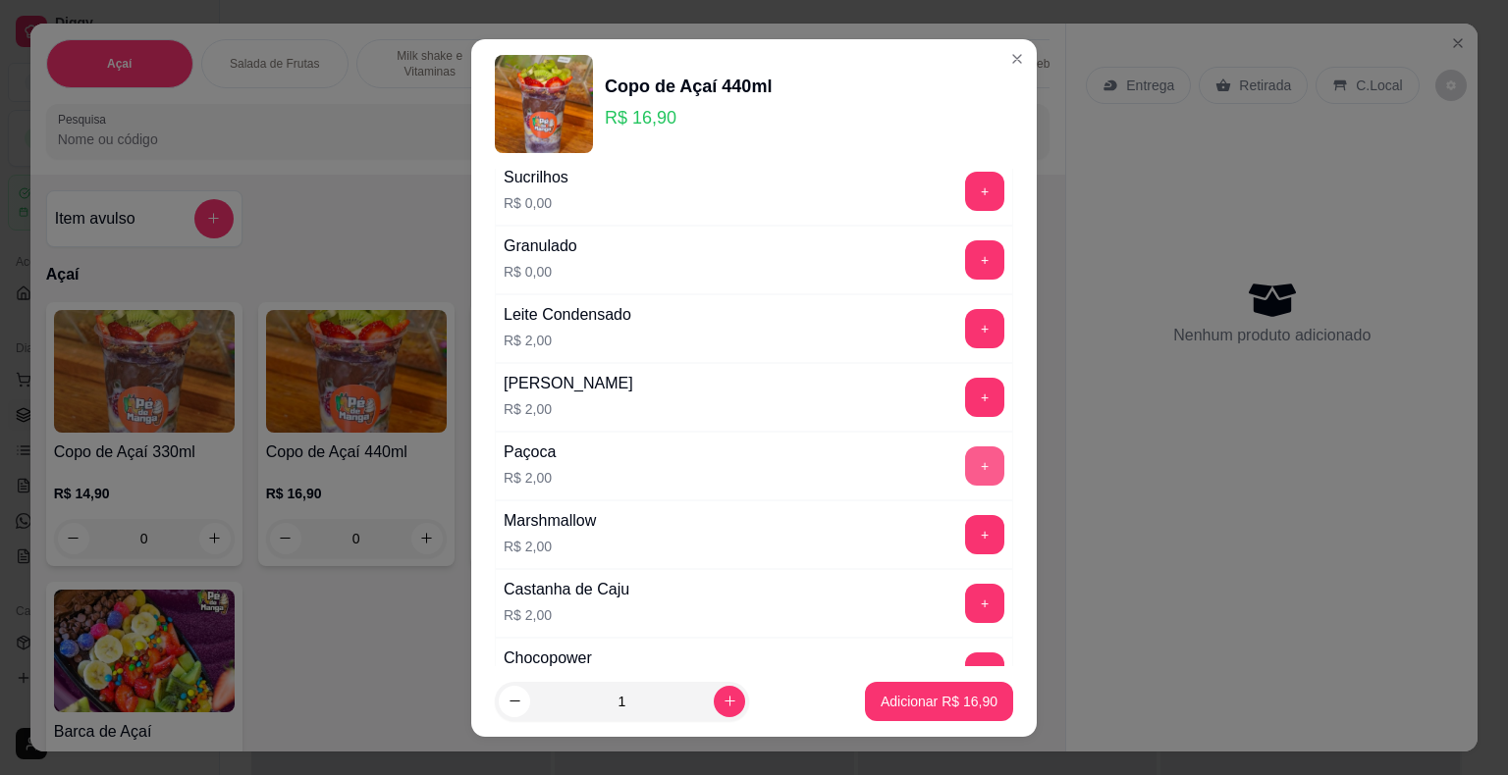
click at [965, 458] on button "+" at bounding box center [984, 466] width 39 height 39
click at [966, 332] on button "+" at bounding box center [985, 328] width 38 height 38
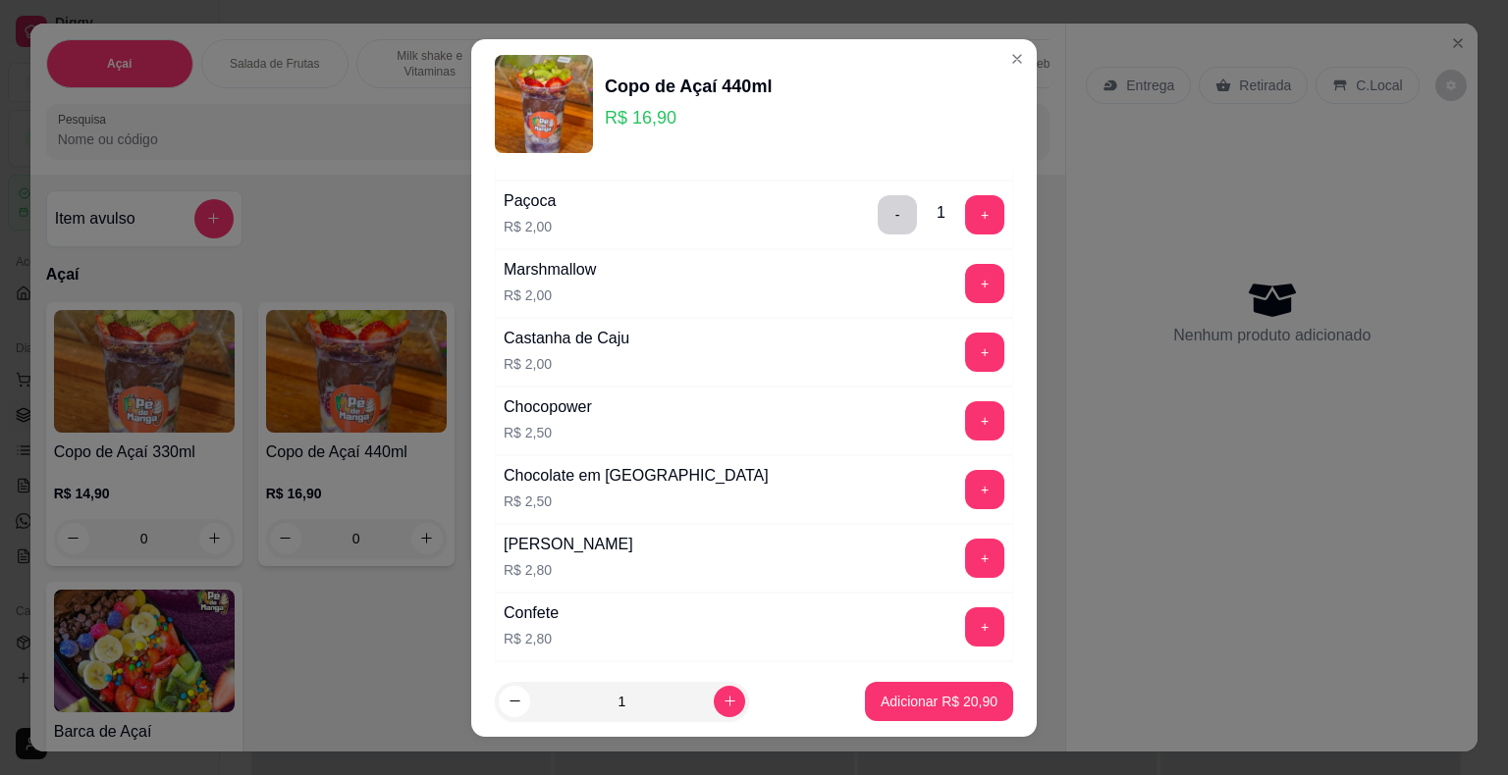
scroll to position [785, 0]
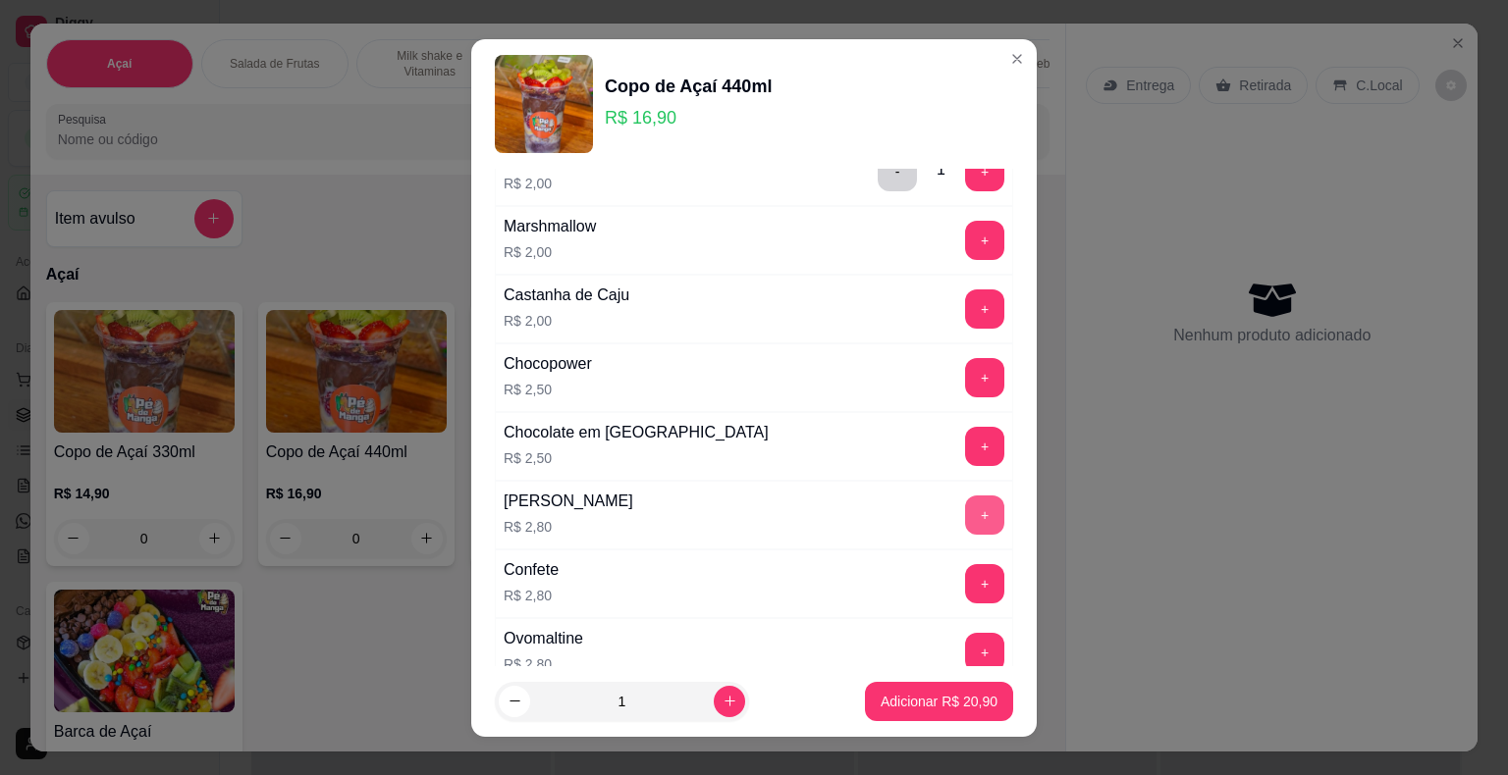
click at [965, 503] on button "+" at bounding box center [984, 515] width 39 height 39
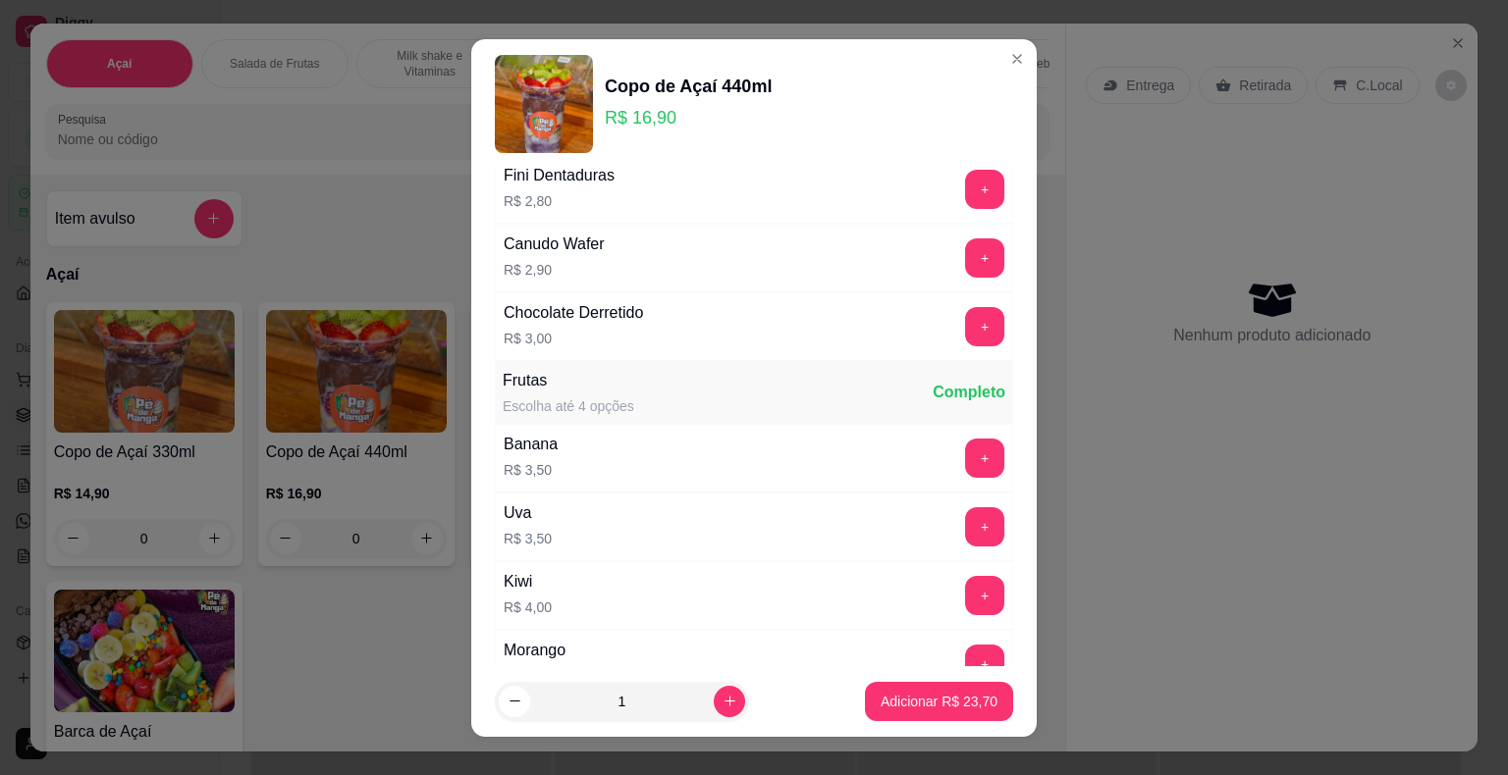
scroll to position [1472, 0]
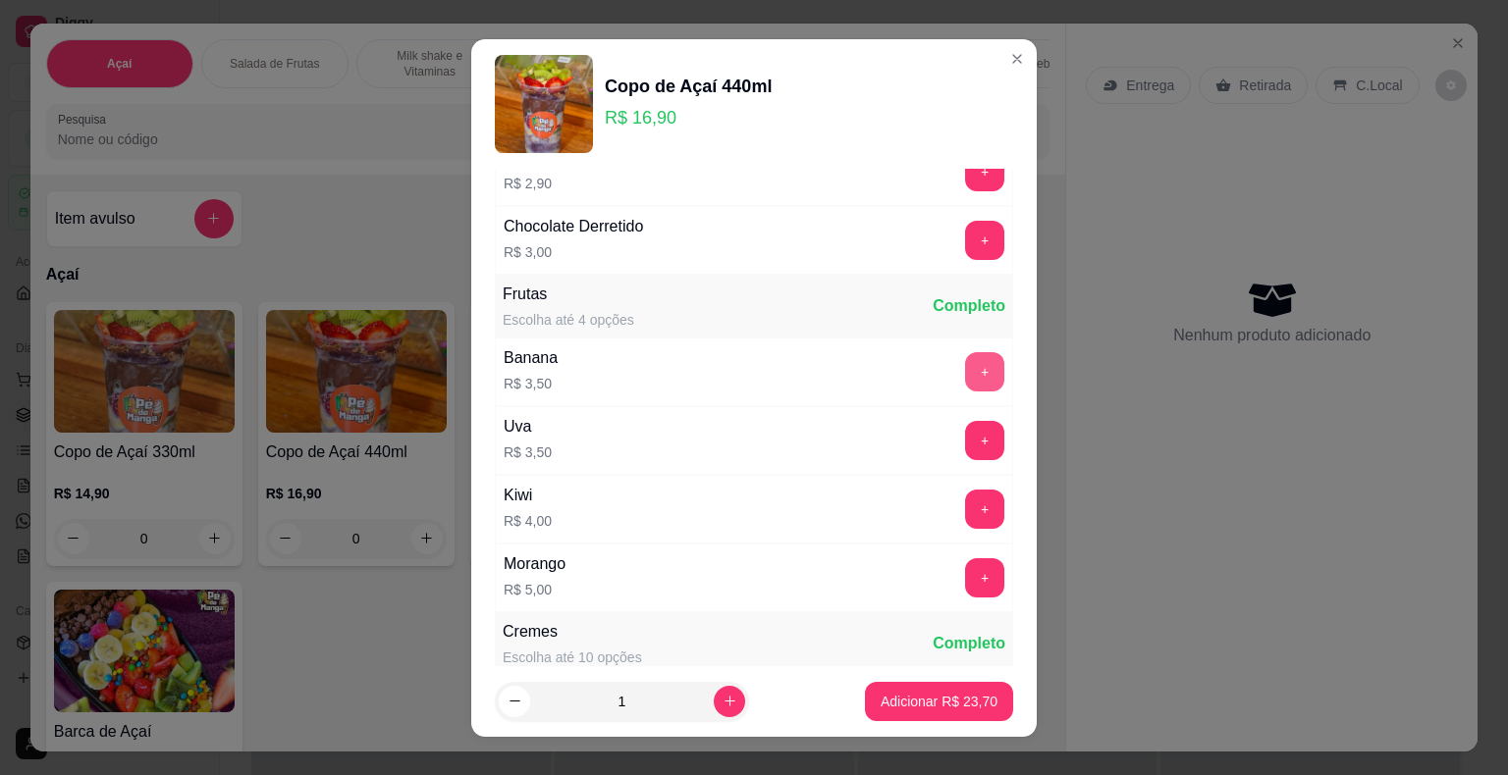
click at [965, 369] on button "+" at bounding box center [984, 371] width 39 height 39
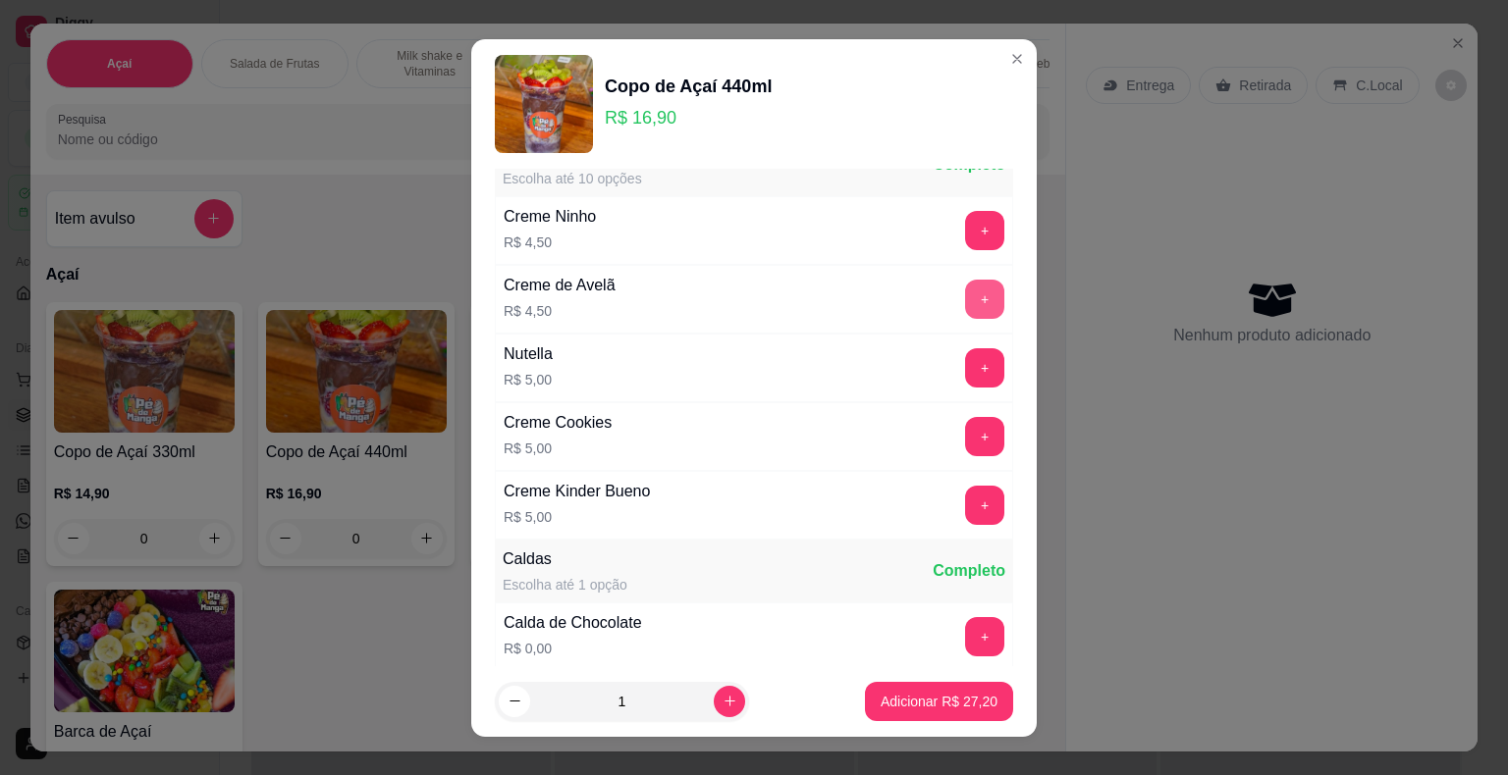
scroll to position [1963, 0]
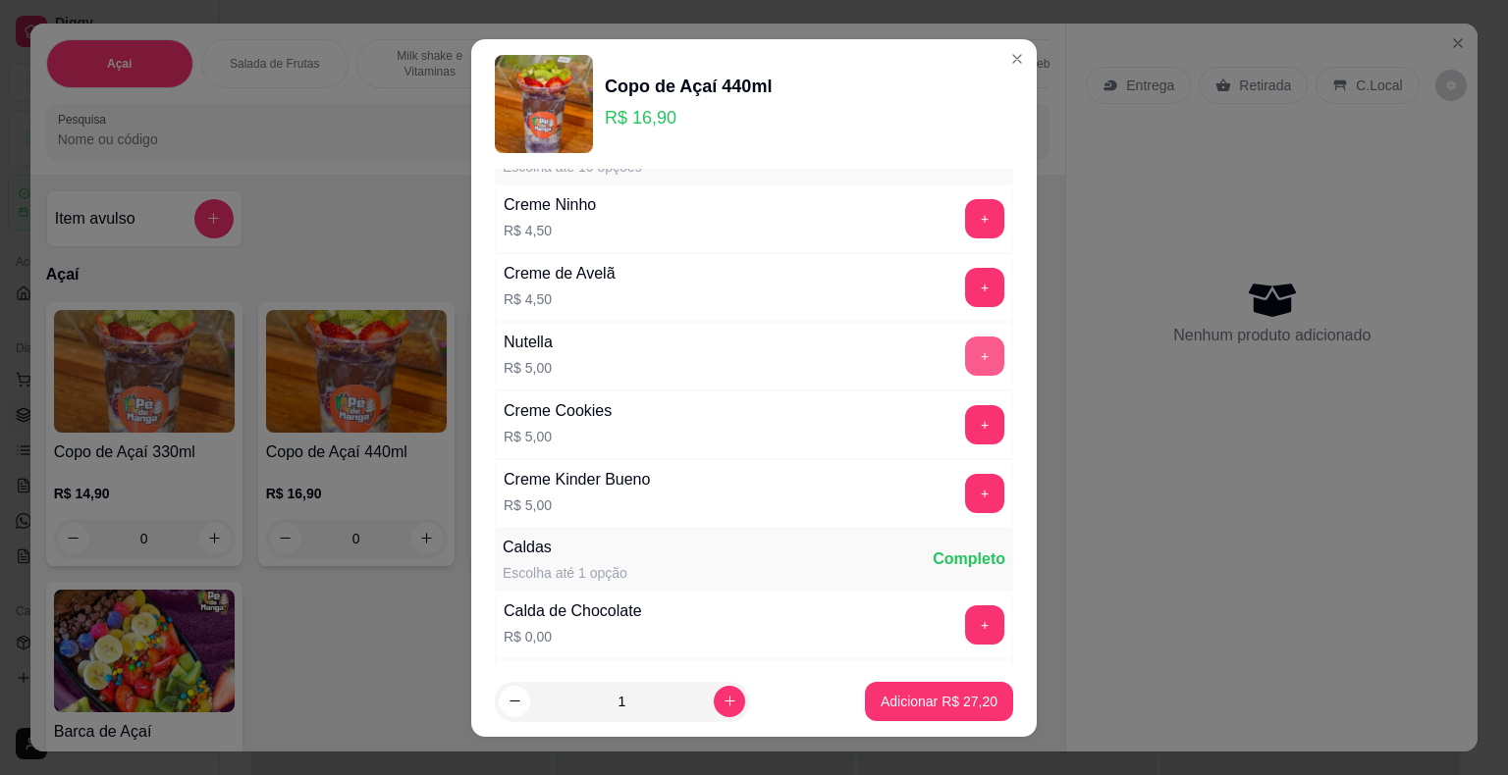
click at [965, 347] on button "+" at bounding box center [984, 356] width 39 height 39
click at [895, 710] on p "Adicionar R$ 32,20" at bounding box center [939, 702] width 117 height 20
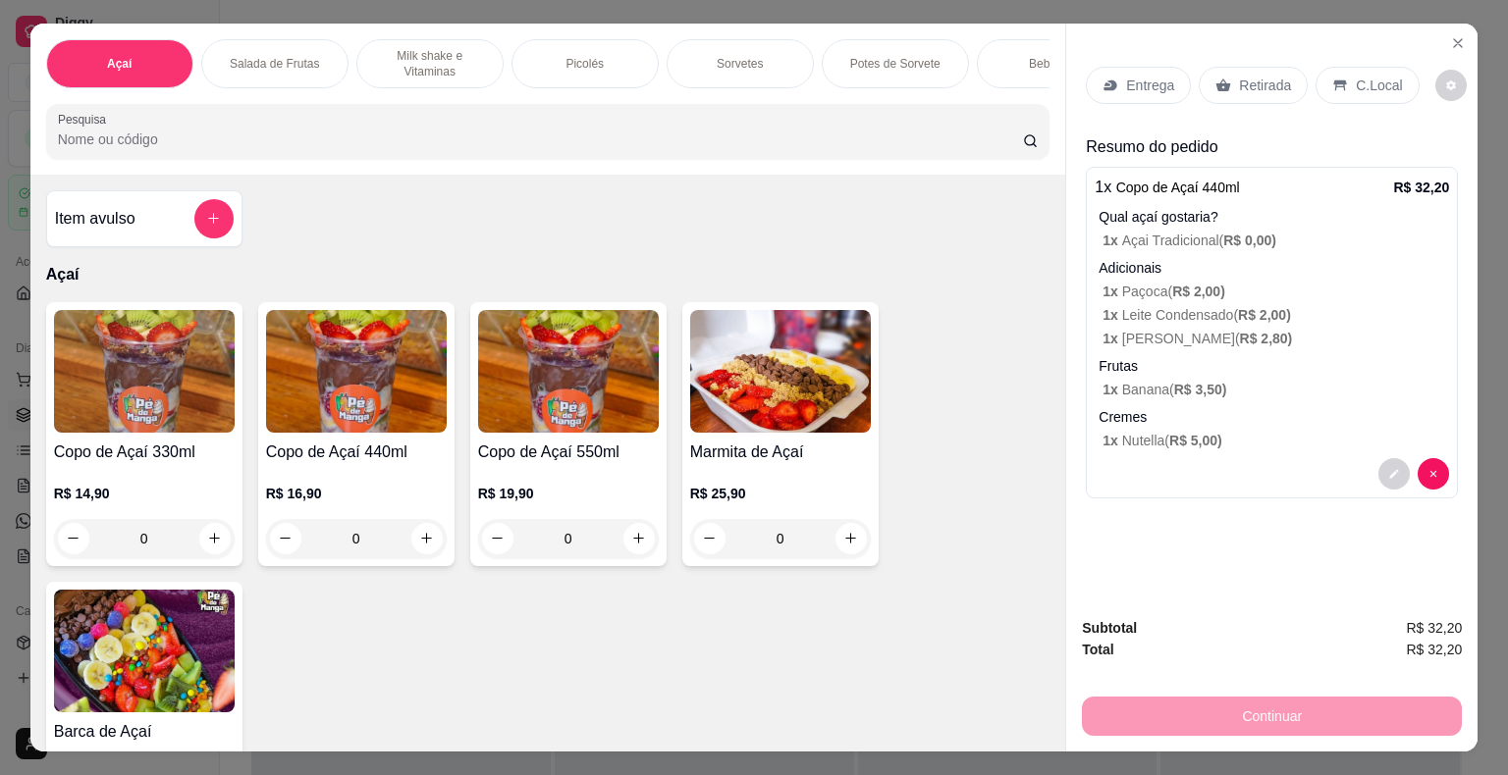
click at [1143, 88] on div "Entrega" at bounding box center [1138, 85] width 105 height 37
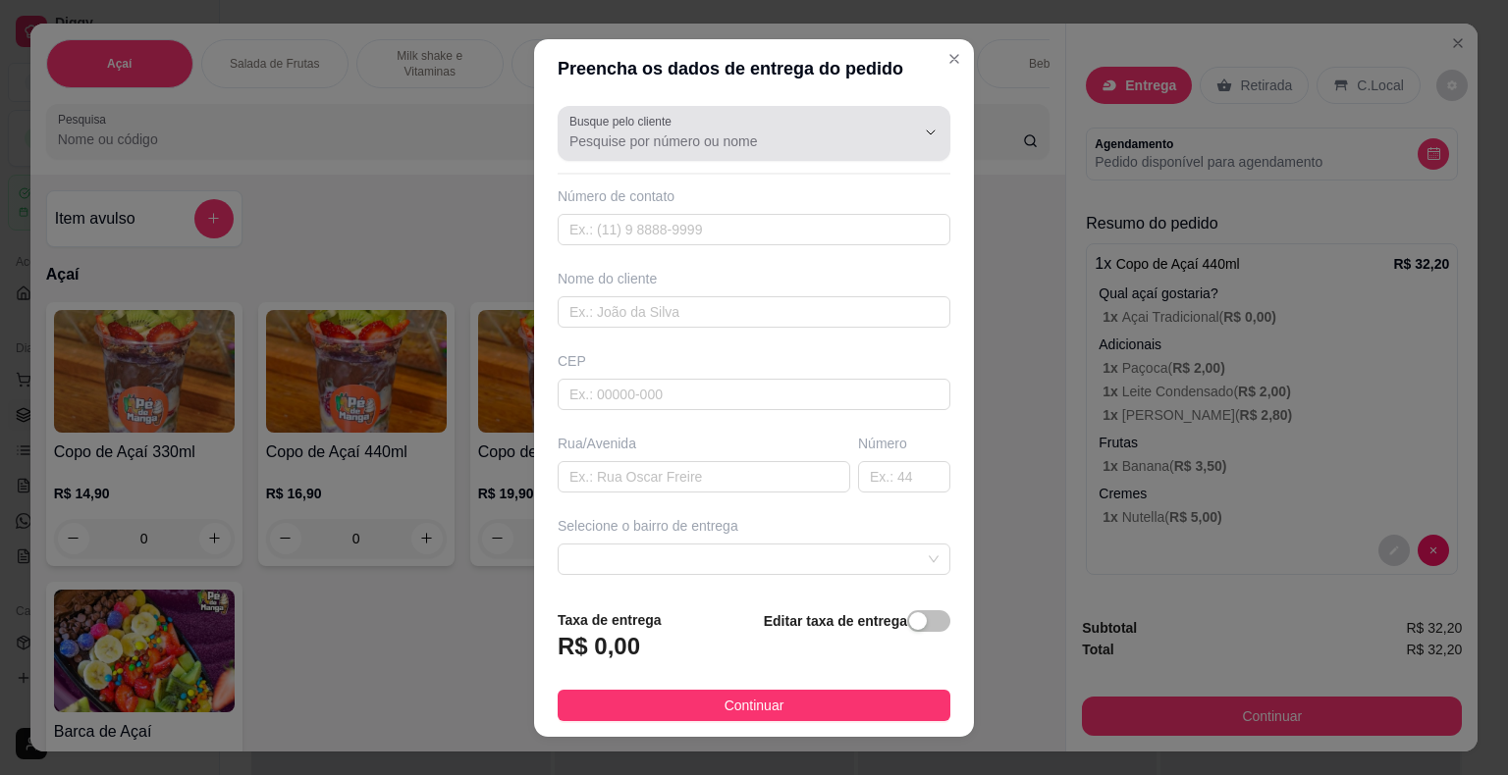
click at [758, 155] on div "Busque pelo cliente" at bounding box center [754, 133] width 393 height 55
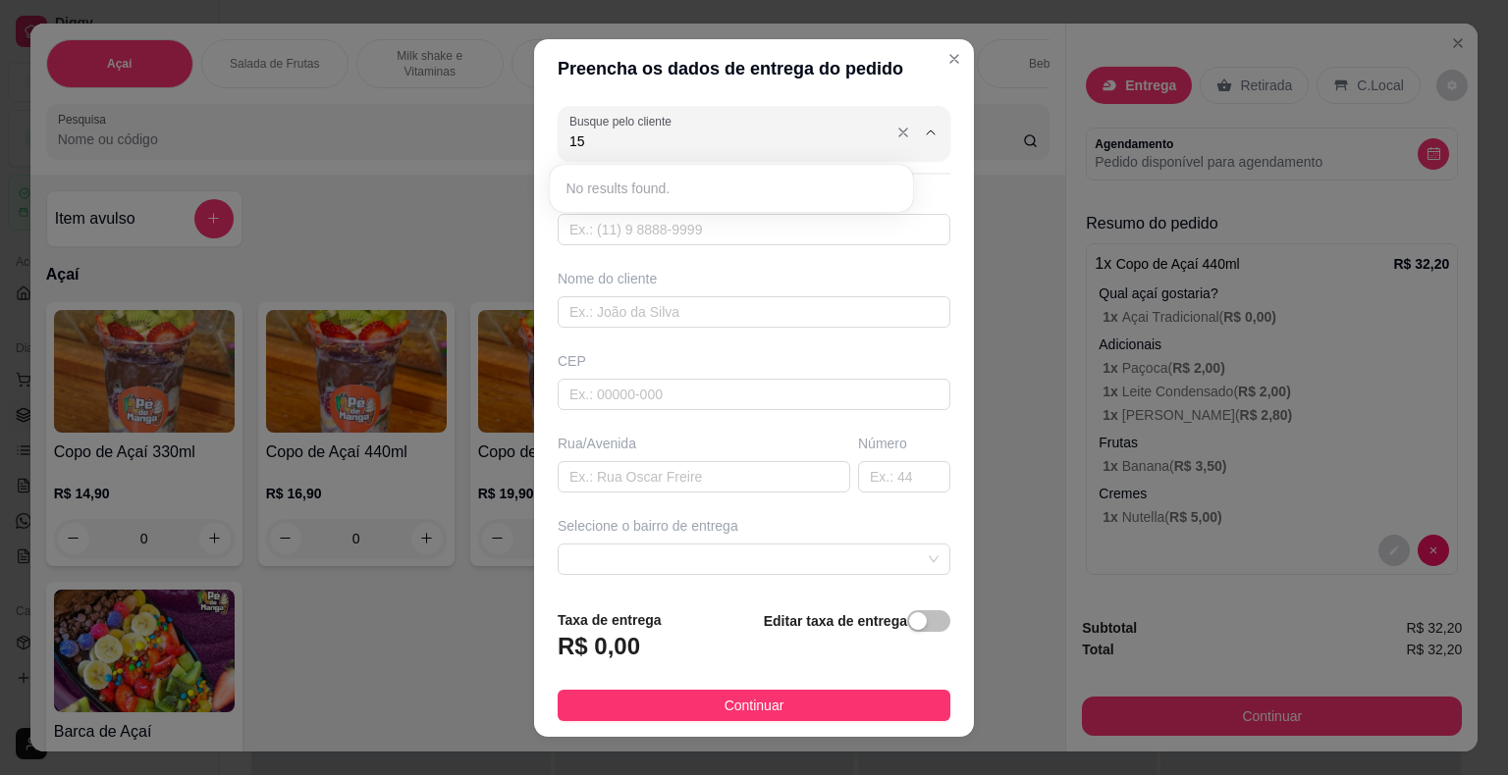
type input "1"
click at [797, 214] on input "text" at bounding box center [754, 229] width 393 height 31
type input "[PHONE_NUMBER]"
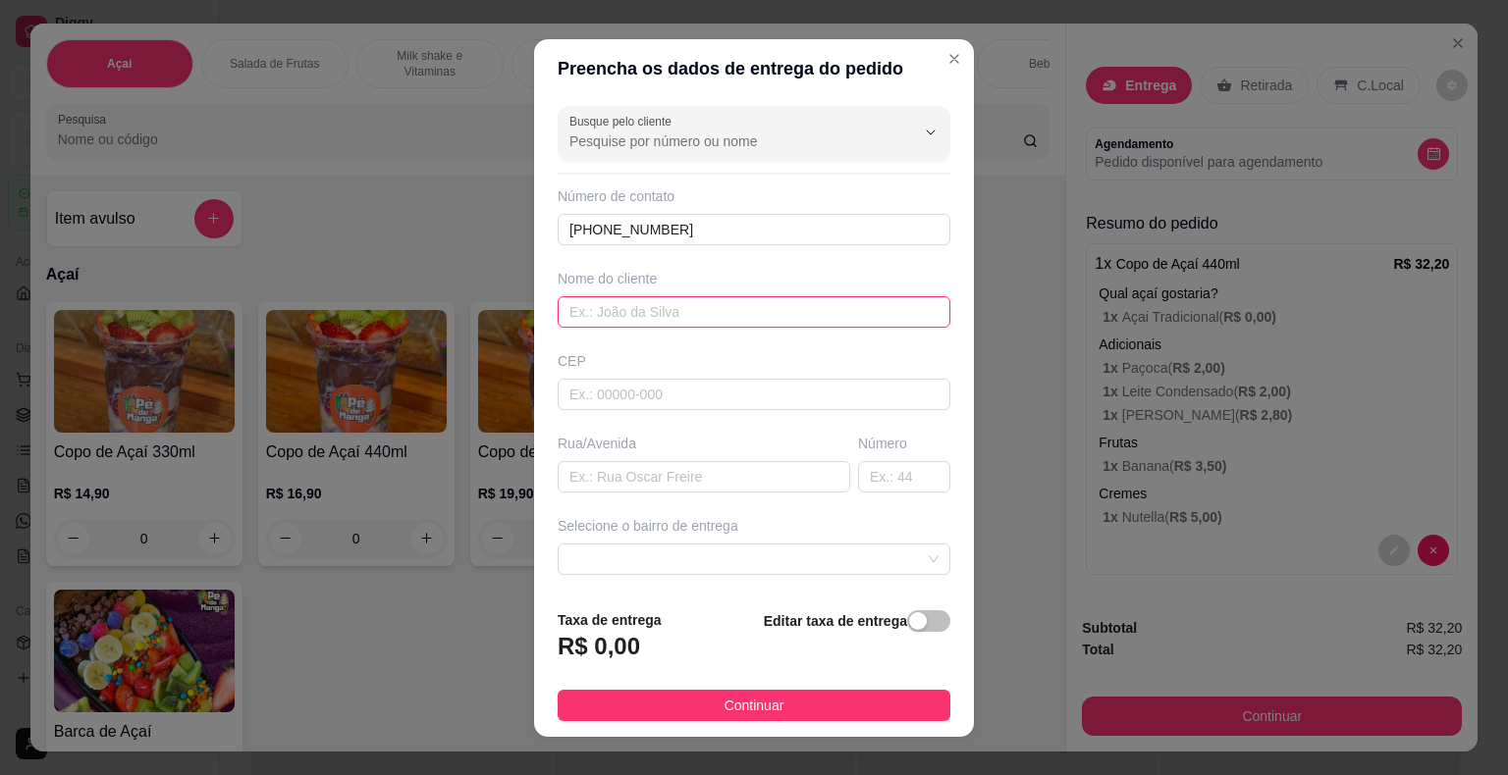
click at [790, 311] on input "text" at bounding box center [754, 311] width 393 height 31
type input "Jhenifer"
click at [776, 388] on input "text" at bounding box center [754, 394] width 393 height 31
type input "18440000"
click at [762, 477] on input "text" at bounding box center [704, 476] width 293 height 31
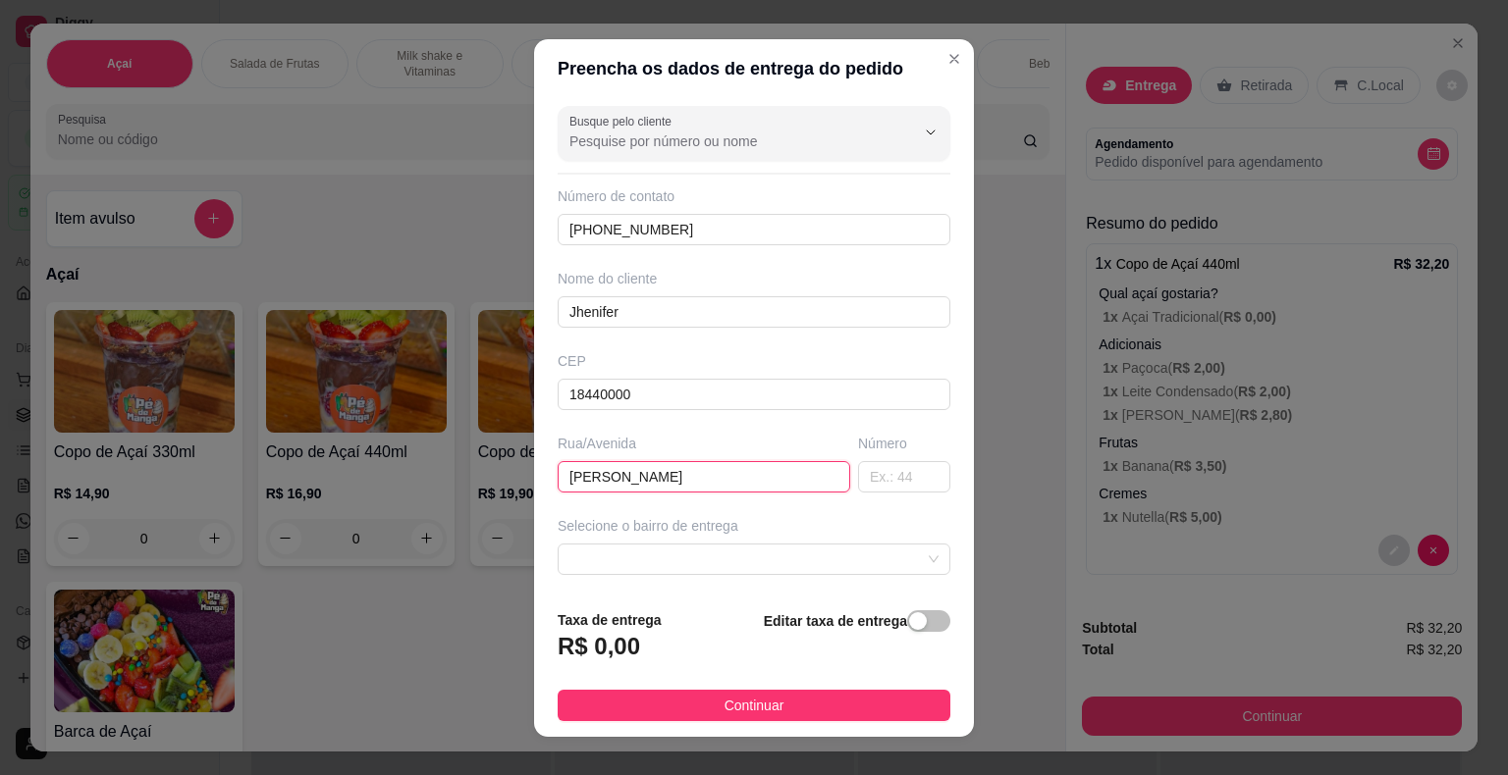
type input "J"
type input "[PERSON_NAME]"
click at [868, 489] on input "text" at bounding box center [904, 476] width 92 height 31
click at [874, 478] on input "text" at bounding box center [904, 476] width 92 height 31
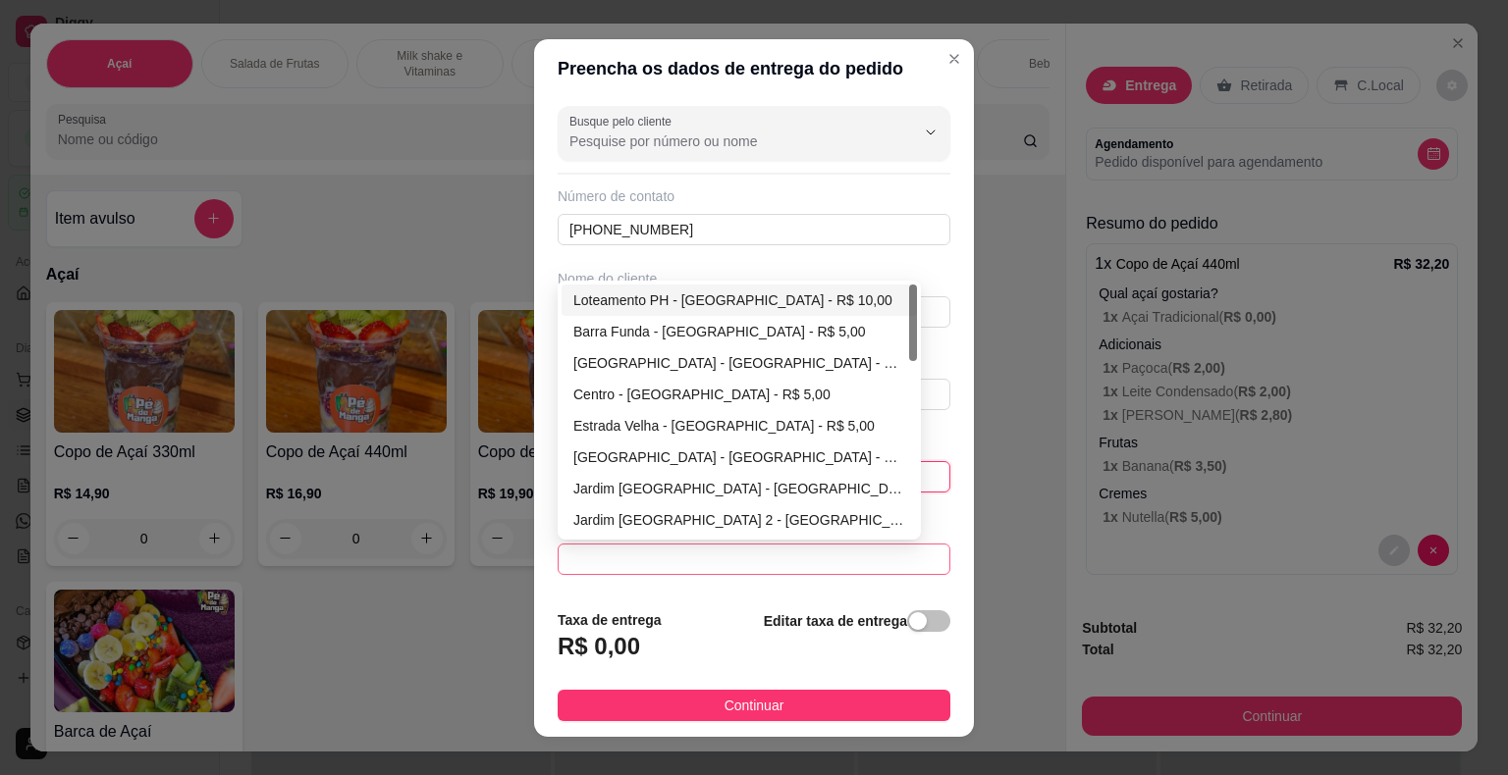
click at [836, 557] on span at bounding box center [753, 559] width 369 height 29
type input "57"
click at [766, 379] on div "Centro - [GEOGRAPHIC_DATA] - R$ 5,00" at bounding box center [738, 394] width 355 height 31
type input "Itaberá"
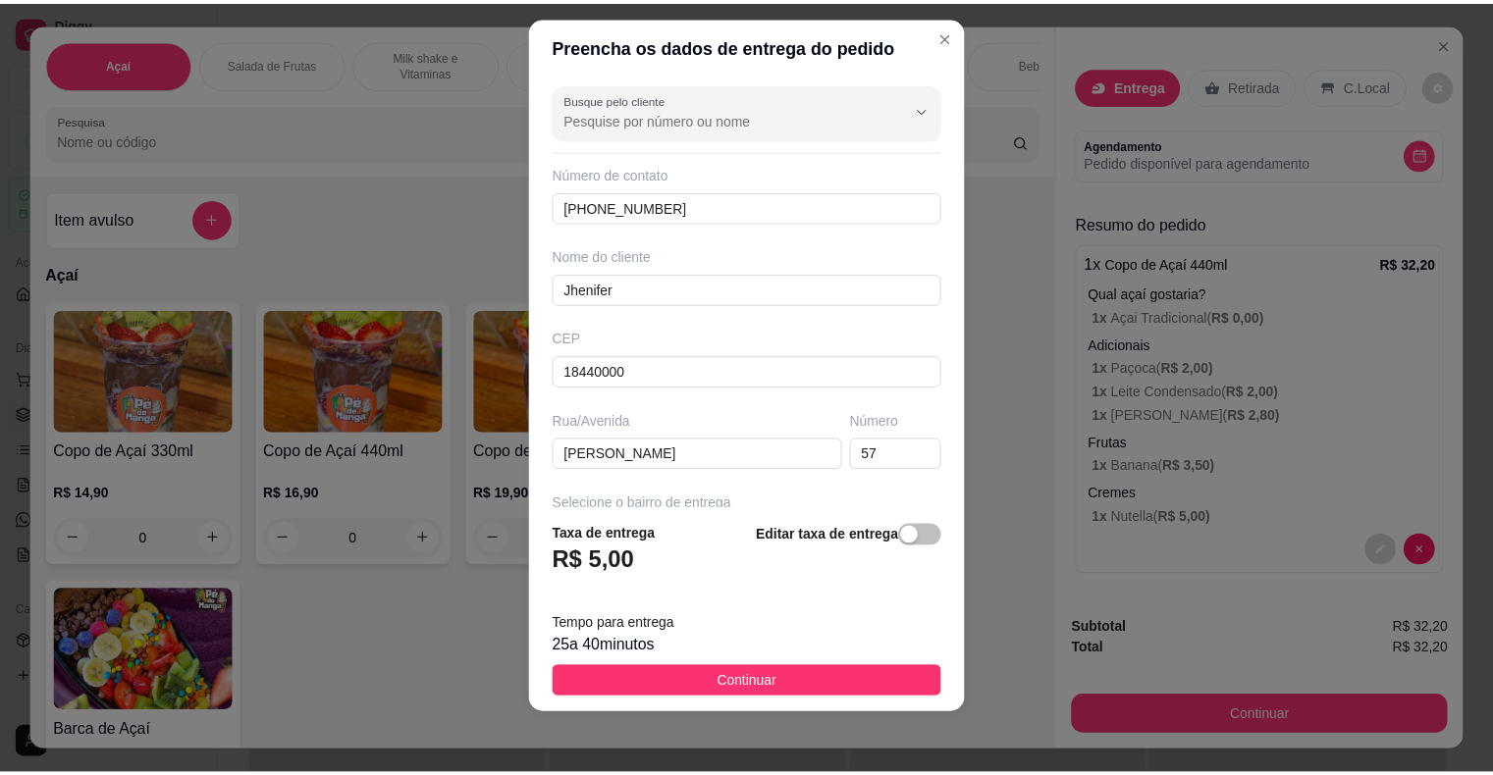
scroll to position [24, 0]
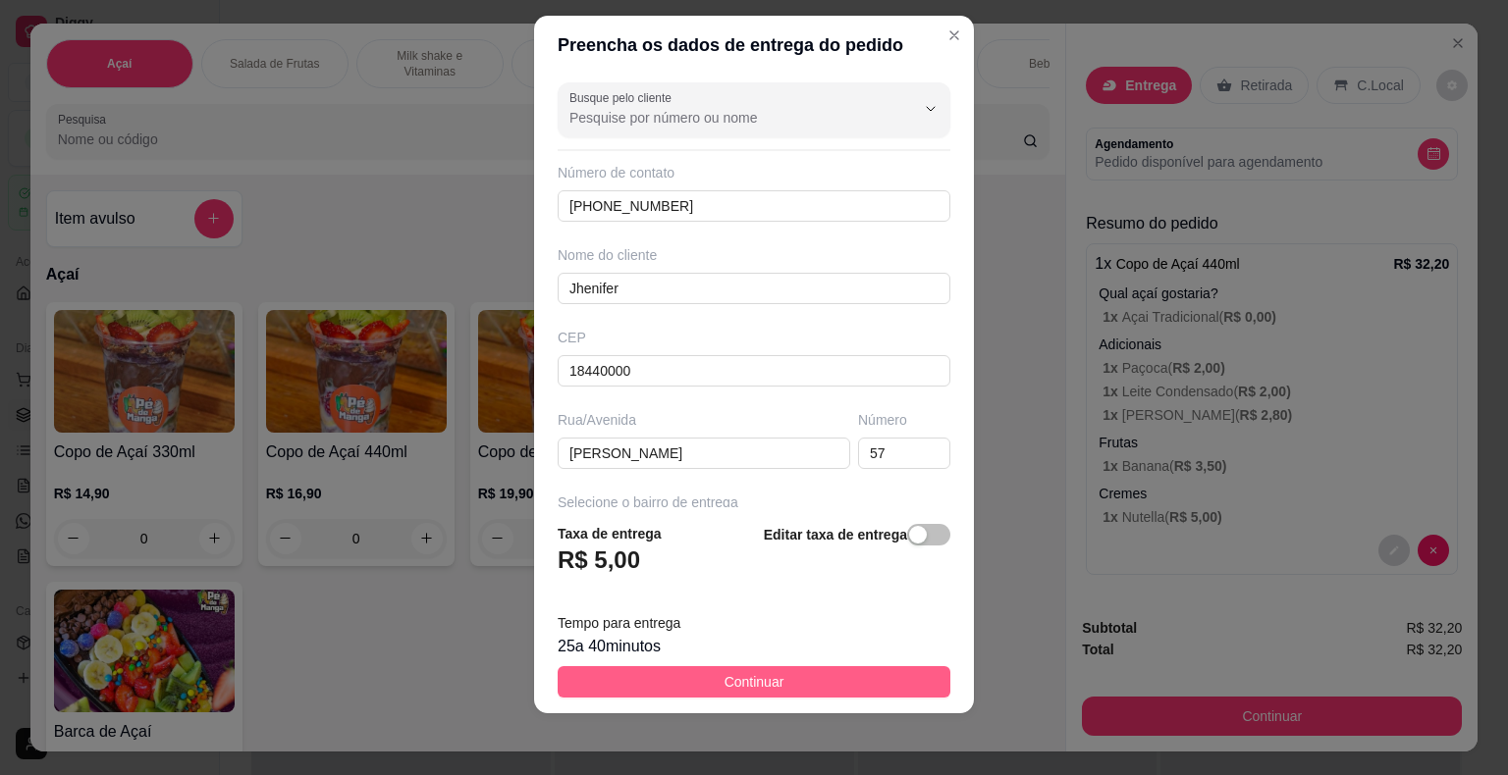
click at [793, 682] on button "Continuar" at bounding box center [754, 682] width 393 height 31
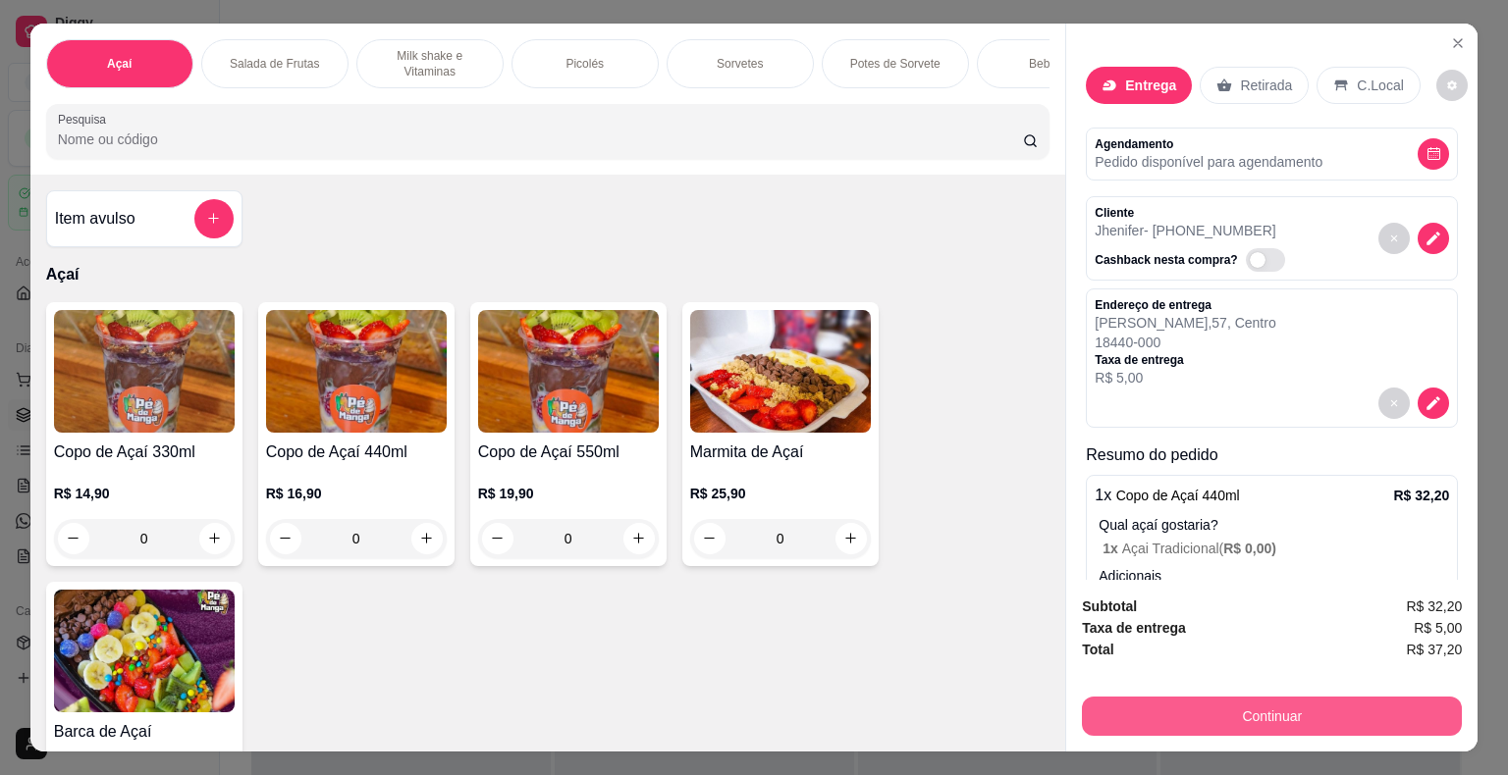
click at [1163, 710] on button "Continuar" at bounding box center [1272, 716] width 380 height 39
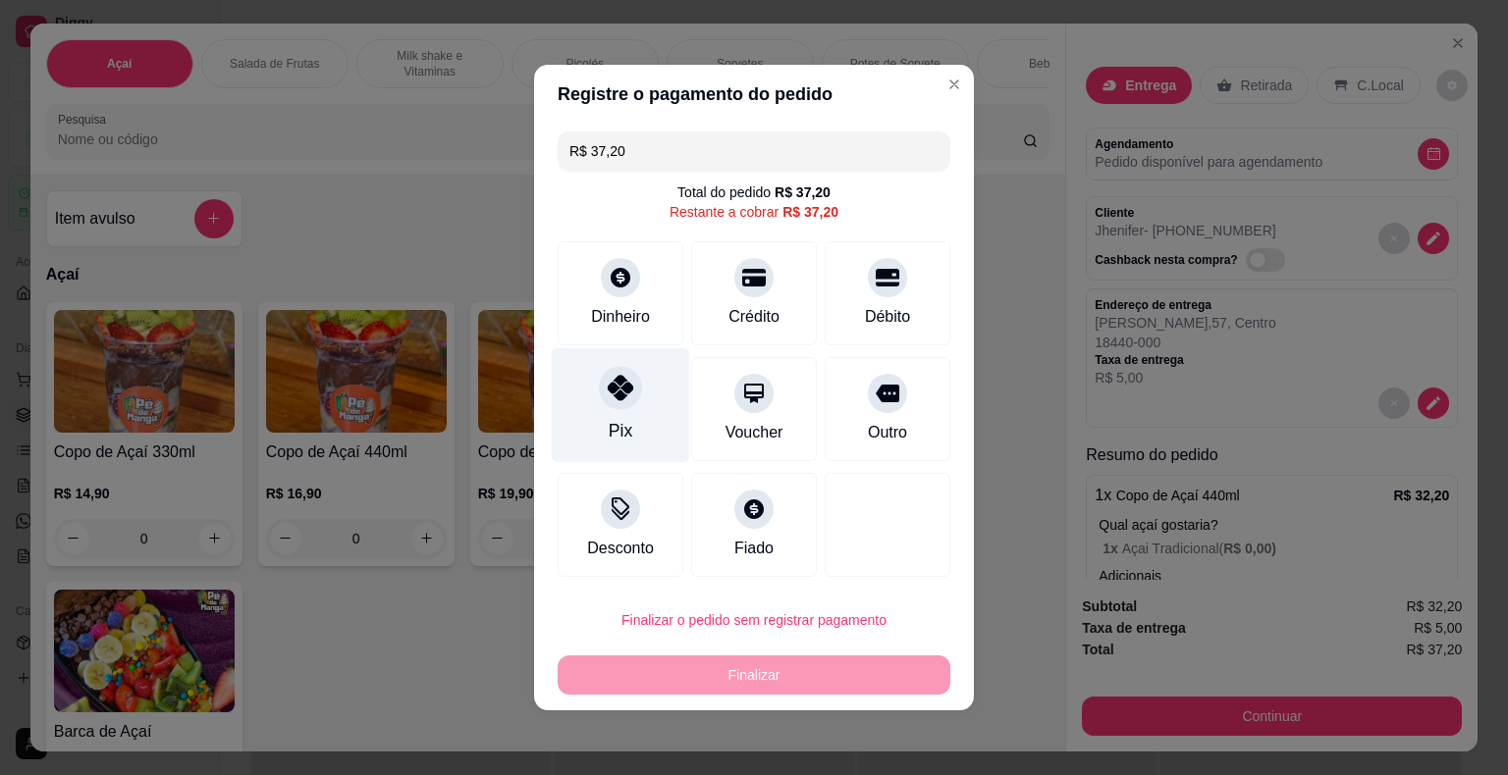
click at [656, 410] on div "Pix" at bounding box center [621, 405] width 138 height 115
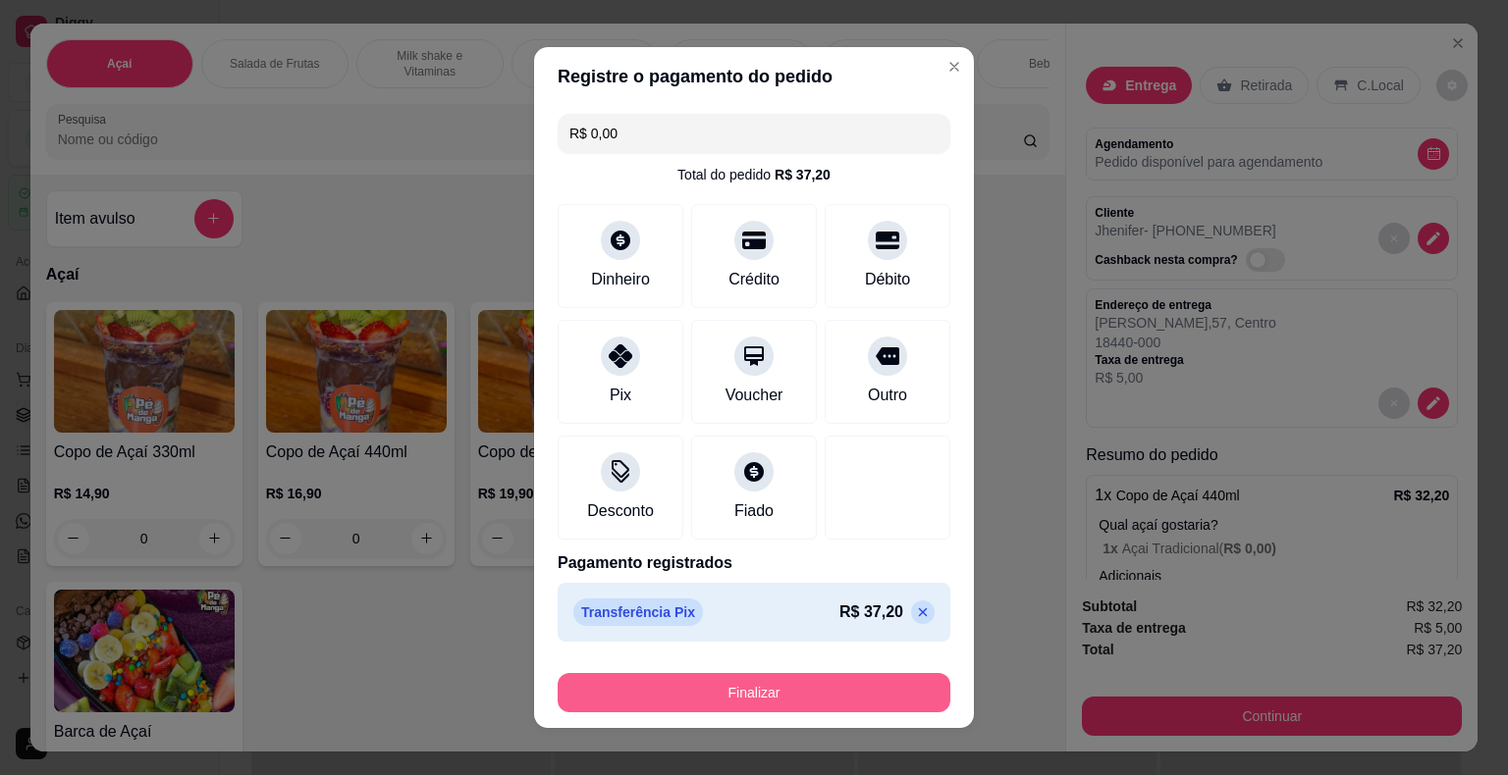
click at [758, 702] on button "Finalizar" at bounding box center [754, 692] width 393 height 39
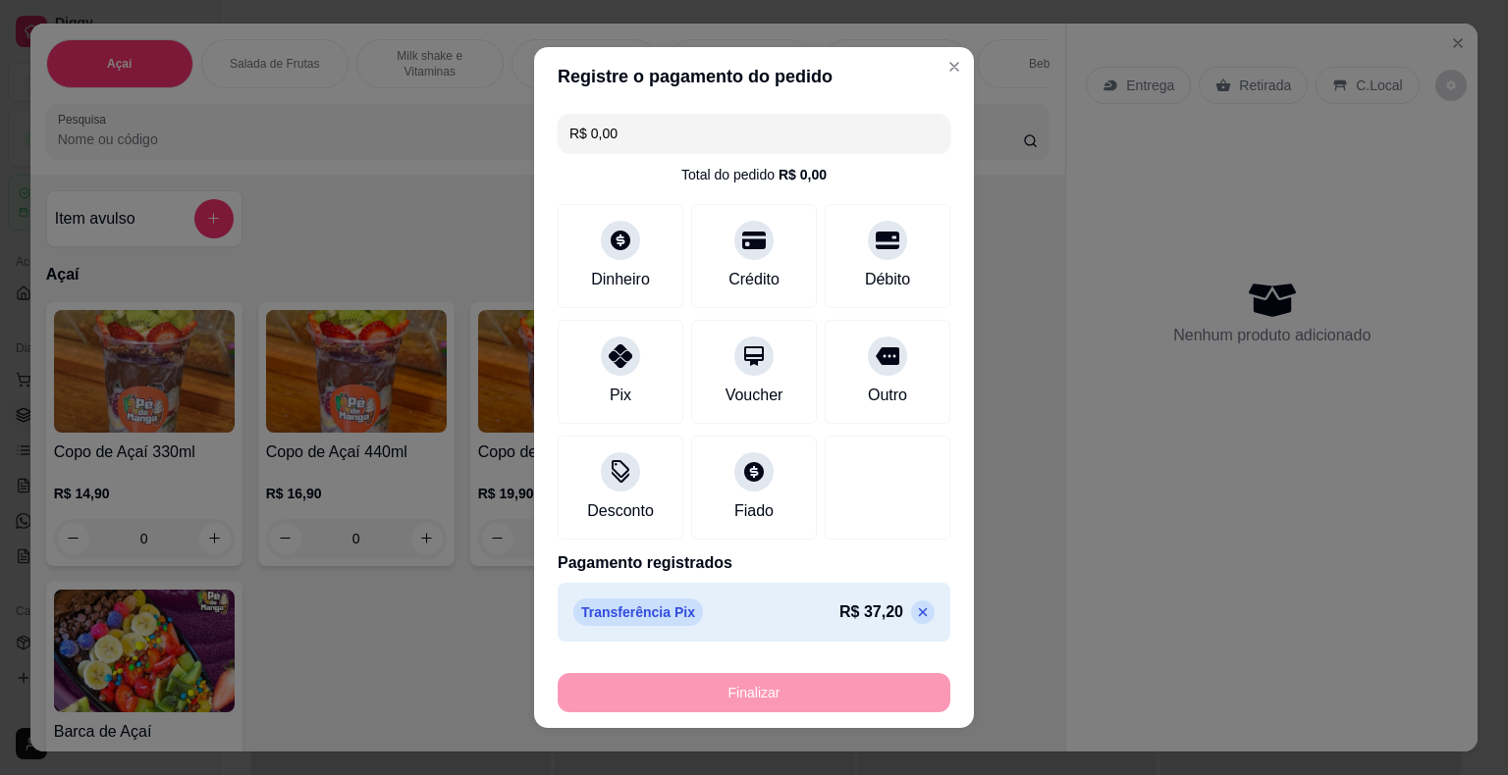
type input "-R$ 37,20"
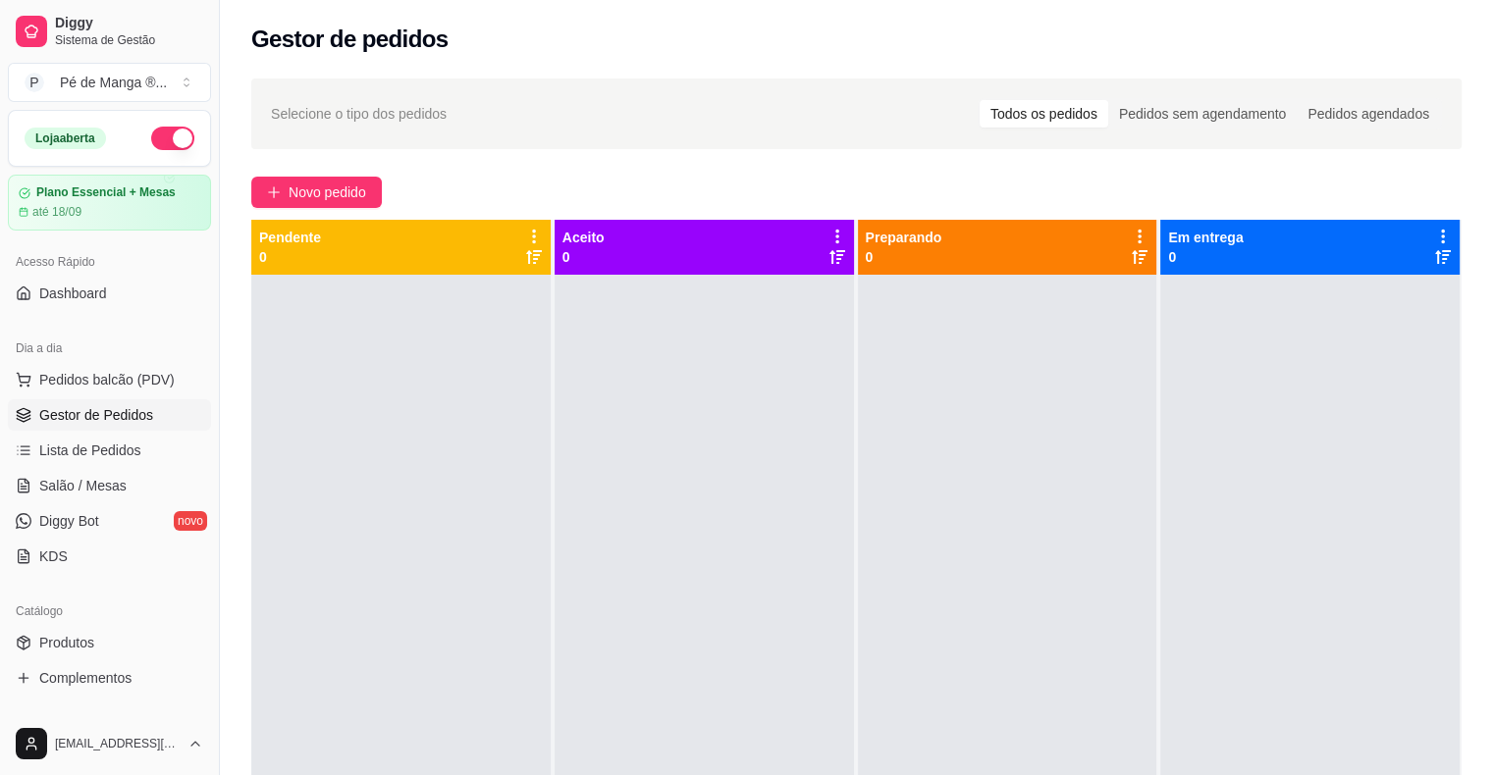
click at [122, 400] on link "Gestor de Pedidos" at bounding box center [109, 415] width 203 height 31
click at [122, 418] on span "Gestor de Pedidos" at bounding box center [96, 415] width 114 height 20
click at [135, 448] on span "Lista de Pedidos" at bounding box center [90, 451] width 102 height 20
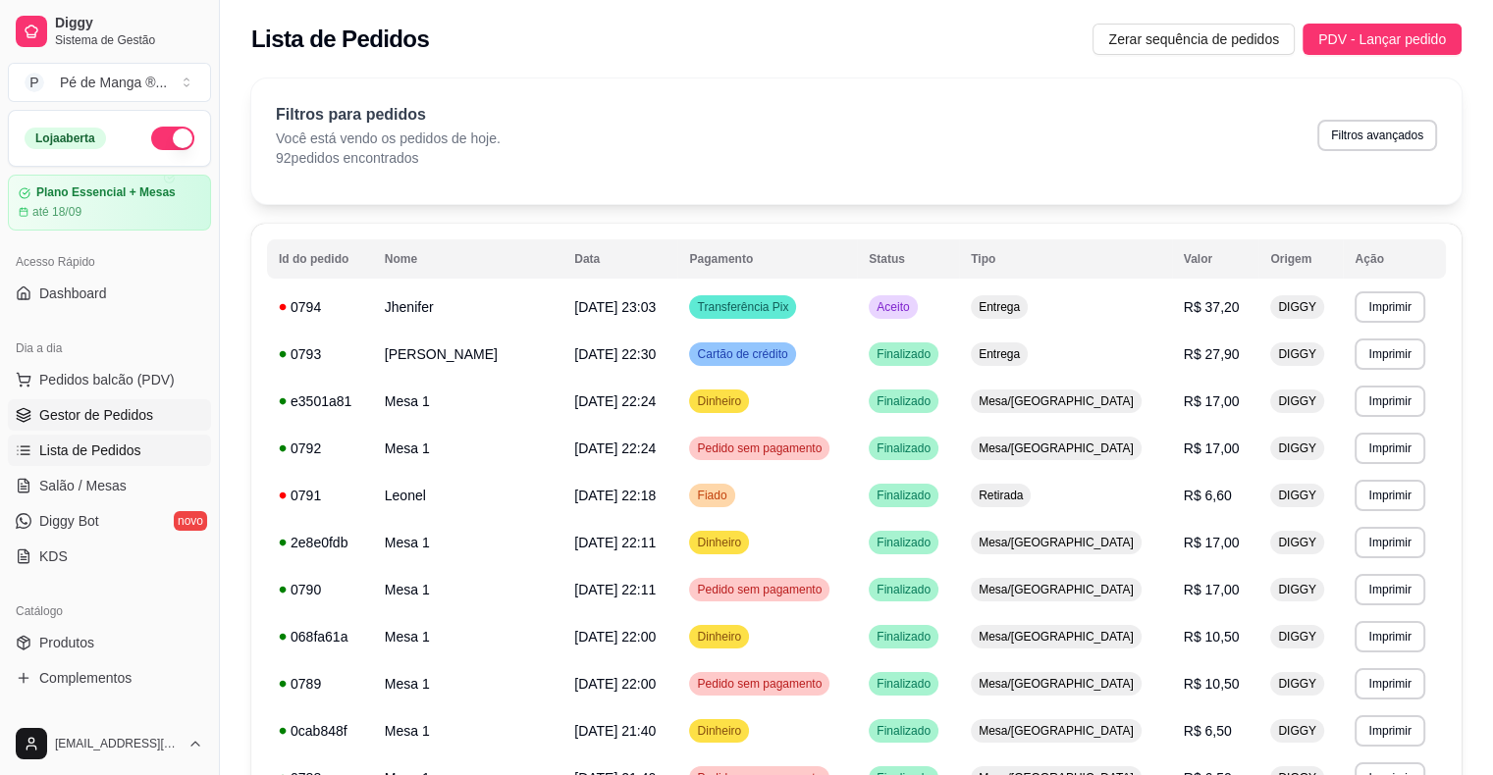
click at [149, 422] on link "Gestor de Pedidos" at bounding box center [109, 415] width 203 height 31
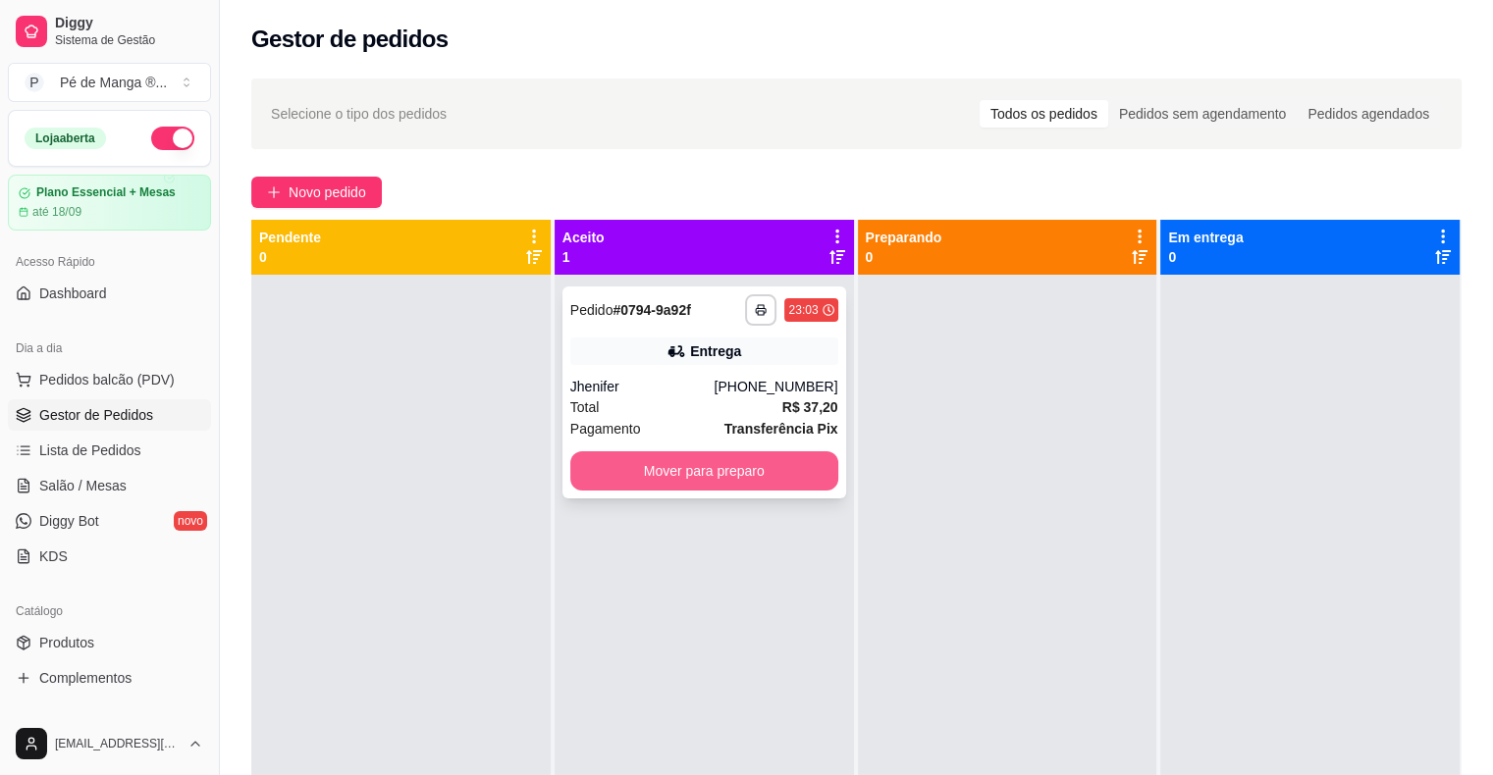
click at [763, 469] on button "Mover para preparo" at bounding box center [704, 471] width 268 height 39
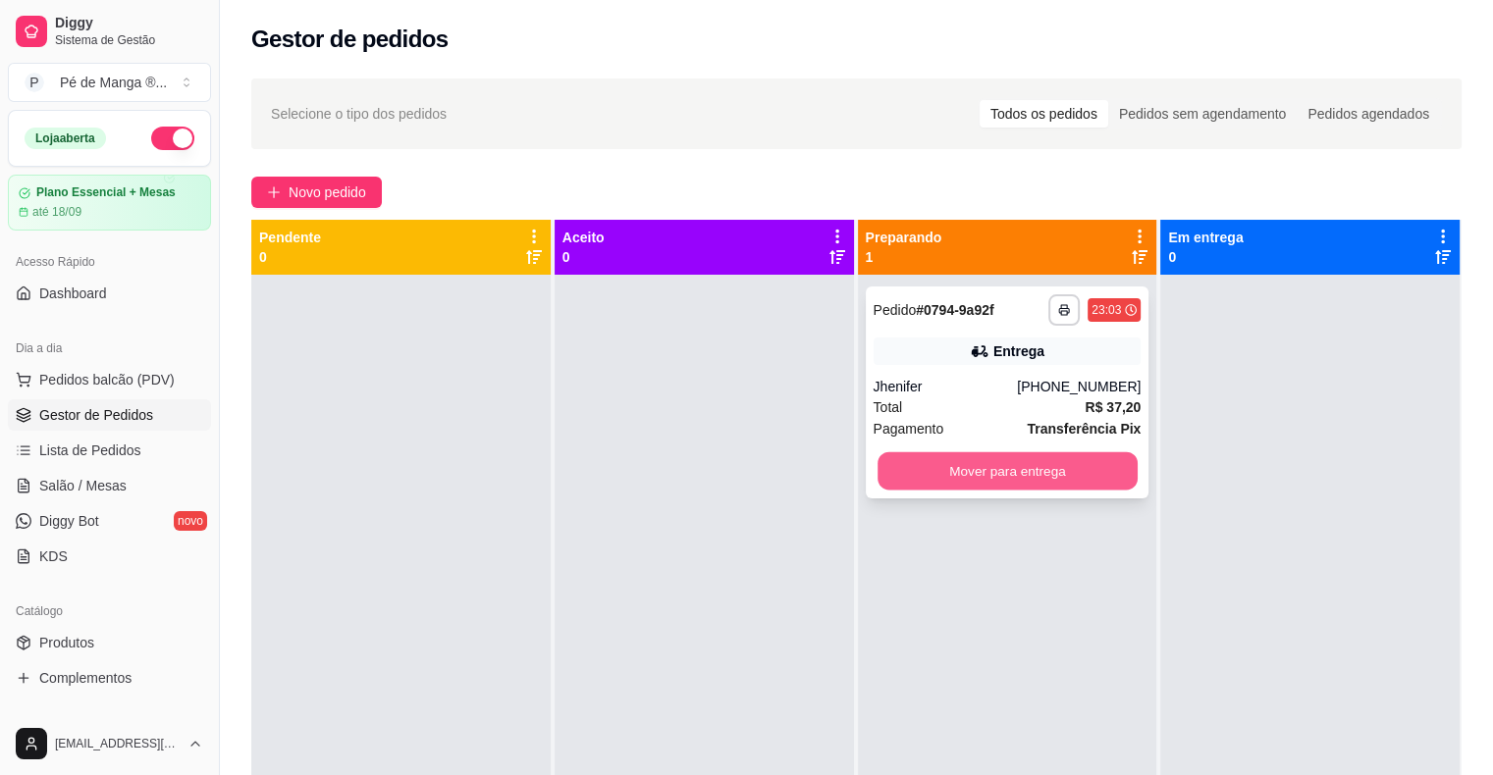
click at [1002, 470] on button "Mover para entrega" at bounding box center [1008, 472] width 260 height 38
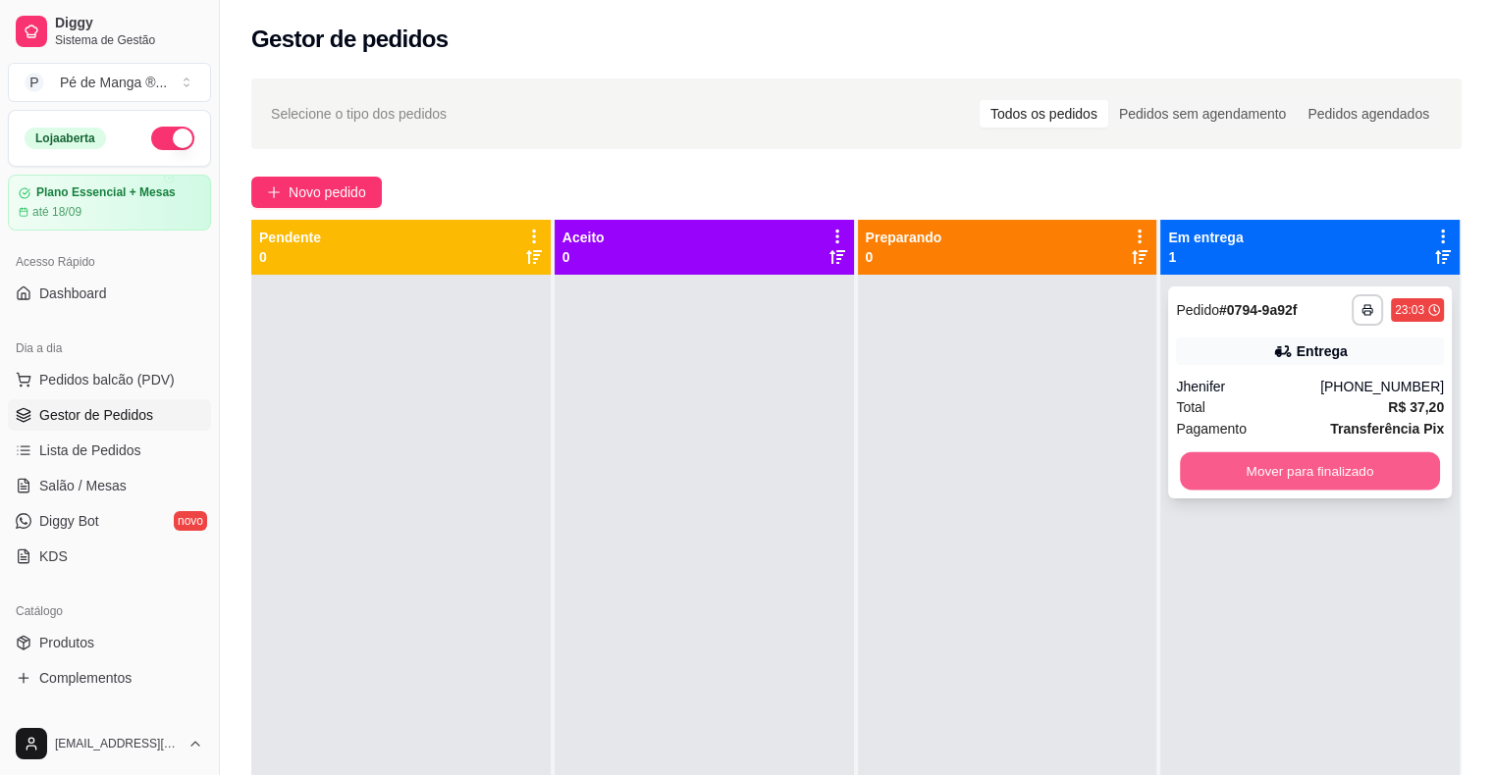
click at [1251, 471] on button "Mover para finalizado" at bounding box center [1310, 472] width 260 height 38
